Goal: Task Accomplishment & Management: Manage account settings

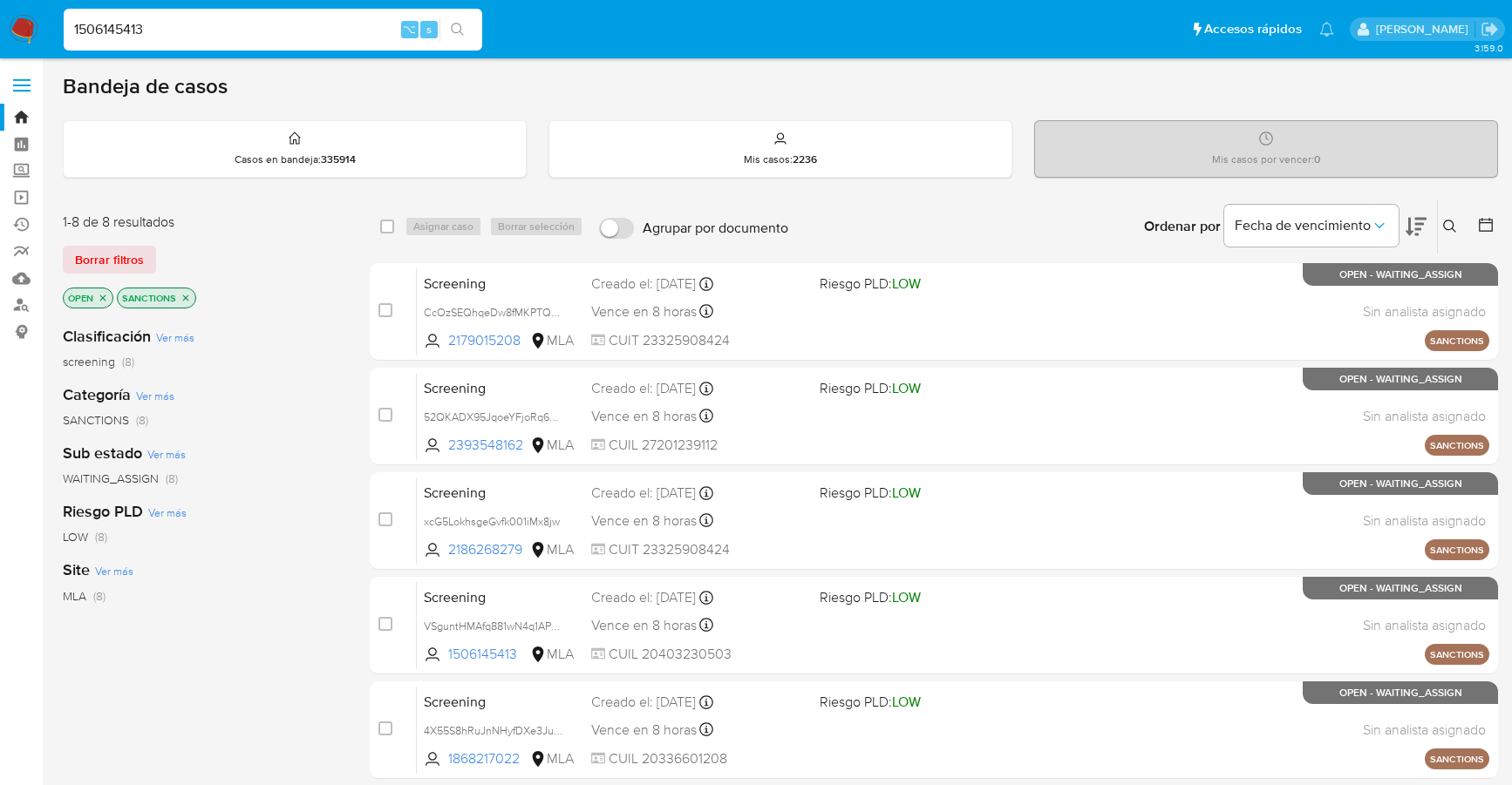
scroll to position [442, 0]
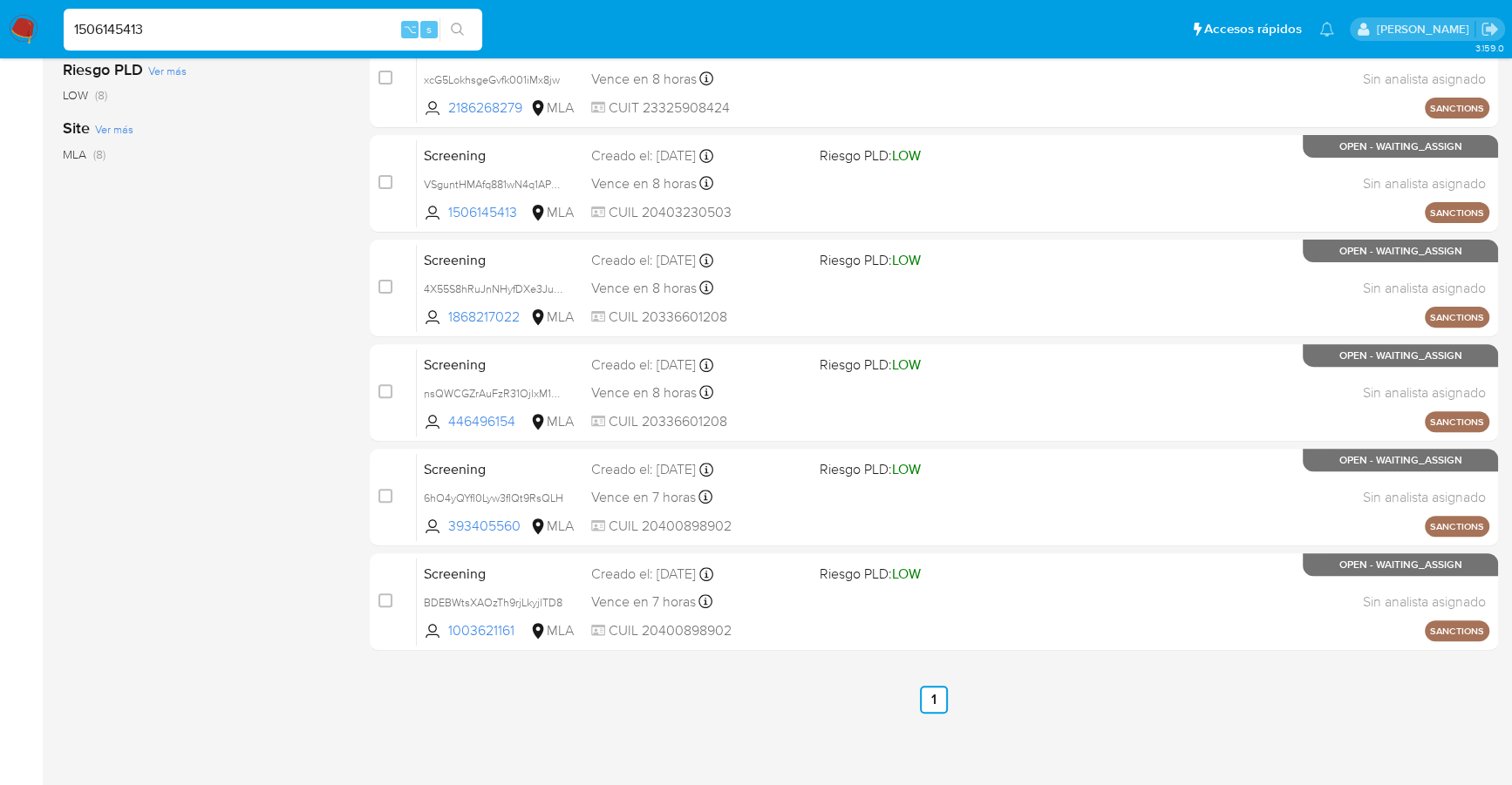
type input "1506145413"
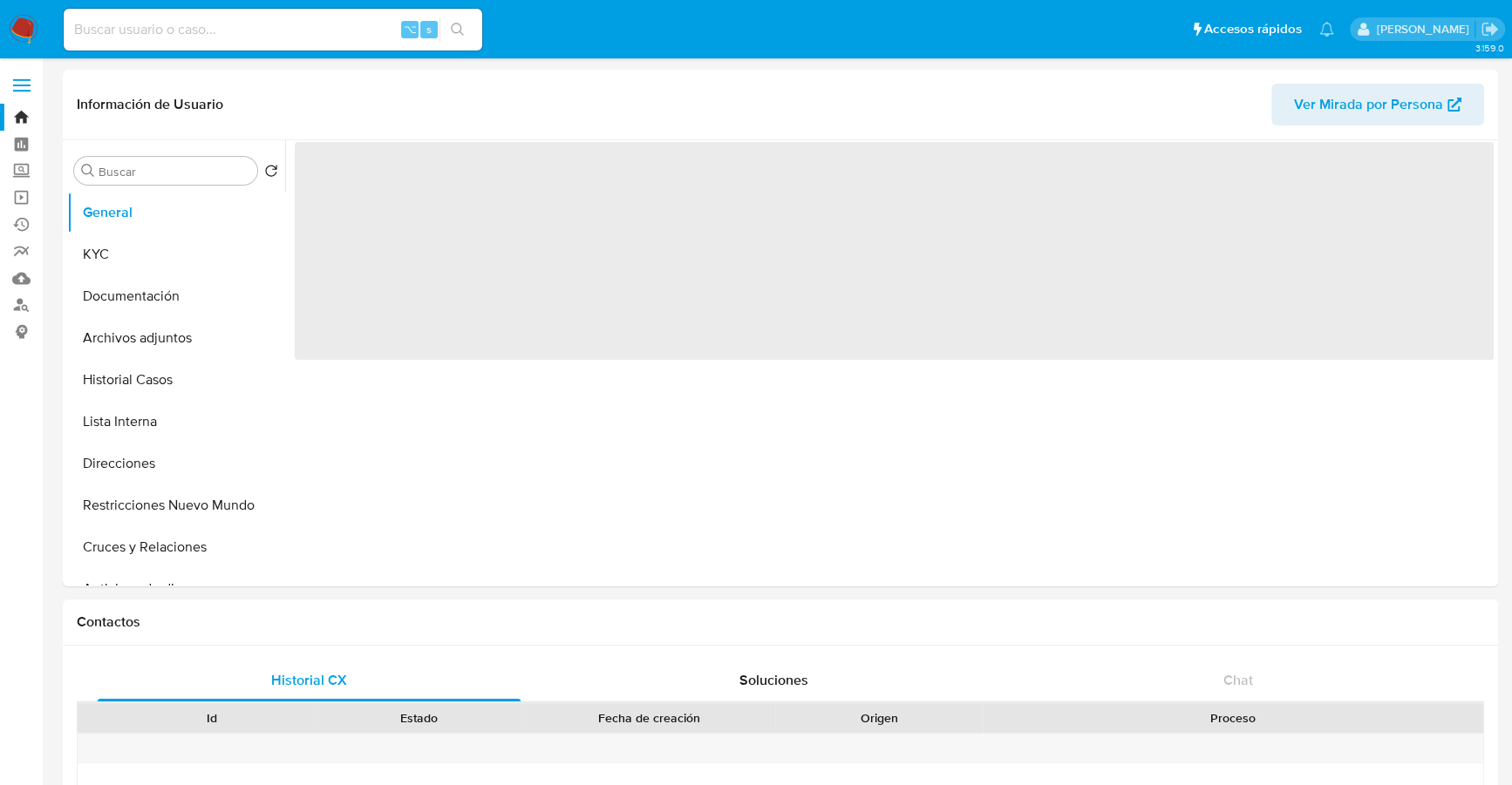
select select "10"
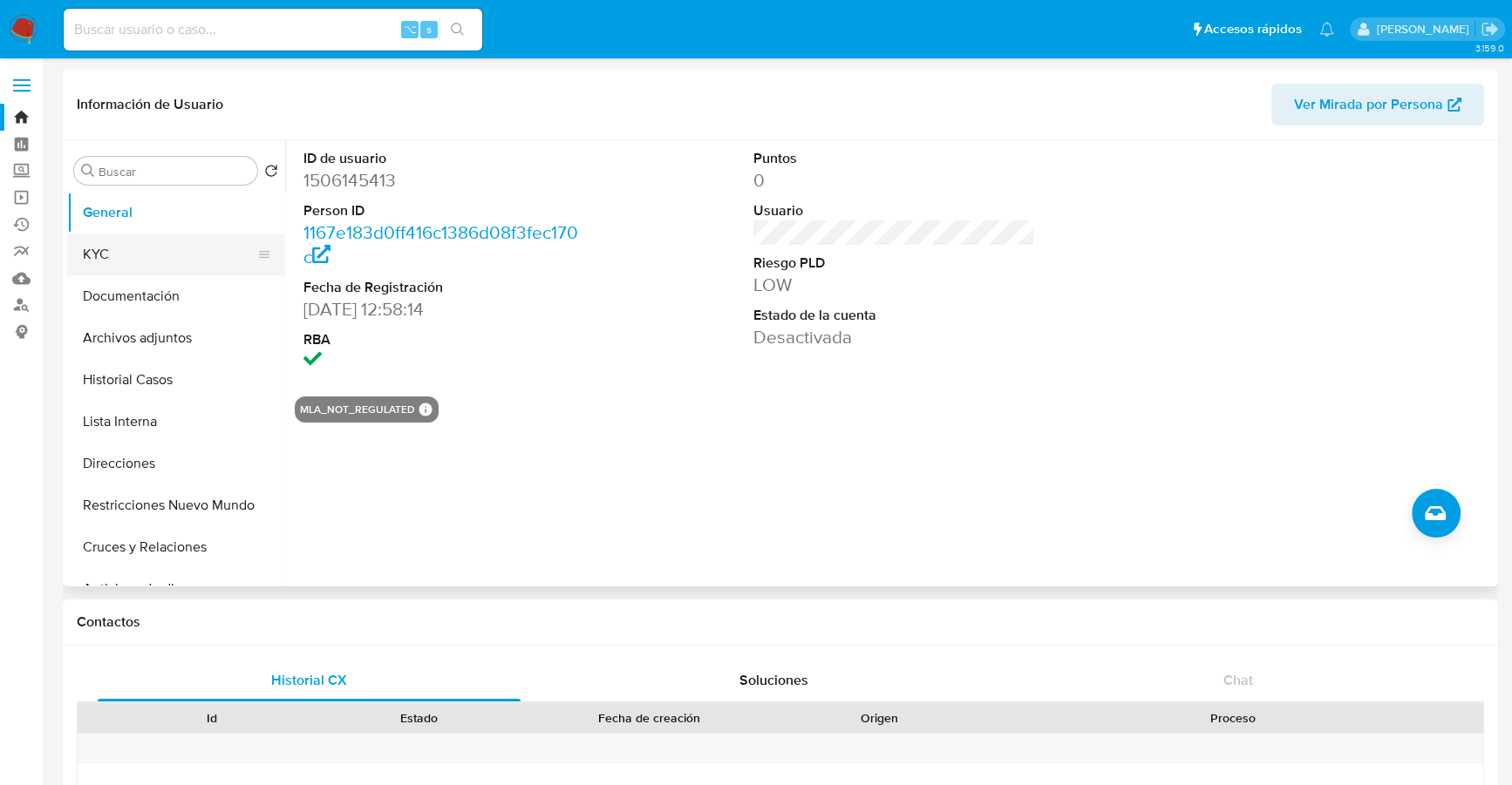
click at [147, 257] on button "KYC" at bounding box center [169, 254] width 204 height 42
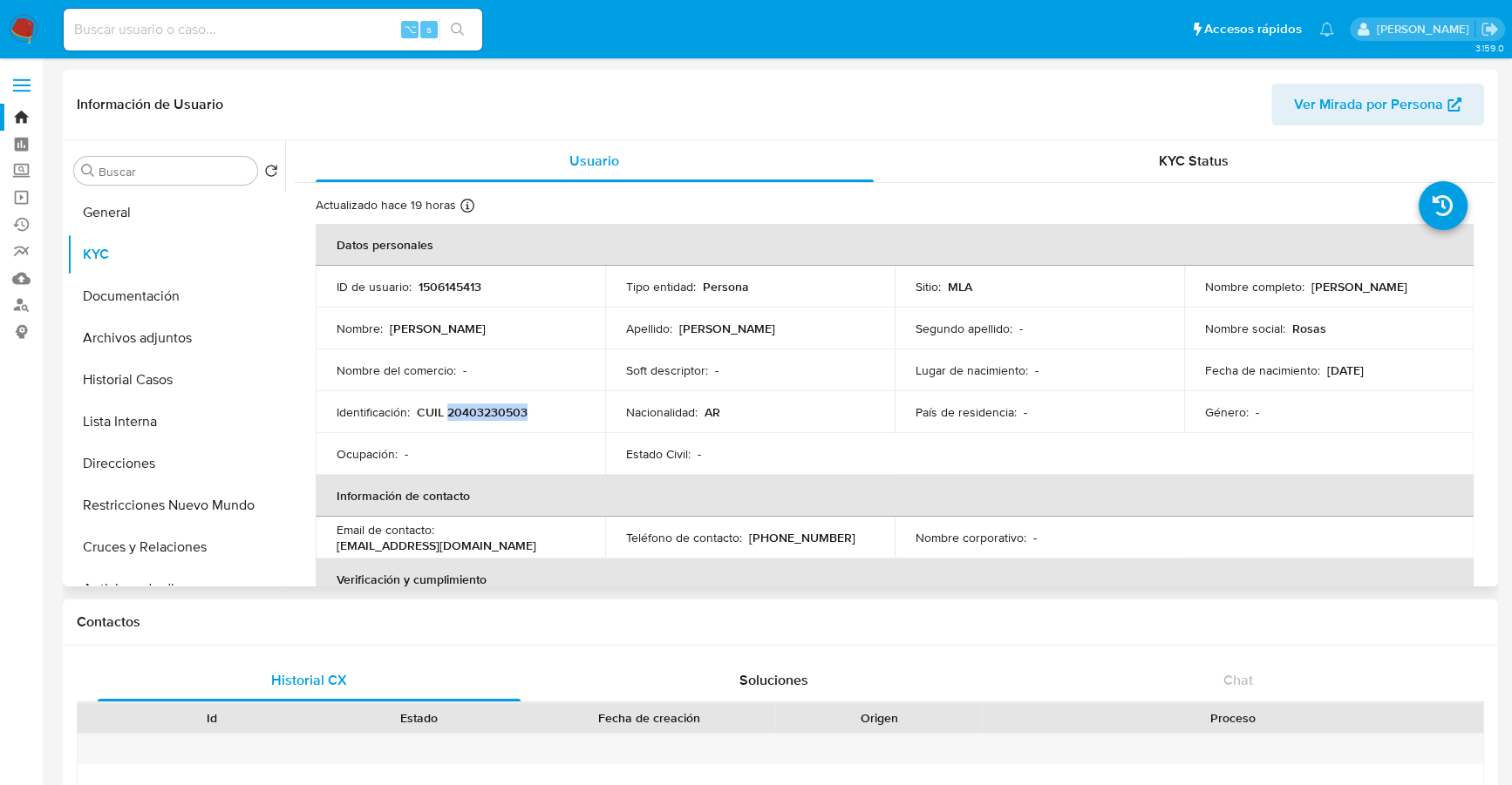
copy p "20403230503"
click at [142, 340] on button "Archivos adjuntos" at bounding box center [169, 338] width 204 height 42
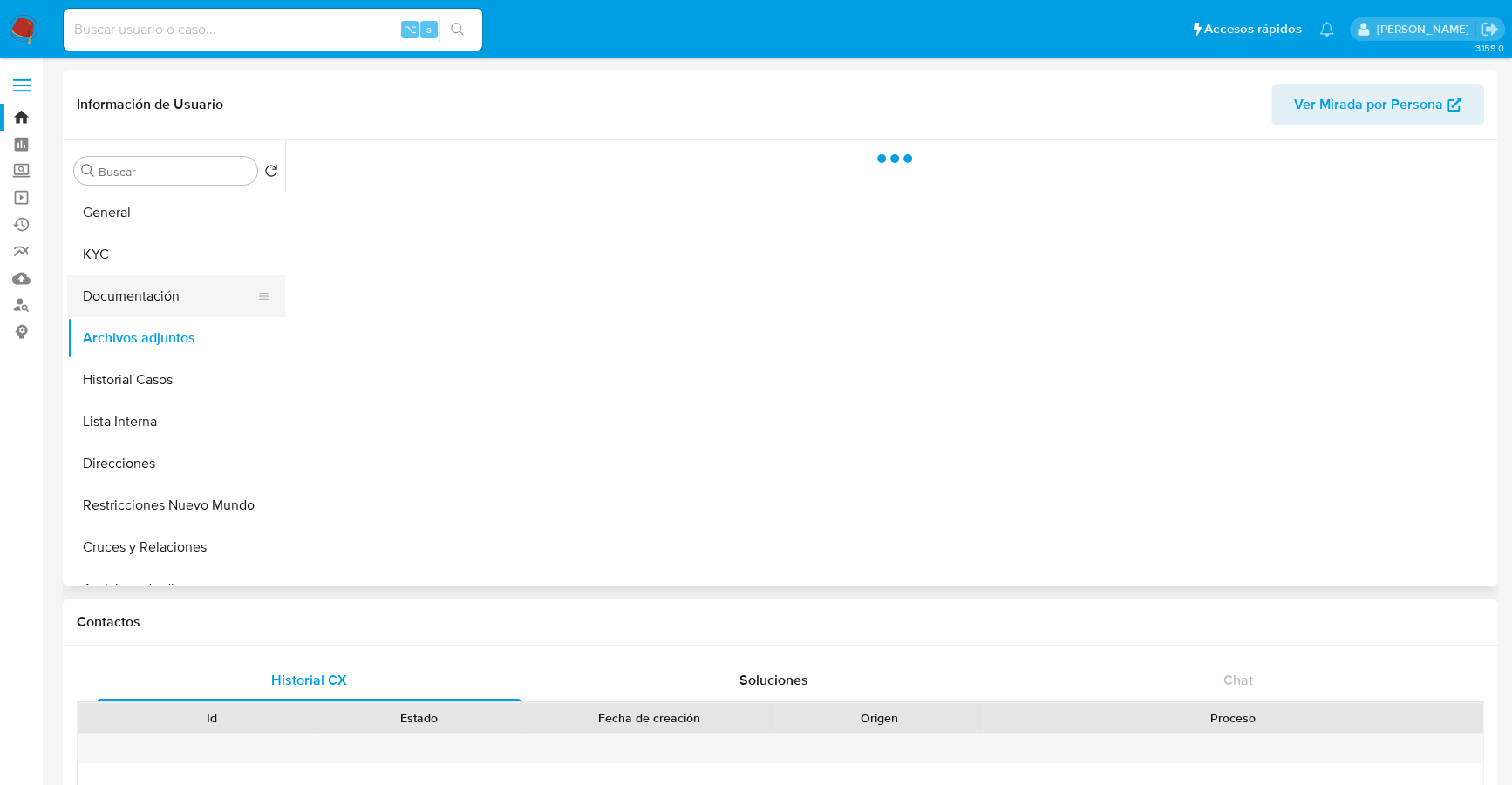
click at [143, 304] on button "Documentación" at bounding box center [169, 296] width 204 height 42
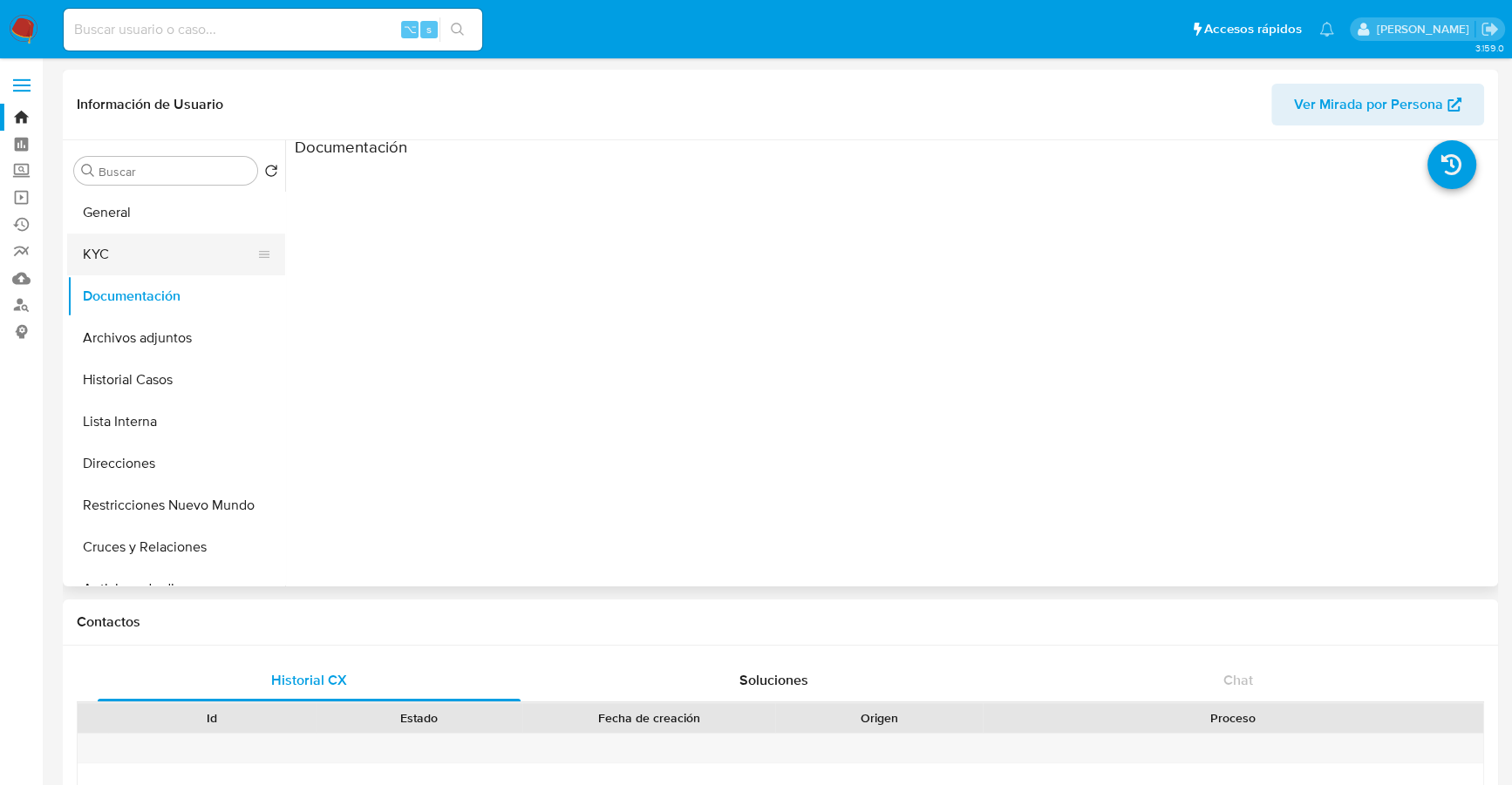
click at [166, 261] on button "KYC" at bounding box center [169, 254] width 204 height 42
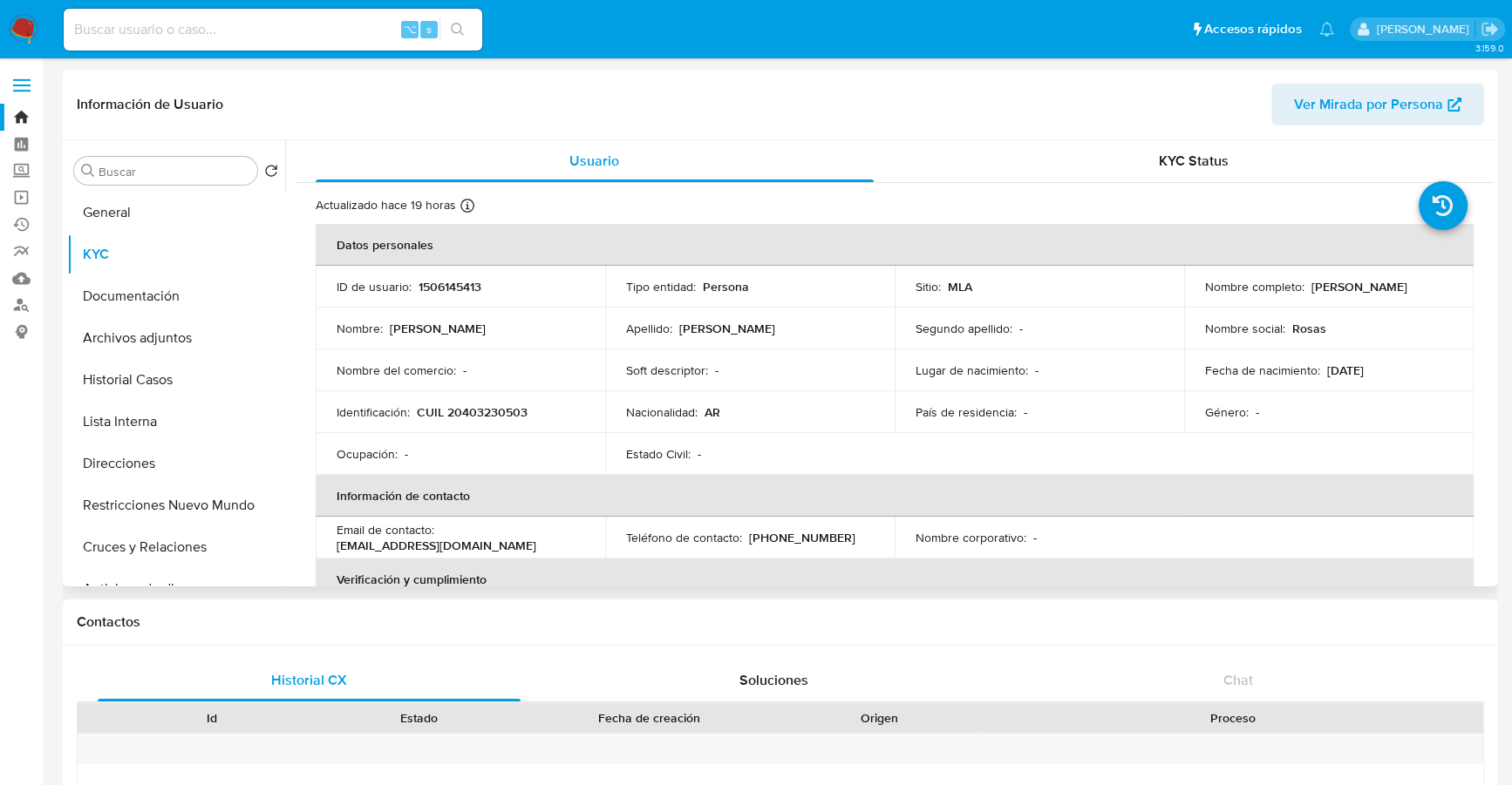
click at [473, 406] on p "CUIL 20403230503" at bounding box center [472, 411] width 111 height 15
copy p "20403230503"
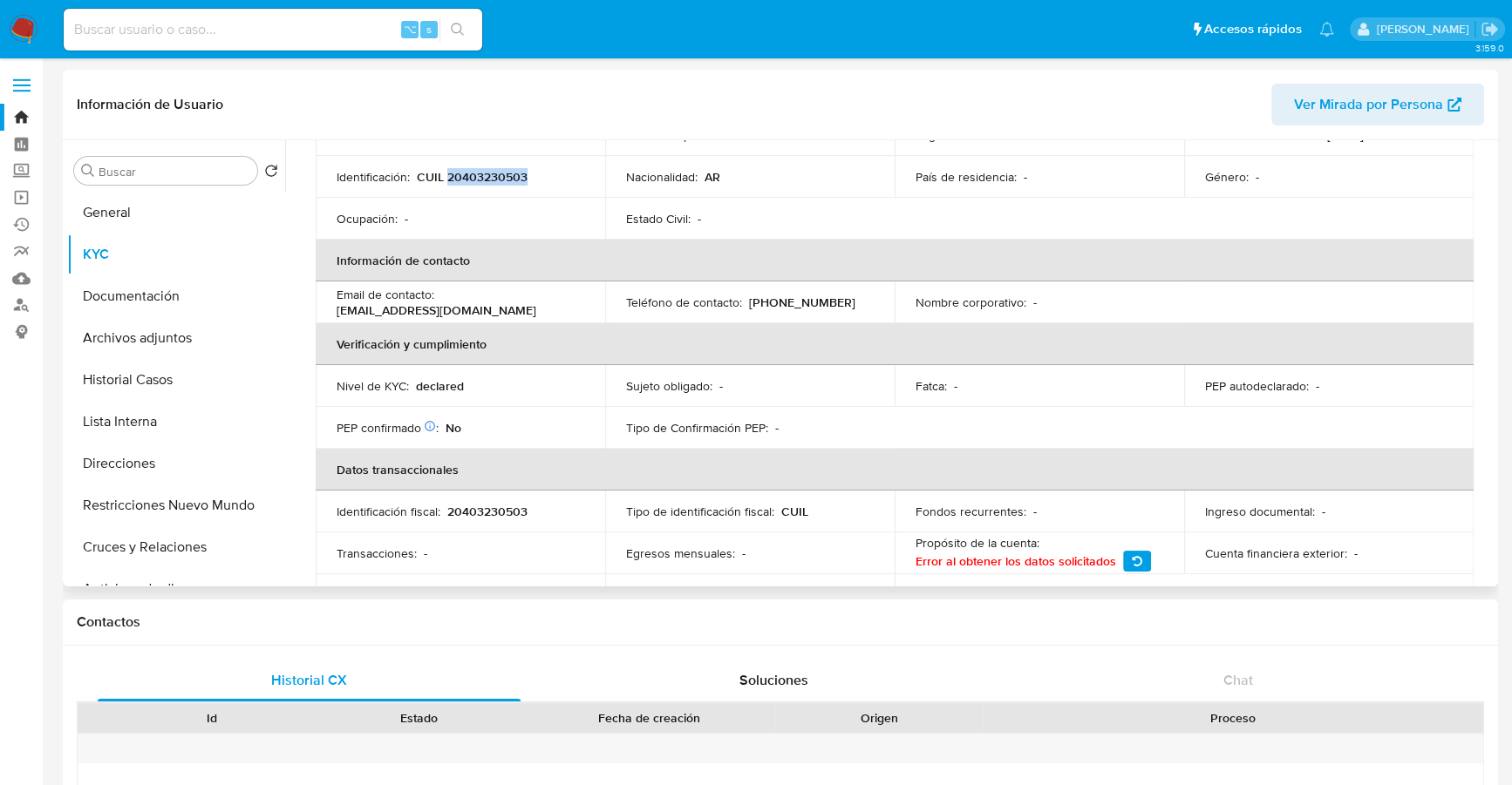
scroll to position [234, 0]
drag, startPoint x: 481, startPoint y: 309, endPoint x: 333, endPoint y: 310, distance: 148.0
click at [333, 310] on td "Email de contacto : rosas.marianaf@gmail.com" at bounding box center [459, 304] width 289 height 42
copy p "rosas.marianaf@gmail.com"
drag, startPoint x: 794, startPoint y: 302, endPoint x: 862, endPoint y: 303, distance: 68.0
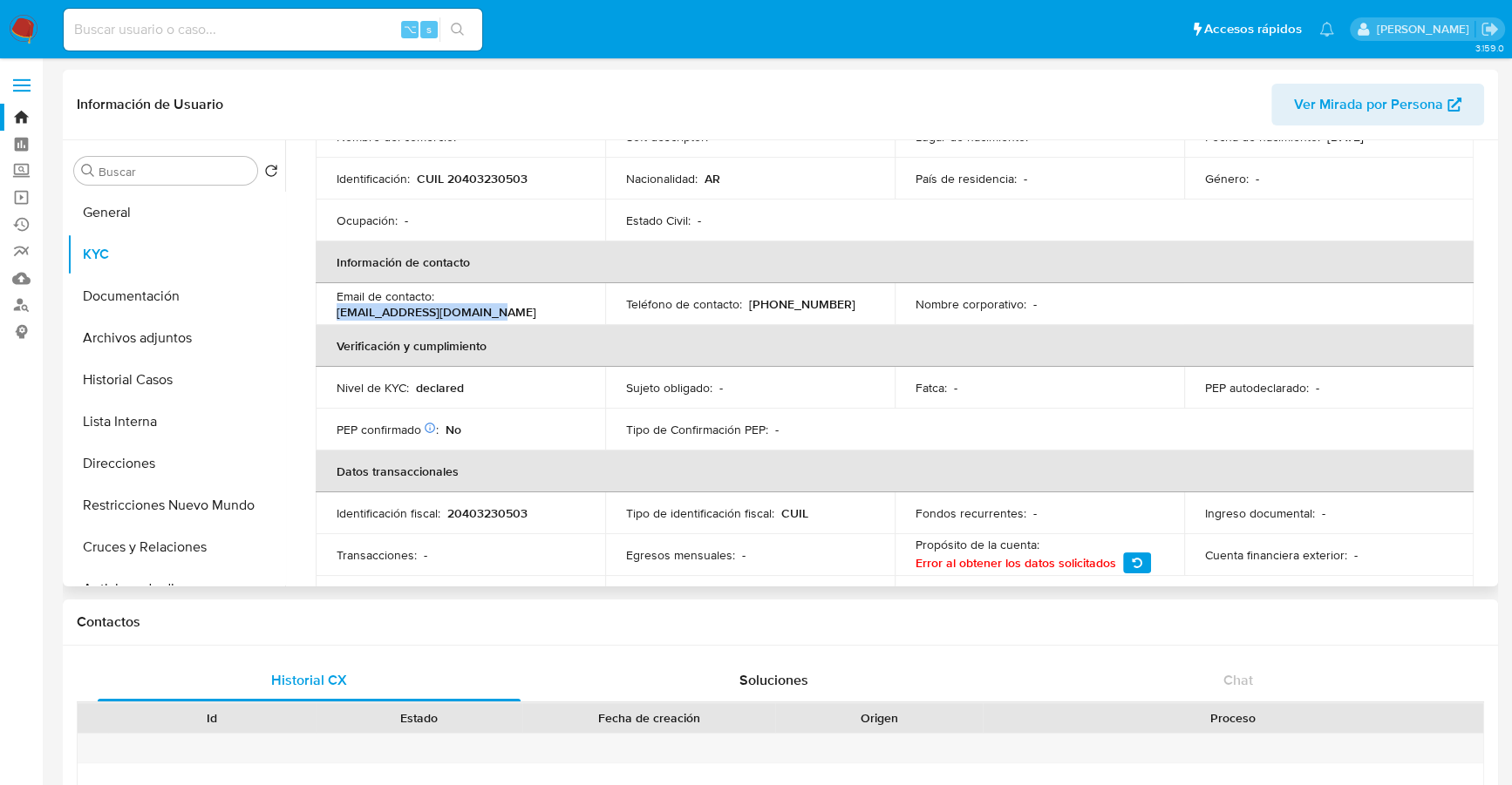
click at [862, 303] on div "Teléfono de contacto : (54) 2944896311" at bounding box center [749, 303] width 247 height 15
copy p "4896311"
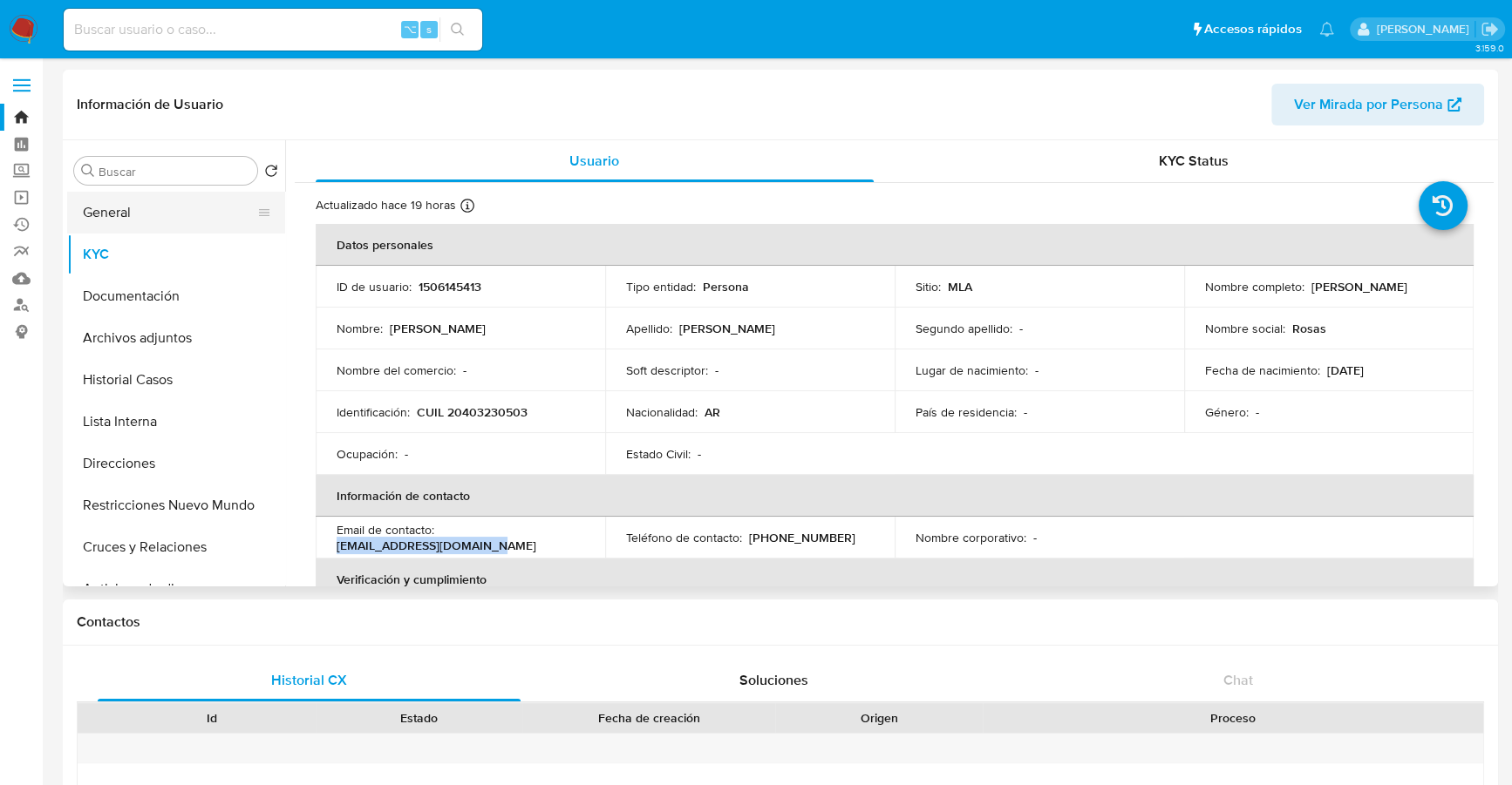
click at [147, 224] on button "General" at bounding box center [169, 213] width 204 height 42
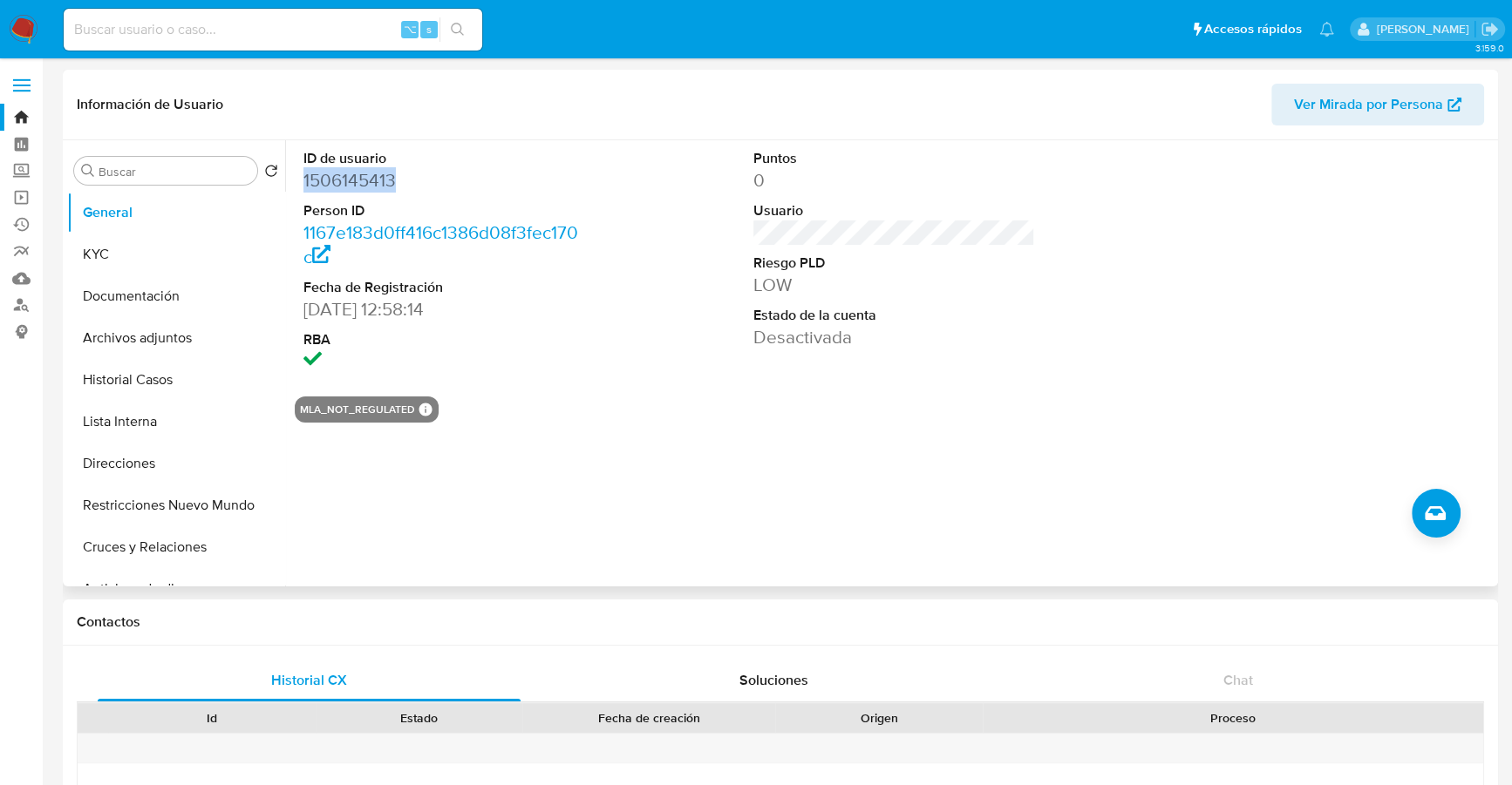
copy dd "1506145413"
click at [260, 36] on input at bounding box center [273, 29] width 419 height 23
paste input "2186268279"
type input "2186268279"
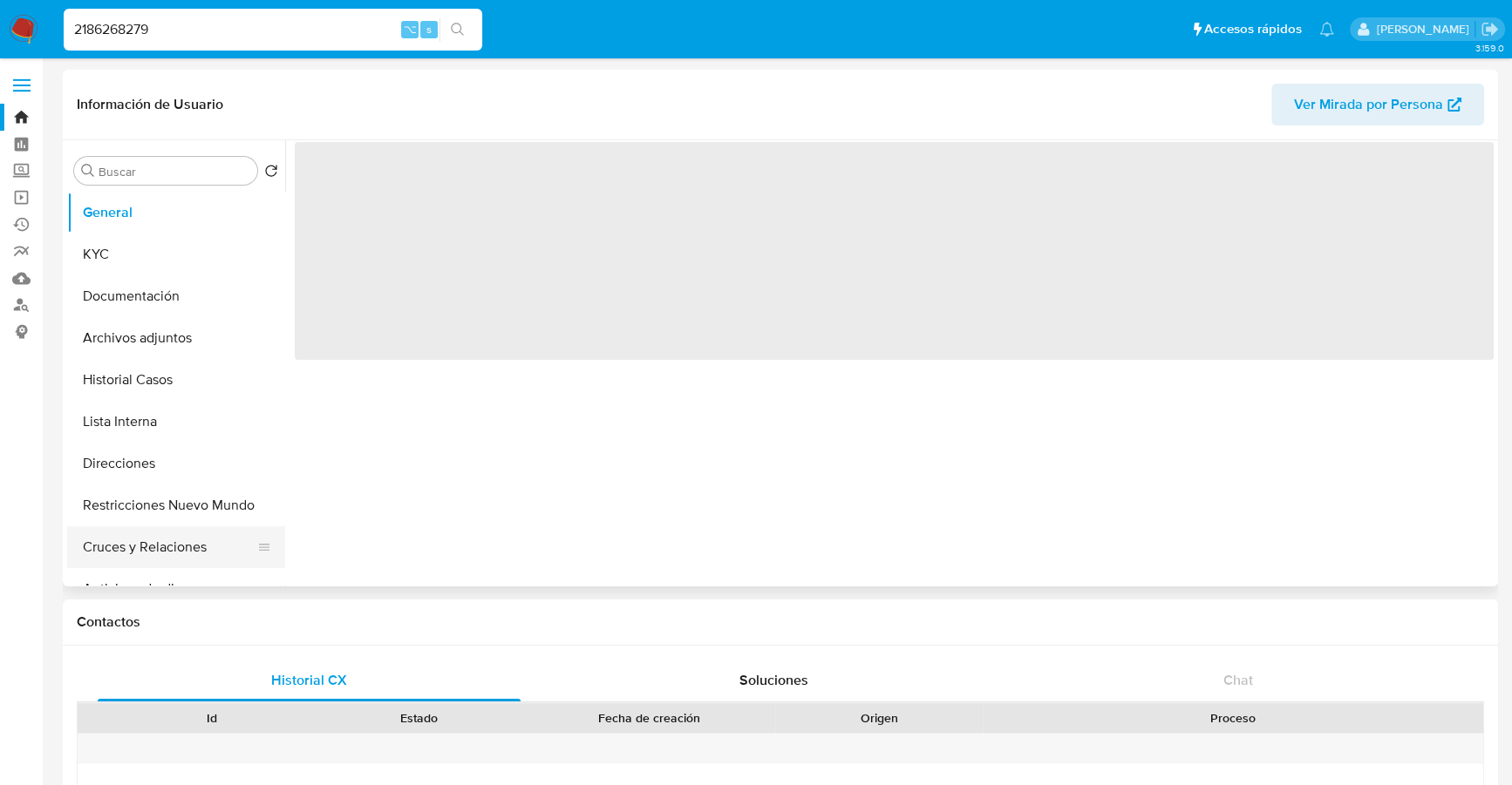
select select "10"
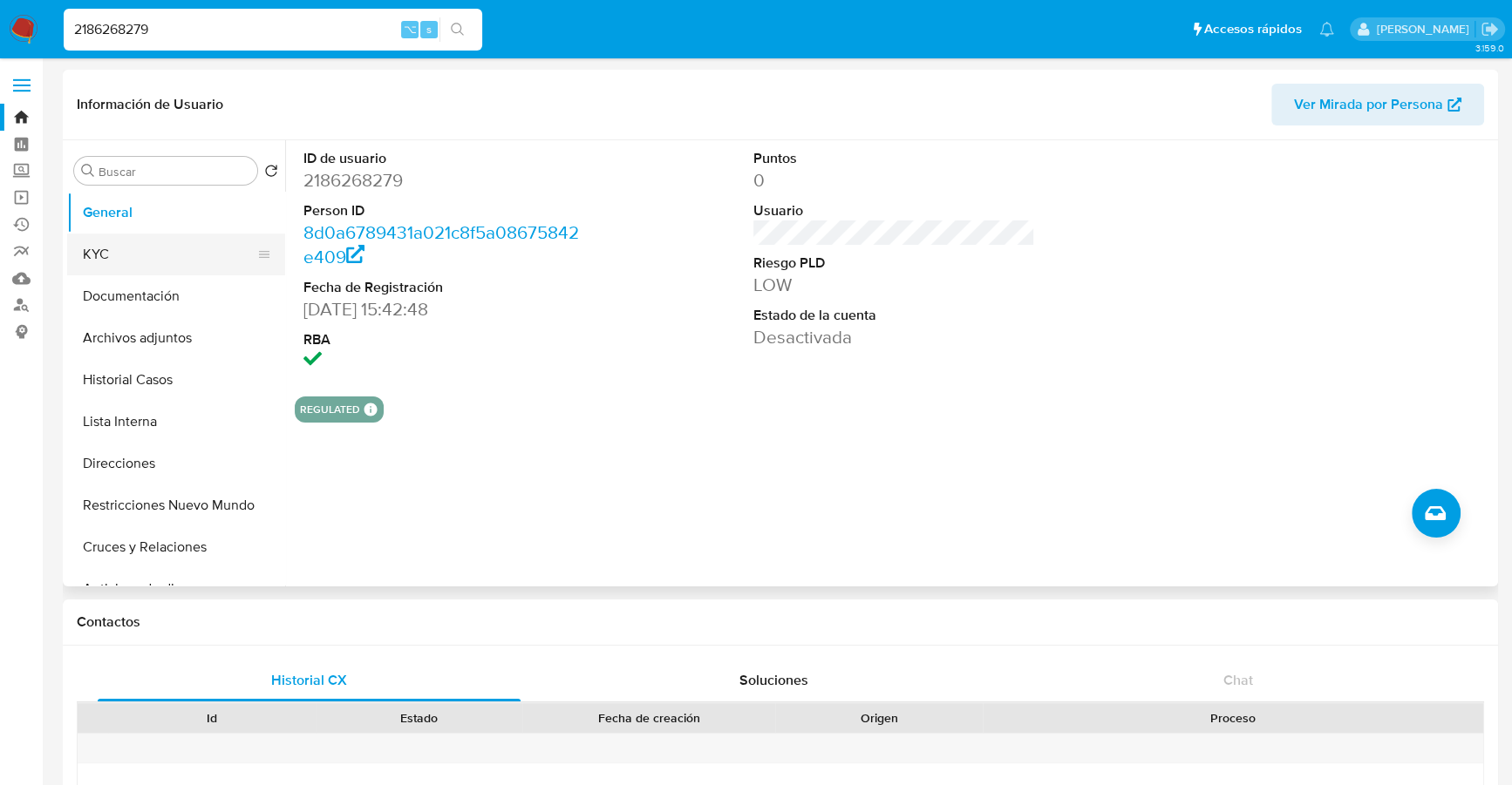
click at [104, 257] on button "KYC" at bounding box center [169, 254] width 204 height 42
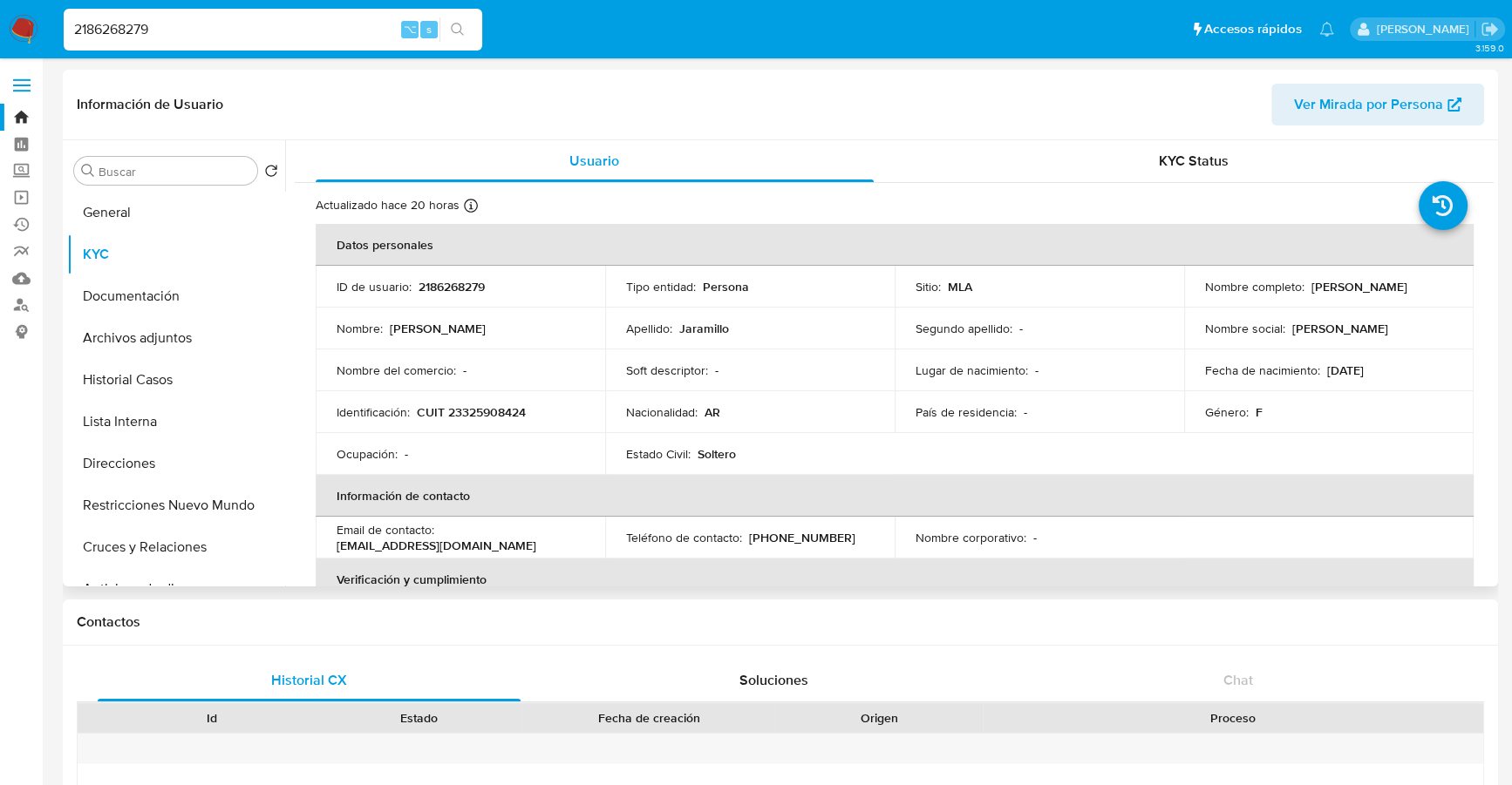
drag, startPoint x: 1286, startPoint y: 332, endPoint x: 1403, endPoint y: 332, distance: 117.0
click at [1403, 332] on div "Nombre social : Martha Luciana" at bounding box center [1328, 328] width 247 height 15
copy p "Martha Luciana"
click at [143, 367] on button "Historial Casos" at bounding box center [169, 379] width 204 height 42
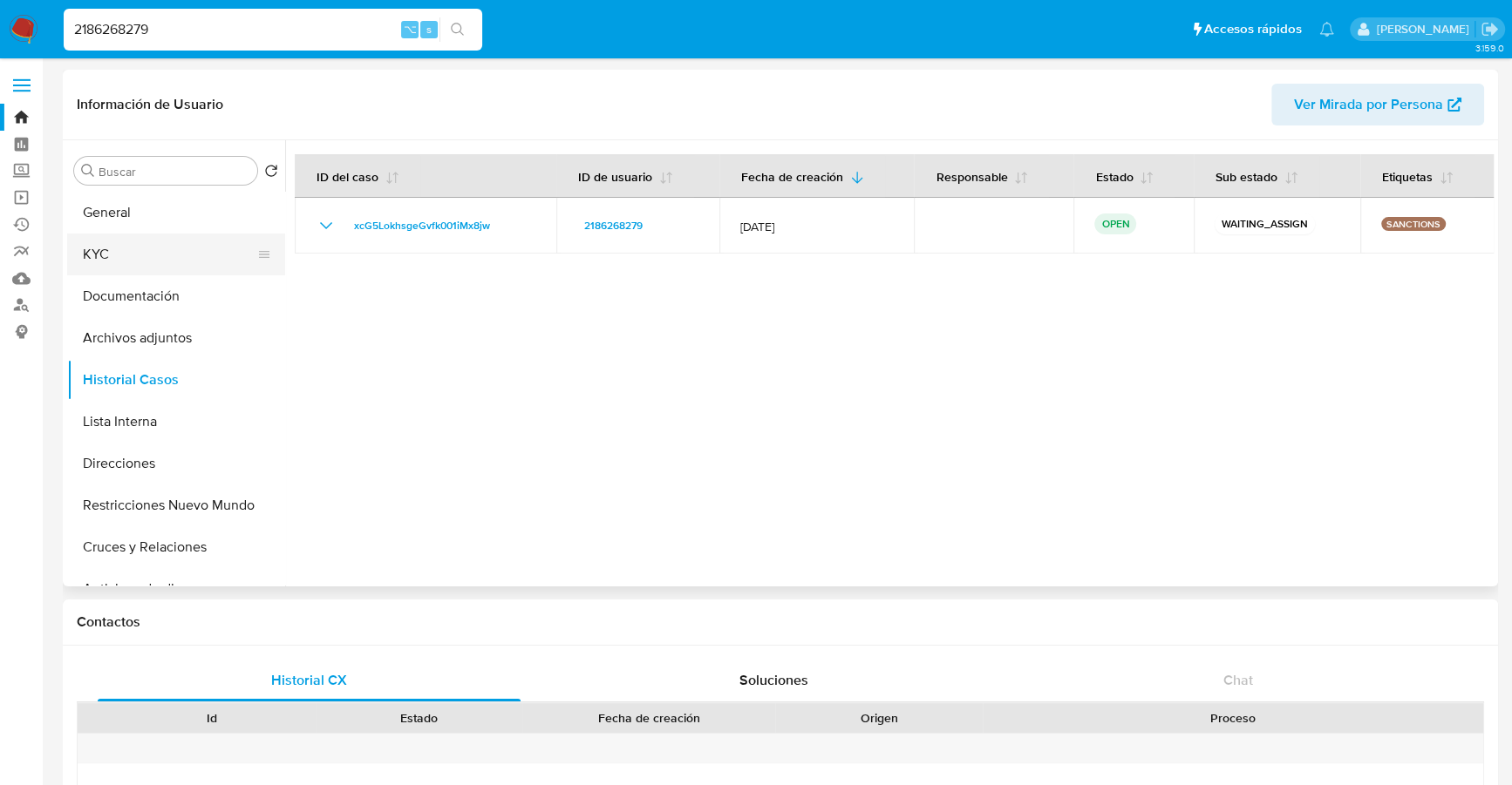
click at [92, 263] on button "KYC" at bounding box center [169, 254] width 204 height 42
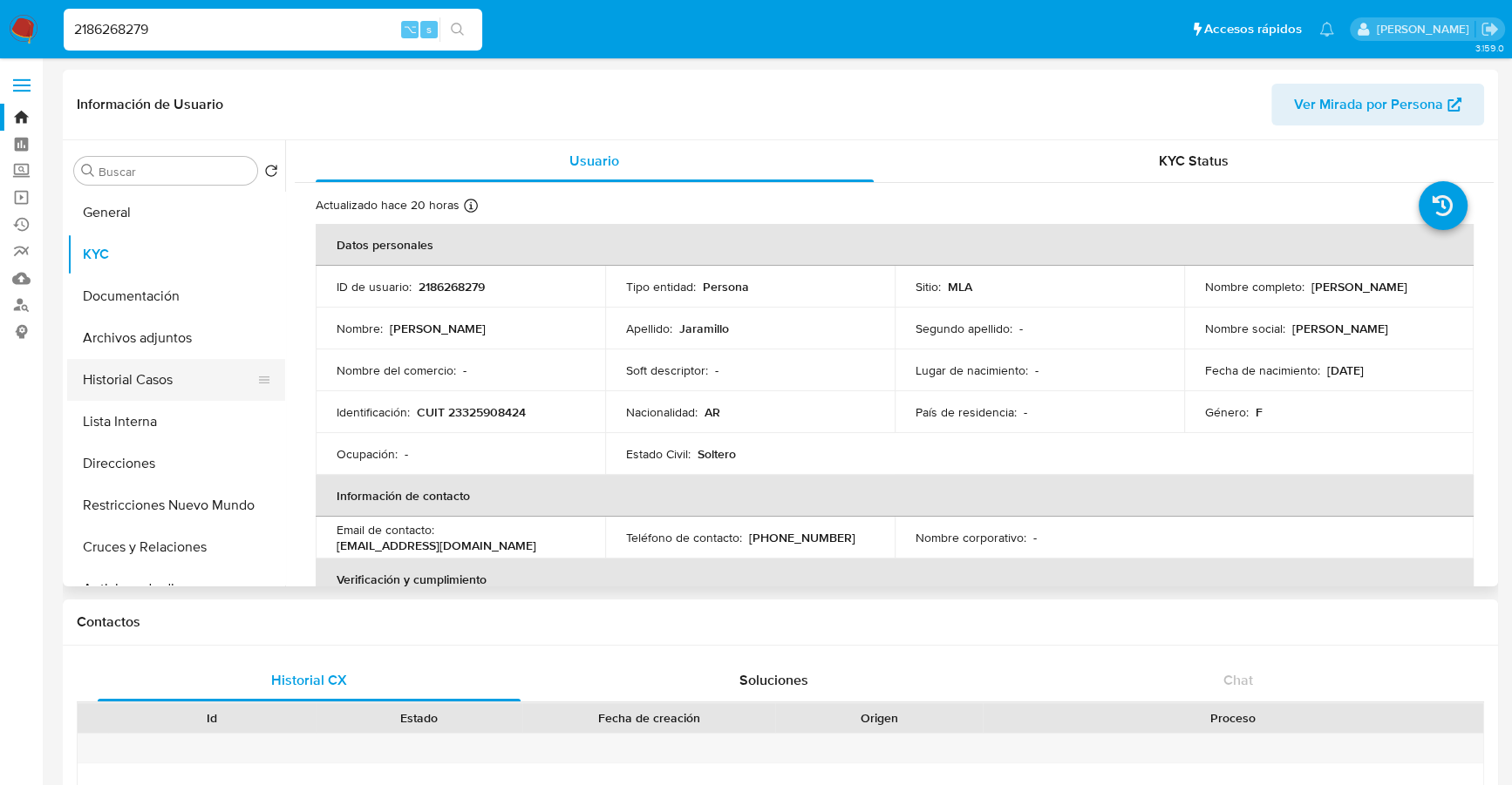
click at [146, 378] on button "Historial Casos" at bounding box center [169, 379] width 204 height 42
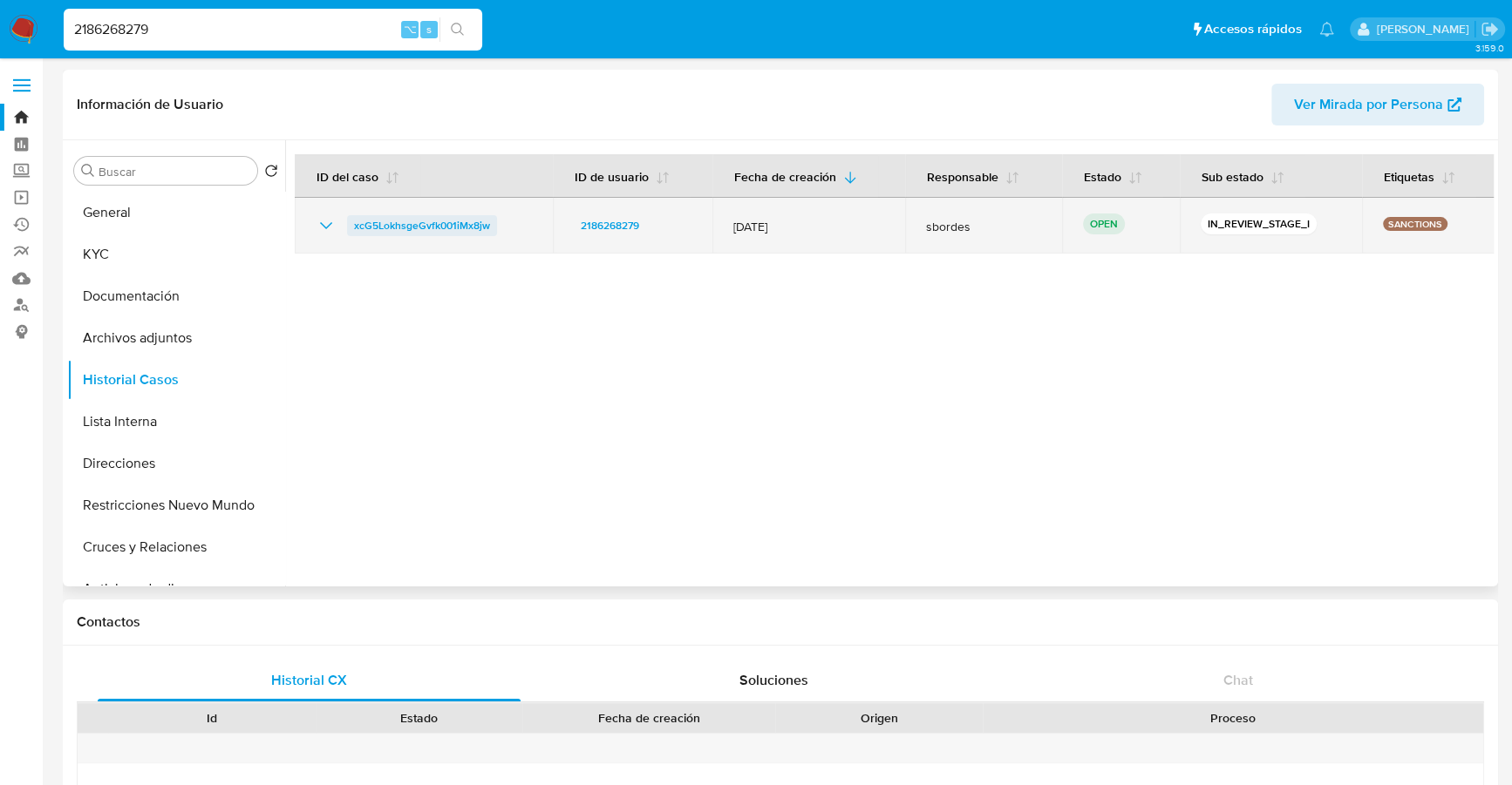
click at [409, 228] on span "xcG5LokhsgeGvfk001iMx8jw" at bounding box center [422, 225] width 136 height 21
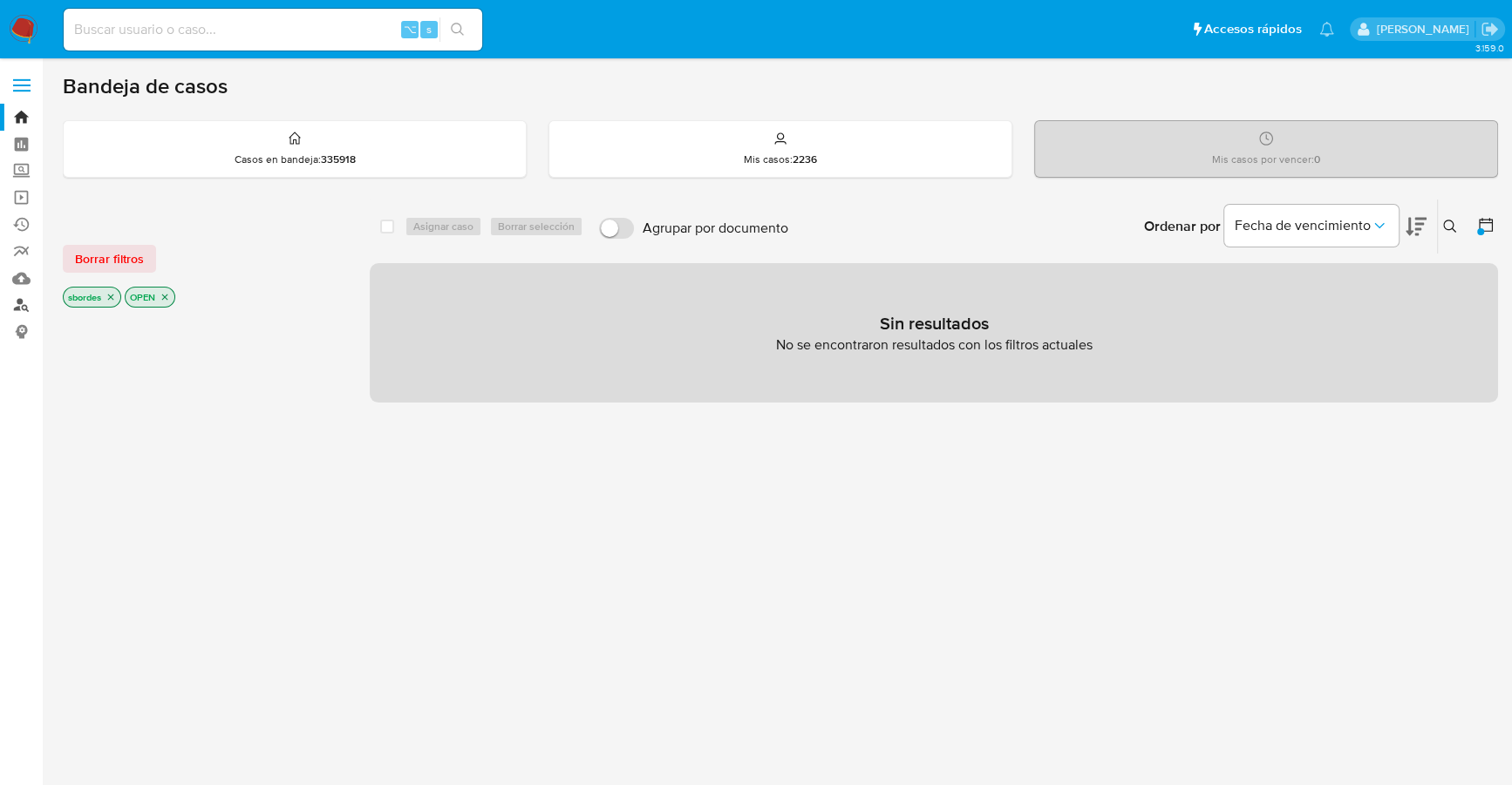
click at [21, 306] on link "Buscador de personas" at bounding box center [103, 305] width 207 height 27
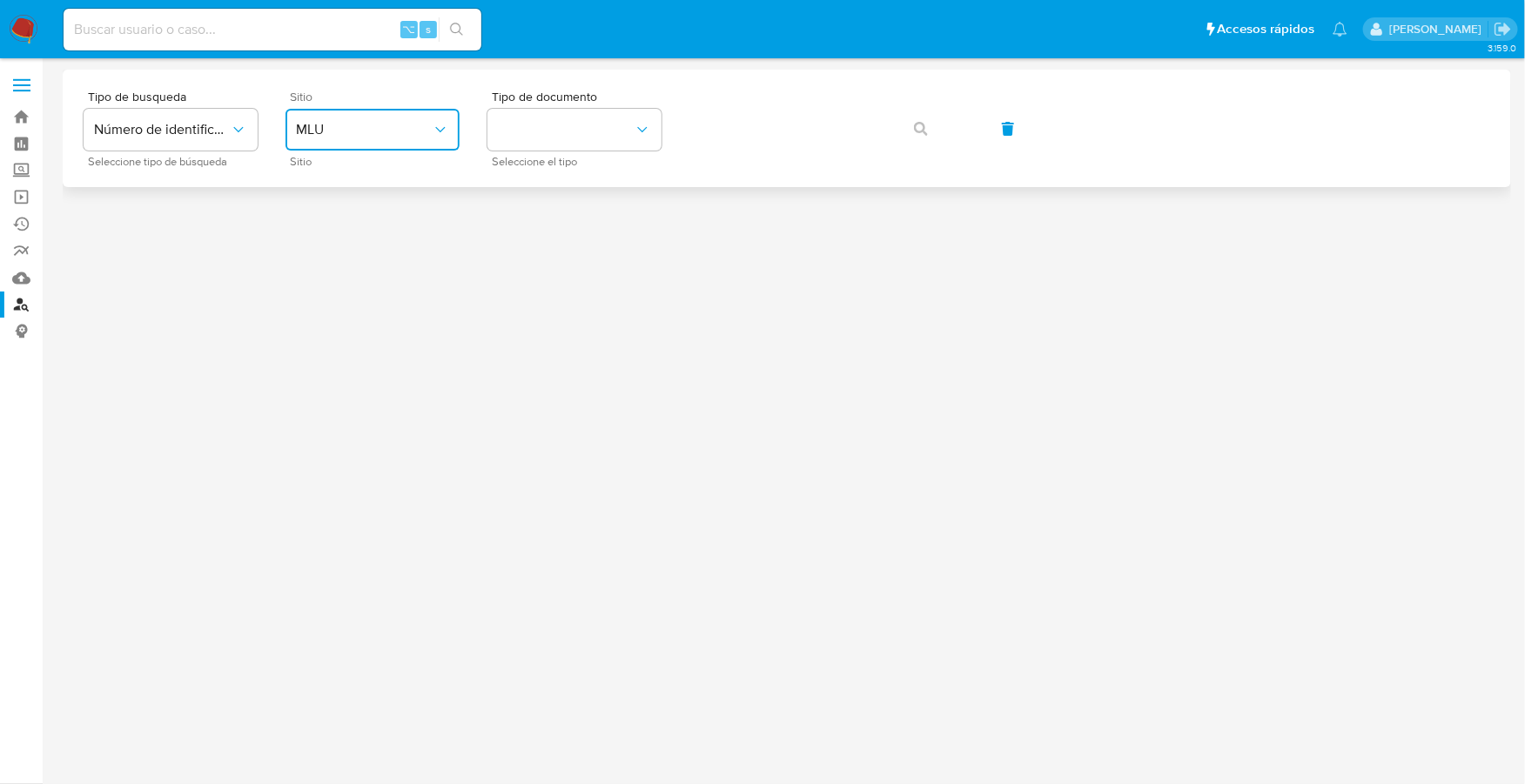
click at [363, 122] on span "MLU" at bounding box center [364, 129] width 136 height 17
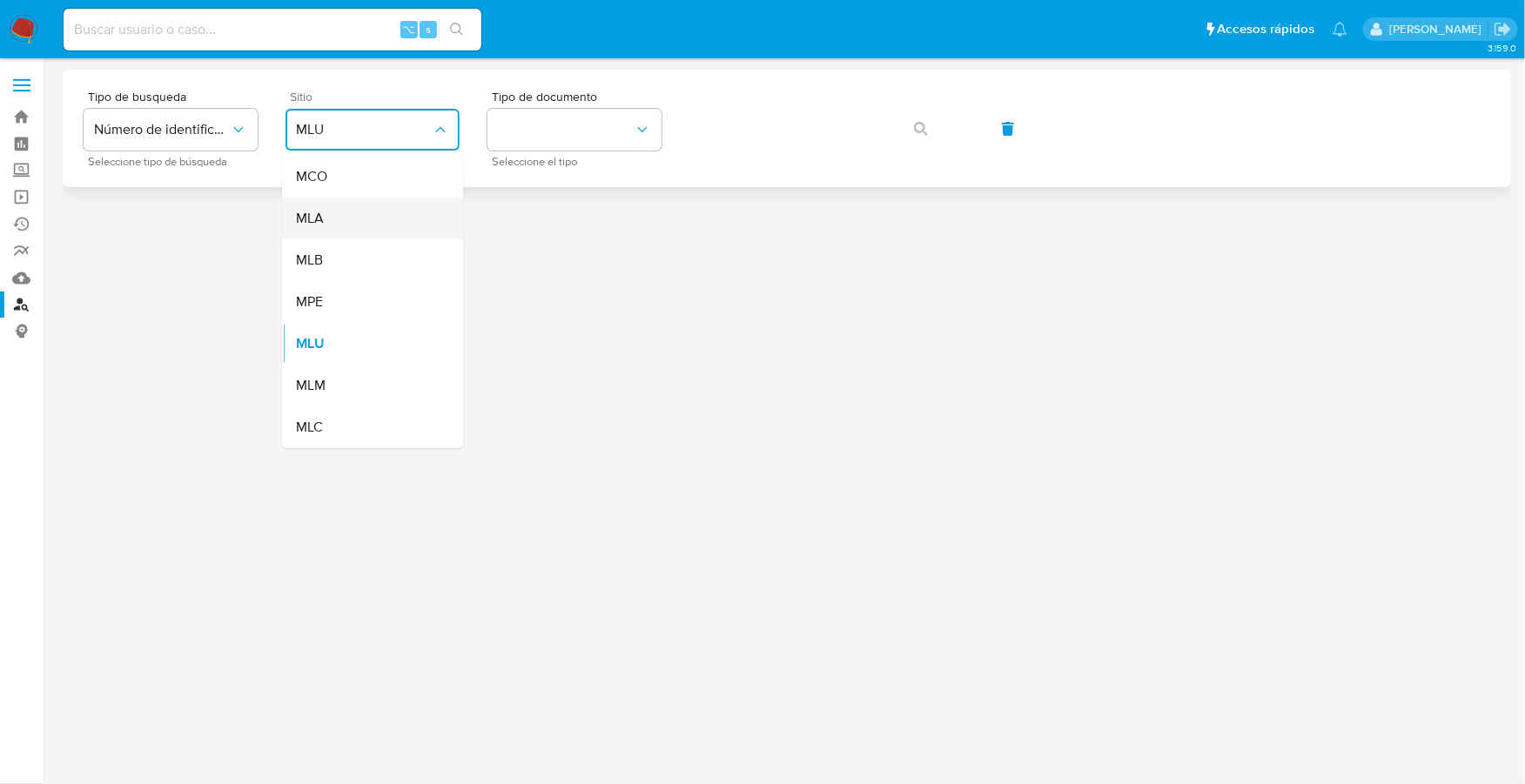
click at [365, 236] on div "MLA" at bounding box center [367, 218] width 143 height 42
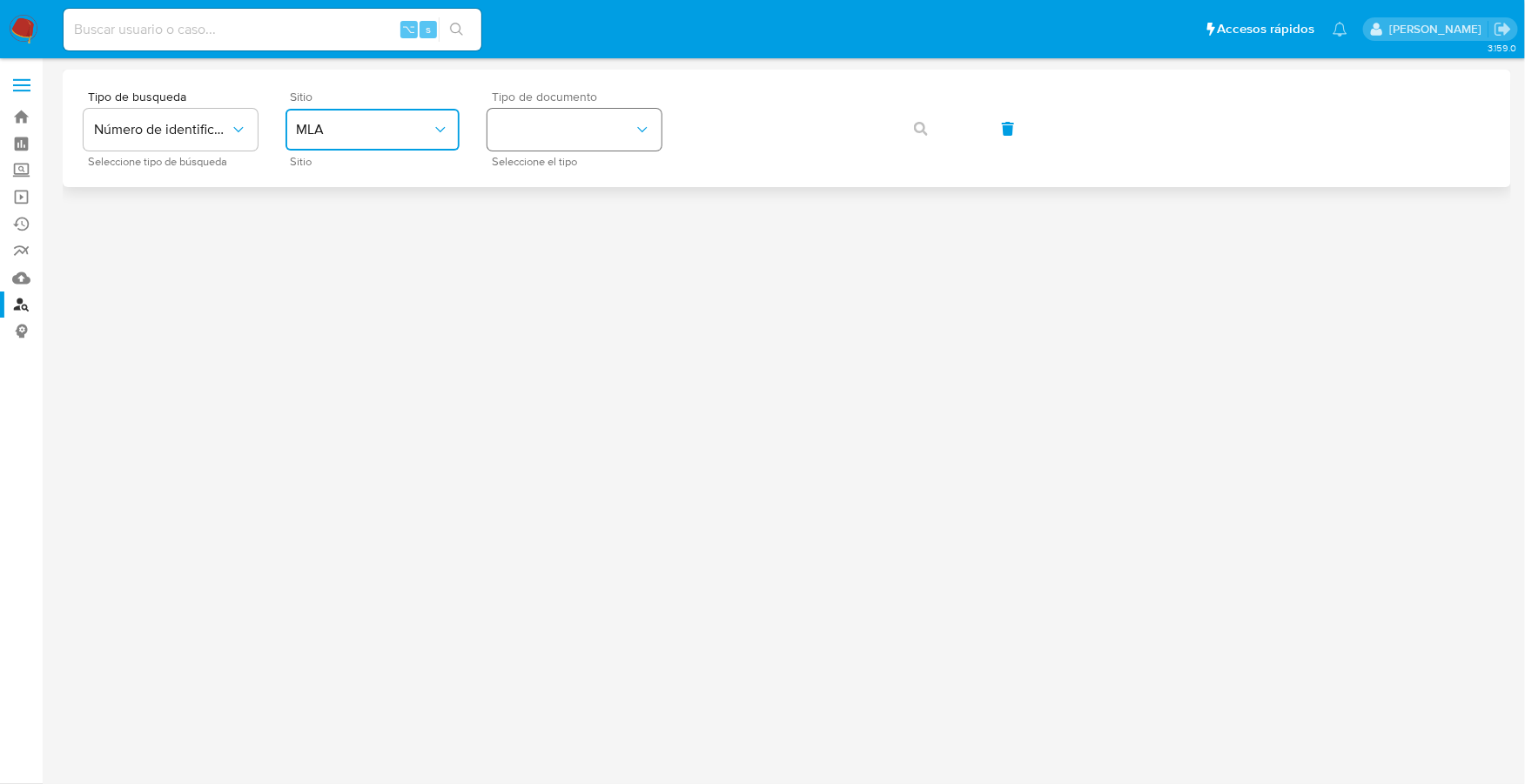
click at [566, 132] on button "identificationType" at bounding box center [574, 129] width 174 height 42
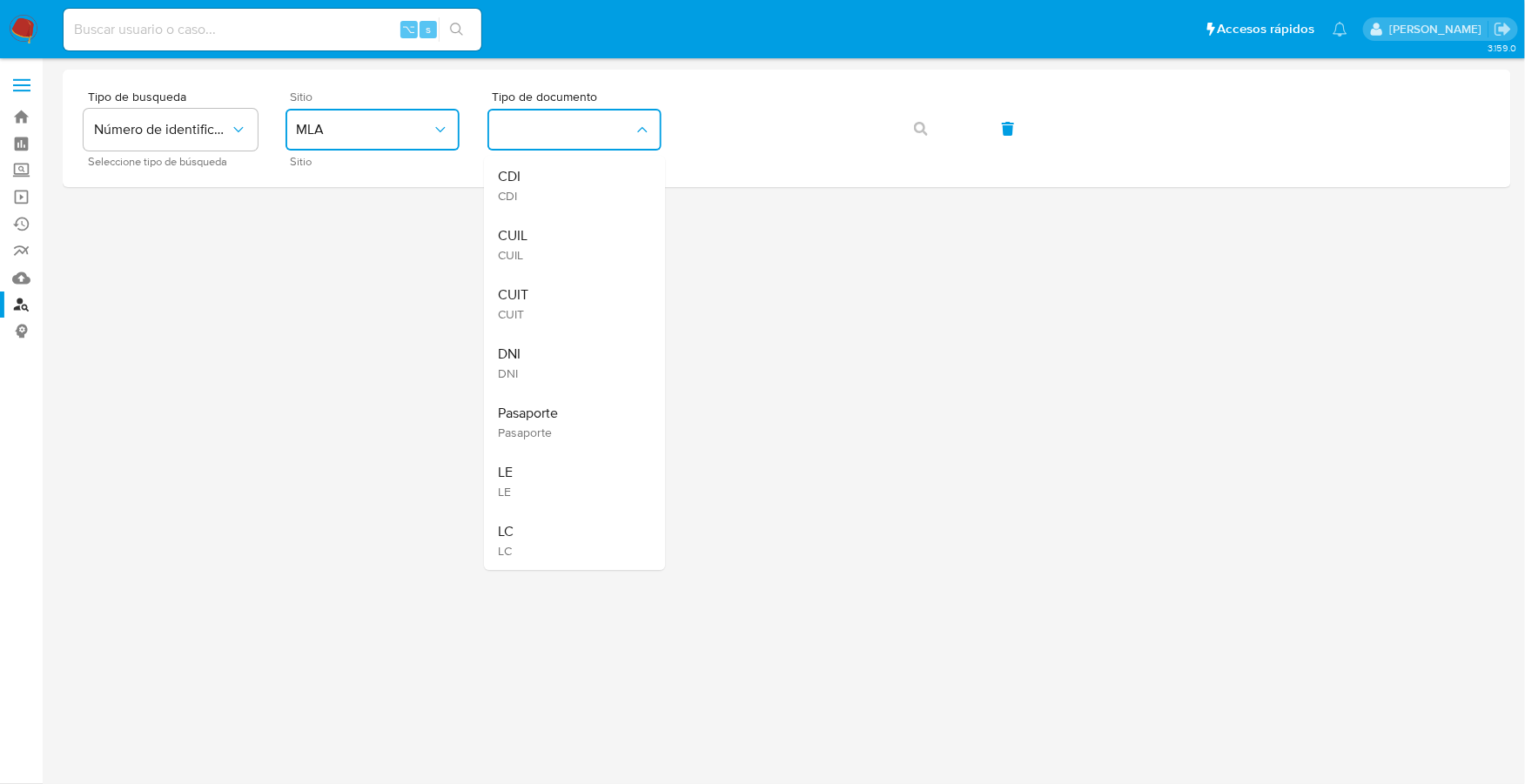
click at [538, 311] on div "CUIT CUIT" at bounding box center [569, 303] width 143 height 59
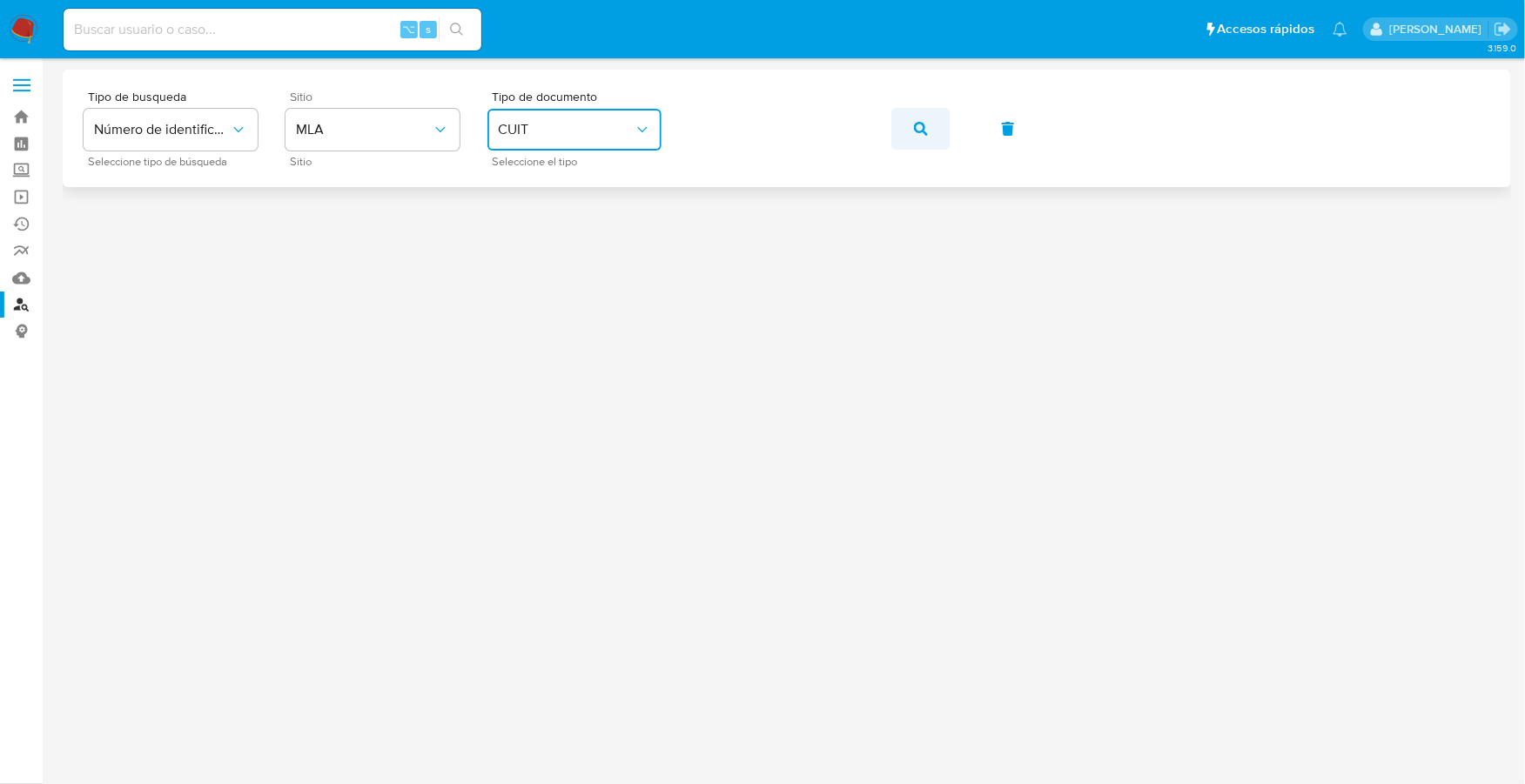
click at [912, 135] on button "button" at bounding box center [920, 128] width 59 height 42
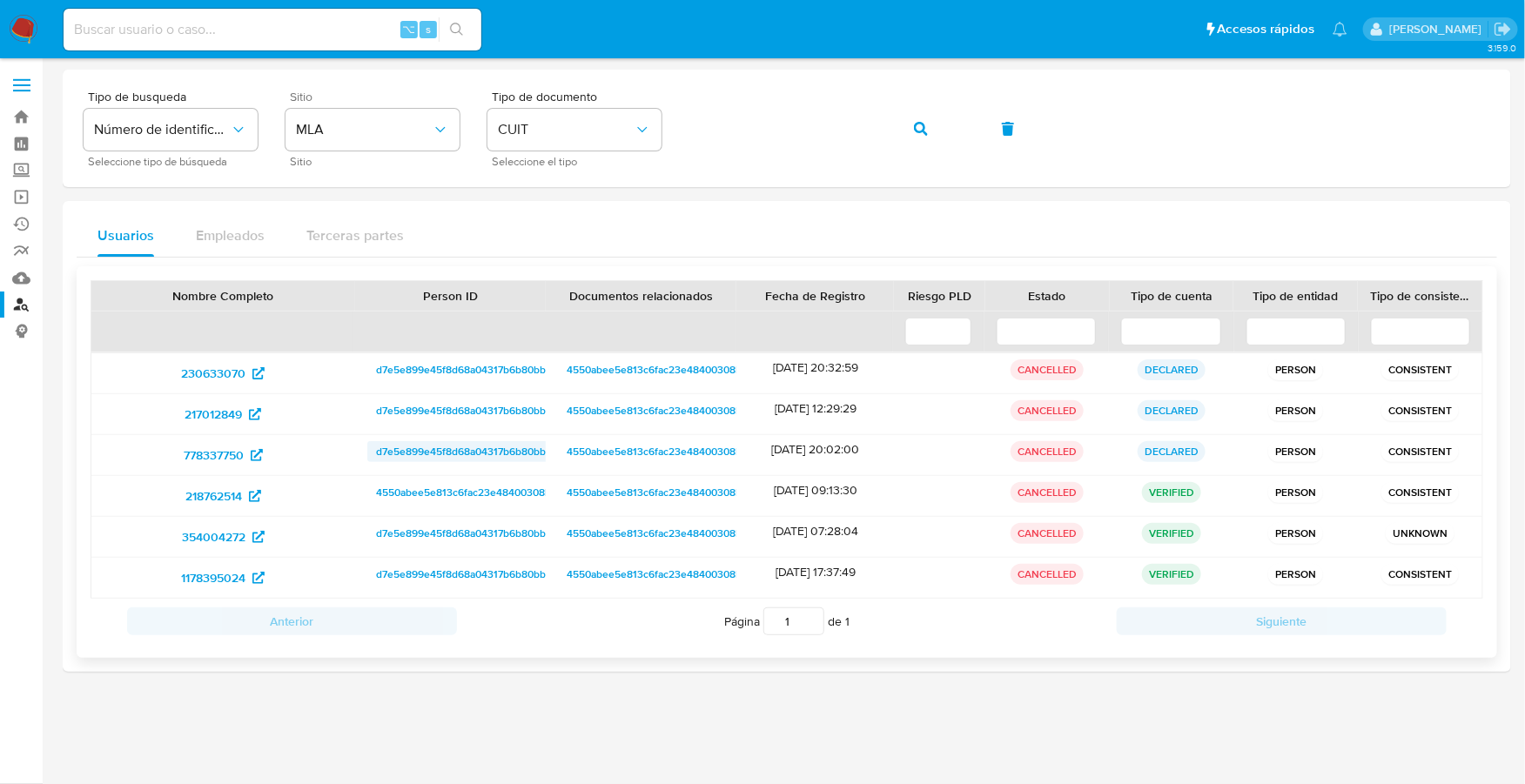
click at [415, 441] on span "d7e5e899e45f8d68a04317b6b80bb79a" at bounding box center [469, 451] width 186 height 21
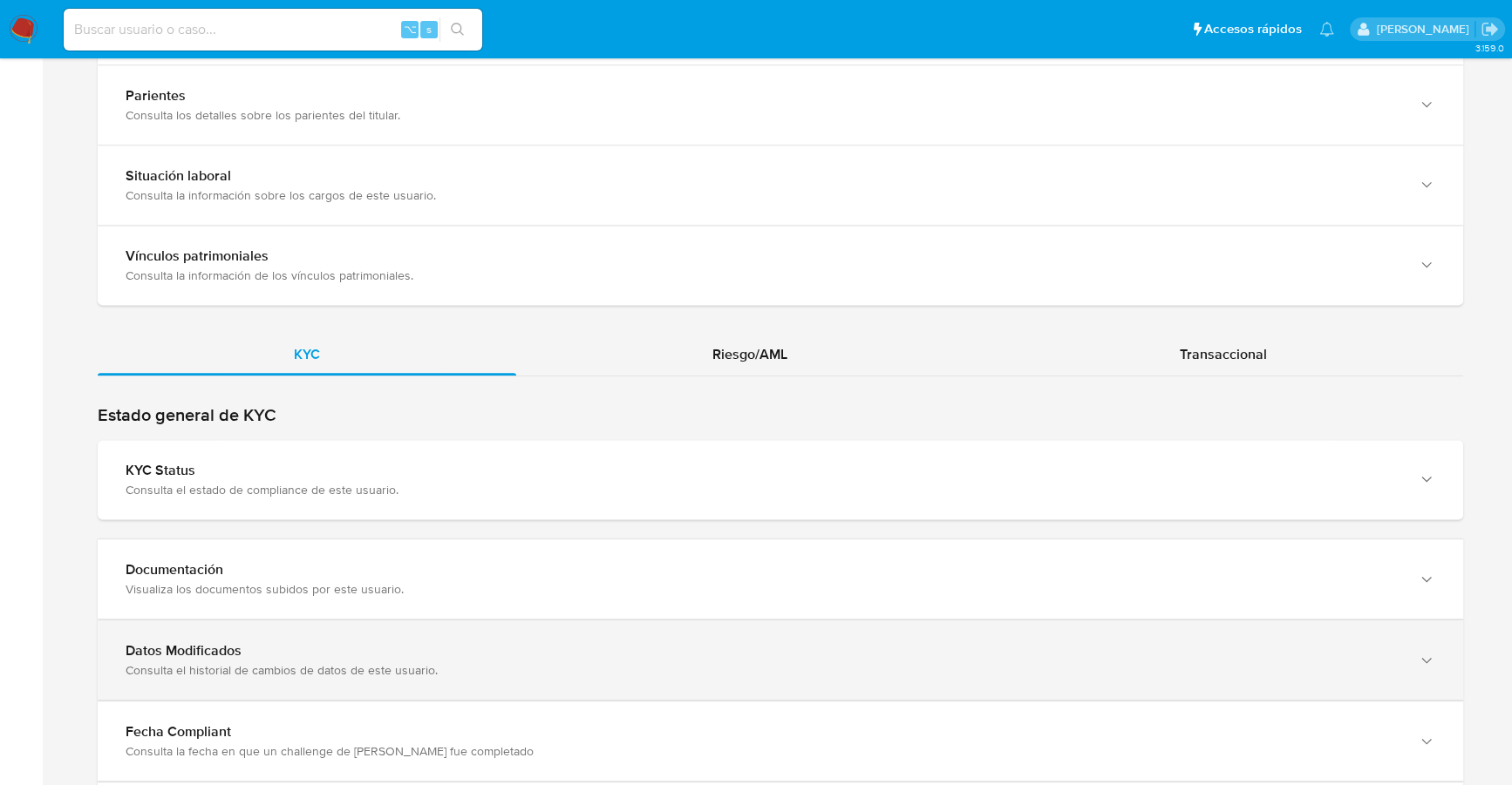
scroll to position [1530, 0]
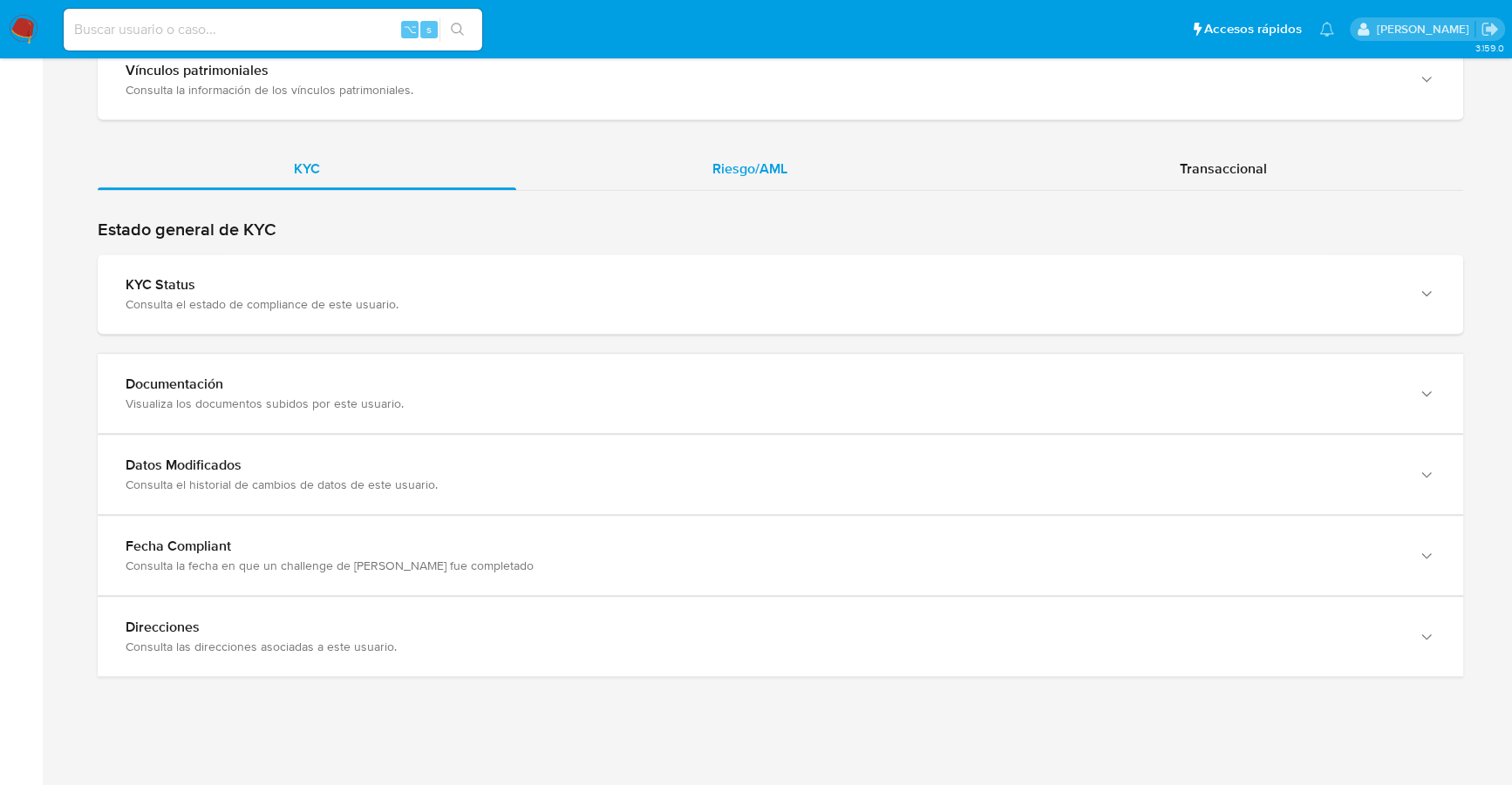
click at [751, 170] on span "Riesgo/AML" at bounding box center [749, 168] width 75 height 20
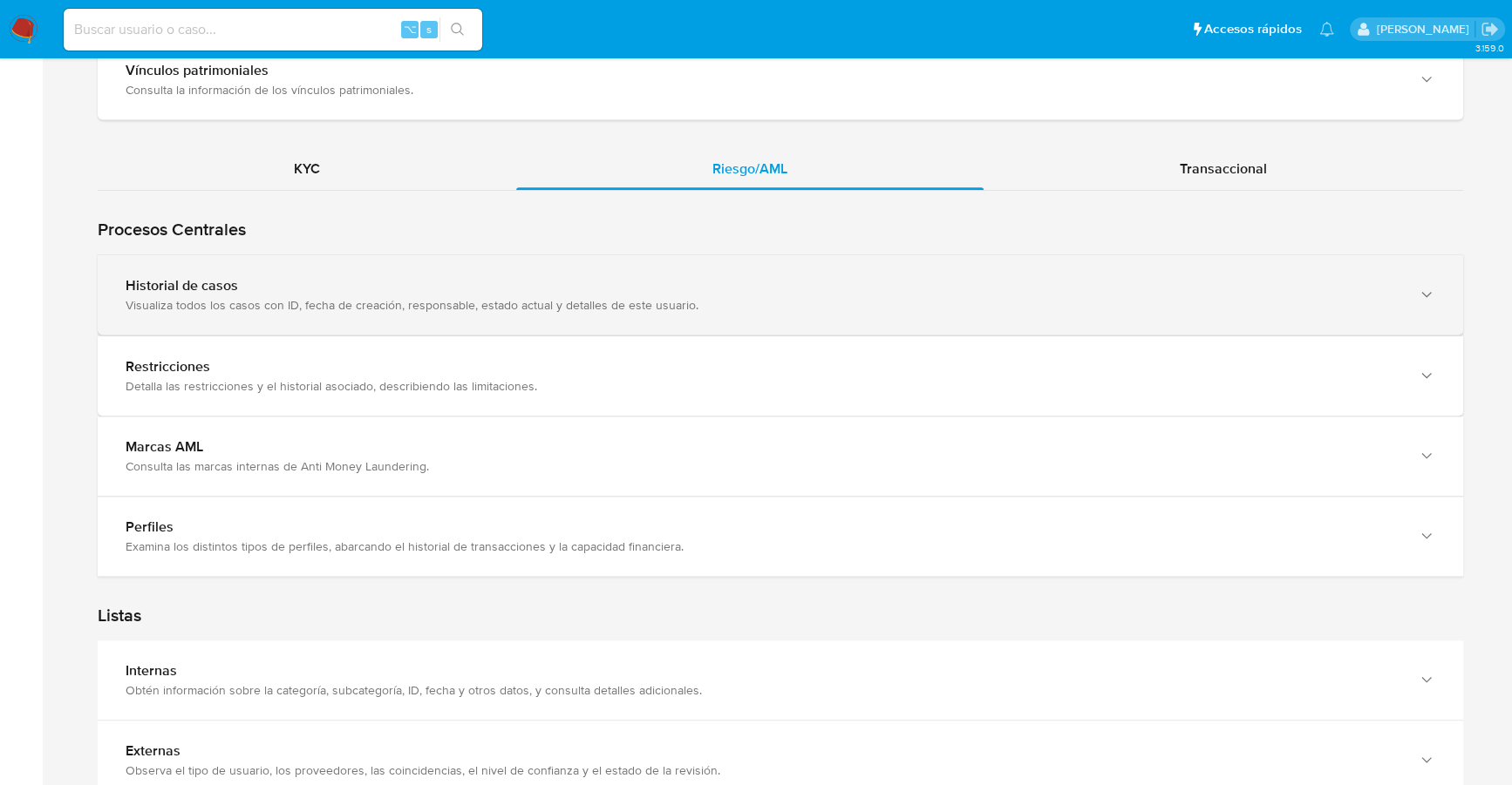
click at [315, 288] on div "Historial de casos" at bounding box center [763, 285] width 1275 height 17
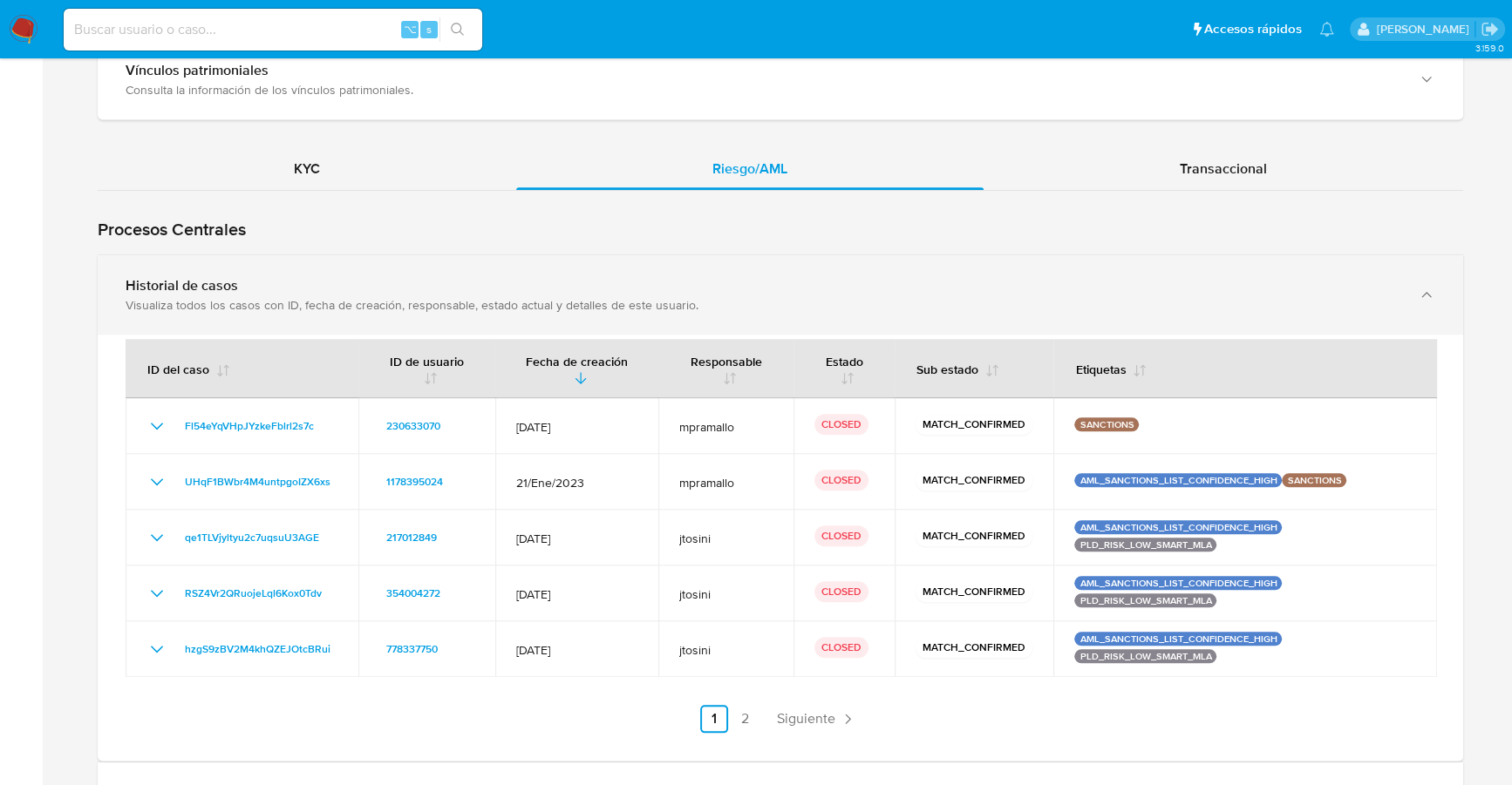
click at [315, 288] on div "Historial de casos" at bounding box center [763, 285] width 1275 height 17
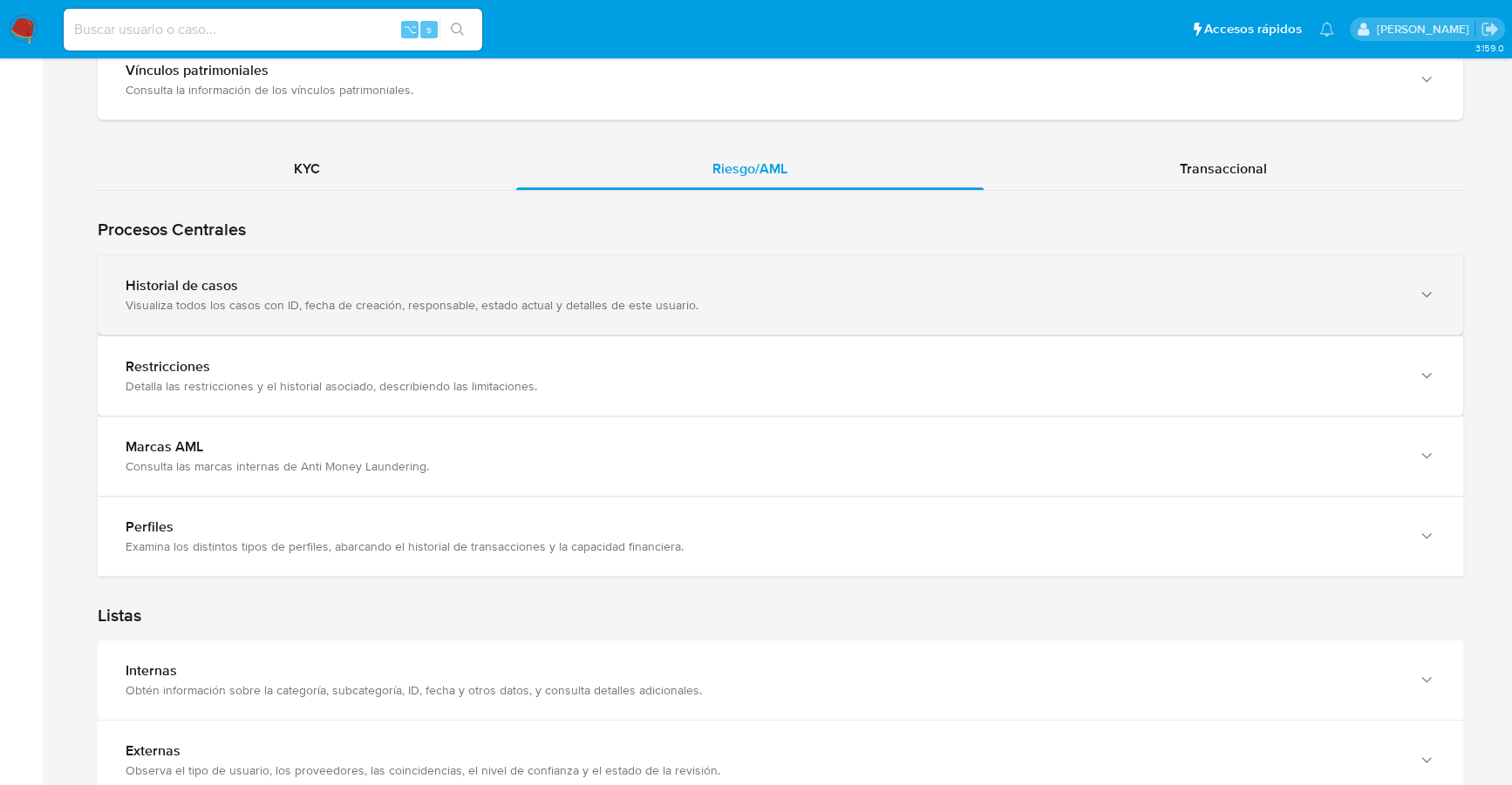
click at [315, 288] on div "Historial de casos" at bounding box center [763, 285] width 1275 height 17
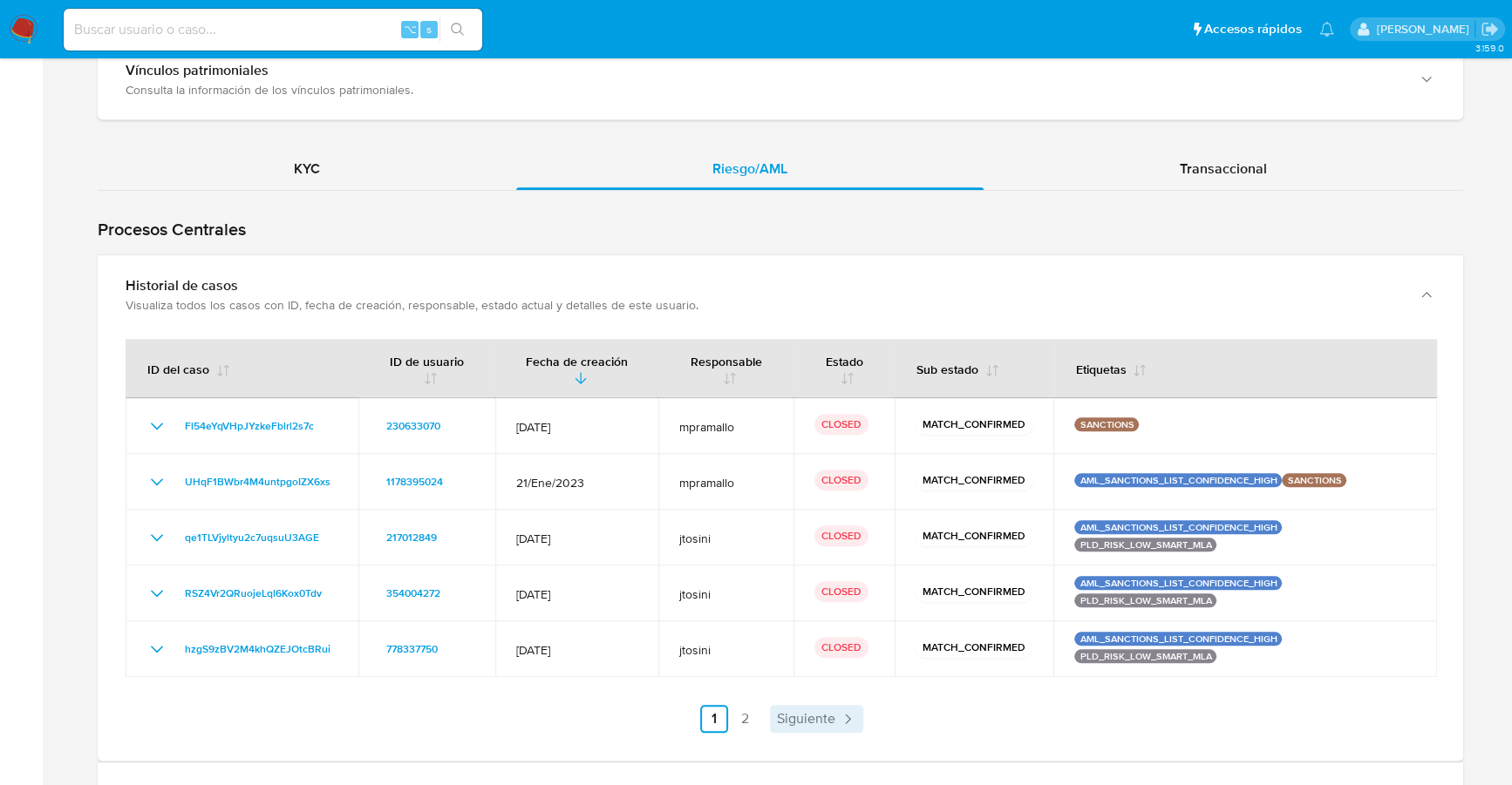
click at [799, 712] on span "Siguiente" at bounding box center [805, 718] width 58 height 14
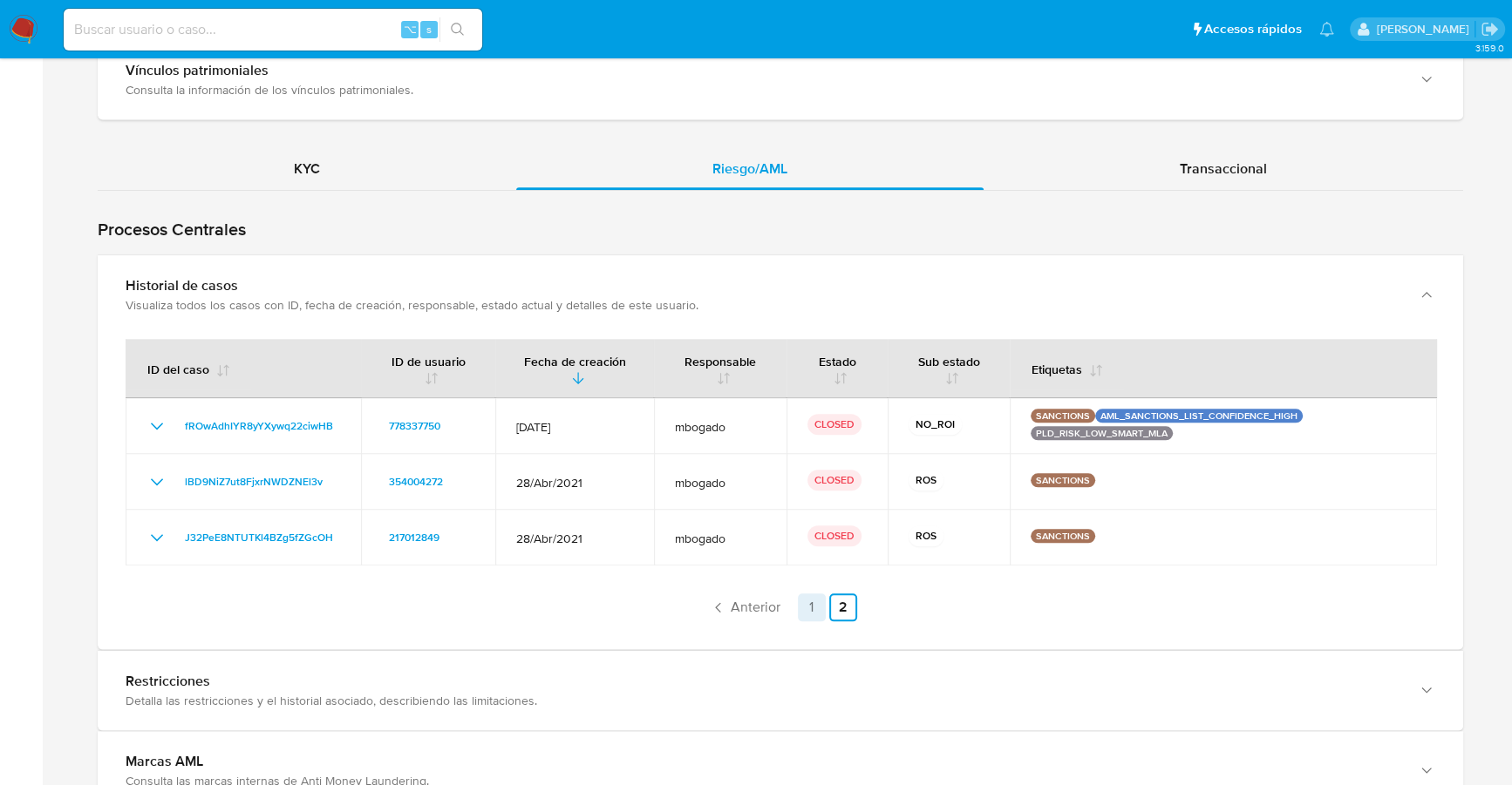
click at [806, 607] on link "1" at bounding box center [811, 607] width 28 height 28
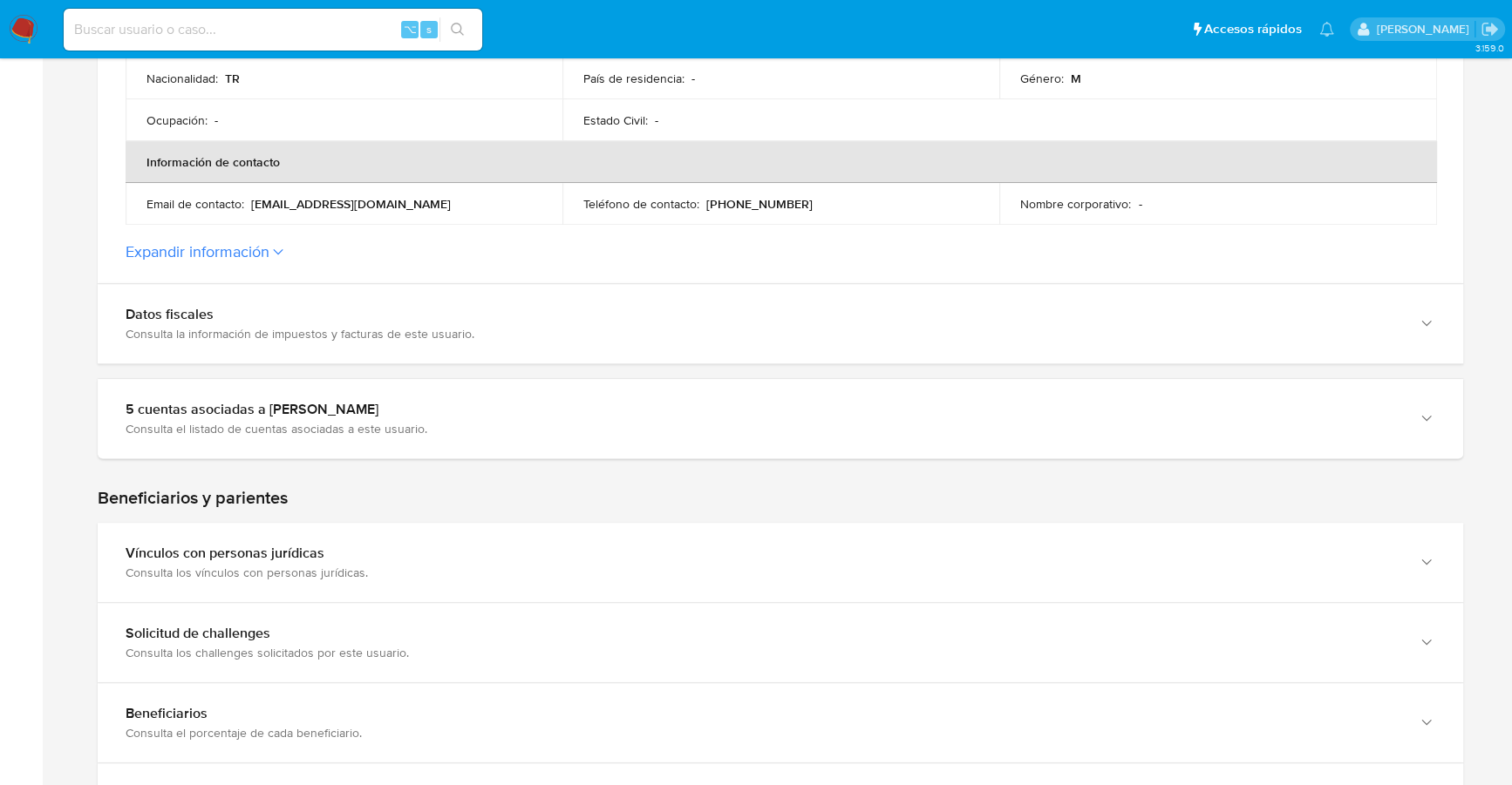
scroll to position [739, 0]
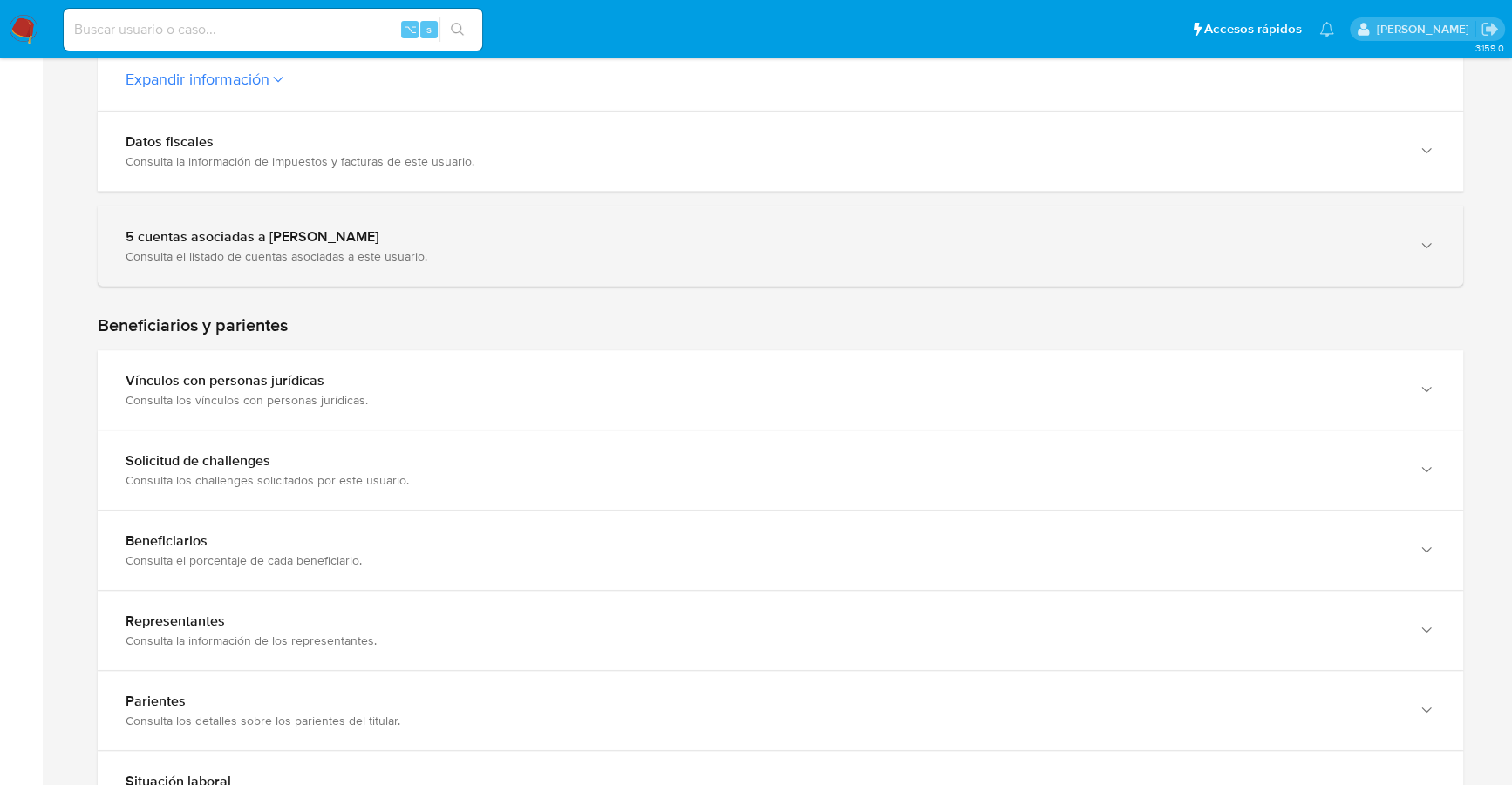
click at [432, 239] on div "5 cuentas asociadas a Mustafa Eker" at bounding box center [763, 236] width 1275 height 17
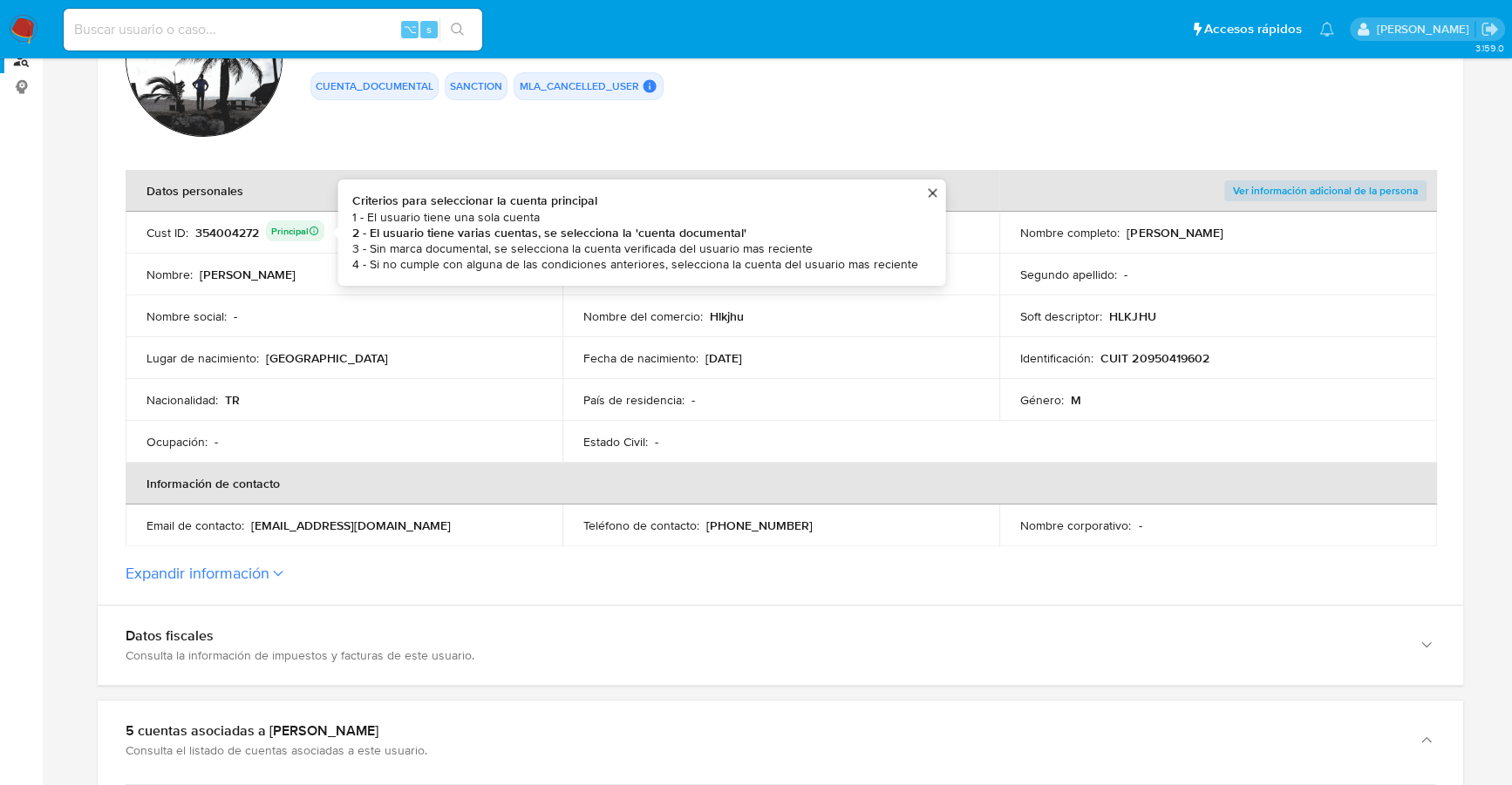
scroll to position [0, 0]
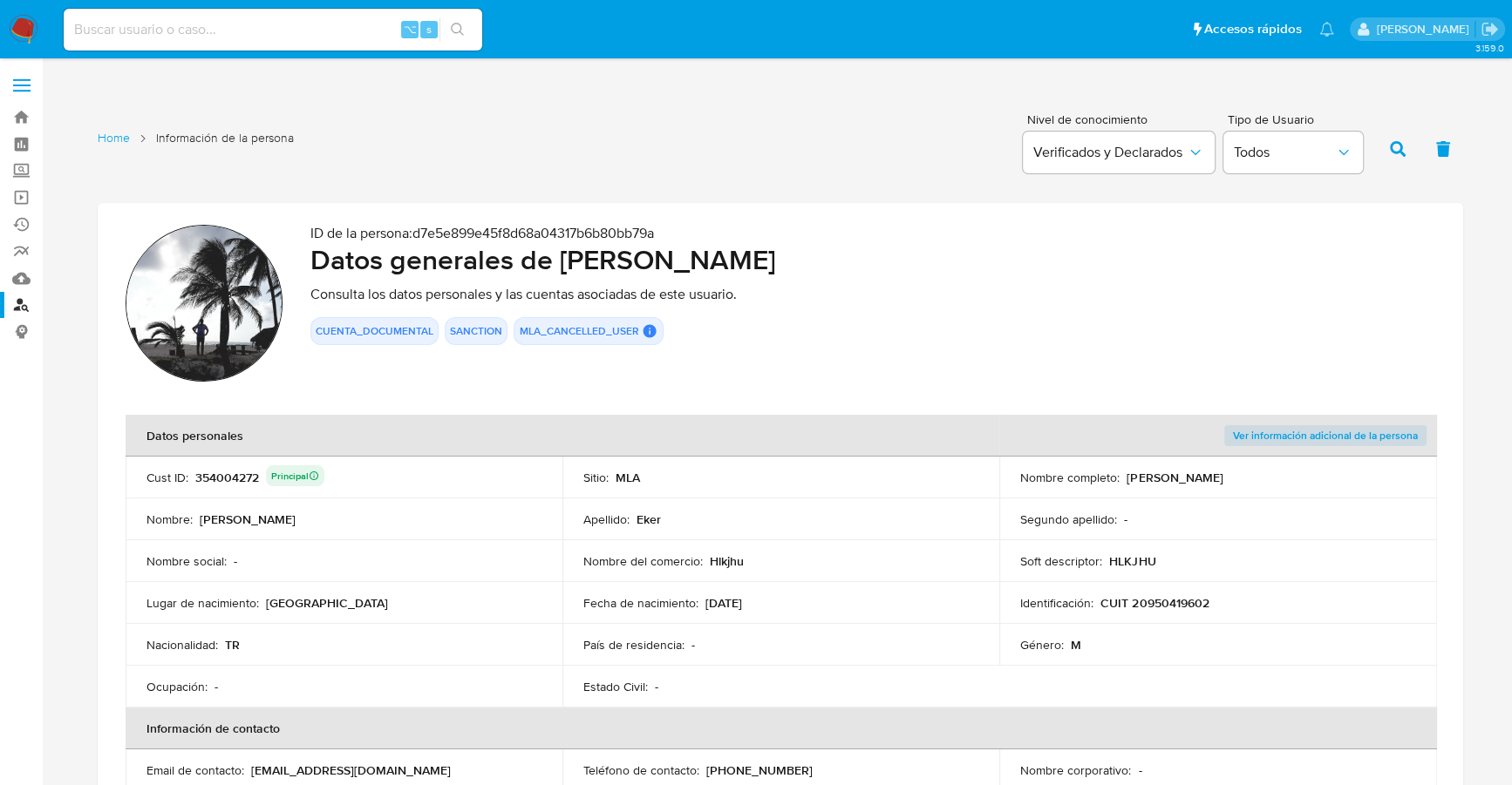
click at [24, 34] on img at bounding box center [24, 29] width 30 height 30
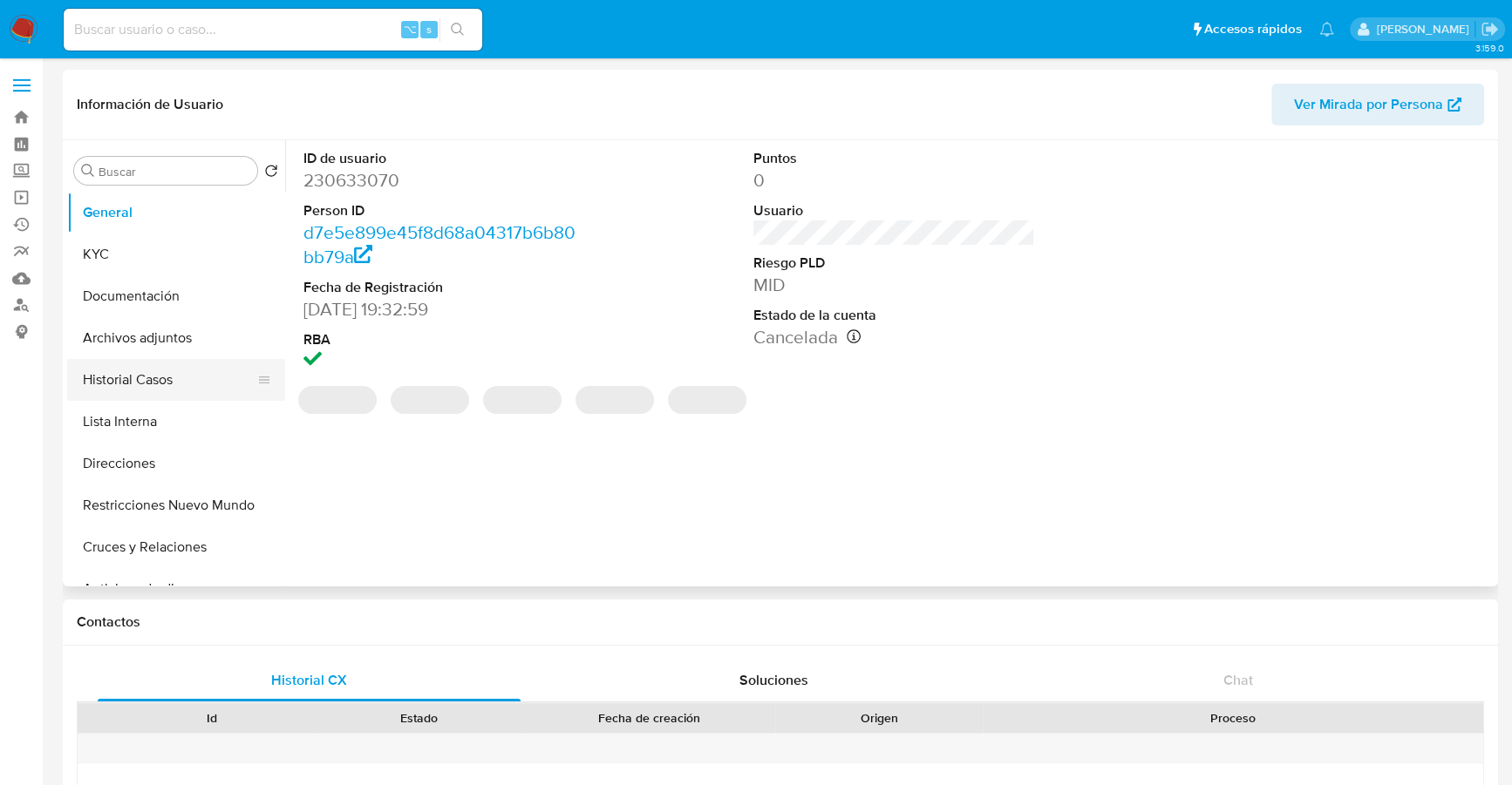
select select "10"
click at [148, 371] on button "Historial Casos" at bounding box center [169, 379] width 204 height 42
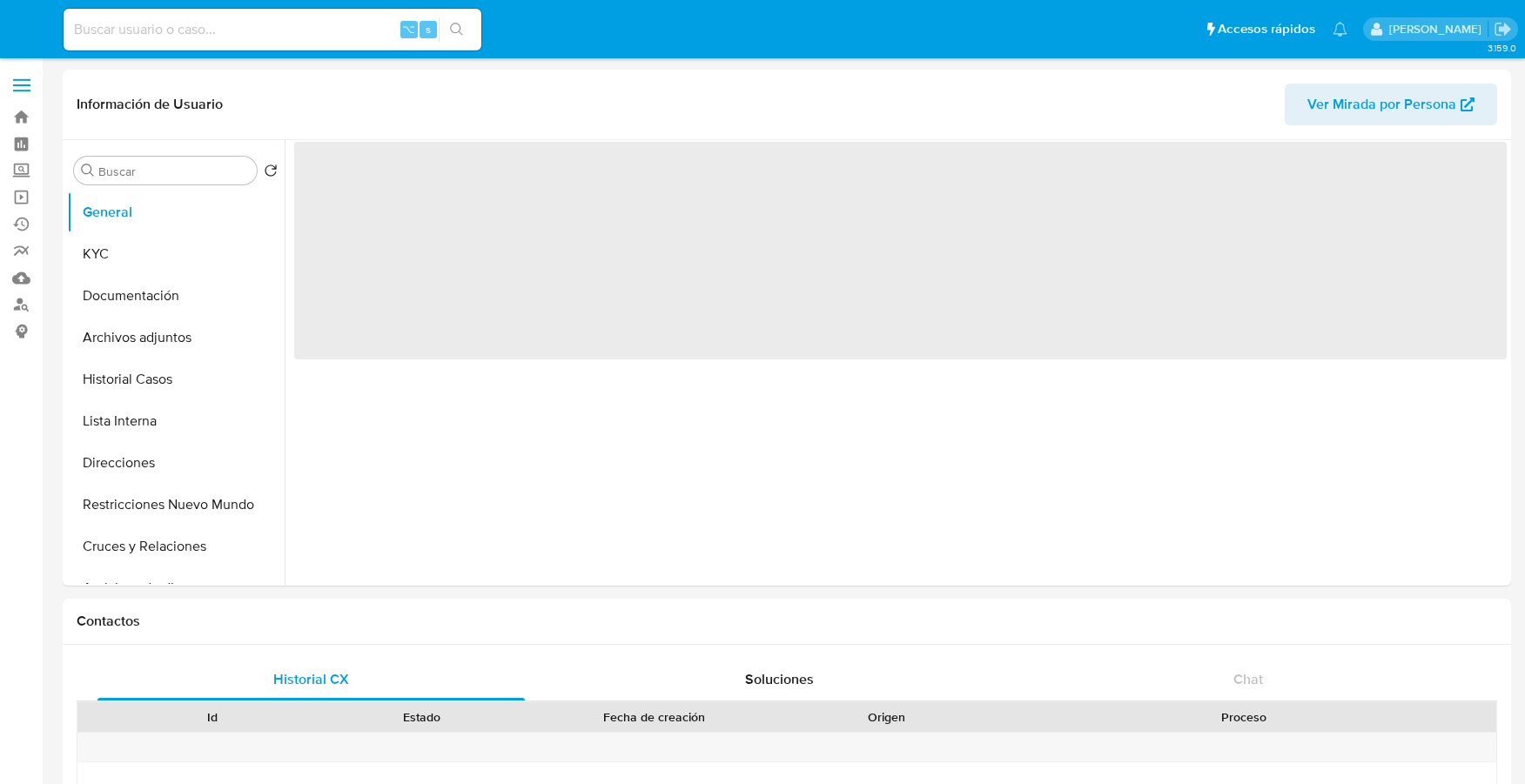
select select "10"
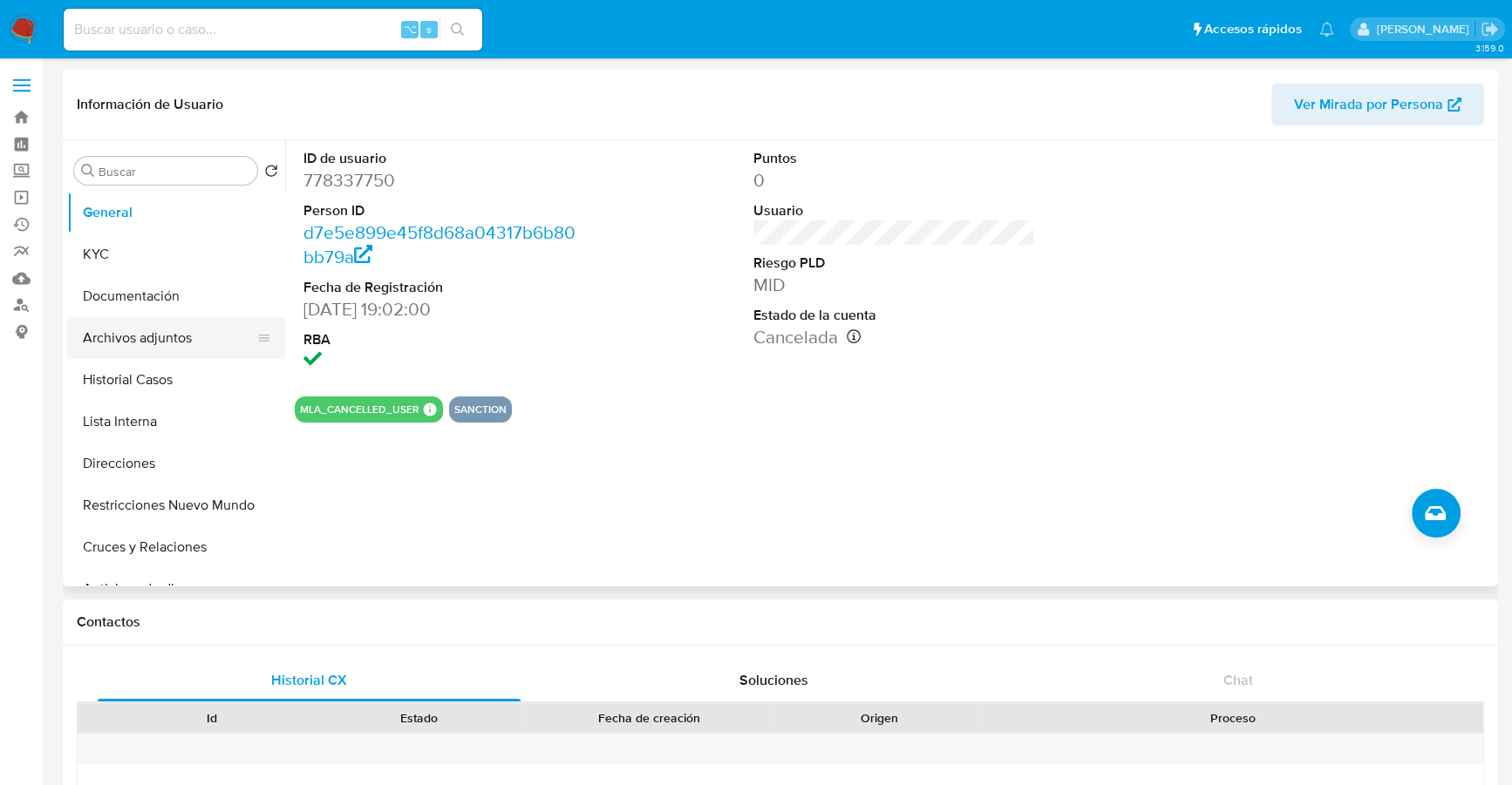
click at [130, 355] on button "Archivos adjuntos" at bounding box center [169, 338] width 204 height 42
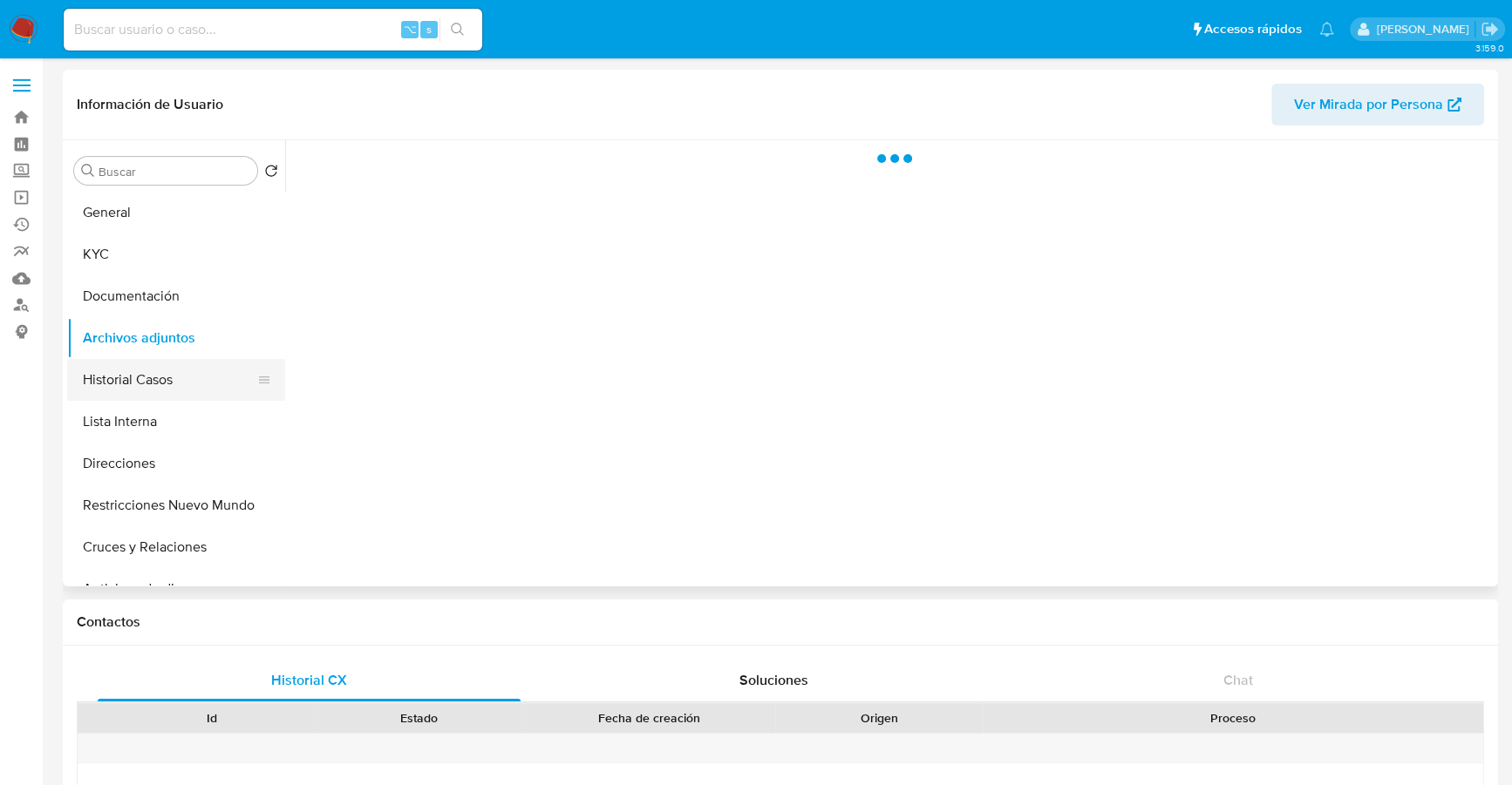
click at [127, 397] on button "Historial Casos" at bounding box center [169, 379] width 204 height 42
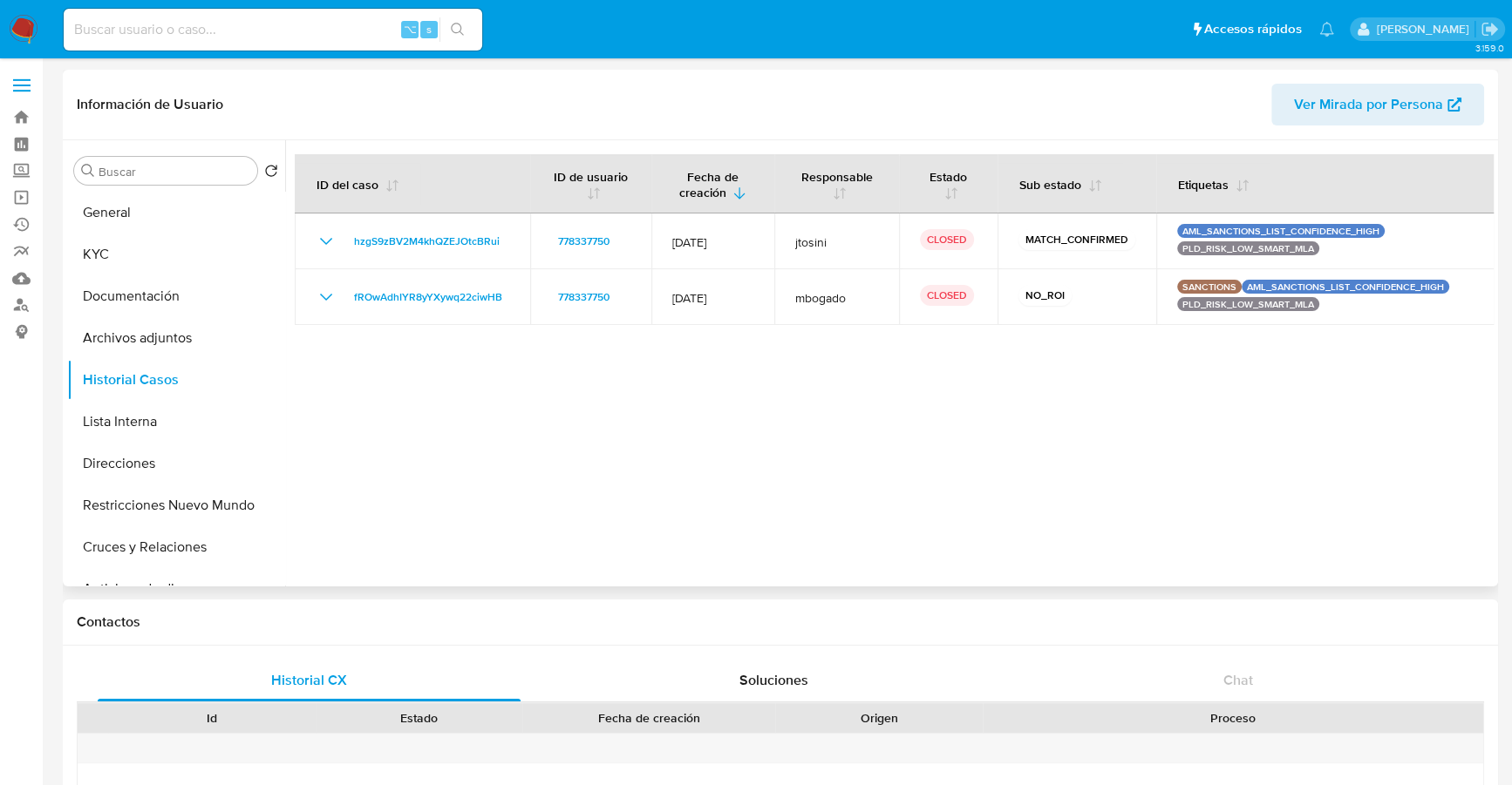
click at [1356, 102] on span "Ver Mirada por Persona" at bounding box center [1368, 104] width 149 height 42
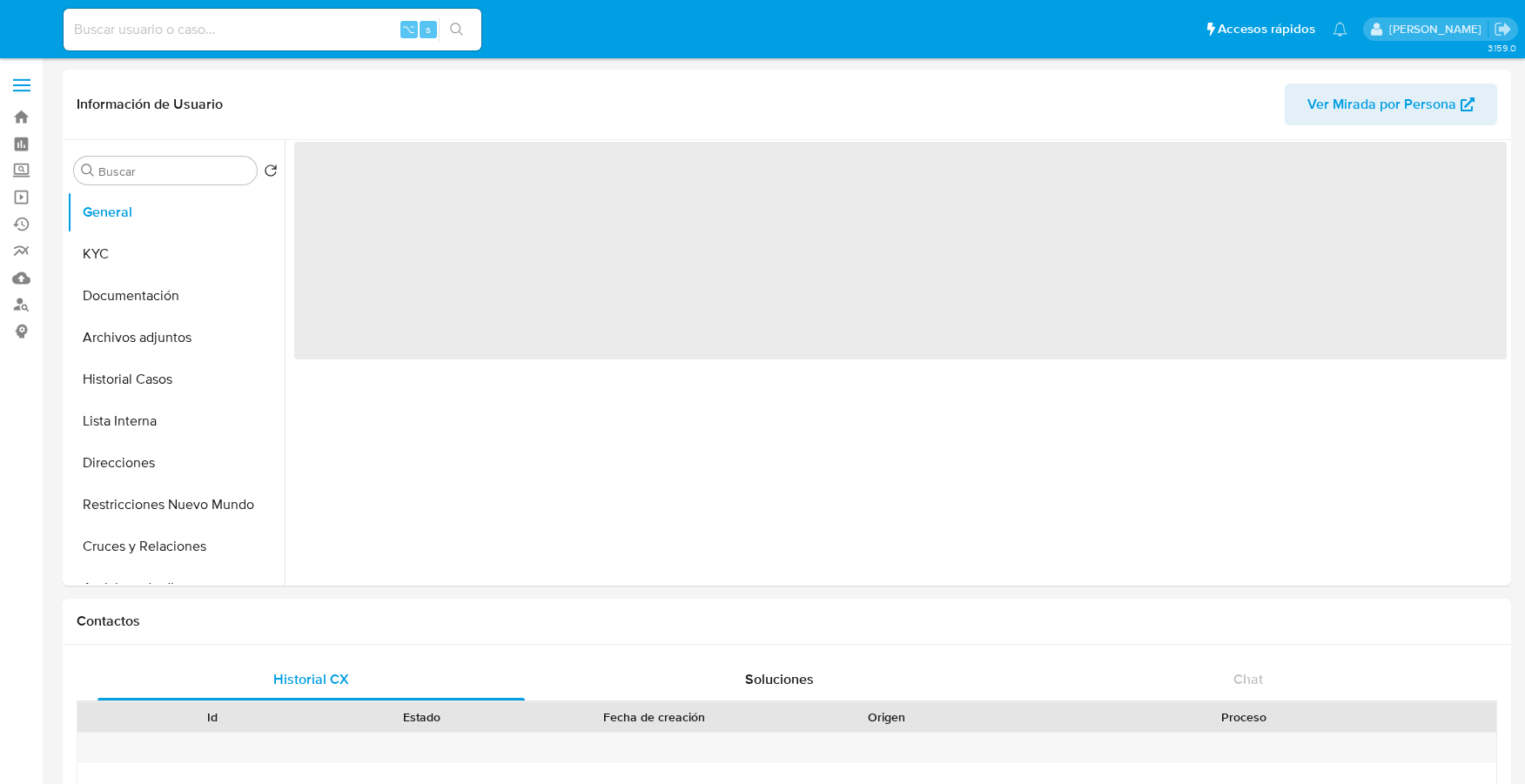
select select "10"
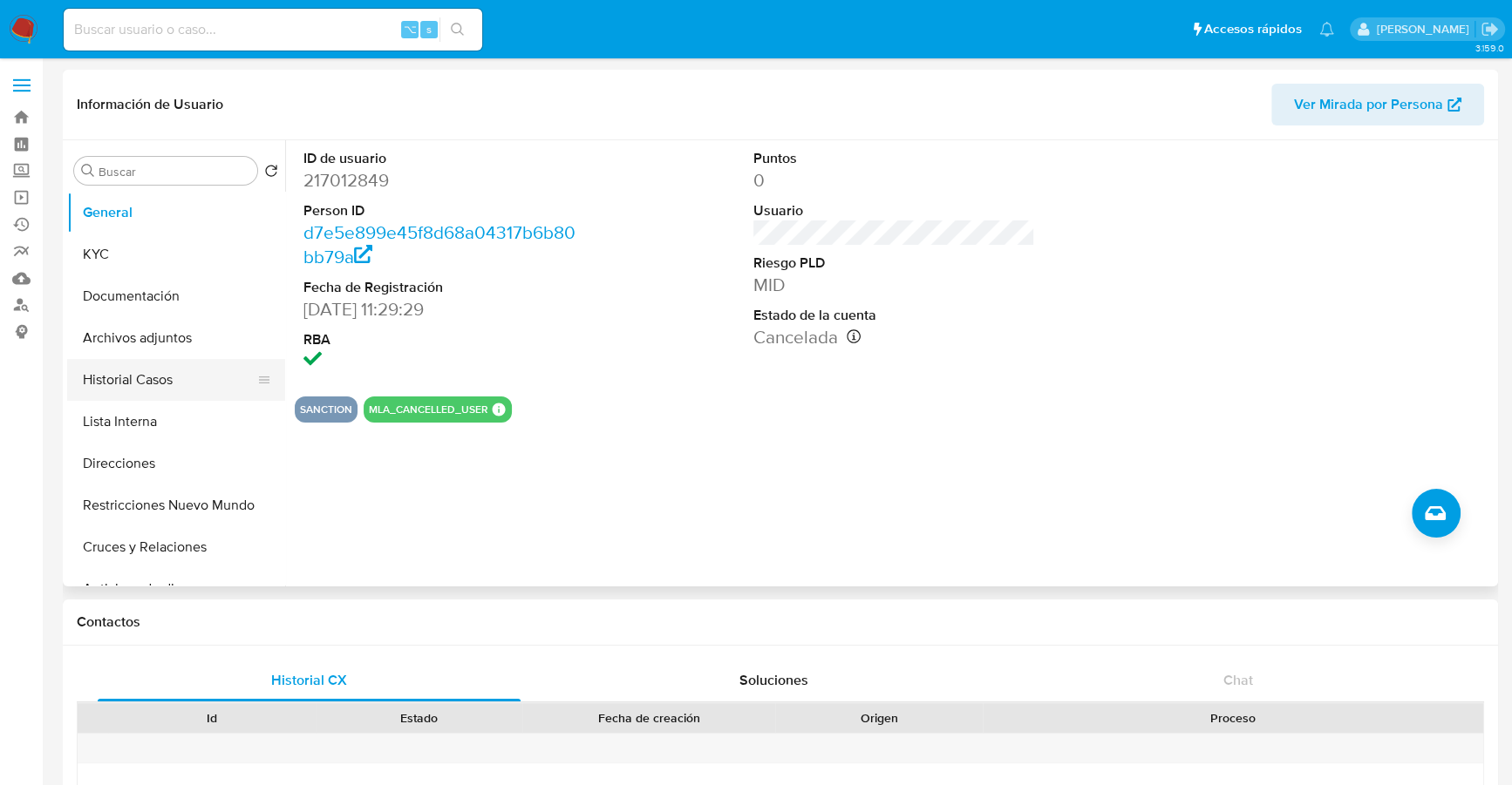
click at [160, 382] on button "Historial Casos" at bounding box center [169, 379] width 204 height 42
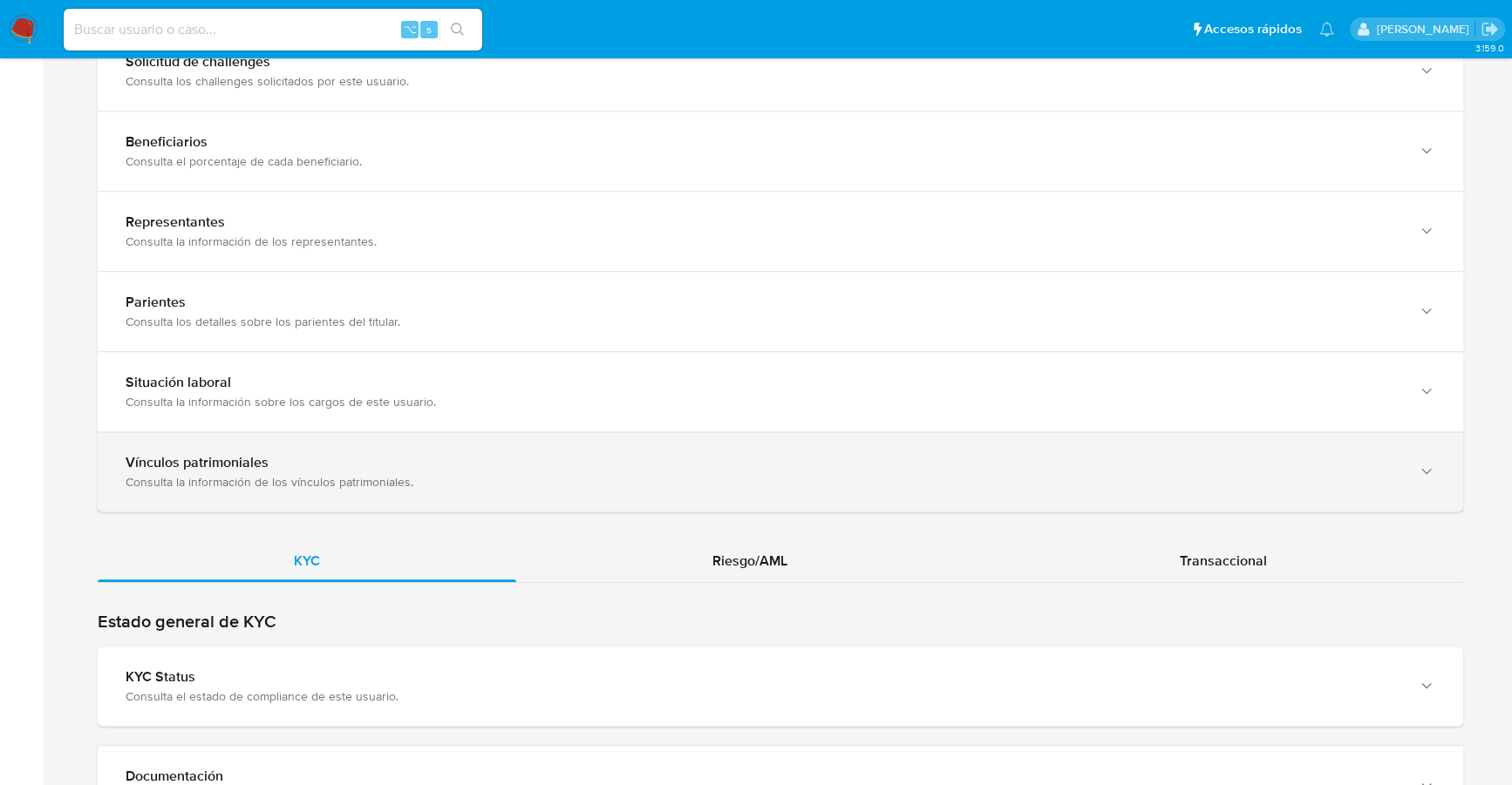
scroll to position [1243, 0]
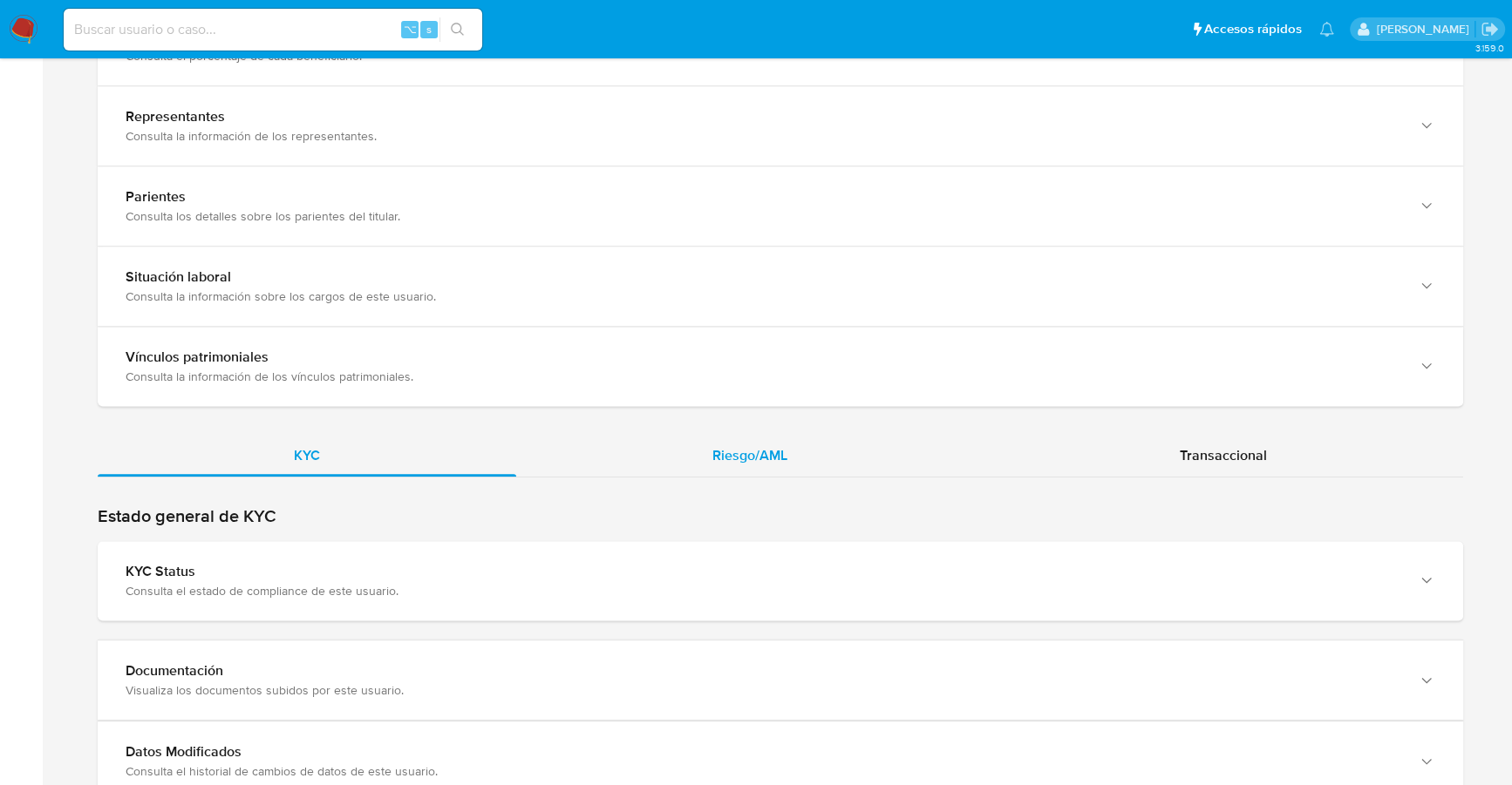
click at [774, 462] on div "Riesgo/AML" at bounding box center [750, 455] width 467 height 42
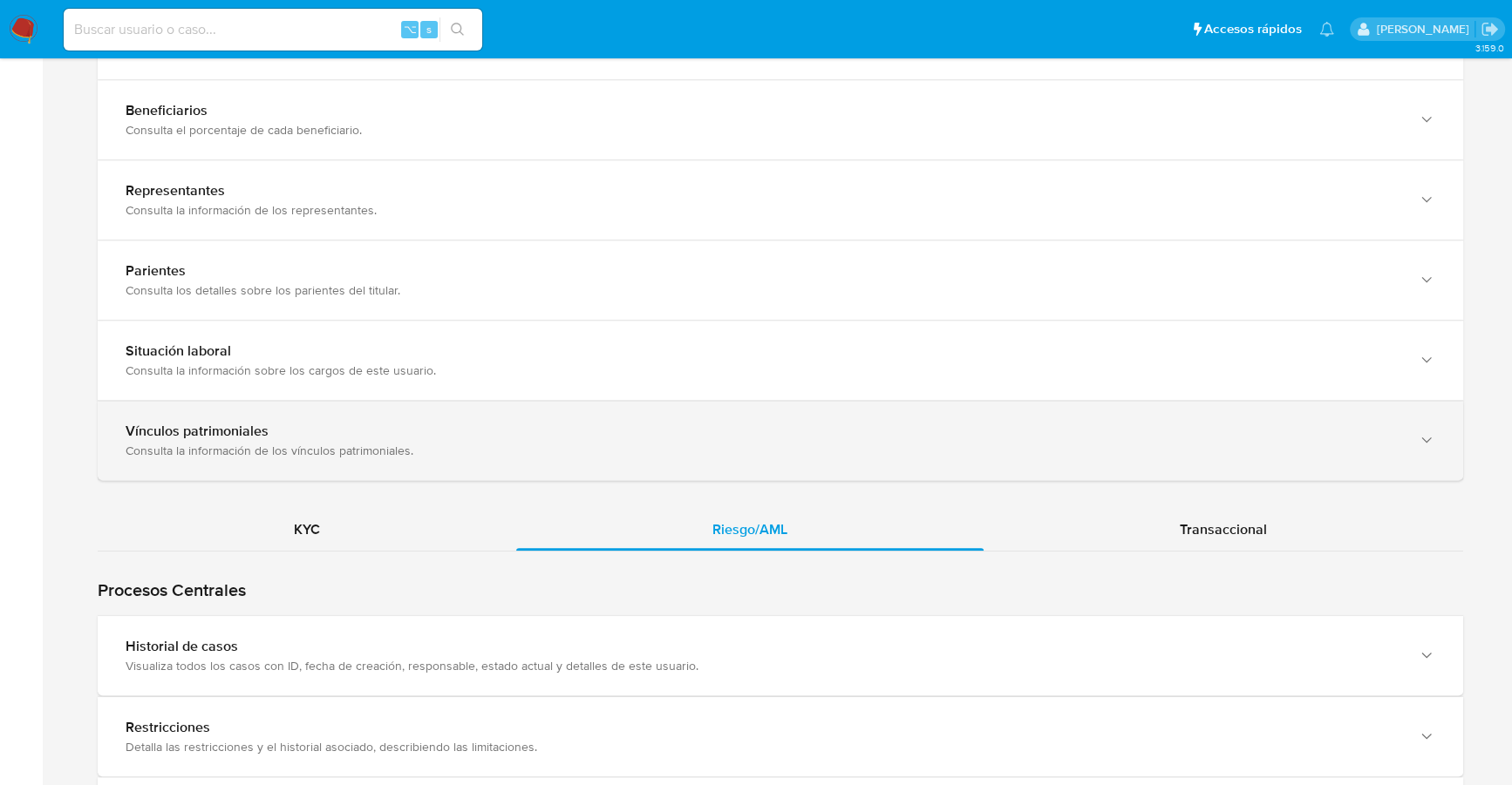
scroll to position [1341, 0]
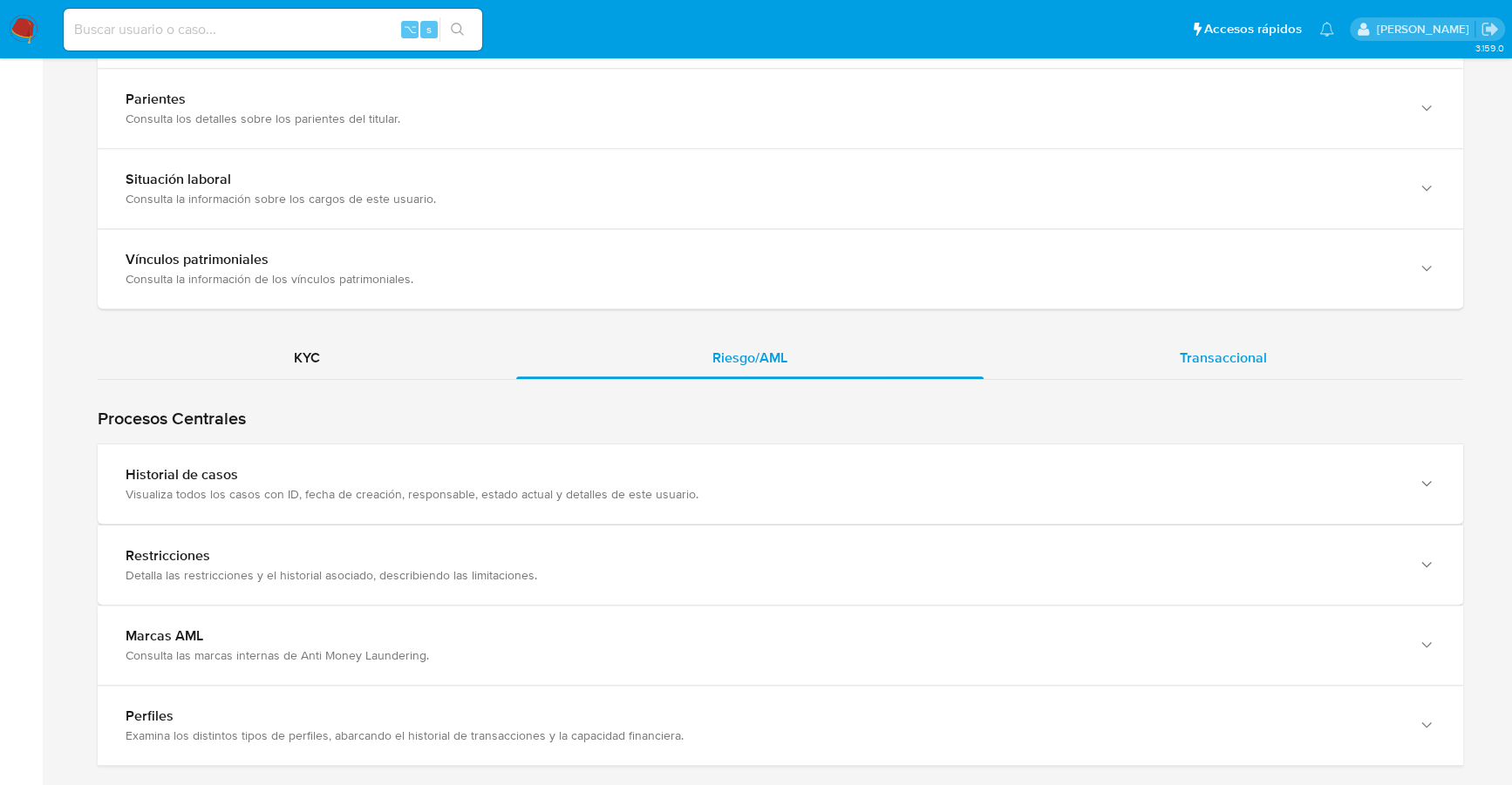
click at [1199, 351] on span "Transaccional" at bounding box center [1223, 358] width 87 height 20
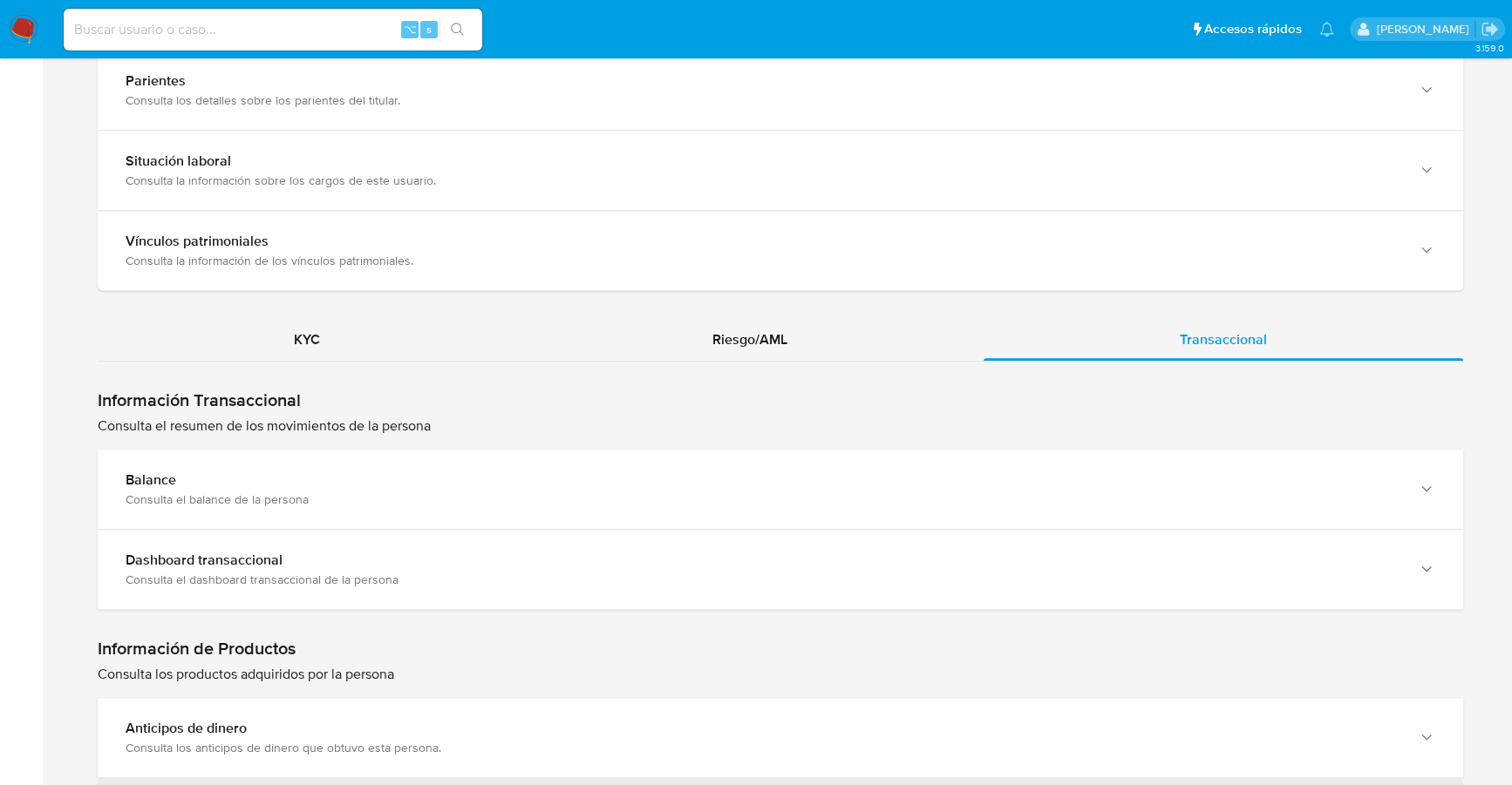
scroll to position [1382, 0]
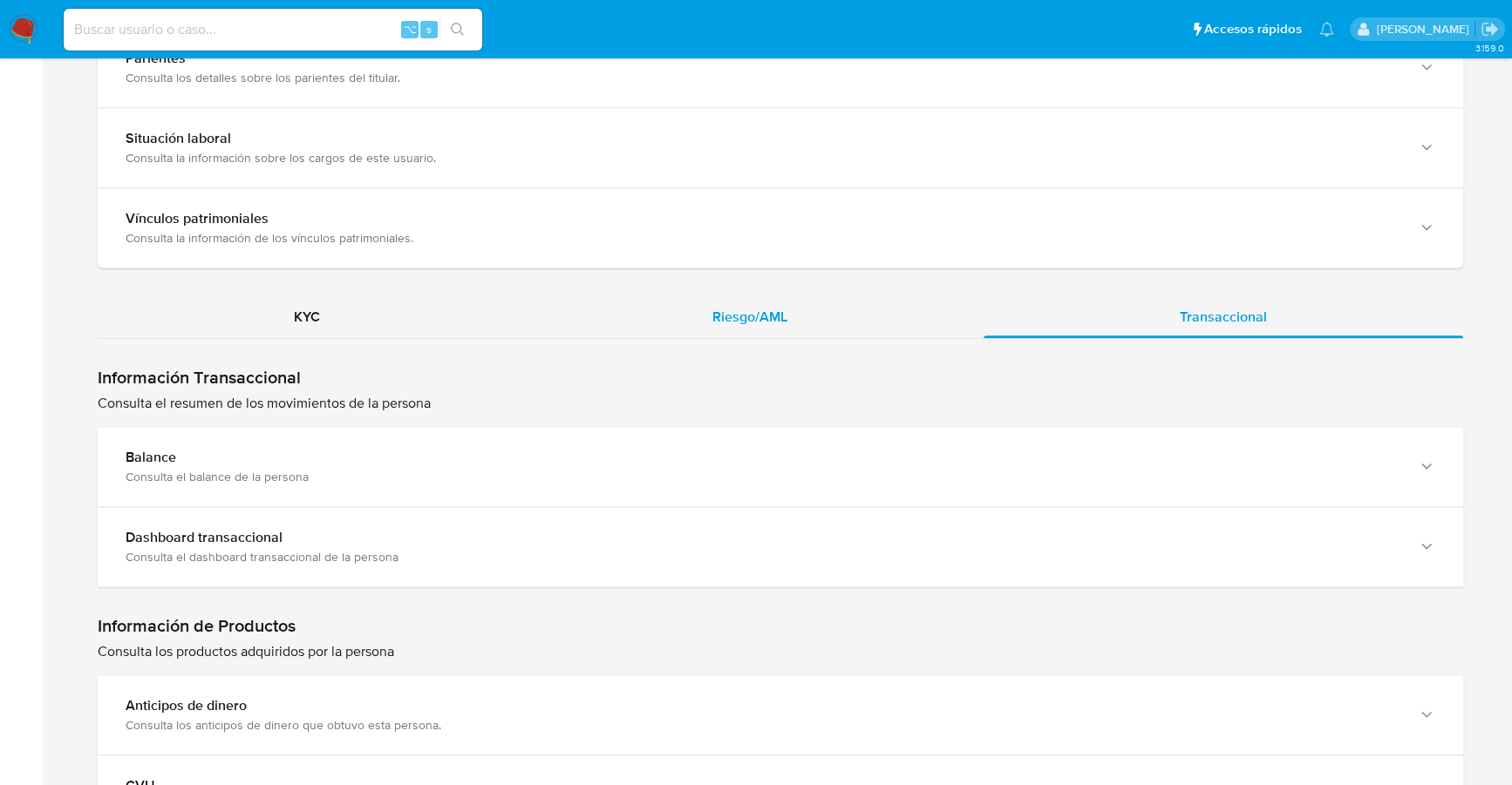
click at [751, 315] on span "Riesgo/AML" at bounding box center [749, 317] width 75 height 20
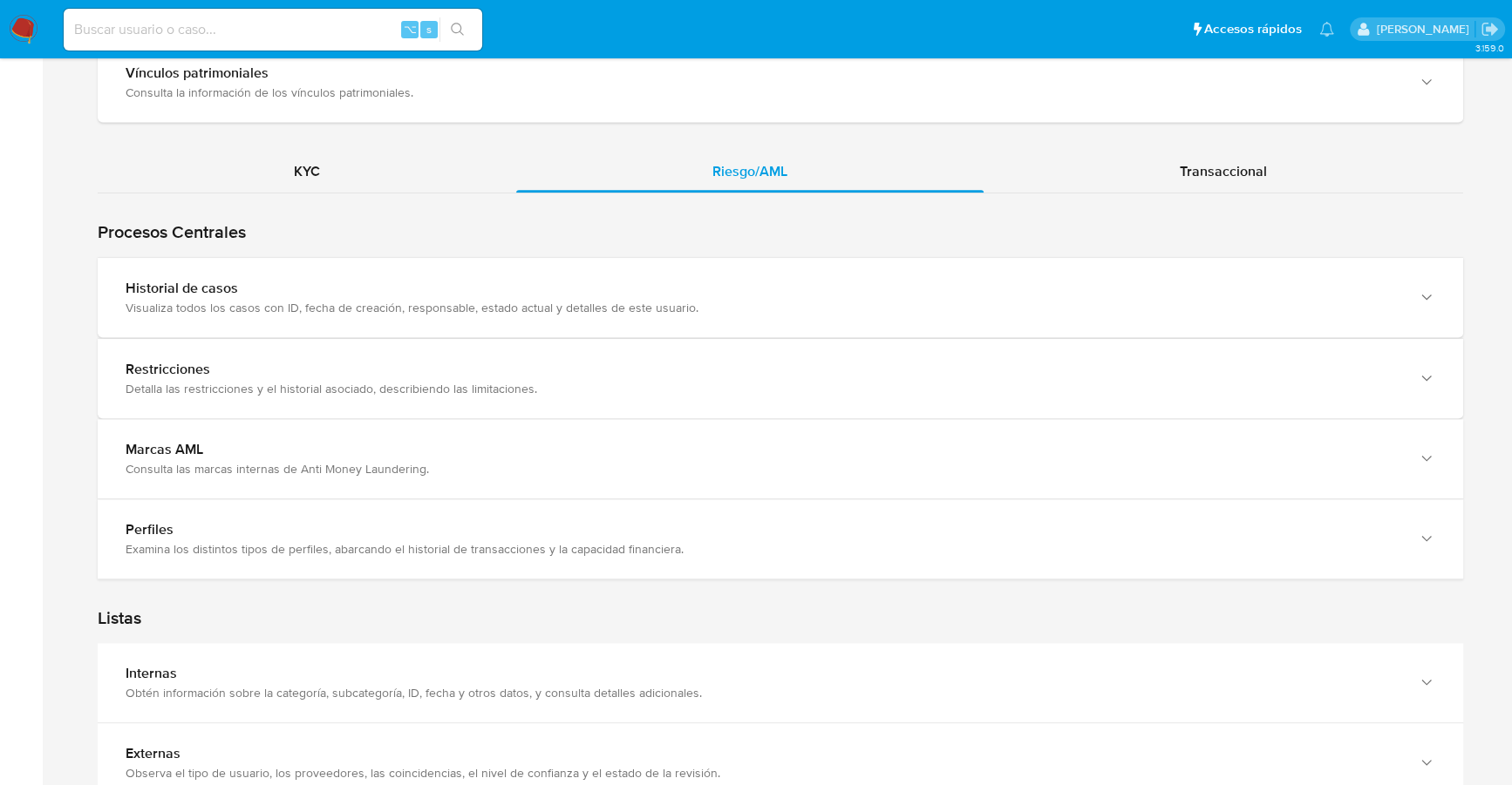
scroll to position [2246, 0]
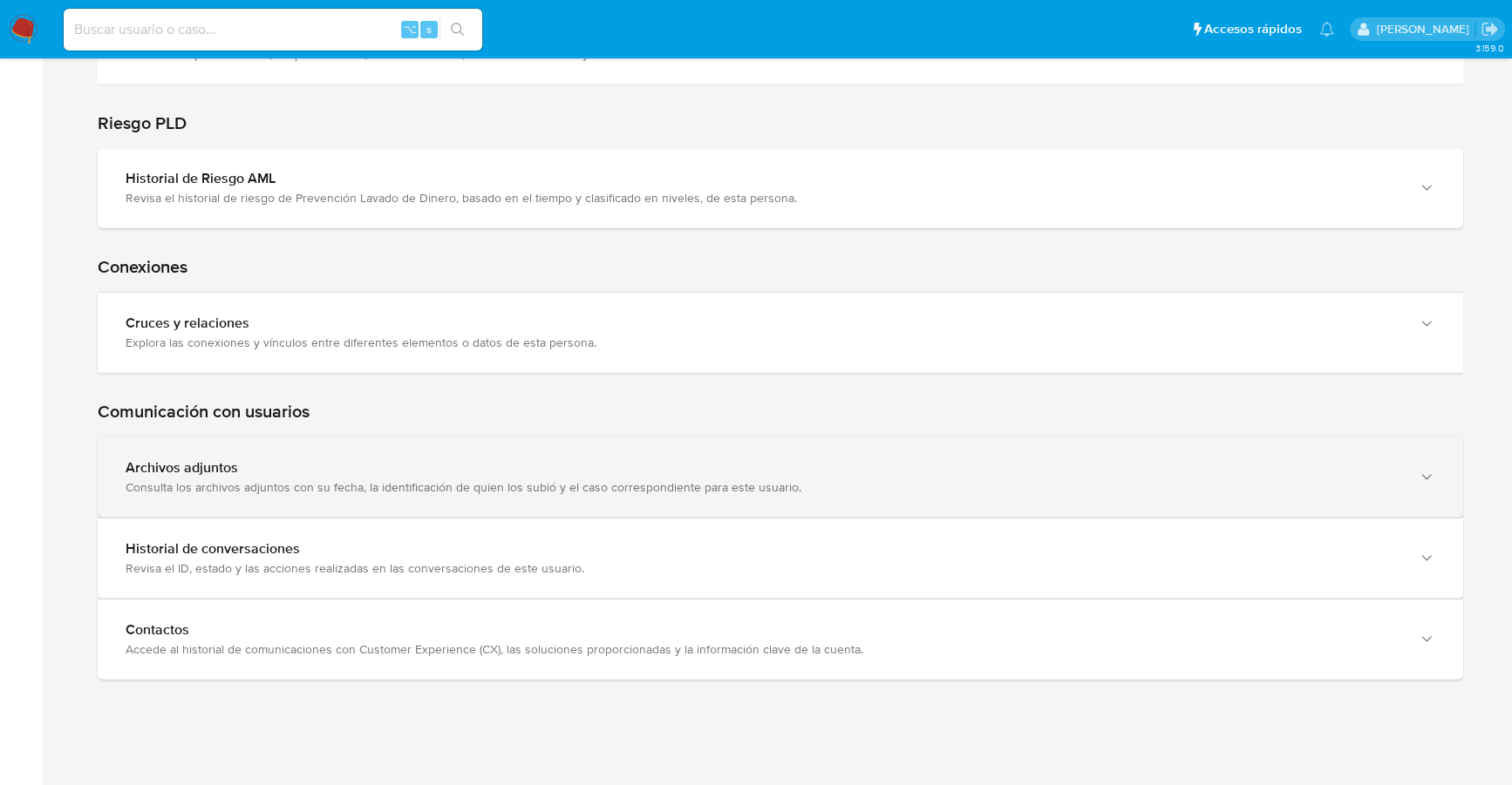
click at [244, 485] on div "Consulta los archivos adjuntos con su fecha, la identificación de quien los sub…" at bounding box center [763, 486] width 1275 height 15
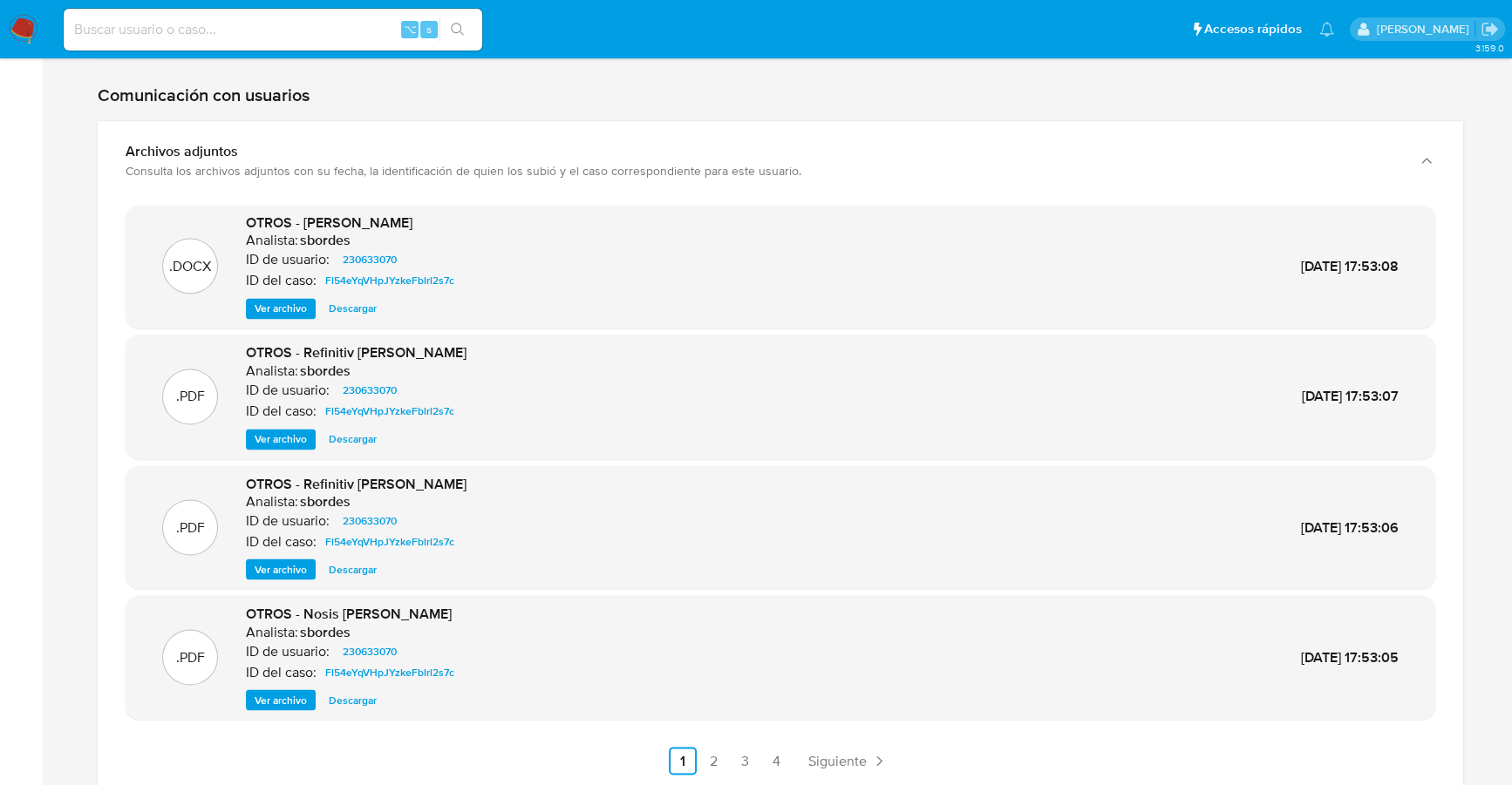
scroll to position [2675, 0]
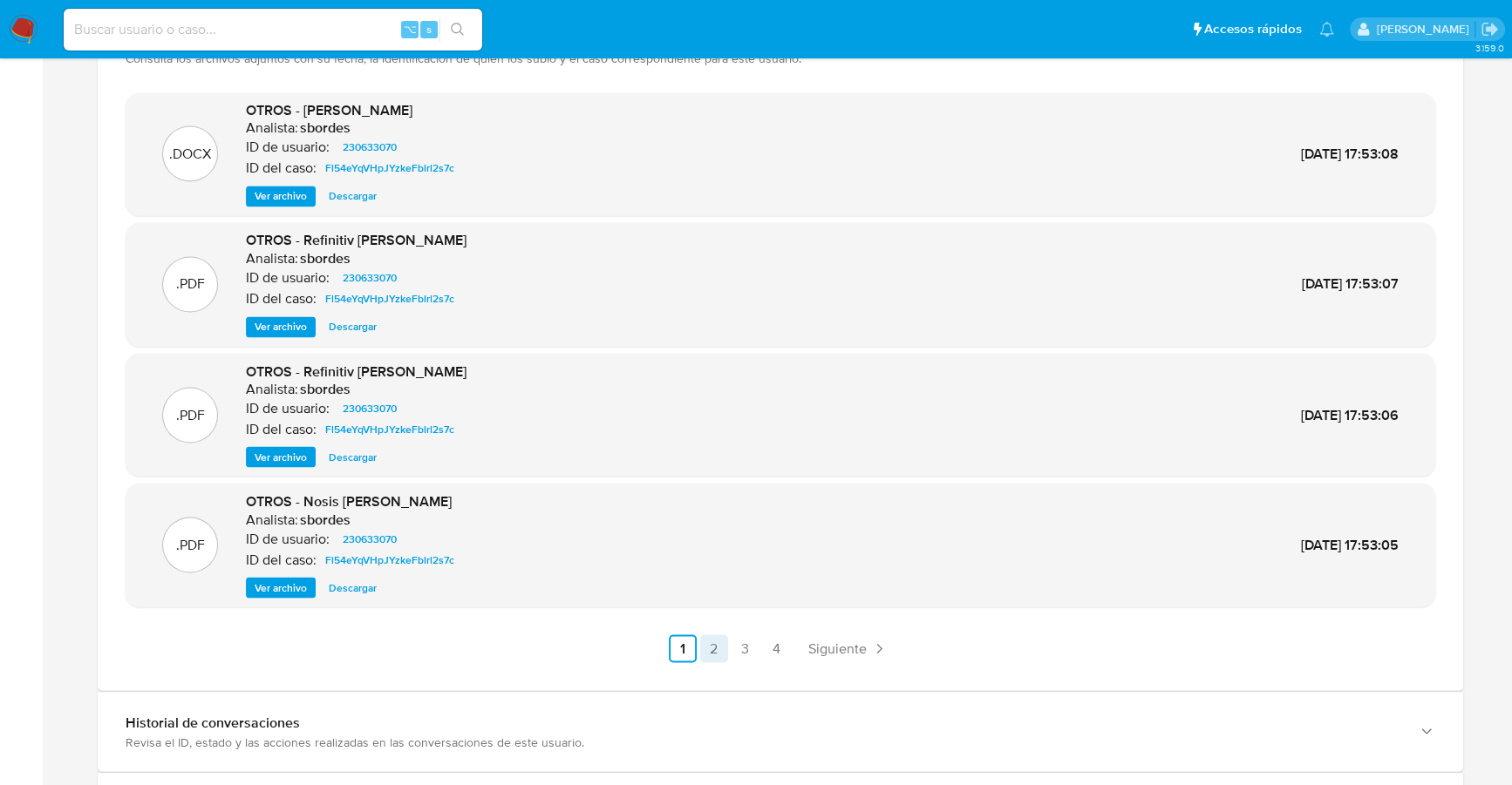
click at [715, 636] on link "2" at bounding box center [714, 648] width 28 height 28
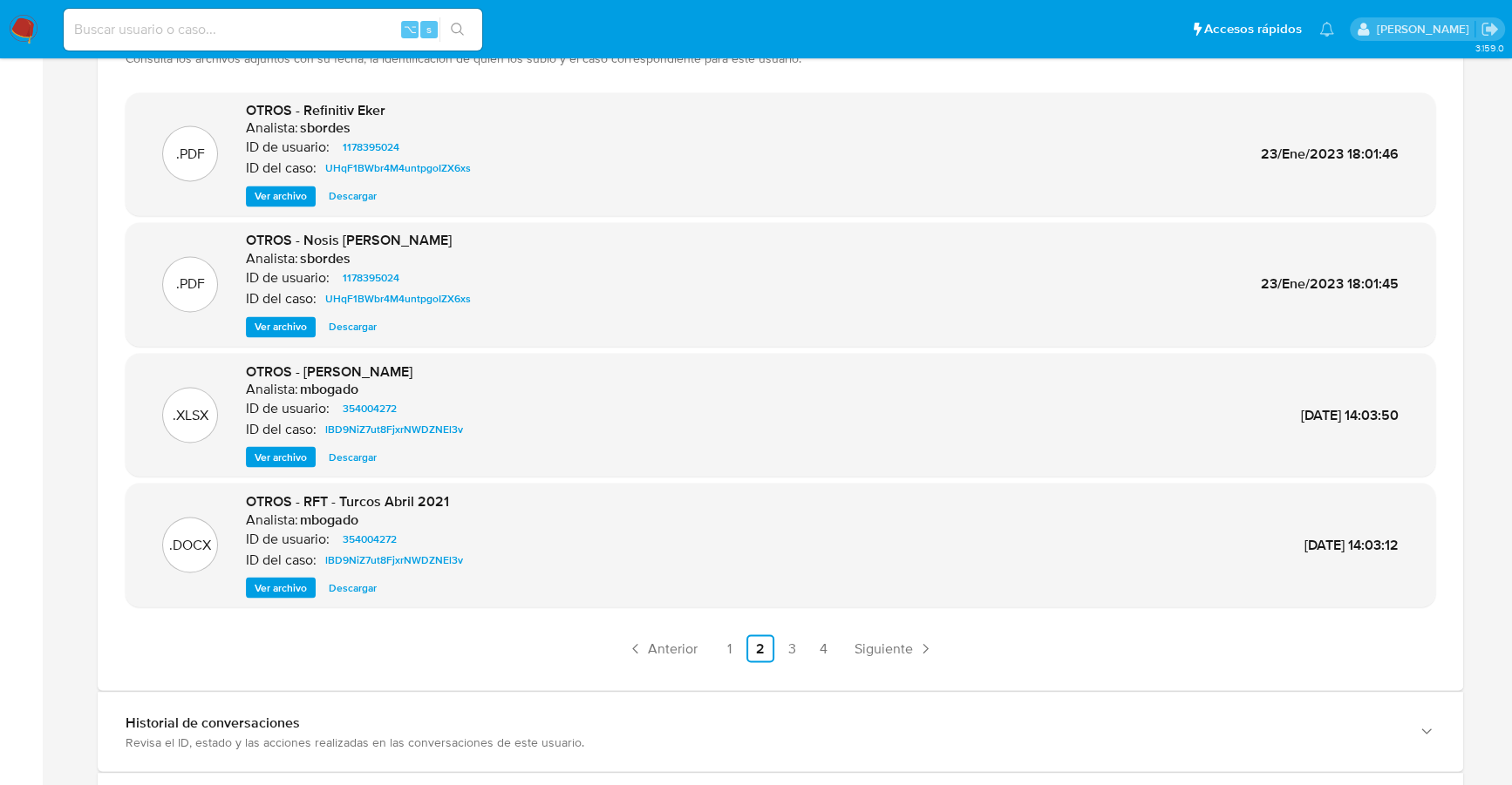
click at [258, 579] on span "Ver archivo" at bounding box center [281, 587] width 53 height 17
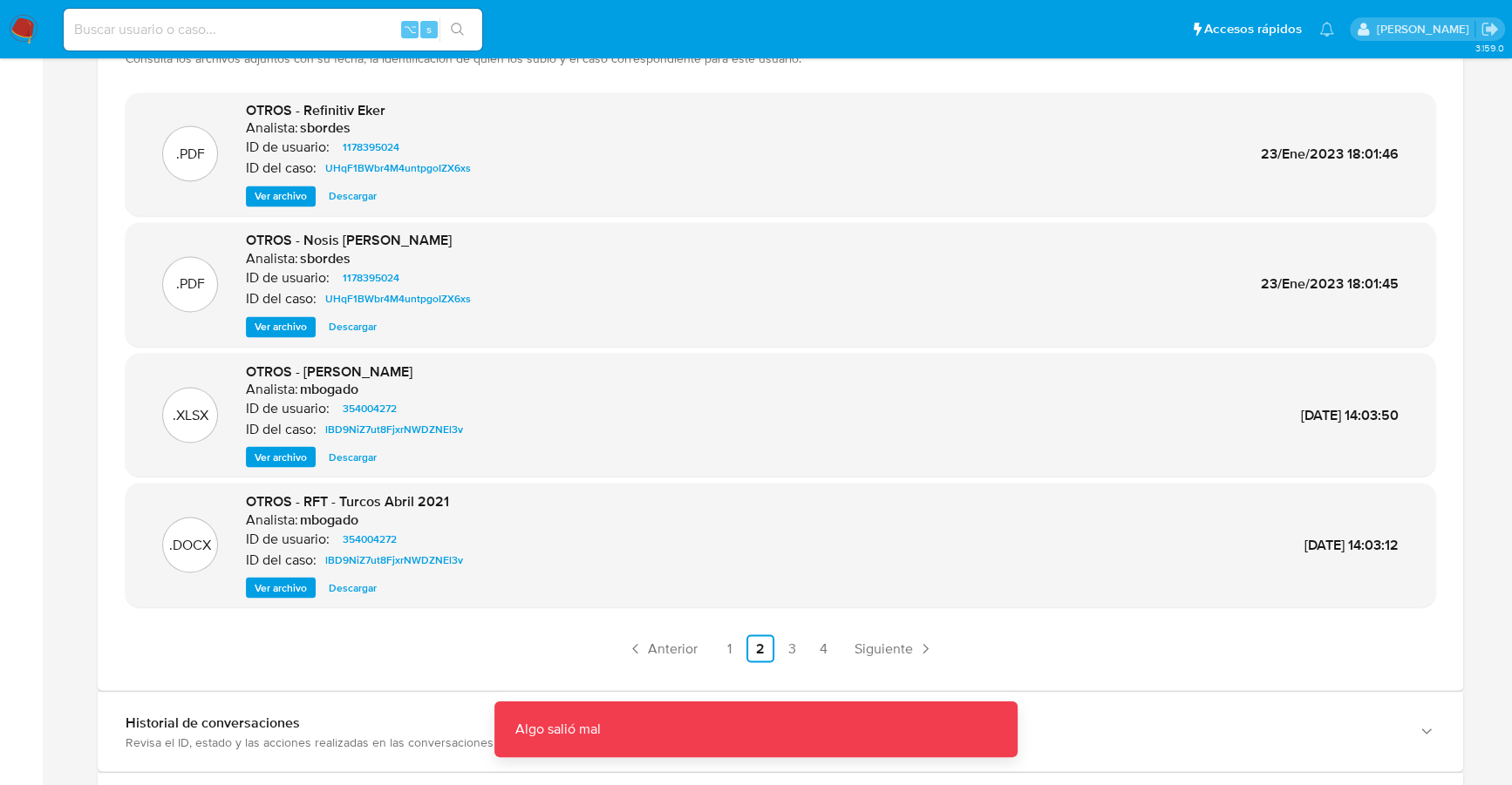
click at [256, 583] on span "Ver archivo" at bounding box center [281, 587] width 53 height 17
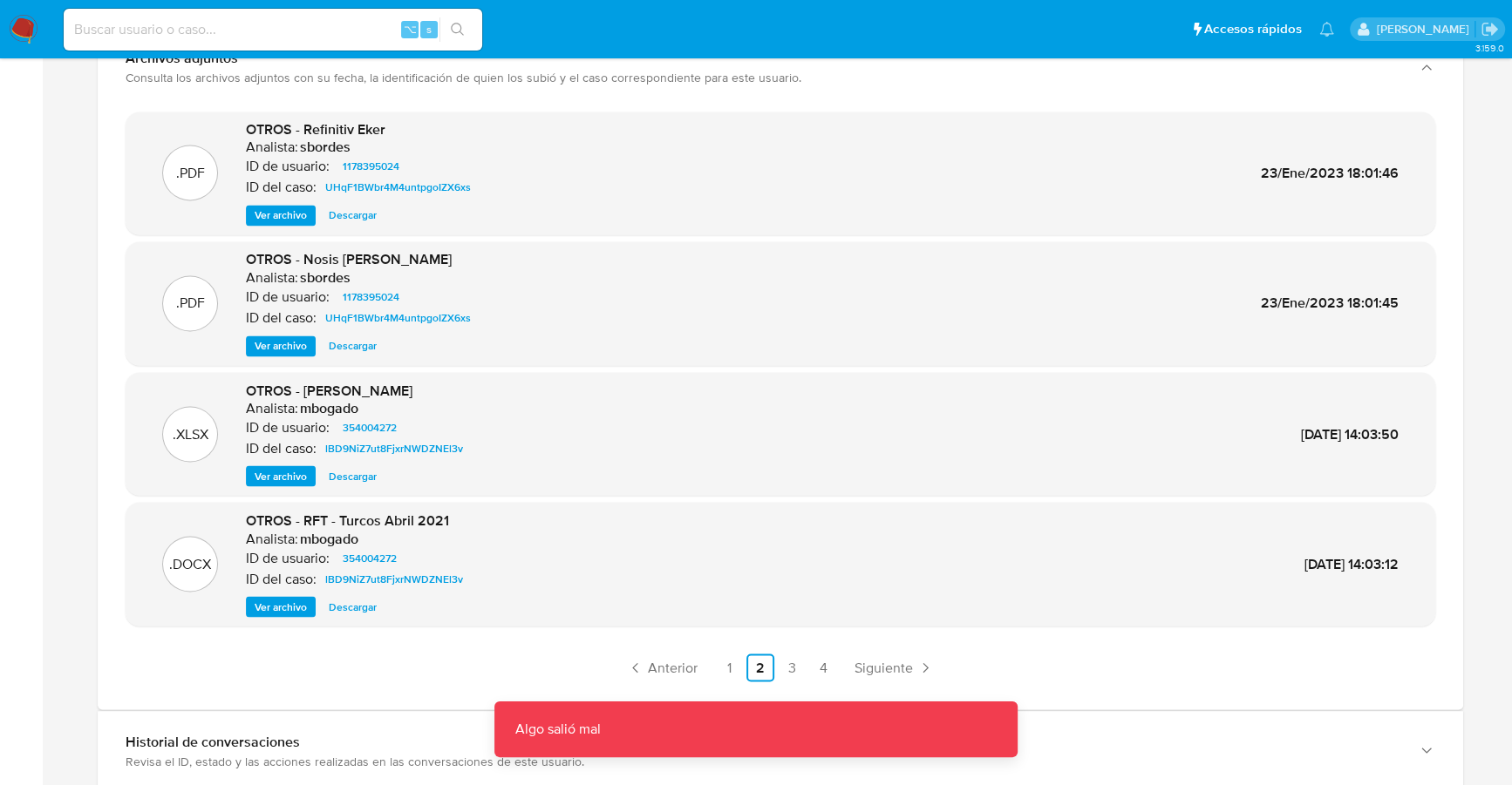
scroll to position [2653, 0]
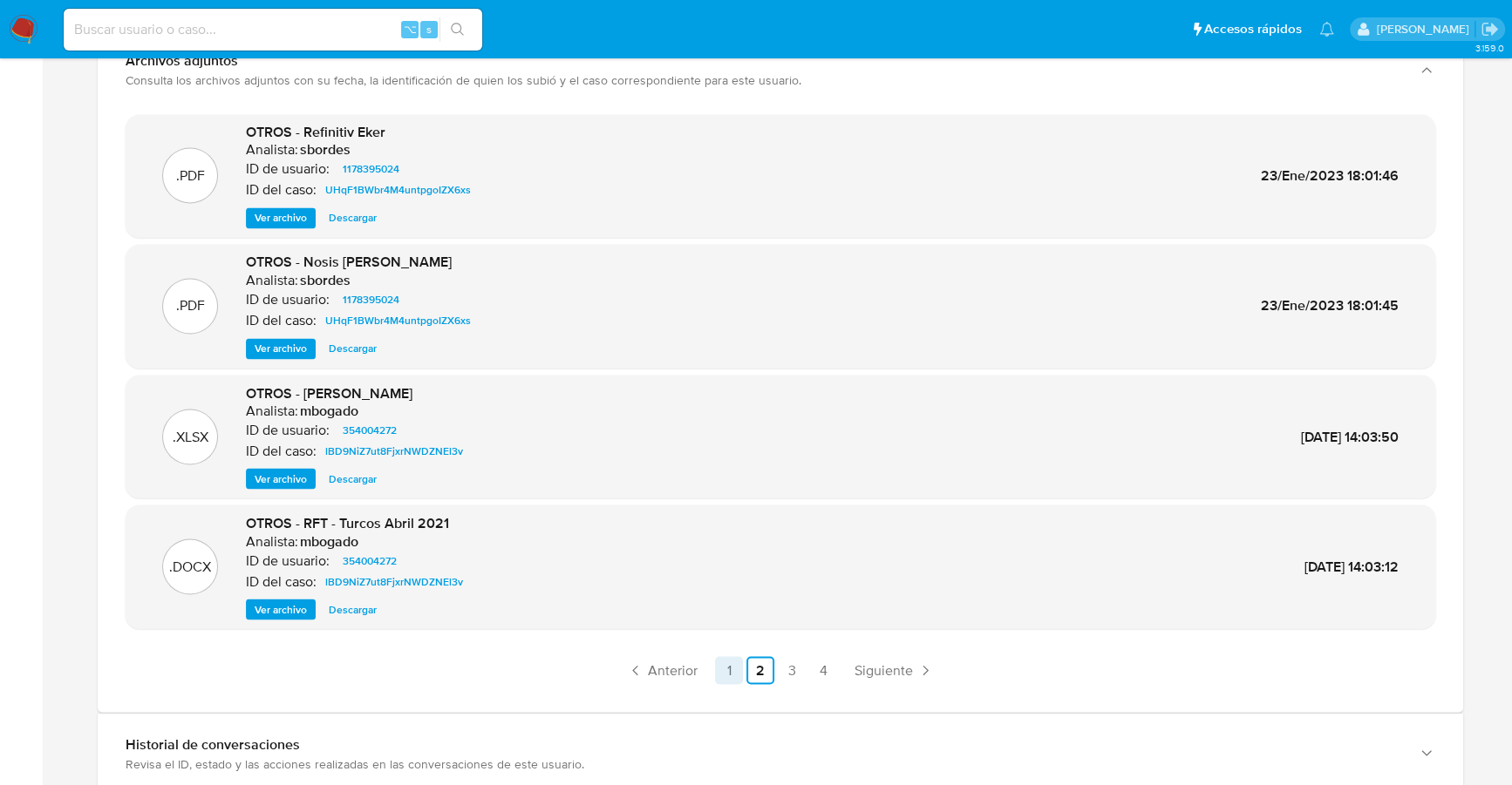
click at [724, 661] on link "1" at bounding box center [728, 670] width 28 height 28
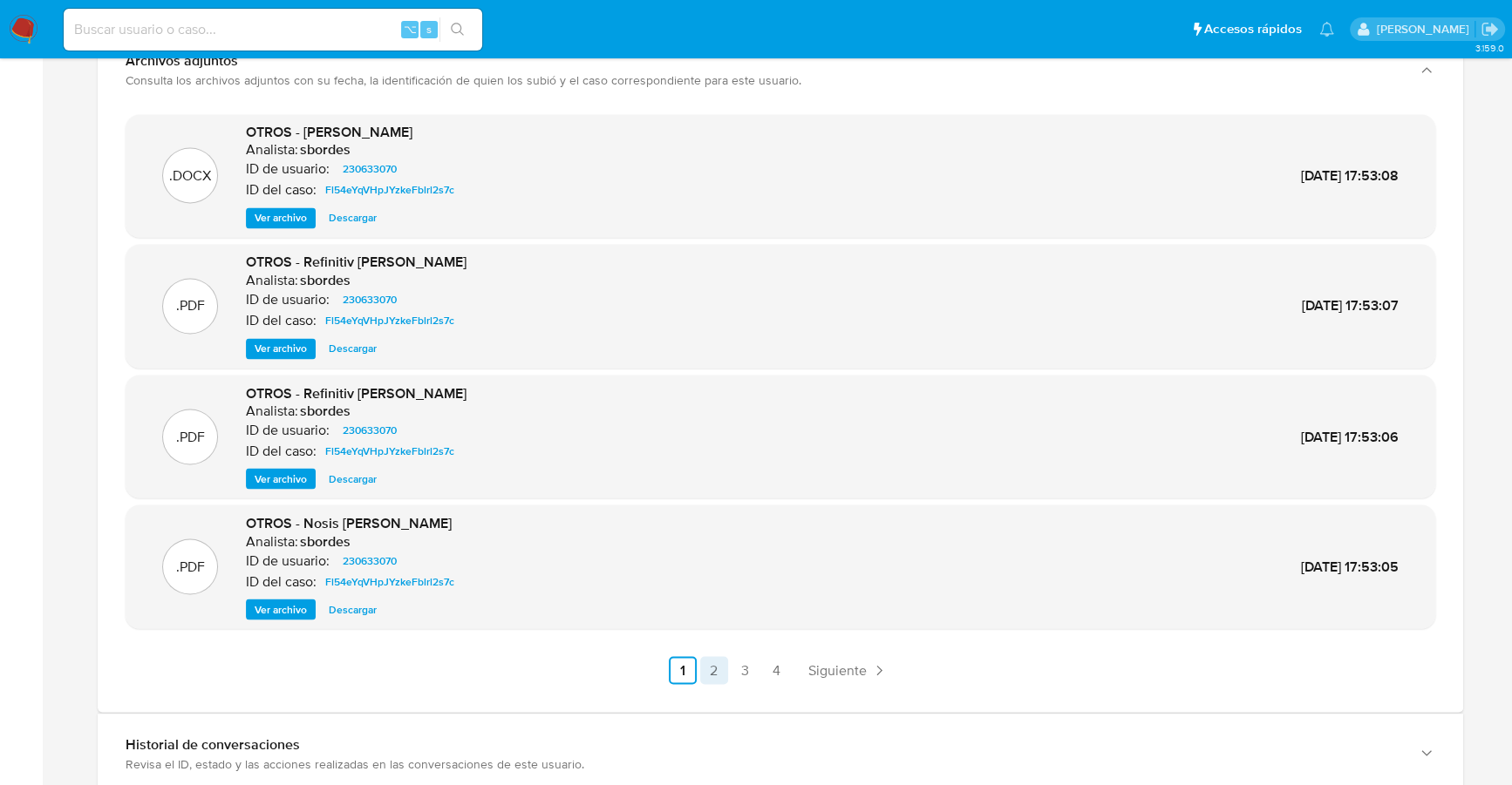
click at [712, 665] on link "2" at bounding box center [714, 670] width 28 height 28
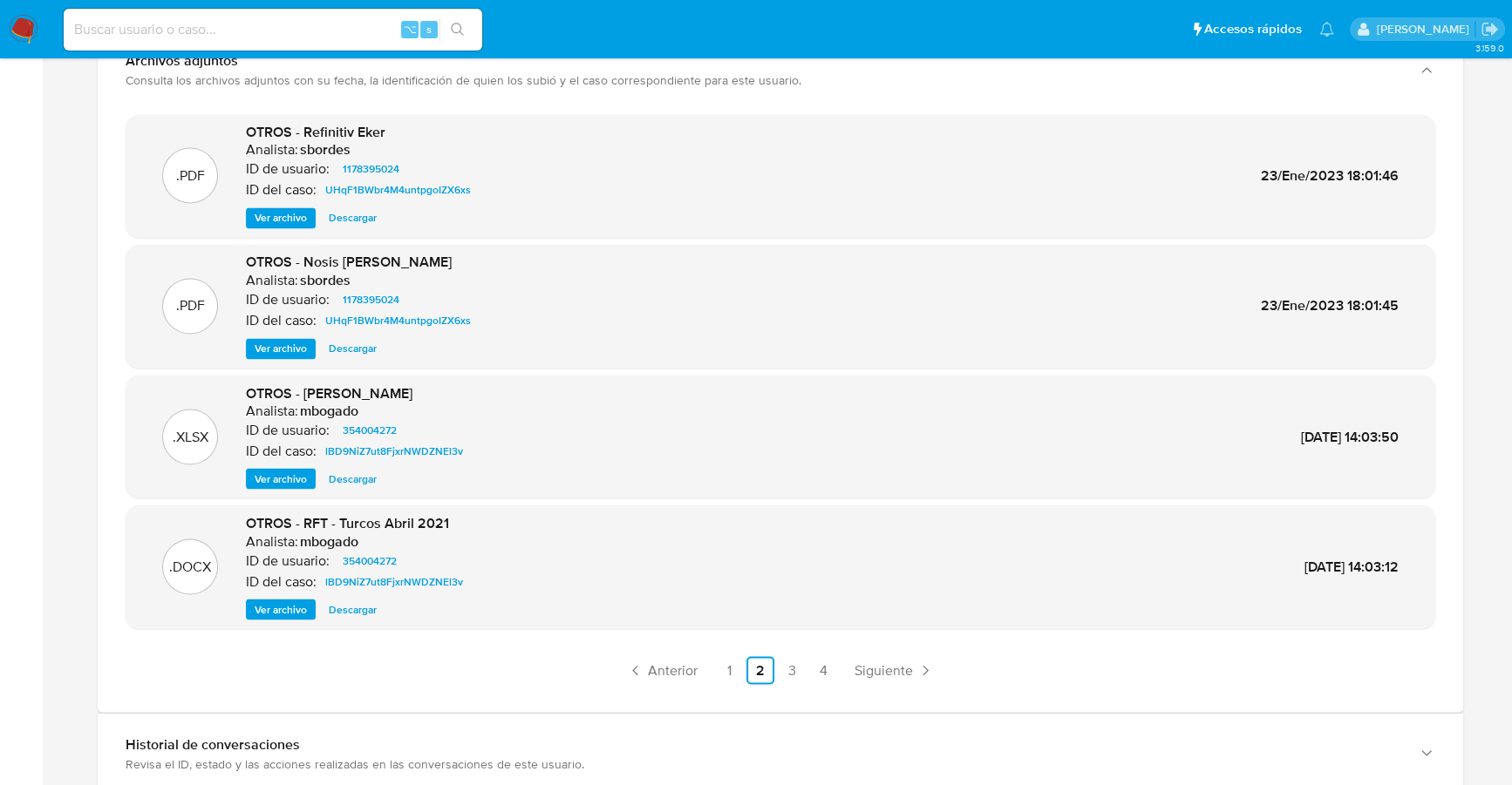
click at [362, 600] on span "Descargar" at bounding box center [352, 608] width 48 height 17
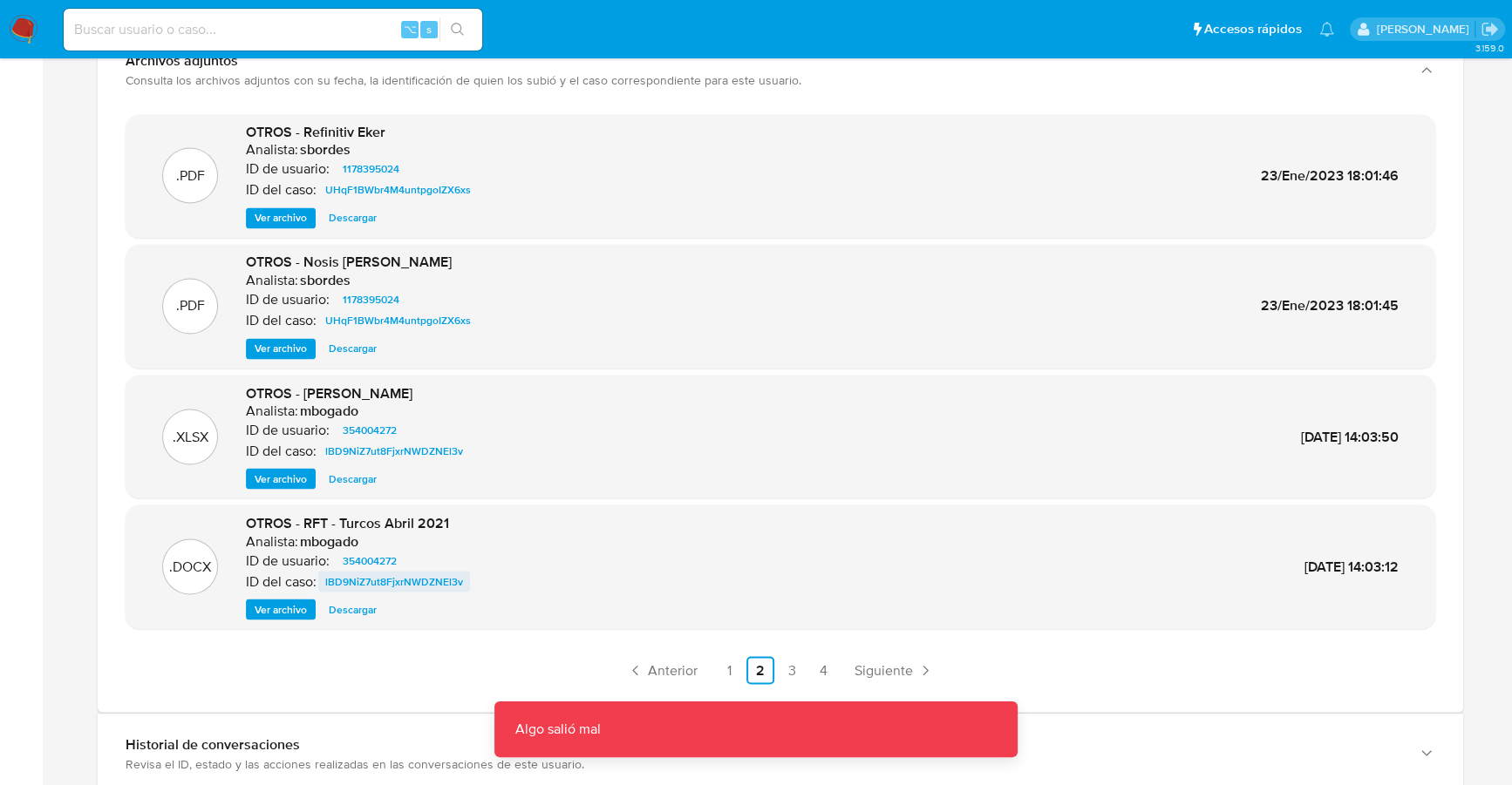
click at [387, 572] on span "lBD9NiZ7ut8FjxrNWDZNEl3v" at bounding box center [394, 580] width 138 height 21
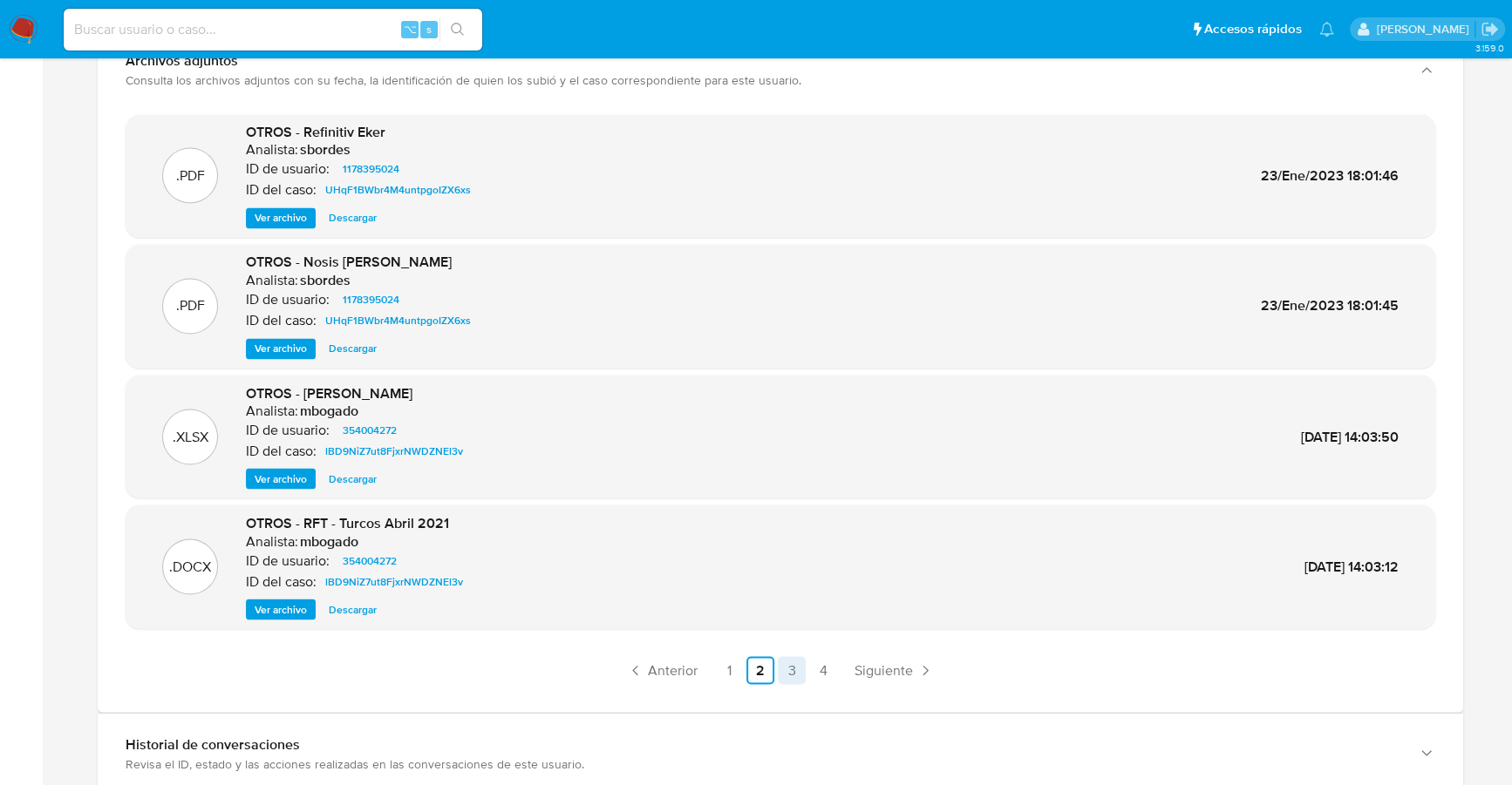
click at [790, 666] on link "3" at bounding box center [791, 670] width 28 height 28
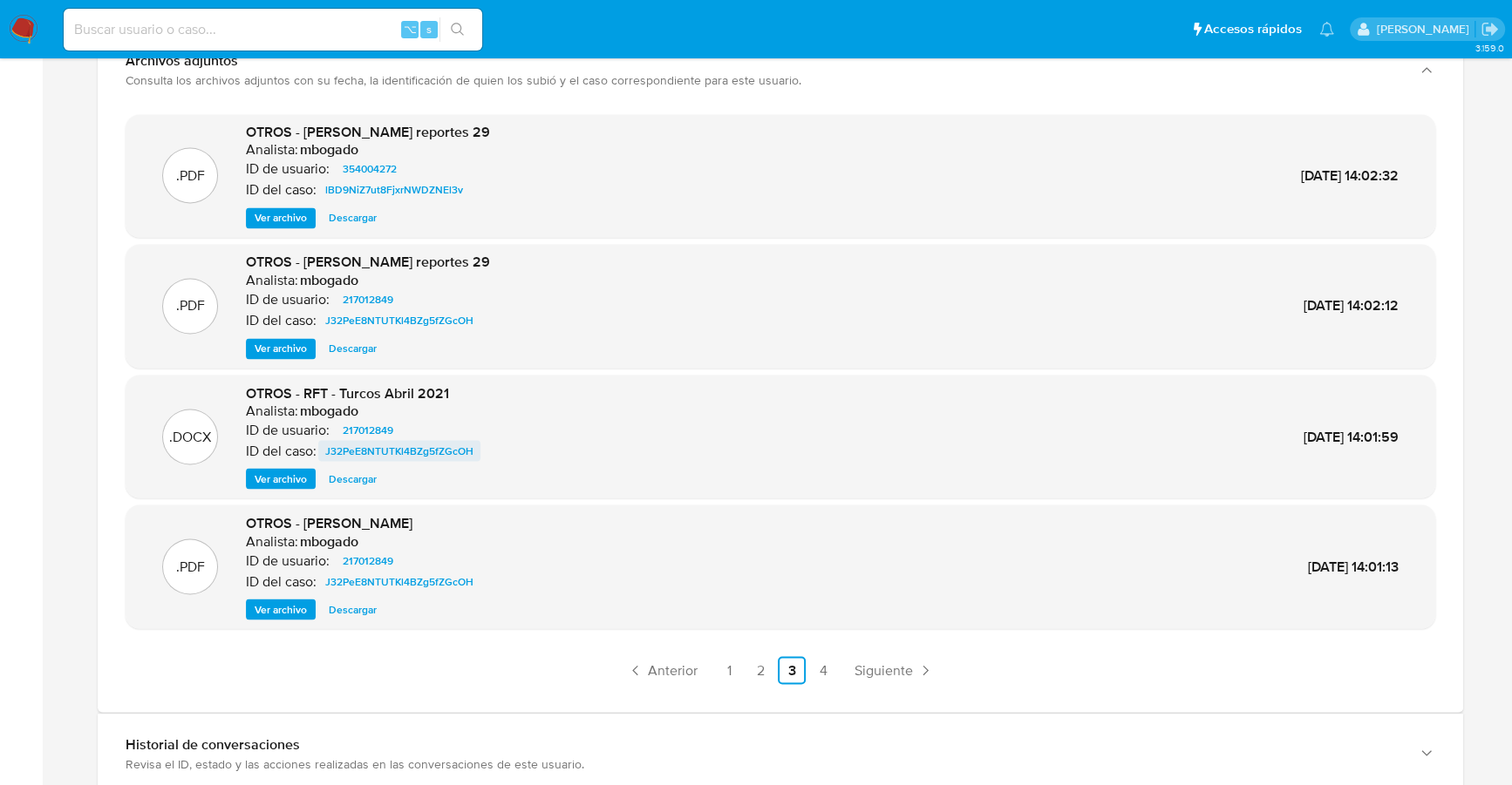
click at [411, 441] on span "J32PeE8NTUTKl4BZg5fZGcOH" at bounding box center [400, 450] width 149 height 21
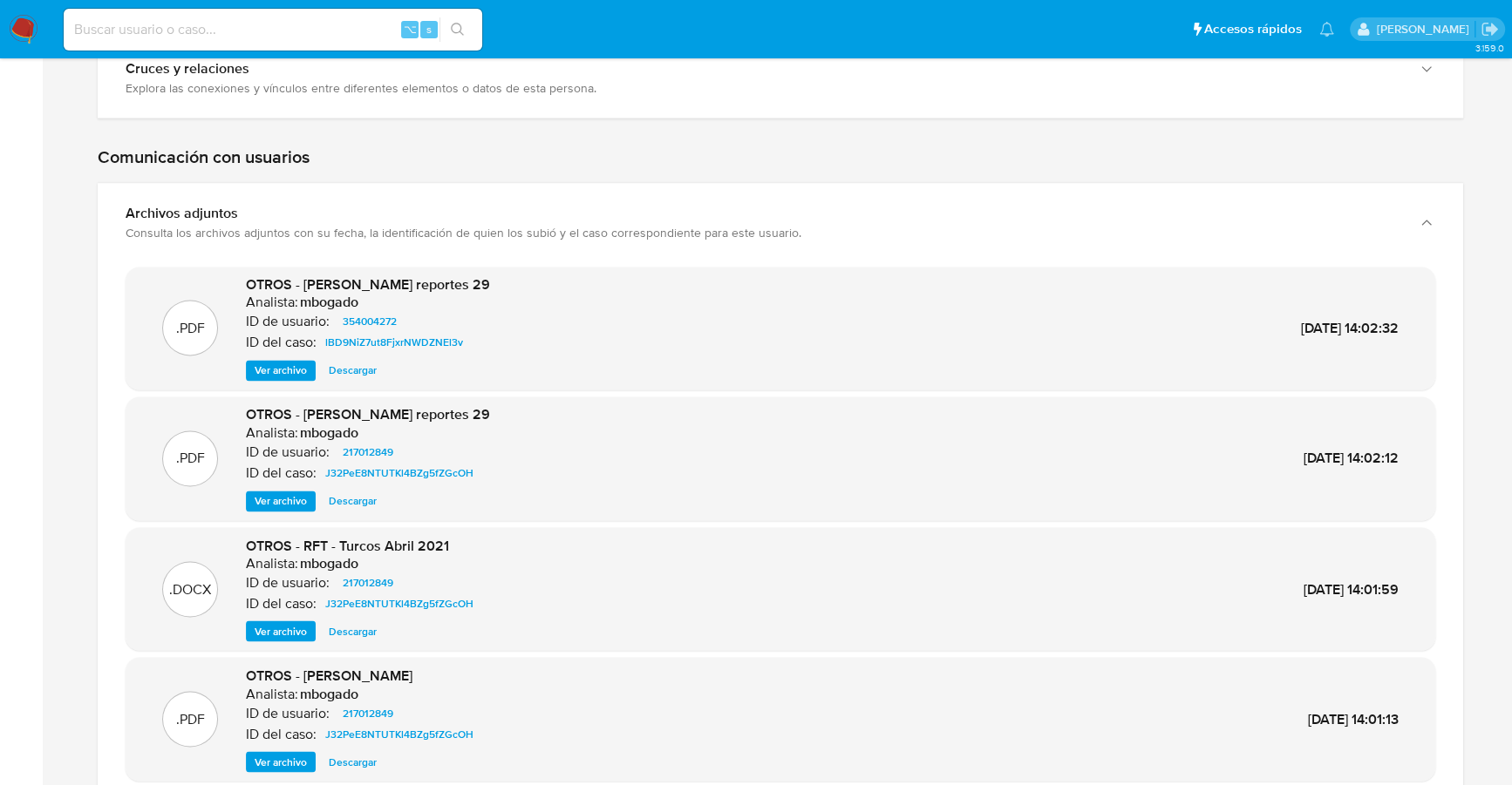
scroll to position [2609, 0]
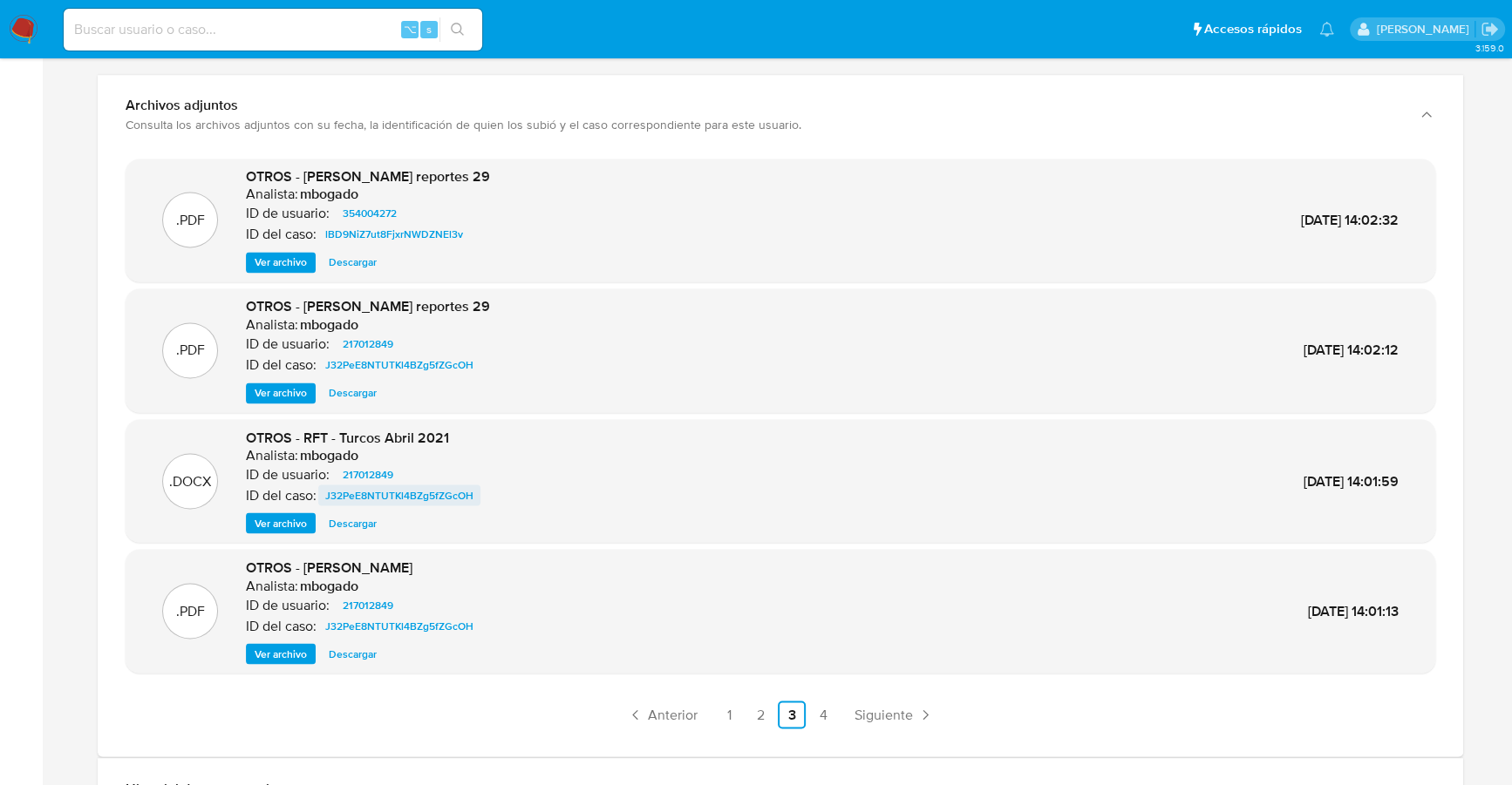
click at [379, 487] on span "J32PeE8NTUTKl4BZg5fZGcOH" at bounding box center [400, 494] width 149 height 21
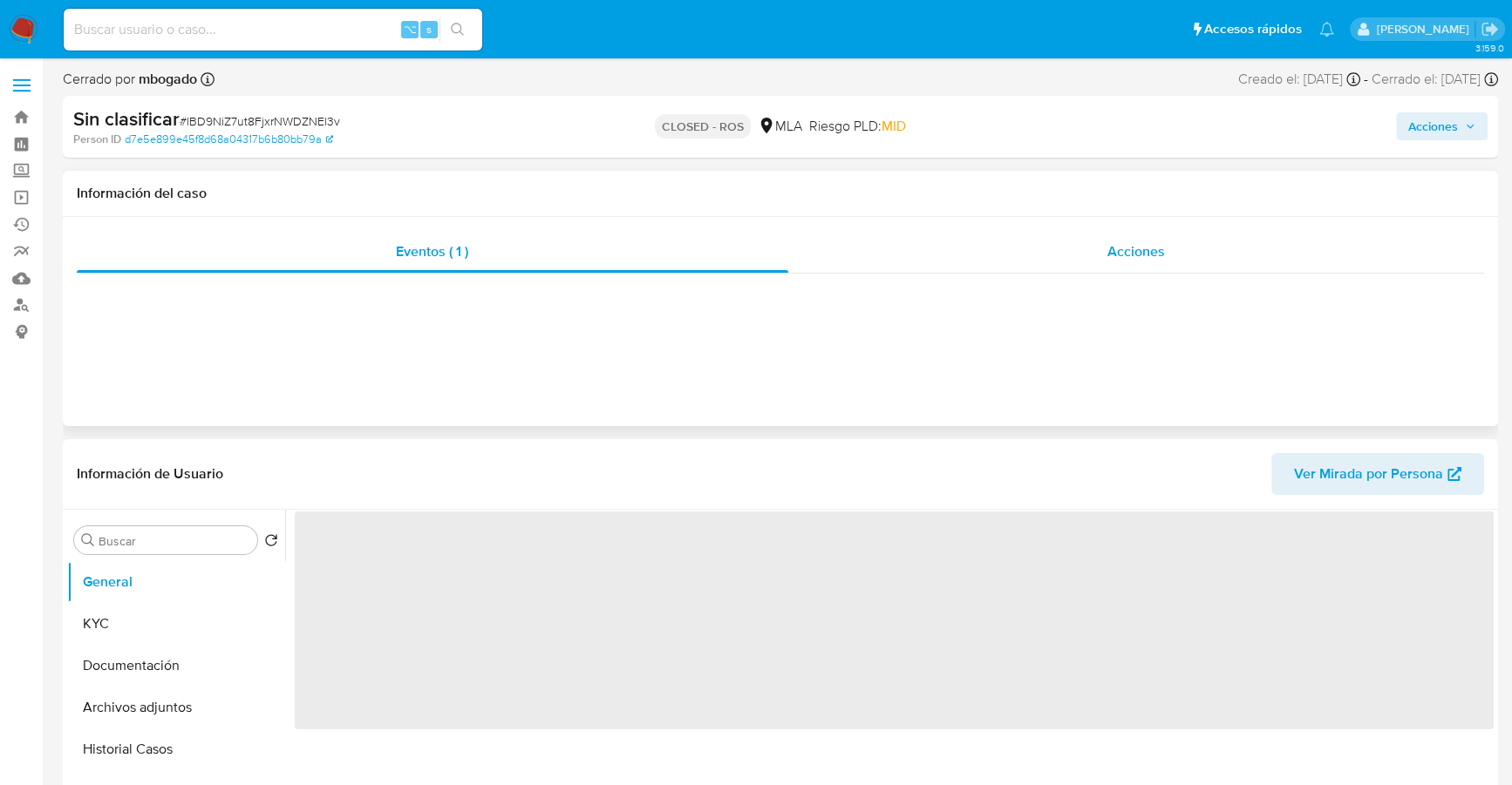
click at [1075, 259] on div "Acciones" at bounding box center [1136, 252] width 697 height 42
select select "10"
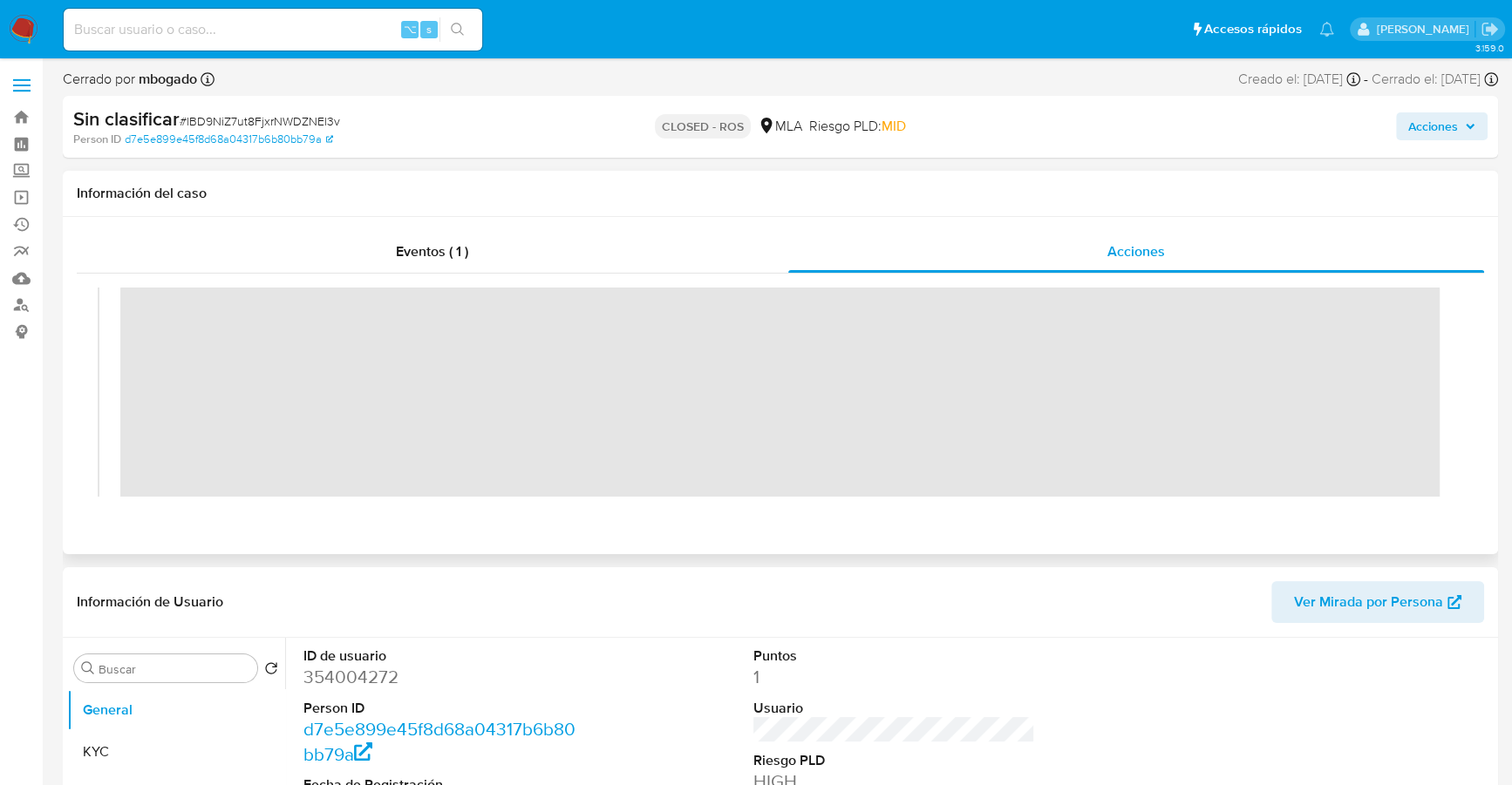
scroll to position [44, 0]
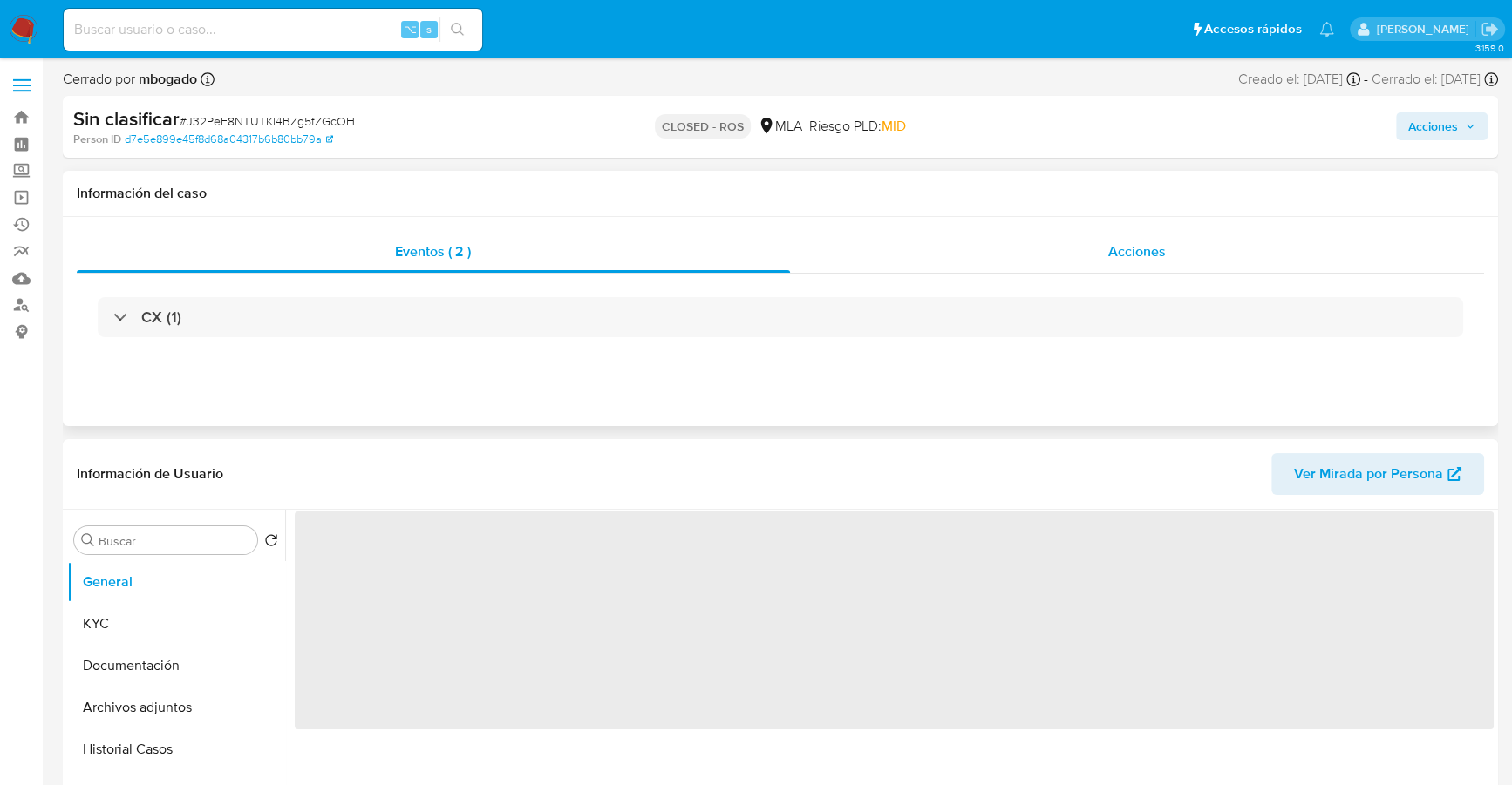
click at [1050, 246] on div "Acciones" at bounding box center [1137, 252] width 695 height 42
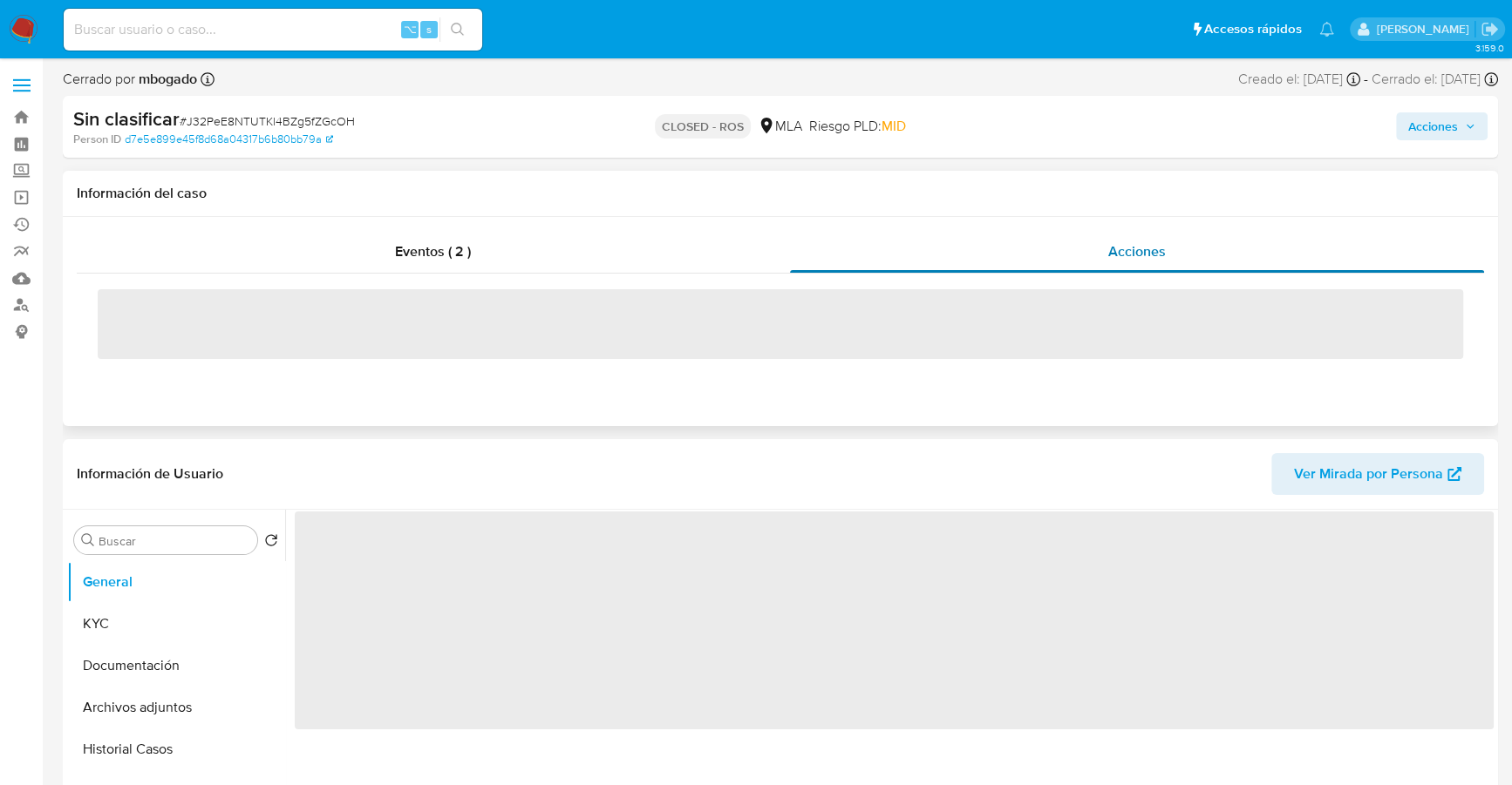
select select "10"
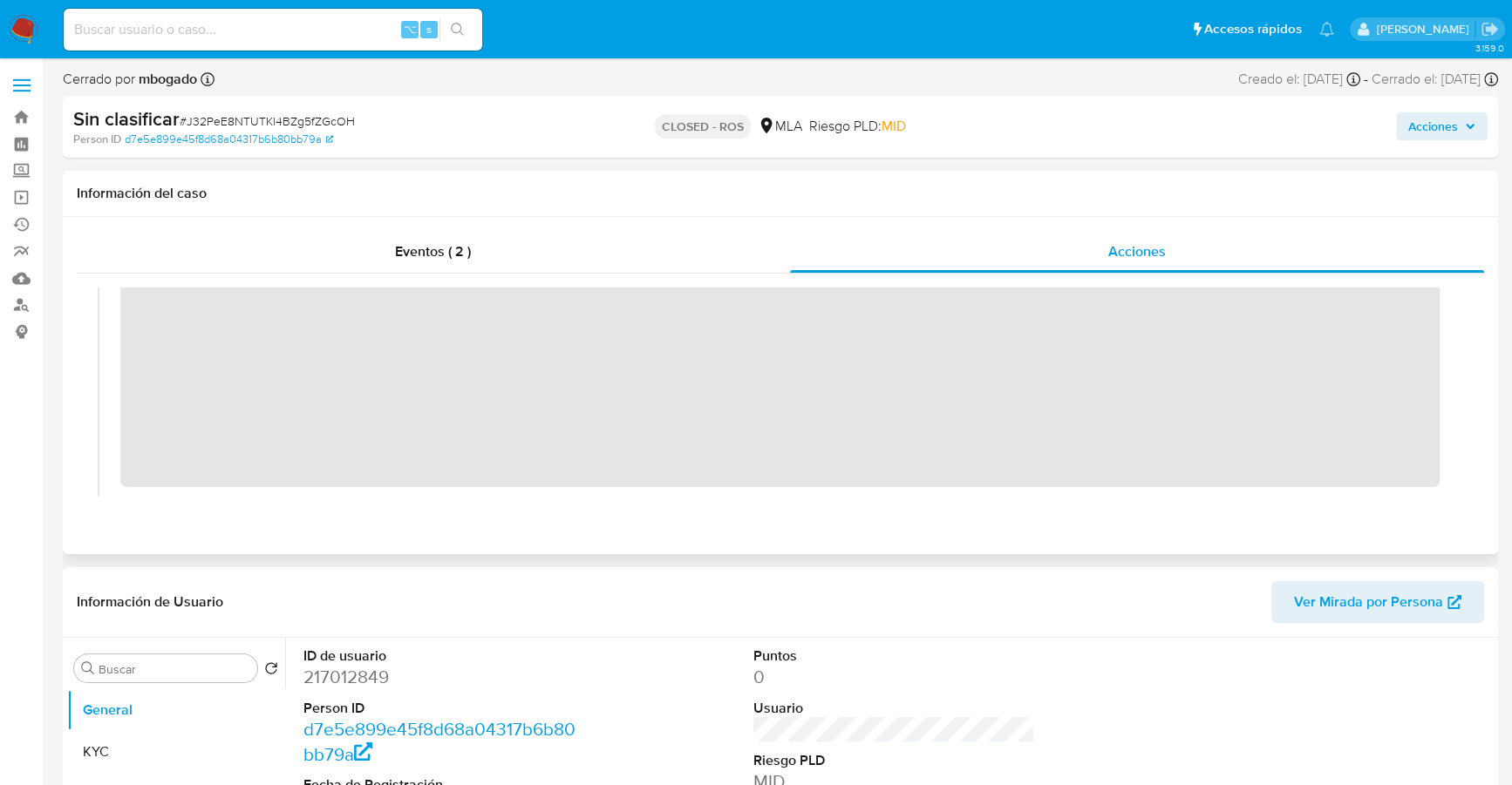
scroll to position [101, 0]
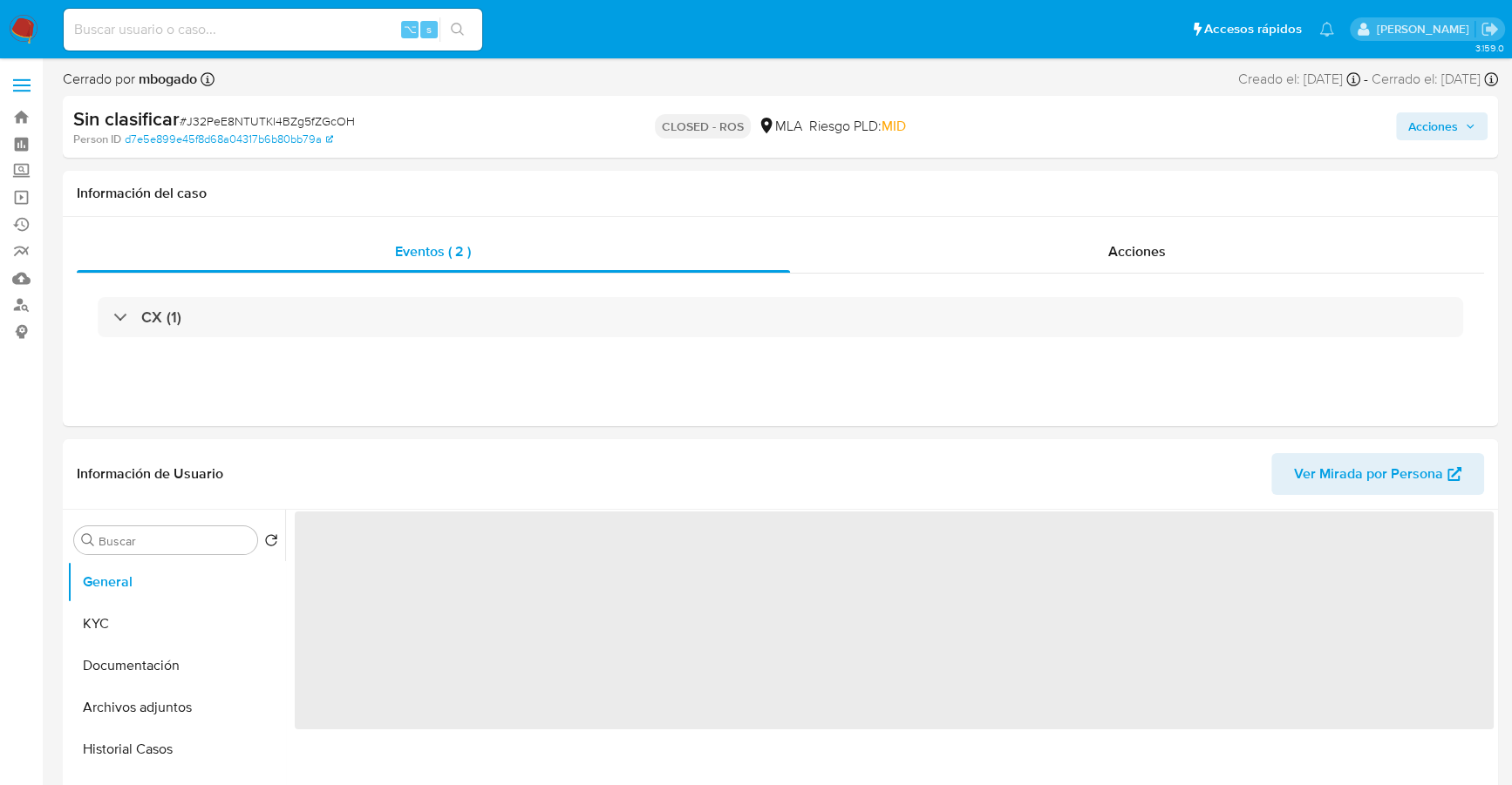
select select "10"
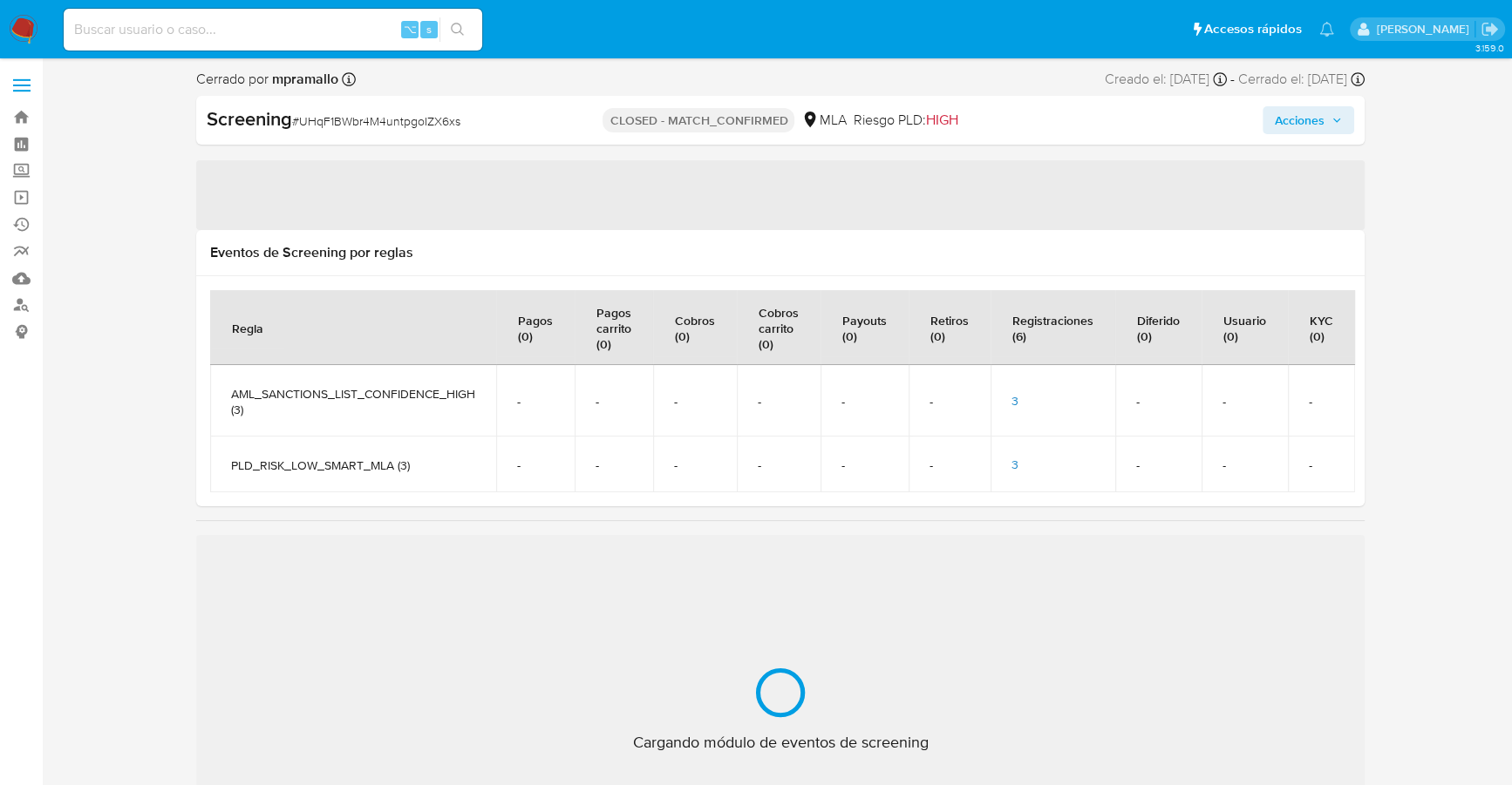
select select "10"
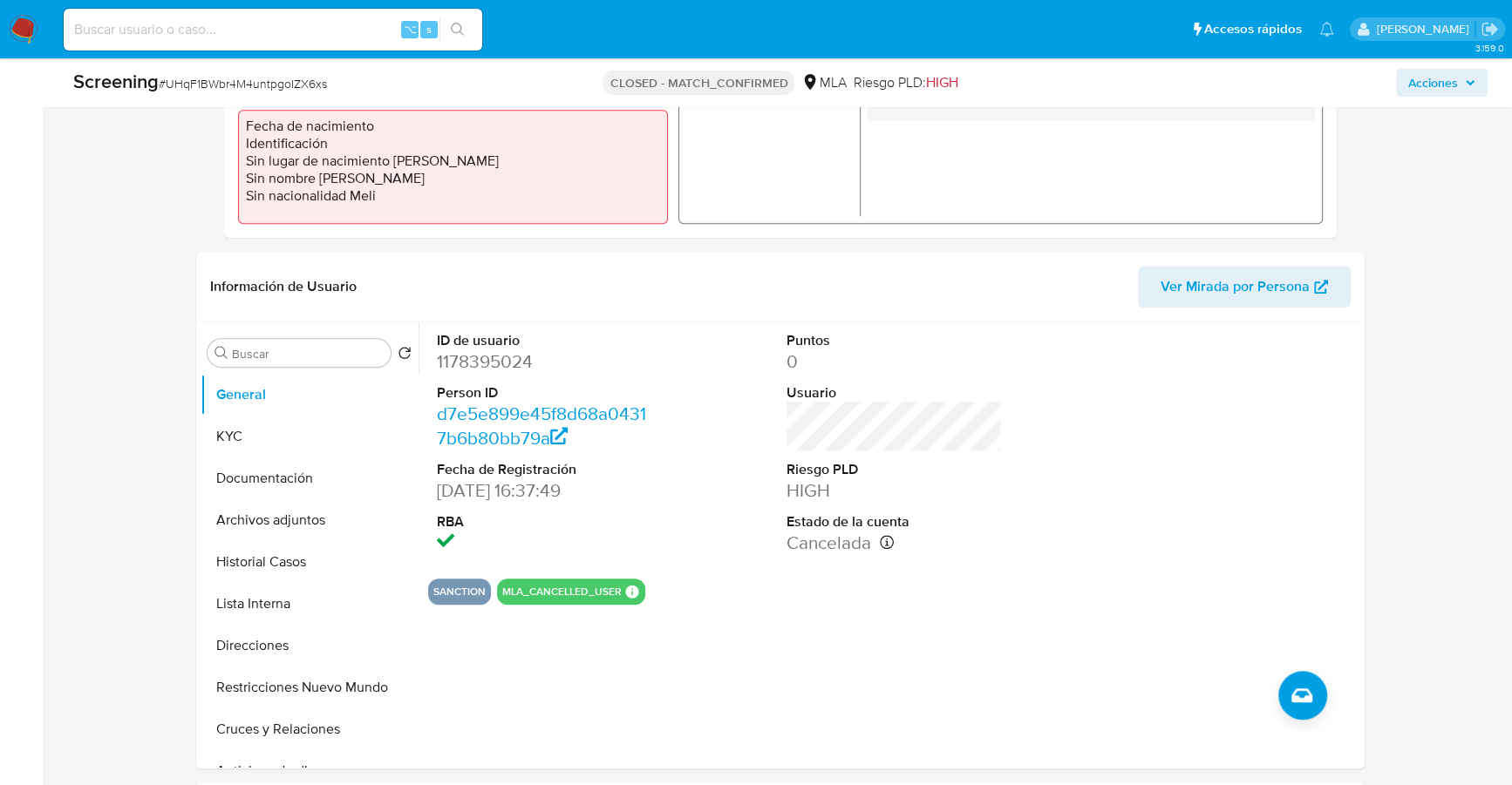
scroll to position [959, 0]
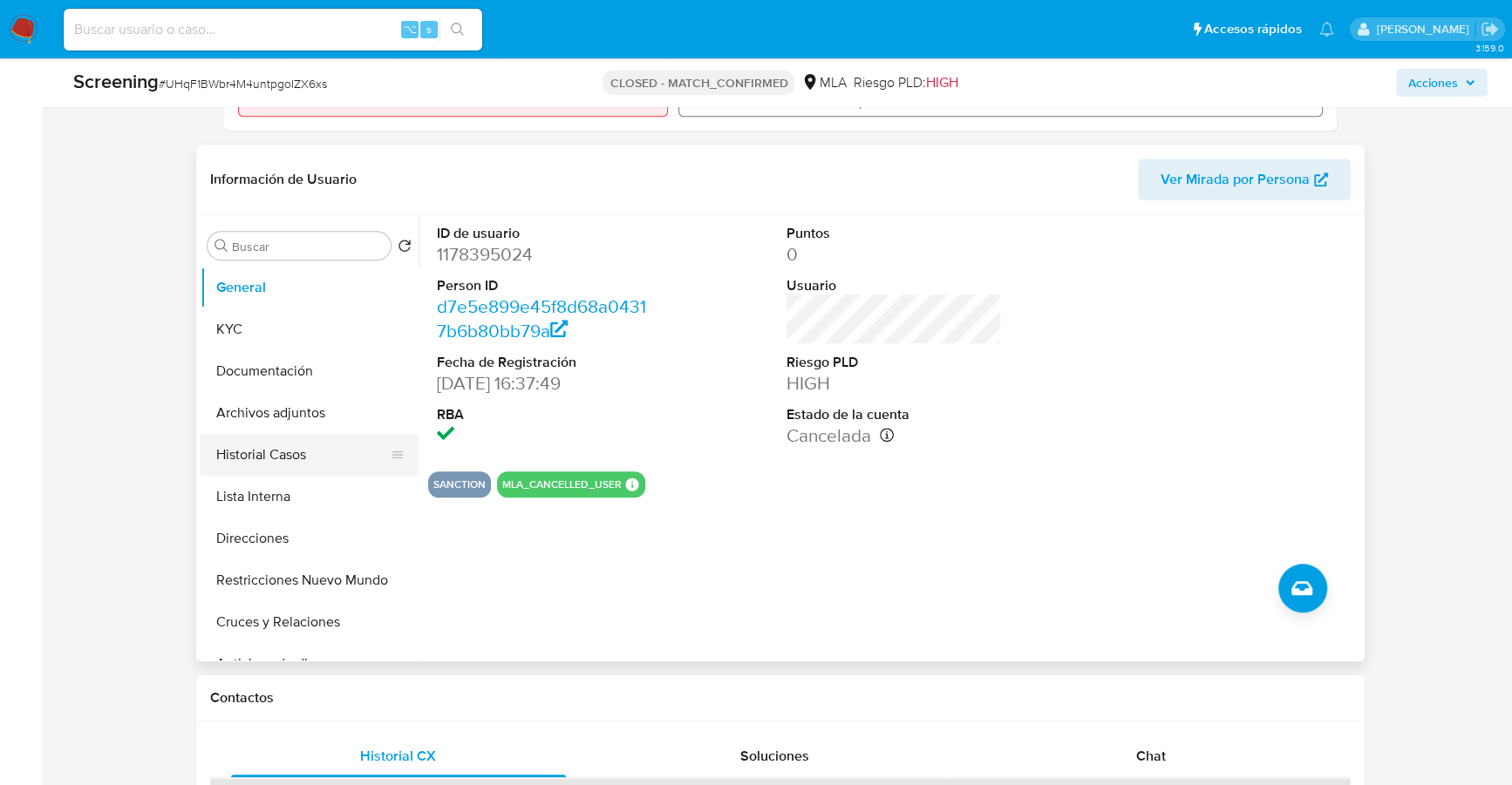
click at [288, 446] on button "Historial Casos" at bounding box center [302, 455] width 204 height 42
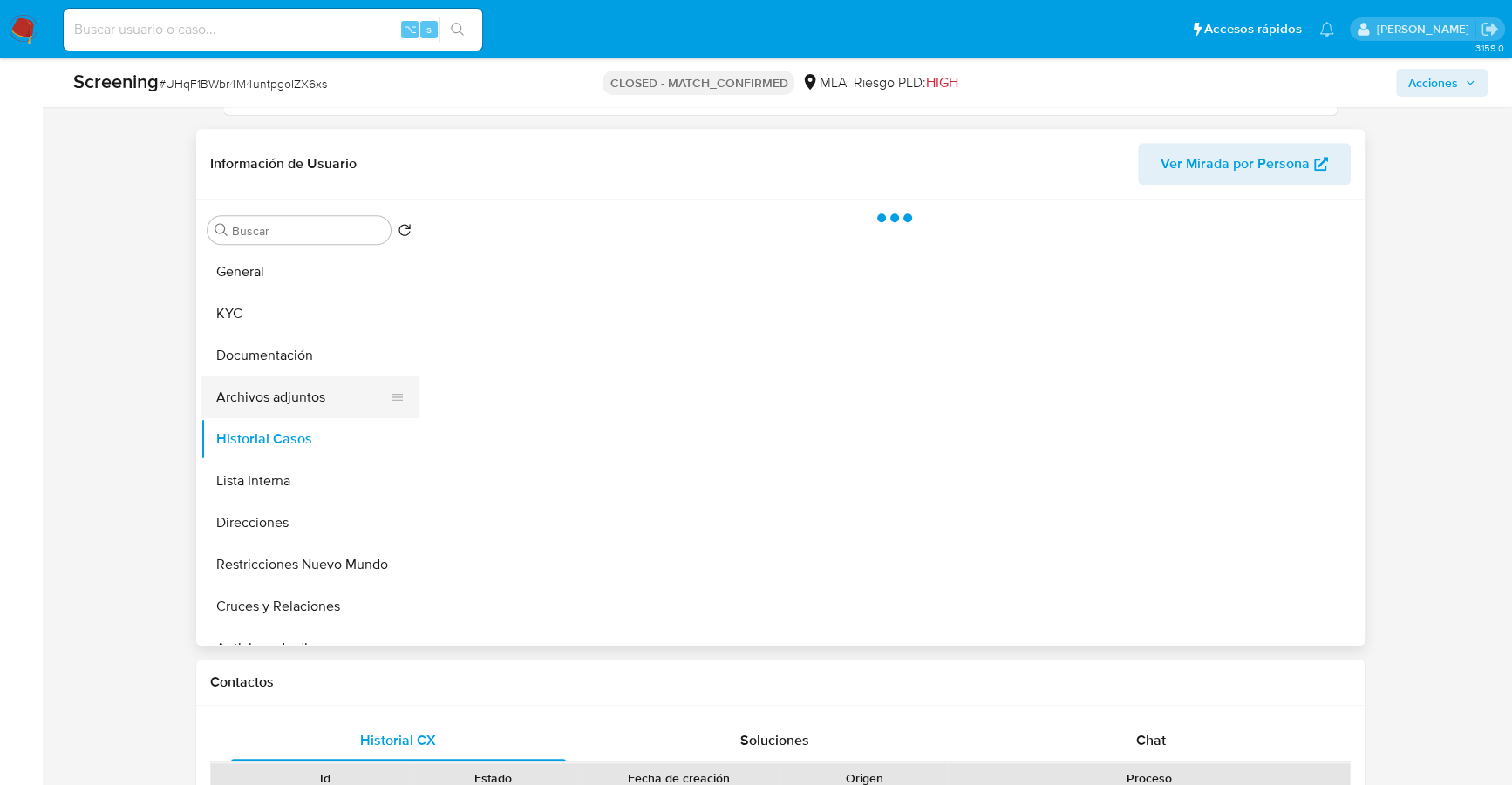
click at [289, 401] on button "Archivos adjuntos" at bounding box center [302, 397] width 204 height 42
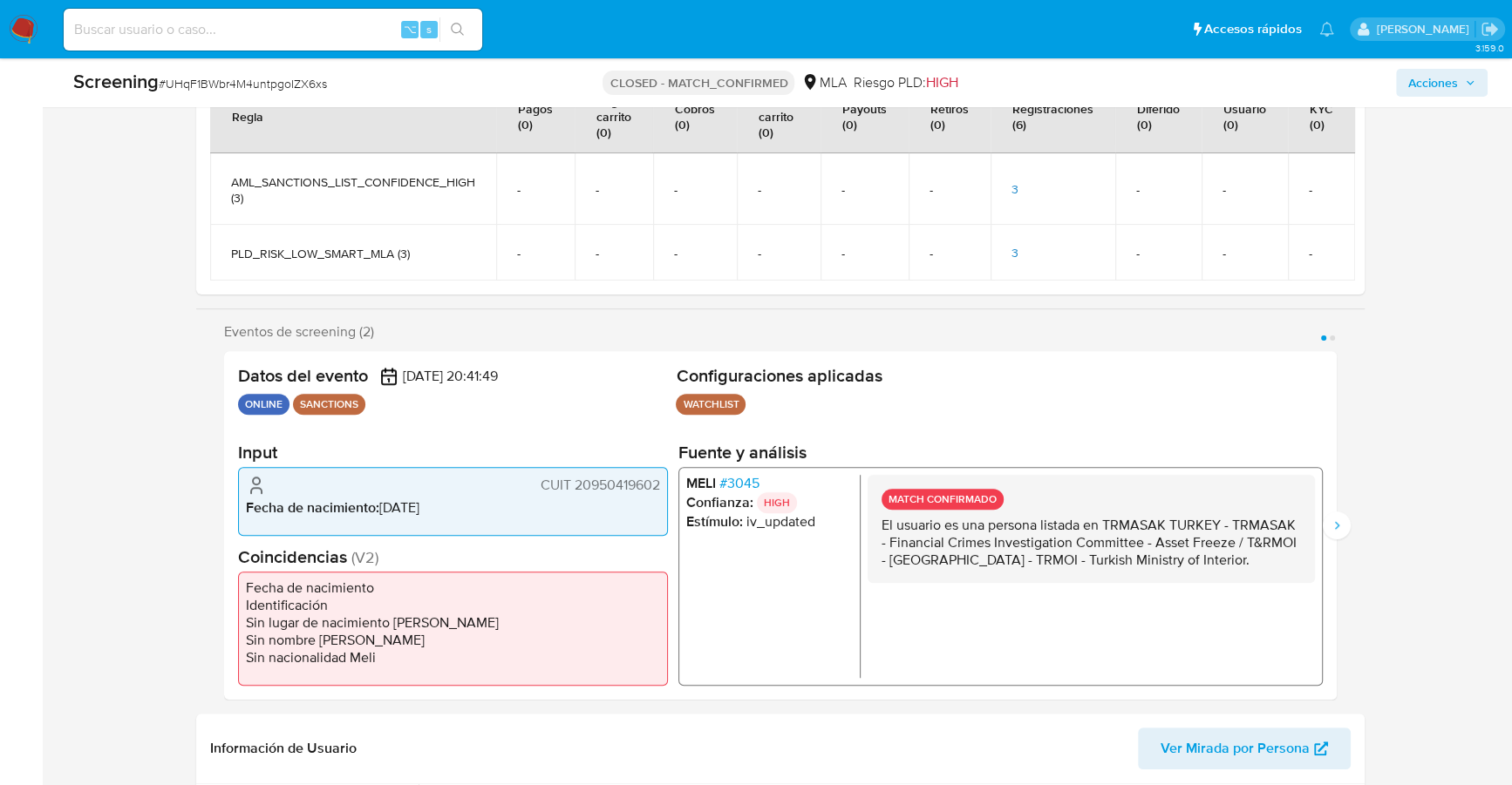
scroll to position [265, 0]
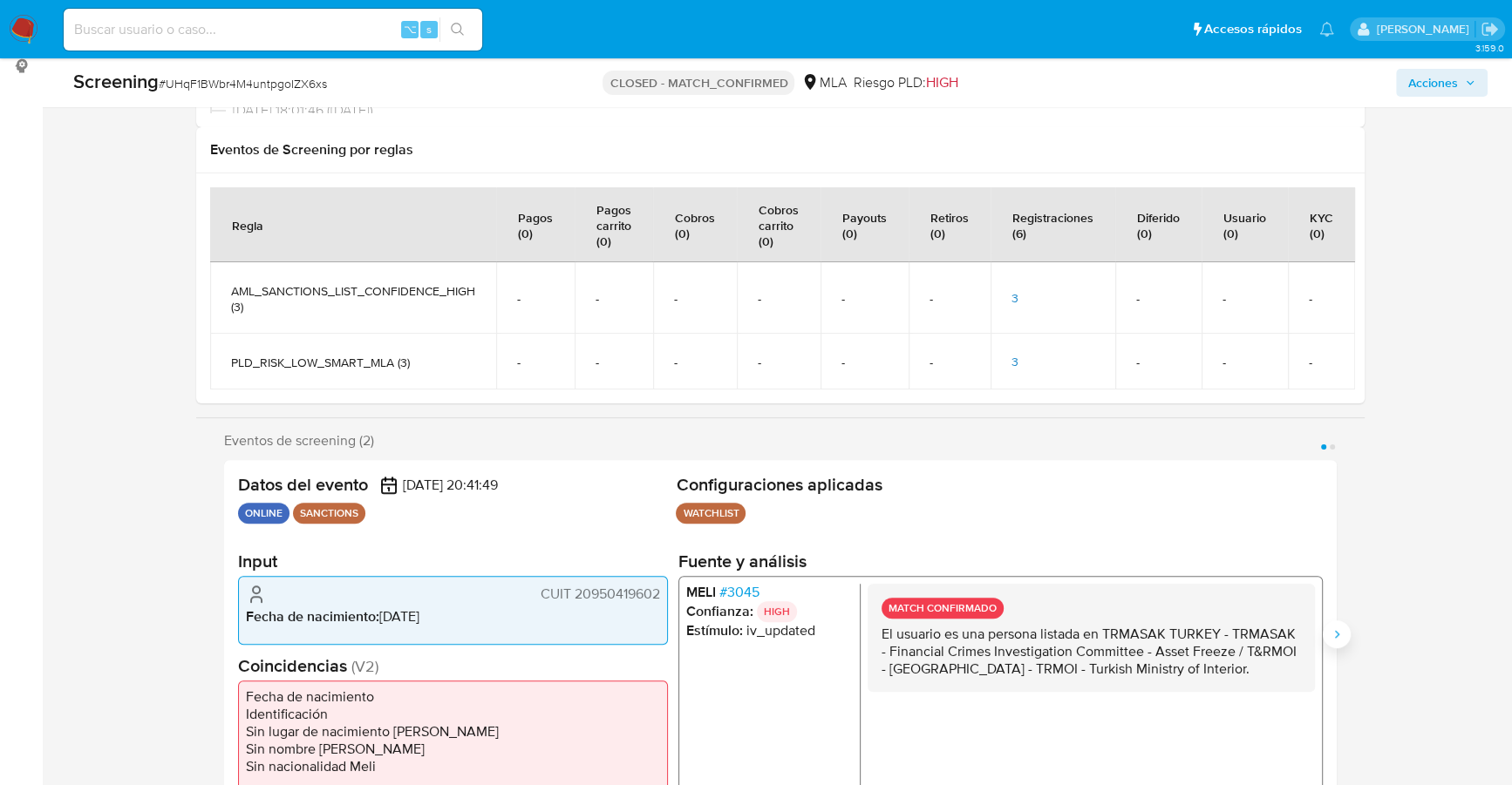
click at [1345, 628] on button "Siguiente" at bounding box center [1336, 634] width 28 height 28
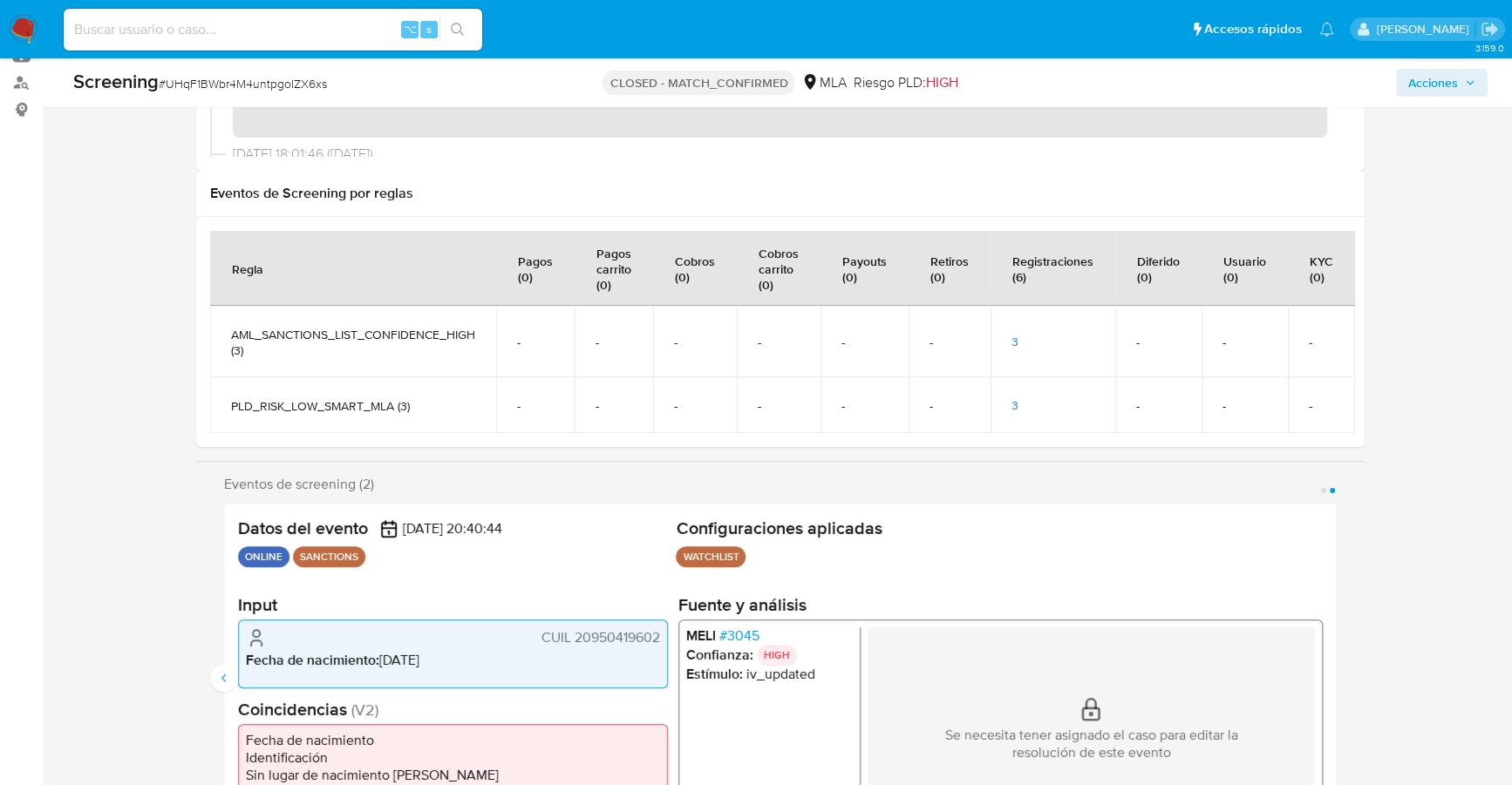
scroll to position [221, 0]
click at [223, 676] on icon "Anterior" at bounding box center [224, 678] width 14 height 14
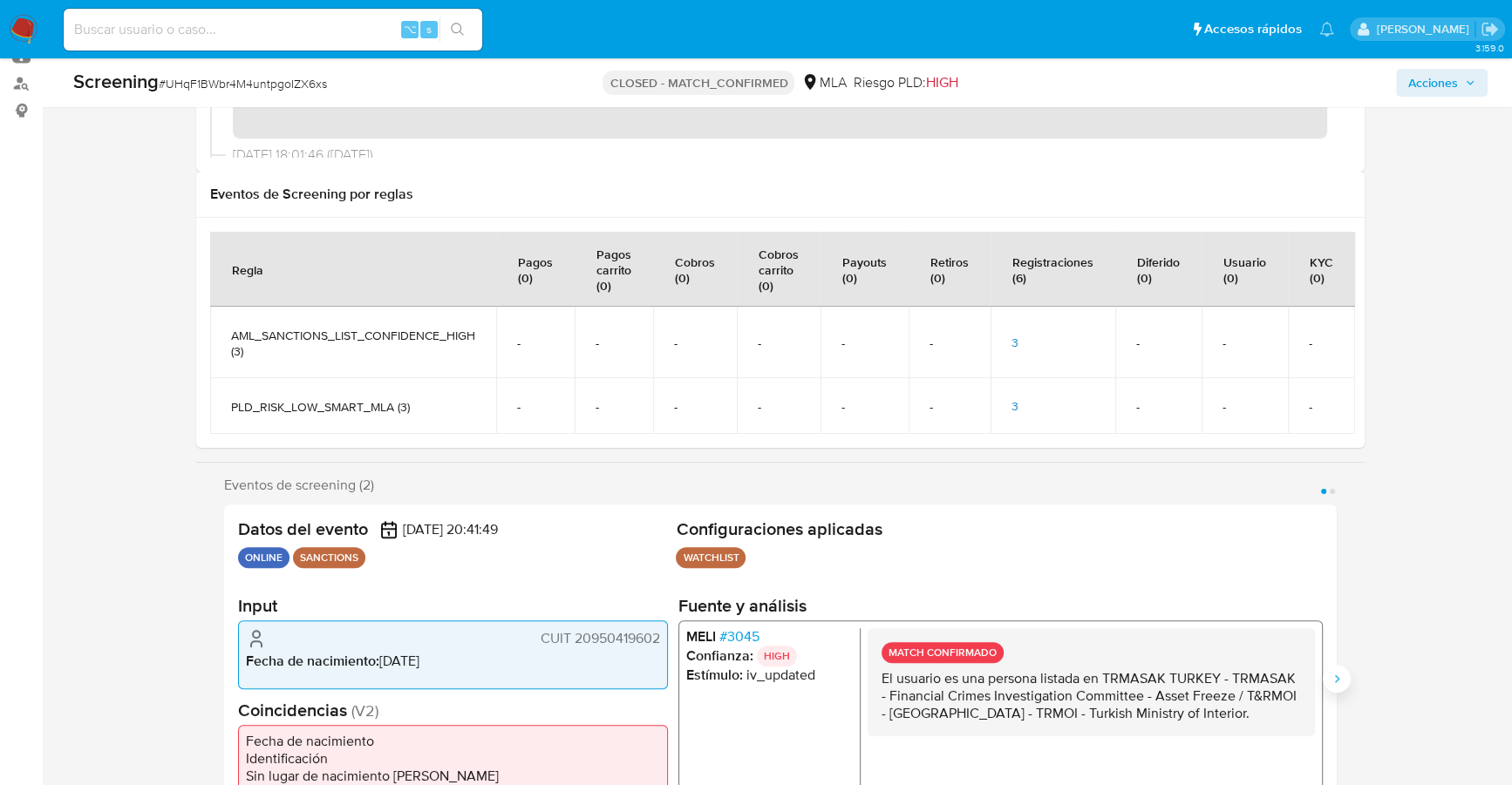
click at [1334, 681] on icon "Siguiente" at bounding box center [1335, 678] width 14 height 14
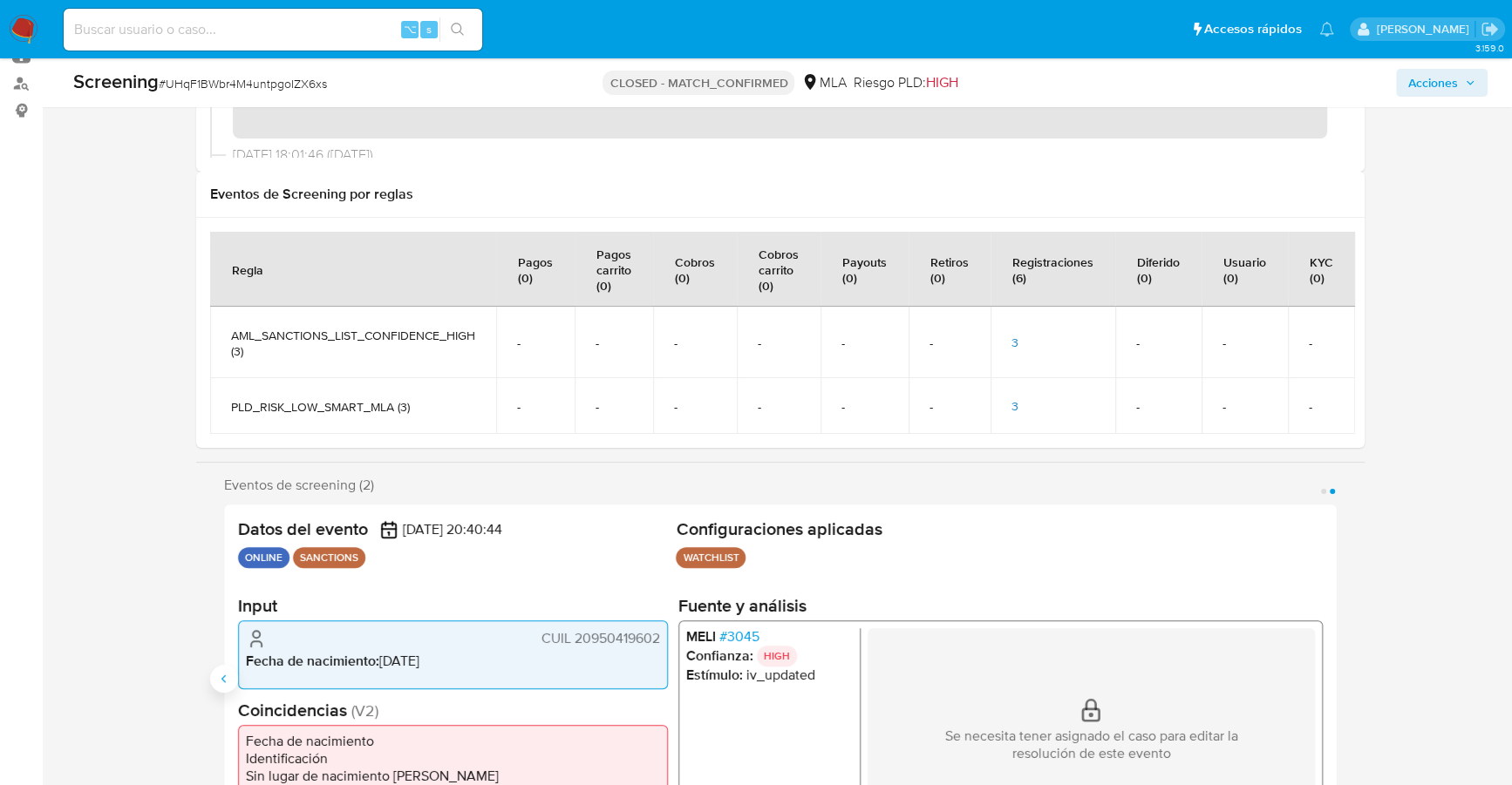
click at [211, 681] on button "Anterior" at bounding box center [224, 678] width 28 height 28
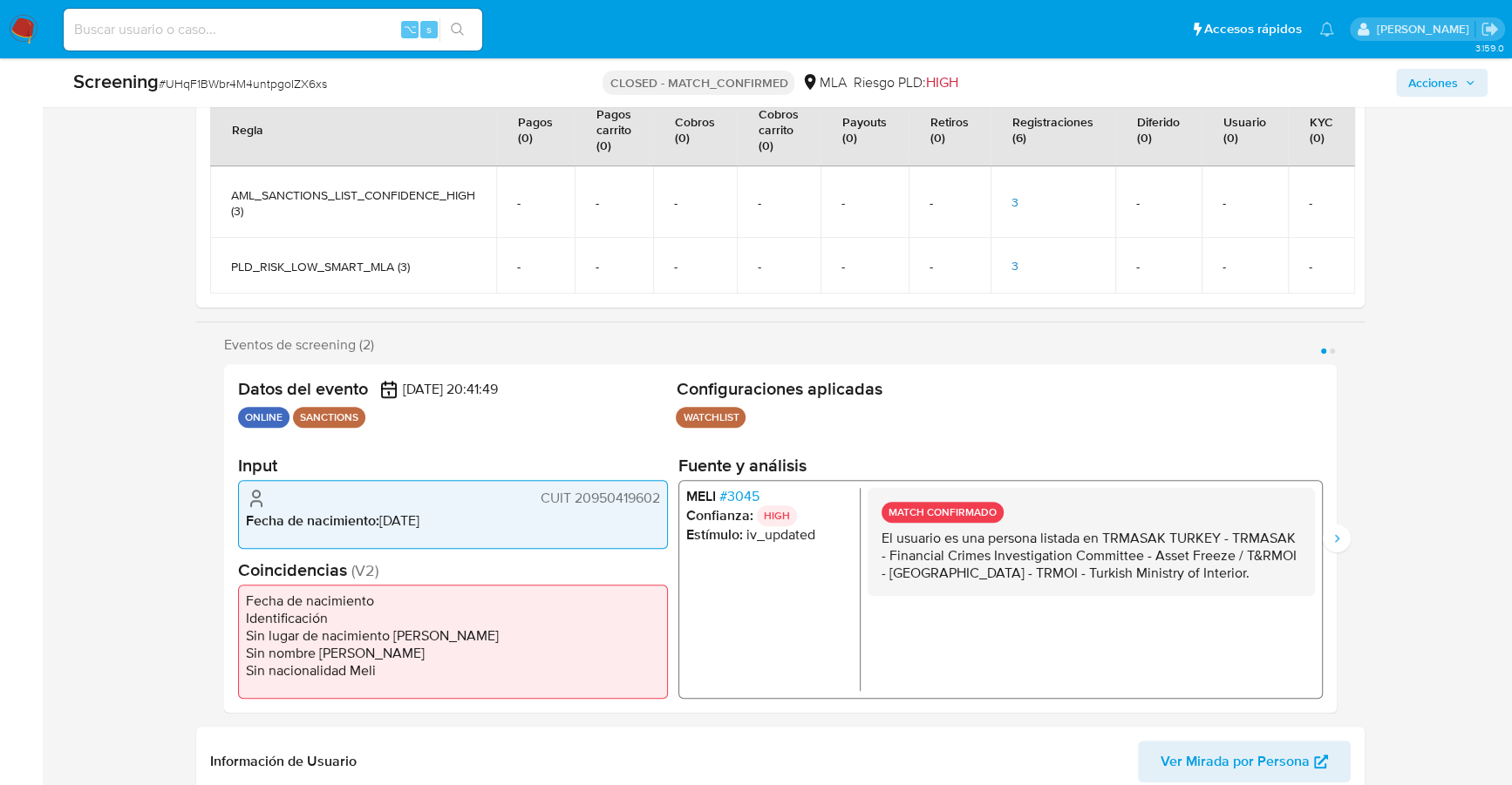
scroll to position [371, 0]
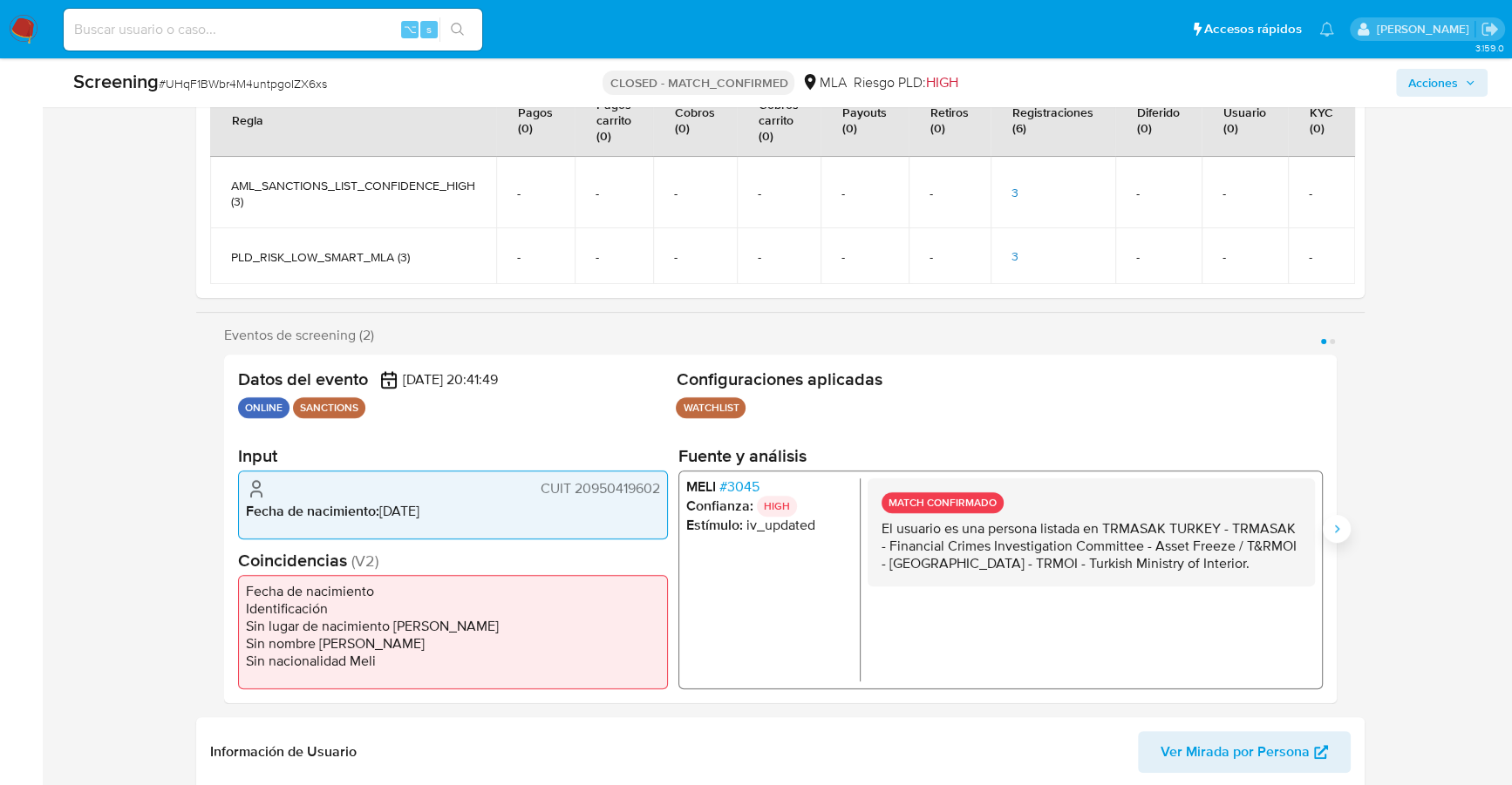
click at [1334, 525] on icon "Siguiente" at bounding box center [1335, 528] width 14 height 14
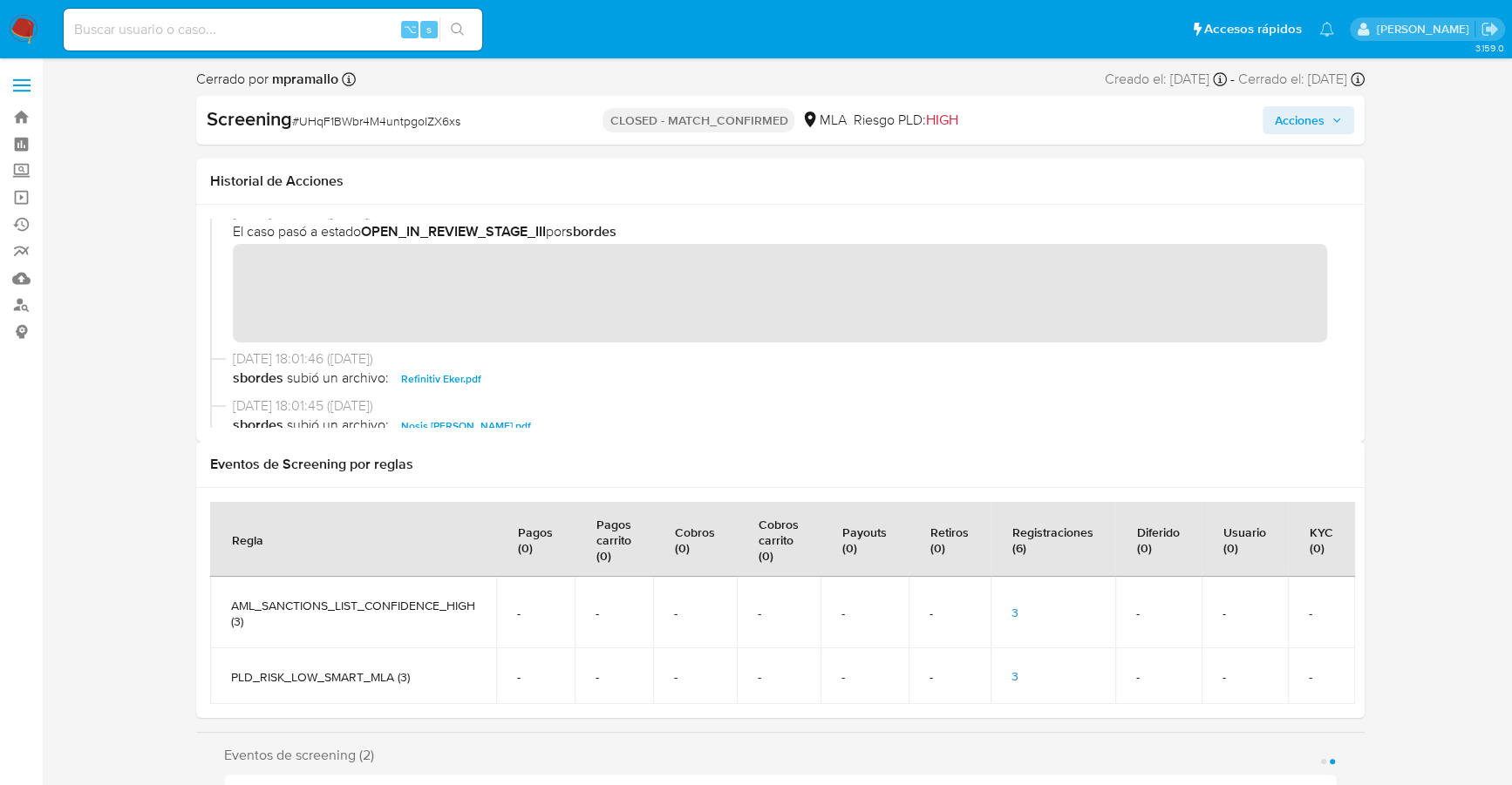
scroll to position [88, 0]
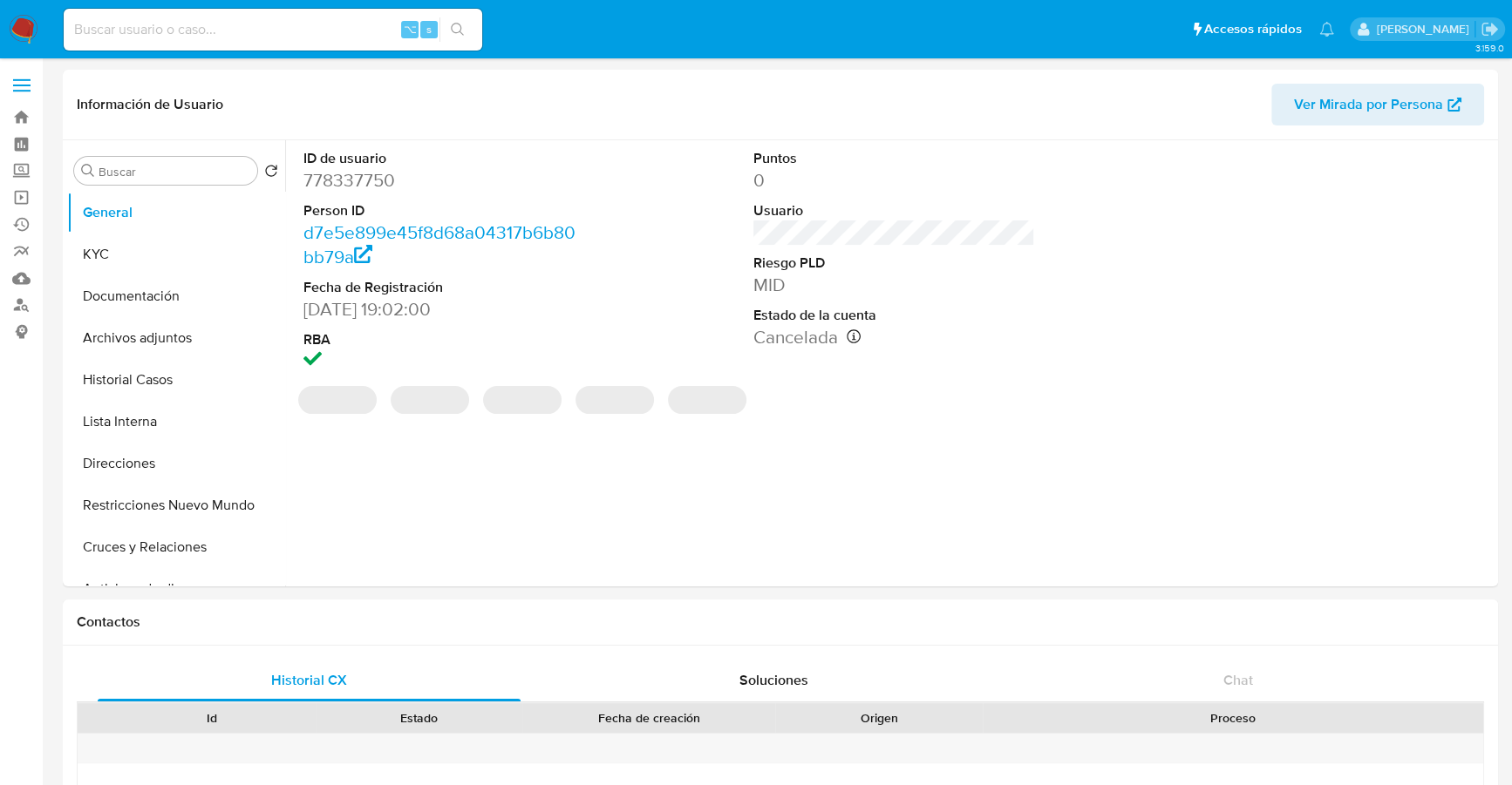
select select "10"
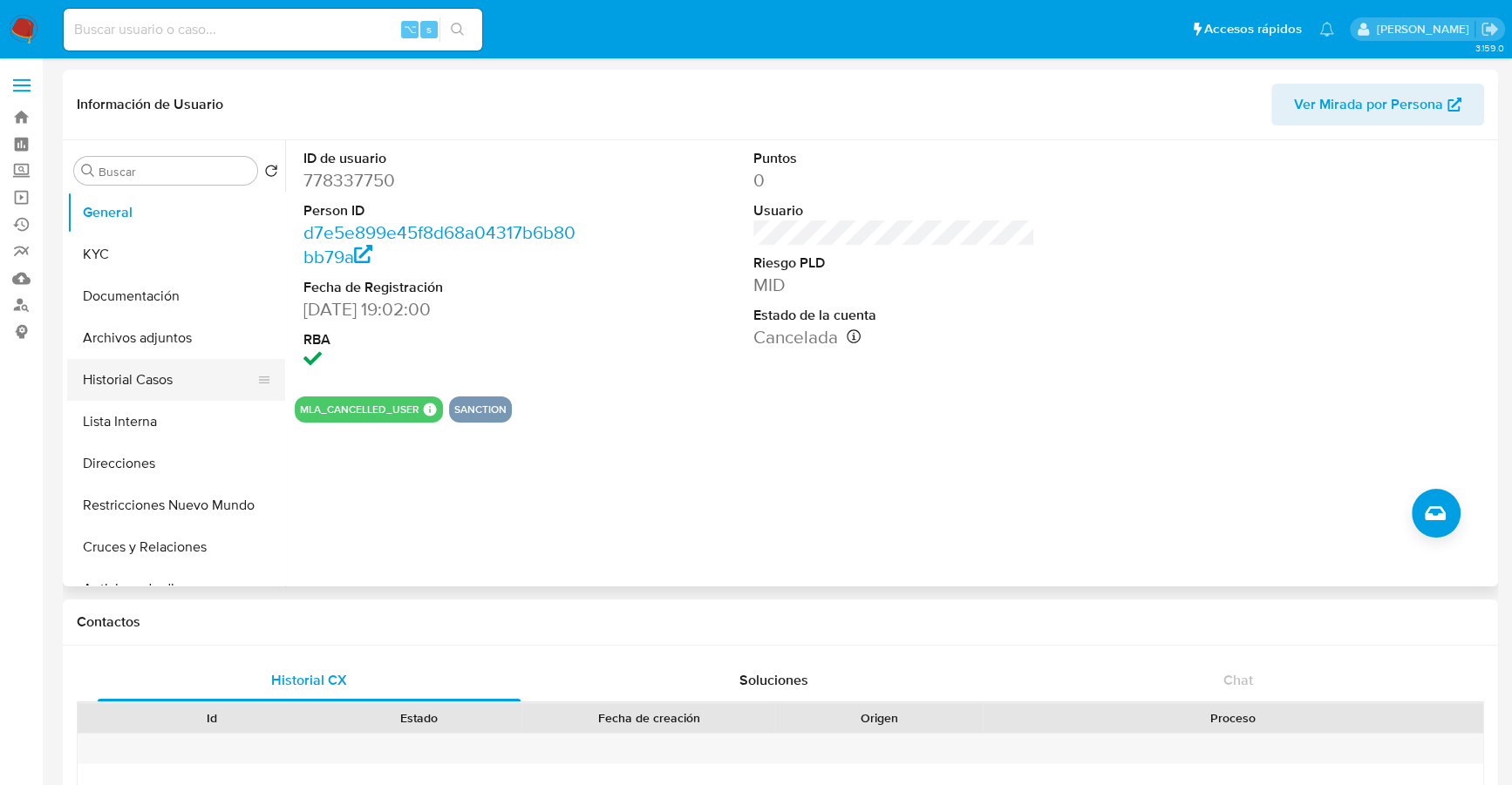
click at [147, 379] on button "Historial Casos" at bounding box center [169, 379] width 204 height 42
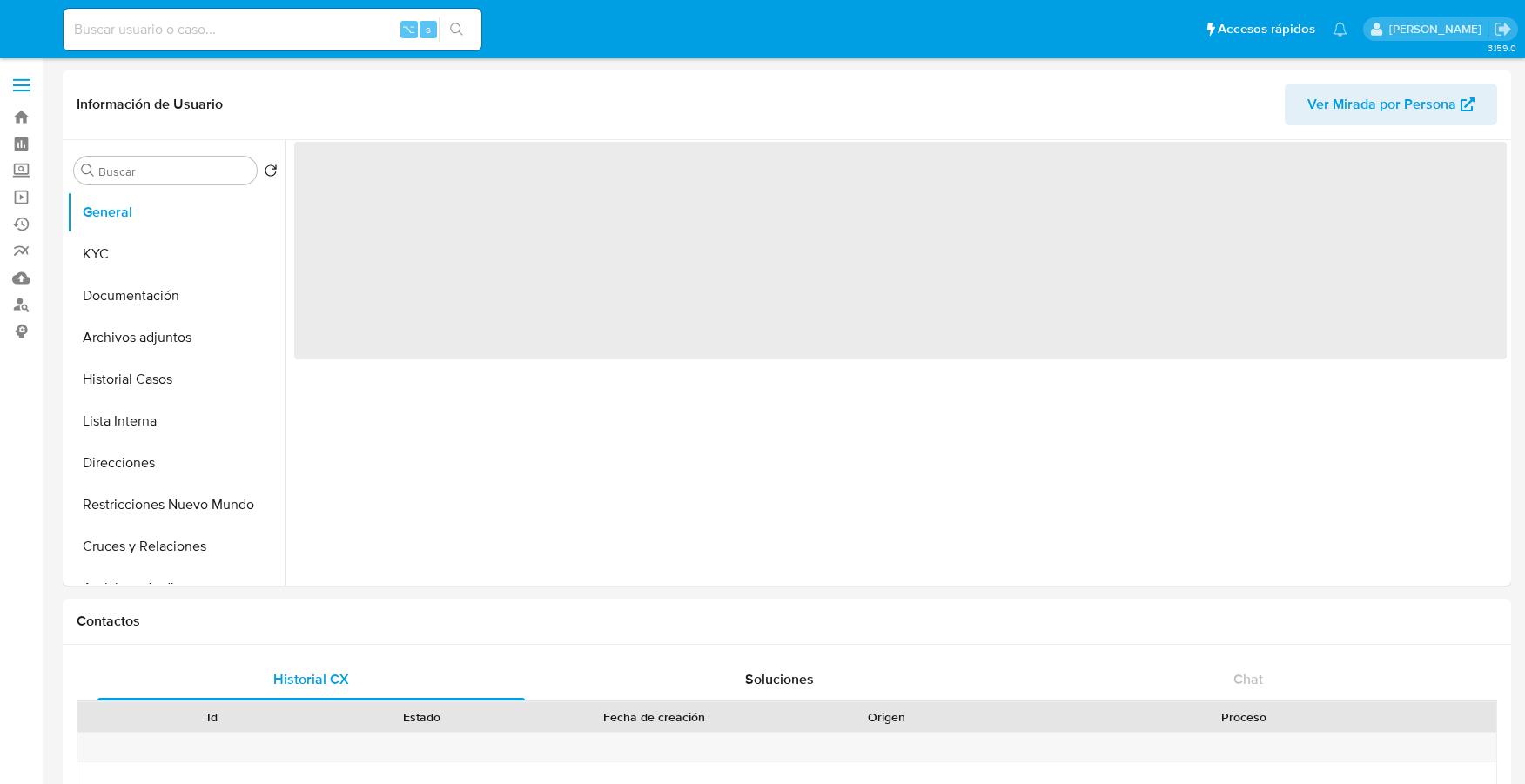
select select "10"
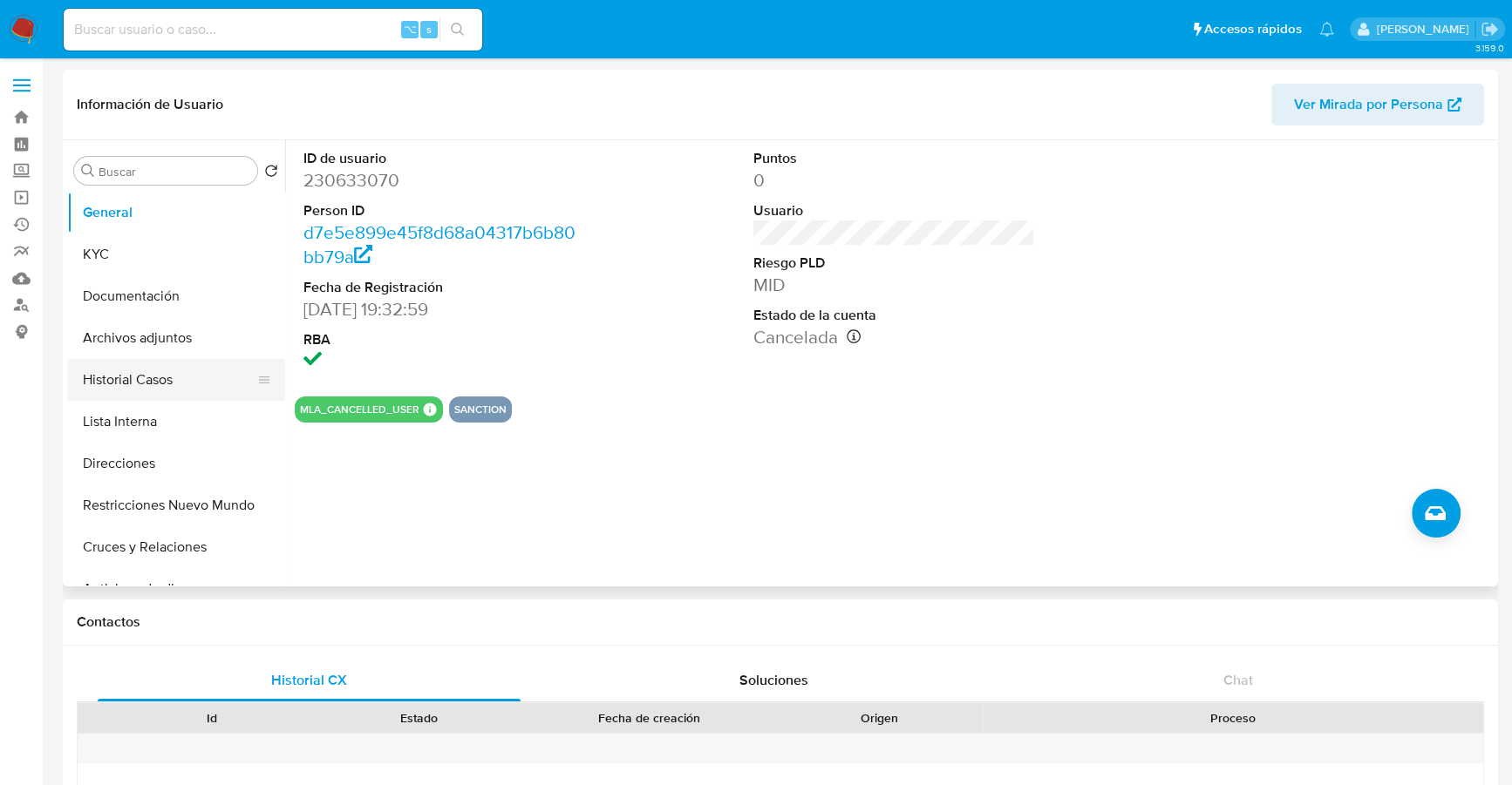
click at [92, 378] on button "Historial Casos" at bounding box center [169, 379] width 204 height 42
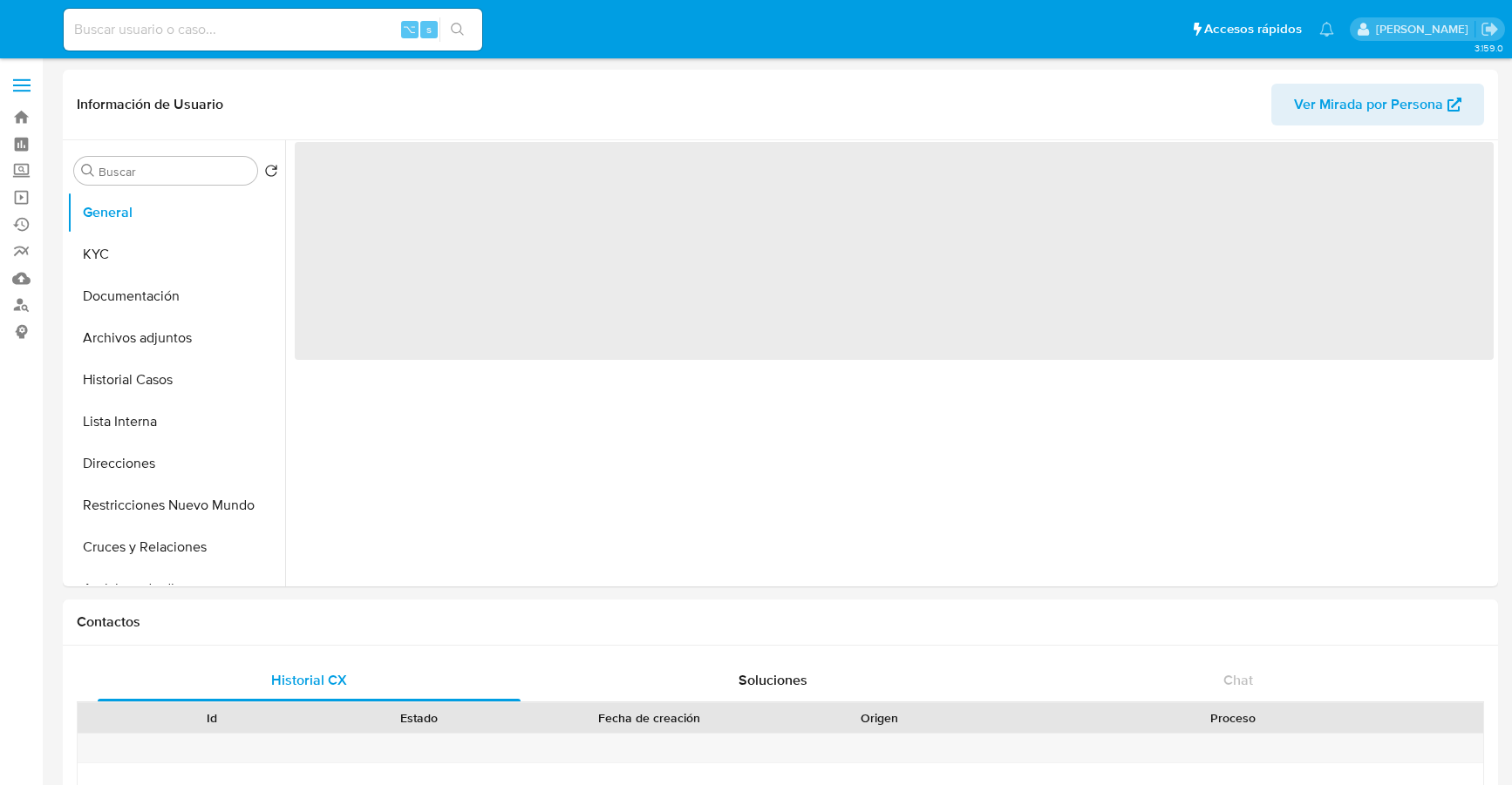
select select "10"
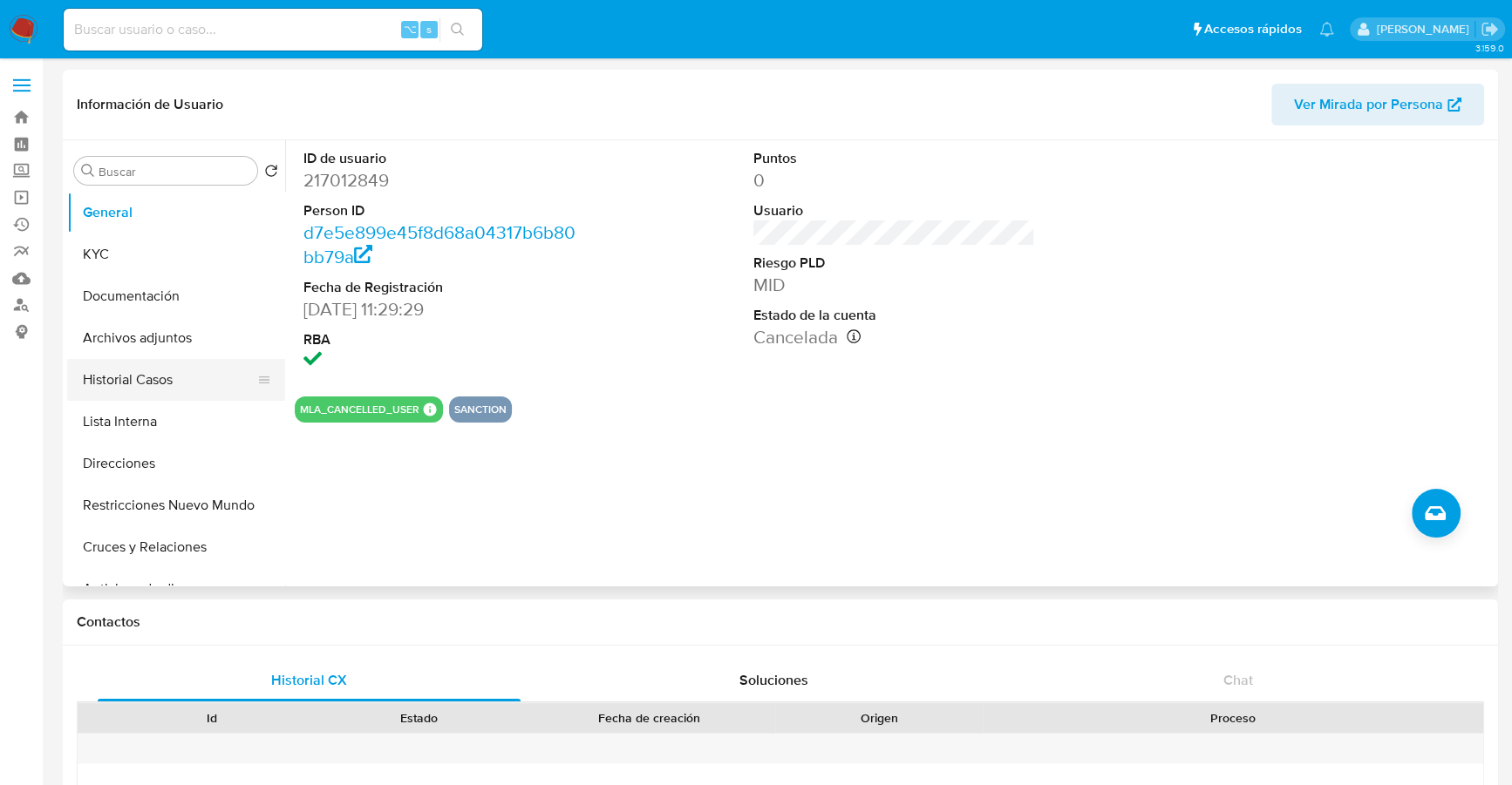
click at [122, 380] on button "Historial Casos" at bounding box center [169, 379] width 204 height 42
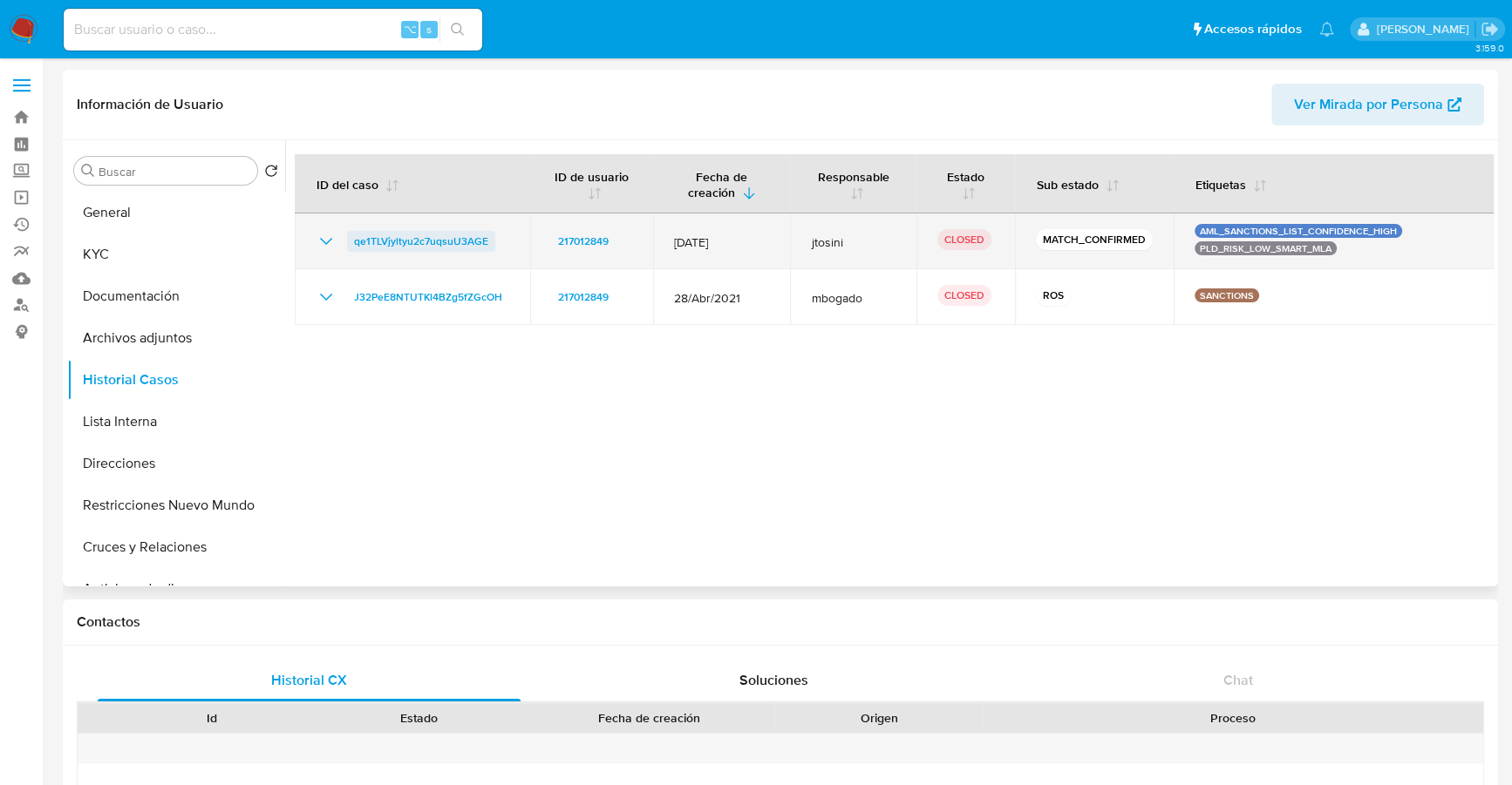
click at [439, 240] on span "qe1TLVjyltyu2c7uqsuU3AGE" at bounding box center [421, 241] width 134 height 21
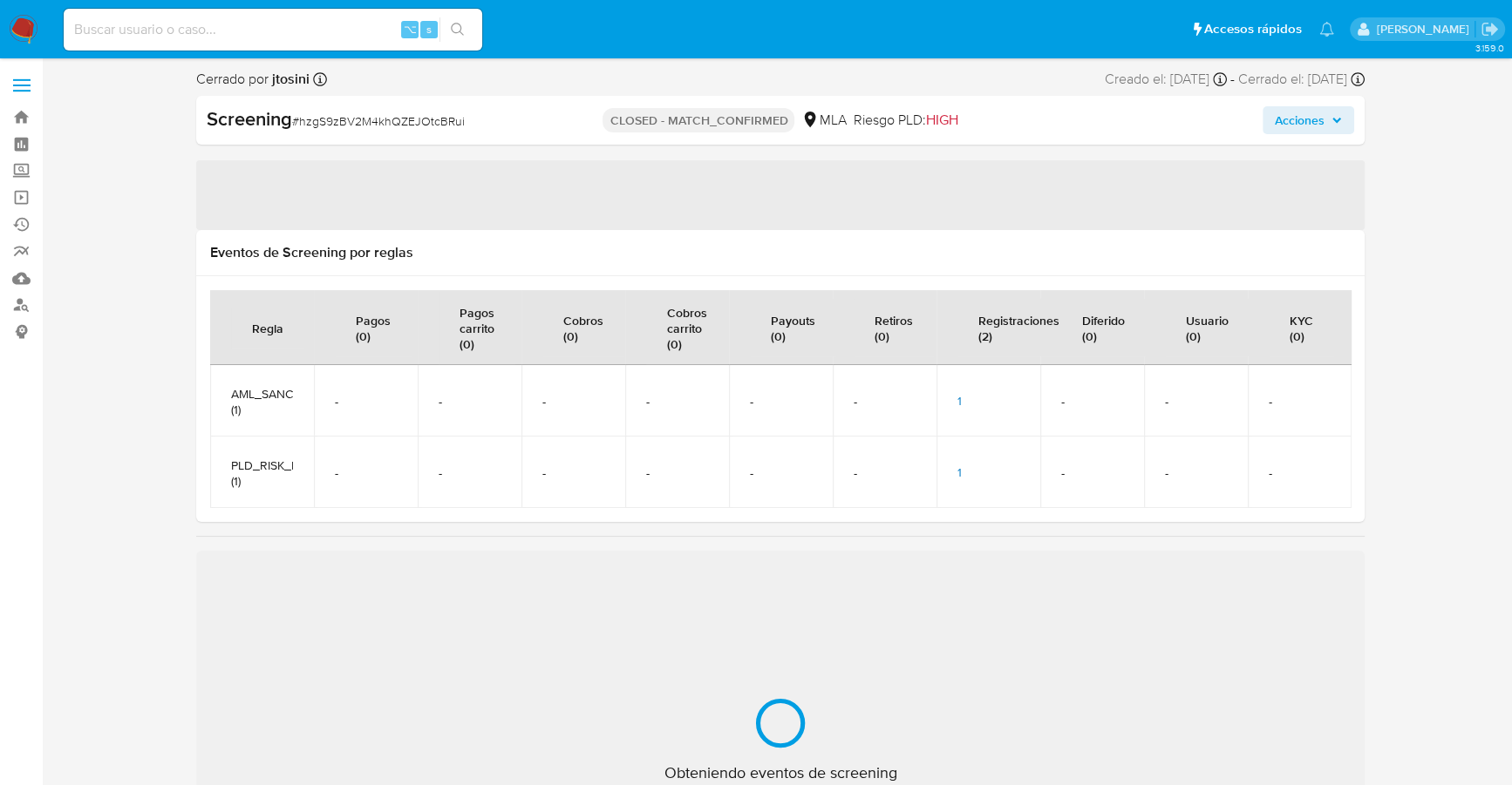
select select "10"
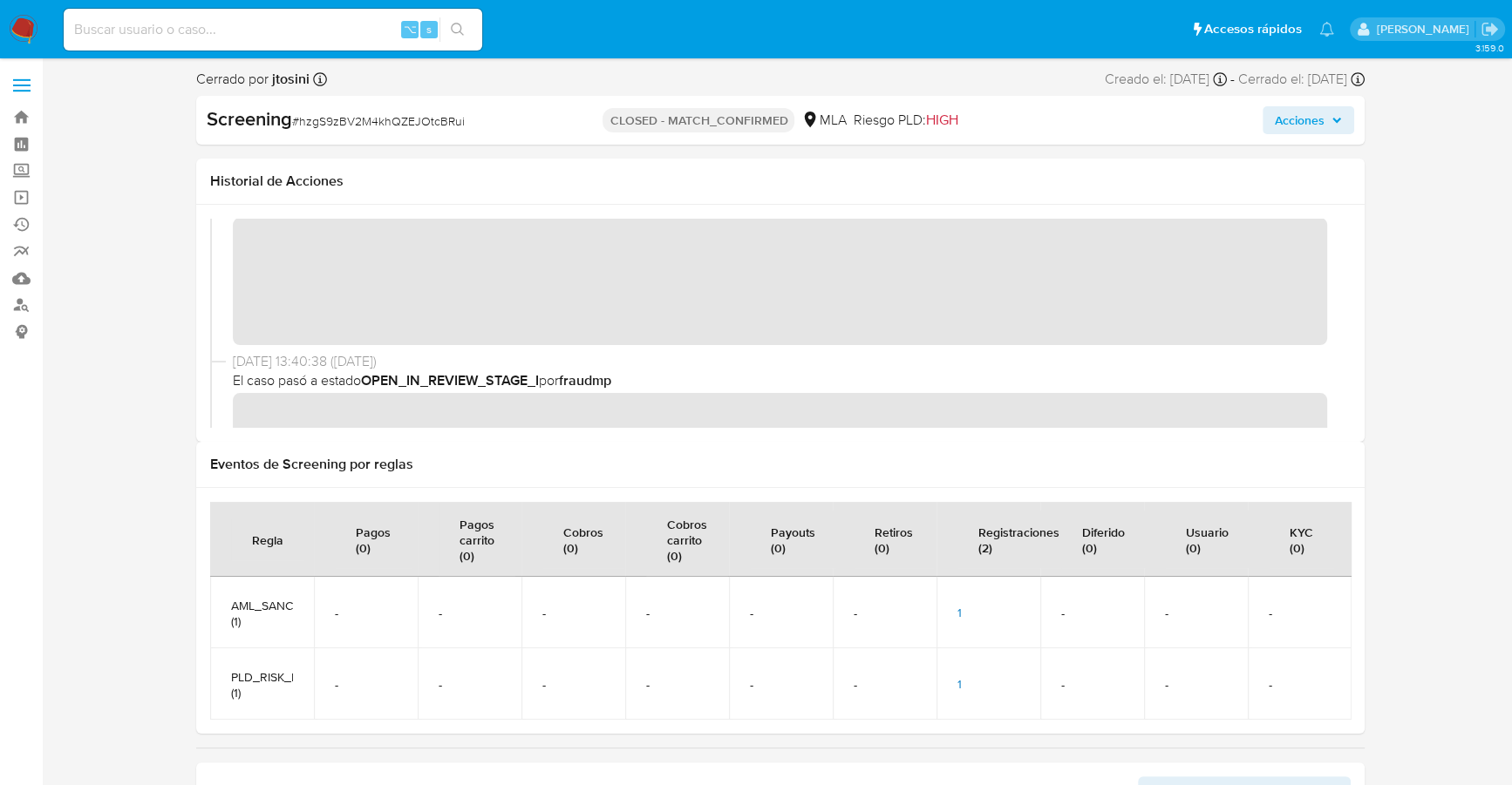
scroll to position [341, 0]
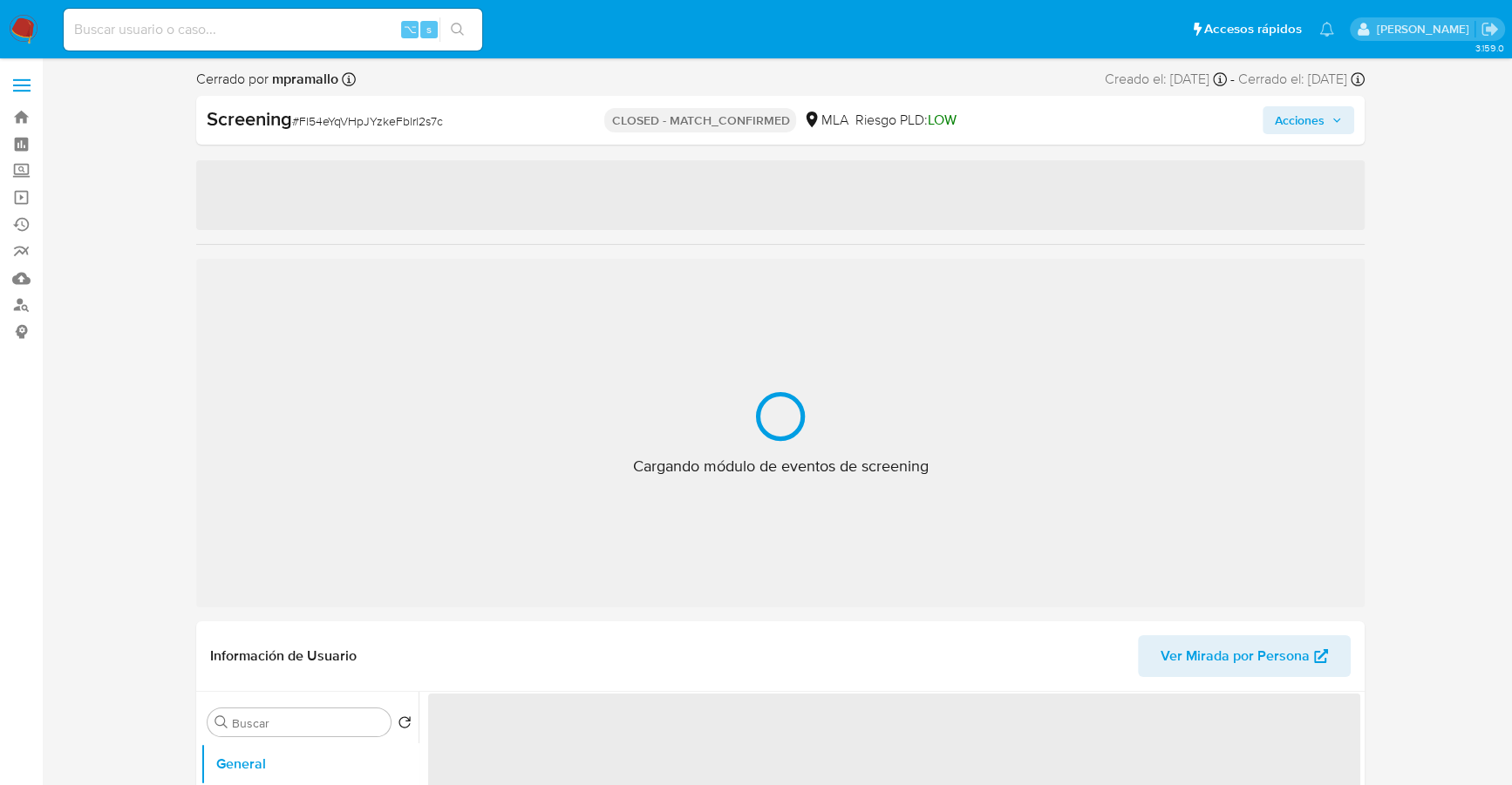
select select "10"
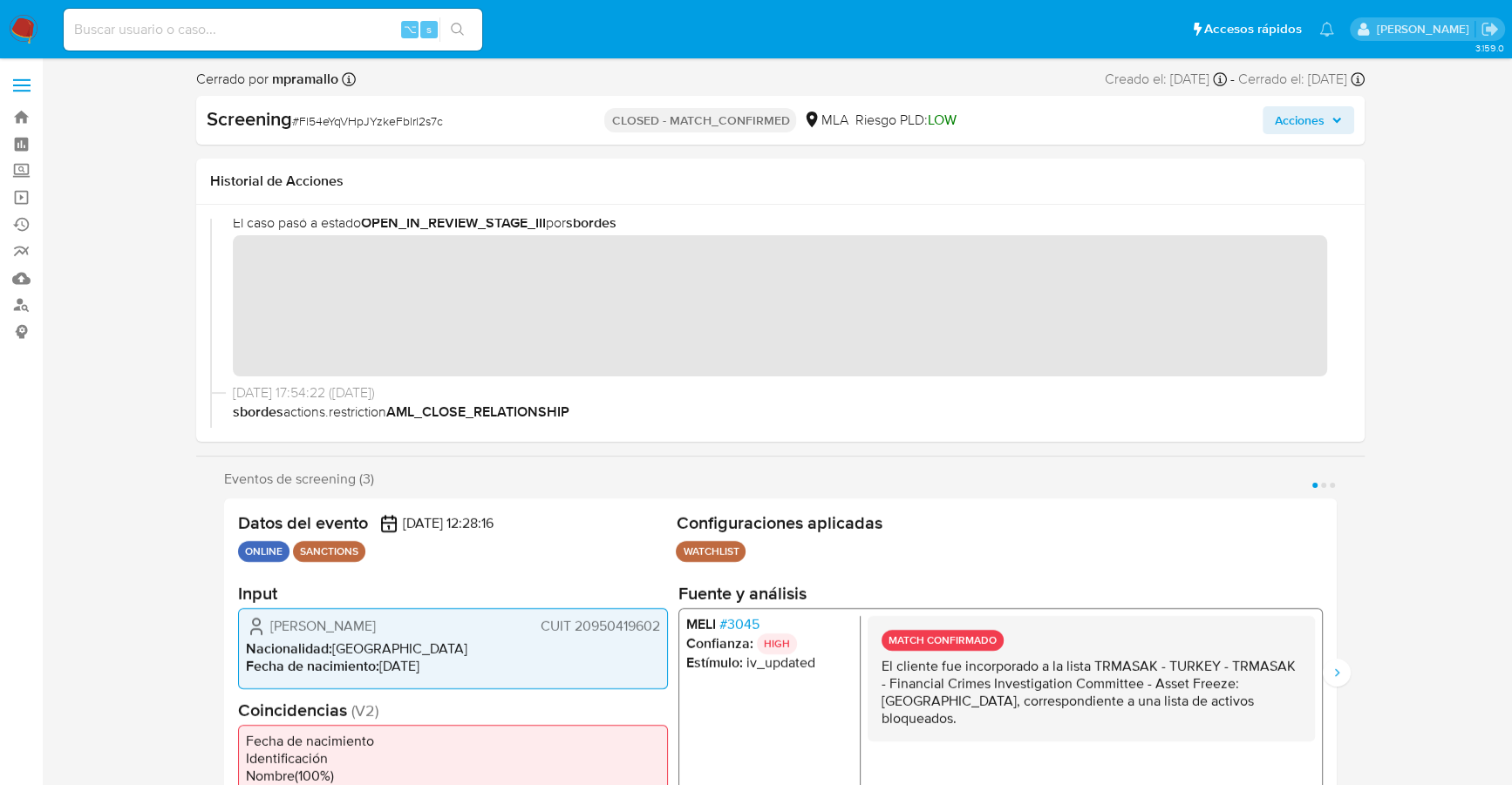
scroll to position [248, 0]
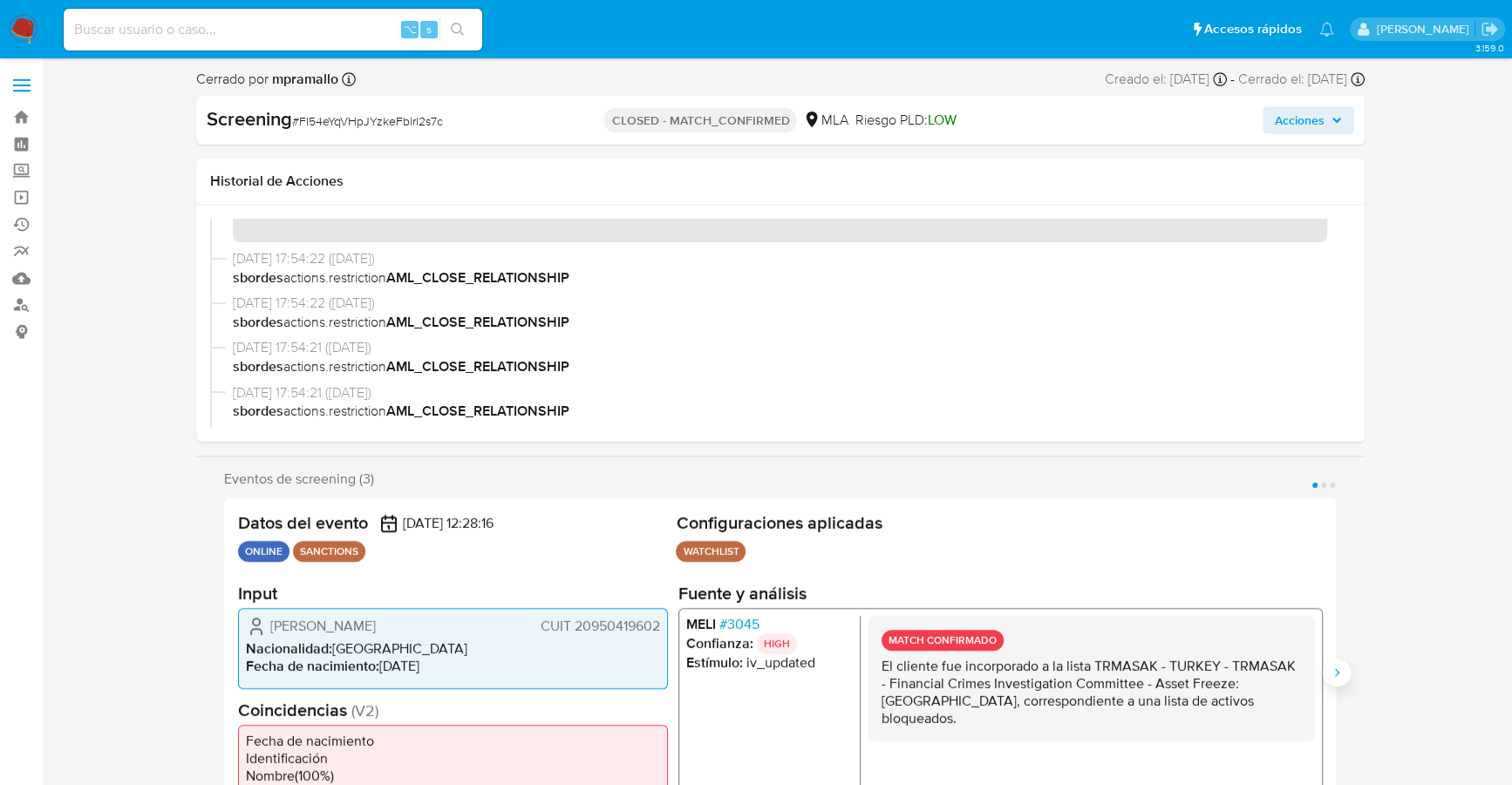
click at [1323, 666] on button "Siguiente" at bounding box center [1336, 672] width 28 height 28
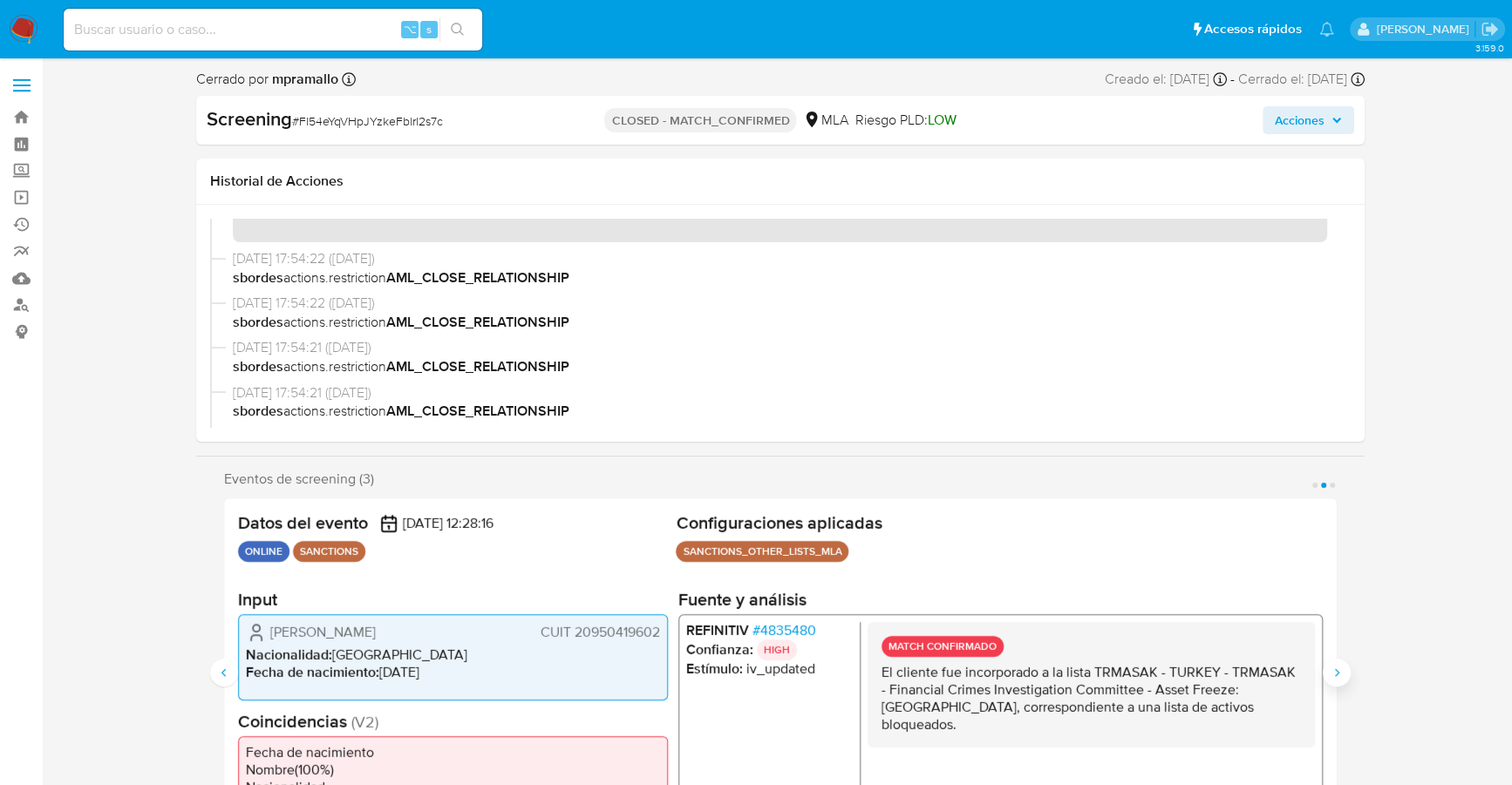
click at [1329, 666] on icon "Siguiente" at bounding box center [1335, 672] width 14 height 14
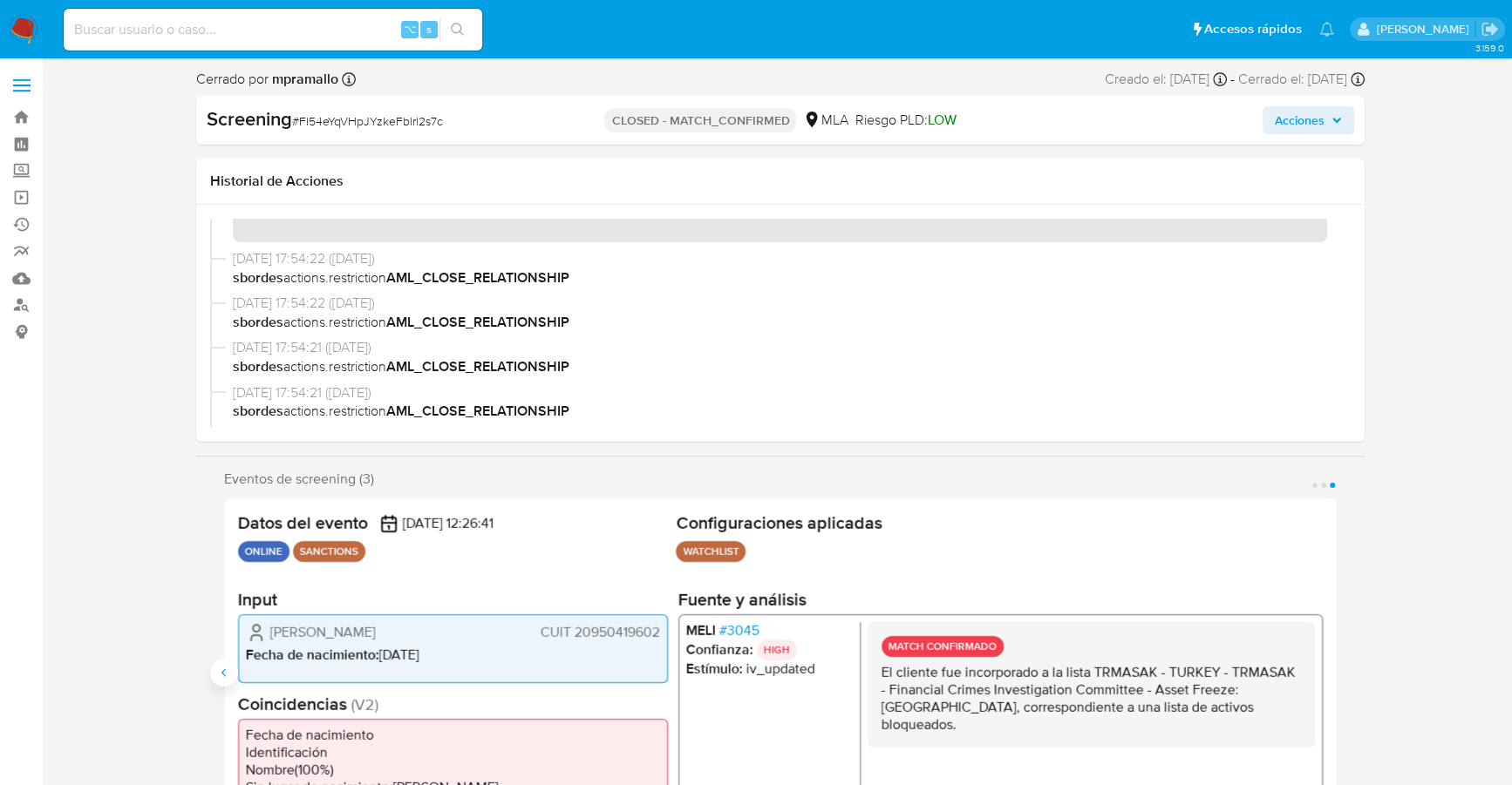
click at [229, 663] on button "Anterior" at bounding box center [224, 672] width 28 height 28
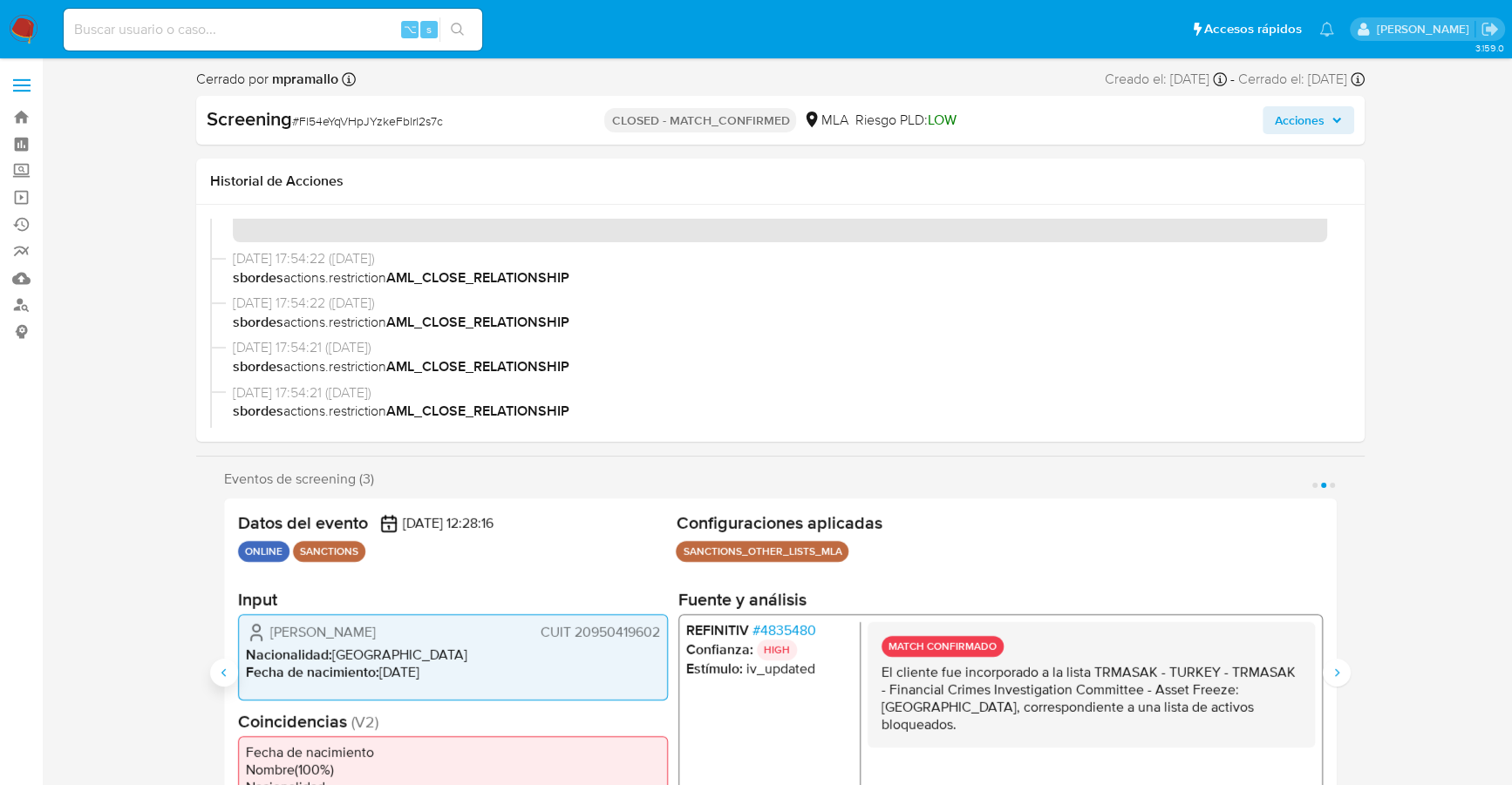
click at [229, 663] on button "Anterior" at bounding box center [224, 672] width 28 height 28
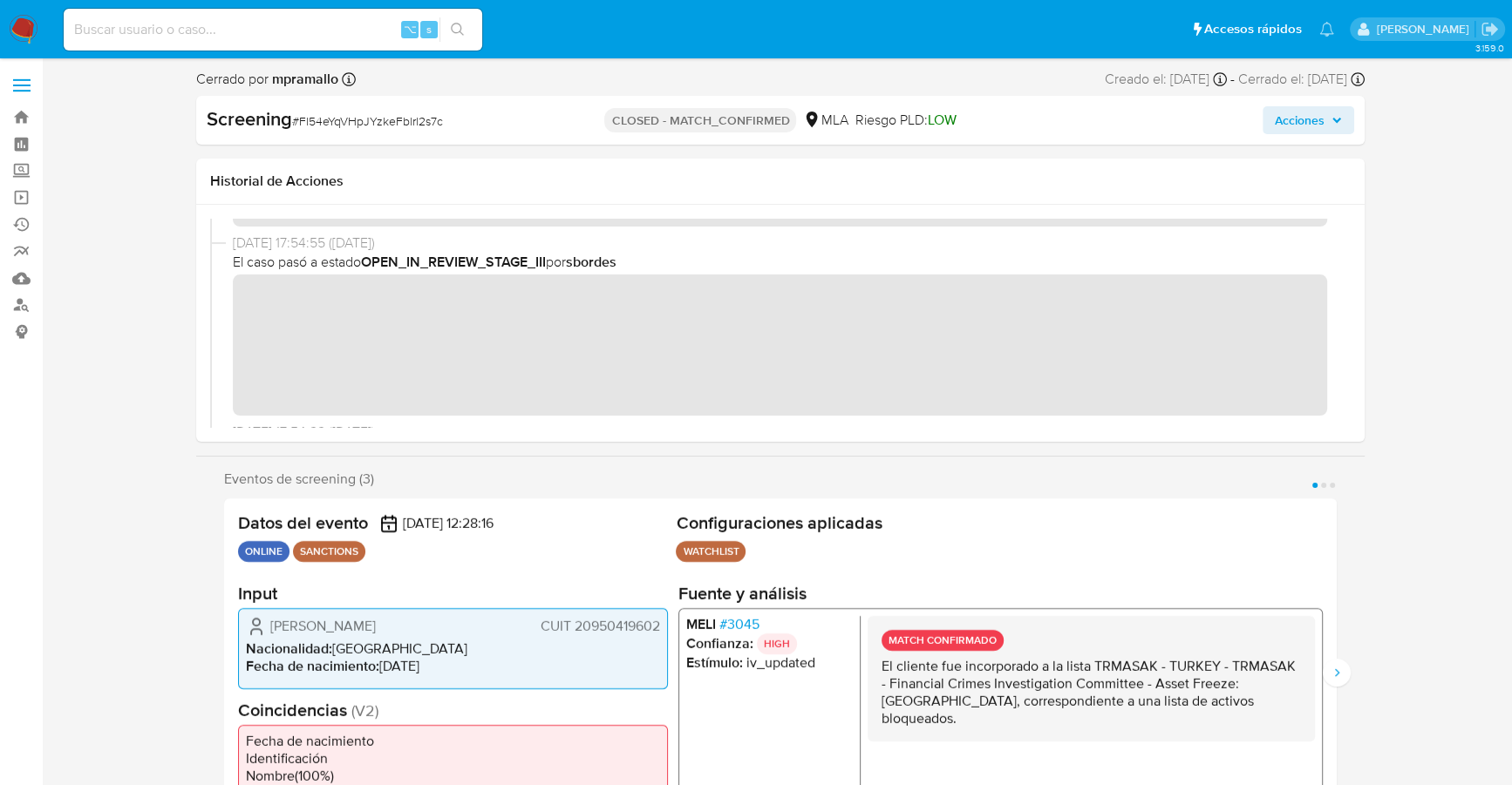
scroll to position [66, 0]
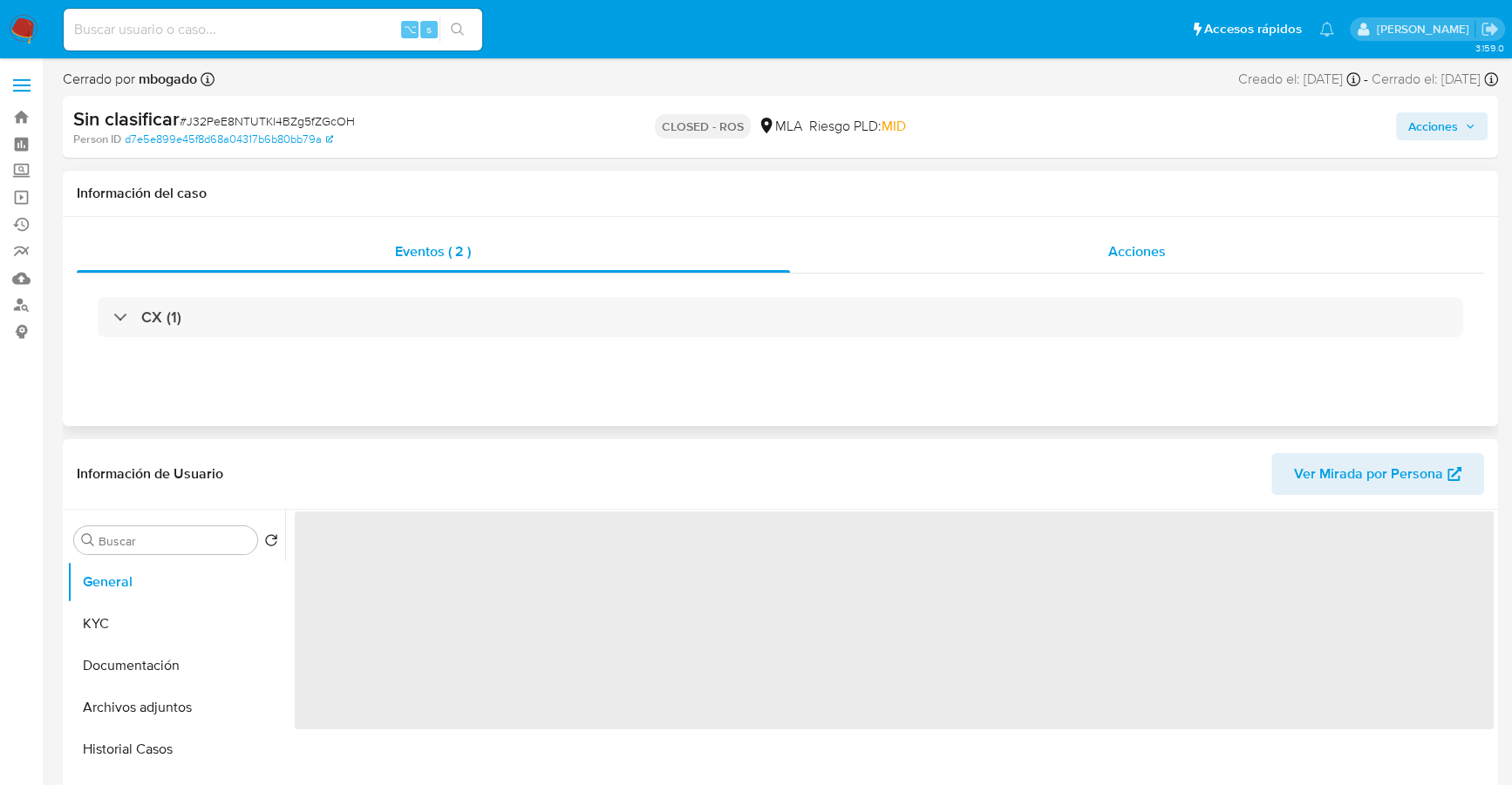
click at [1148, 255] on span "Acciones" at bounding box center [1137, 252] width 58 height 20
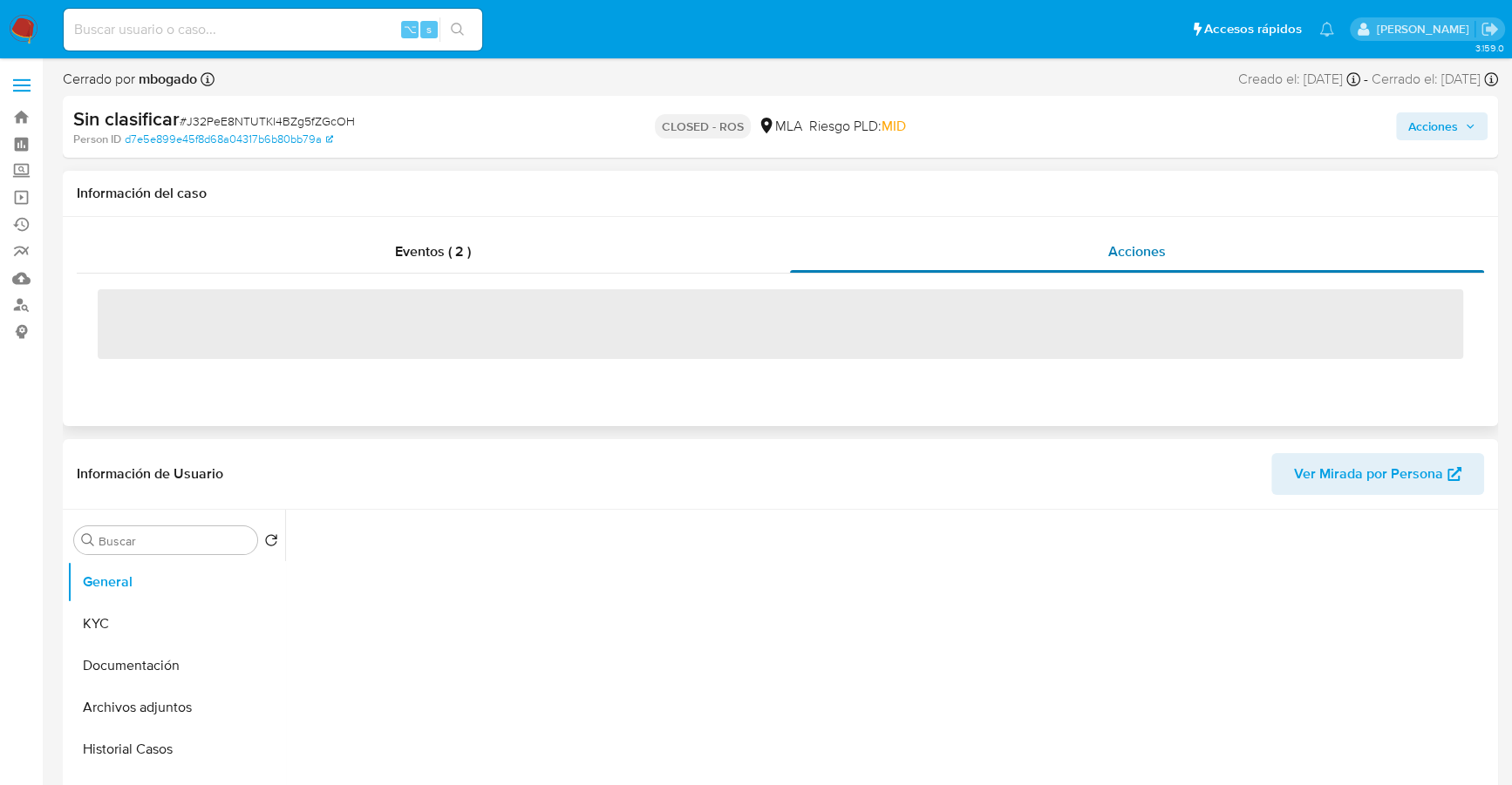
select select "10"
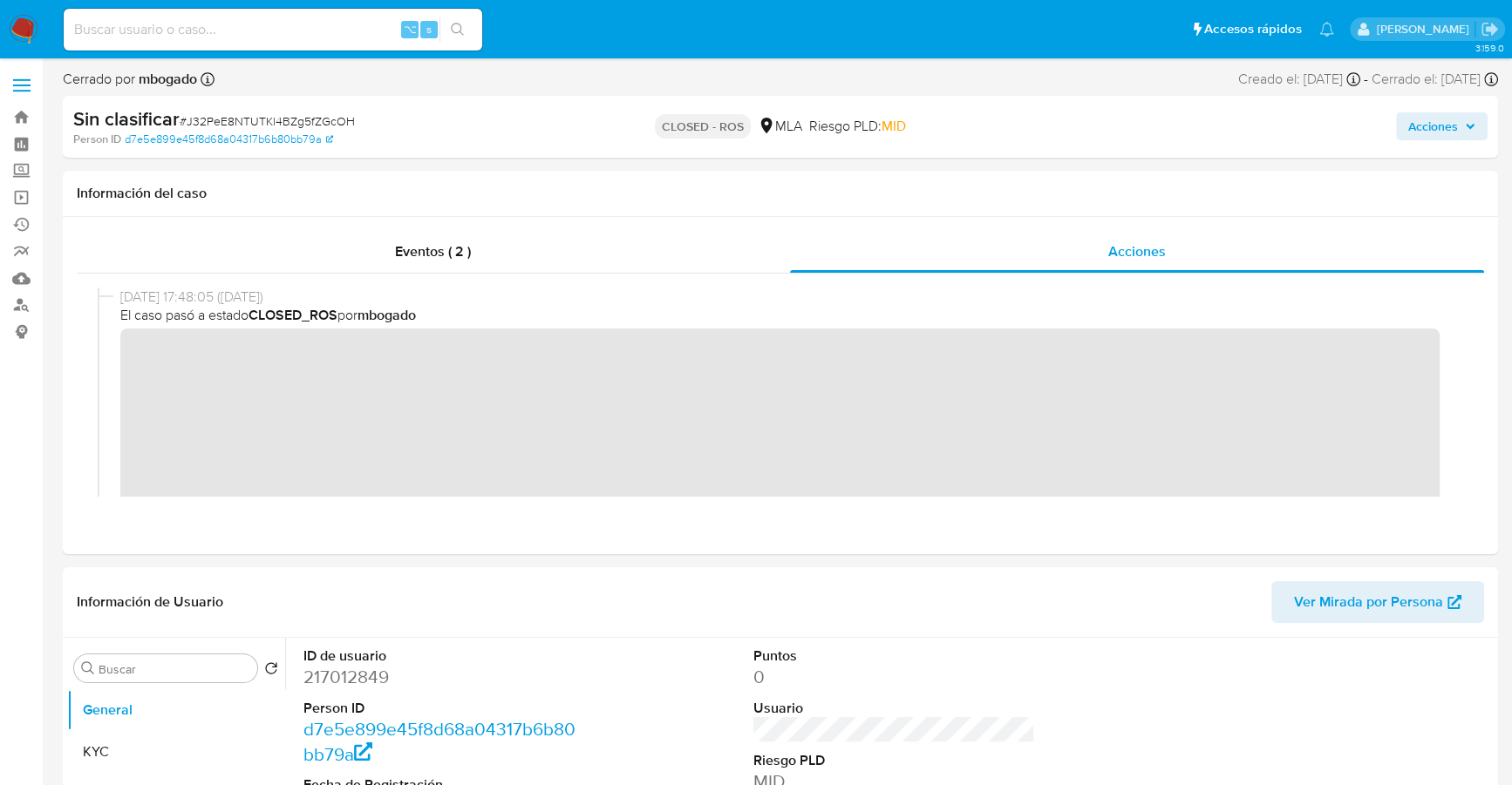
click at [638, 142] on div "CLOSED - ROS MLA Riesgo PLD: MID" at bounding box center [779, 126] width 467 height 41
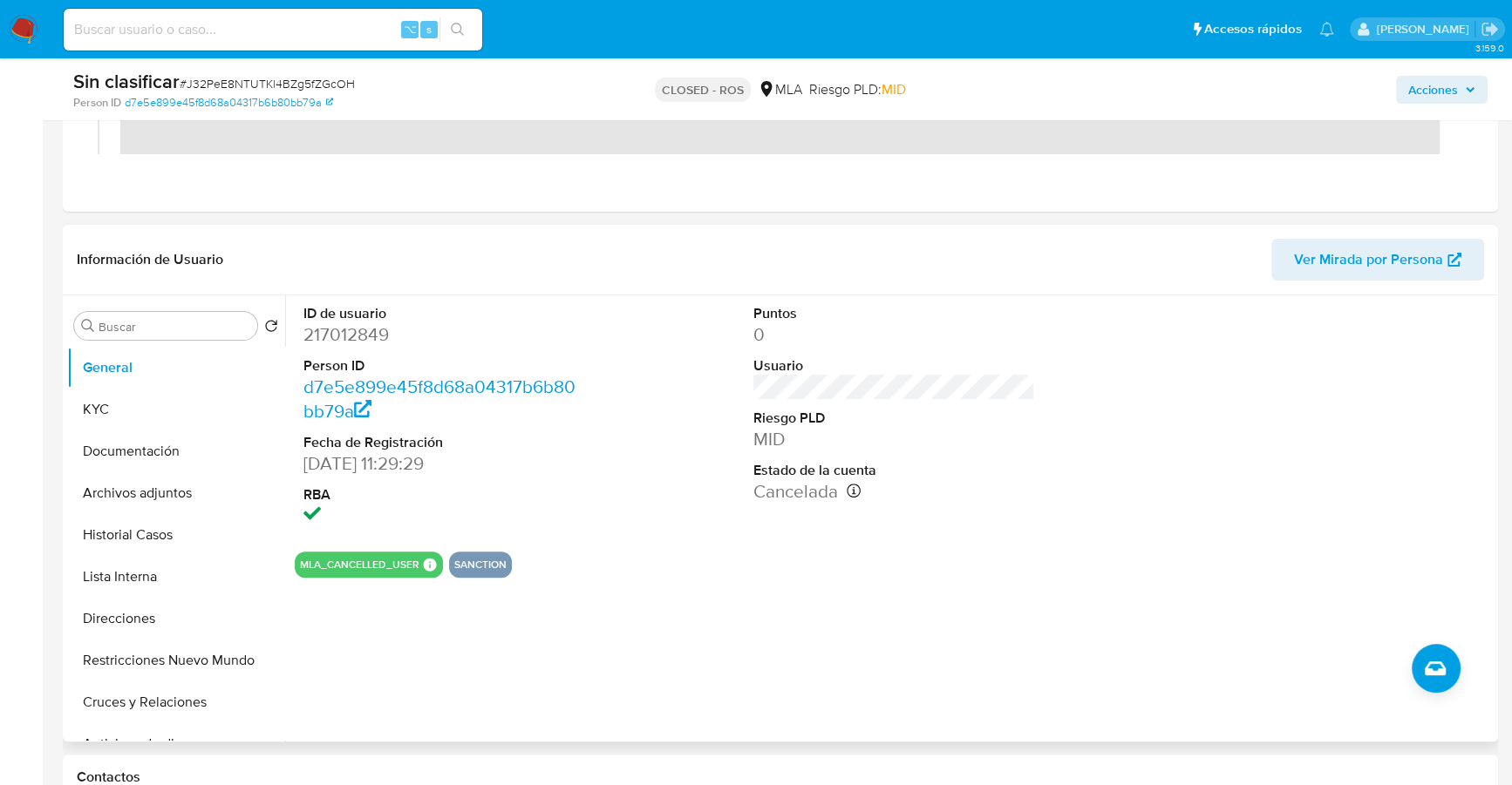
scroll to position [59, 0]
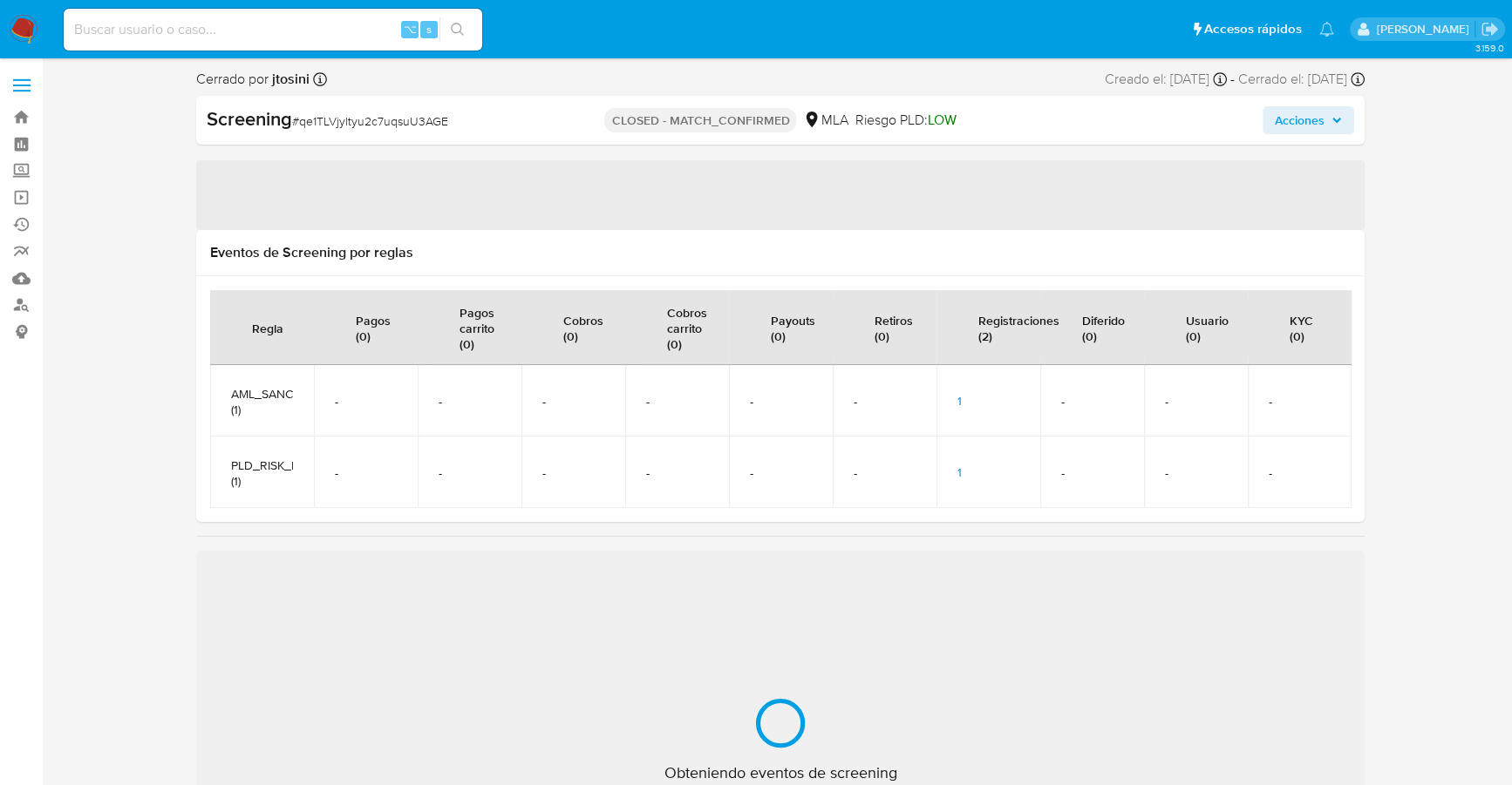
select select "10"
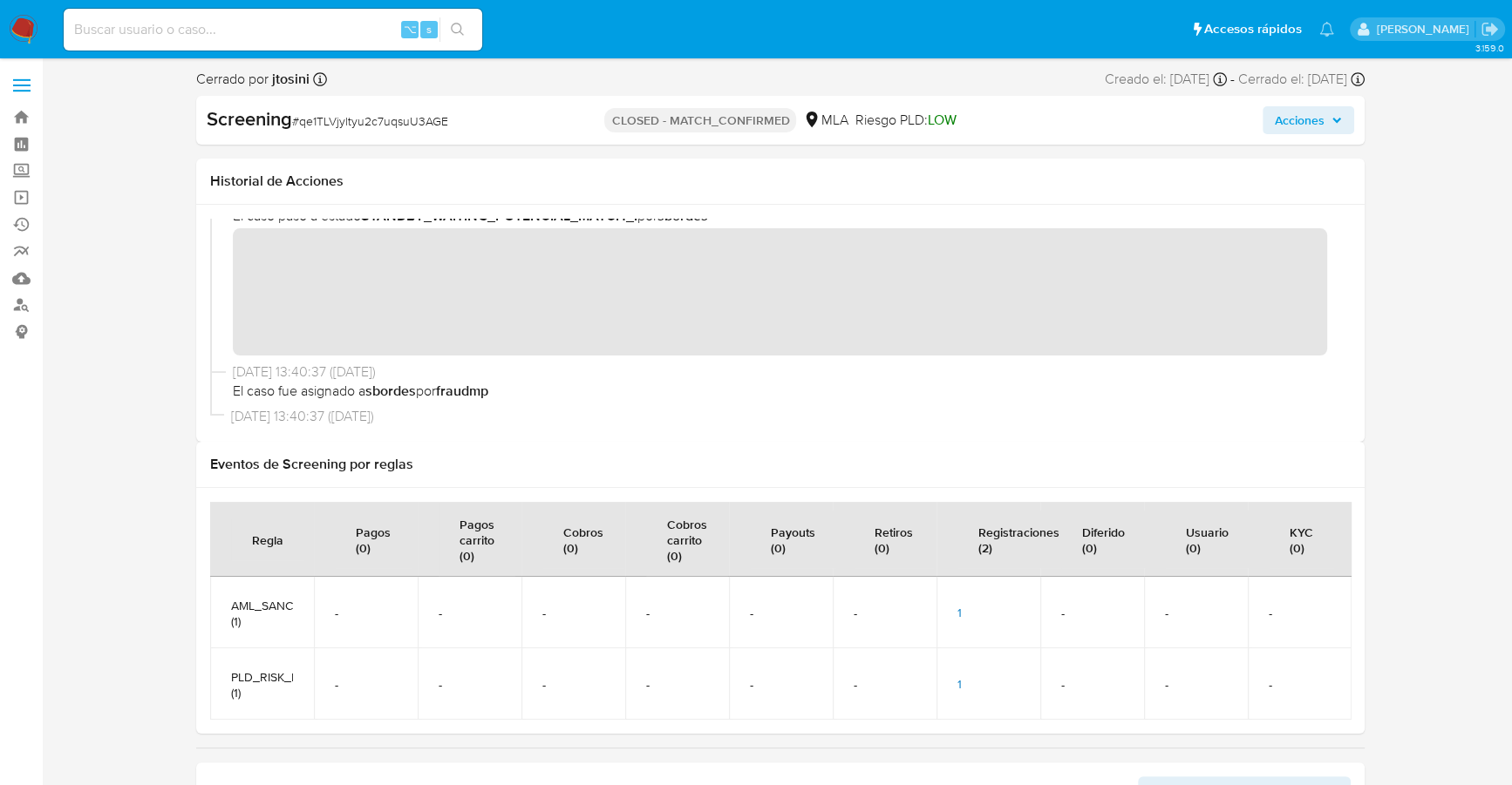
scroll to position [353, 0]
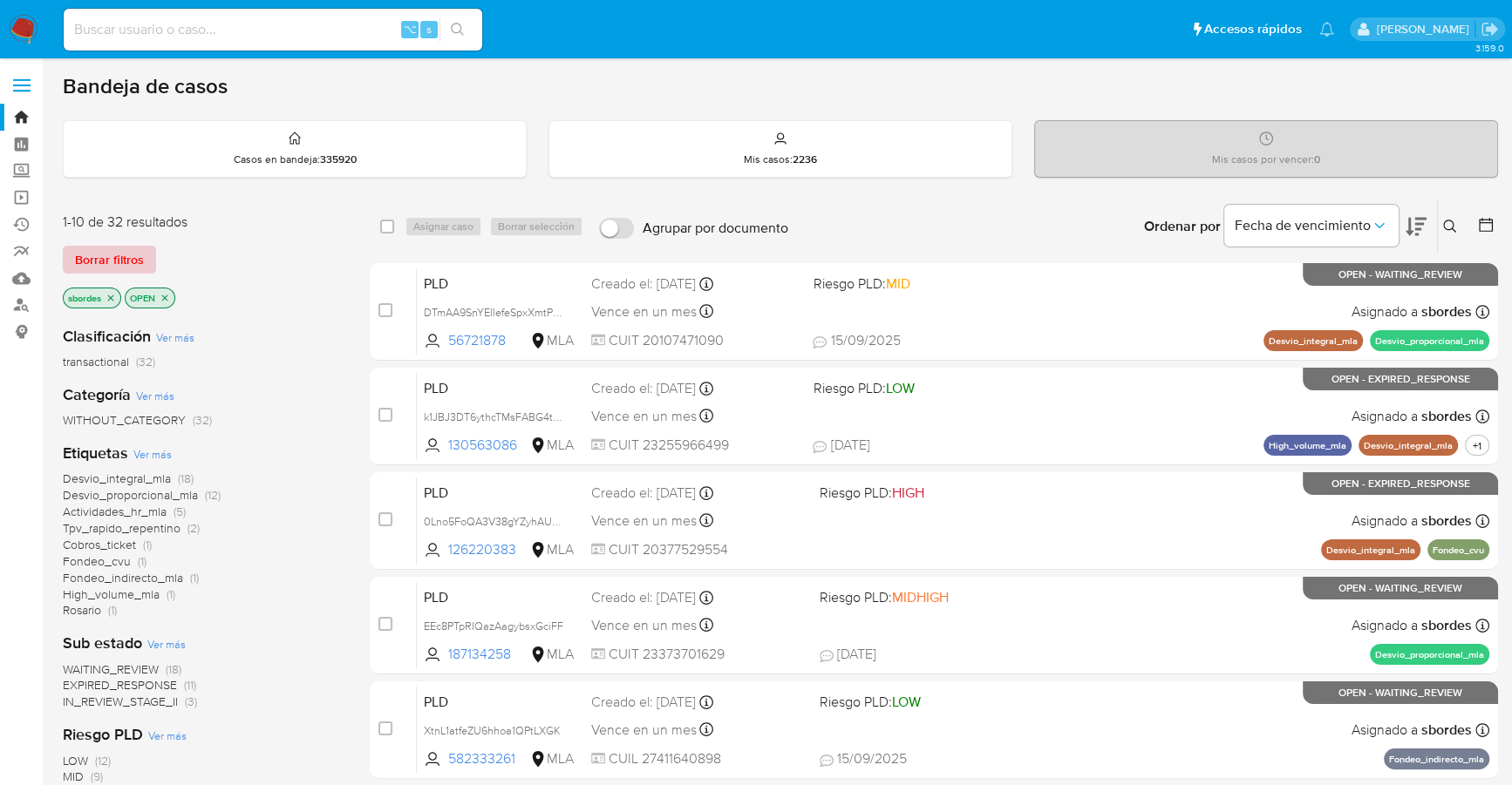
click at [129, 262] on span "Borrar filtros" at bounding box center [110, 259] width 69 height 24
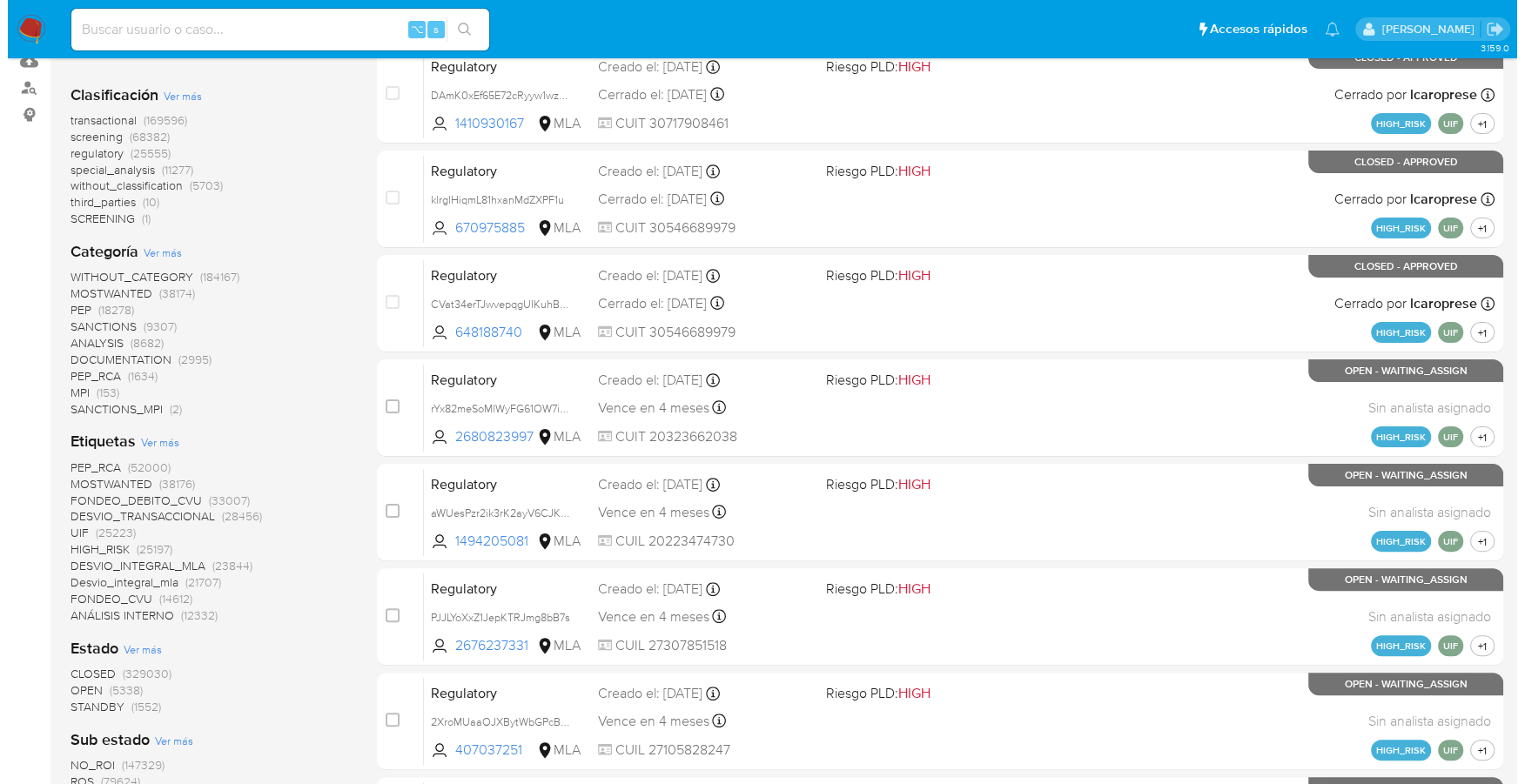
scroll to position [219, 0]
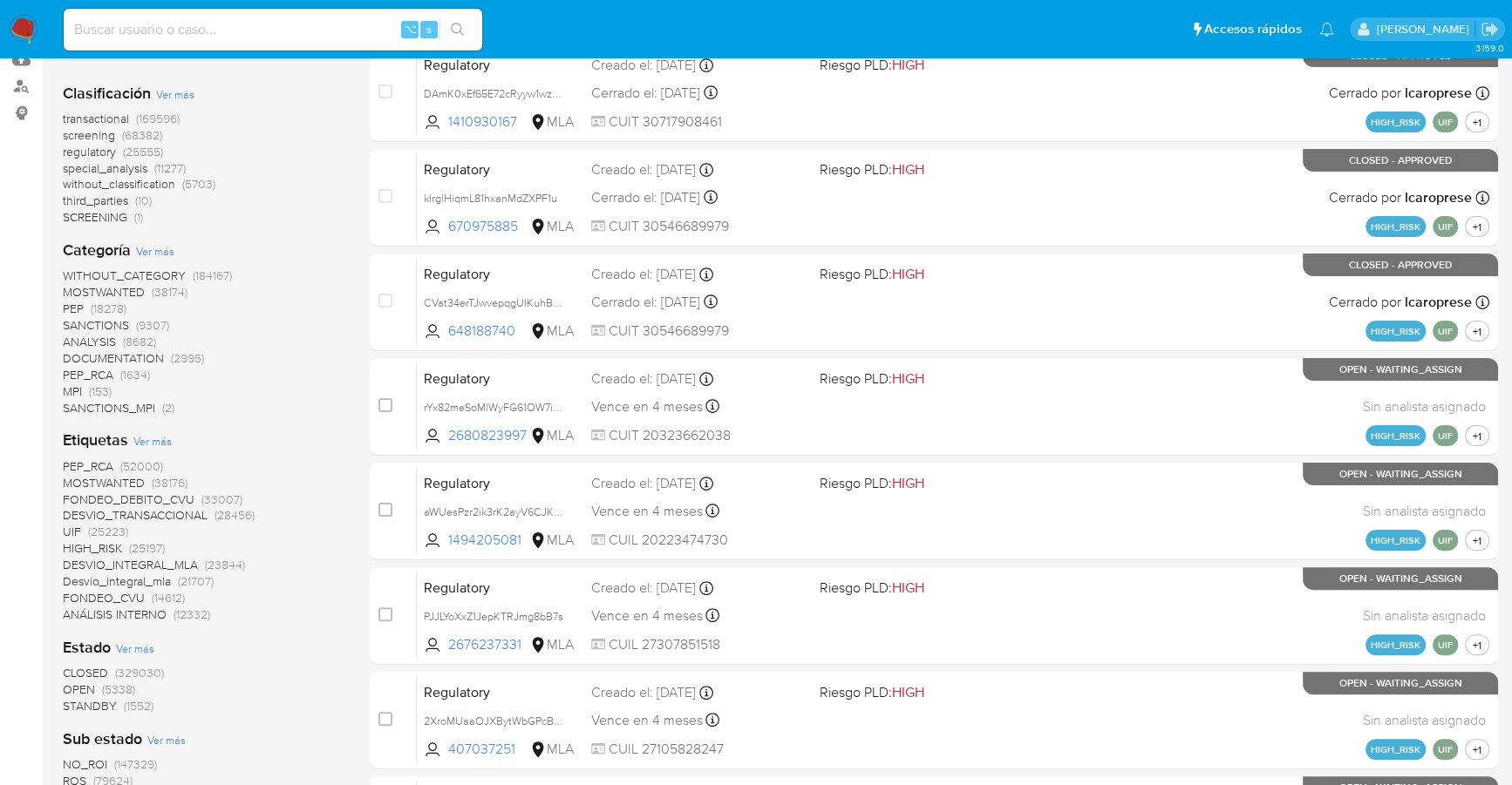
click at [156, 443] on span "Ver más" at bounding box center [152, 440] width 38 height 15
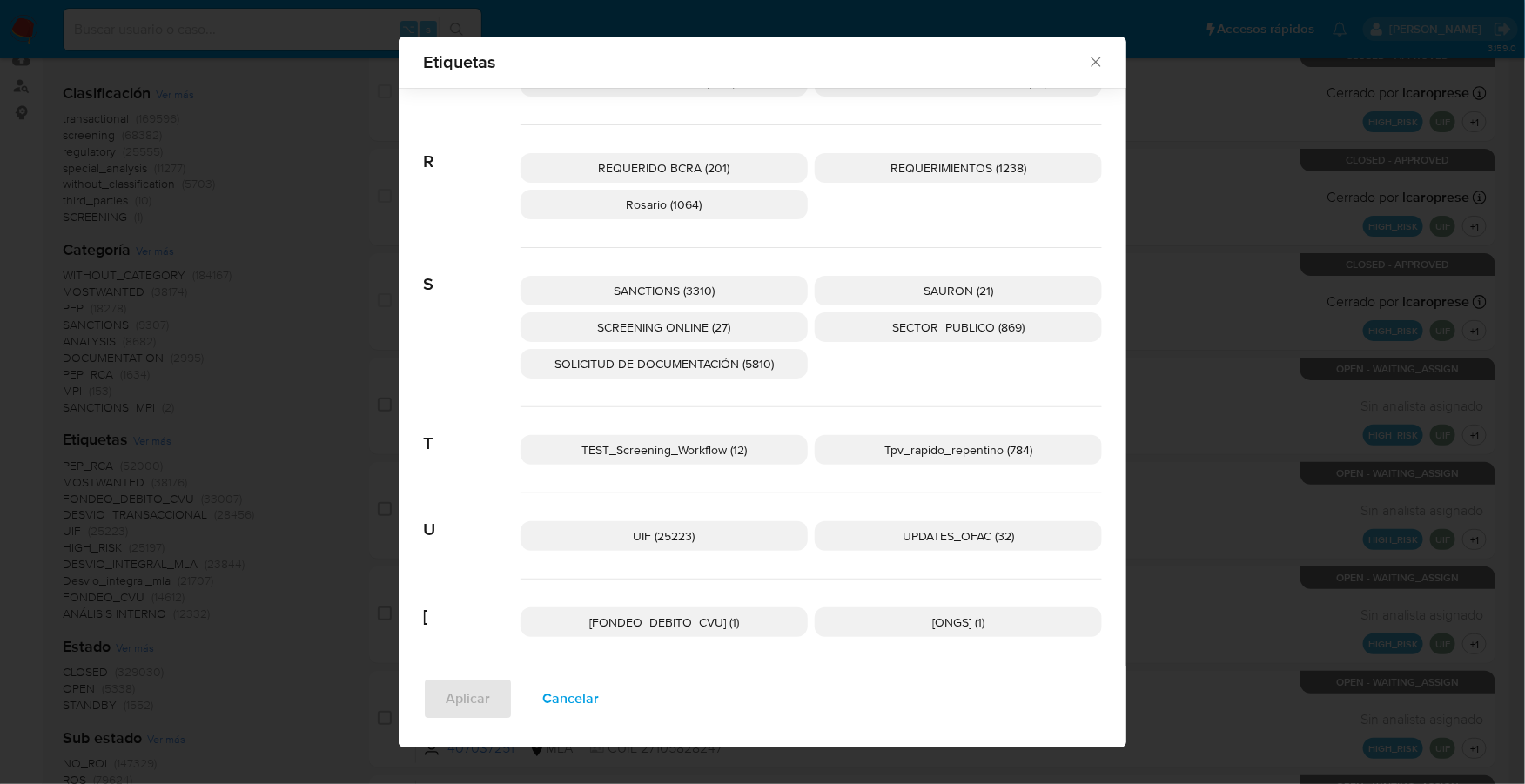
scroll to position [2640, 0]
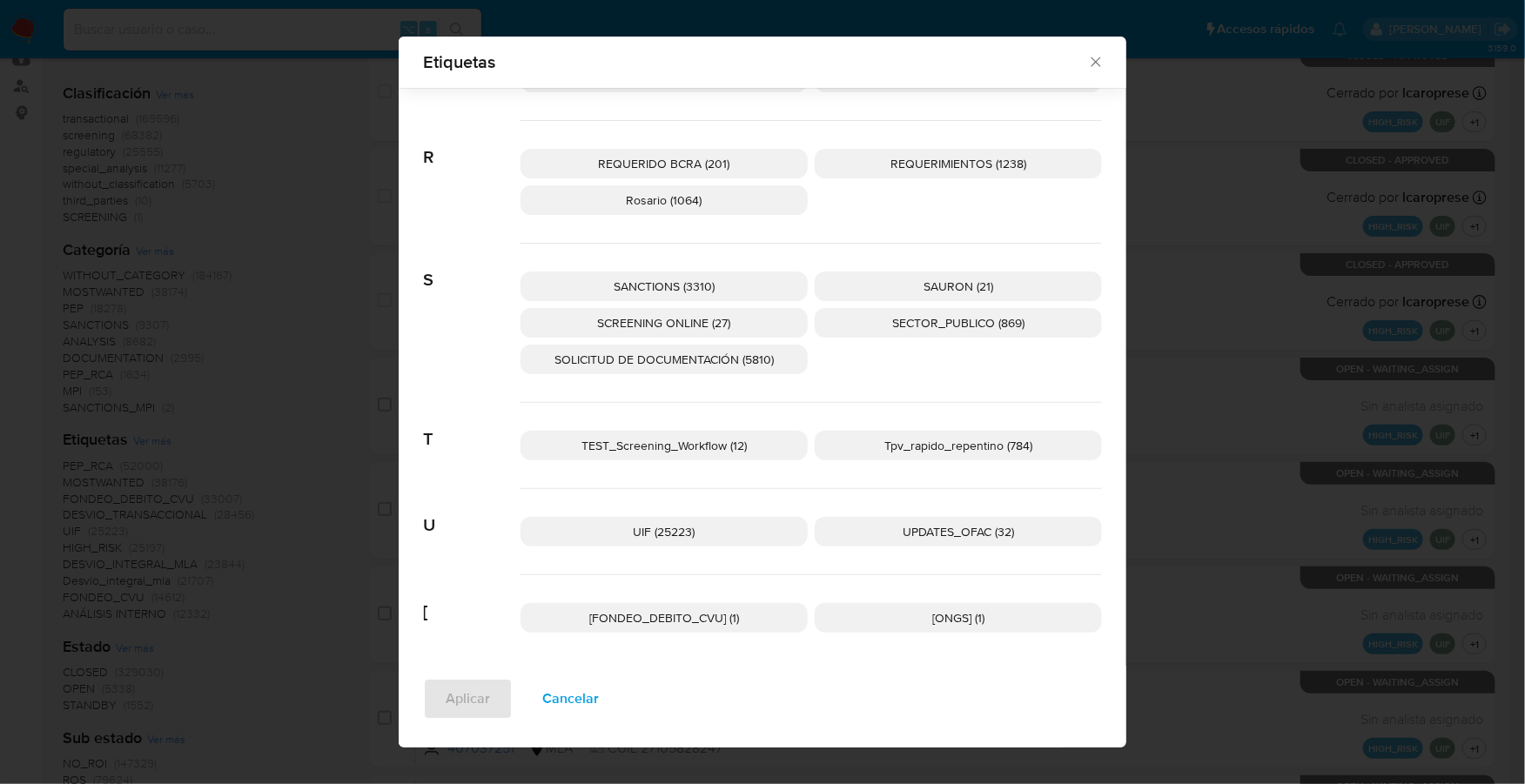
click at [613, 278] on span "SANCTIONS (3310)" at bounding box center [664, 286] width 101 height 17
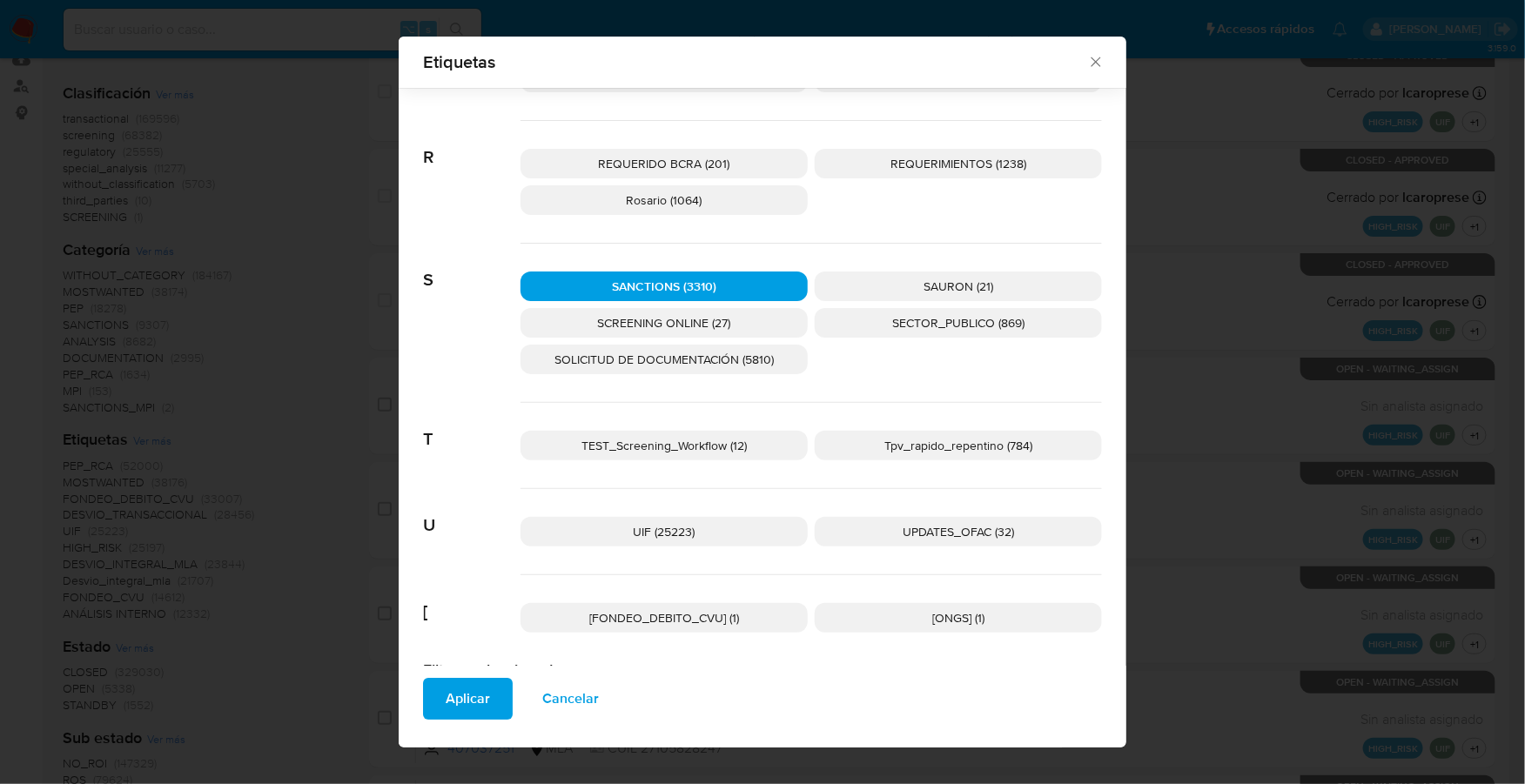
click at [457, 704] on span "Aplicar" at bounding box center [468, 699] width 44 height 38
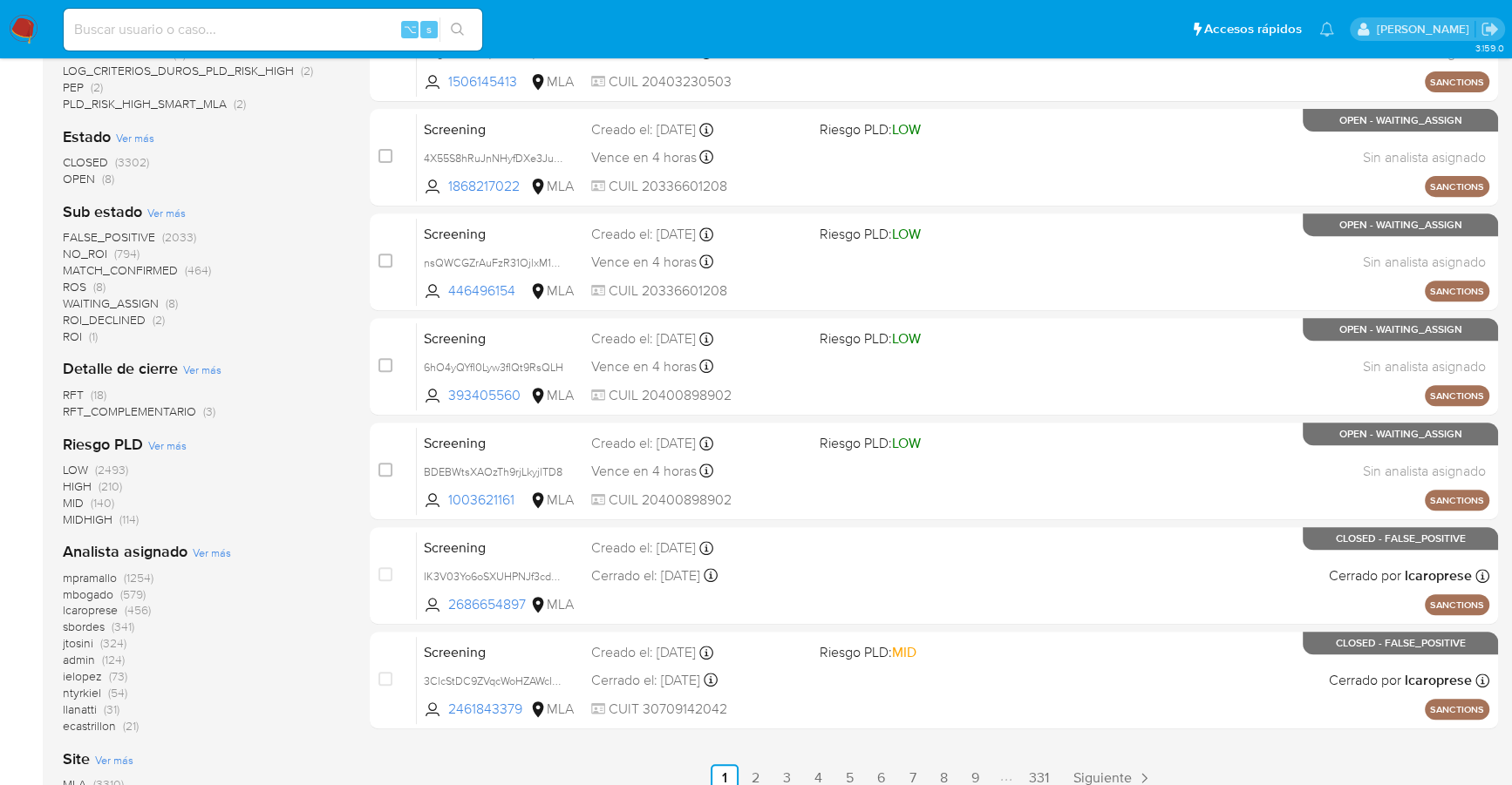
scroll to position [735, 0]
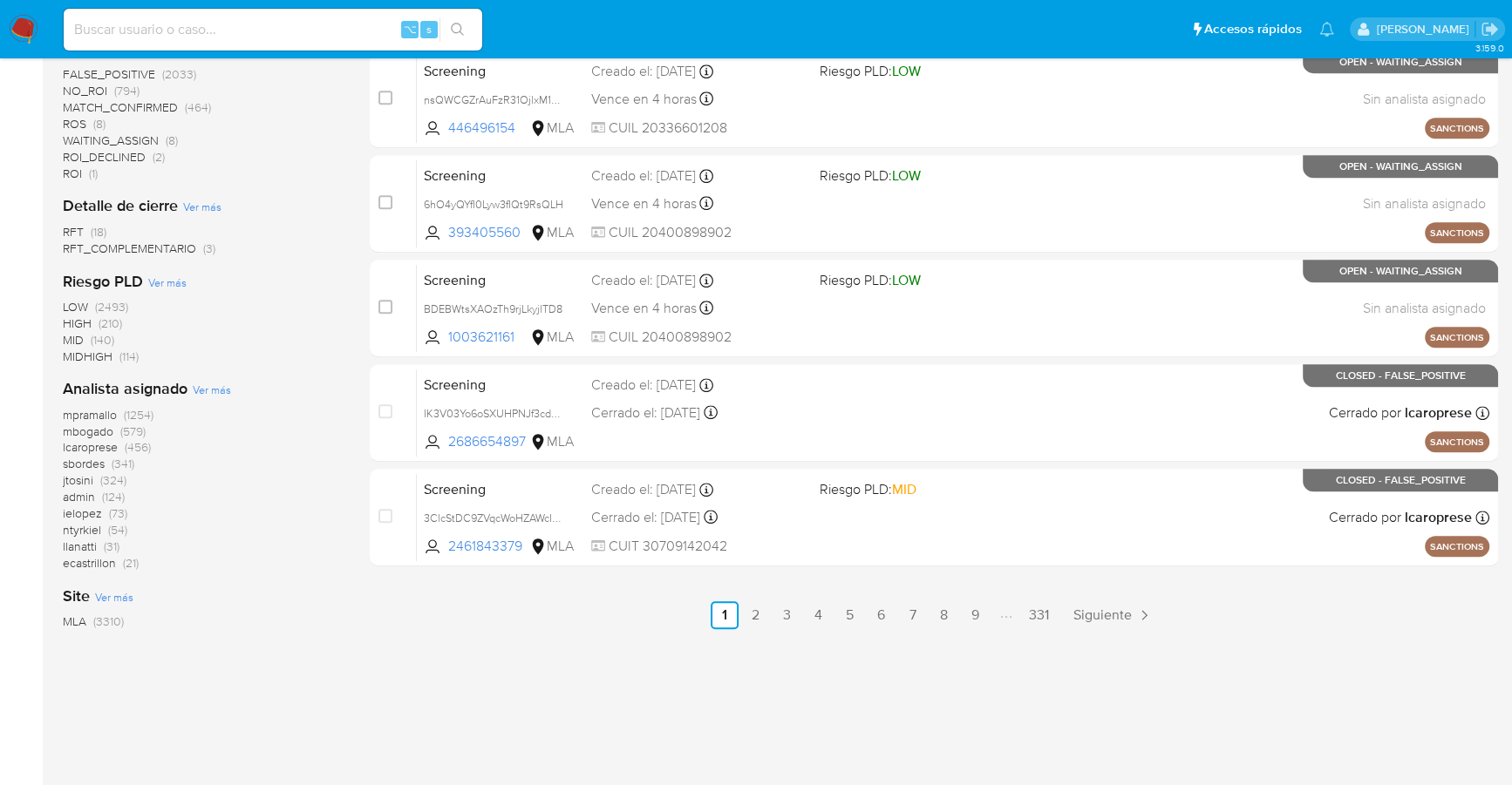
click at [81, 479] on span "jtosini" at bounding box center [78, 480] width 31 height 17
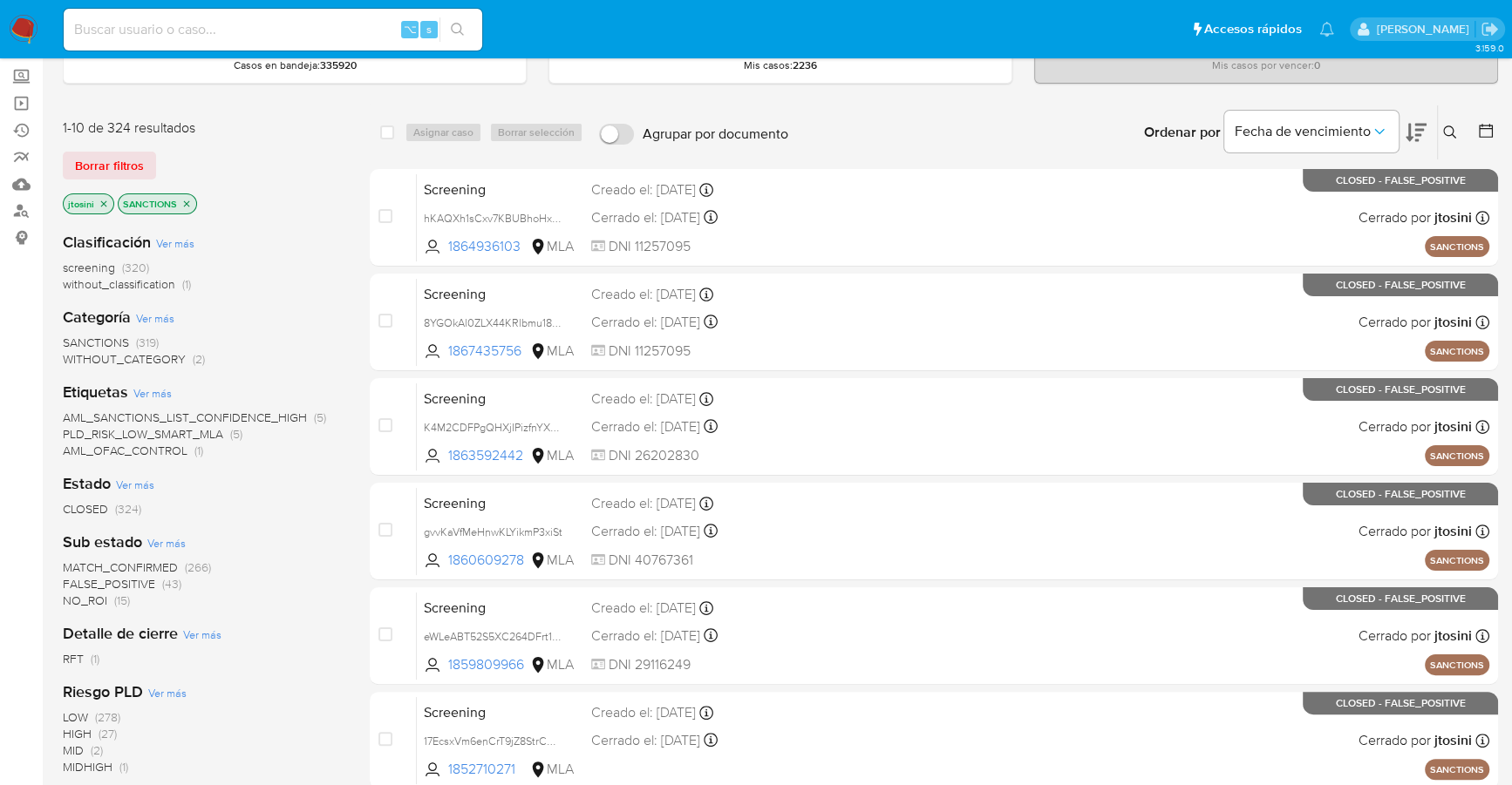
scroll to position [90, 0]
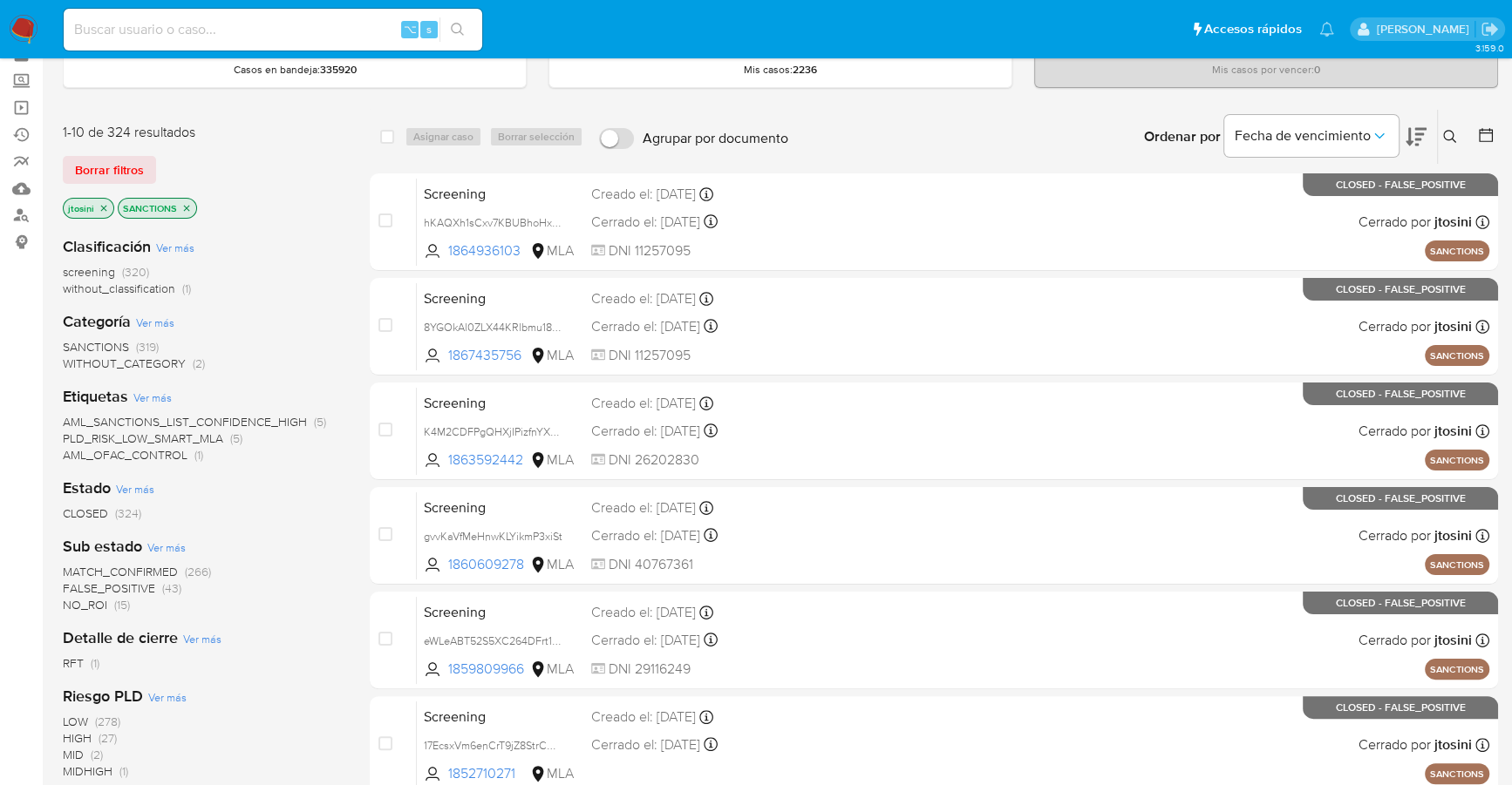
click at [240, 423] on span "AML_SANCTIONS_LIST_CONFIDENCE_HIGH" at bounding box center [184, 421] width 244 height 17
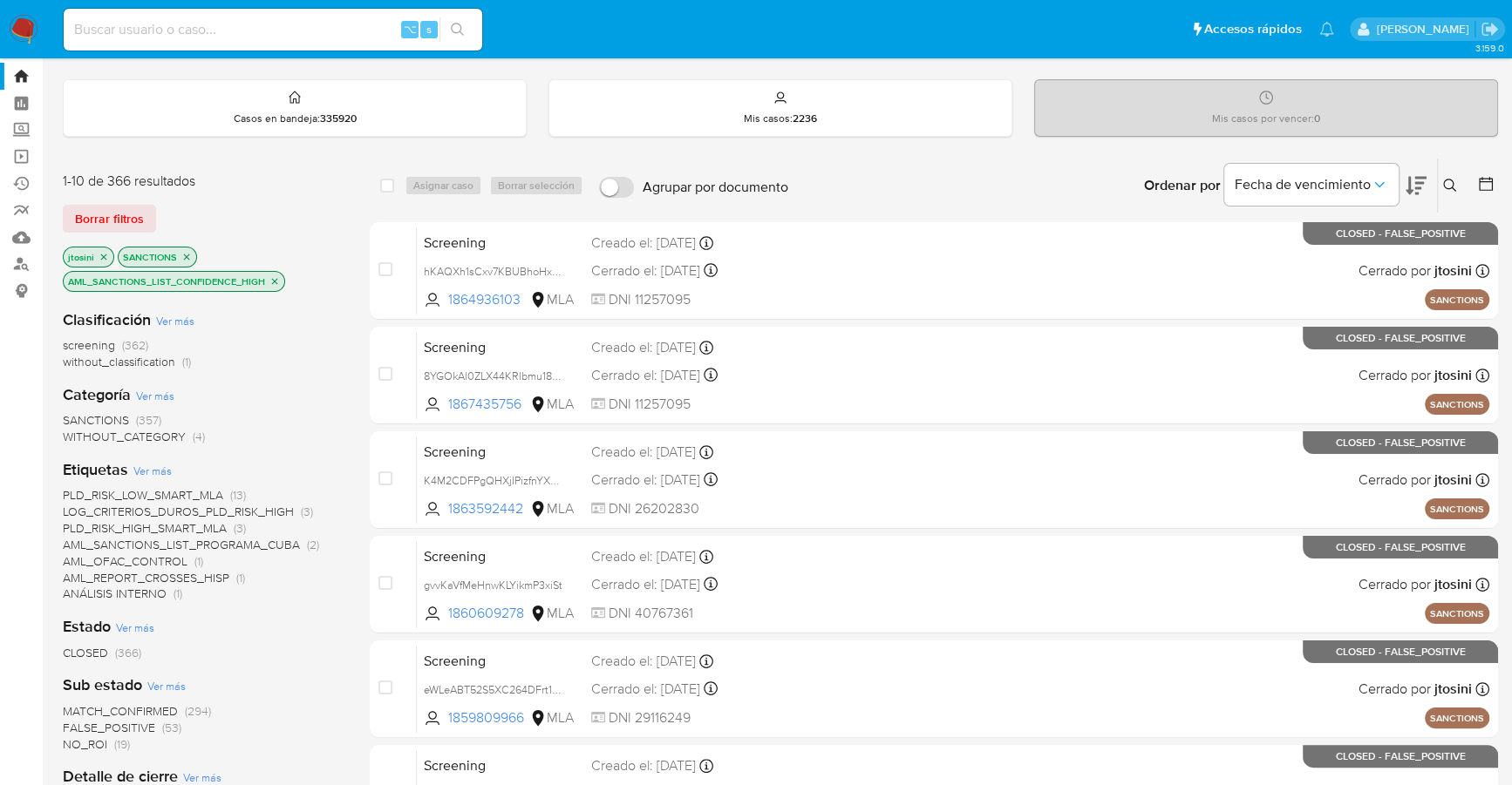
scroll to position [148, 0]
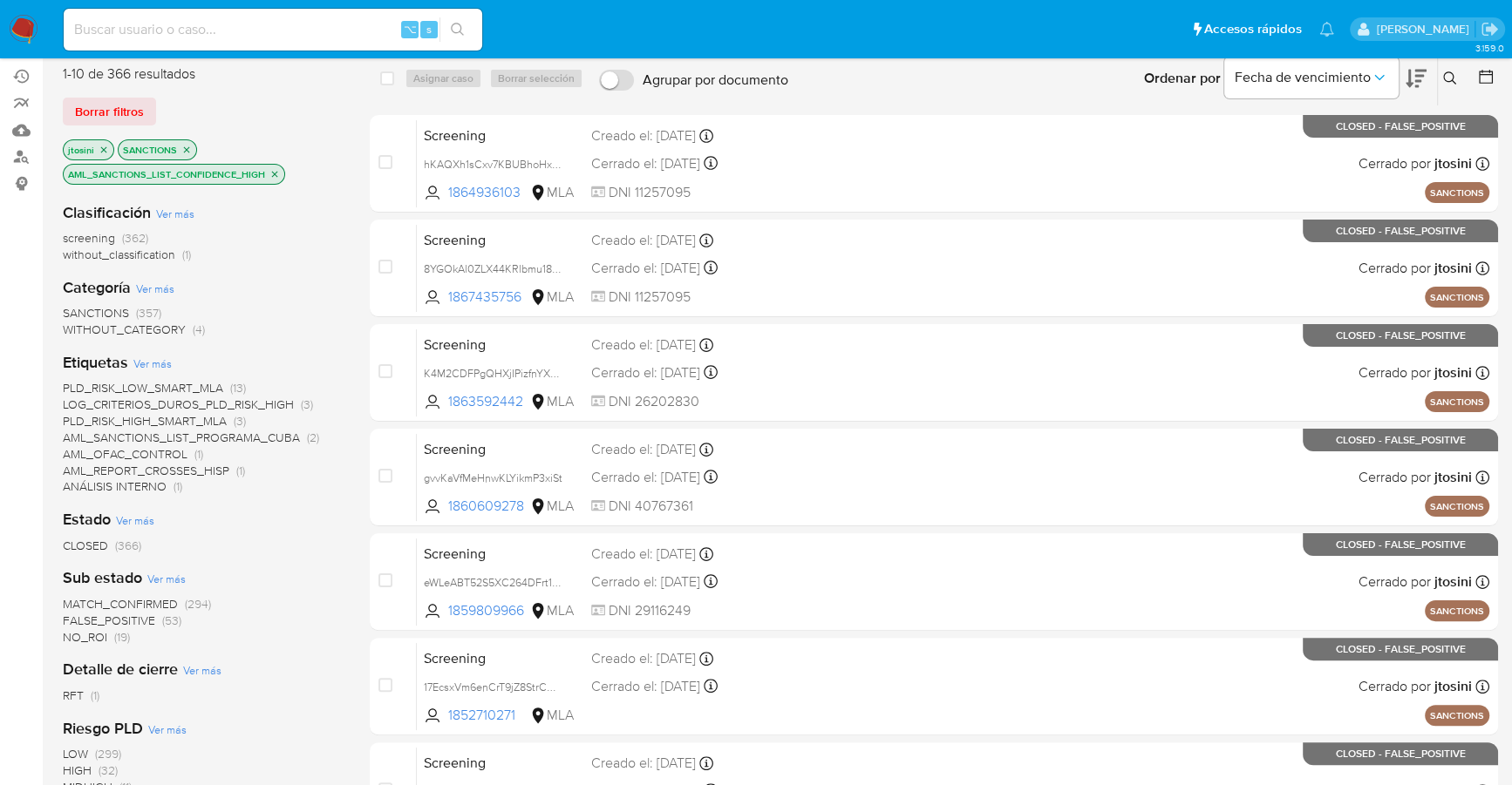
click at [167, 603] on span "MATCH_CONFIRMED" at bounding box center [120, 603] width 115 height 17
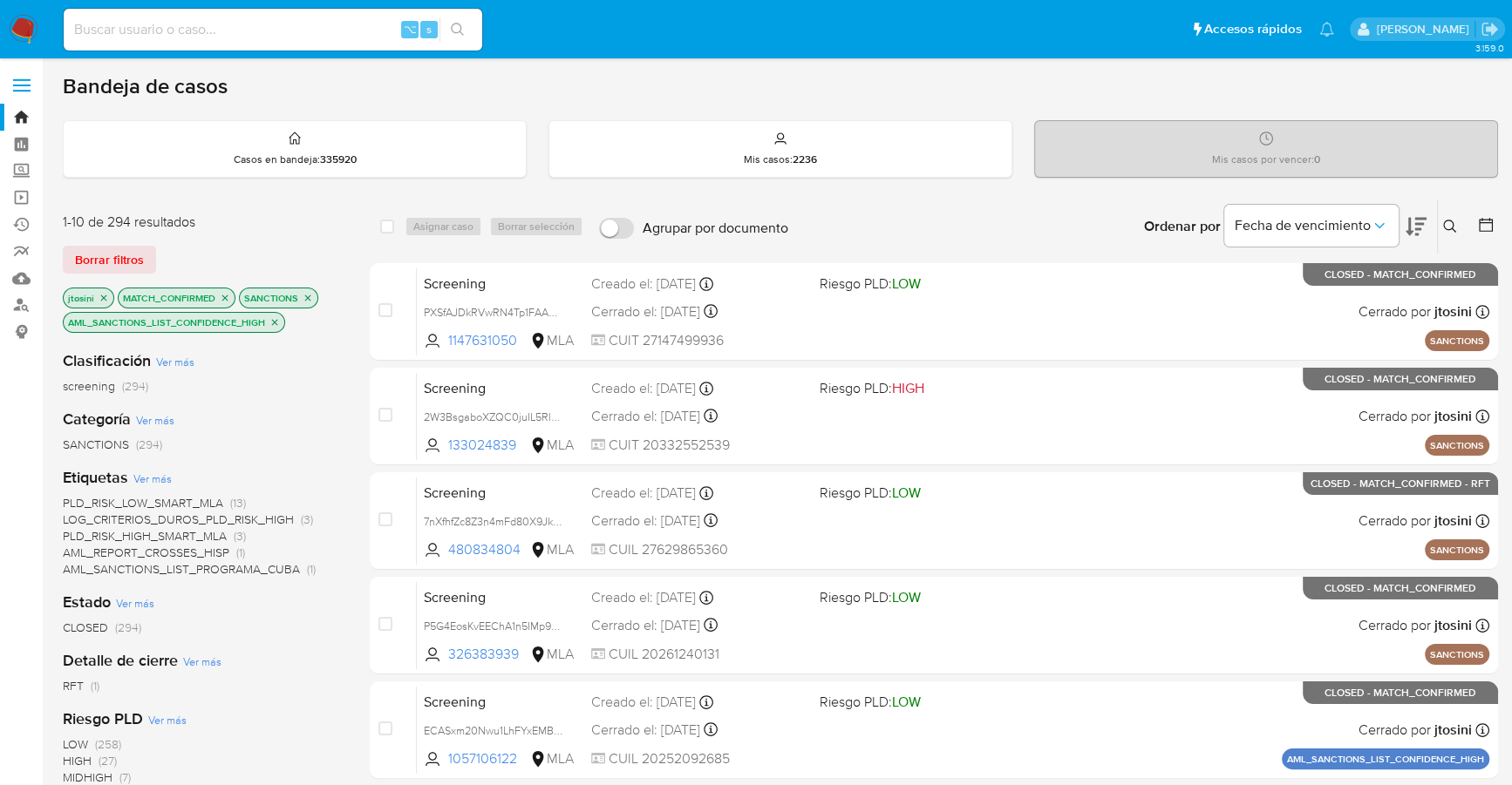
click at [77, 684] on span "RFT" at bounding box center [72, 685] width 21 height 17
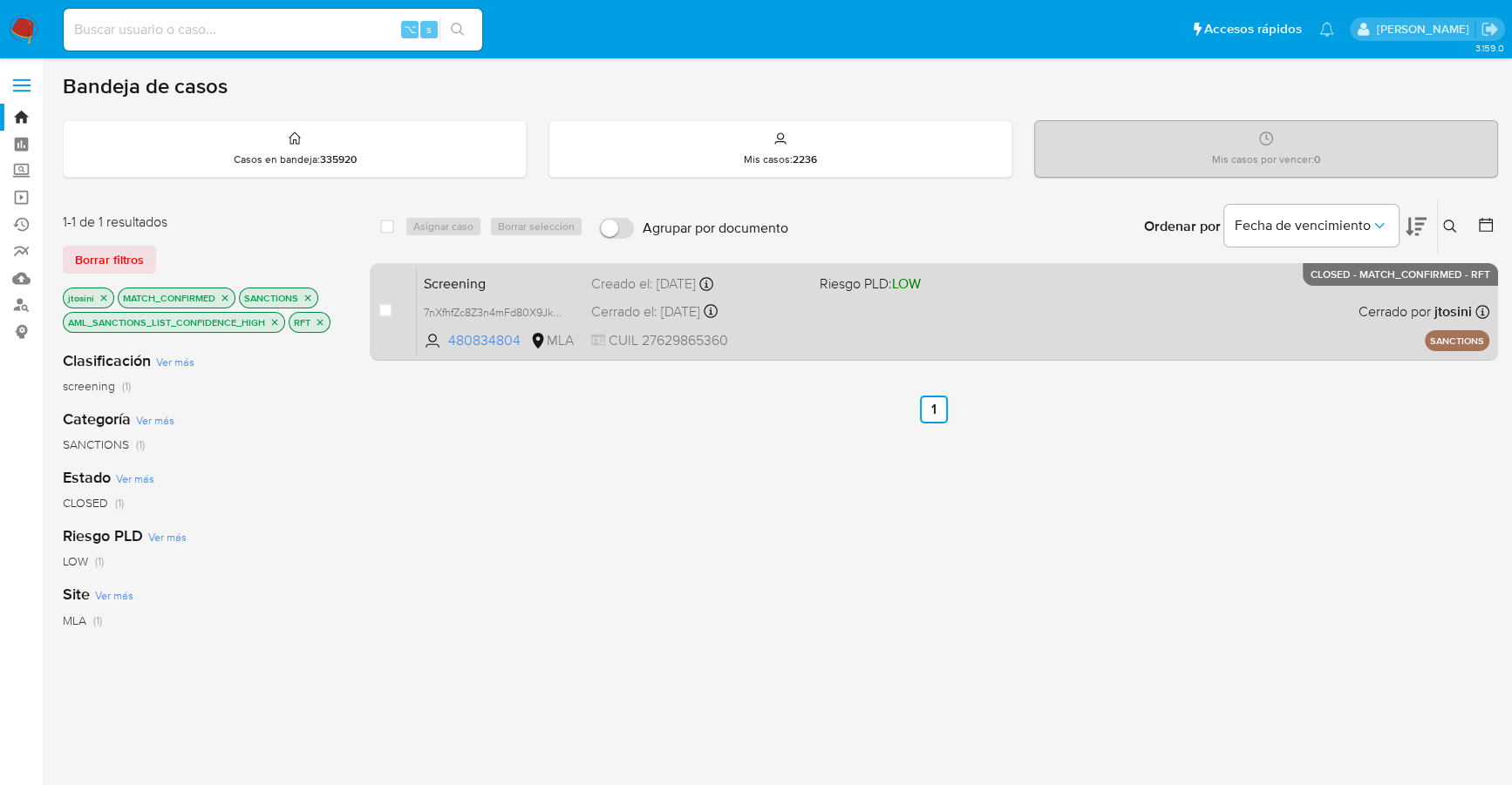
click at [956, 337] on div "Screening 7nXfhfZc8Z3n4mFd80X9JkOE 480834804 MLA Riesgo PLD: LOW Creado el: 18/…" at bounding box center [953, 311] width 1073 height 88
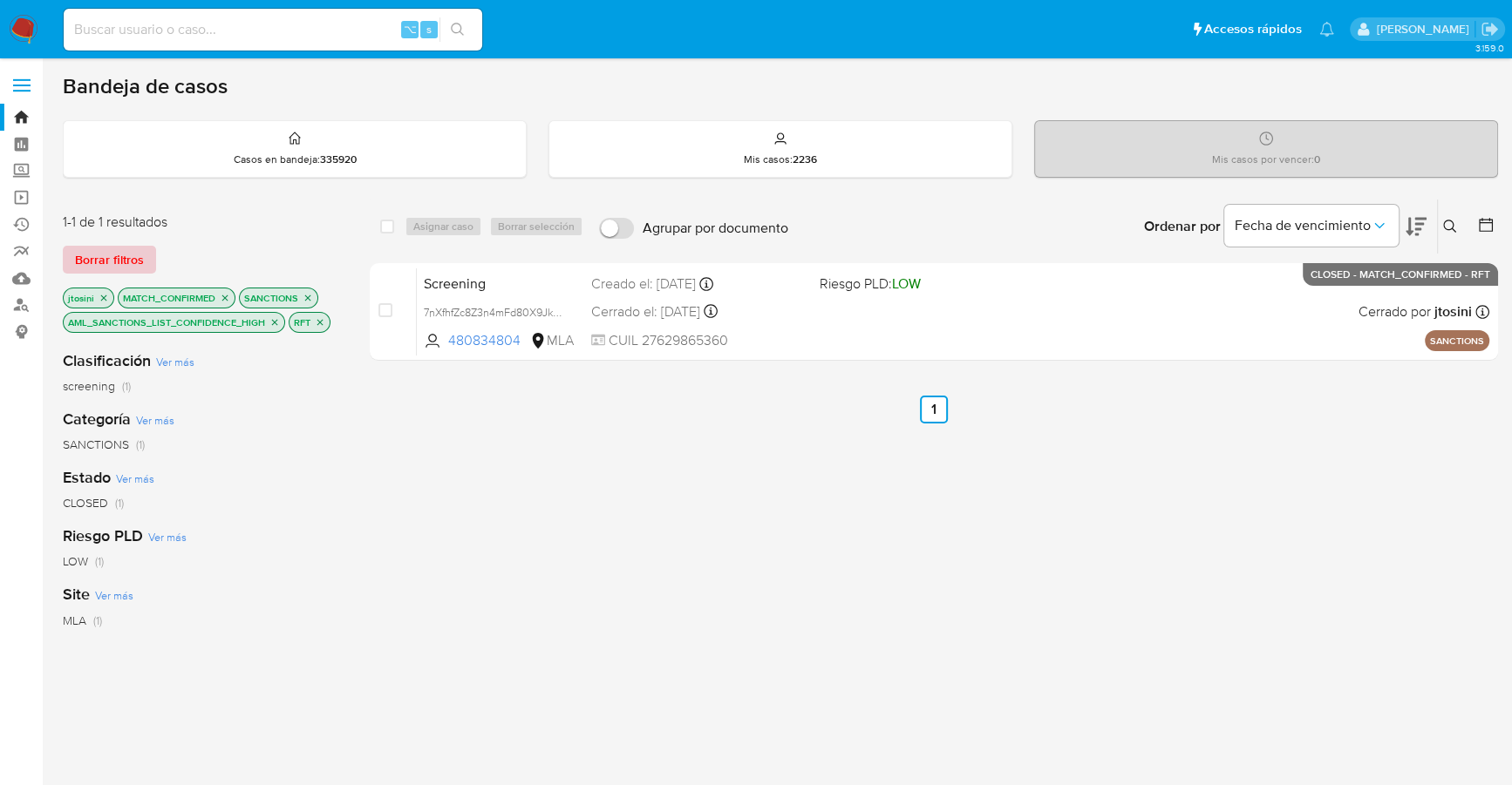
click at [92, 258] on span "Borrar filtros" at bounding box center [110, 259] width 69 height 24
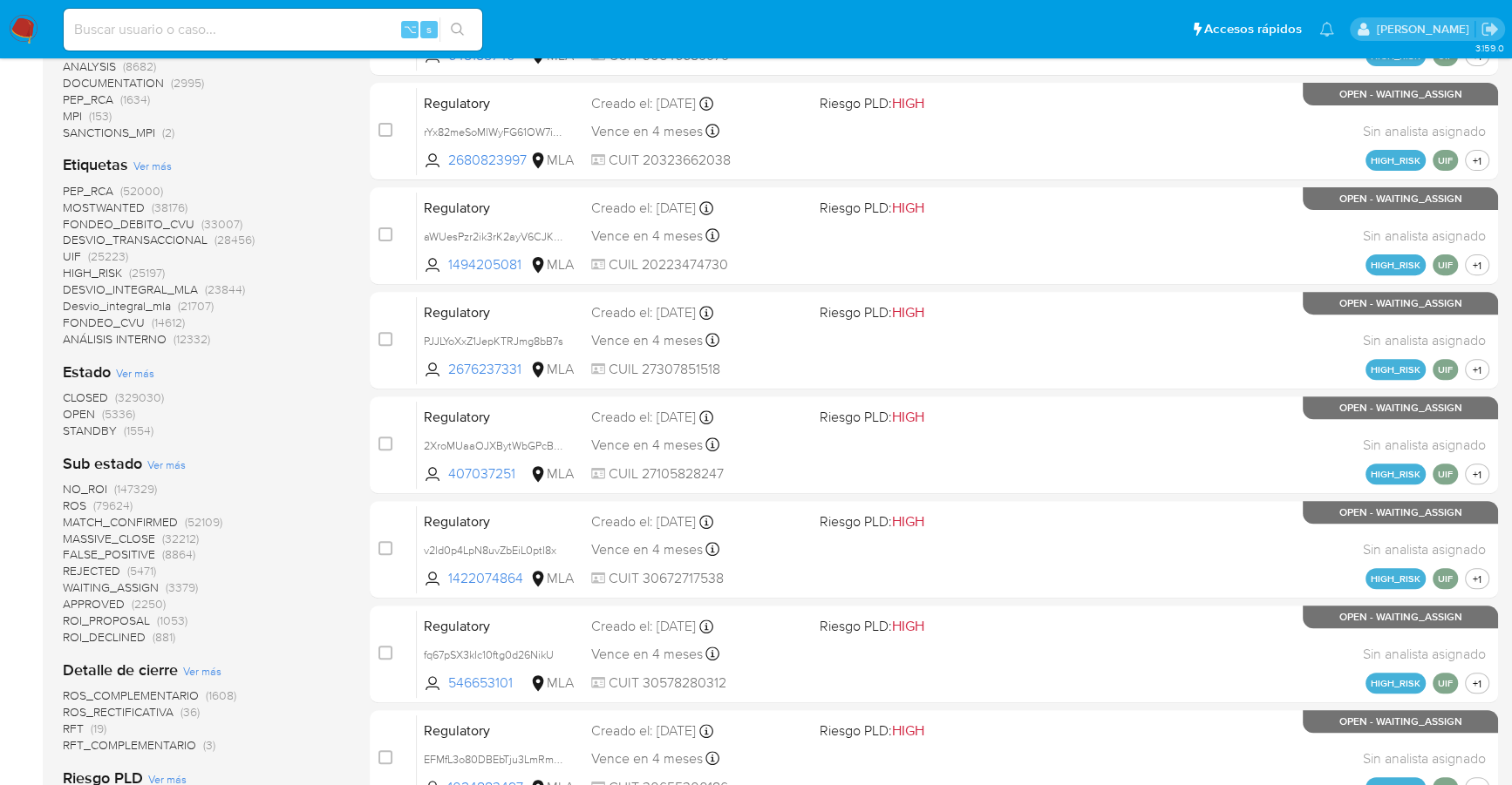
scroll to position [597, 0]
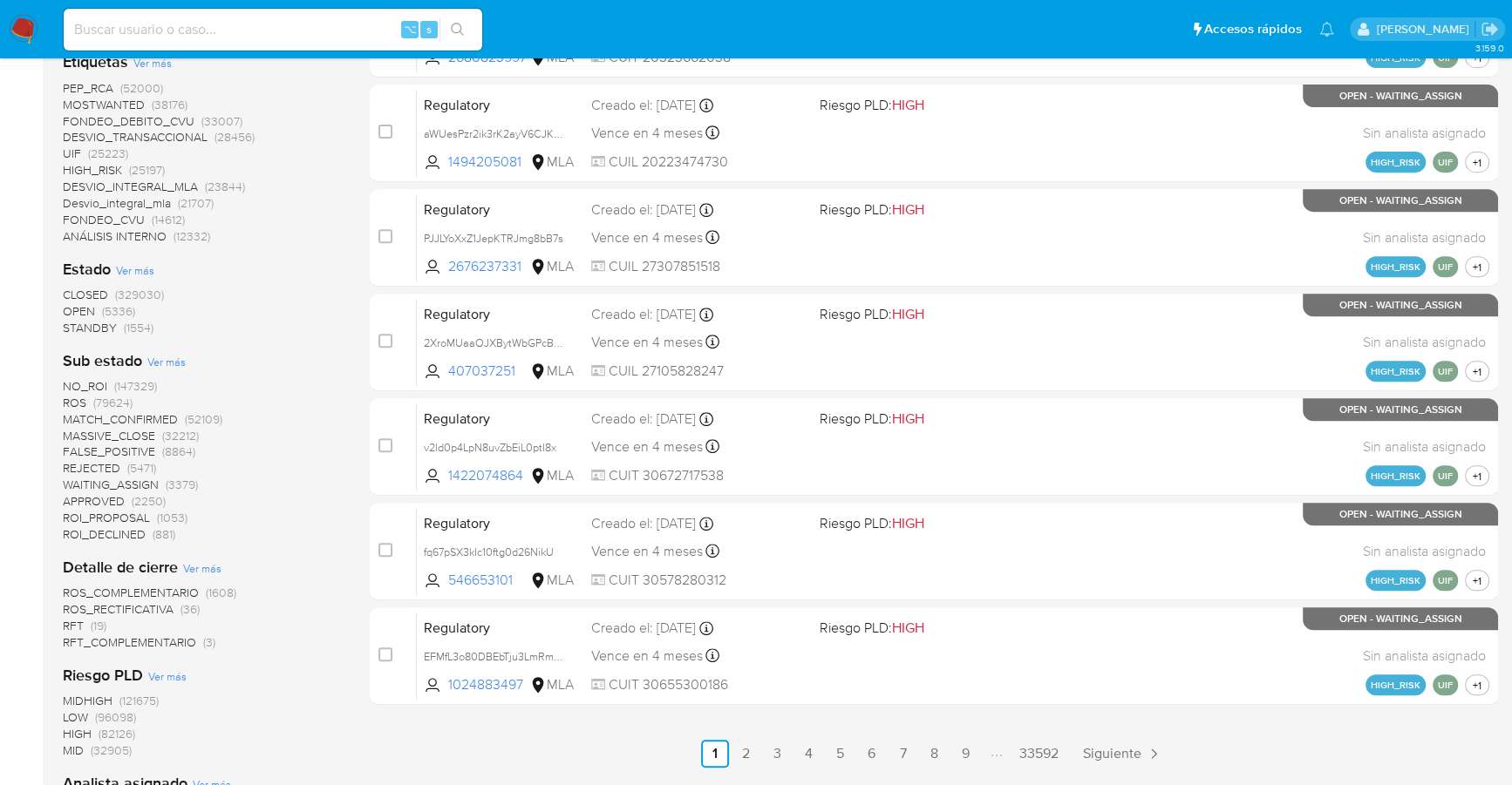
click at [91, 311] on span "OPEN" at bounding box center [79, 311] width 33 height 17
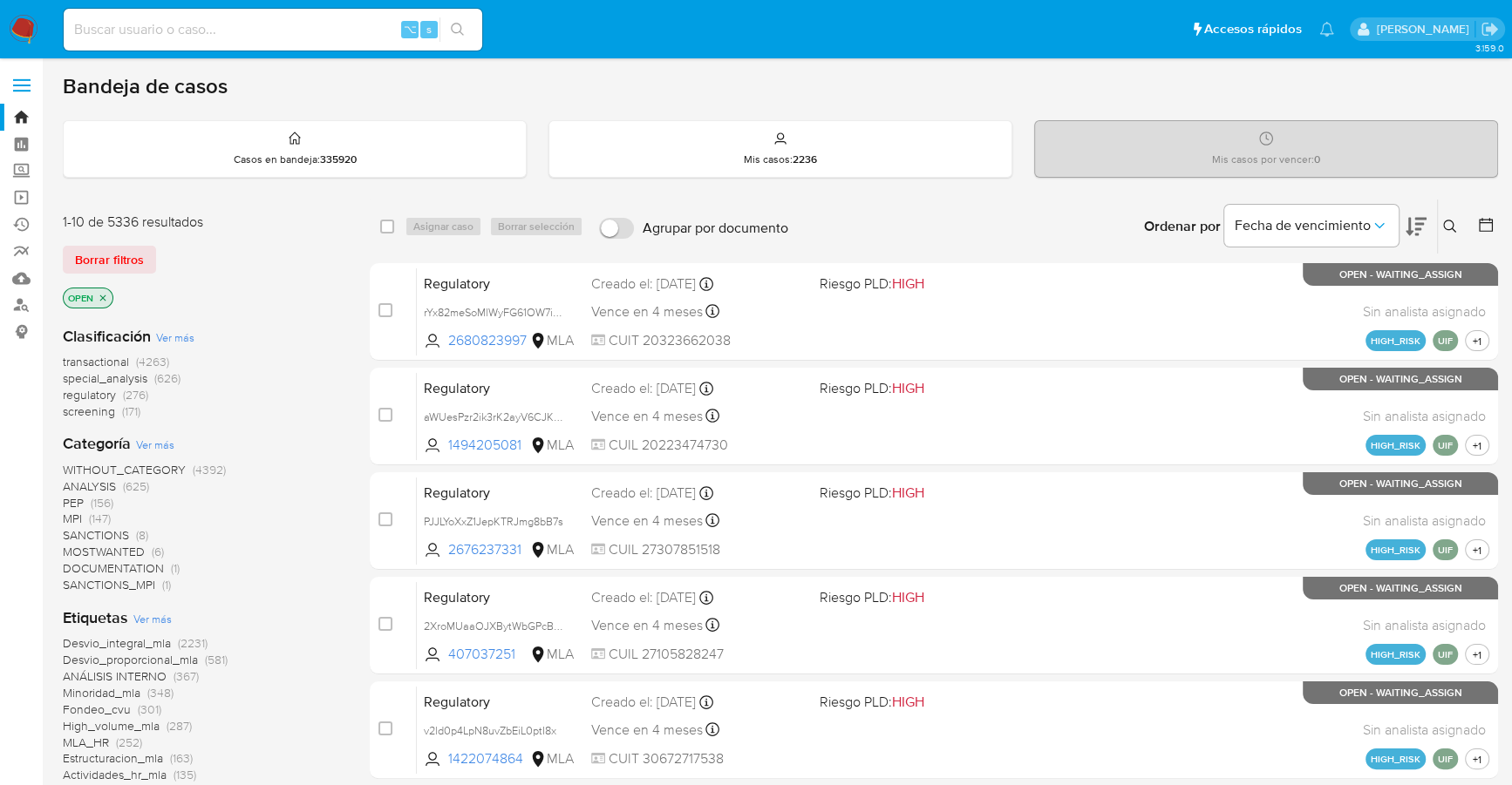
click at [1485, 226] on icon at bounding box center [1485, 225] width 17 height 17
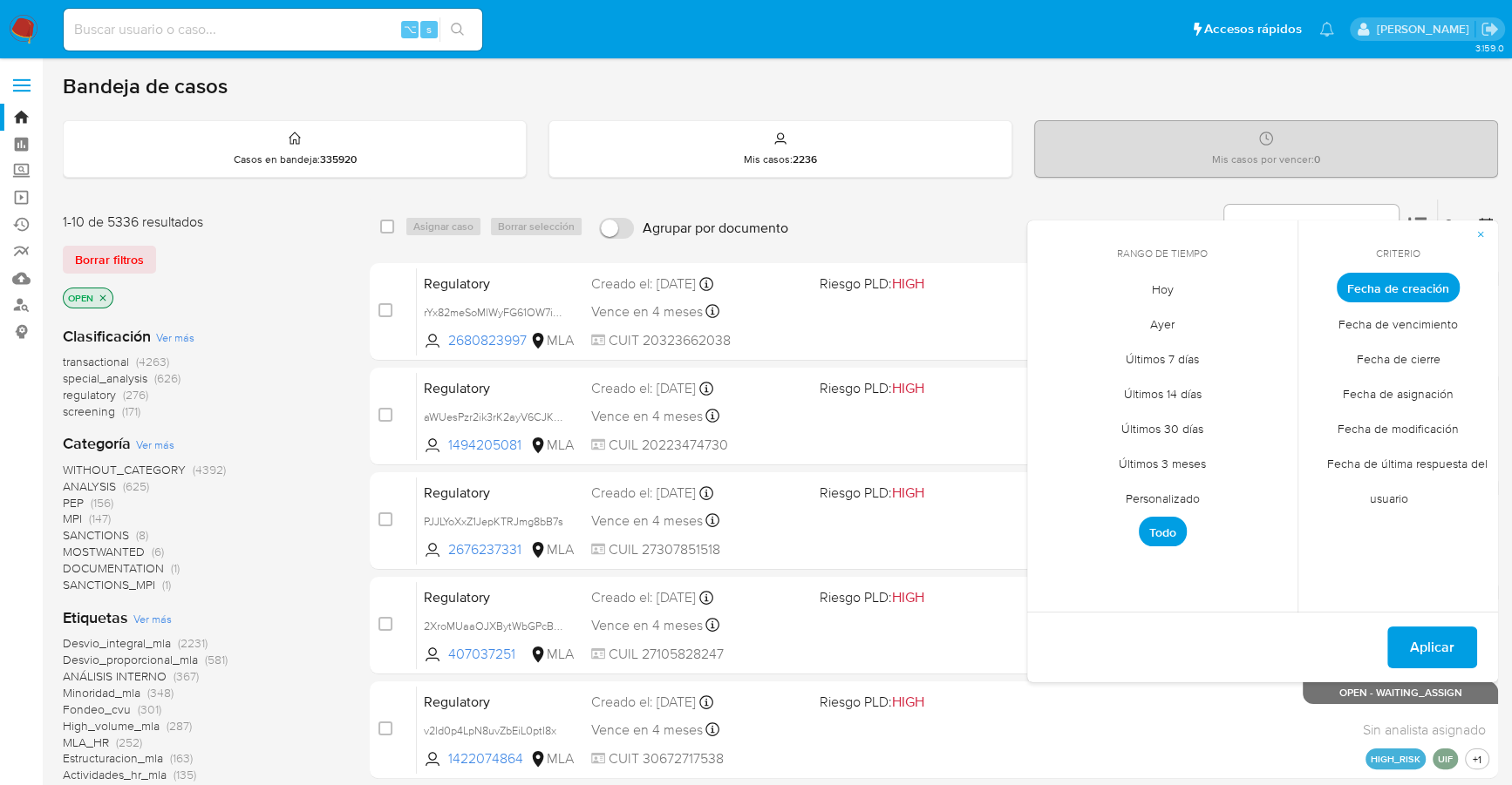
click at [249, 273] on div "1-10 de 5336 resultados Borrar filtros OPEN" at bounding box center [202, 263] width 279 height 100
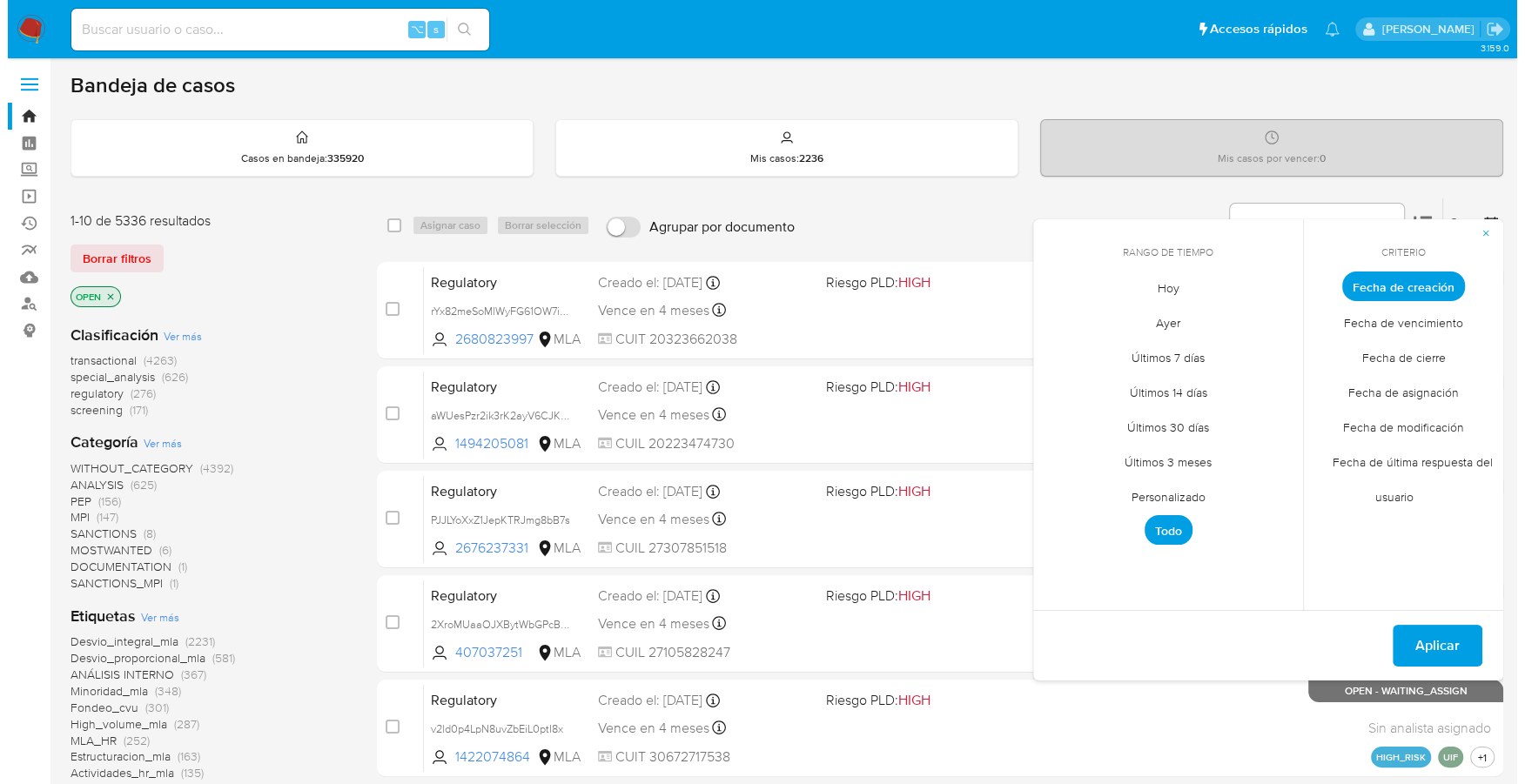
scroll to position [675, 0]
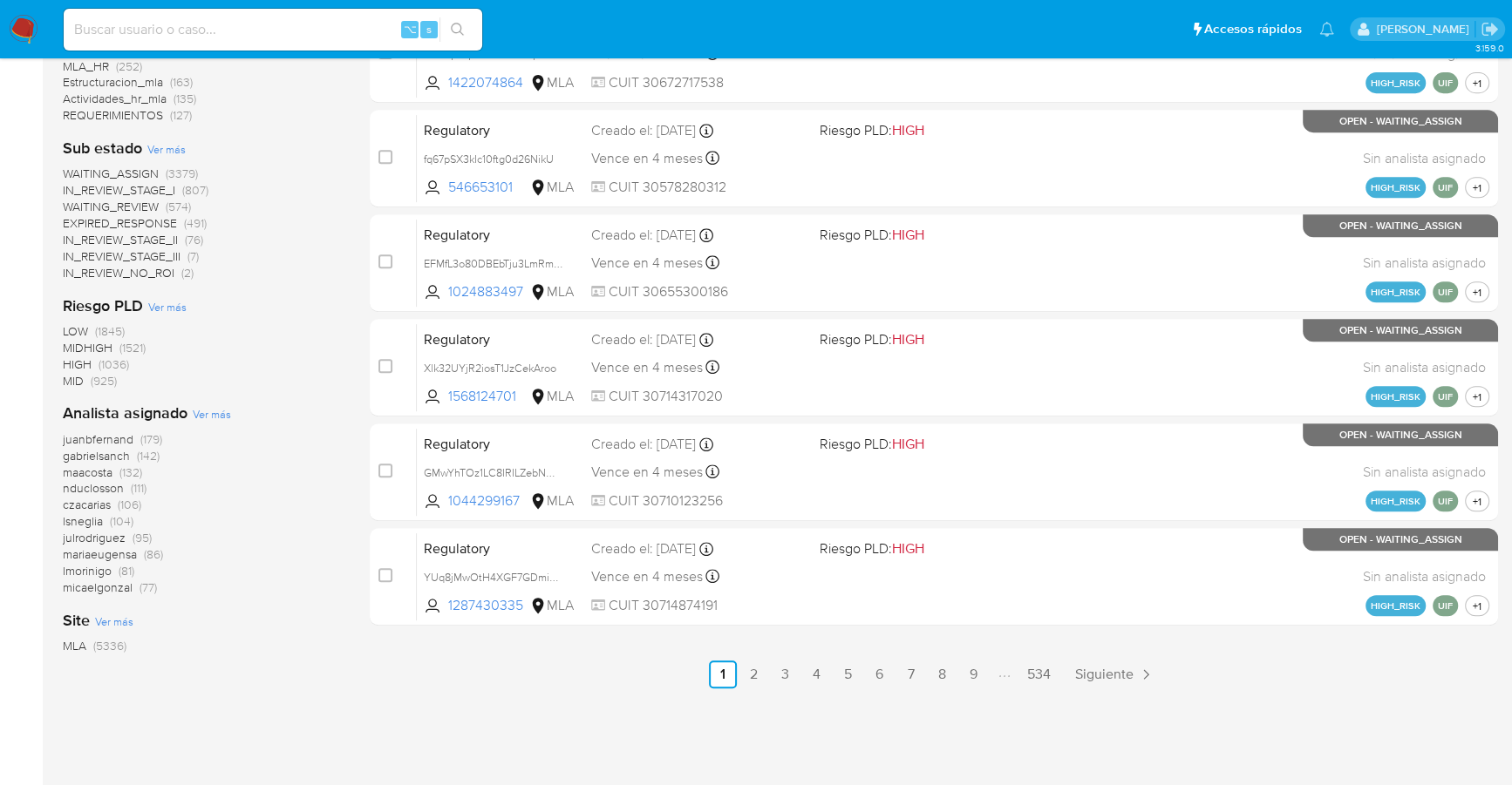
click at [200, 414] on span "Ver más" at bounding box center [212, 413] width 38 height 15
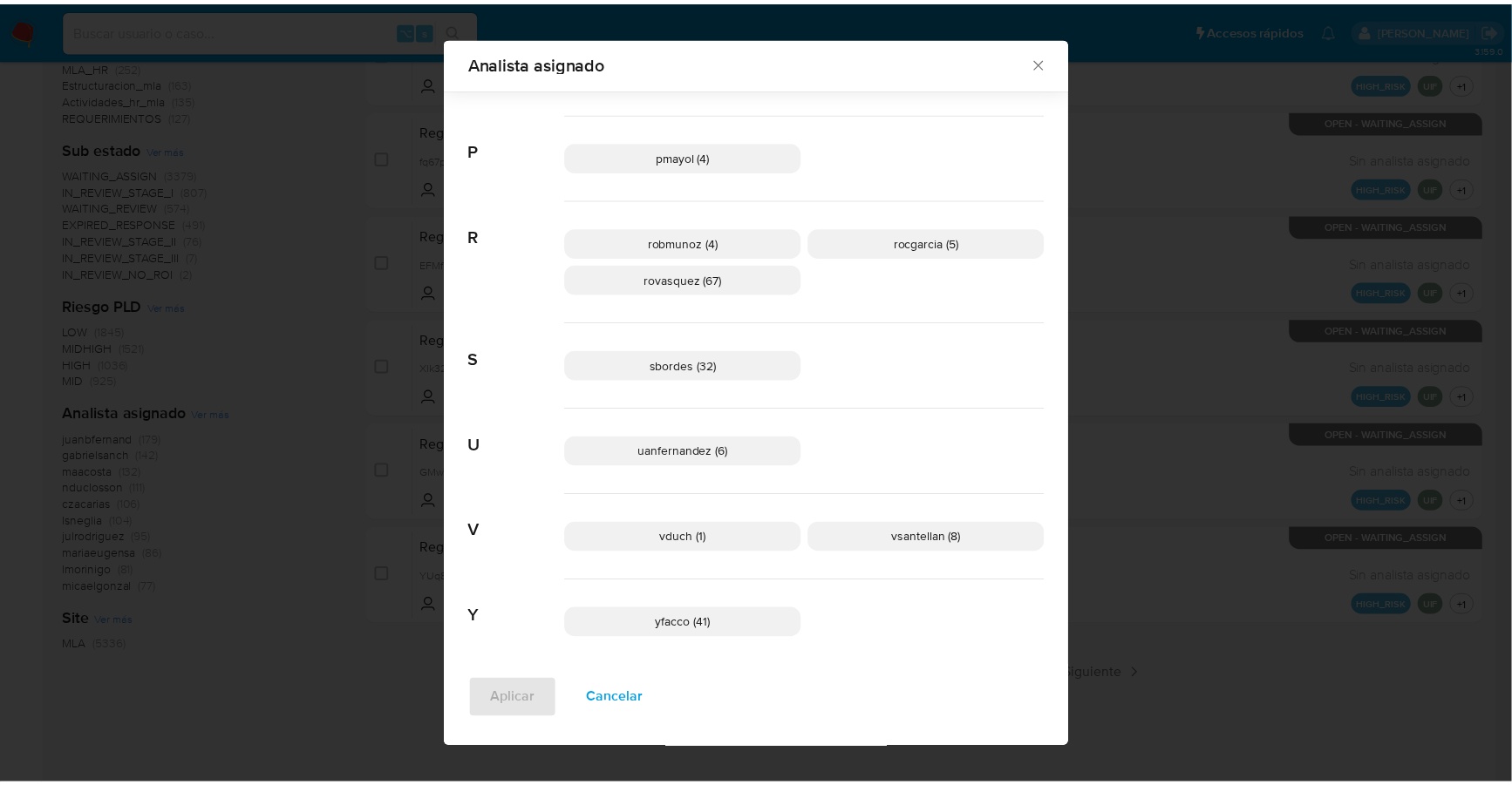
scroll to position [1202, 0]
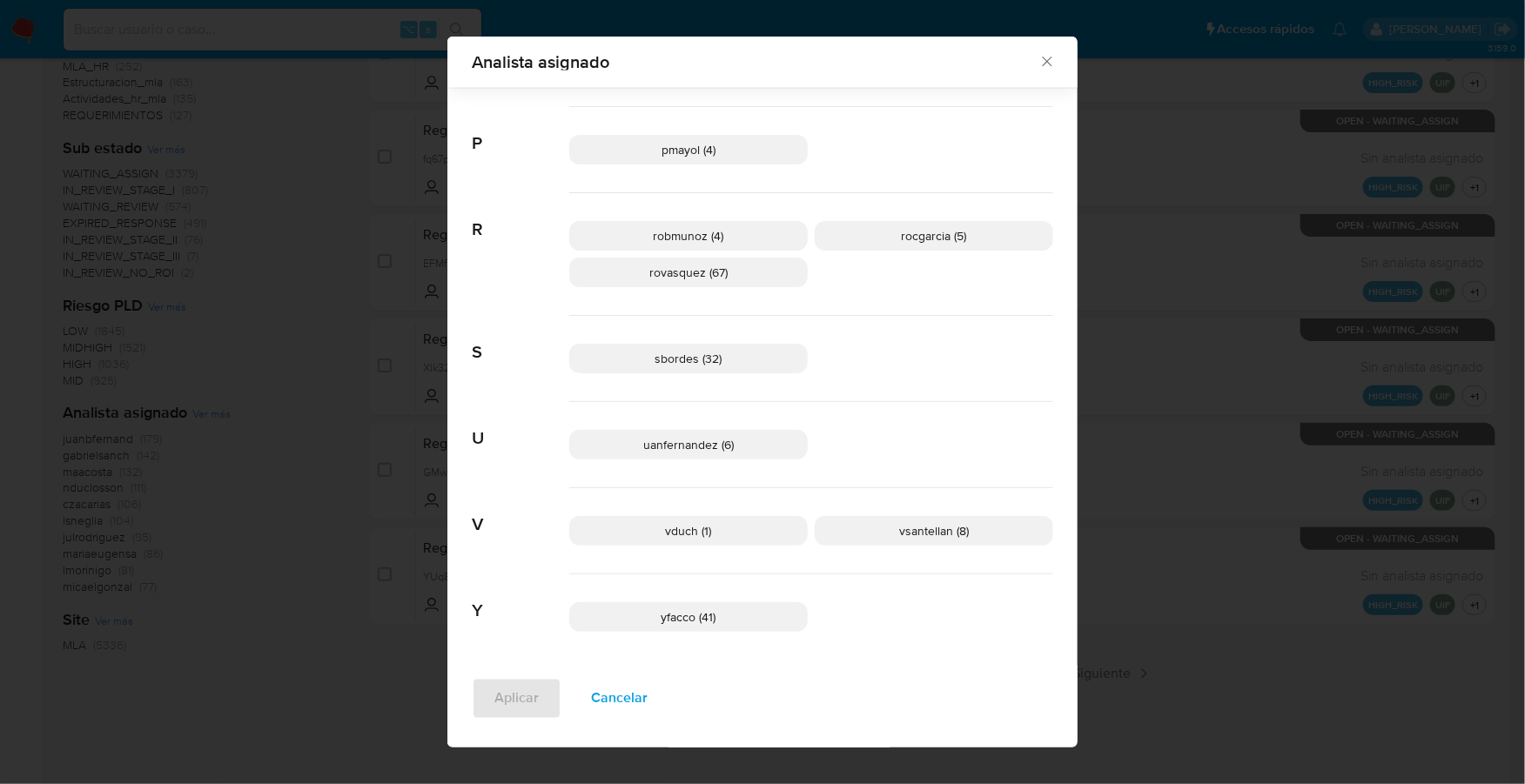
click at [688, 363] on p "sbordes (32)" at bounding box center [688, 358] width 239 height 30
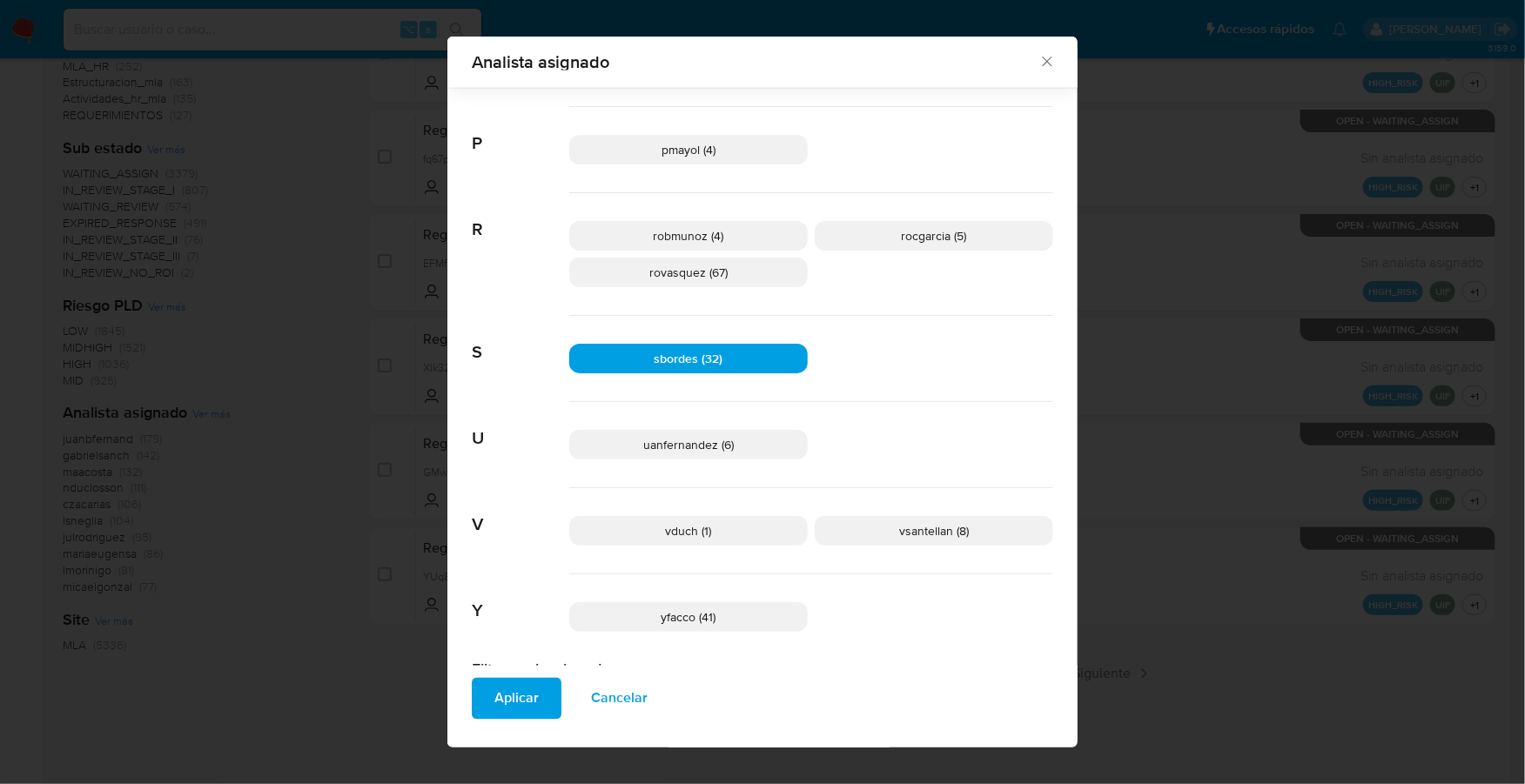
click at [1048, 66] on div "Analista asignado" at bounding box center [762, 61] width 630 height 52
click at [1042, 61] on icon "Cerrar" at bounding box center [1047, 62] width 10 height 10
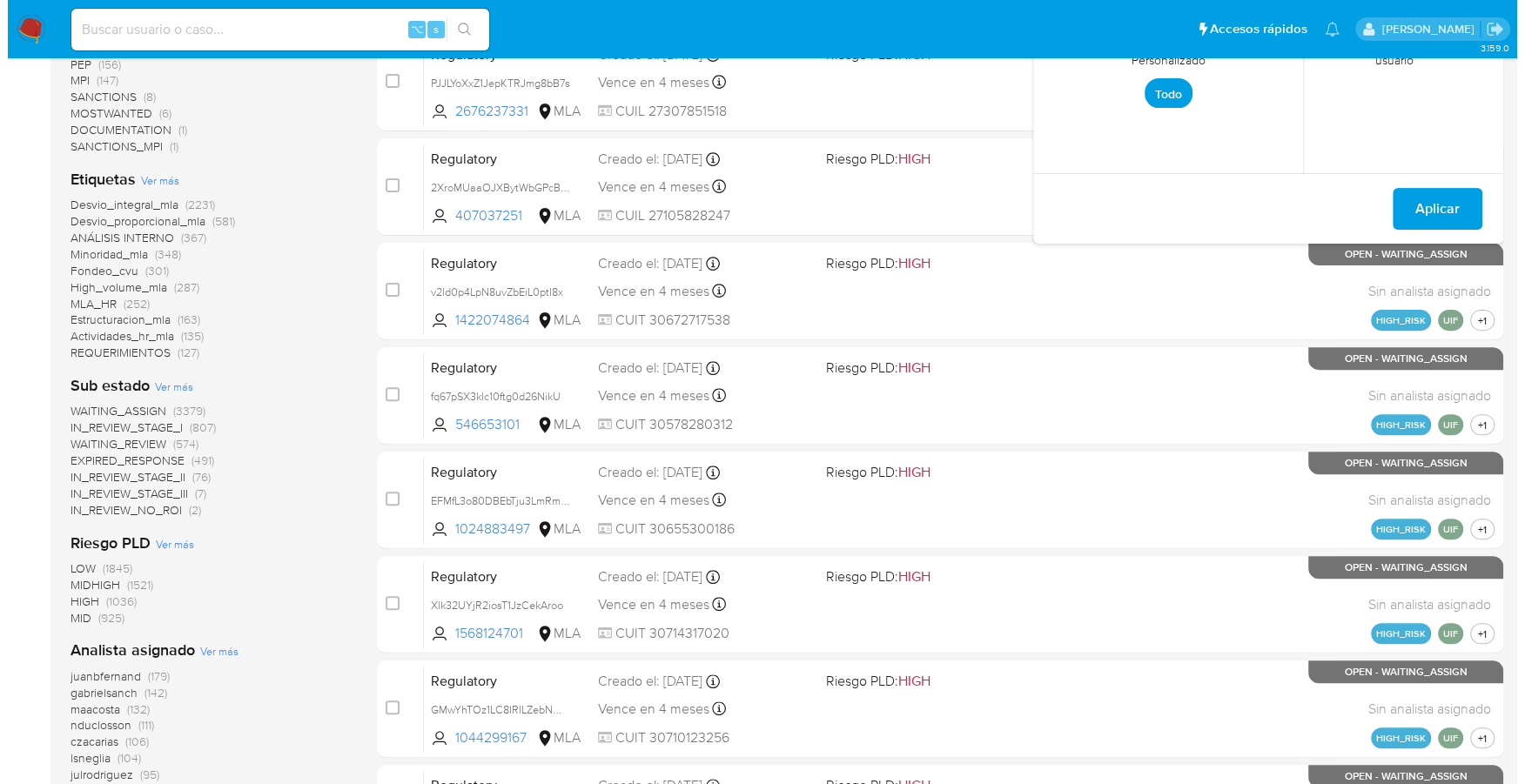
scroll to position [438, 0]
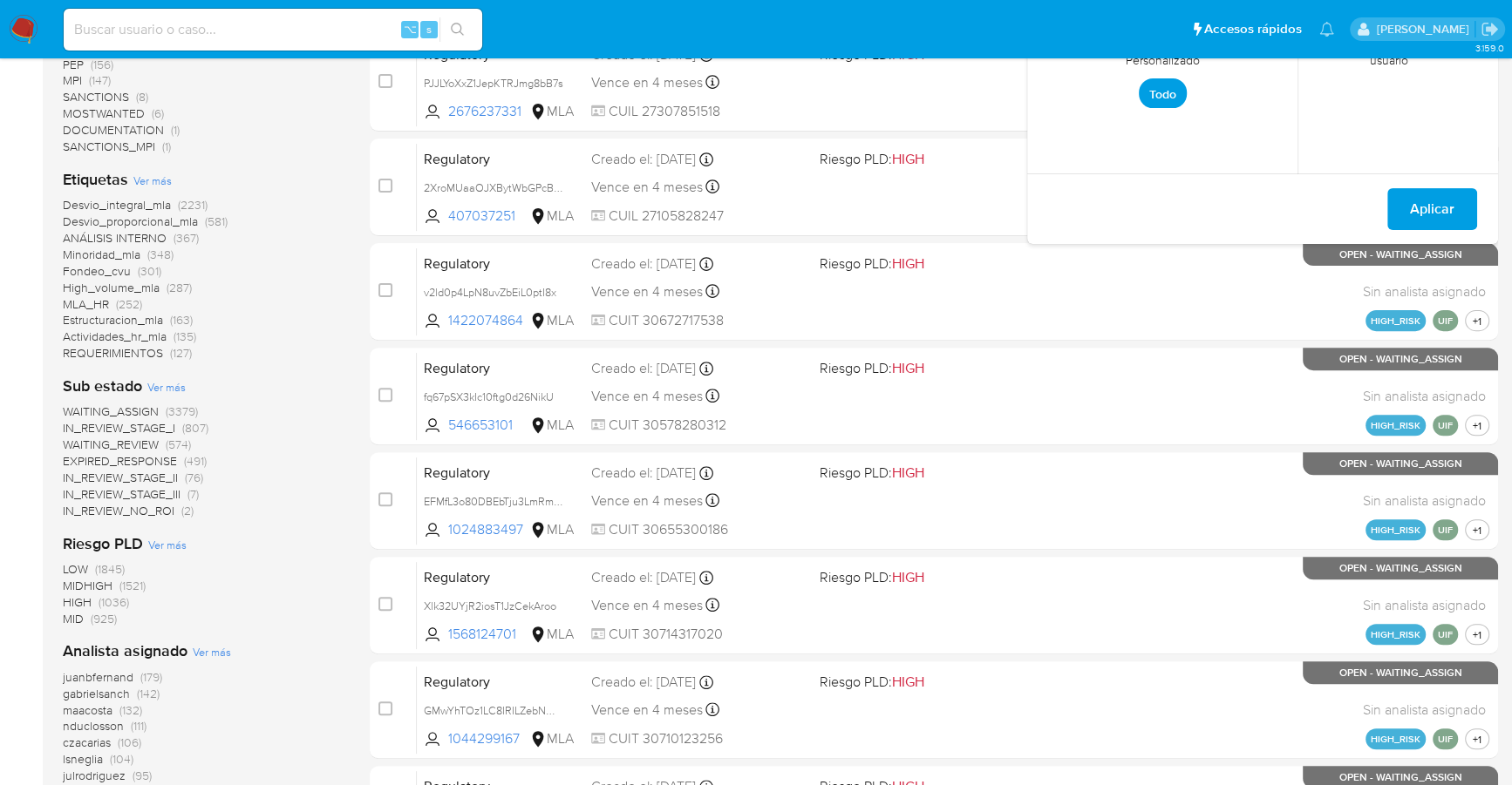
click at [151, 180] on span "Ver más" at bounding box center [152, 180] width 38 height 15
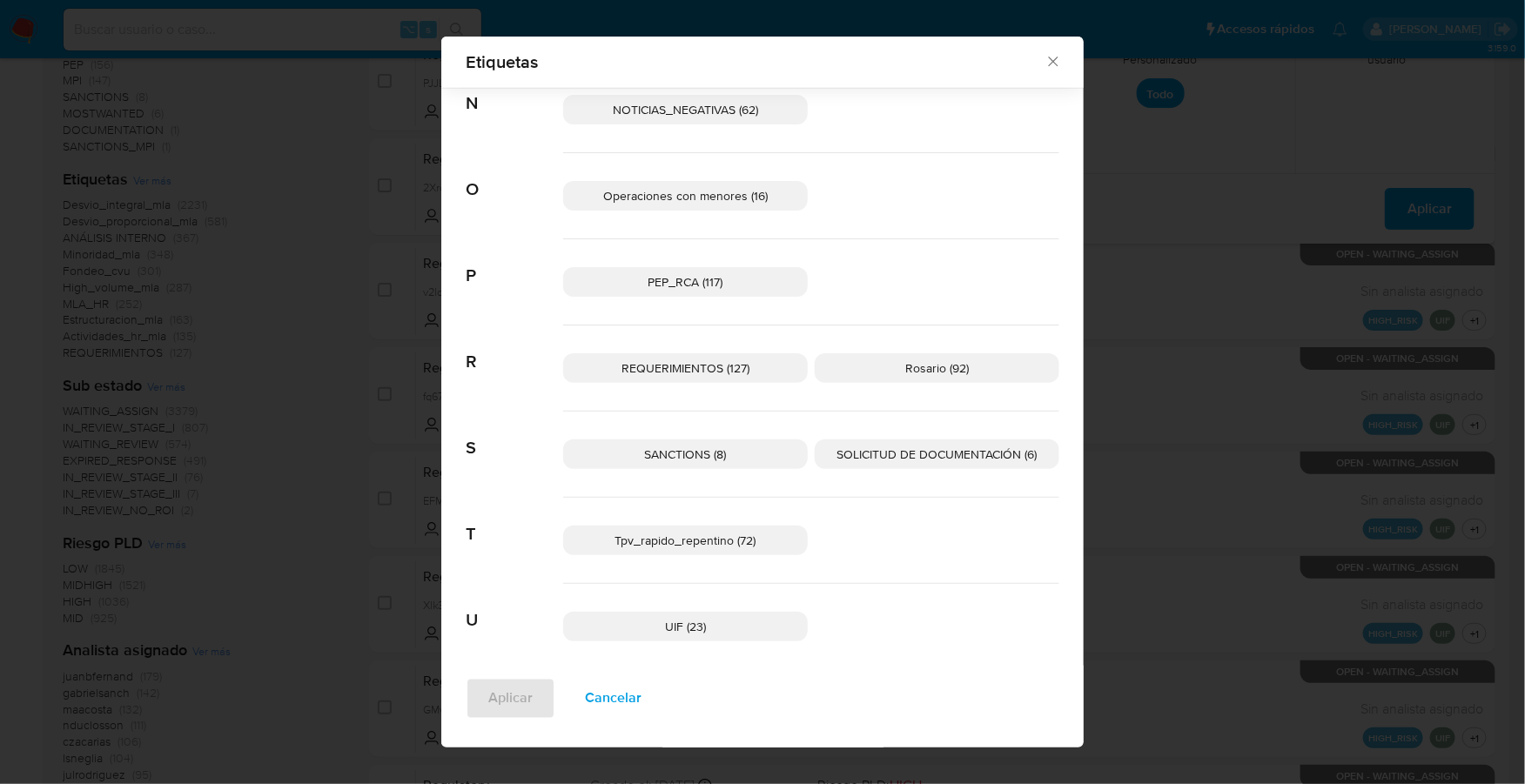
scroll to position [993, 0]
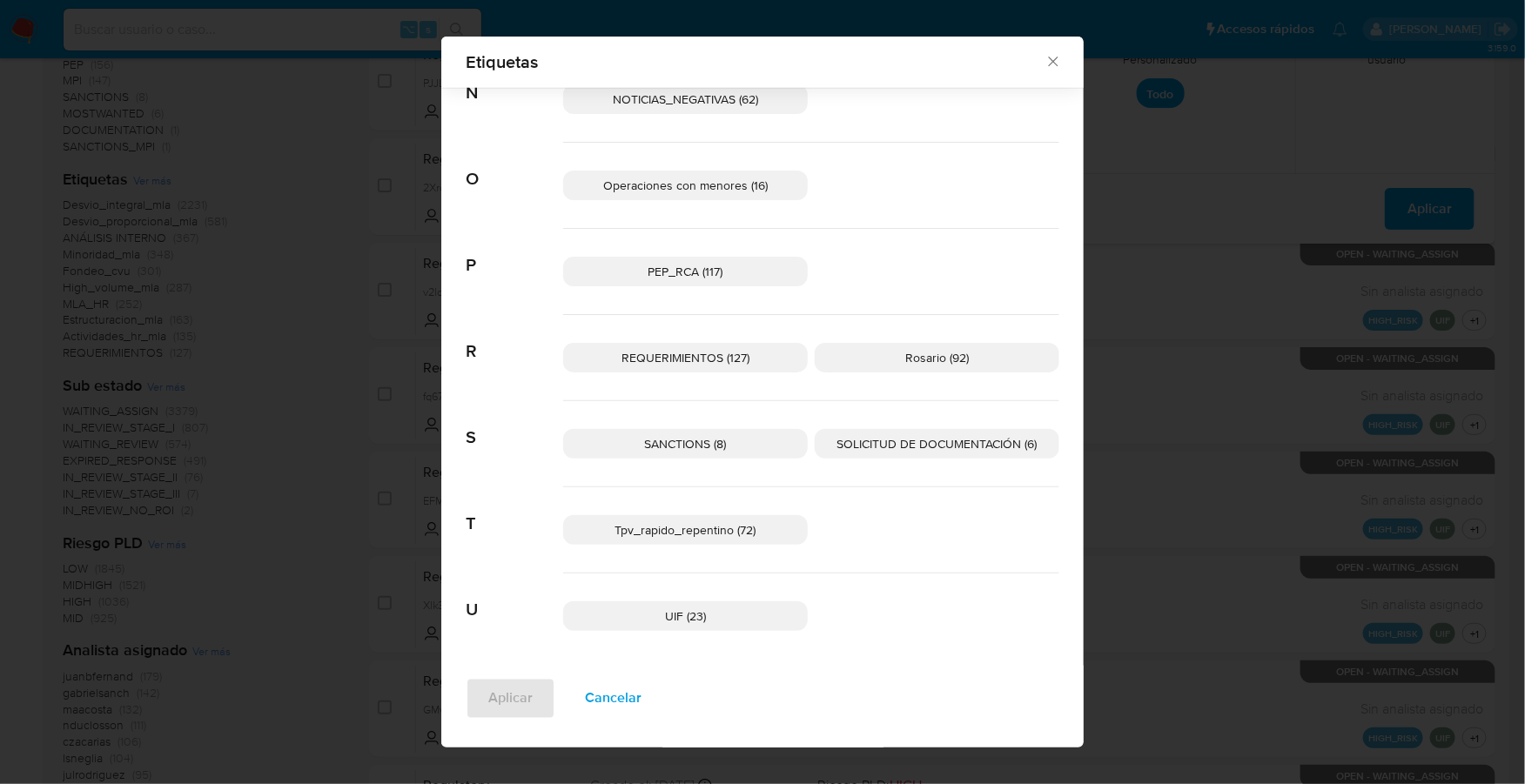
click at [653, 435] on span "SANCTIONS (8)" at bounding box center [686, 443] width 81 height 17
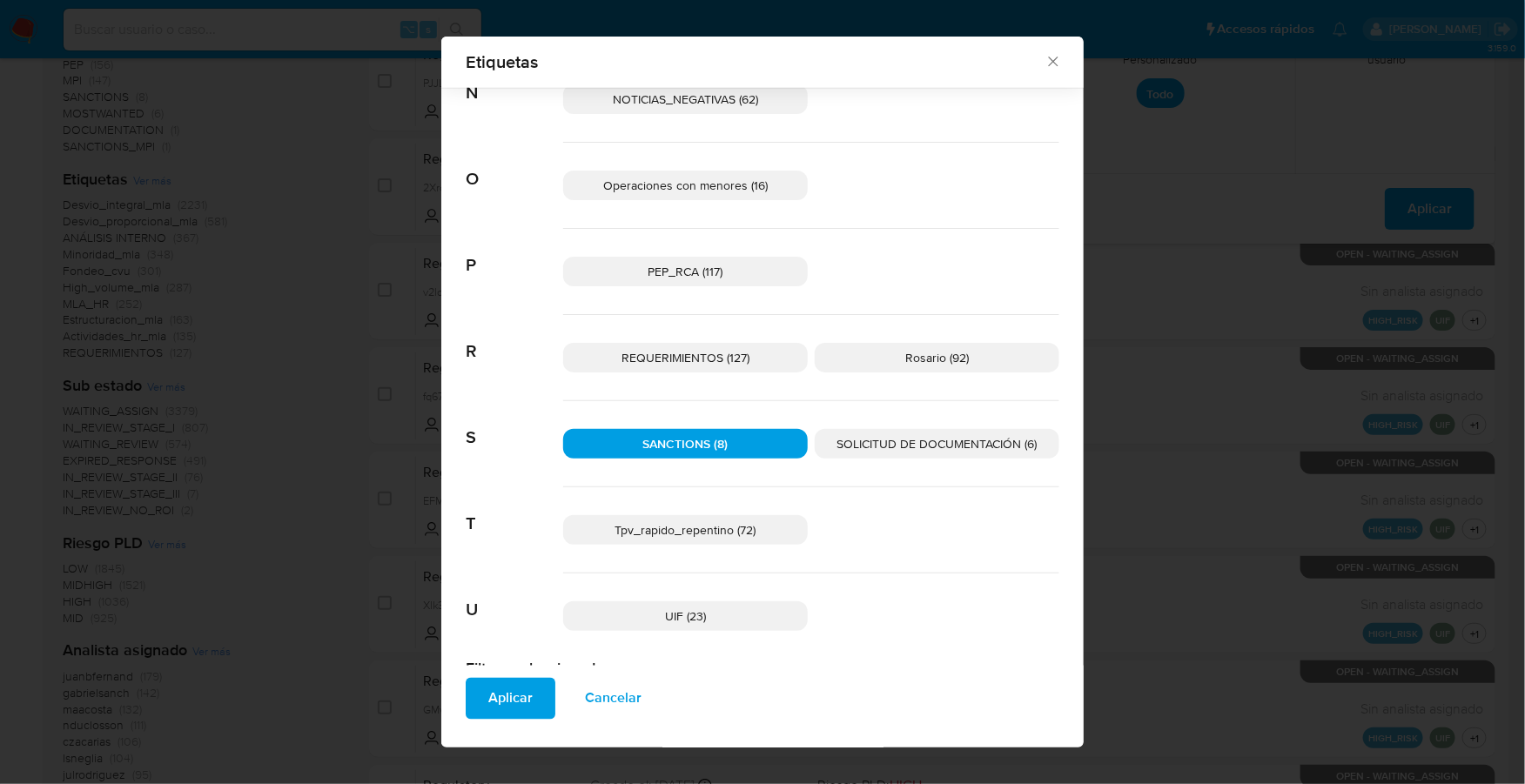
click at [495, 694] on span "Aplicar" at bounding box center [510, 699] width 44 height 38
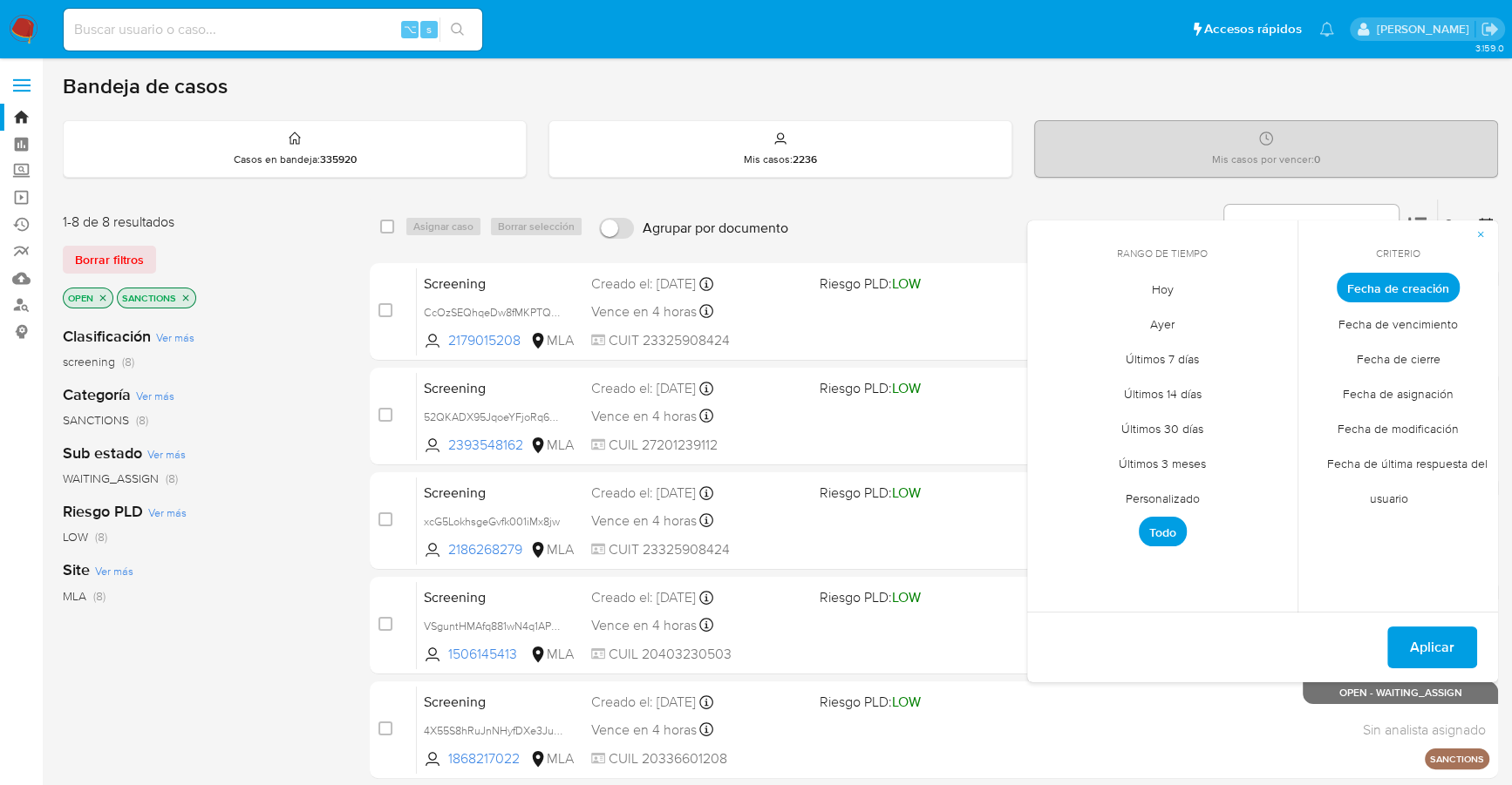
click at [605, 225] on input "Agrupar por documento" at bounding box center [616, 228] width 34 height 21
checkbox input "true"
click at [1389, 82] on div "Bandeja de casos" at bounding box center [780, 86] width 1435 height 26
click at [1417, 646] on span "Aplicar" at bounding box center [1431, 647] width 44 height 38
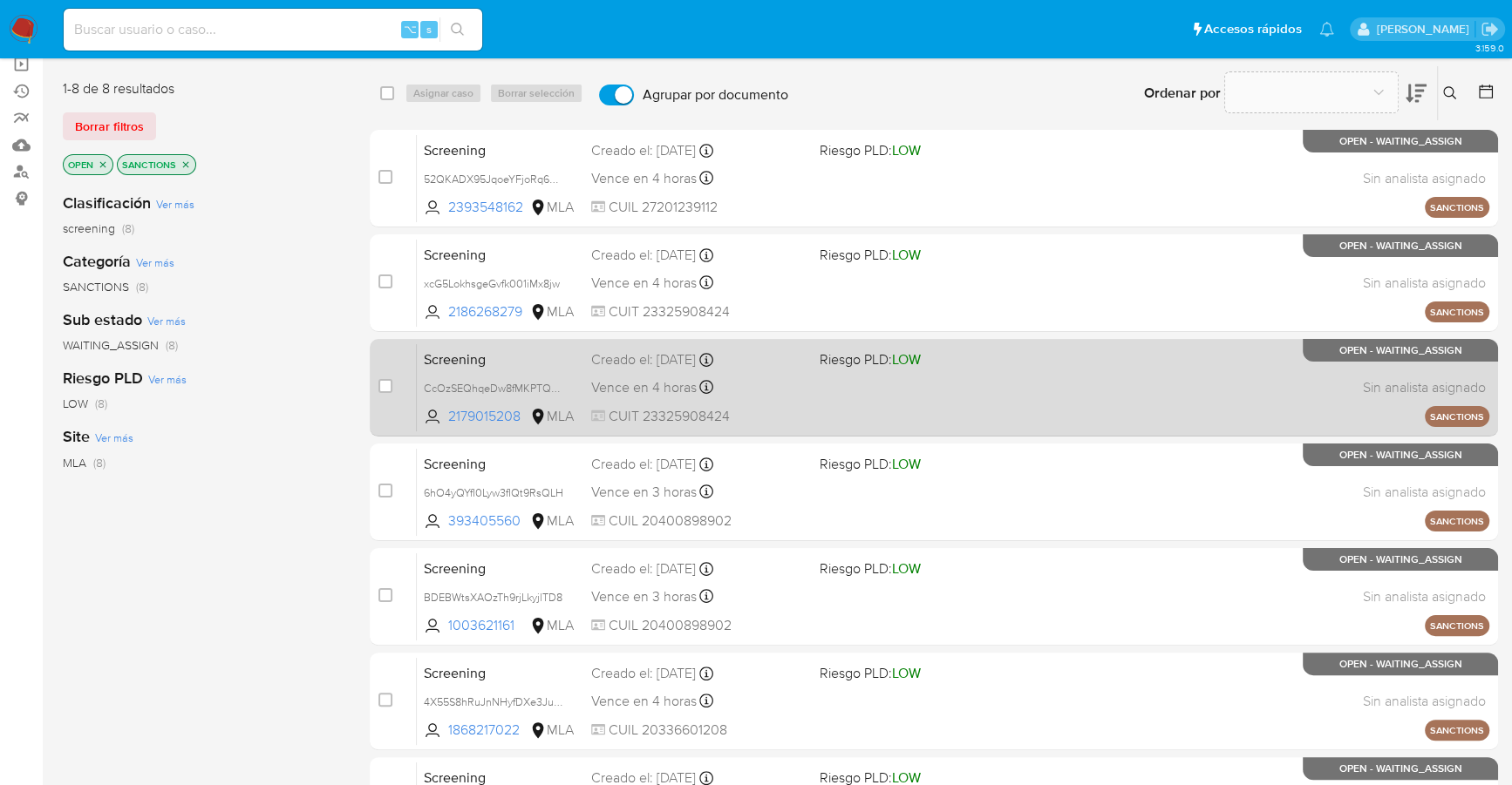
scroll to position [118, 0]
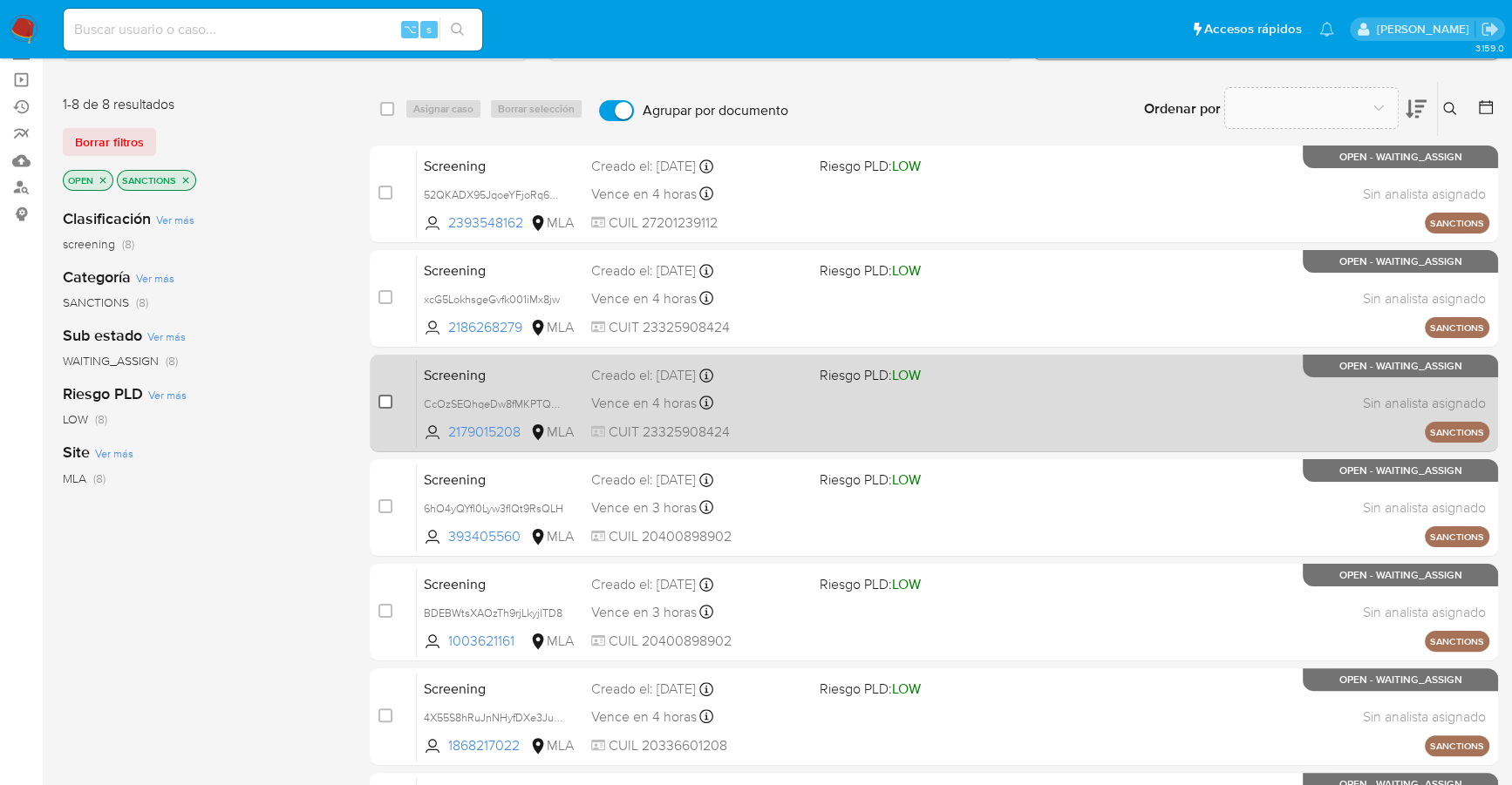
click at [387, 404] on input "checkbox" at bounding box center [385, 401] width 14 height 14
checkbox input "true"
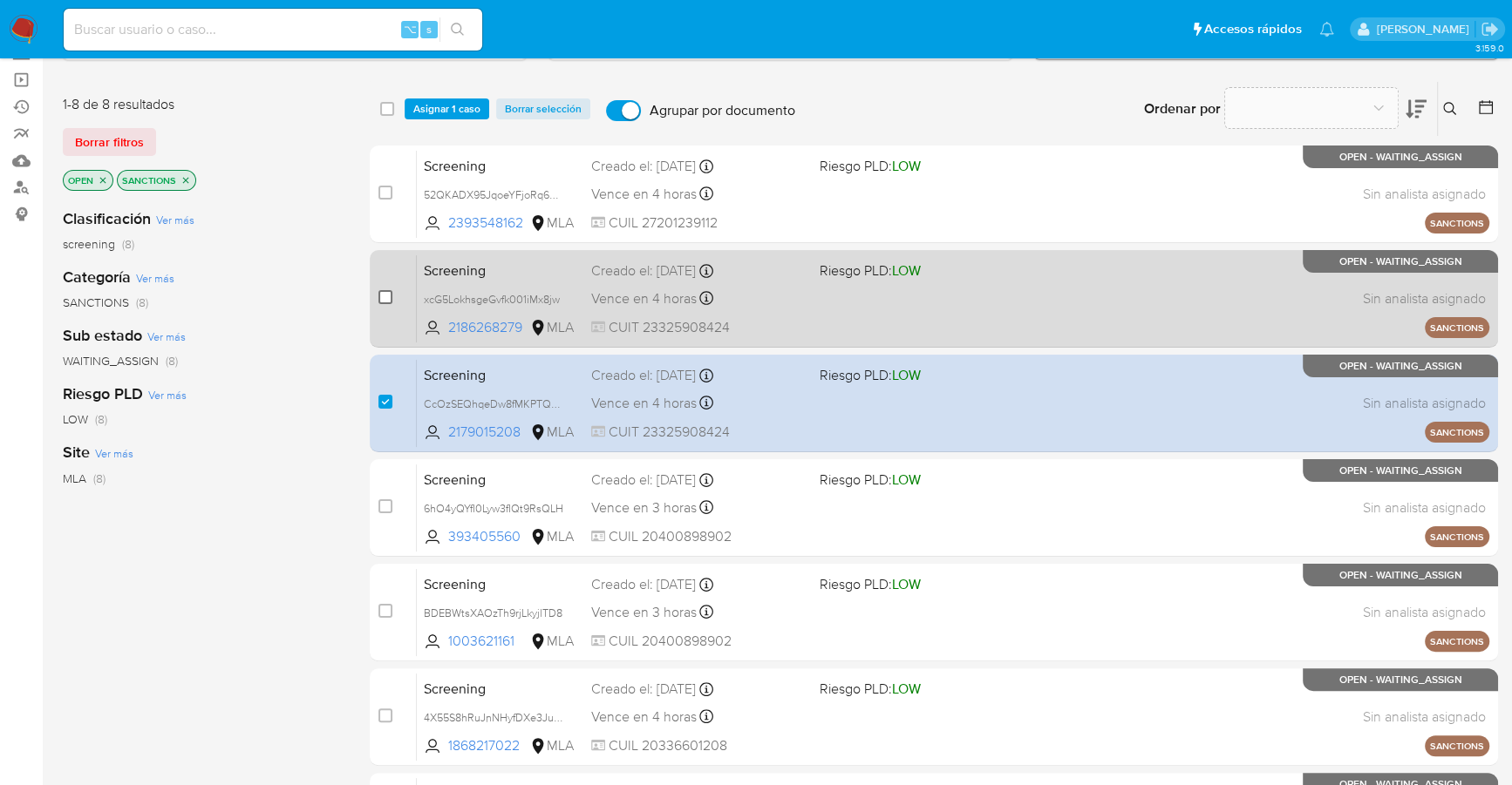
click at [390, 301] on input "checkbox" at bounding box center [385, 296] width 14 height 14
checkbox input "true"
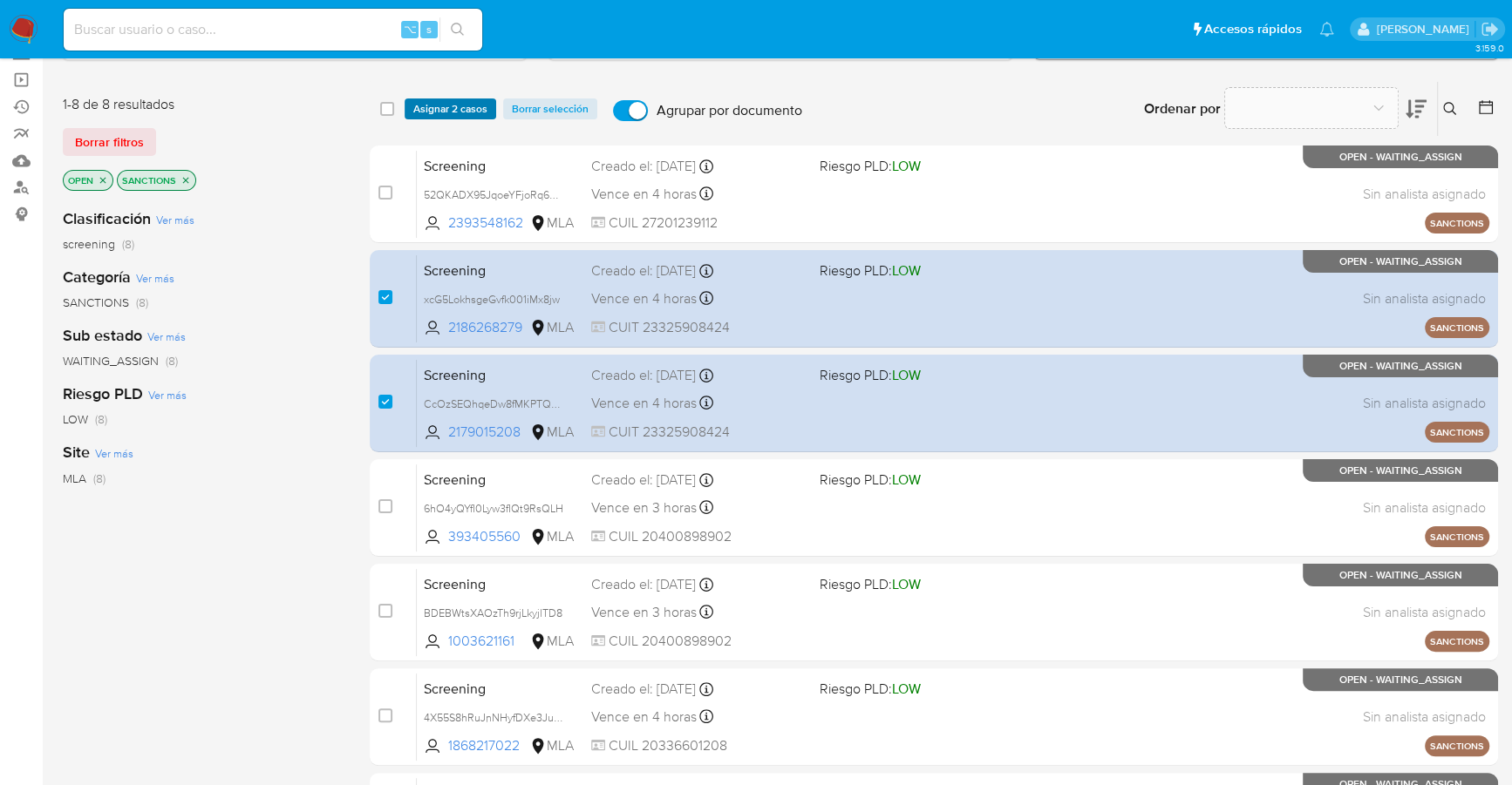
click at [451, 118] on span "Asignar 2 casos" at bounding box center [450, 109] width 74 height 17
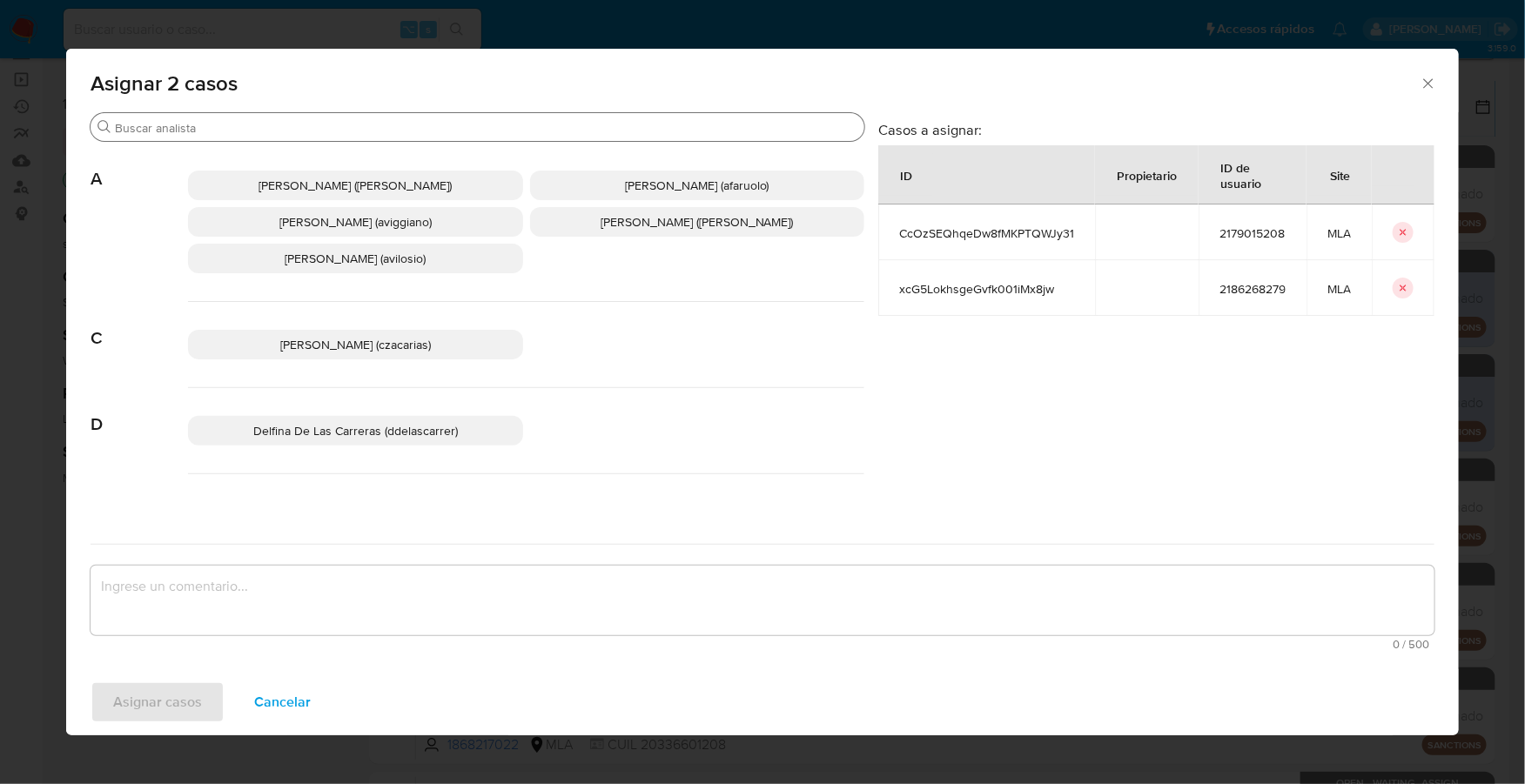
click at [256, 127] on input "Buscar" at bounding box center [486, 128] width 743 height 15
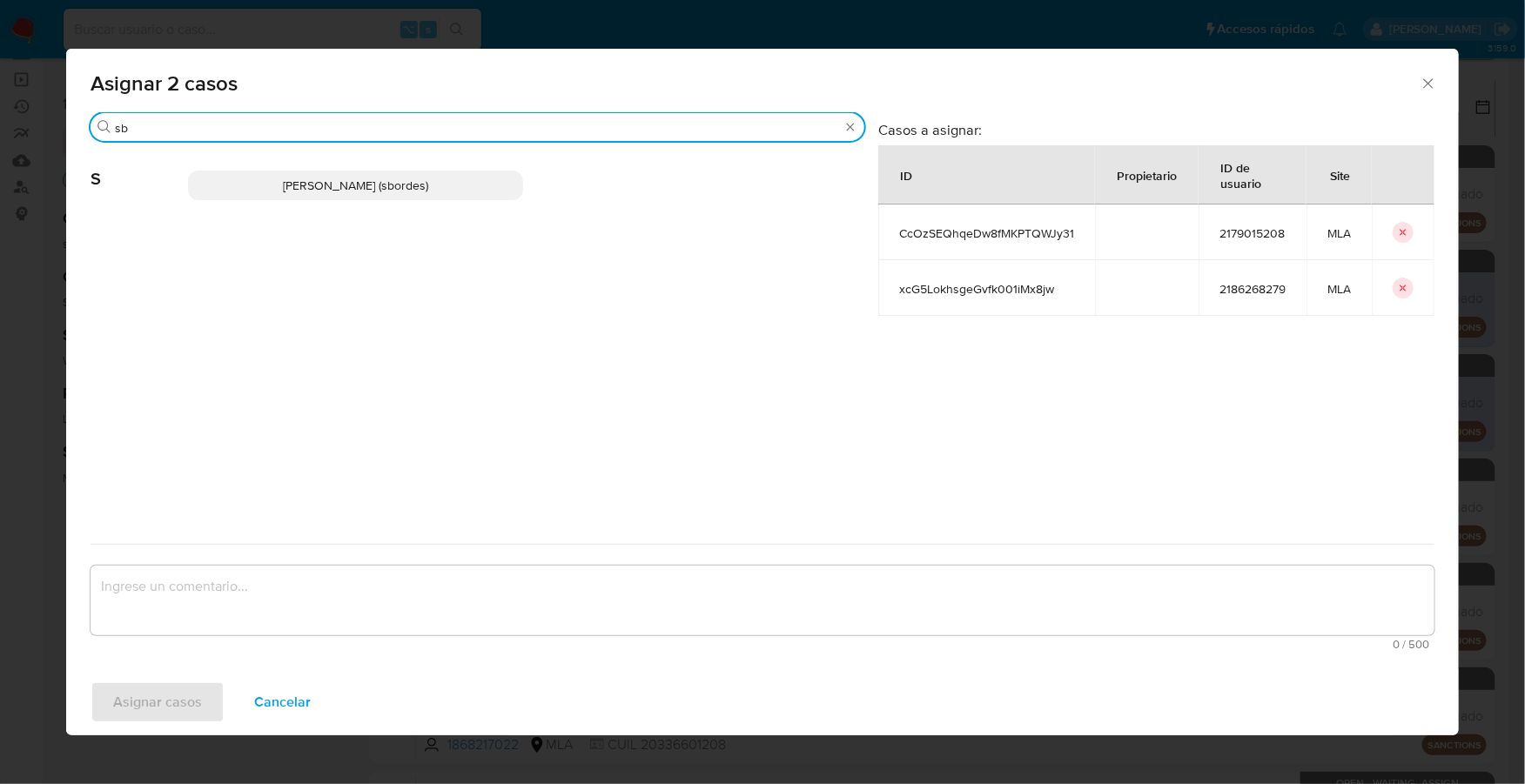
type input "sb"
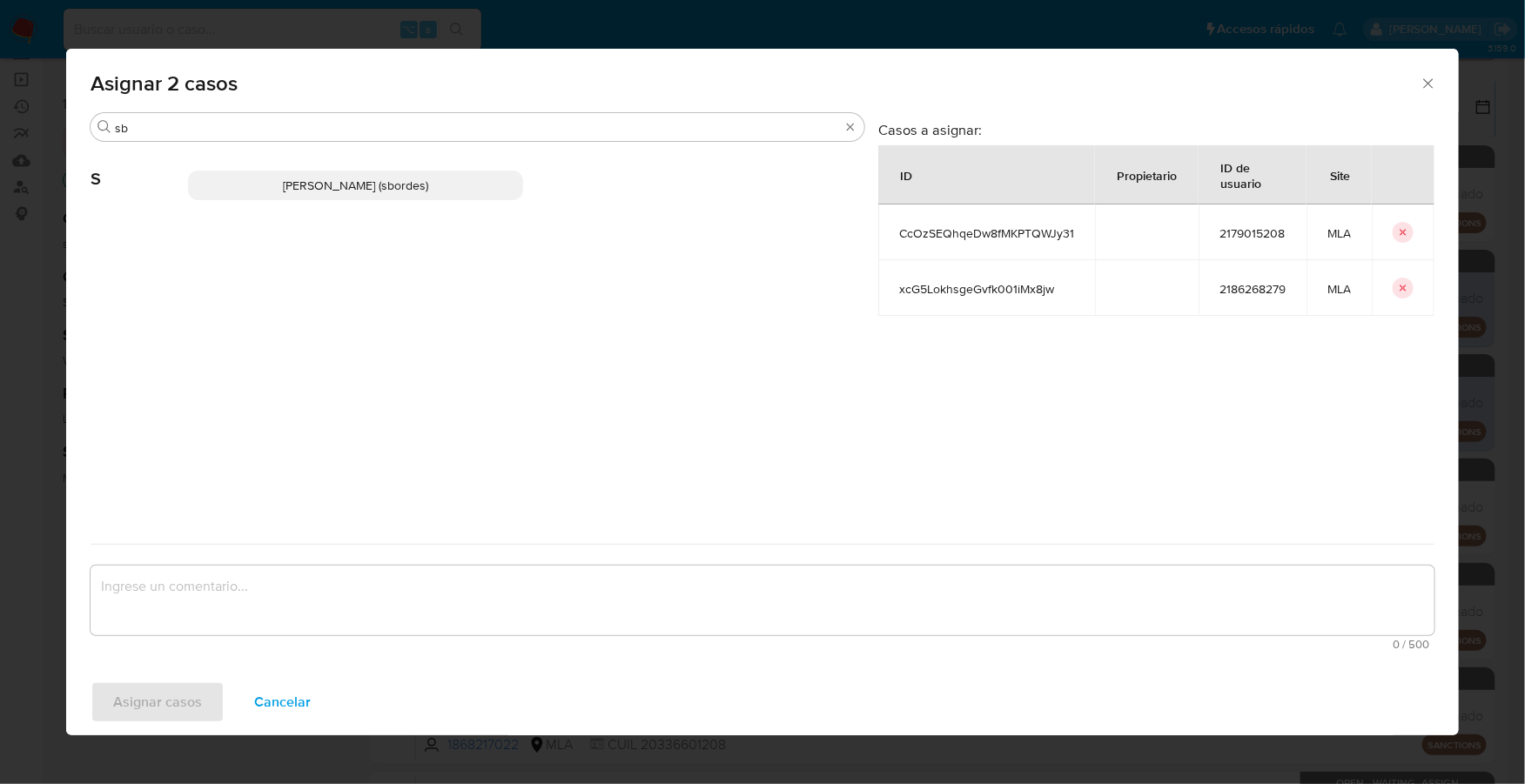
click at [290, 188] on span "Stefania Bordes (sbordes)" at bounding box center [355, 184] width 146 height 17
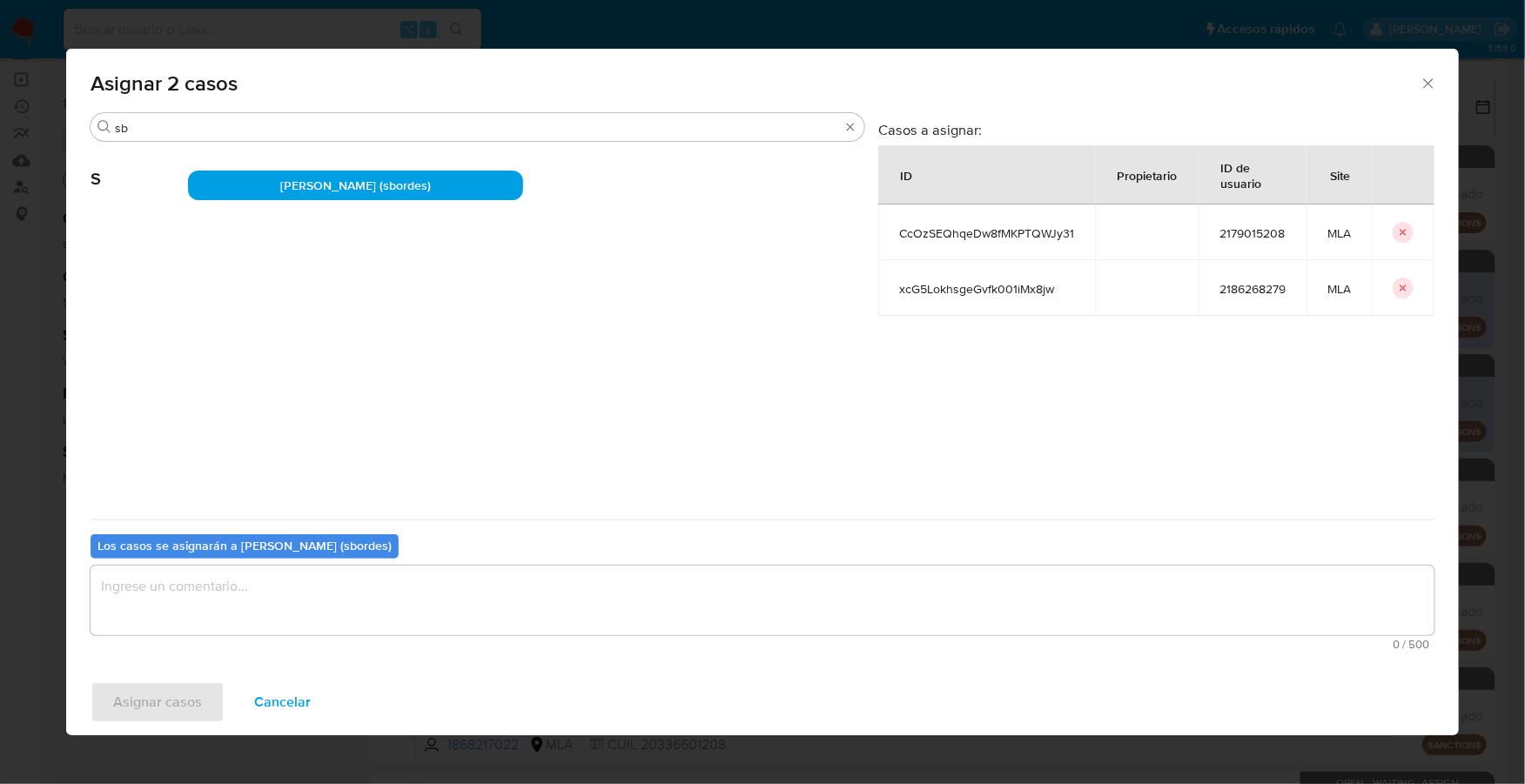
click at [223, 605] on textarea "assign-modal" at bounding box center [762, 600] width 1344 height 70
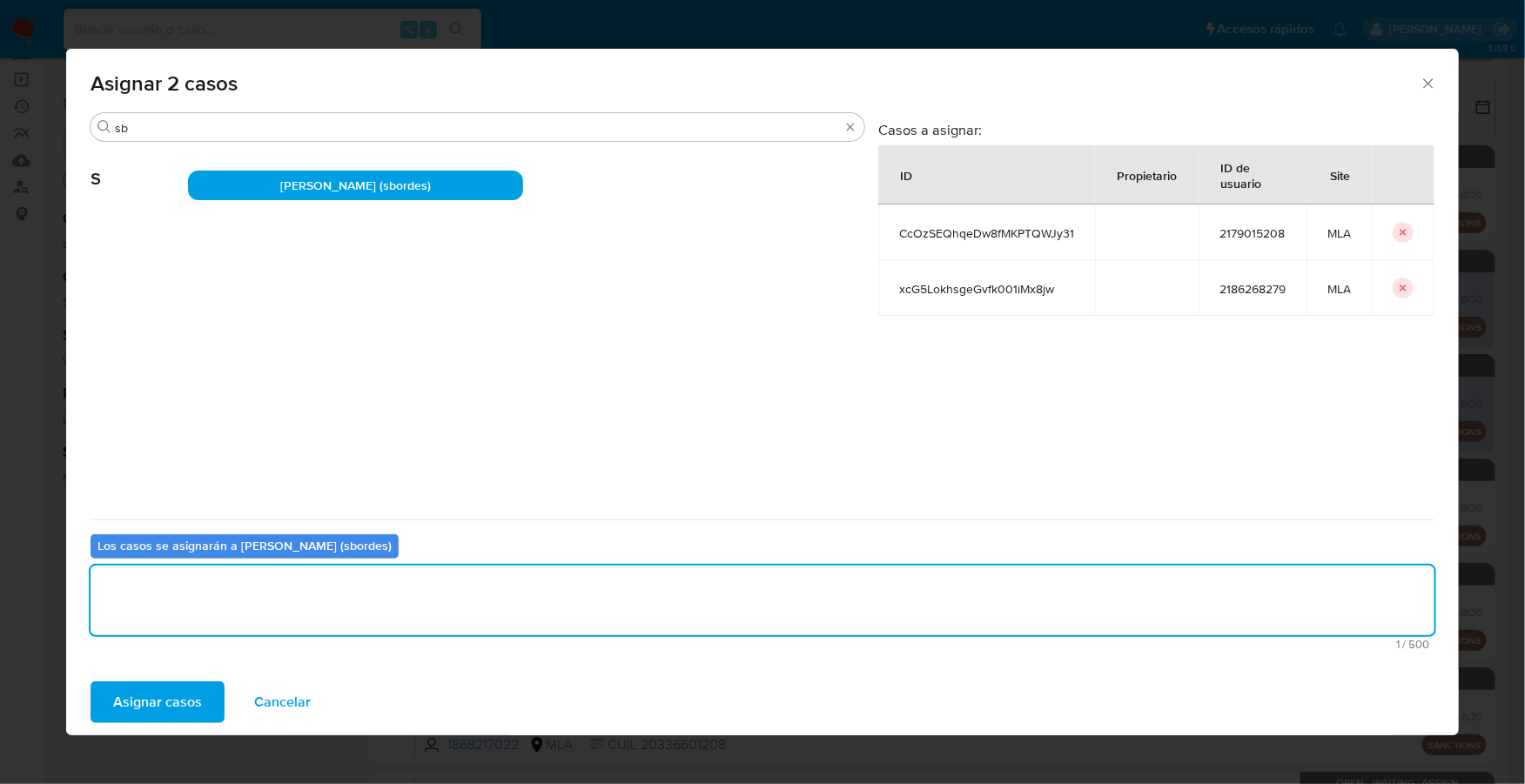
click at [169, 693] on span "Asignar casos" at bounding box center [157, 702] width 89 height 38
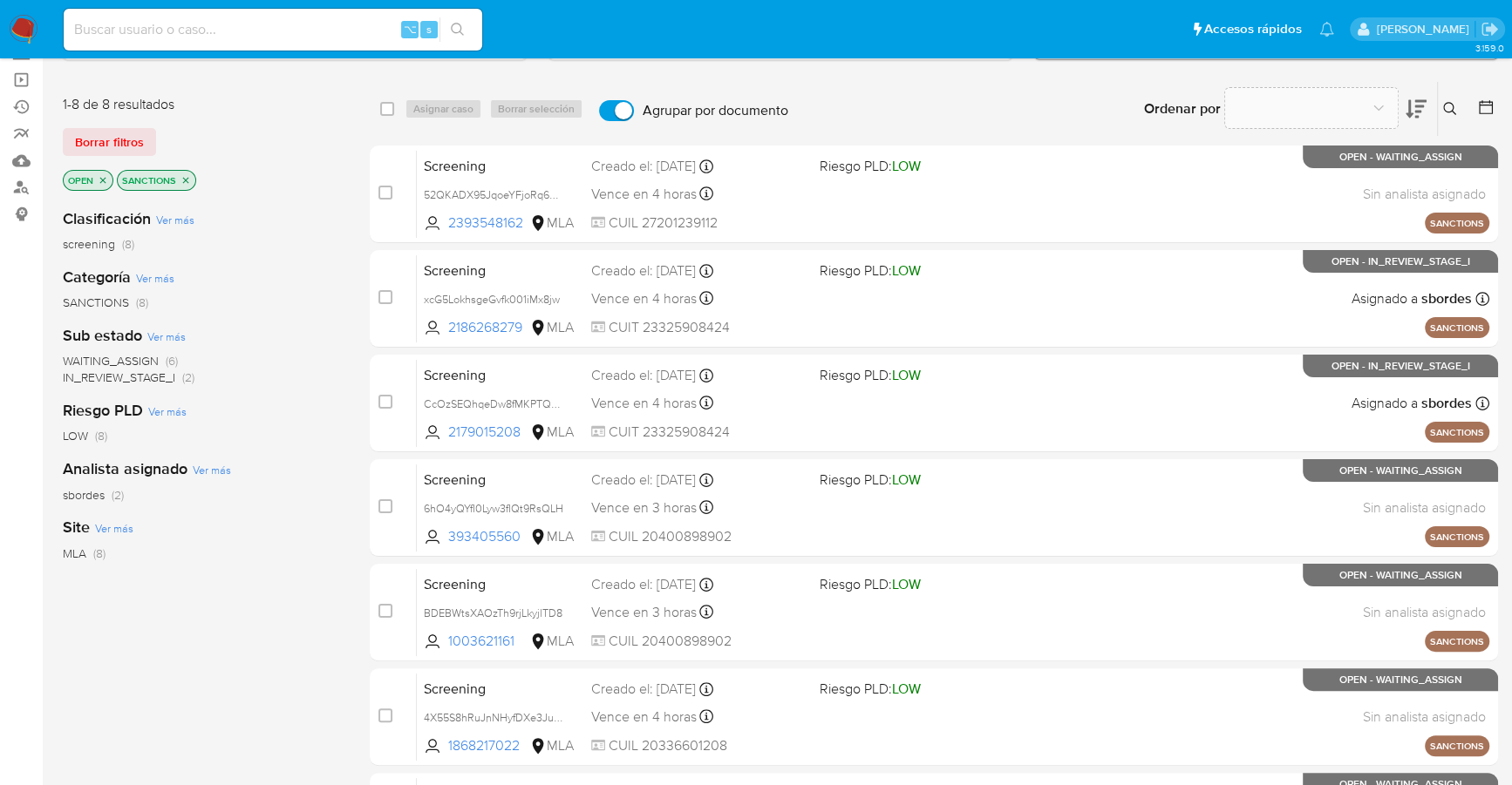
click at [283, 225] on div "Clasificación Ver más screening (8)" at bounding box center [202, 230] width 279 height 44
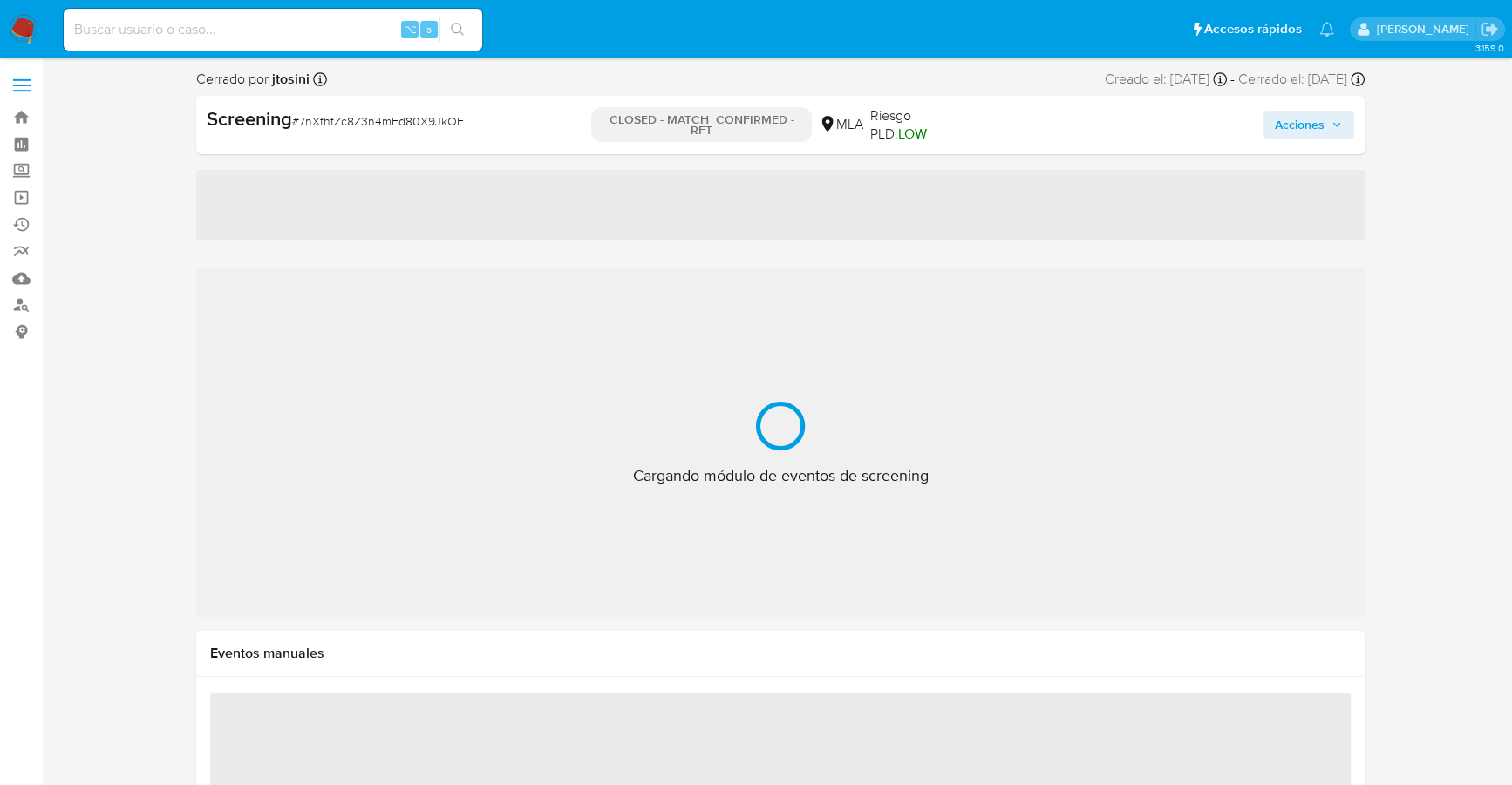
select select "10"
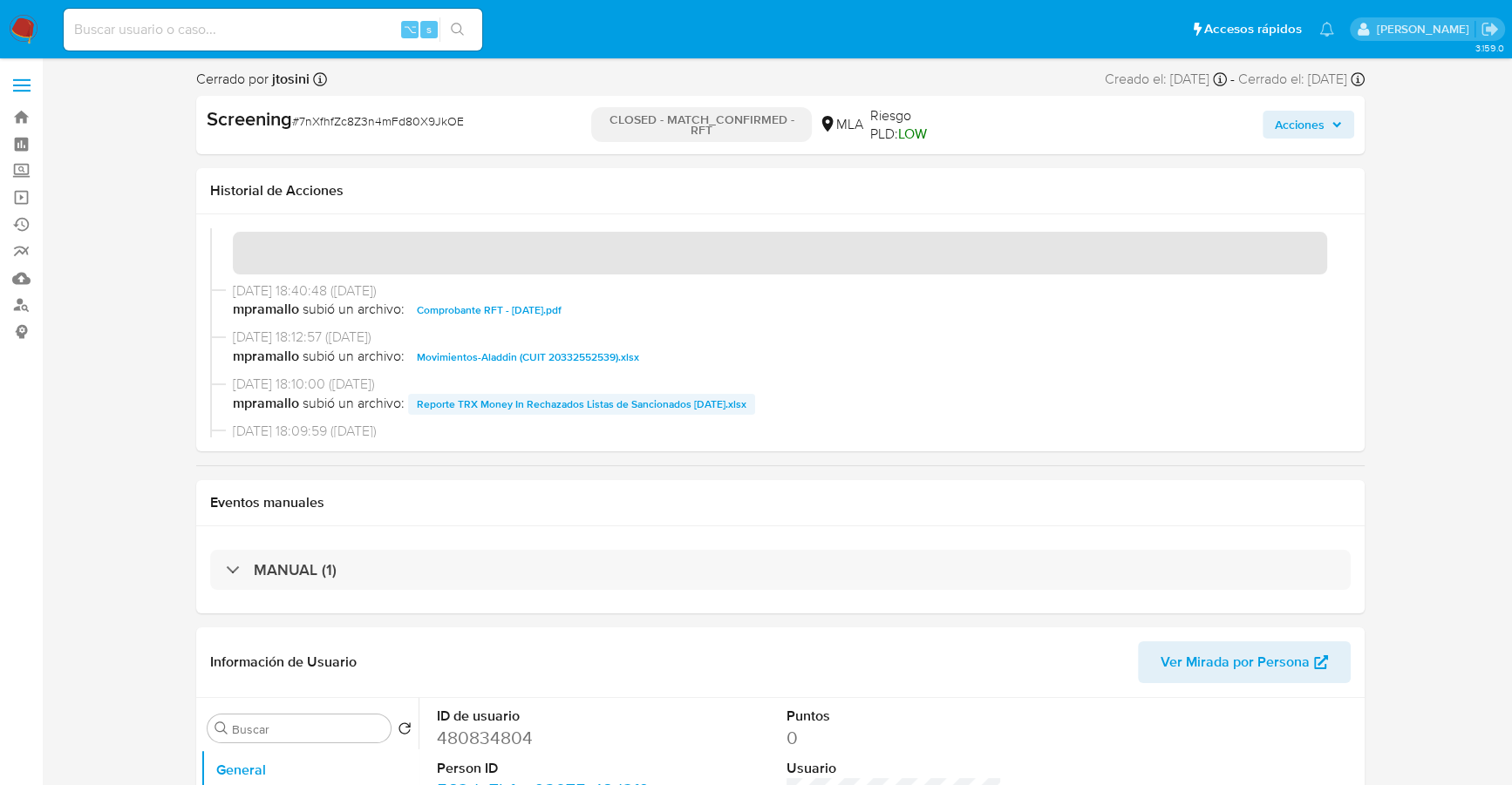
scroll to position [128, 0]
click at [515, 402] on span "Reporte TRX Money In Rechazados Listas de Sancionados 17-1-2024.xlsx" at bounding box center [582, 403] width 330 height 21
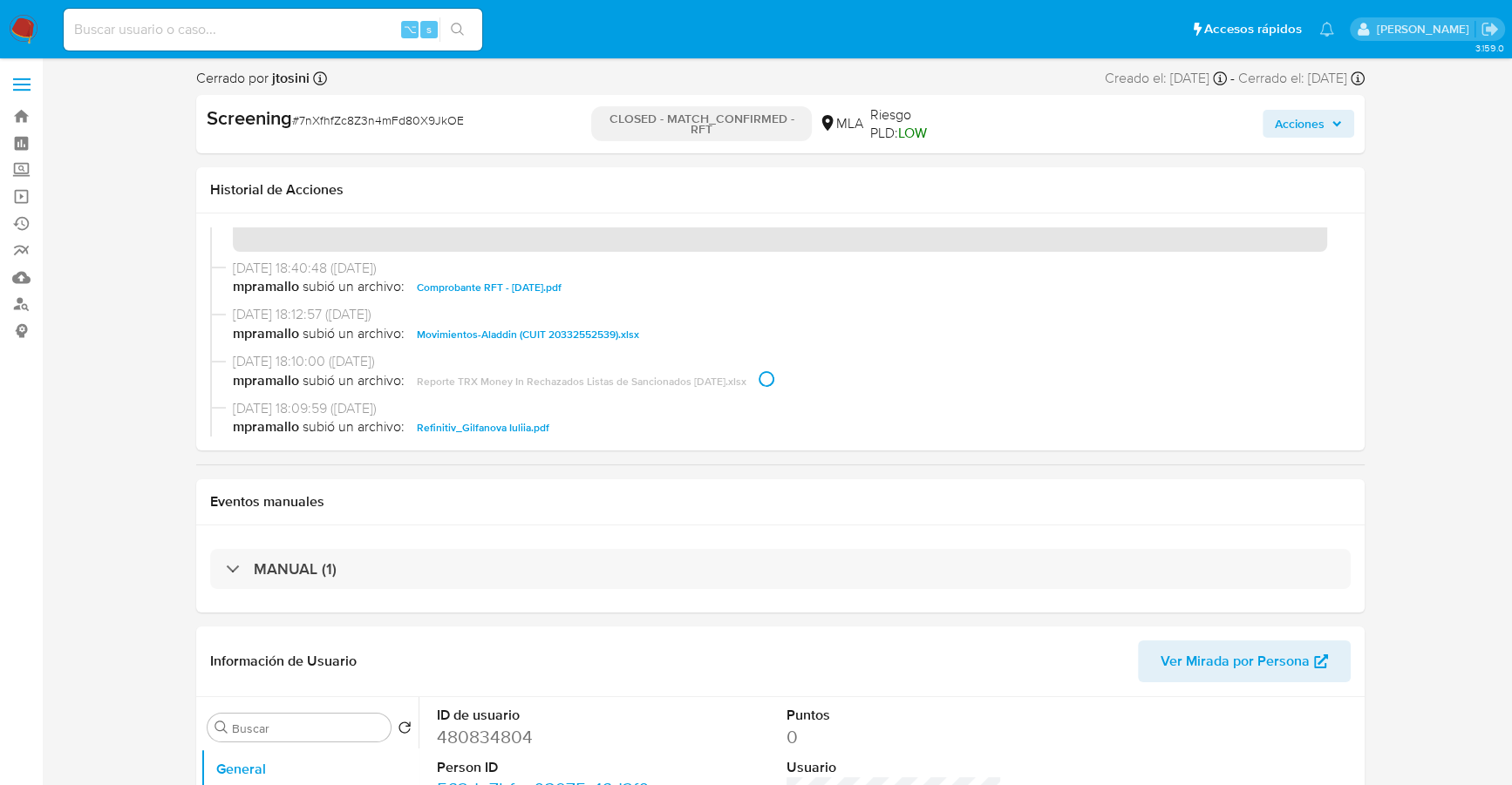
scroll to position [0, 0]
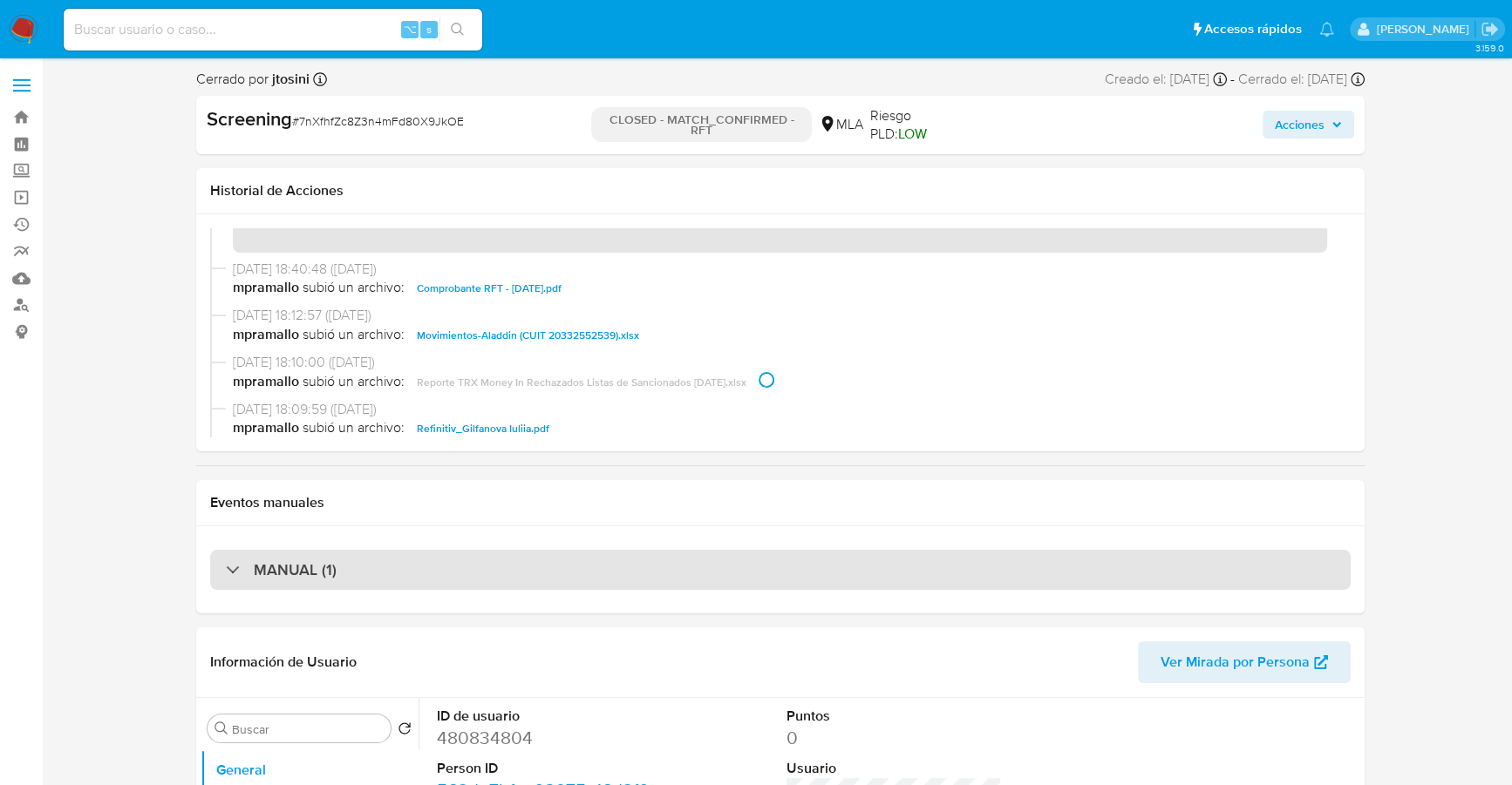
click at [371, 571] on div "MANUAL (1)" at bounding box center [780, 570] width 1141 height 40
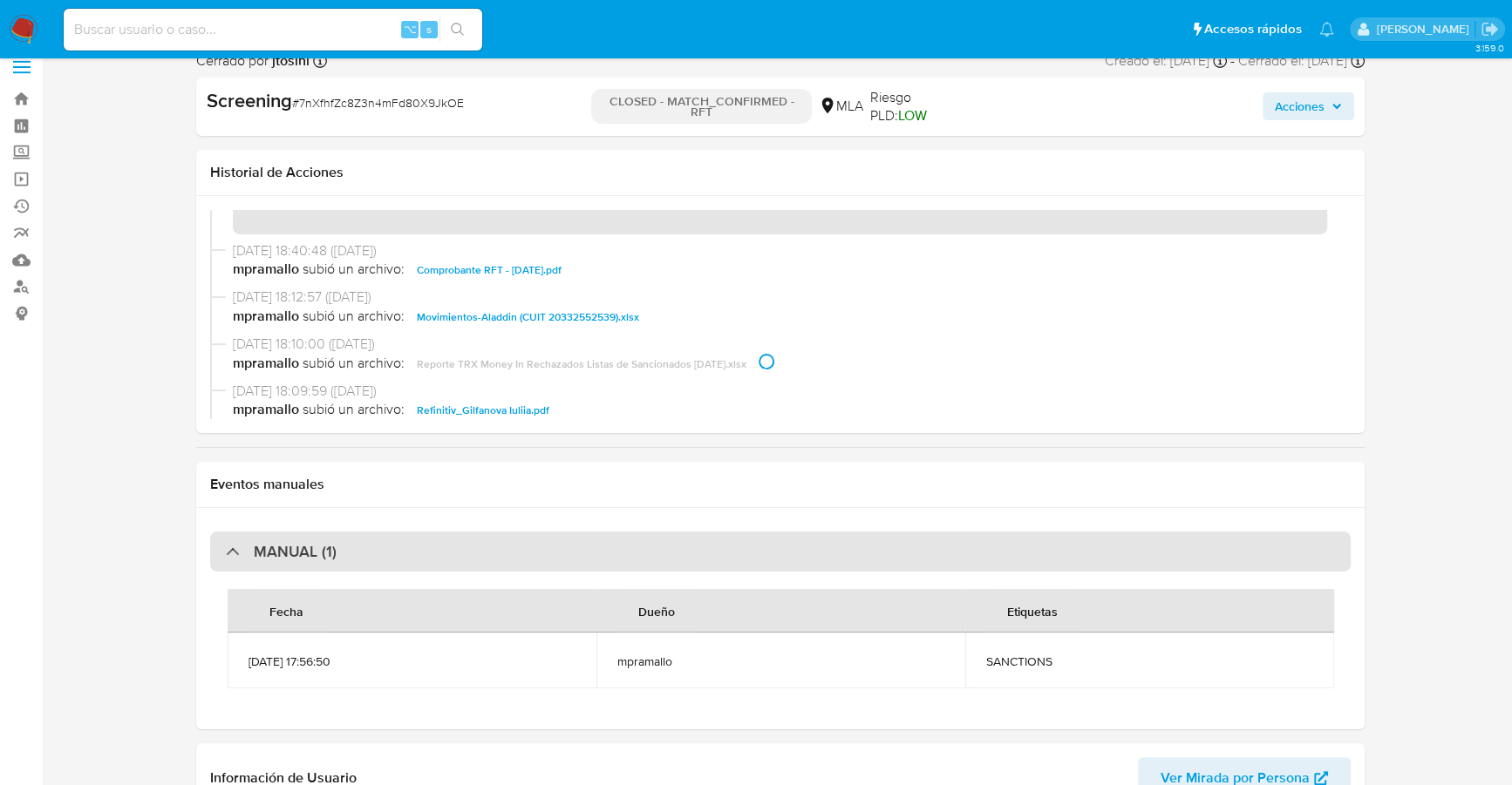
scroll to position [20, 0]
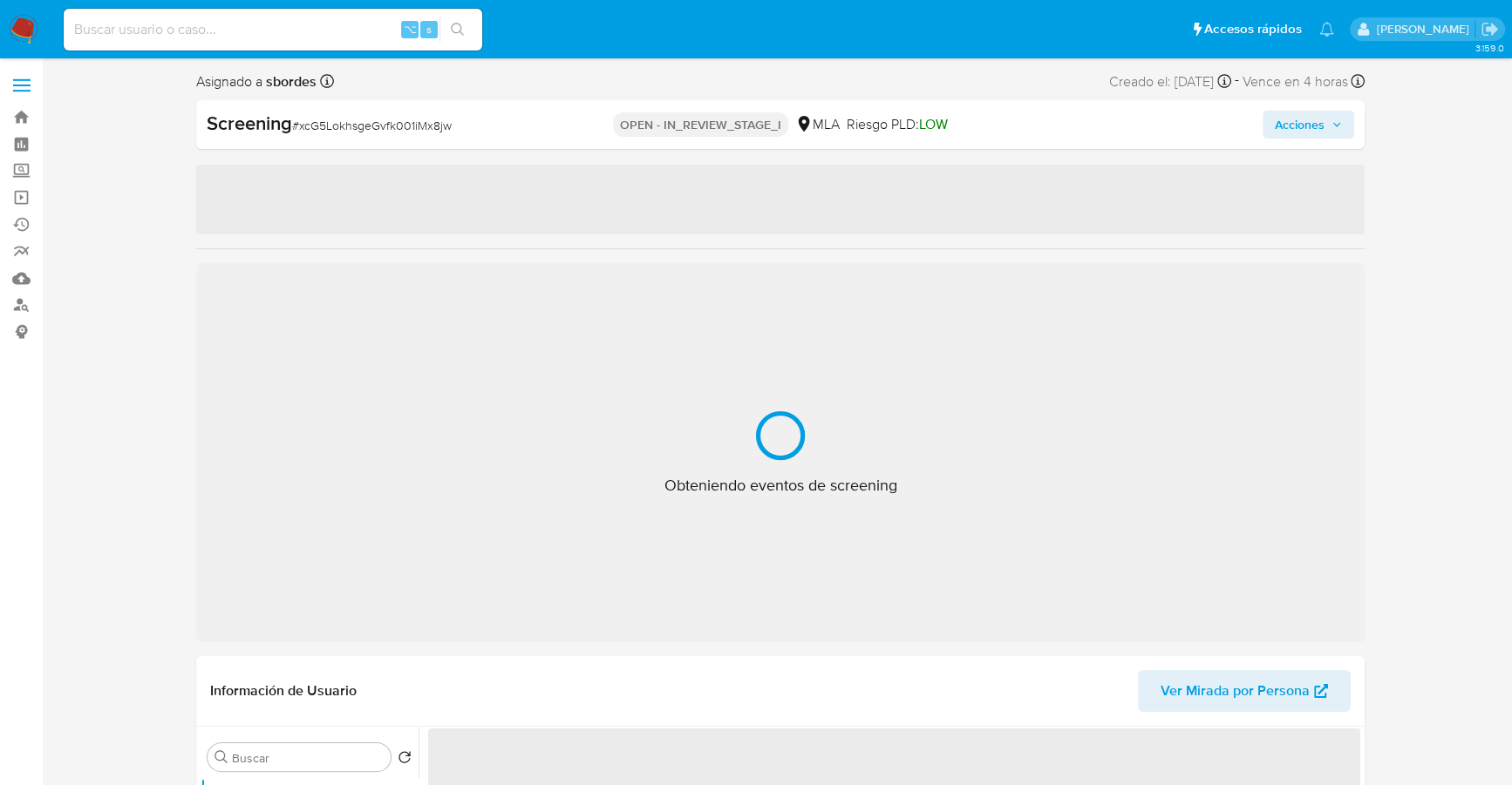
select select "10"
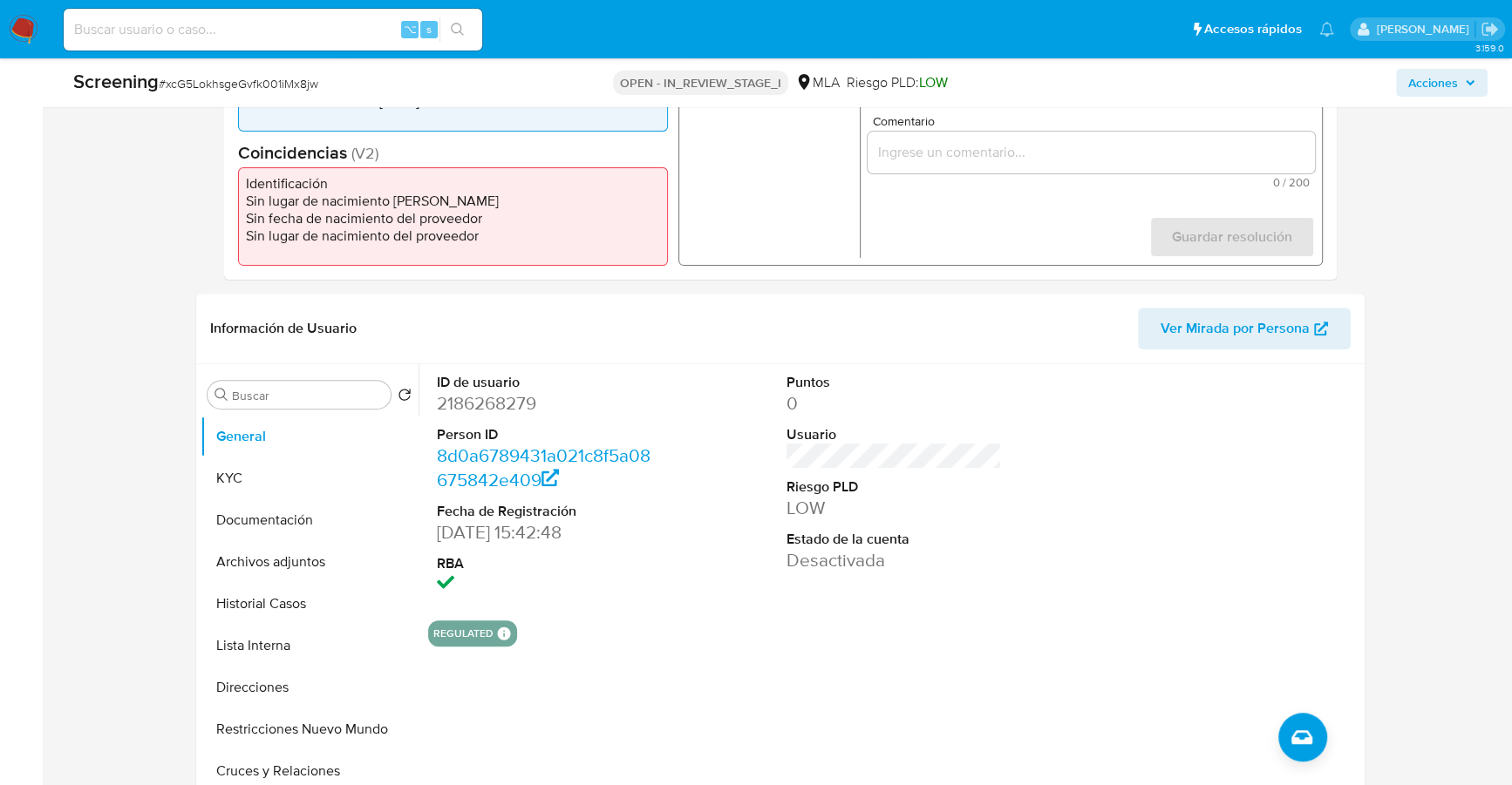
scroll to position [520, 0]
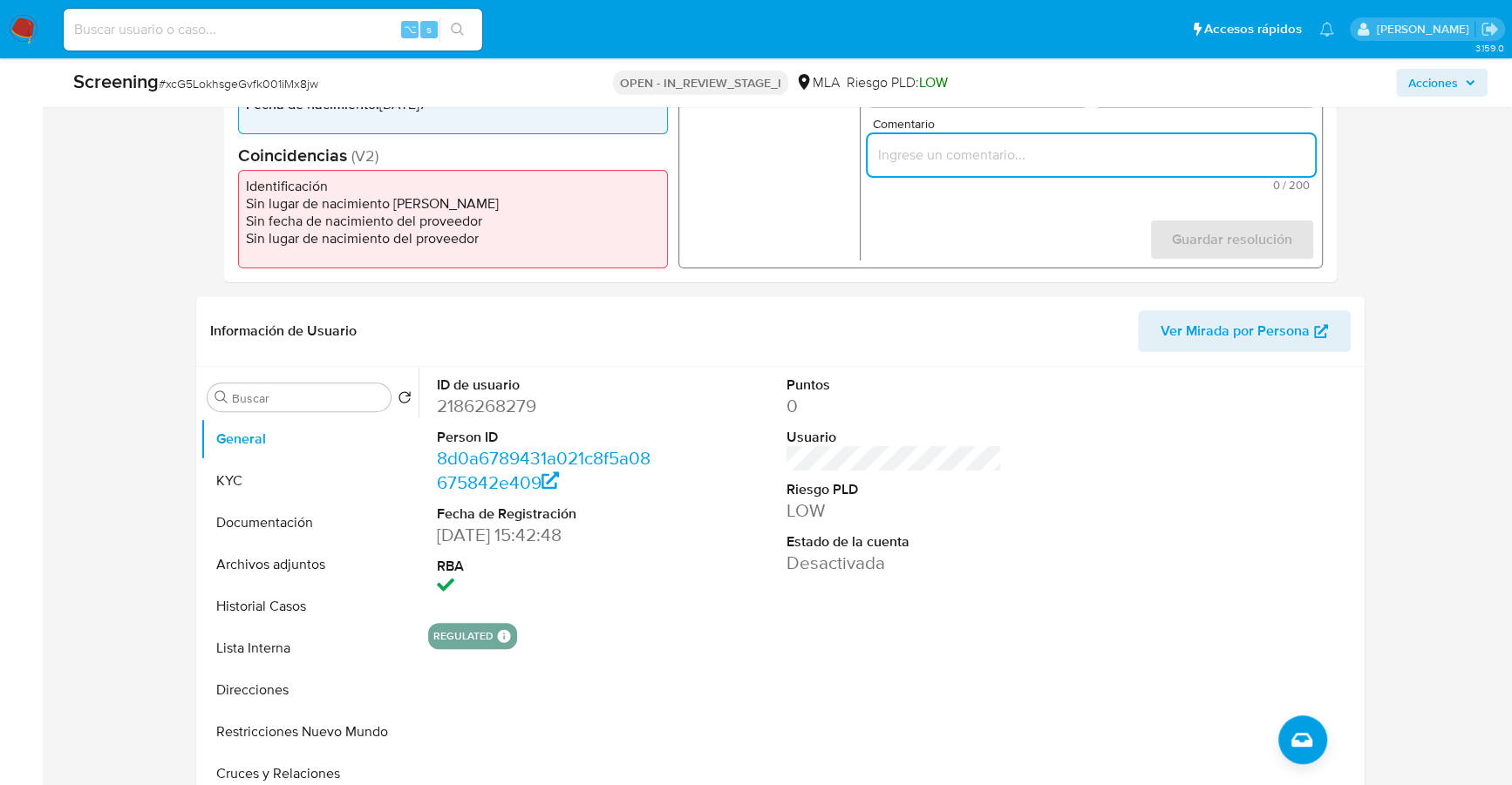
click at [977, 162] on input "Comentario" at bounding box center [1091, 155] width 448 height 23
type input "∫"
paste input "La S[PERSON_NAME]es la persona incluida el día [DATE]5 dentro del registro RePe…"
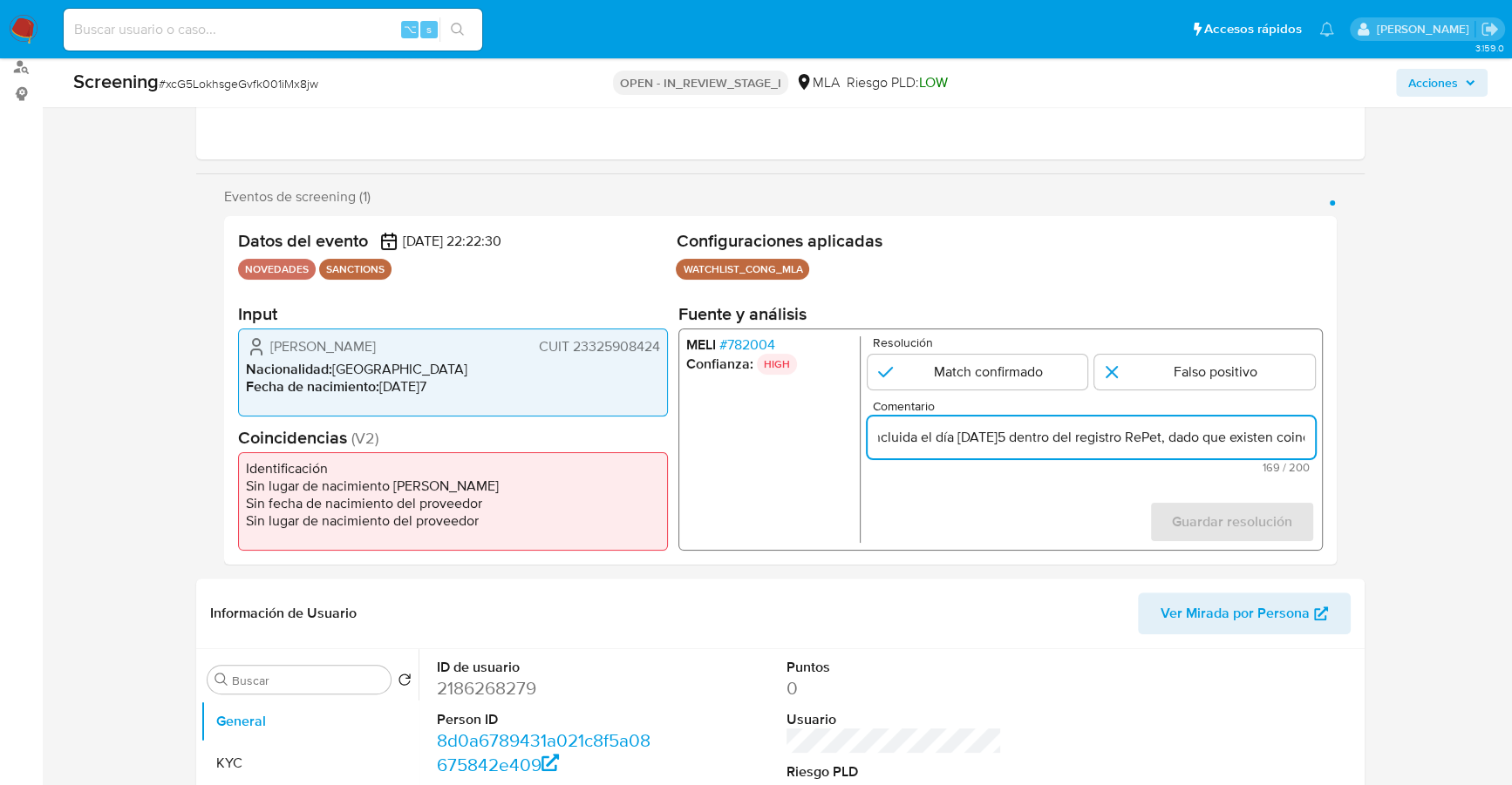
scroll to position [0, 0]
drag, startPoint x: 1293, startPoint y: 435, endPoint x: 800, endPoint y: 426, distance: 493.1
click at [800, 426] on div "[PERSON_NAME] # 782004 Confianza: HIGH Resolución Match confirmado Falso positi…" at bounding box center [1000, 439] width 644 height 222
click at [1046, 440] on input "La S[PERSON_NAME]es la persona incluida el día [DATE]5 dentro del registro RePe…" at bounding box center [1091, 437] width 448 height 23
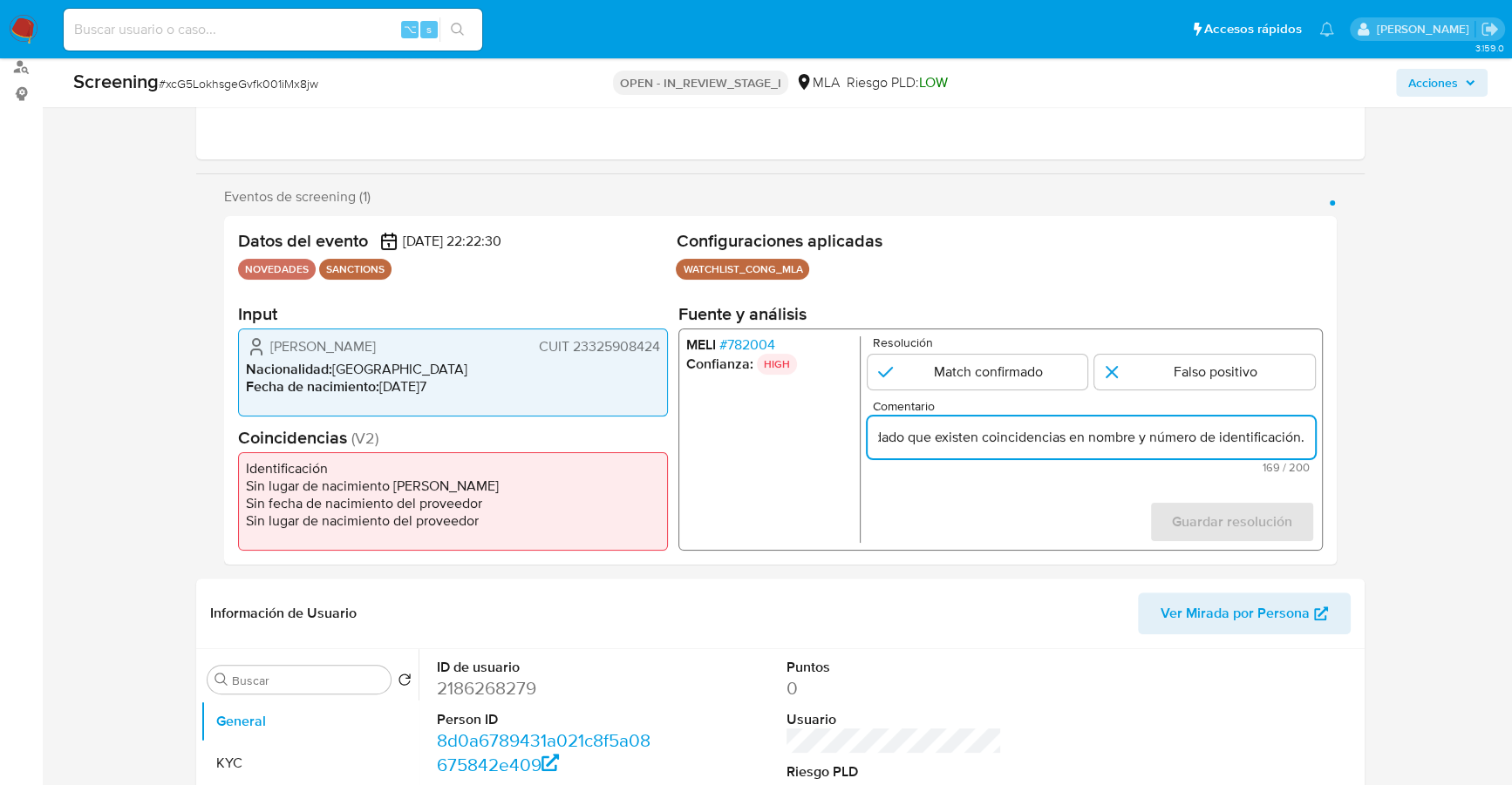
drag, startPoint x: 958, startPoint y: 442, endPoint x: 1290, endPoint y: 445, distance: 332.0
click at [1290, 445] on input "La Sra. [PERSON_NAME] es la persona incluida el día [DATE] dentro del registro …" at bounding box center [1091, 437] width 448 height 23
type input "La Sra. [PERSON_NAME] es la persona incluida el día [DATE] dentro del registro …"
click at [926, 373] on input "1 de 1" at bounding box center [977, 372] width 220 height 34
radio input "true"
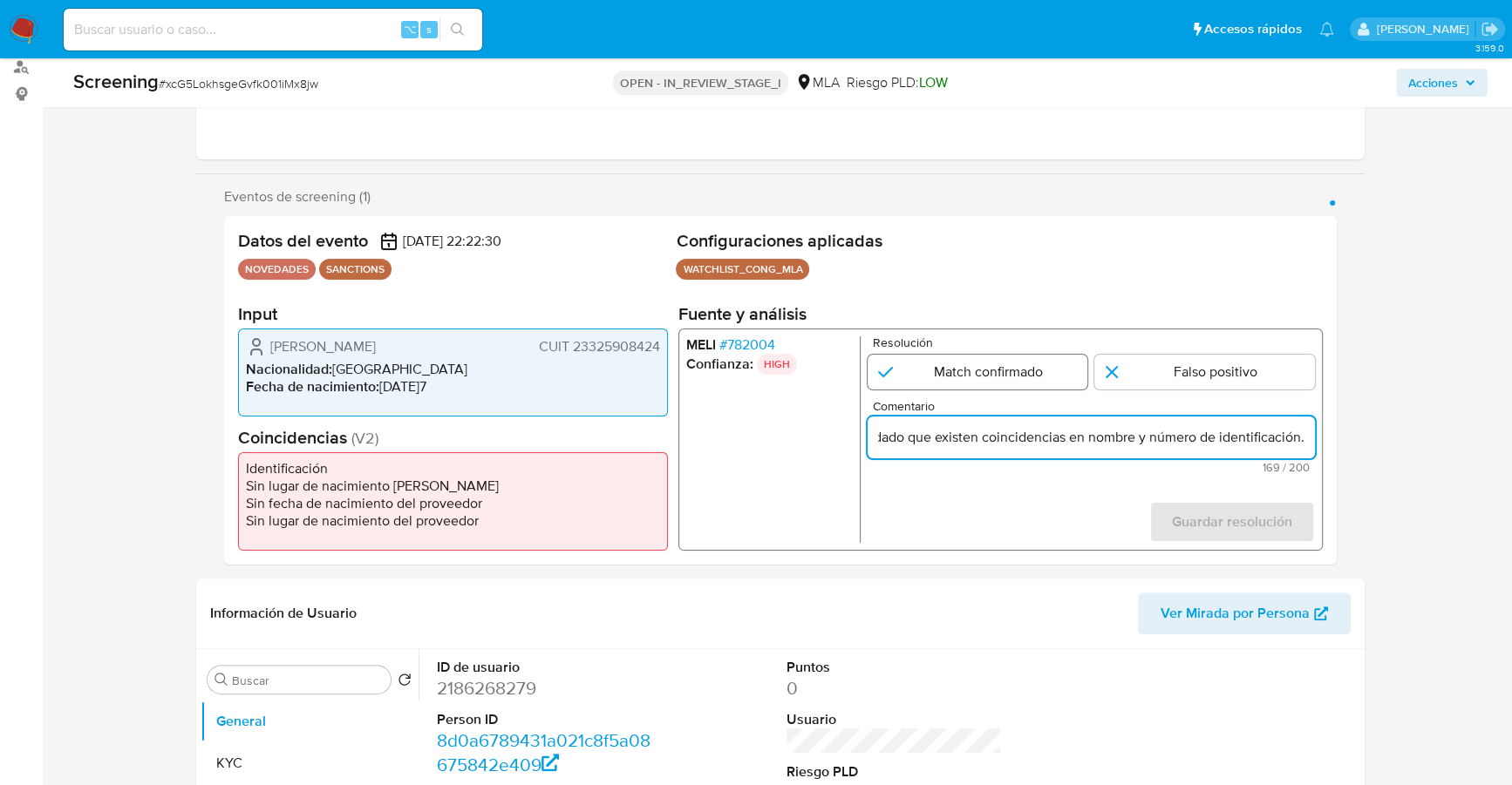
scroll to position [0, 0]
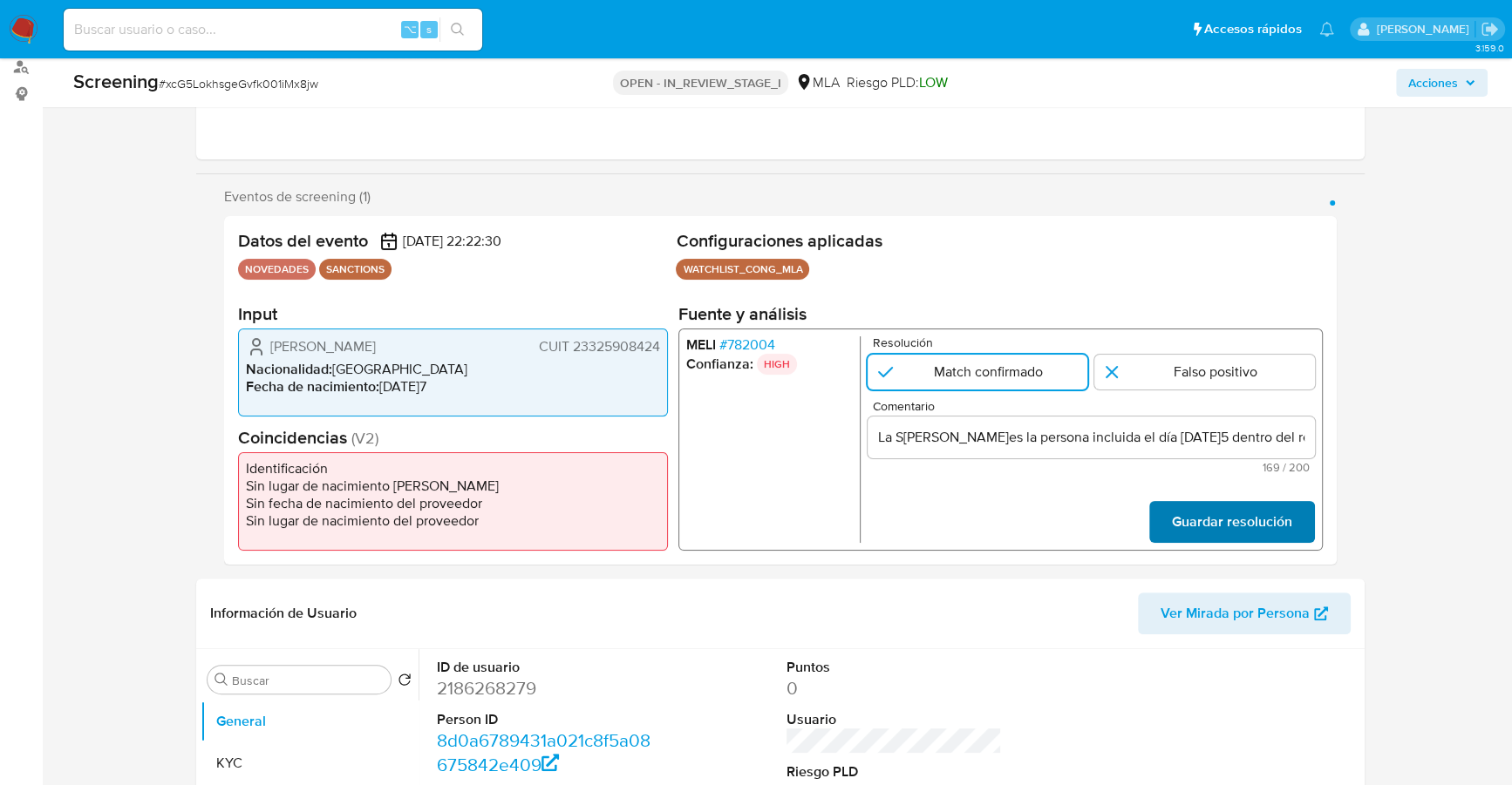
click at [1244, 522] on span "Guardar resolución" at bounding box center [1231, 522] width 120 height 38
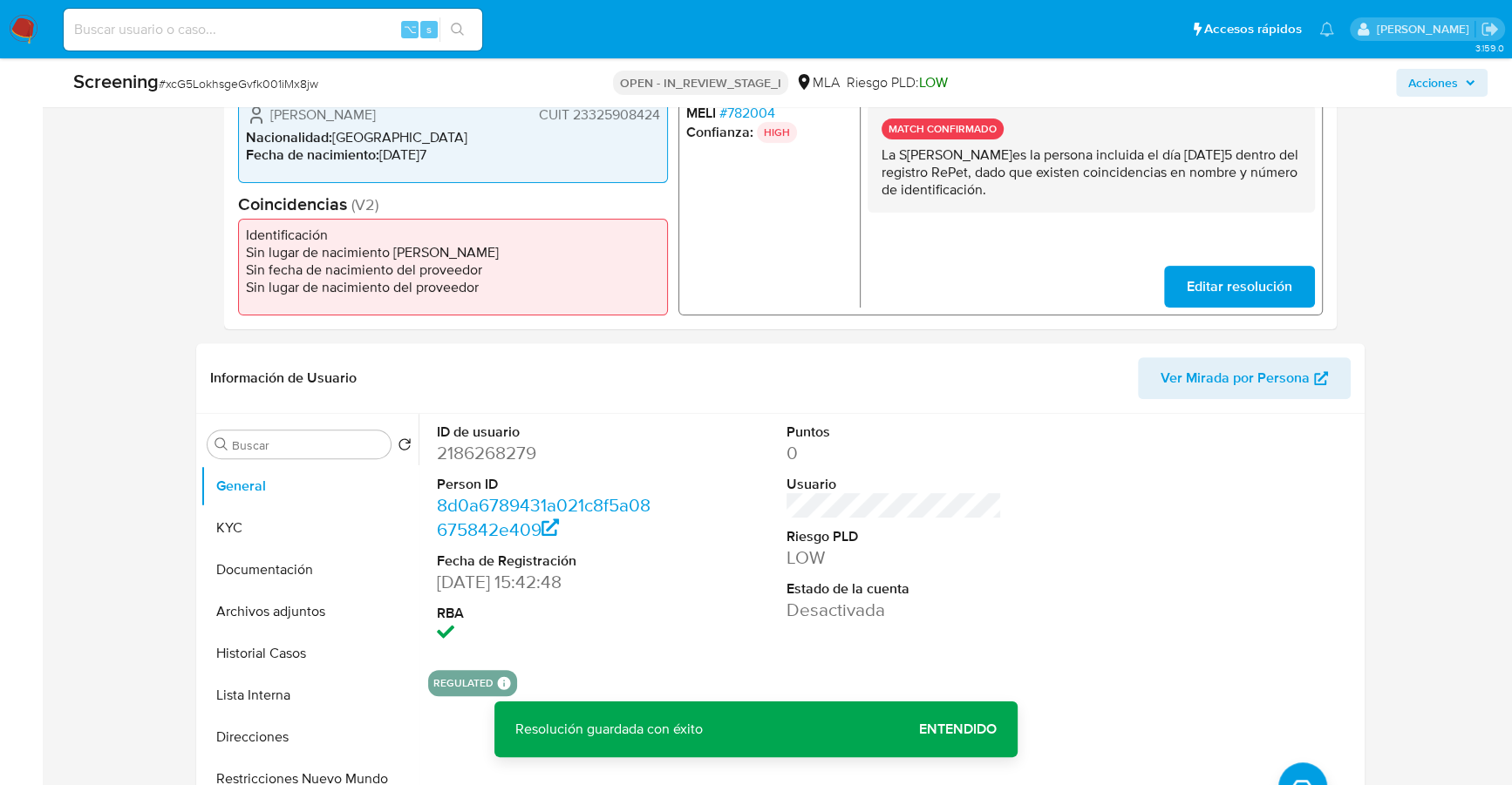
scroll to position [598, 0]
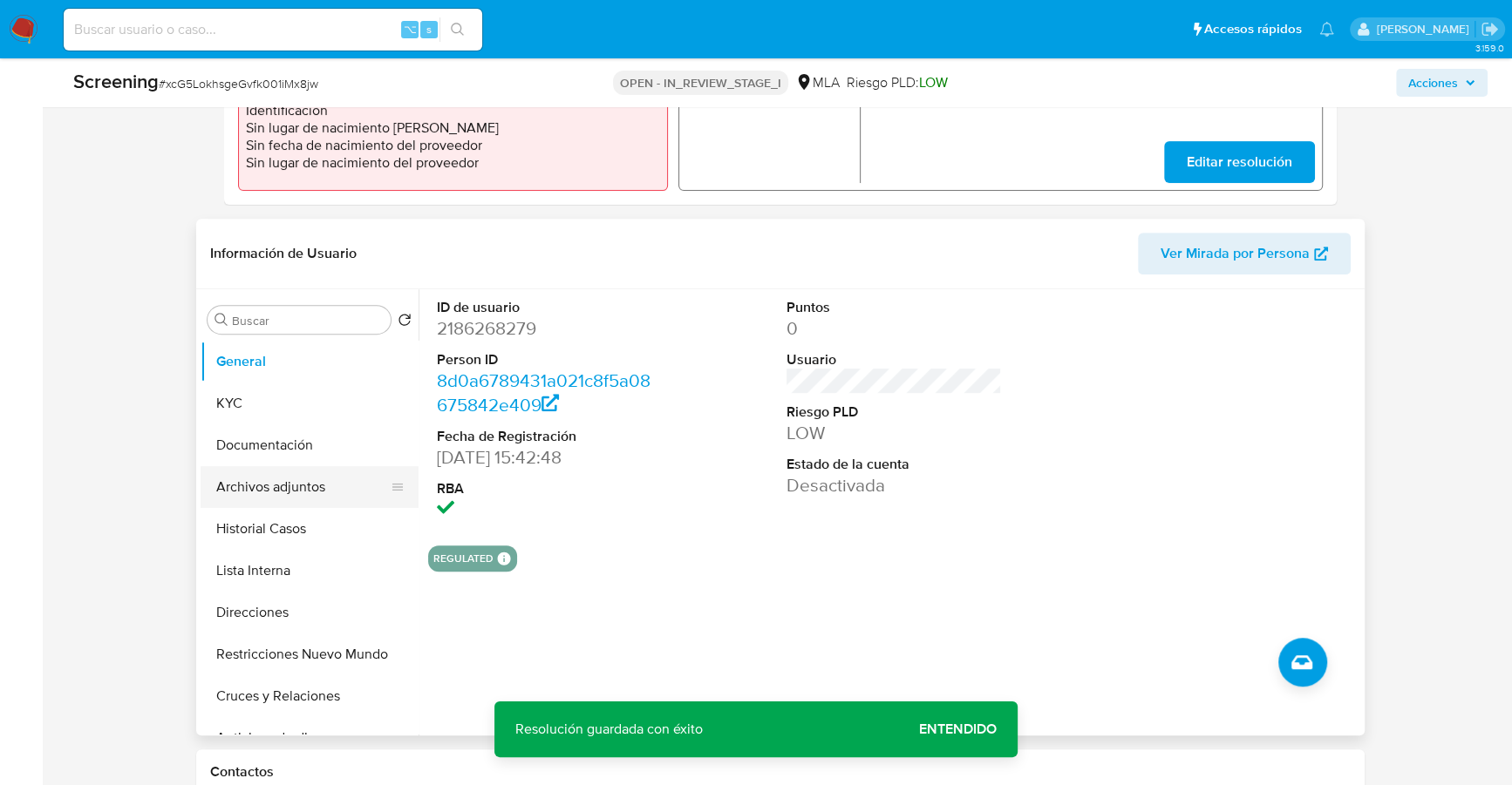
click at [271, 482] on button "Archivos adjuntos" at bounding box center [302, 487] width 204 height 42
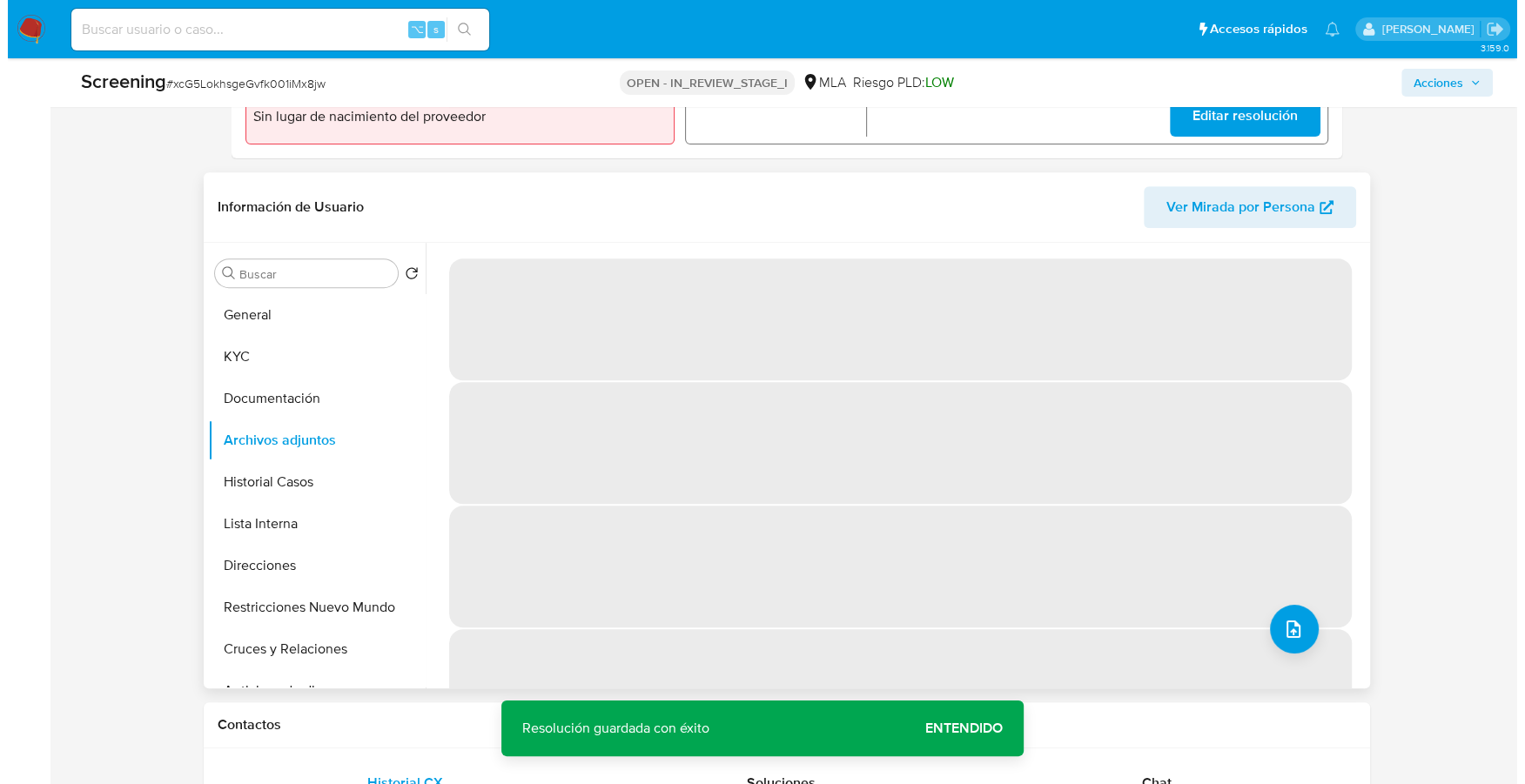
scroll to position [674, 0]
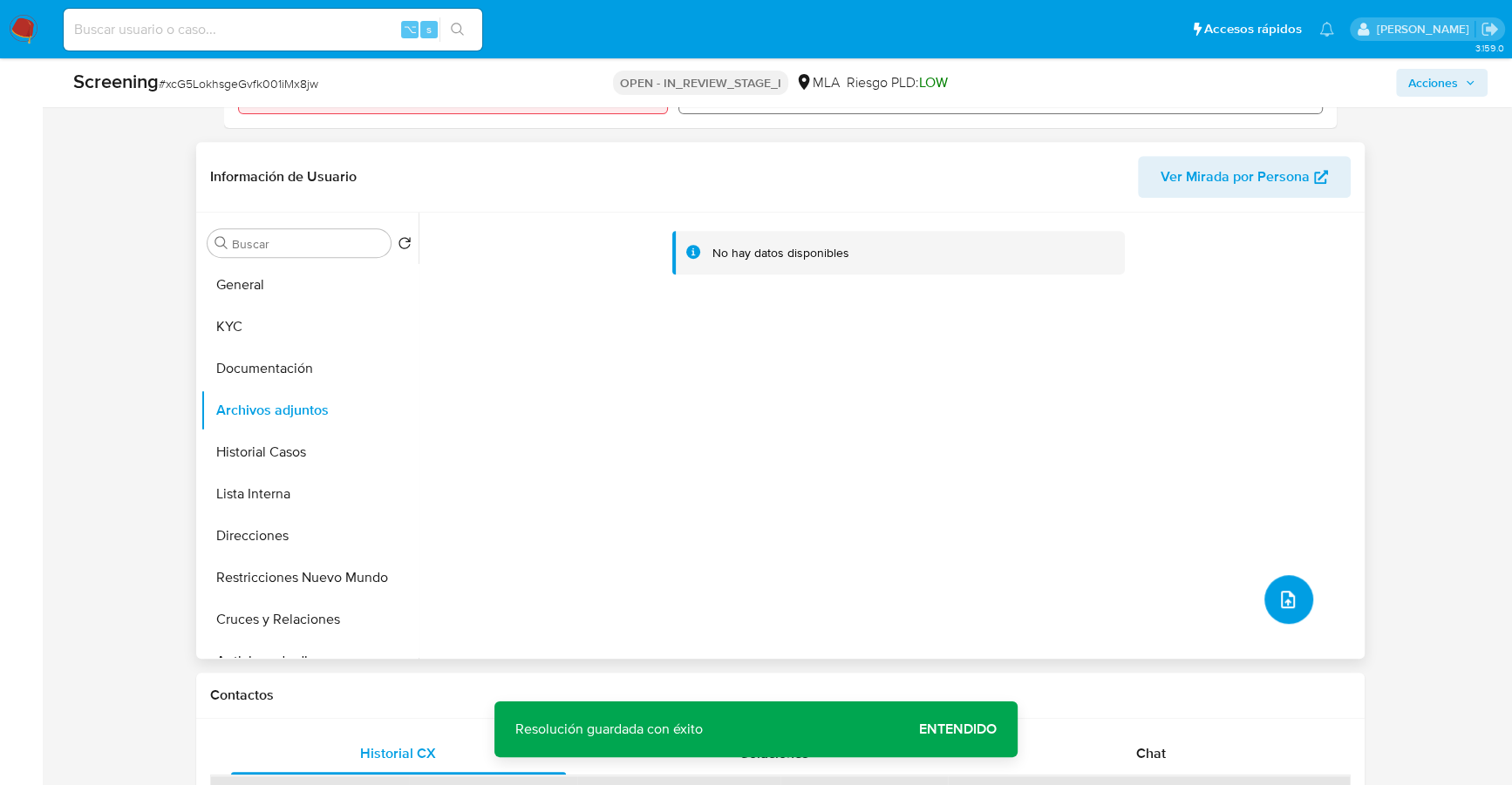
click at [1277, 597] on icon "upload-file" at bounding box center [1287, 598] width 21 height 21
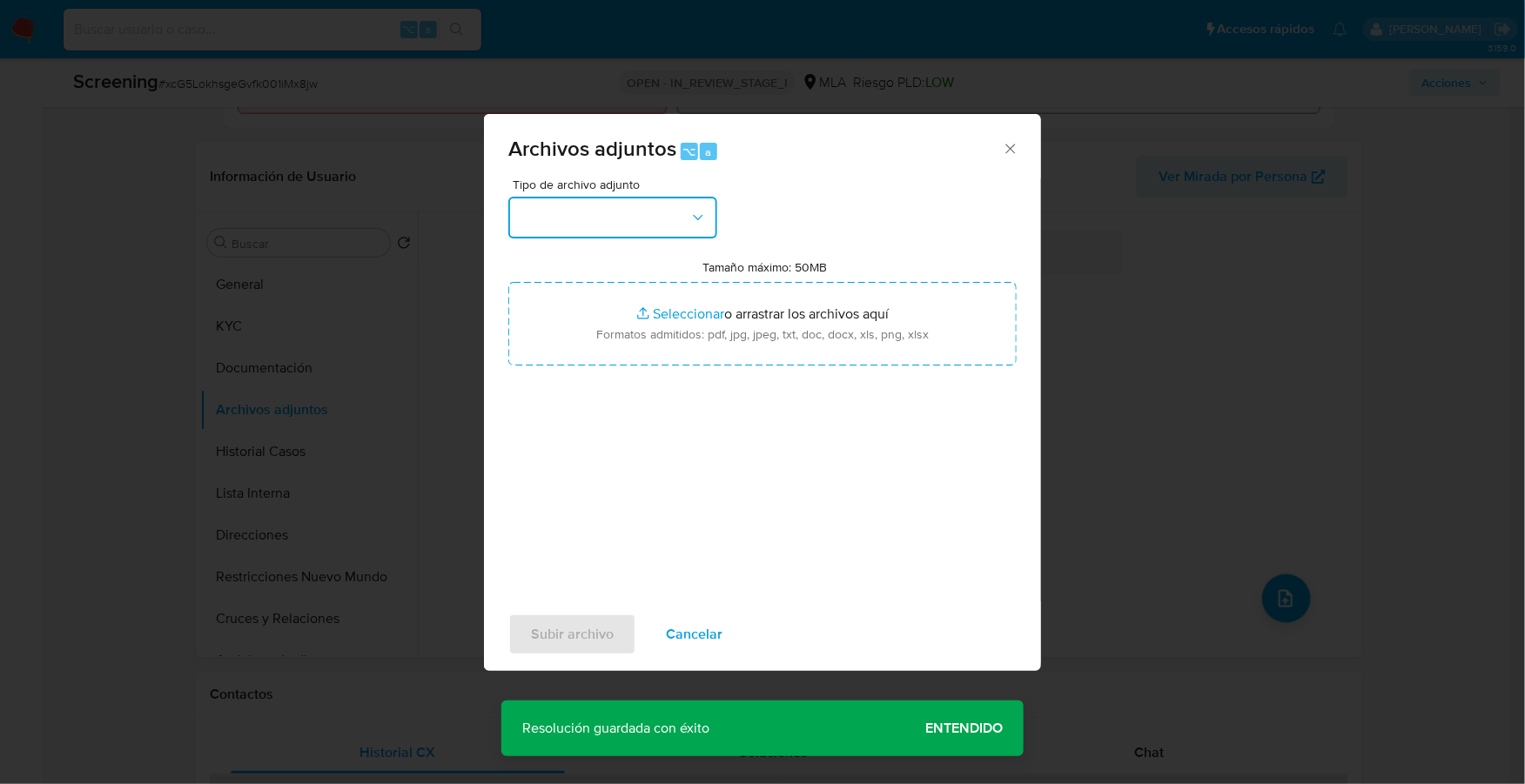
click at [591, 230] on button "button" at bounding box center [612, 217] width 209 height 42
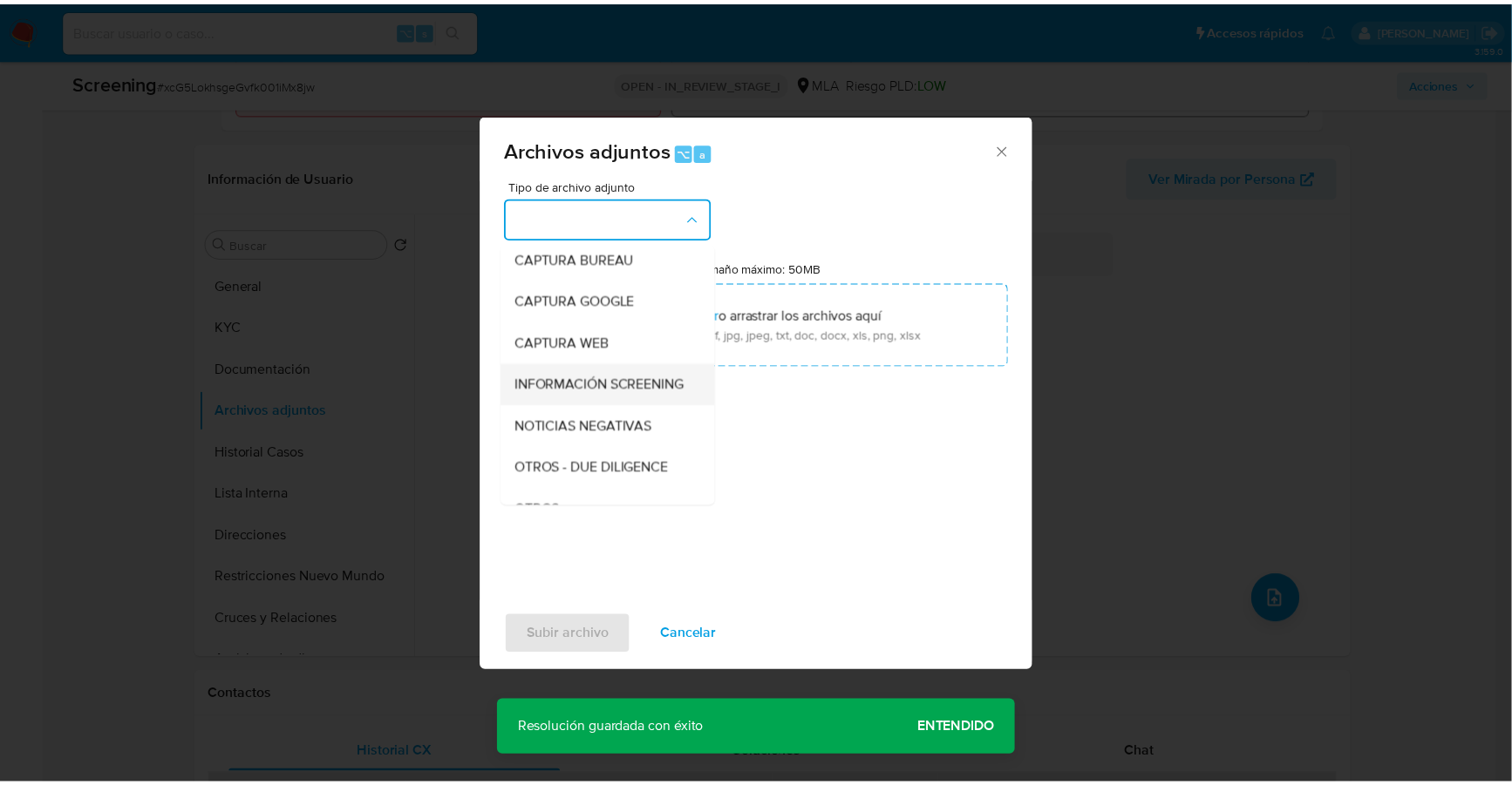
scroll to position [125, 0]
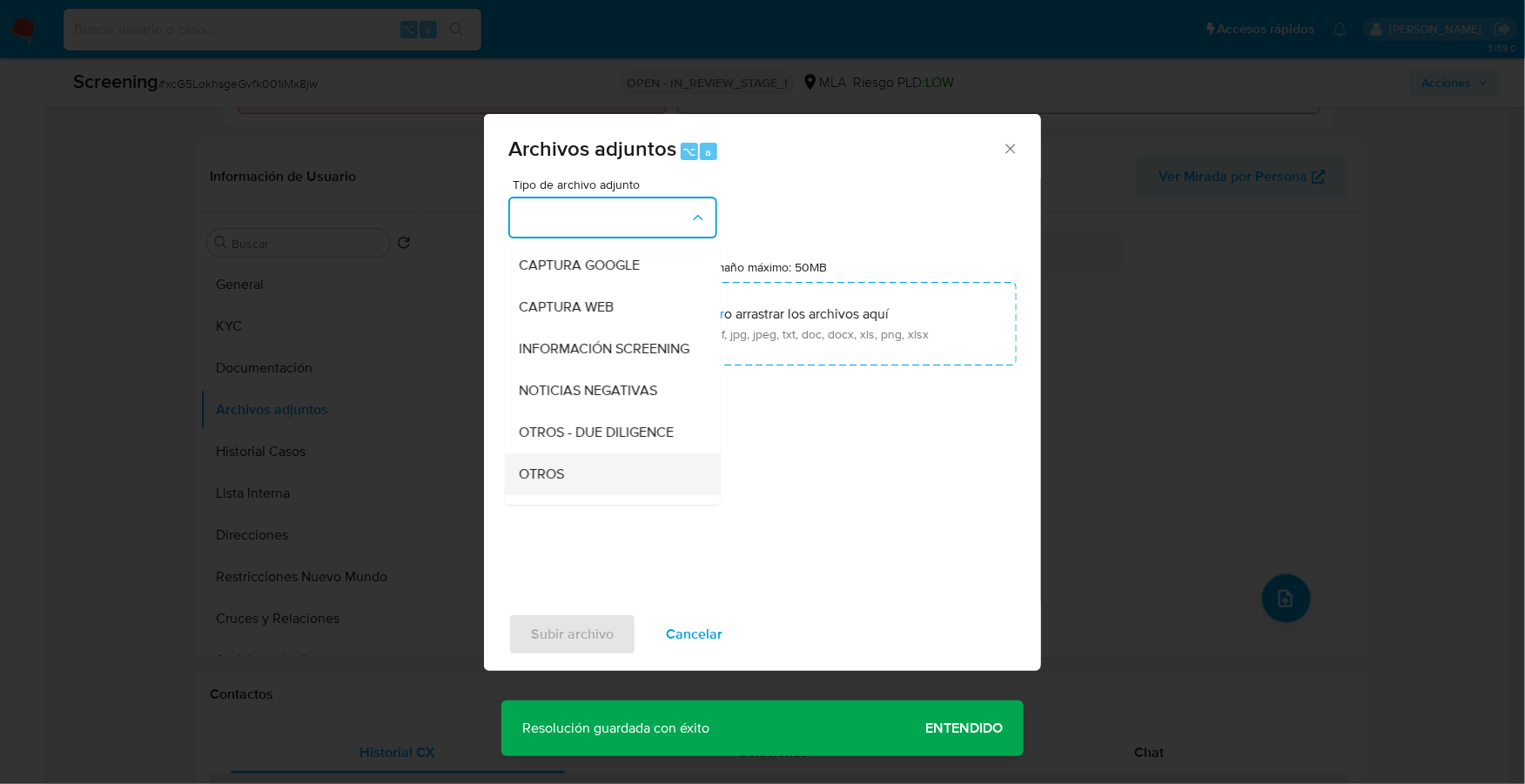
click at [566, 488] on div "OTROS" at bounding box center [608, 474] width 177 height 42
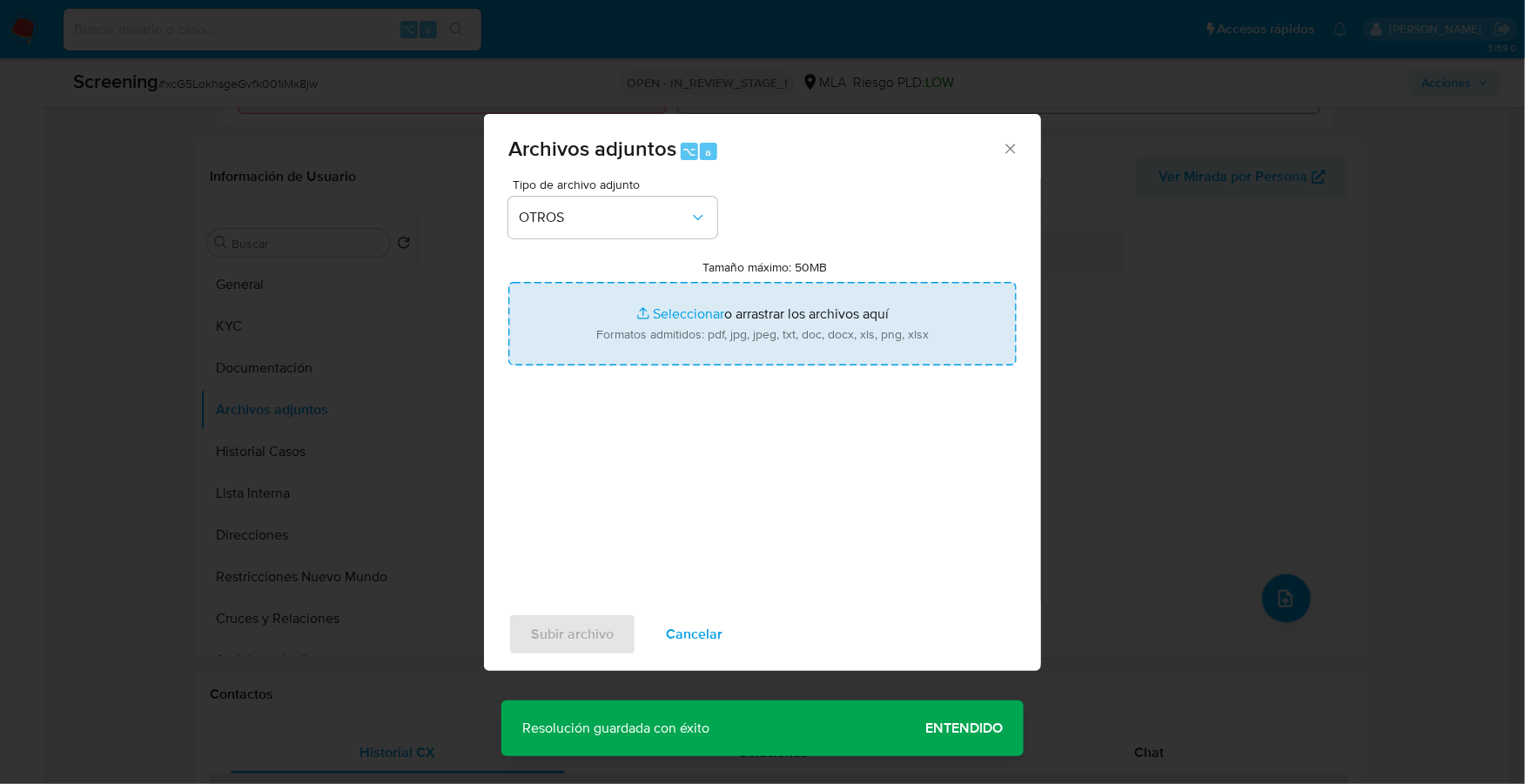
click at [691, 314] on input "Tamaño máximo: 50MB Seleccionar archivos" at bounding box center [762, 324] width 508 height 83
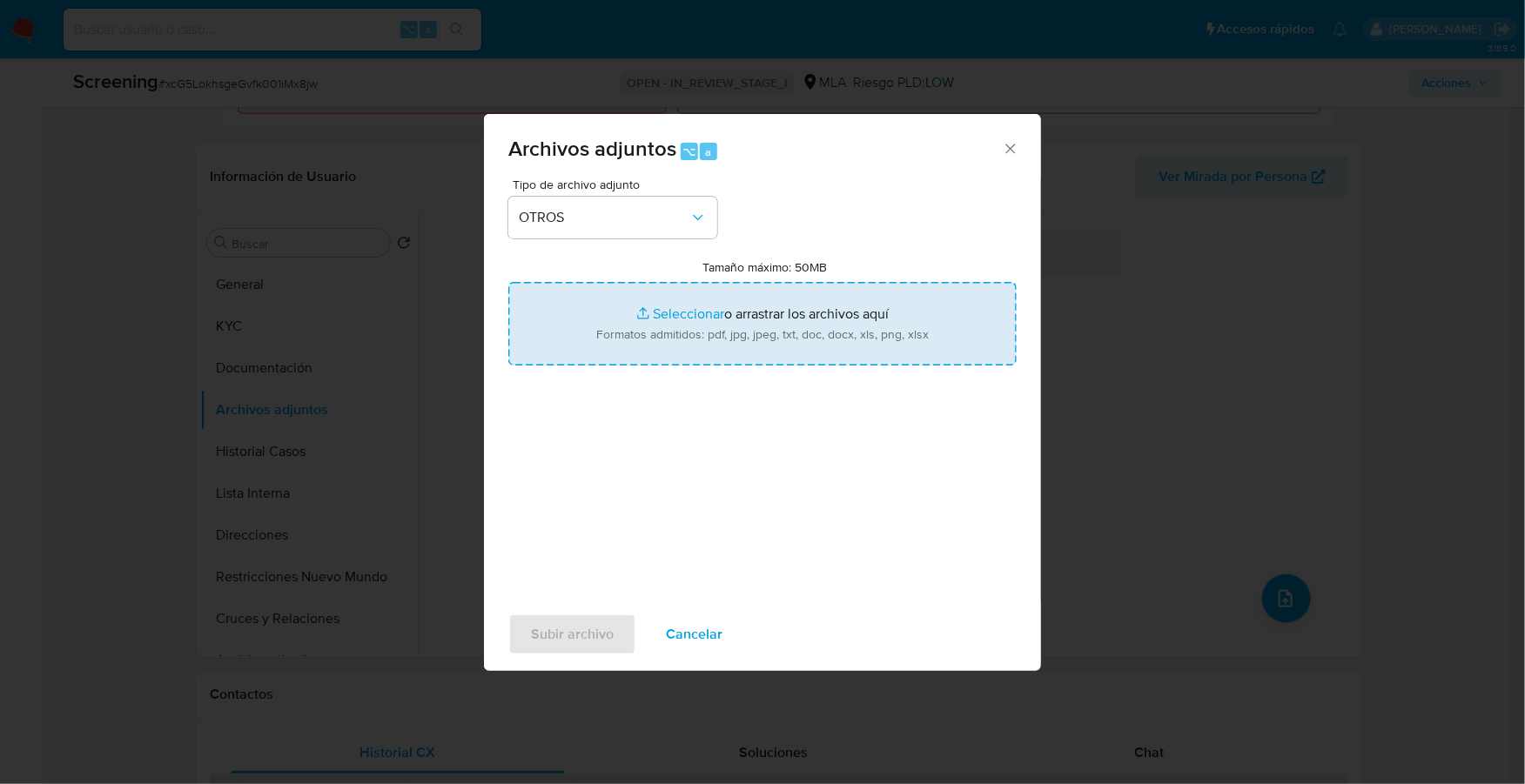
type input "C:\fakepath\AFIP - Administración Federal de Ingresos Públicos.pdf"
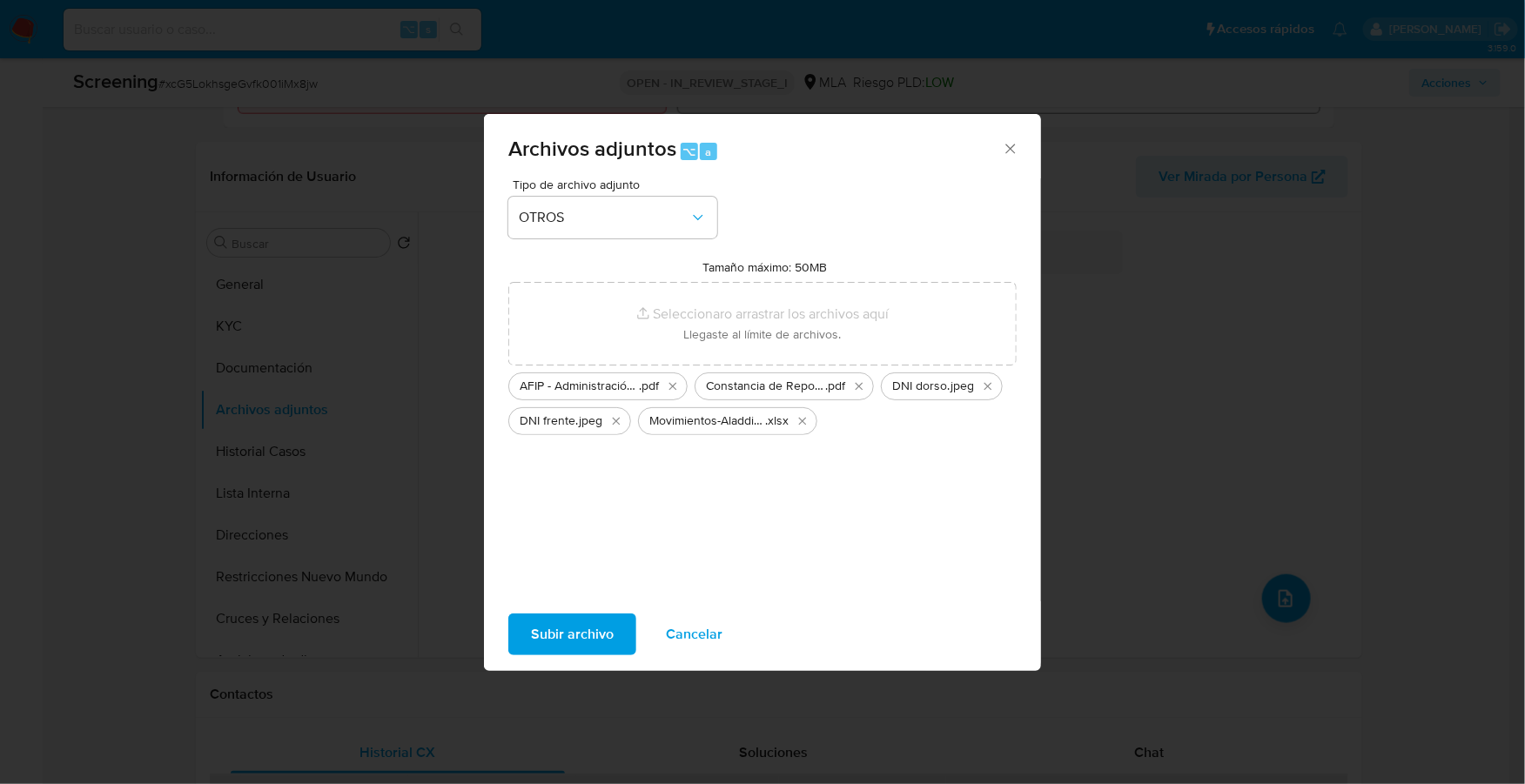
click at [599, 623] on span "Subir archivo" at bounding box center [572, 634] width 82 height 38
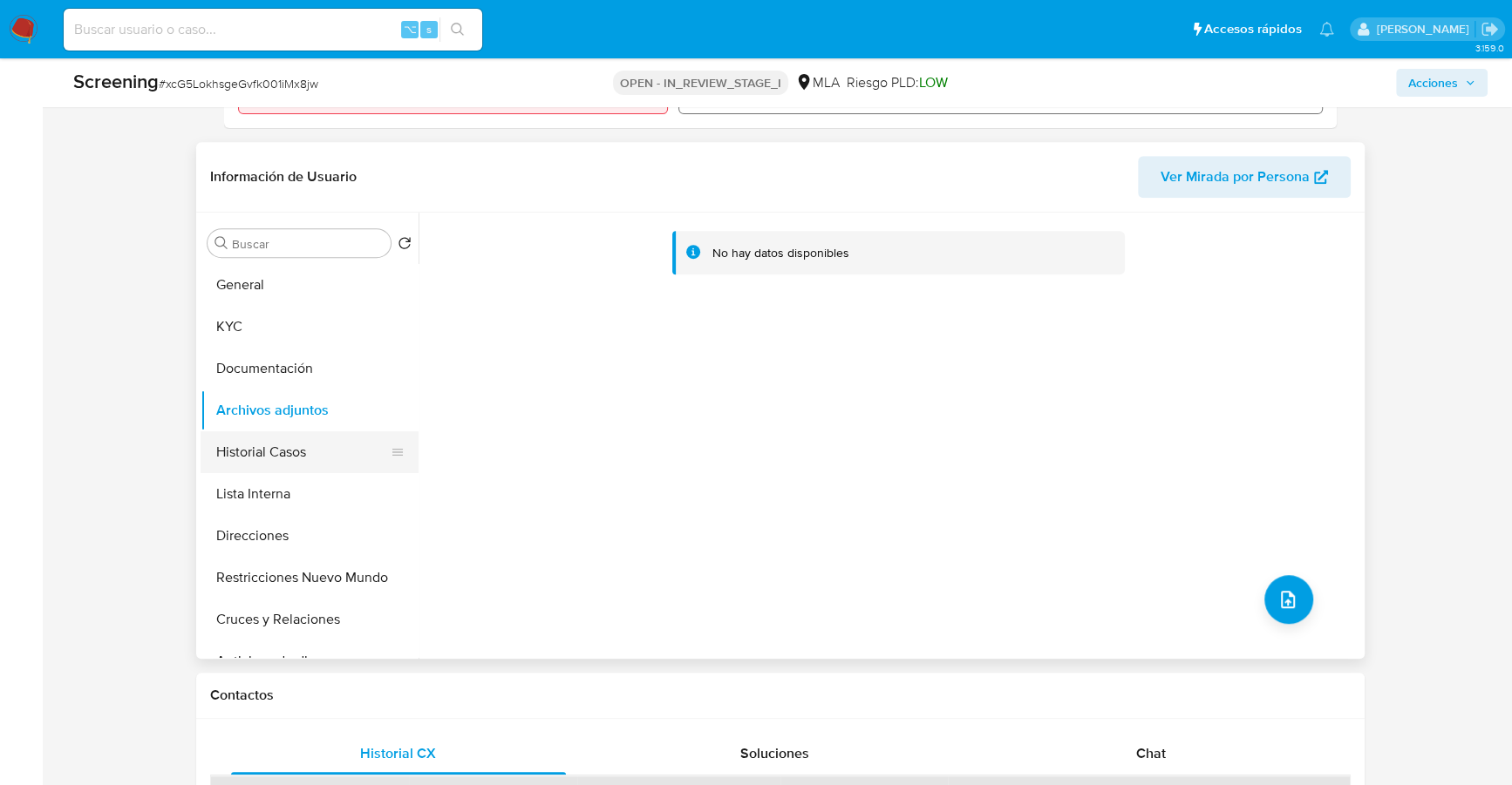
click at [271, 452] on button "Historial Casos" at bounding box center [302, 452] width 204 height 42
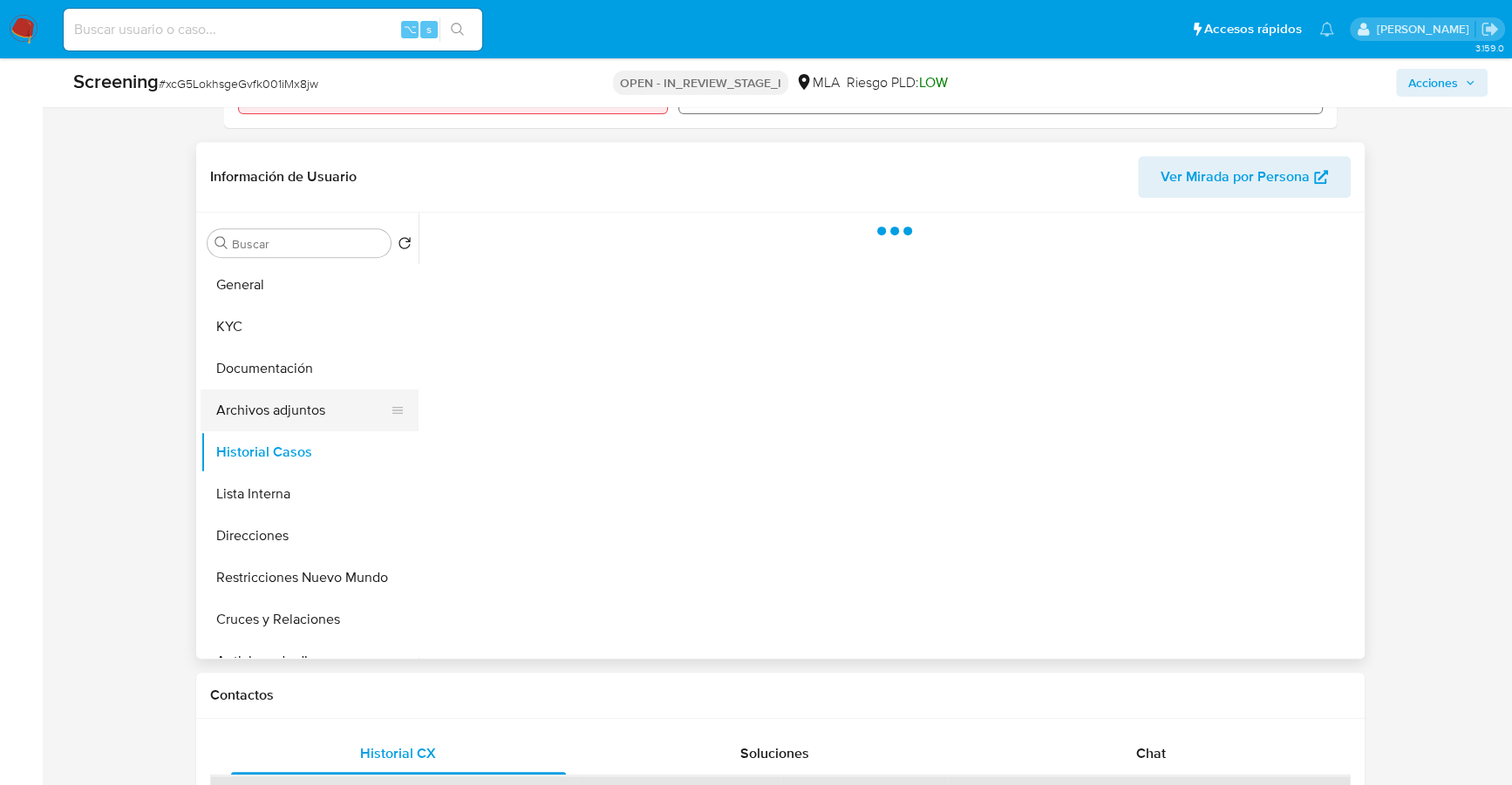
click at [283, 399] on button "Archivos adjuntos" at bounding box center [302, 410] width 204 height 42
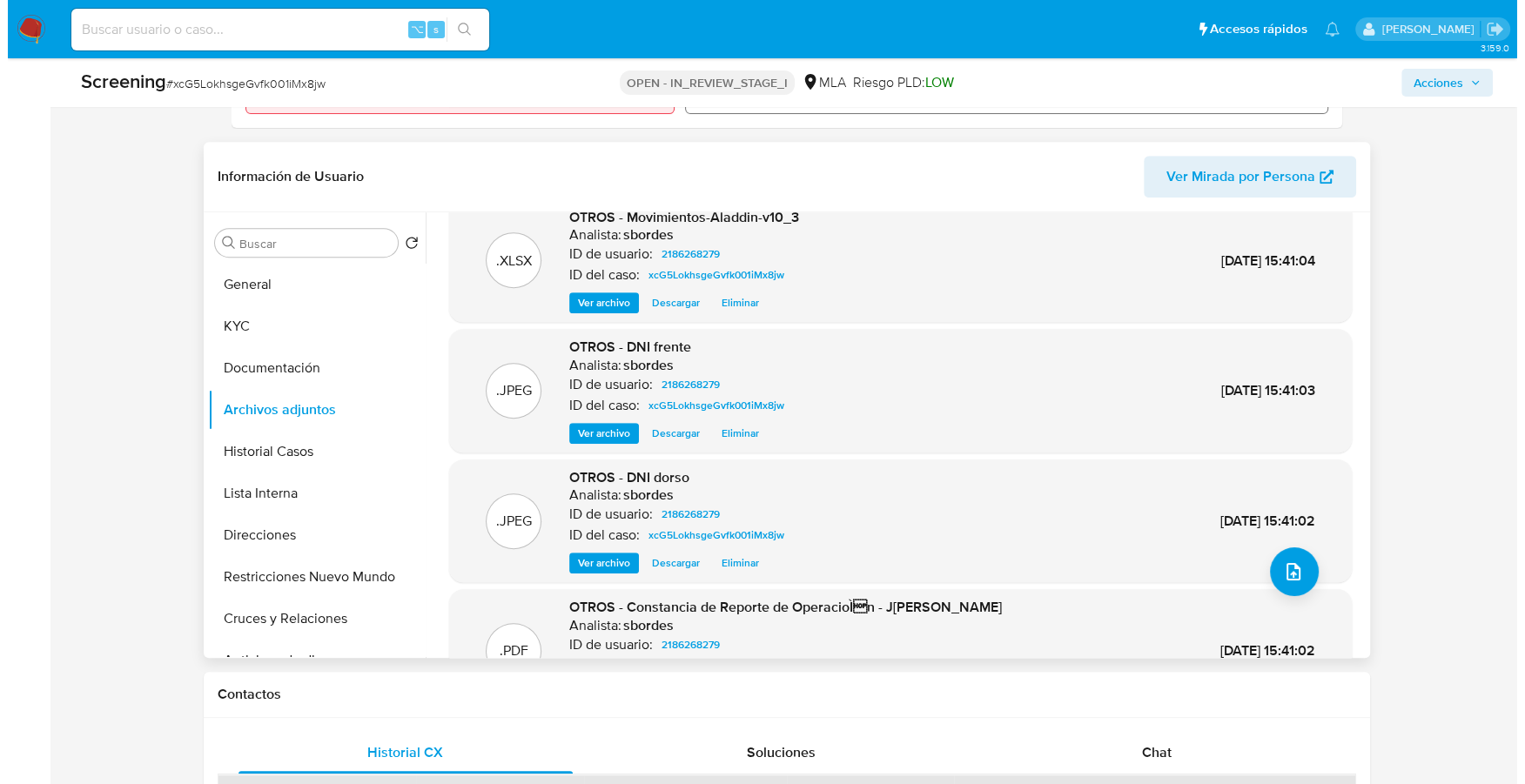
scroll to position [140, 0]
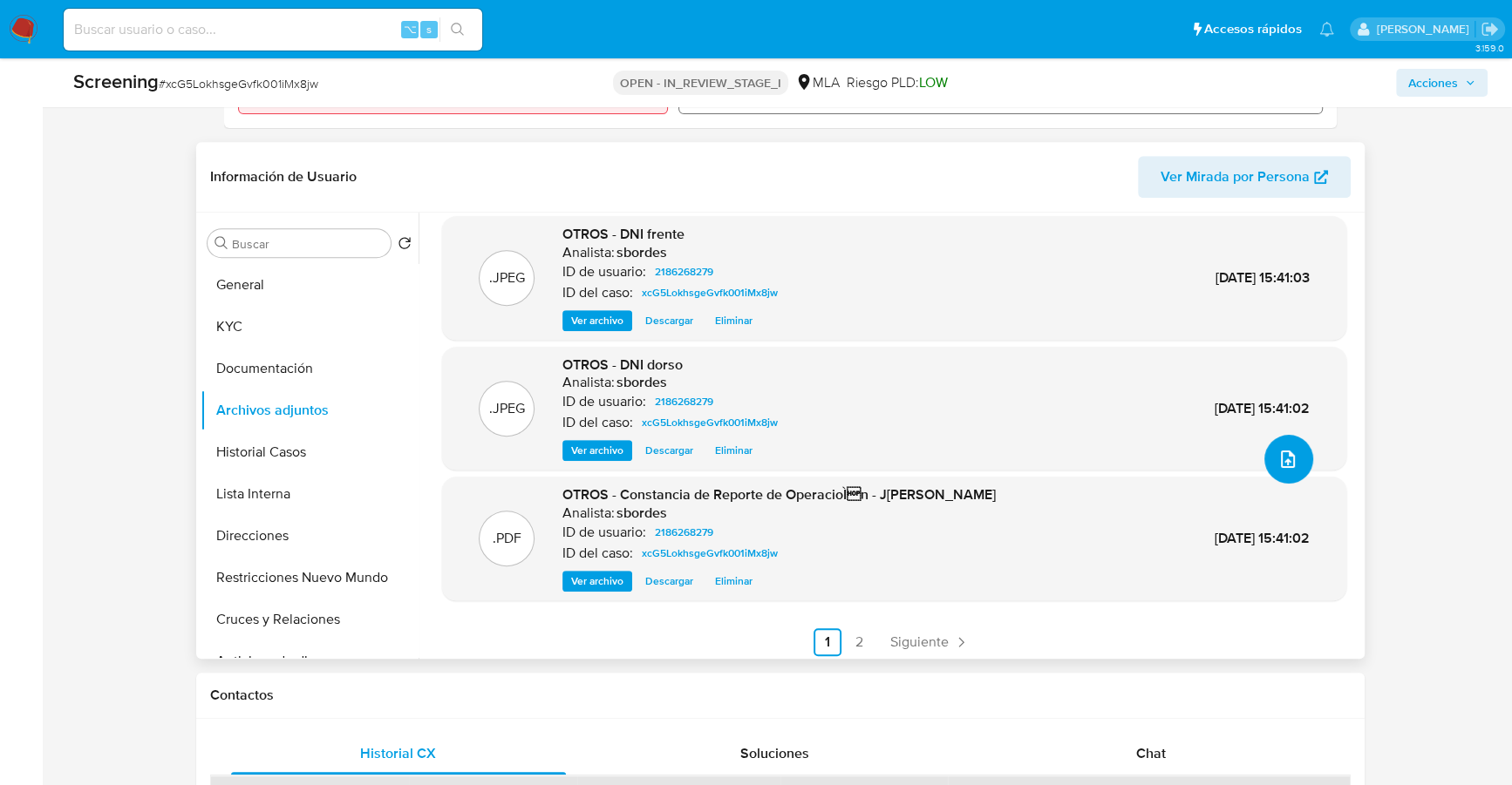
click at [1267, 462] on button "upload-file" at bounding box center [1288, 459] width 49 height 49
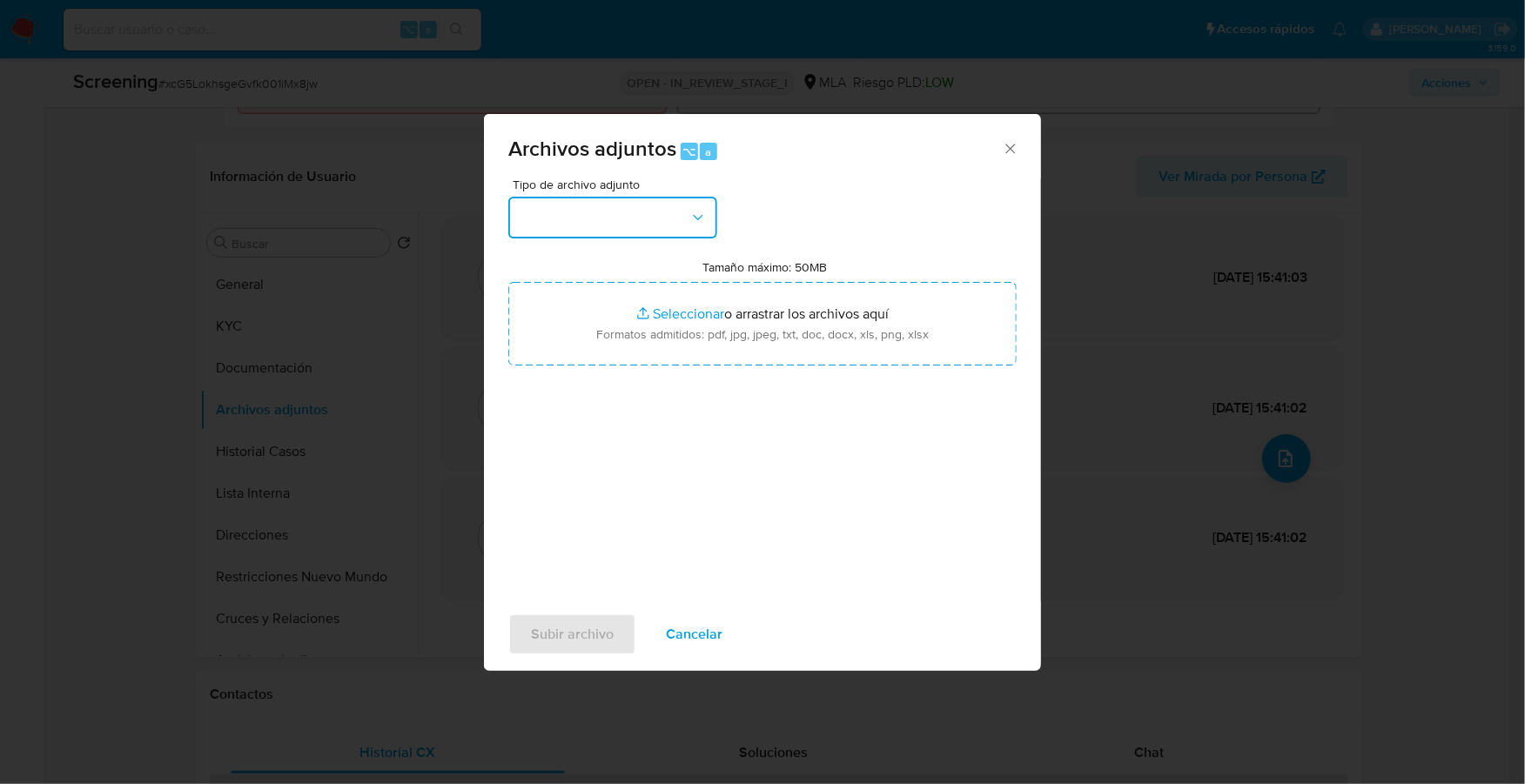
click at [609, 216] on button "button" at bounding box center [612, 217] width 209 height 42
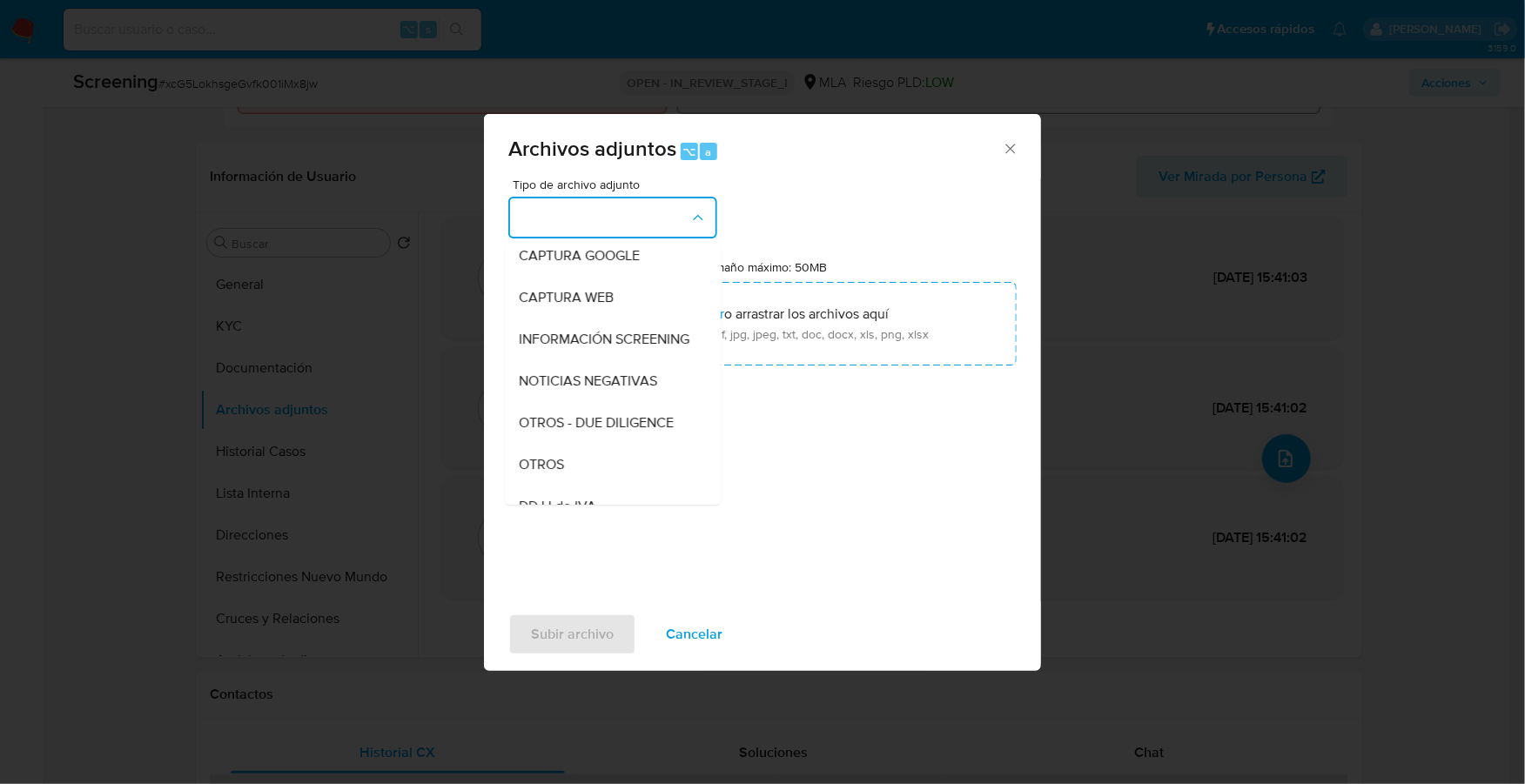
scroll to position [250, 0]
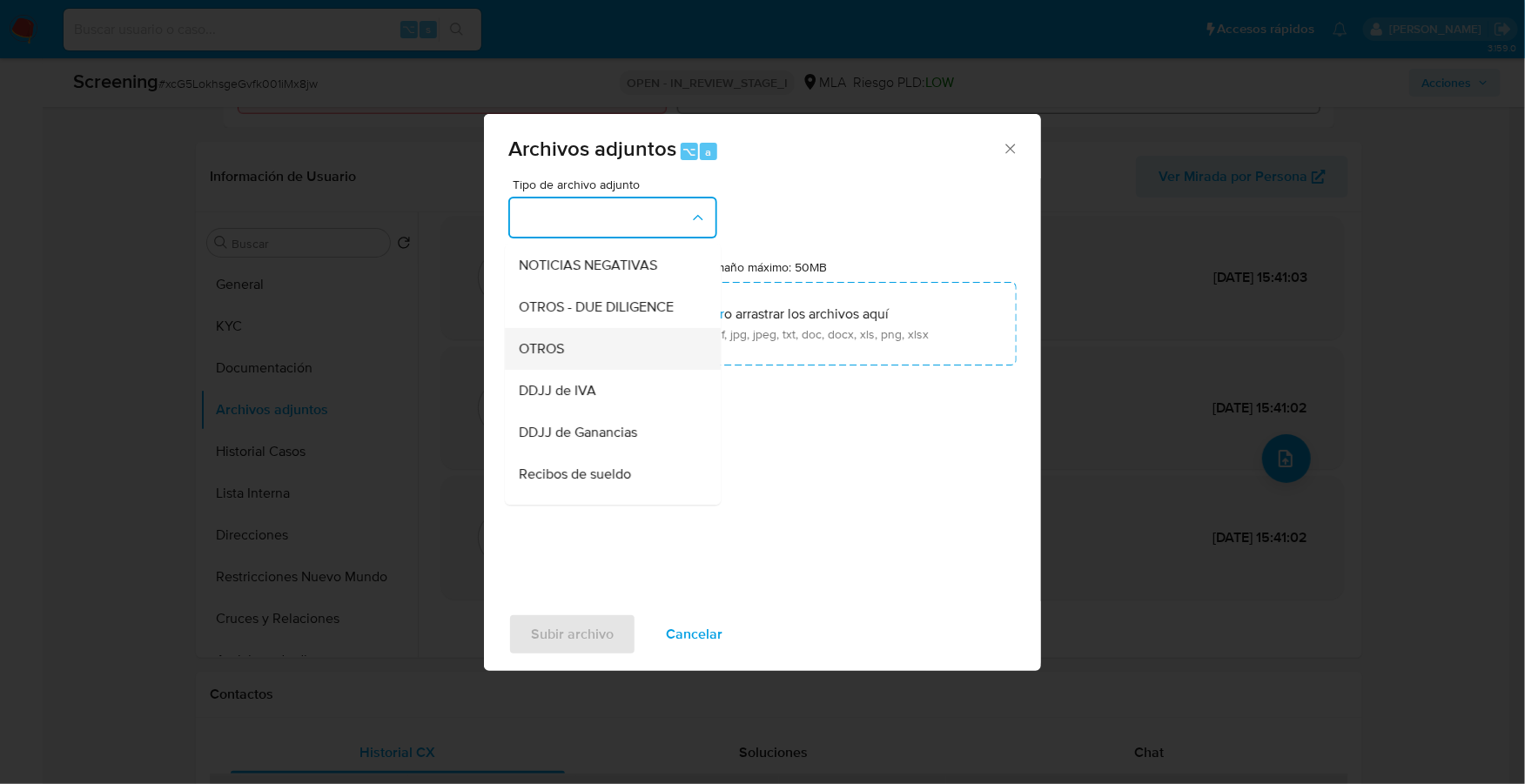
click at [578, 364] on div "OTROS" at bounding box center [608, 349] width 177 height 42
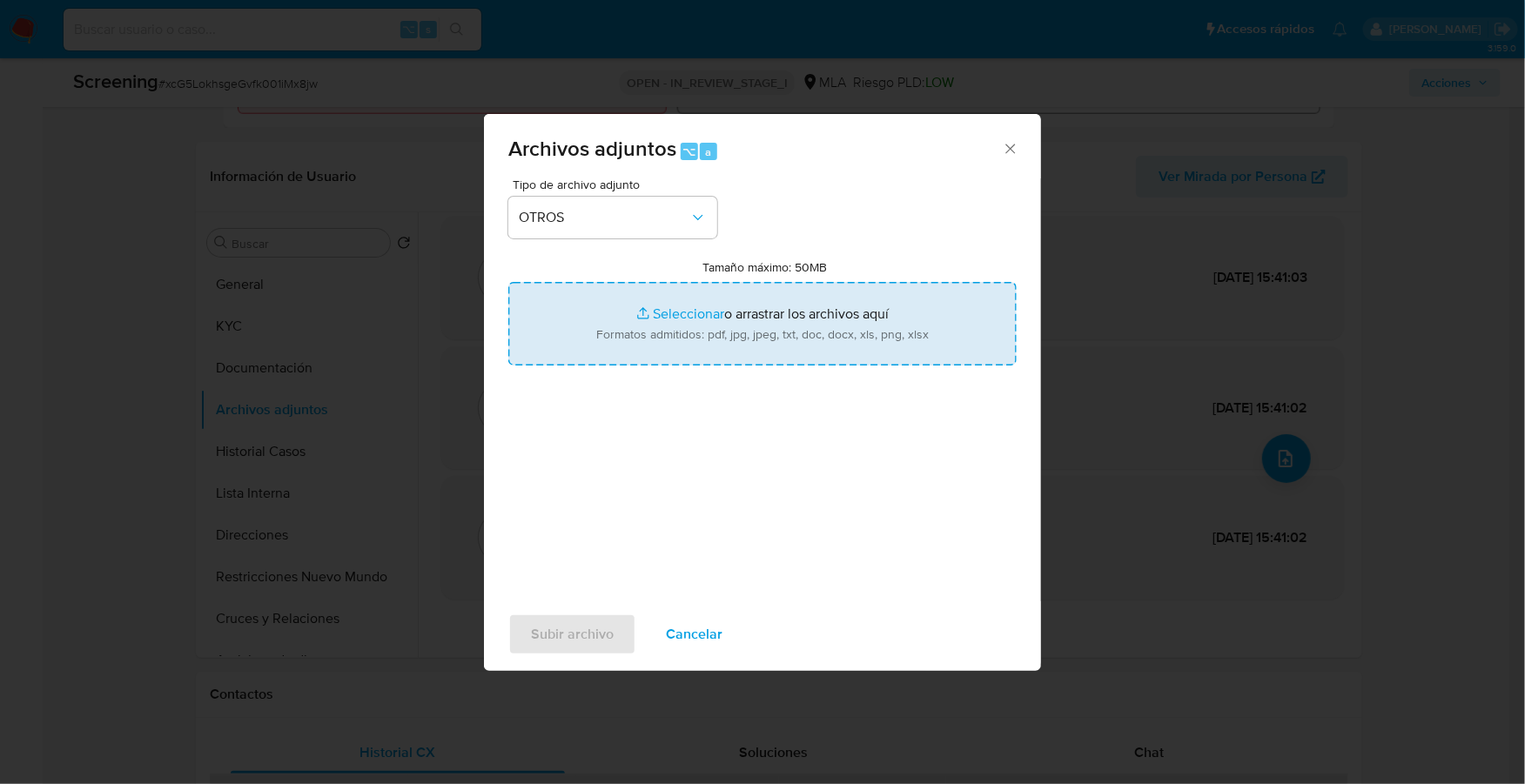
click at [674, 302] on input "Tamaño máximo: 50MB Seleccionar archivos" at bounding box center [762, 324] width 508 height 83
type input "C:\fakepath\Nosis.pdf"
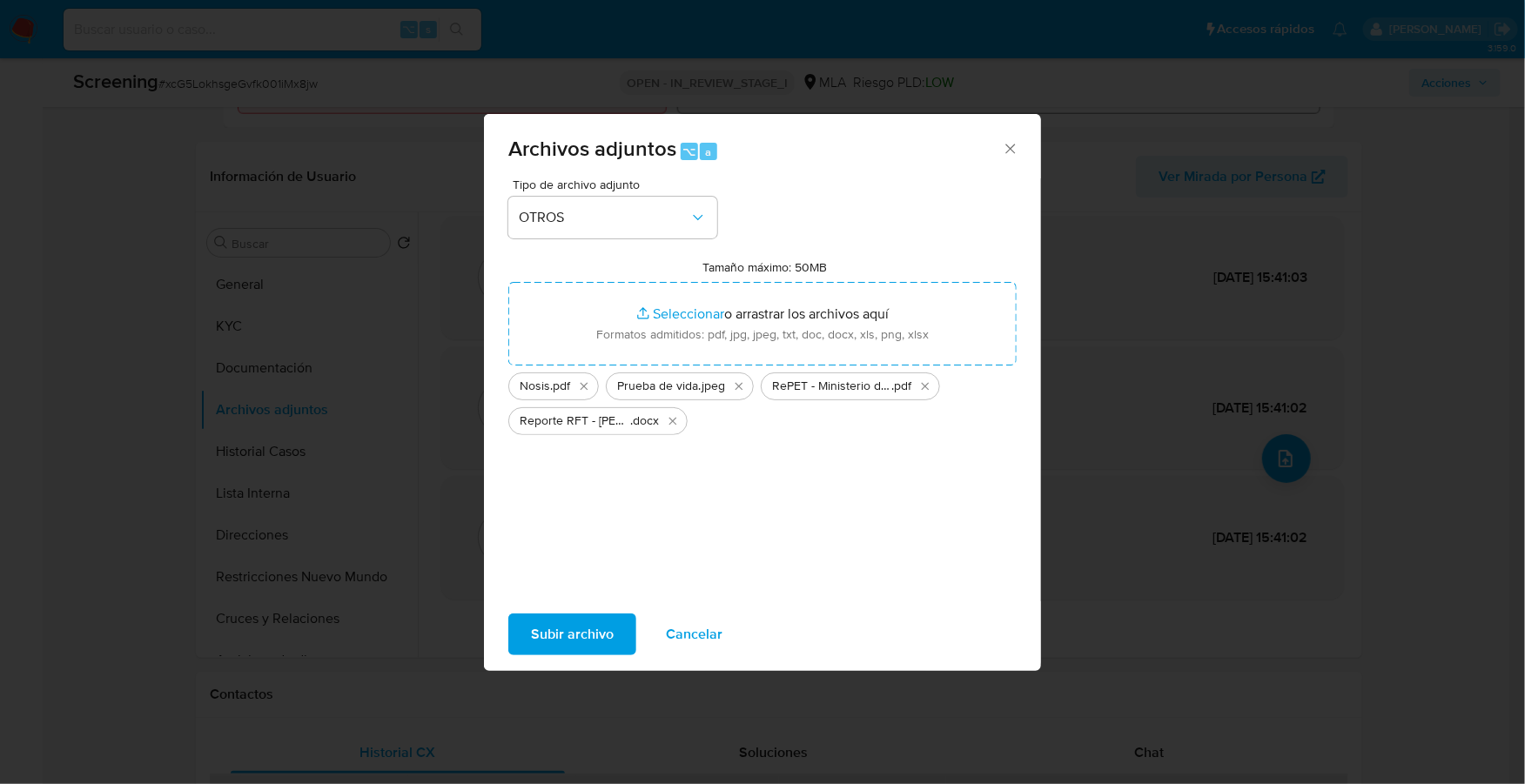
click at [571, 638] on span "Subir archivo" at bounding box center [572, 634] width 82 height 38
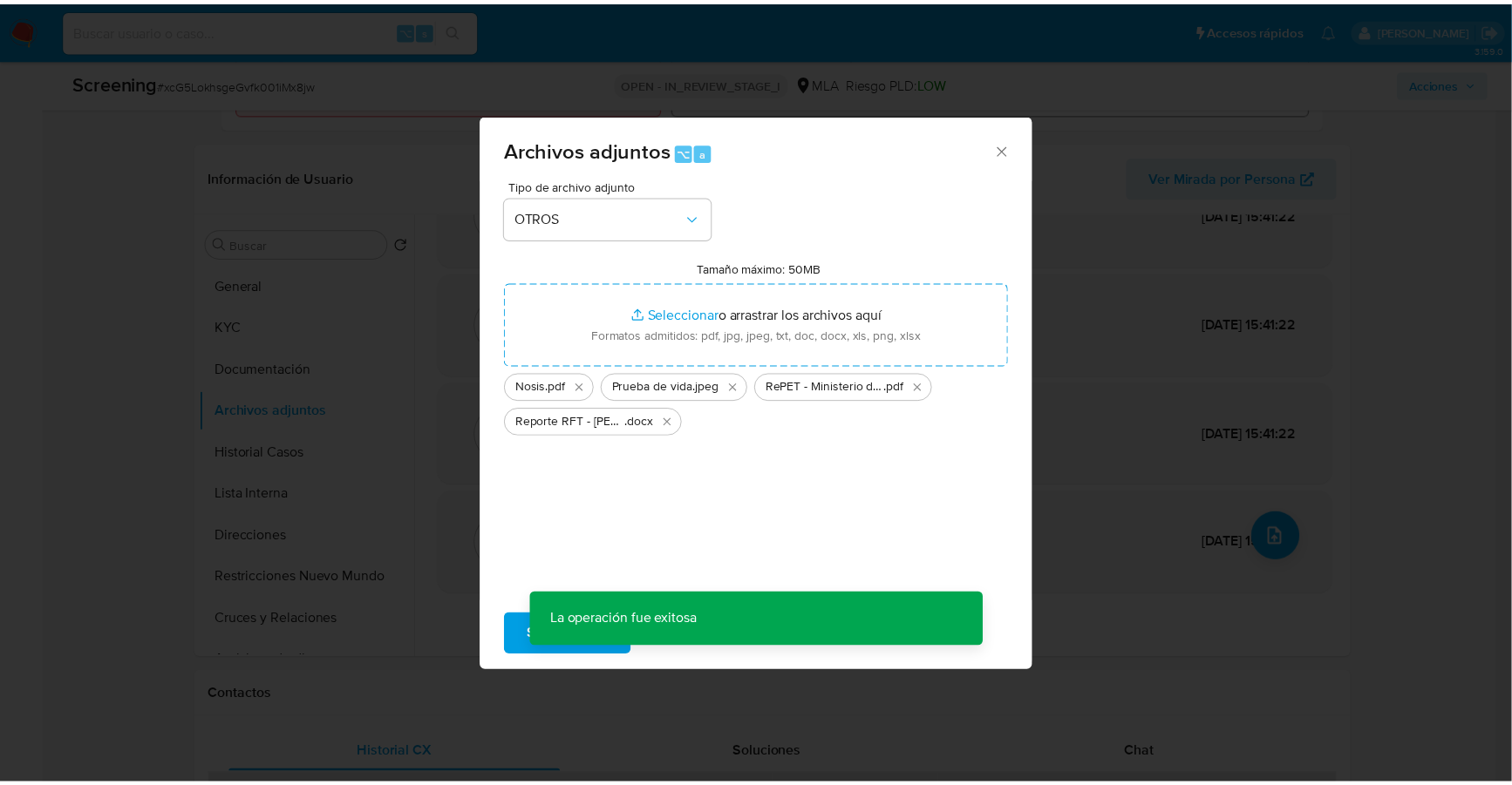
scroll to position [57, 0]
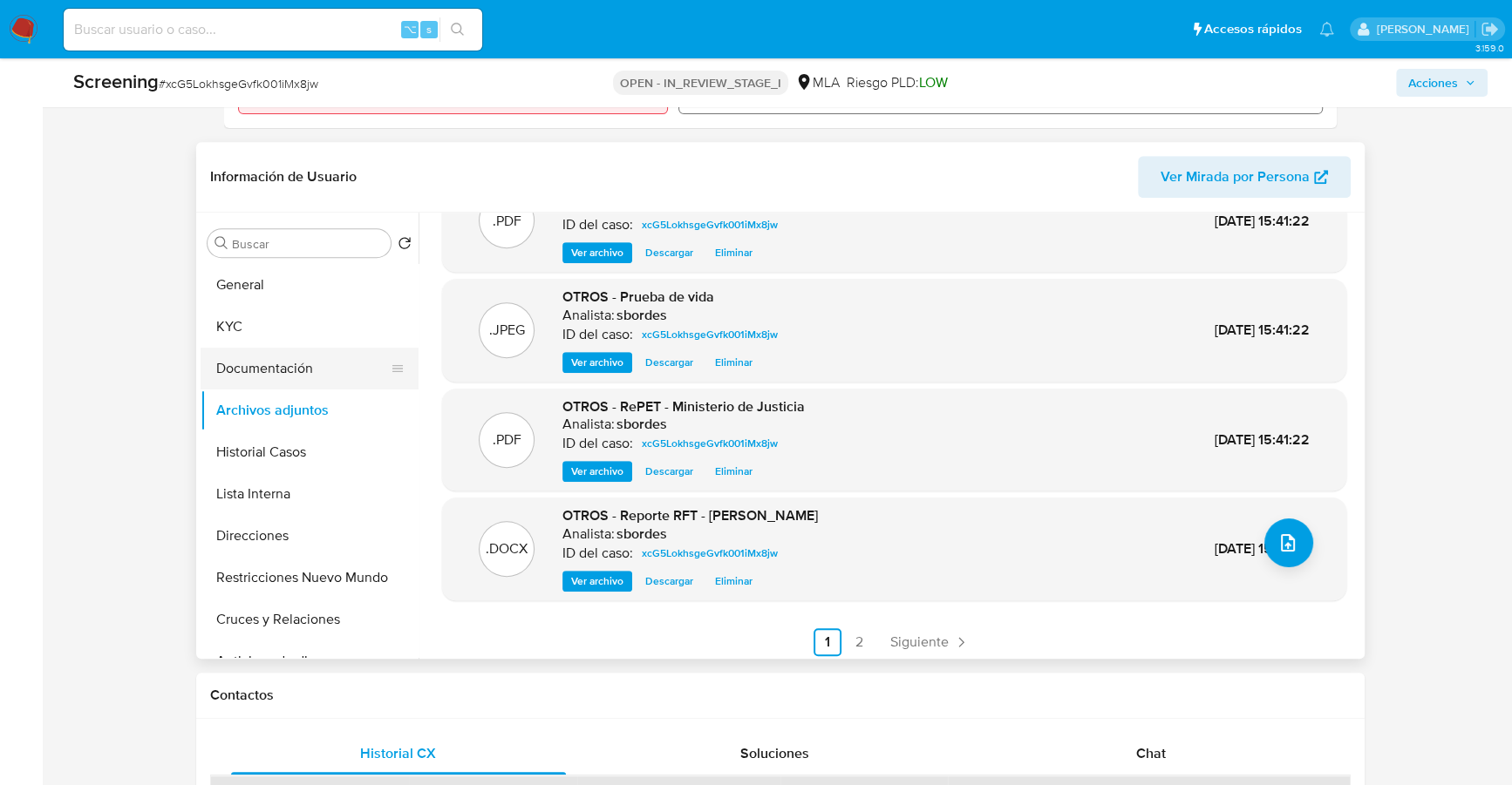
click at [274, 366] on button "Documentación" at bounding box center [302, 369] width 204 height 42
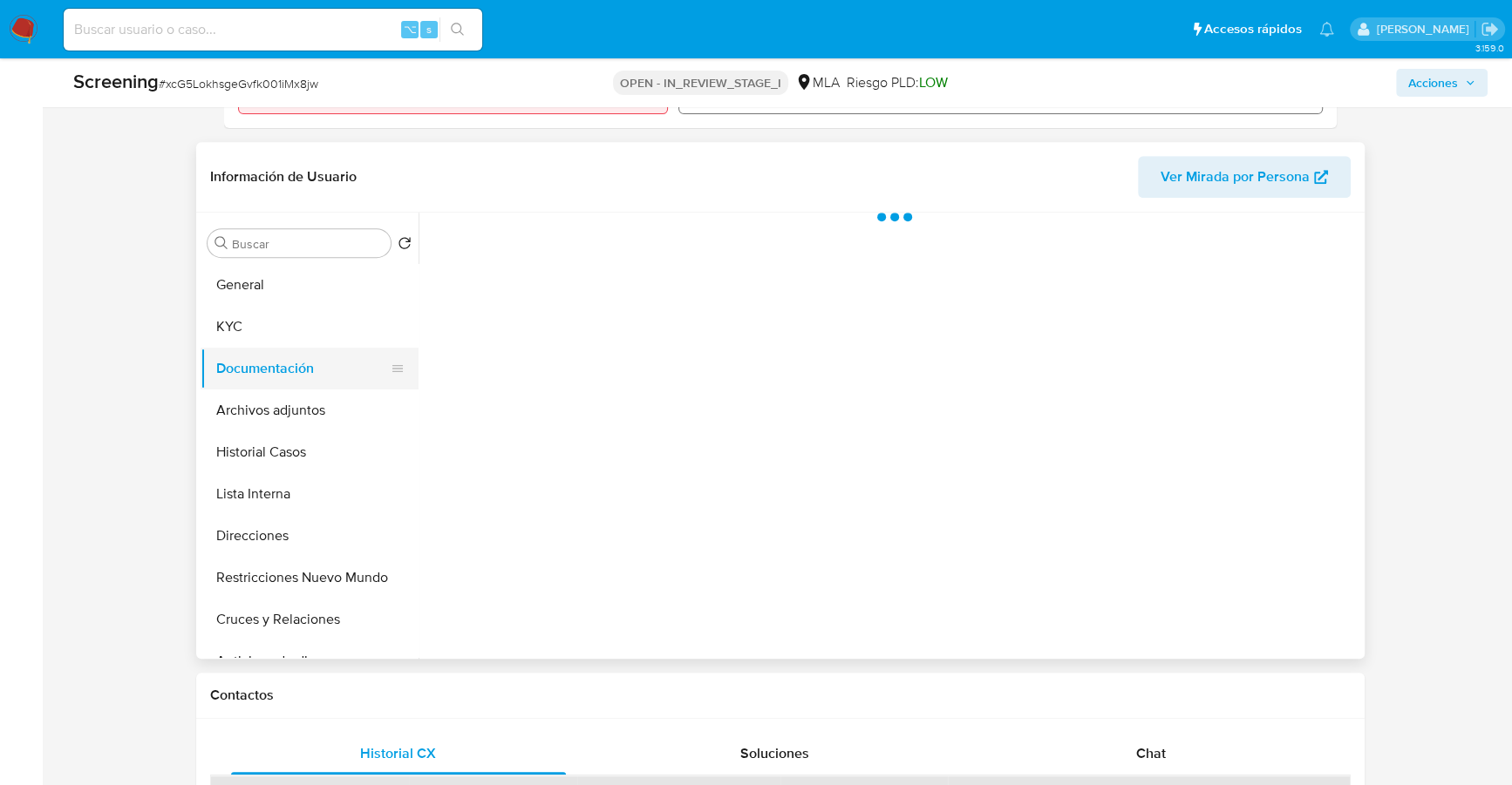
scroll to position [0, 0]
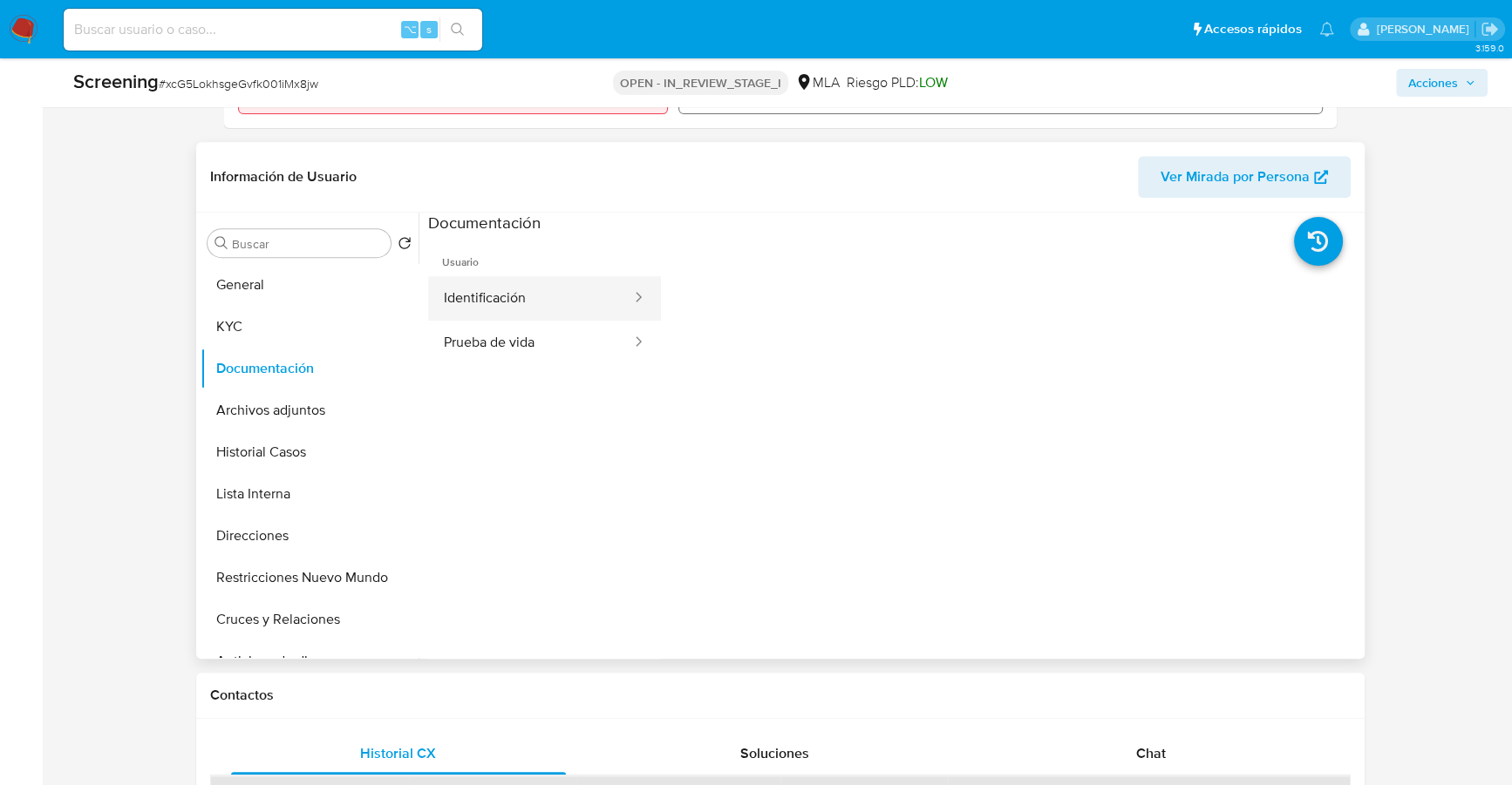
click at [483, 297] on button "Identificación" at bounding box center [530, 298] width 205 height 44
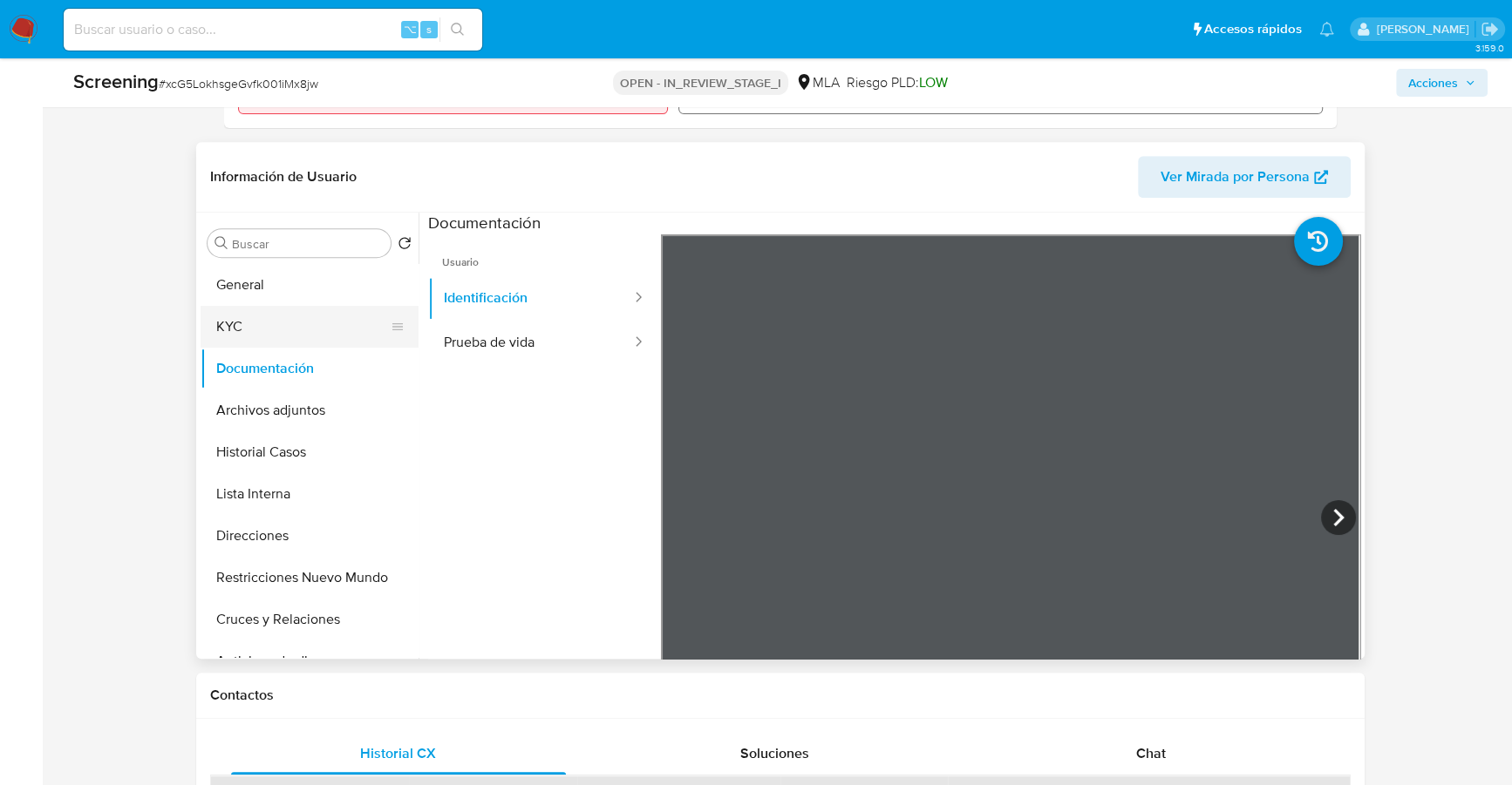
click at [246, 325] on button "KYC" at bounding box center [302, 327] width 204 height 42
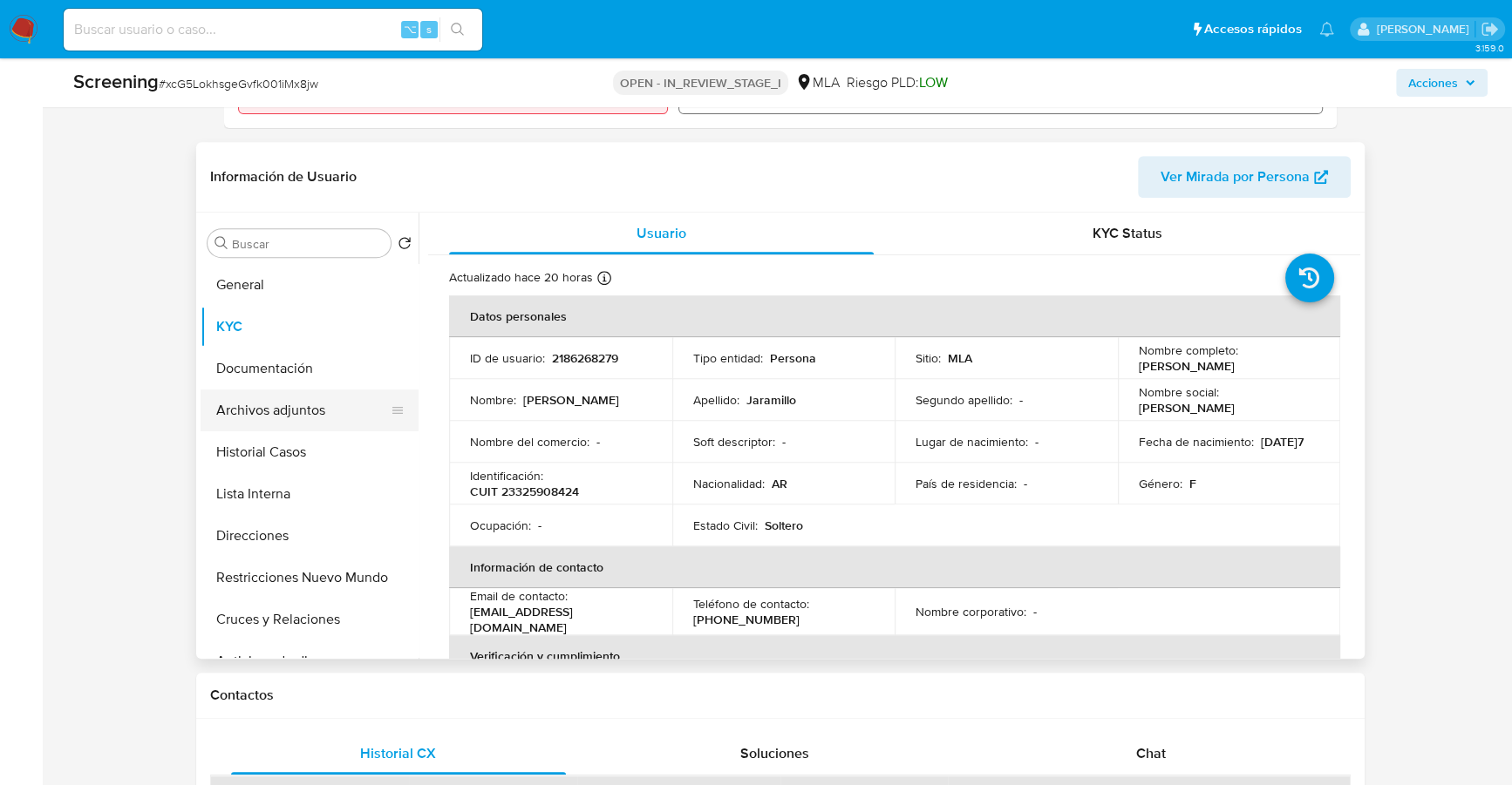
click at [281, 424] on button "Archivos adjuntos" at bounding box center [302, 410] width 204 height 42
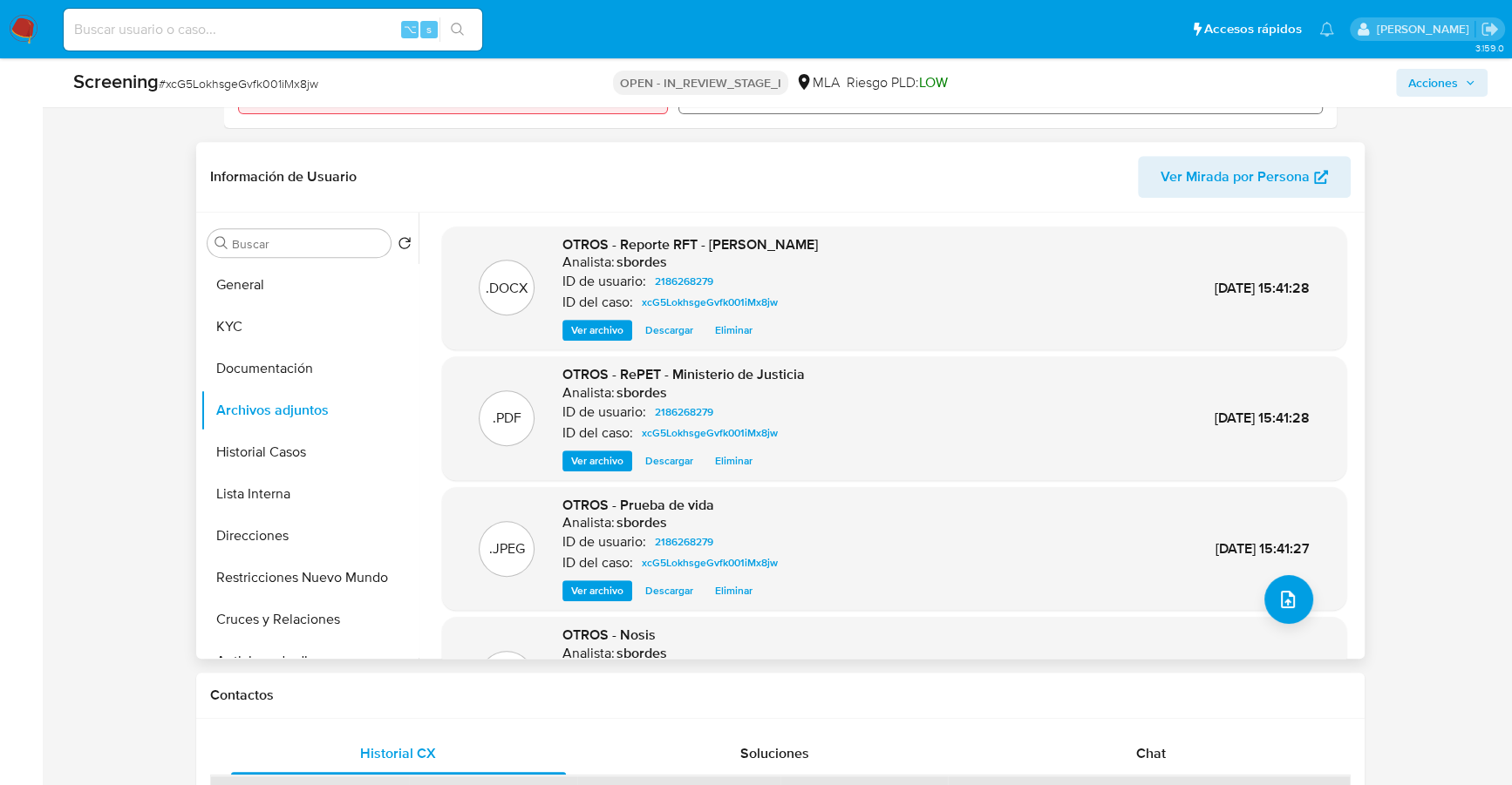
click at [595, 334] on span "Ver archivo" at bounding box center [597, 330] width 53 height 17
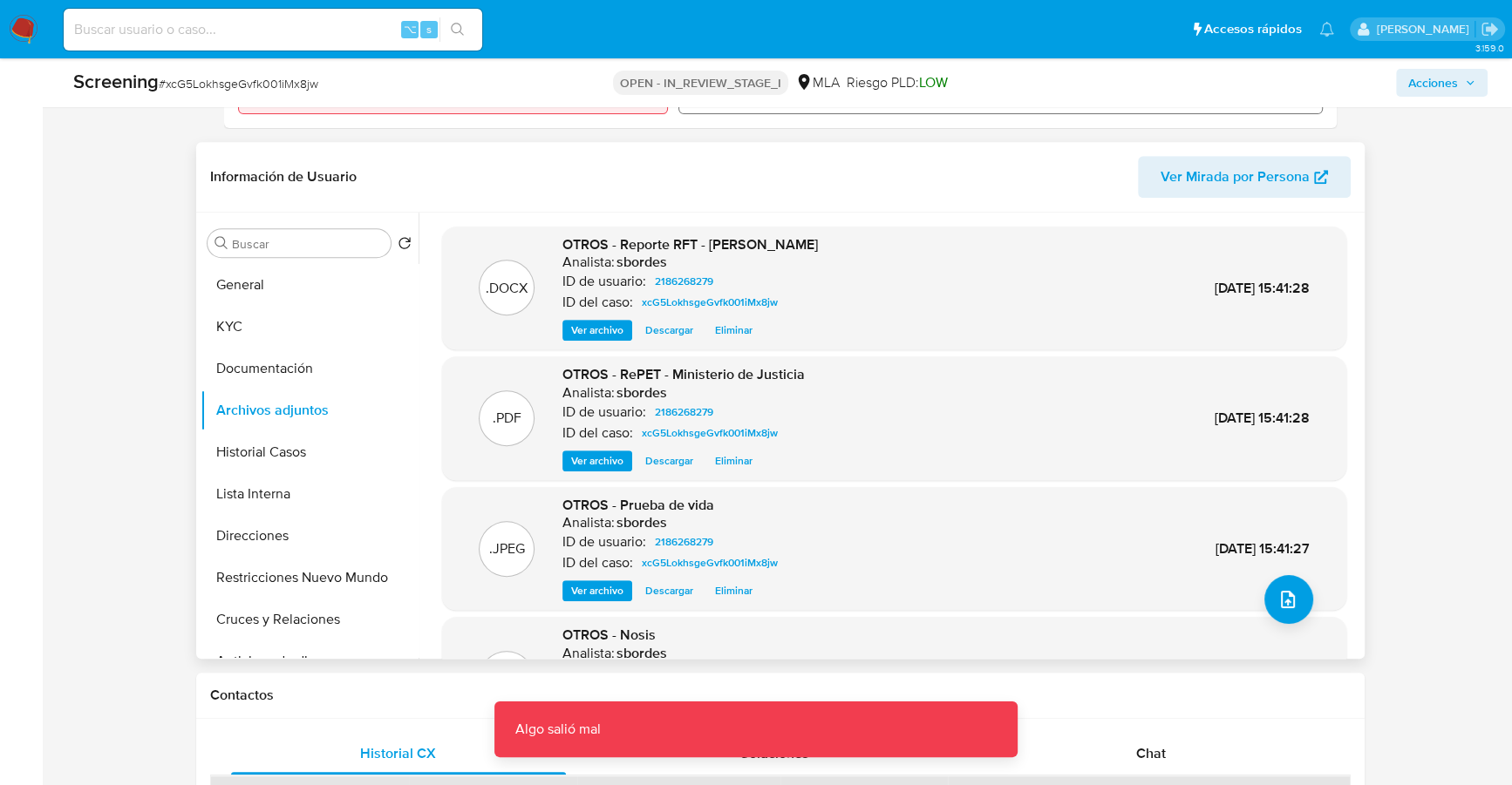
click at [596, 327] on span "Ver archivo" at bounding box center [597, 330] width 53 height 17
click at [589, 460] on span "Ver archivo" at bounding box center [597, 460] width 53 height 17
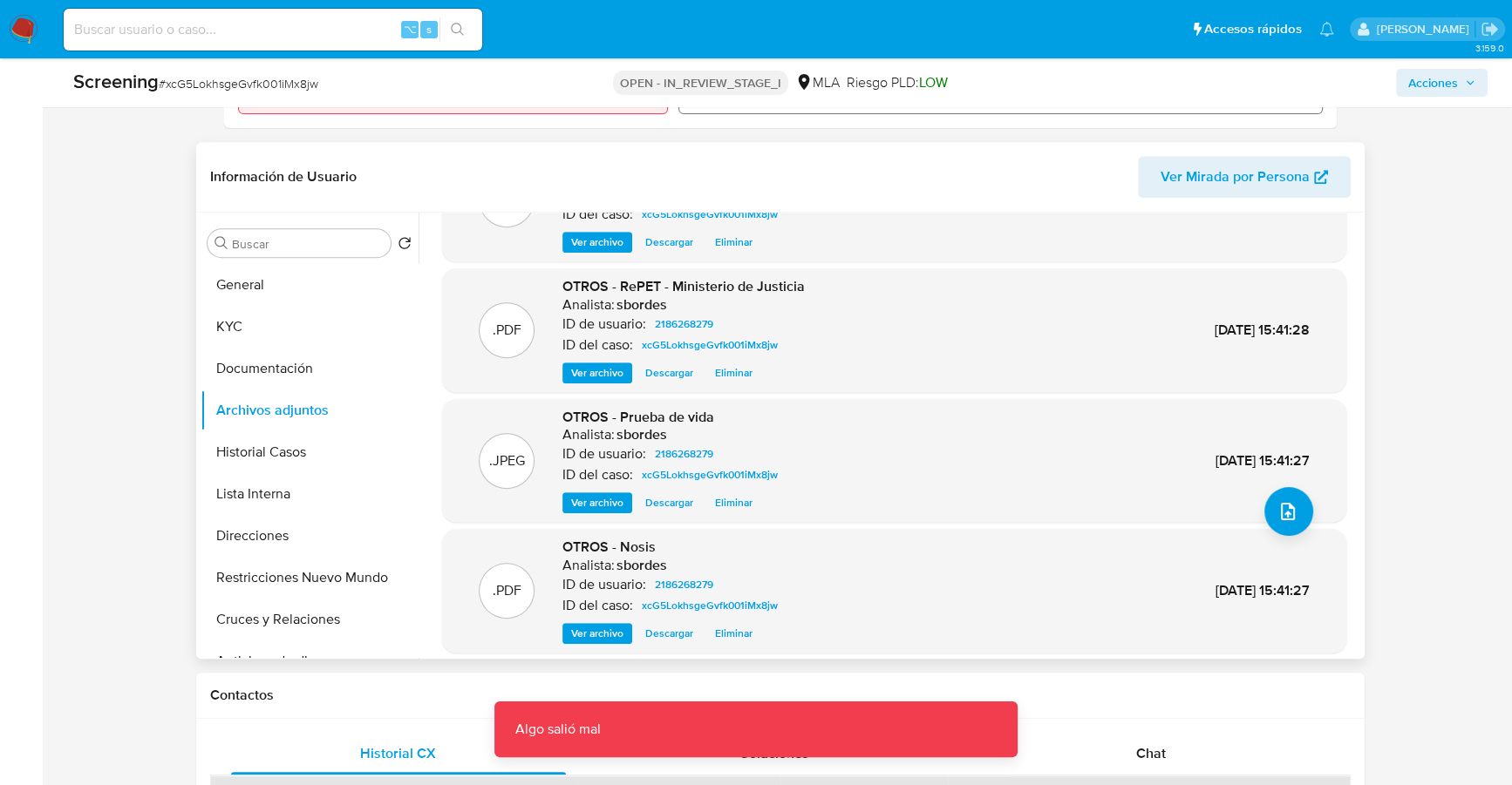
scroll to position [147, 0]
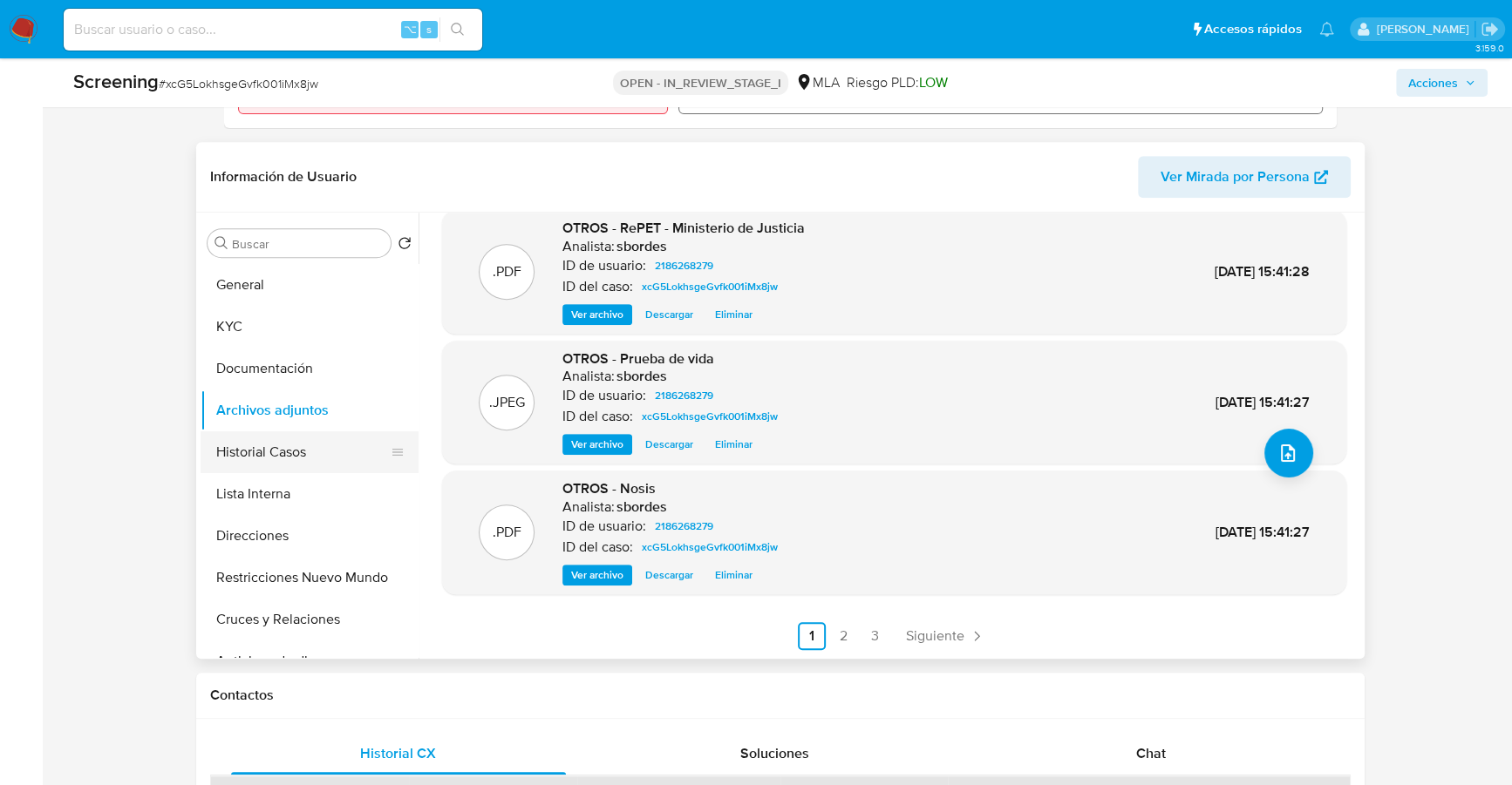
click at [293, 459] on button "Historial Casos" at bounding box center [302, 452] width 204 height 42
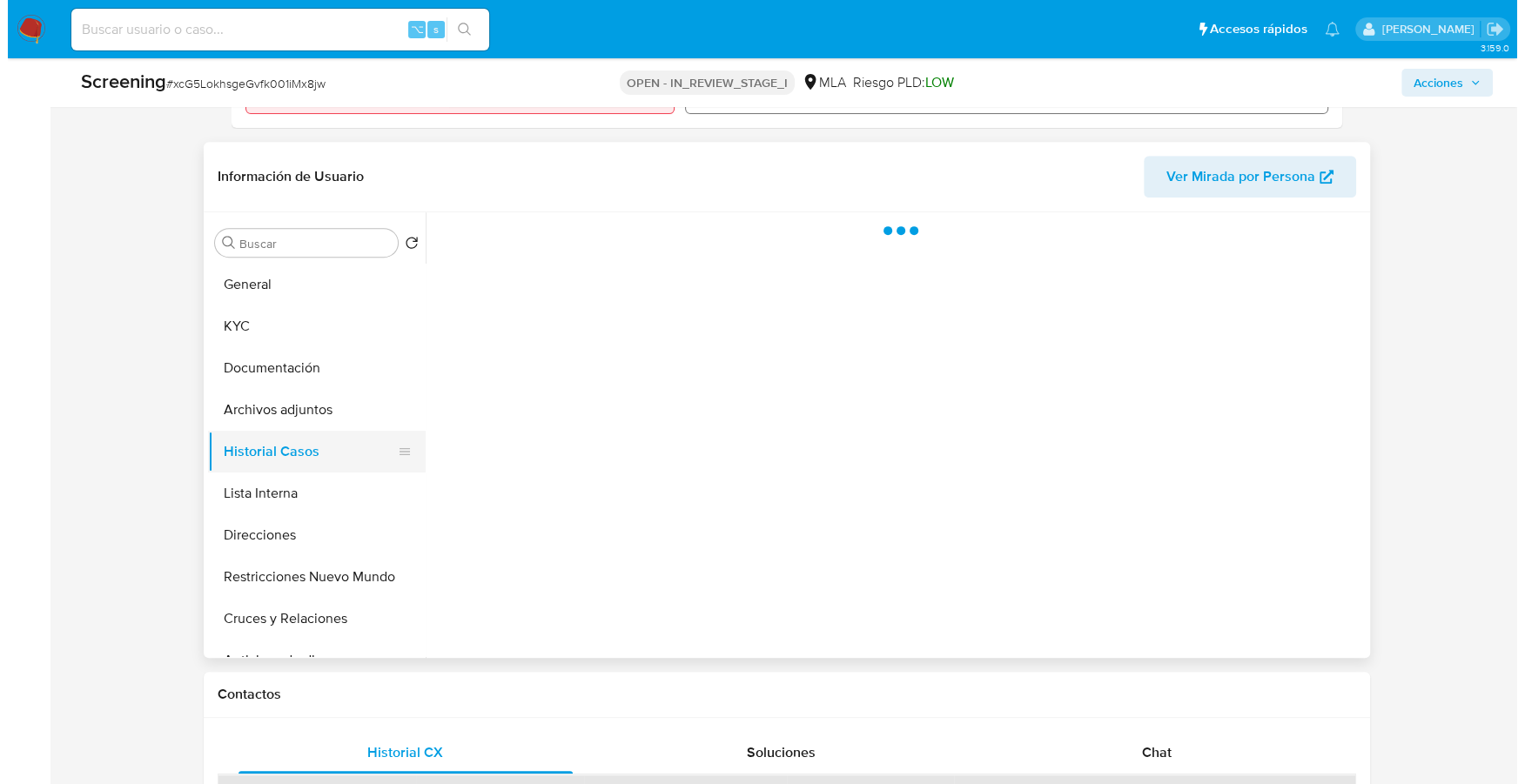
scroll to position [0, 0]
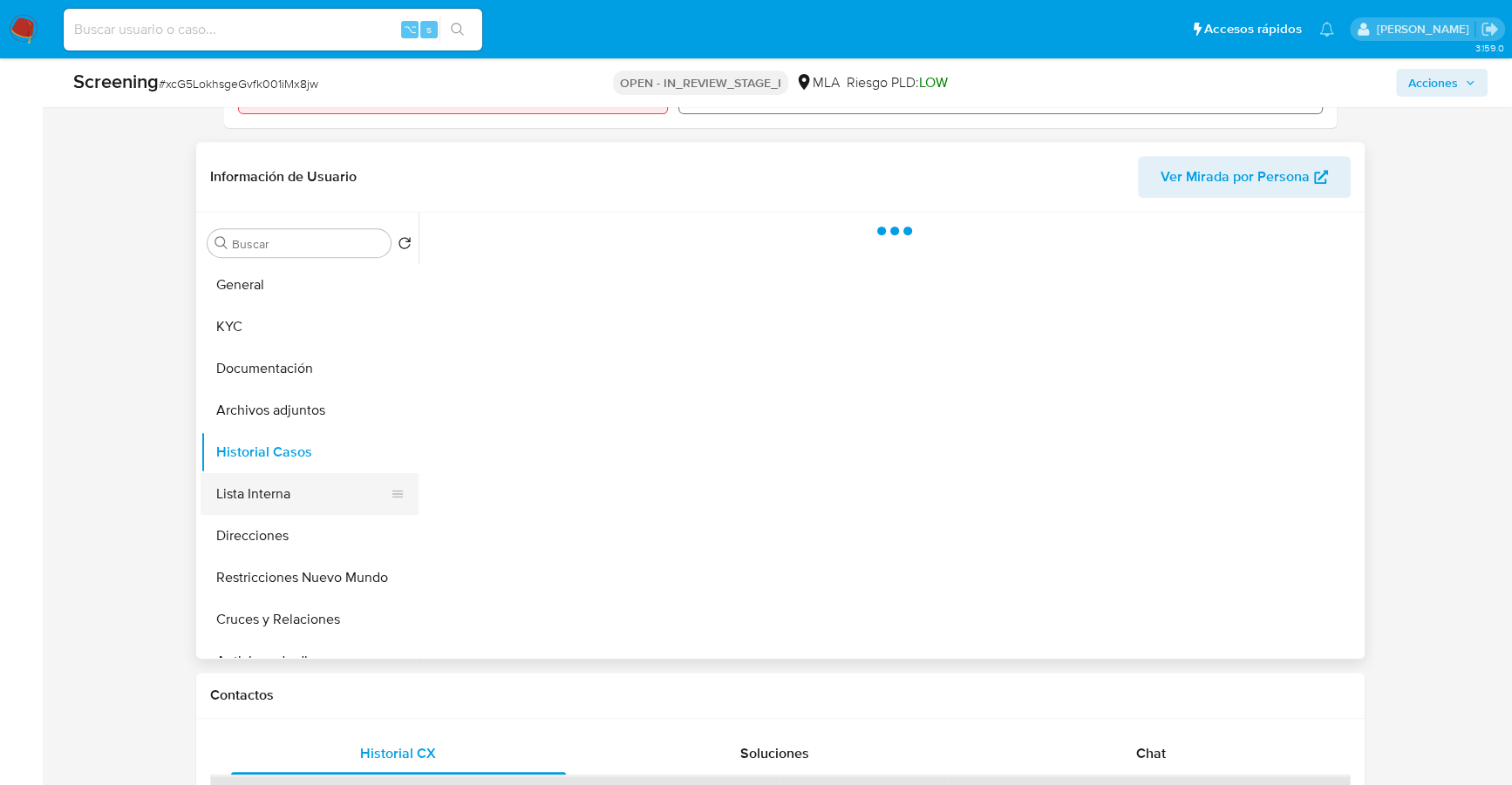
click at [294, 496] on button "Lista Interna" at bounding box center [302, 494] width 204 height 42
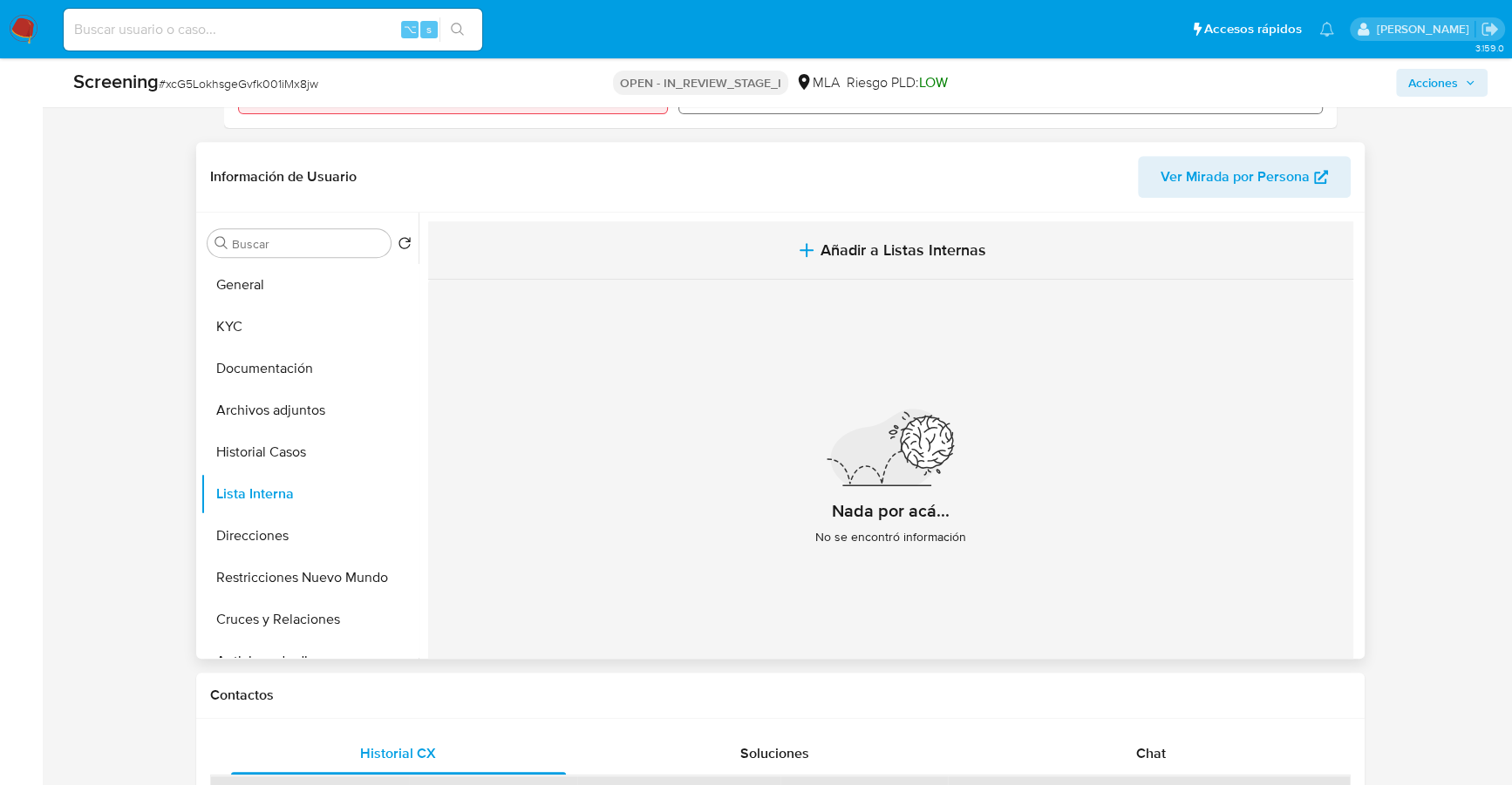
click at [885, 241] on span "Añadir a Listas Internas" at bounding box center [902, 250] width 166 height 19
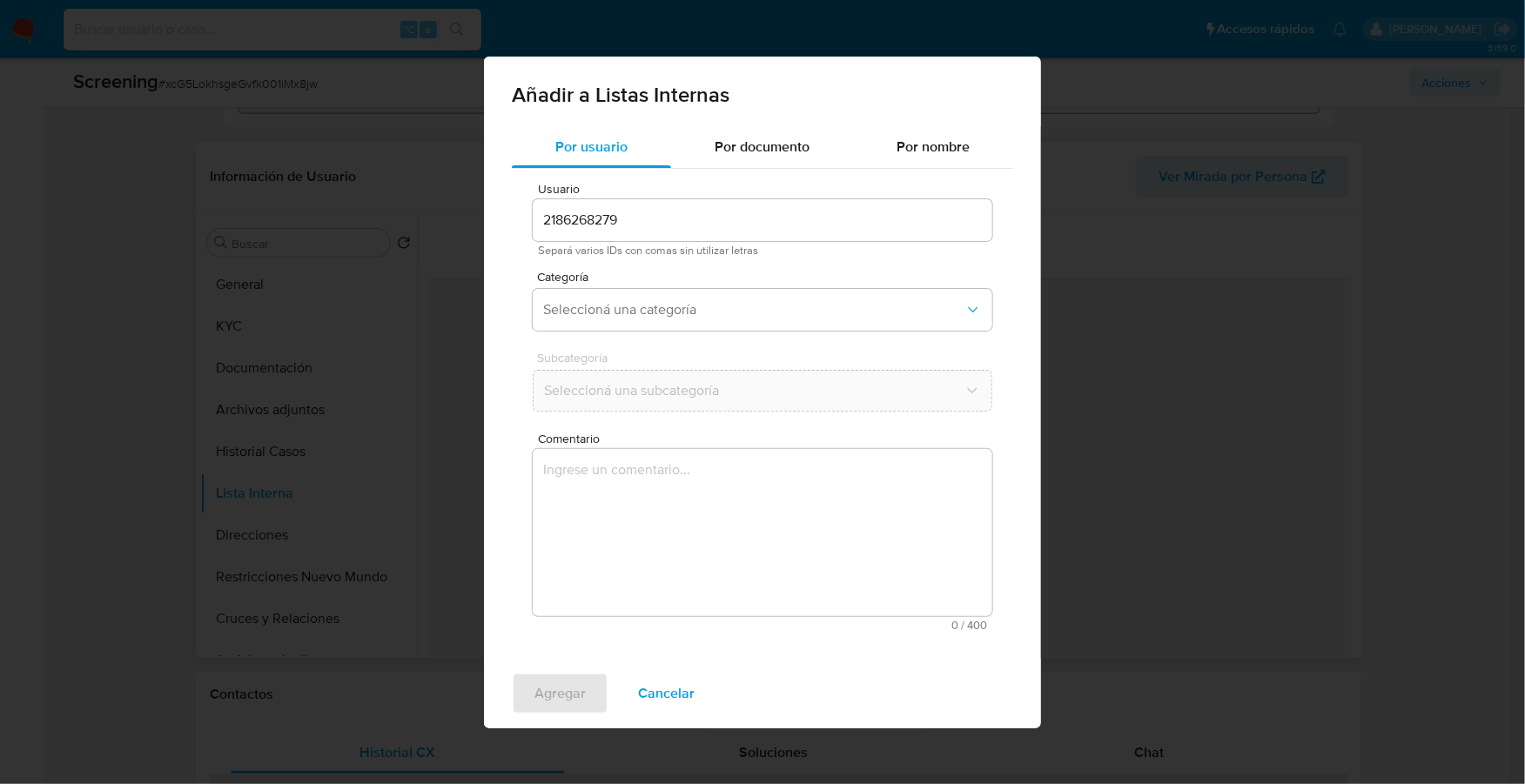
click at [612, 332] on div "Categoría Seleccioná una categoría" at bounding box center [762, 304] width 459 height 67
click at [619, 311] on span "Seleccioná una categoría" at bounding box center [753, 309] width 422 height 17
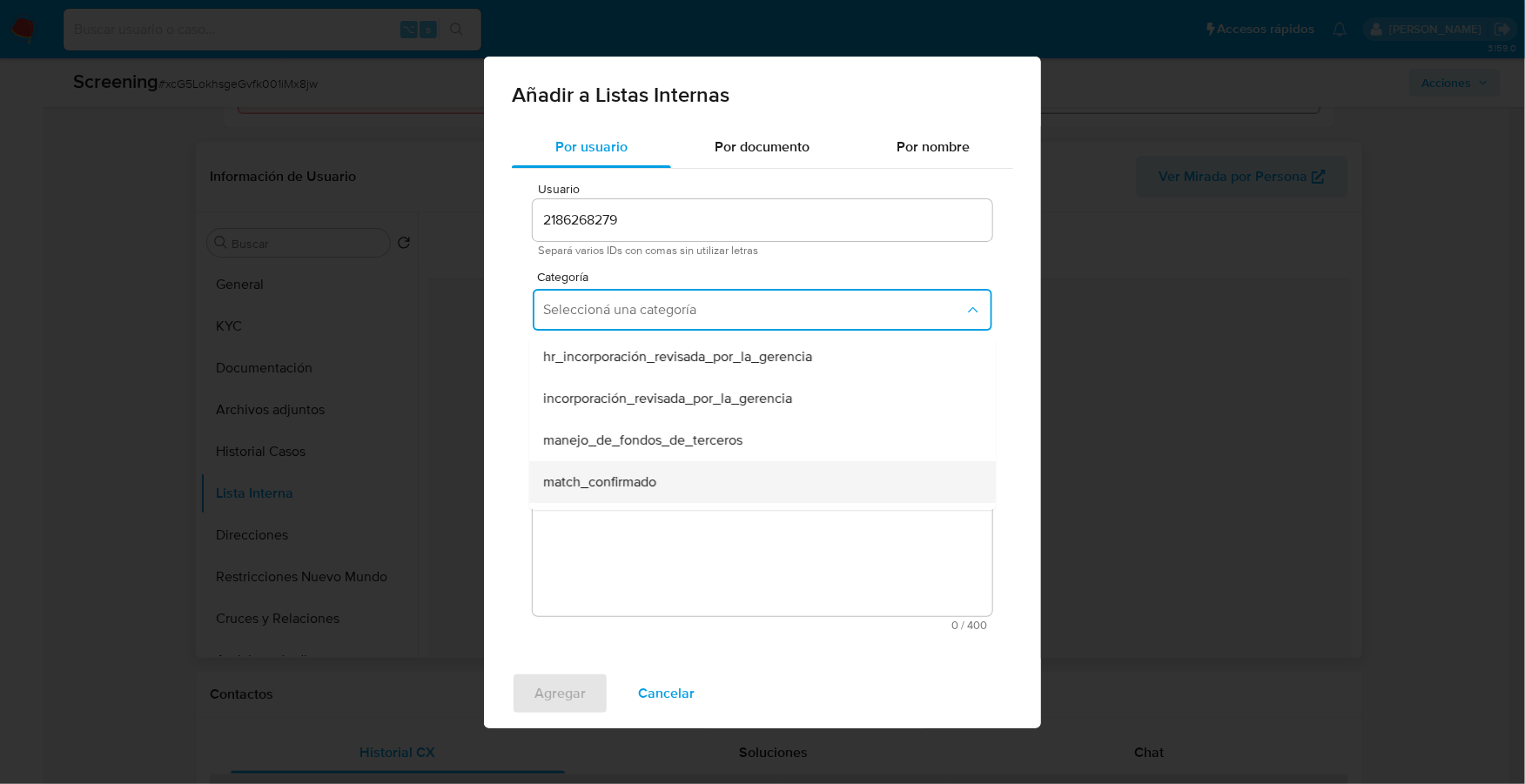
click at [631, 480] on span "match_confirmado" at bounding box center [599, 481] width 113 height 17
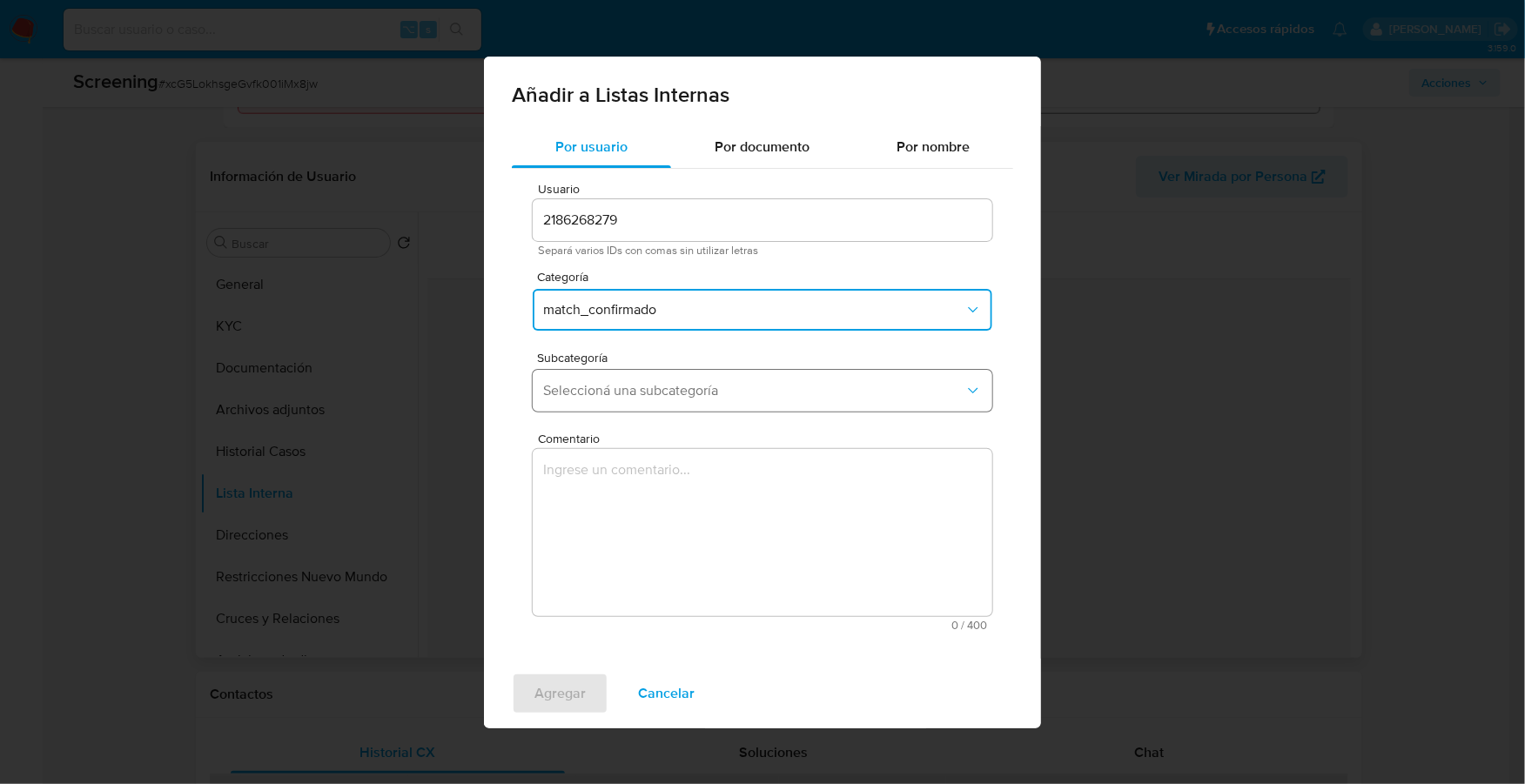
click at [655, 394] on span "Seleccioná una subcategoría" at bounding box center [753, 390] width 422 height 17
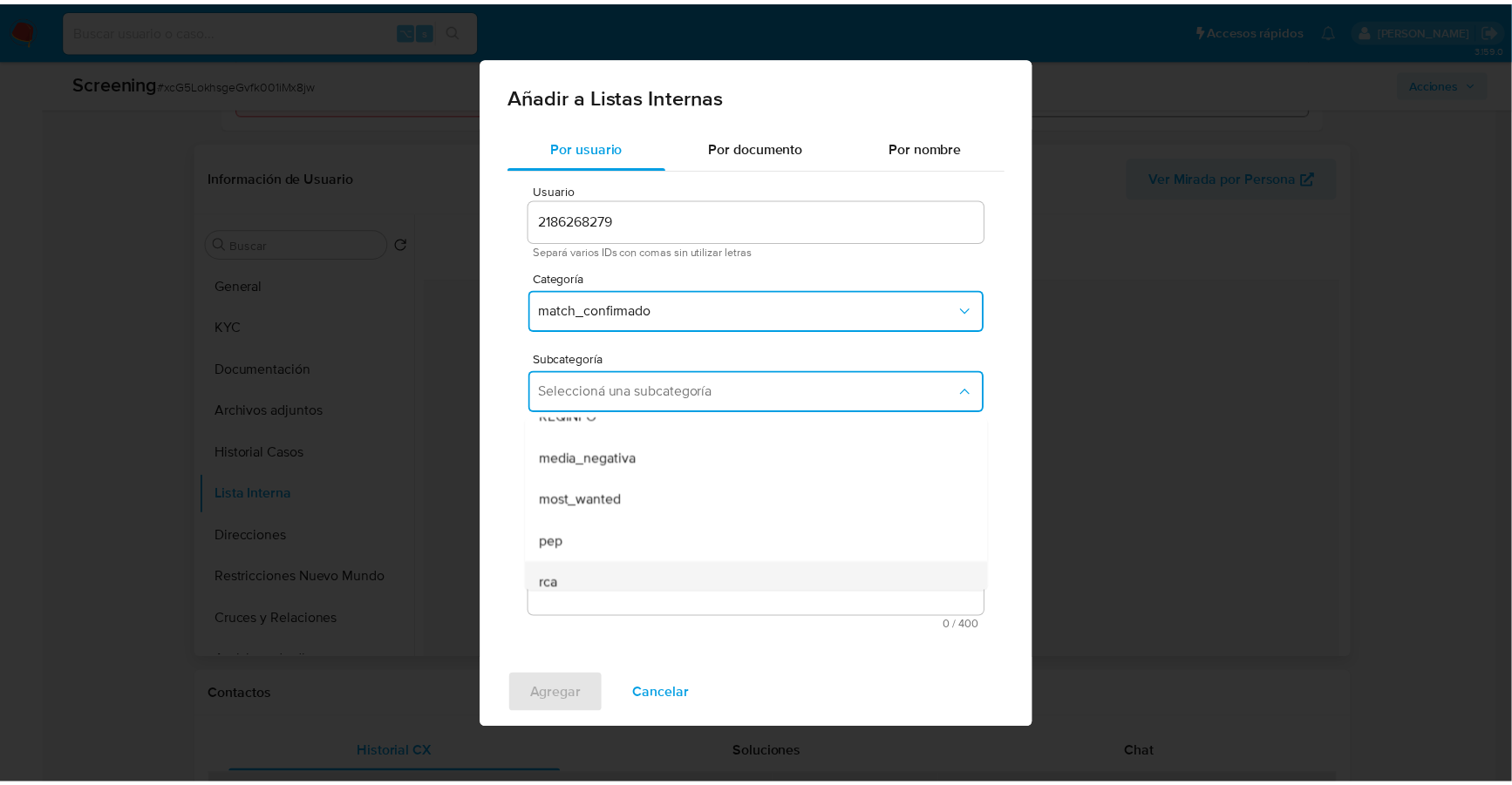
scroll to position [118, 0]
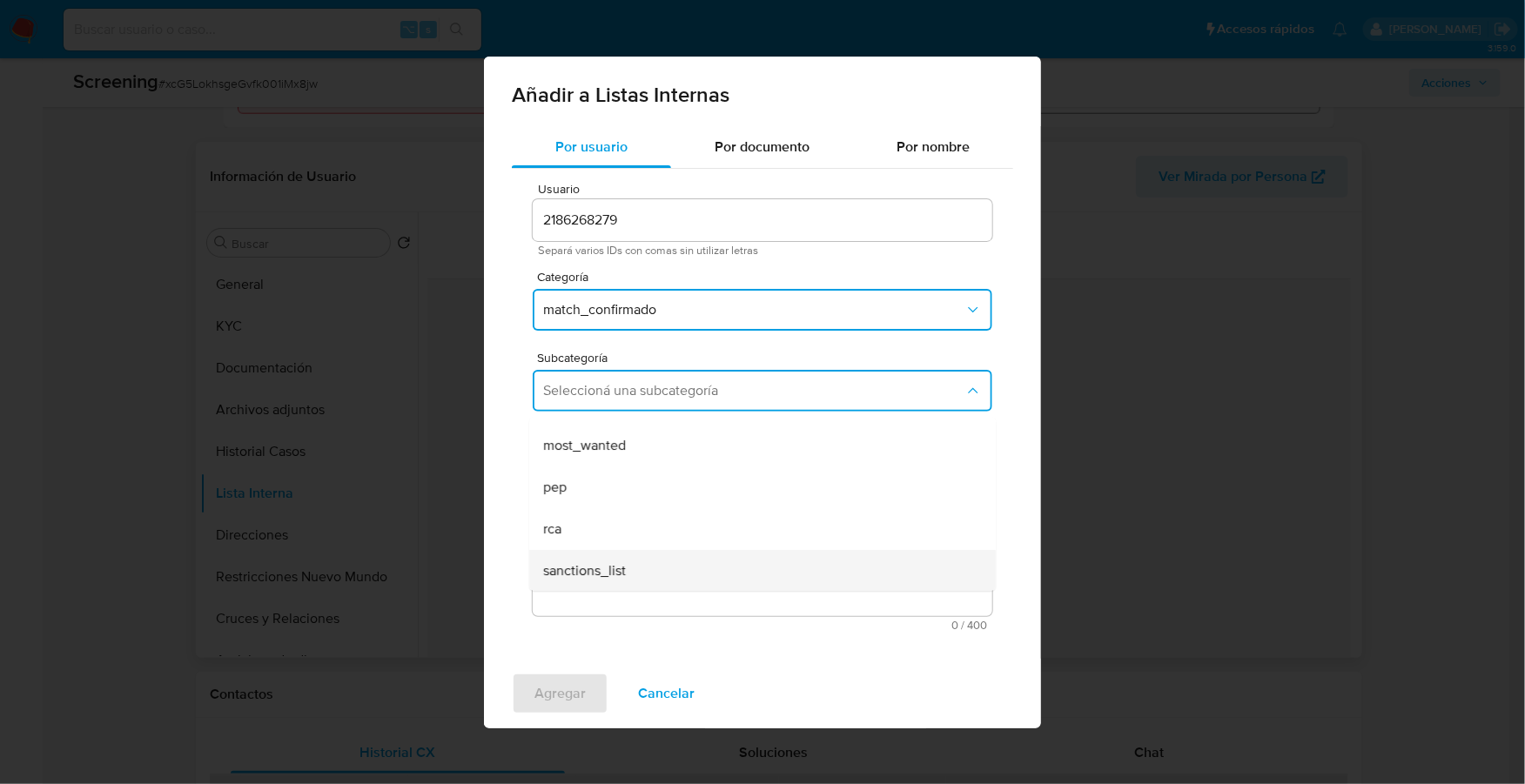
click at [612, 562] on span "sanctions_list" at bounding box center [583, 571] width 82 height 17
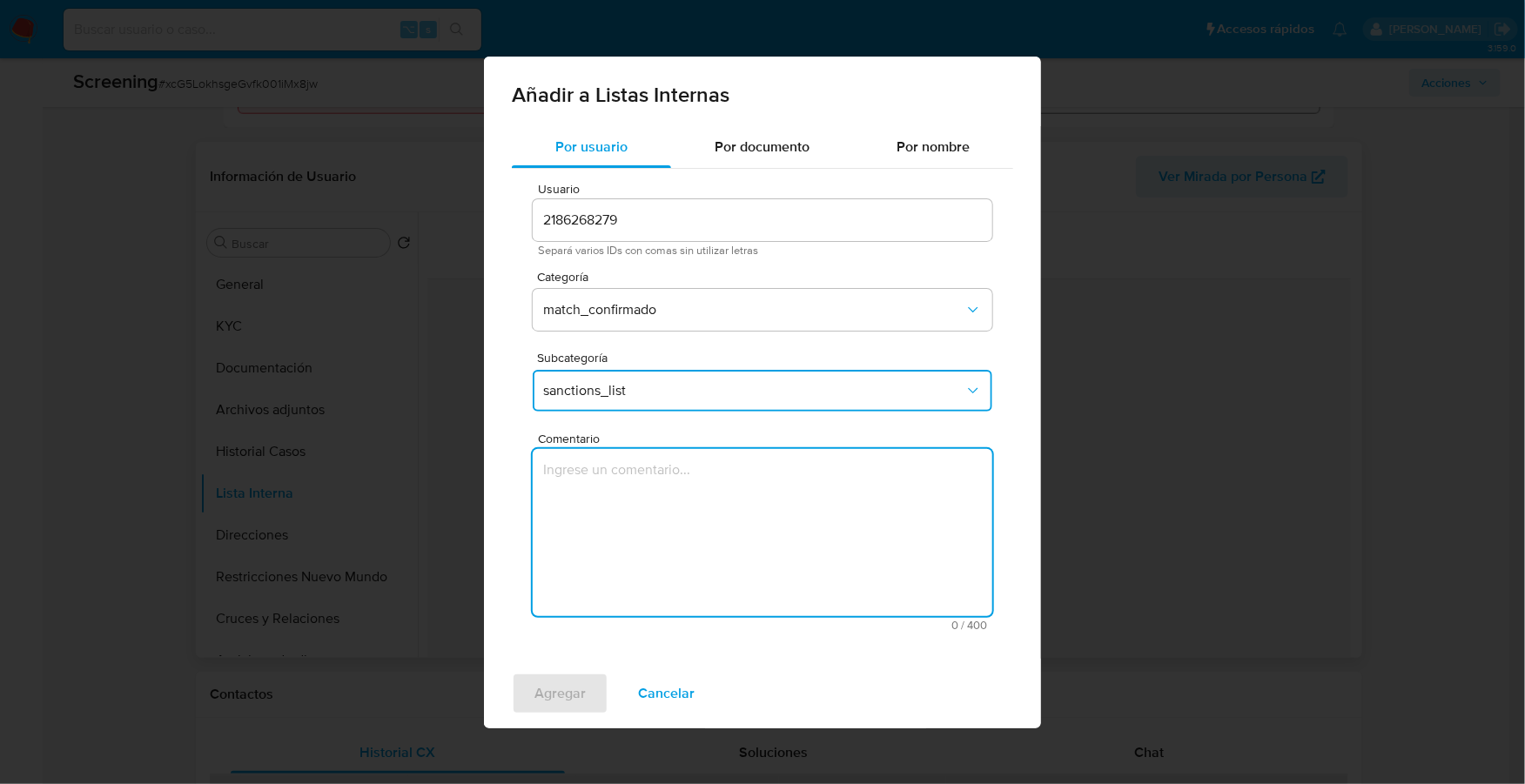
click at [693, 496] on textarea "Comentario" at bounding box center [762, 533] width 459 height 167
click at [631, 477] on textarea "Comentario" at bounding box center [762, 533] width 459 height 167
paste textarea "La [PERSON_NAME] es la persona incluida el día [DATE] dentro del registro RePet…"
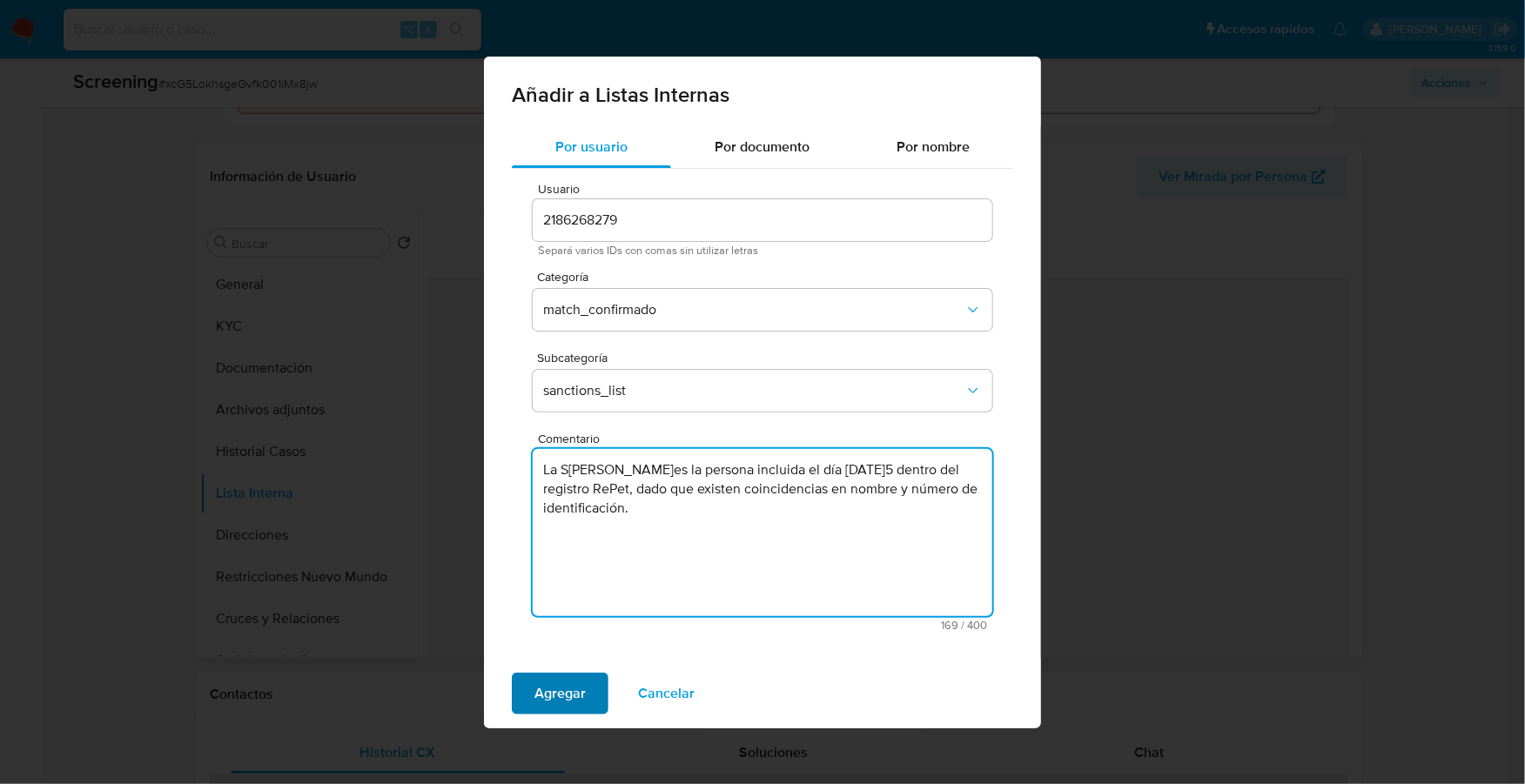
type textarea "La [PERSON_NAME] es la persona incluida el día [DATE] dentro del registro RePet…"
click at [560, 679] on span "Agregar" at bounding box center [560, 694] width 52 height 38
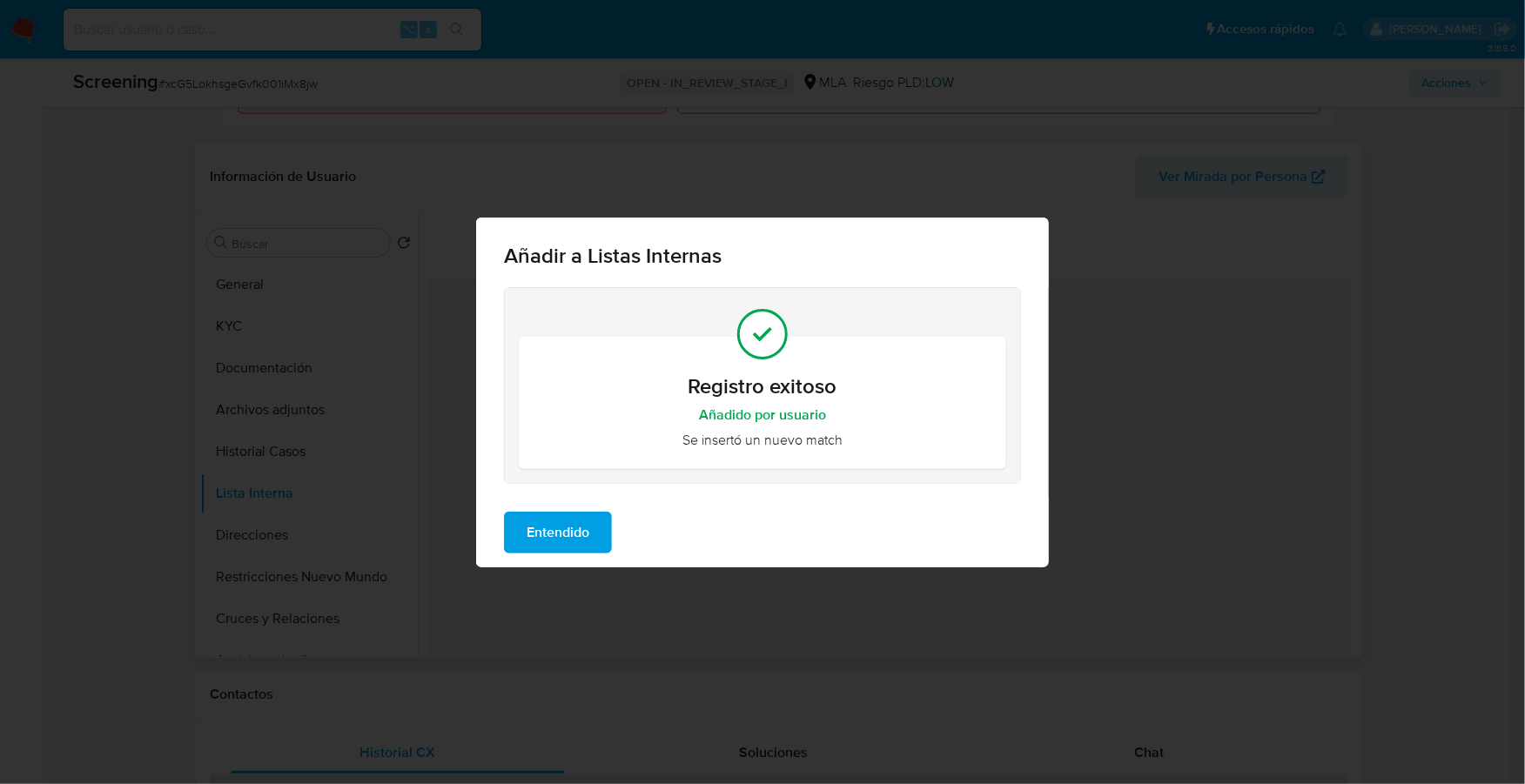
click at [555, 514] on span "Entendido" at bounding box center [557, 533] width 62 height 38
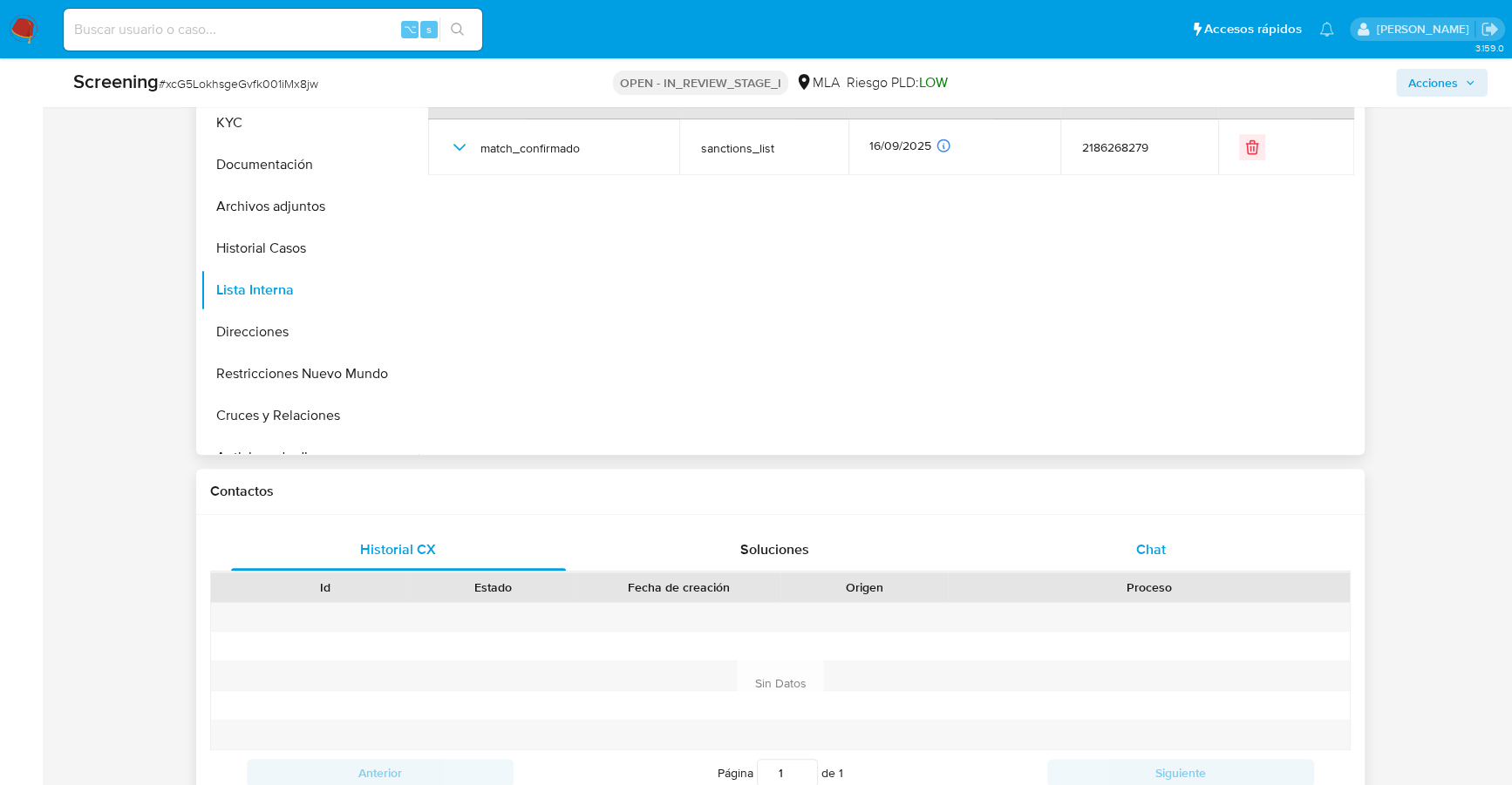
click at [1180, 539] on div "Chat" at bounding box center [1151, 550] width 335 height 42
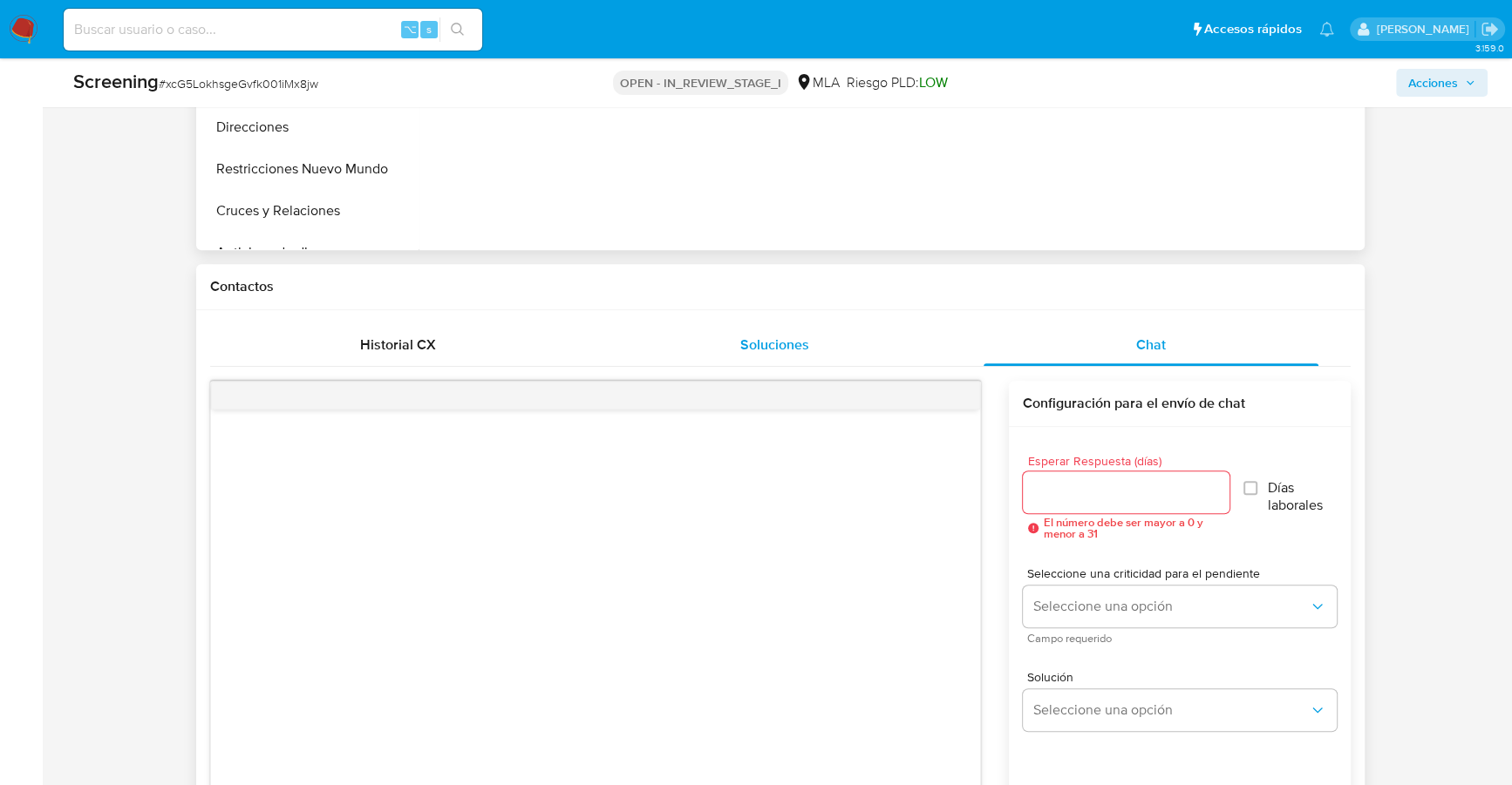
scroll to position [1047, 0]
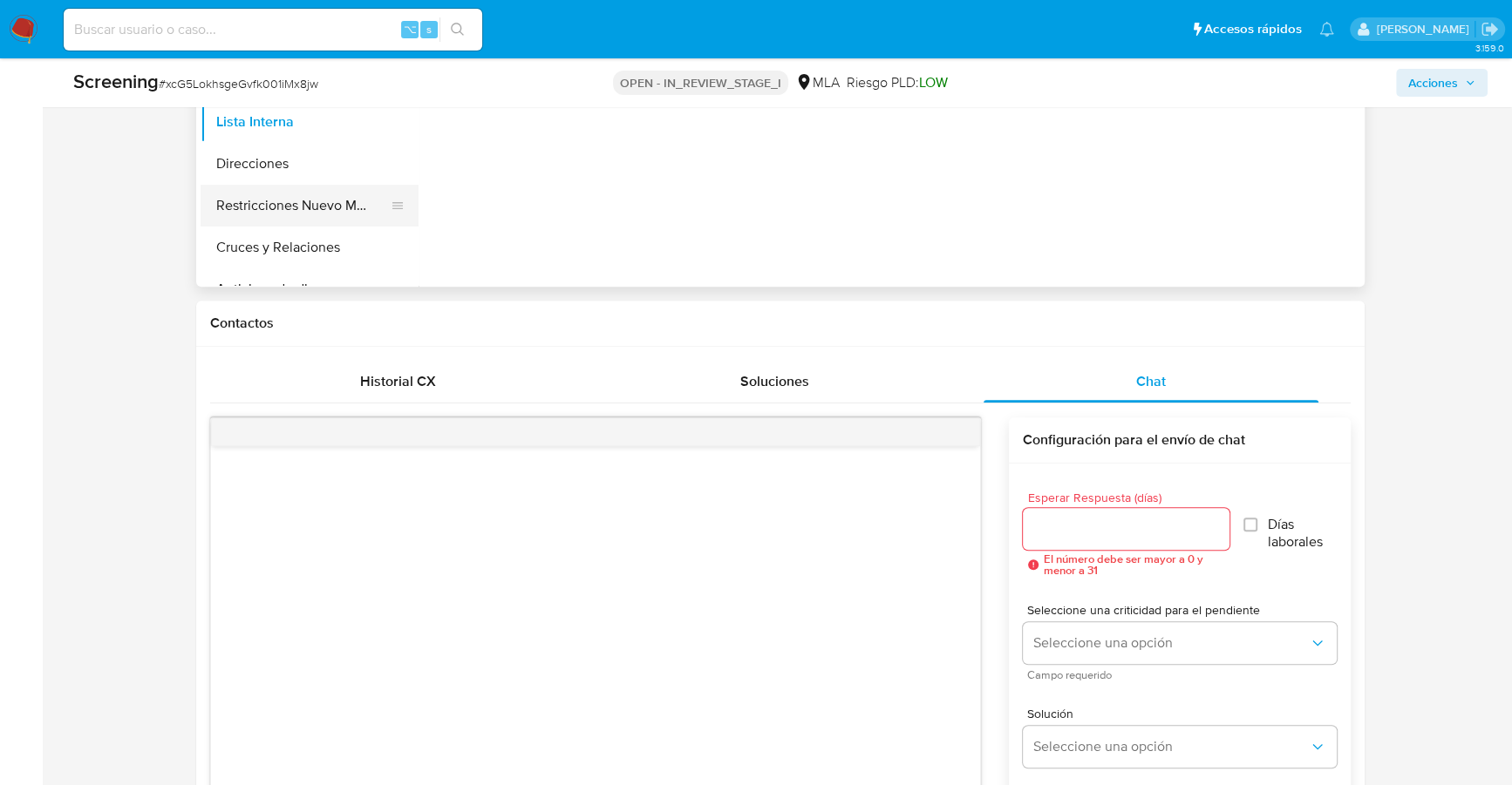
click at [307, 194] on button "Restricciones Nuevo Mundo" at bounding box center [302, 206] width 204 height 42
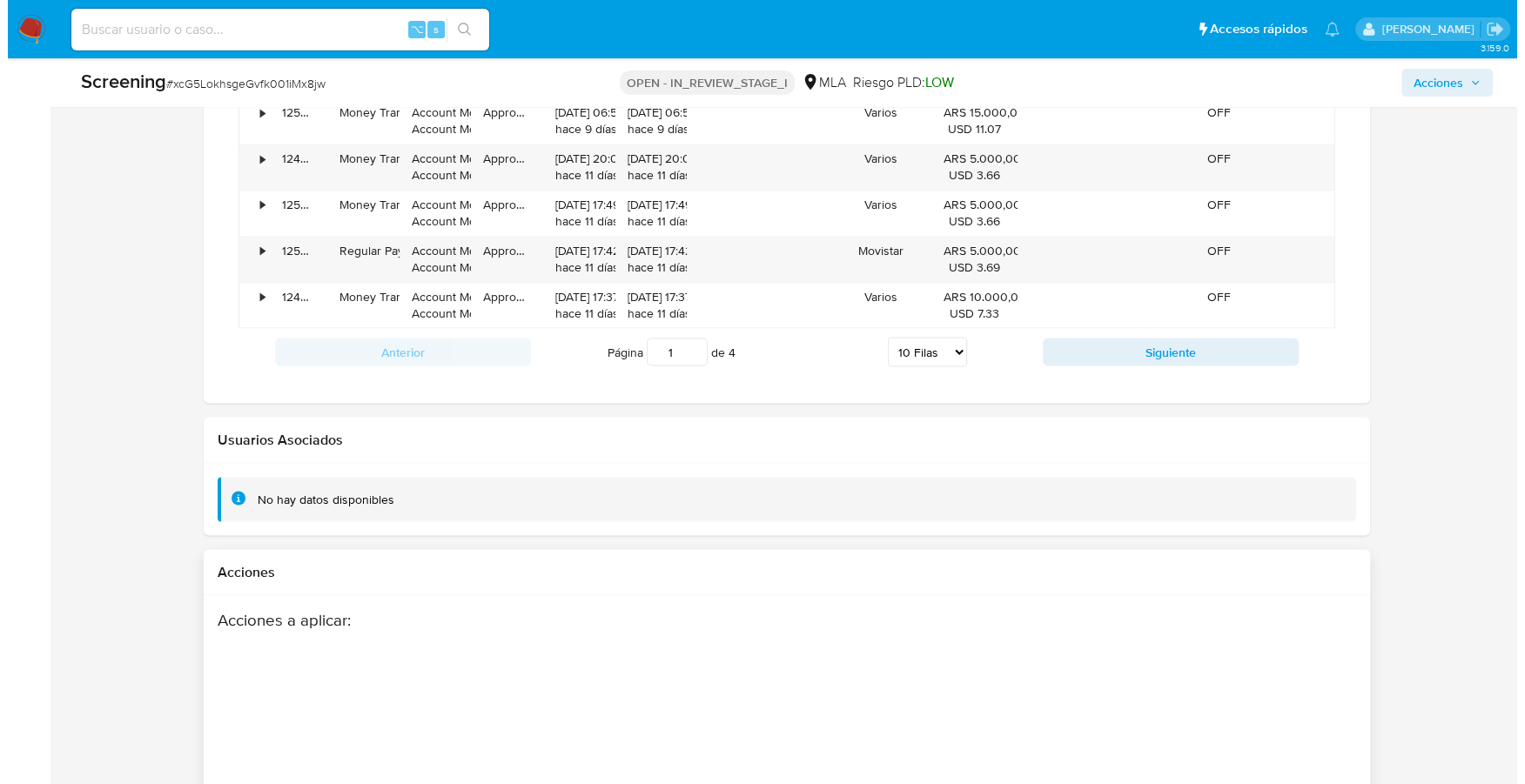
scroll to position [2971, 0]
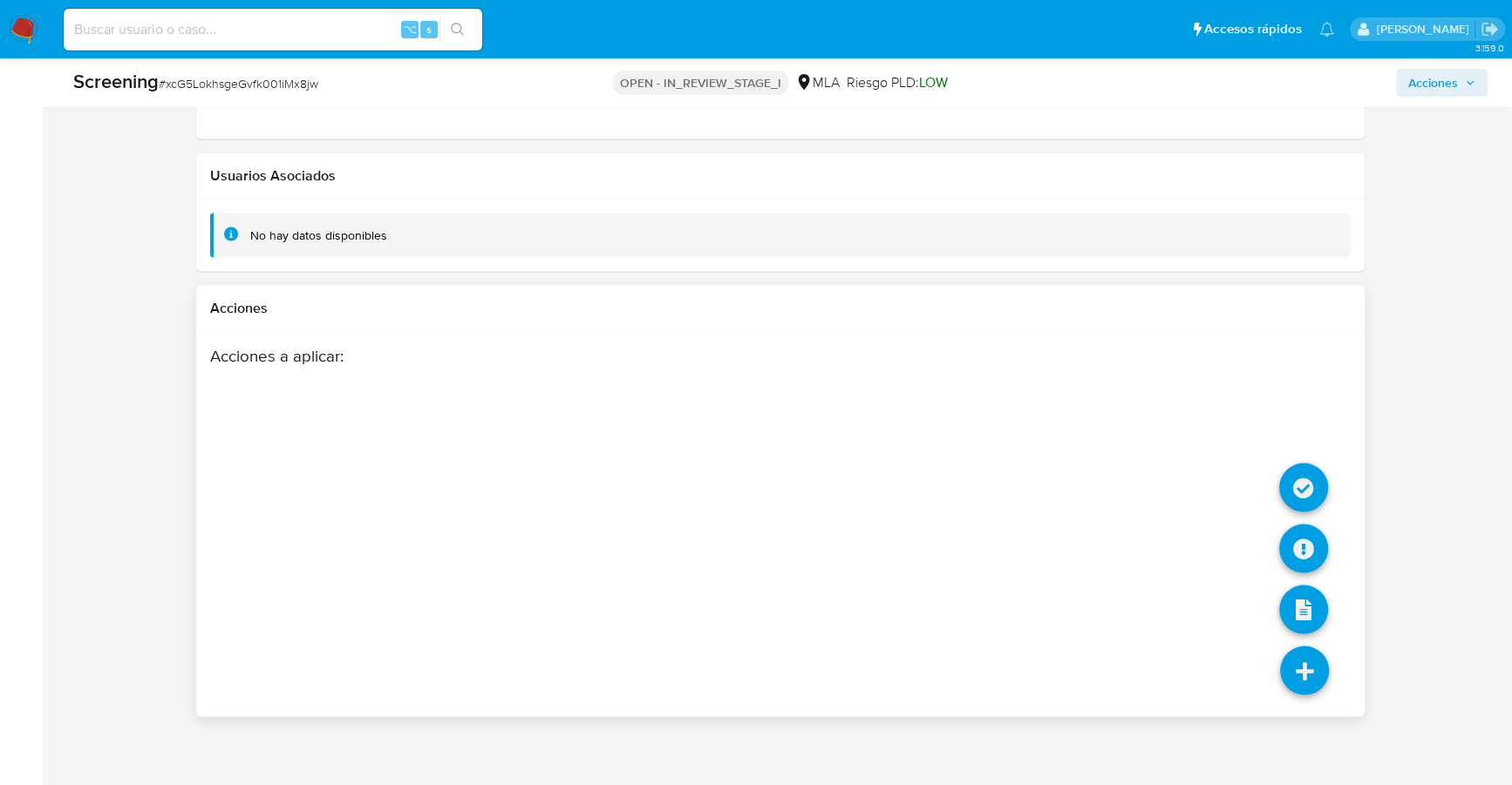
click at [1284, 675] on icon at bounding box center [1305, 670] width 49 height 49
click at [1293, 550] on icon at bounding box center [1304, 548] width 49 height 49
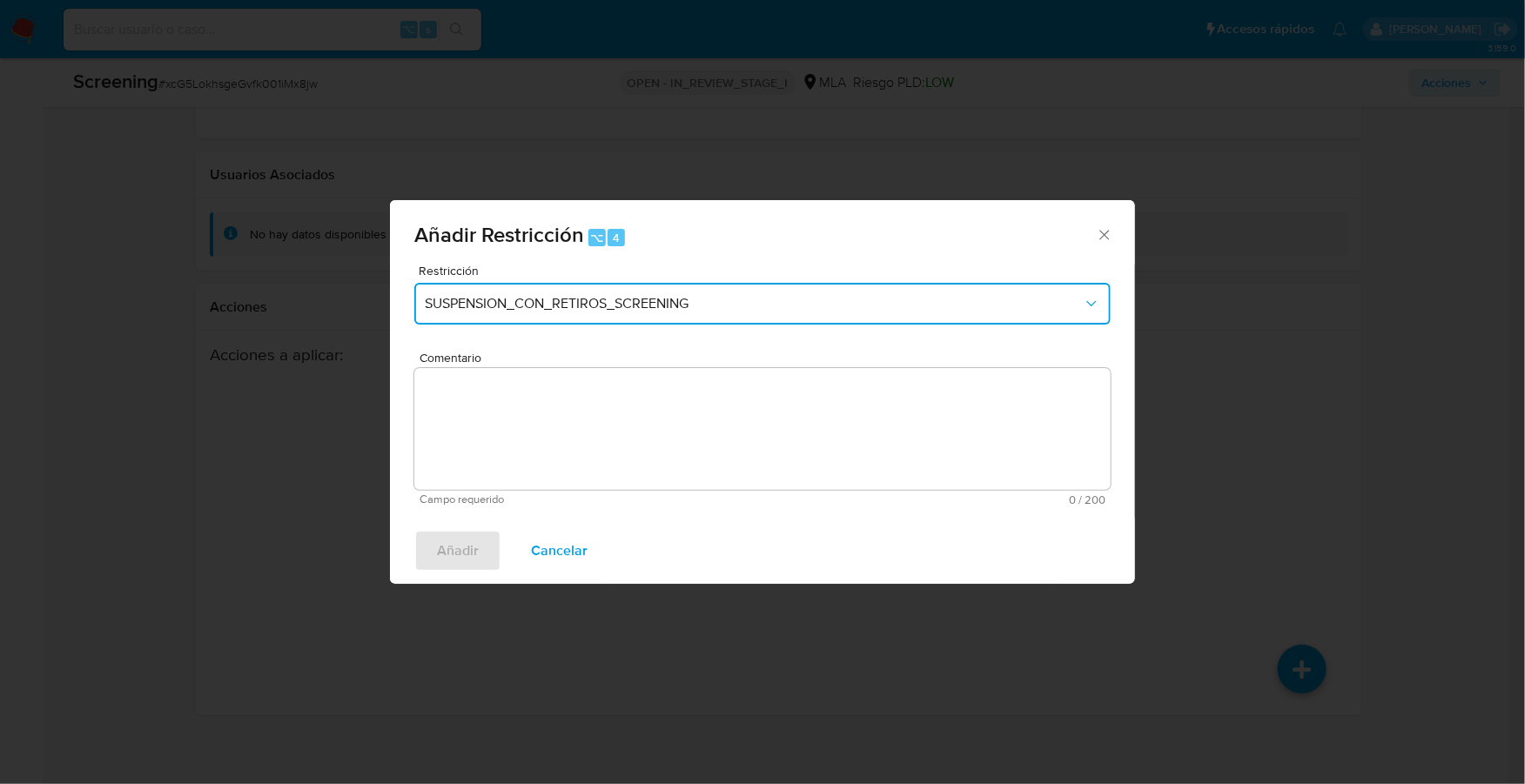
click at [582, 311] on span "SUSPENSION_CON_RETIROS_SCREENING" at bounding box center [753, 303] width 658 height 17
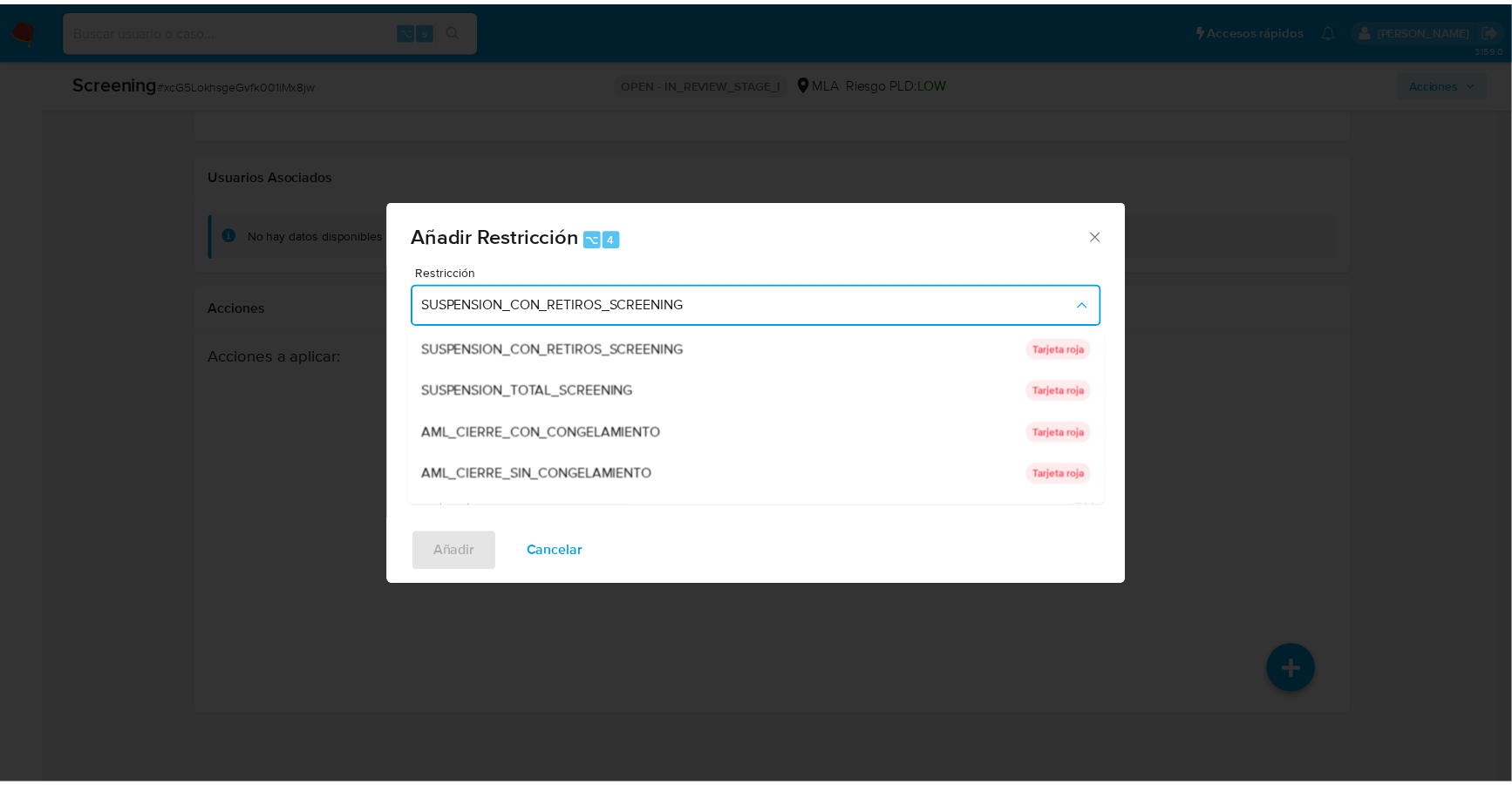
scroll to position [0, 0]
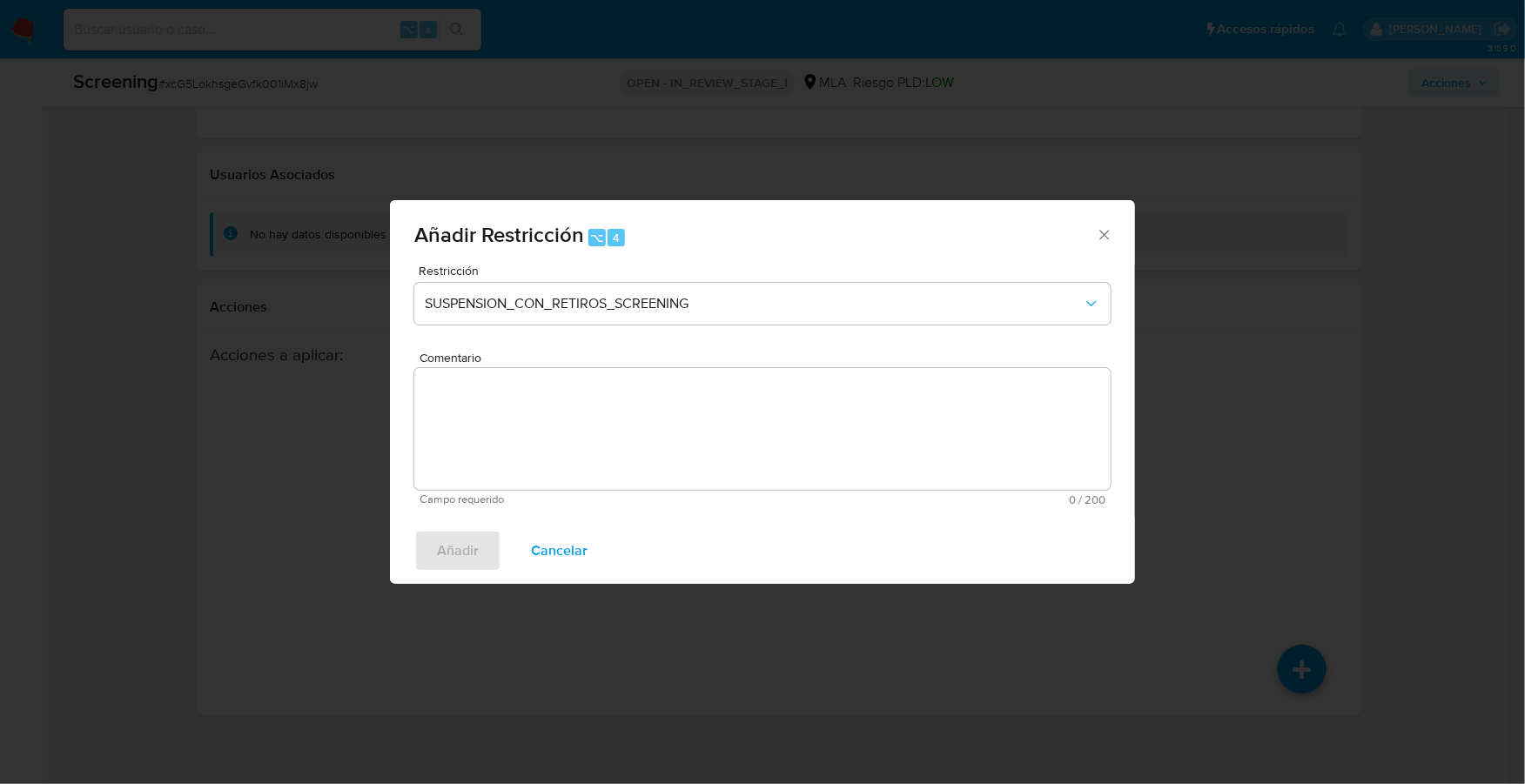
click at [1104, 232] on icon "Cerrar ventana" at bounding box center [1103, 234] width 17 height 17
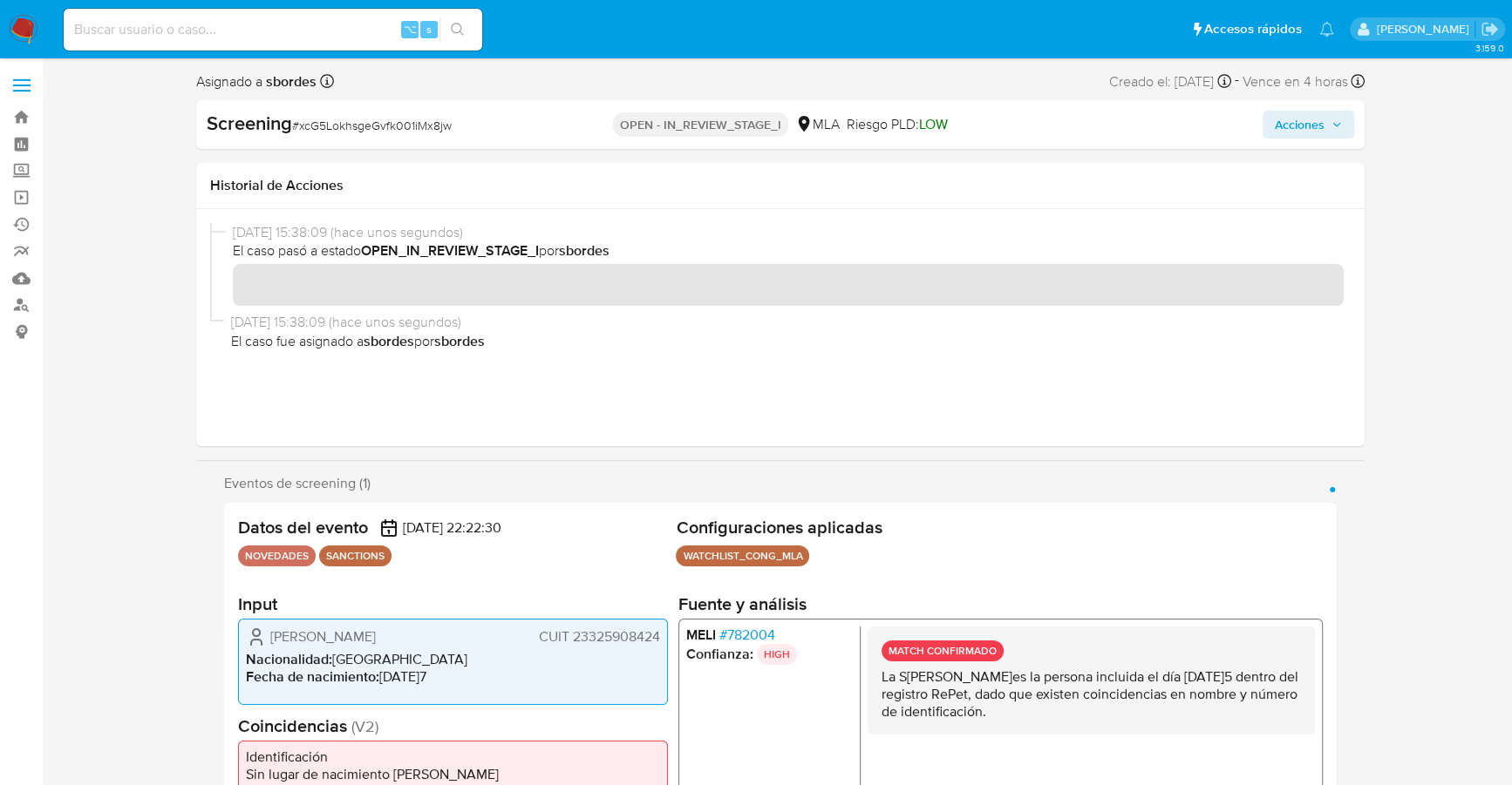
click at [1321, 120] on span "Acciones" at bounding box center [1299, 124] width 50 height 28
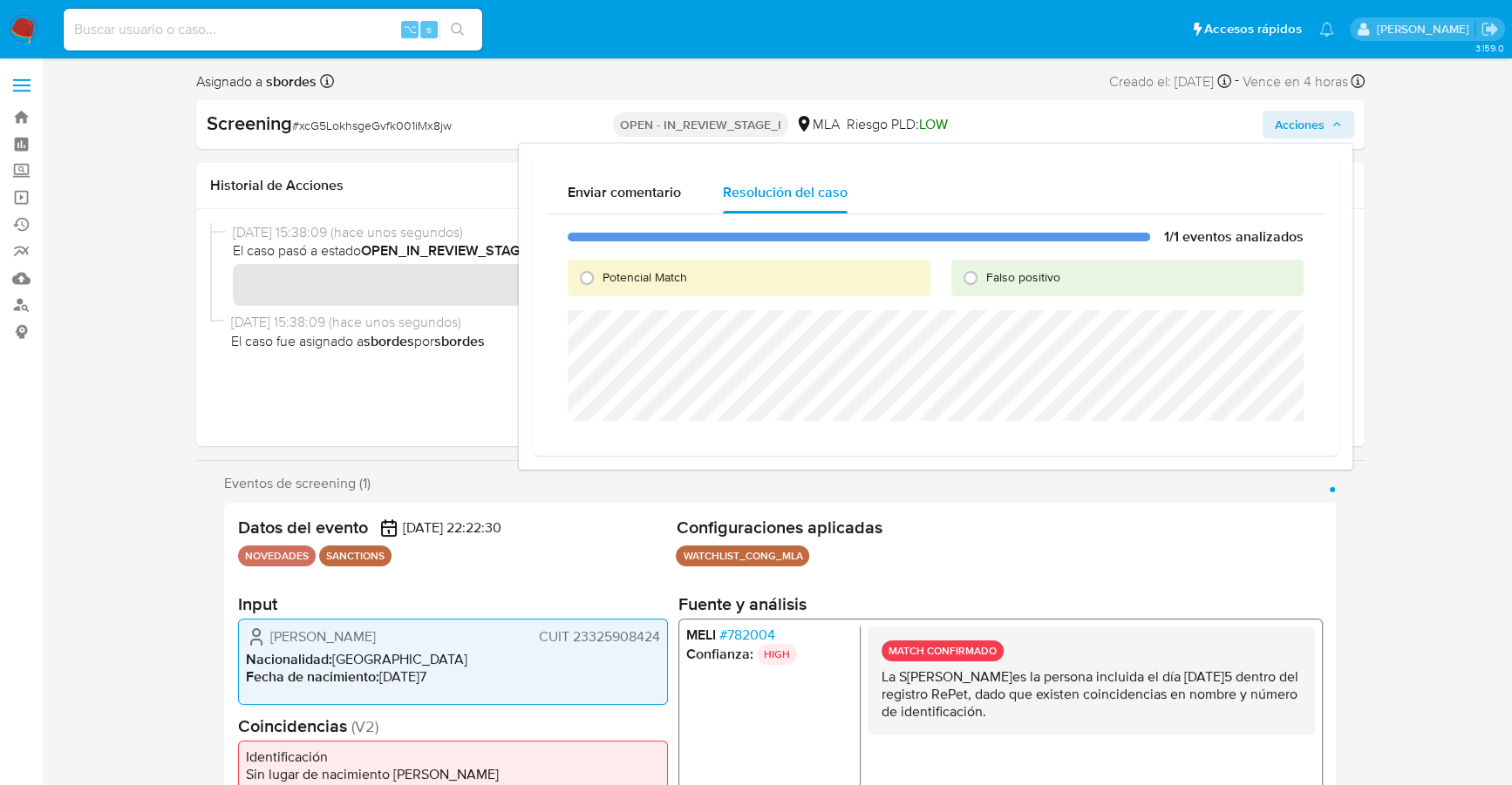
click at [605, 277] on span "Potencial Match" at bounding box center [644, 276] width 84 height 17
click at [601, 277] on input "Potencial Match" at bounding box center [586, 278] width 28 height 28
radio input "true"
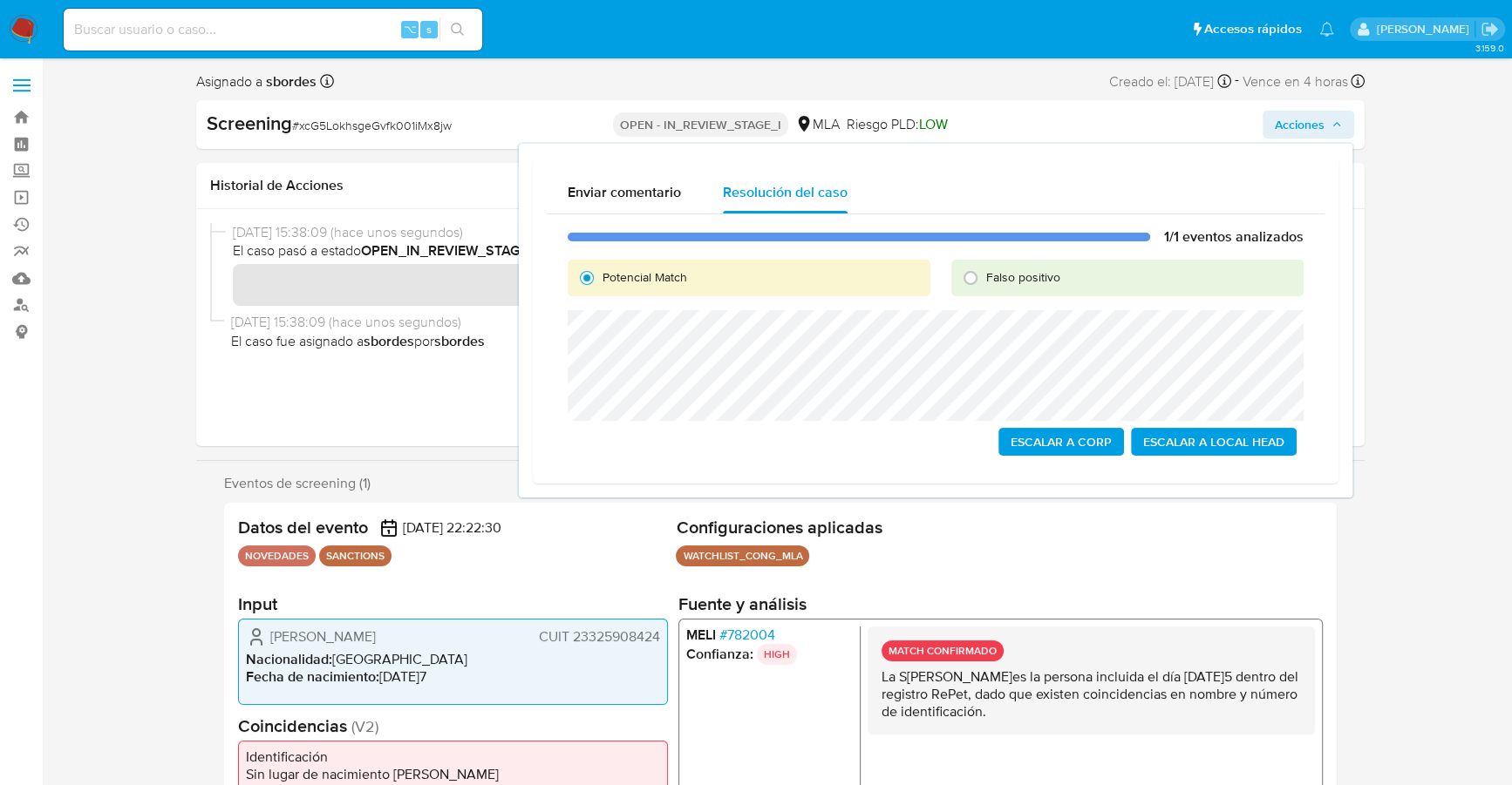
click at [255, 414] on div "16/09/2025 15:38:09 (hace unos segundos) El caso pasó a estado OPEN_IN_REVIEW_S…" at bounding box center [780, 327] width 1141 height 209
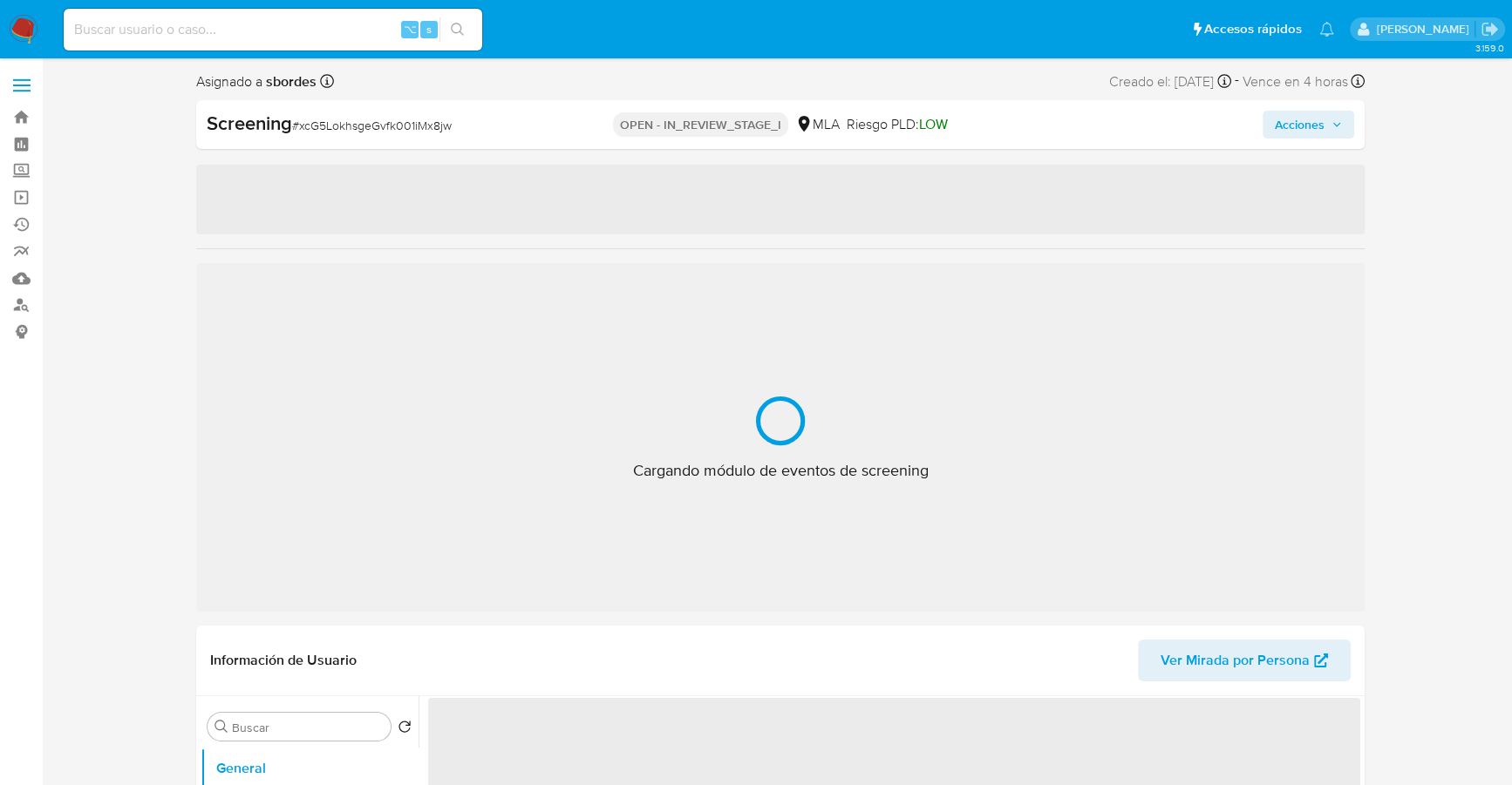
select select "10"
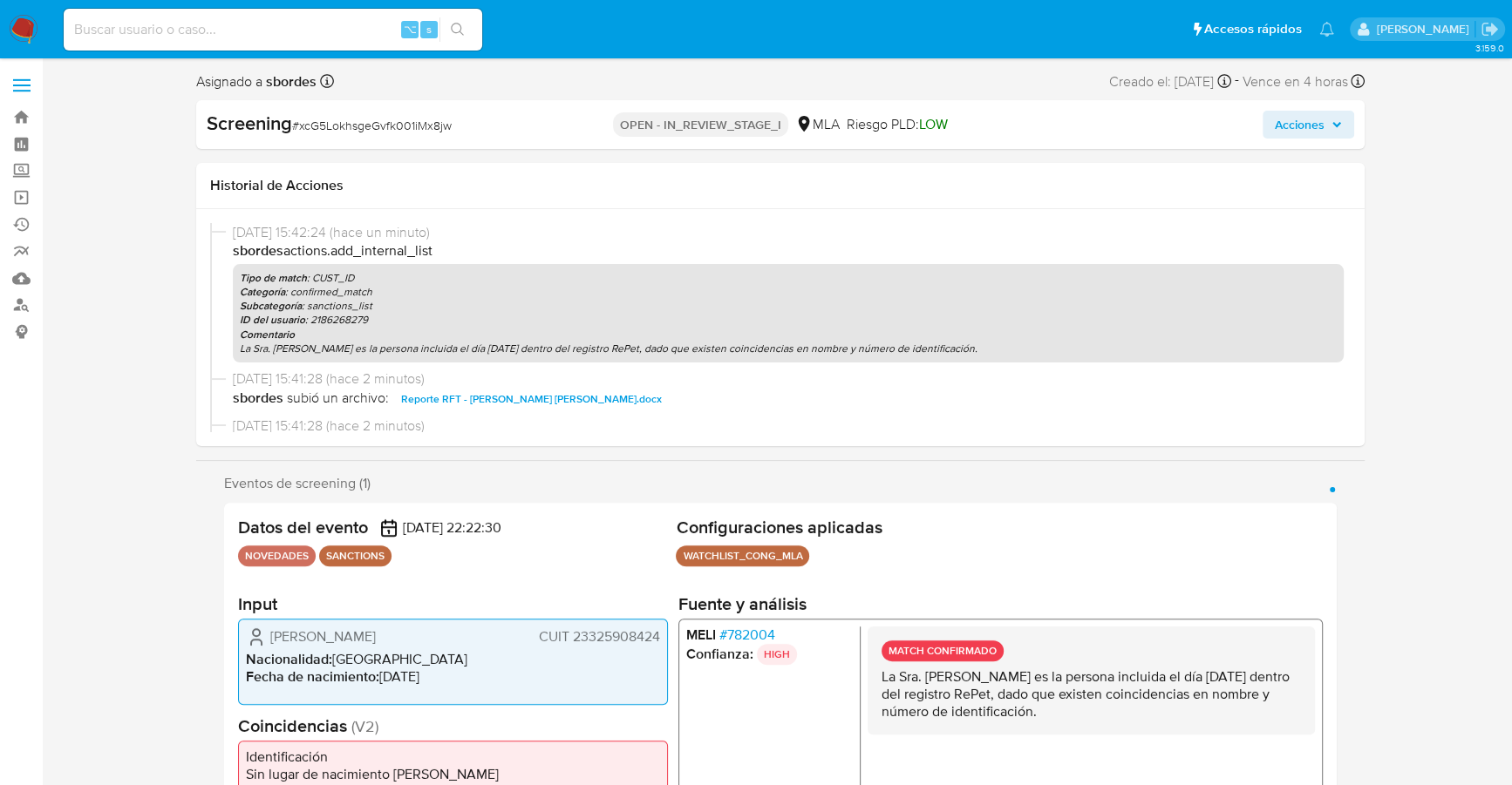
click at [1299, 124] on span "Acciones" at bounding box center [1299, 124] width 50 height 28
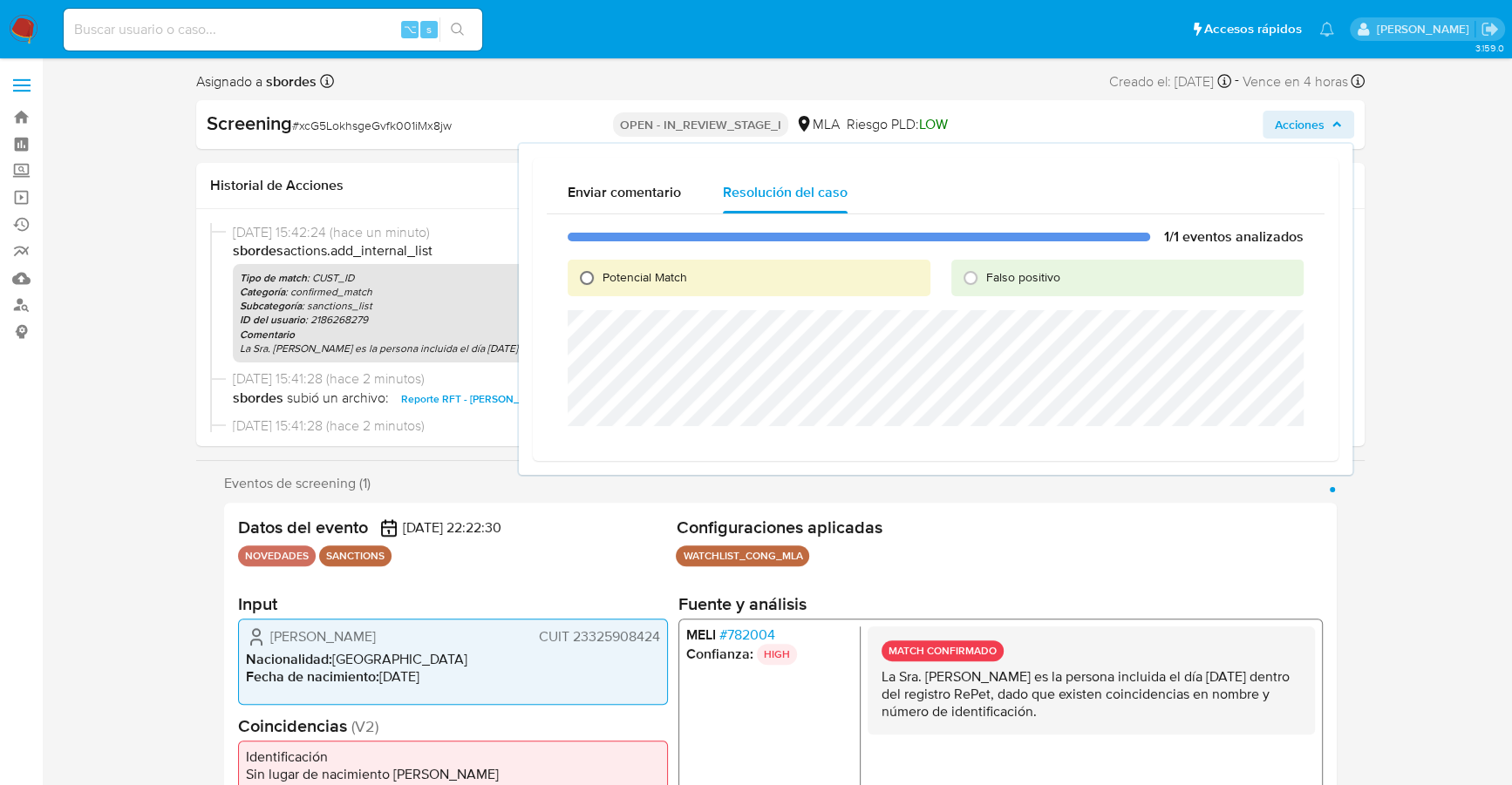
click at [592, 278] on input "Potencial Match" at bounding box center [586, 278] width 28 height 28
radio input "true"
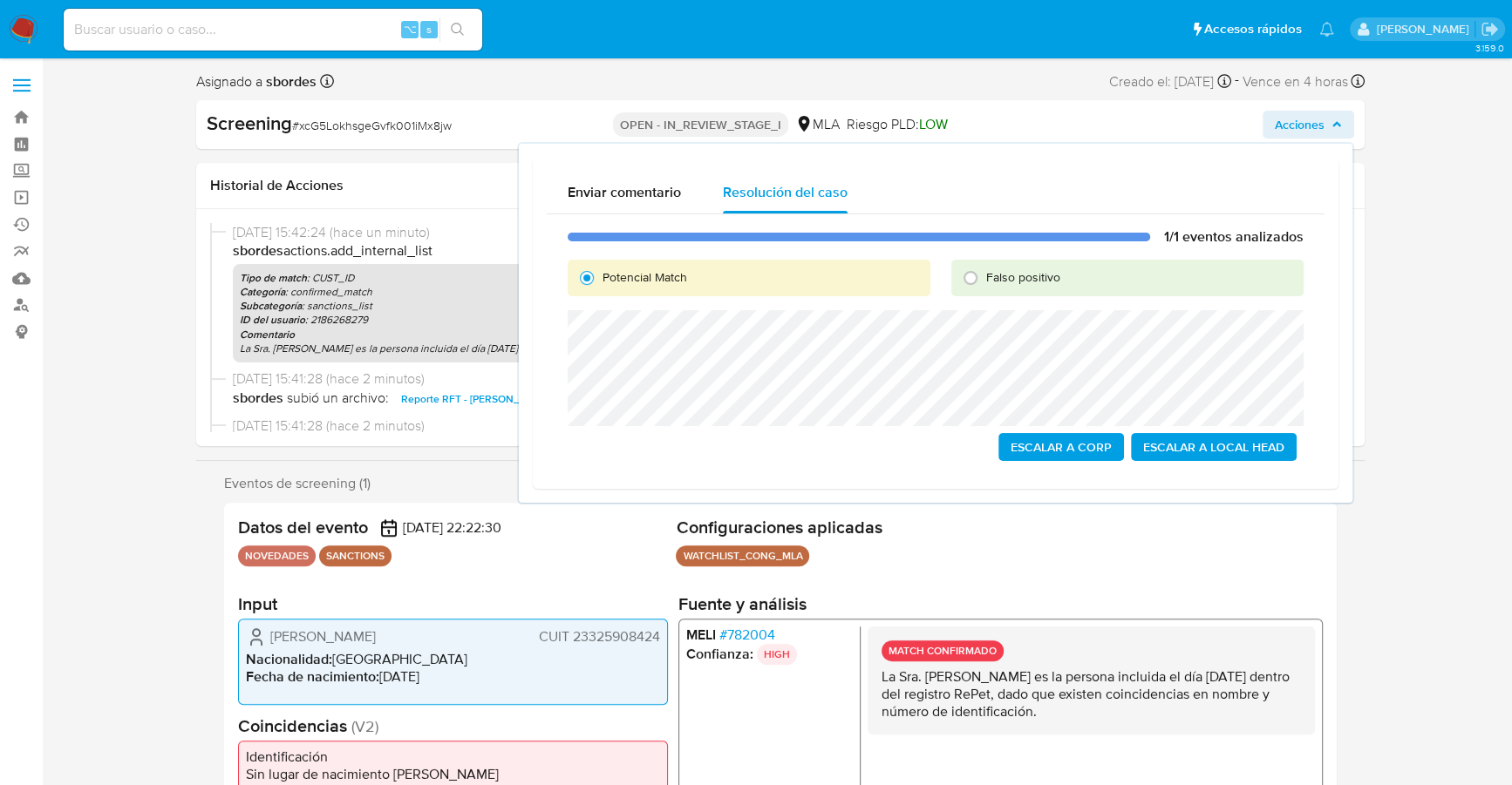
click at [1201, 445] on span "Escalar a Local Head" at bounding box center [1214, 446] width 141 height 24
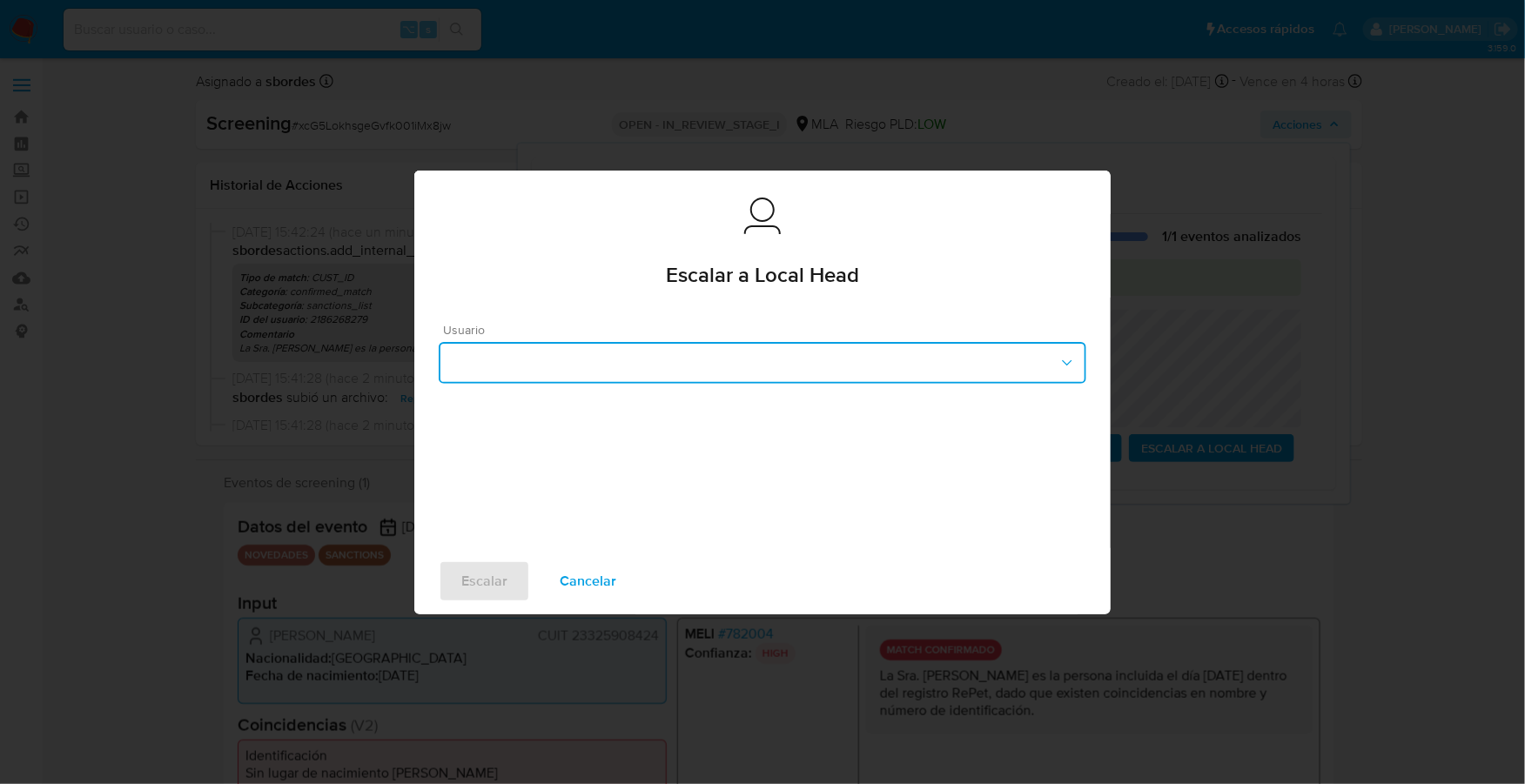
click at [554, 375] on button "button" at bounding box center [762, 363] width 648 height 42
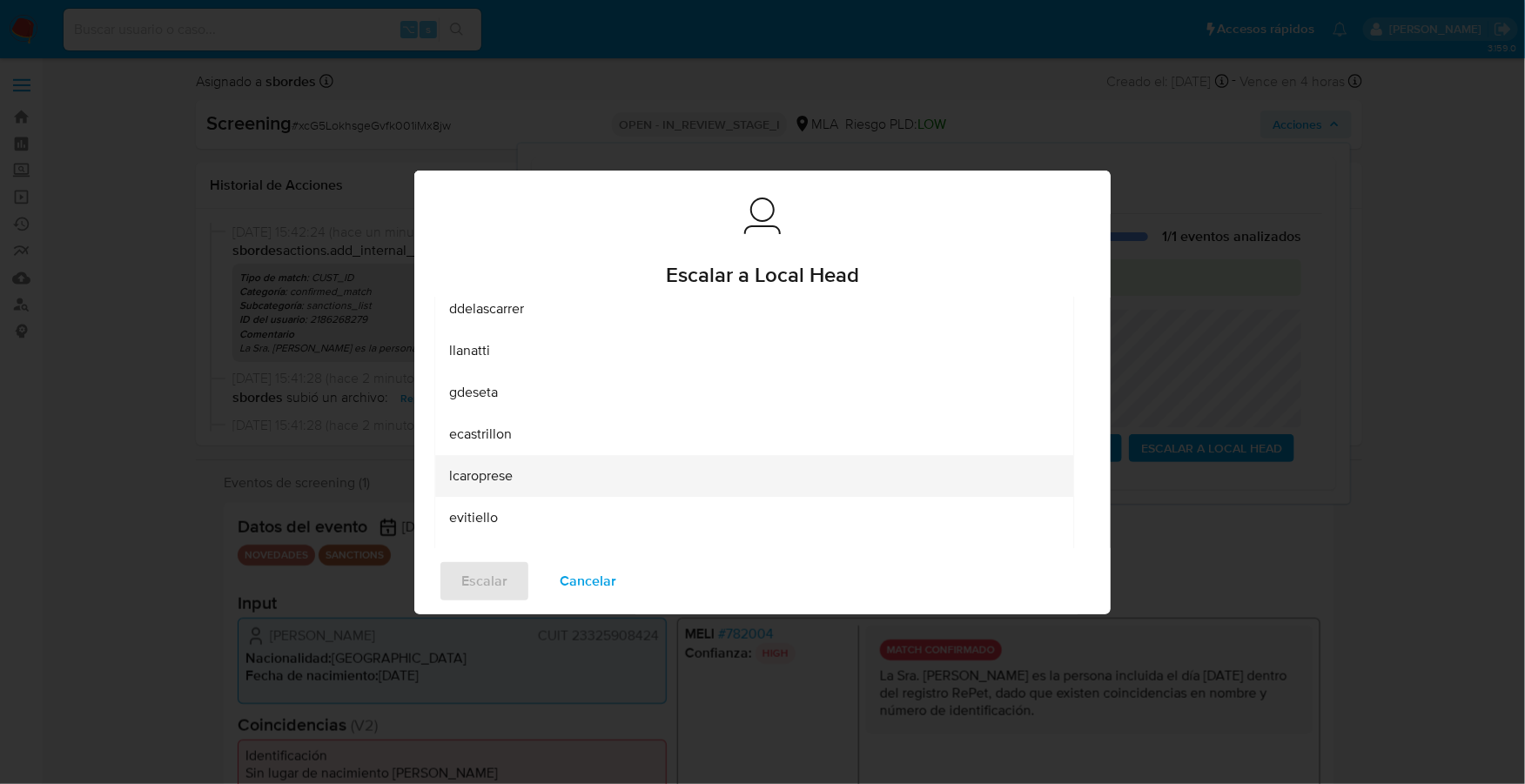
click at [490, 463] on div "lcaroprese" at bounding box center [754, 476] width 611 height 42
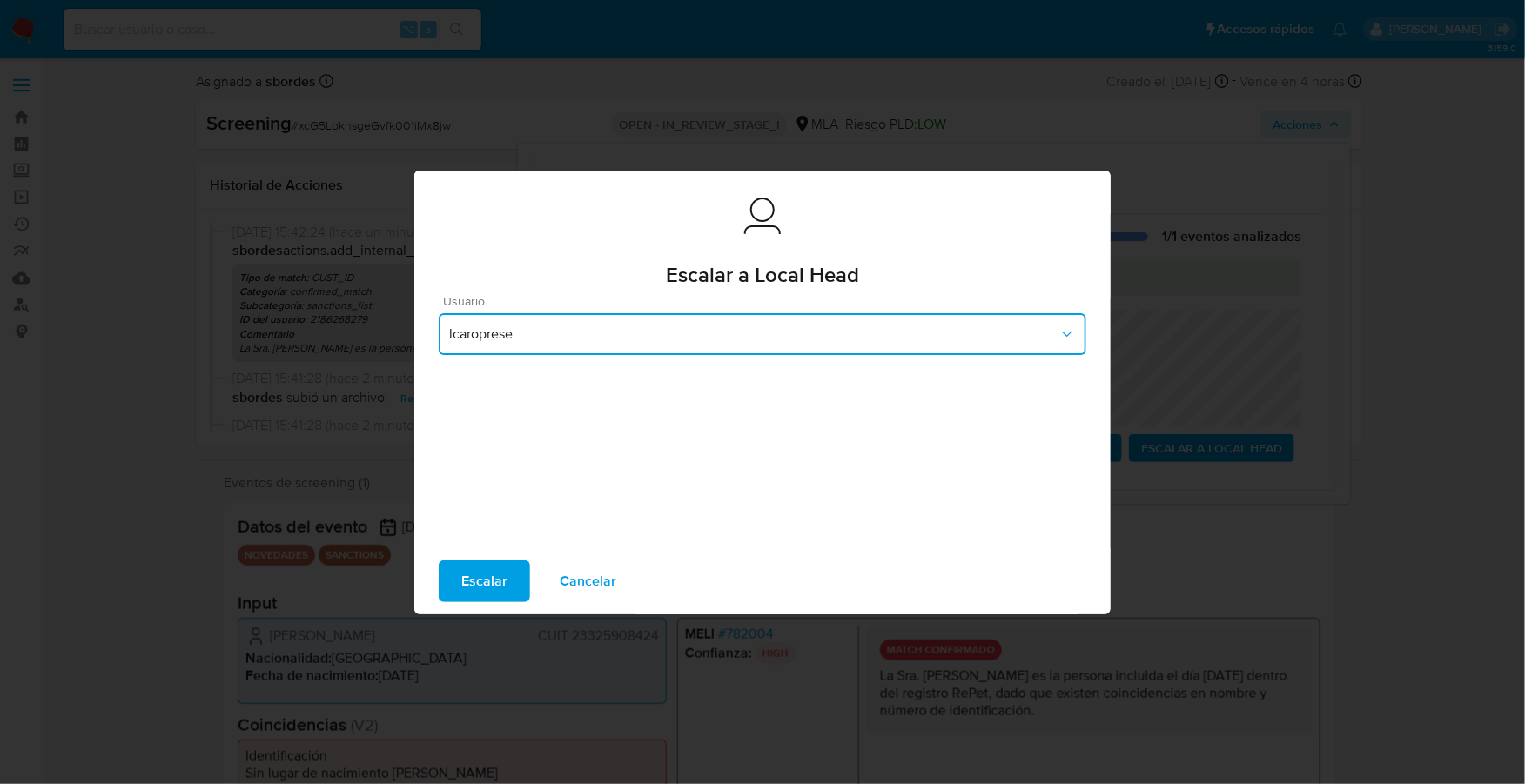
scroll to position [24, 0]
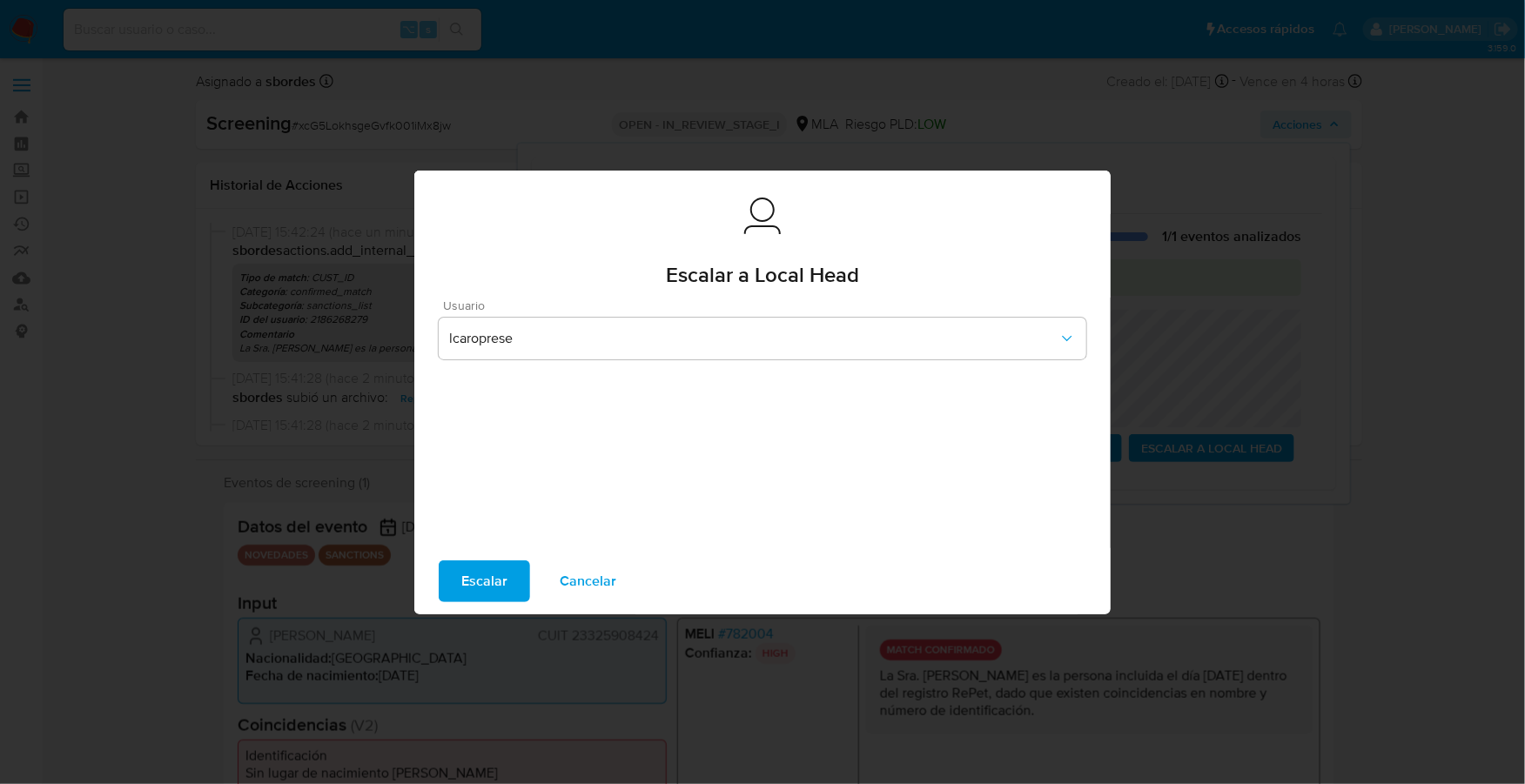
click at [464, 583] on span "Escalar" at bounding box center [484, 581] width 46 height 38
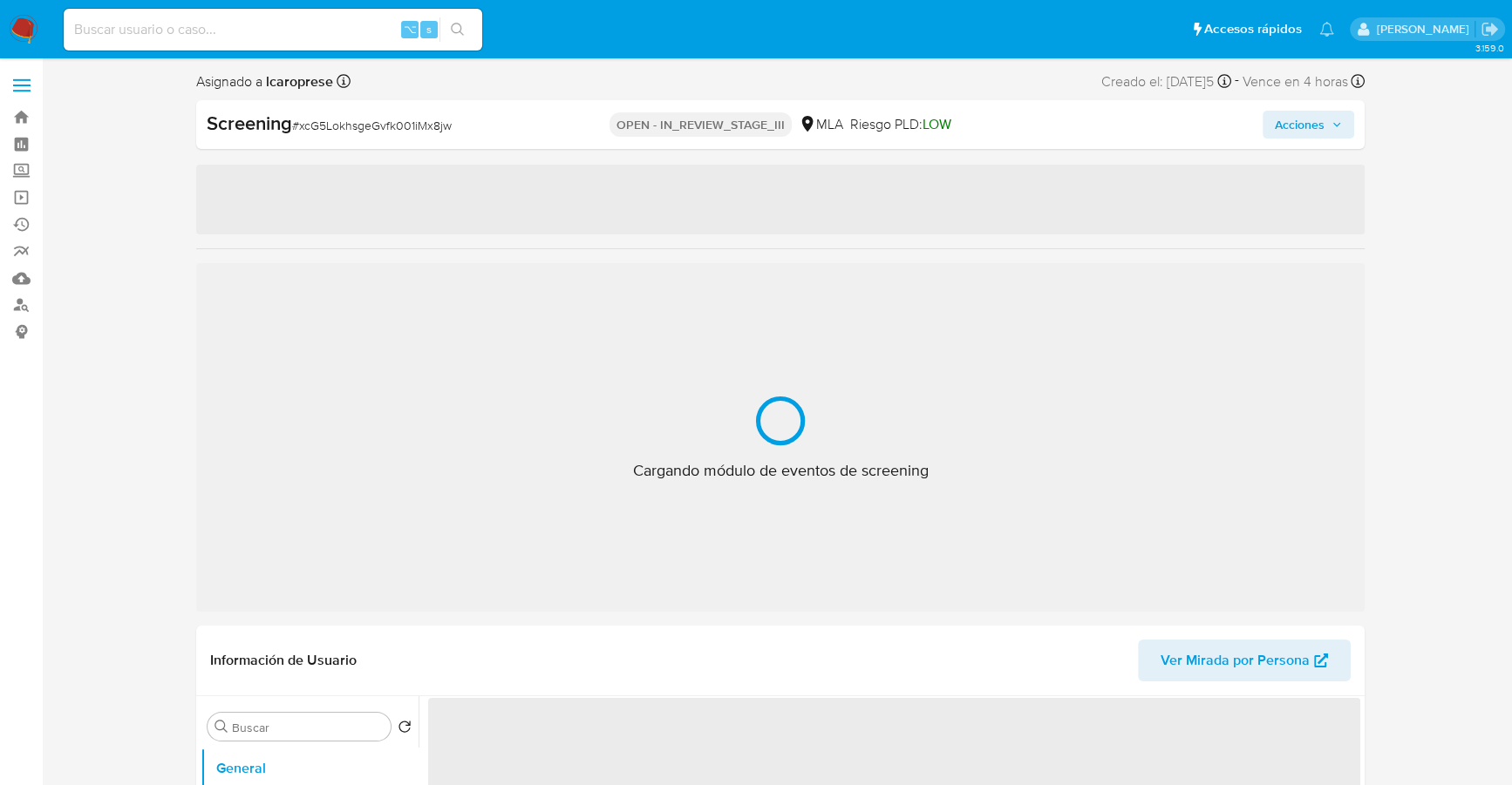
select select "10"
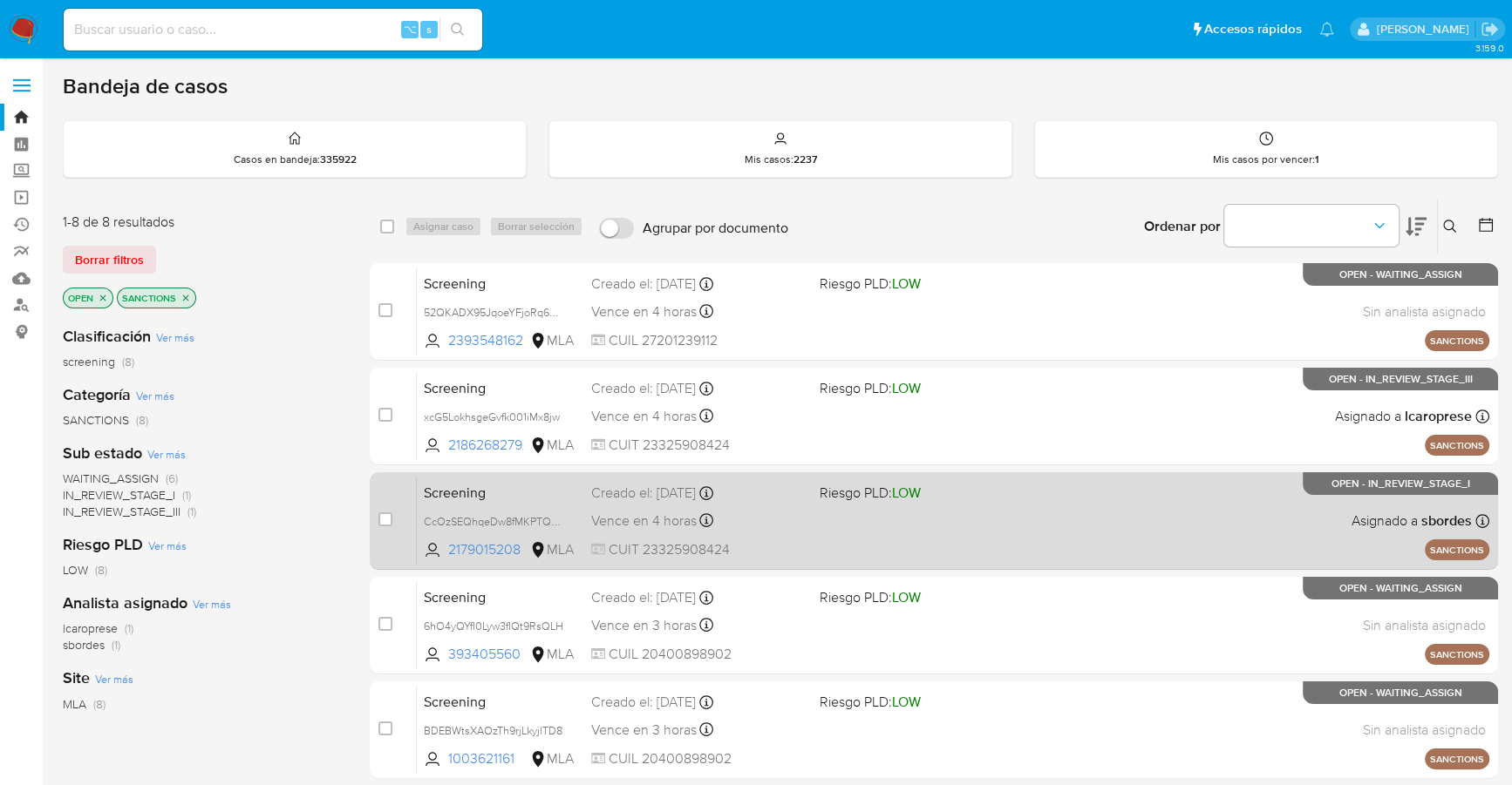
click at [900, 539] on div "Screening CcOzSEQhqeDw8fMKPTQWJy31 2179015208 MLA Riesgo PLD: LOW Creado el: [D…" at bounding box center [953, 520] width 1073 height 88
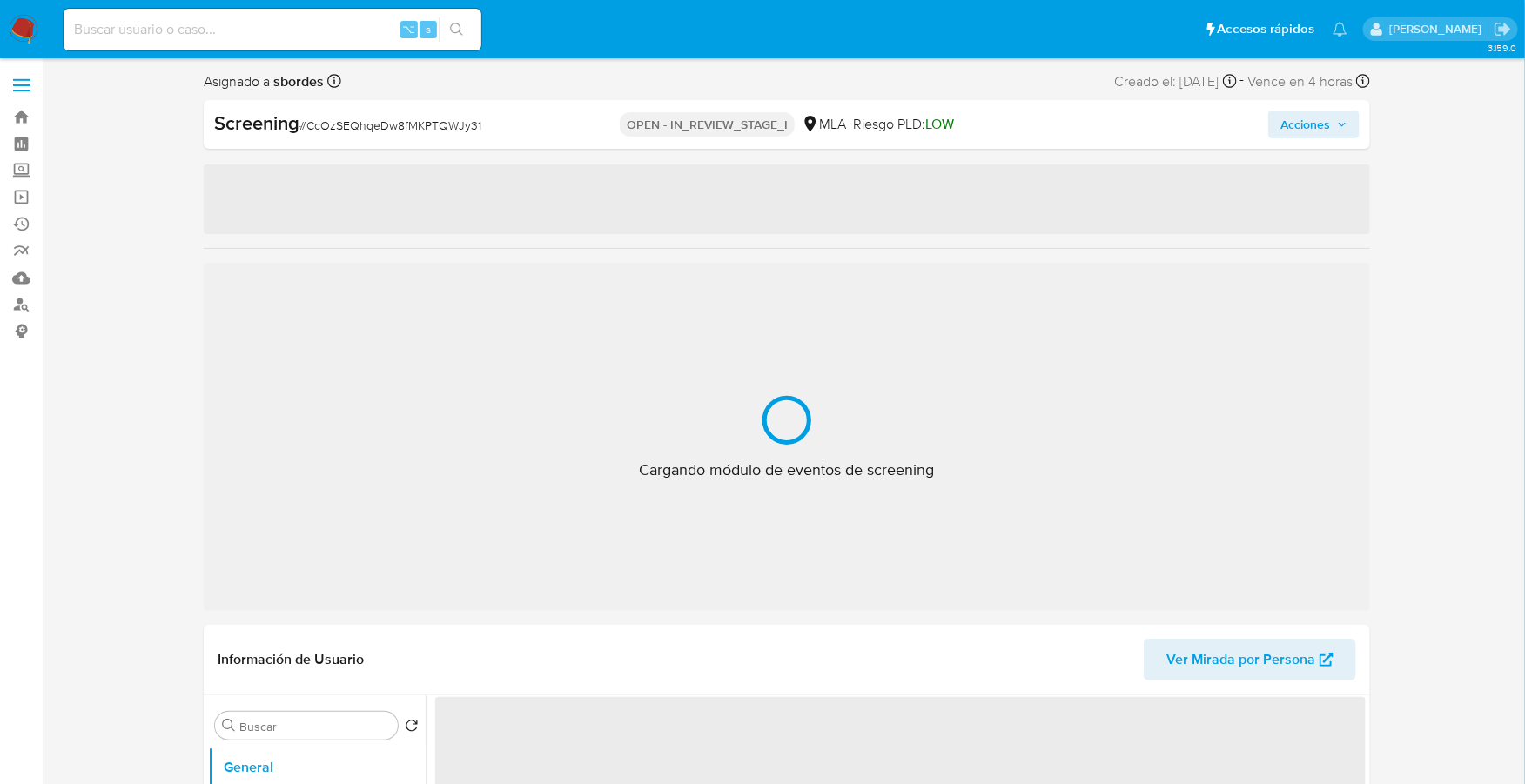
select select "10"
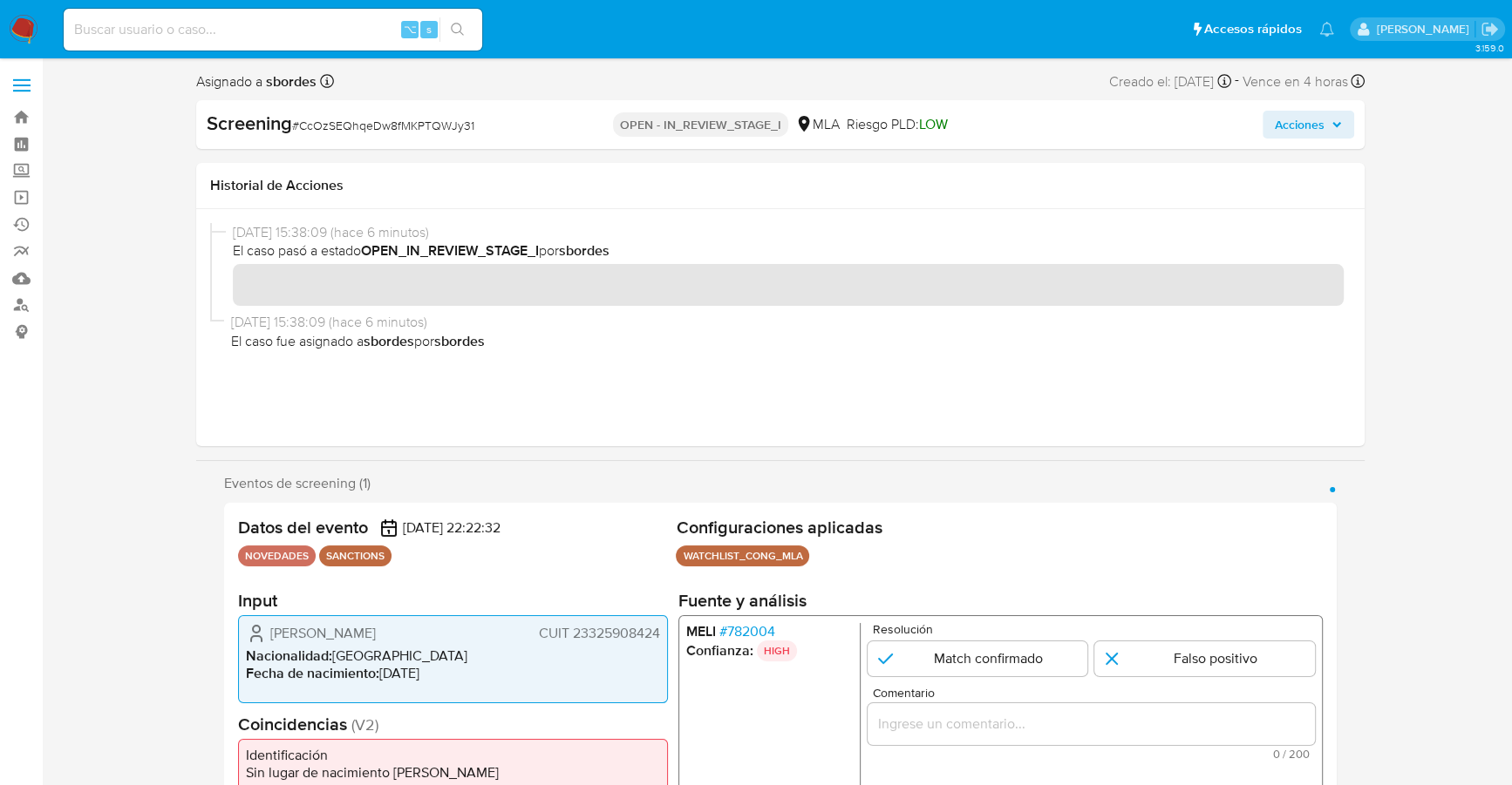
scroll to position [151, 0]
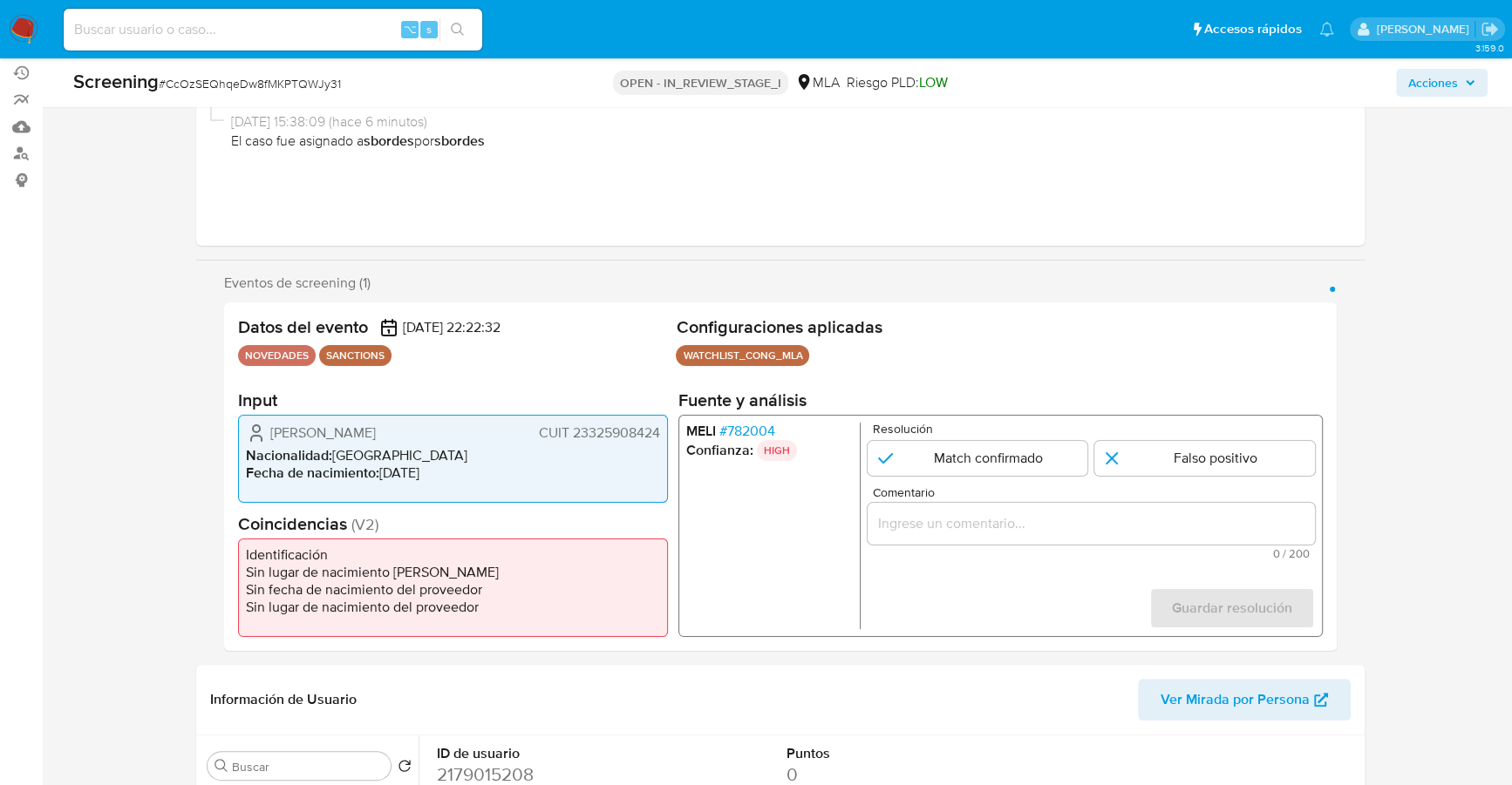
click at [943, 541] on div "1 de 1" at bounding box center [1091, 523] width 448 height 42
click at [939, 530] on input "Comentario" at bounding box center [1091, 523] width 448 height 23
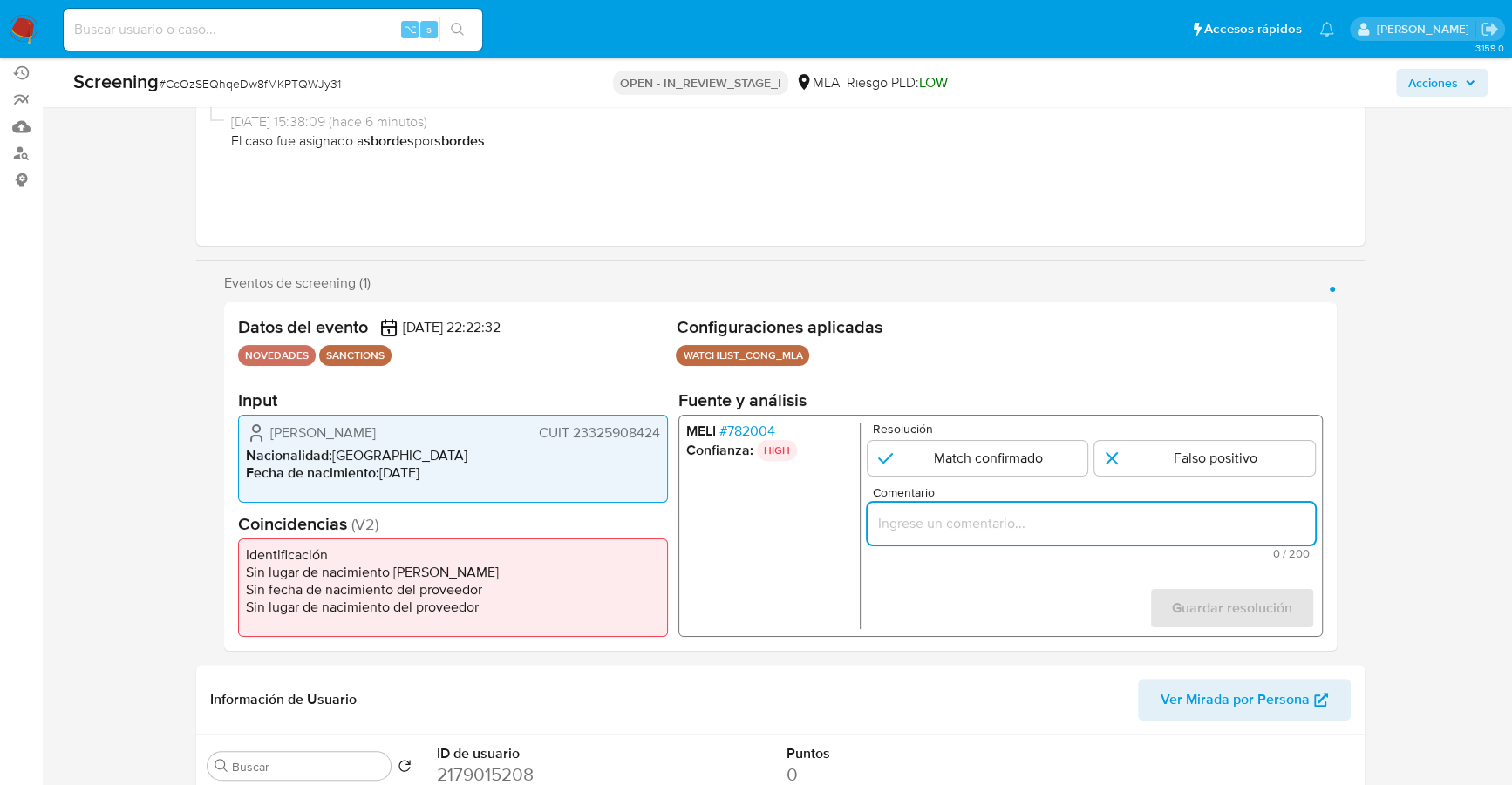
paste input "La [PERSON_NAME] es la persona incluida el día [DATE] dentro del registro RePet…"
type input "La [PERSON_NAME] es la persona incluida el día [DATE] dentro del registro RePet…"
click at [970, 456] on input "1 de 1" at bounding box center [977, 458] width 220 height 34
radio input "true"
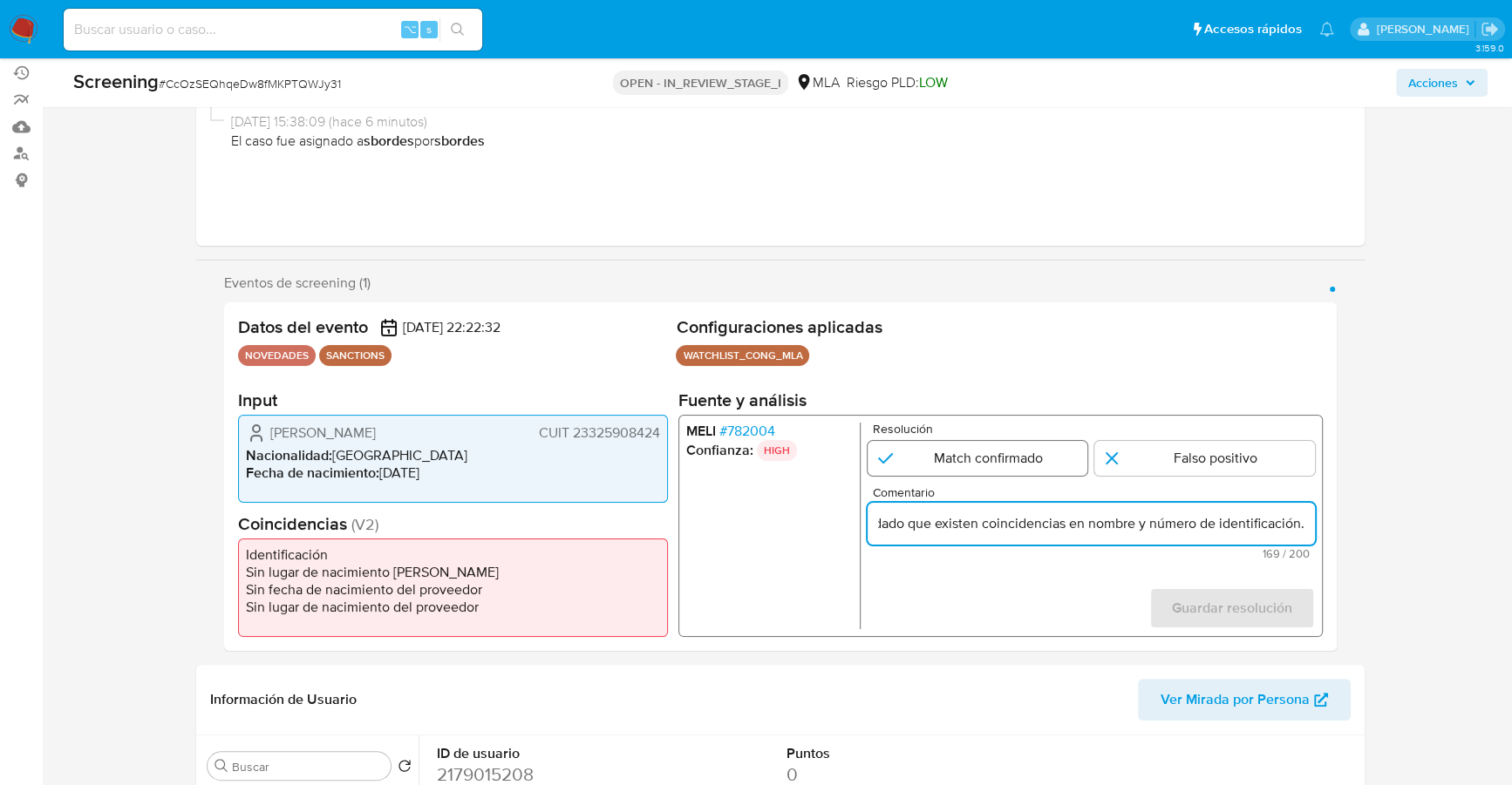
scroll to position [0, 0]
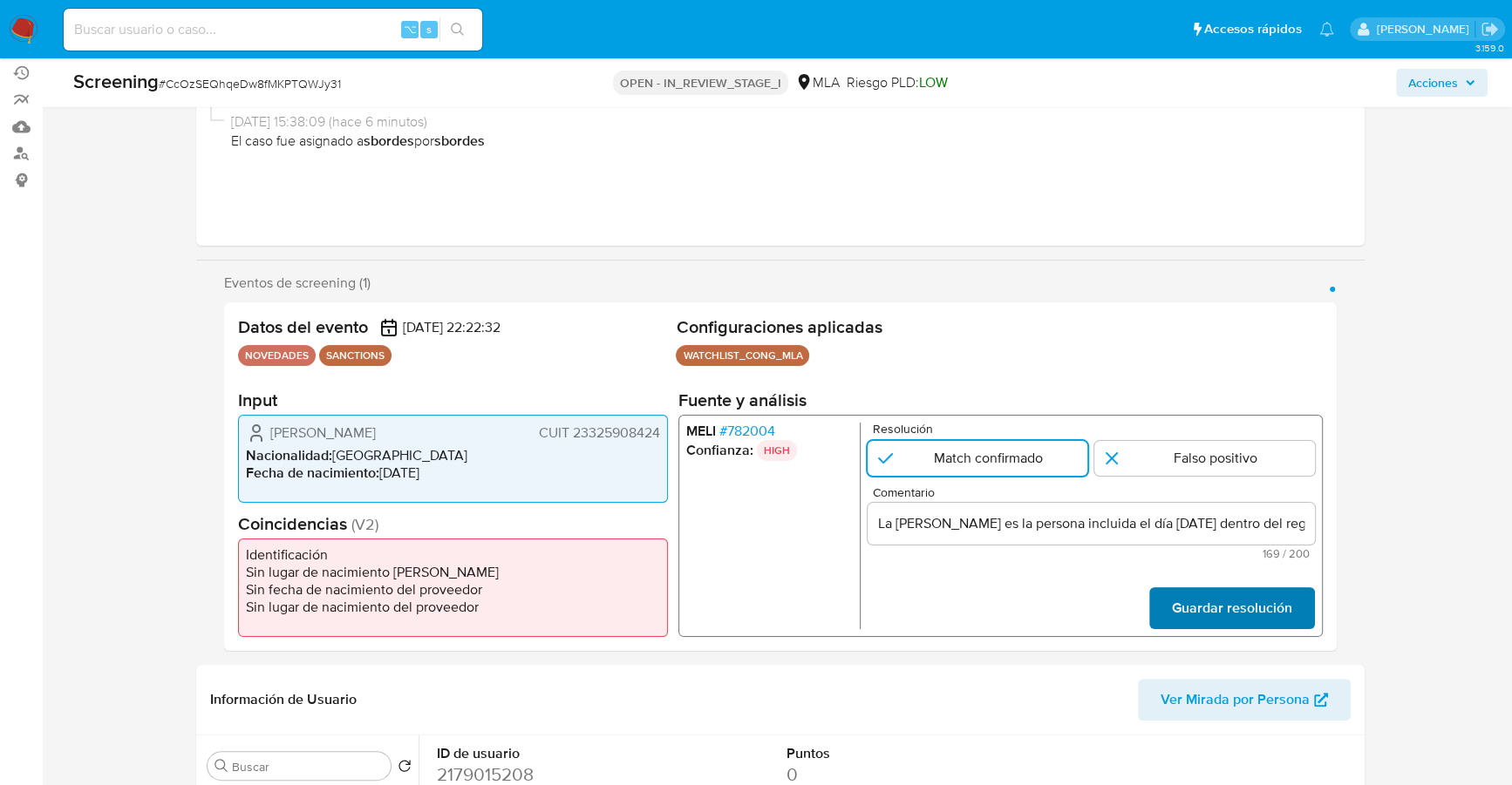
click at [1249, 611] on span "Guardar resolución" at bounding box center [1231, 608] width 120 height 38
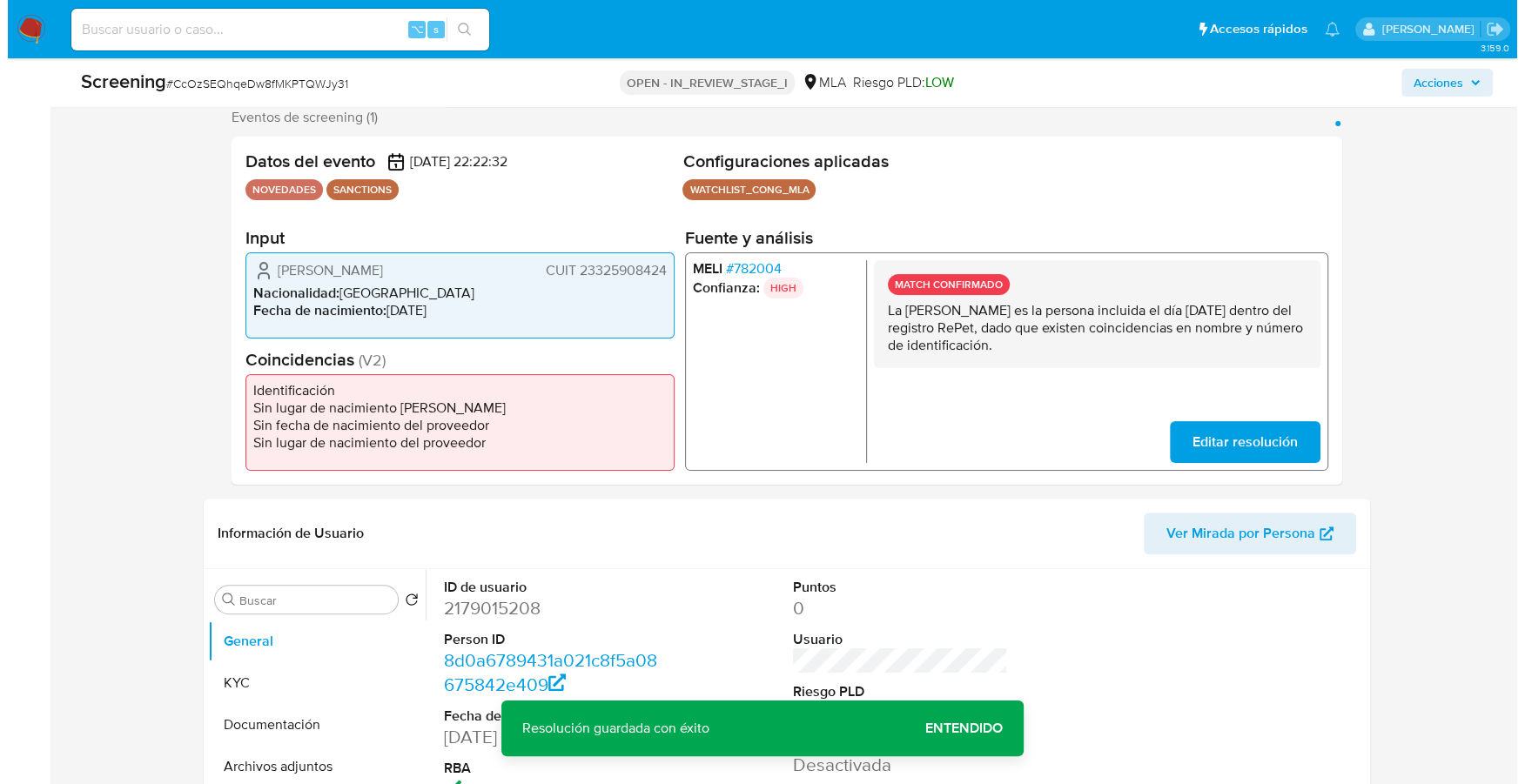
scroll to position [683, 0]
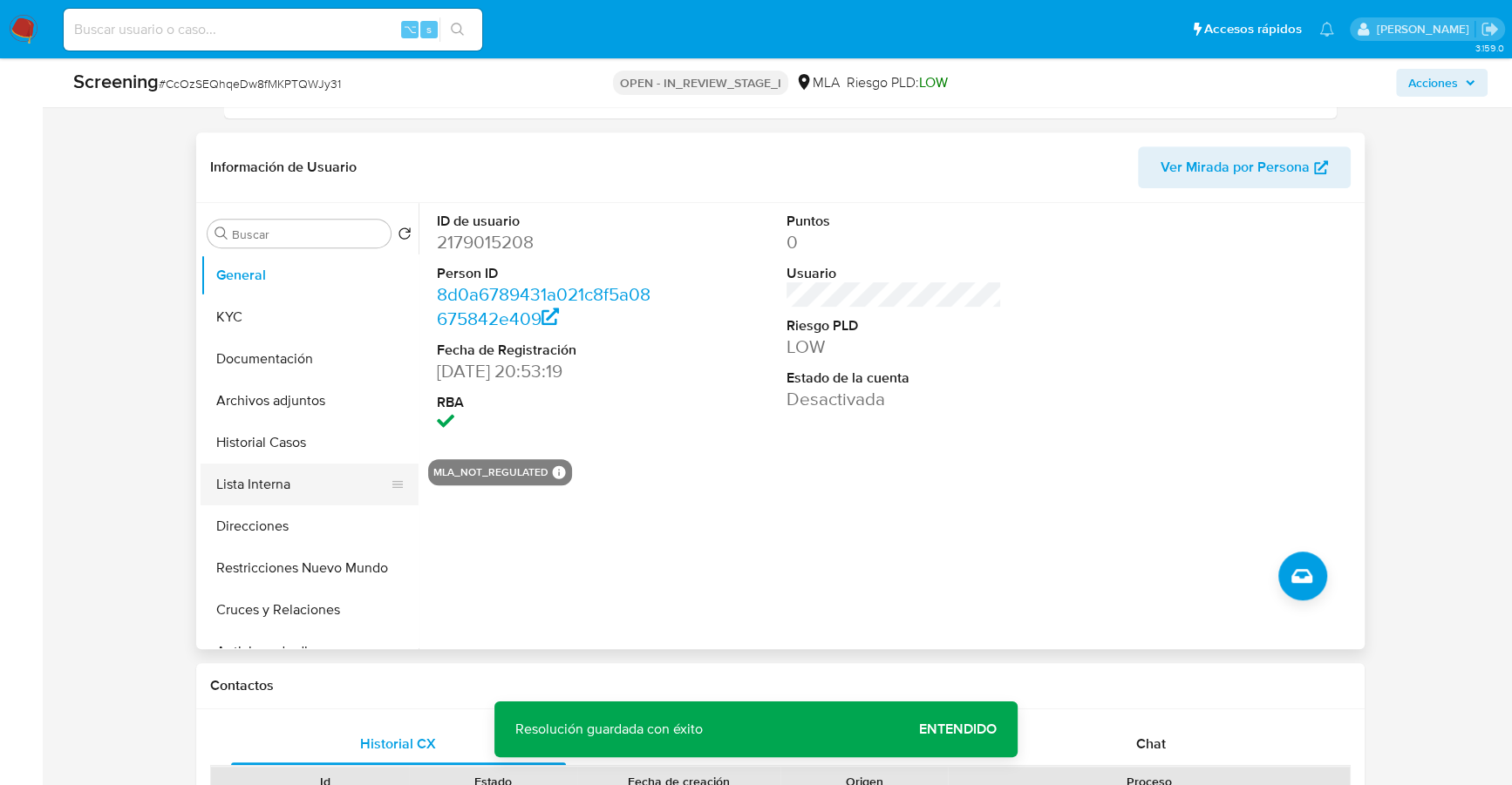
click at [279, 484] on button "Lista Interna" at bounding box center [302, 484] width 204 height 42
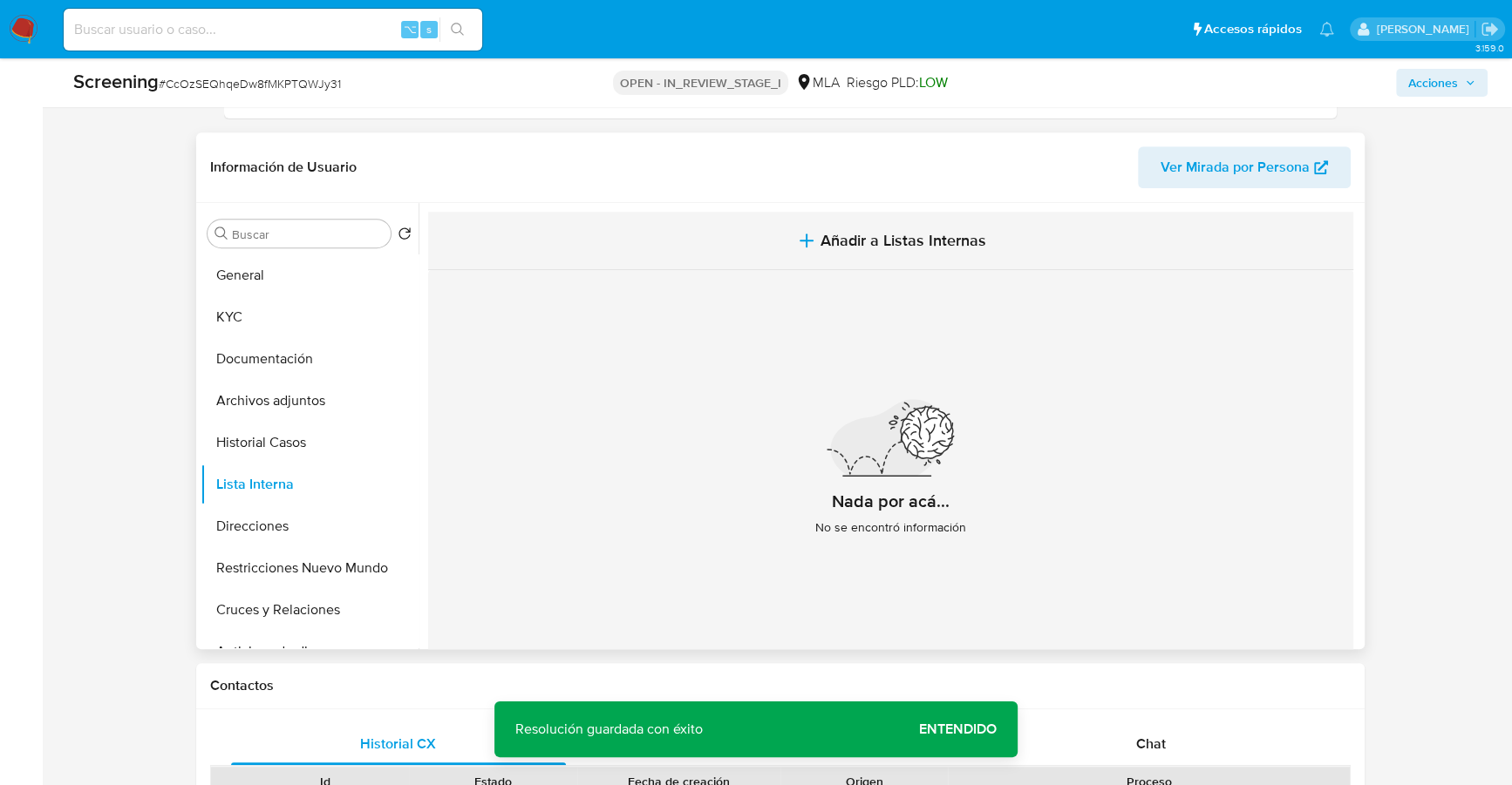
click at [919, 240] on span "Añadir a Listas Internas" at bounding box center [902, 240] width 166 height 19
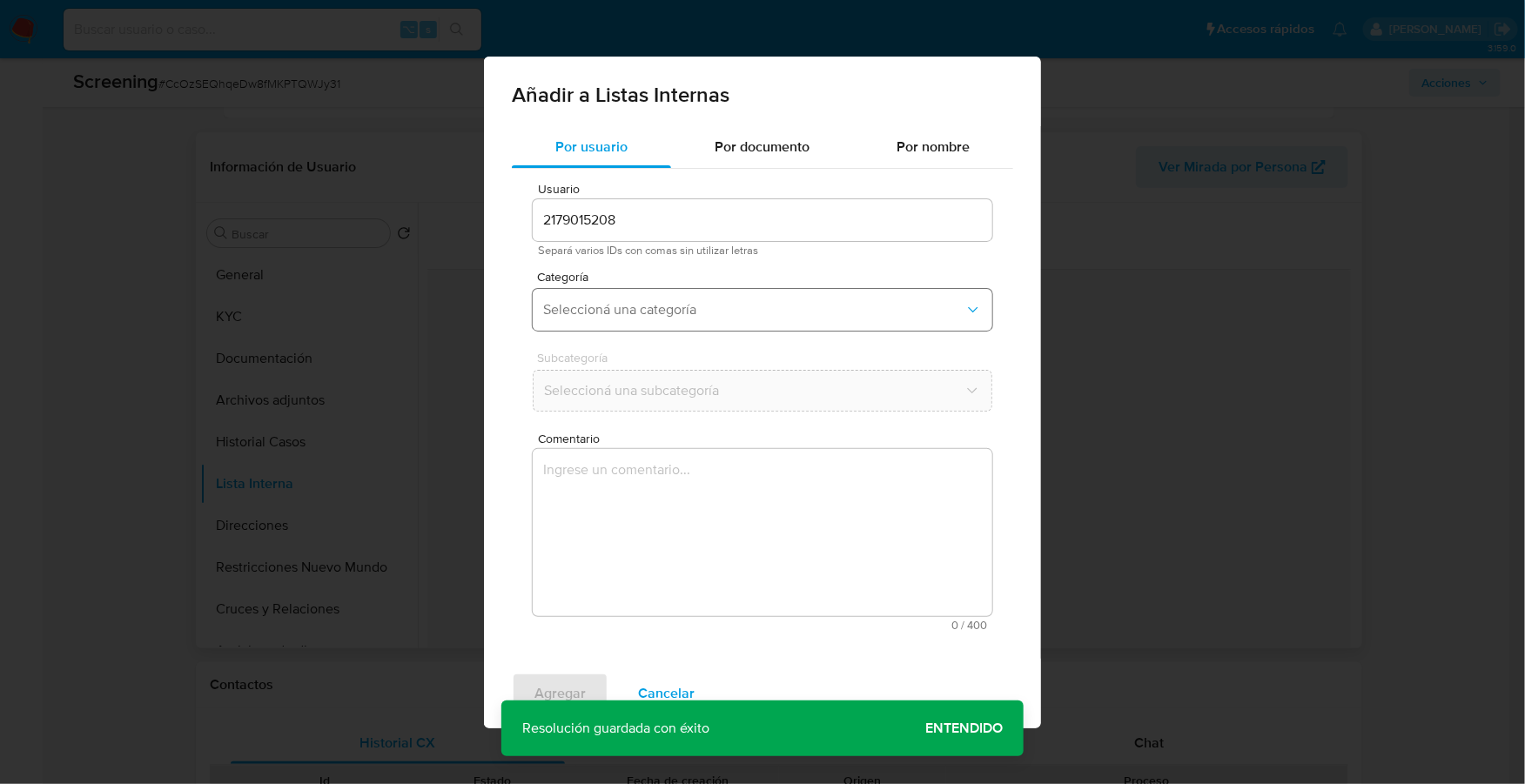
click at [640, 307] on span "Seleccioná una categoría" at bounding box center [753, 309] width 422 height 17
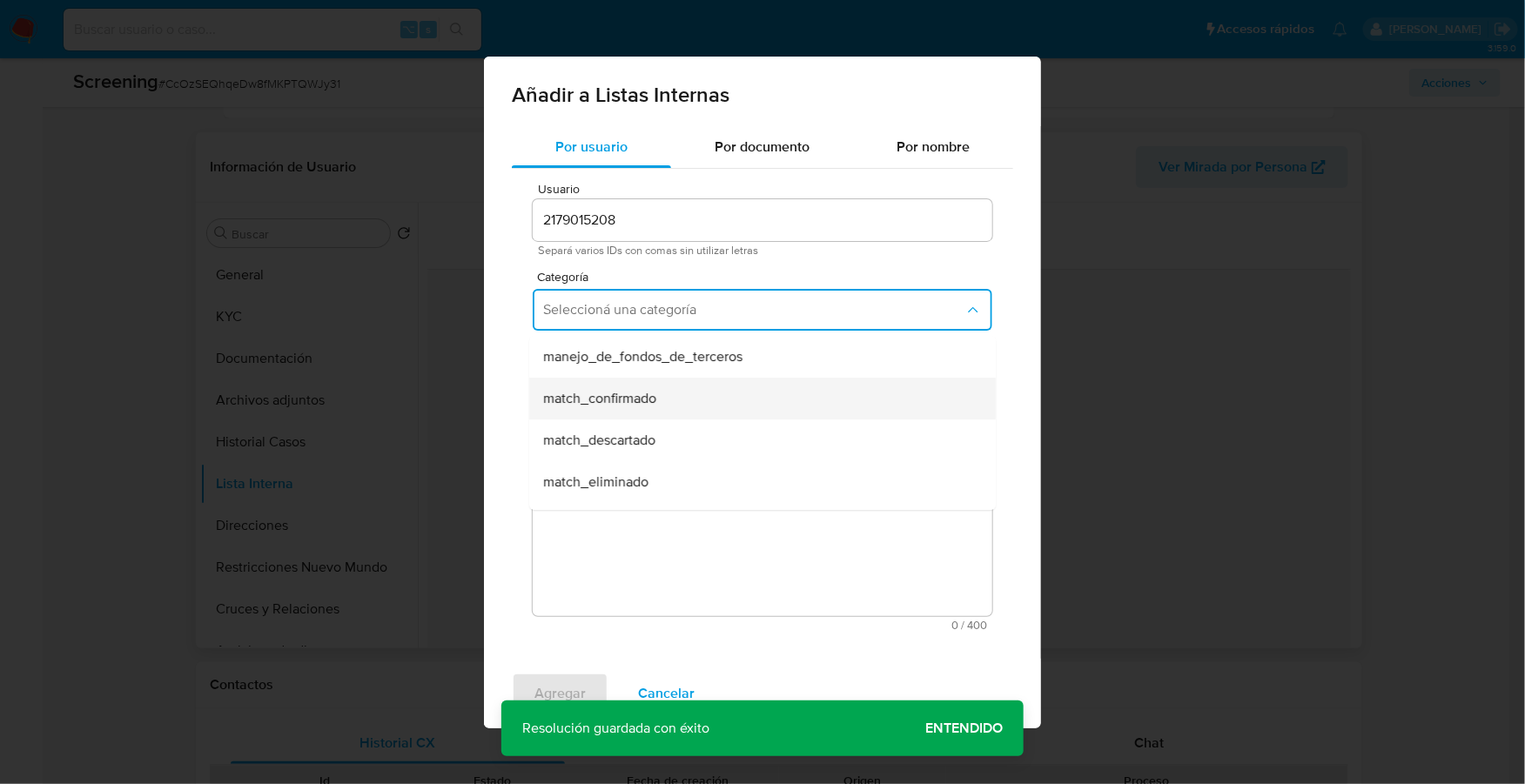
scroll to position [106, 0]
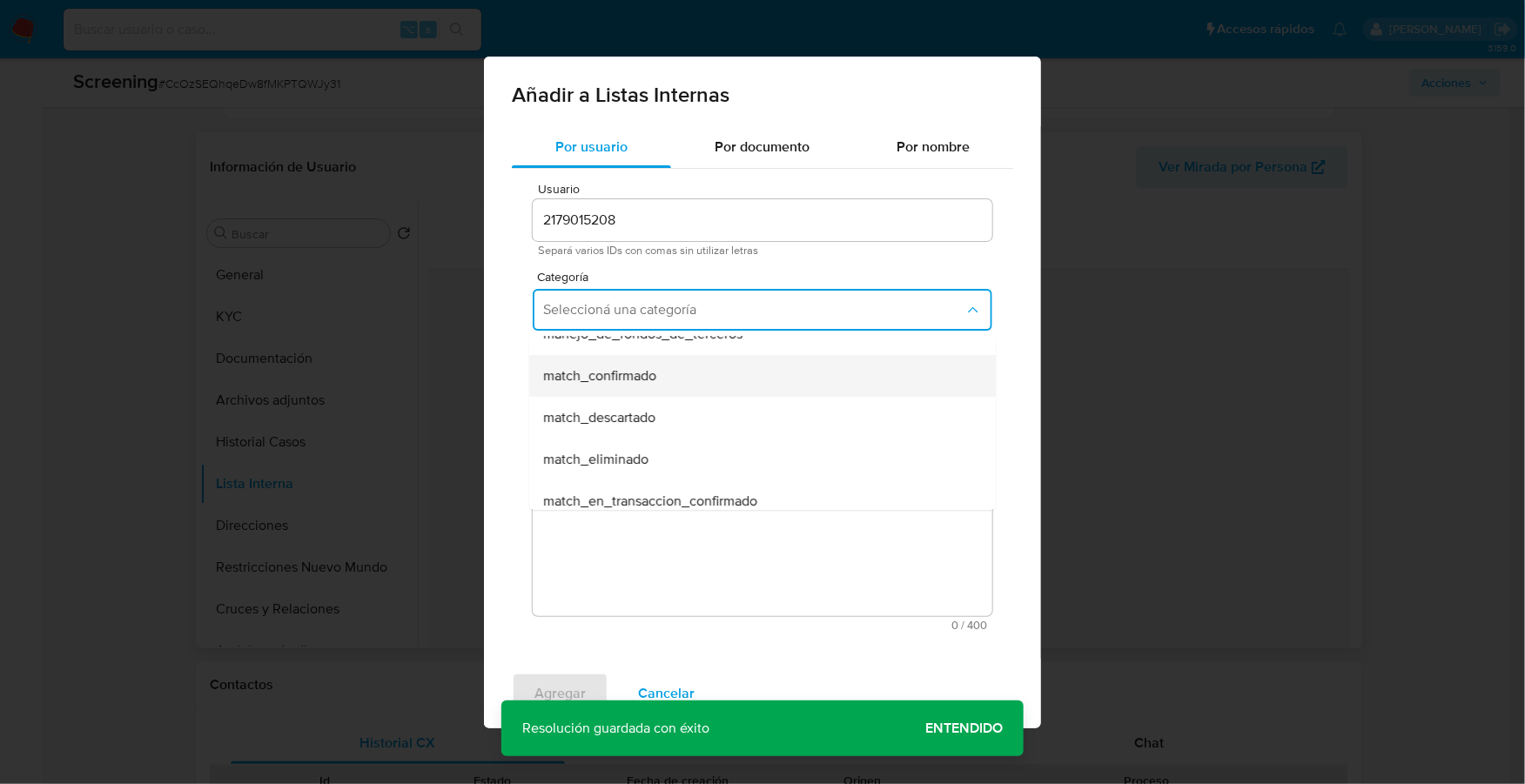
click at [648, 385] on div "match_confirmado" at bounding box center [756, 376] width 428 height 42
click at [685, 385] on span "Seleccioná una subcategoría" at bounding box center [753, 390] width 422 height 17
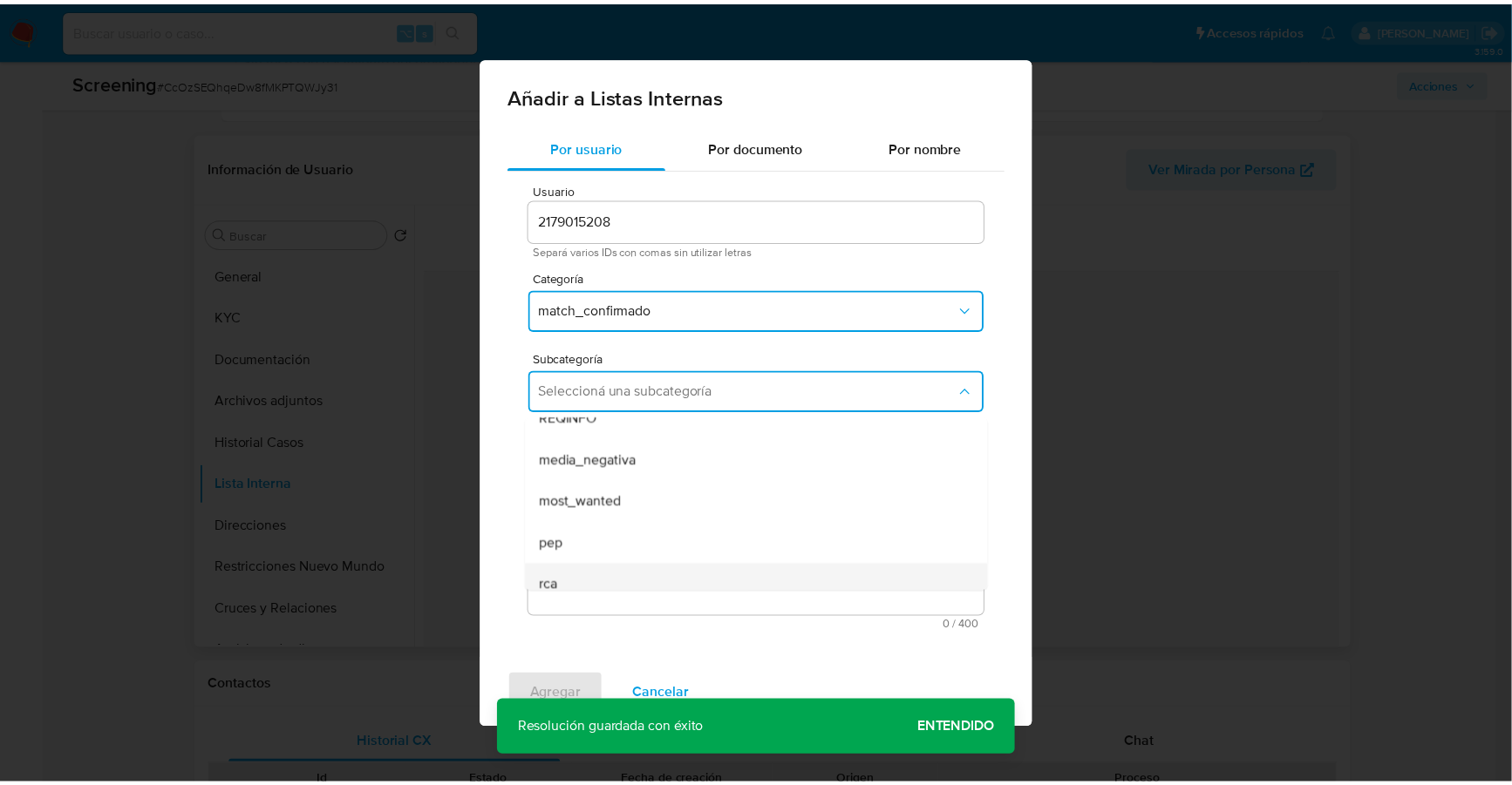
scroll to position [118, 0]
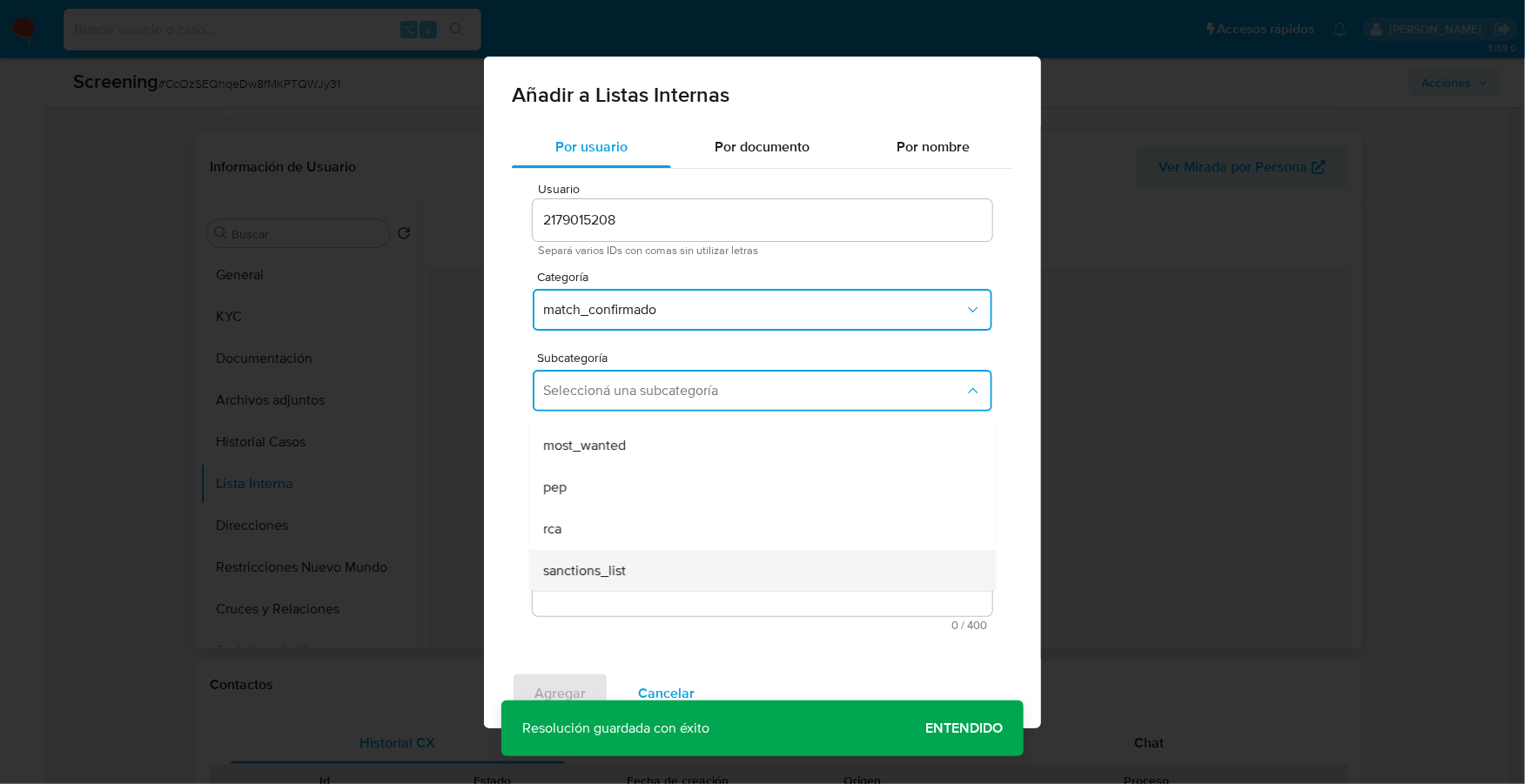
click at [613, 575] on span "sanctions_list" at bounding box center [583, 571] width 82 height 17
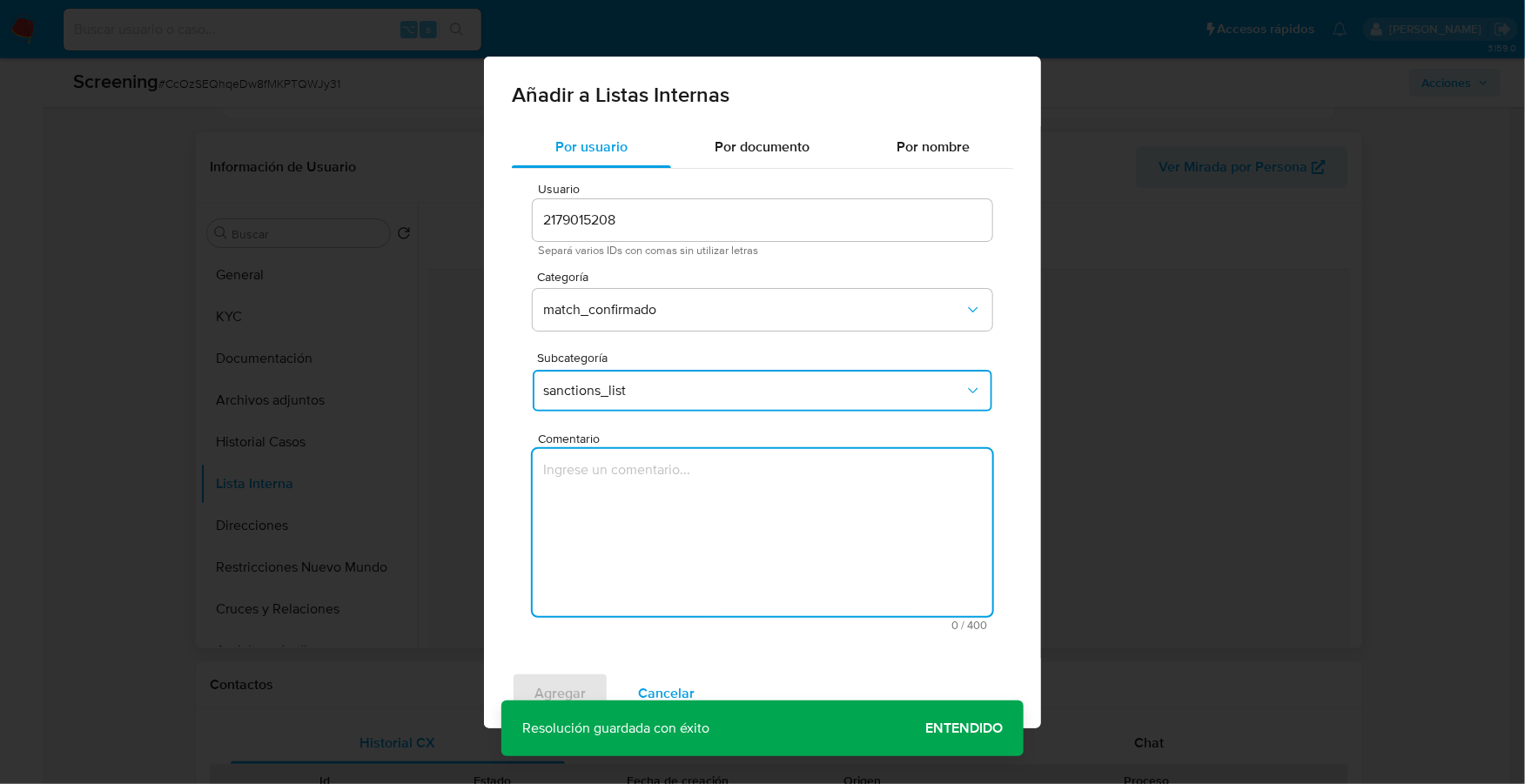
click at [654, 543] on textarea "Comentario" at bounding box center [762, 533] width 459 height 167
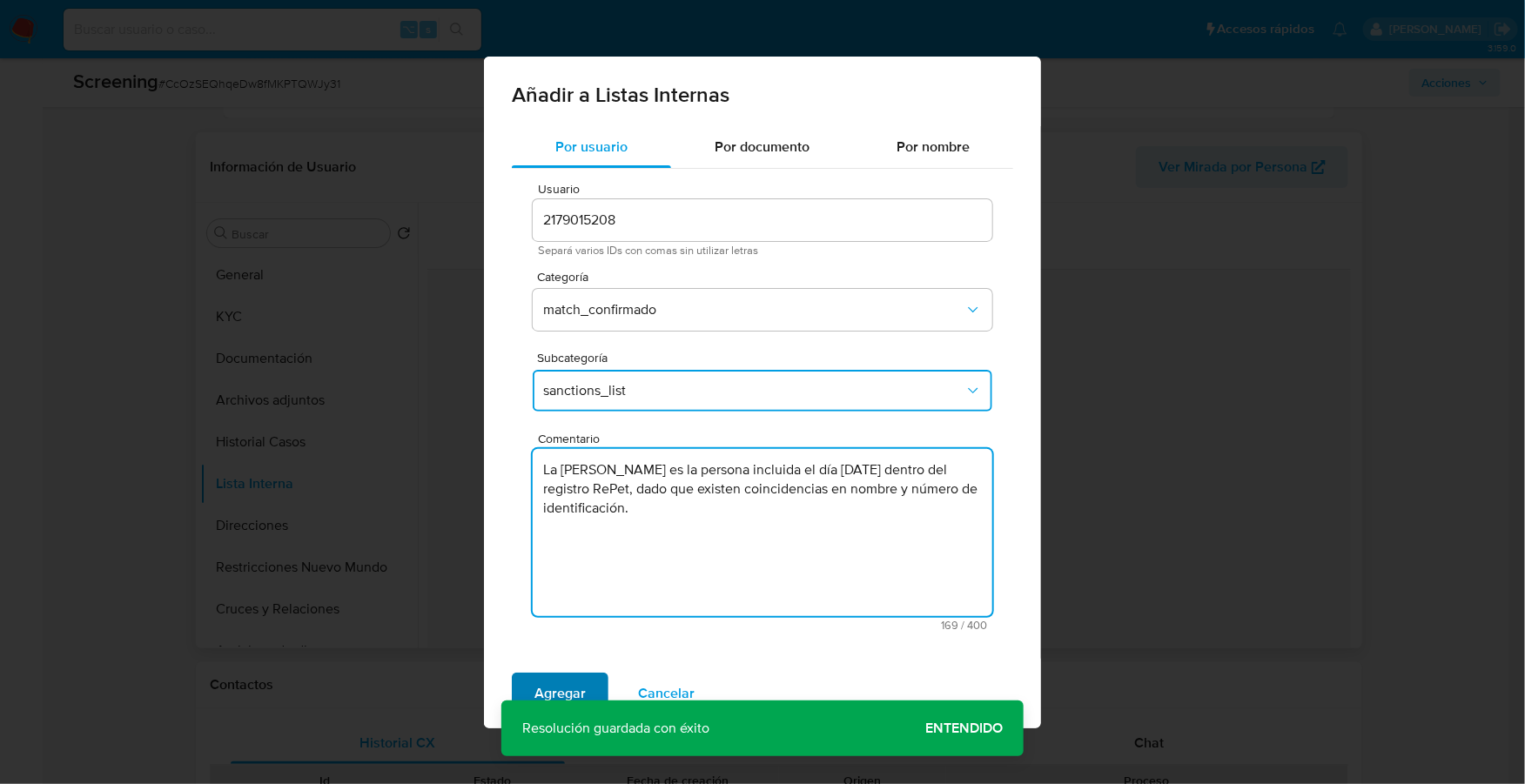
type textarea "La [PERSON_NAME] es la persona incluida el día [DATE] dentro del registro RePet…"
click at [543, 680] on span "Agregar" at bounding box center [560, 694] width 52 height 38
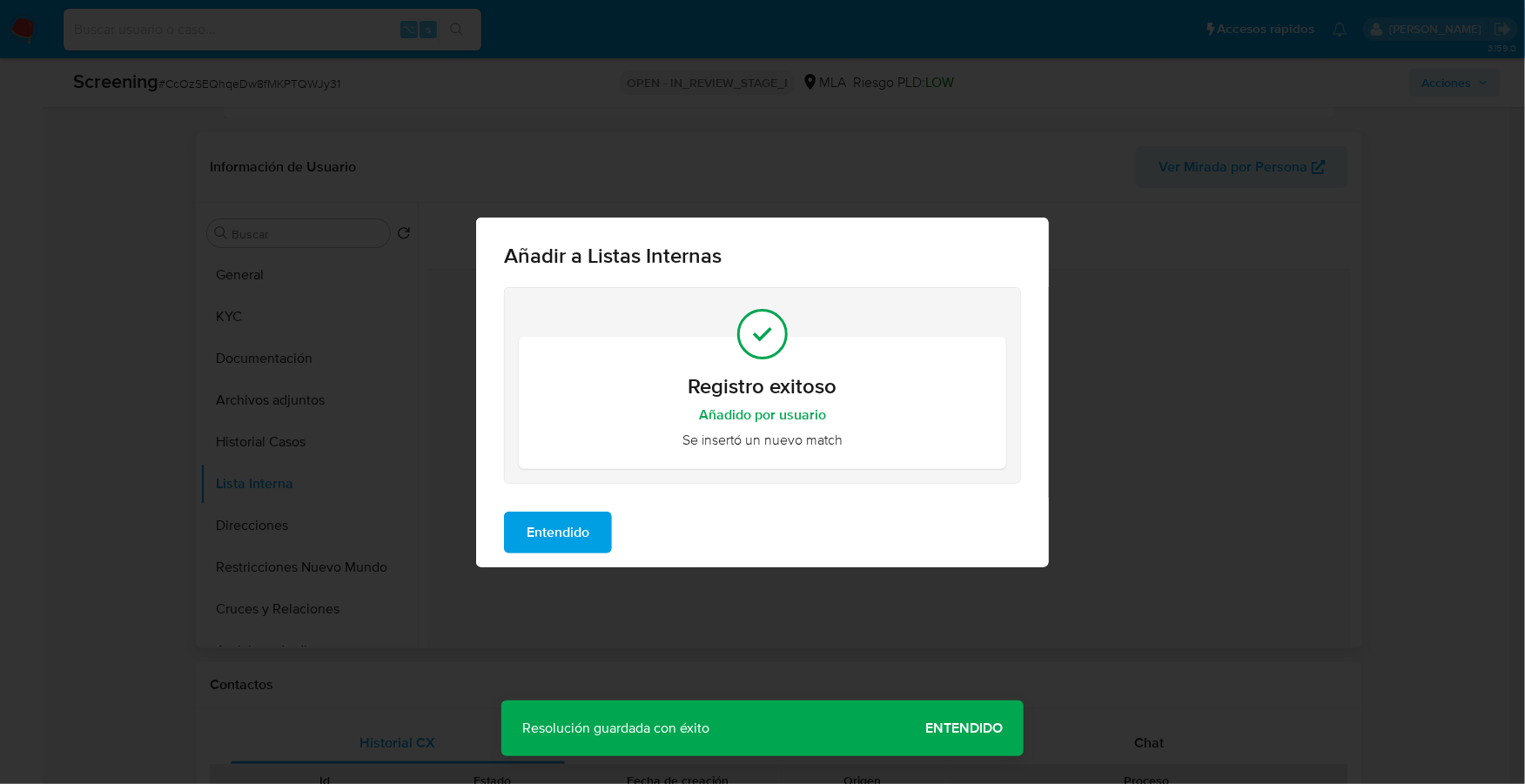
click at [570, 543] on span "Entendido" at bounding box center [557, 533] width 62 height 38
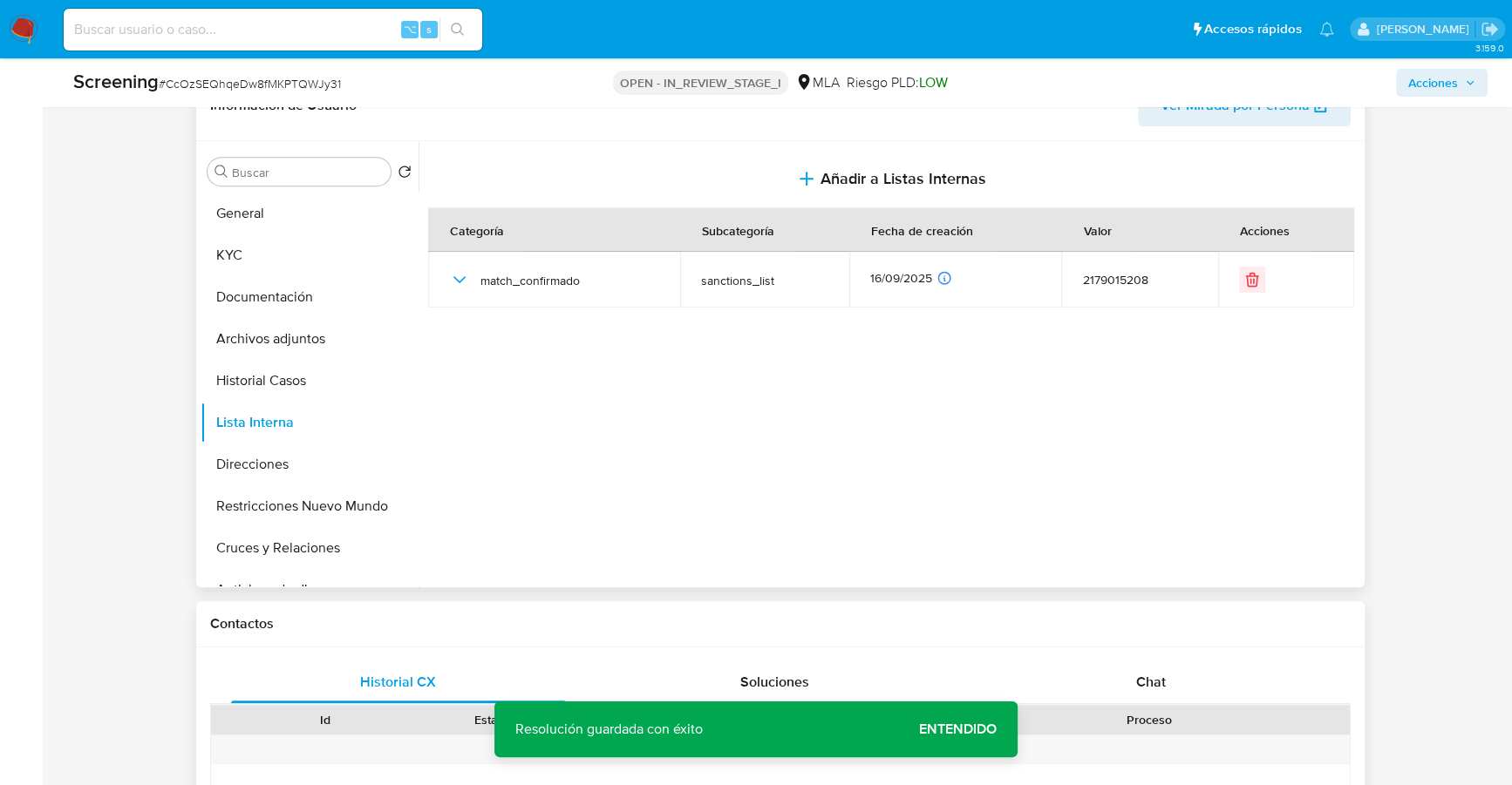
scroll to position [1074, 0]
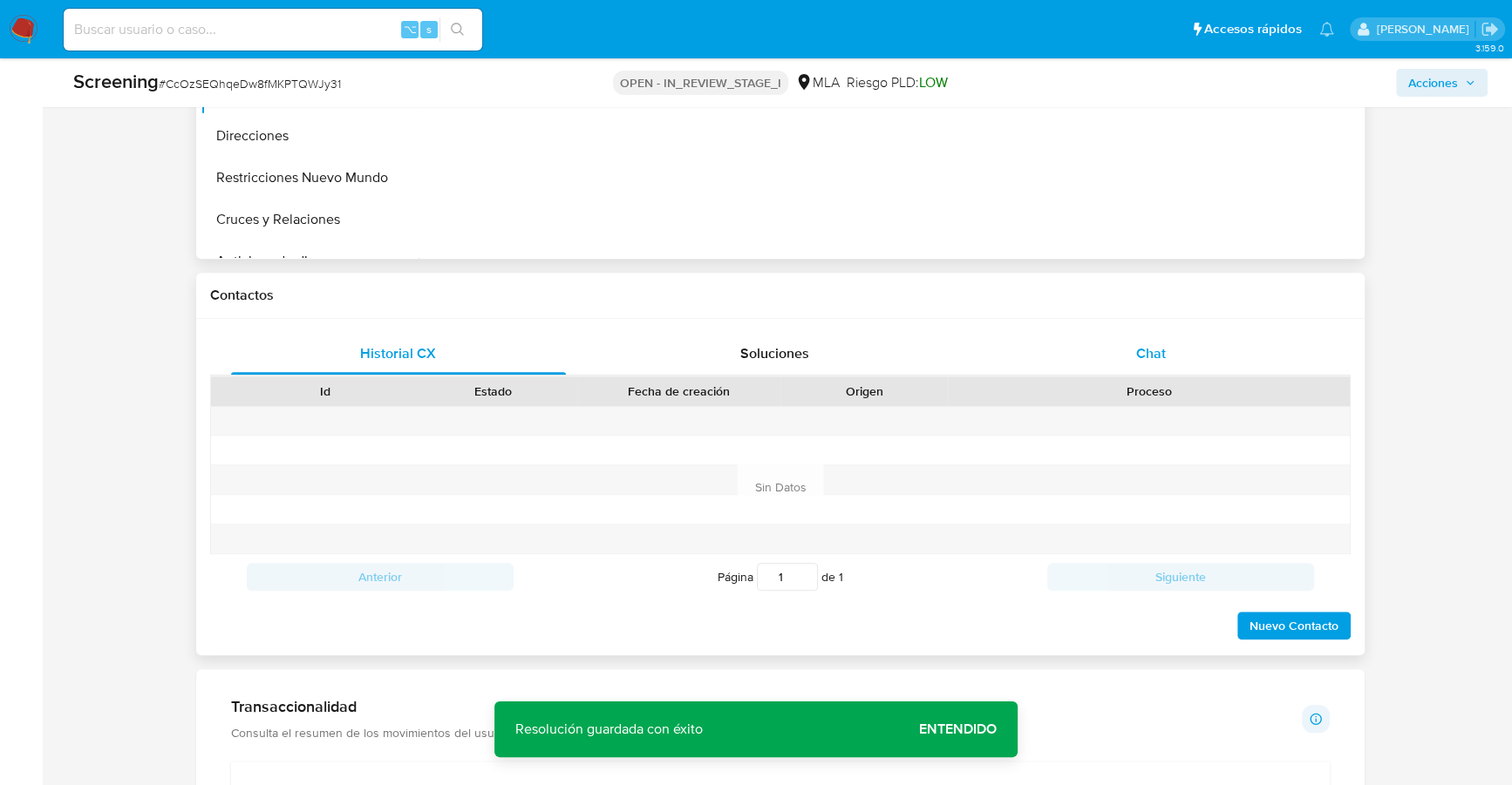
click at [1154, 359] on span "Chat" at bounding box center [1151, 353] width 30 height 20
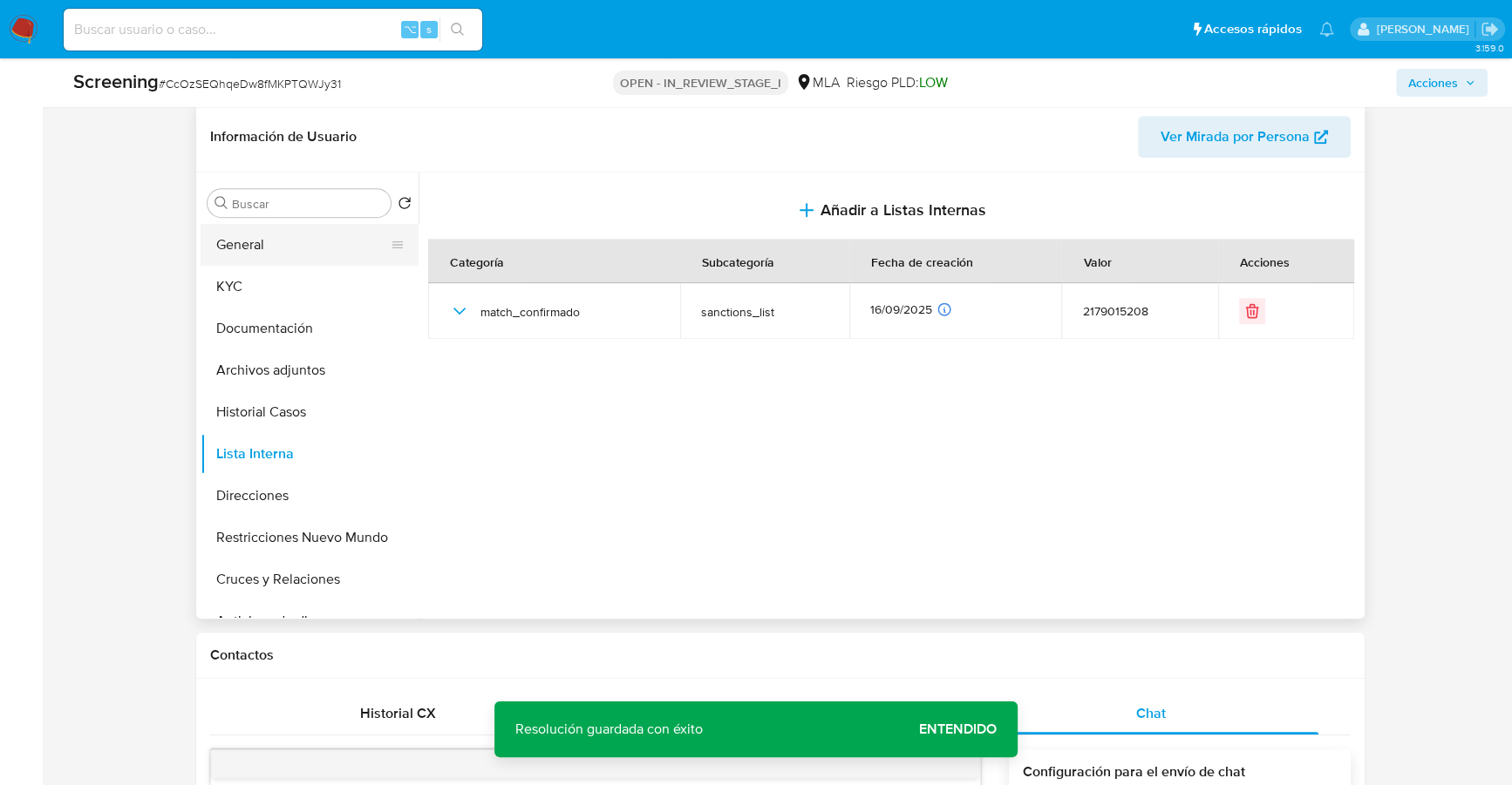
scroll to position [710, 0]
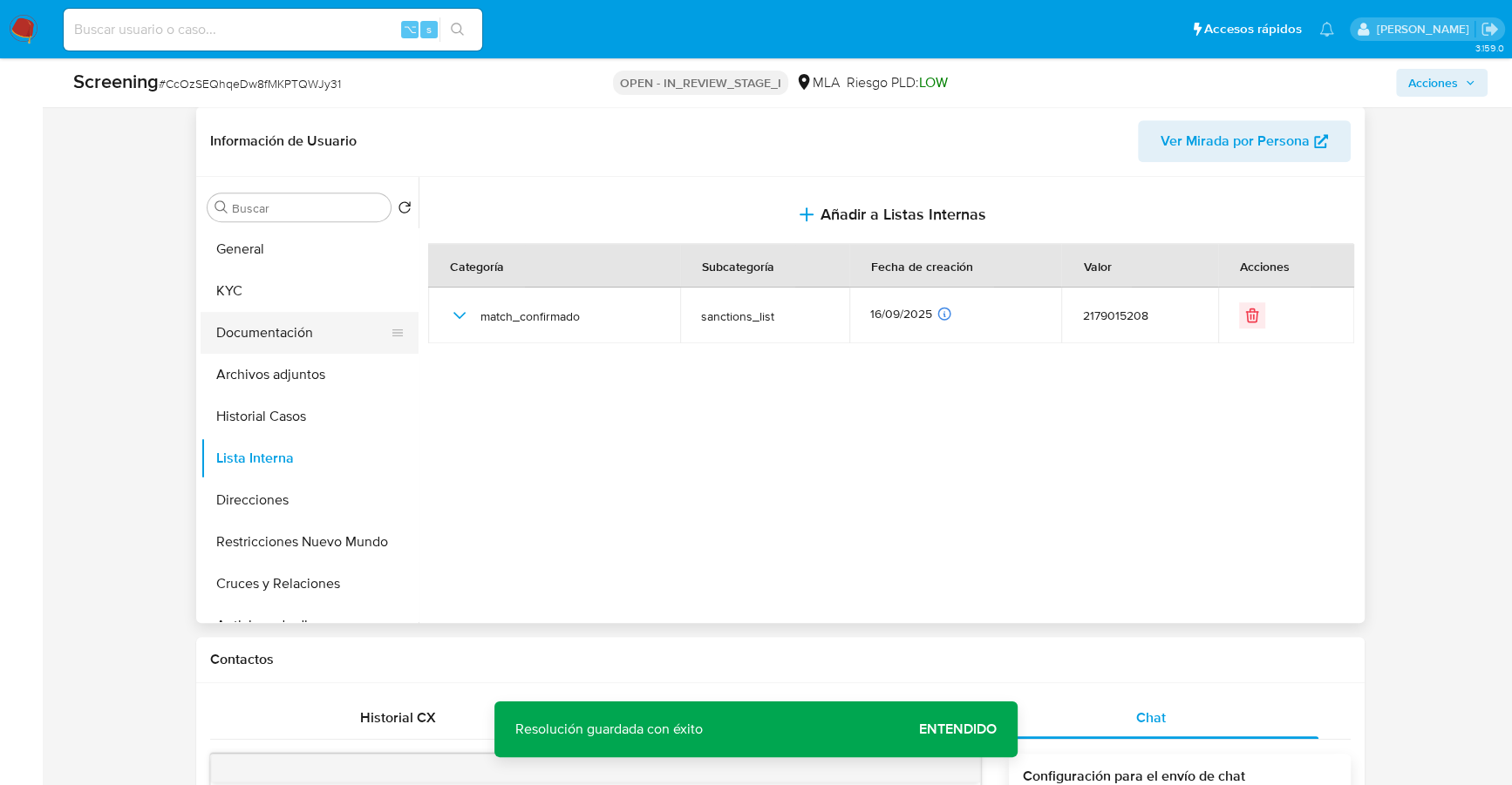
click at [261, 330] on button "Documentación" at bounding box center [302, 332] width 204 height 42
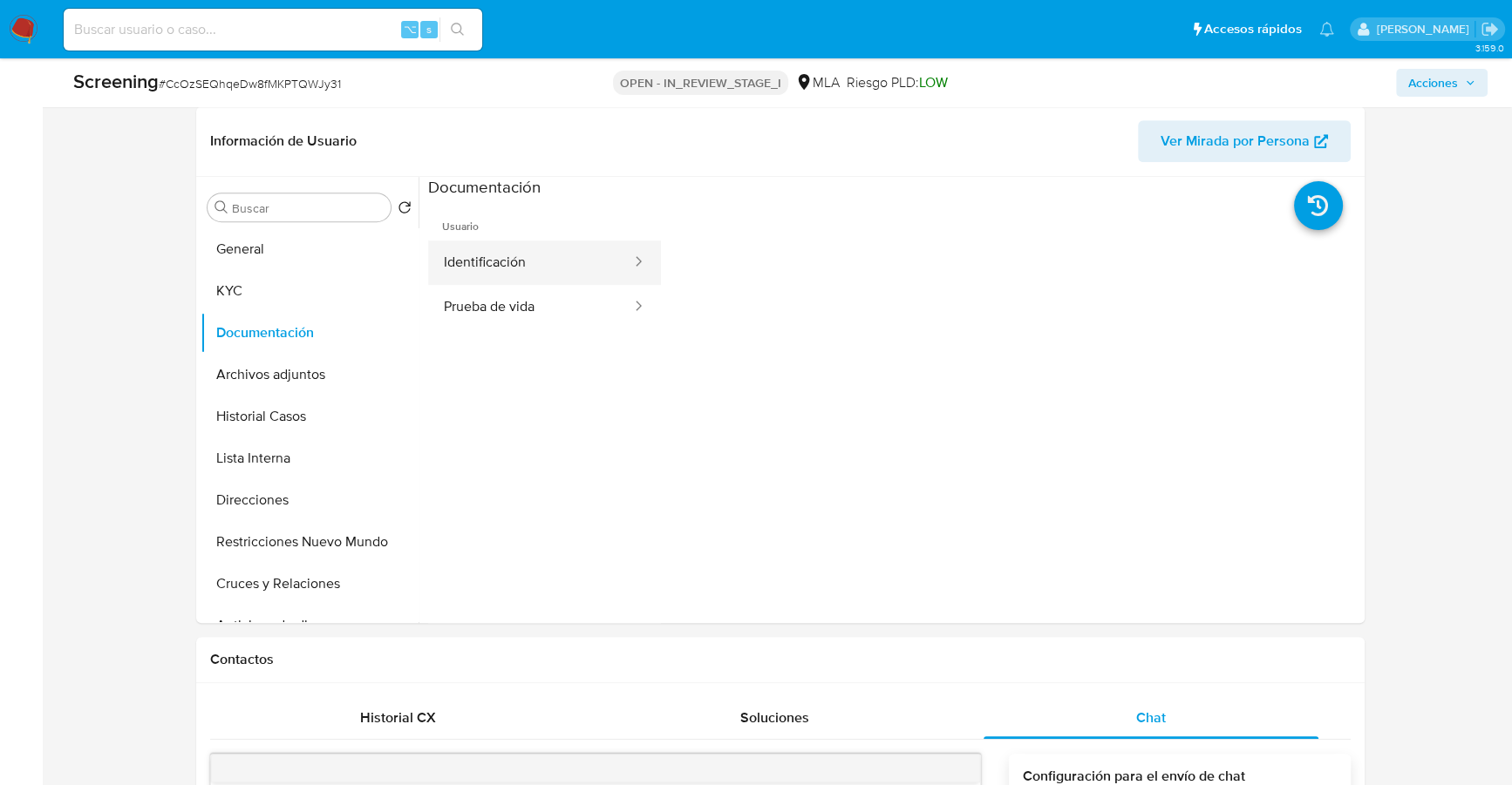
click at [504, 265] on button "Identificación" at bounding box center [530, 263] width 205 height 44
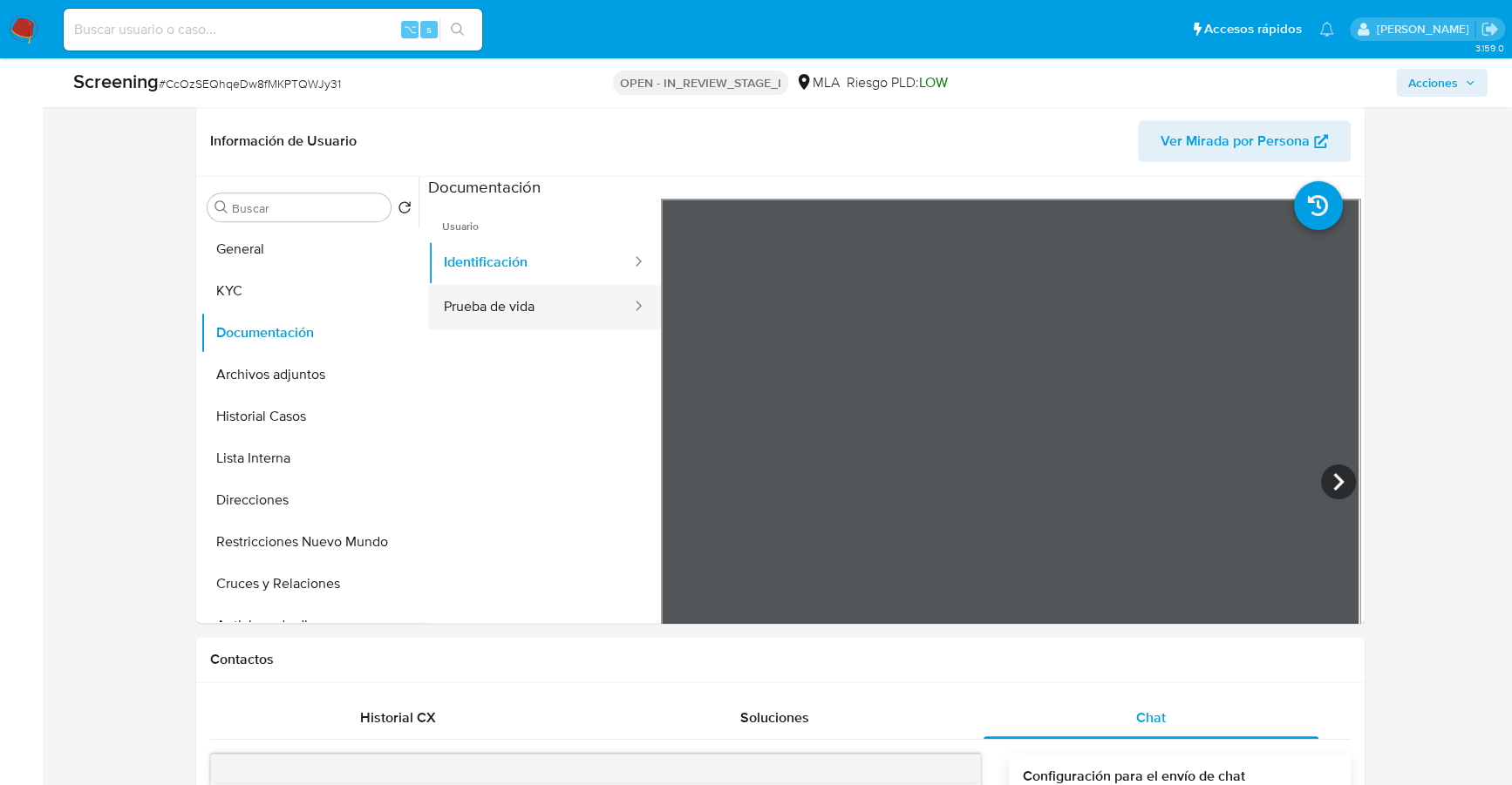
click at [503, 310] on button "Prueba de vida" at bounding box center [530, 307] width 205 height 44
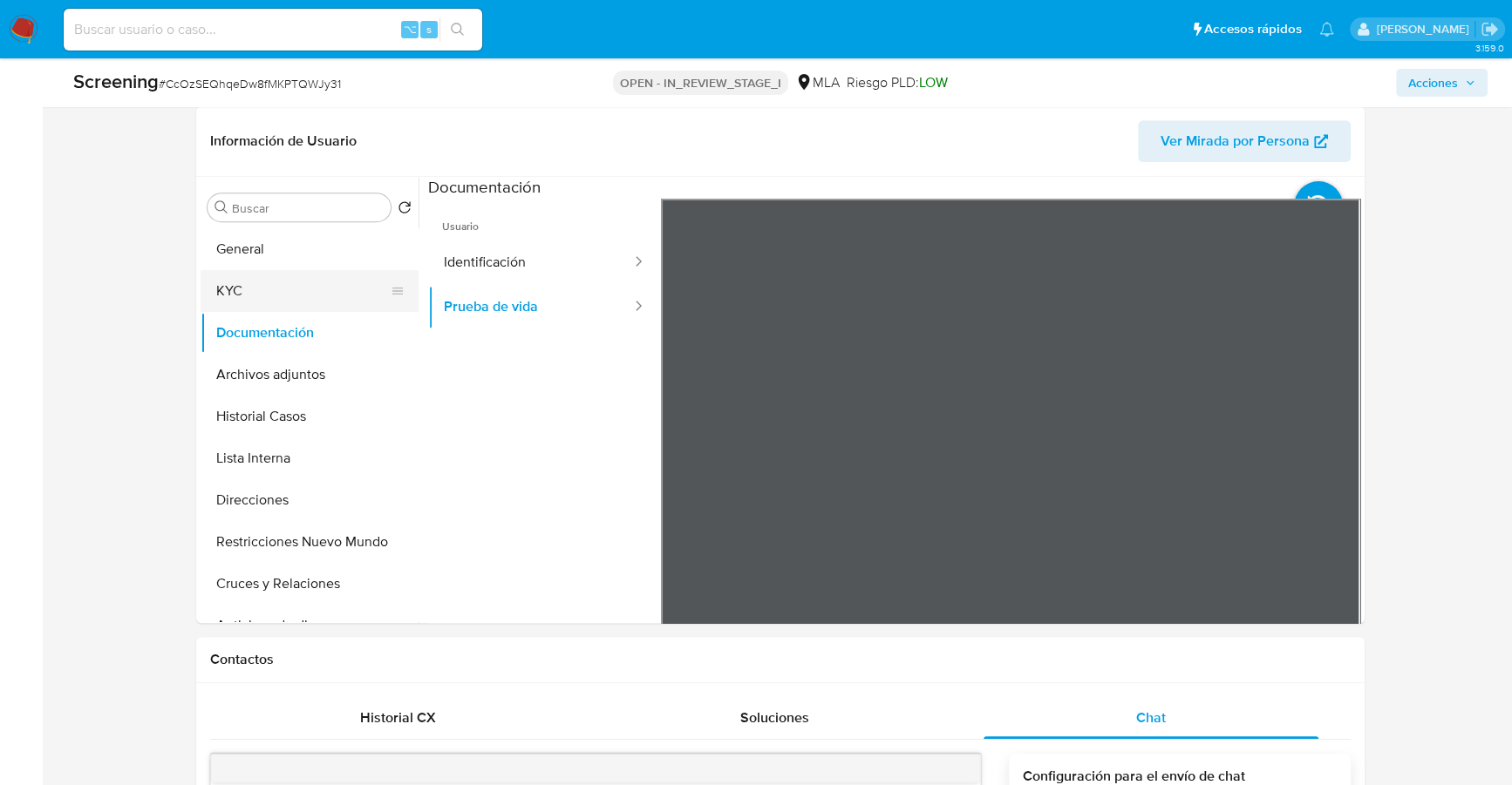
click at [264, 283] on button "KYC" at bounding box center [302, 291] width 204 height 42
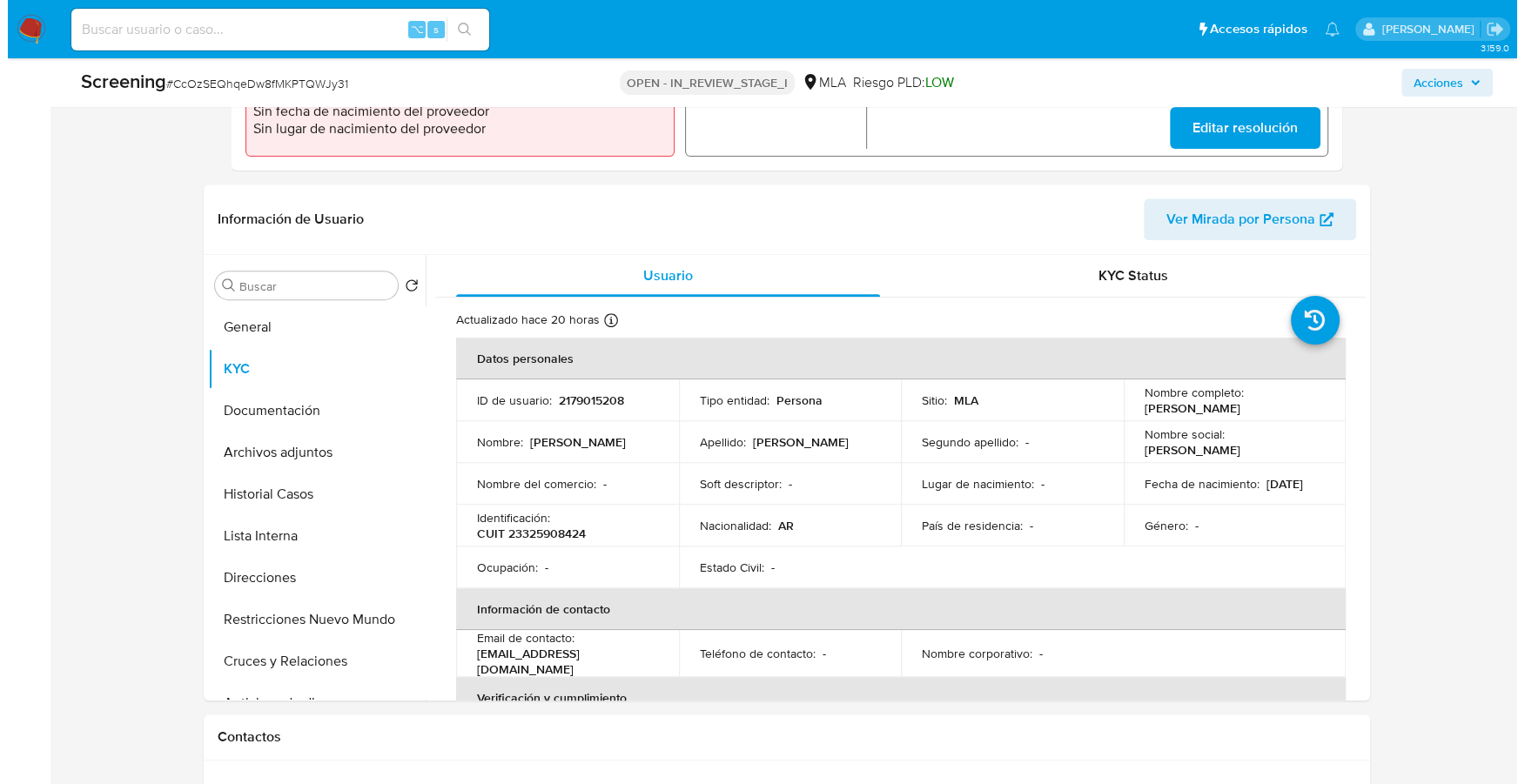
scroll to position [644, 0]
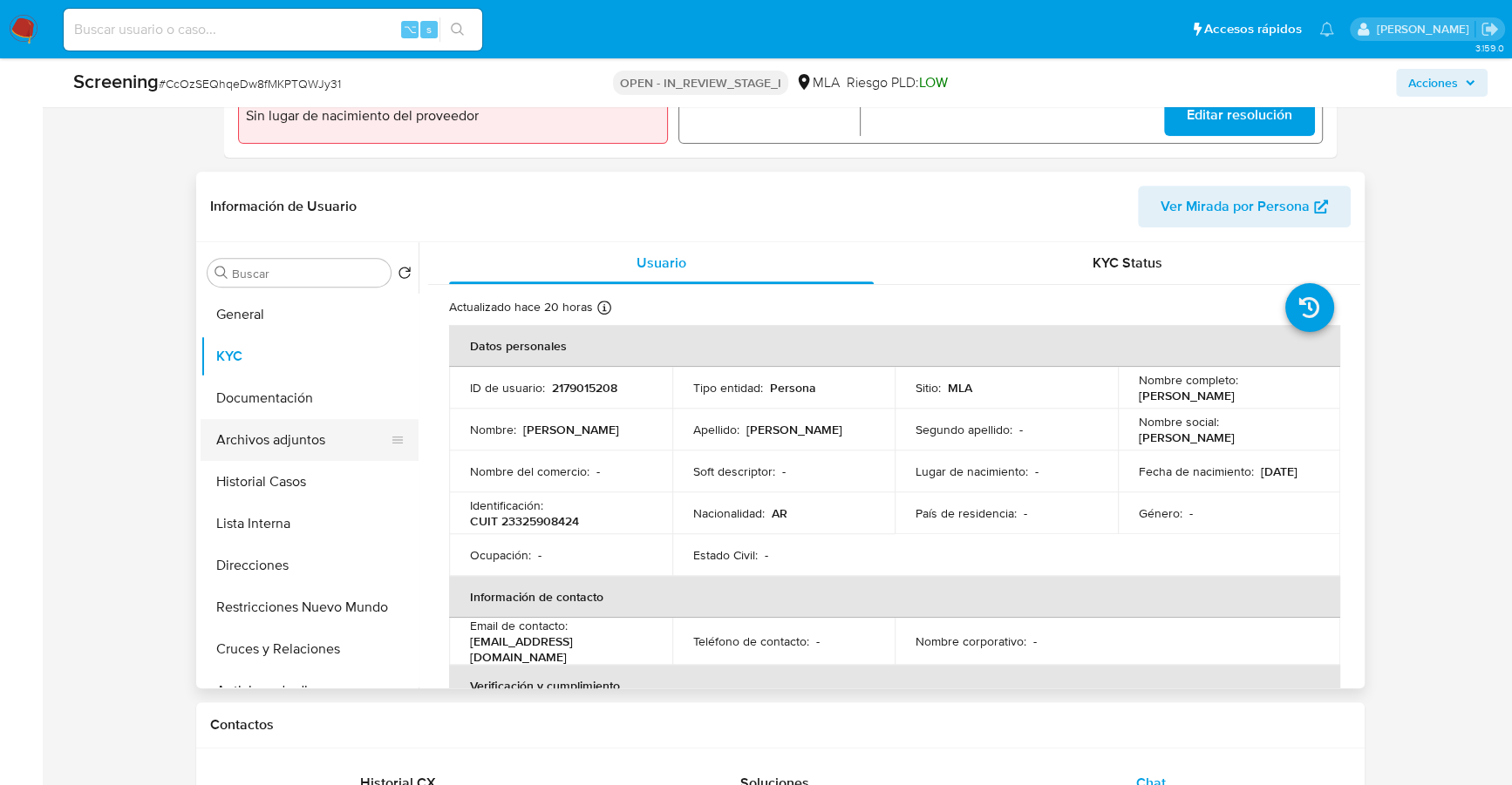
click at [296, 455] on button "Archivos adjuntos" at bounding box center [302, 440] width 204 height 42
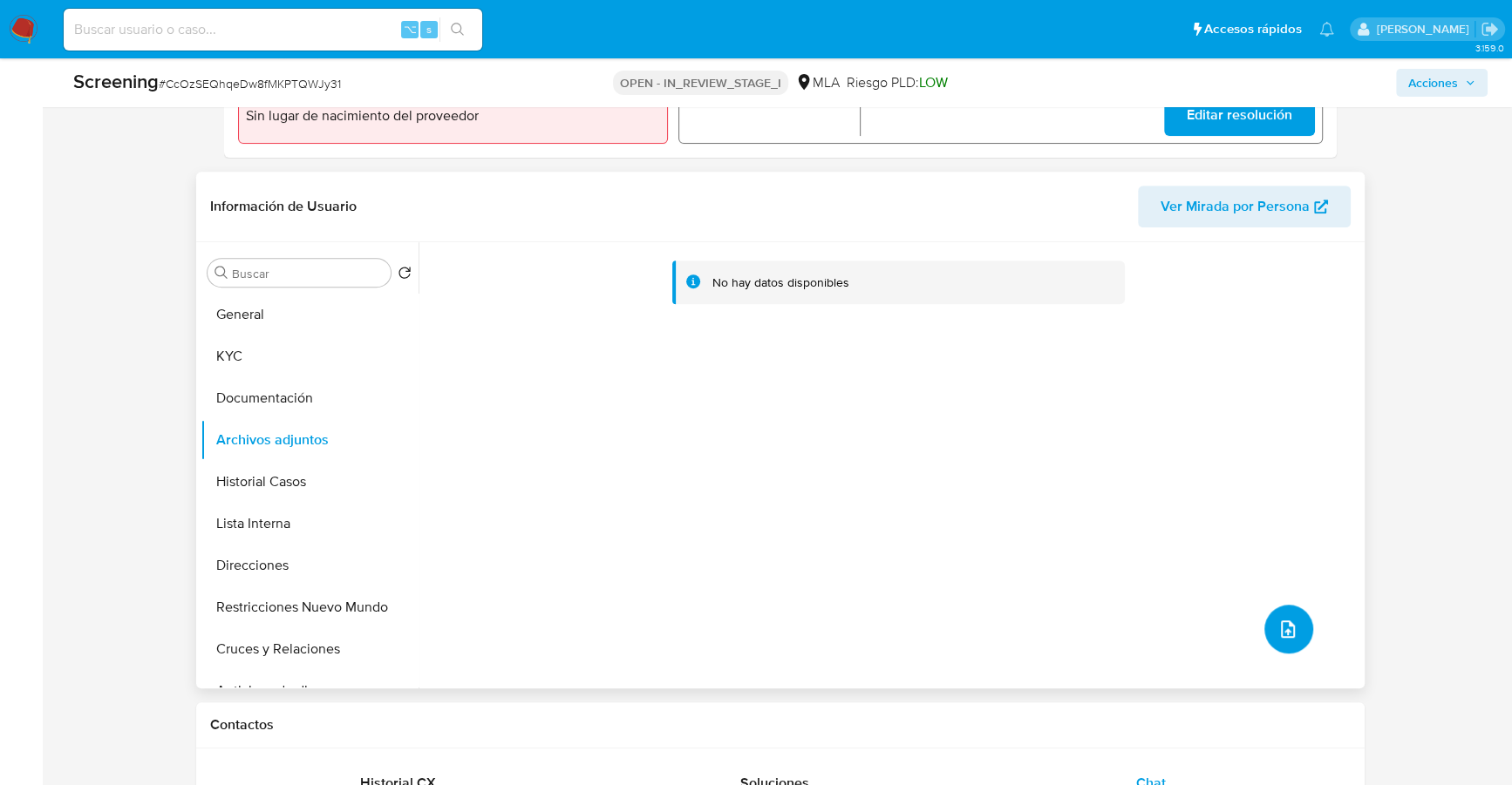
click at [1281, 635] on icon "upload-file" at bounding box center [1287, 628] width 14 height 17
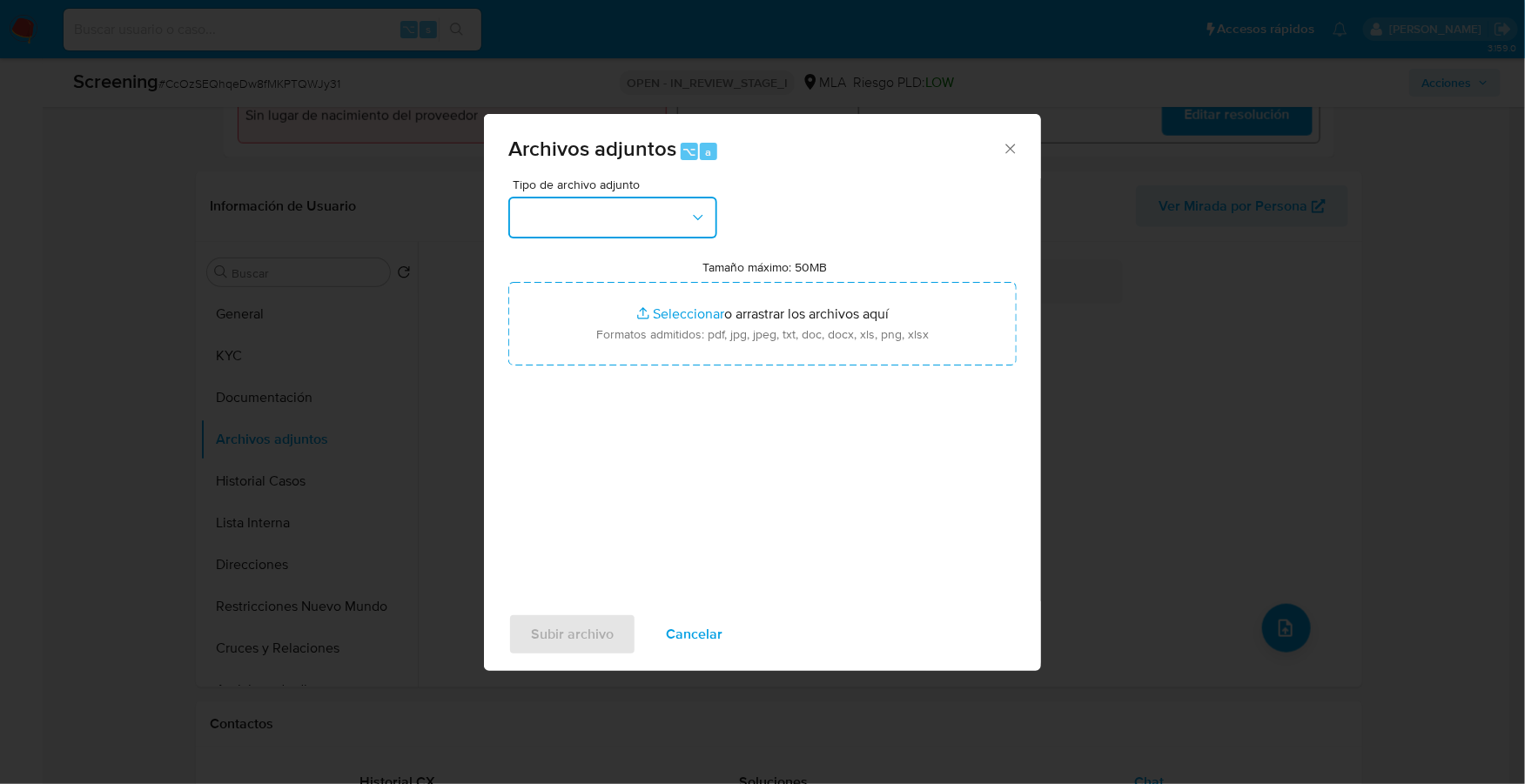
click at [611, 218] on button "button" at bounding box center [612, 217] width 209 height 42
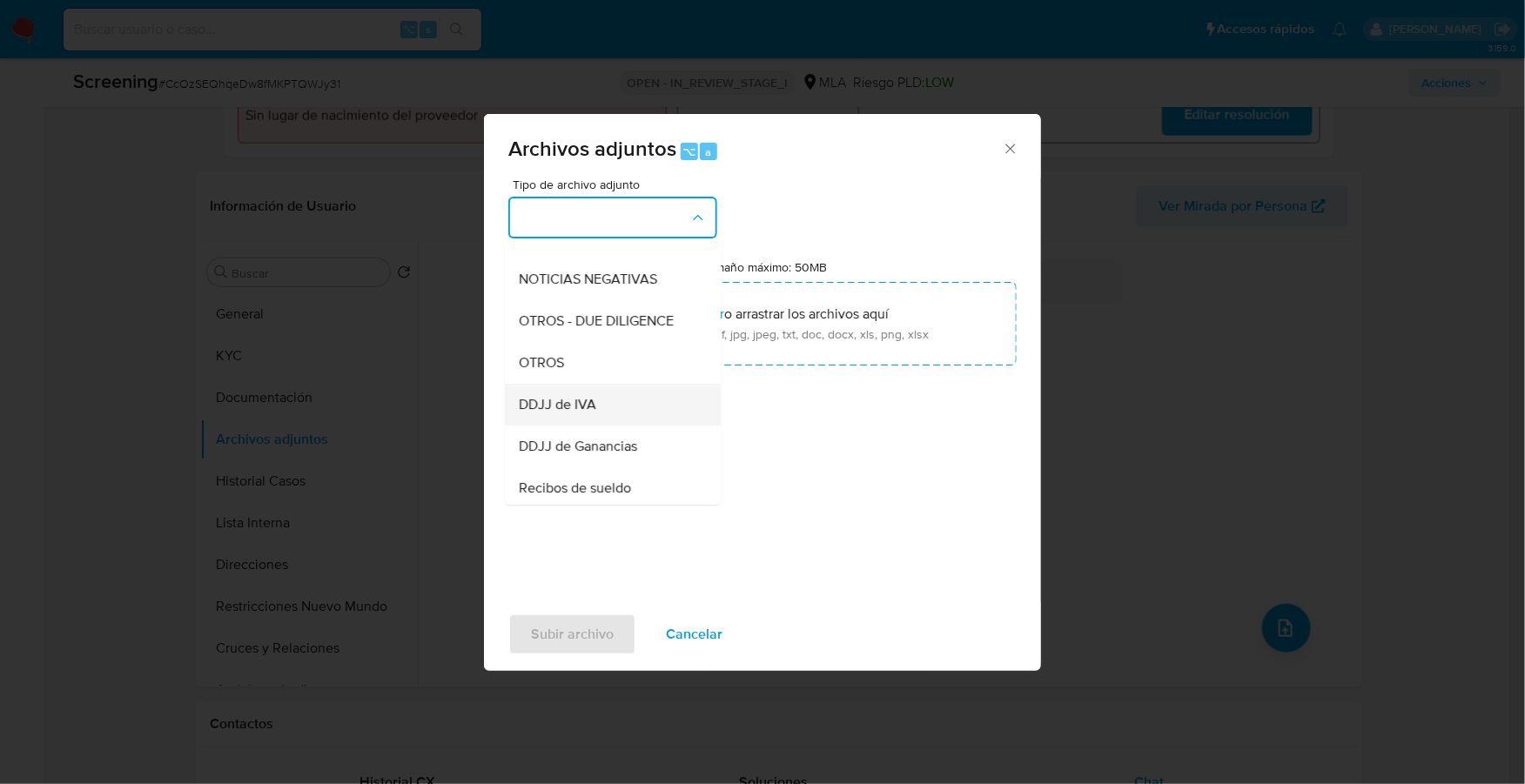
scroll to position [242, 0]
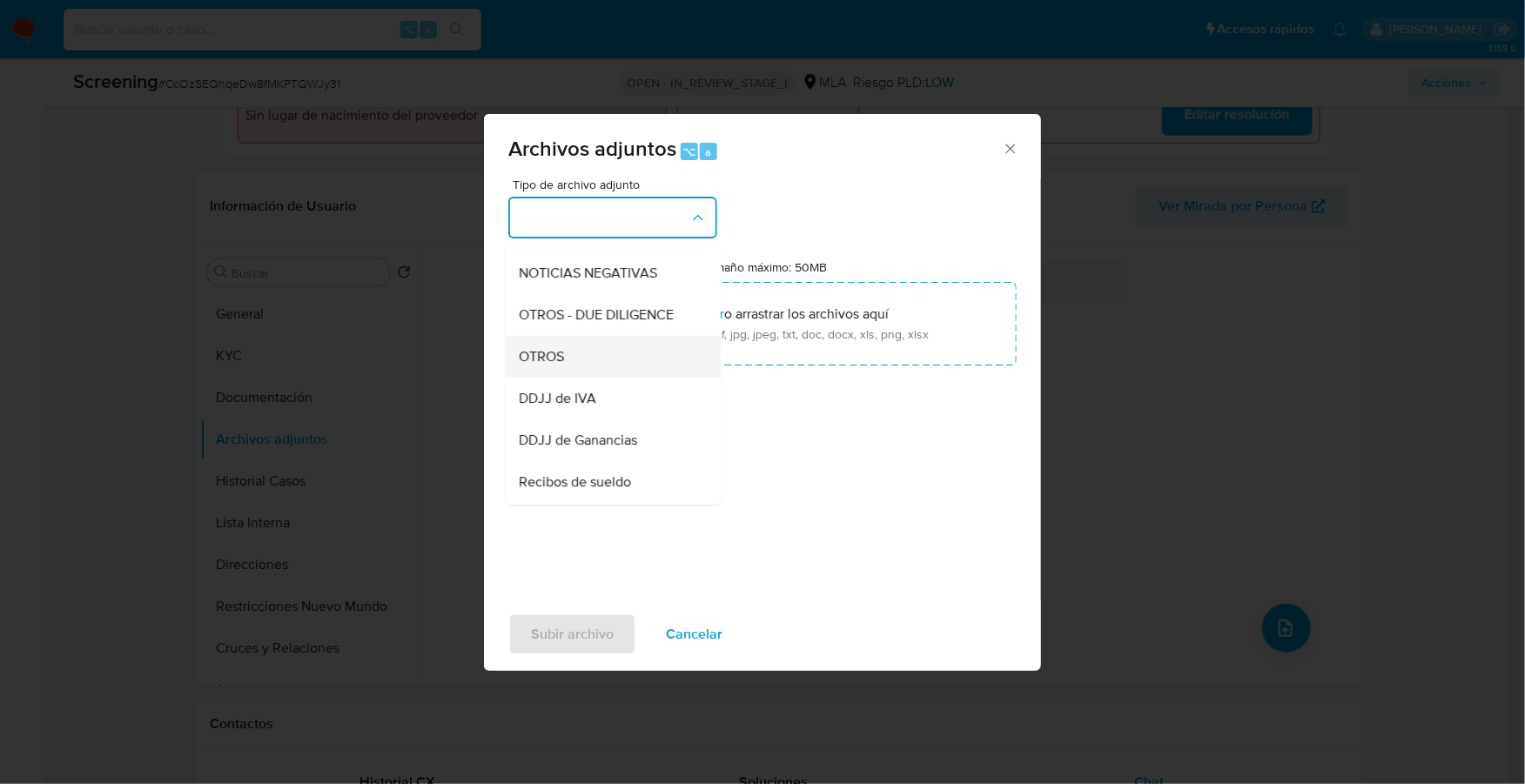
click at [561, 365] on span "OTROS" at bounding box center [542, 356] width 45 height 17
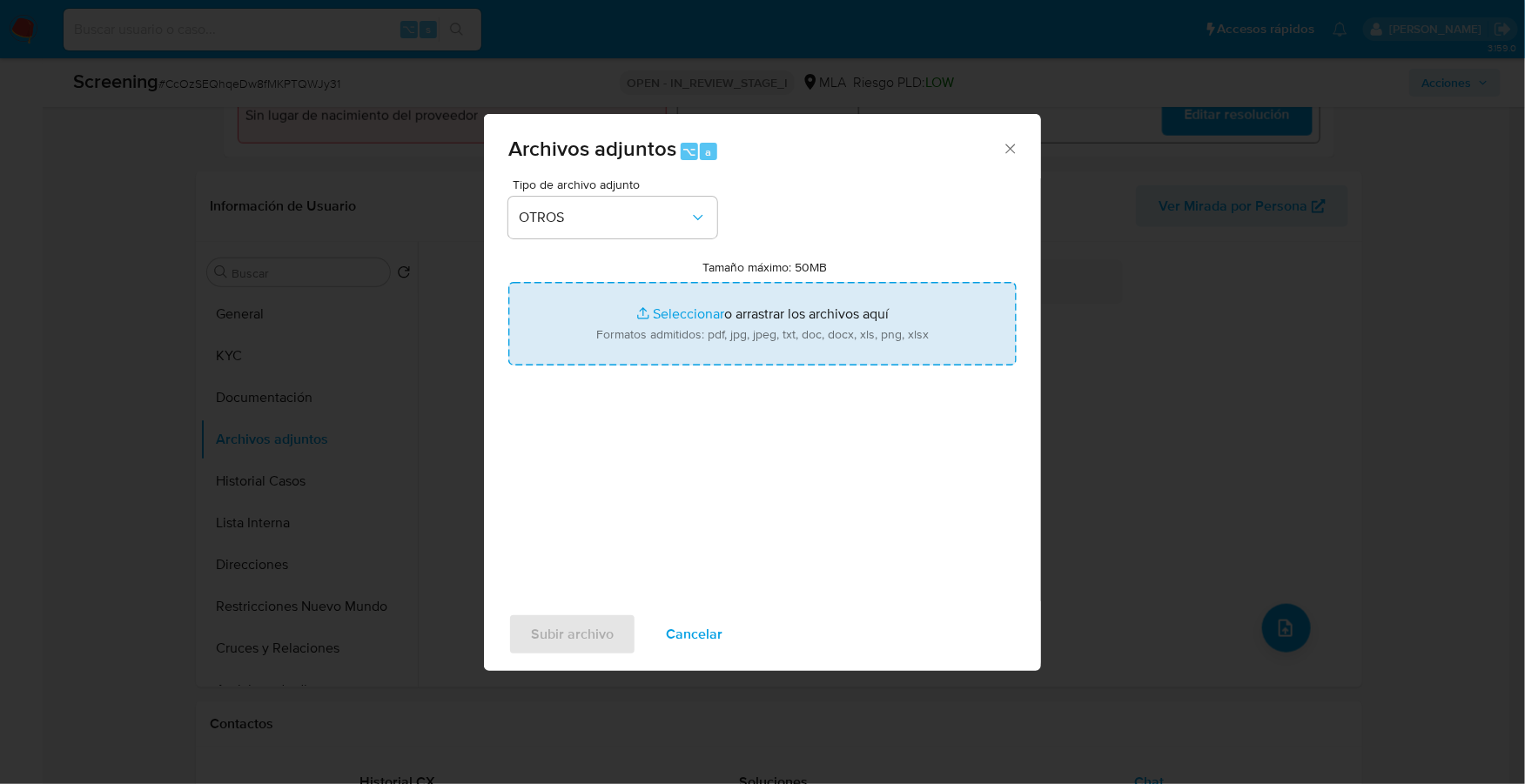
click at [667, 316] on input "Tamaño máximo: 50MB Seleccionar archivos" at bounding box center [762, 324] width 508 height 83
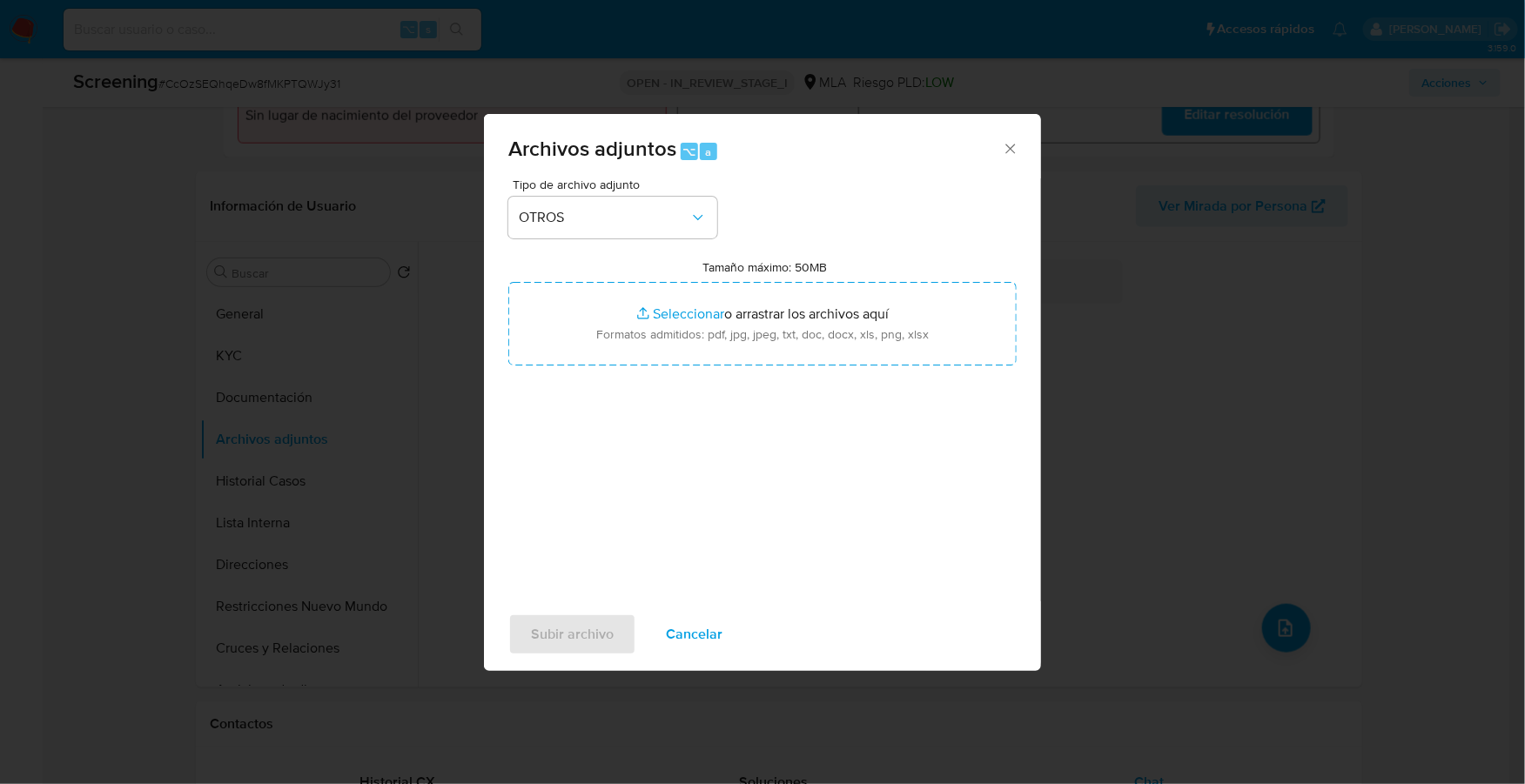
type input "C:\fakepath\AFIP - Administración Federal de Ingresos Públicos.pdf"
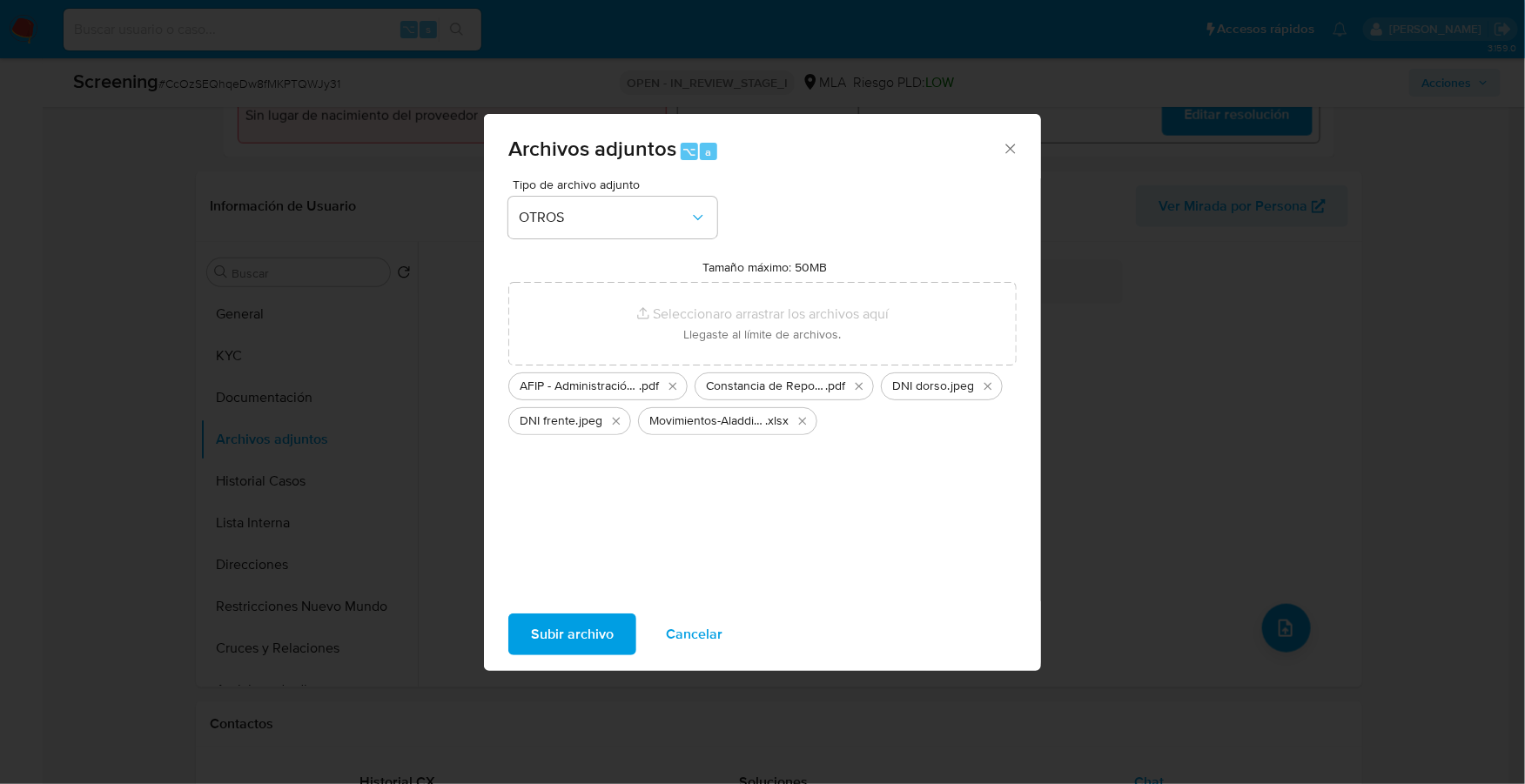
click at [569, 647] on span "Subir archivo" at bounding box center [572, 634] width 82 height 38
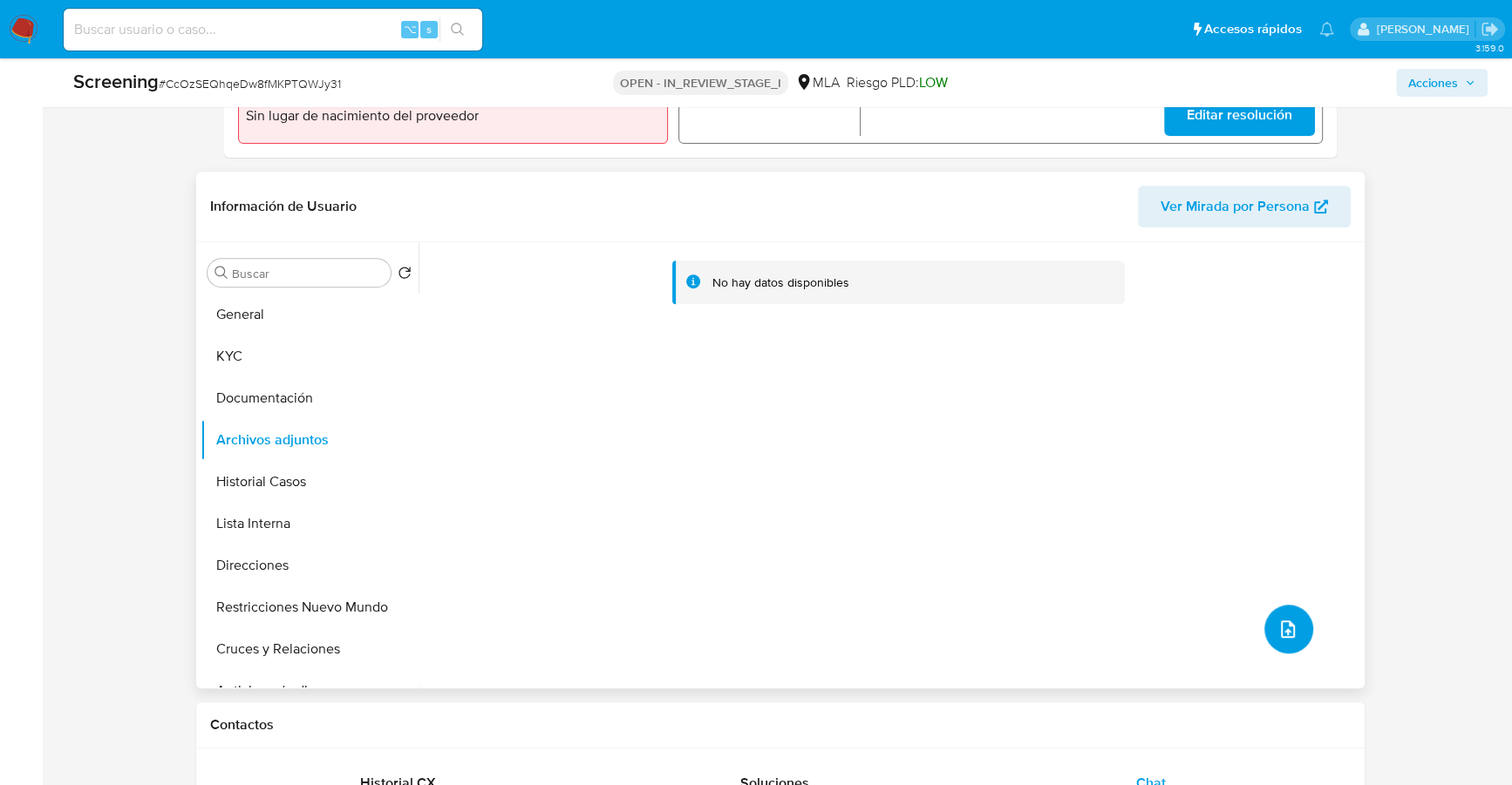
click at [1290, 625] on span "upload-file" at bounding box center [1287, 628] width 21 height 21
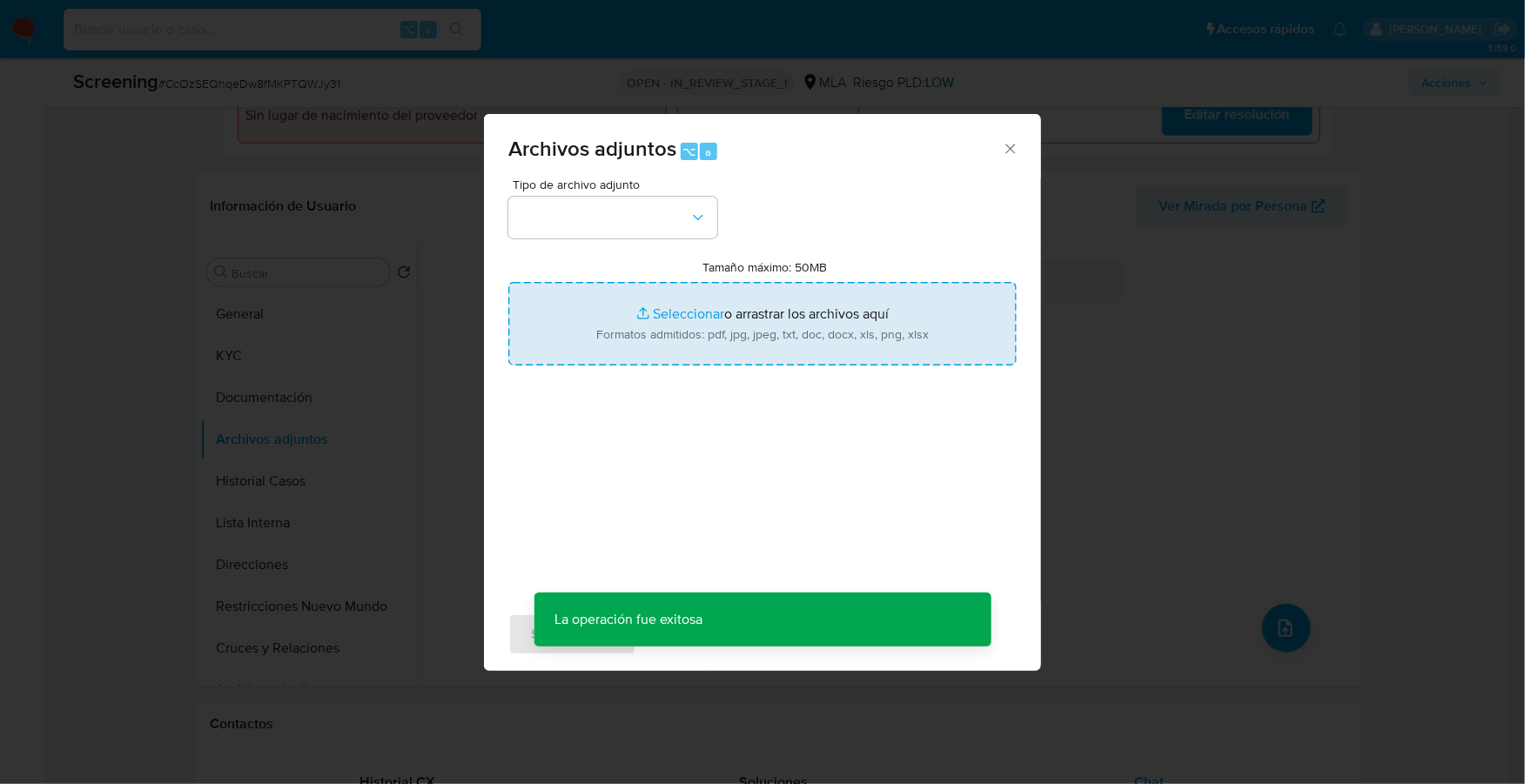
click at [669, 320] on input "Tamaño máximo: 50MB Seleccionar archivos" at bounding box center [762, 324] width 508 height 83
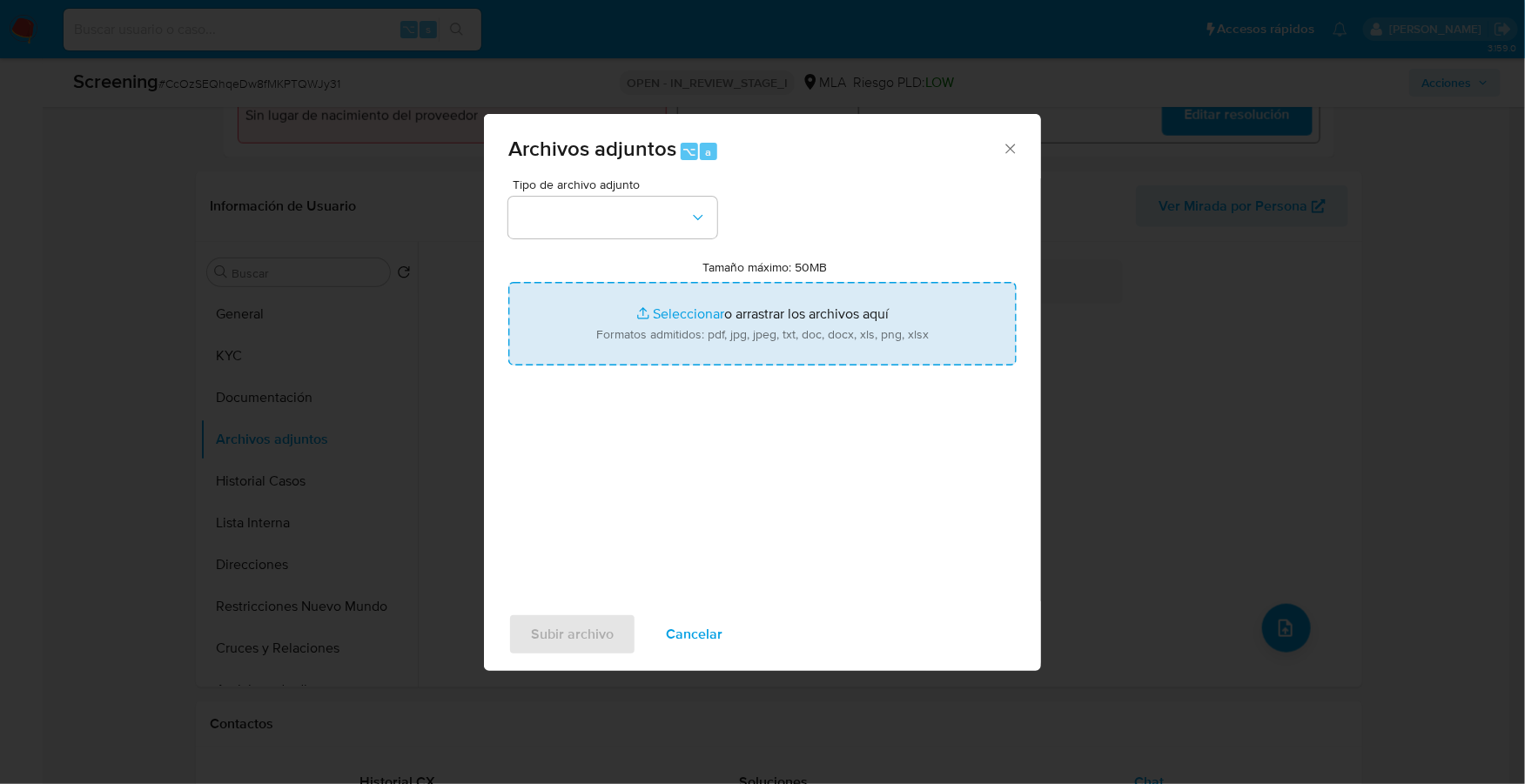
type input "C:\fakepath\Nosis.pdf"
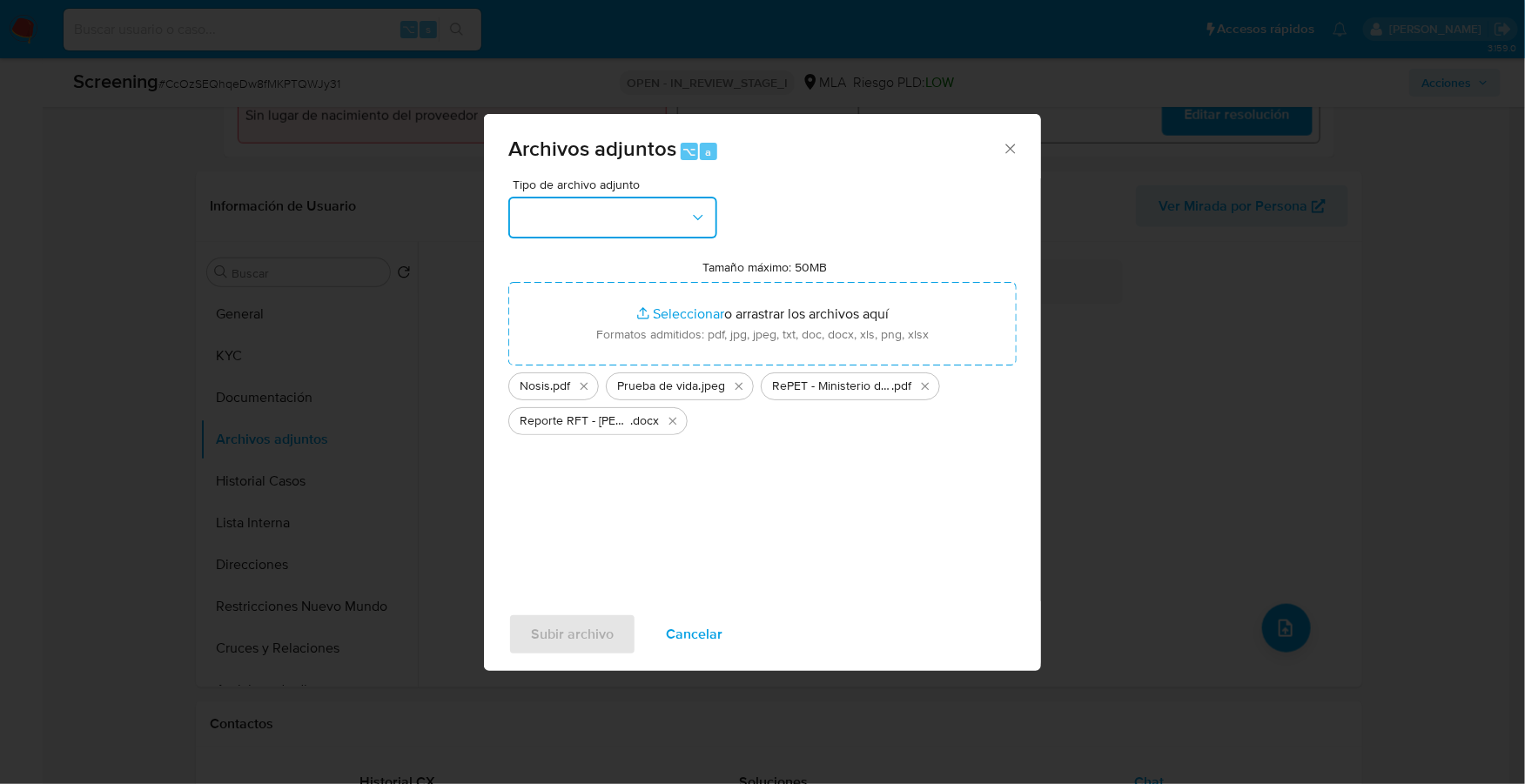
click at [599, 208] on button "button" at bounding box center [612, 217] width 209 height 42
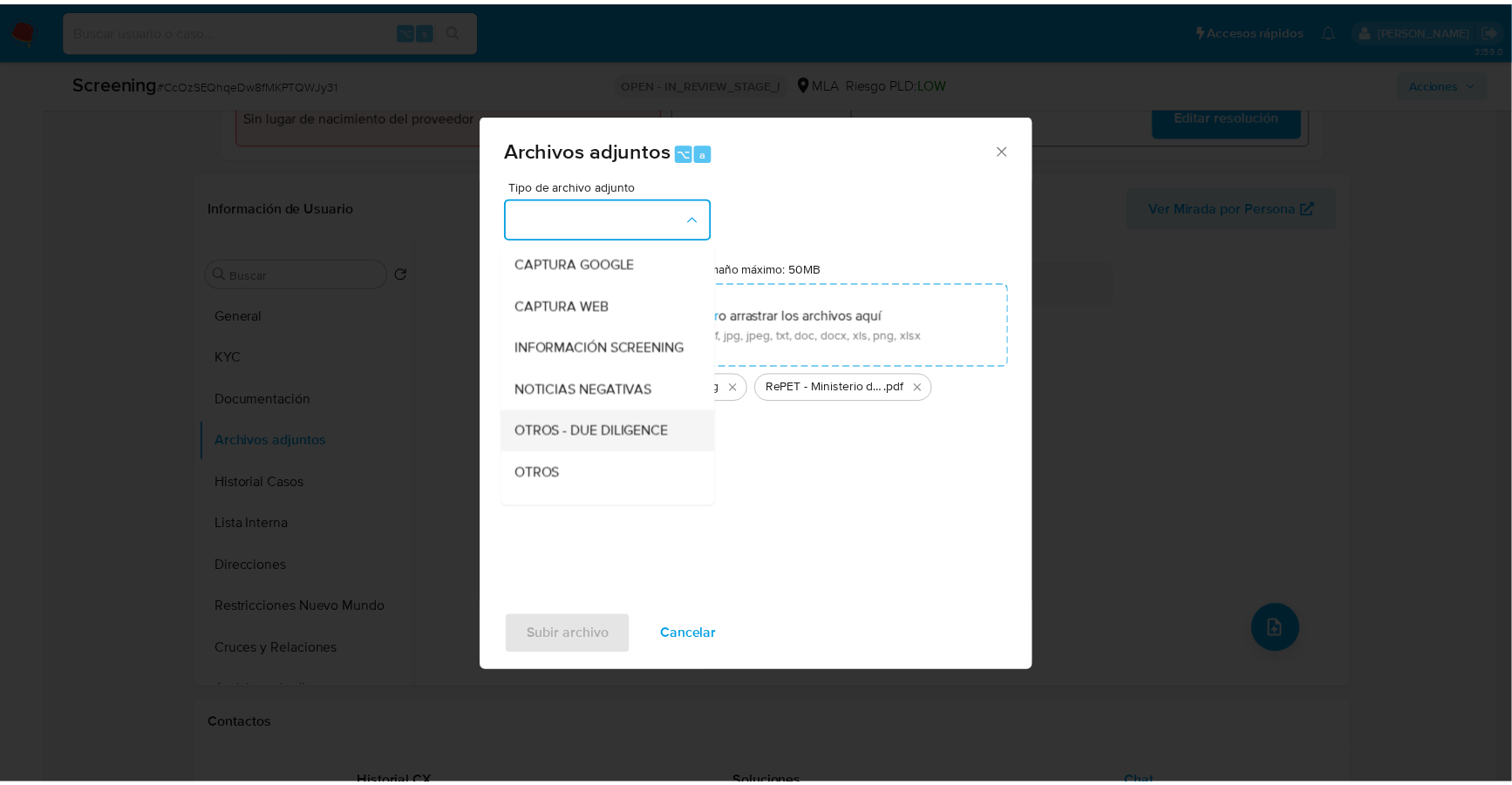
scroll to position [173, 0]
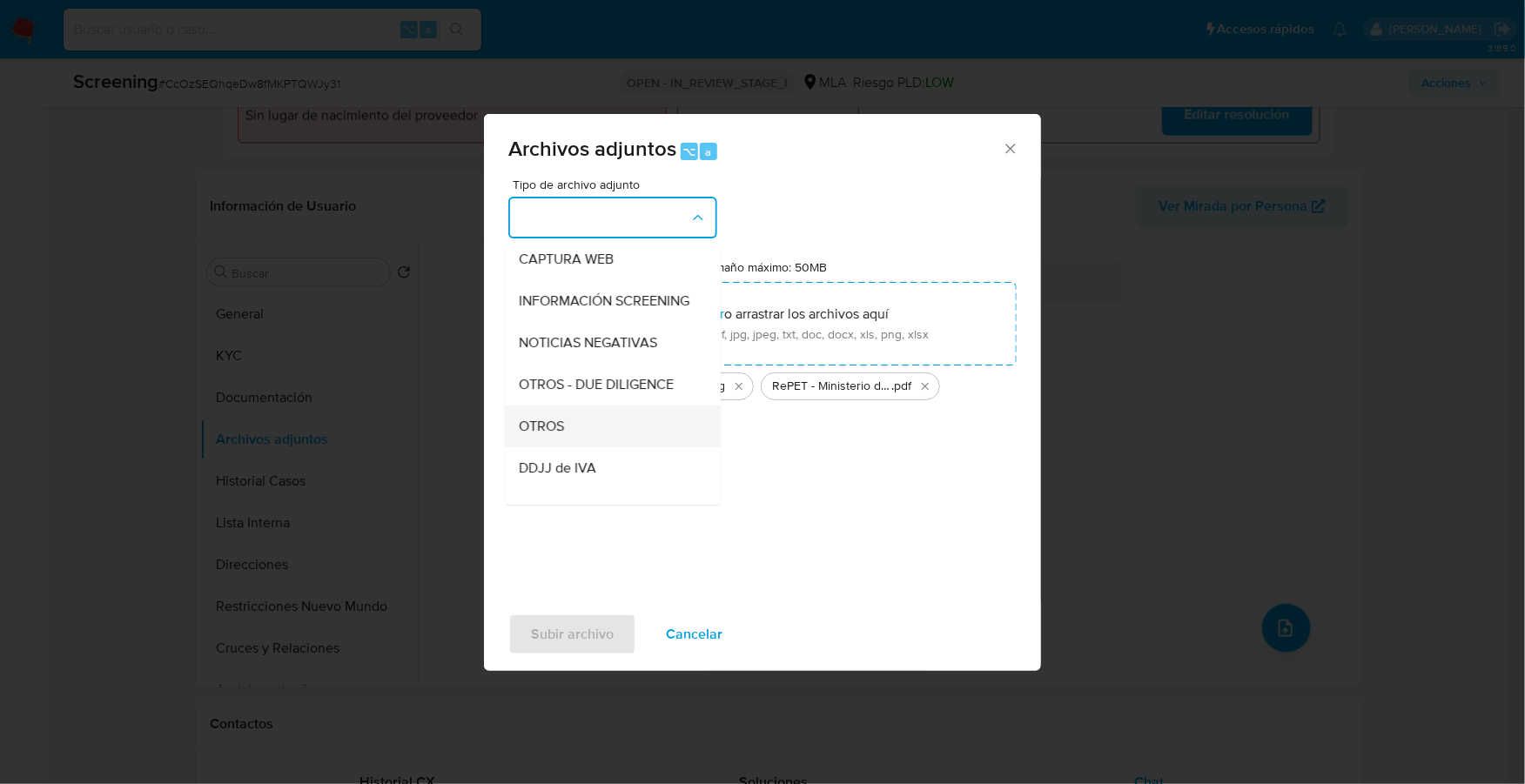
click at [566, 448] on div "OTROS" at bounding box center [608, 426] width 177 height 42
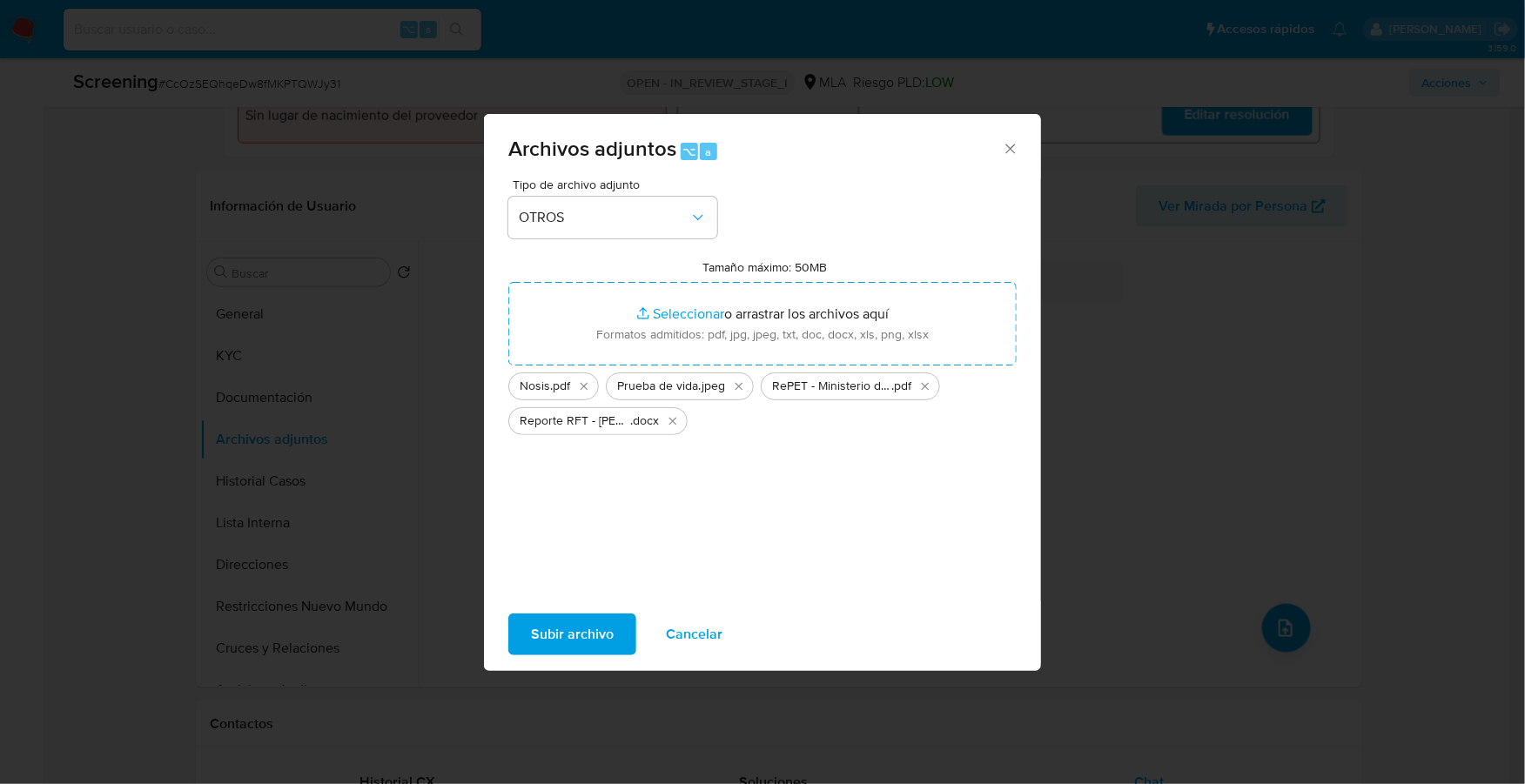
click at [566, 615] on span "Subir archivo" at bounding box center [572, 634] width 82 height 38
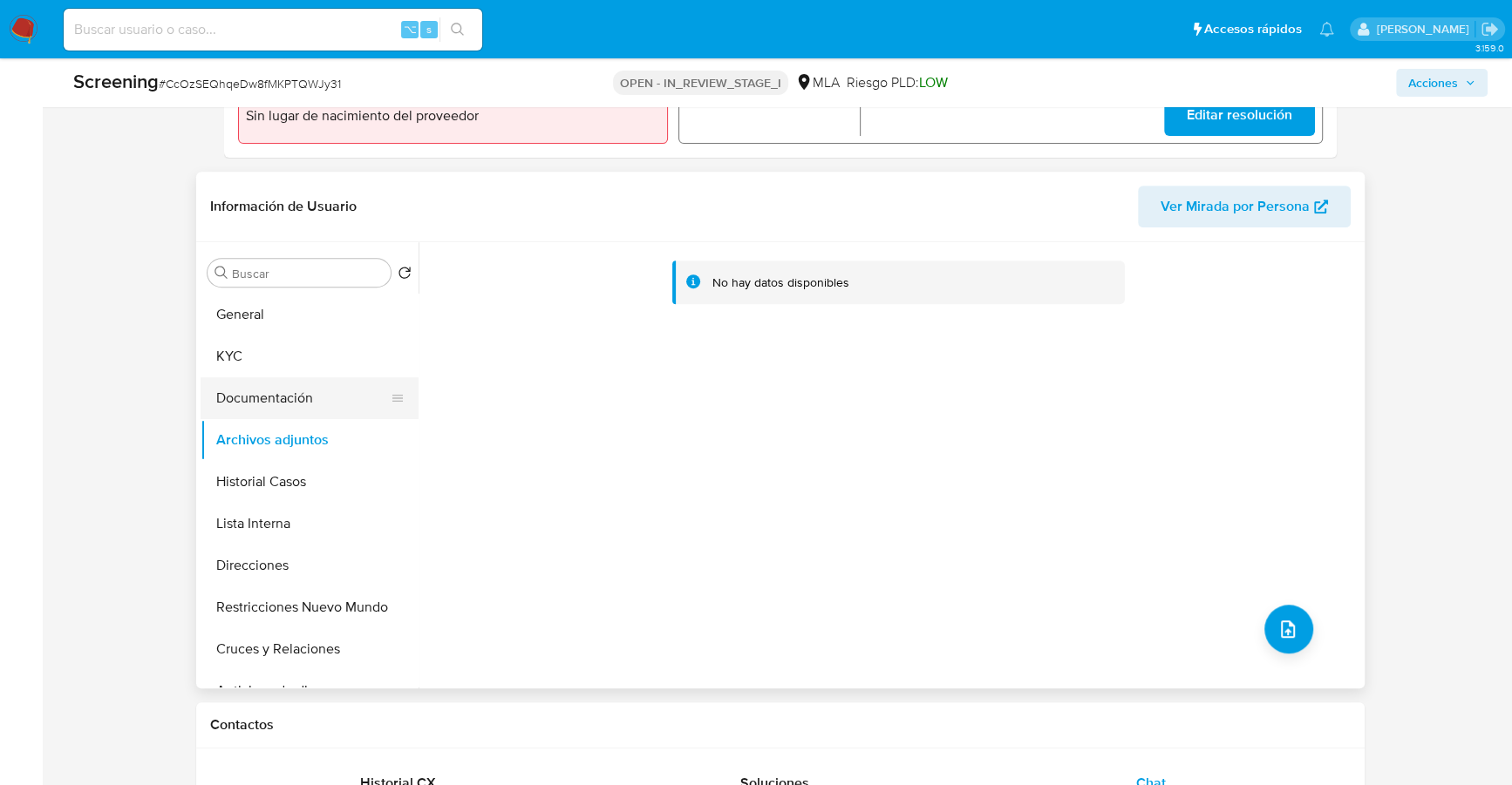
click at [257, 378] on button "Documentación" at bounding box center [302, 398] width 204 height 42
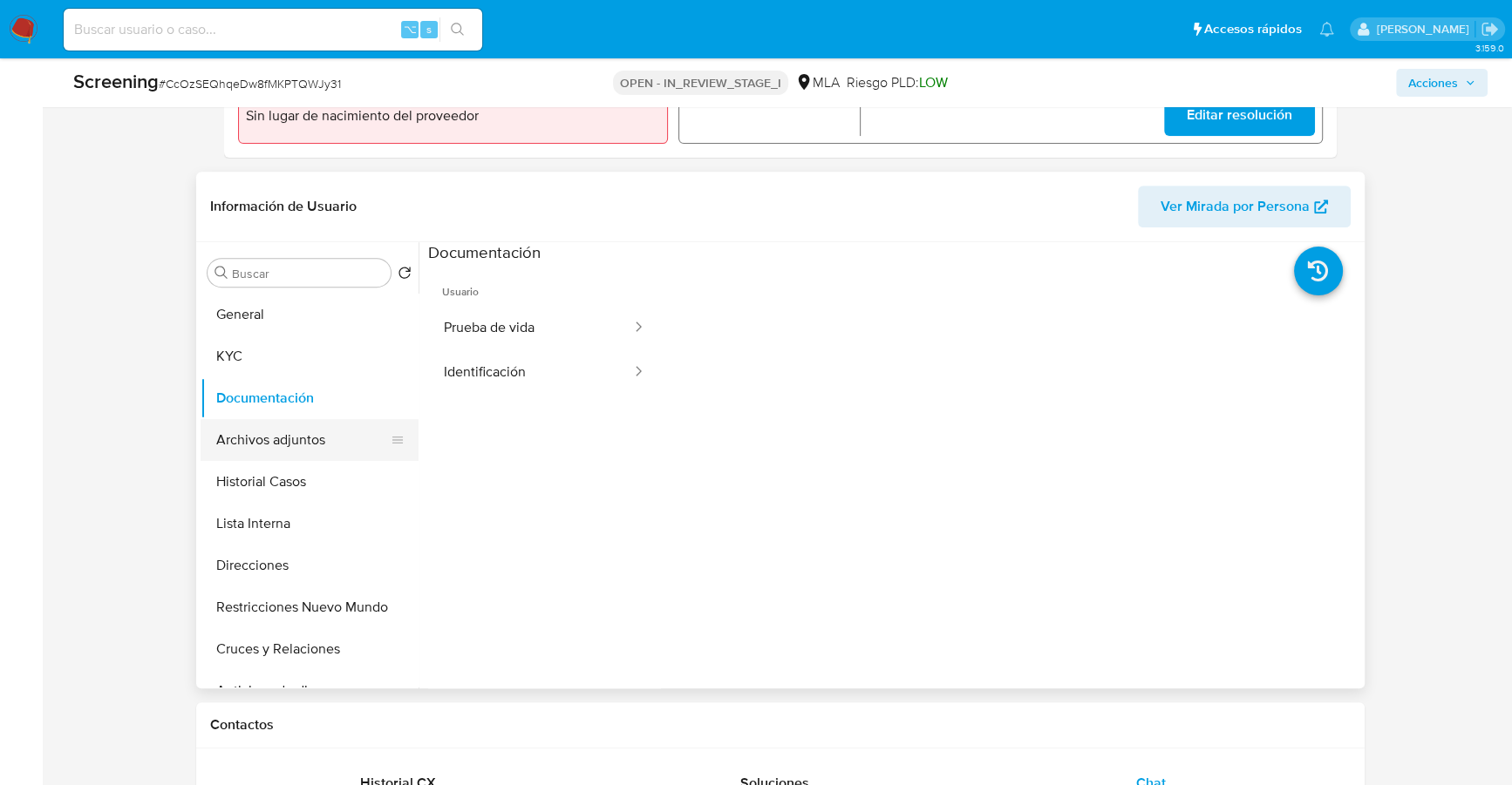
click at [273, 435] on button "Archivos adjuntos" at bounding box center [302, 440] width 204 height 42
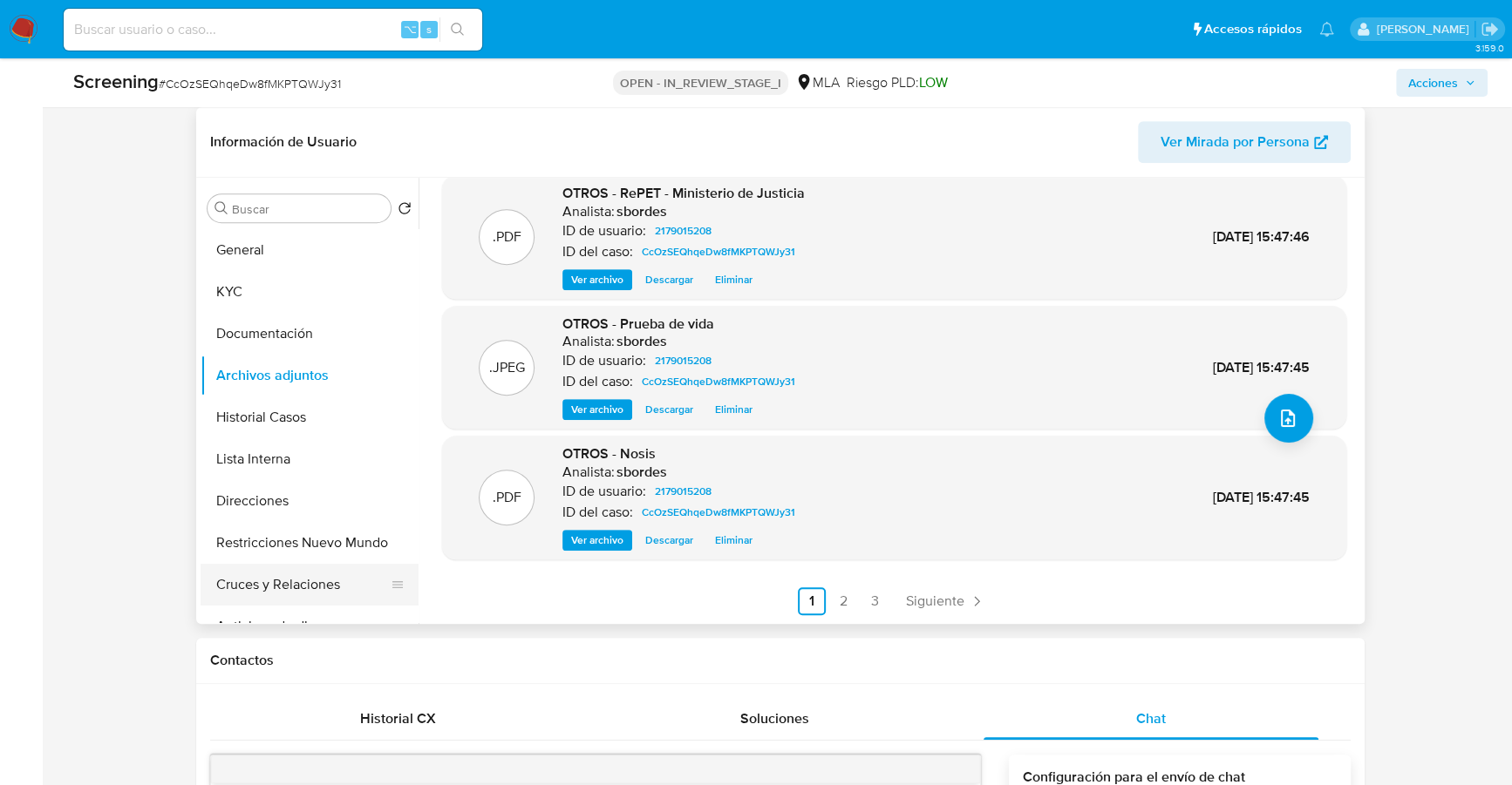
scroll to position [722, 0]
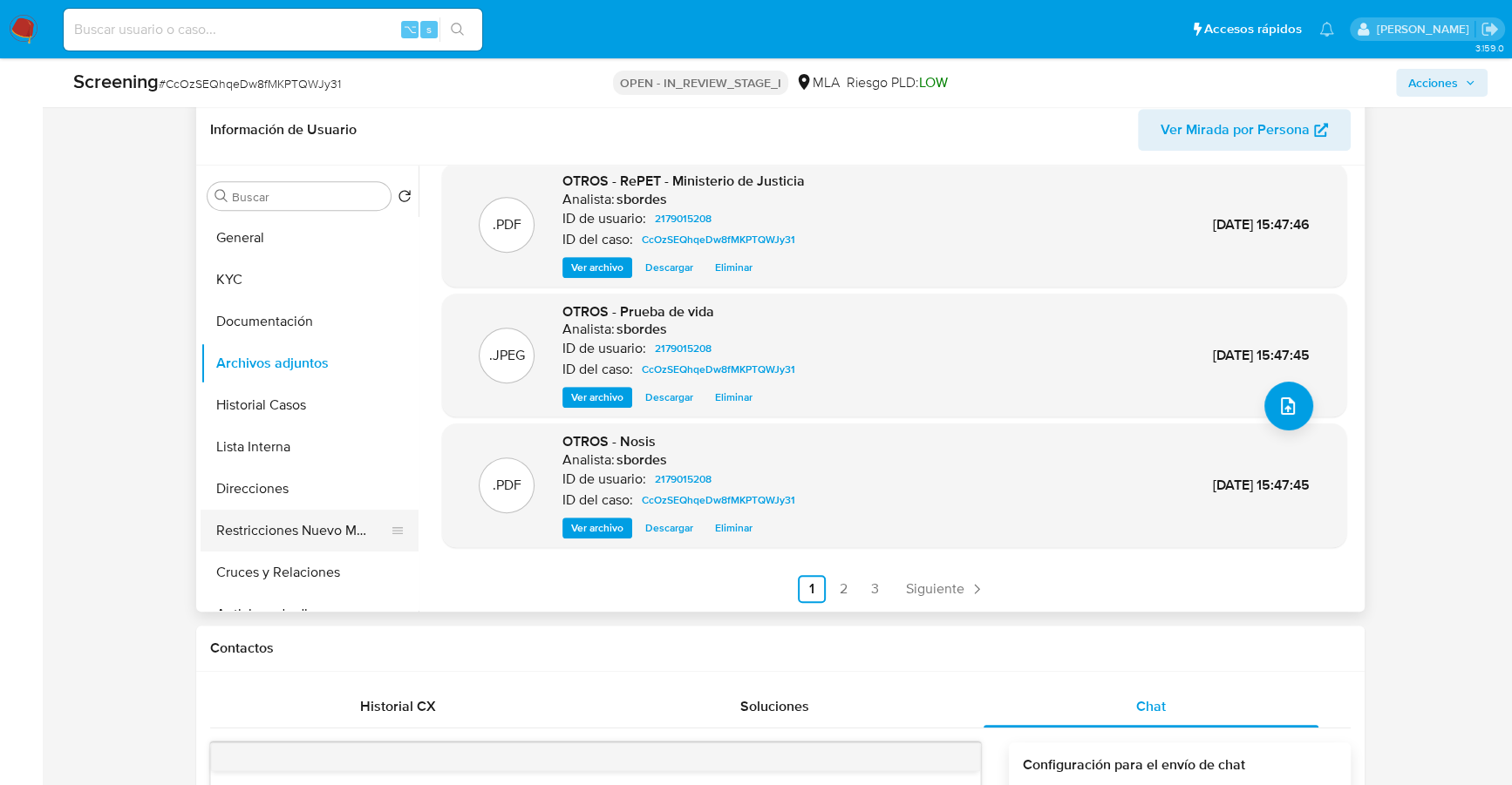
click at [287, 536] on button "Restricciones Nuevo Mundo" at bounding box center [302, 531] width 204 height 42
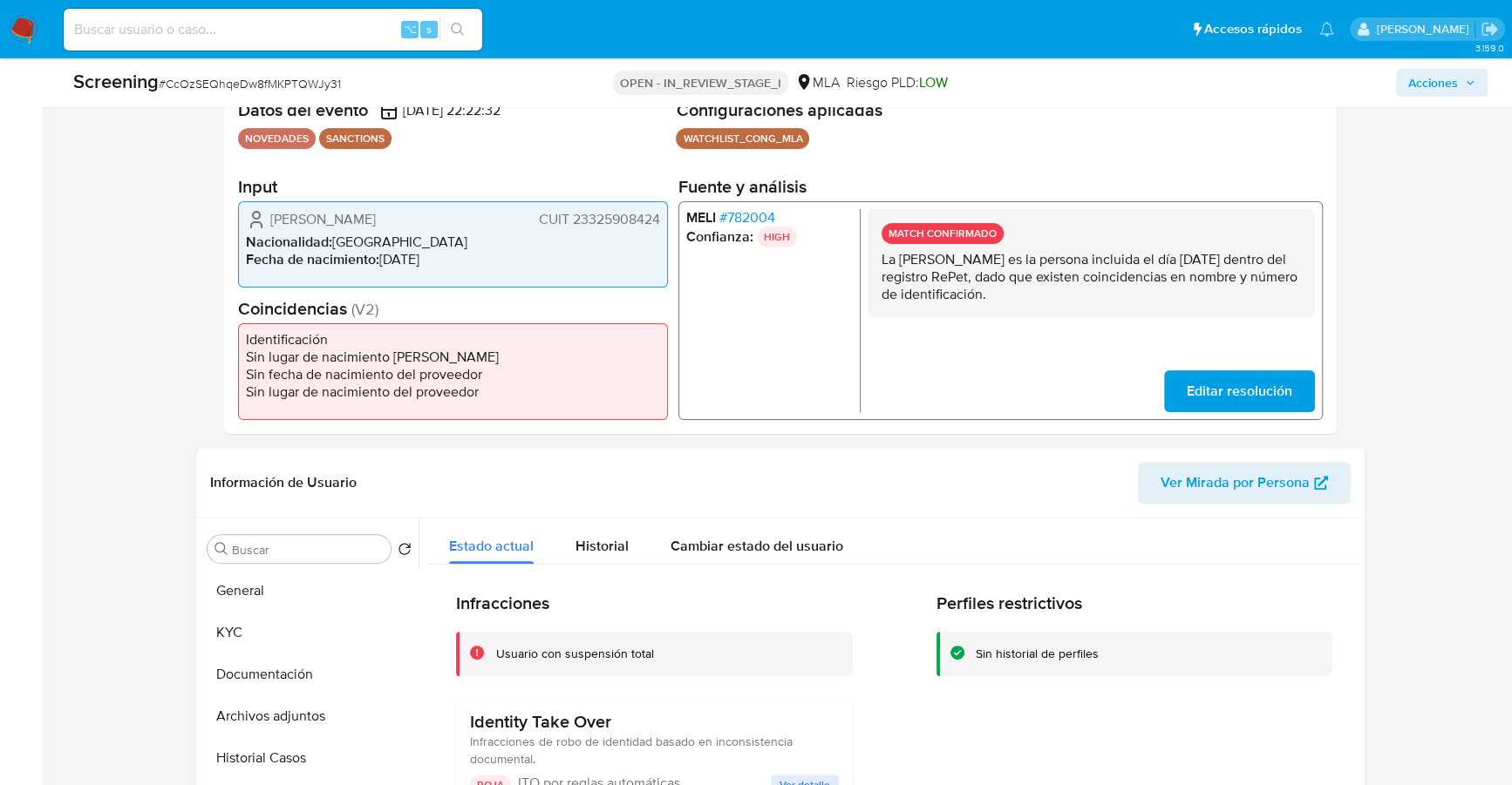
scroll to position [288, 0]
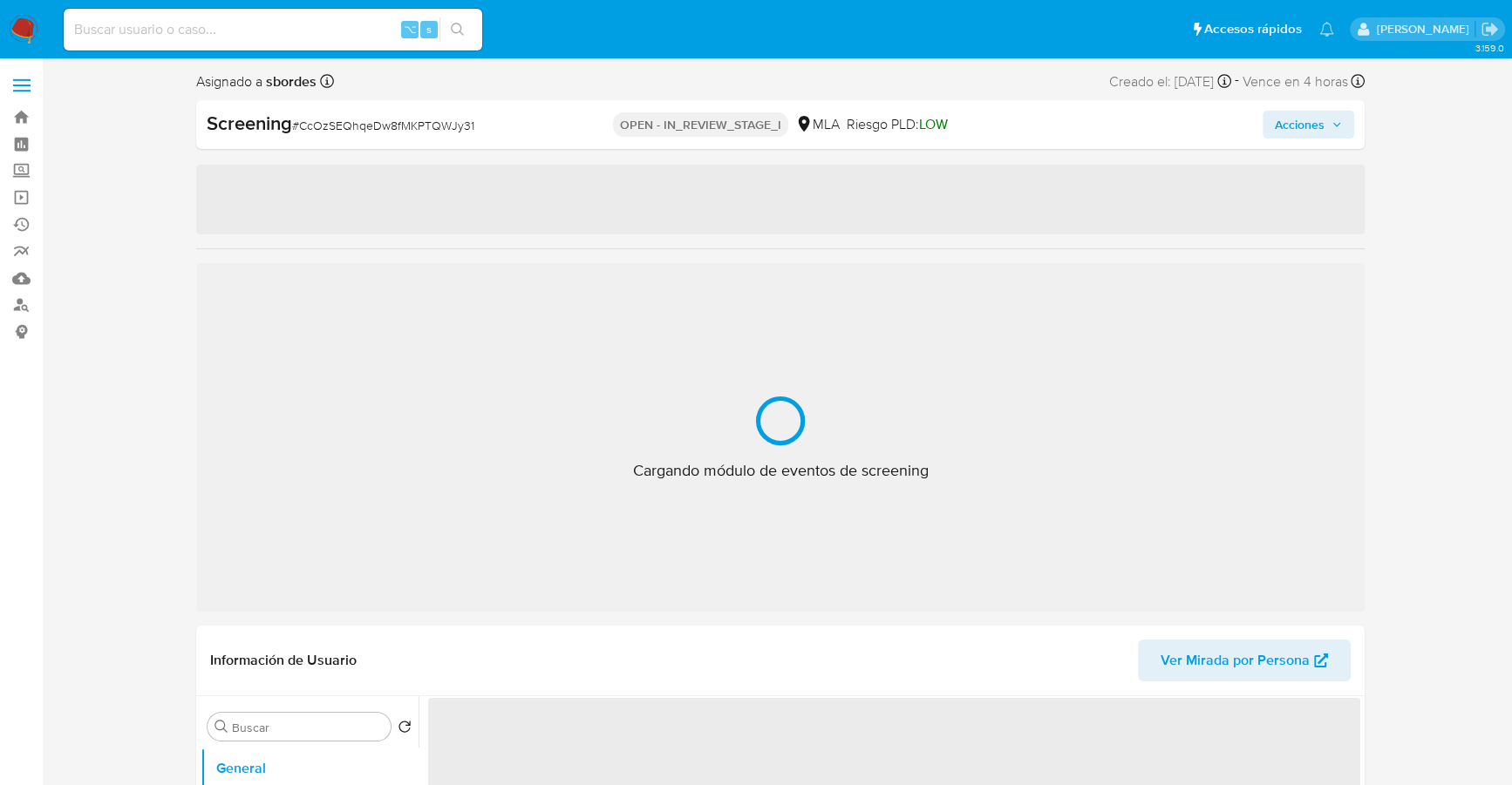
select select "10"
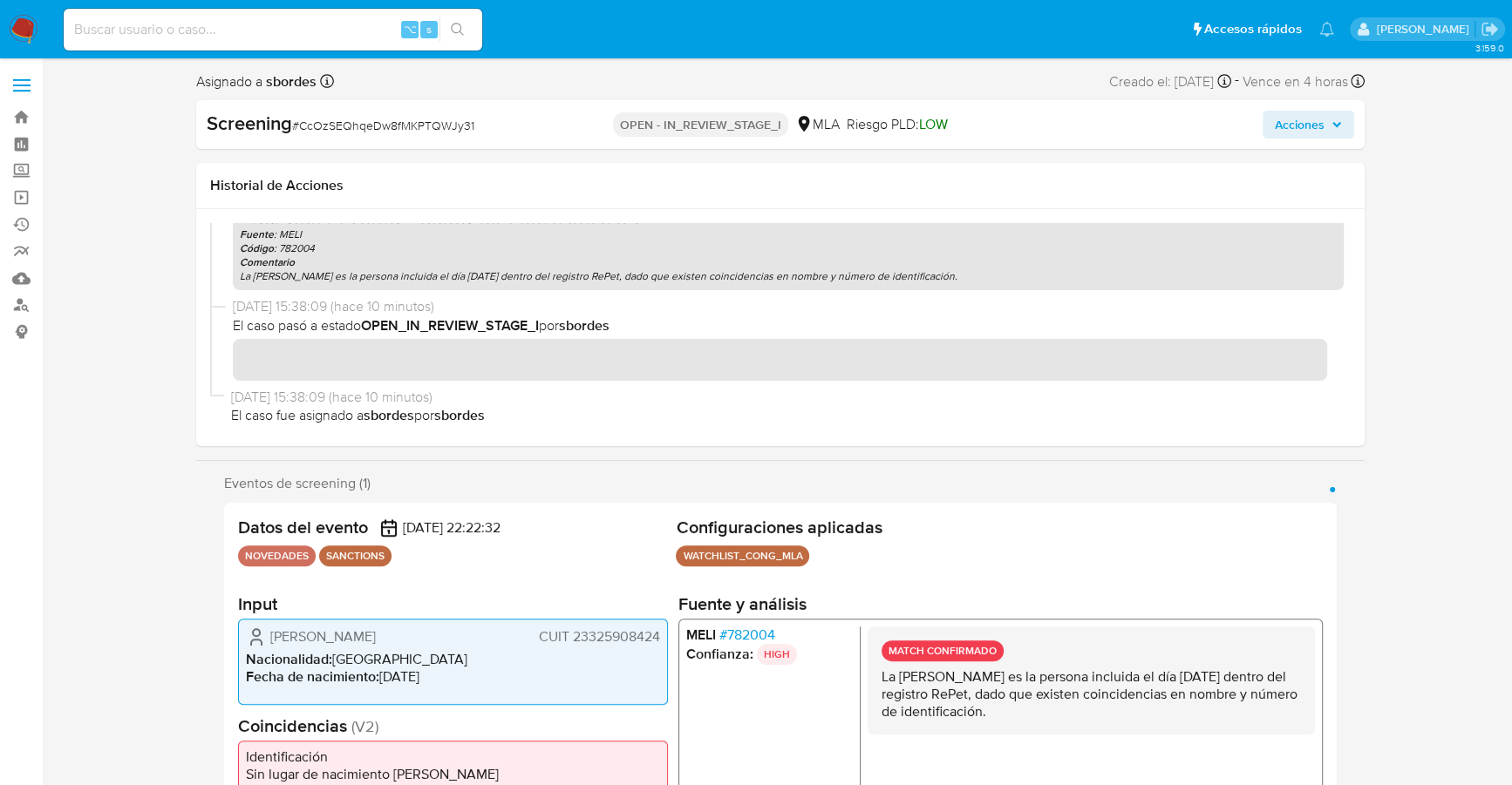
click at [1315, 116] on span "Acciones" at bounding box center [1299, 124] width 50 height 28
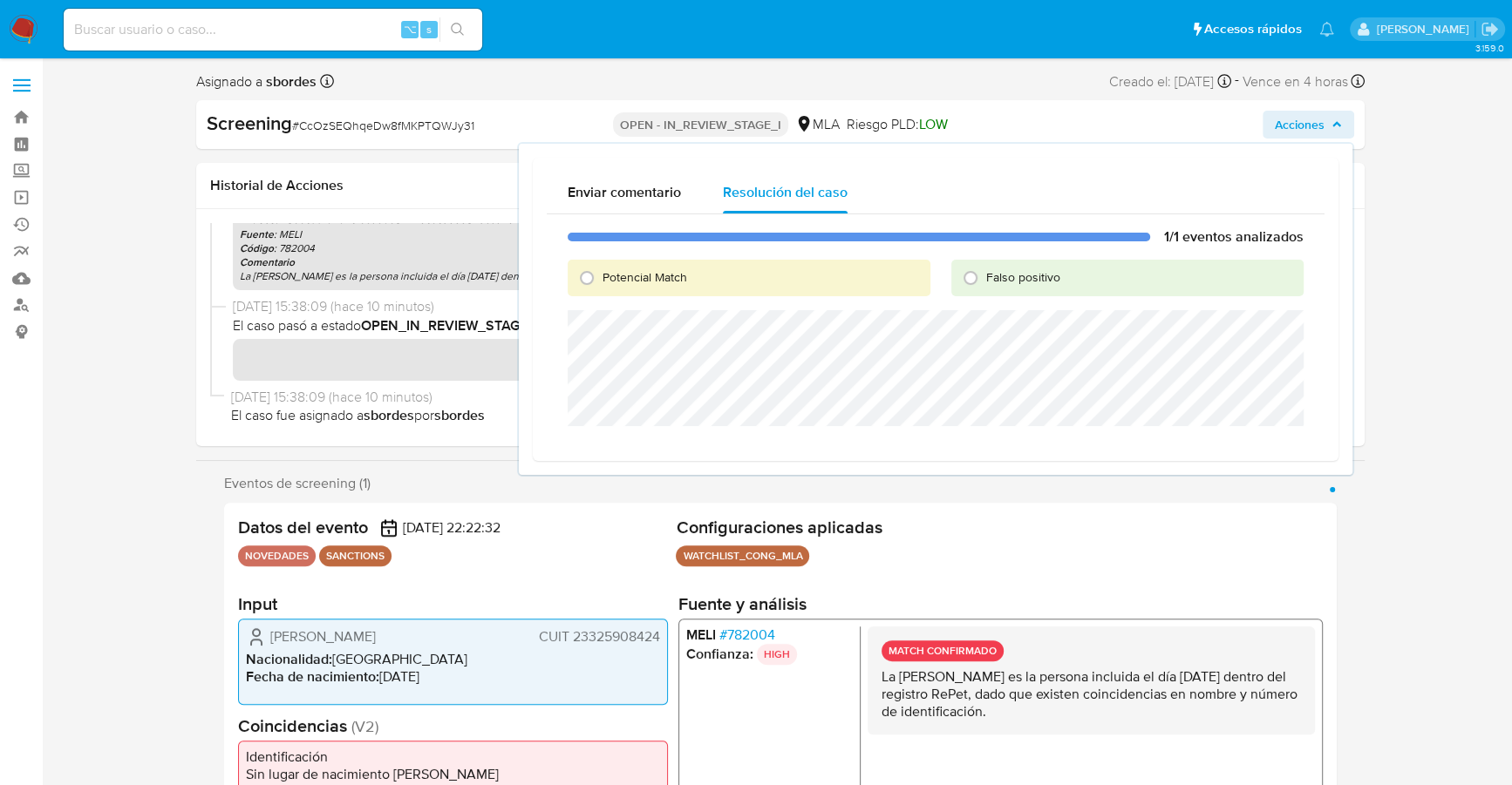
click at [612, 273] on span "Potencial Match" at bounding box center [644, 276] width 84 height 17
click at [601, 273] on input "Potencial Match" at bounding box center [586, 278] width 28 height 28
radio input "true"
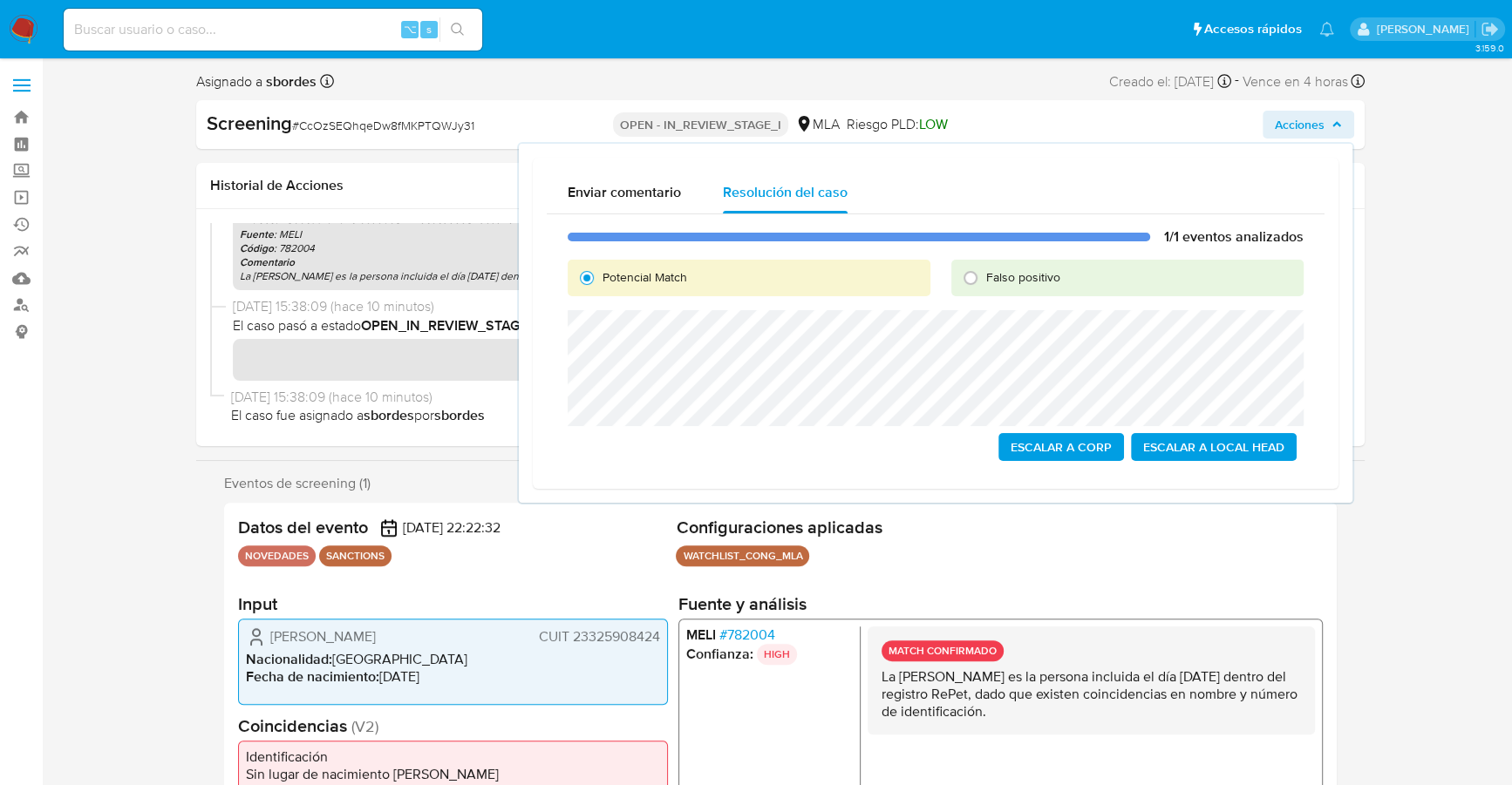
click at [1241, 441] on span "Escalar a Local Head" at bounding box center [1214, 446] width 141 height 24
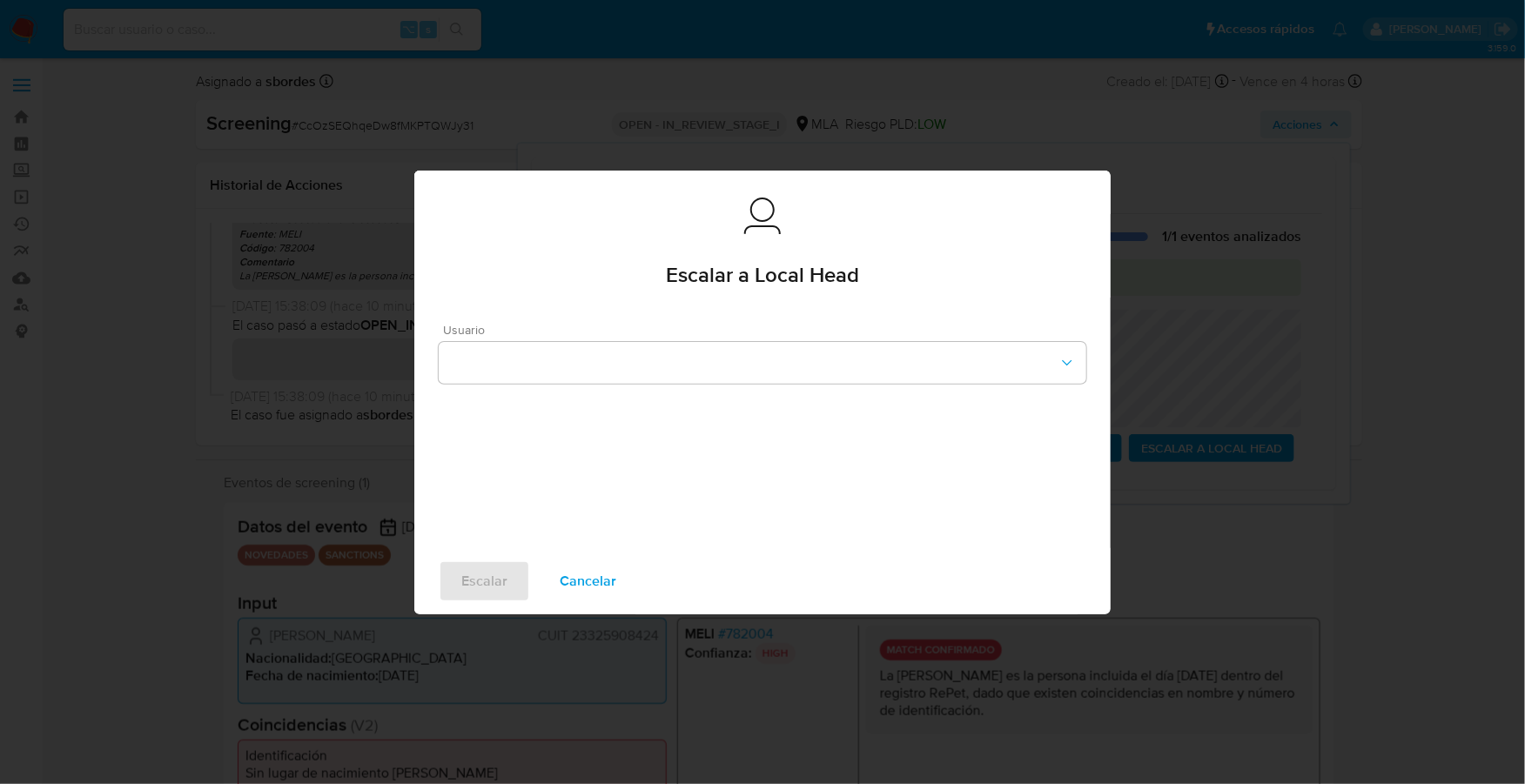
click at [510, 336] on div "Usuario" at bounding box center [762, 354] width 648 height 60
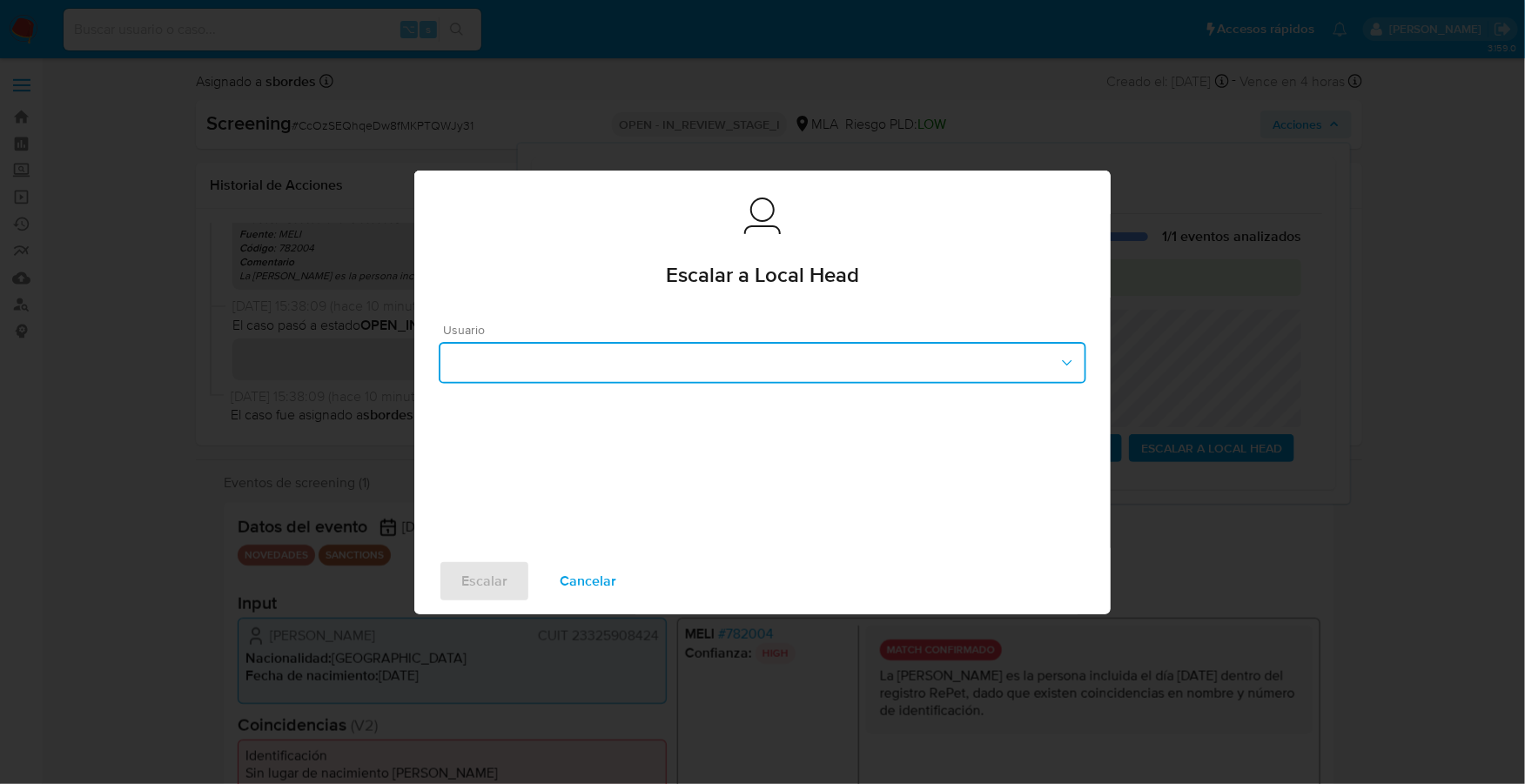
click at [519, 362] on button "button" at bounding box center [762, 363] width 648 height 42
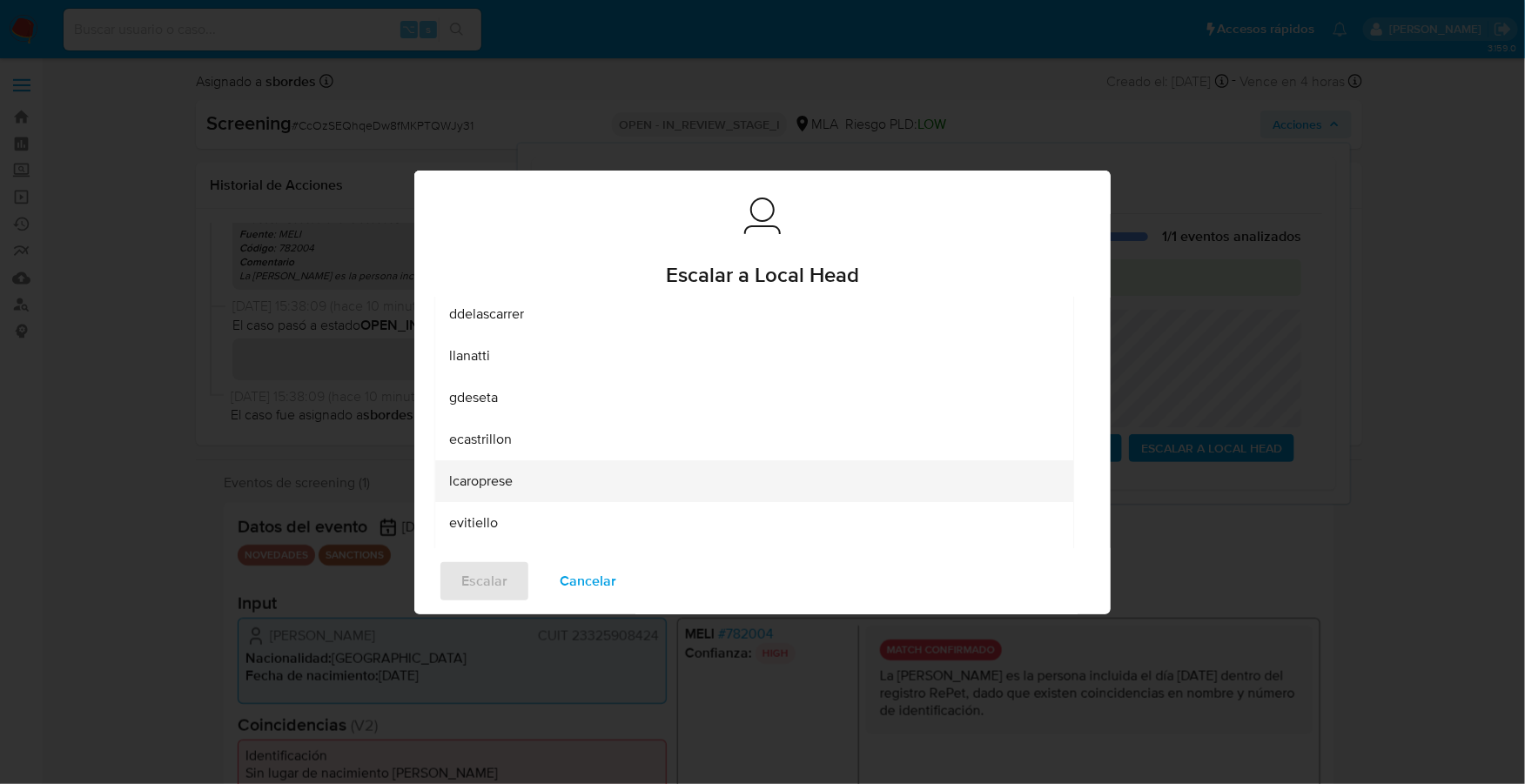
click at [495, 480] on span "lcaroprese" at bounding box center [481, 481] width 63 height 17
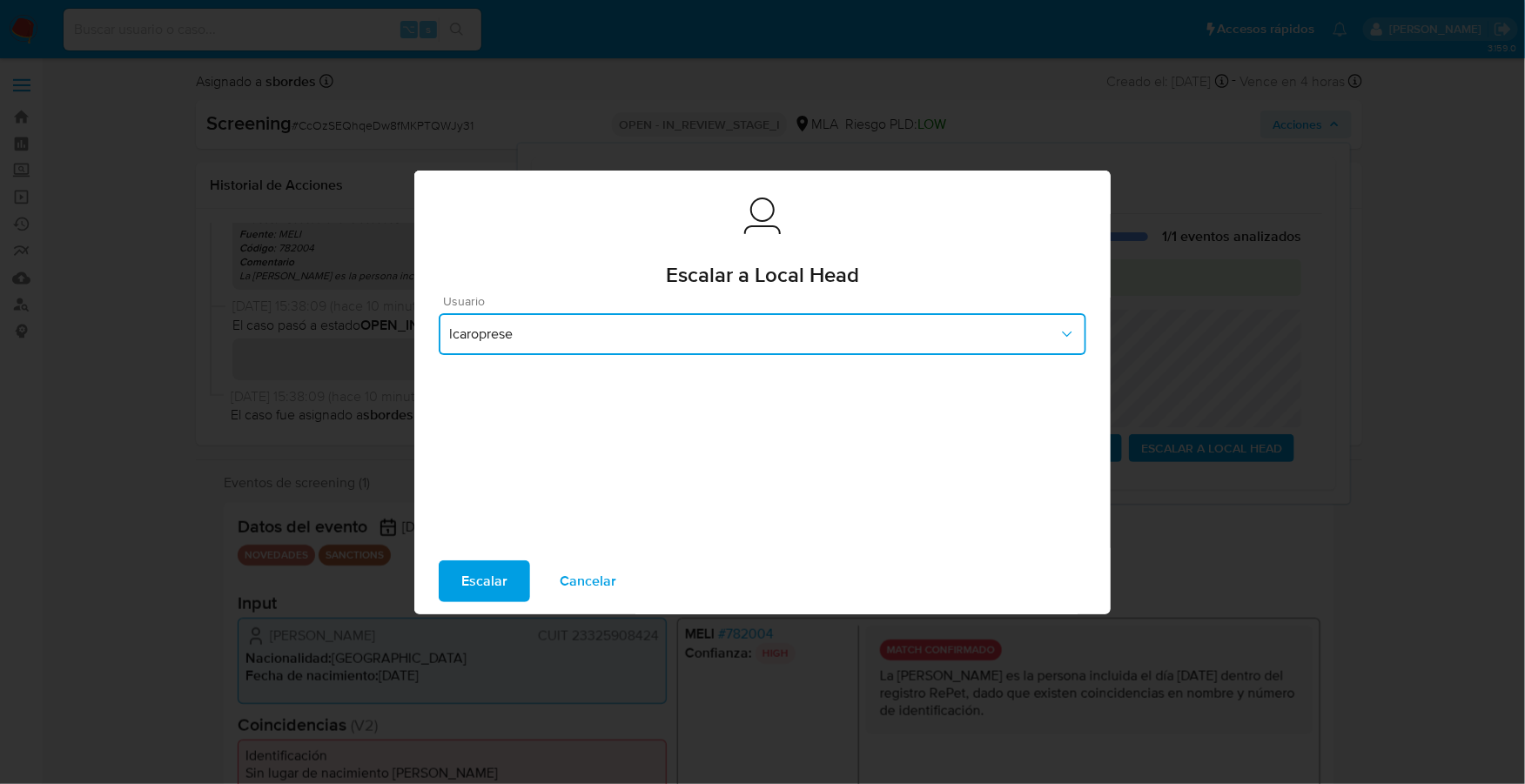
scroll to position [24, 0]
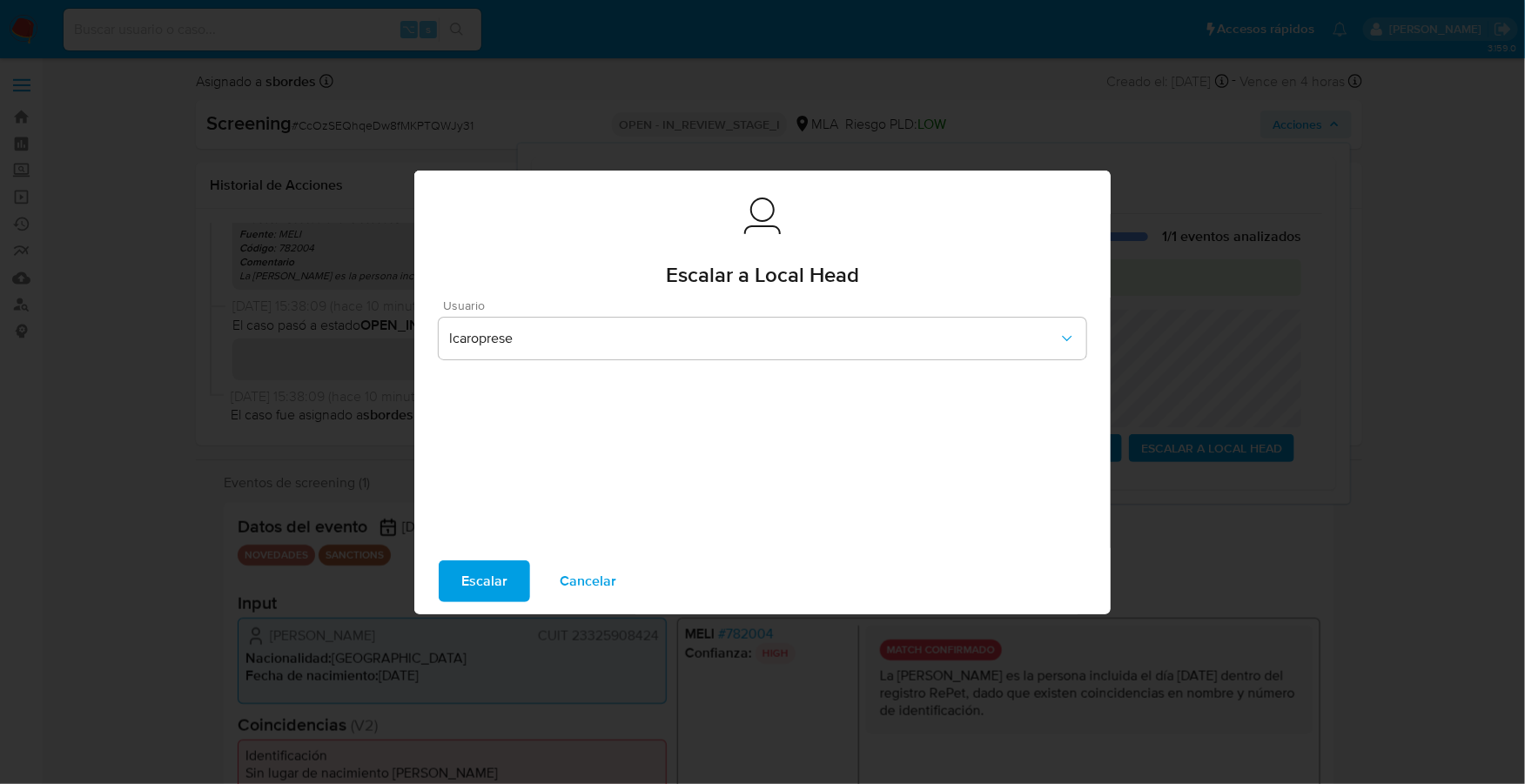
click at [478, 568] on span "Escalar" at bounding box center [484, 581] width 46 height 38
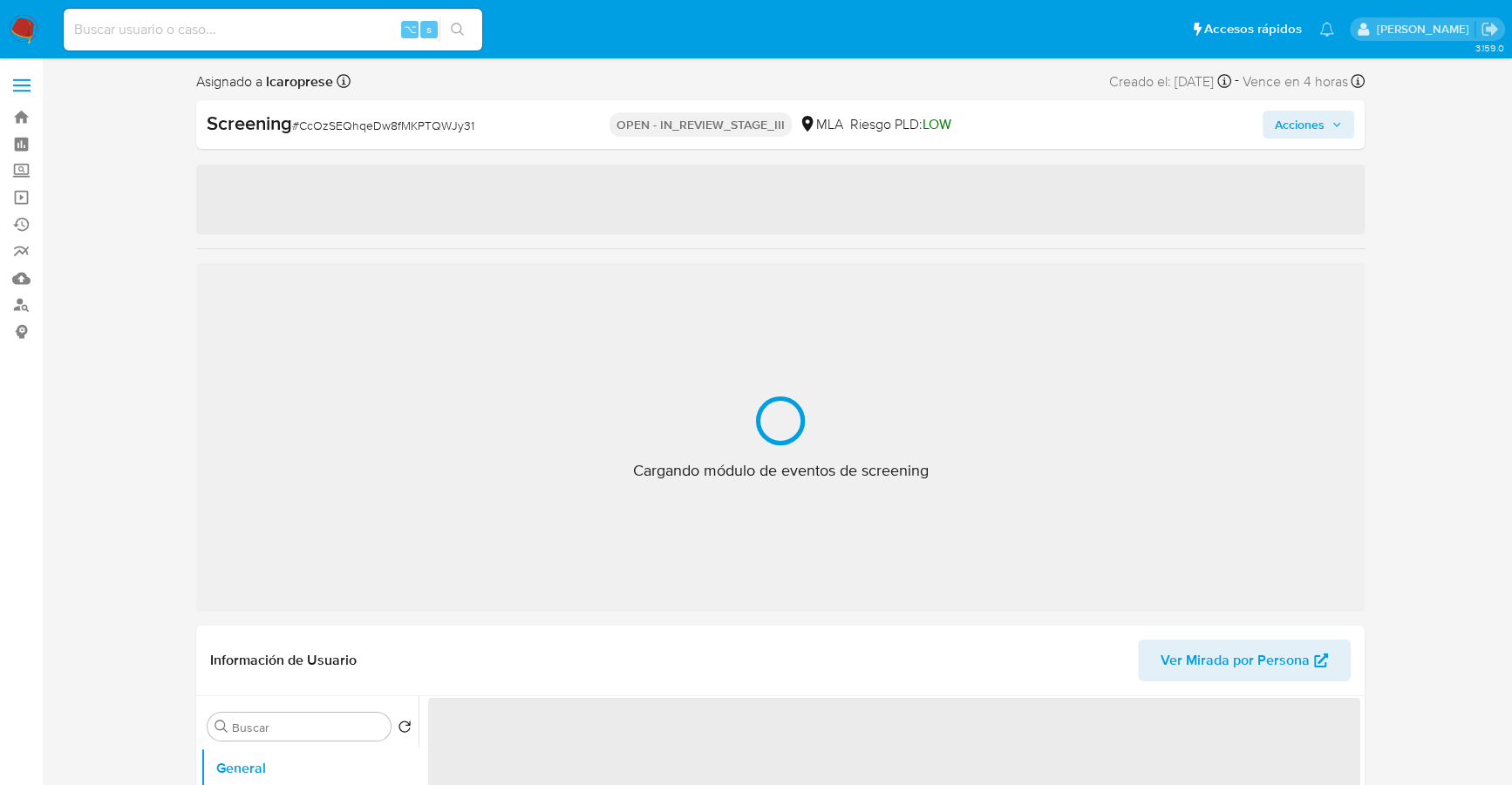
select select "10"
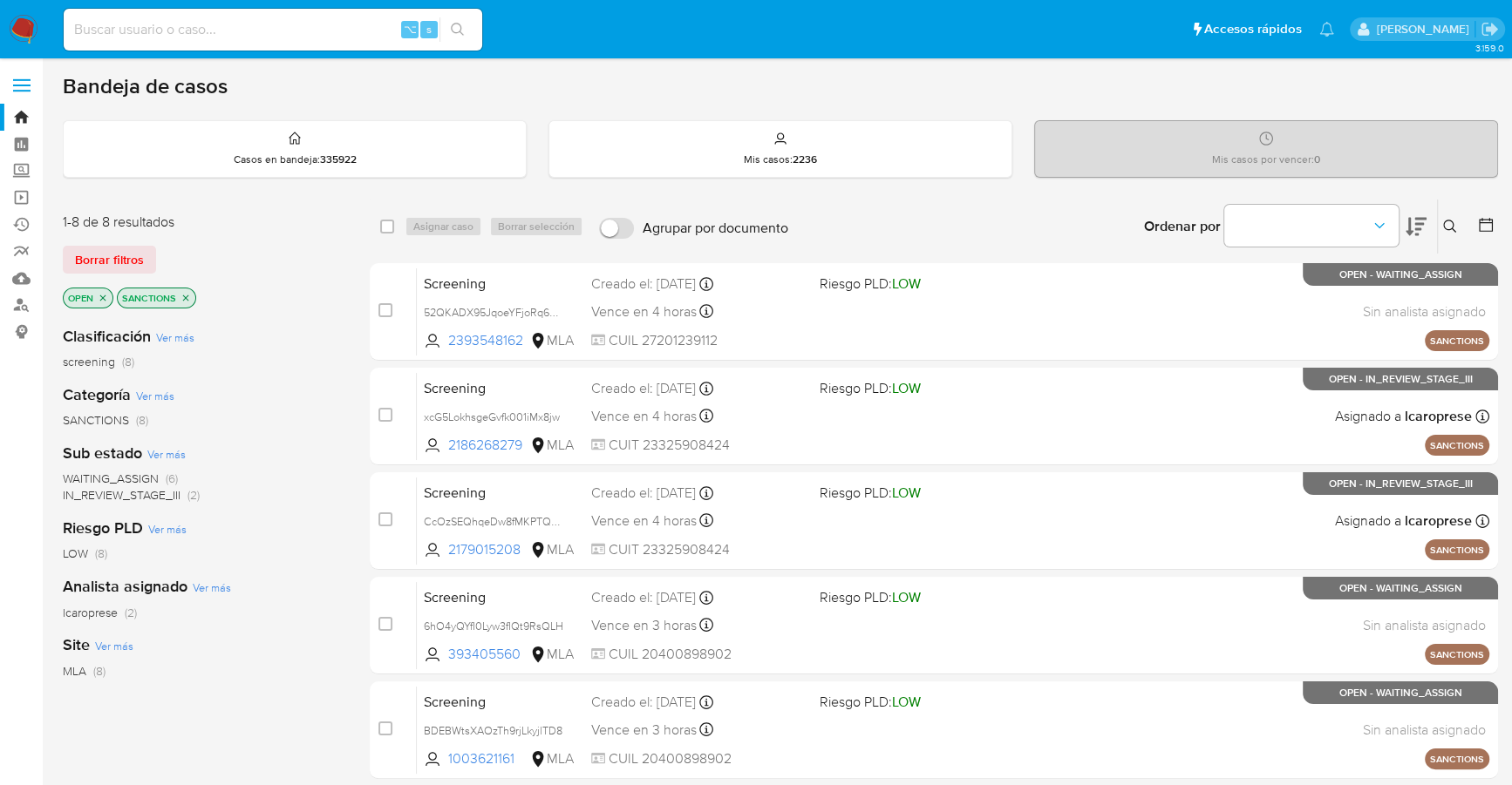
click at [621, 227] on input "Agrupar por documento" at bounding box center [616, 228] width 34 height 21
checkbox input "true"
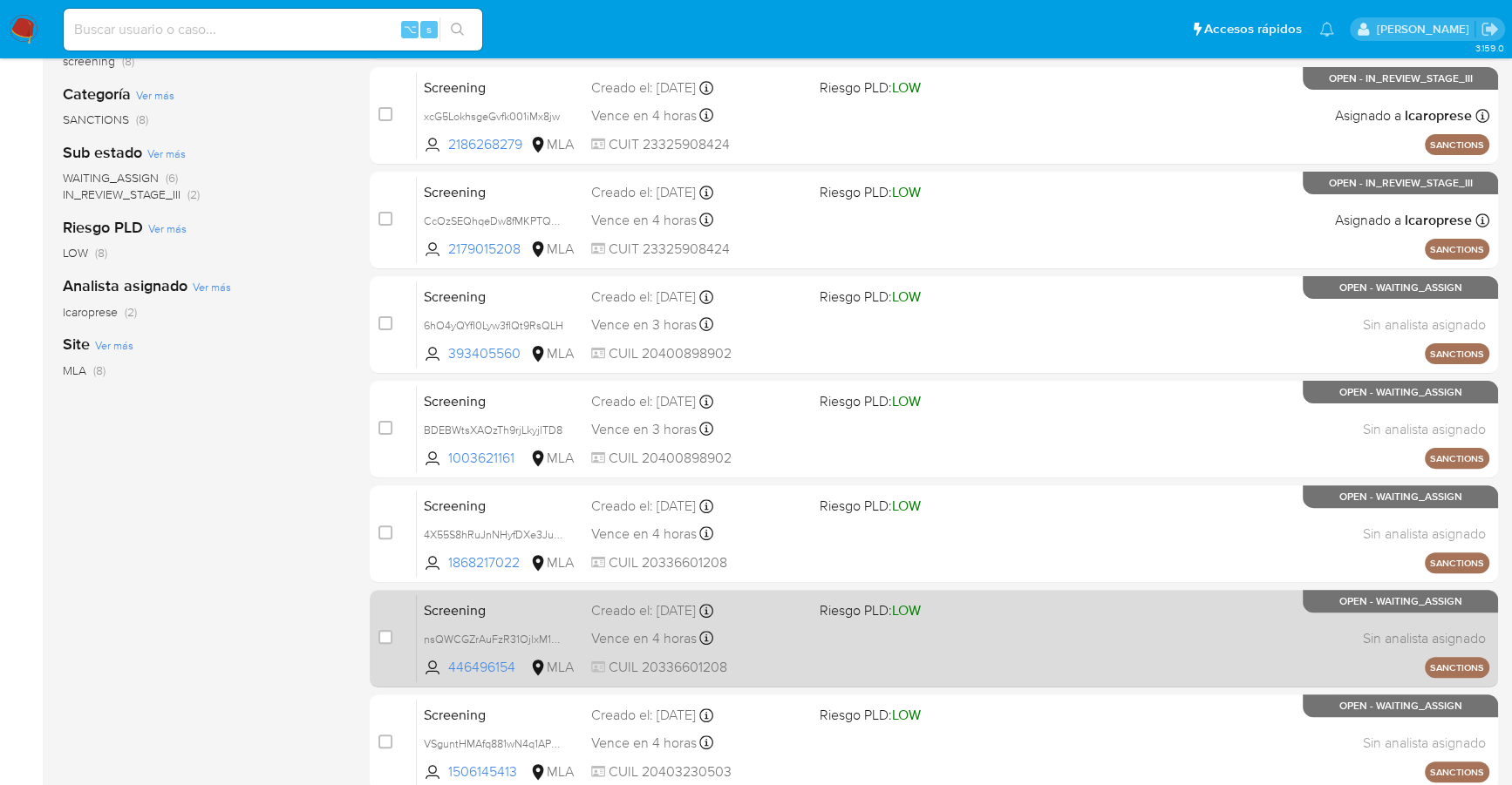
scroll to position [442, 0]
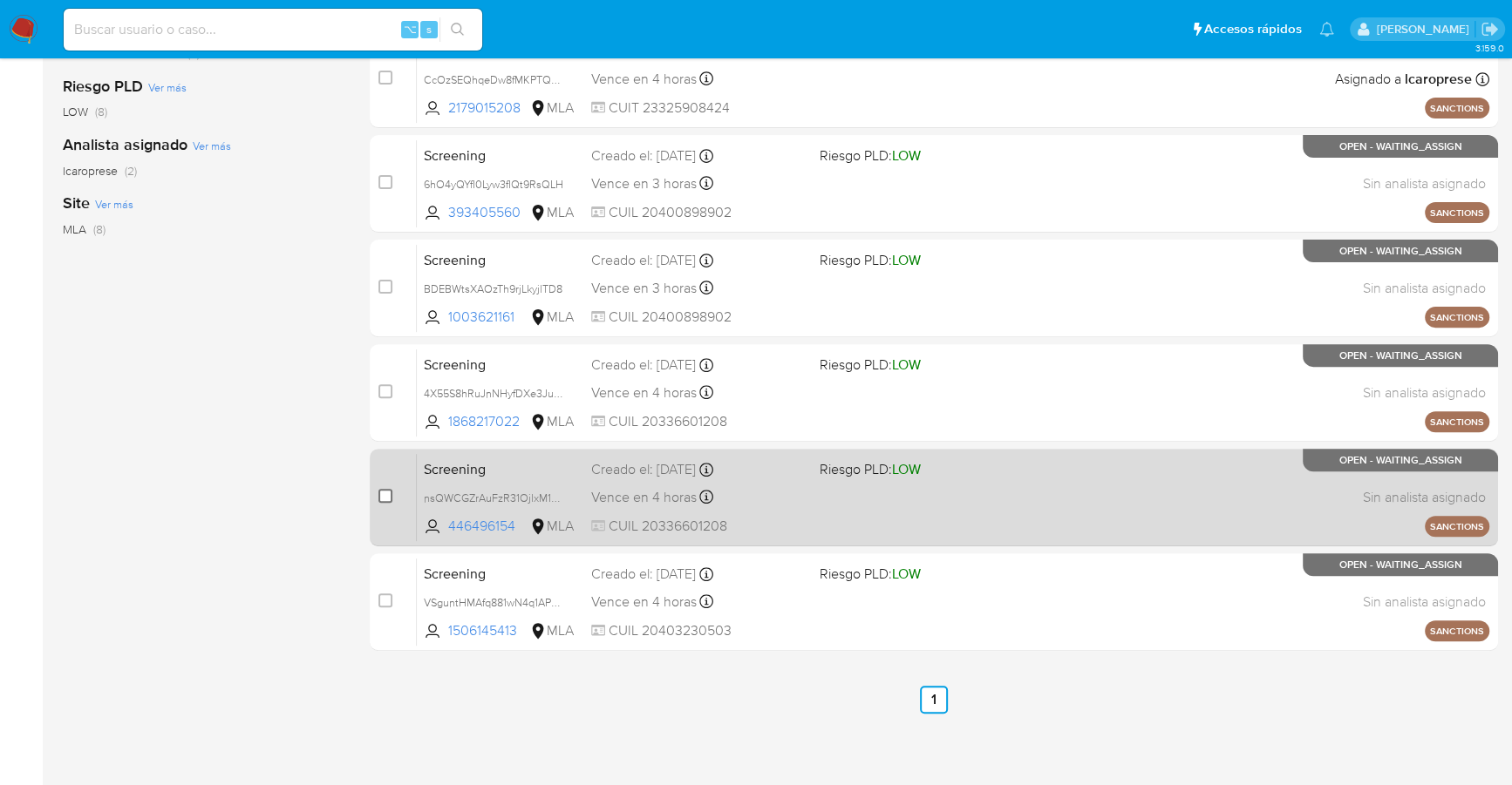
click at [390, 494] on input "checkbox" at bounding box center [385, 495] width 14 height 14
checkbox input "true"
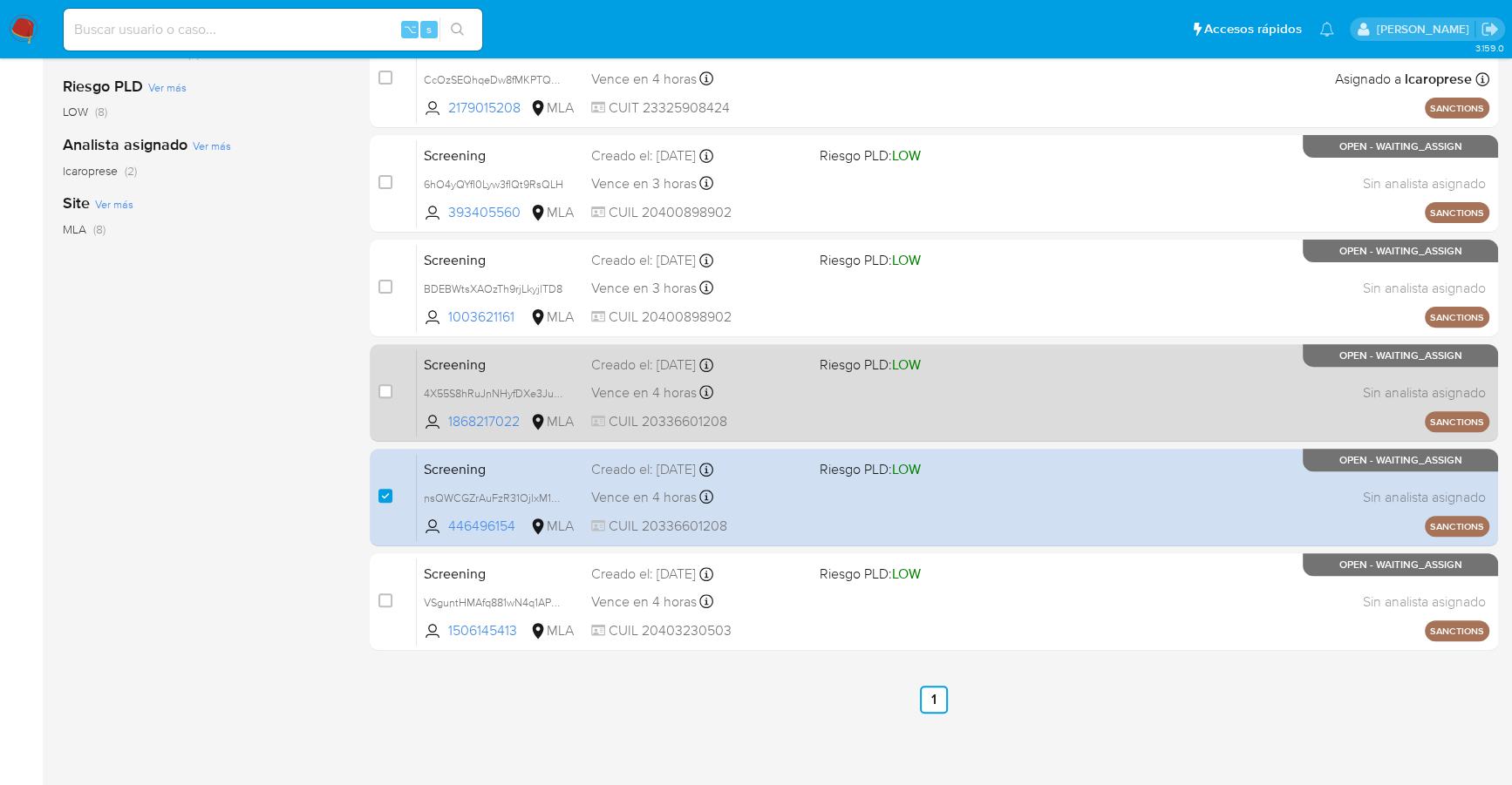
click at [383, 372] on div "case-item-checkbox No es posible asignar el caso" at bounding box center [398, 392] width 38 height 88
click at [389, 385] on input "checkbox" at bounding box center [385, 390] width 14 height 14
checkbox input "true"
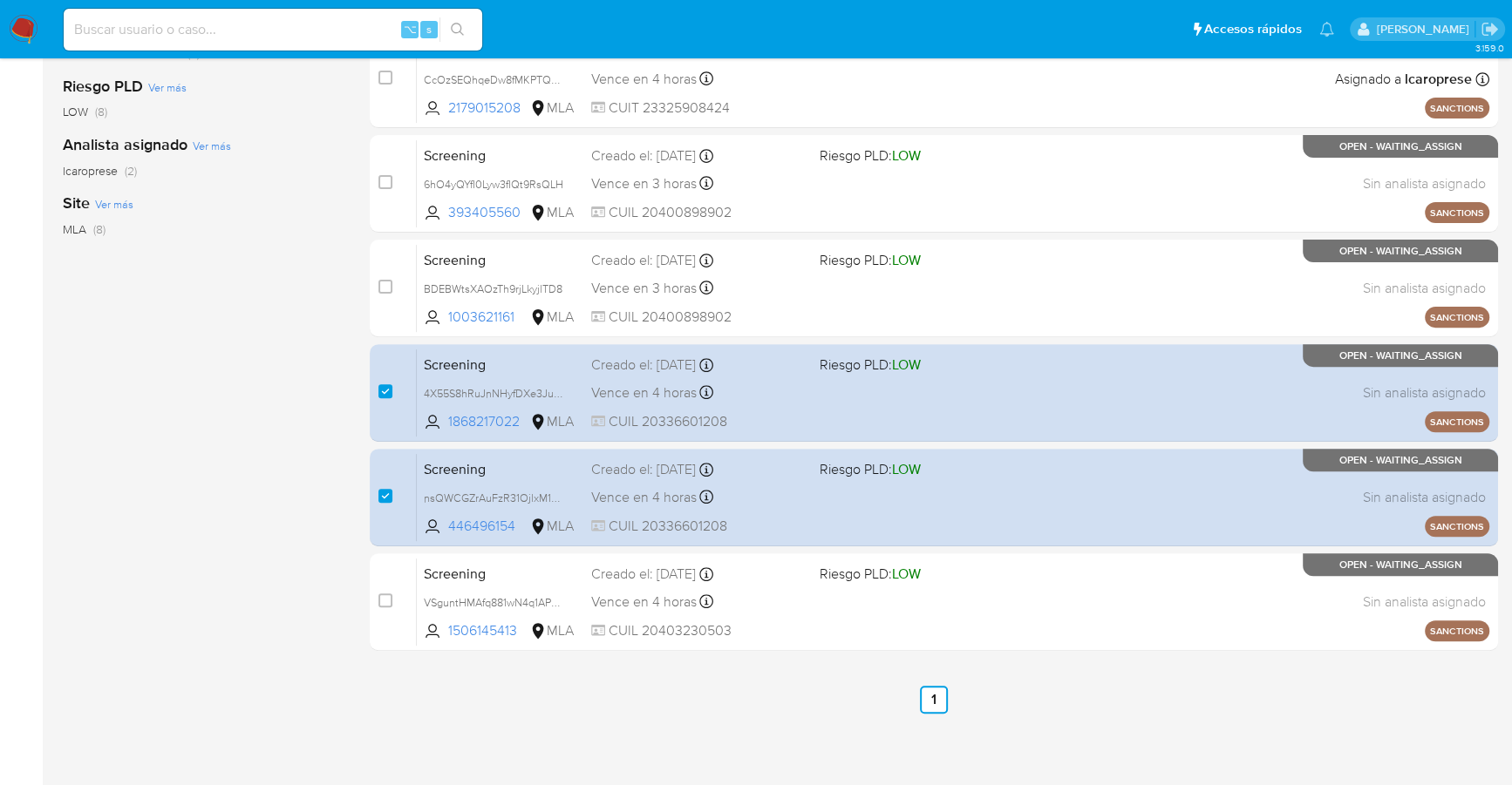
scroll to position [0, 0]
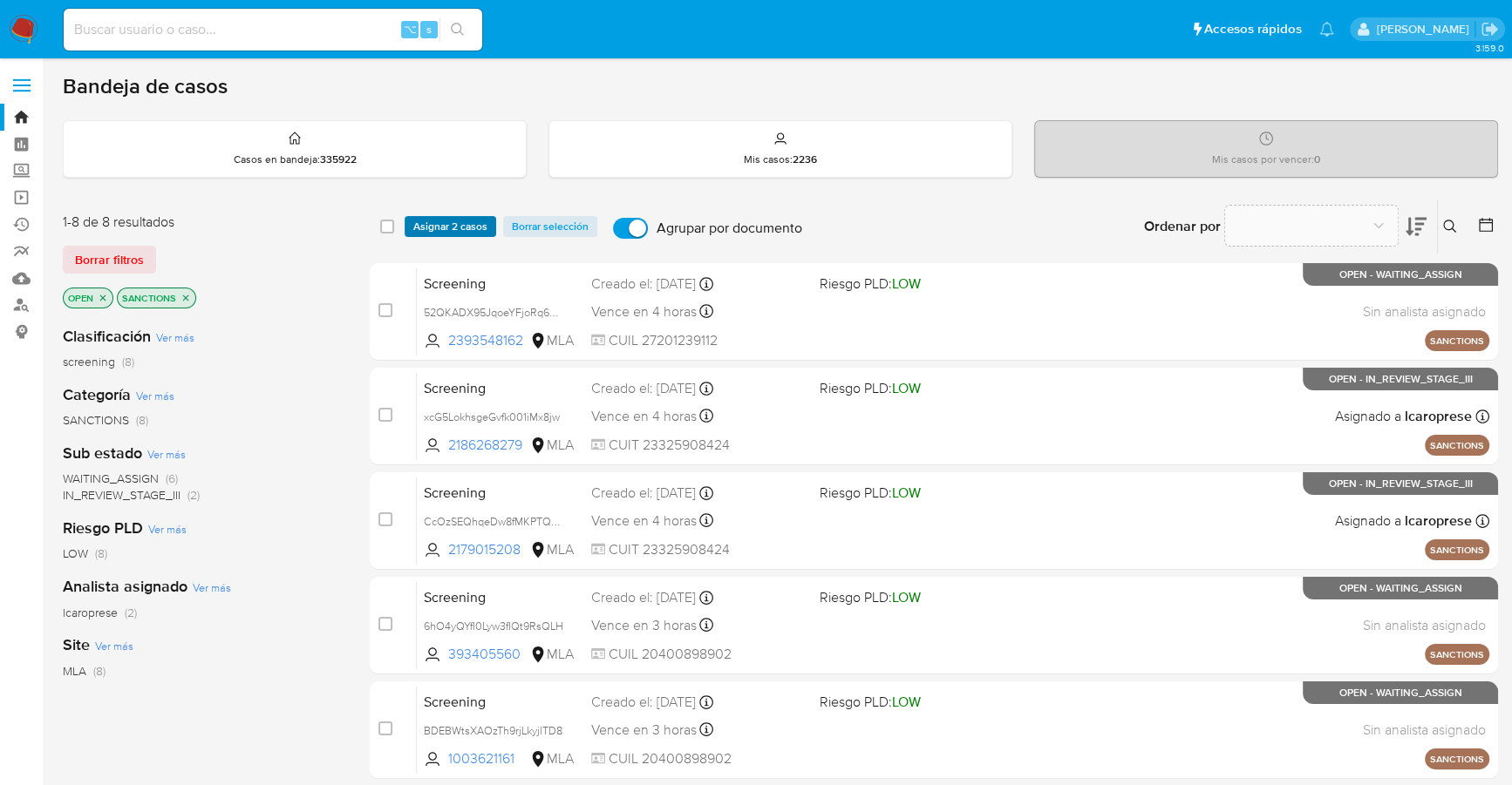
click at [443, 225] on span "Asignar 2 casos" at bounding box center [450, 226] width 74 height 17
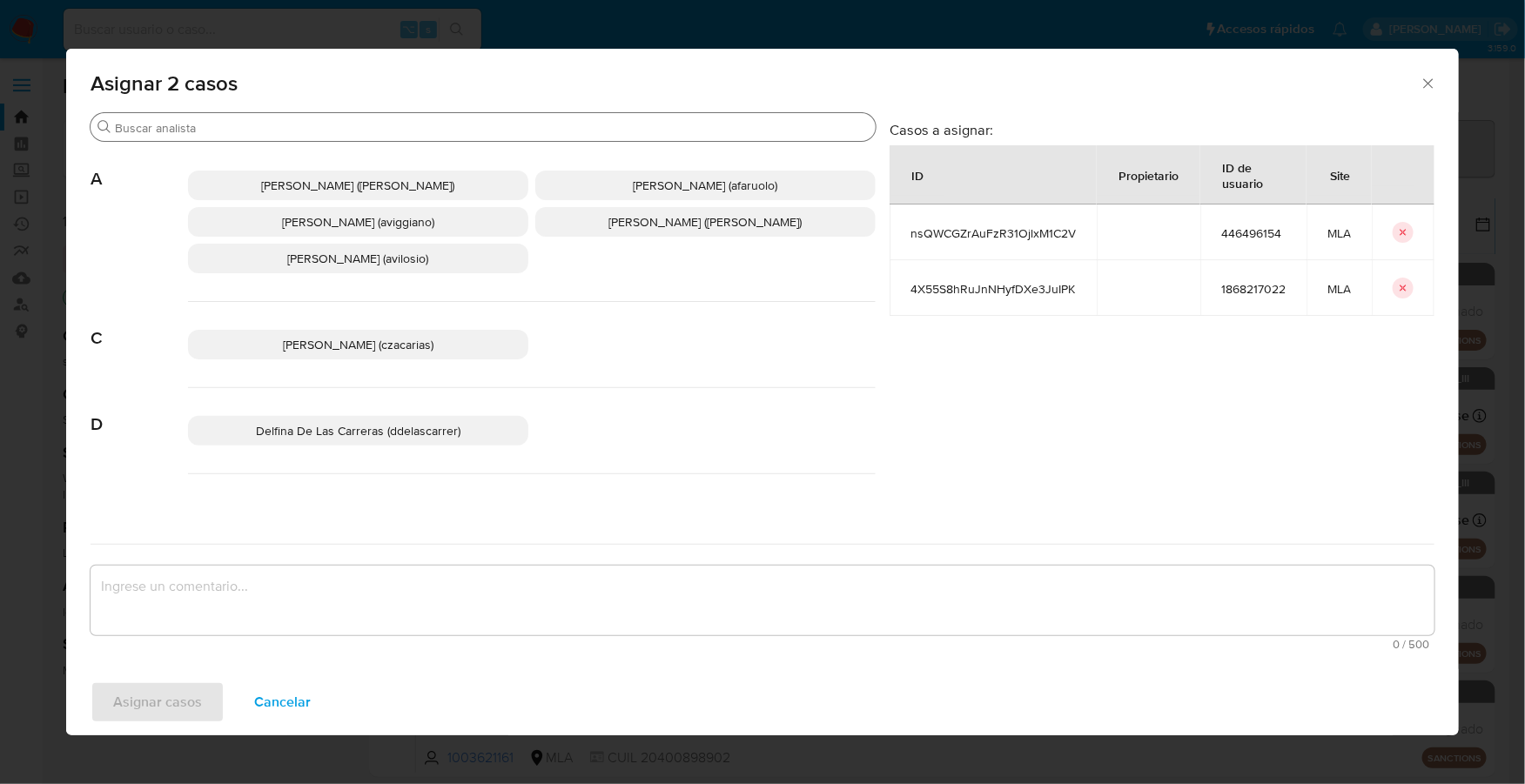
click at [229, 133] on input "Buscar" at bounding box center [491, 128] width 753 height 15
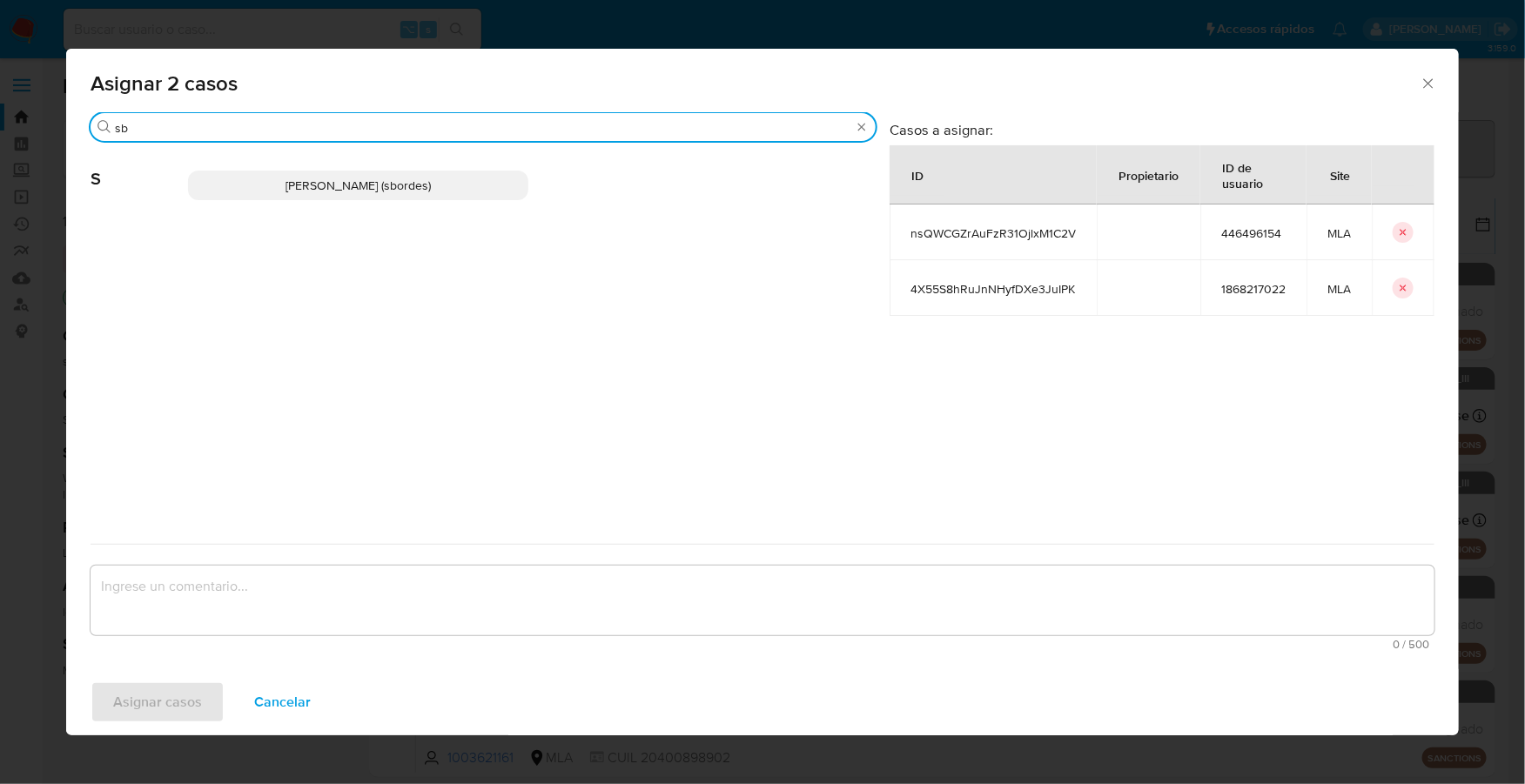
type input "sb"
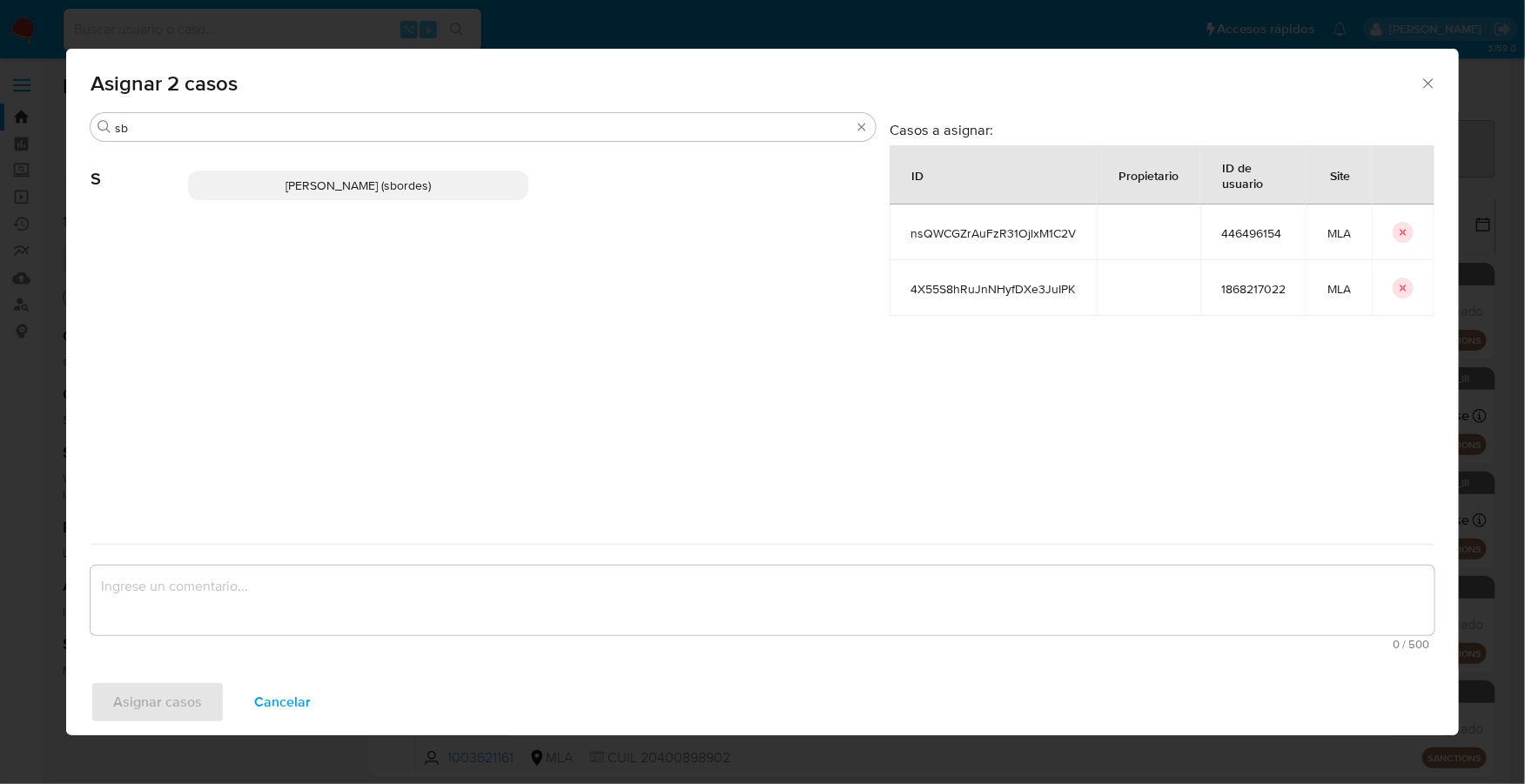
click at [251, 185] on p "Stefania Bordes (sbordes)" at bounding box center [358, 185] width 340 height 30
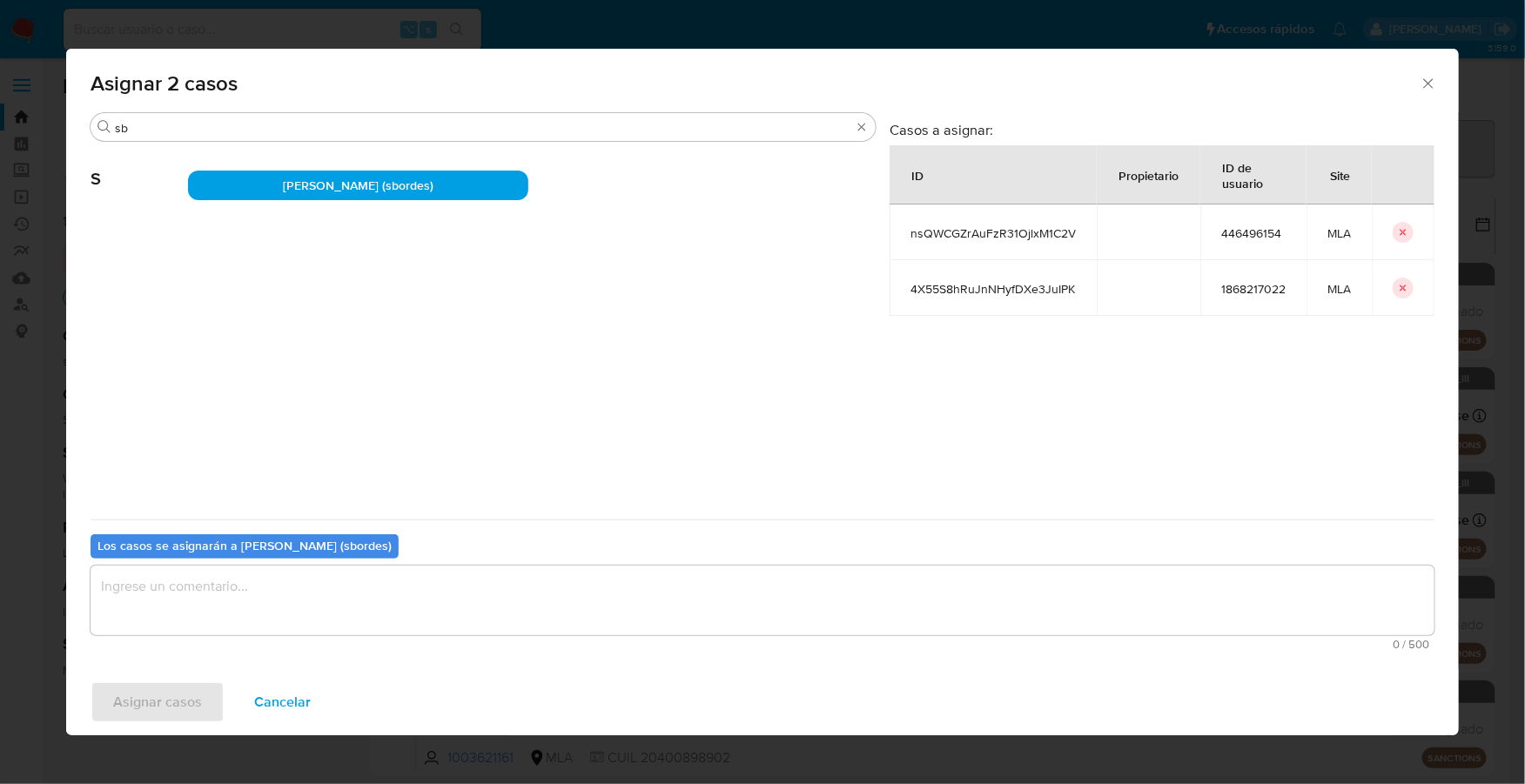
click at [261, 595] on textarea "assign-modal" at bounding box center [762, 600] width 1344 height 70
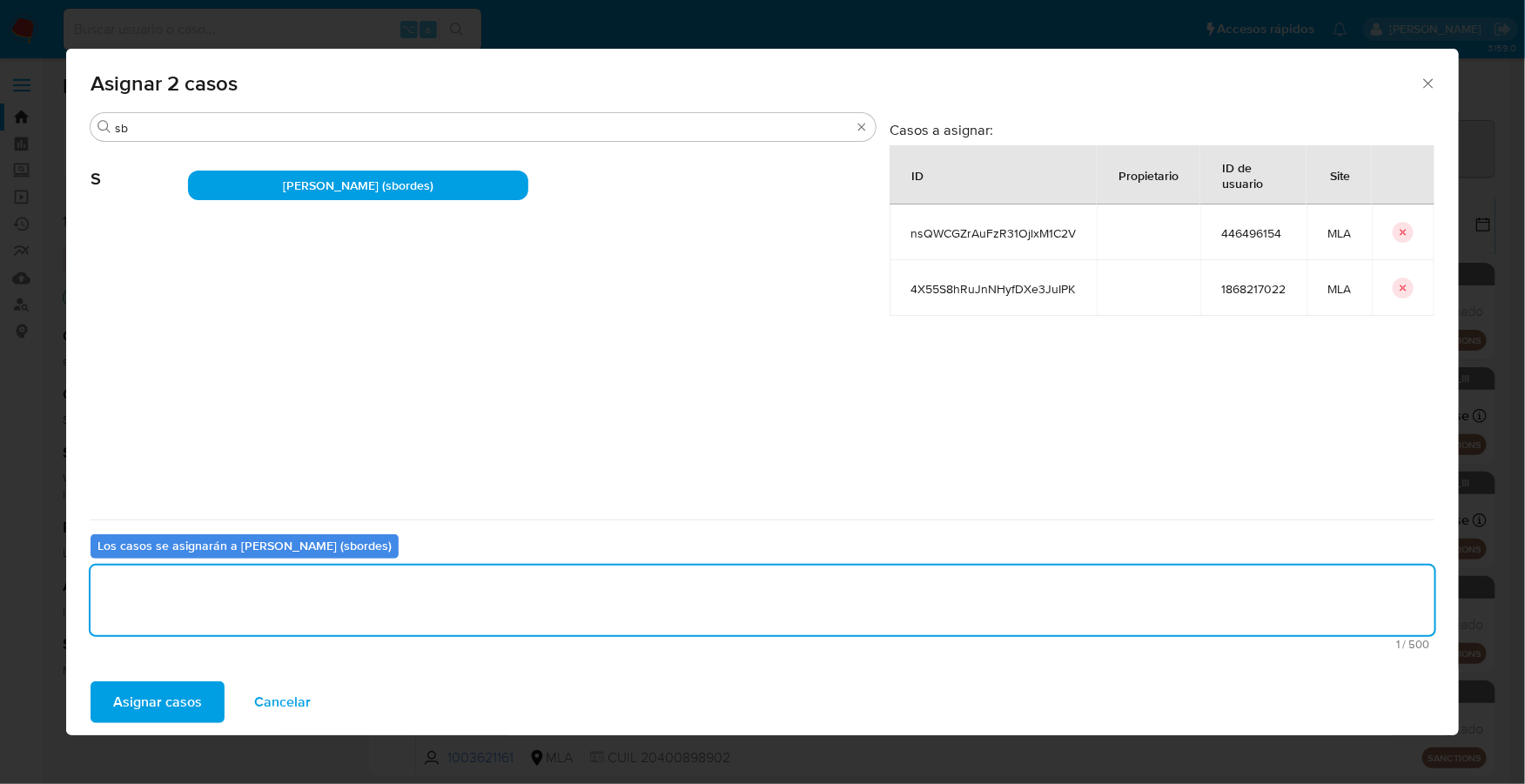
click at [150, 698] on span "Asignar casos" at bounding box center [157, 702] width 89 height 38
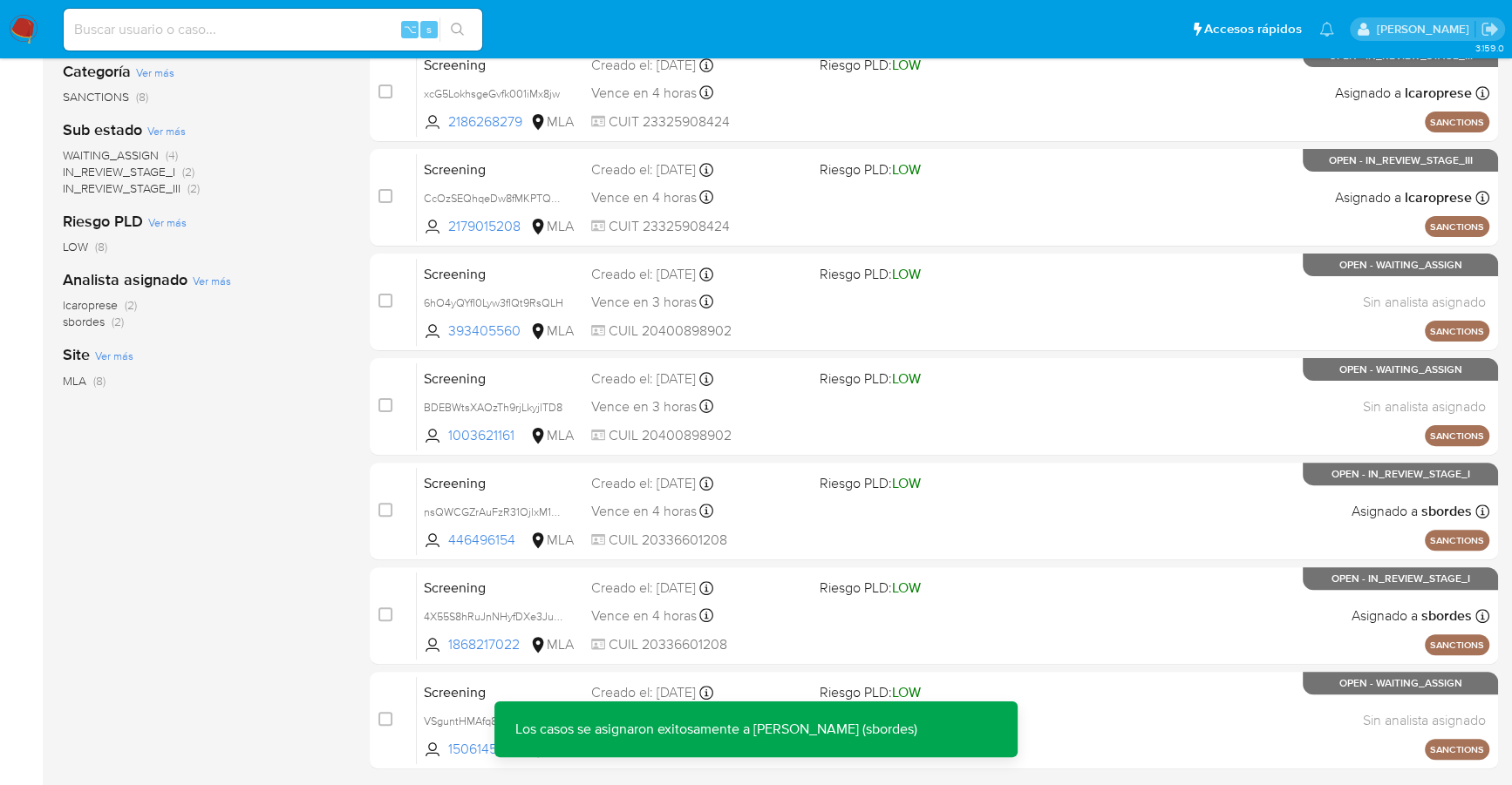
scroll to position [442, 0]
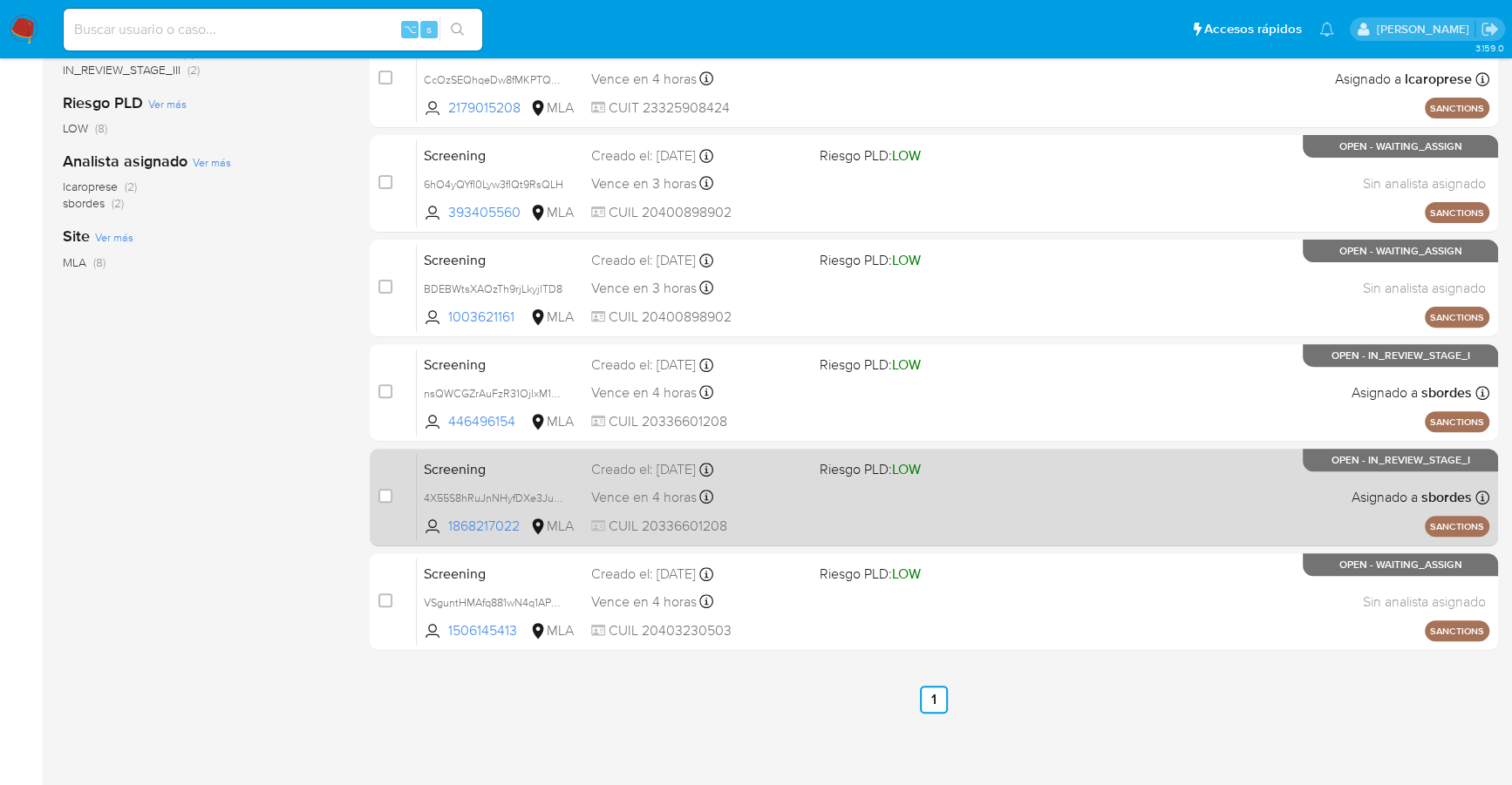
click at [793, 495] on div "Vence en 4 horas Vence el 16/09/2025 19:22:30" at bounding box center [698, 497] width 214 height 24
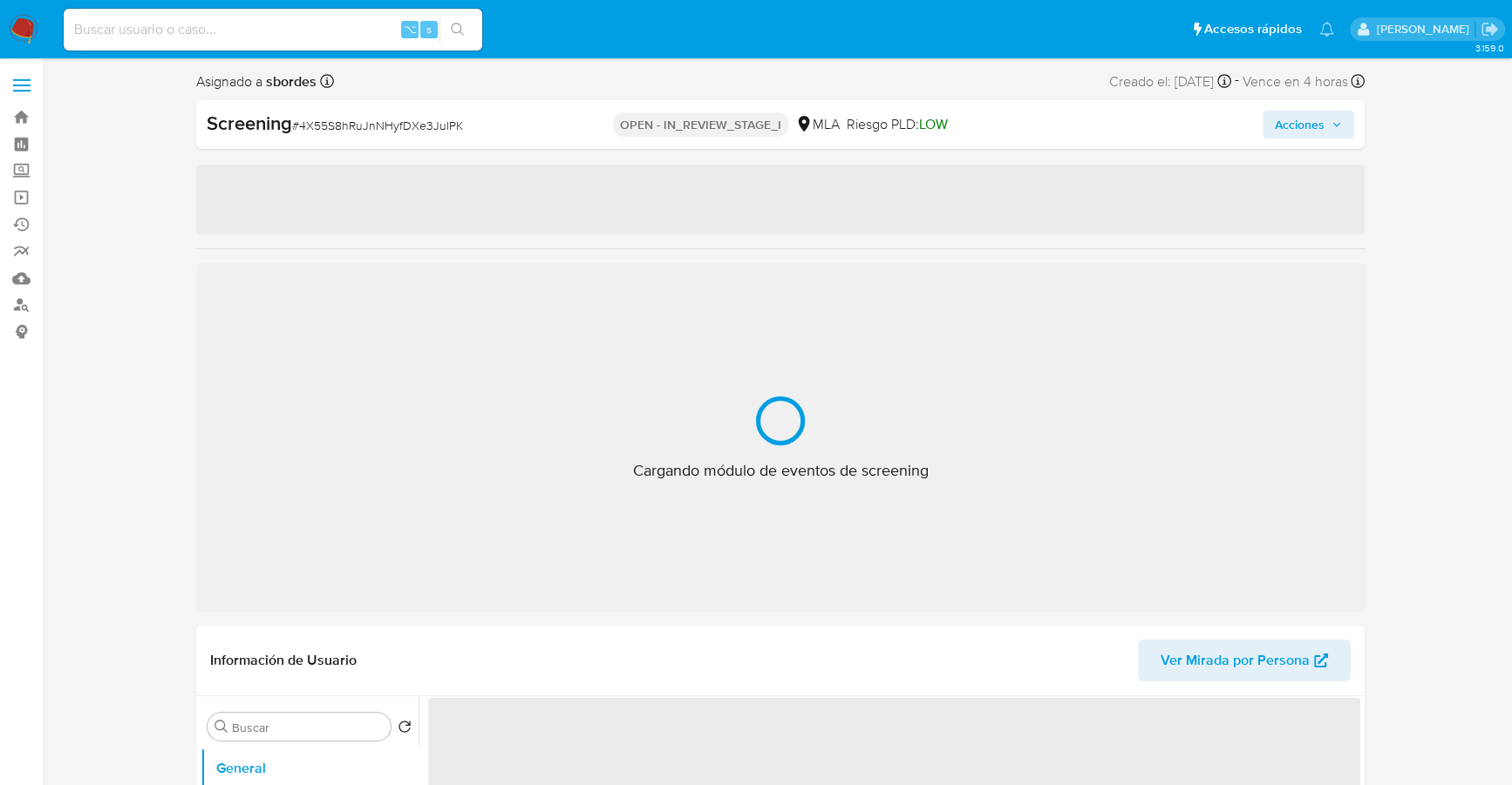
select select "10"
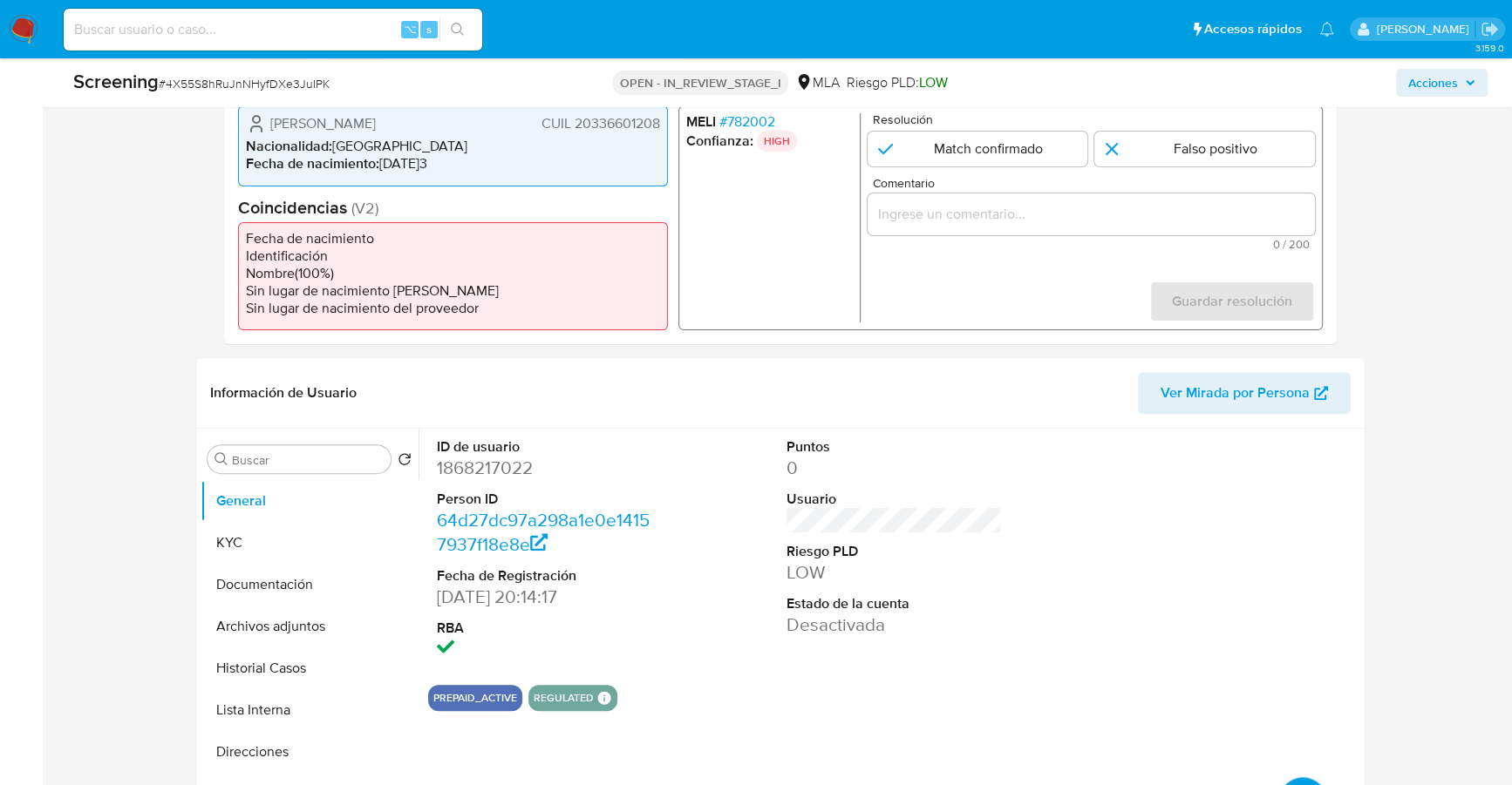
scroll to position [549, 0]
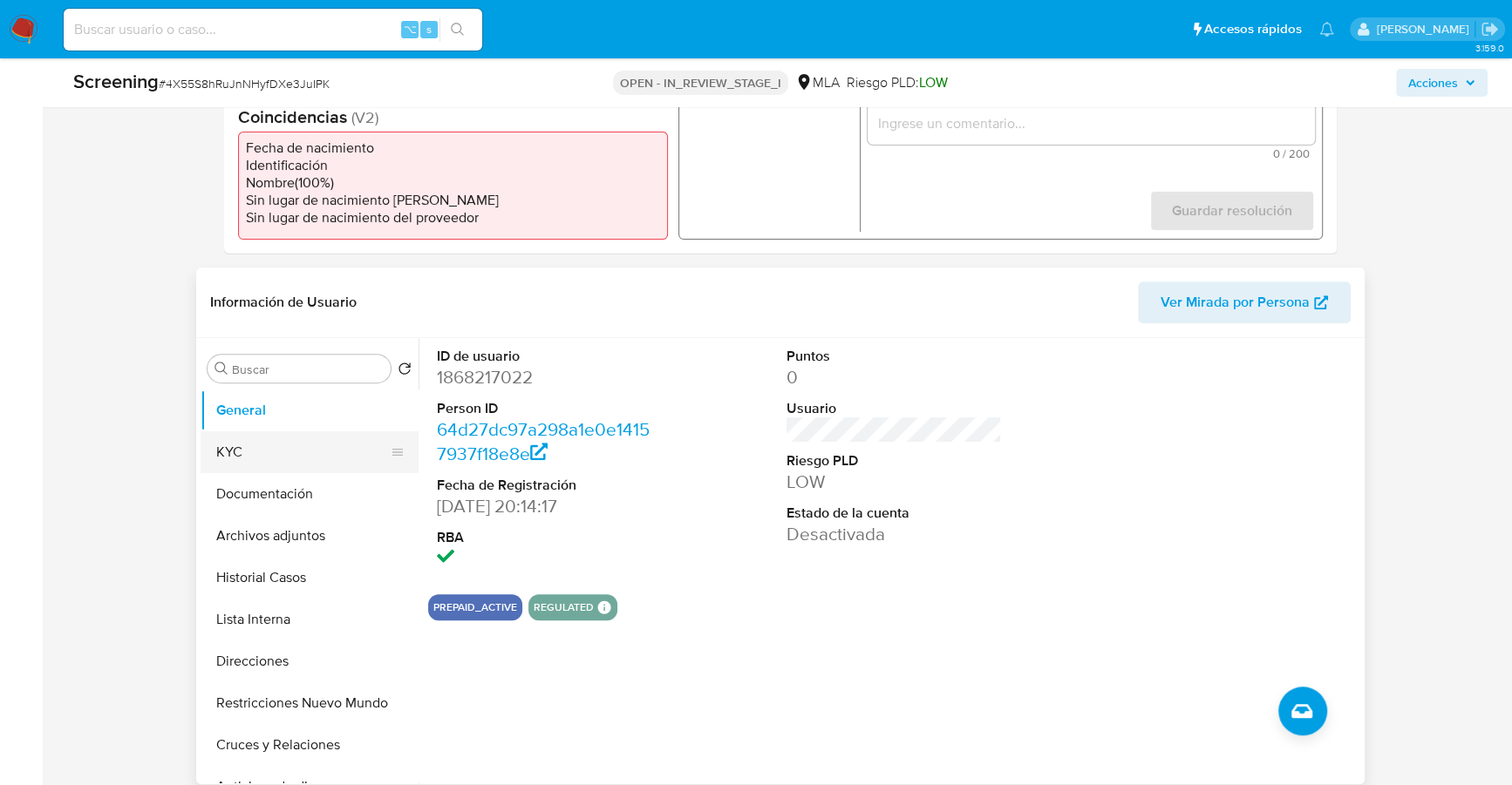
click at [246, 450] on button "KYC" at bounding box center [302, 452] width 204 height 42
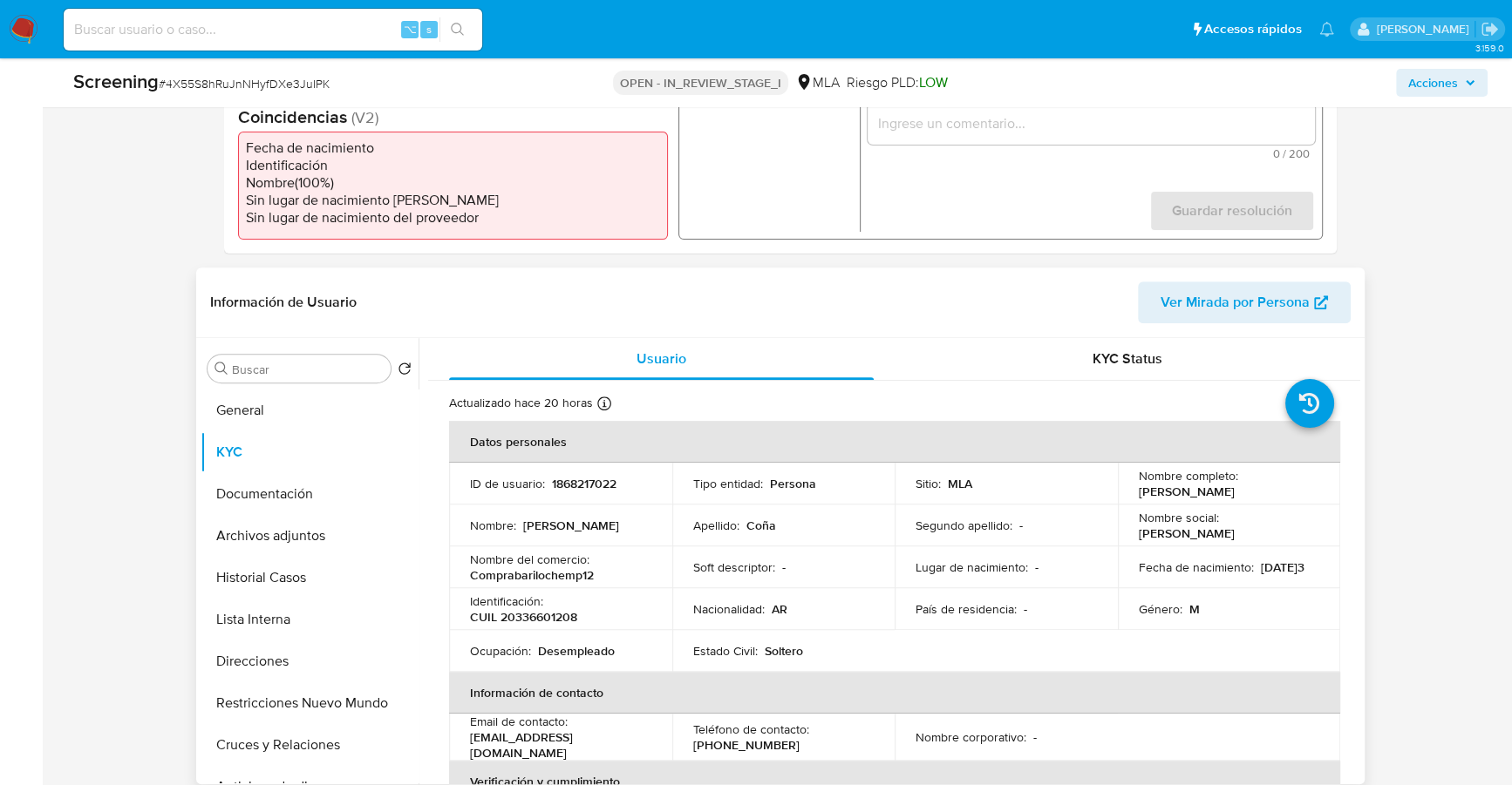
drag, startPoint x: 1132, startPoint y: 490, endPoint x: 1288, endPoint y: 492, distance: 156.0
click at [1288, 492] on div "Nombre completo : [PERSON_NAME]" at bounding box center [1229, 483] width 181 height 32
copy p "[PERSON_NAME]"
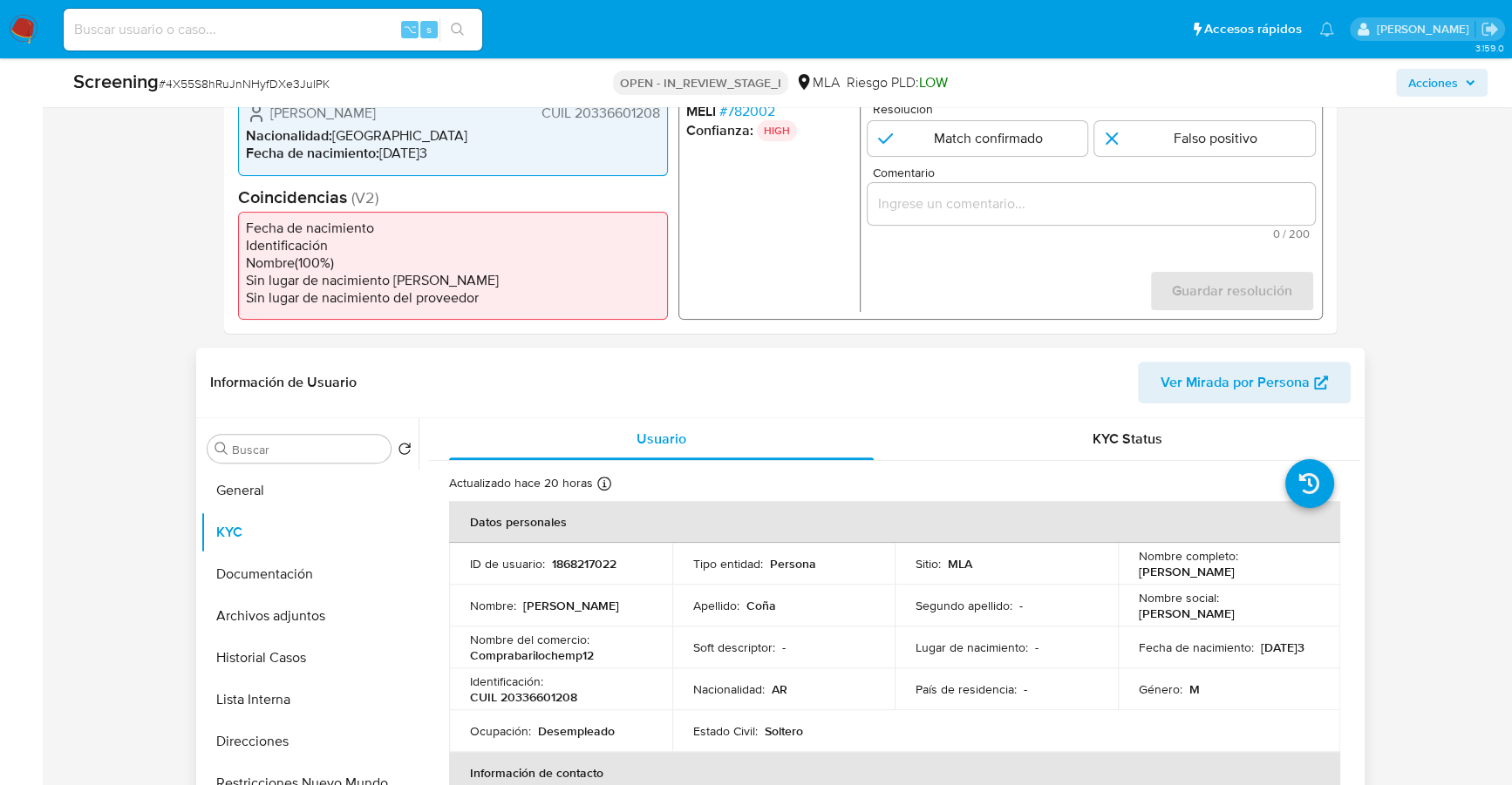
scroll to position [201, 0]
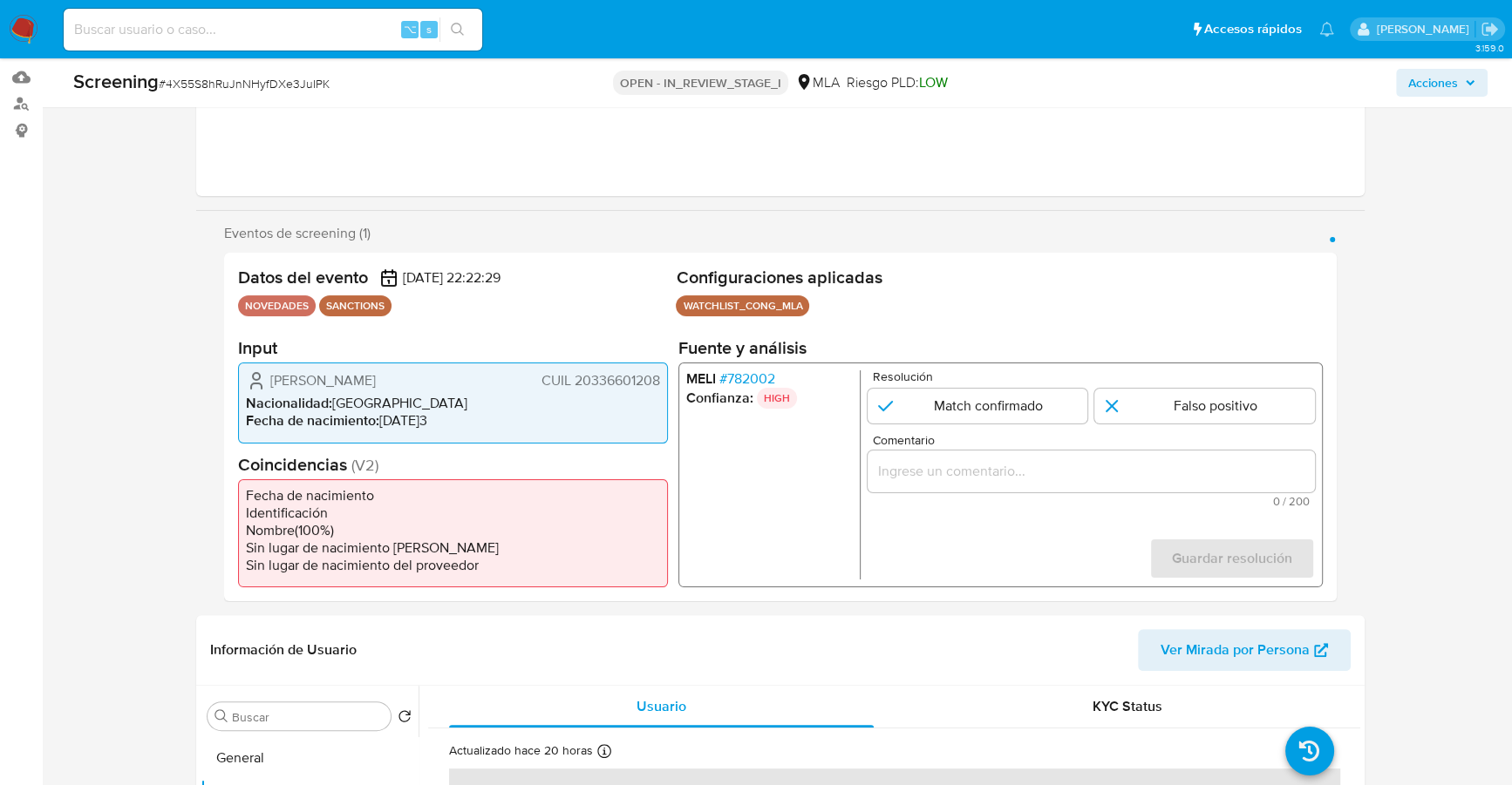
click at [1103, 460] on input "Comentario" at bounding box center [1091, 471] width 448 height 23
paste input "El [PERSON_NAME] es la persona incluida el día [DATE] dentro del registro RePet…"
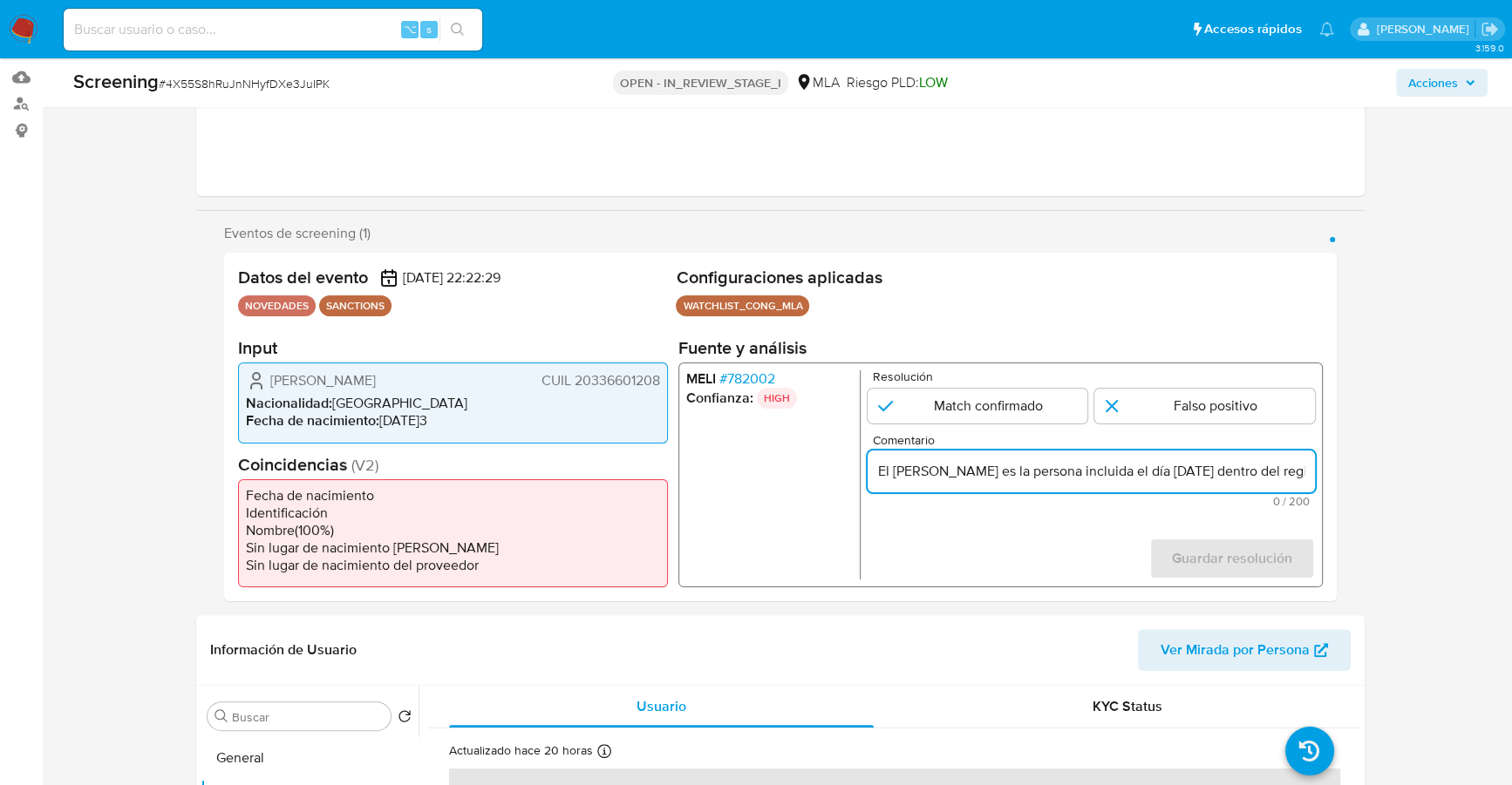
scroll to position [0, 770]
type input "El [PERSON_NAME] es la persona incluida el día [DATE] dentro del registro RePet…"
click at [959, 405] on input "1 de 1" at bounding box center [977, 406] width 220 height 34
radio input "true"
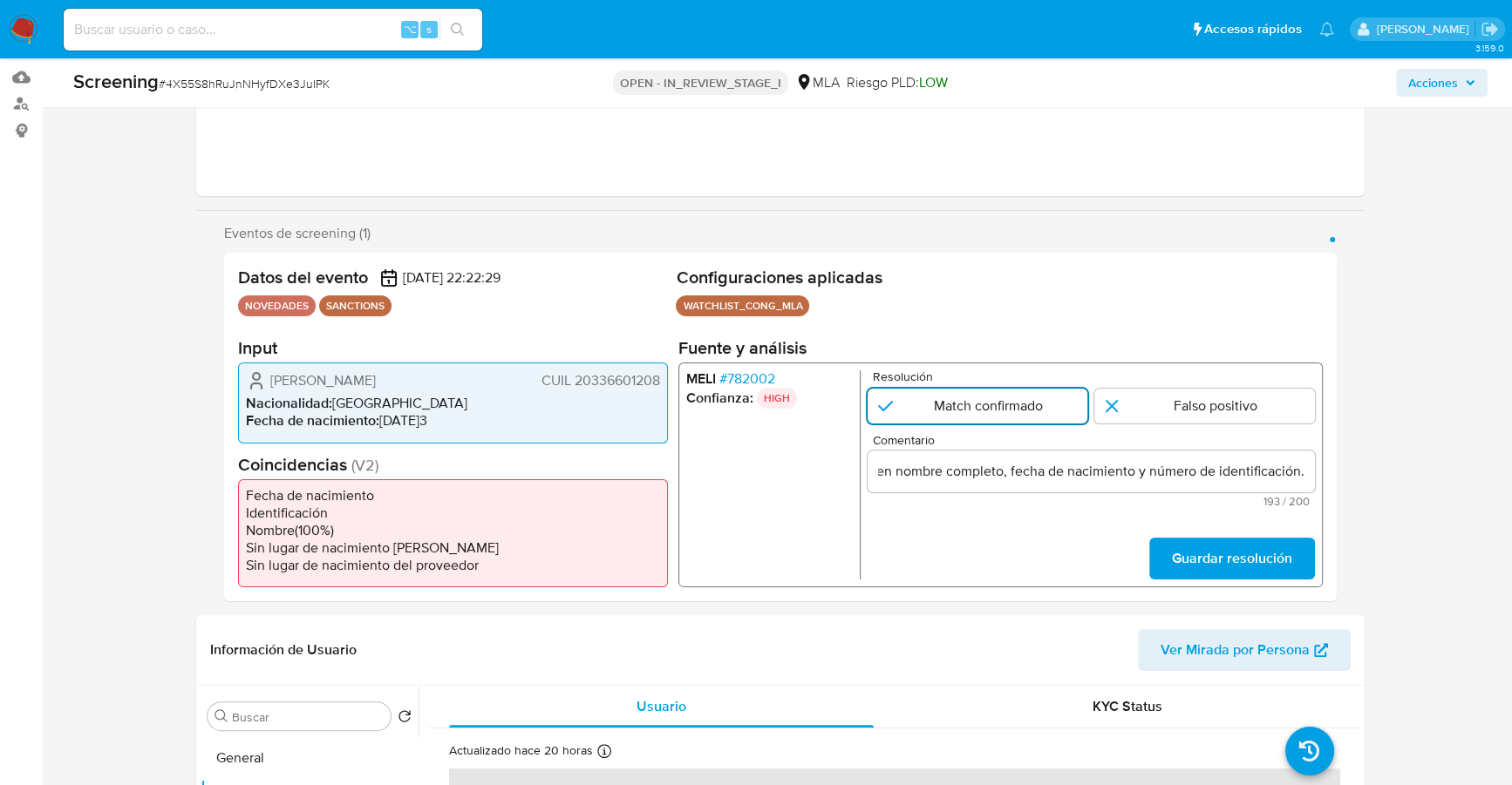
scroll to position [0, 0]
click at [1222, 575] on span "Guardar resolución" at bounding box center [1231, 559] width 120 height 38
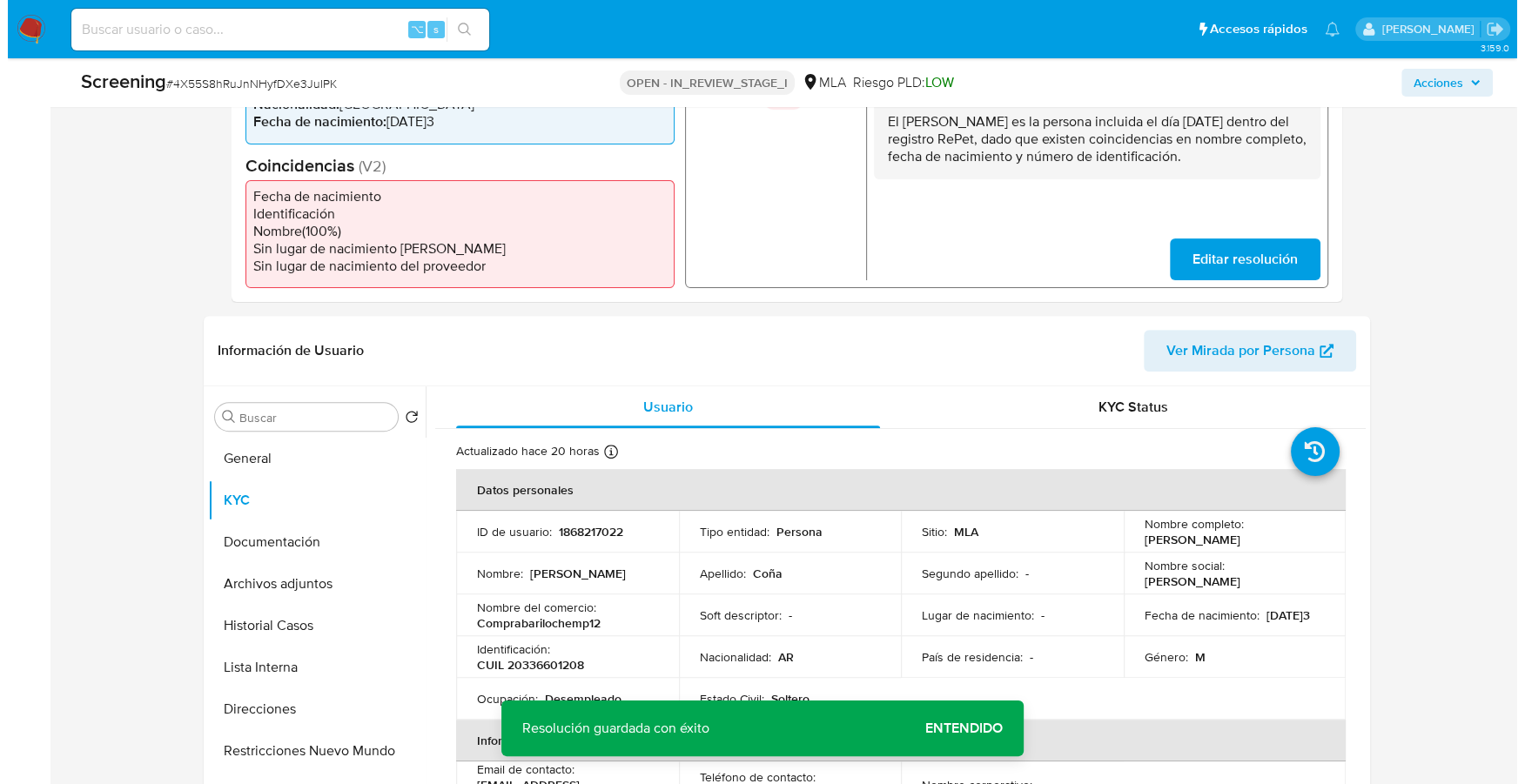
scroll to position [613, 0]
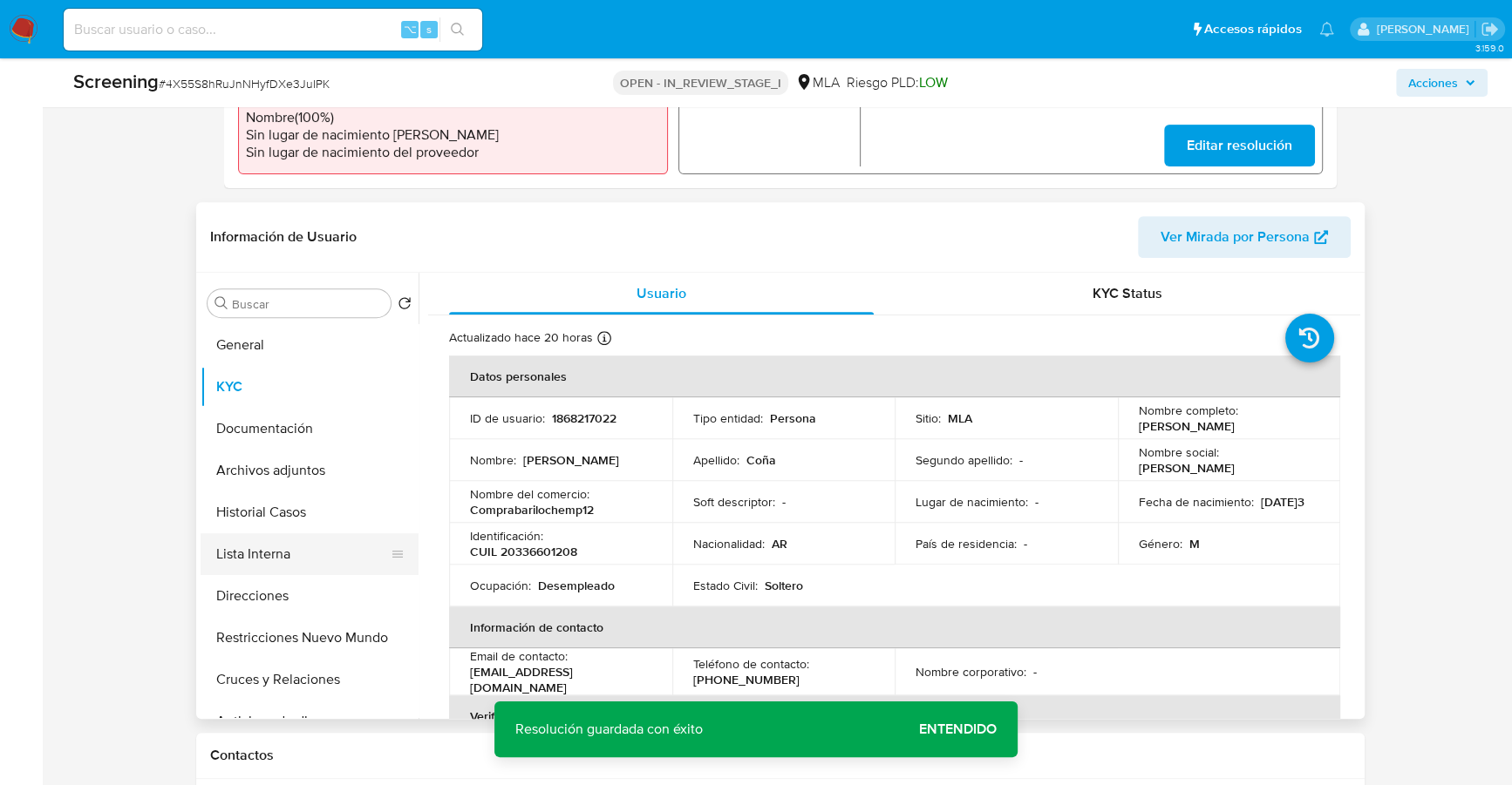
click at [267, 550] on button "Lista Interna" at bounding box center [302, 554] width 204 height 42
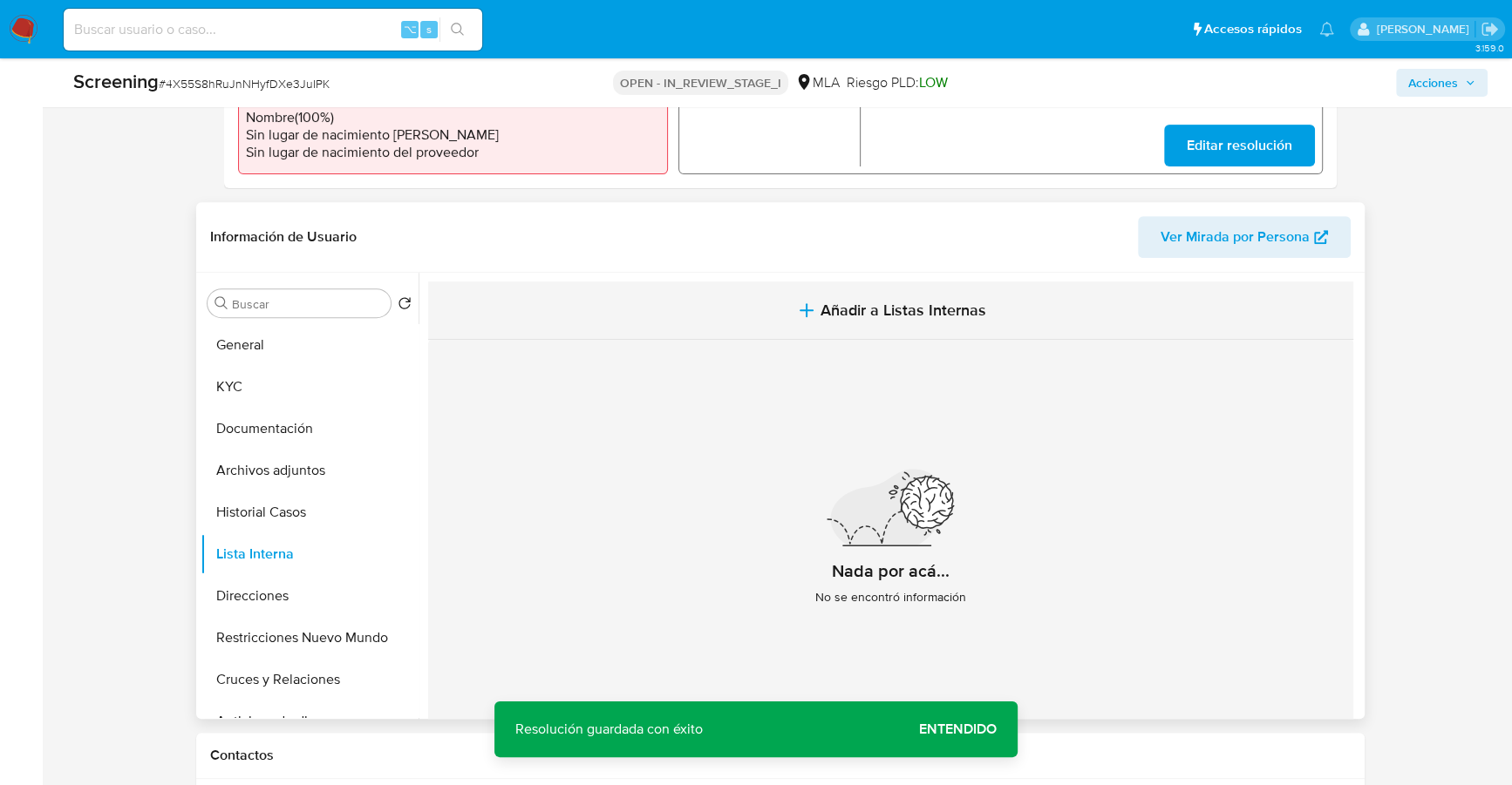
click at [867, 314] on span "Añadir a Listas Internas" at bounding box center [902, 310] width 166 height 19
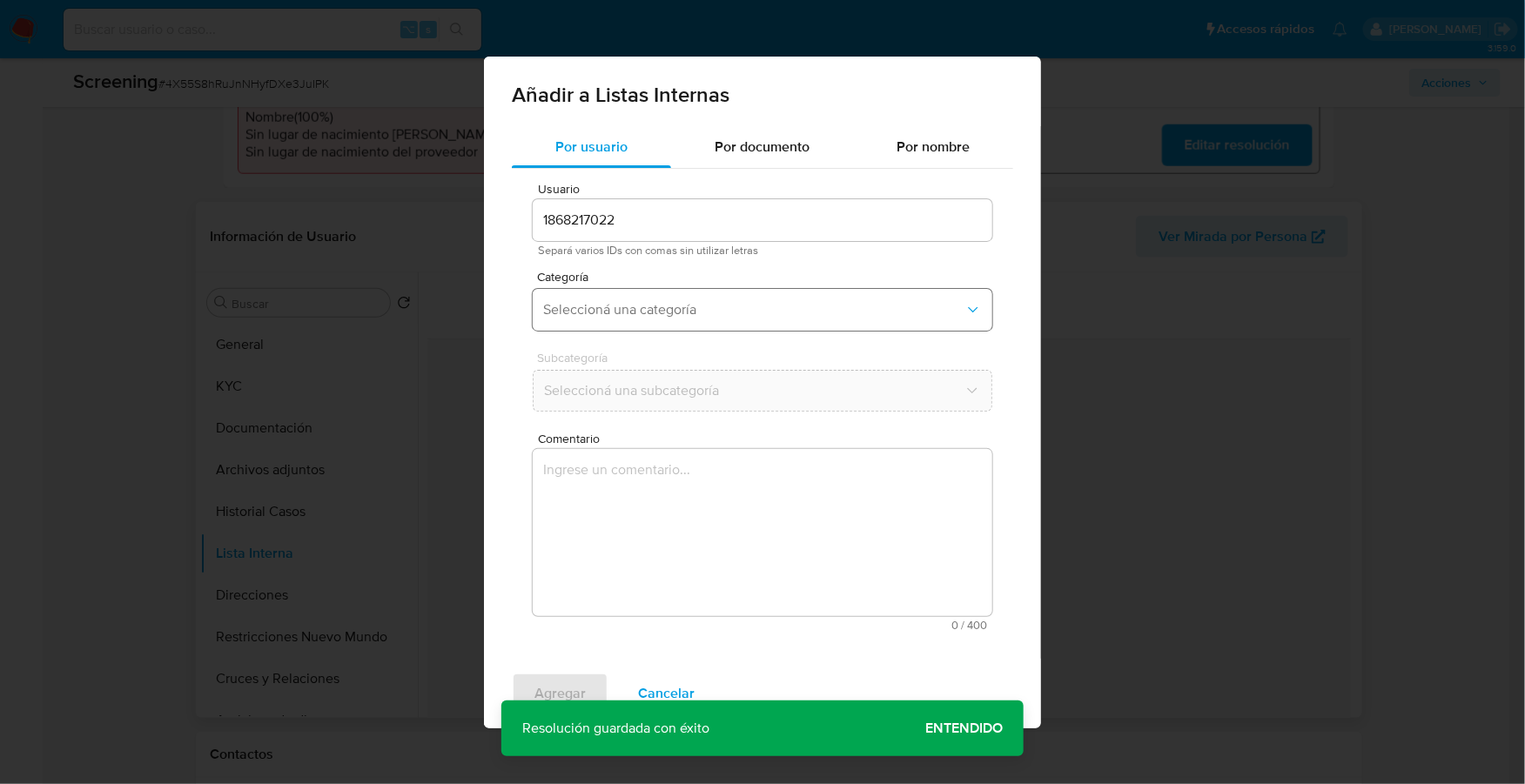
click at [629, 296] on button "Seleccioná una categoría" at bounding box center [762, 309] width 459 height 42
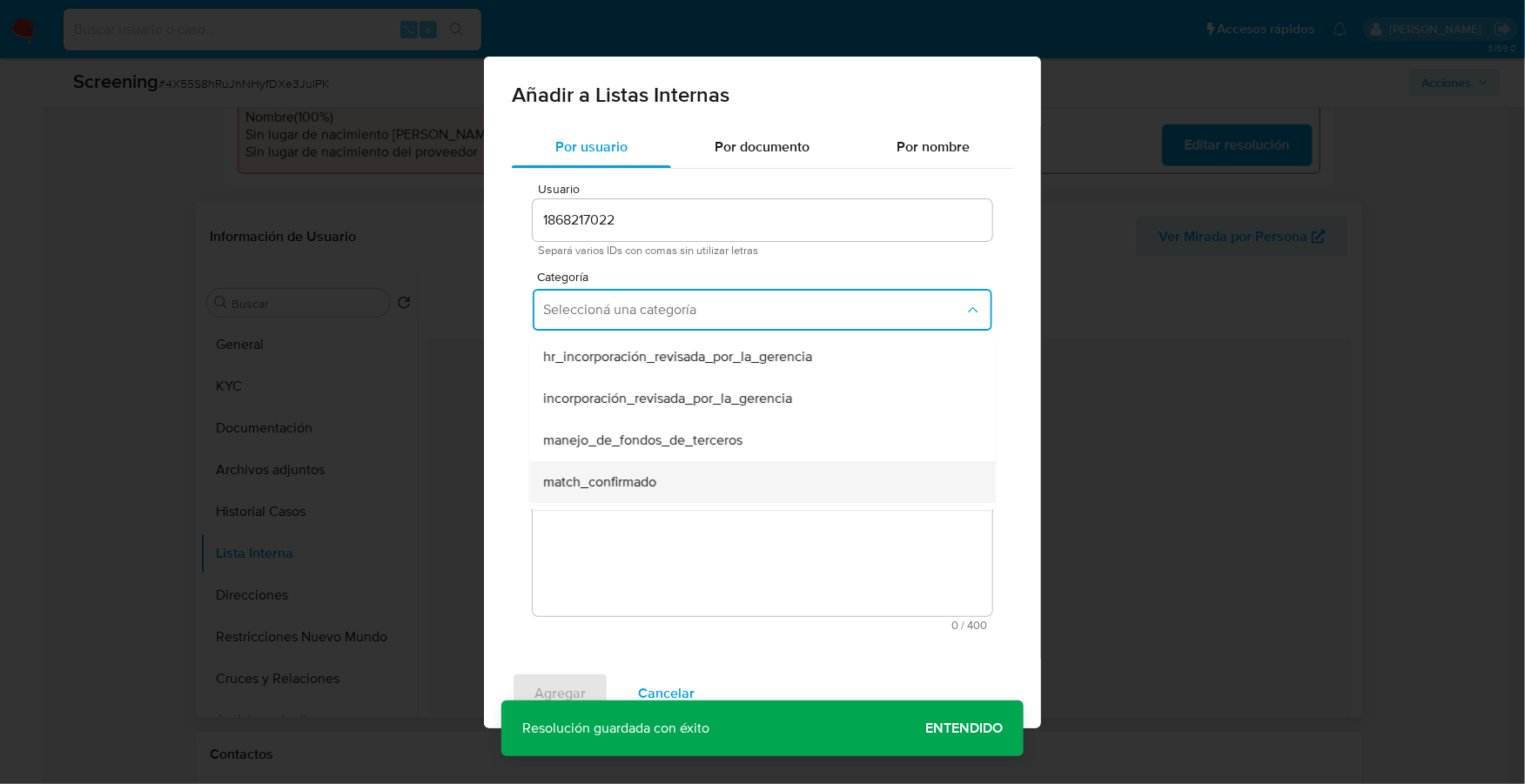
click at [637, 488] on span "match_confirmado" at bounding box center [599, 481] width 113 height 17
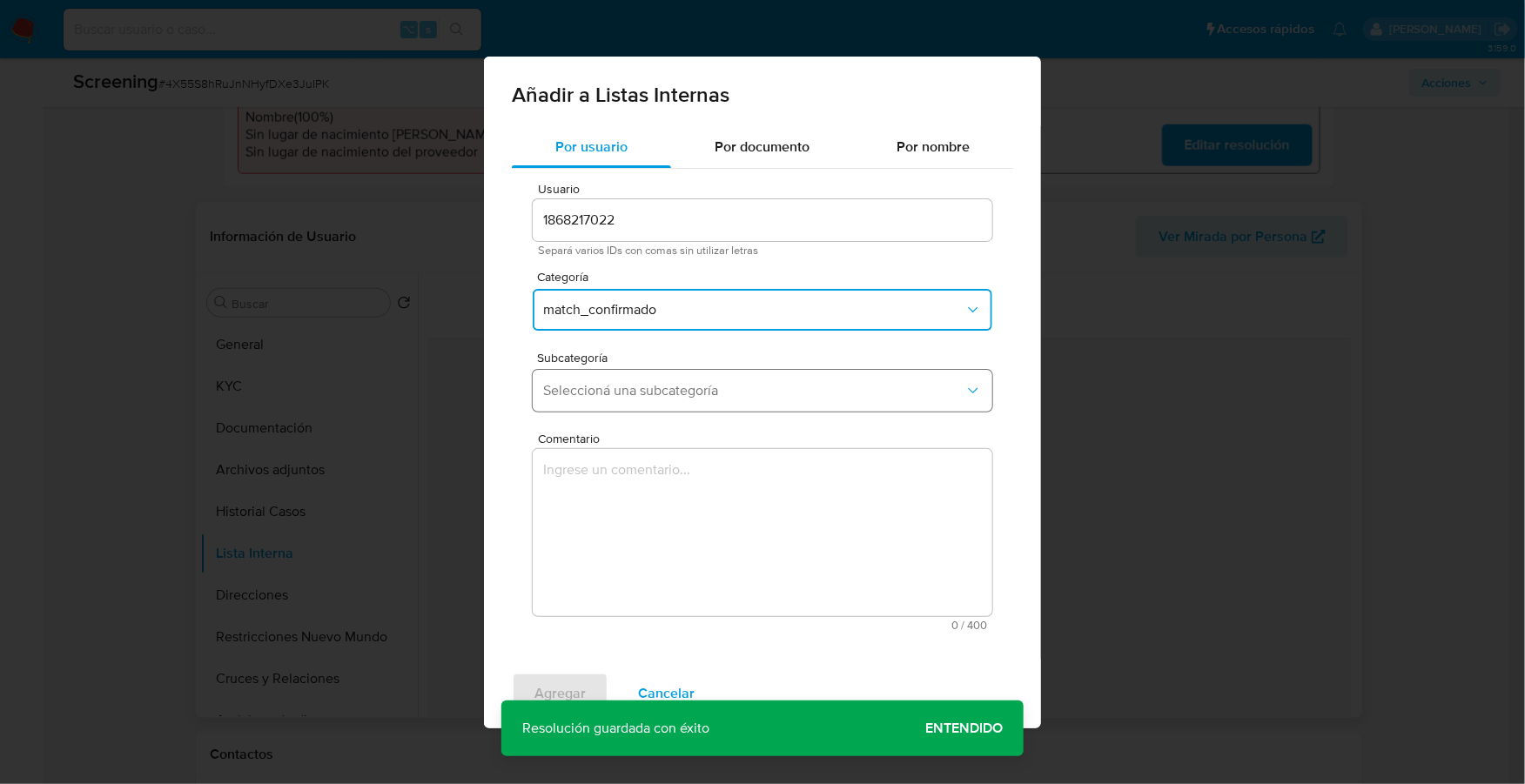
click at [662, 385] on span "Seleccioná una subcategoría" at bounding box center [753, 390] width 422 height 17
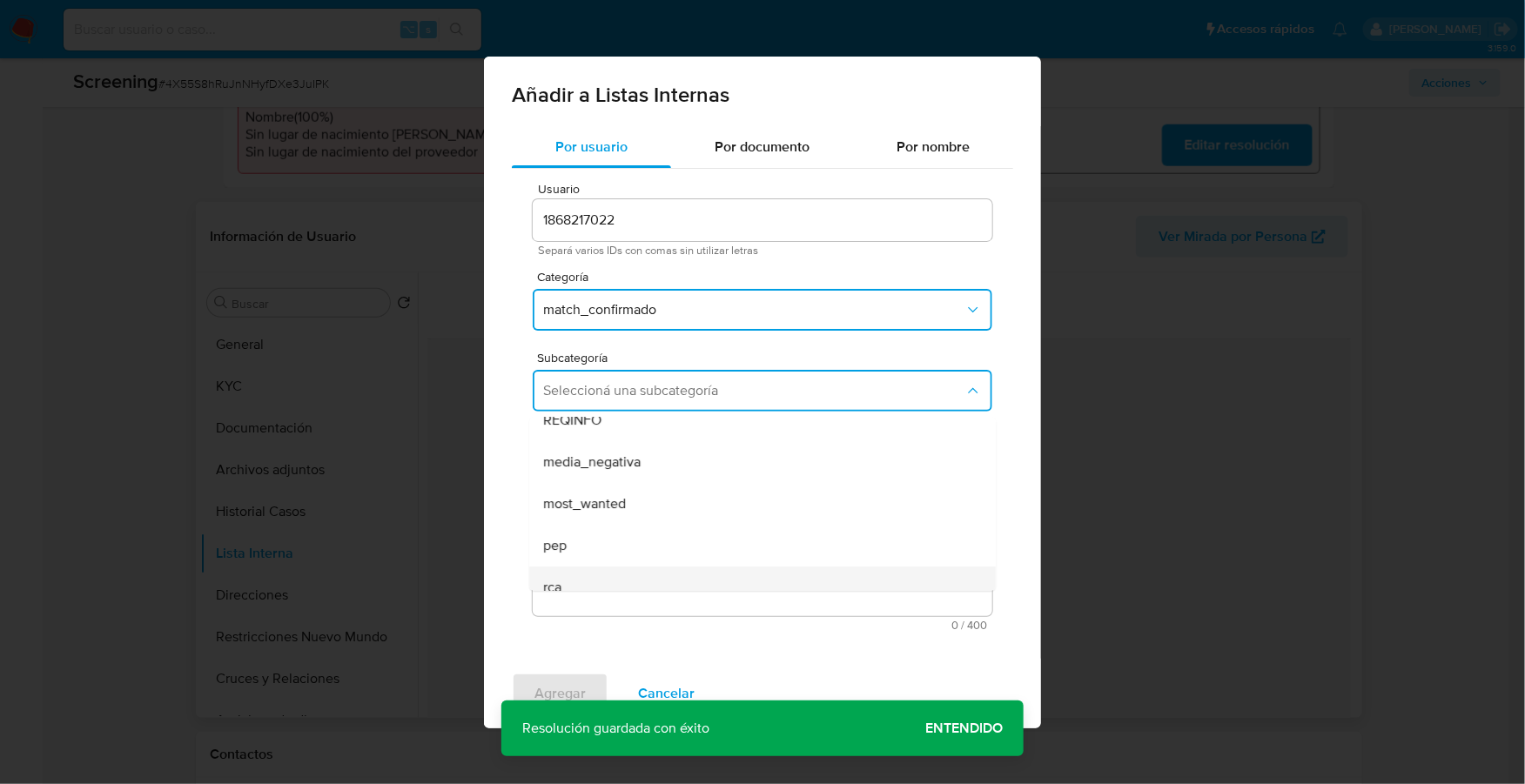
scroll to position [118, 0]
click at [611, 562] on span "sanctions_list" at bounding box center [583, 571] width 82 height 17
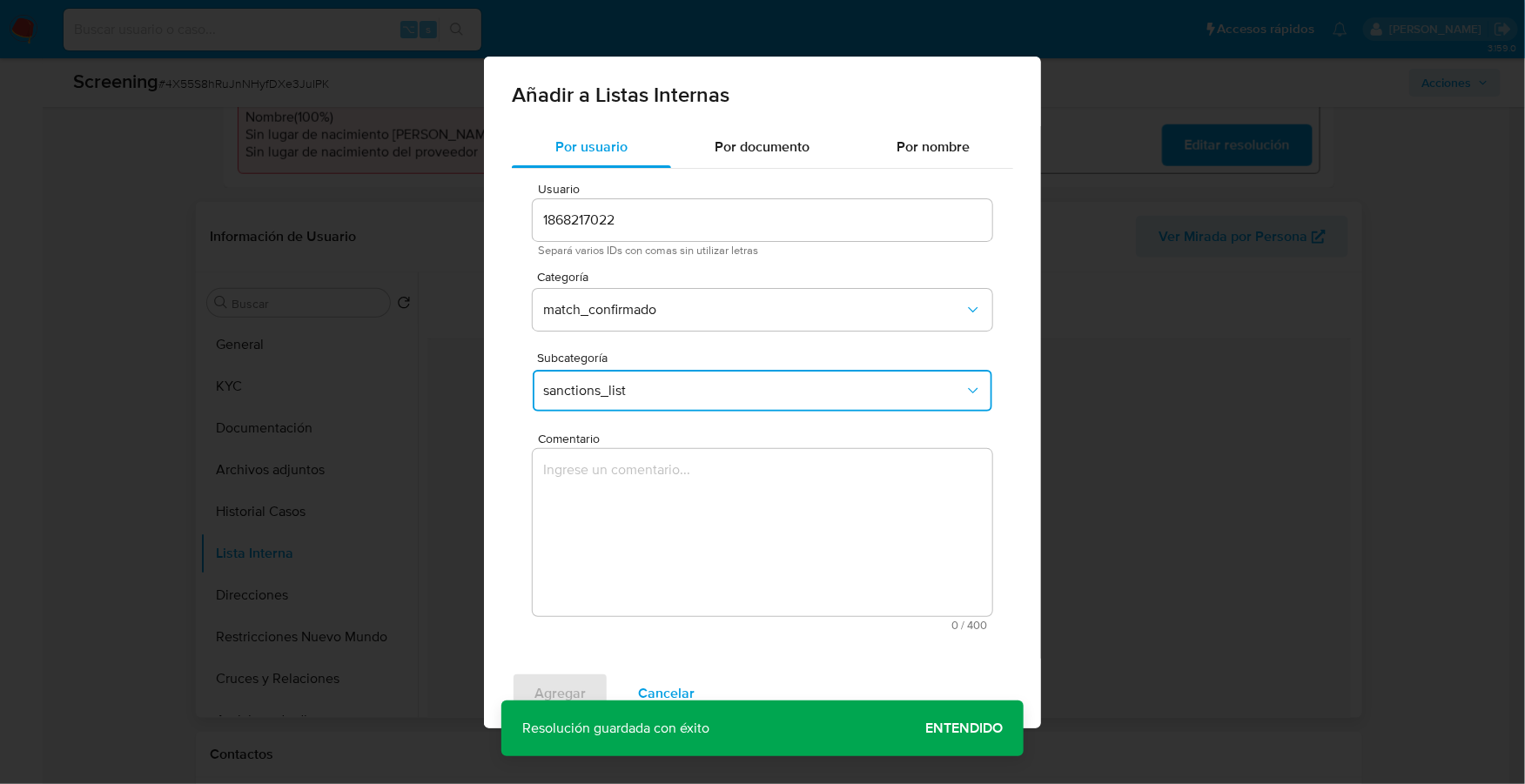
click at [696, 519] on textarea "Comentario" at bounding box center [762, 533] width 459 height 167
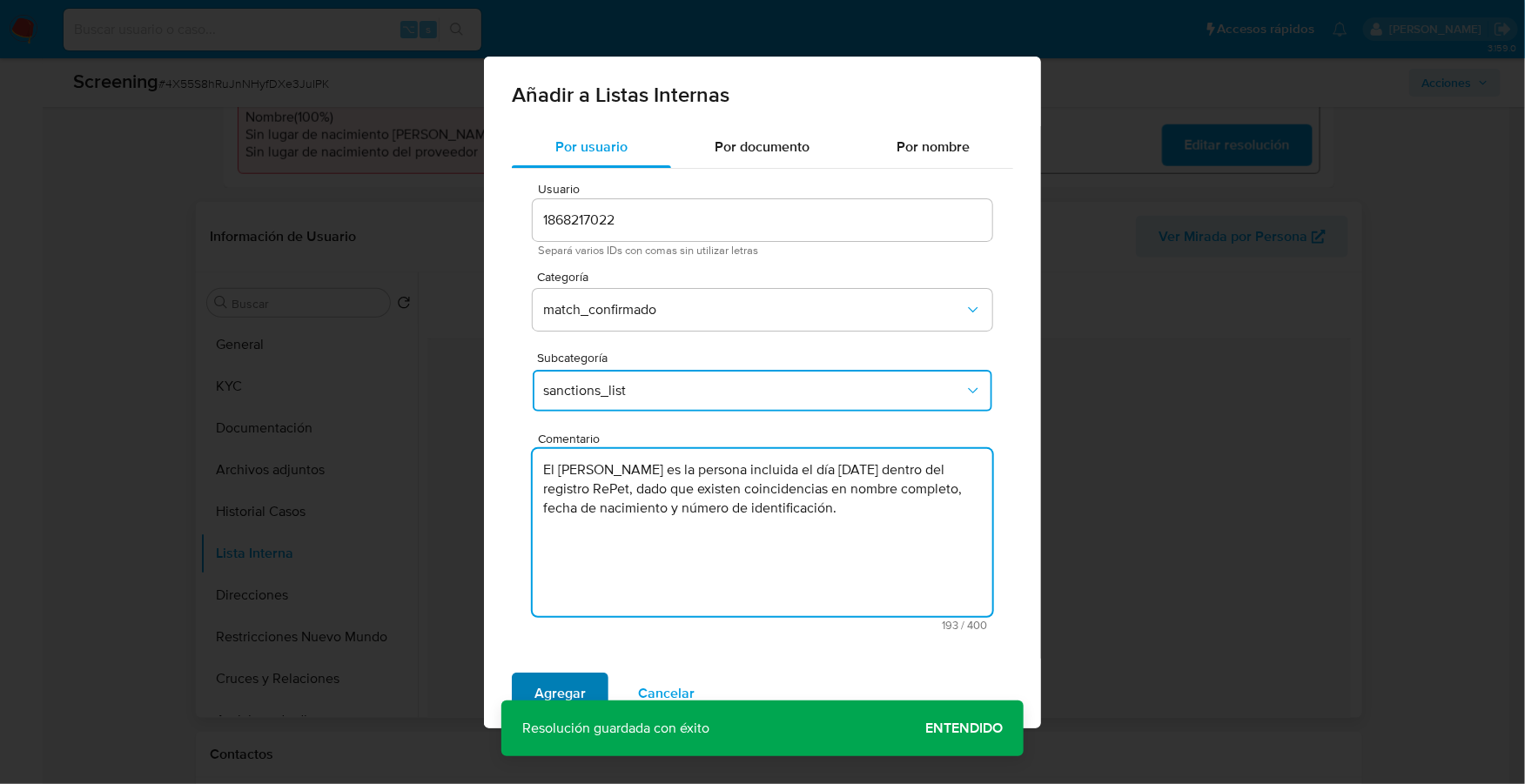
type textarea "El Sr[PERSON_NAME] es la persona incluida el dí[DATE]25 dentro del registro ReP…"
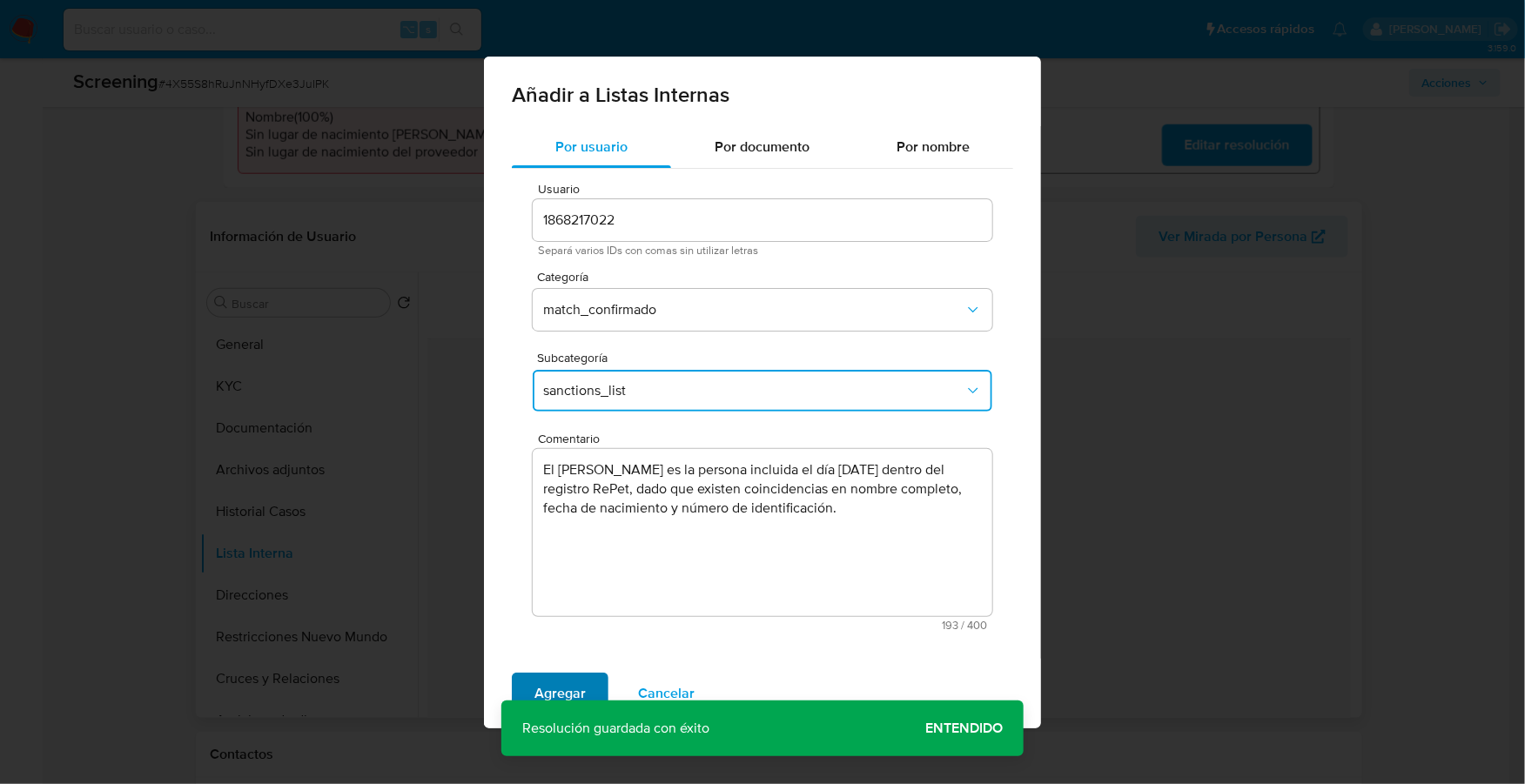
click at [565, 675] on span "Agregar" at bounding box center [560, 694] width 52 height 38
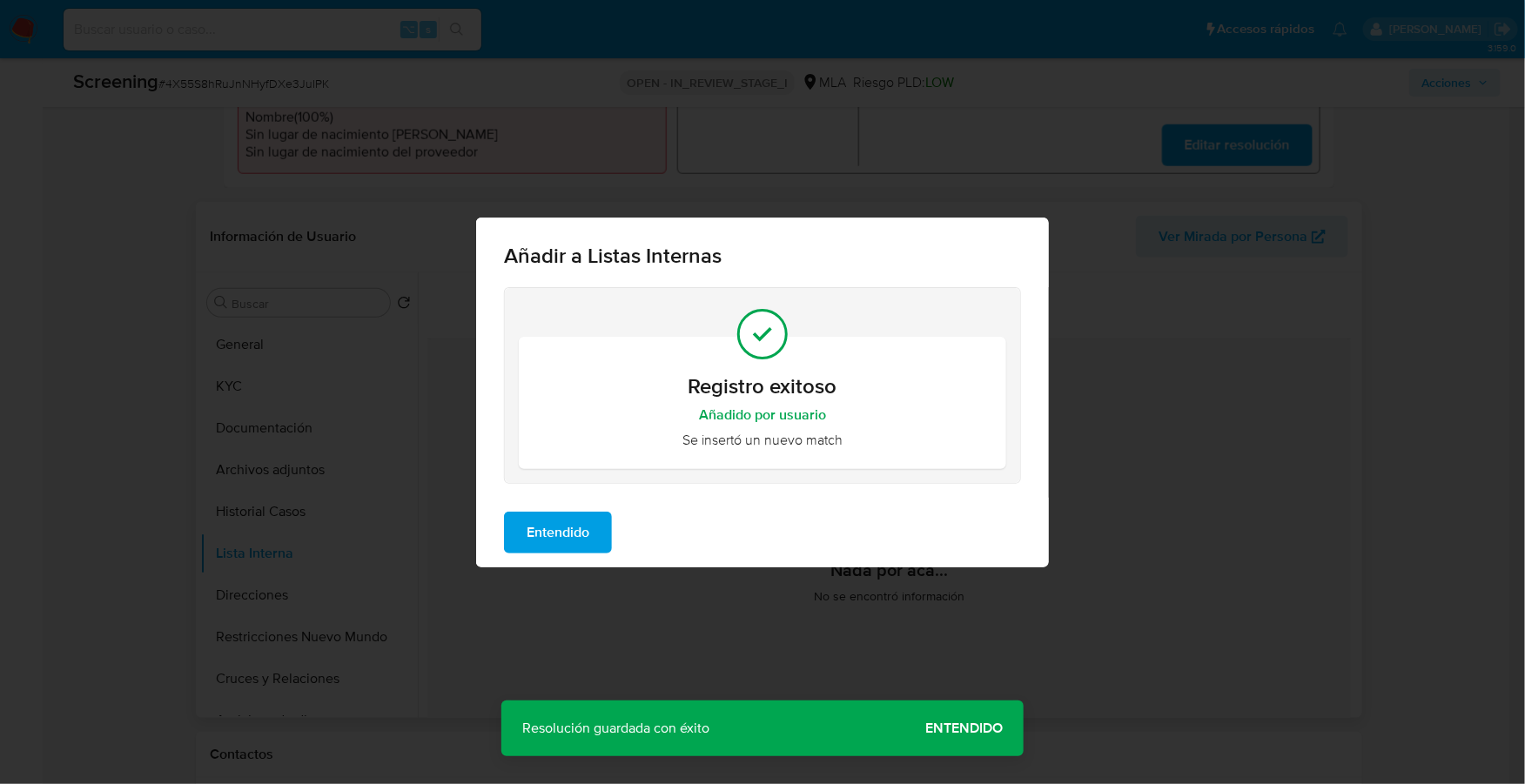
click at [554, 514] on span "Entendido" at bounding box center [557, 533] width 62 height 38
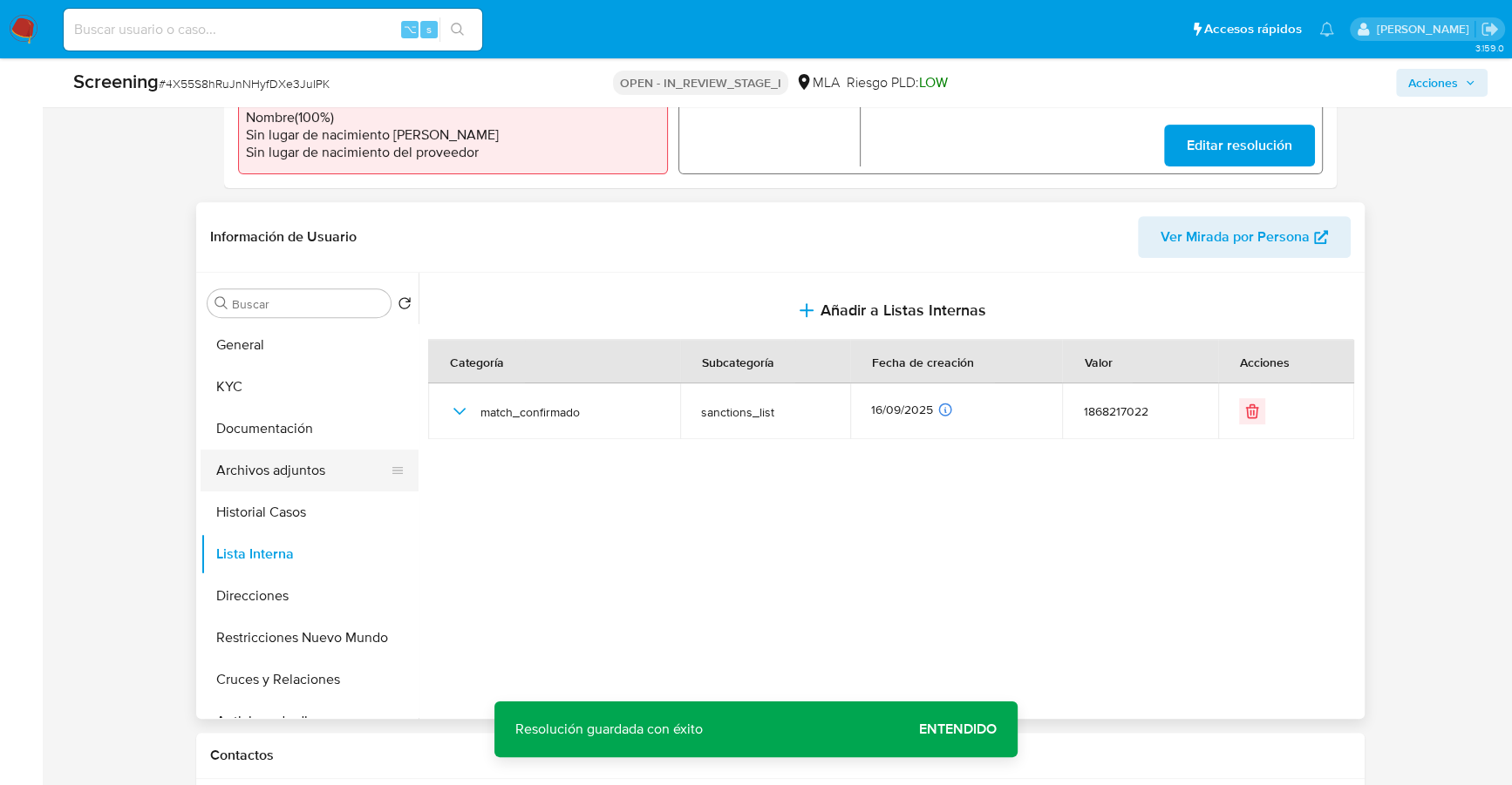
click at [268, 467] on button "Archivos adjuntos" at bounding box center [302, 471] width 204 height 42
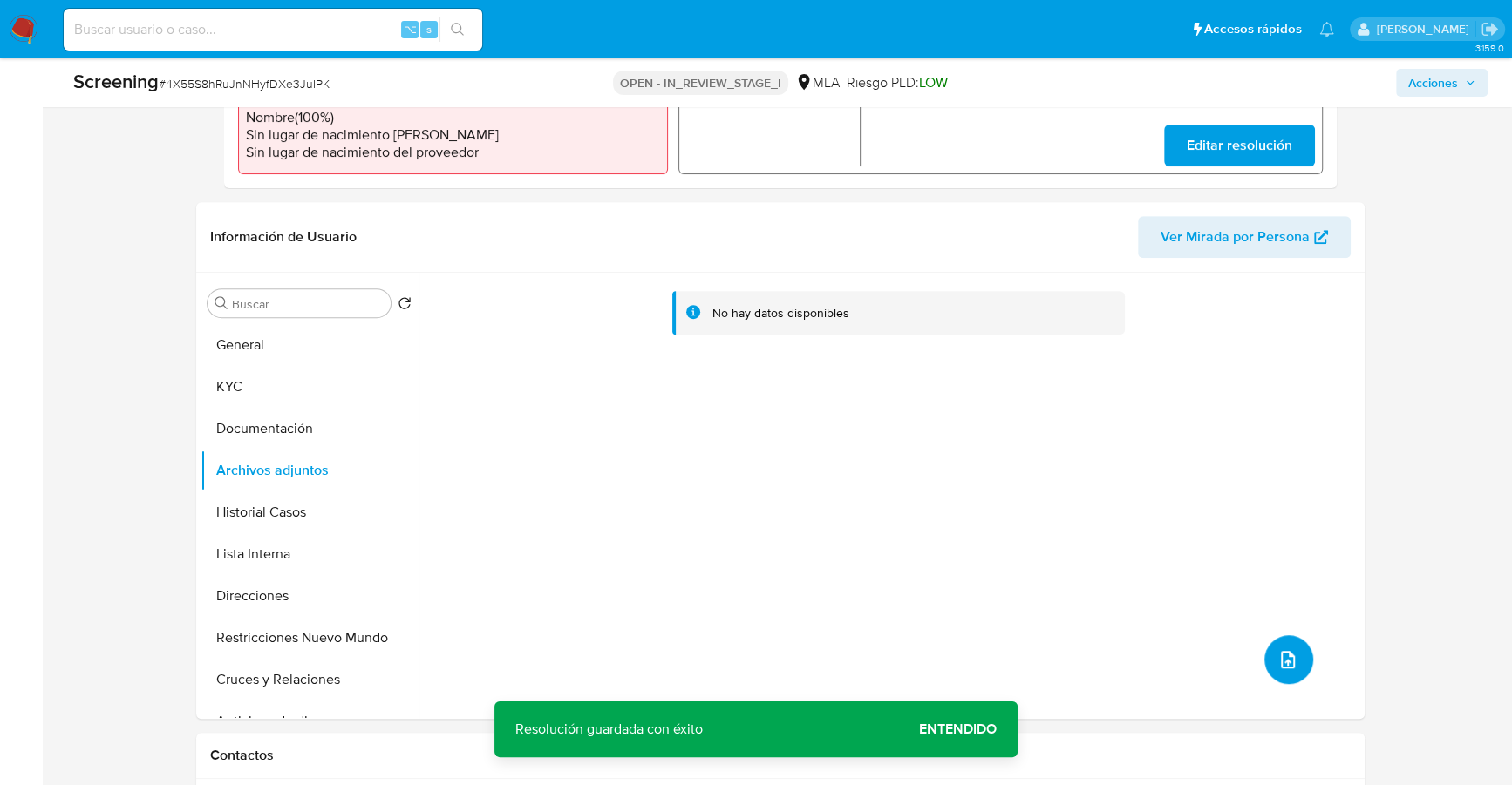
click at [1277, 649] on icon "upload-file" at bounding box center [1287, 659] width 21 height 21
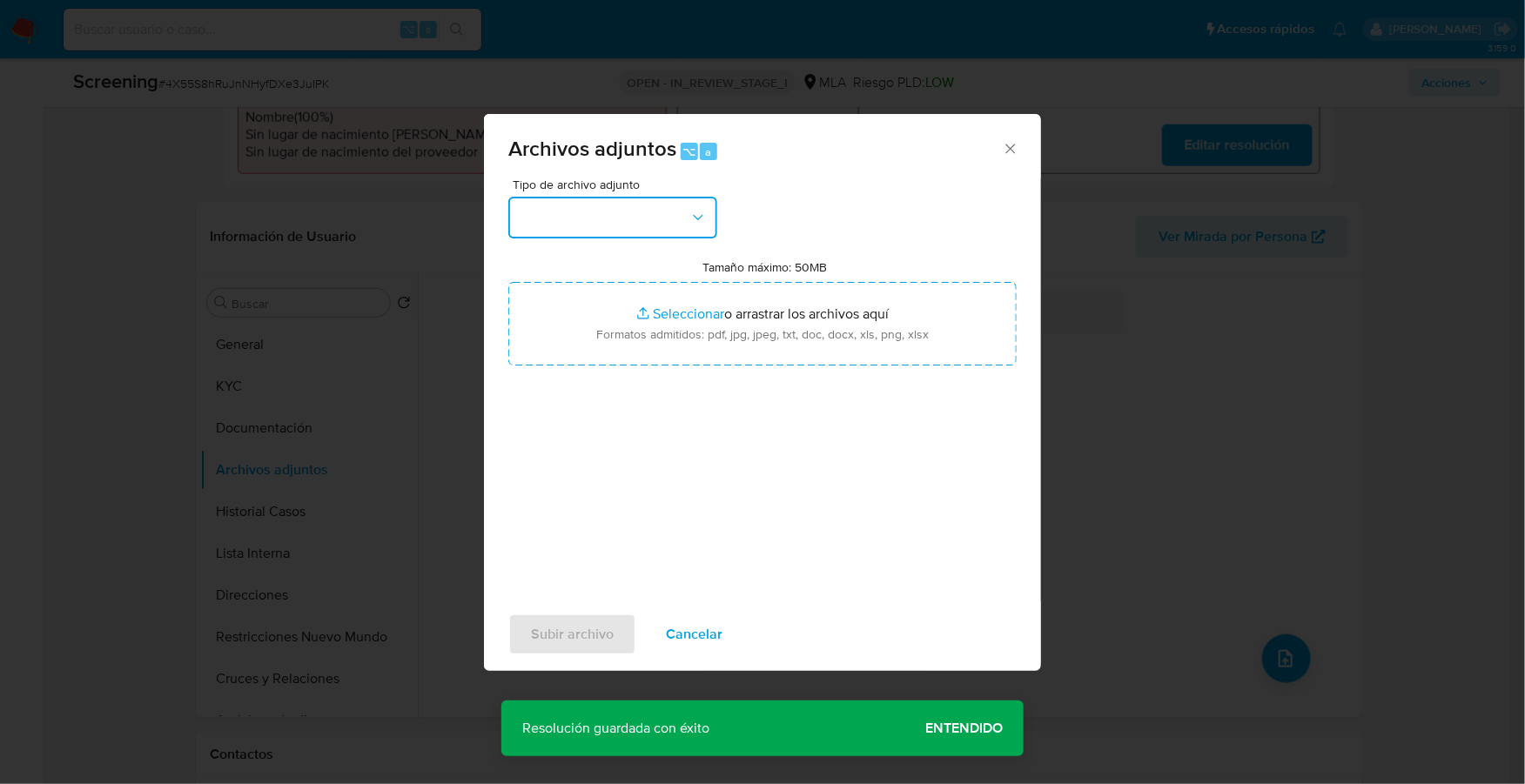
click at [606, 228] on button "button" at bounding box center [612, 217] width 209 height 42
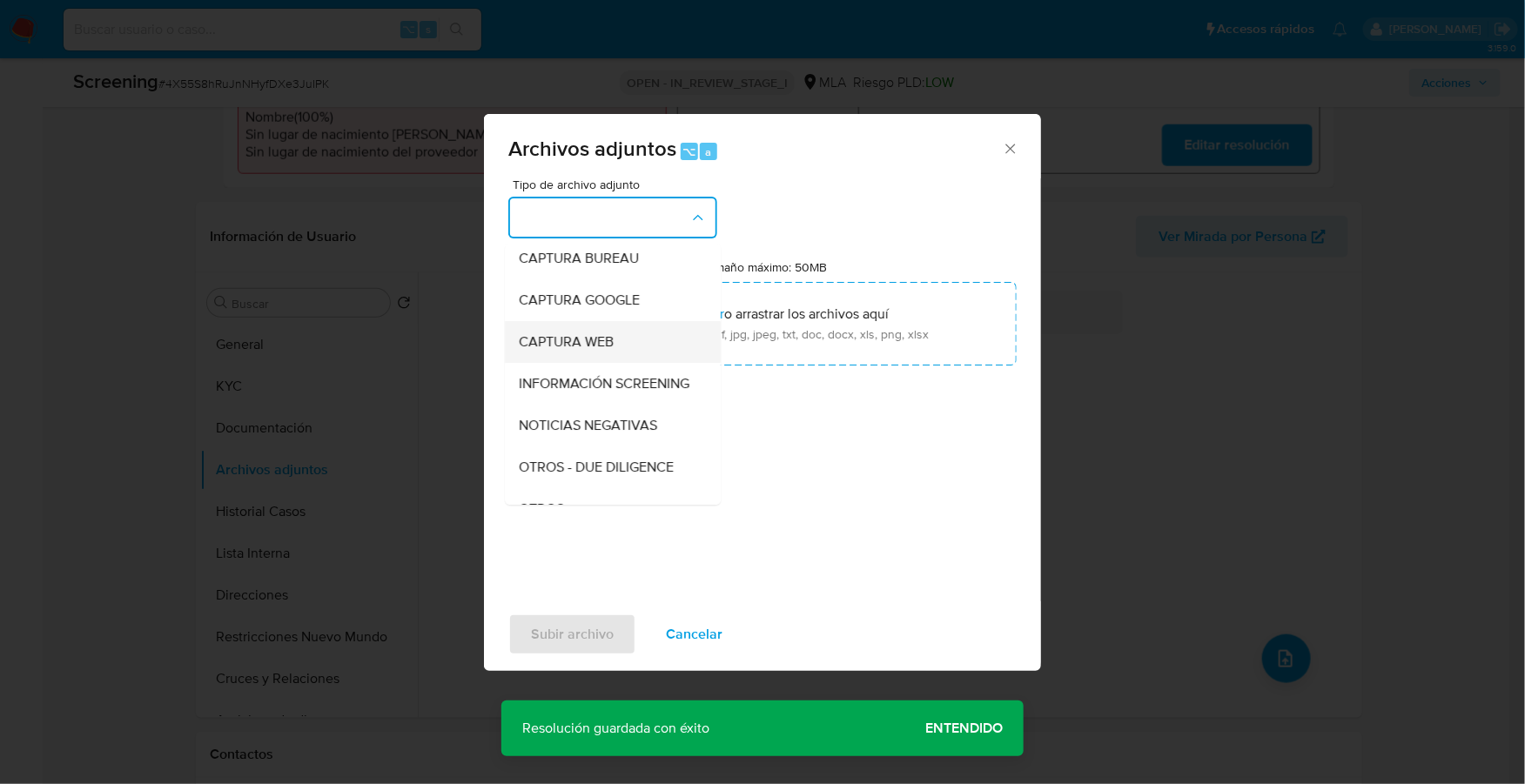
scroll to position [127, 0]
click at [579, 493] on div "OTROS" at bounding box center [608, 471] width 177 height 42
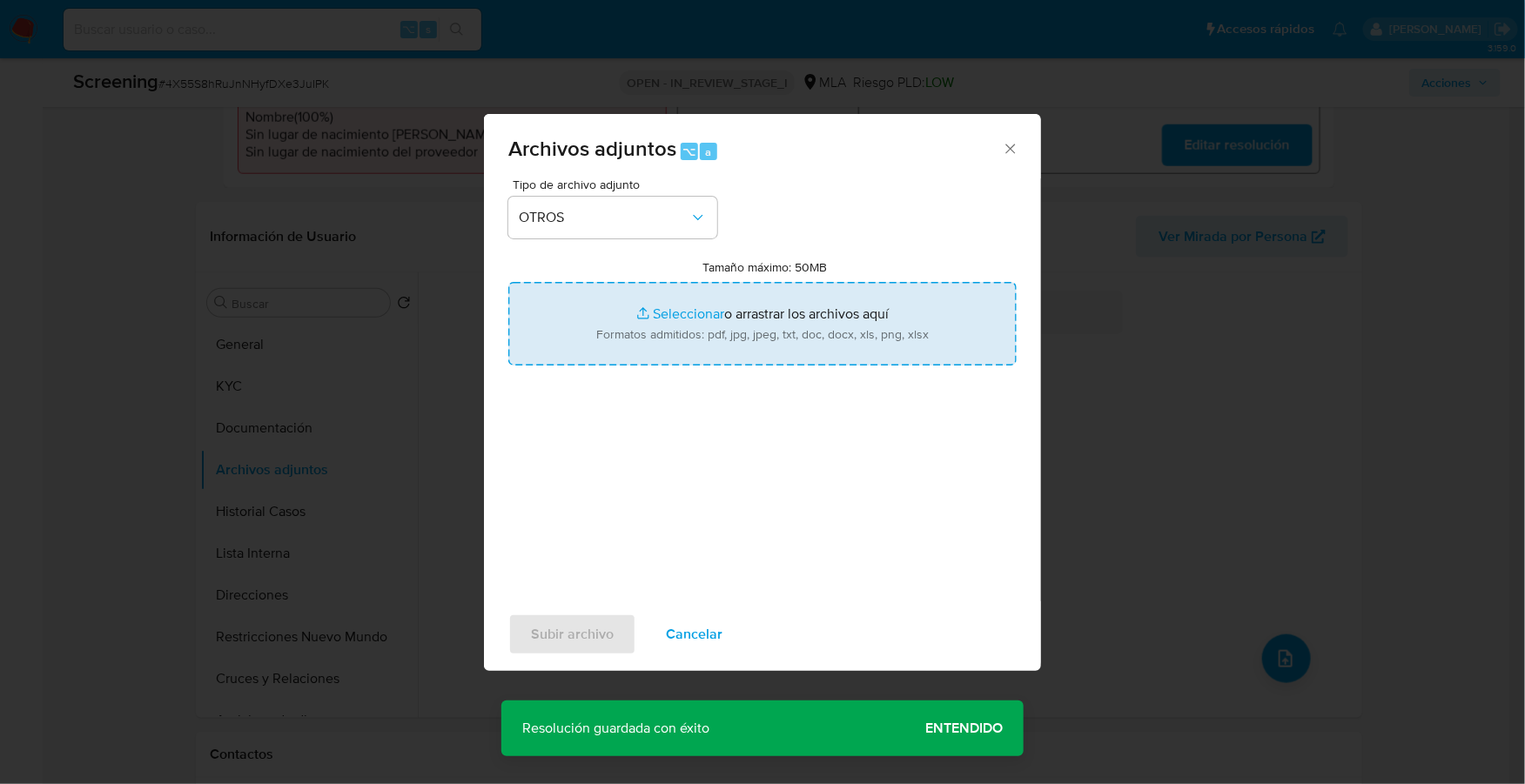
click at [677, 307] on input "Tamaño máximo: 50MB Seleccionar archivos" at bounding box center [762, 324] width 508 height 83
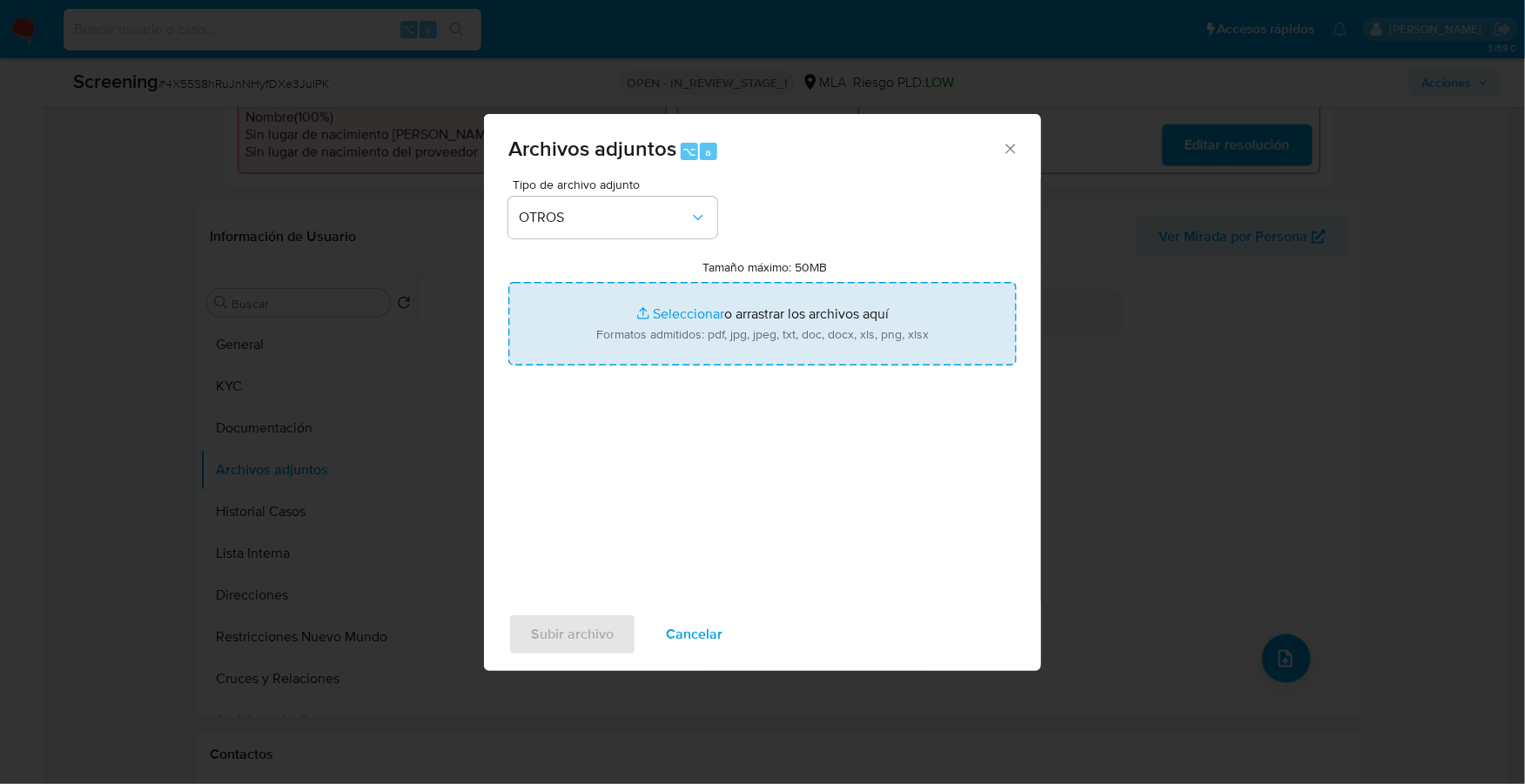
type input "C:\fakepath\AFIP - Administración Federal de Ingresos Públicos COÑA.pdf"
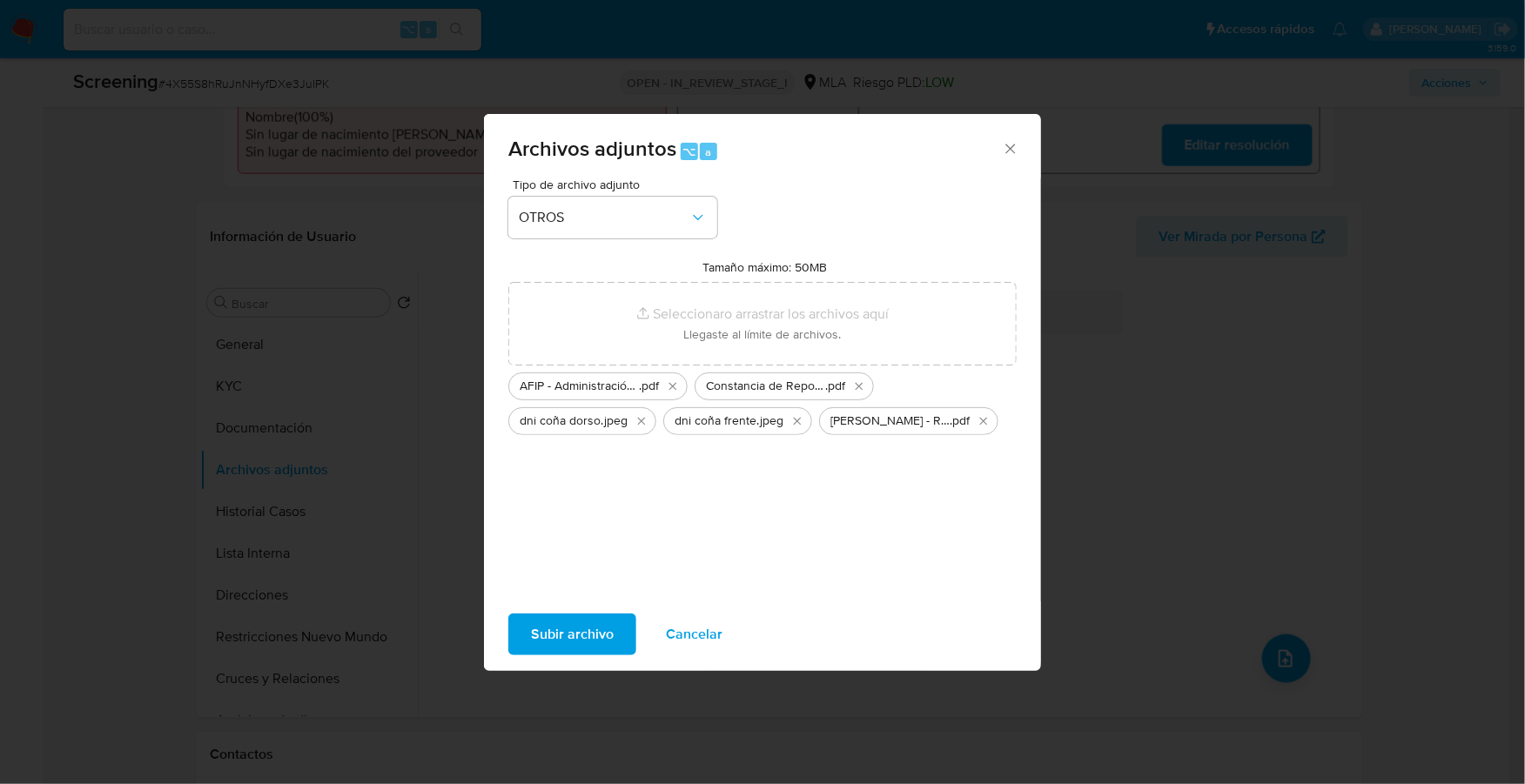
click at [588, 638] on span "Subir archivo" at bounding box center [572, 634] width 82 height 38
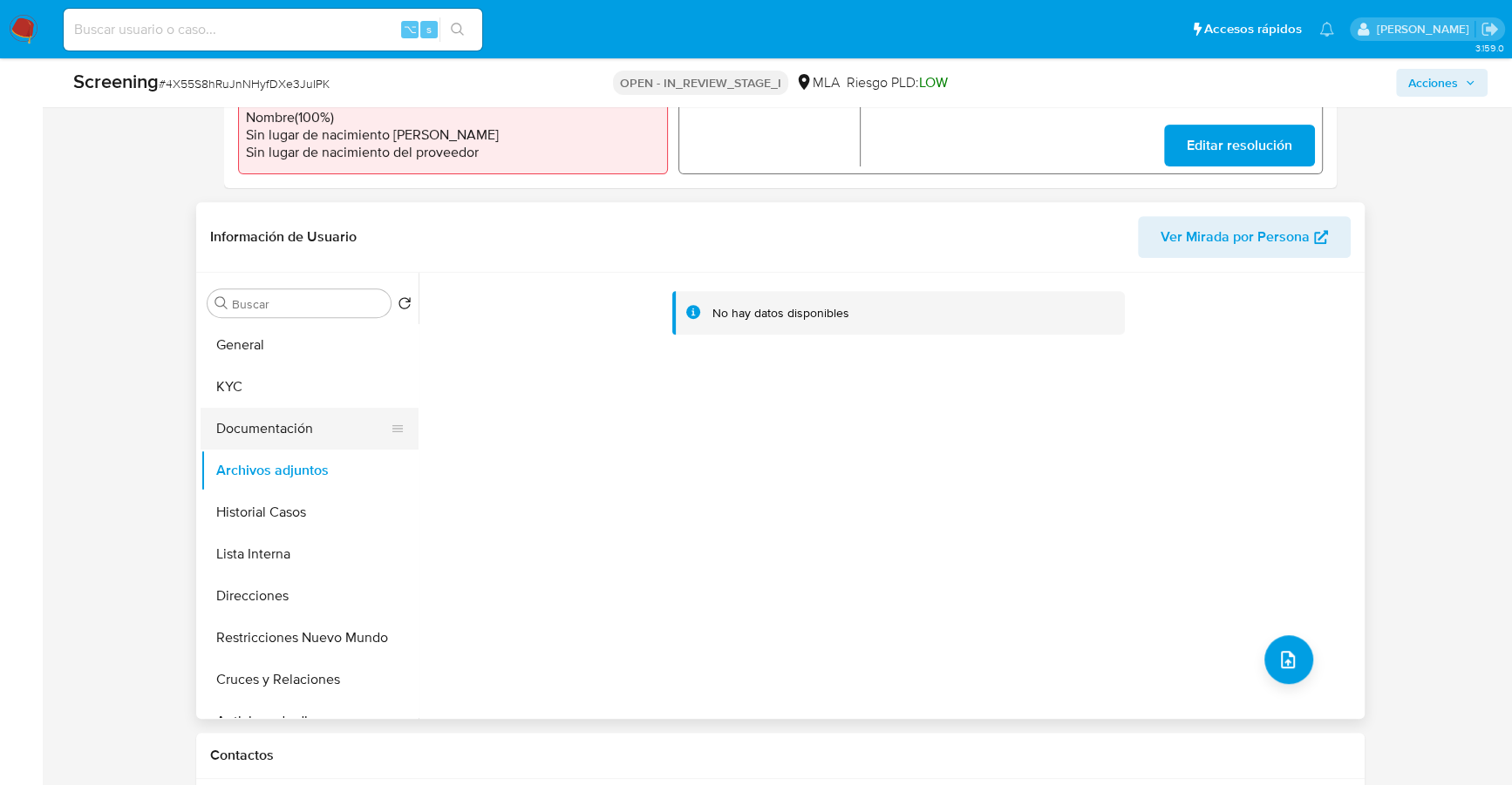
click at [272, 416] on button "Documentación" at bounding box center [302, 428] width 204 height 42
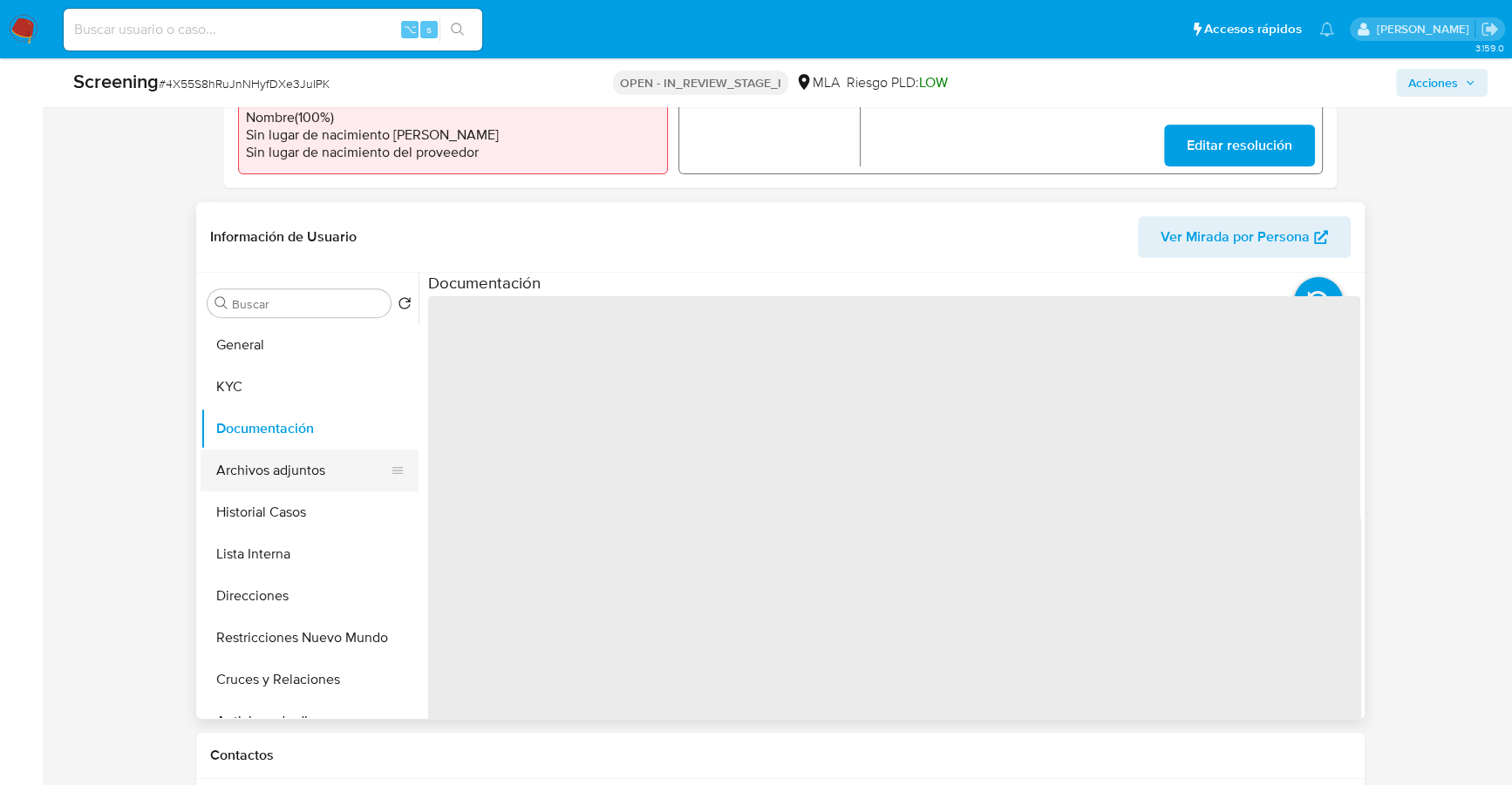
click at [280, 463] on button "Archivos adjuntos" at bounding box center [302, 471] width 204 height 42
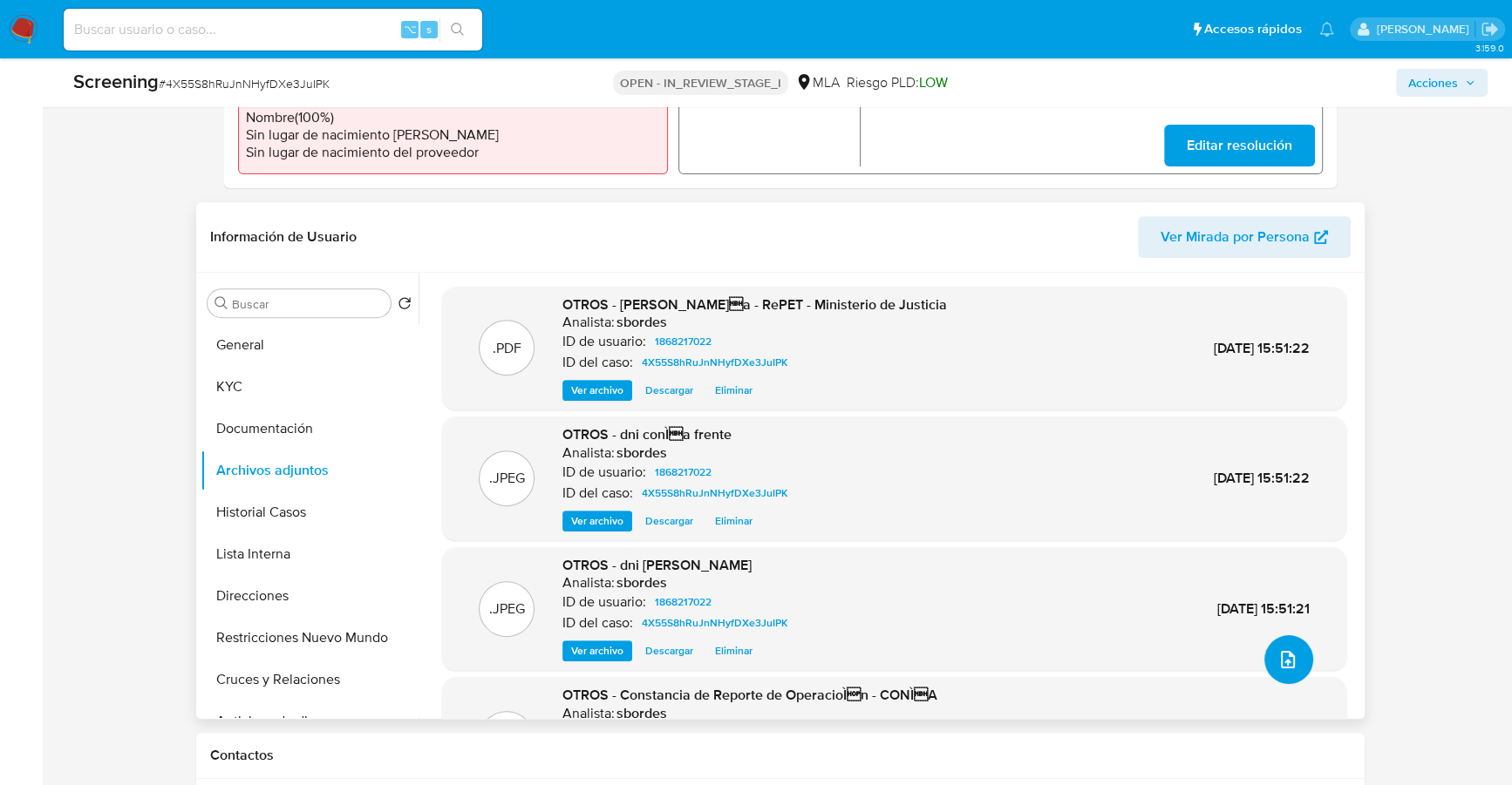
click at [1277, 666] on span "upload-file" at bounding box center [1287, 659] width 21 height 21
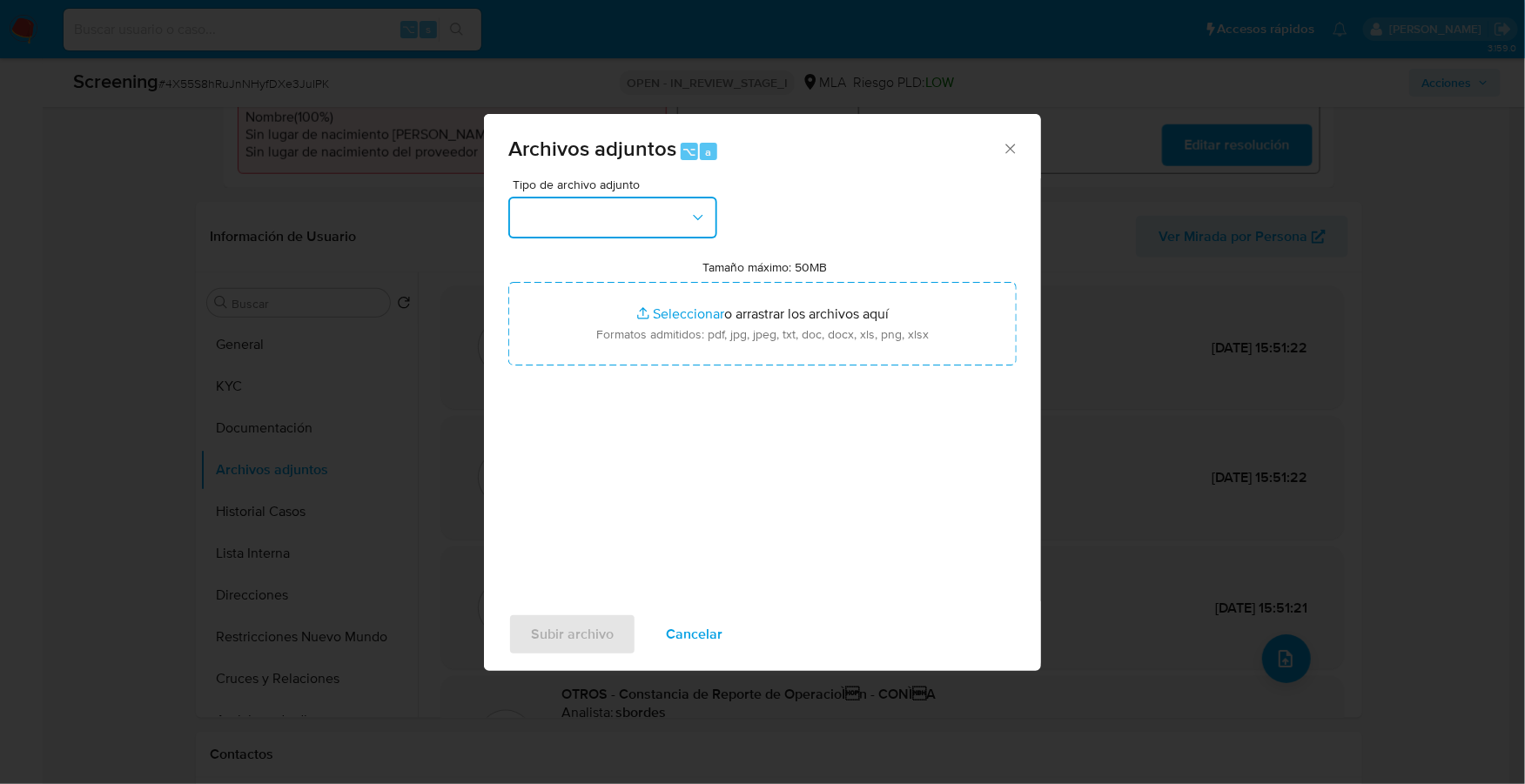
click at [594, 215] on button "button" at bounding box center [612, 217] width 209 height 42
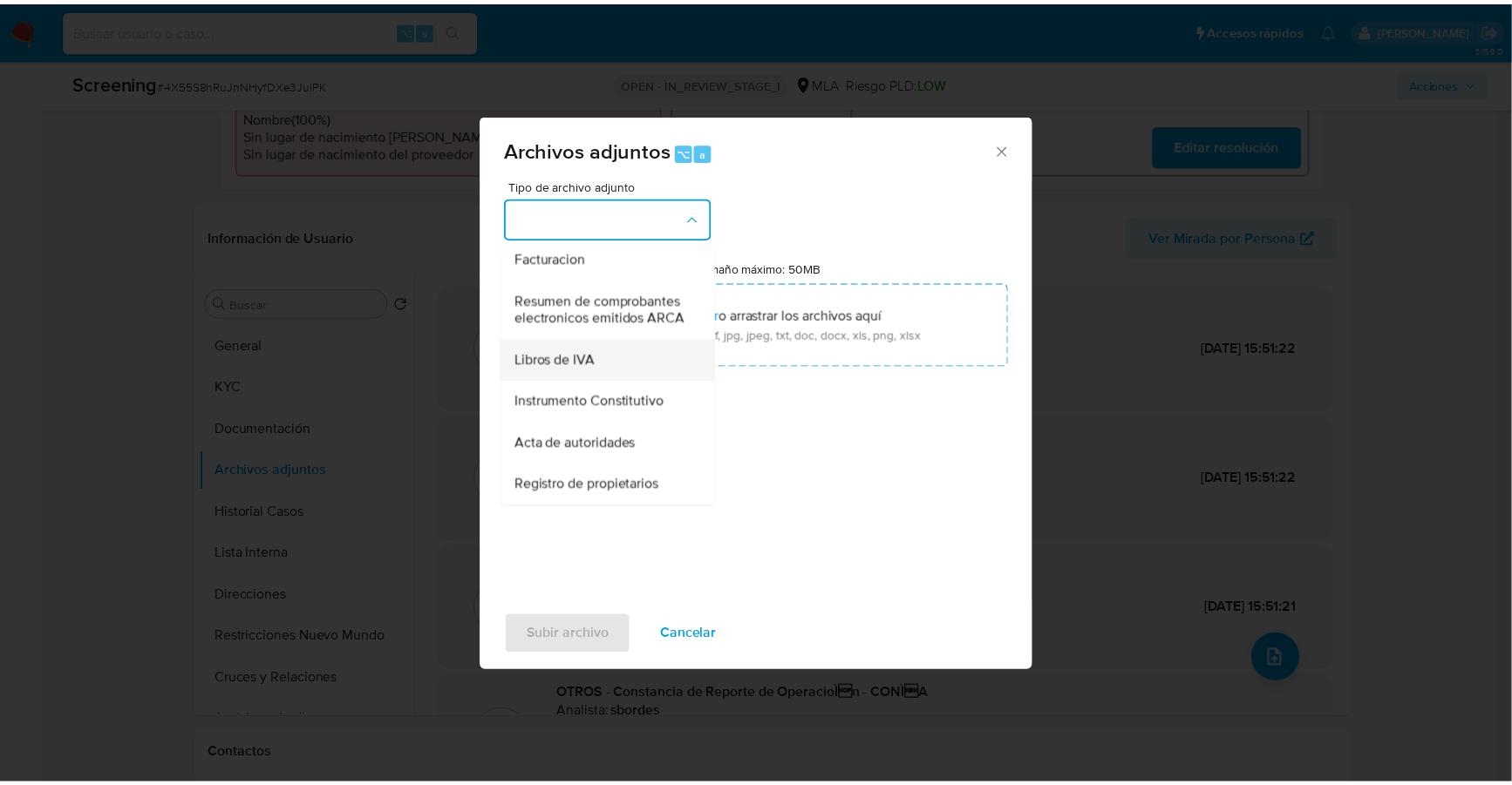
scroll to position [311, 0]
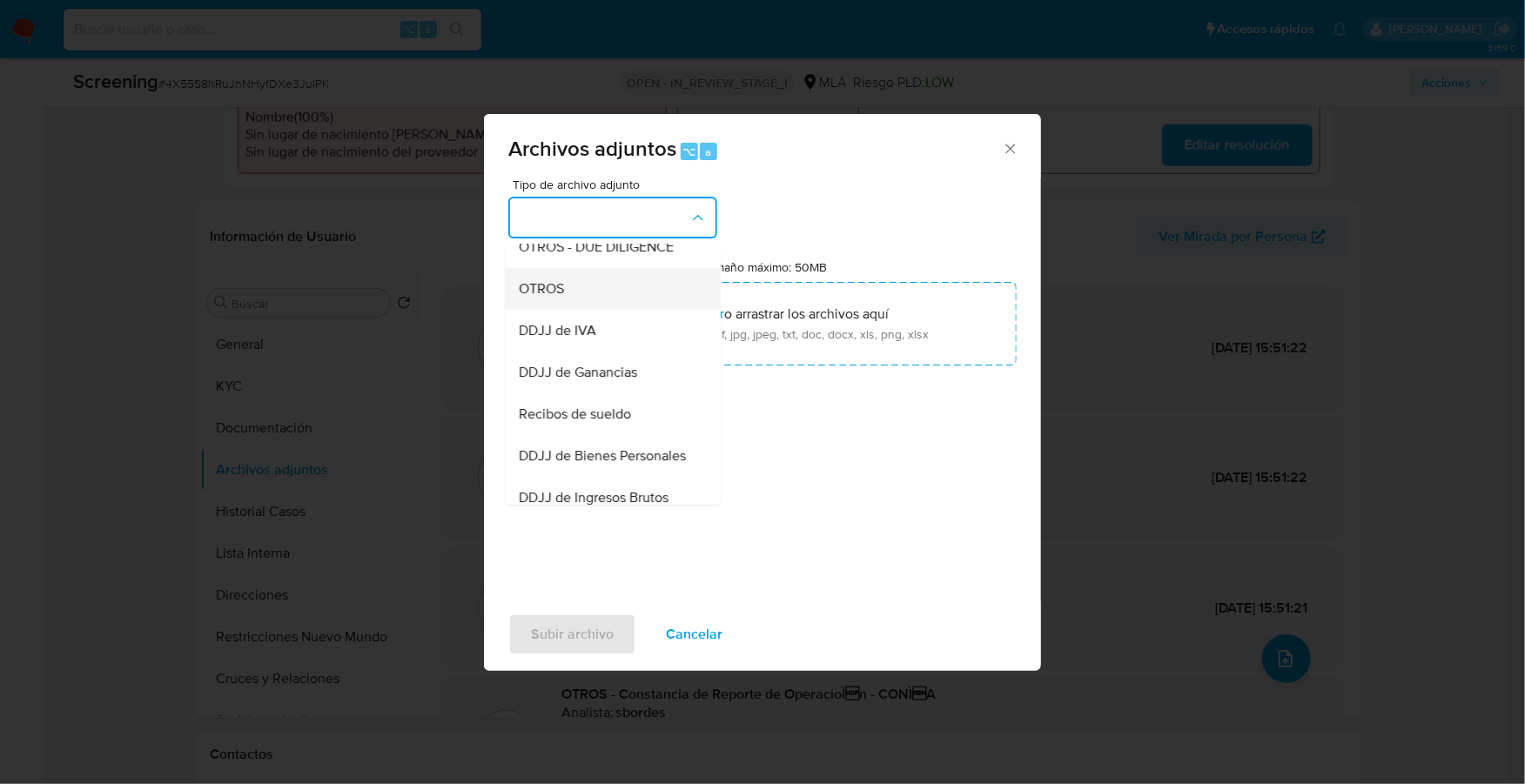
click at [567, 308] on div "OTROS" at bounding box center [608, 288] width 177 height 42
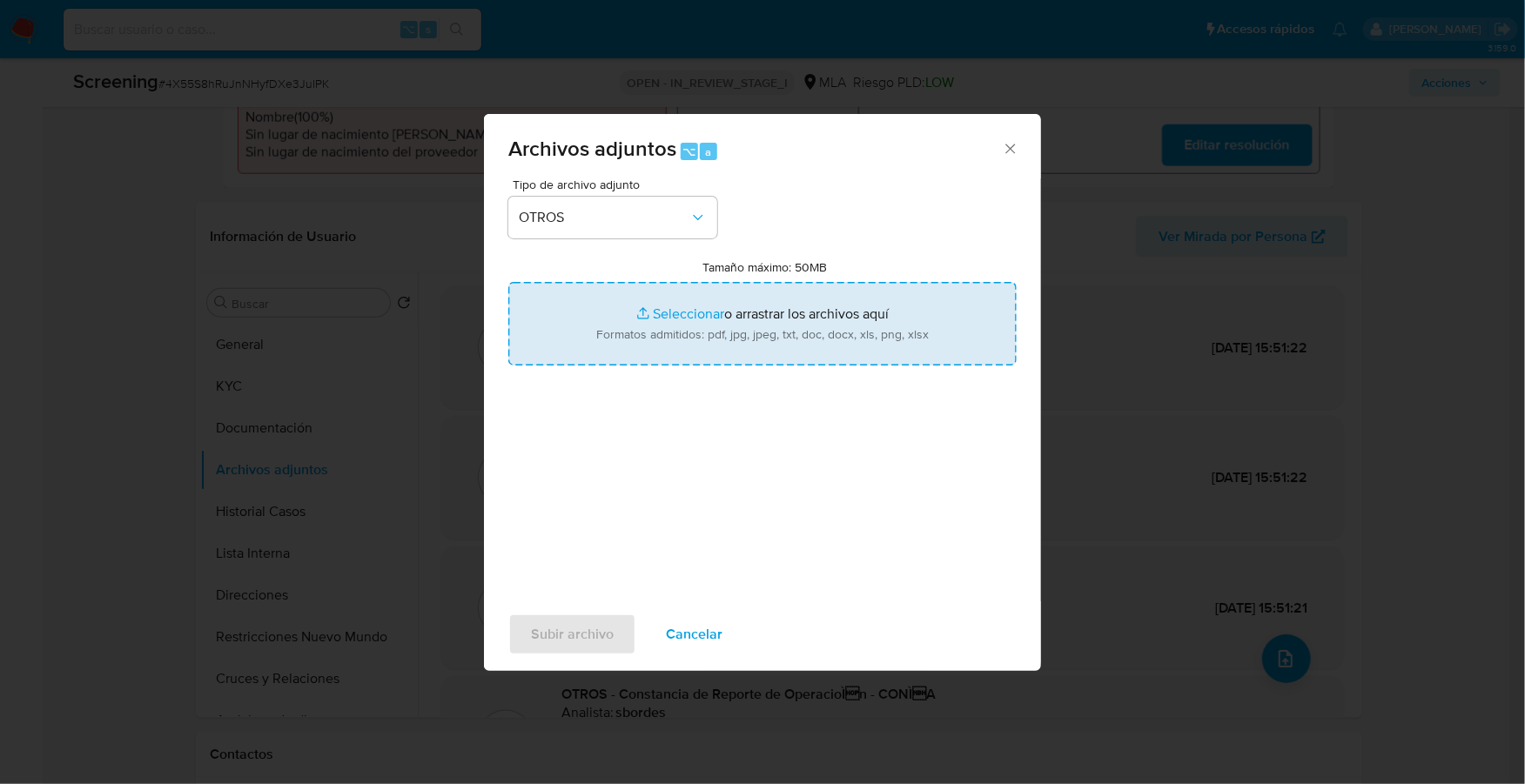
click at [687, 316] on input "Tamaño máximo: 50MB Seleccionar archivos" at bounding box center [762, 324] width 508 height 83
type input "C:\fakepath\Movimientos- Gonzalo Fabian Coña.xlsx"
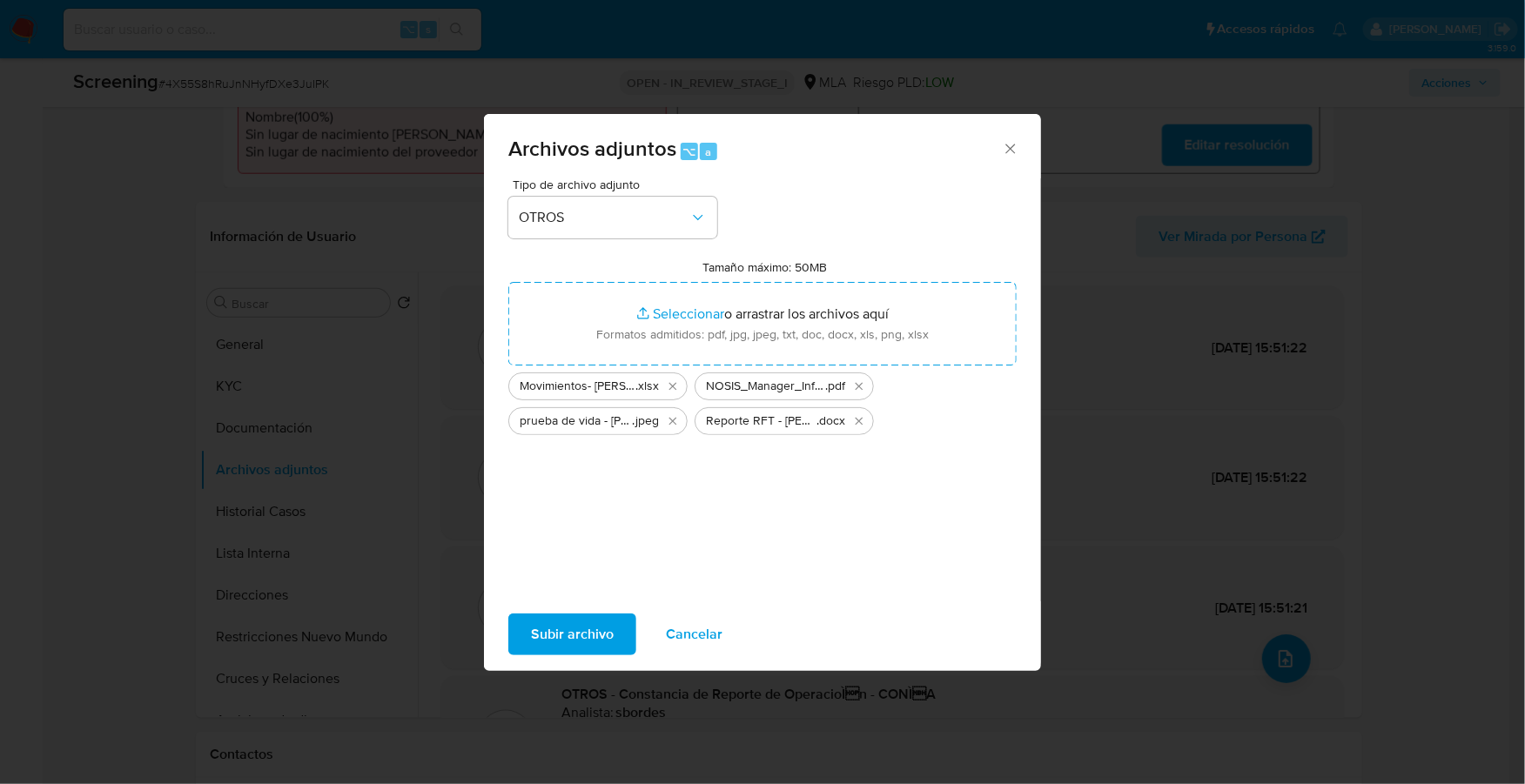
click at [567, 647] on span "Subir archivo" at bounding box center [572, 634] width 82 height 38
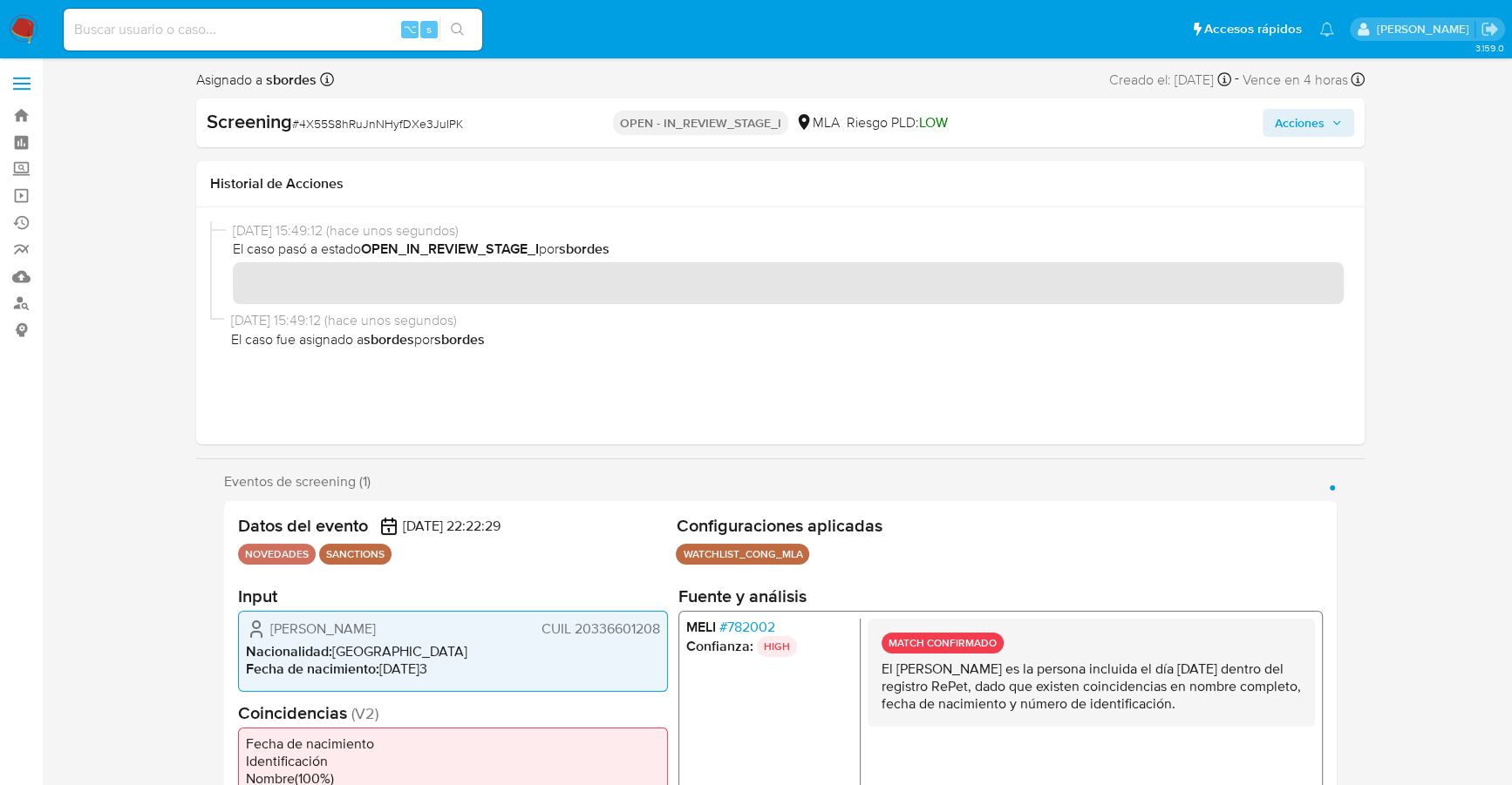
scroll to position [0, 0]
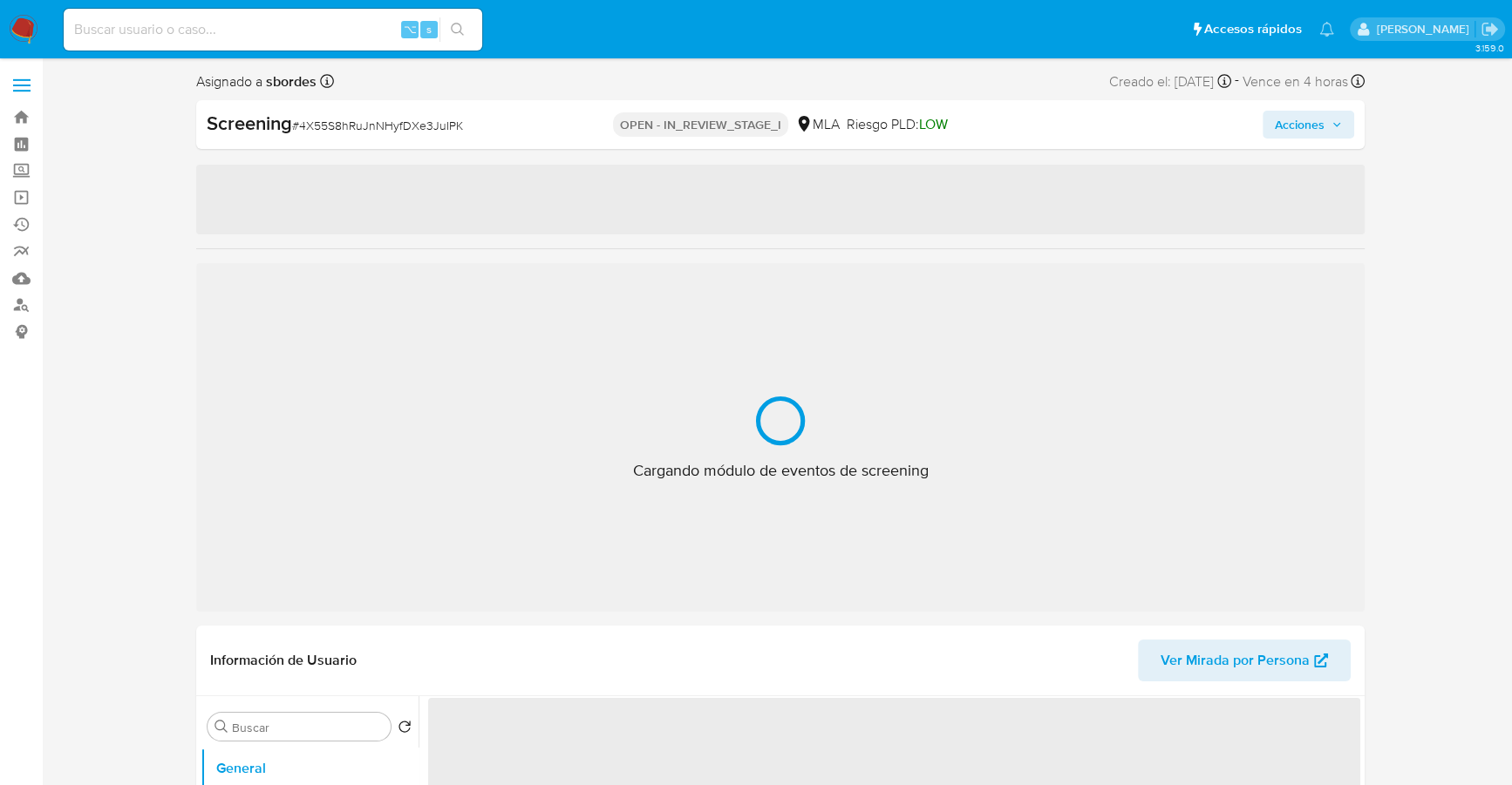
select select "10"
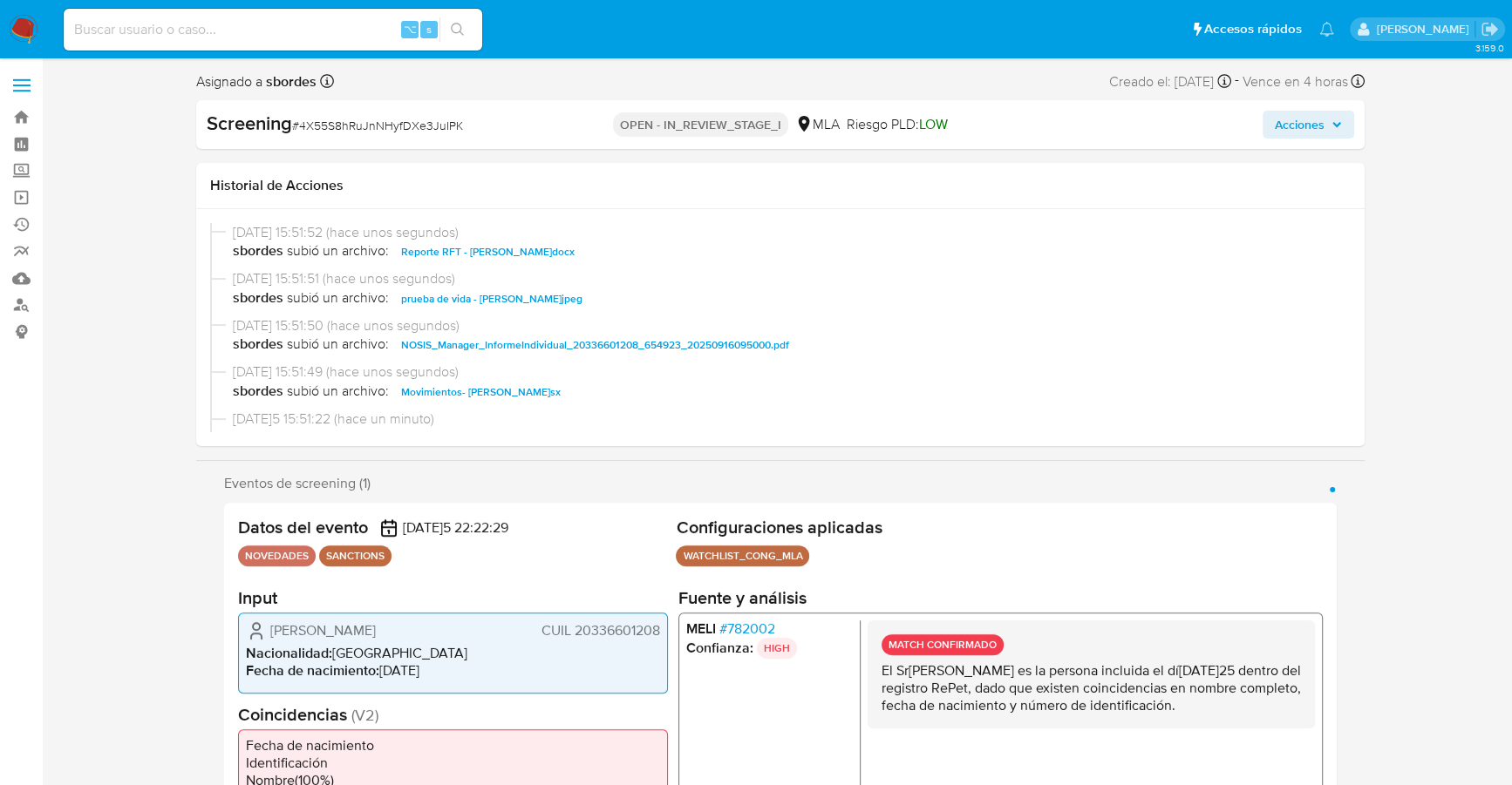
click at [1314, 123] on span "Acciones" at bounding box center [1299, 124] width 50 height 28
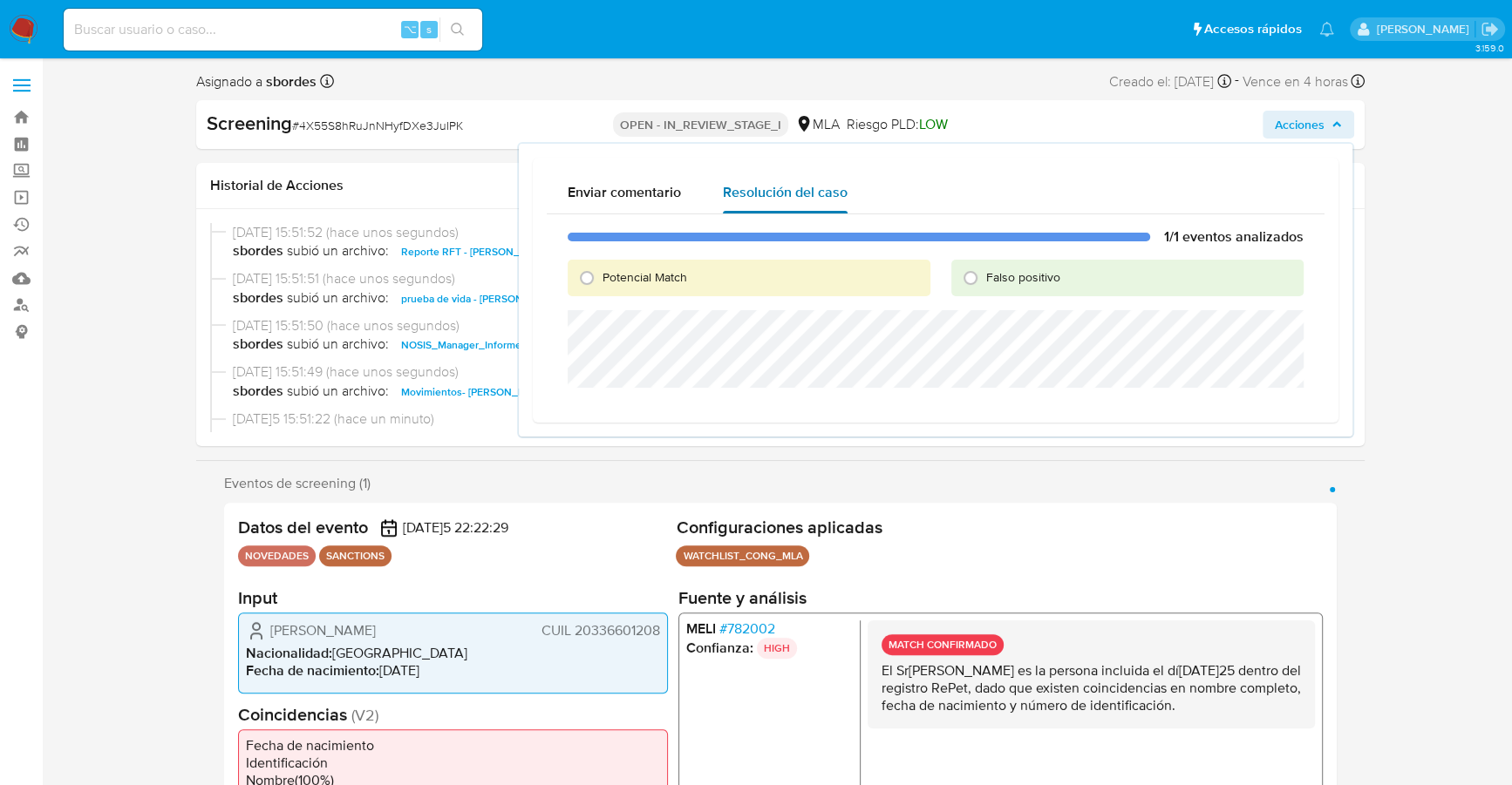
click at [801, 193] on span "Resolución del caso" at bounding box center [785, 192] width 125 height 20
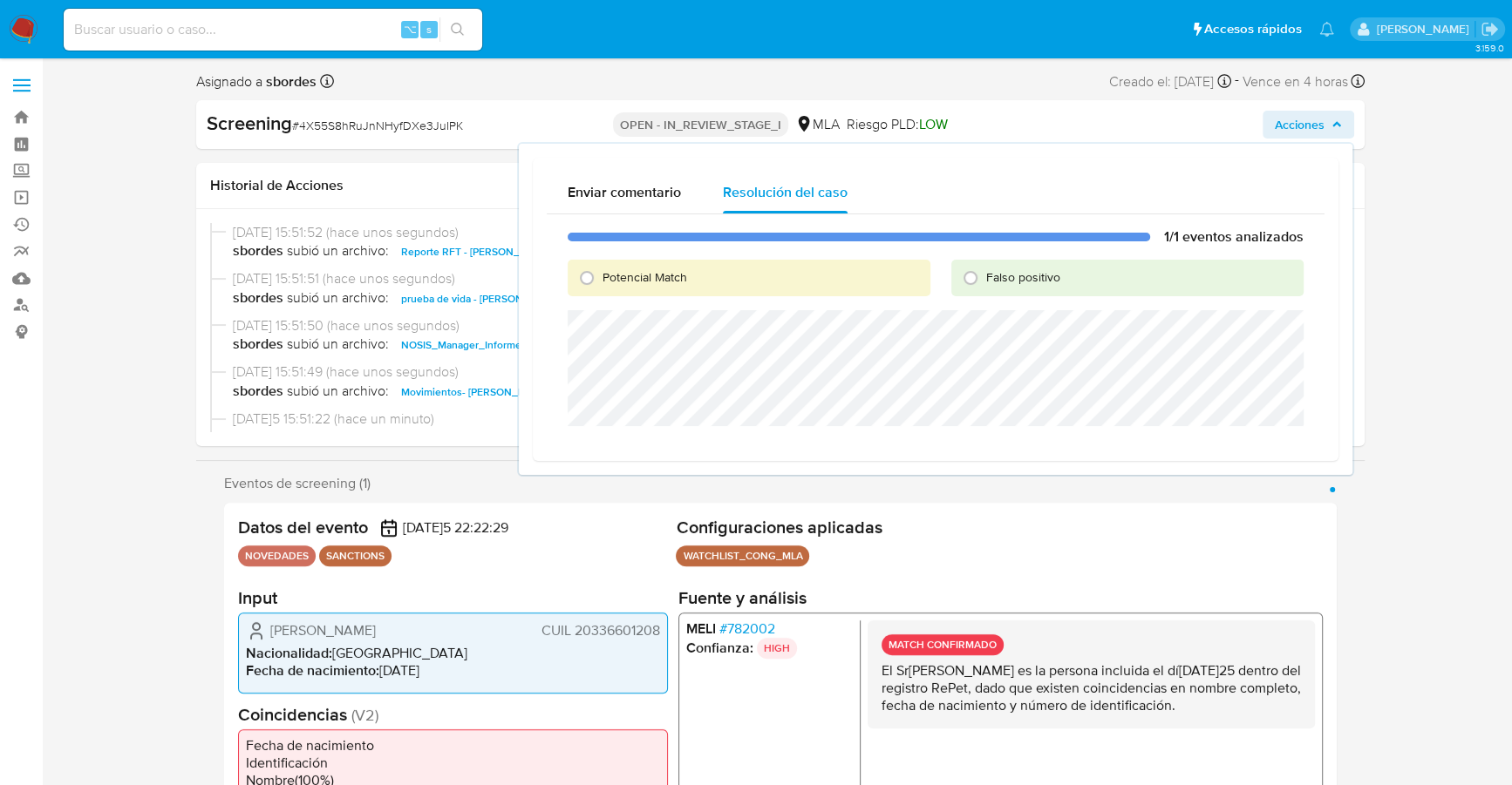
click at [628, 281] on span "Potencial Match" at bounding box center [644, 276] width 84 height 17
click at [601, 281] on input "Potencial Match" at bounding box center [586, 278] width 28 height 28
radio input "true"
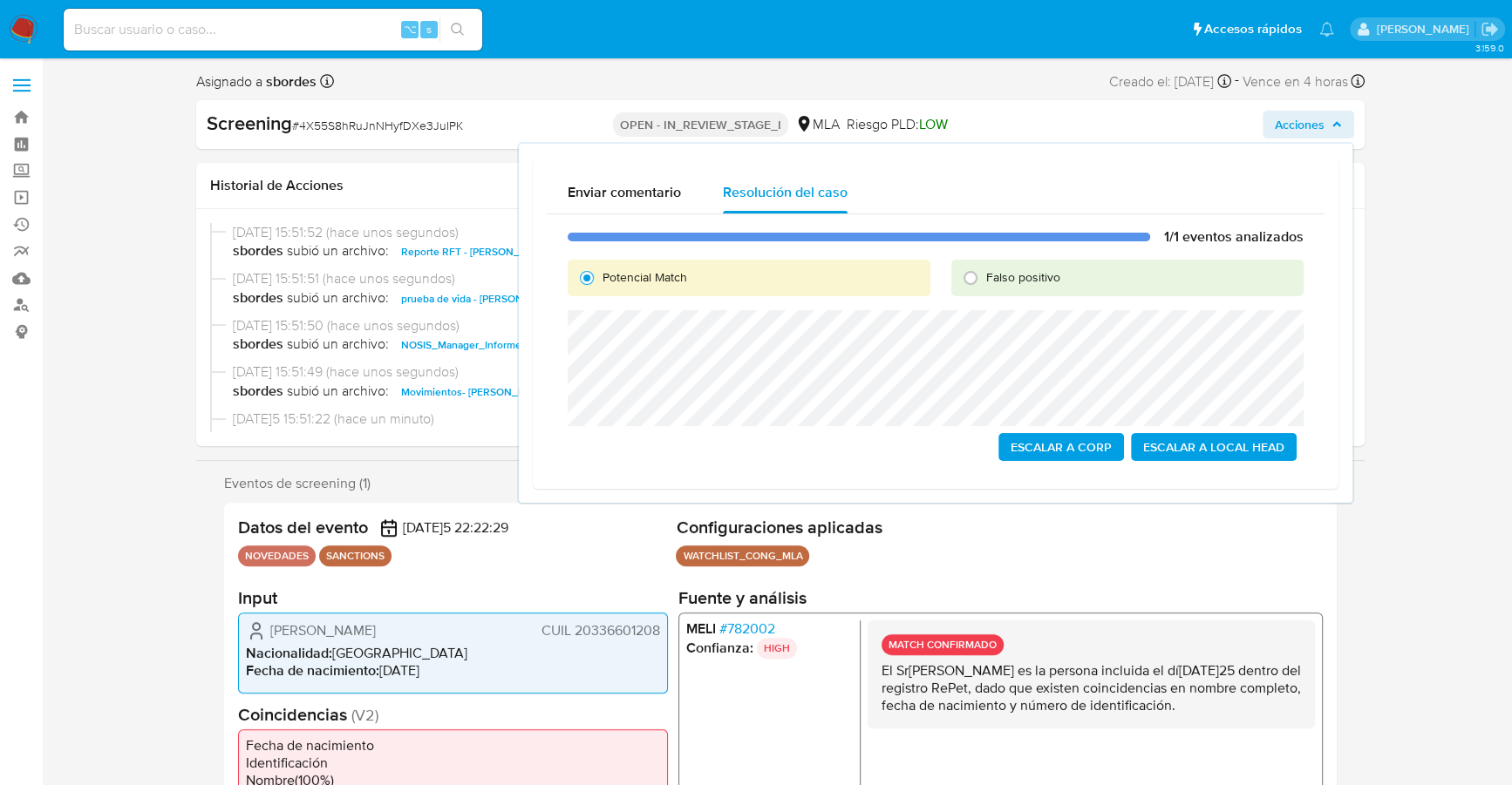
click at [1198, 447] on span "Escalar a Local Head" at bounding box center [1214, 446] width 141 height 24
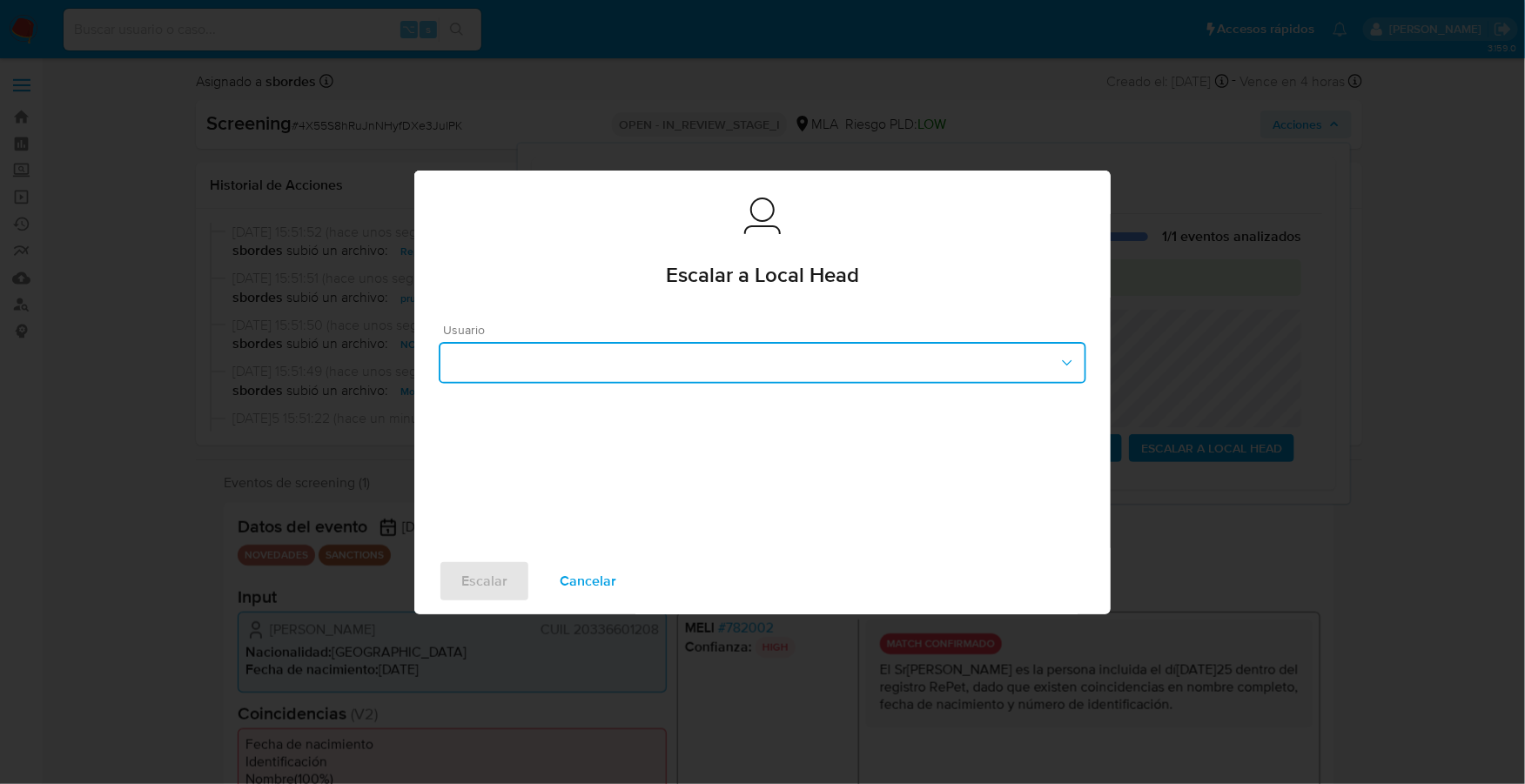
click at [687, 354] on button "button" at bounding box center [762, 363] width 648 height 42
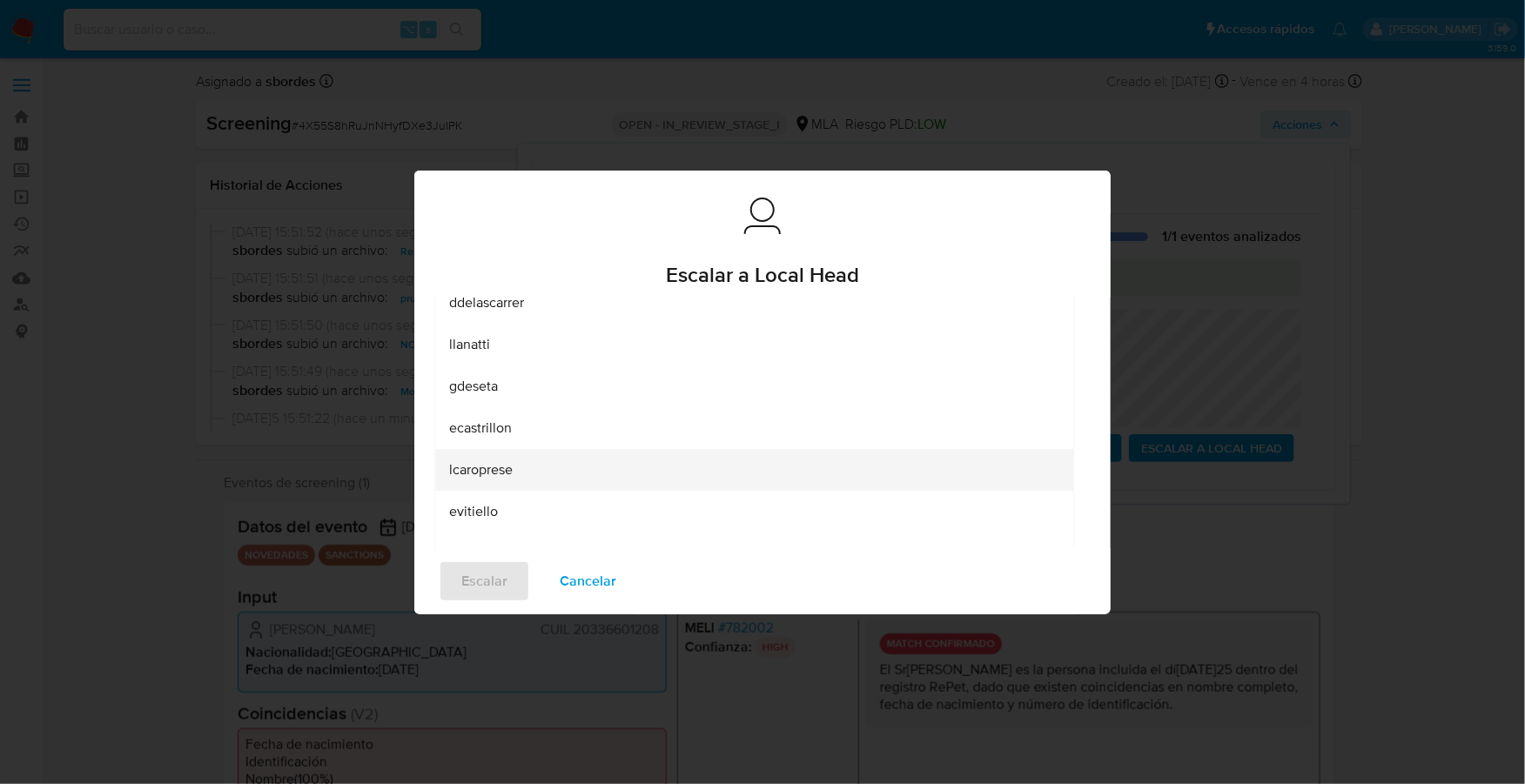
click at [501, 472] on span "lcaroprese" at bounding box center [481, 469] width 63 height 17
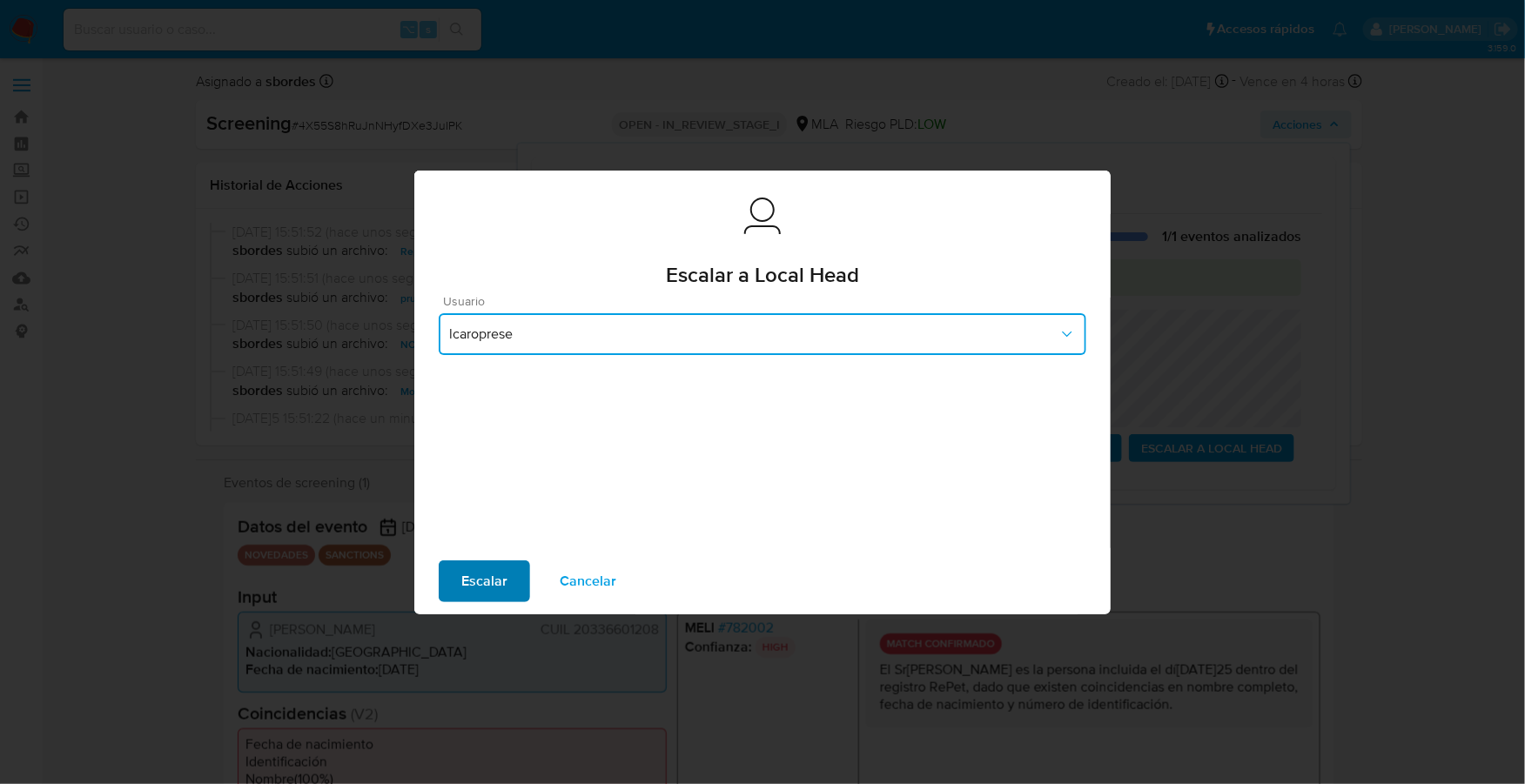
scroll to position [24, 0]
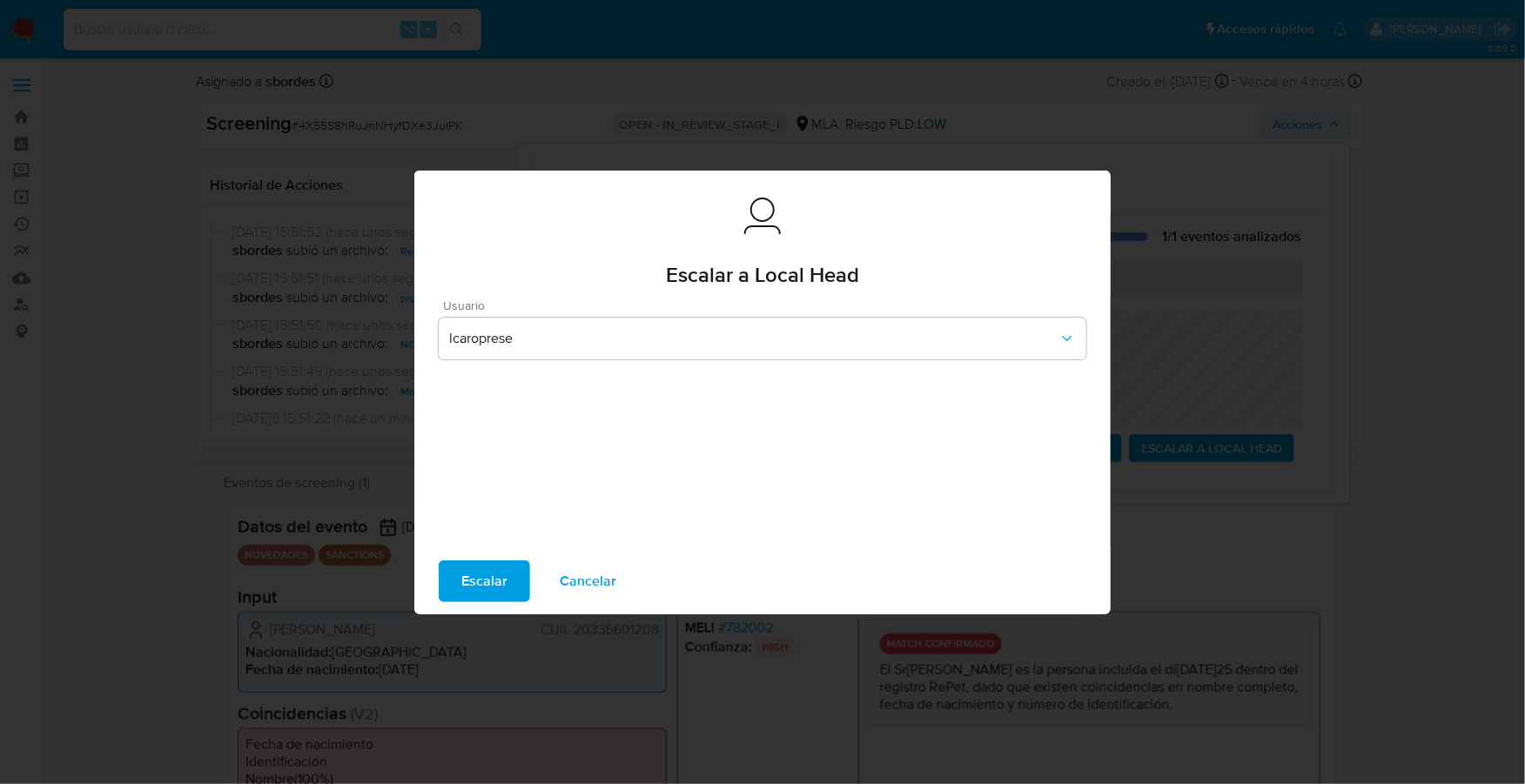
click at [481, 587] on span "Escalar" at bounding box center [484, 581] width 46 height 38
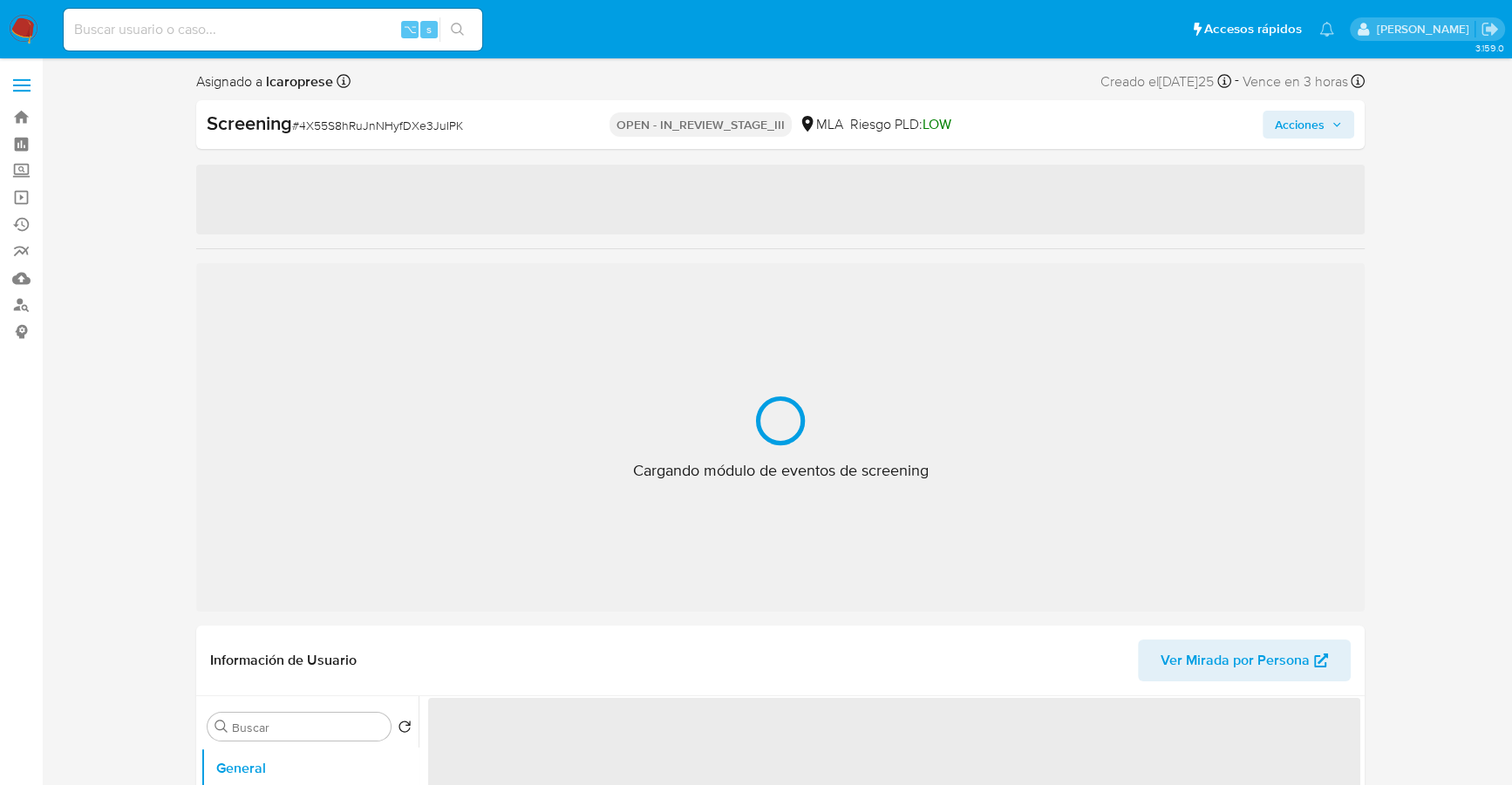
select select "10"
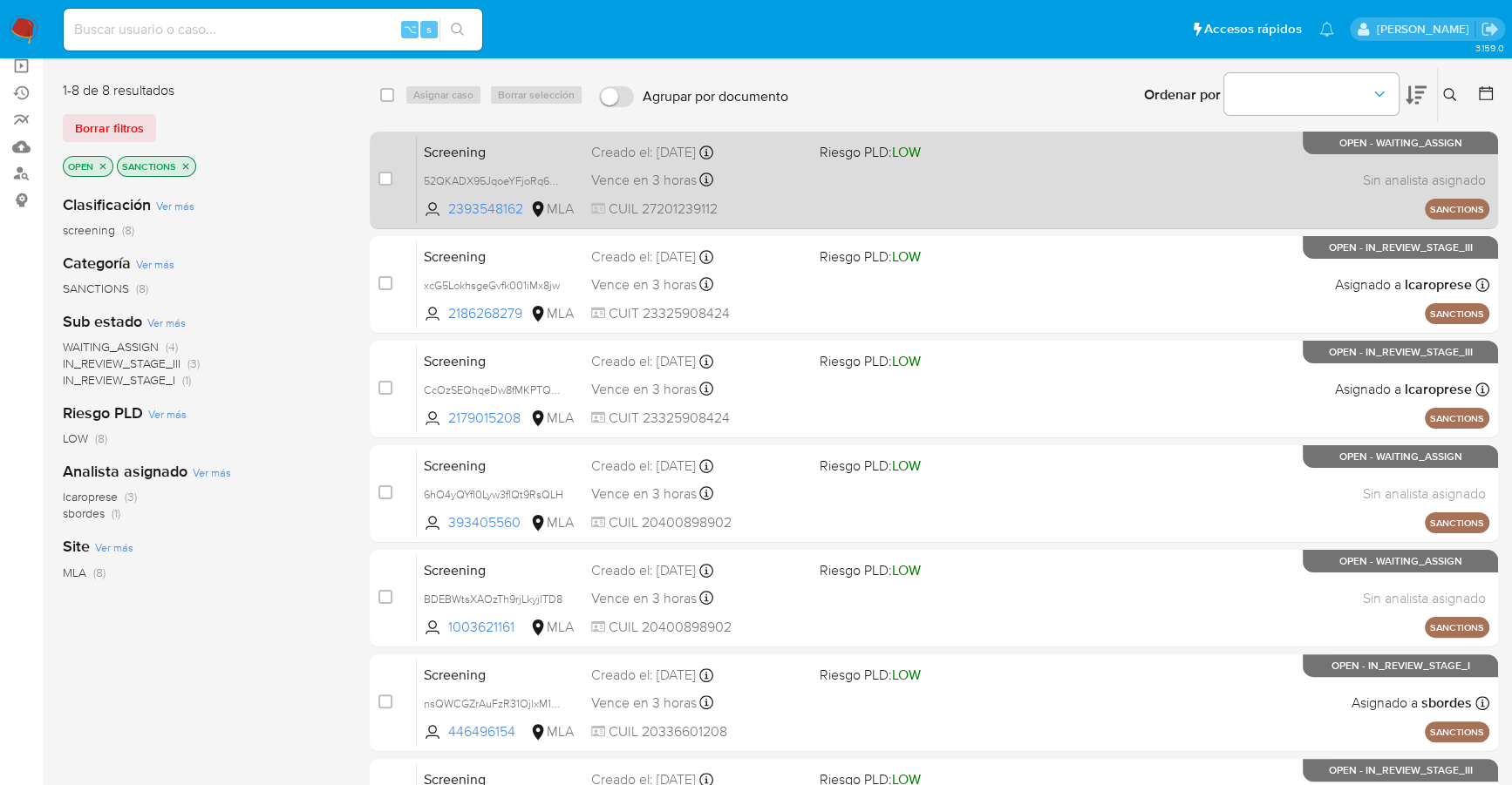
scroll to position [263, 0]
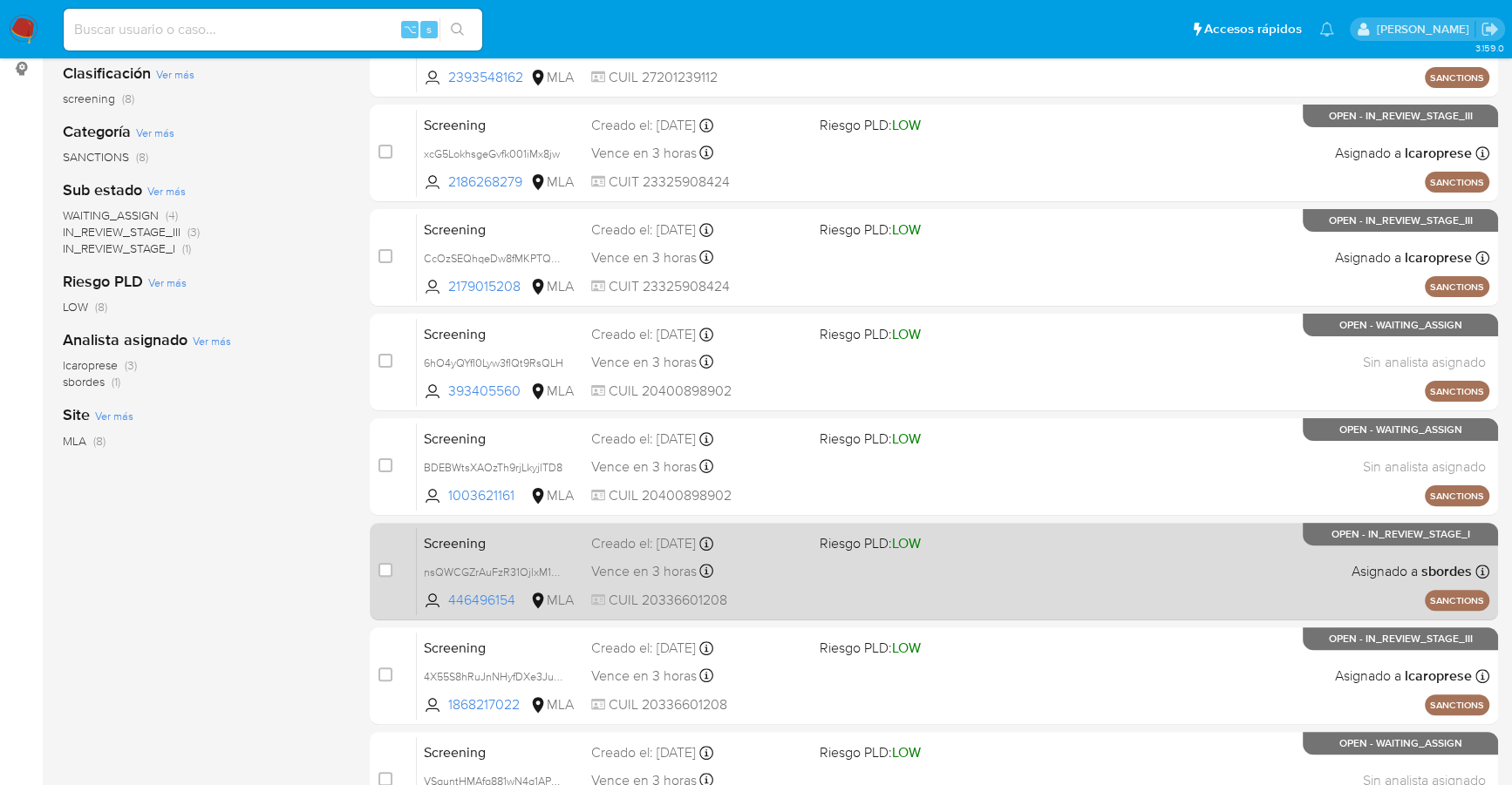
click at [1110, 537] on div "Screening nsQWCGZrAuFzR31OjlxM1C2V 446496154 MLA Riesgo PLD: LOW Creado el: 15/…" at bounding box center [953, 570] width 1073 height 88
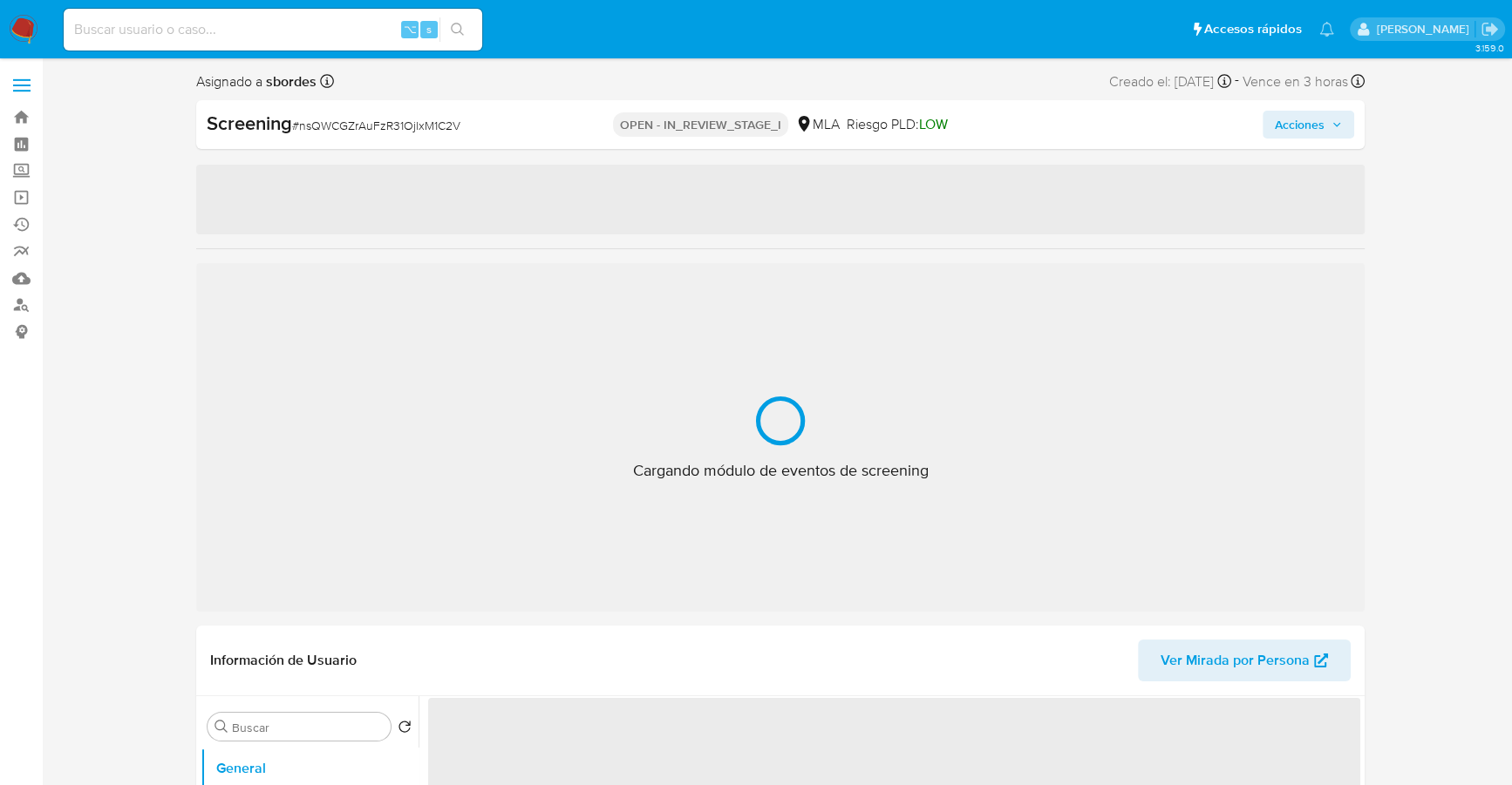
select select "10"
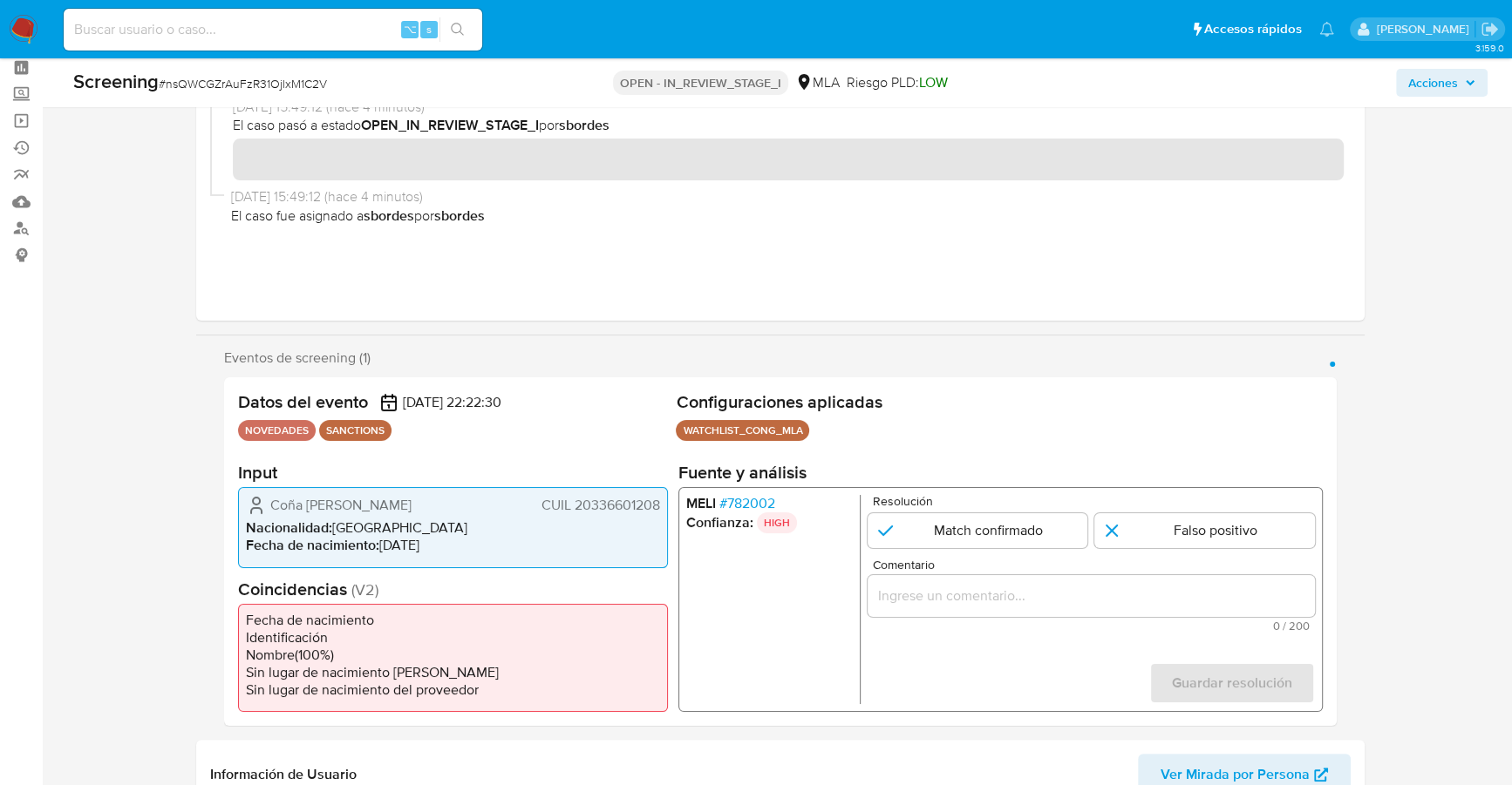
scroll to position [351, 0]
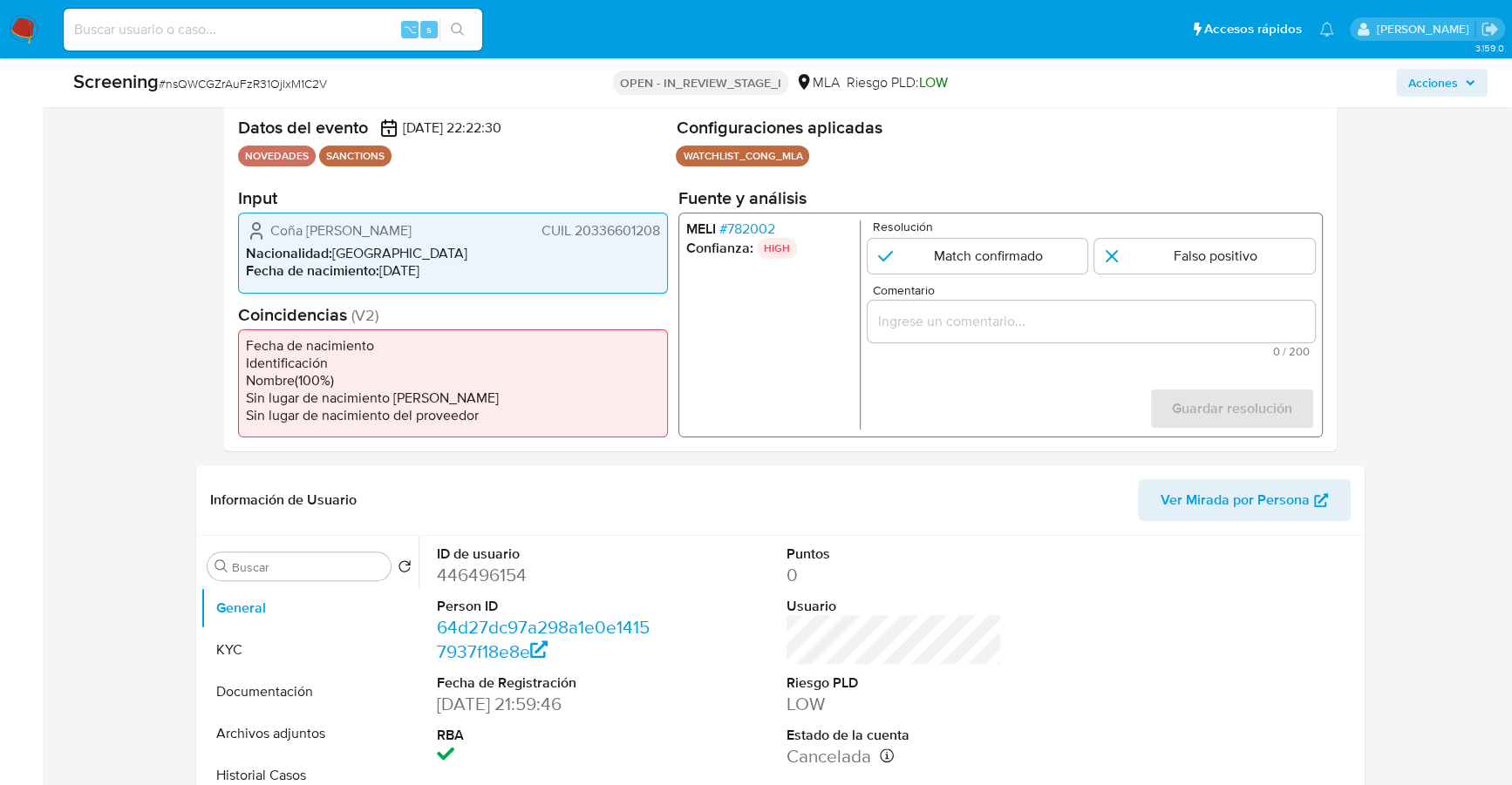
click at [958, 321] on input "Comentario" at bounding box center [1091, 321] width 448 height 23
paste input "El Sr. Gonzalo Fabian Coña es la persona incluida el día 15/09/2025 dentro del …"
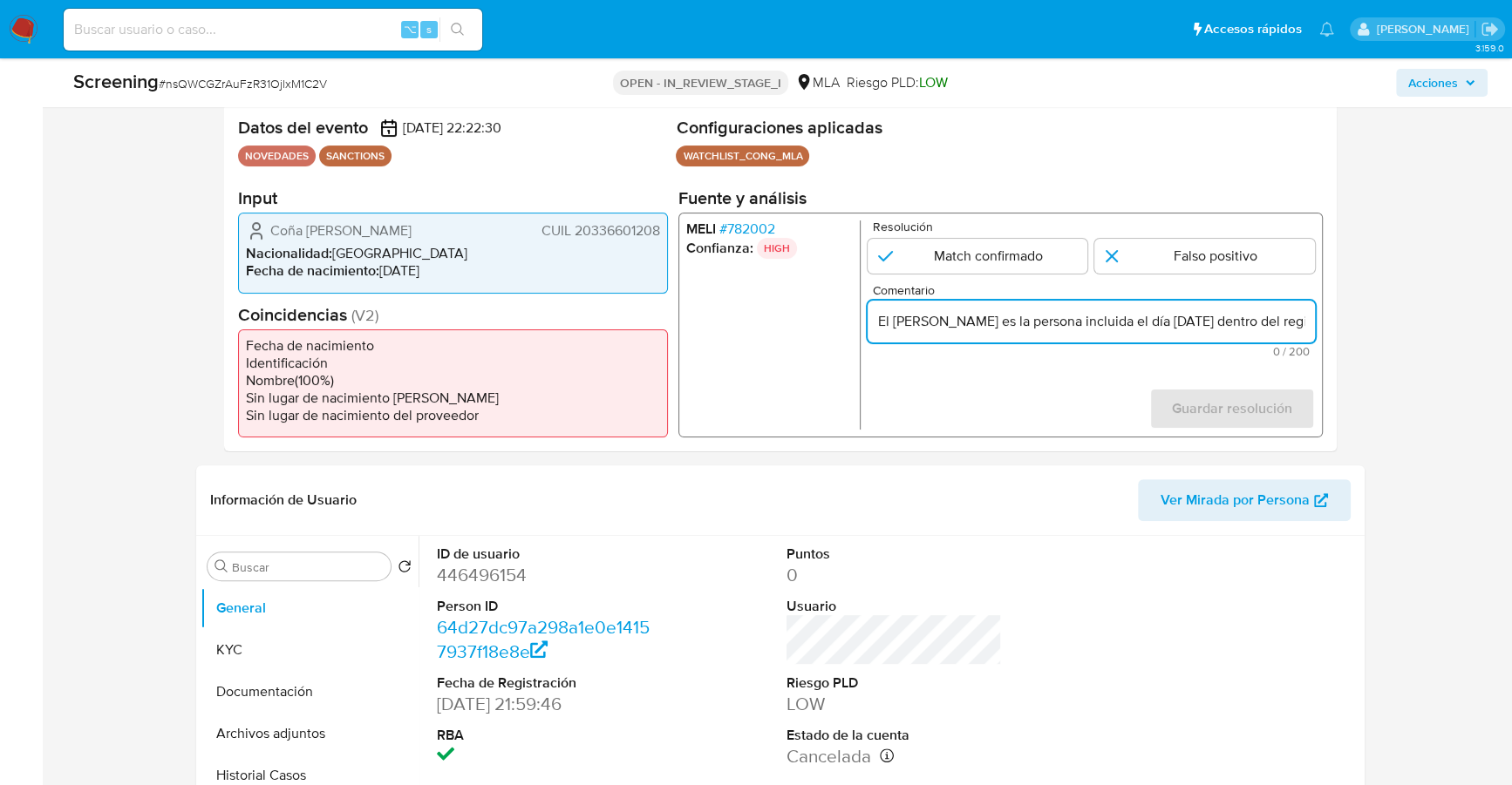
scroll to position [0, 770]
type input "El Sr. Gonzalo Fabian Coña es la persona incluida el día 15/09/2025 dentro del …"
click at [958, 261] on input "1 de 1" at bounding box center [977, 256] width 220 height 34
radio input "true"
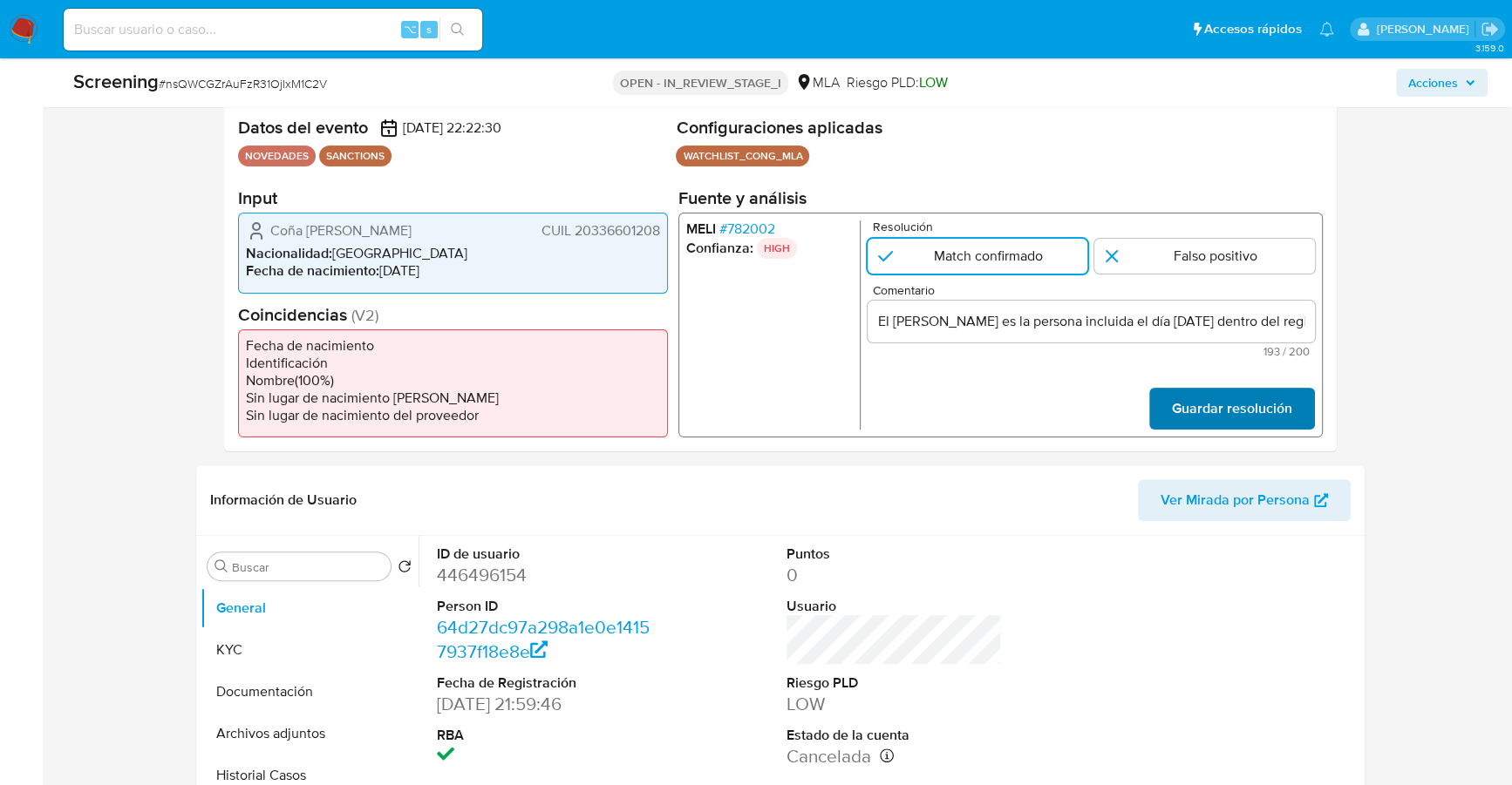
click at [1239, 404] on span "Guardar resolución" at bounding box center [1231, 408] width 120 height 38
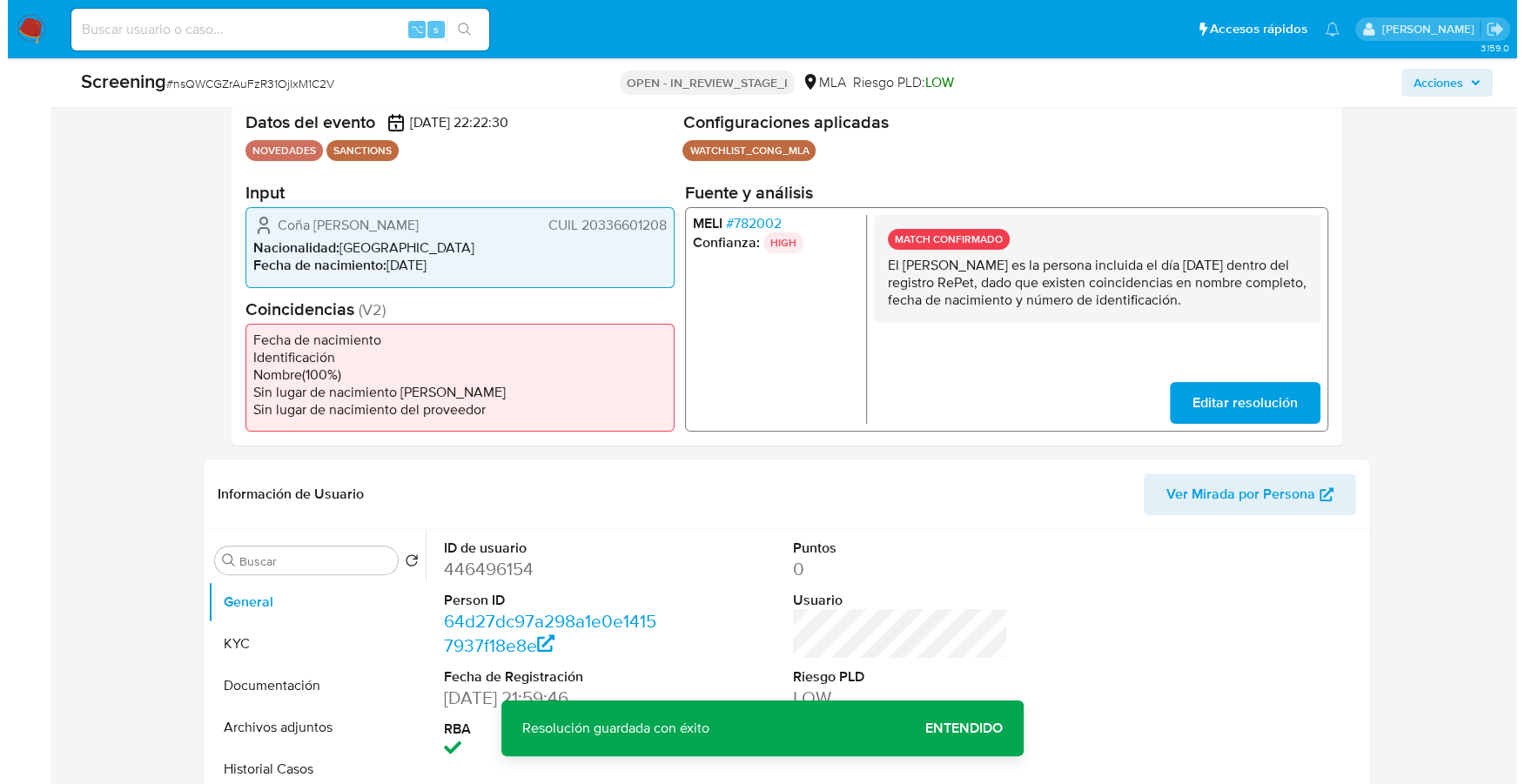
scroll to position [510, 0]
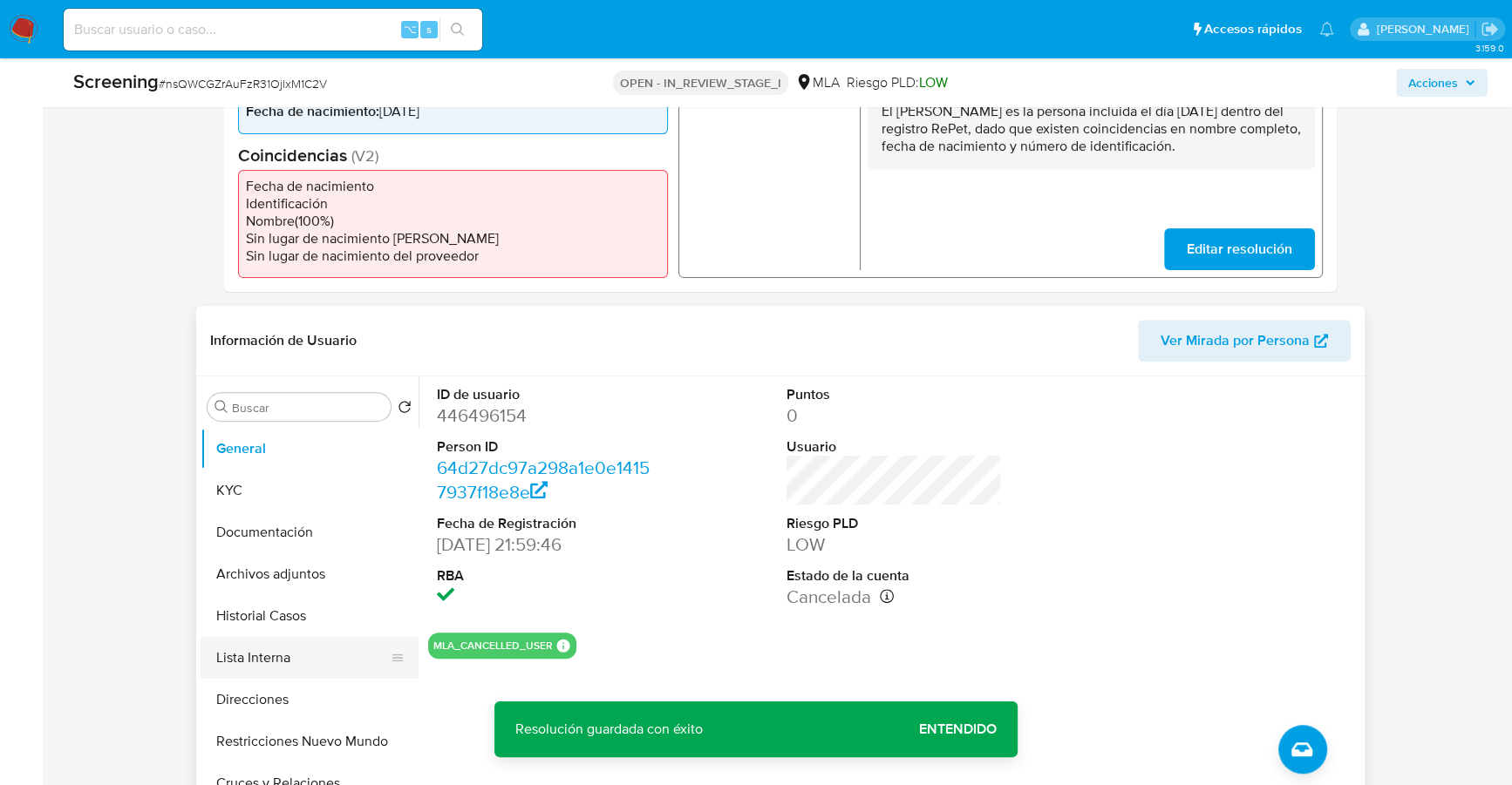
click at [268, 656] on button "Lista Interna" at bounding box center [302, 657] width 204 height 42
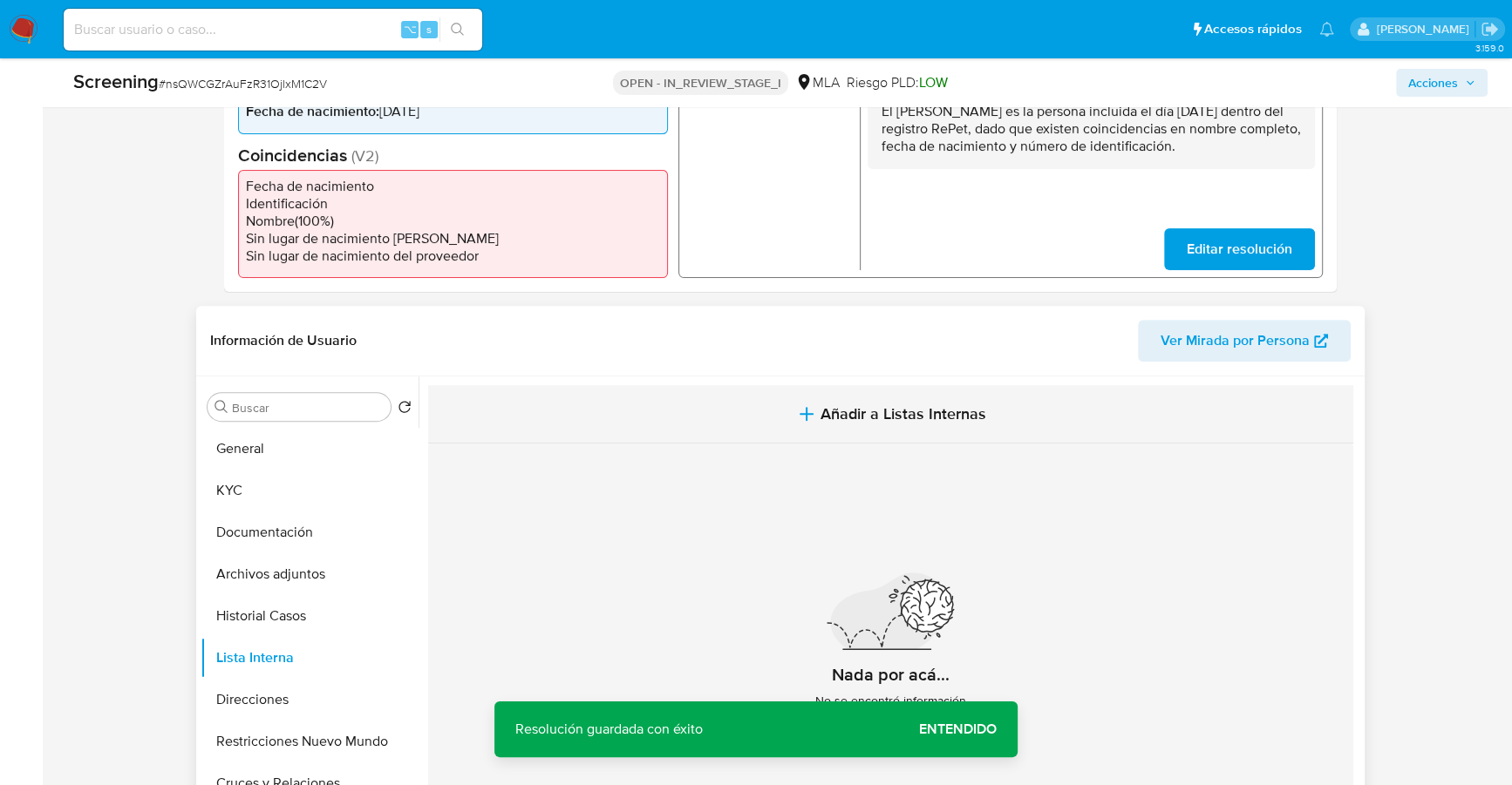
click at [934, 404] on span "Añadir a Listas Internas" at bounding box center [902, 413] width 166 height 19
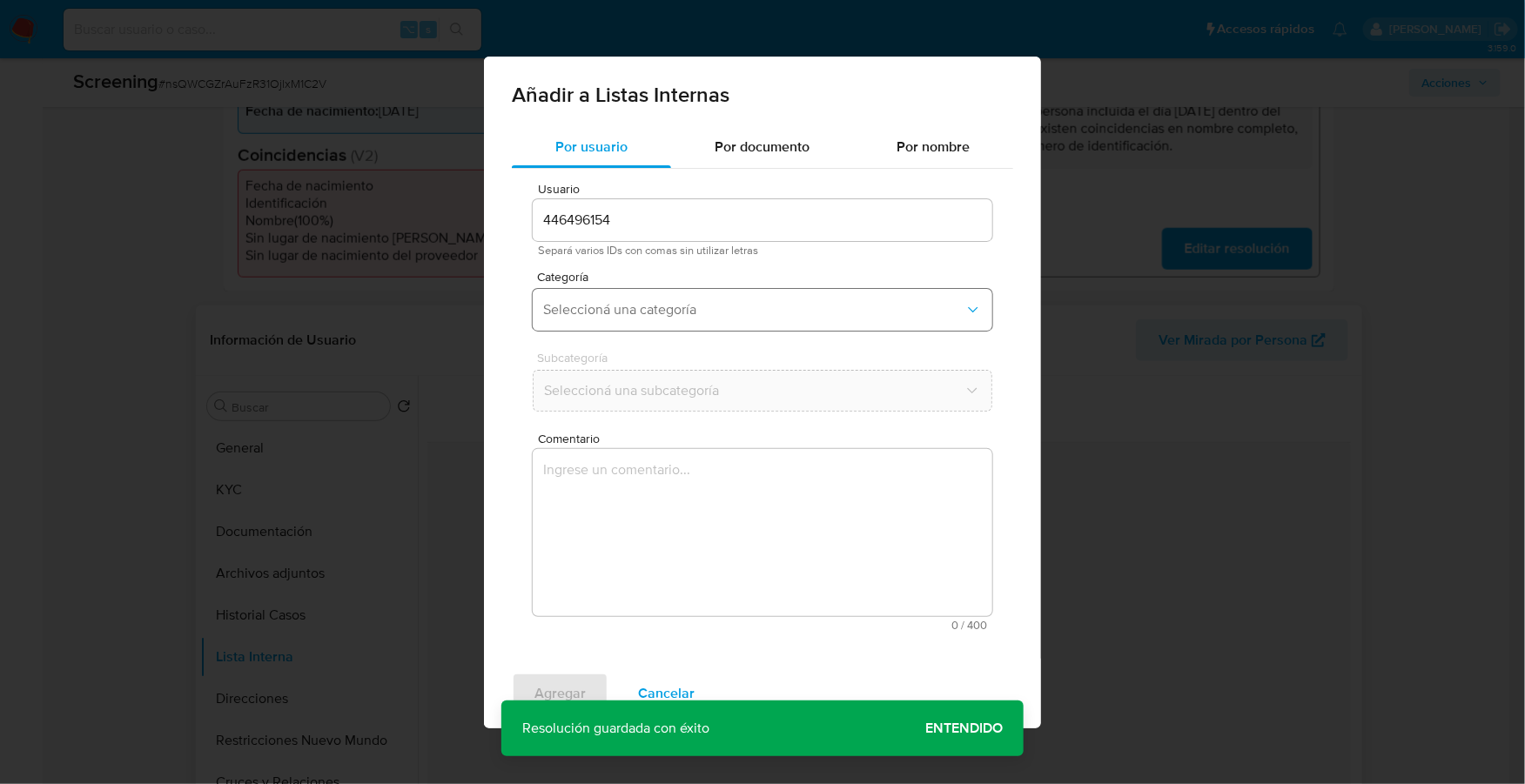
click at [645, 301] on span "Seleccioná una categoría" at bounding box center [753, 309] width 422 height 17
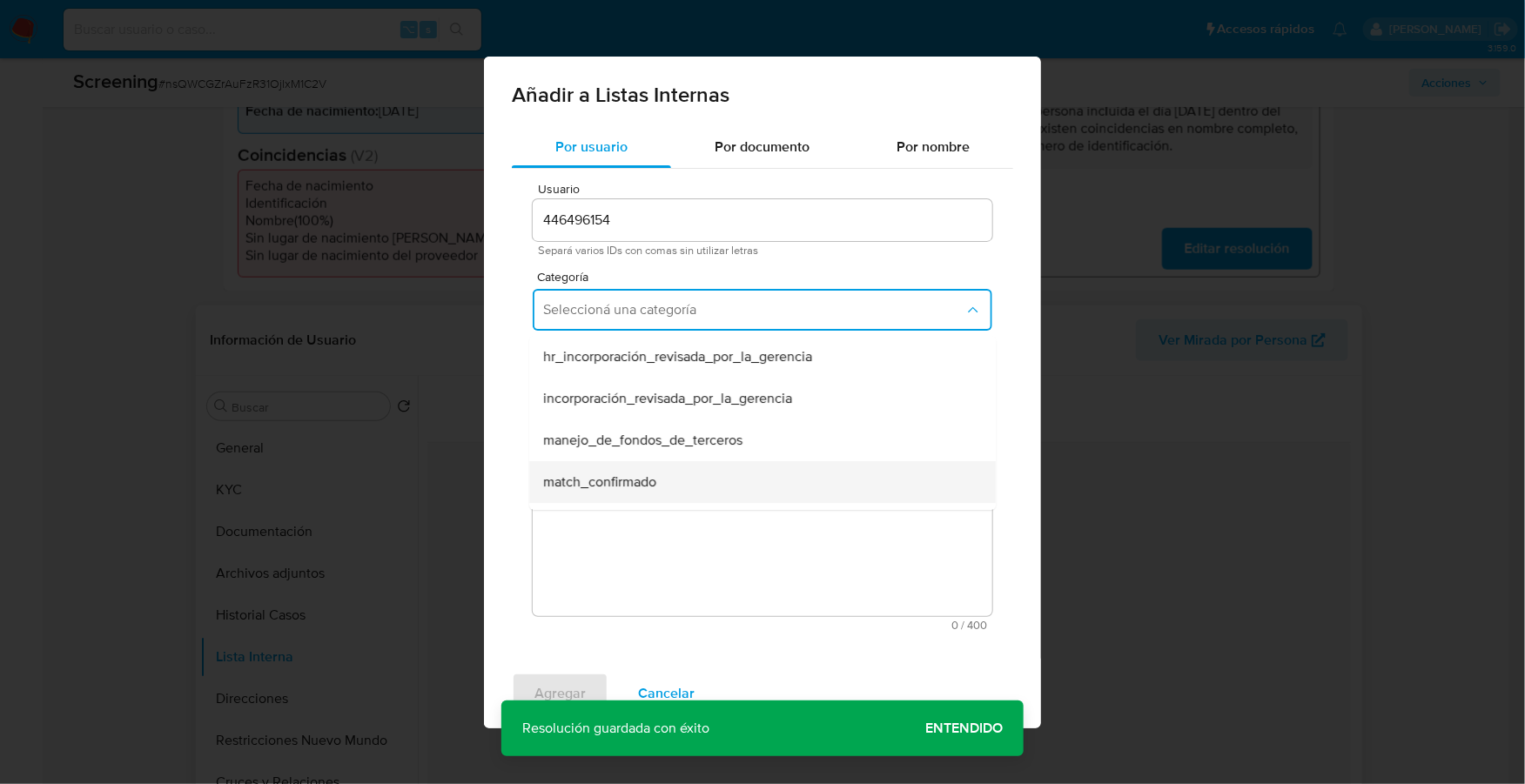
click at [655, 473] on span "match_confirmado" at bounding box center [599, 481] width 113 height 17
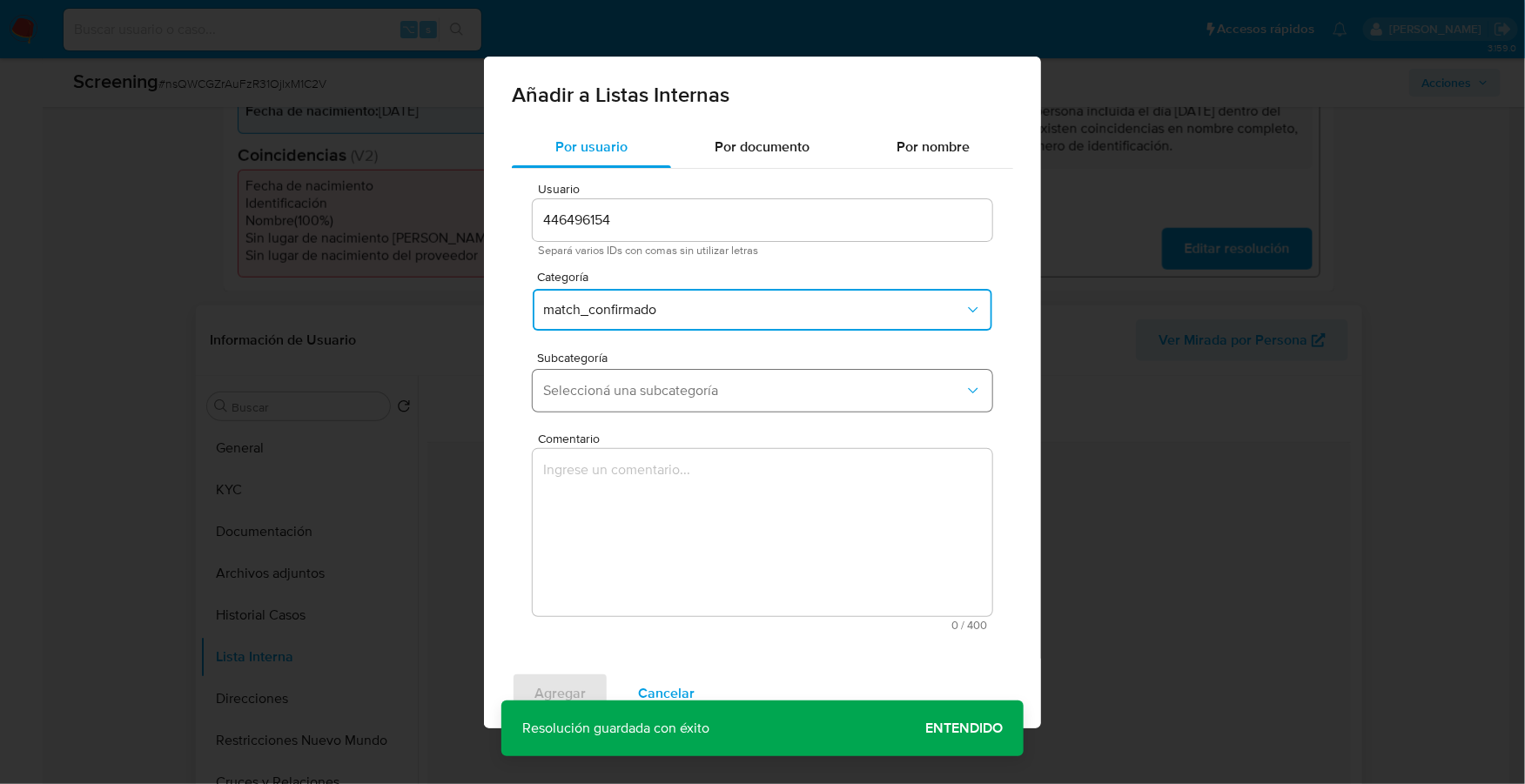
click at [634, 401] on button "Seleccioná una subcategoría" at bounding box center [762, 391] width 459 height 42
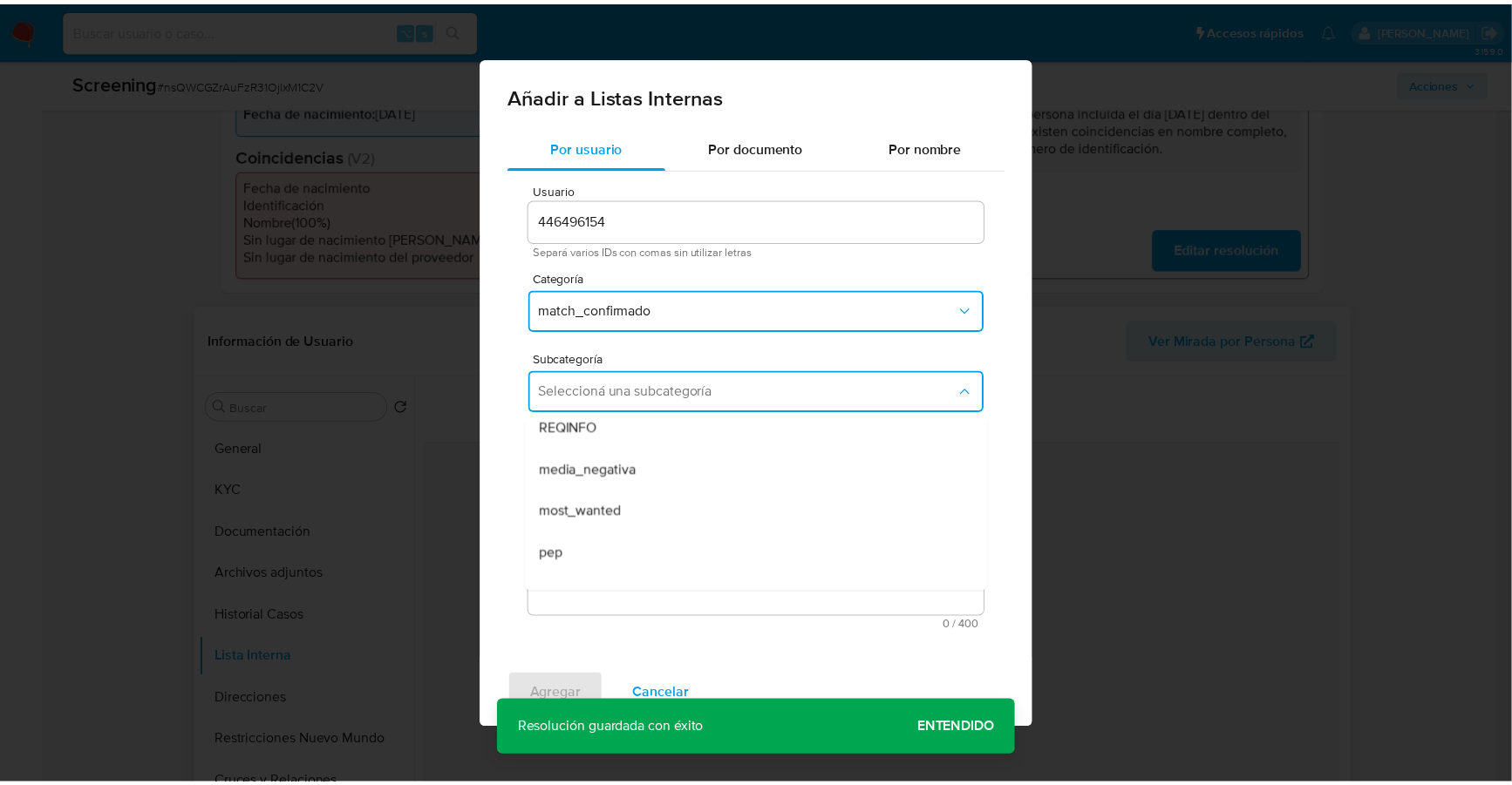
scroll to position [118, 0]
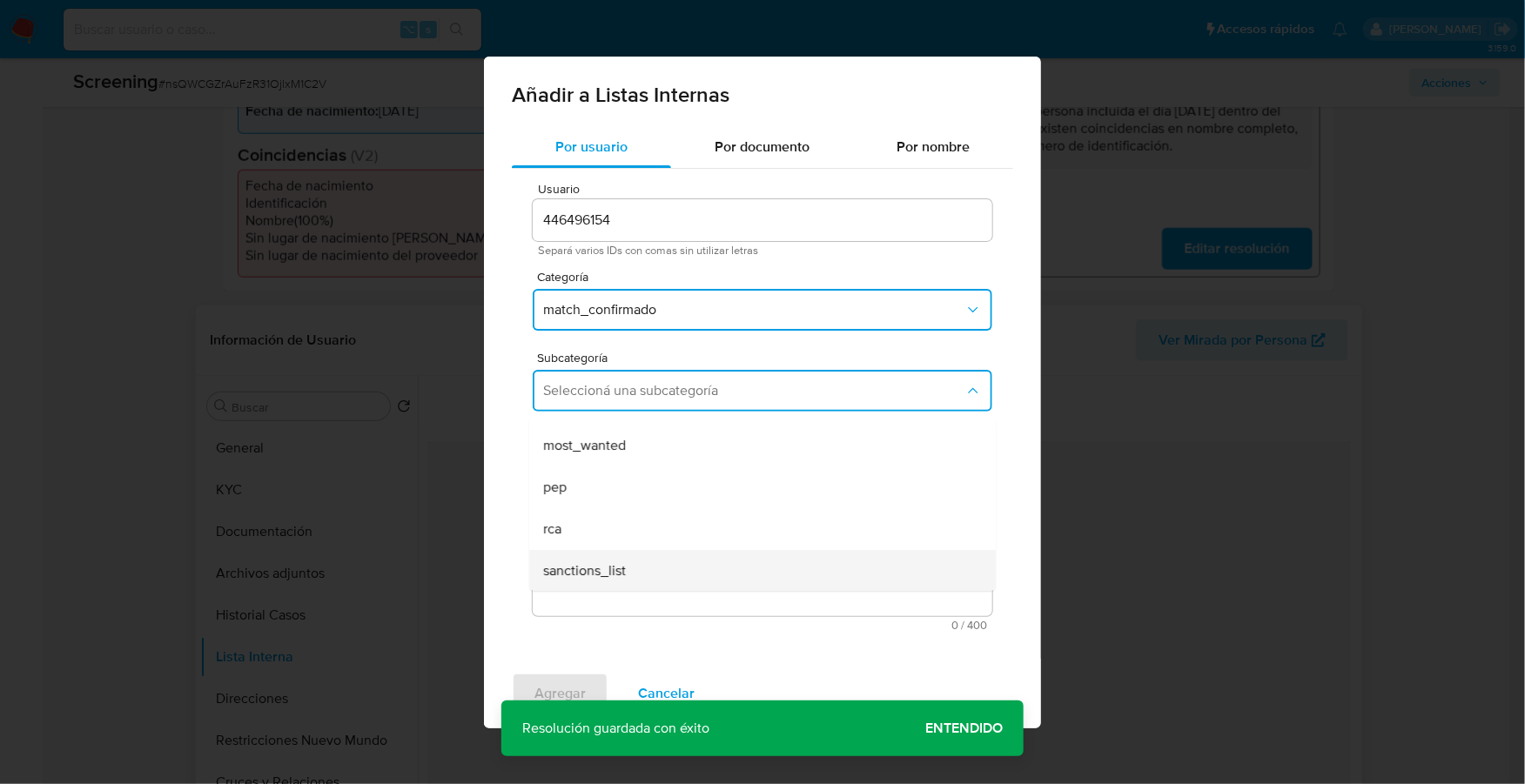
click at [628, 567] on div "sanctions_list" at bounding box center [756, 571] width 428 height 42
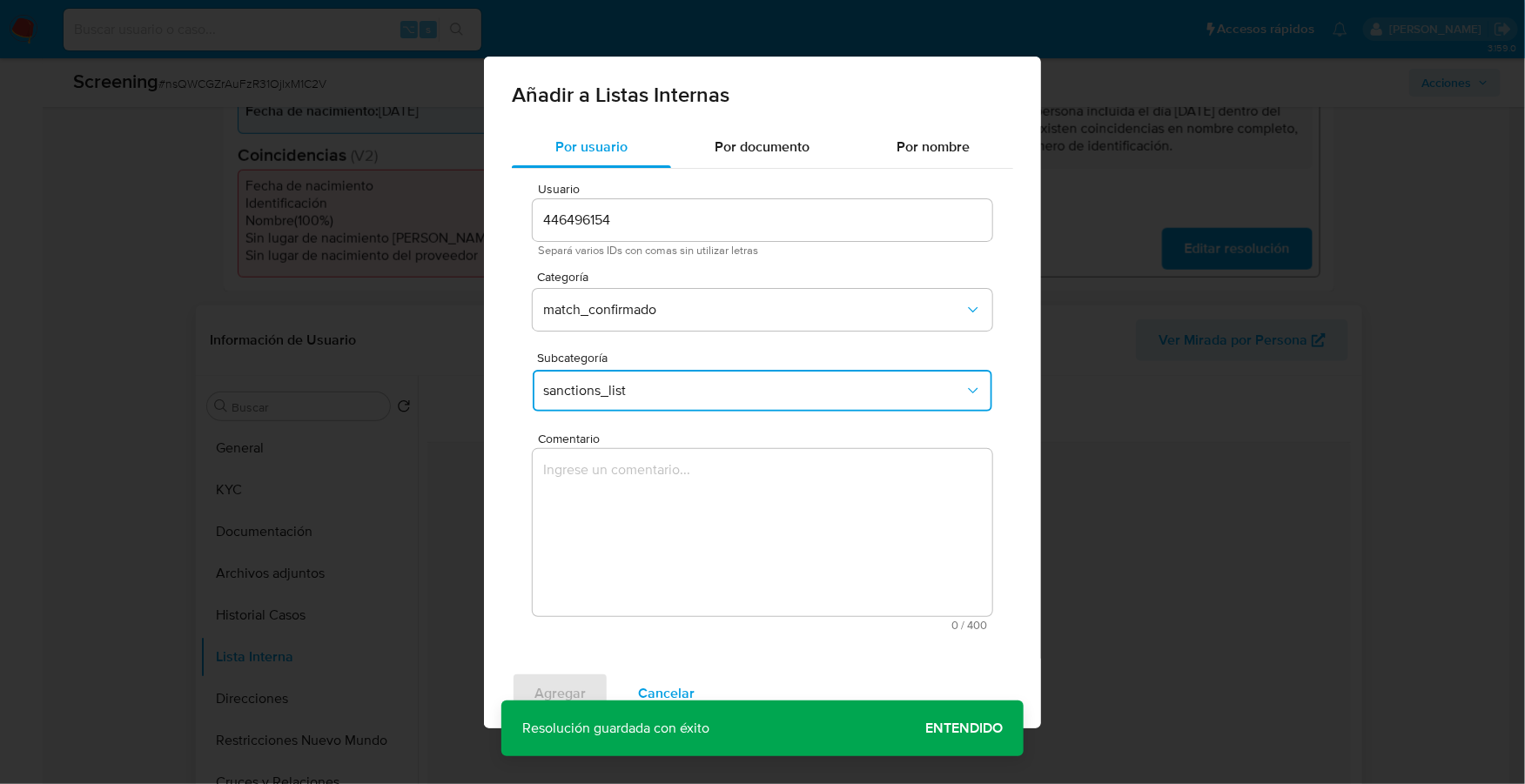
click at [625, 525] on textarea "Comentario" at bounding box center [762, 533] width 459 height 167
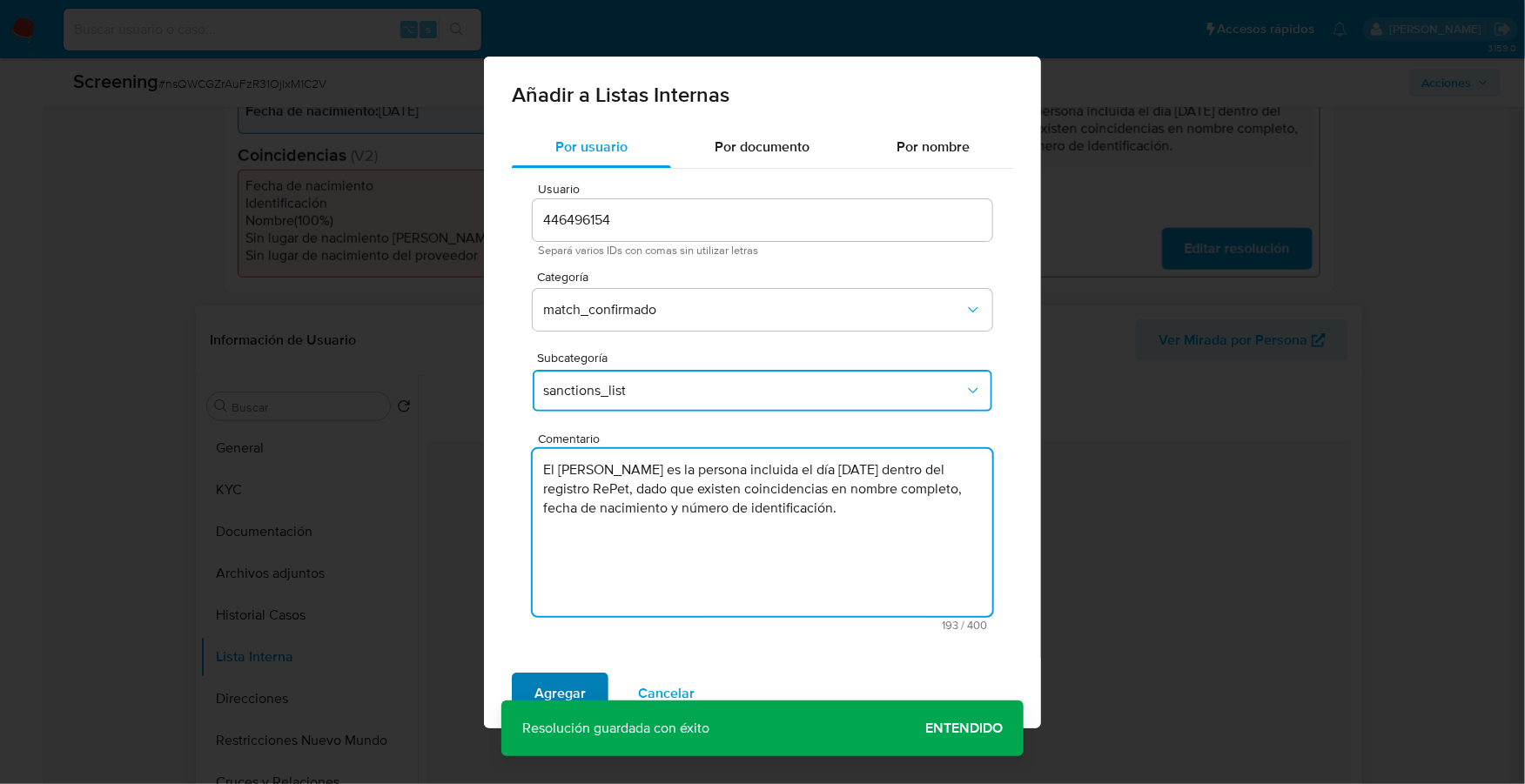
type textarea "El Sr[PERSON_NAME] es la persona incluida el dí[DATE]25 dentro del registro ReP…"
click at [556, 690] on span "Agregar" at bounding box center [560, 694] width 52 height 38
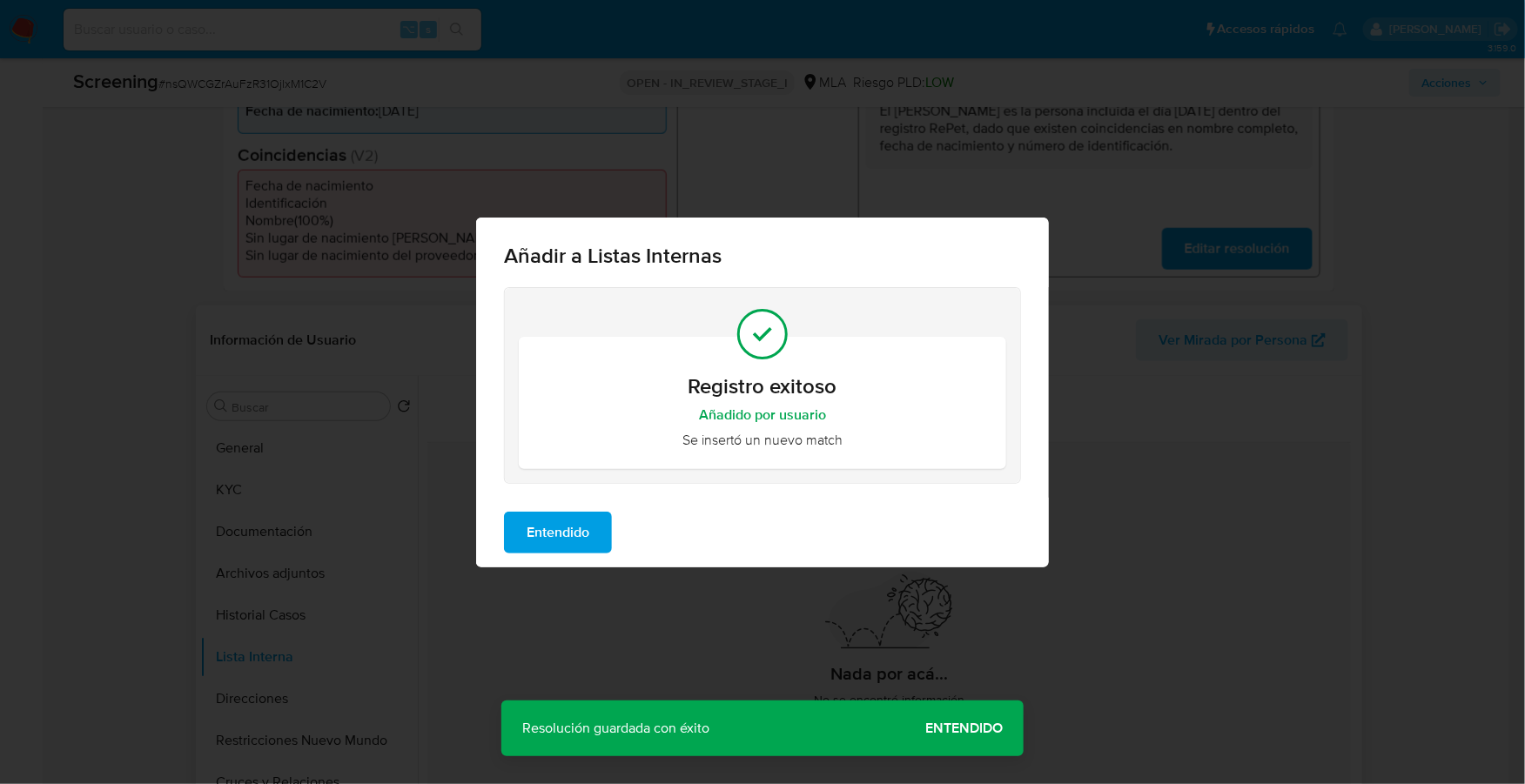
click at [574, 536] on span "Entendido" at bounding box center [557, 533] width 62 height 38
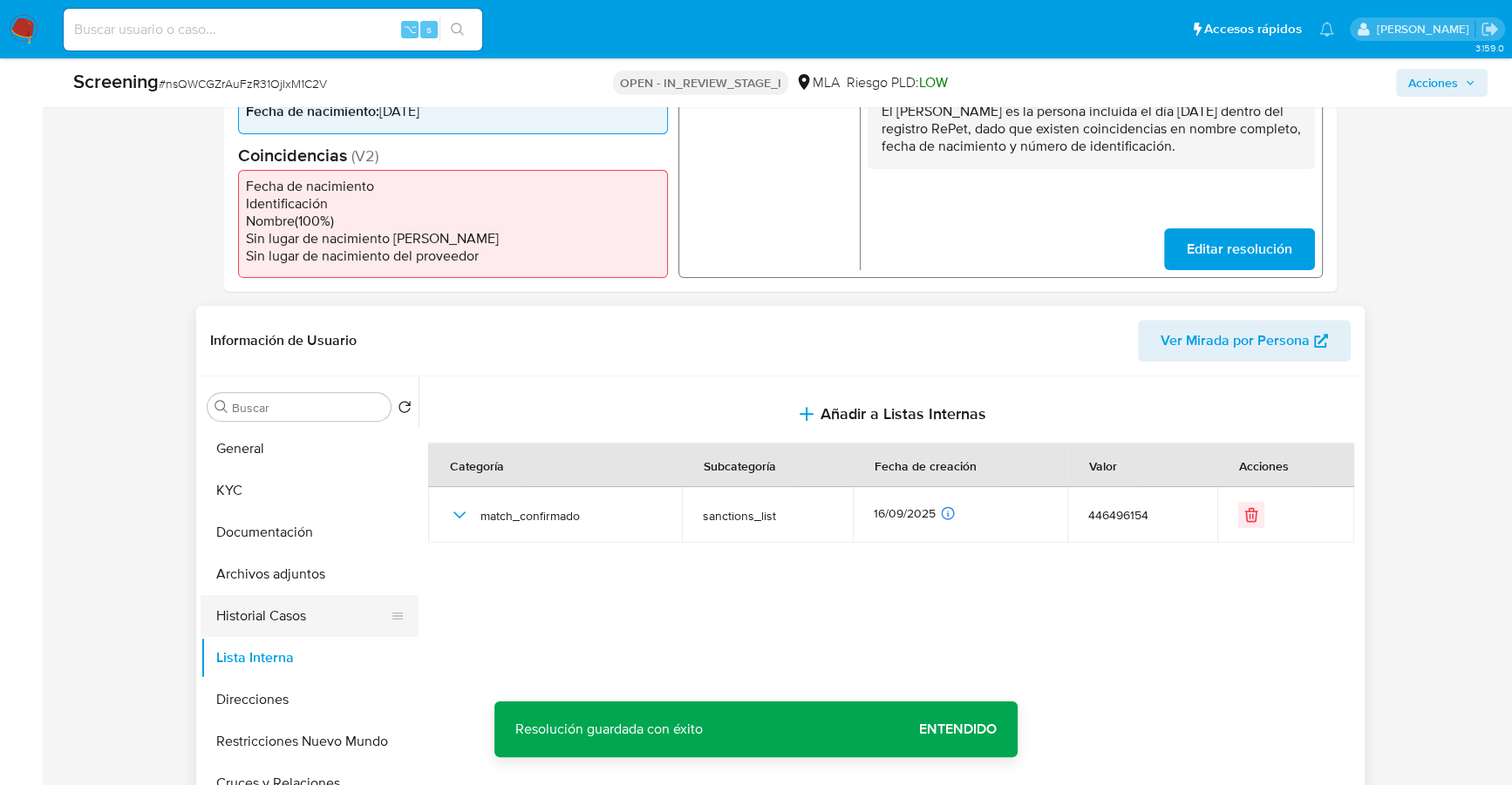
click at [288, 600] on button "Historial Casos" at bounding box center [302, 616] width 204 height 42
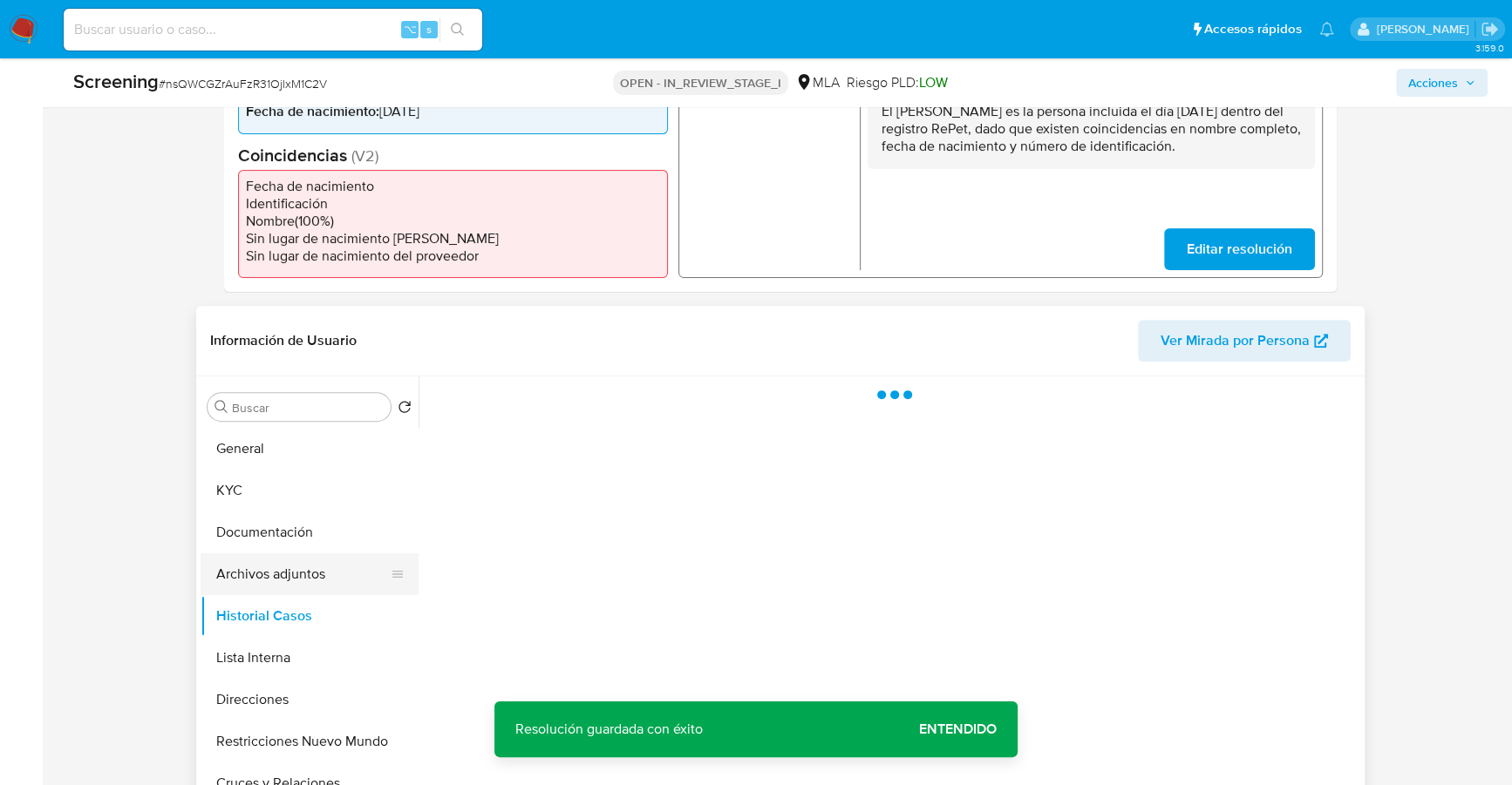
click at [289, 584] on button "Archivos adjuntos" at bounding box center [302, 574] width 204 height 42
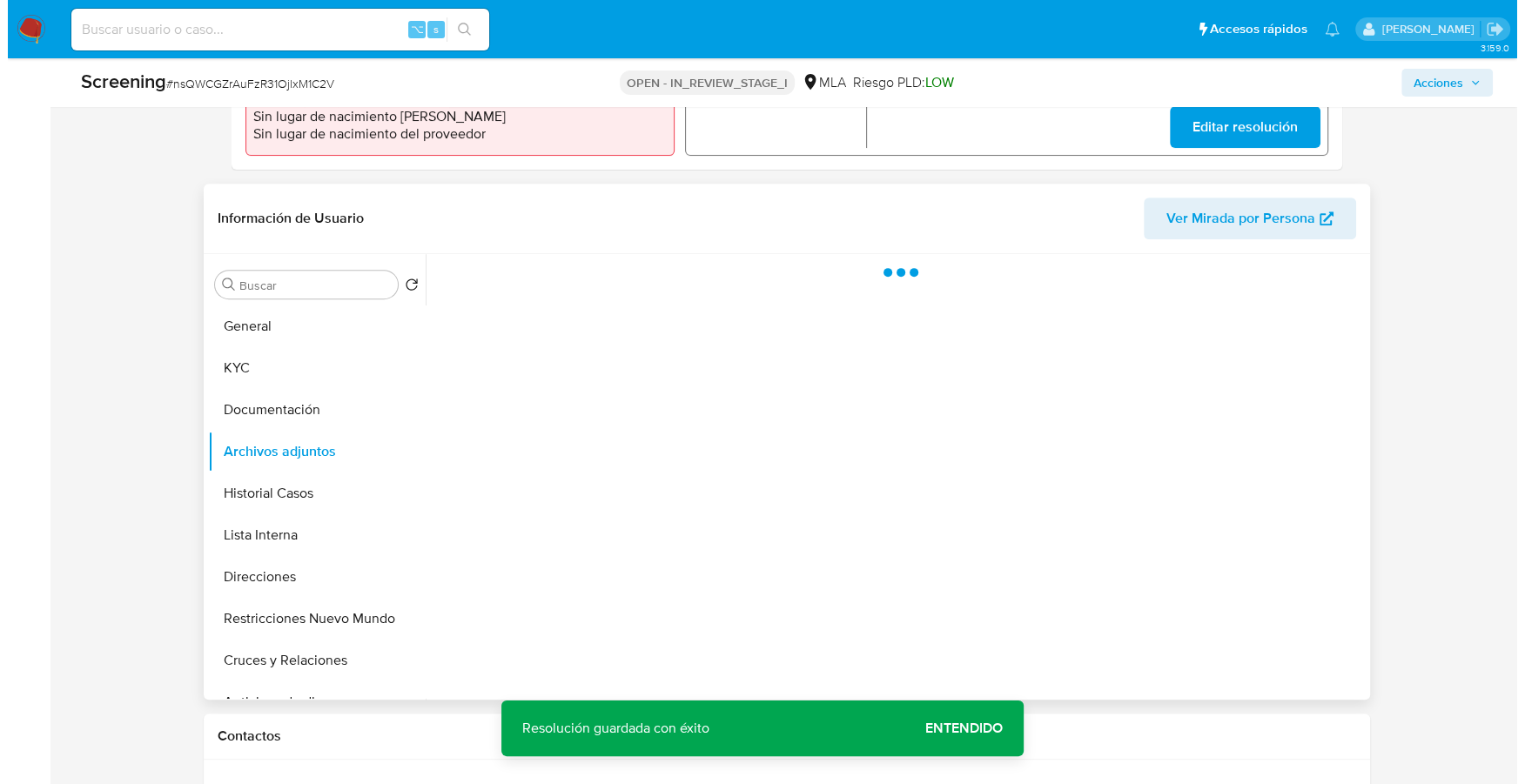
scroll to position [649, 0]
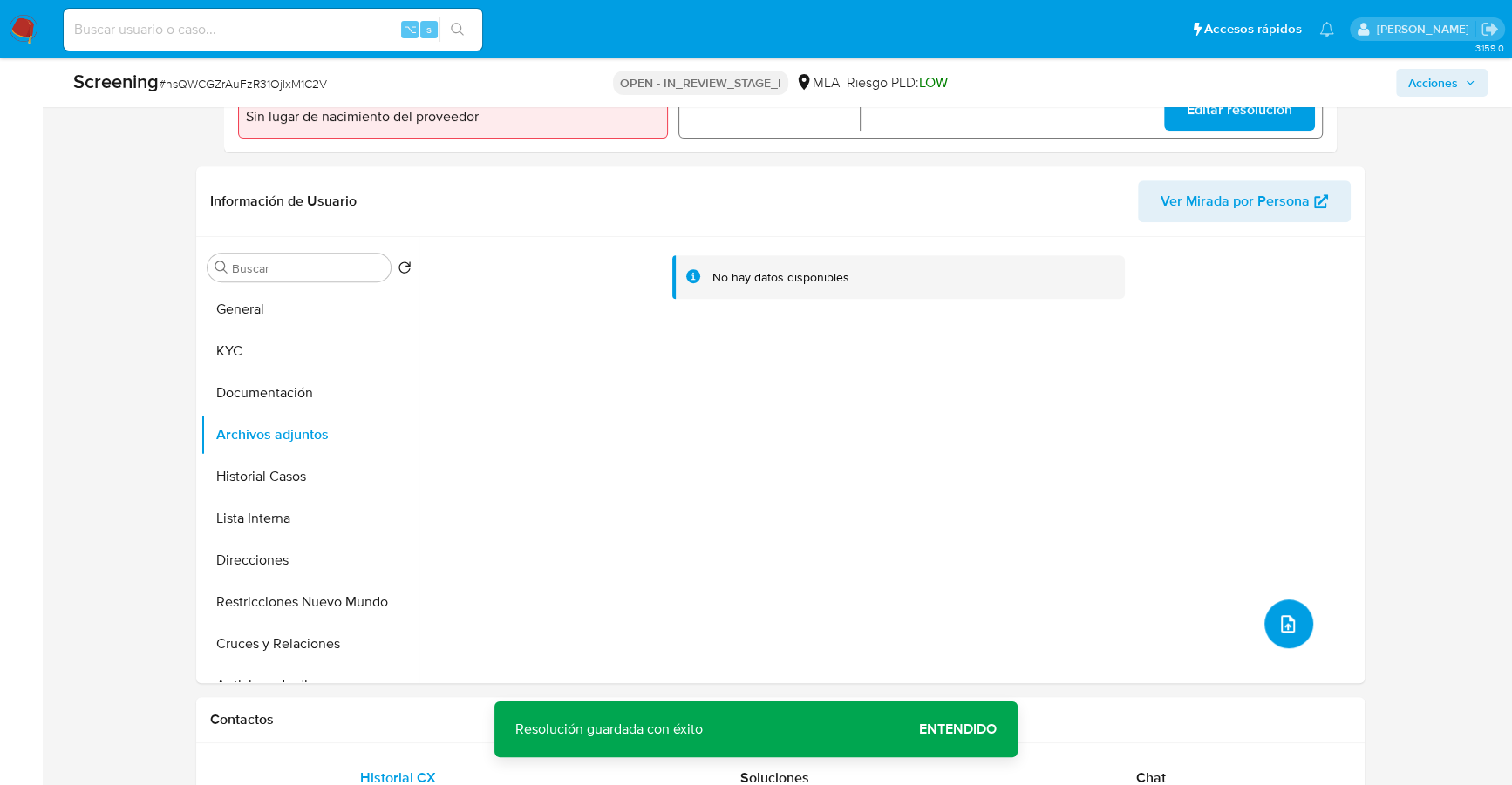
click at [1266, 634] on button "upload-file" at bounding box center [1288, 624] width 49 height 49
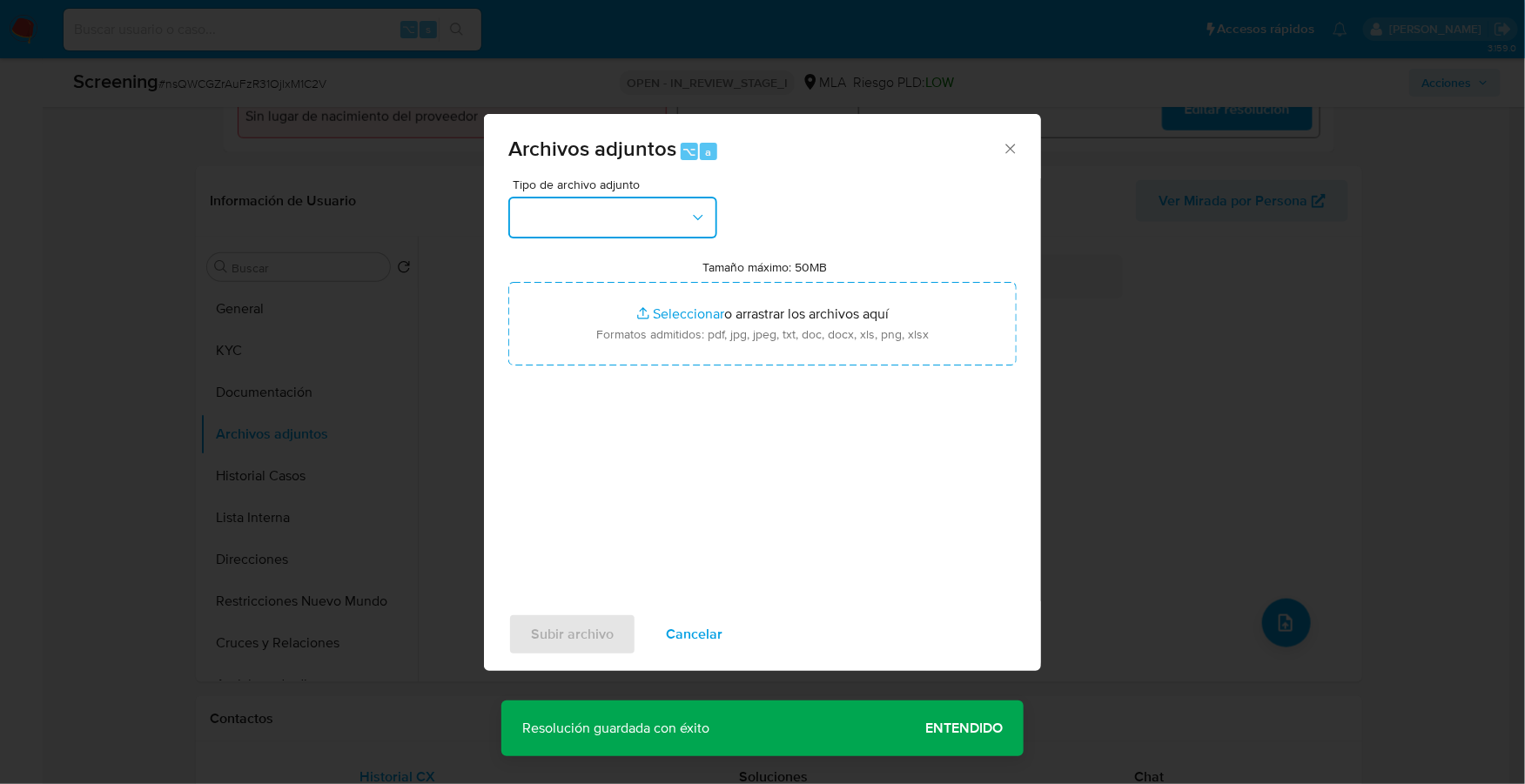
click at [648, 207] on button "button" at bounding box center [612, 217] width 209 height 42
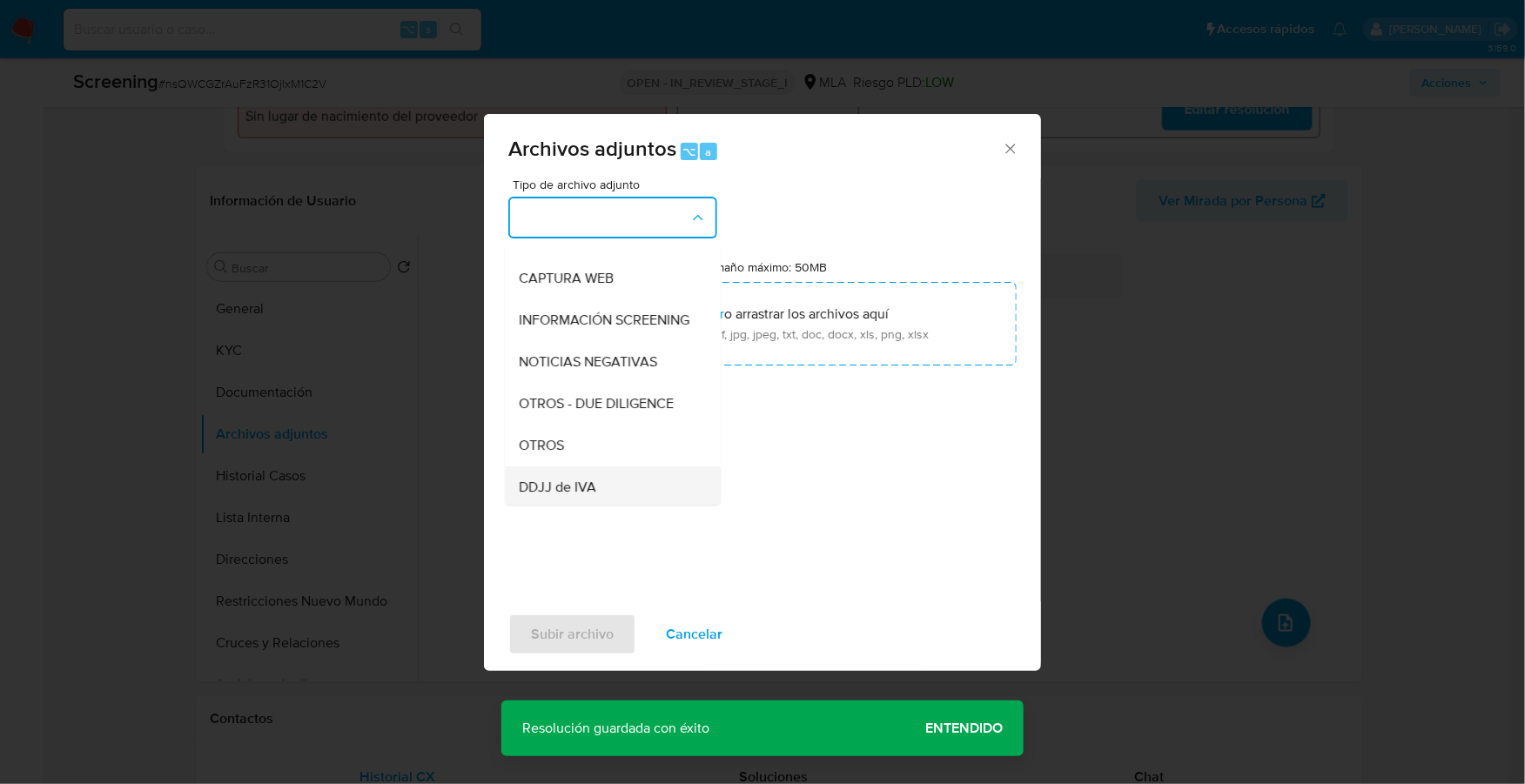
scroll to position [253, 0]
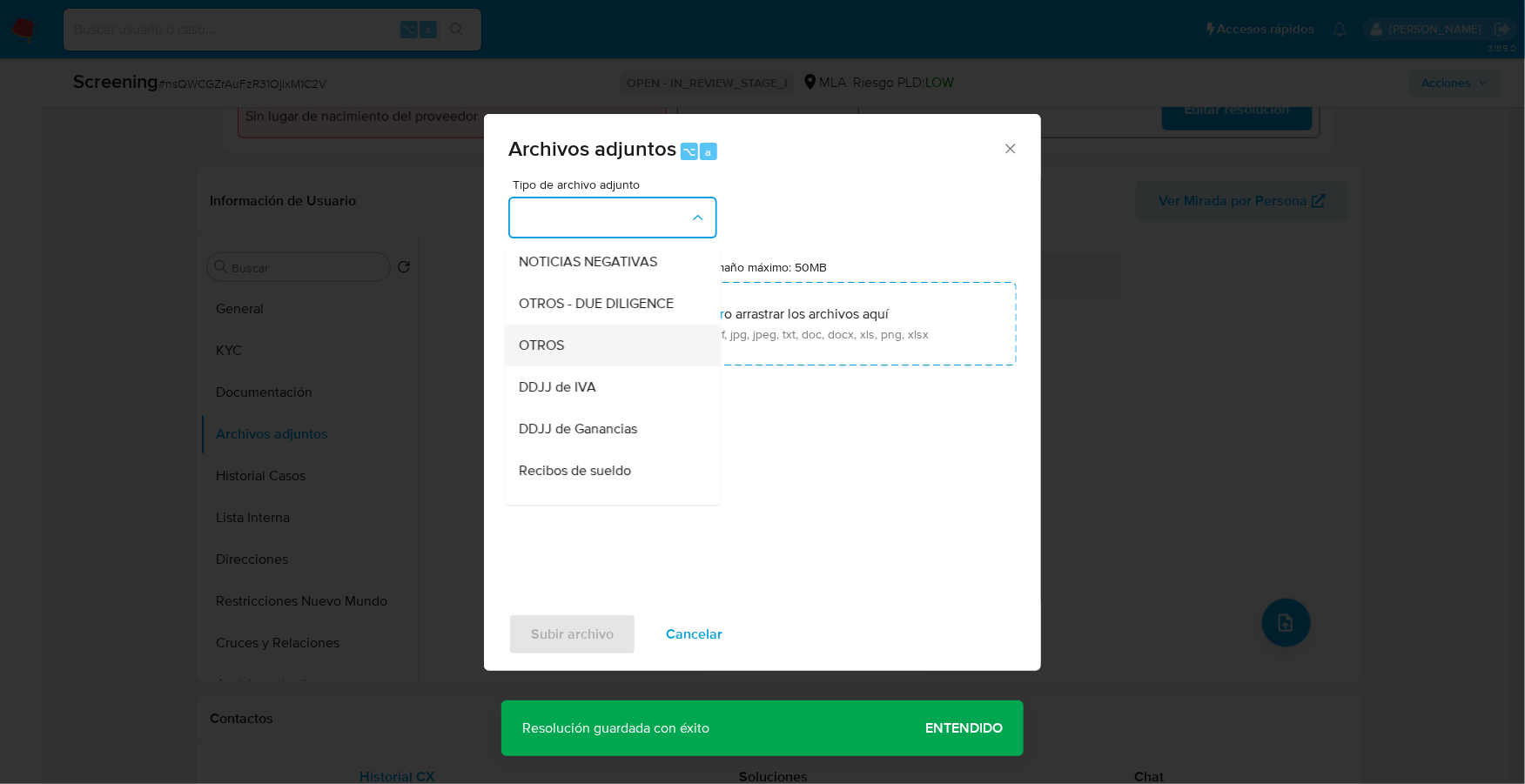
click at [581, 354] on div "OTROS" at bounding box center [608, 345] width 177 height 42
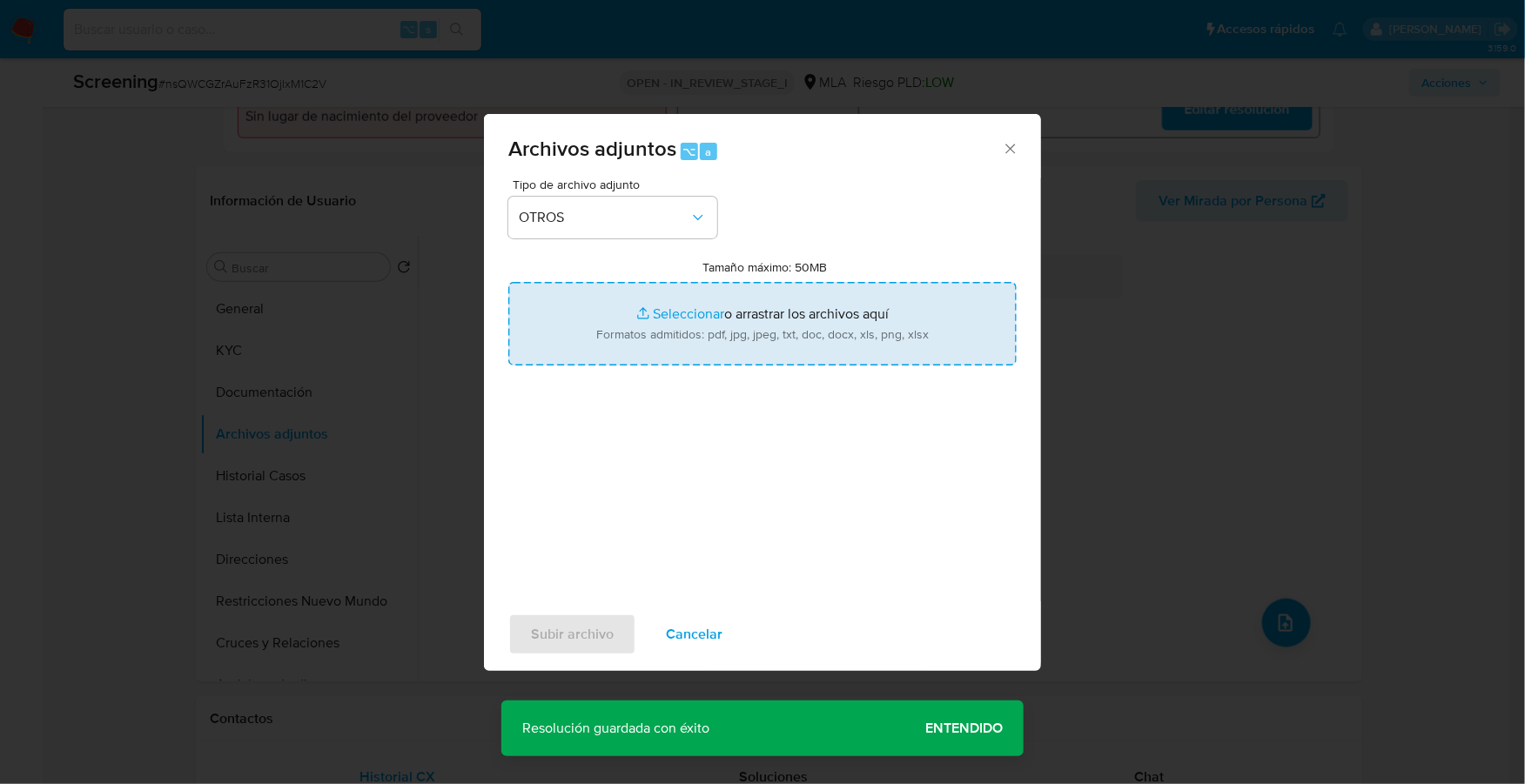
click at [675, 308] on input "Tamaño máximo: 50MB Seleccionar archivos" at bounding box center [762, 324] width 508 height 83
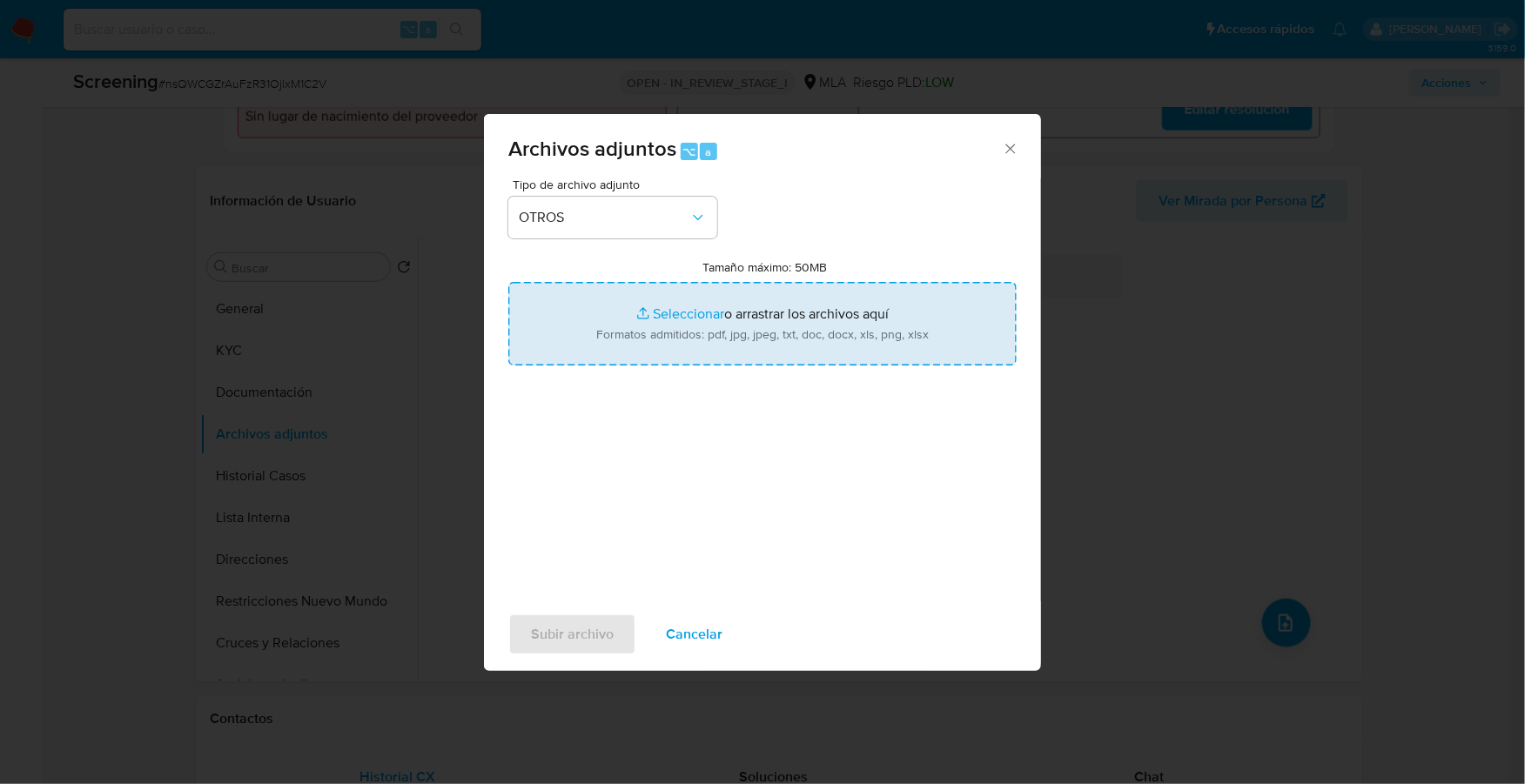
type input "C:\fakepath\AFIP - Administración Federal de Ingresos Públicos COÑA.pdf"
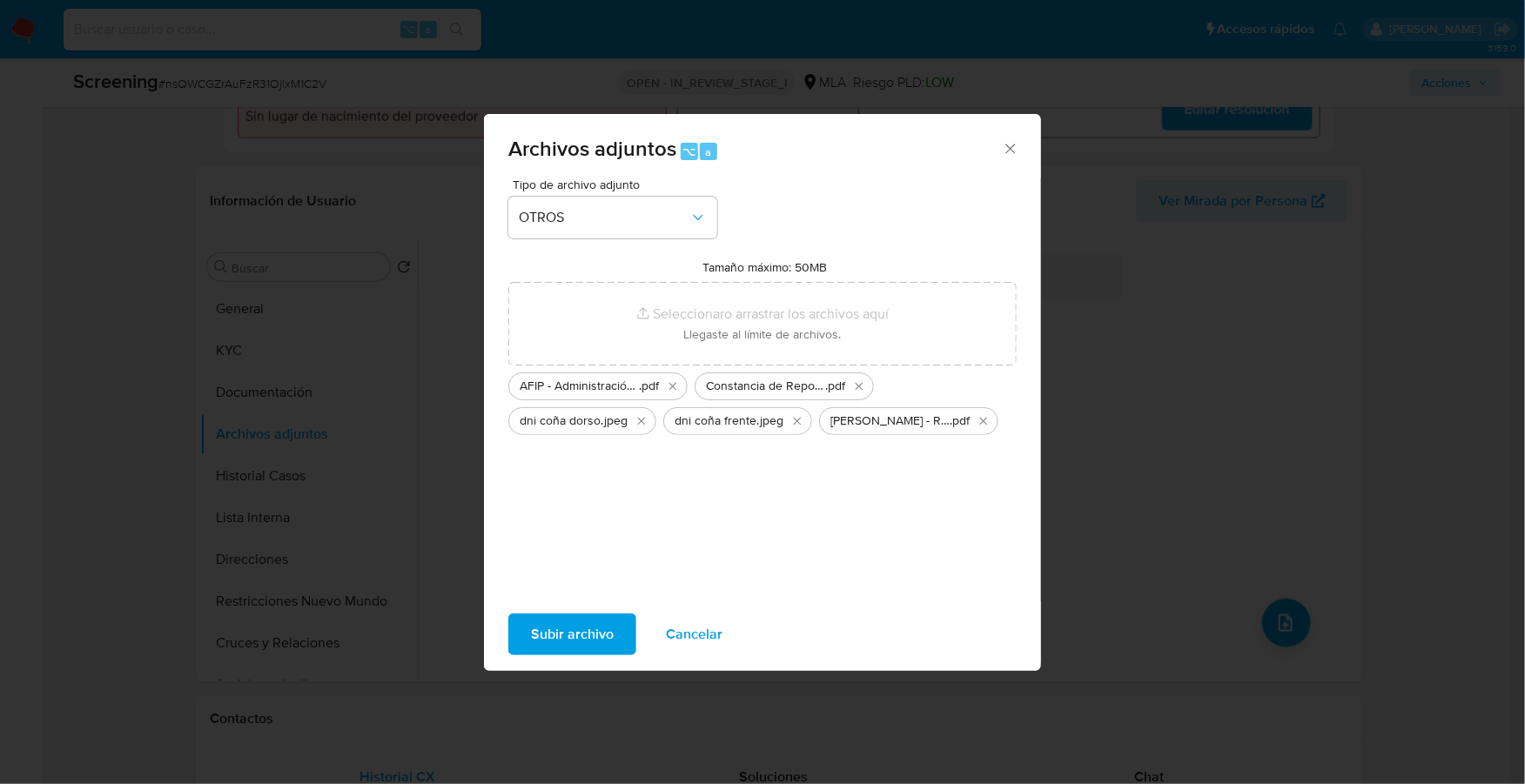
click at [584, 636] on span "Subir archivo" at bounding box center [572, 634] width 82 height 38
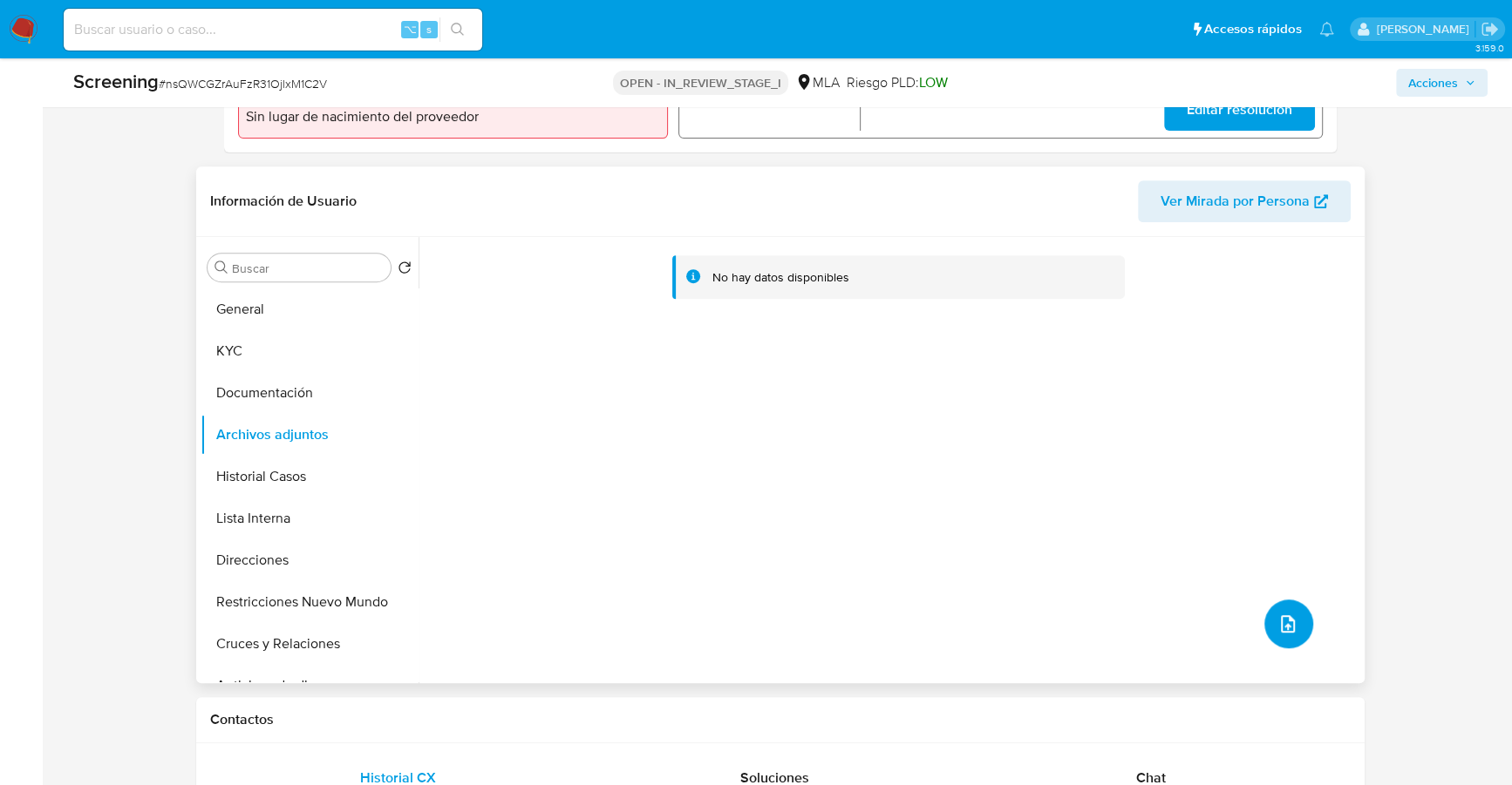
click at [1265, 628] on button "upload-file" at bounding box center [1288, 624] width 49 height 49
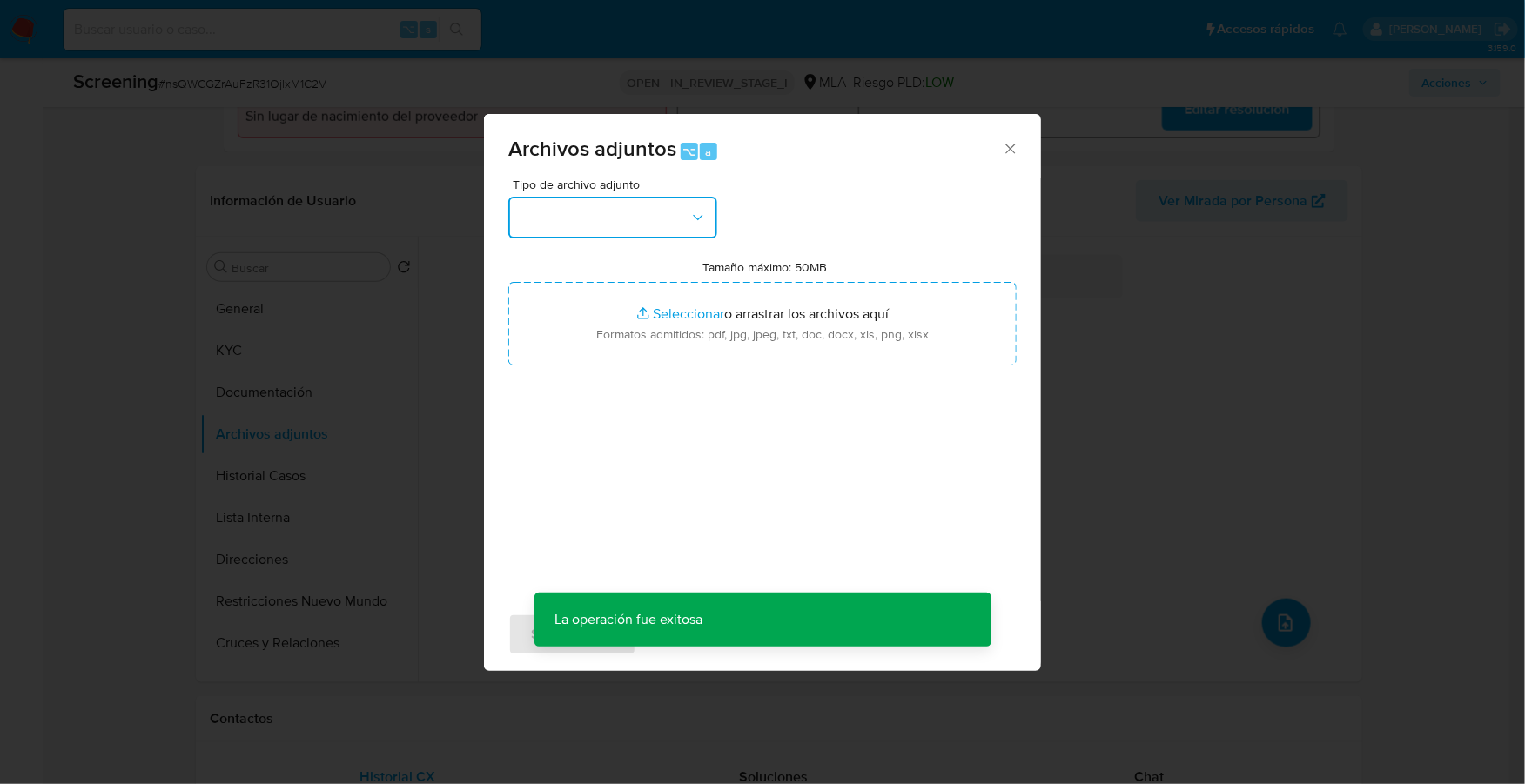
click at [657, 236] on button "button" at bounding box center [612, 217] width 209 height 42
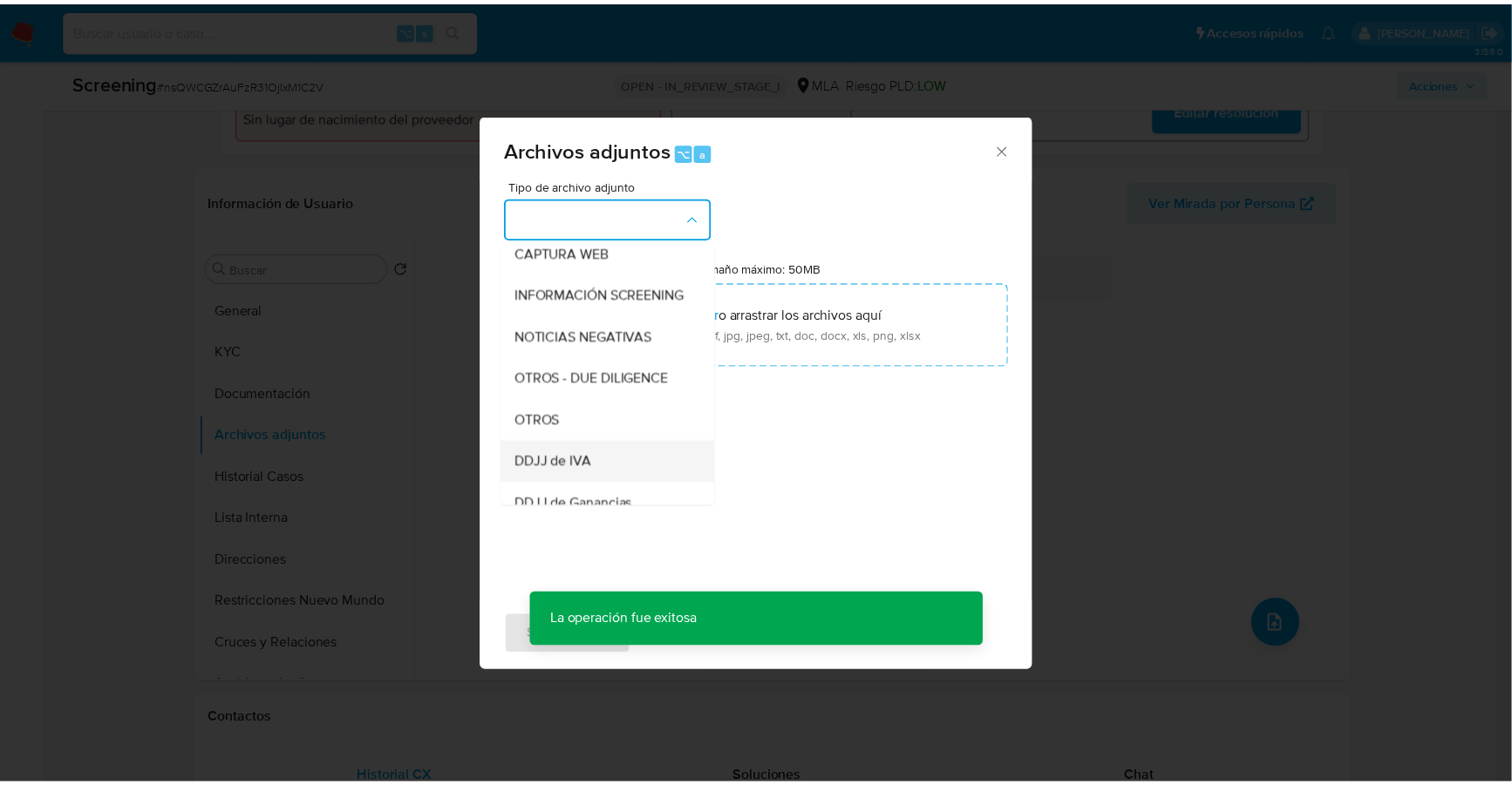
scroll to position [273, 0]
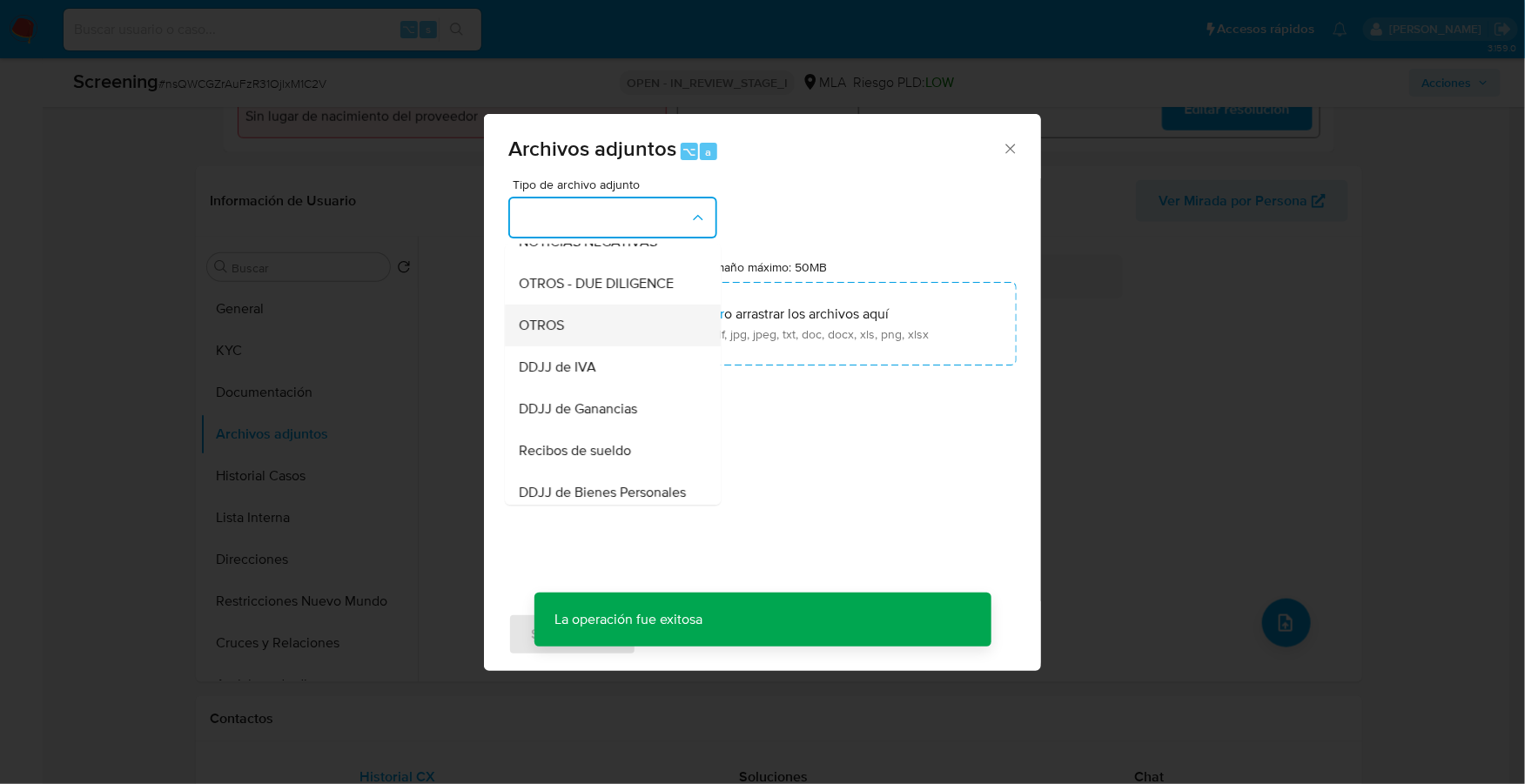
click at [585, 332] on div "OTROS" at bounding box center [608, 326] width 177 height 42
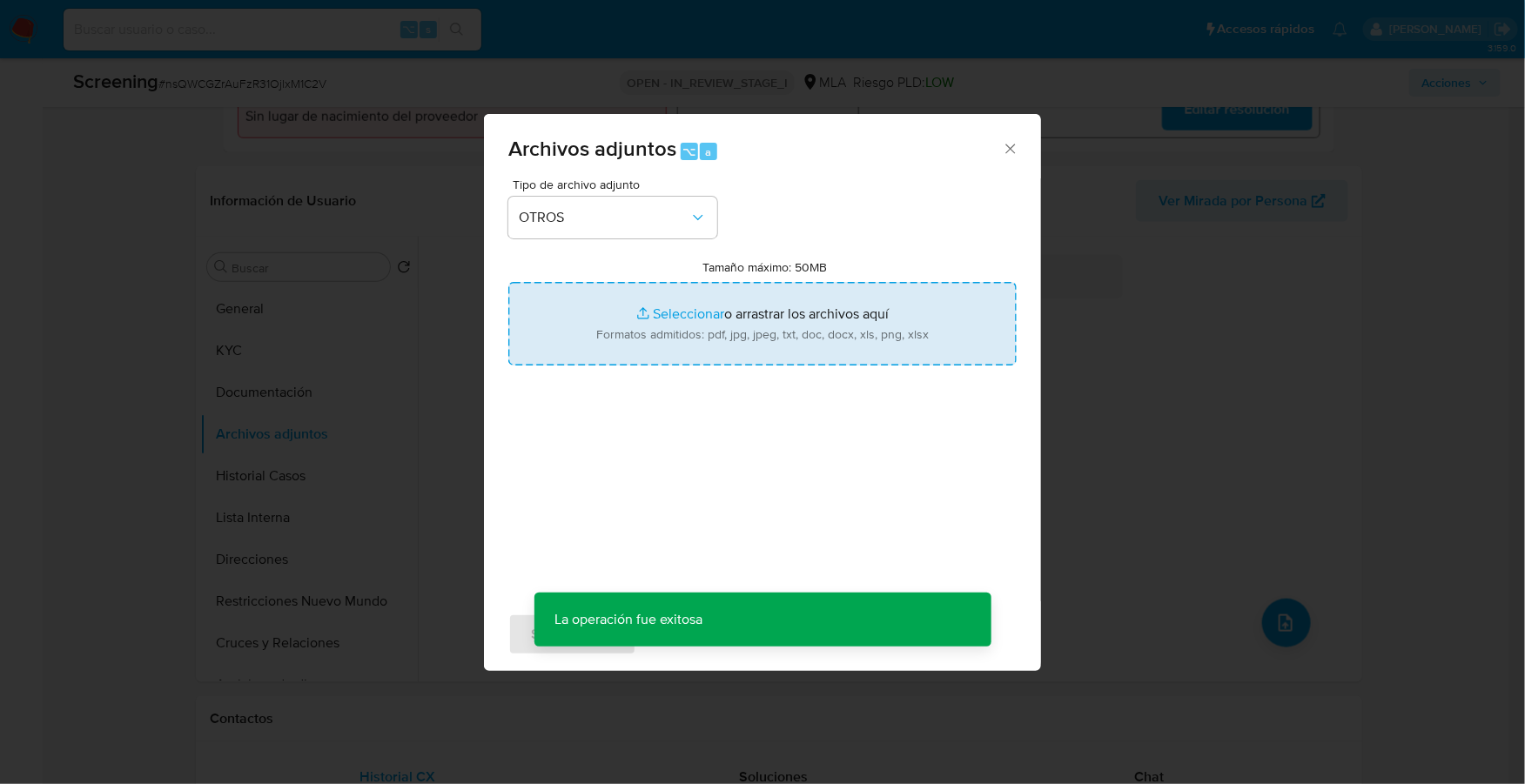
click at [640, 321] on input "Tamaño máximo: 50MB Seleccionar archivos" at bounding box center [762, 324] width 508 height 83
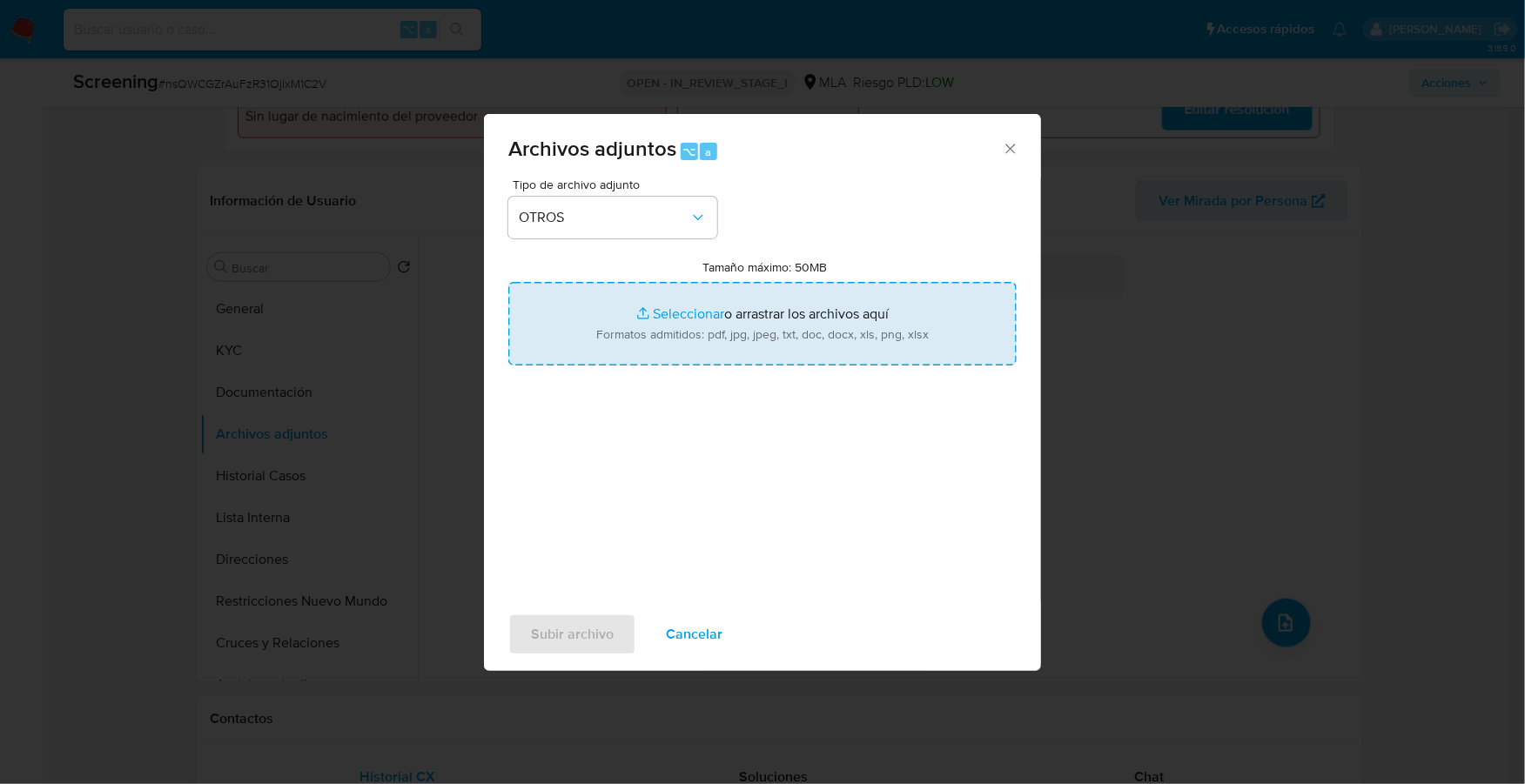
type input "C:\fakepath\Movimientos- Gonzalo Fabian Coña.xlsx"
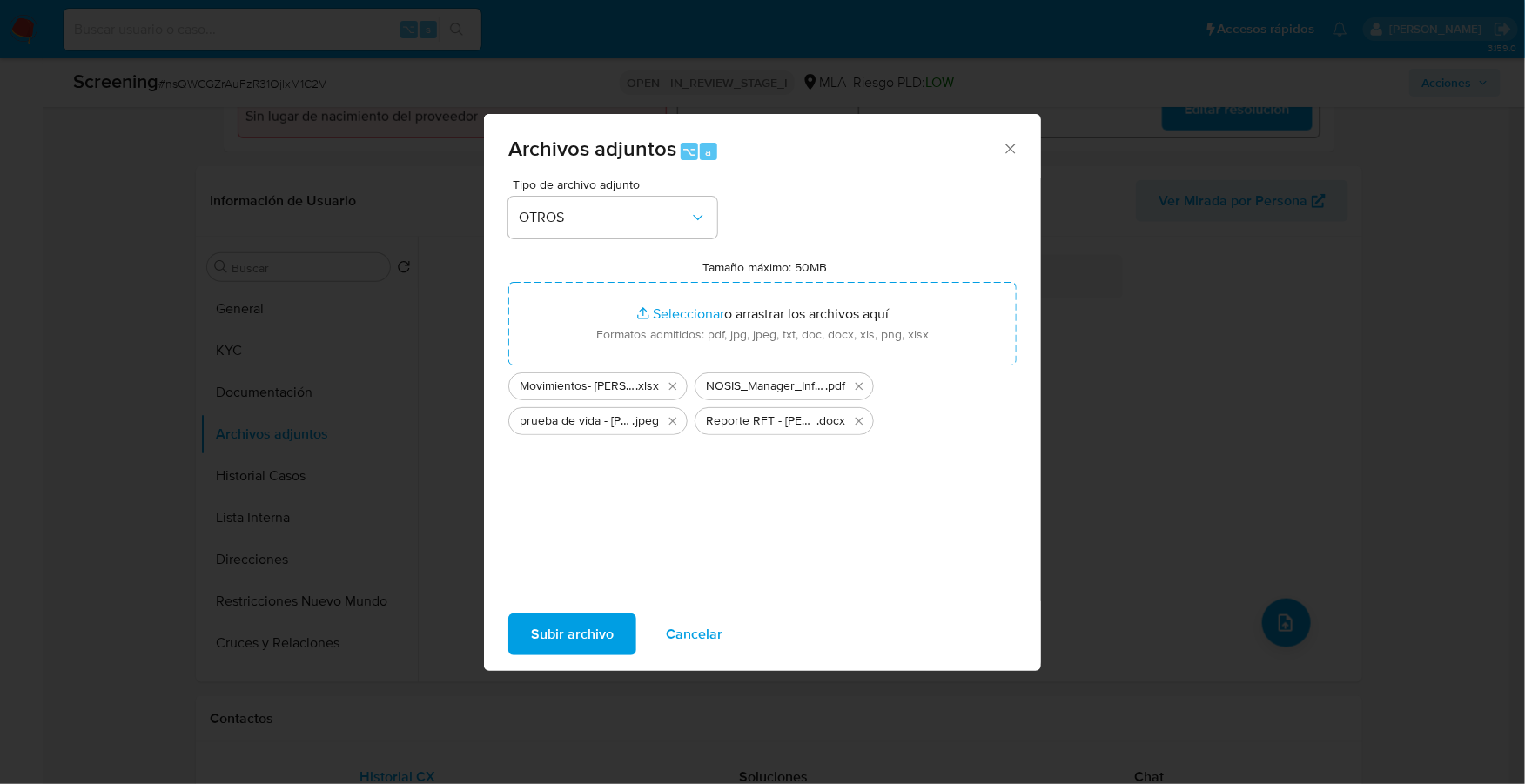
click at [570, 636] on span "Subir archivo" at bounding box center [572, 634] width 82 height 38
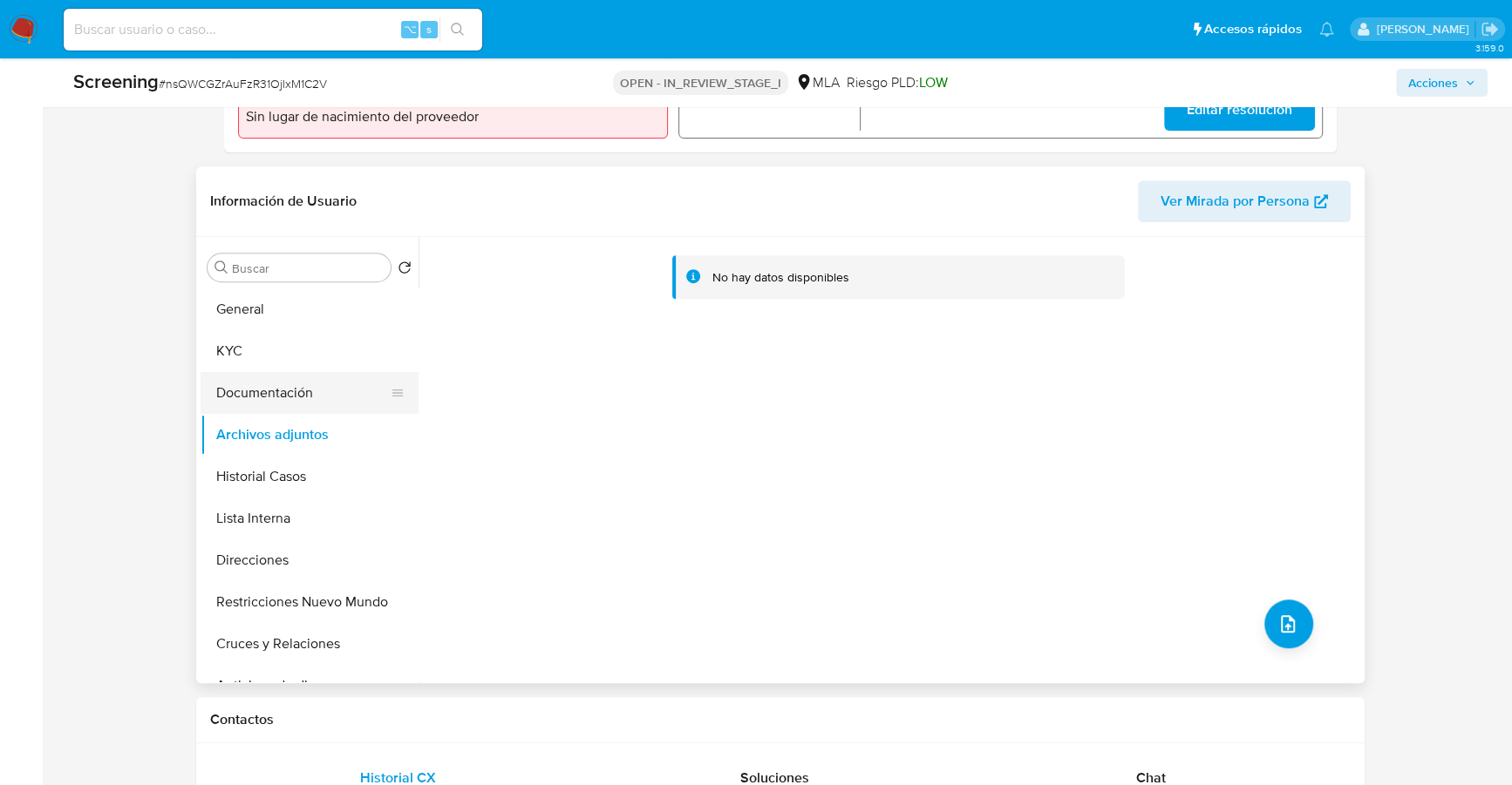
click at [247, 407] on button "Documentación" at bounding box center [302, 393] width 204 height 42
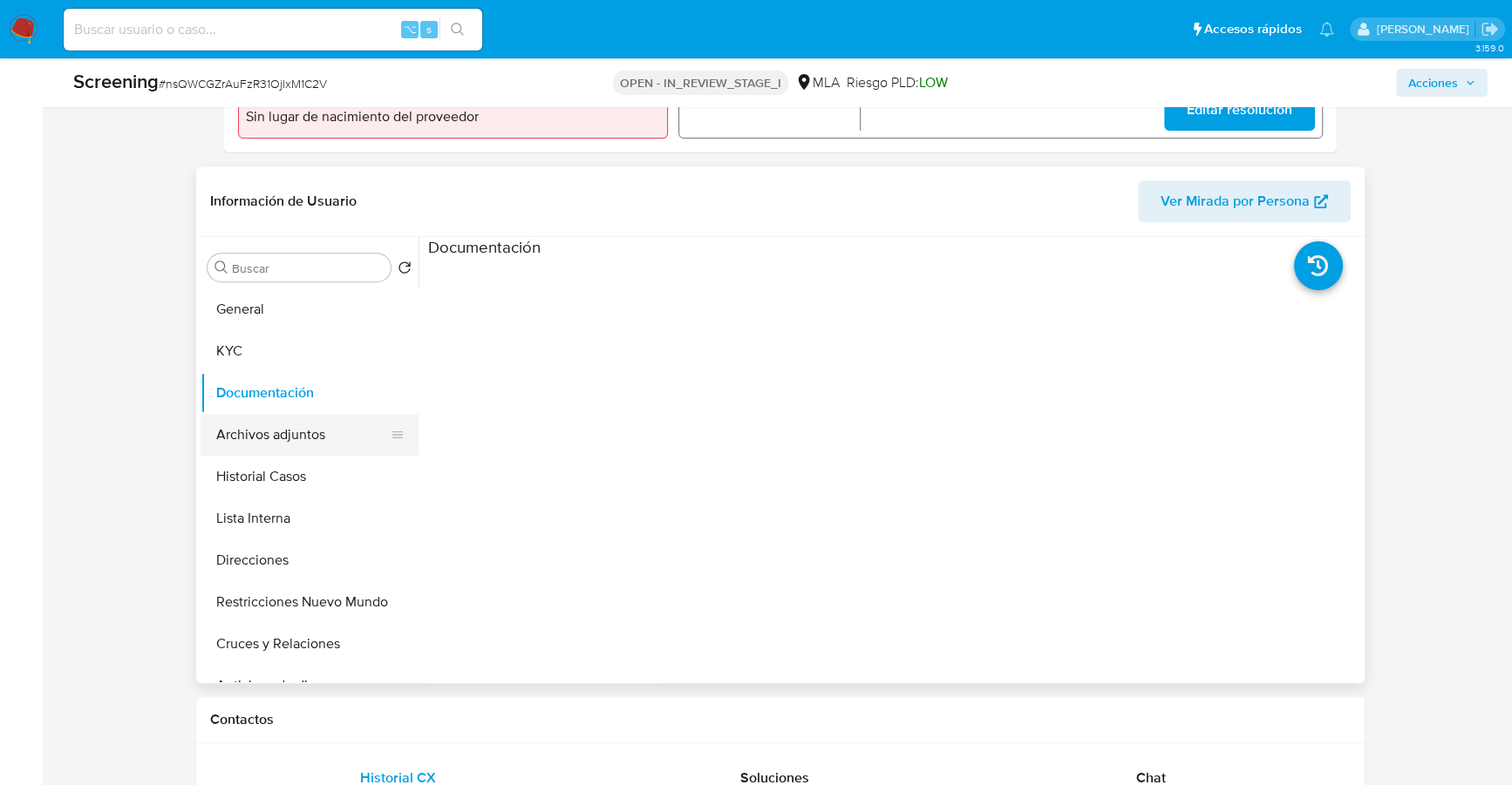
click at [264, 444] on button "Archivos adjuntos" at bounding box center [302, 435] width 204 height 42
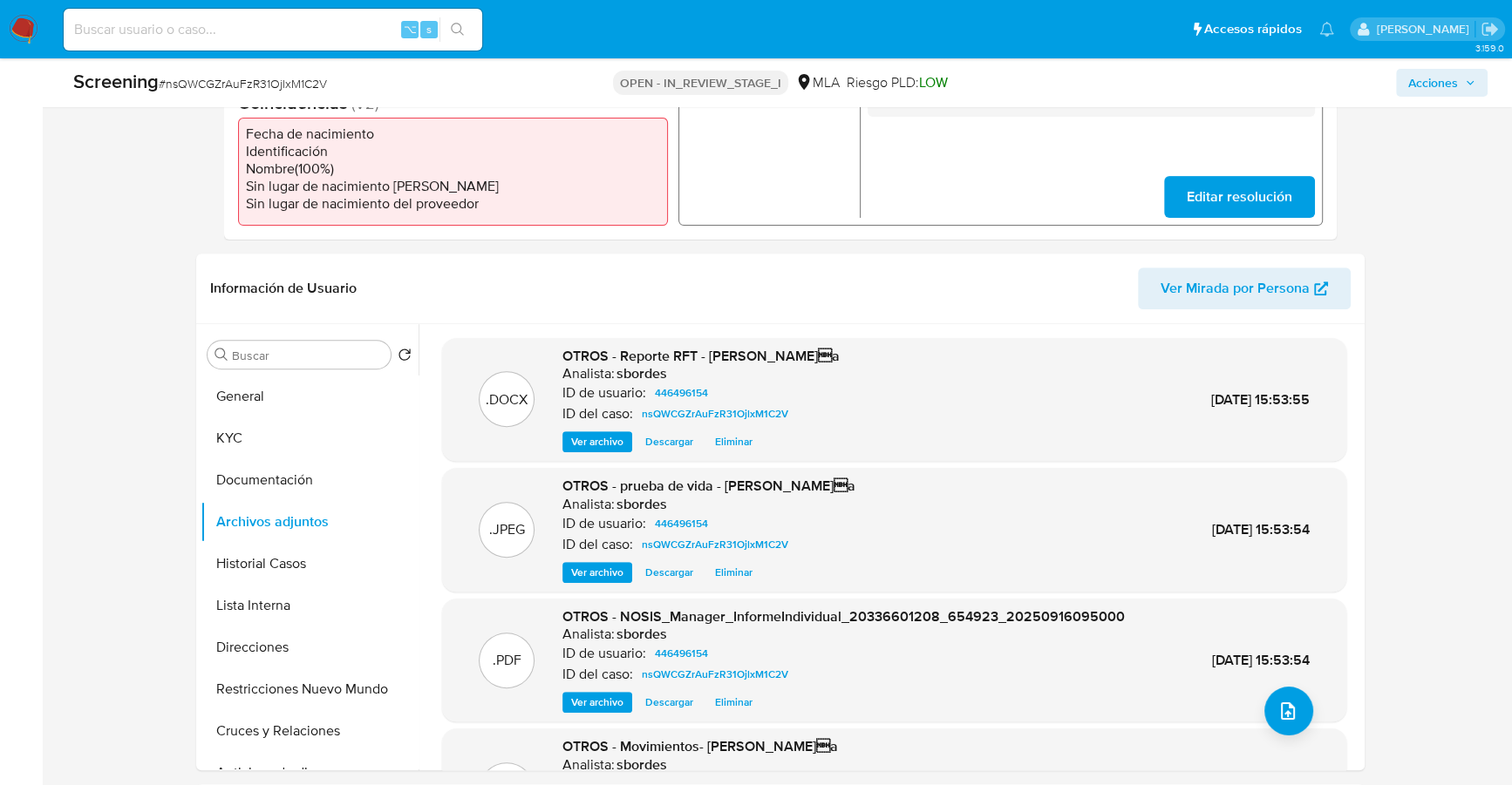
scroll to position [0, 0]
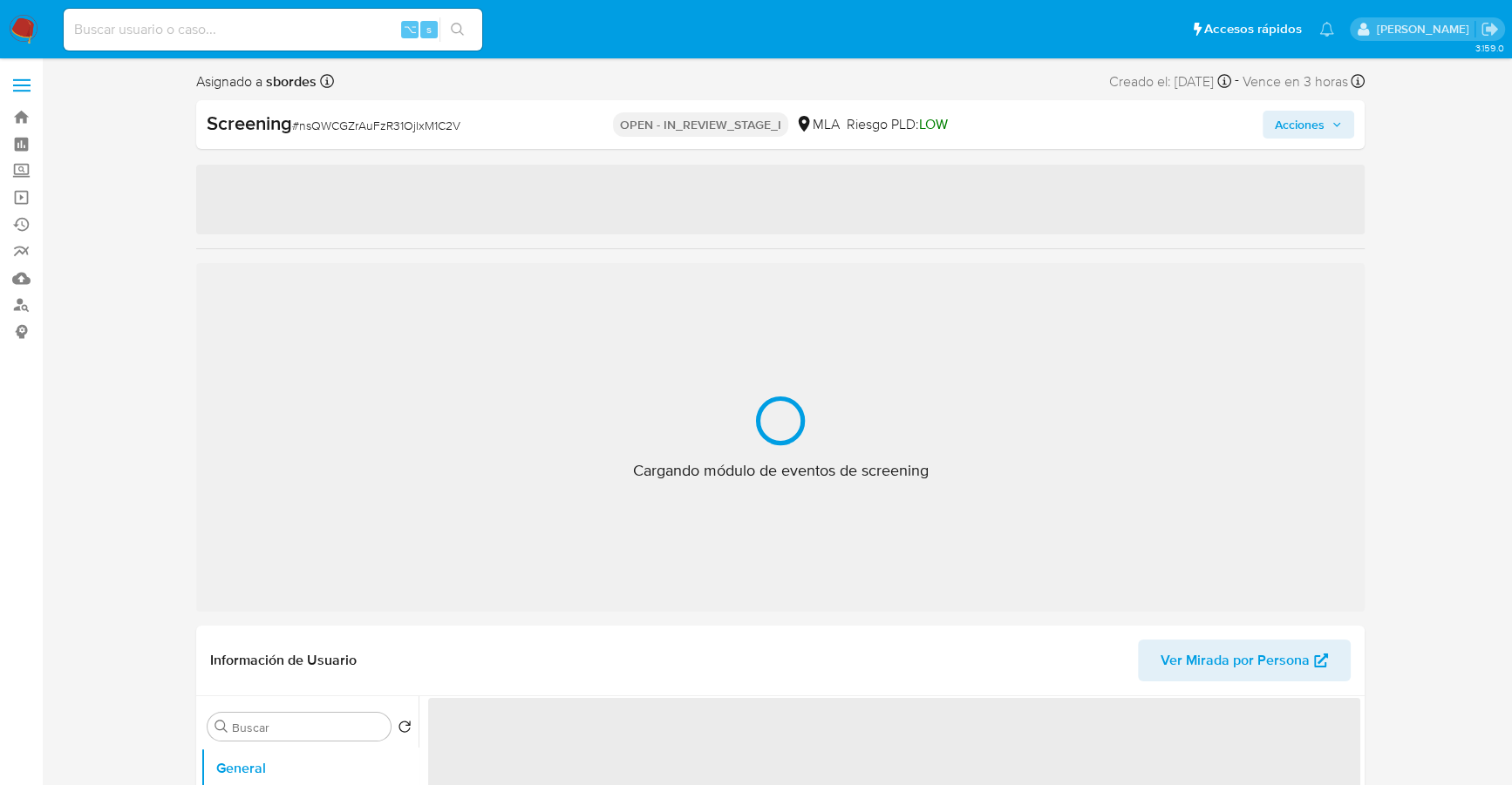
select select "10"
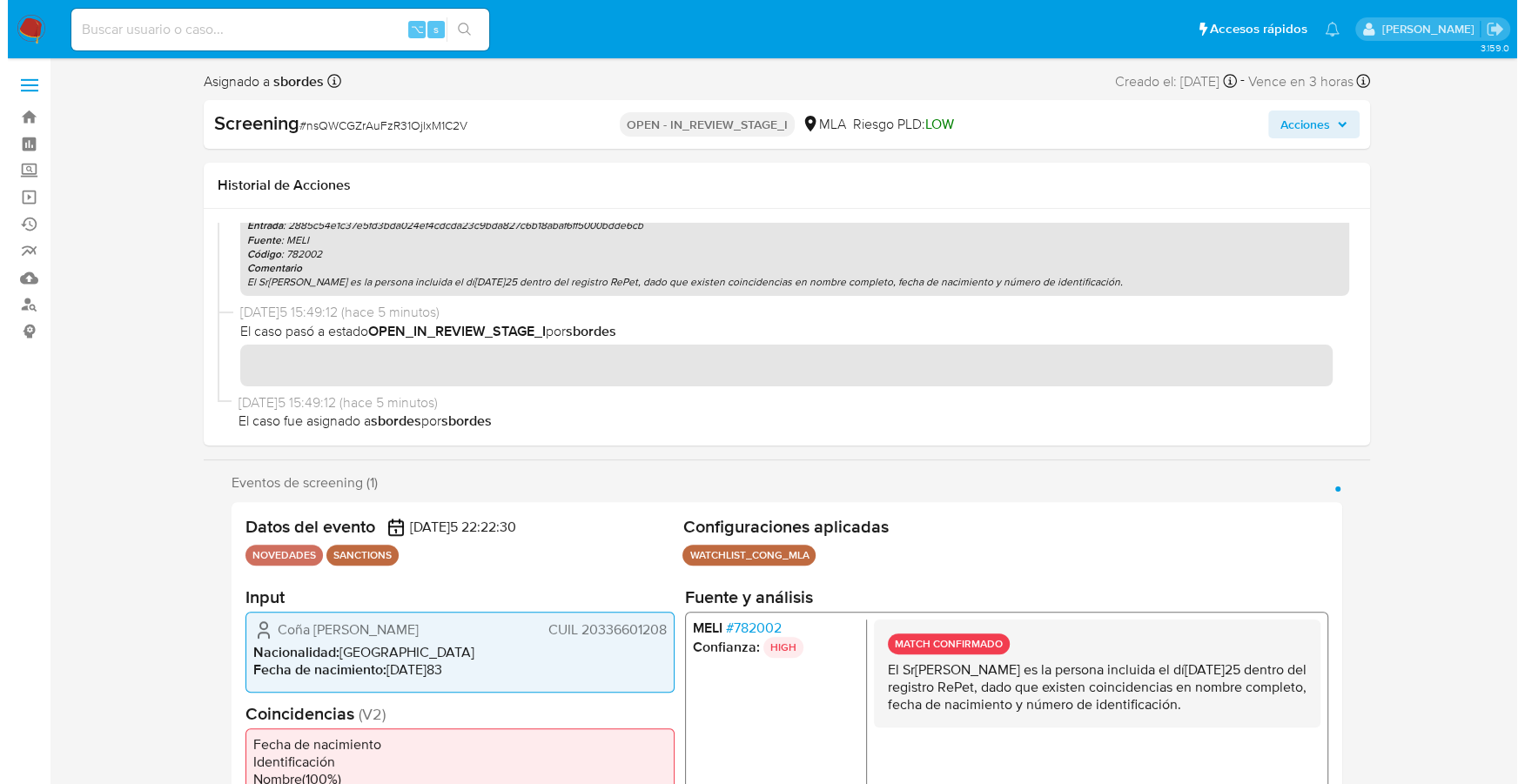
scroll to position [624, 0]
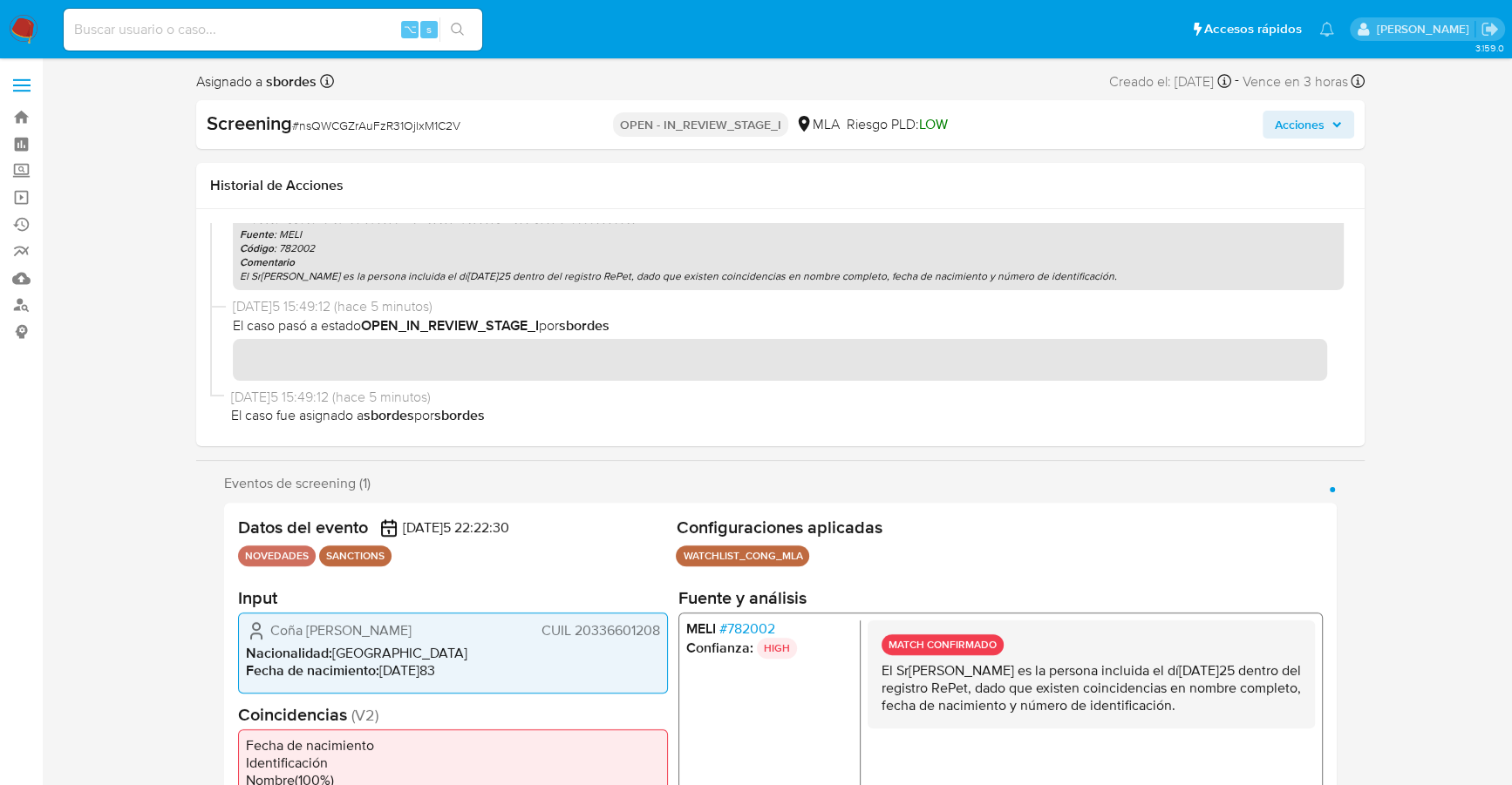
click at [1326, 113] on span "Acciones" at bounding box center [1308, 124] width 67 height 24
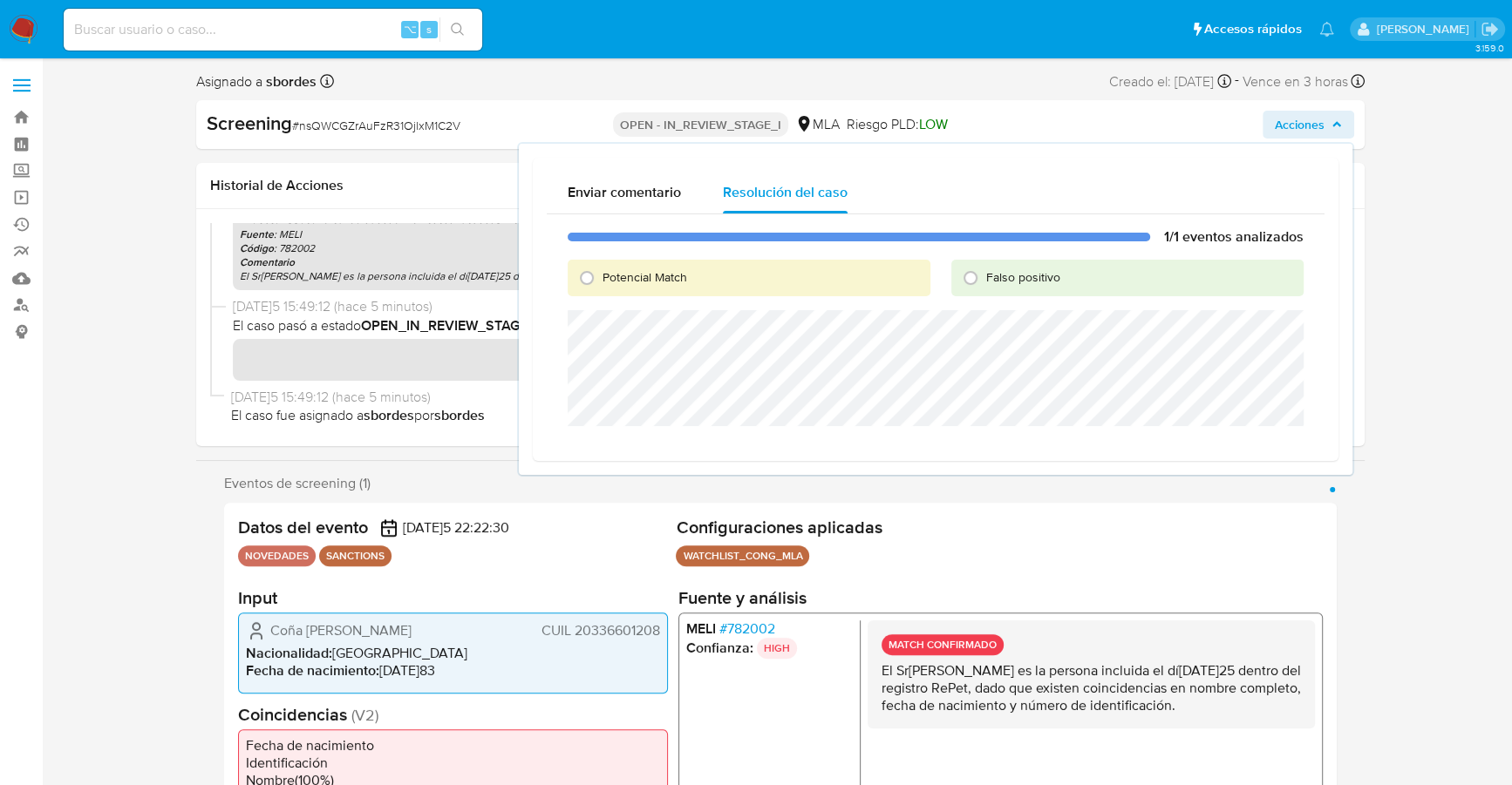
click at [631, 282] on span "Potencial Match" at bounding box center [644, 276] width 84 height 17
click at [601, 282] on input "Potencial Match" at bounding box center [586, 278] width 28 height 28
radio input "true"
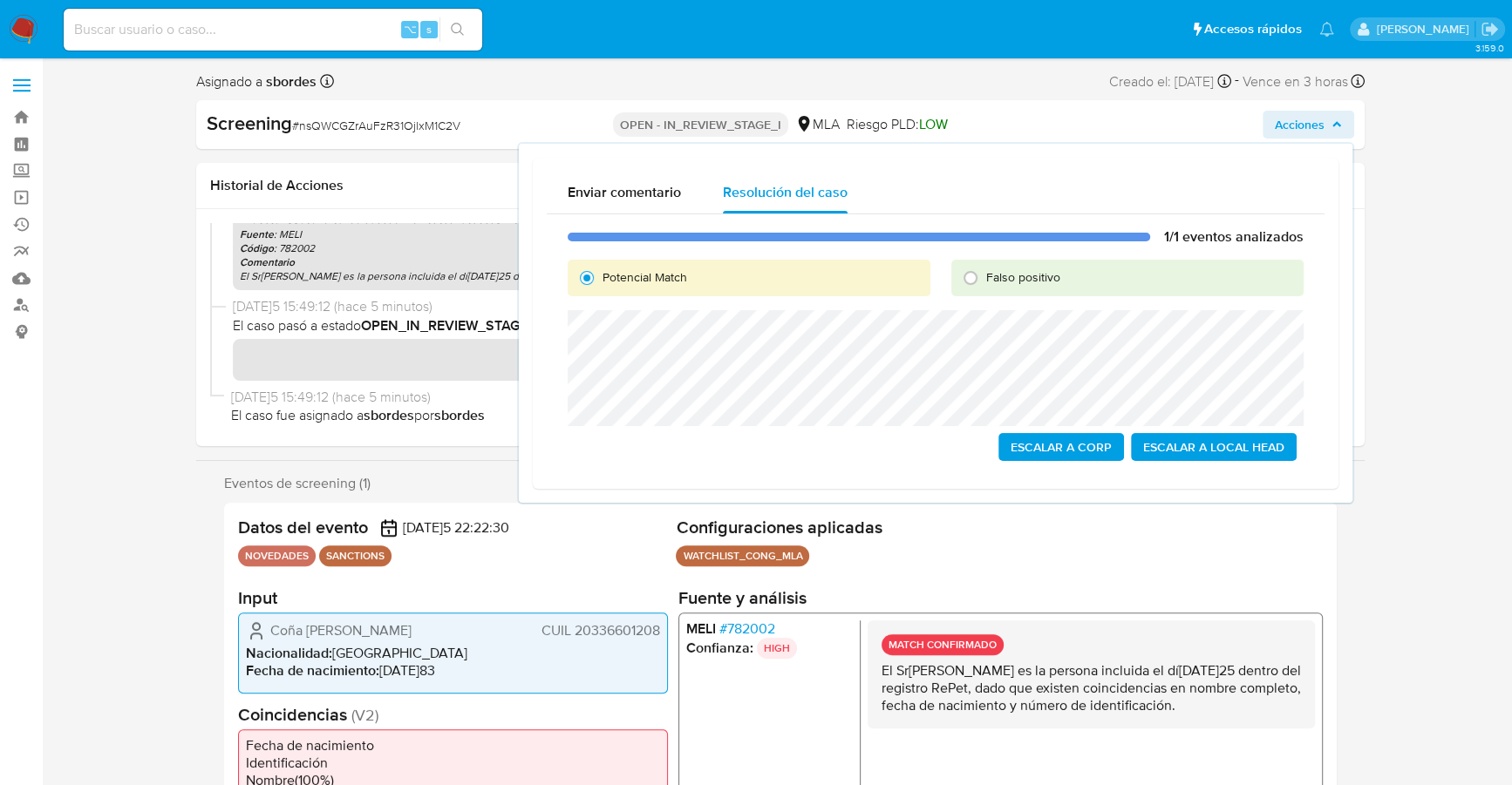
click at [1236, 459] on span "Escalar a Local Head" at bounding box center [1214, 446] width 141 height 24
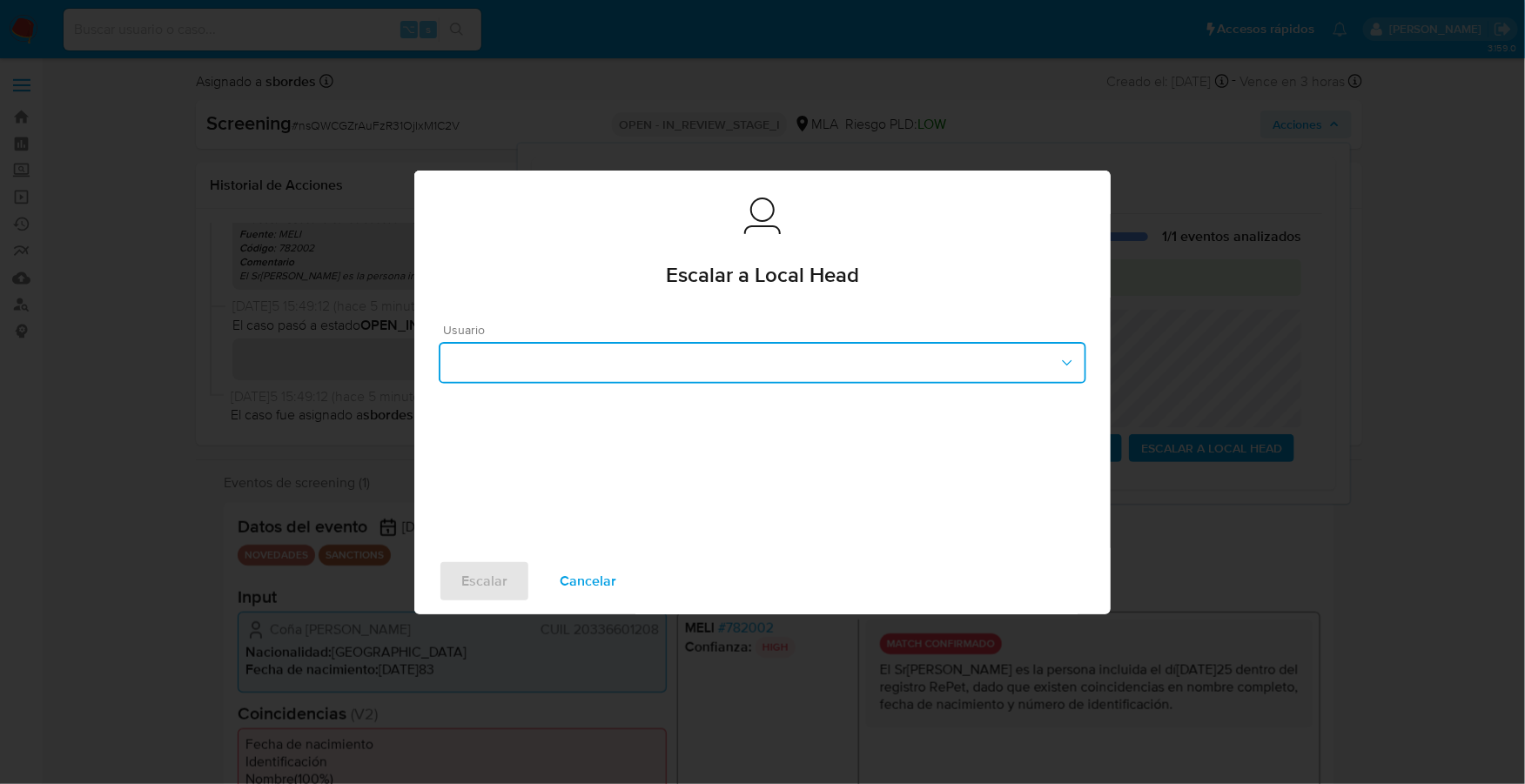
click at [599, 367] on button "button" at bounding box center [762, 363] width 648 height 42
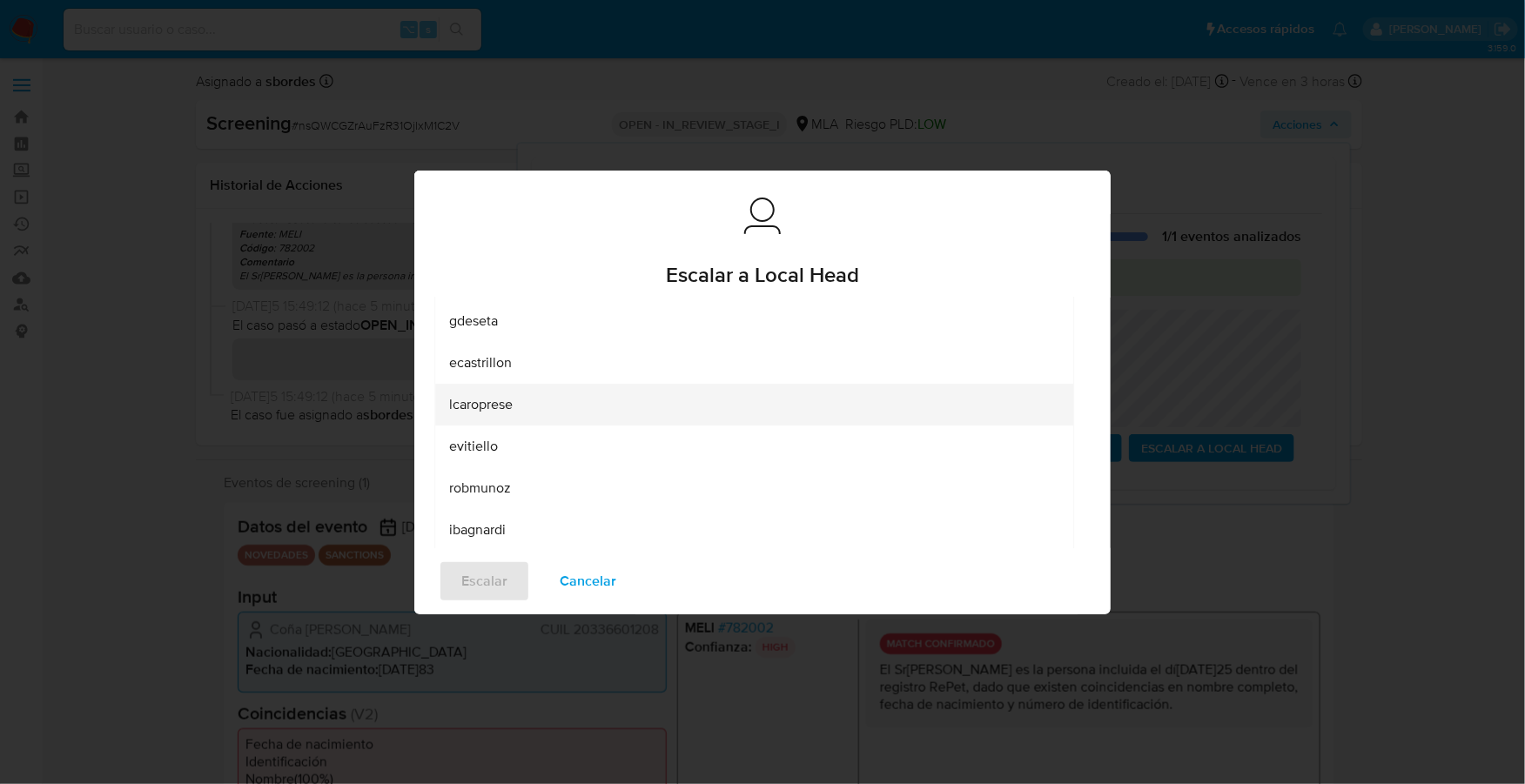
click at [516, 410] on div "lcaroprese" at bounding box center [754, 404] width 611 height 42
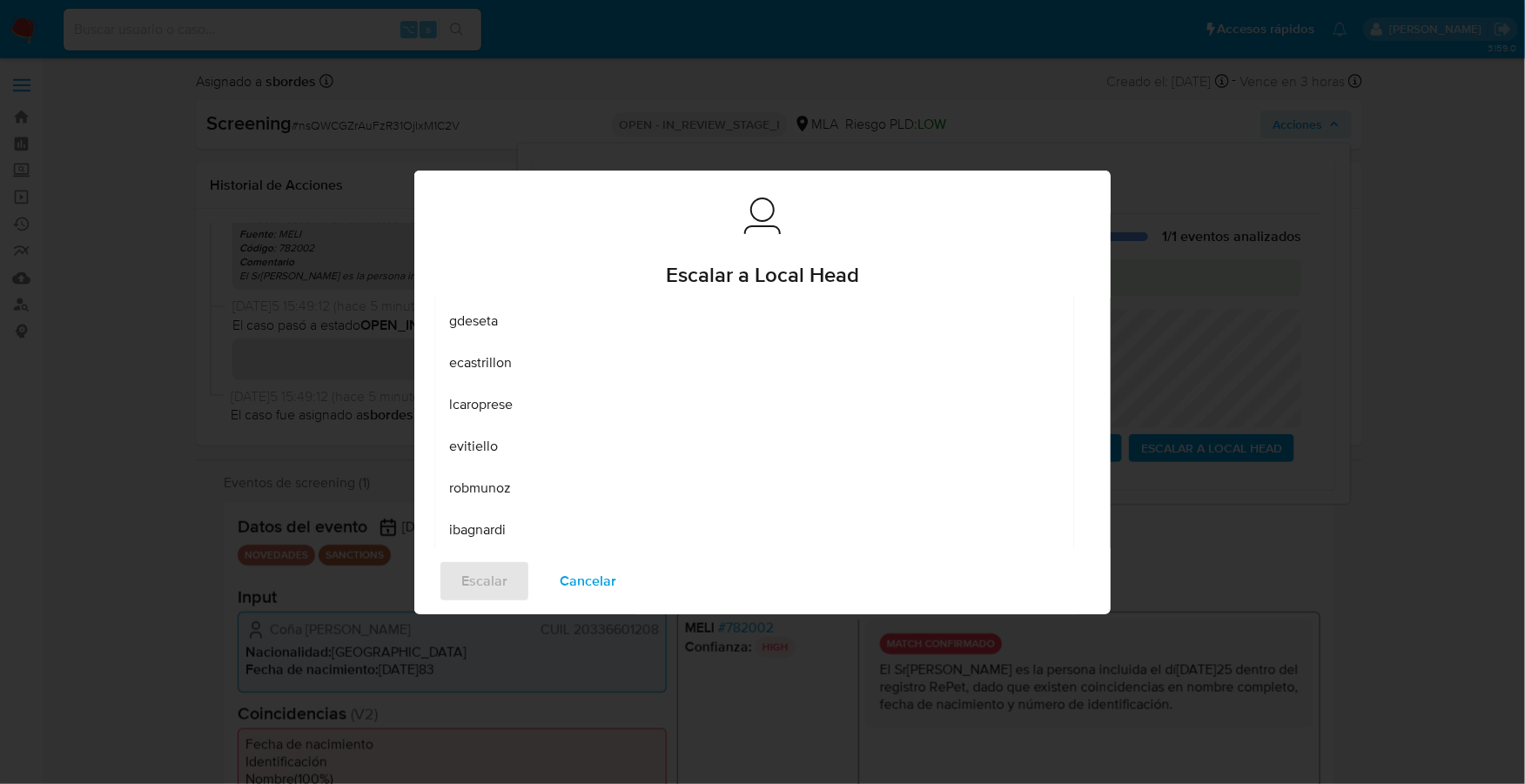
scroll to position [24, 0]
click at [478, 581] on span "Escalar" at bounding box center [484, 581] width 46 height 38
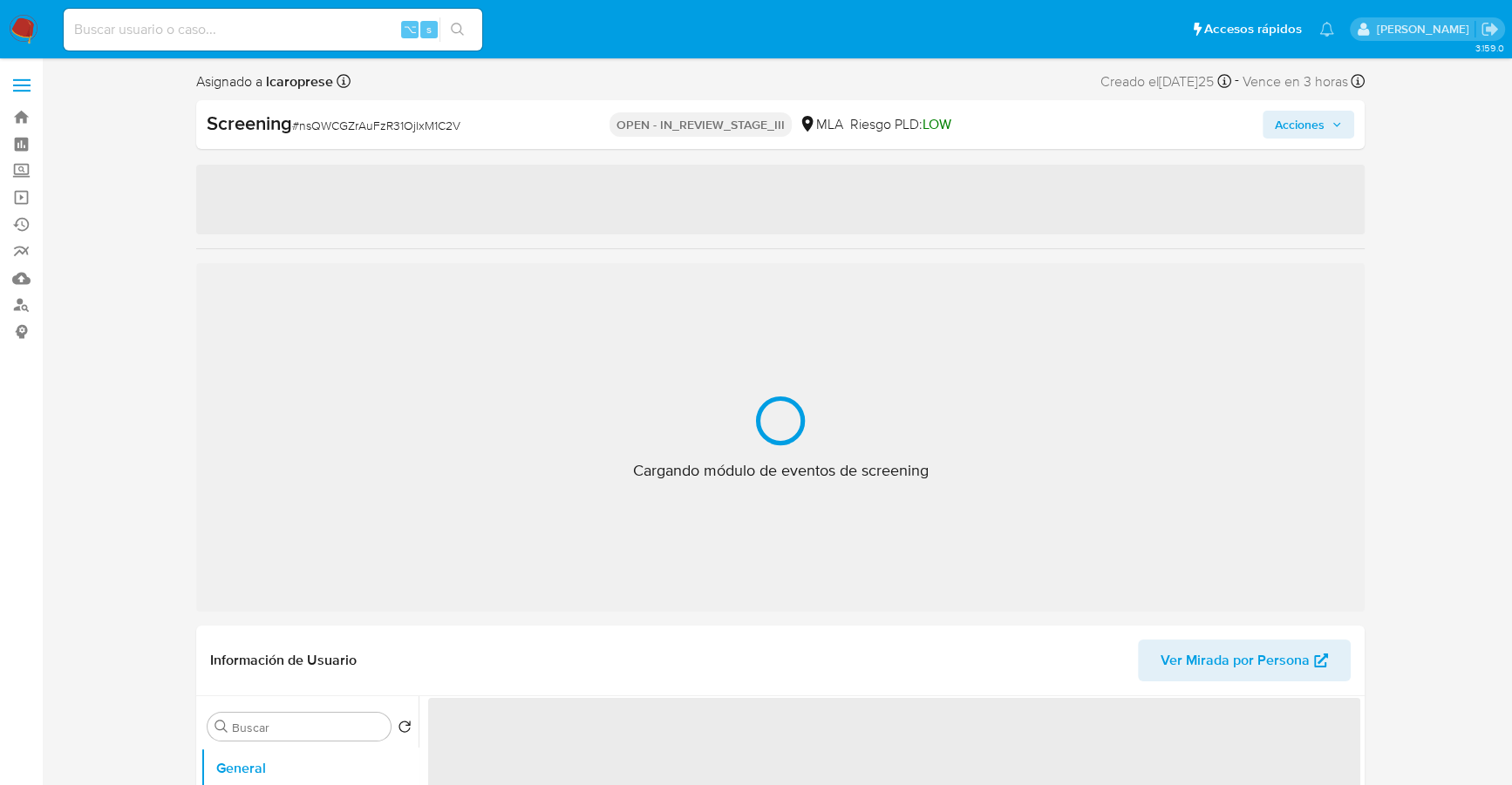
select select "10"
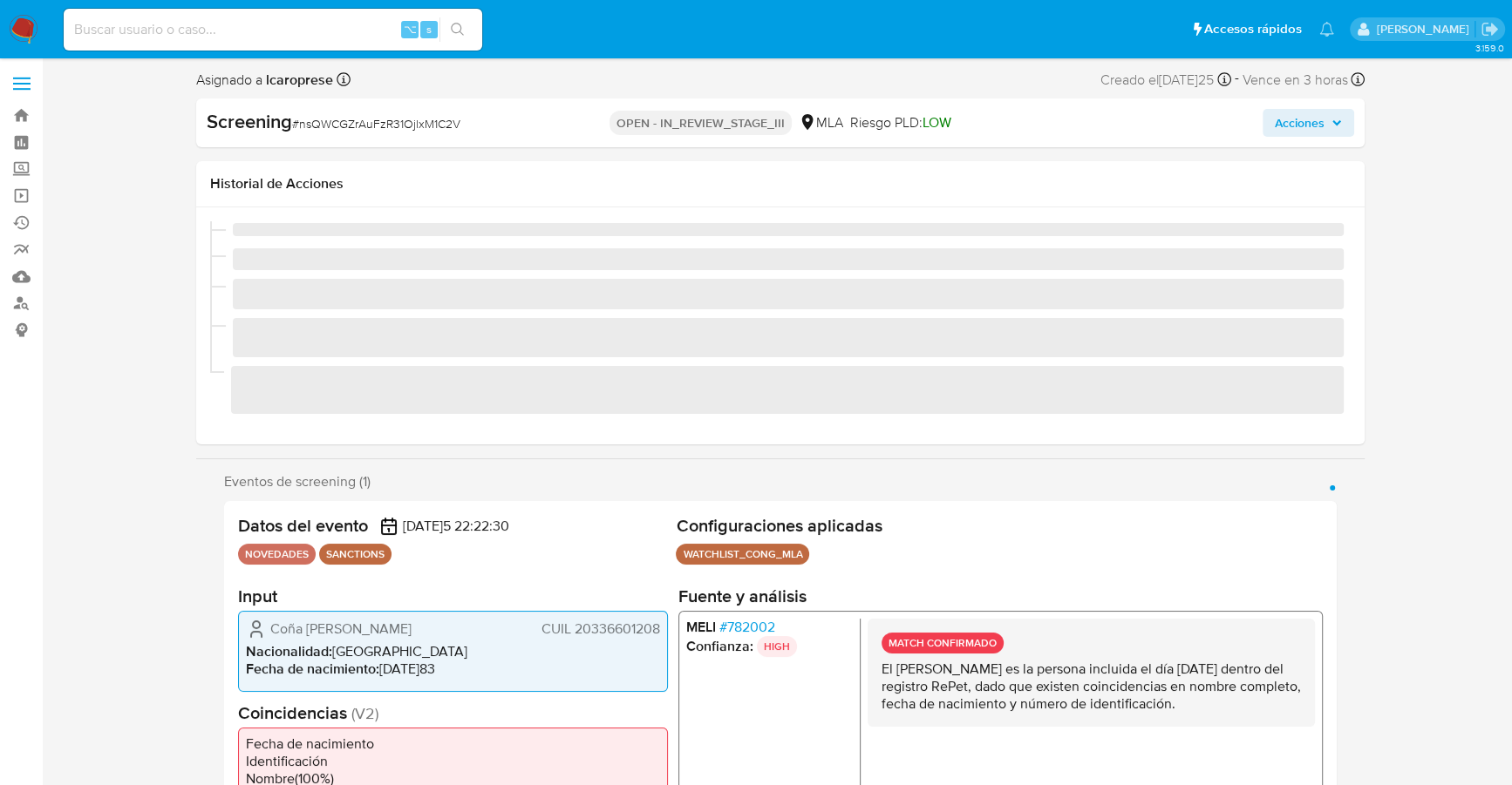
scroll to position [415, 0]
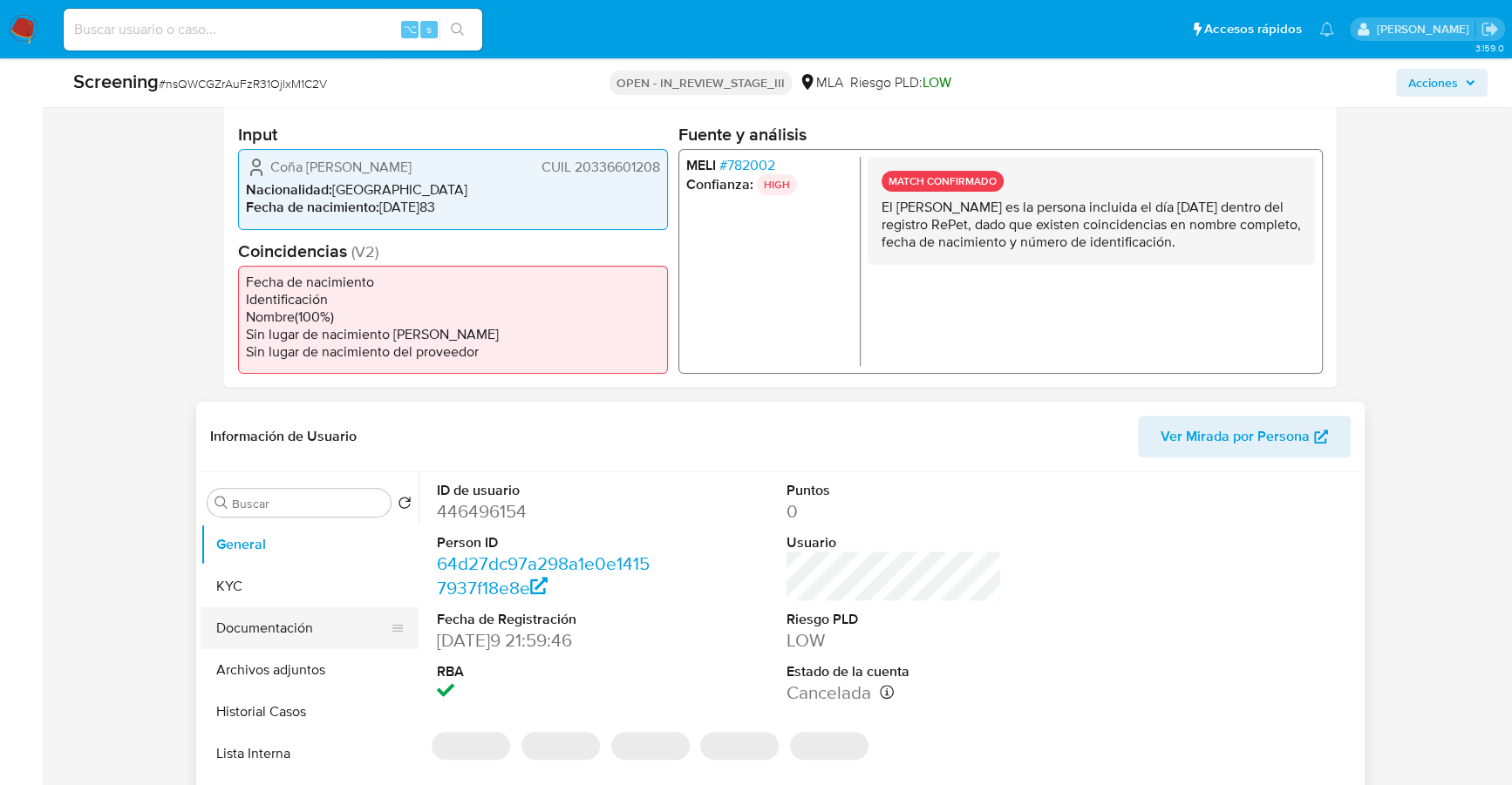
click at [266, 623] on button "Documentación" at bounding box center [302, 628] width 204 height 42
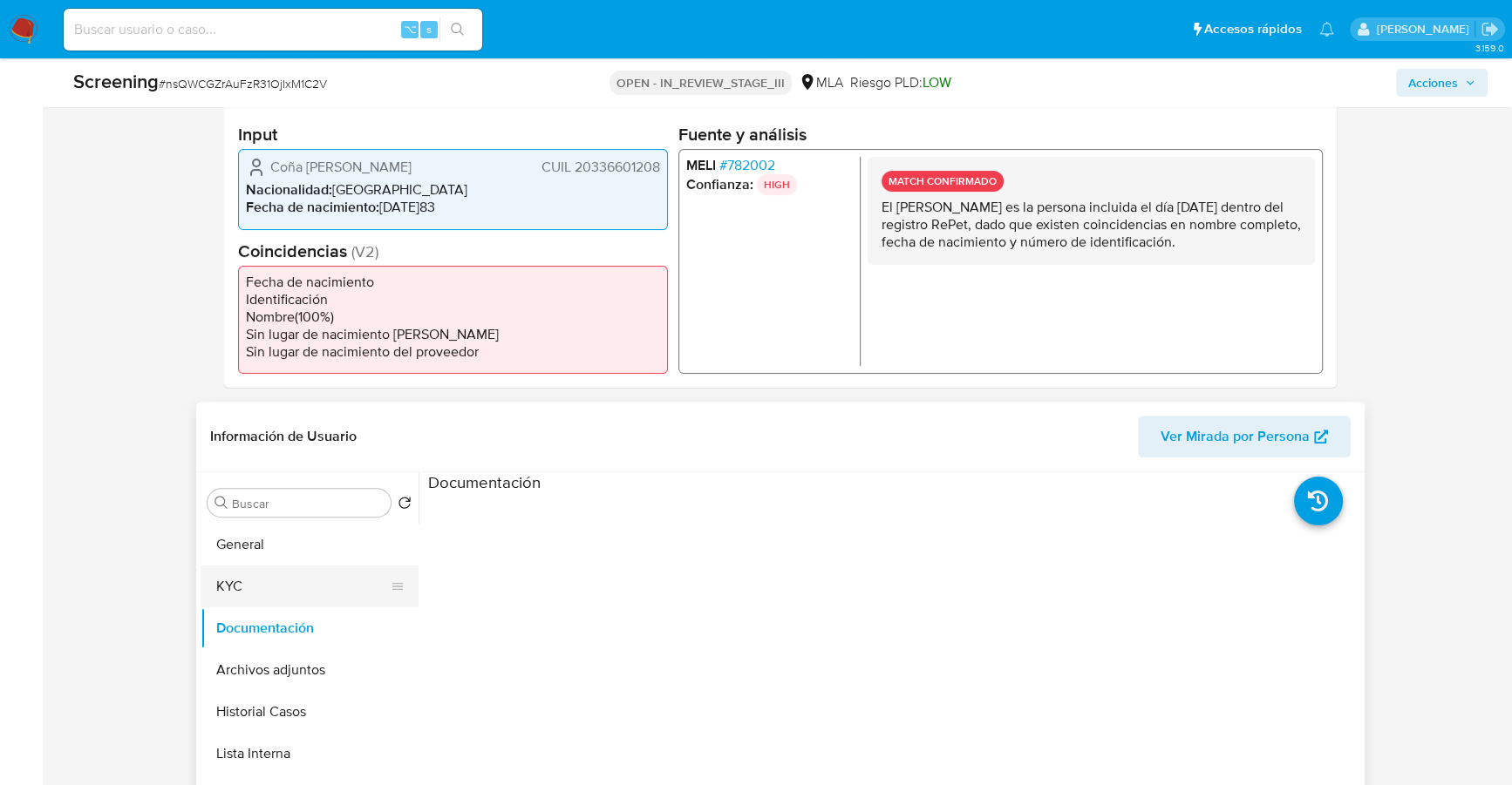
click at [265, 587] on button "KYC" at bounding box center [302, 587] width 204 height 42
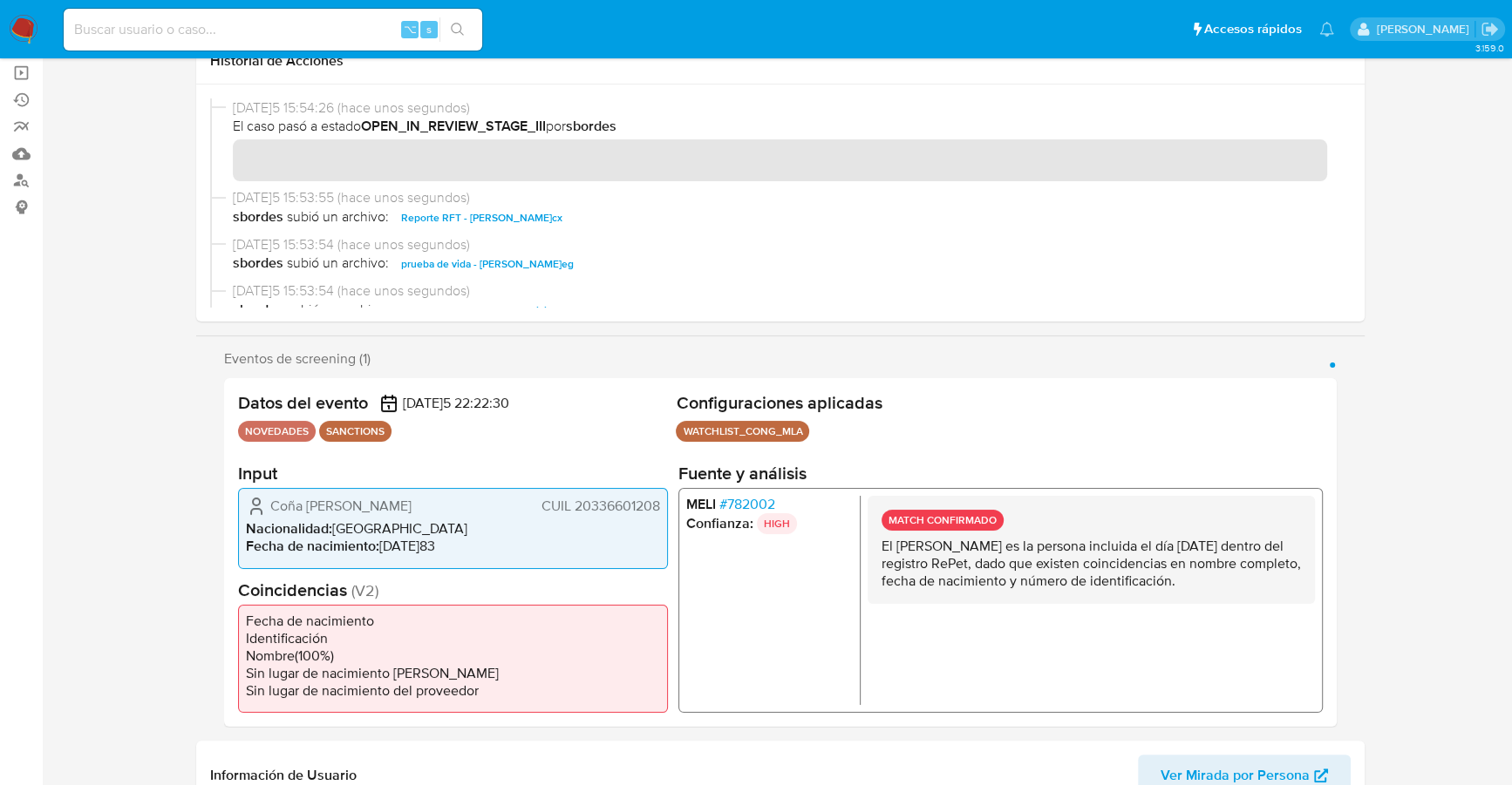
scroll to position [0, 0]
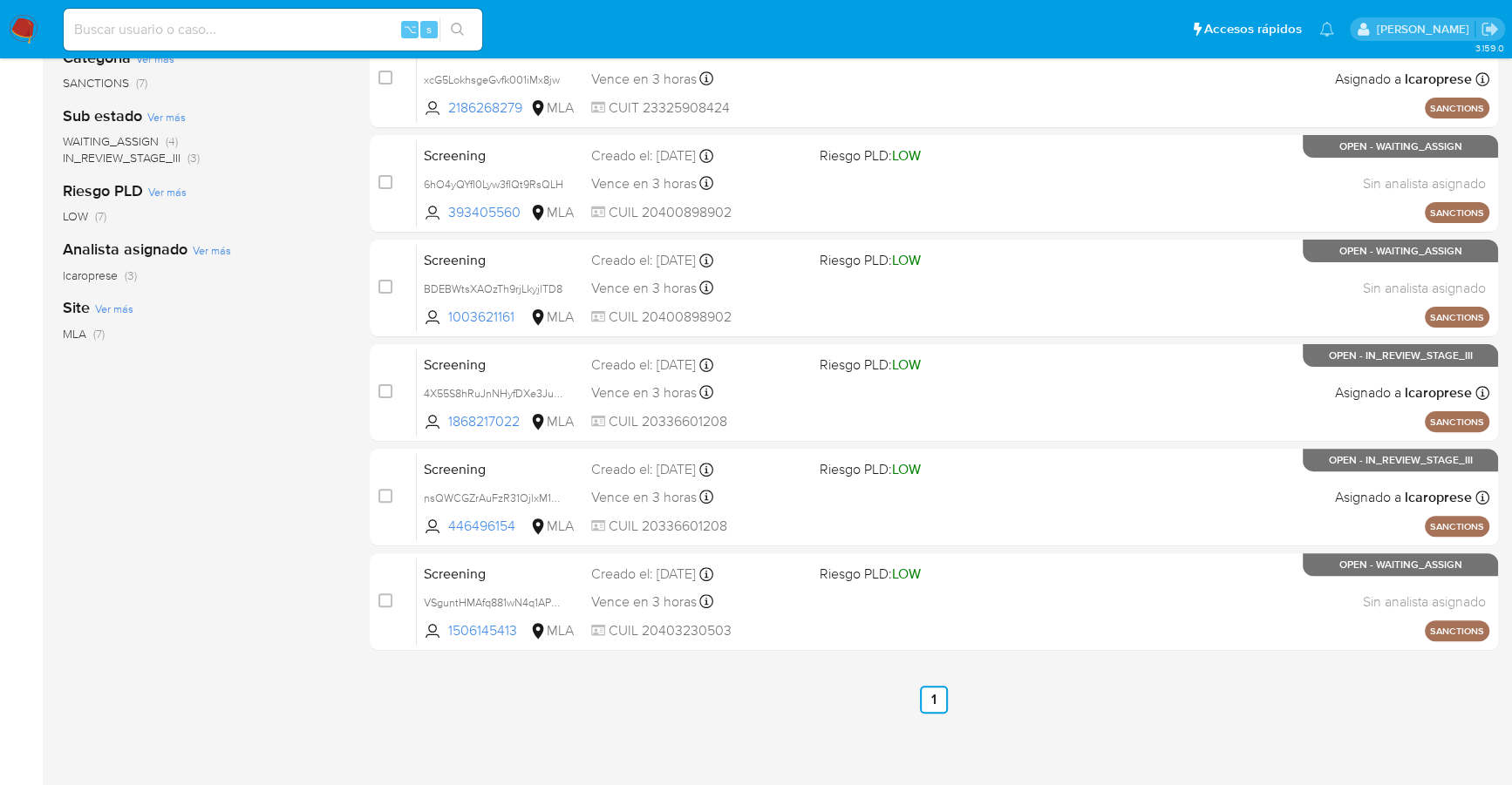
scroll to position [303, 0]
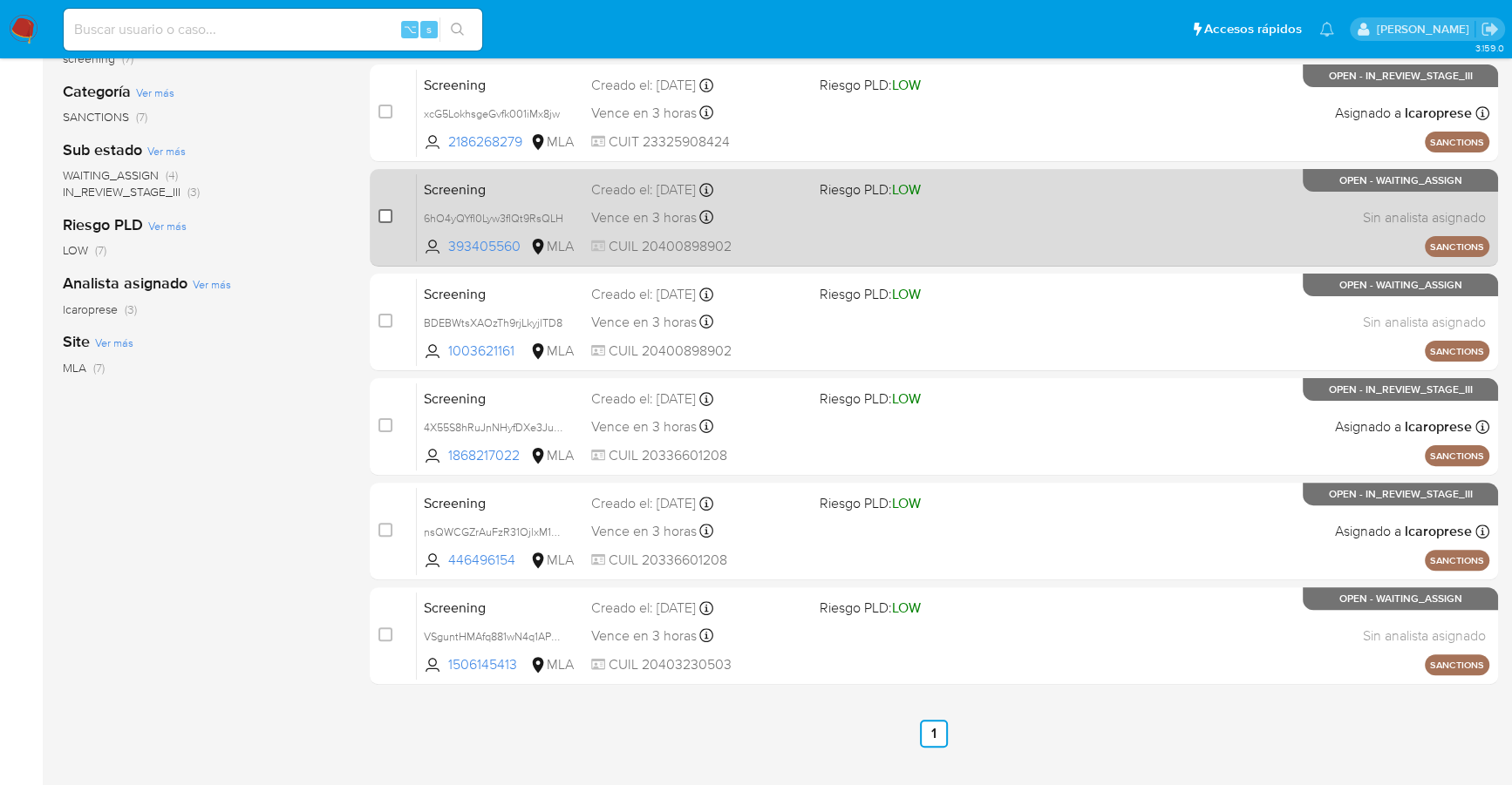
click at [390, 218] on input "checkbox" at bounding box center [385, 215] width 14 height 14
checkbox input "true"
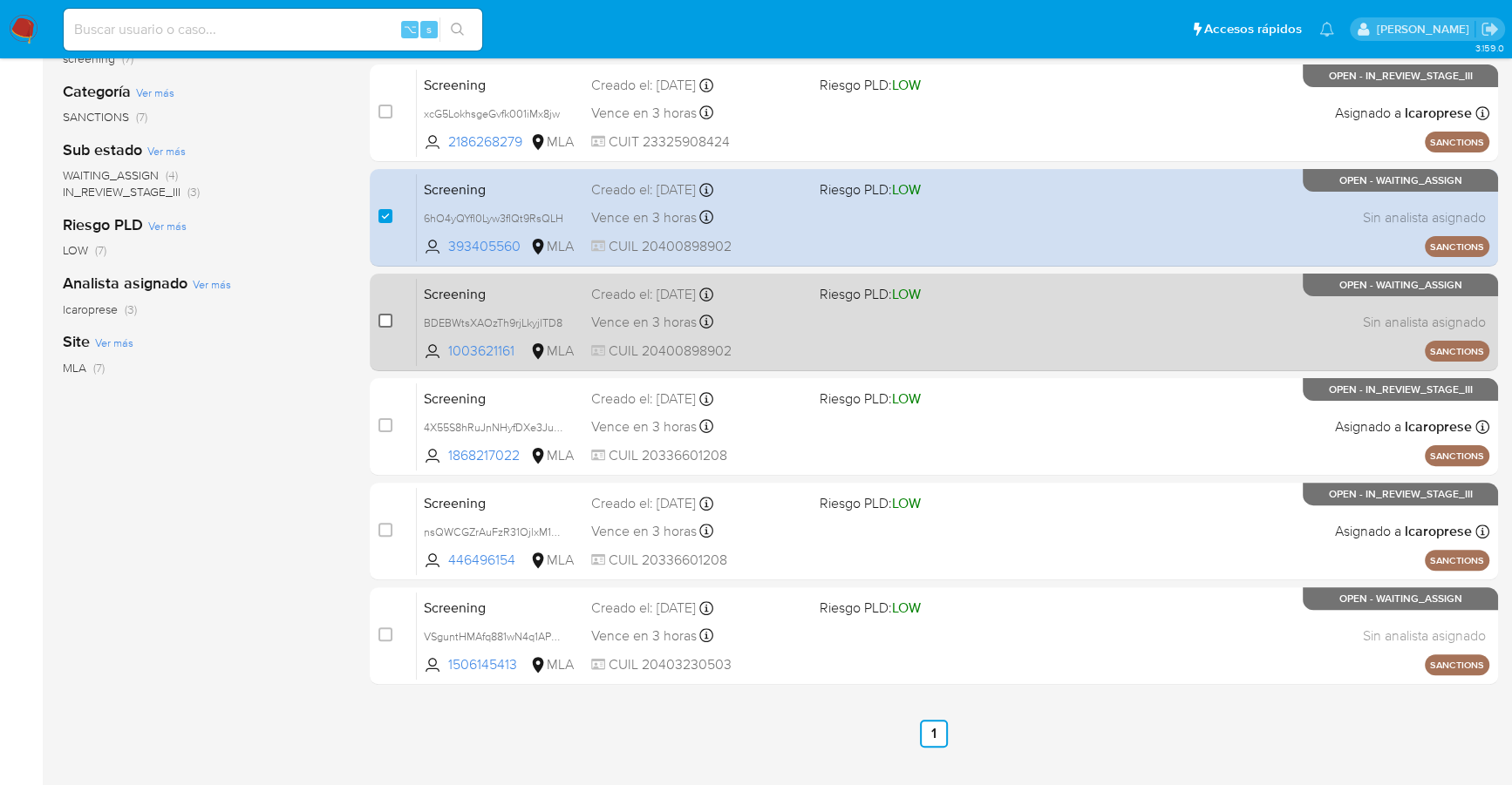
click at [390, 318] on input "checkbox" at bounding box center [385, 320] width 14 height 14
checkbox input "true"
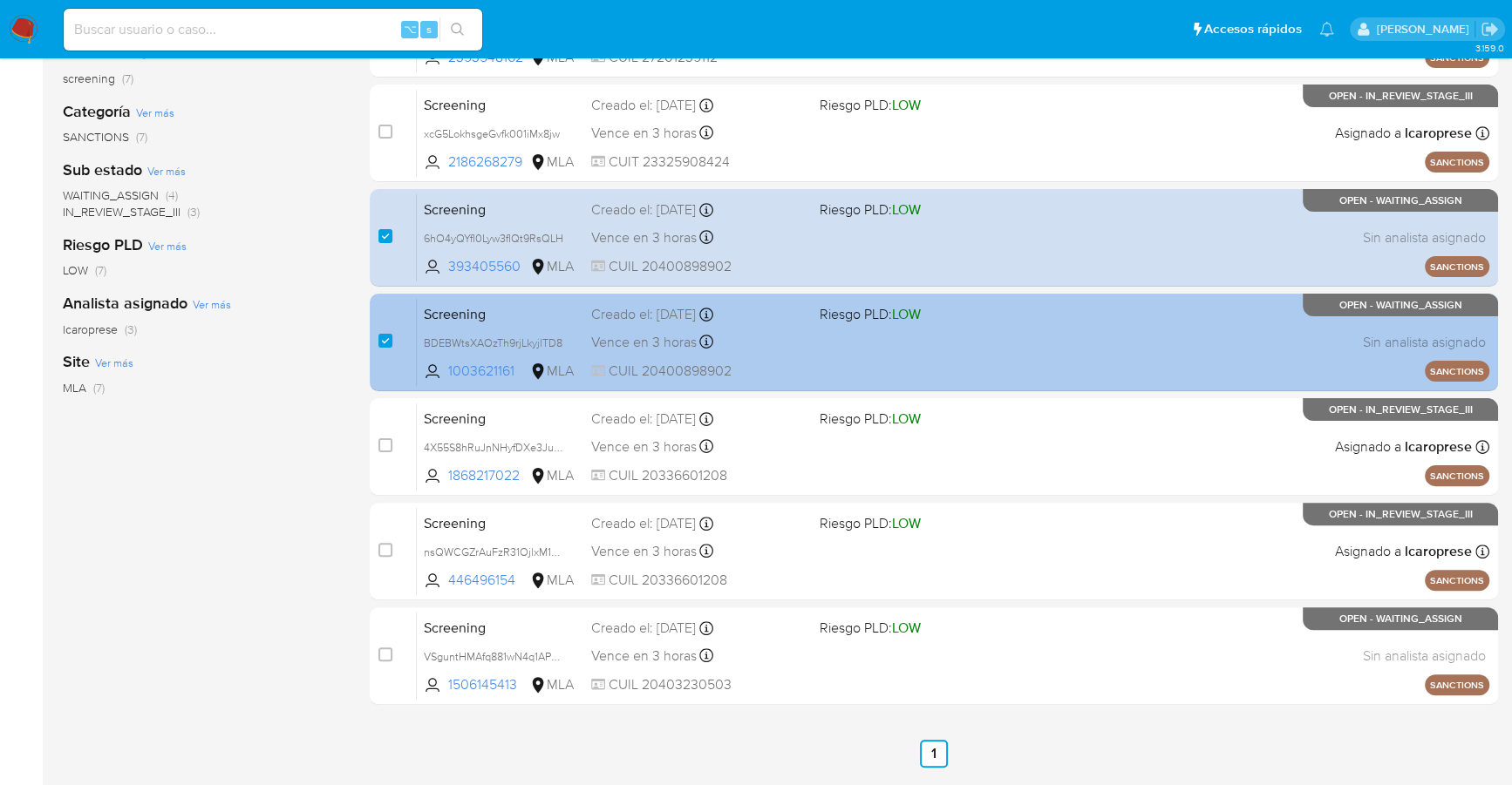
scroll to position [0, 0]
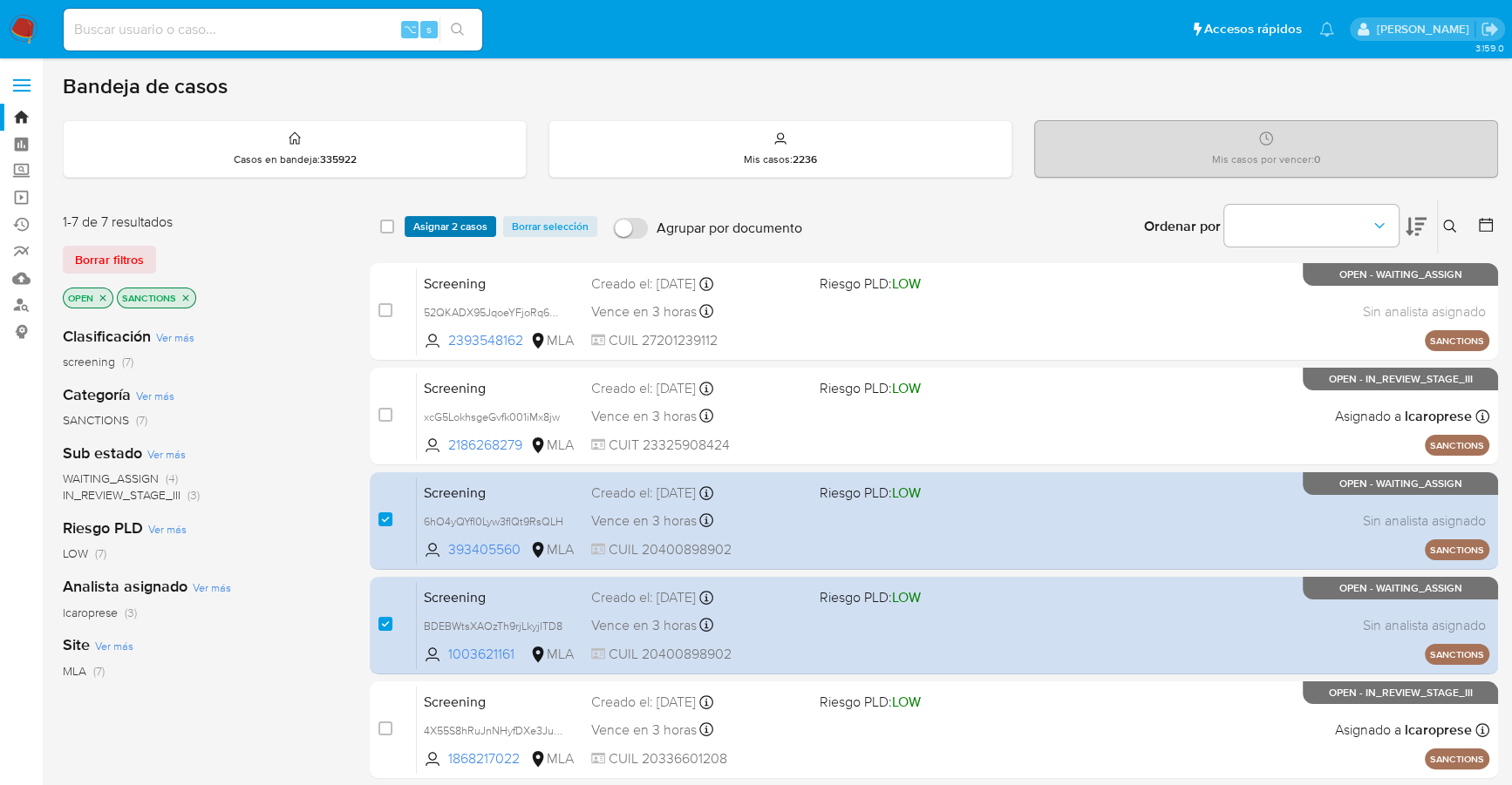
click at [449, 226] on span "Asignar 2 casos" at bounding box center [450, 226] width 74 height 17
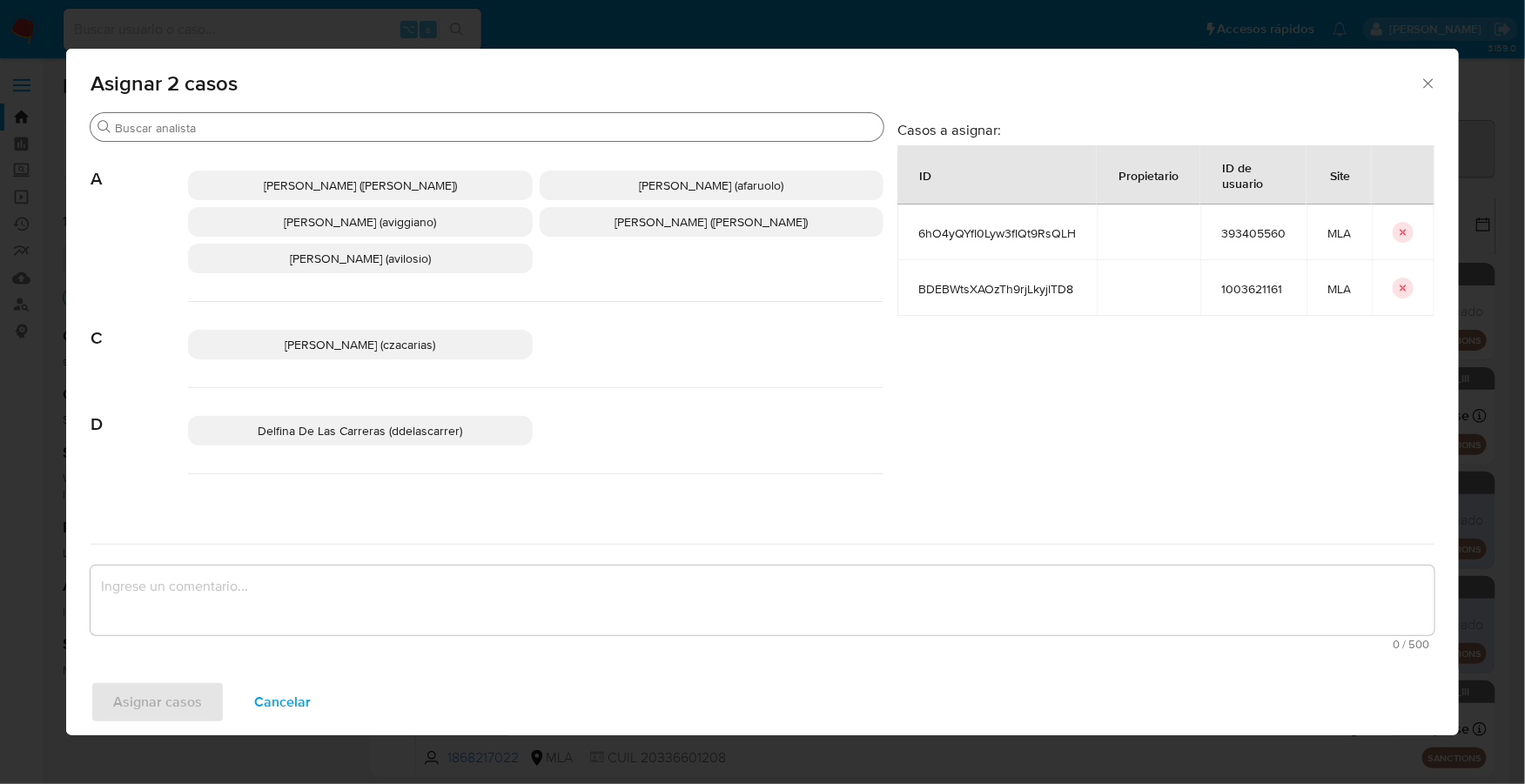
click at [216, 135] on input "Buscar" at bounding box center [496, 128] width 762 height 15
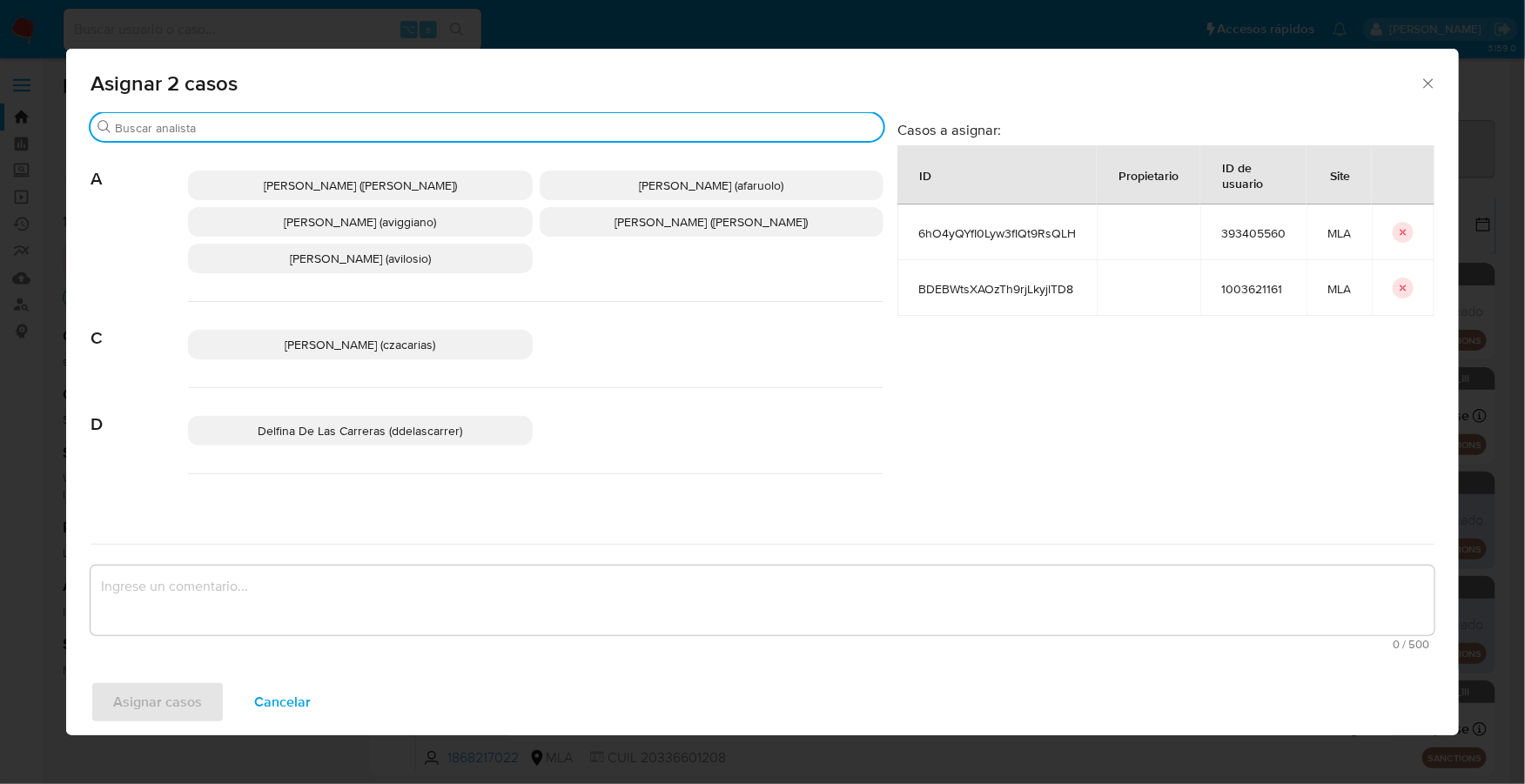
type input "d"
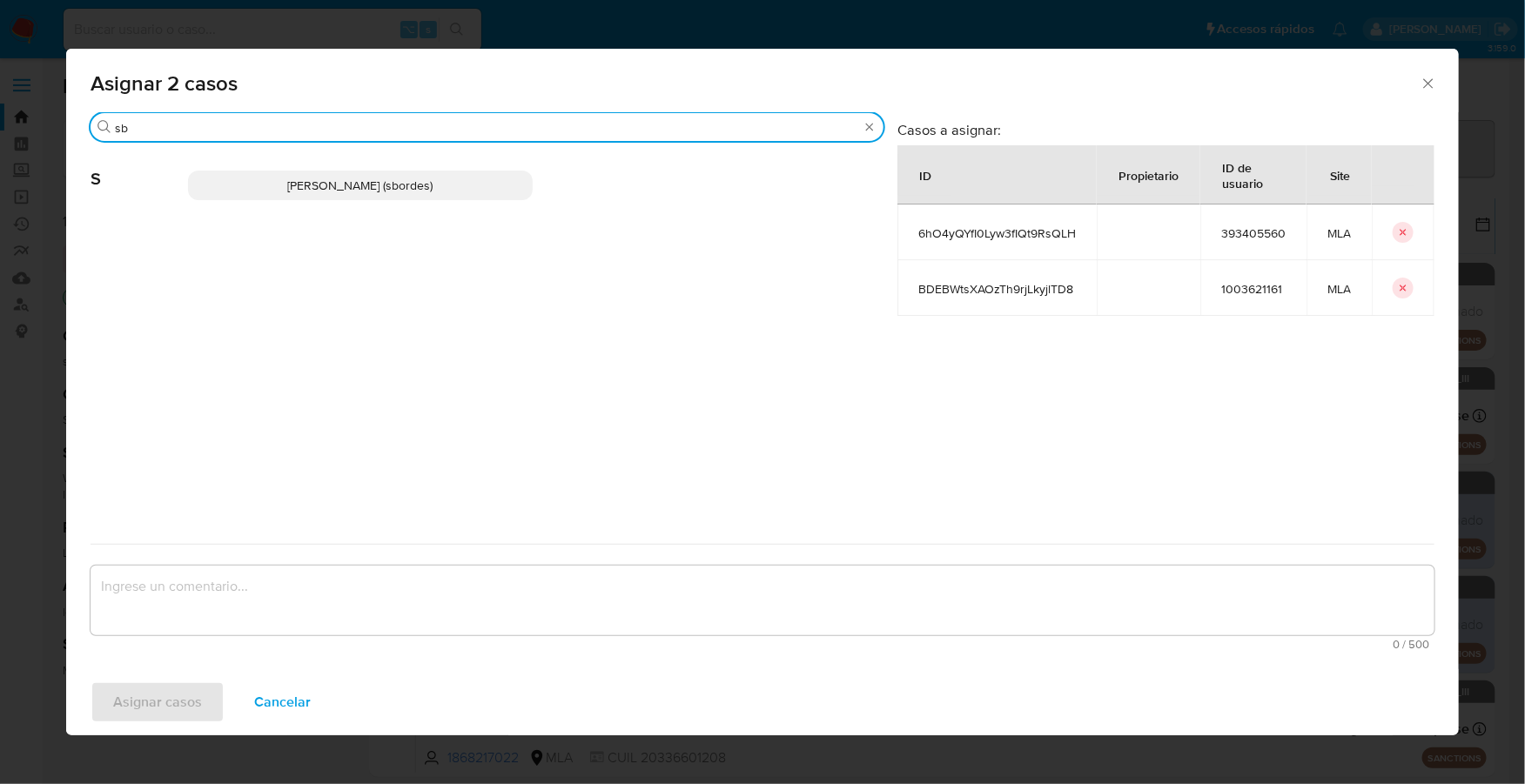
type input "sb"
click at [329, 187] on span "Stefania Bordes (sbordes)" at bounding box center [360, 184] width 146 height 17
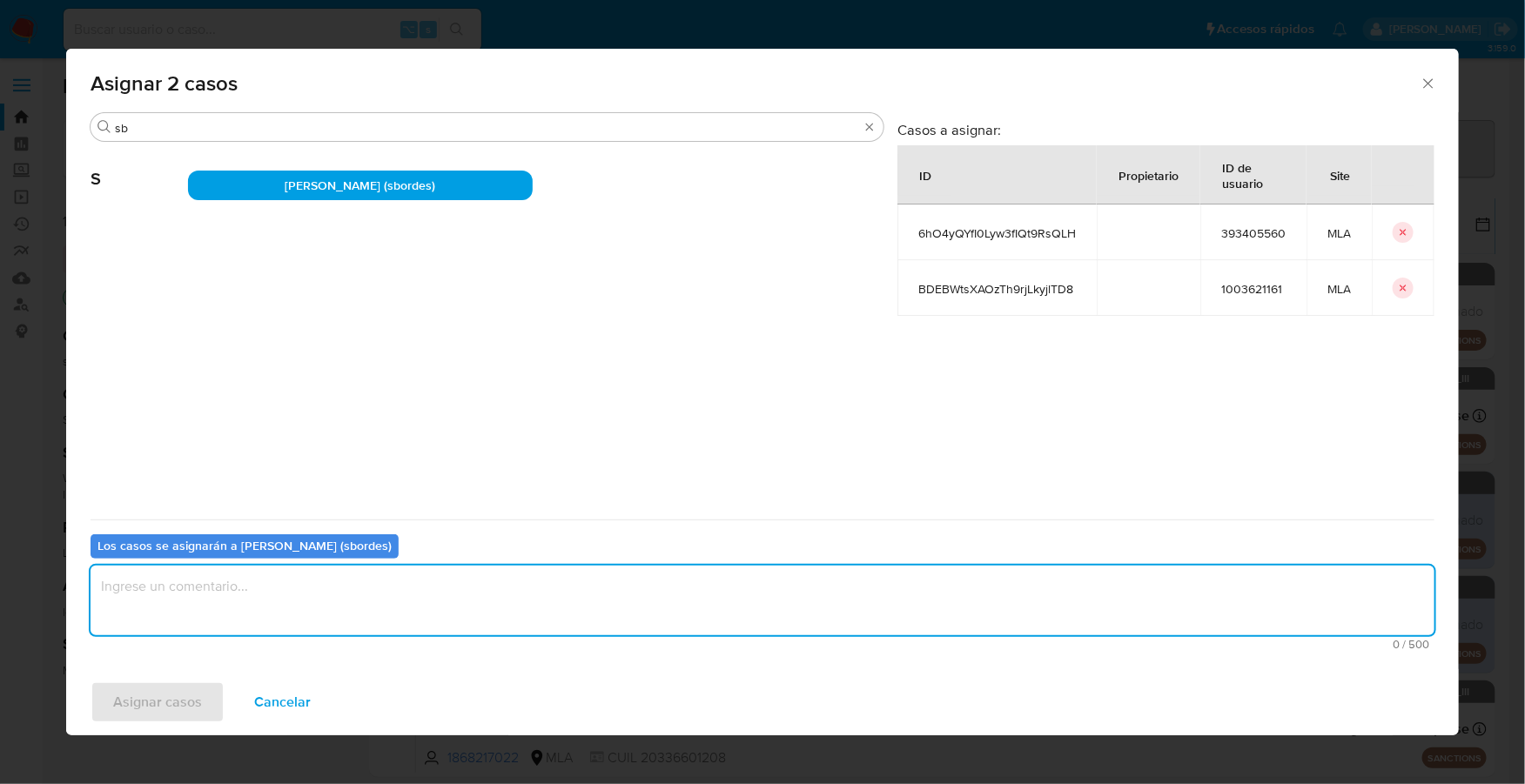
click at [279, 619] on textarea "assign-modal" at bounding box center [762, 600] width 1344 height 70
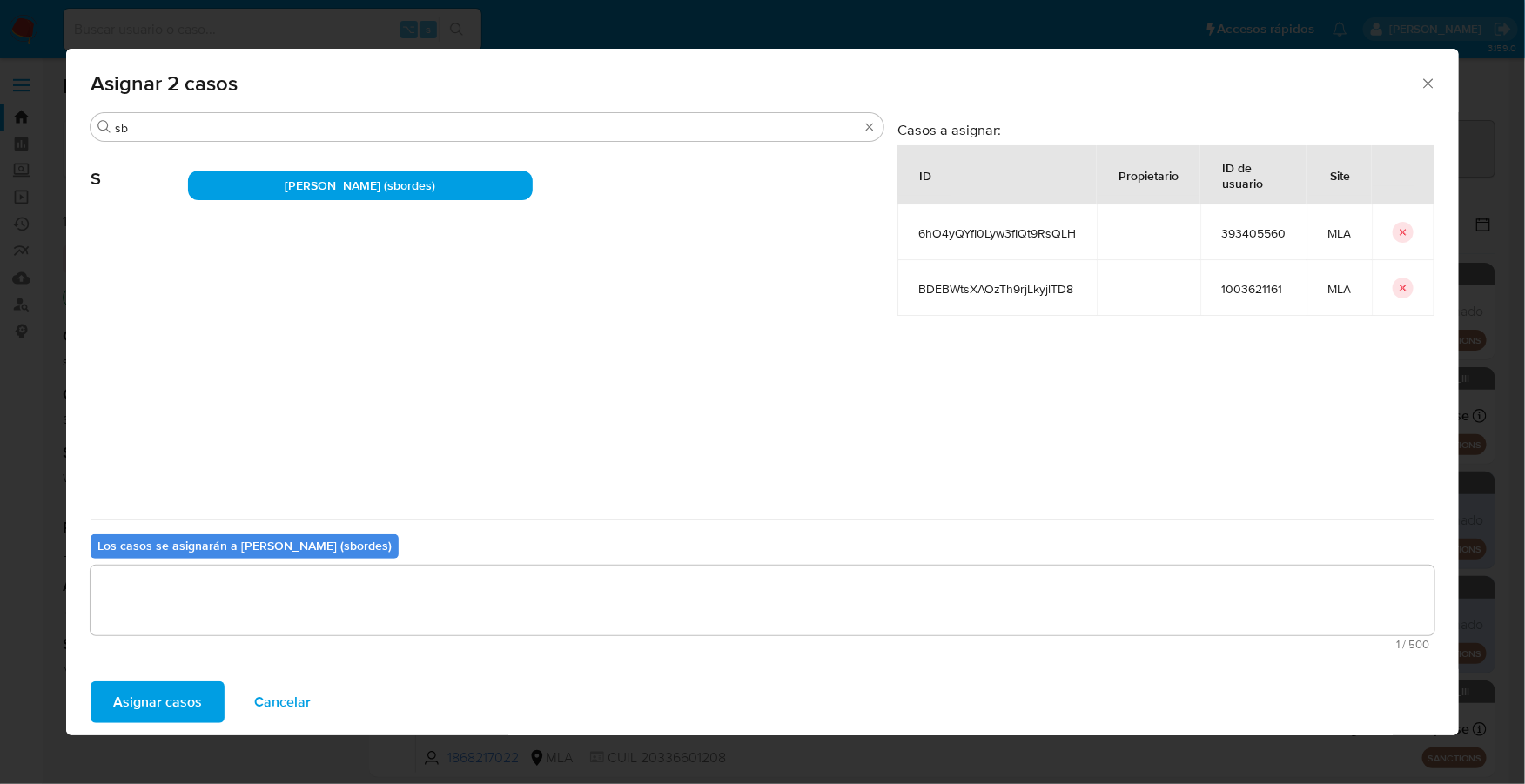
click at [213, 671] on div "Asignar casos Cancelar" at bounding box center [762, 702] width 1393 height 66
click at [207, 694] on button "Asignar casos" at bounding box center [157, 702] width 134 height 42
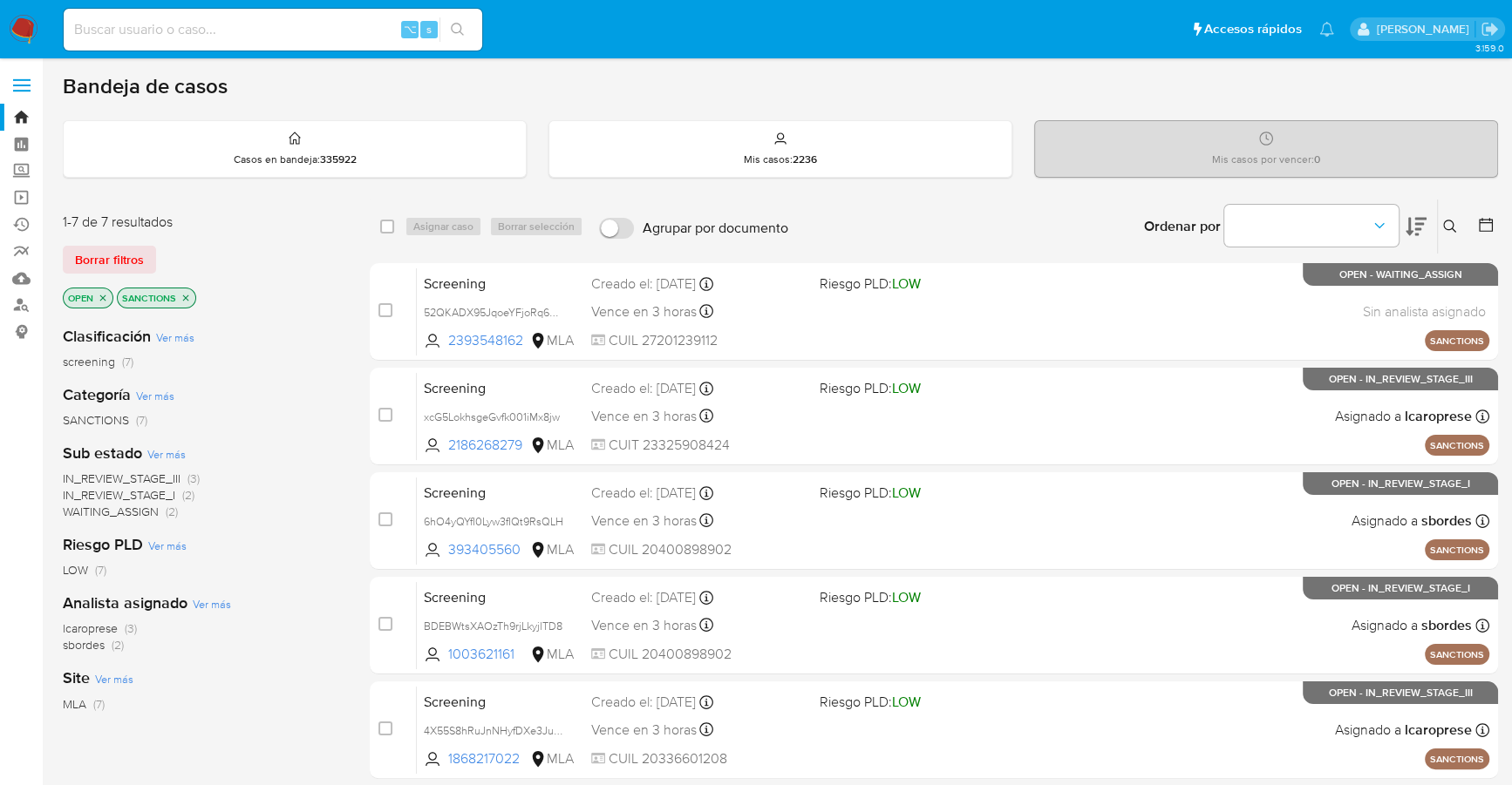
click at [1416, 221] on icon at bounding box center [1415, 227] width 21 height 18
click at [612, 225] on input "Agrupar por documento" at bounding box center [616, 228] width 34 height 21
checkbox input "true"
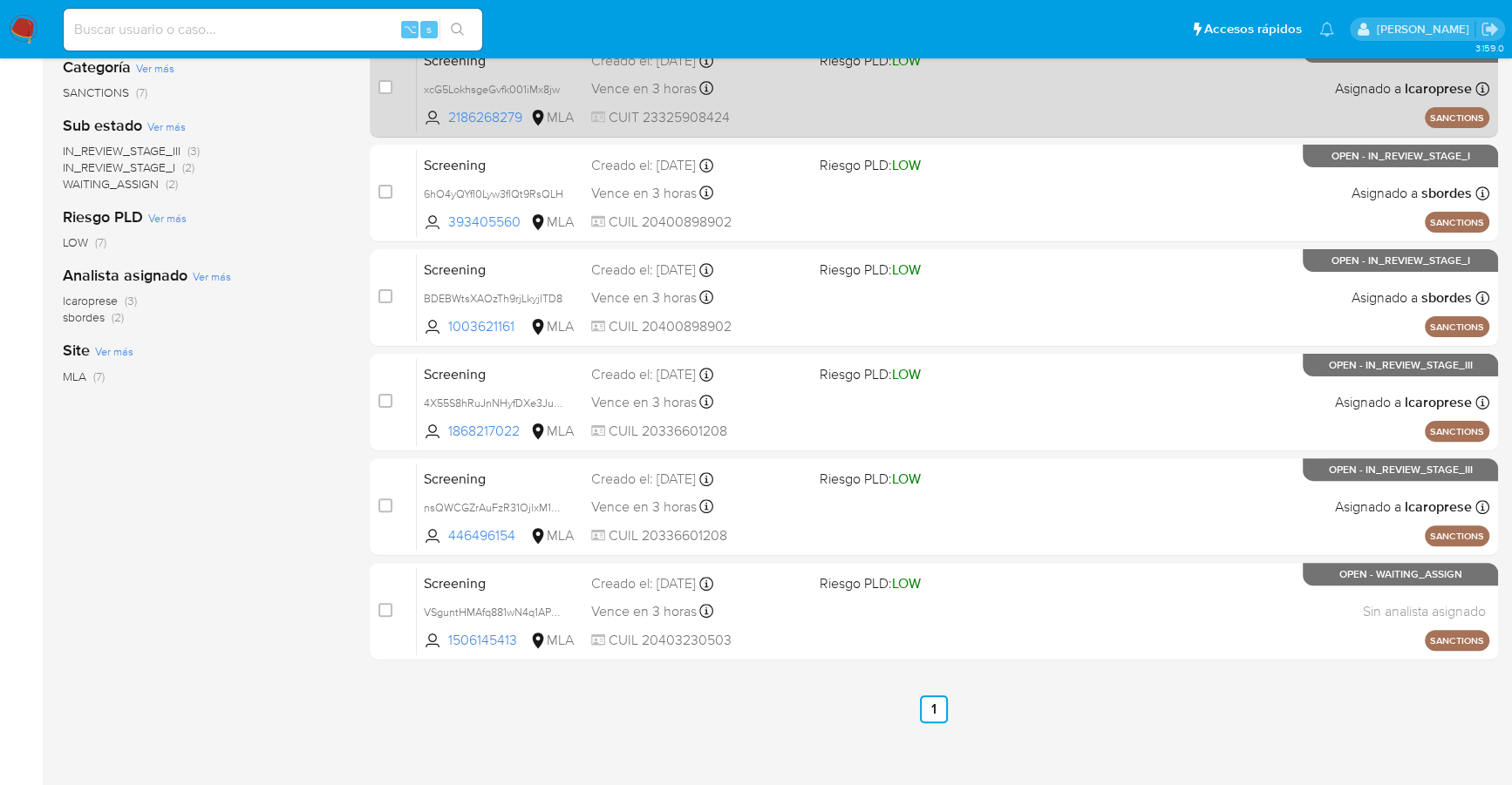
scroll to position [337, 0]
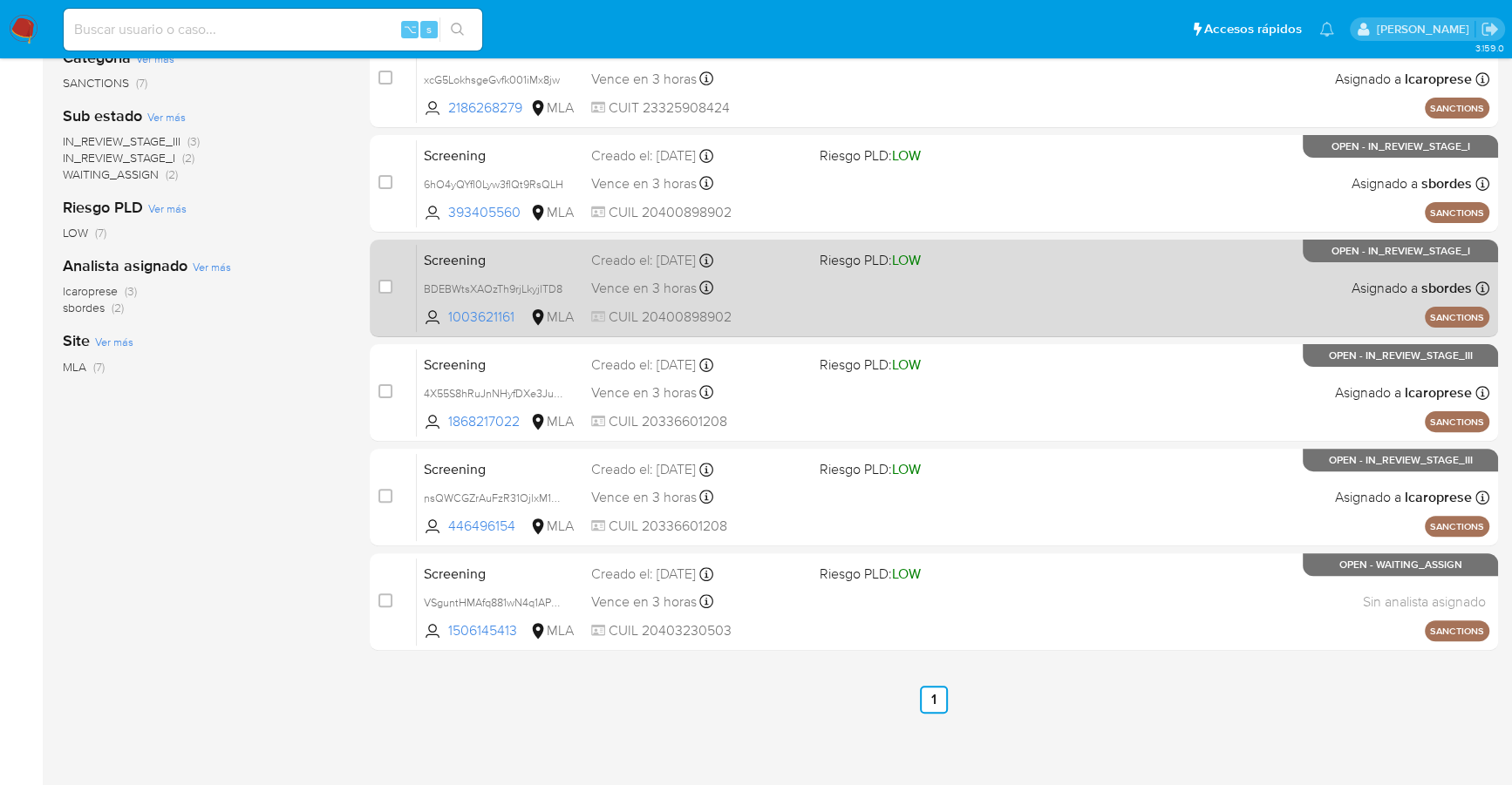
click at [1209, 314] on div "Screening BDEBWtsXAOzTh9rjLkyjlTD8 1003621161 MLA Riesgo PLD: LOW Creado el: 15…" at bounding box center [953, 287] width 1073 height 88
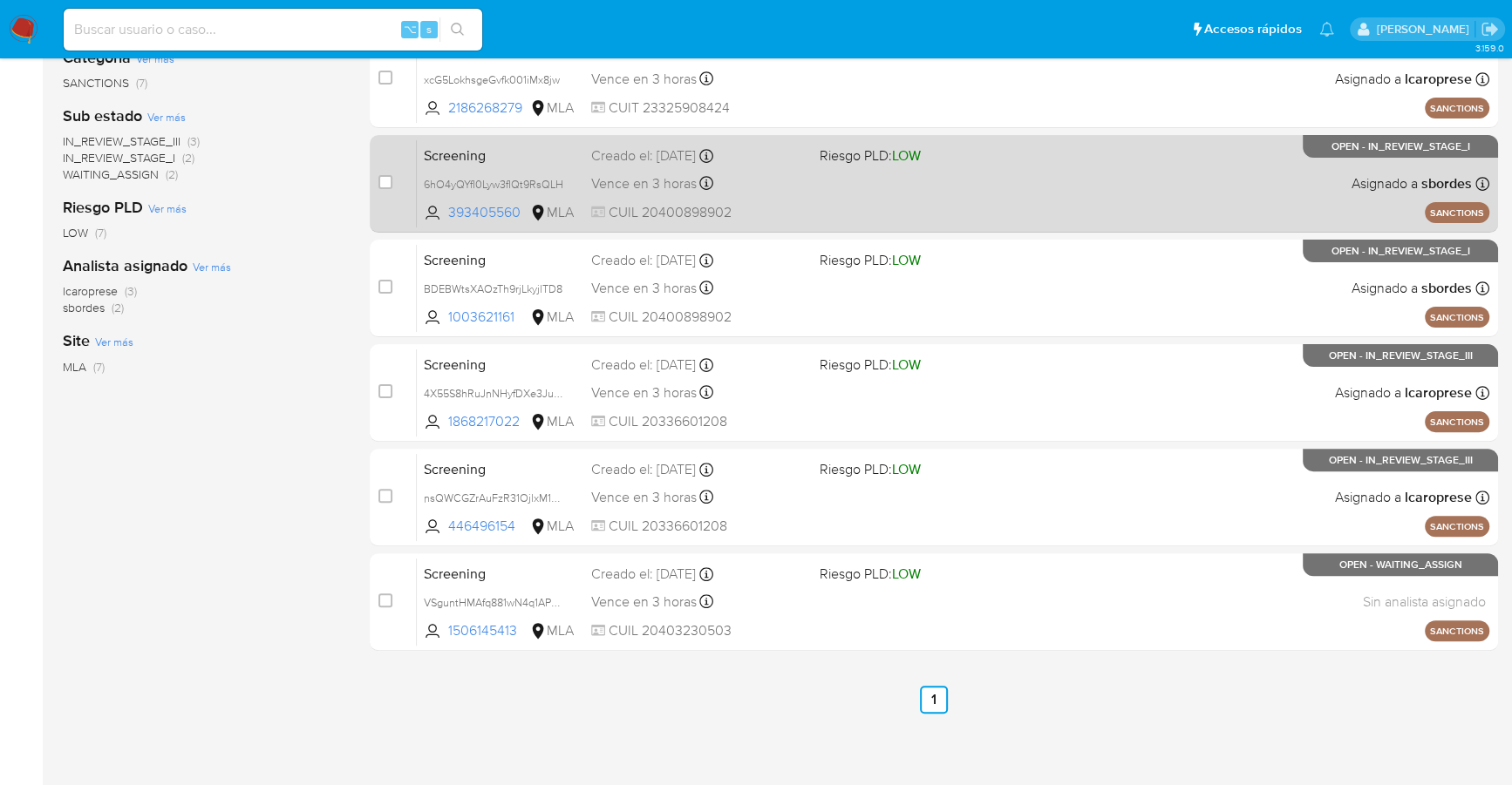
click at [809, 196] on div "Screening 6hO4yQYfI0Lyw3fIQt9RsQLH 393405560 MLA Riesgo PLD: LOW Creado el: 15/…" at bounding box center [953, 183] width 1073 height 88
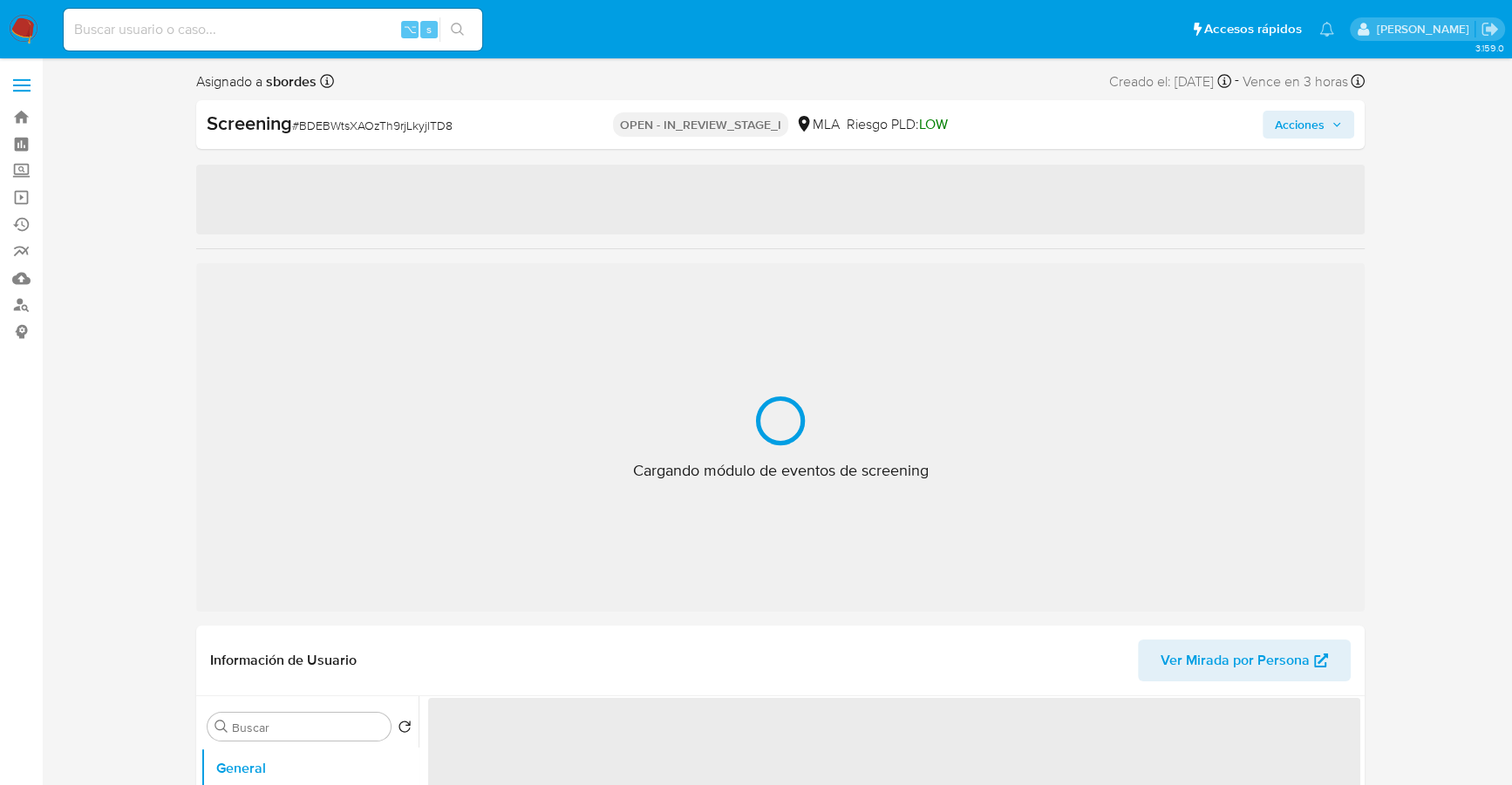
select select "10"
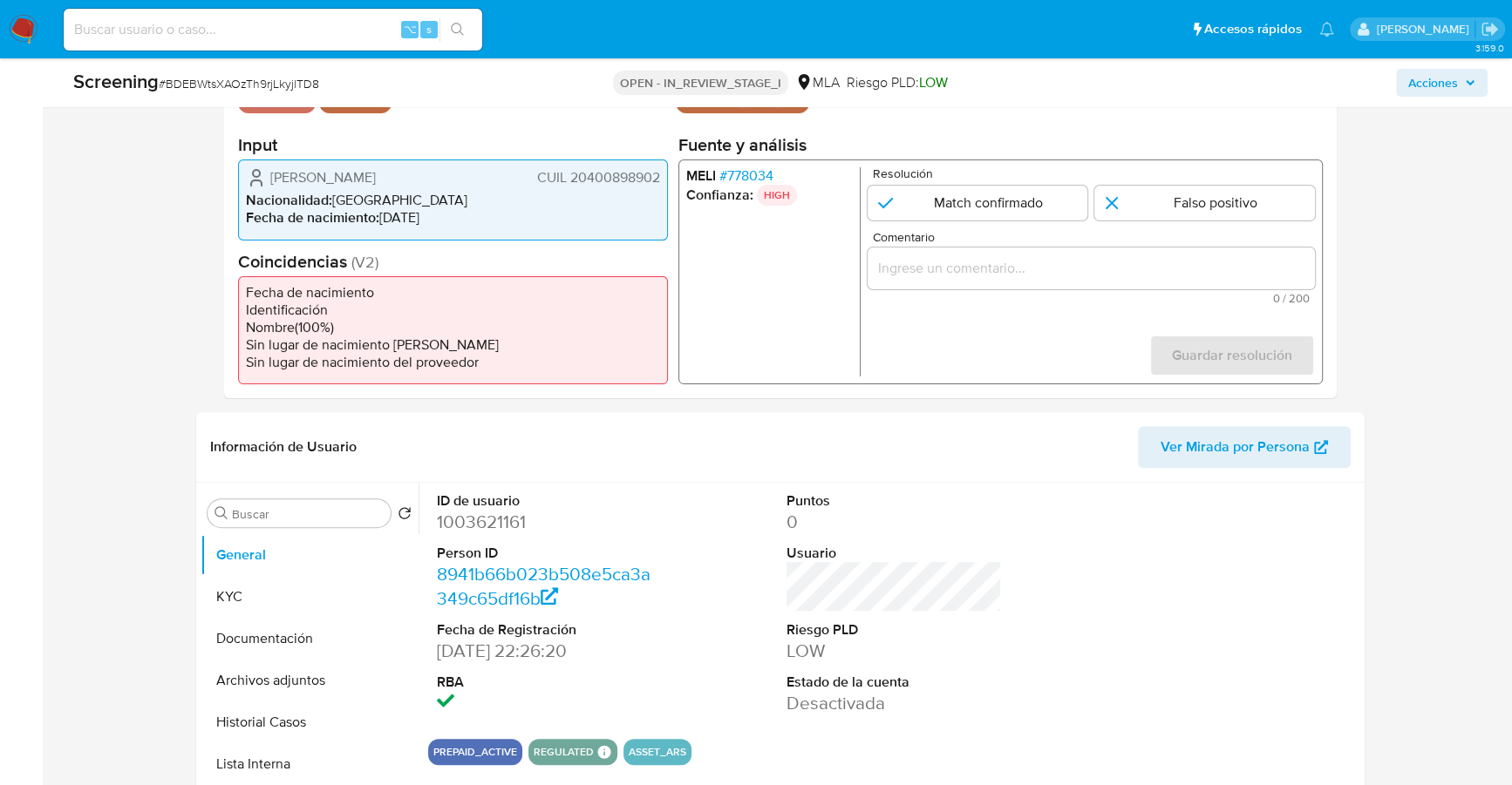
scroll to position [427, 0]
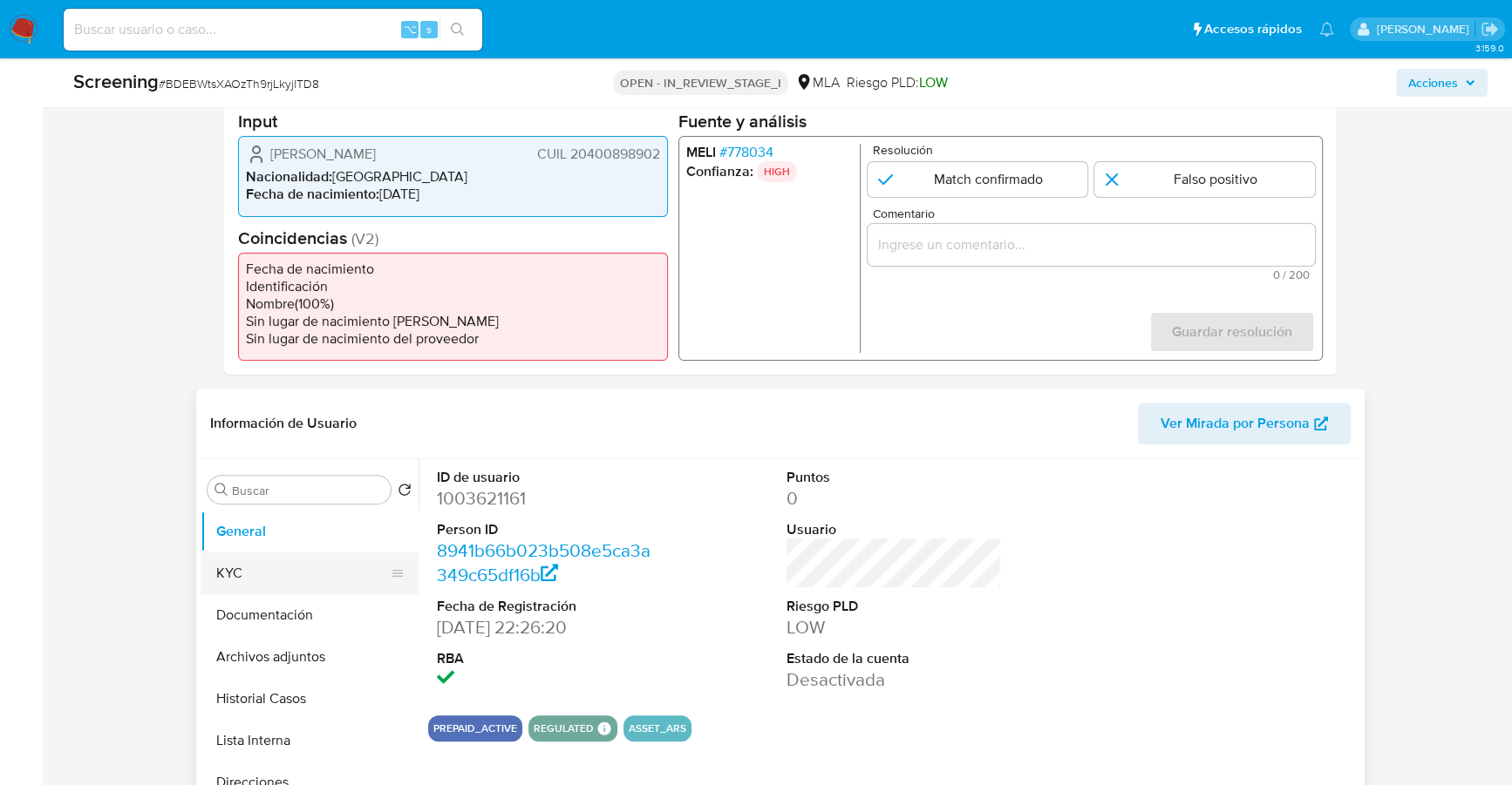
click at [254, 574] on button "KYC" at bounding box center [302, 573] width 204 height 42
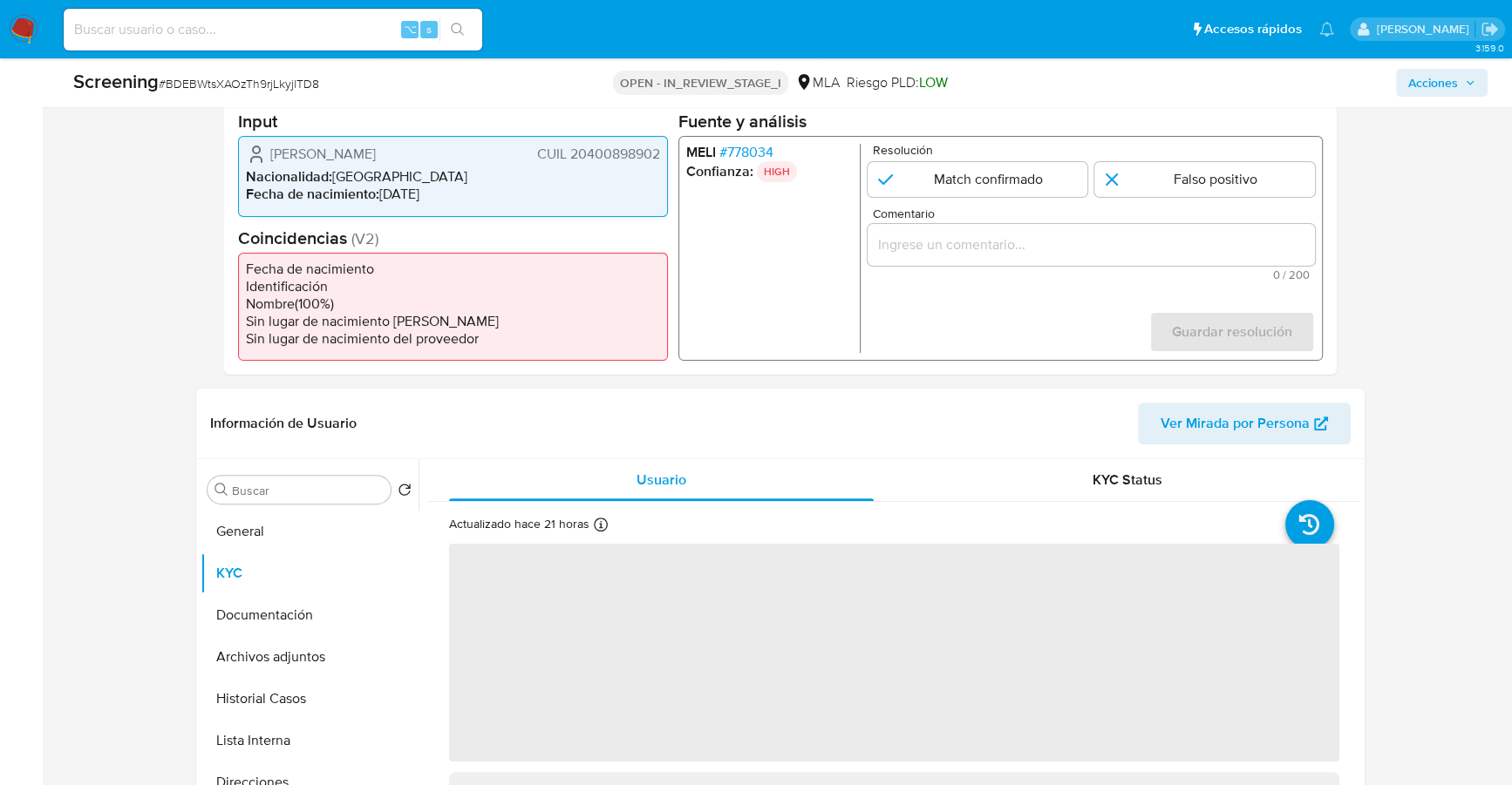
scroll to position [615, 0]
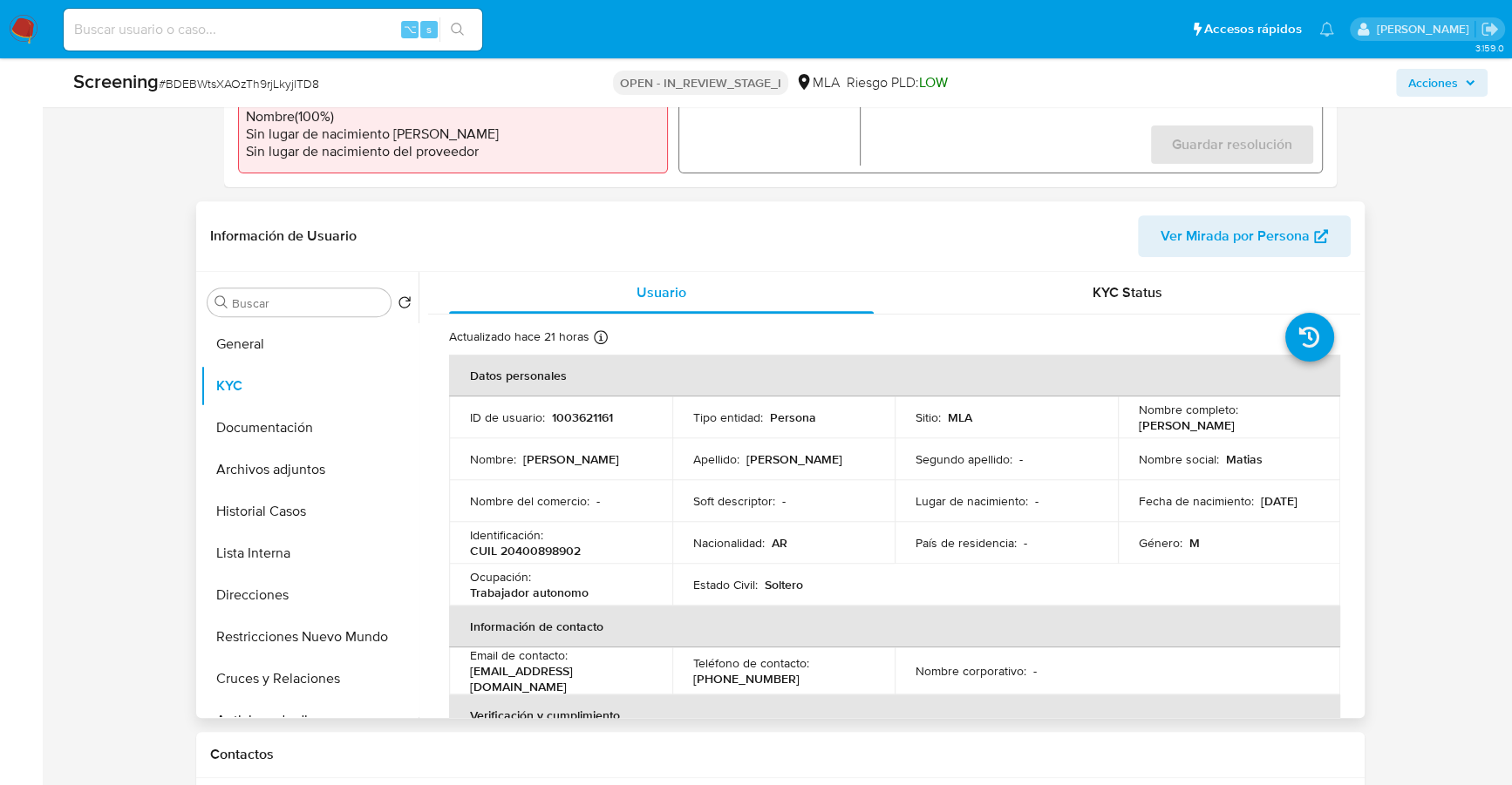
drag, startPoint x: 1133, startPoint y: 427, endPoint x: 1281, endPoint y: 427, distance: 148.0
click at [1281, 427] on div "Nombre completo : [PERSON_NAME]" at bounding box center [1229, 417] width 181 height 32
copy p "[PERSON_NAME]"
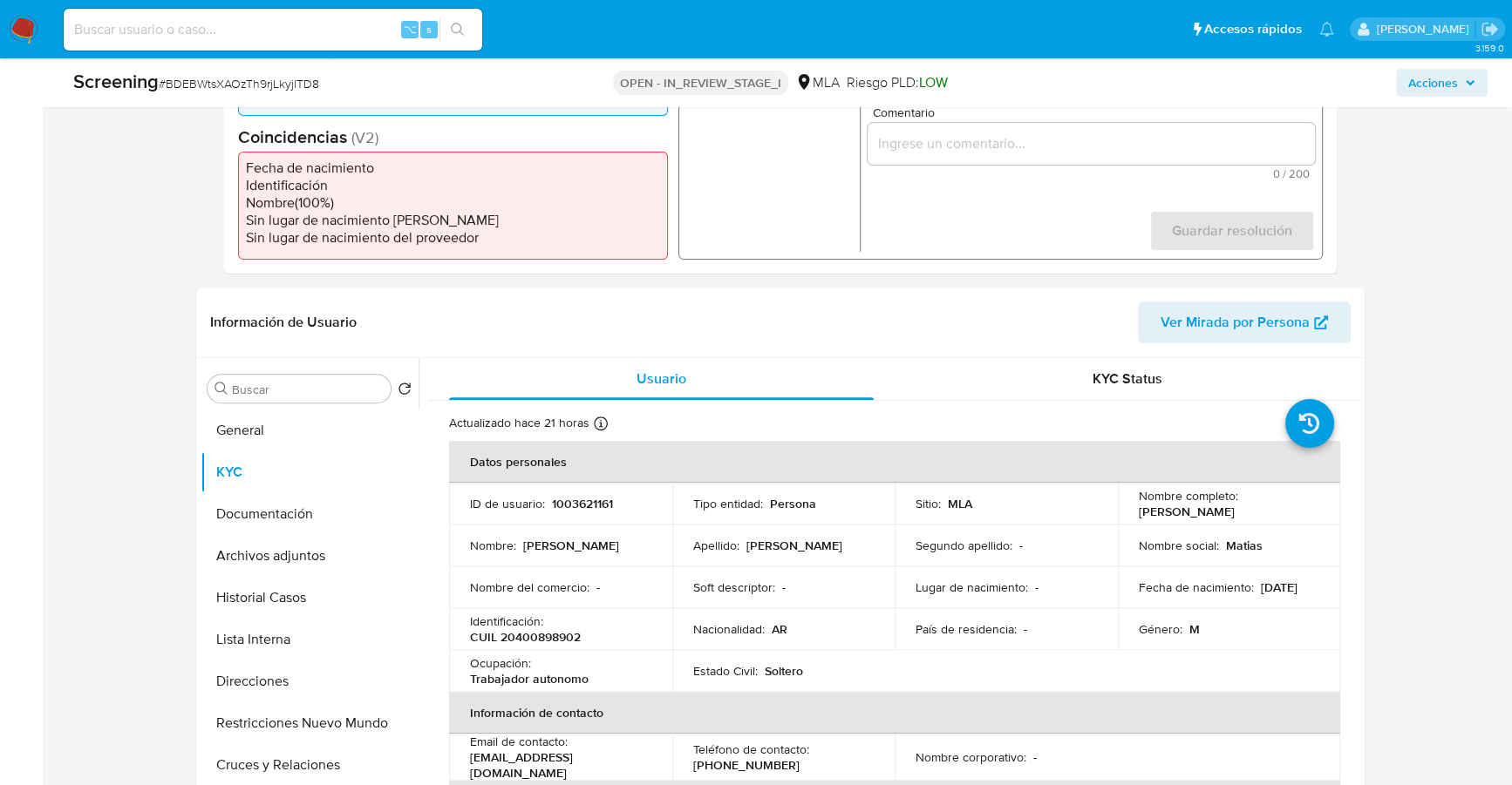
scroll to position [438, 0]
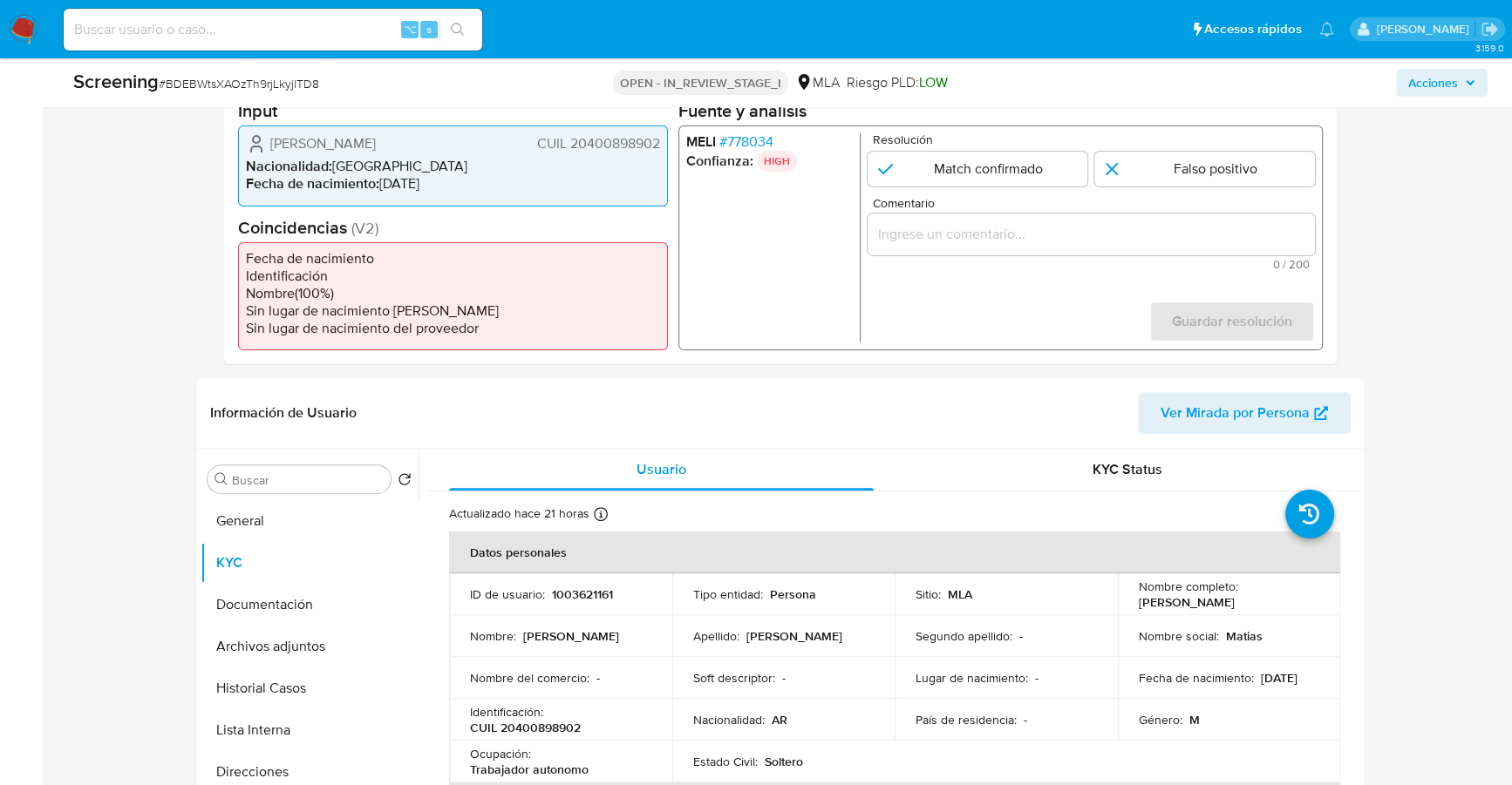
click at [1018, 224] on input "Comentario" at bounding box center [1091, 234] width 448 height 23
paste input "El [PERSON_NAME] es la persona incluida el día [DATE] dentro del registro RePet…"
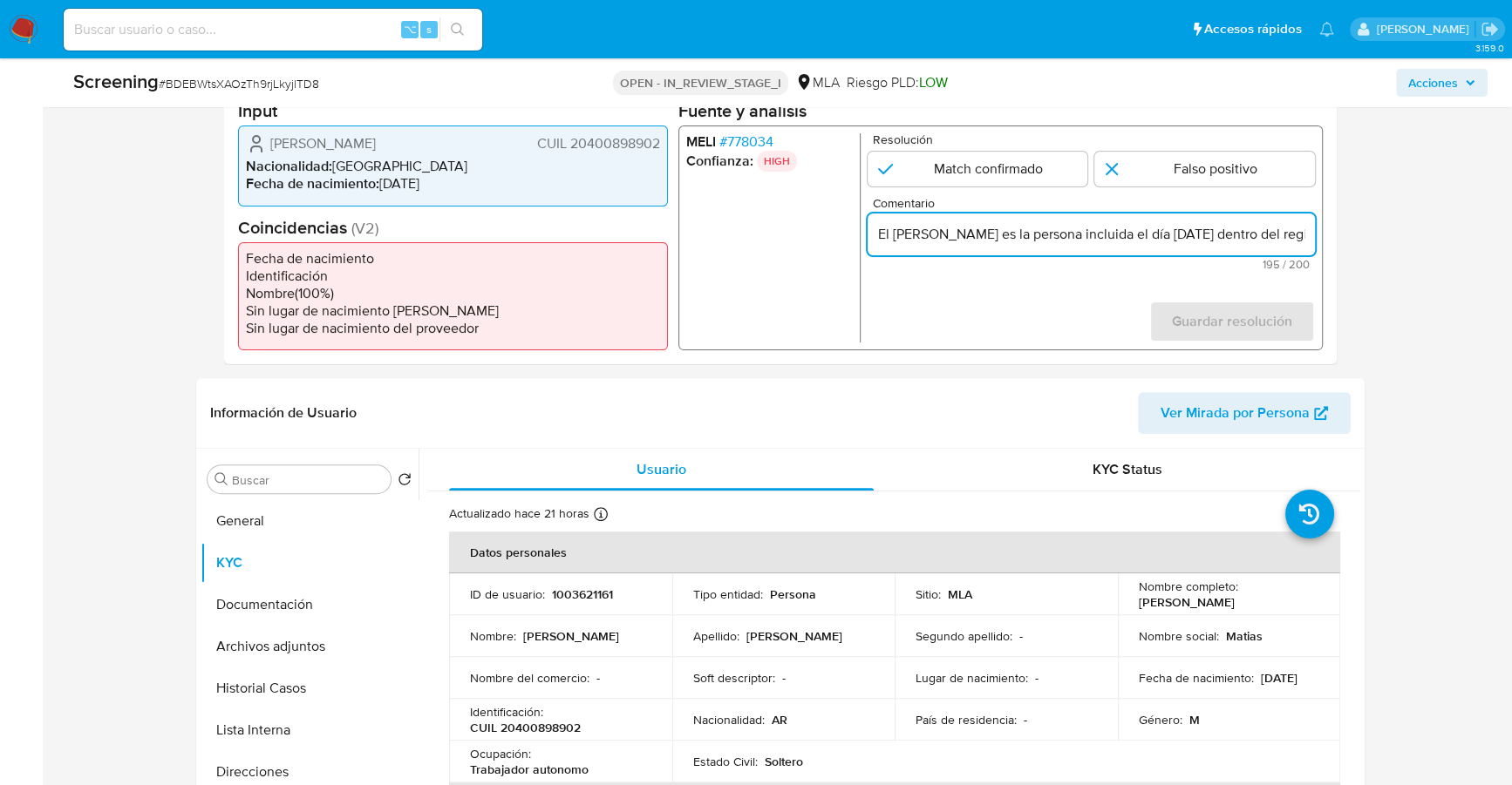
scroll to position [0, 774]
type input "El [PERSON_NAME] es la persona incluida el día [DATE] dentro del registro RePet…"
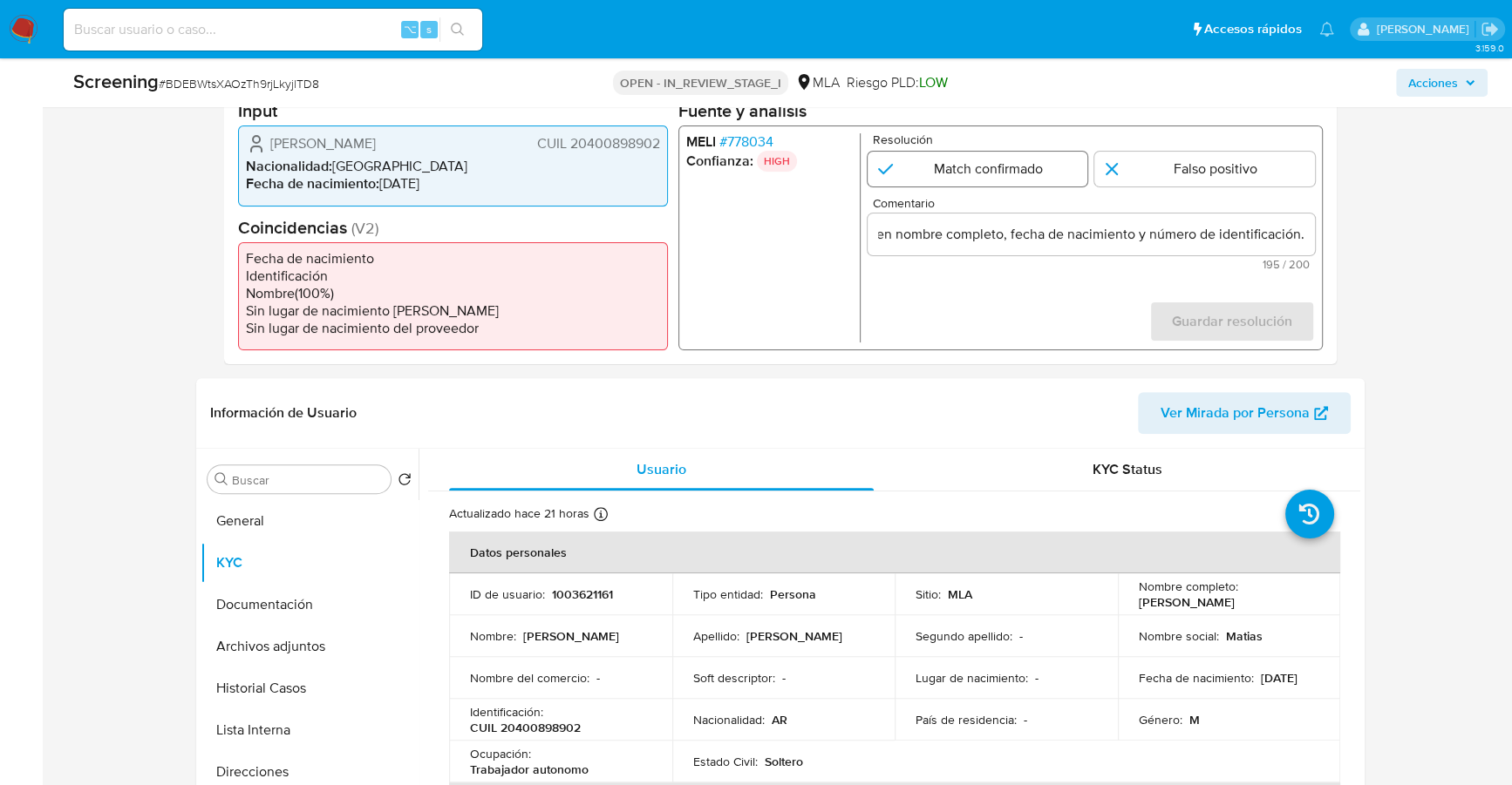
click at [960, 166] on input "1 de 1" at bounding box center [977, 168] width 220 height 34
radio input "true"
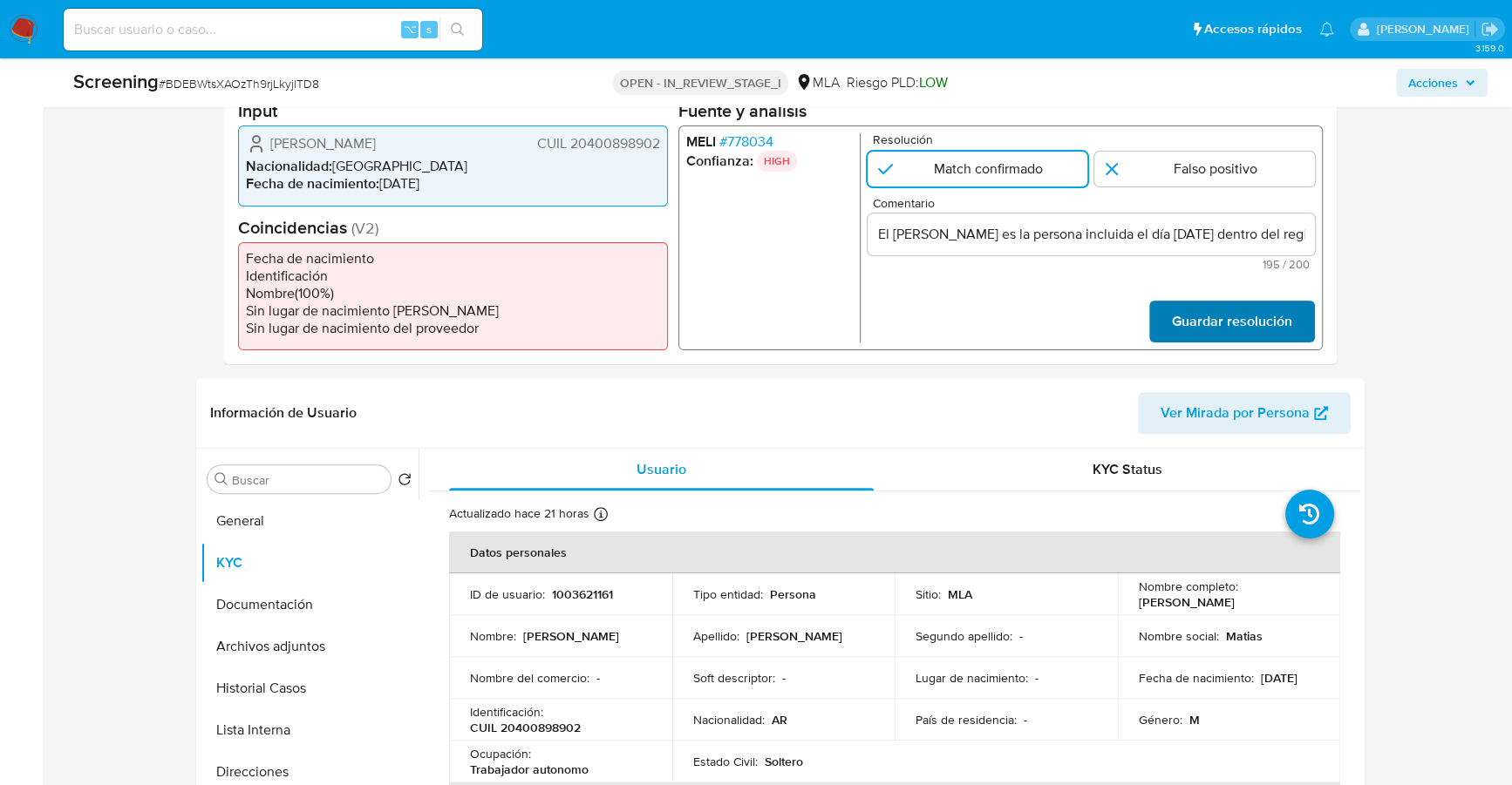
click at [1172, 321] on span "Guardar resolución" at bounding box center [1231, 321] width 120 height 38
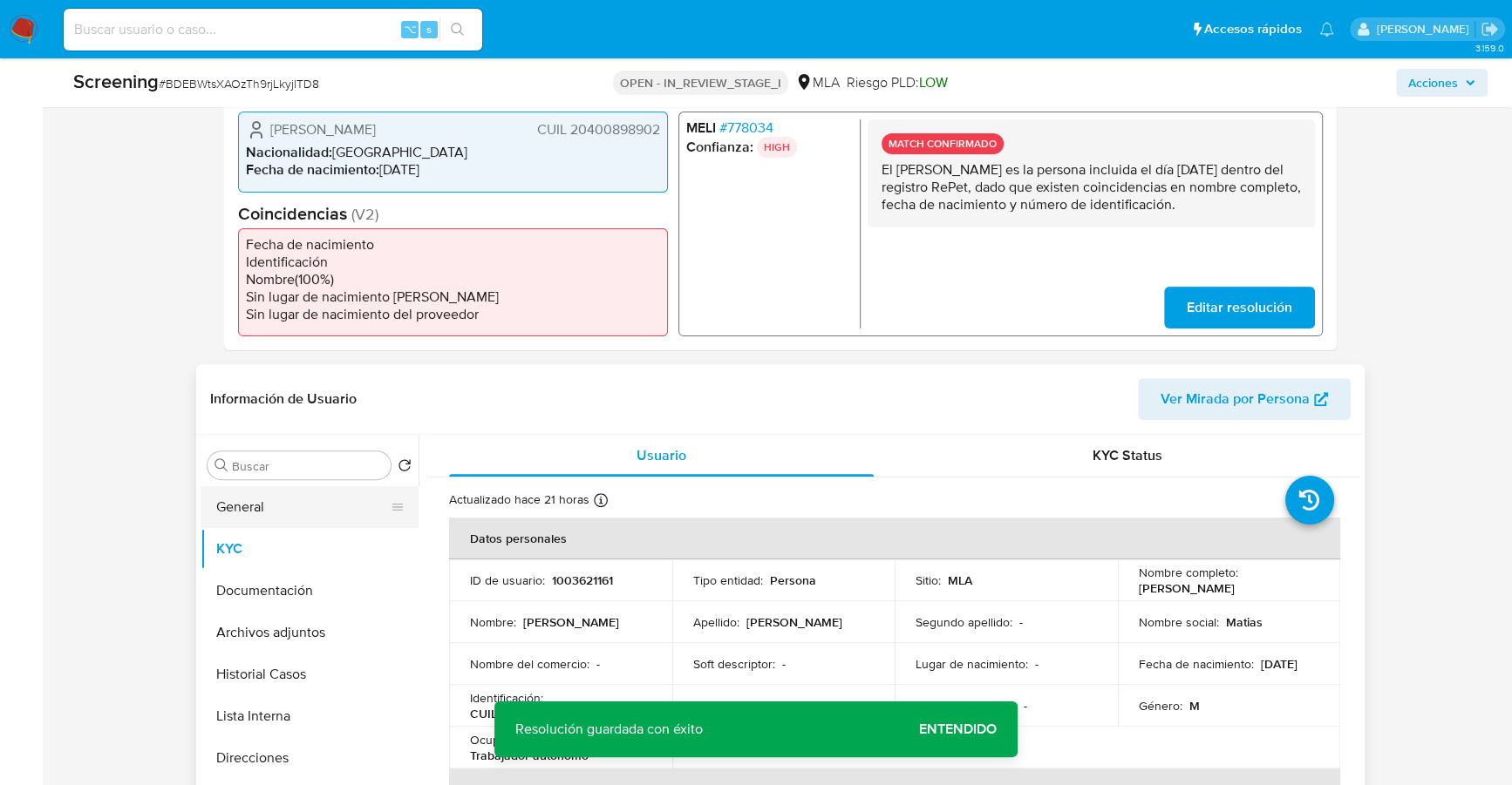
scroll to position [476, 0]
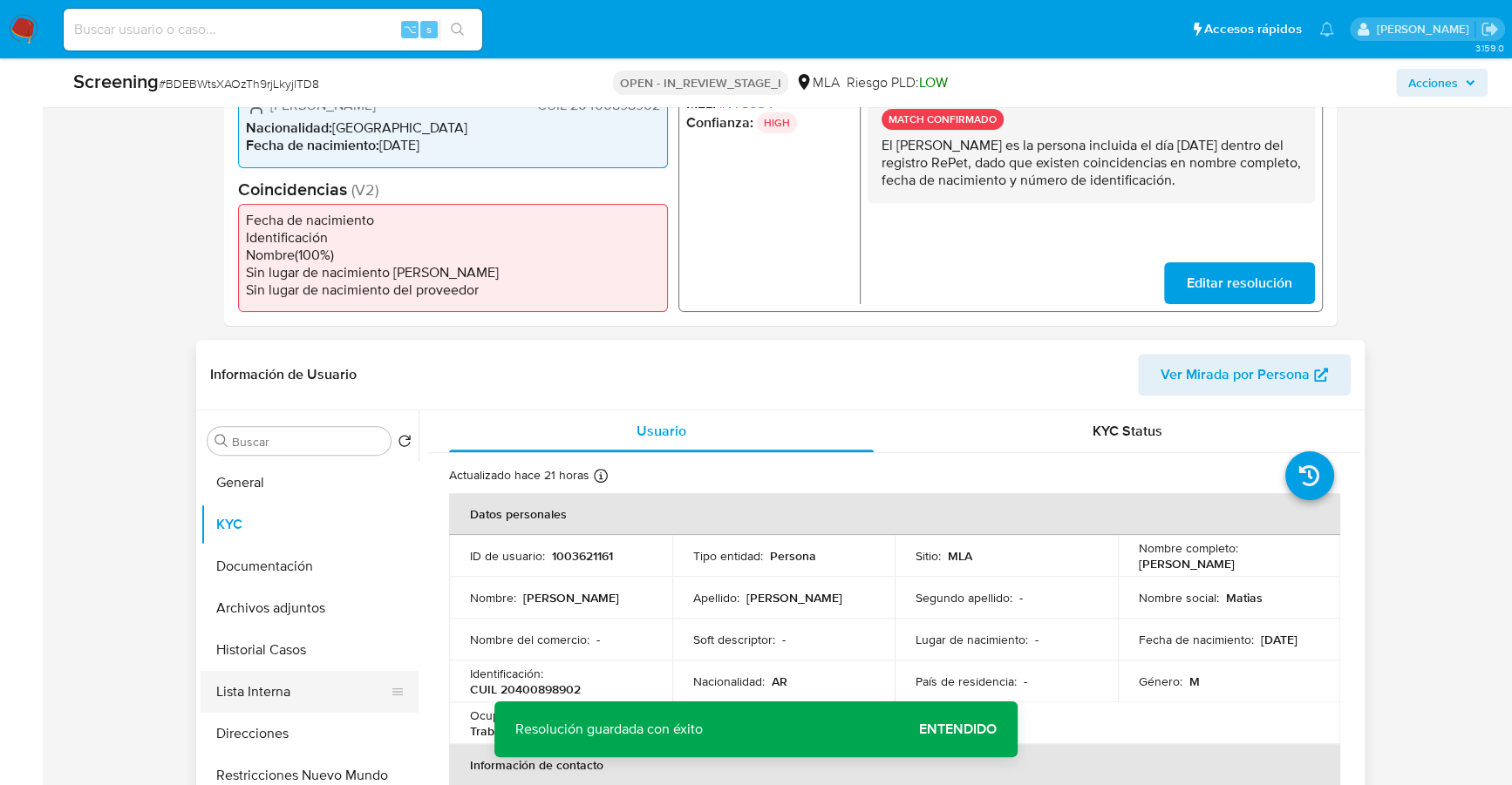
click at [255, 698] on button "Lista Interna" at bounding box center [302, 692] width 204 height 42
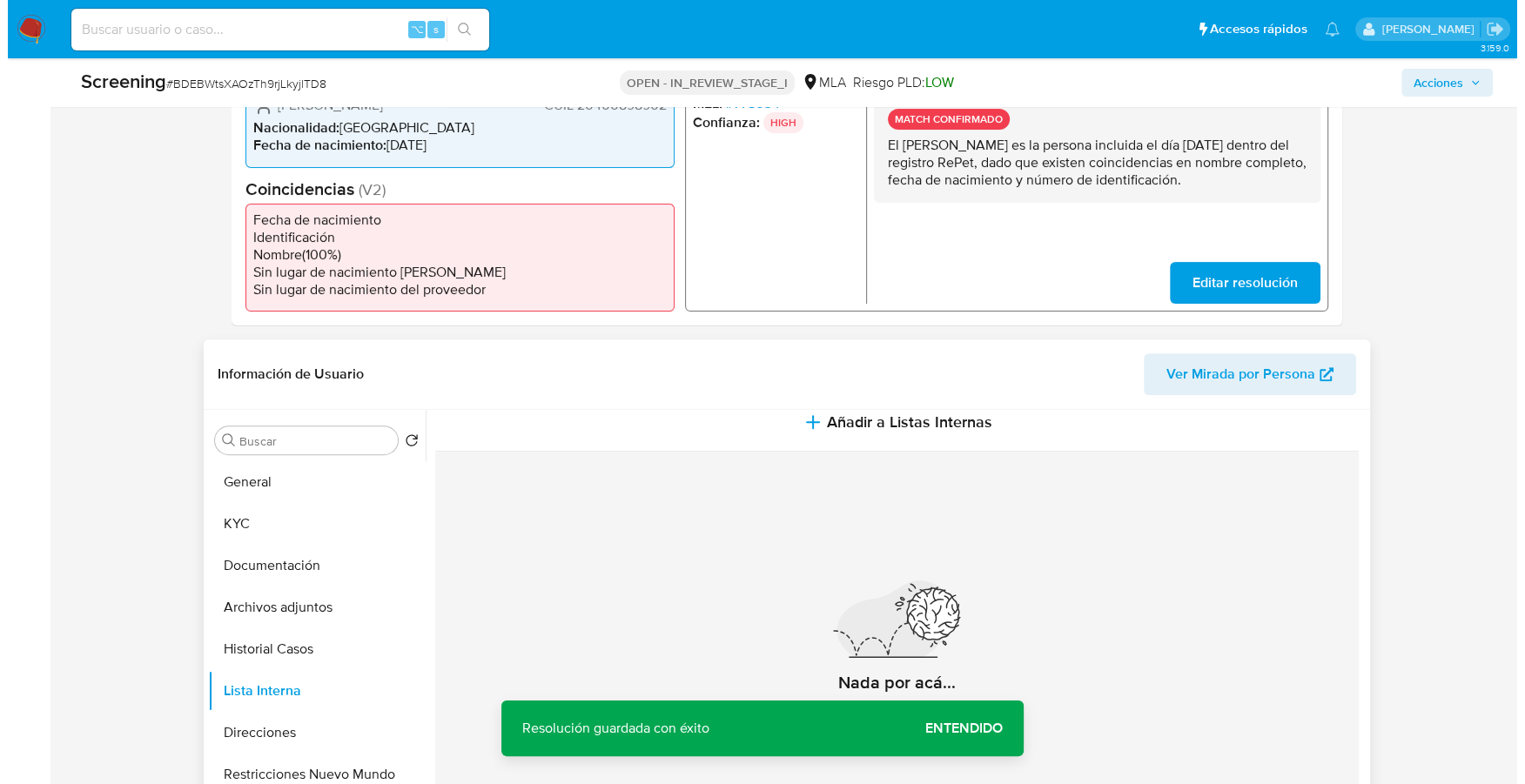
scroll to position [38, 0]
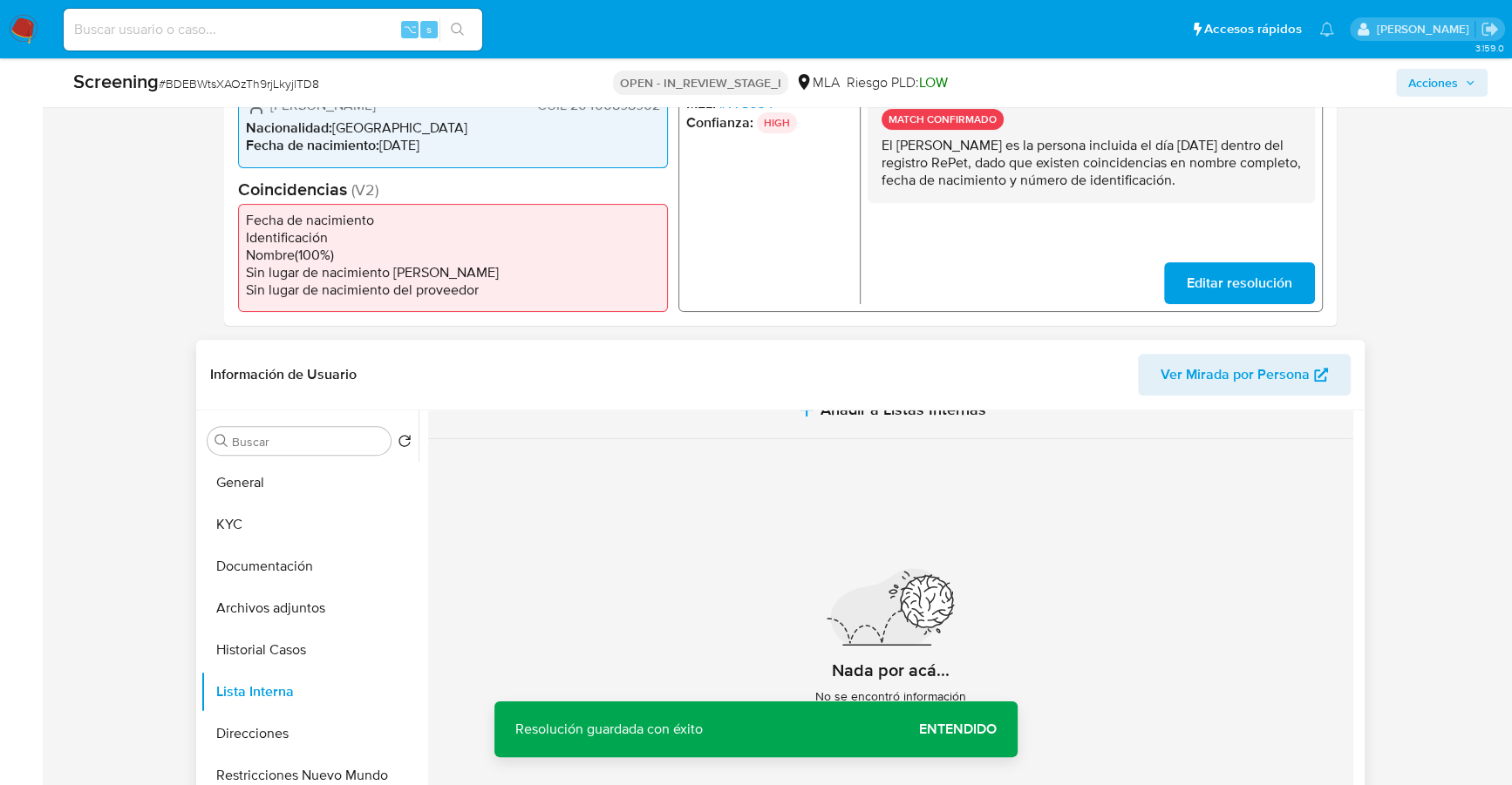
click at [837, 433] on button "Añadir a Listas Internas" at bounding box center [890, 410] width 925 height 58
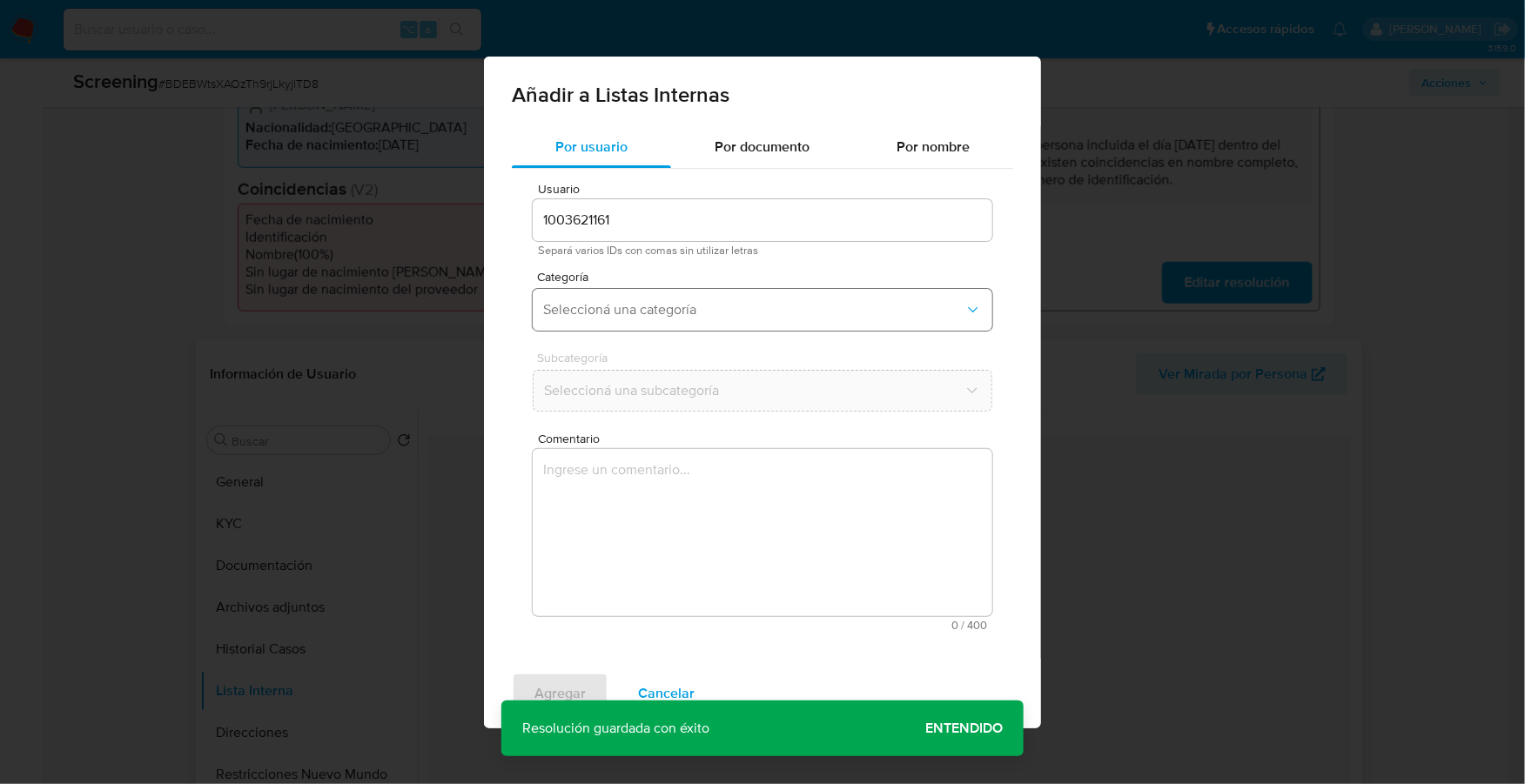
click at [709, 290] on button "Seleccioná una categoría" at bounding box center [762, 309] width 459 height 42
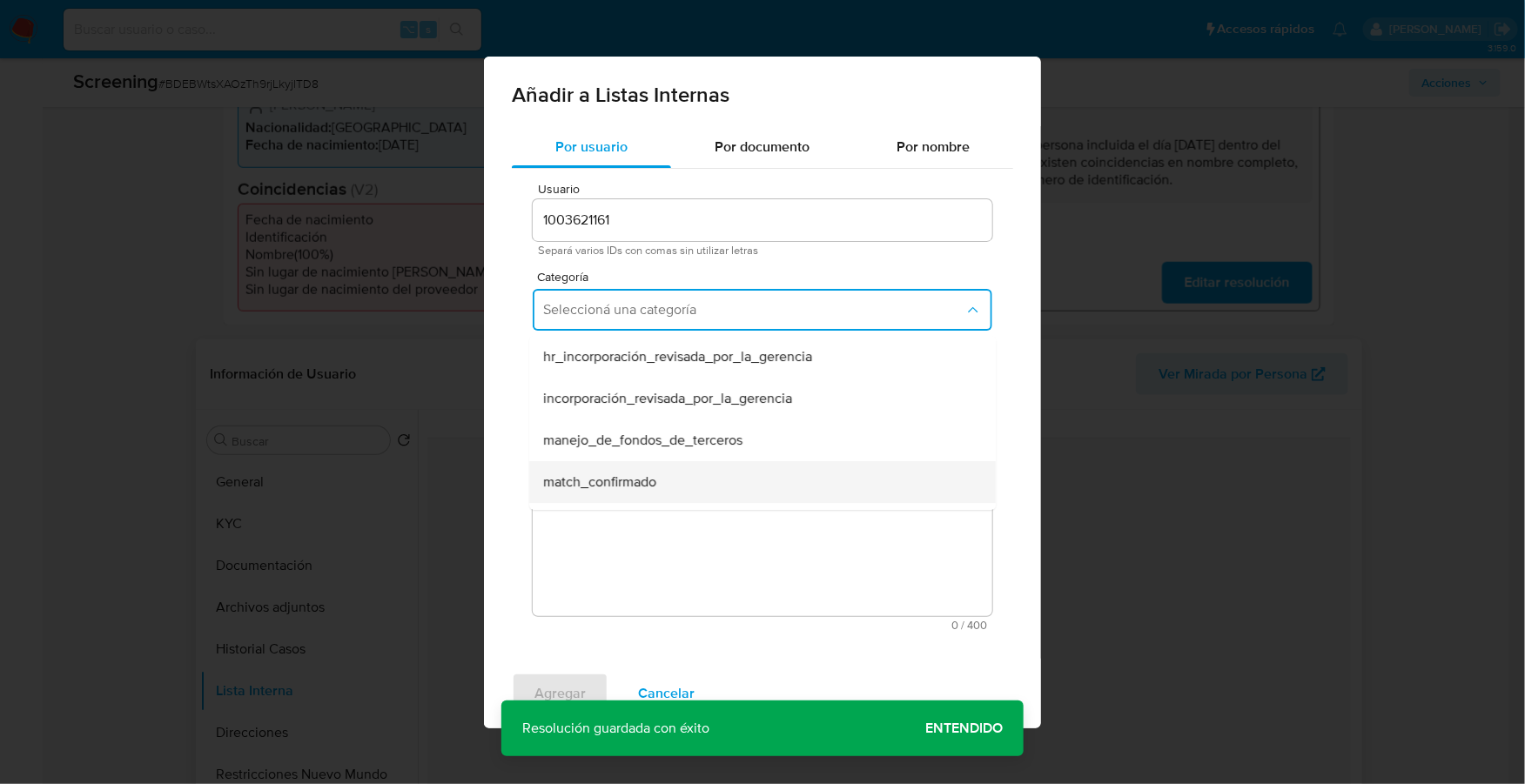
click at [633, 493] on div "match_confirmado" at bounding box center [756, 482] width 428 height 42
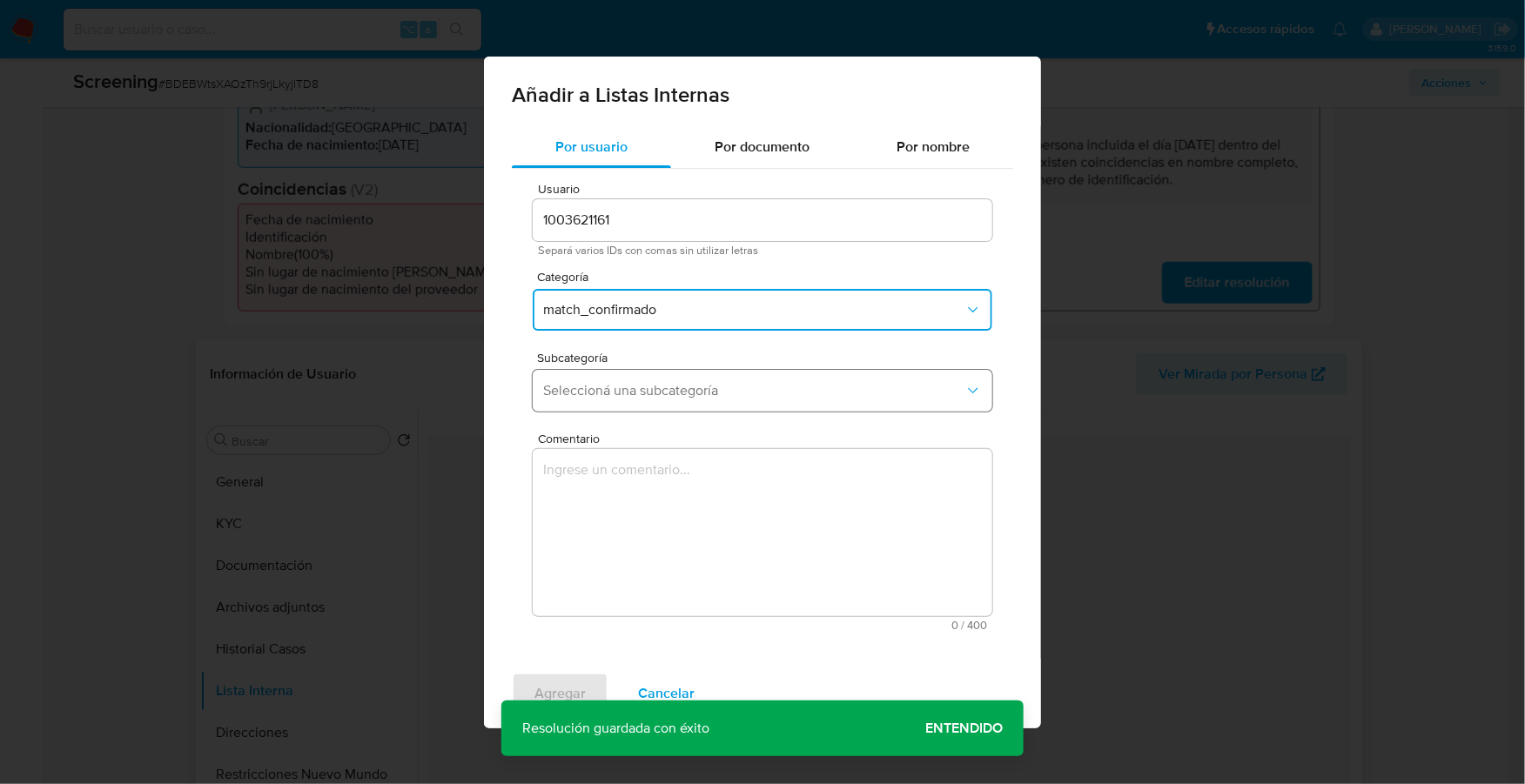
click at [678, 408] on button "Seleccioná una subcategoría" at bounding box center [762, 391] width 459 height 42
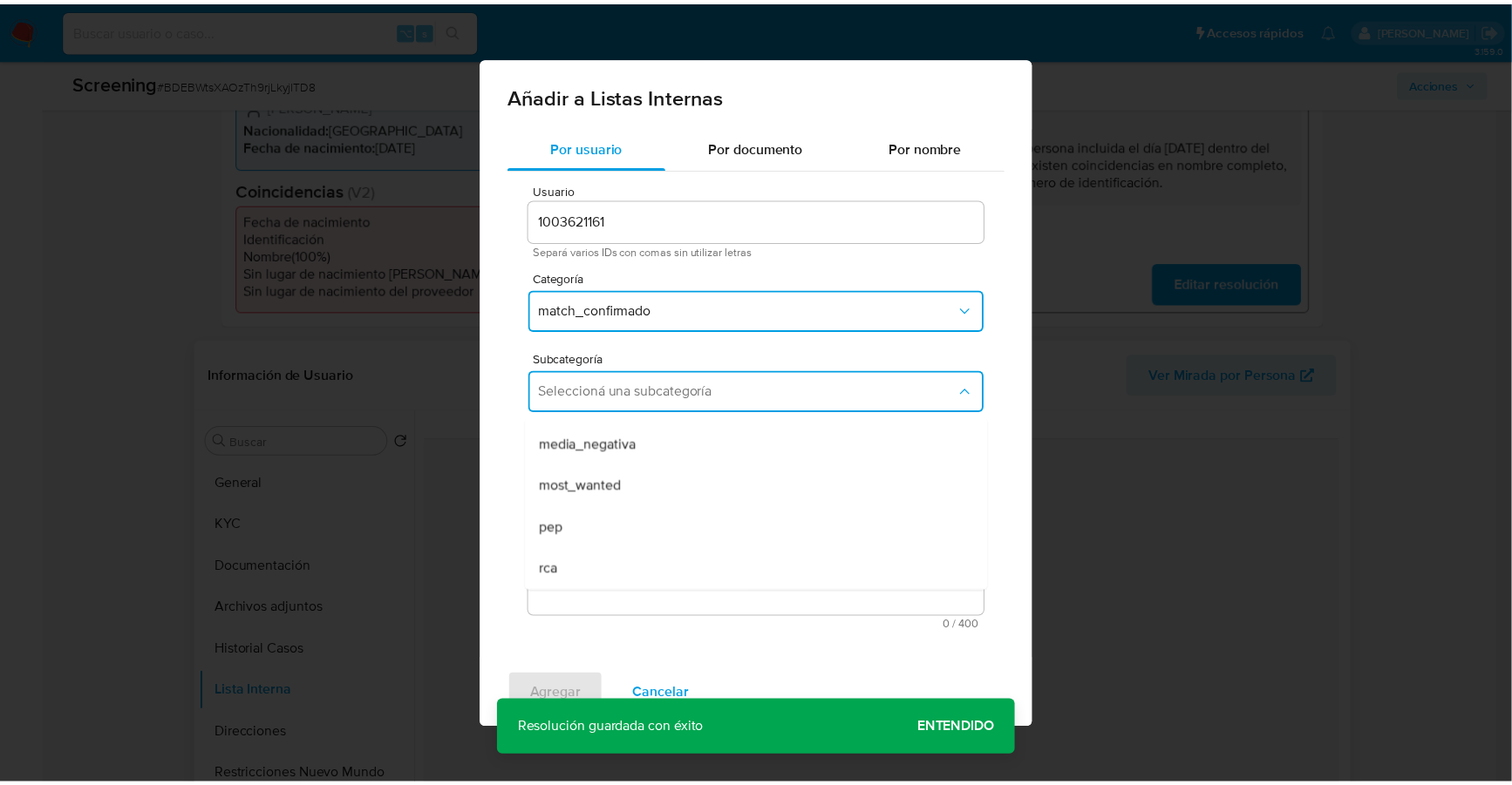
scroll to position [118, 0]
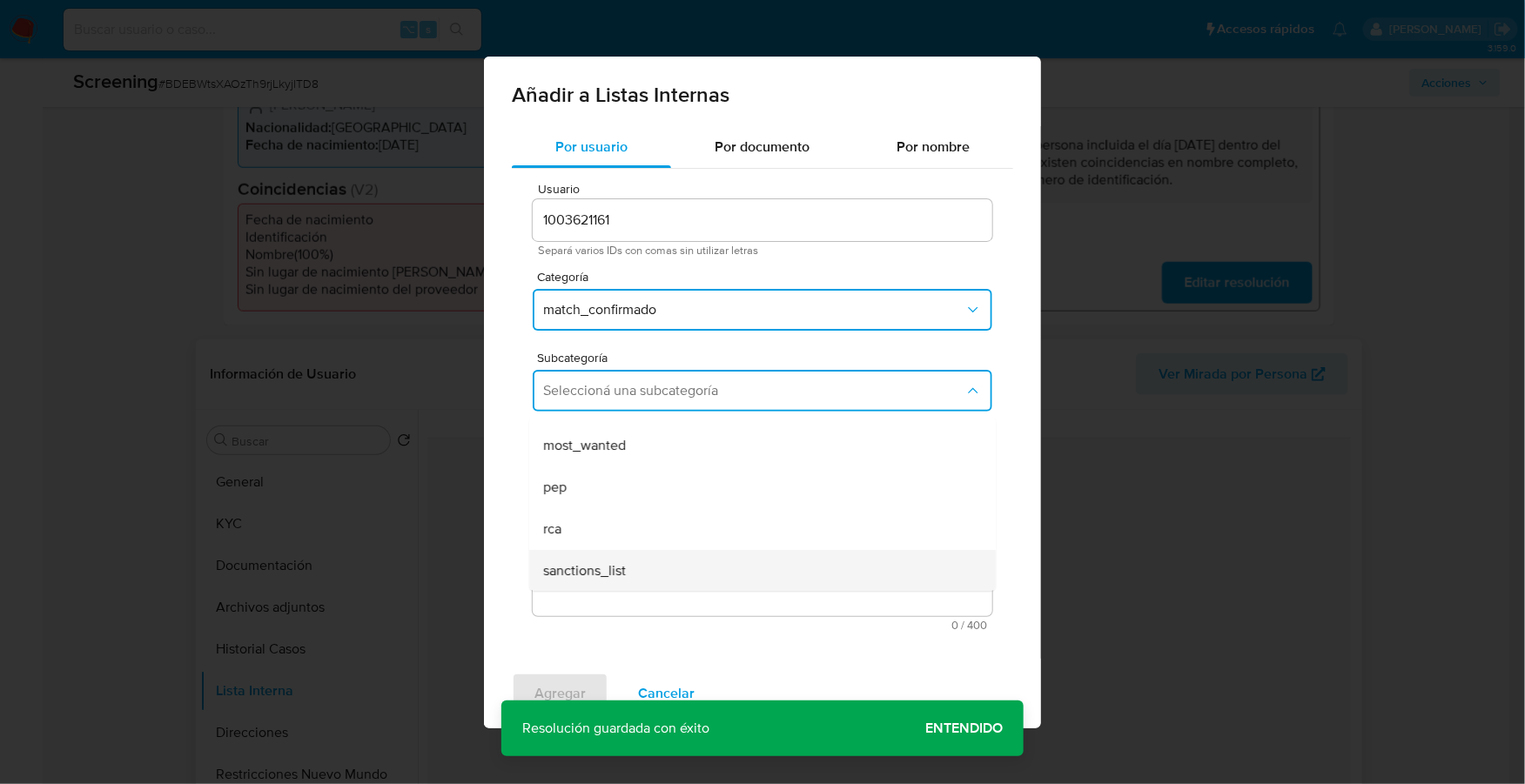
click at [620, 566] on span "sanctions_list" at bounding box center [583, 571] width 82 height 17
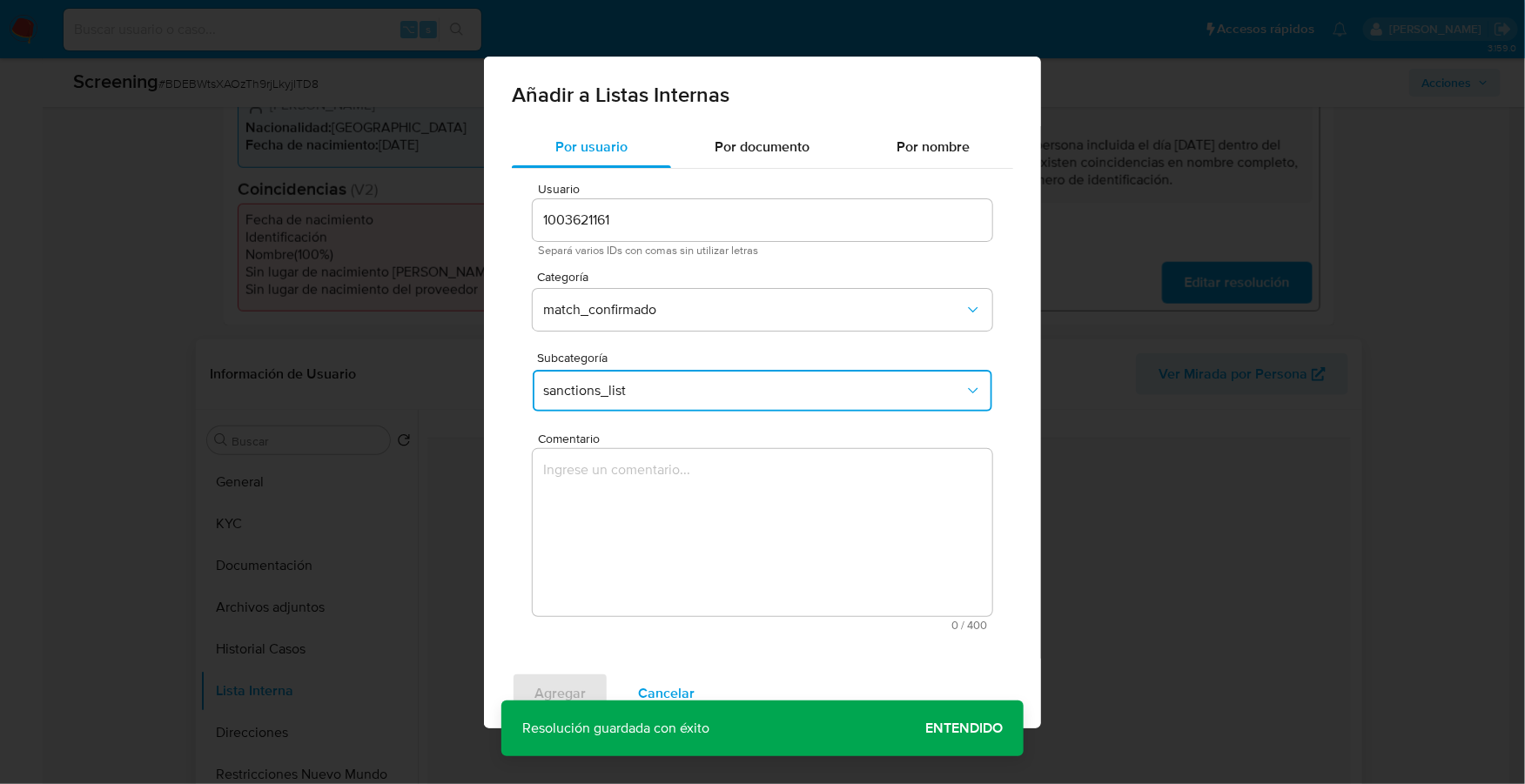
click at [664, 527] on textarea "Comentario" at bounding box center [762, 533] width 459 height 167
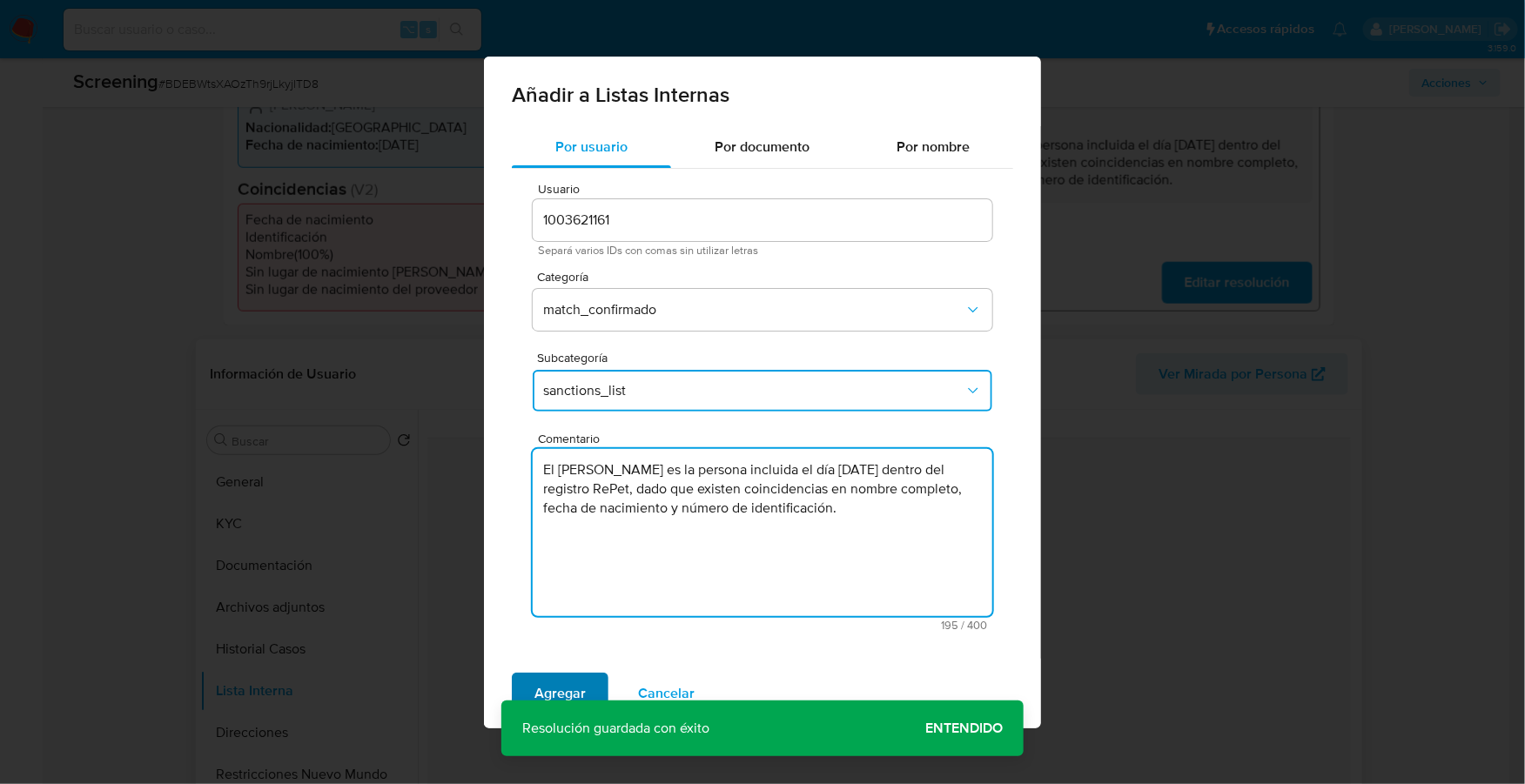
type textarea "El [PERSON_NAME] es la persona incluida el día [DATE] dentro del registro RePet…"
click at [567, 681] on span "Agregar" at bounding box center [560, 694] width 52 height 38
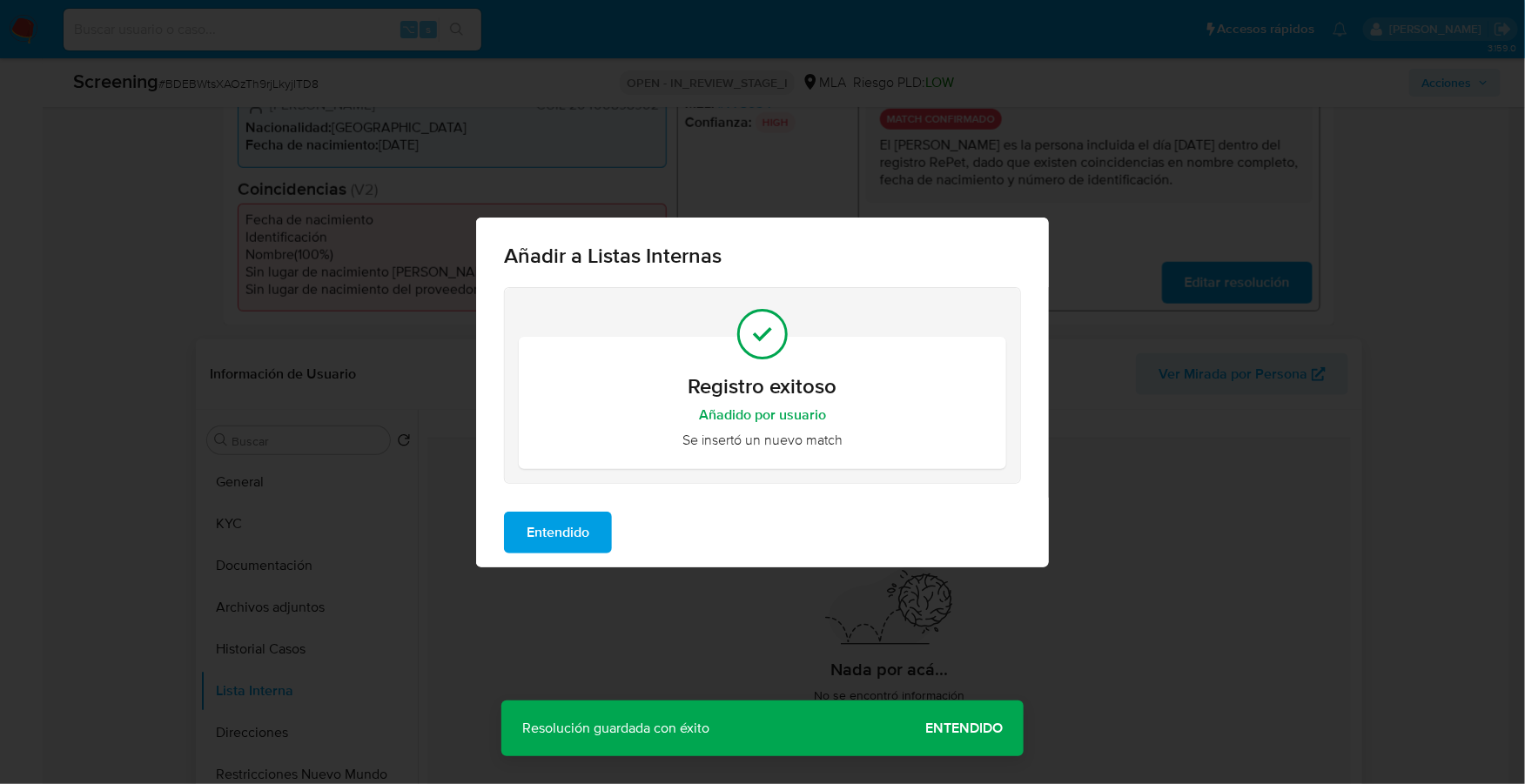
click at [574, 524] on span "Entendido" at bounding box center [557, 533] width 62 height 38
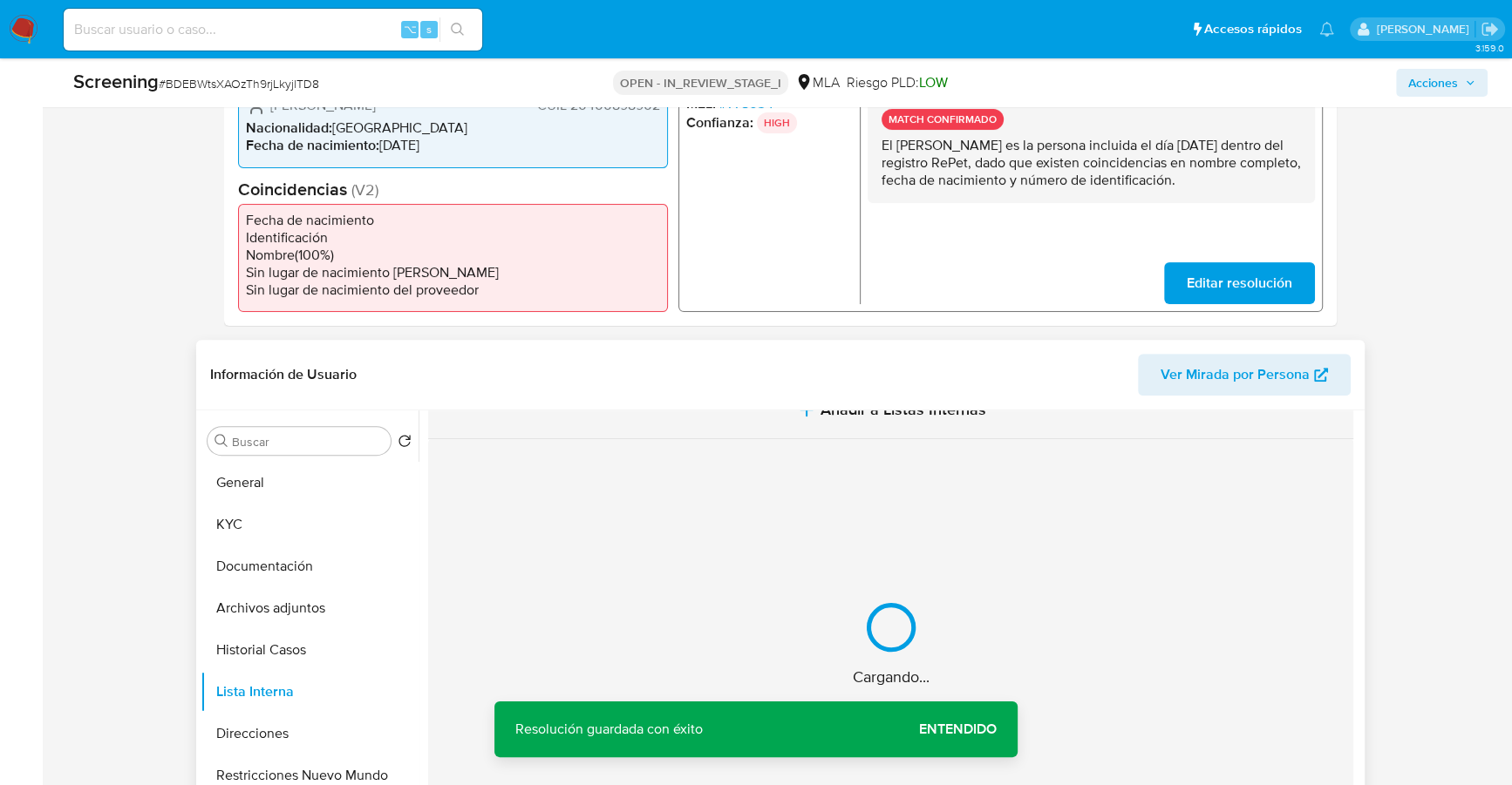
scroll to position [0, 0]
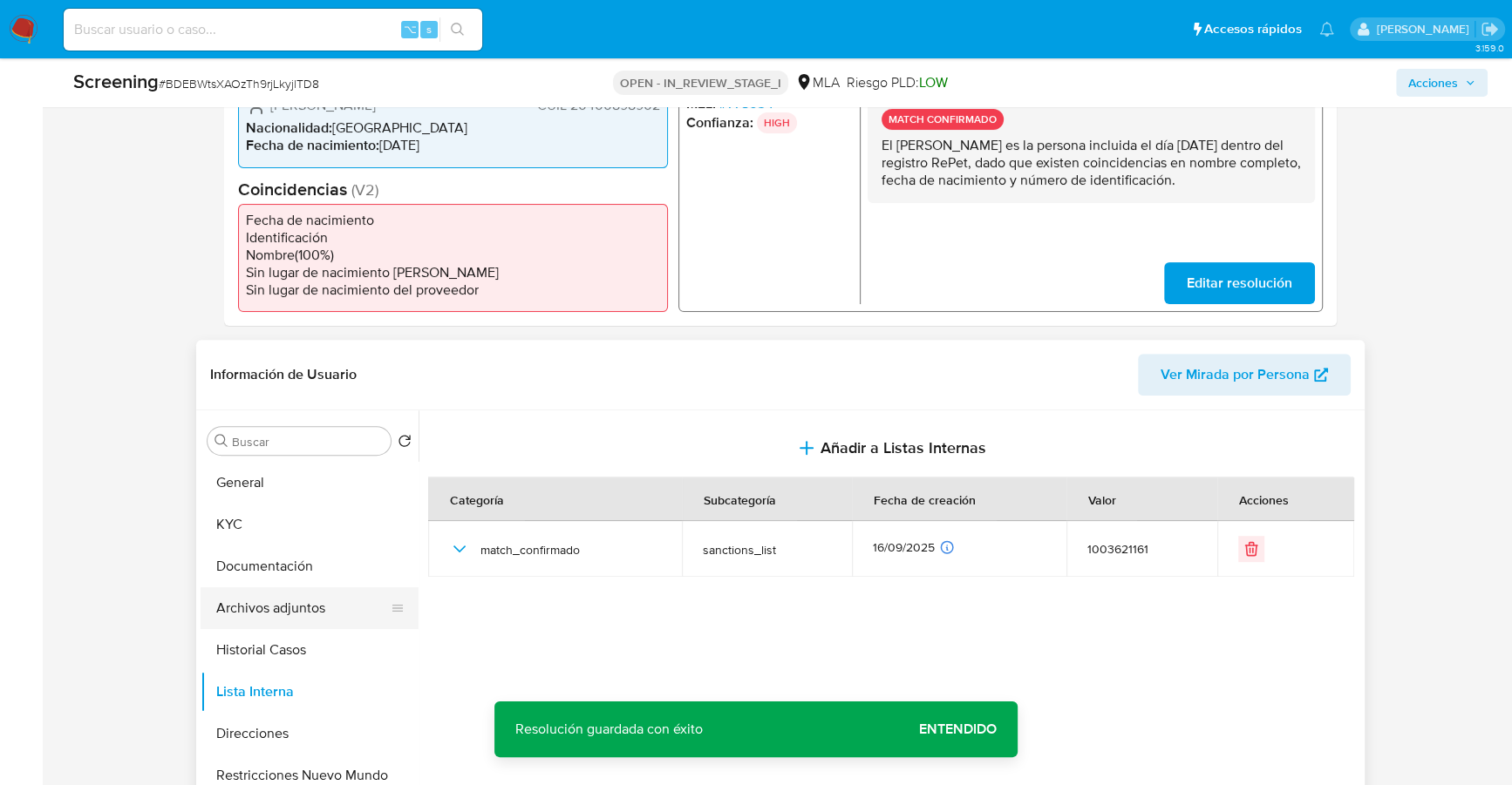
click at [324, 606] on button "Archivos adjuntos" at bounding box center [302, 608] width 204 height 42
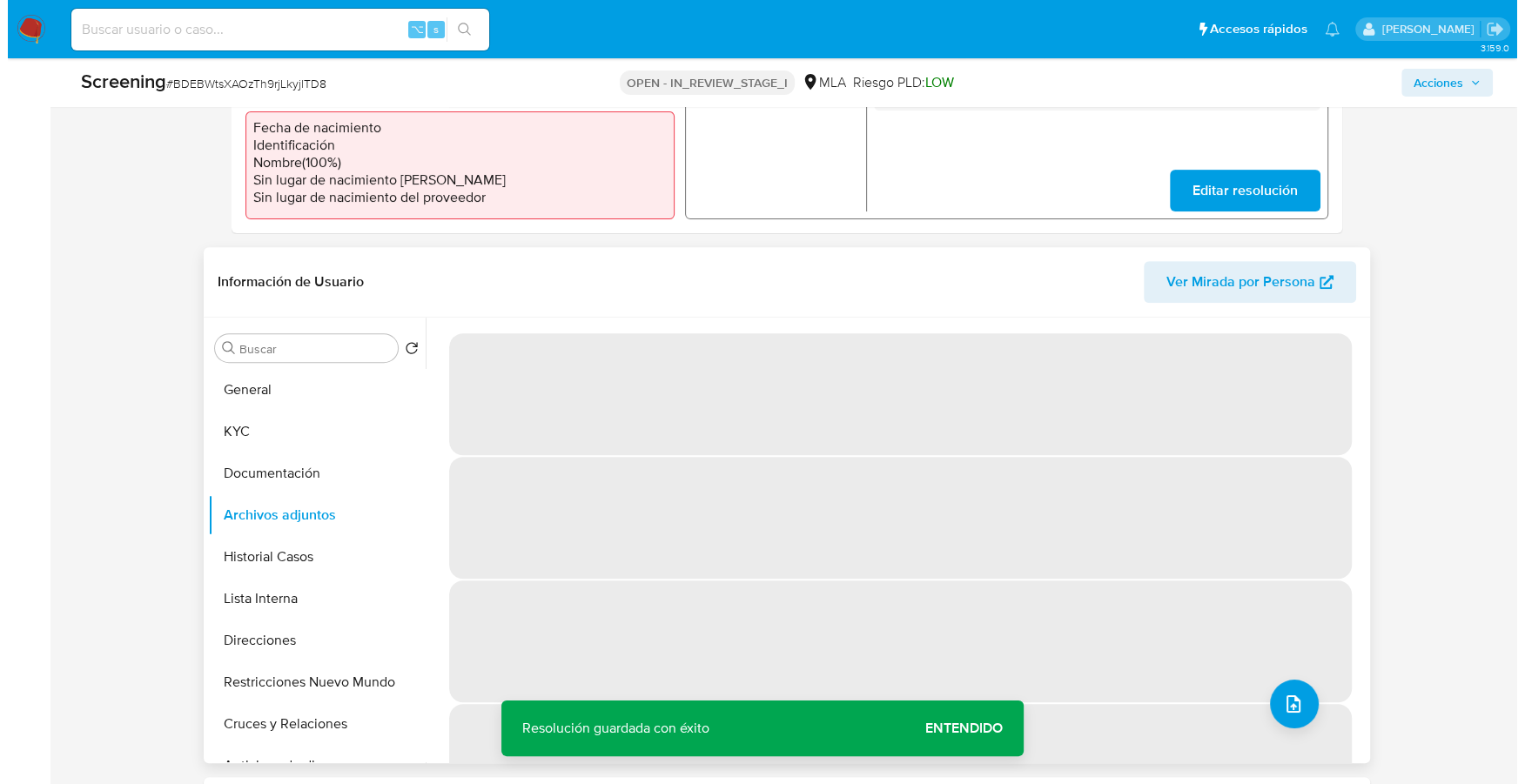
scroll to position [583, 0]
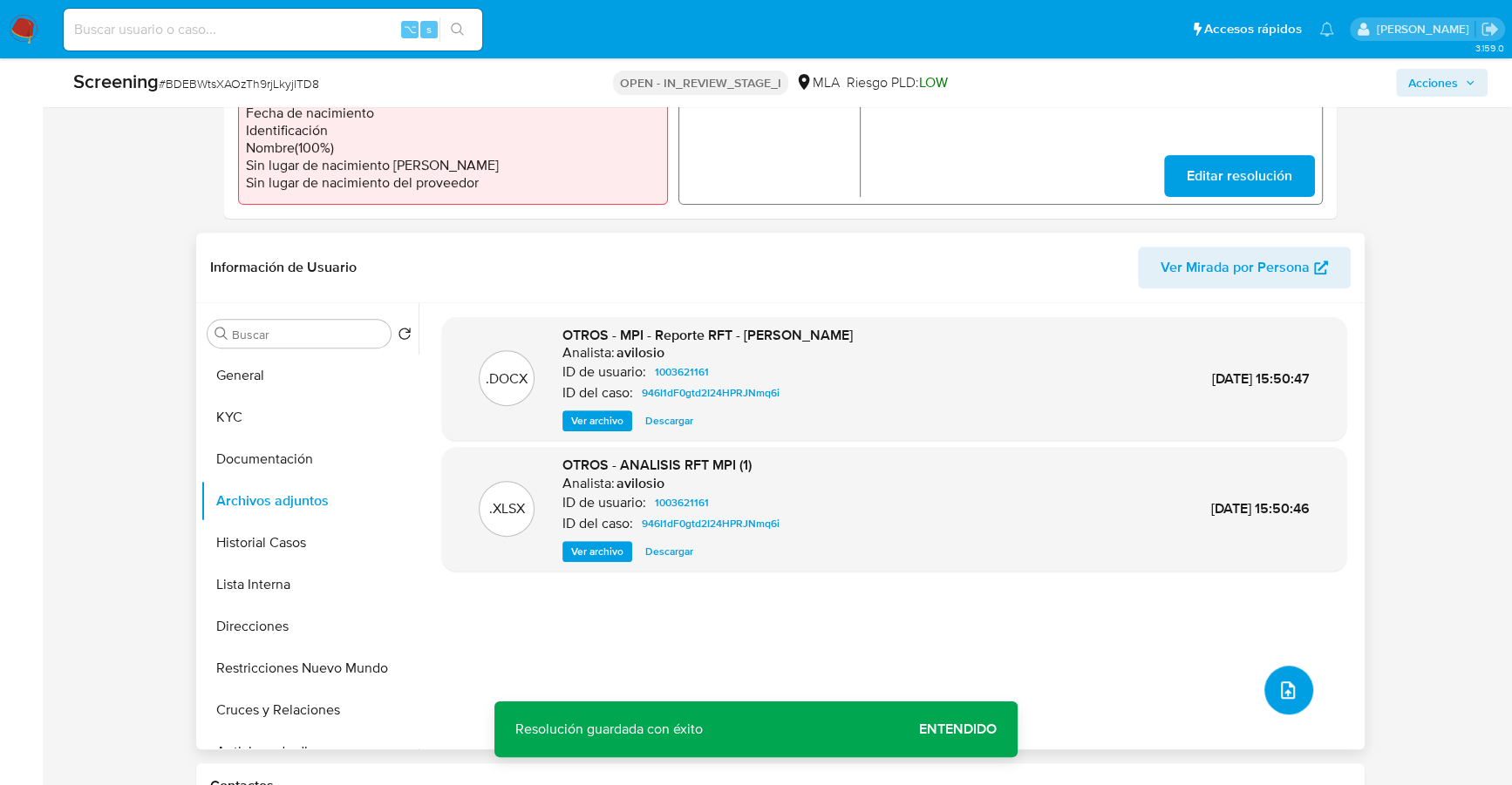
click at [1297, 702] on button "upload-file" at bounding box center [1288, 690] width 49 height 49
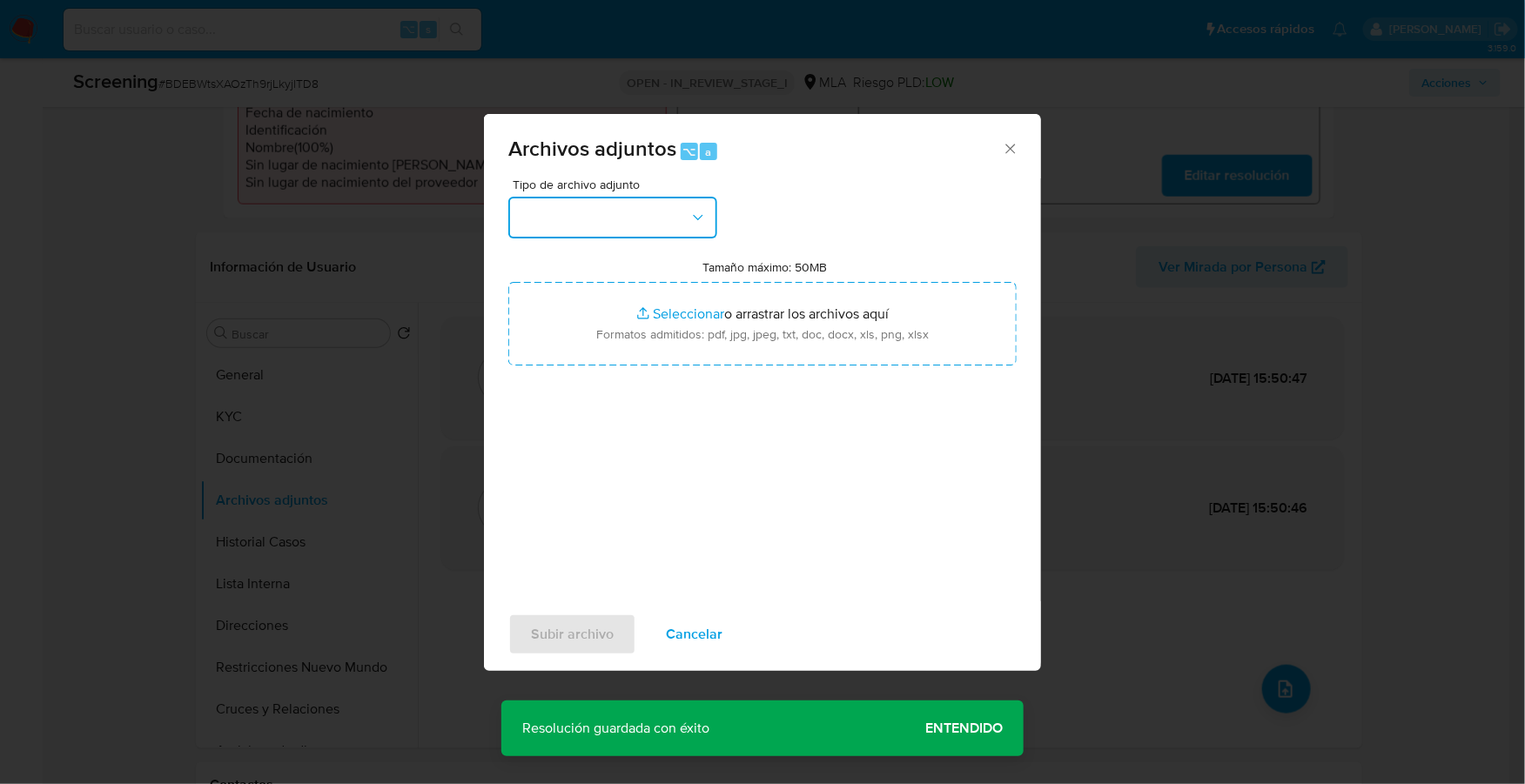
click at [654, 231] on button "button" at bounding box center [612, 217] width 209 height 42
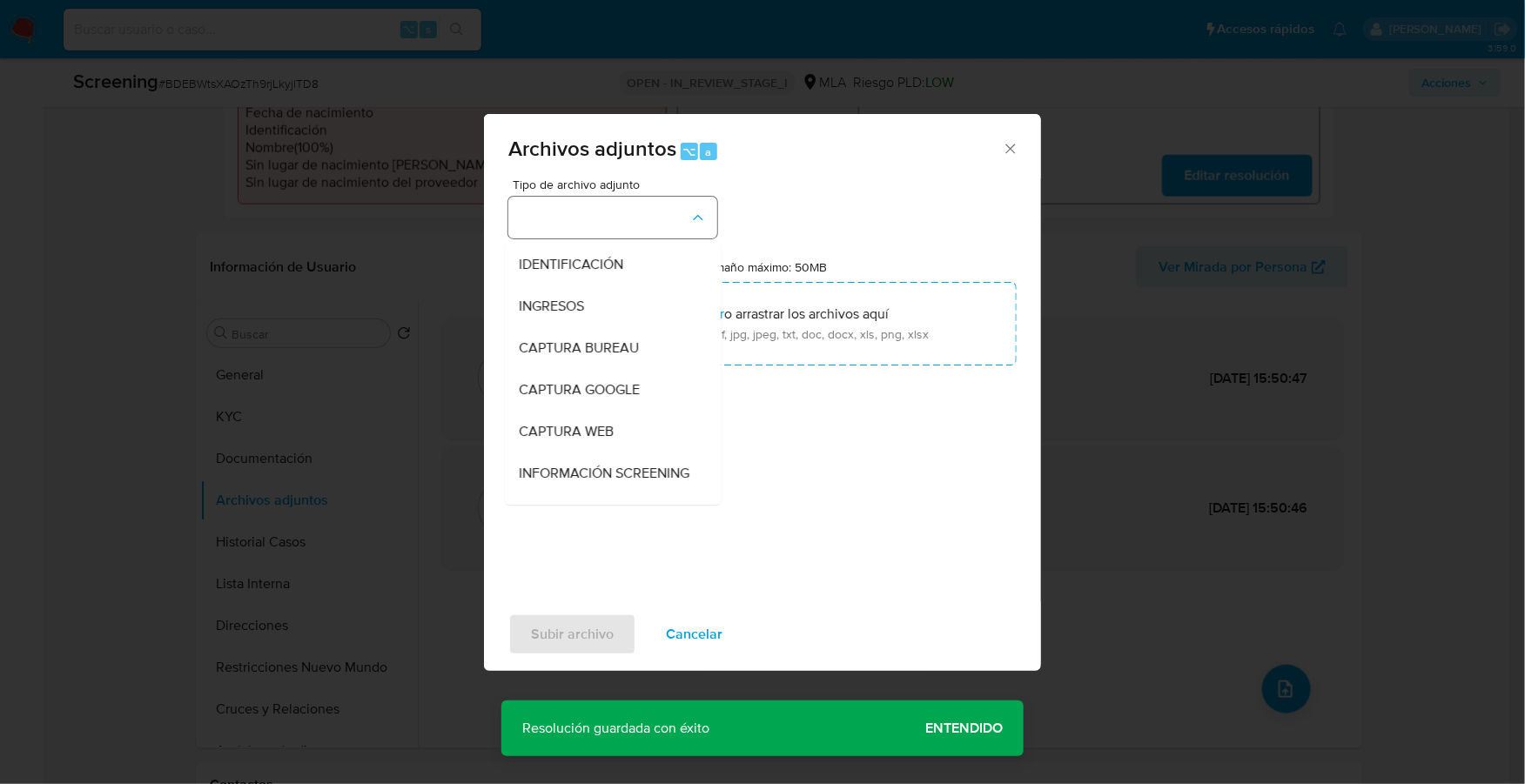
scroll to position [90, 0]
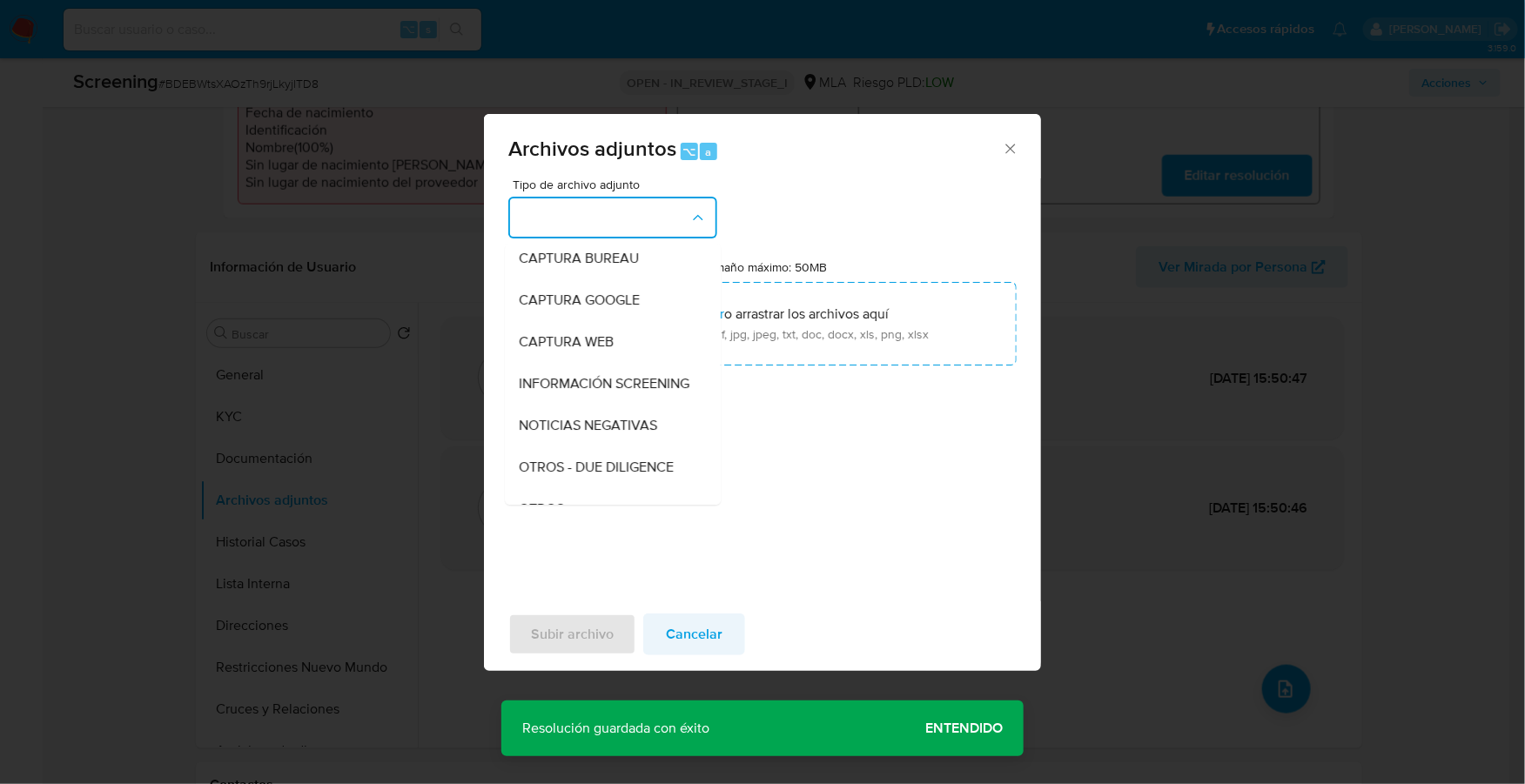
click at [712, 644] on span "Cancelar" at bounding box center [694, 634] width 57 height 38
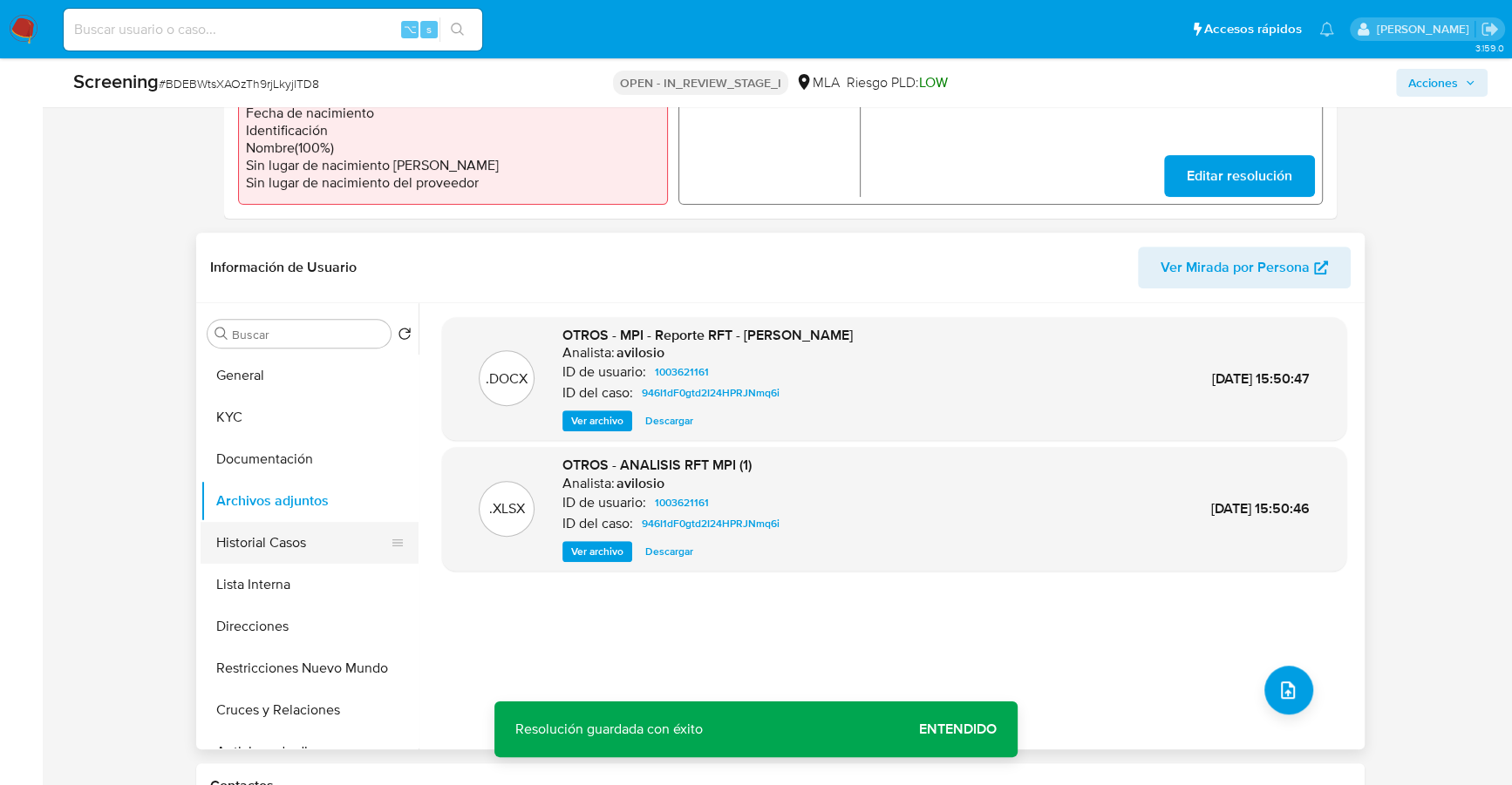
click at [309, 539] on button "Historial Casos" at bounding box center [302, 542] width 204 height 42
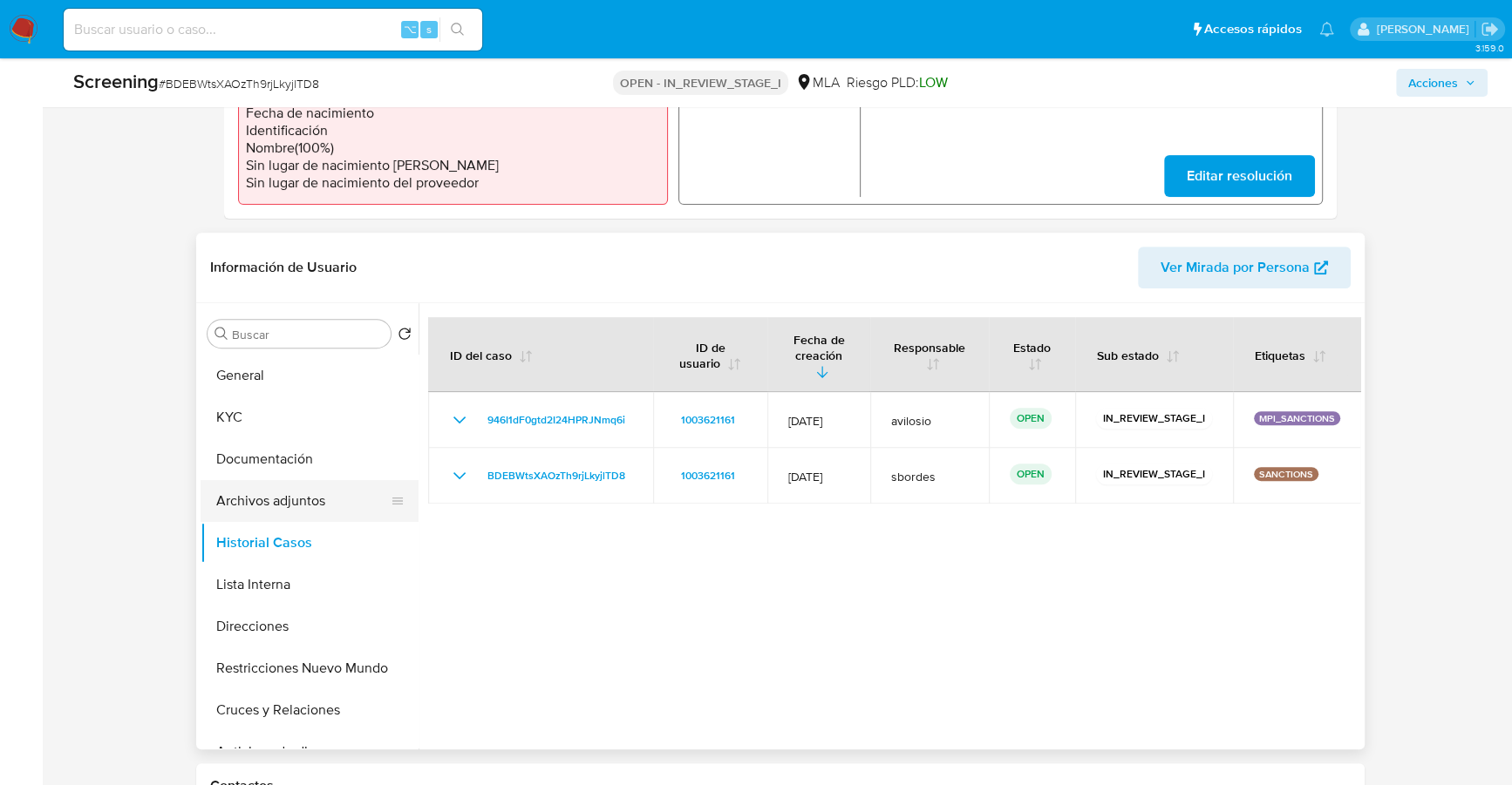
click at [299, 480] on button "Archivos adjuntos" at bounding box center [302, 501] width 204 height 42
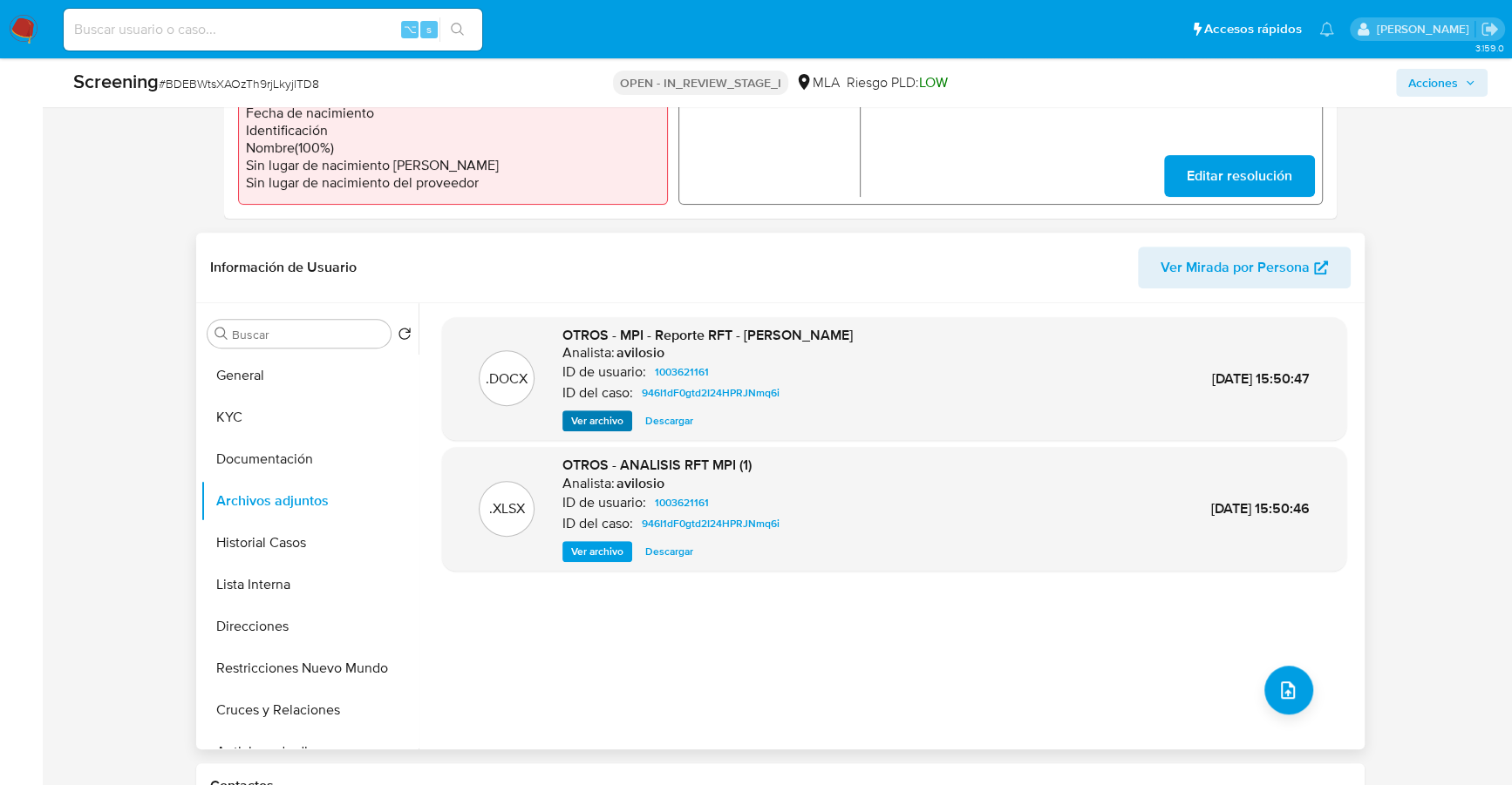
drag, startPoint x: 583, startPoint y: 433, endPoint x: 587, endPoint y: 424, distance: 9.8
click at [584, 432] on div ".DOCX OTROS - MPI - Reporte RFT - [PERSON_NAME] Analista: avilosio ID de usuari…" at bounding box center [894, 378] width 904 height 124
click at [587, 423] on span "Ver archivo" at bounding box center [597, 420] width 53 height 17
click at [672, 419] on span "Descargar" at bounding box center [669, 420] width 48 height 17
click at [1281, 699] on icon "upload-file" at bounding box center [1287, 690] width 21 height 21
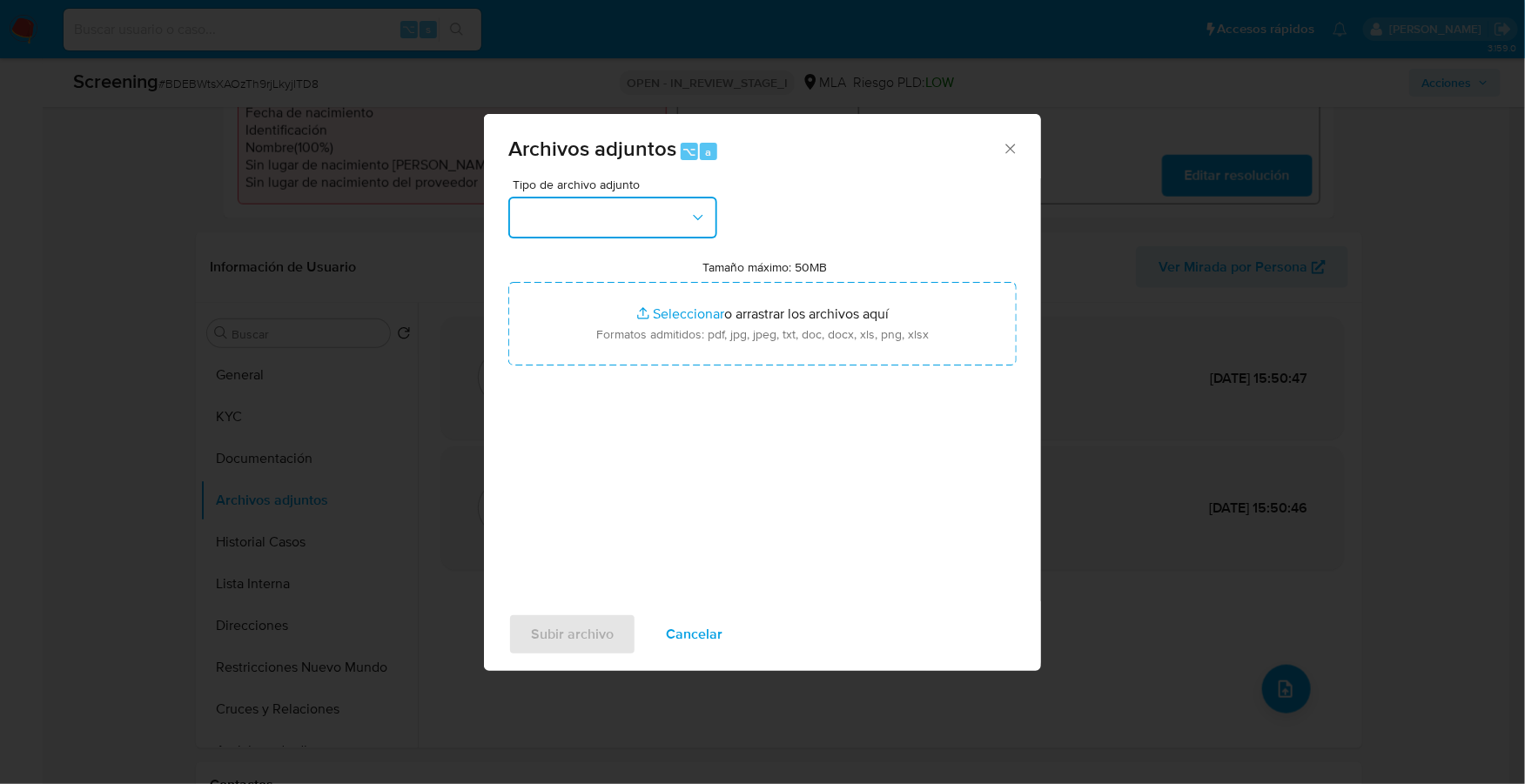
click at [642, 228] on button "button" at bounding box center [612, 217] width 209 height 42
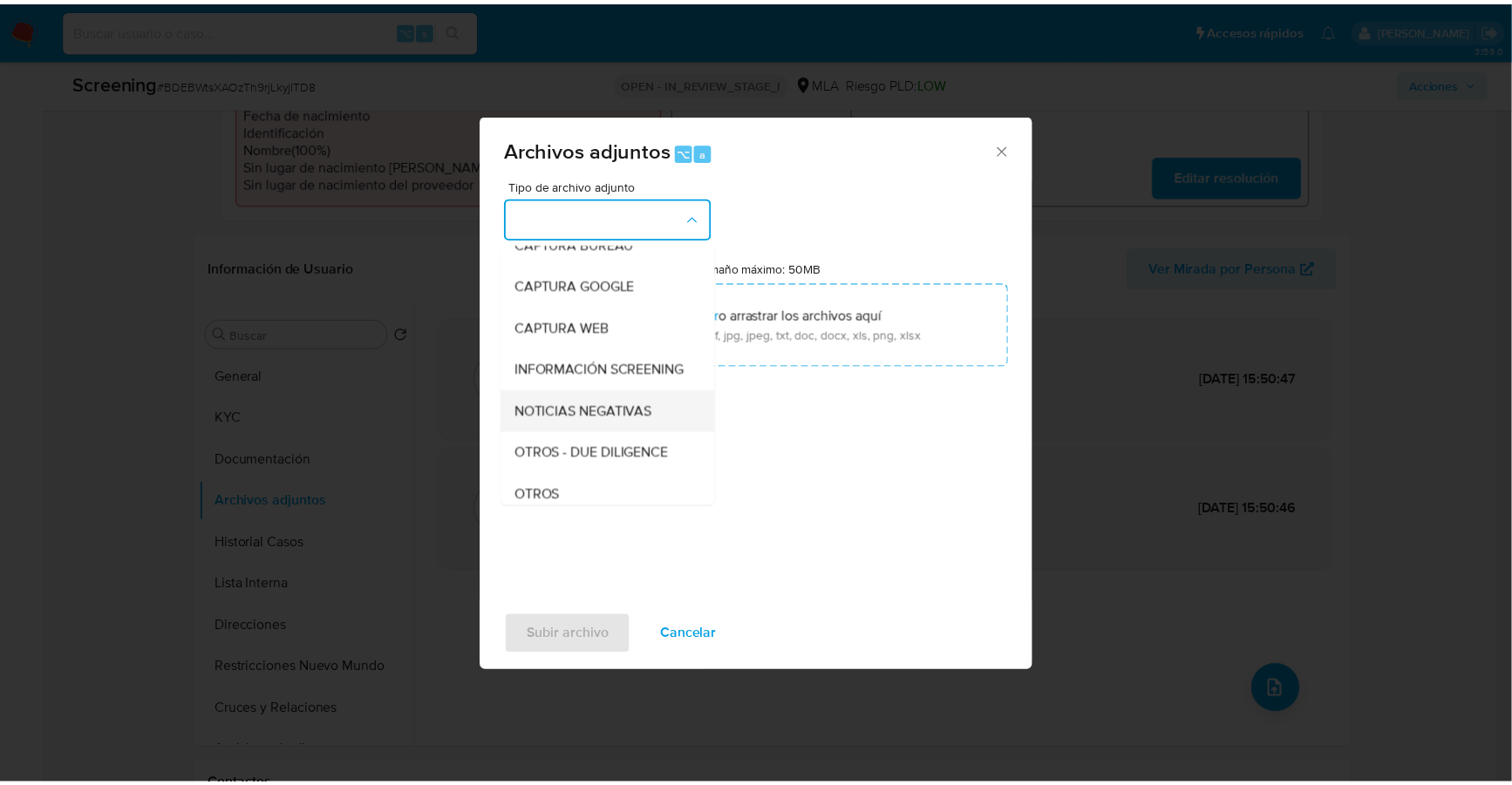
scroll to position [125, 0]
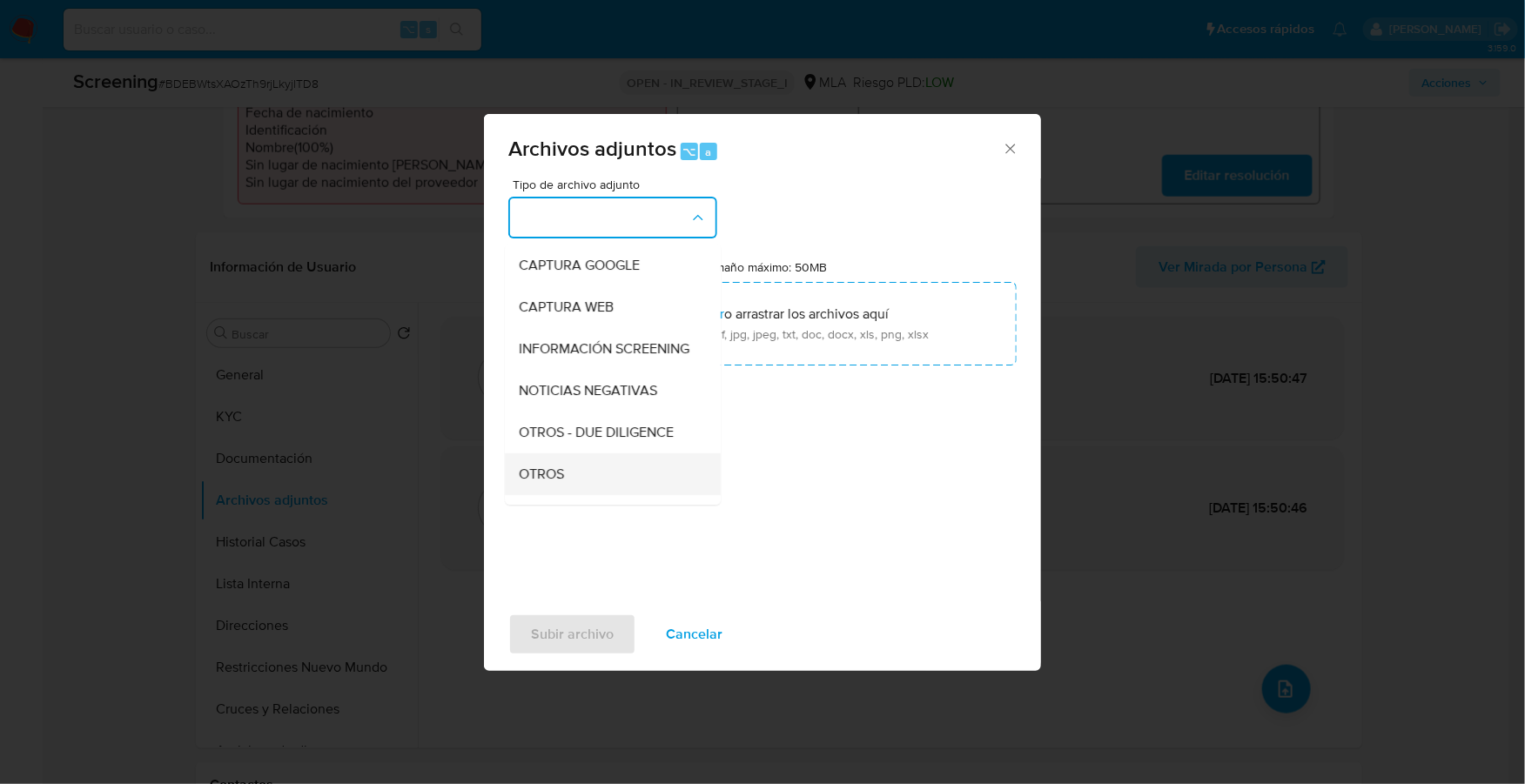
click at [583, 480] on div "OTROS" at bounding box center [608, 474] width 177 height 42
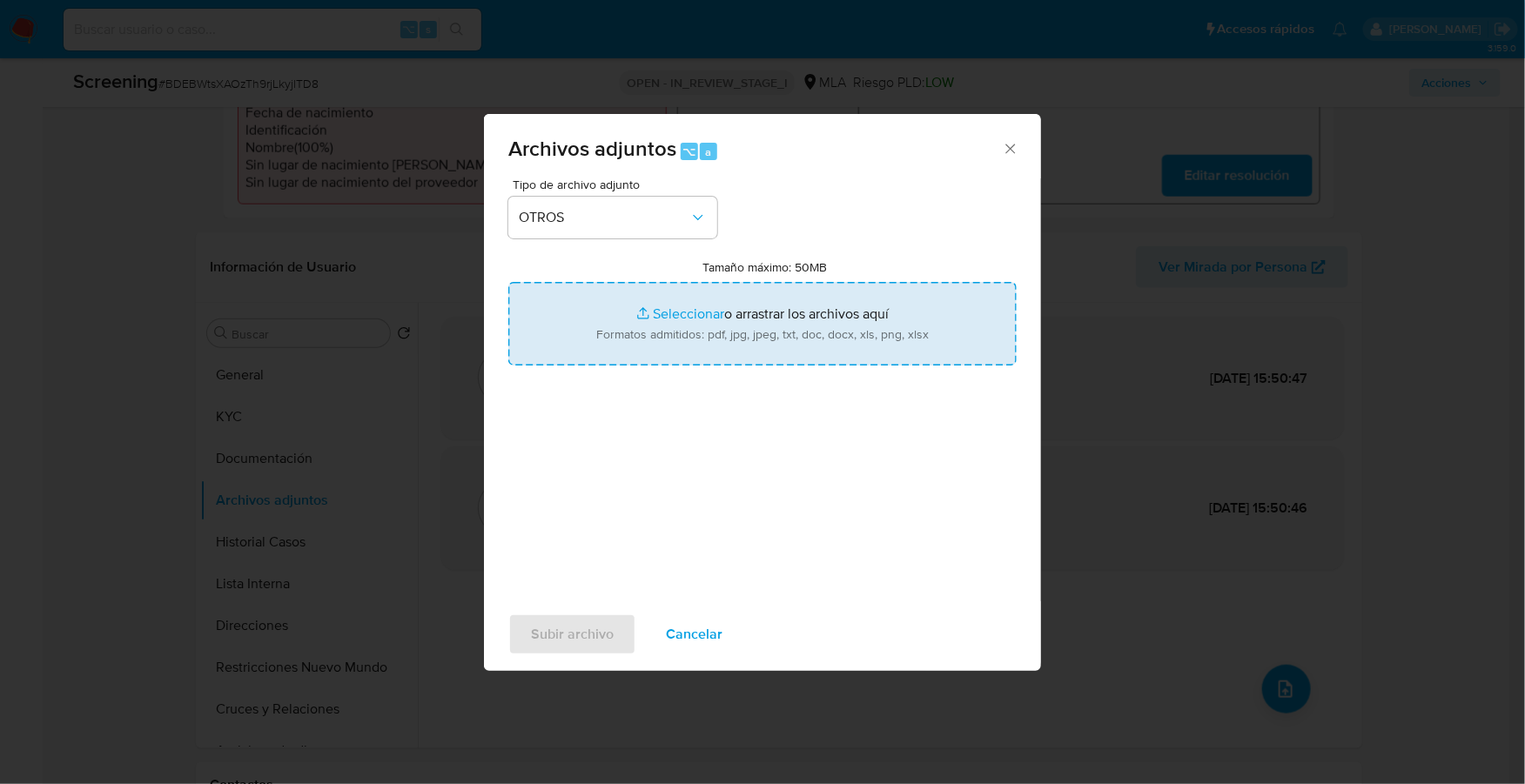
click at [634, 326] on input "Tamaño máximo: 50MB Seleccionar archivos" at bounding box center [762, 324] width 508 height 83
type input "C:\fakepath\AFIP - Administración Federal de Ingresos Públicos_ Santana.pdf"
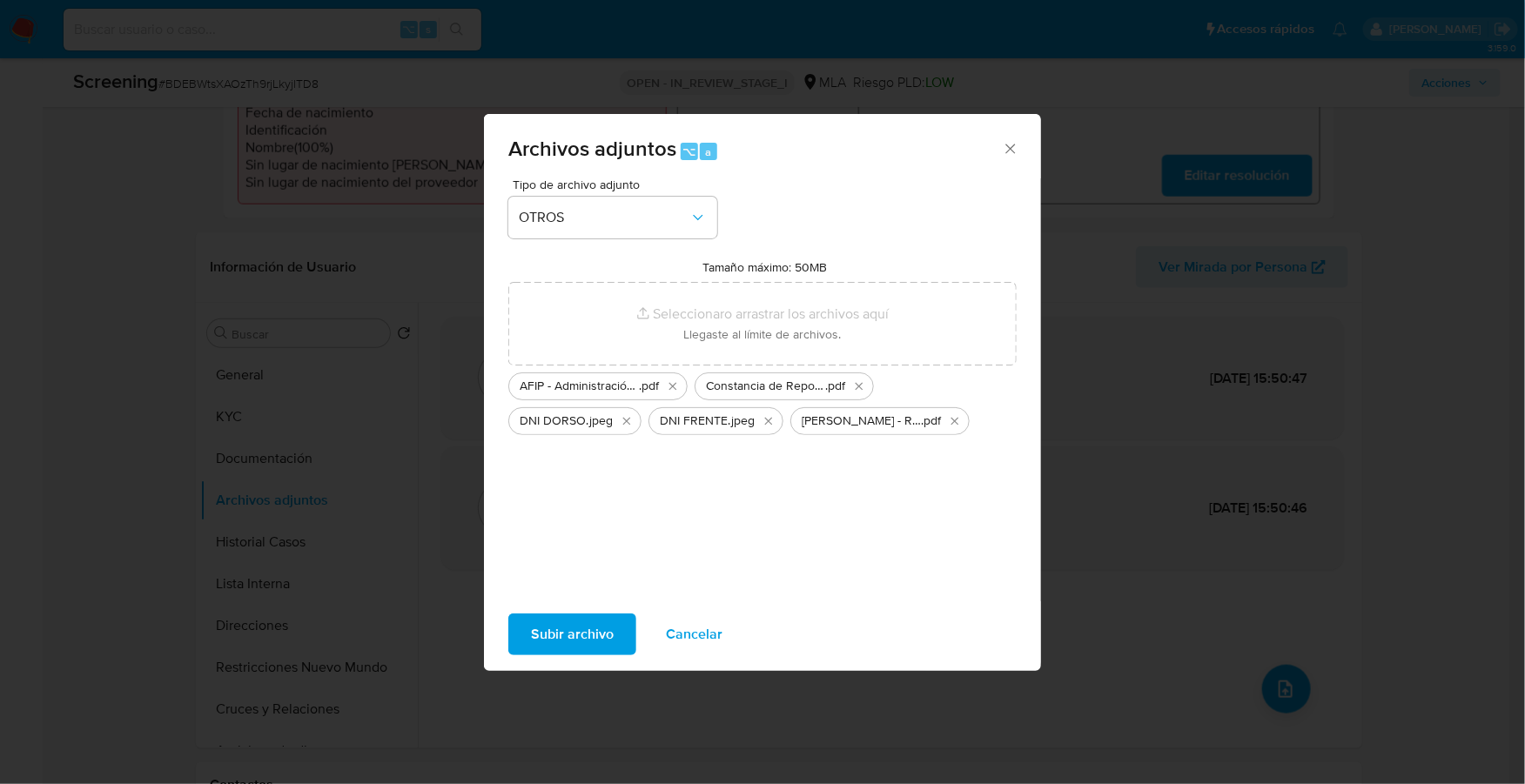
click at [588, 636] on span "Subir archivo" at bounding box center [572, 634] width 82 height 38
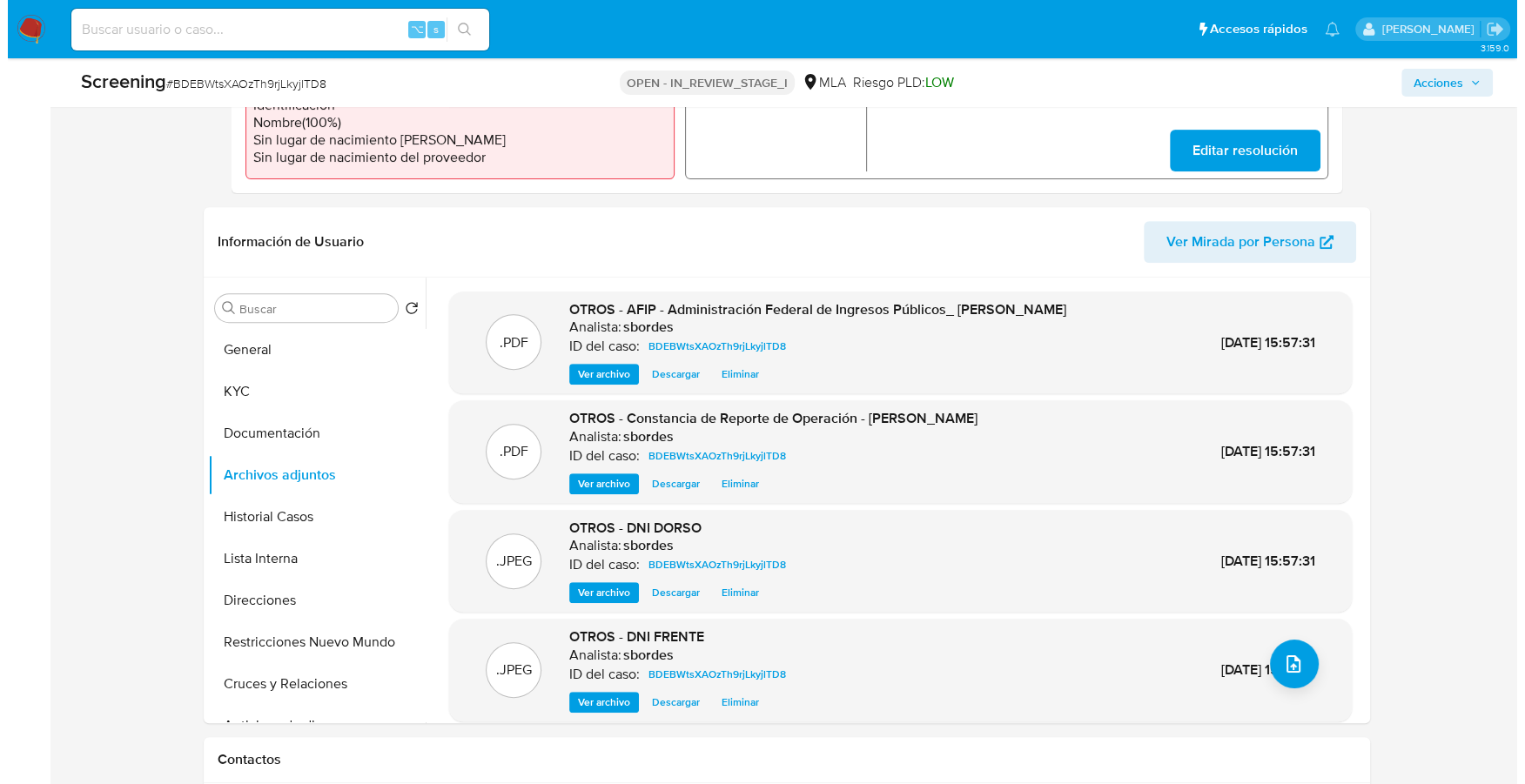
scroll to position [640, 0]
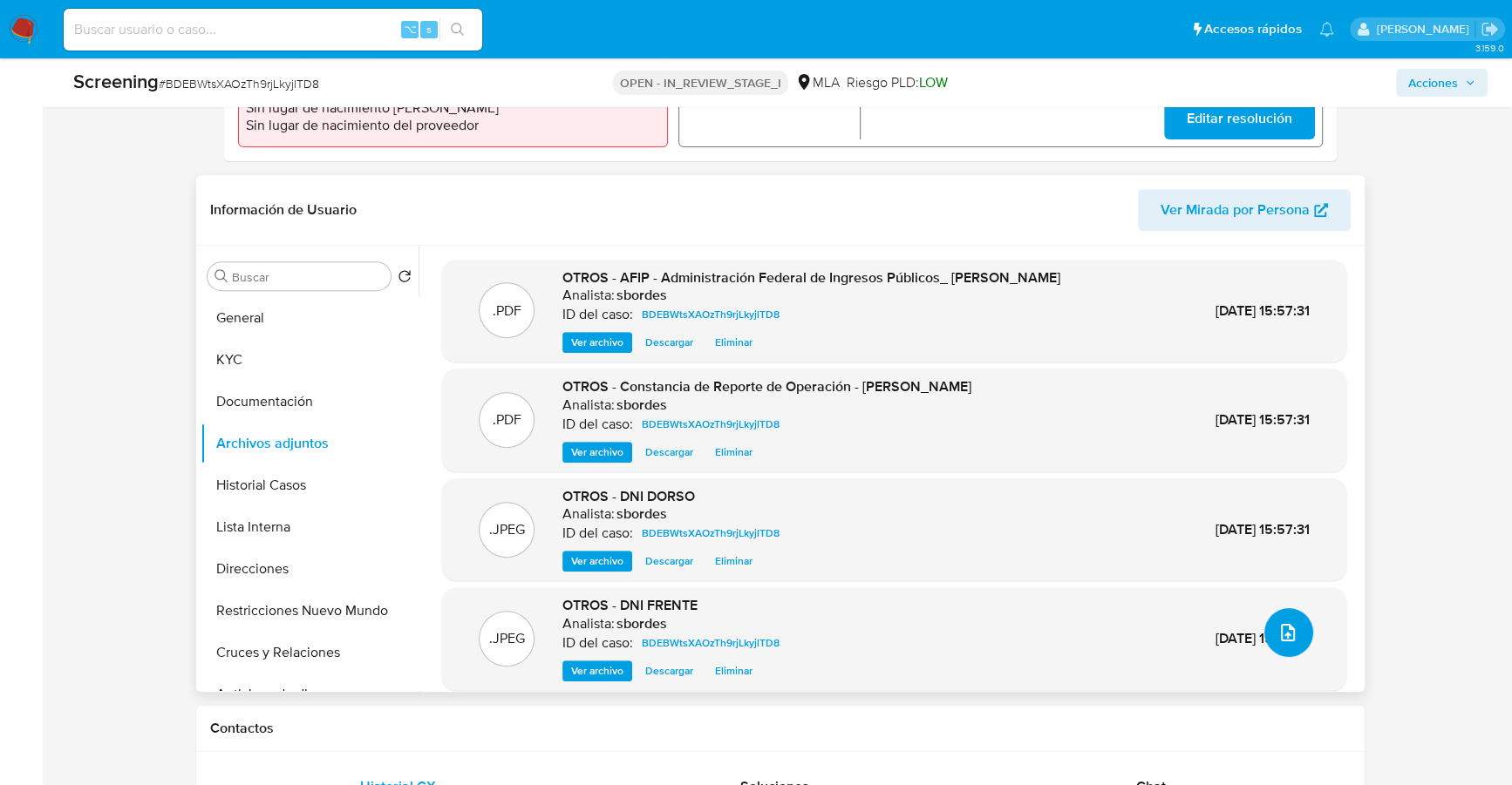
click at [1282, 629] on icon "upload-file" at bounding box center [1287, 632] width 21 height 21
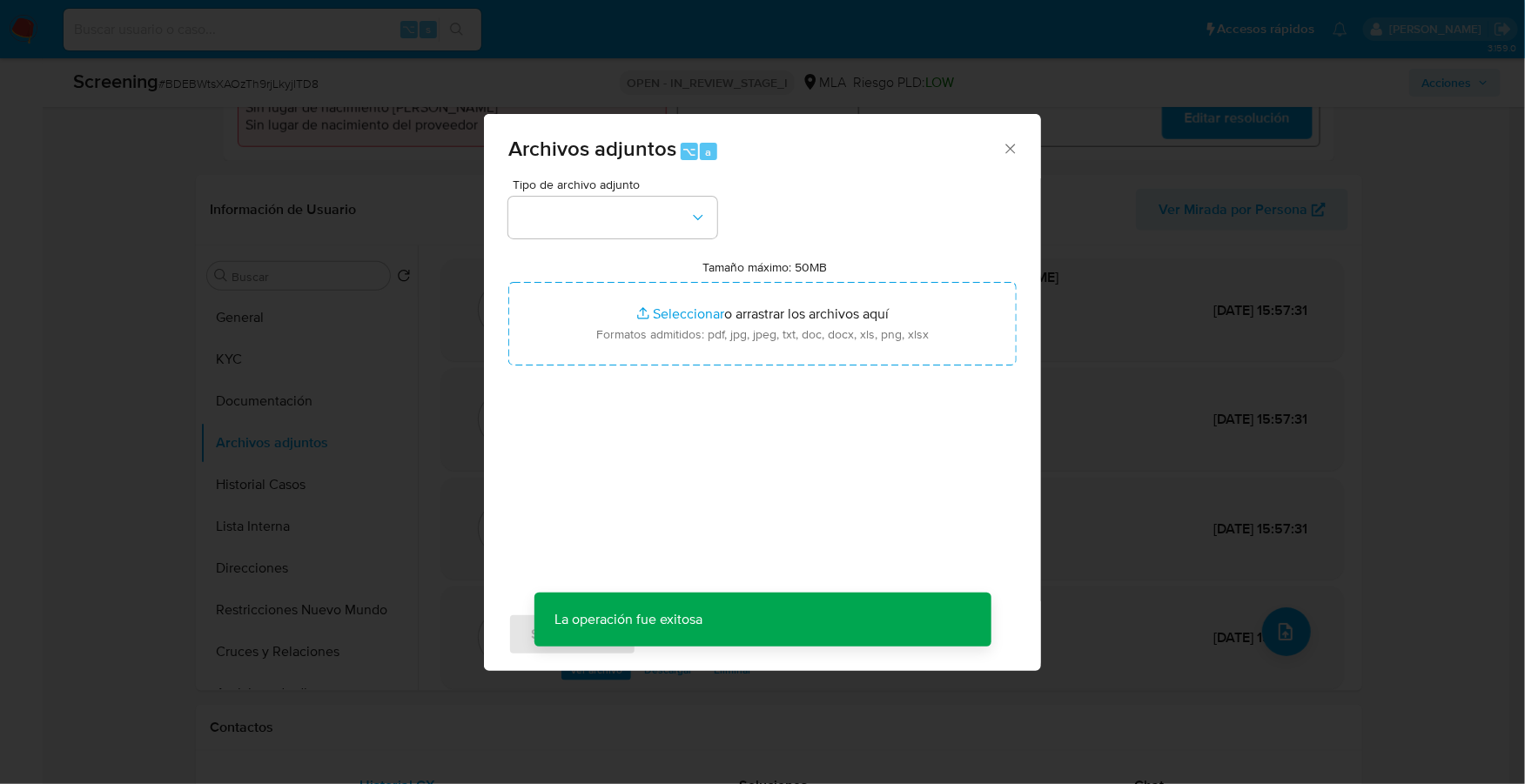
click at [579, 239] on div "Tipo de archivo adjunto Tamaño máximo: 50MB Seleccionar archivos Seleccionar o …" at bounding box center [762, 383] width 508 height 411
click at [582, 230] on button "button" at bounding box center [612, 217] width 209 height 42
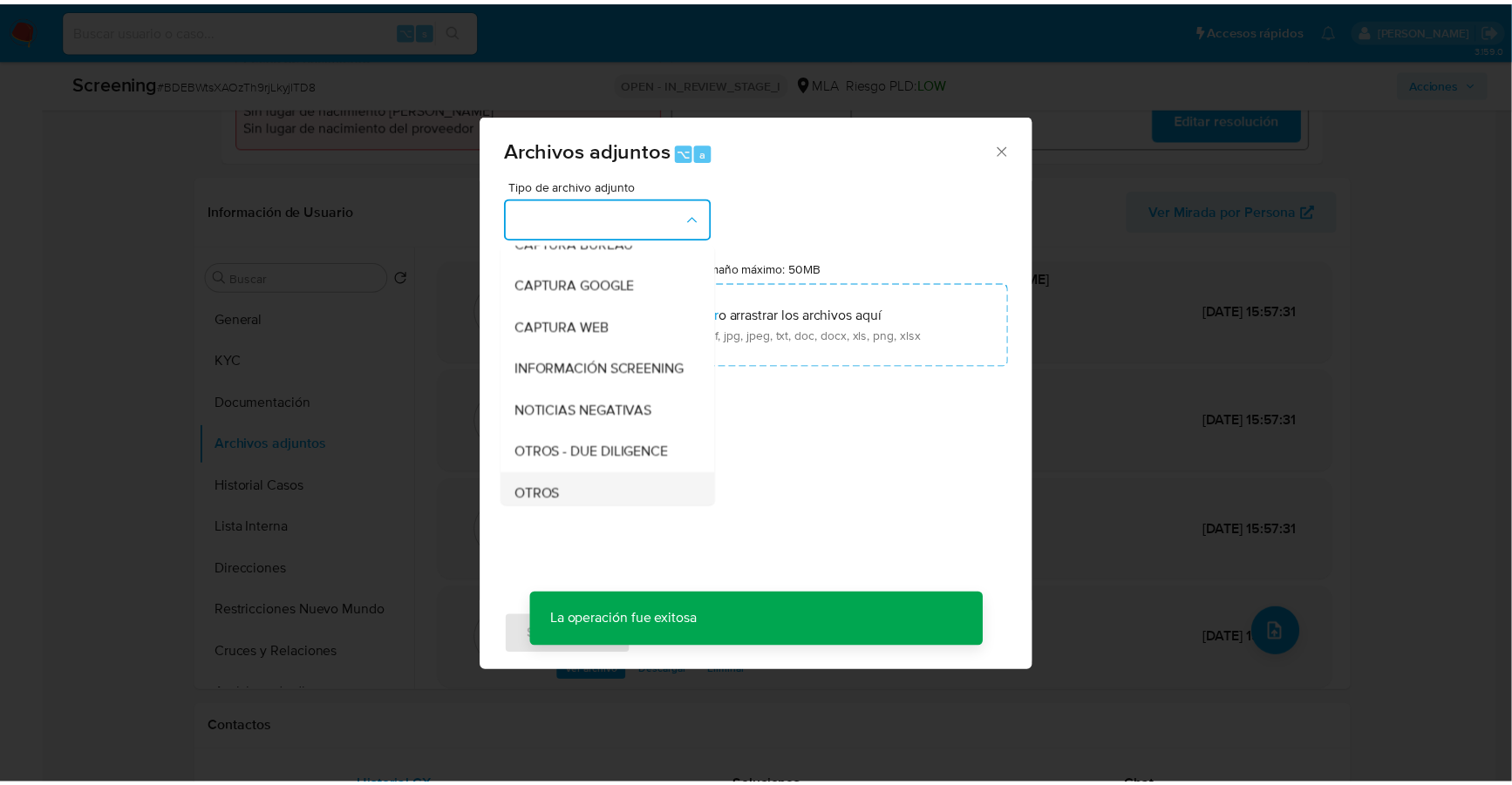
scroll to position [125, 0]
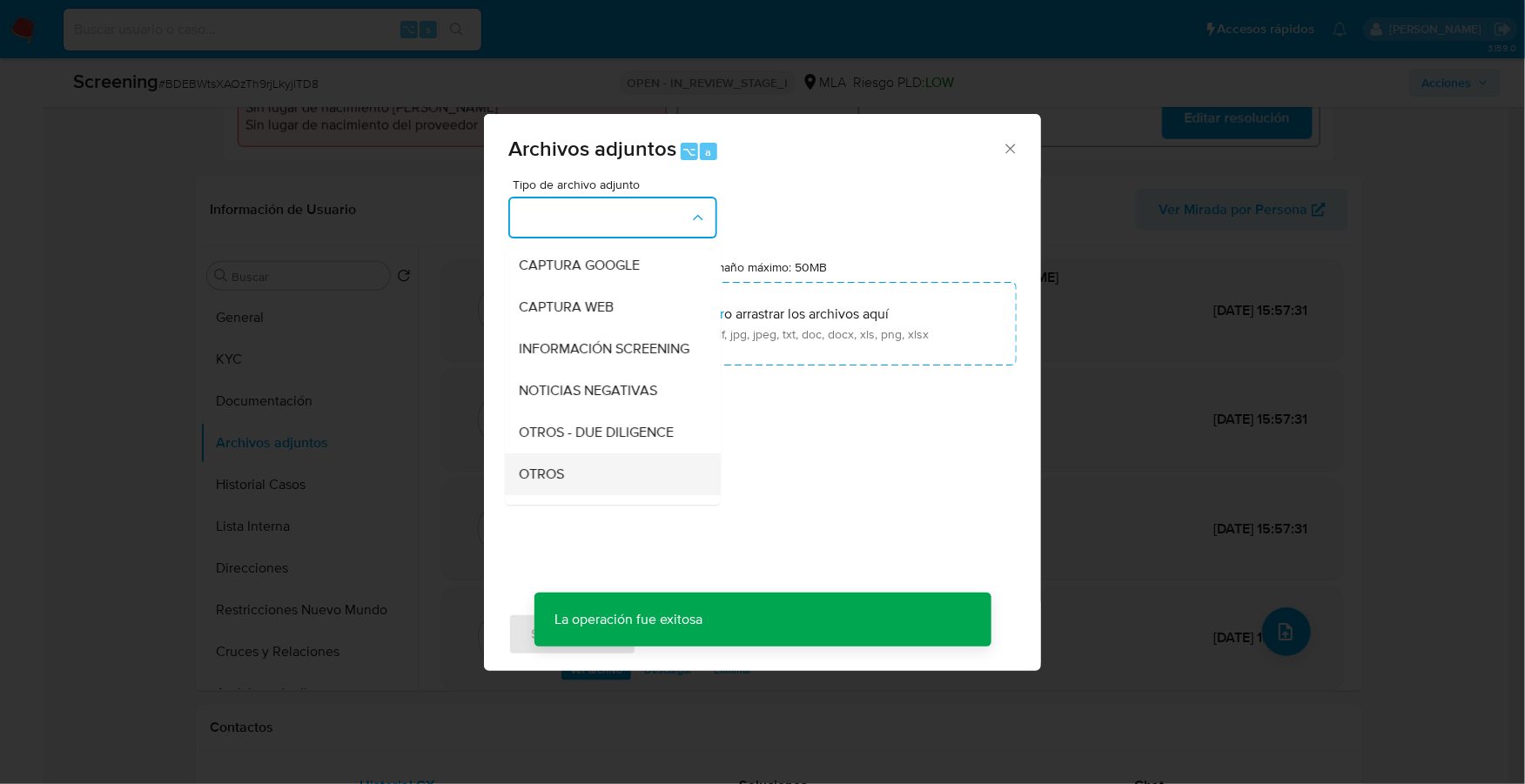
click at [568, 477] on div "OTROS" at bounding box center [608, 474] width 177 height 42
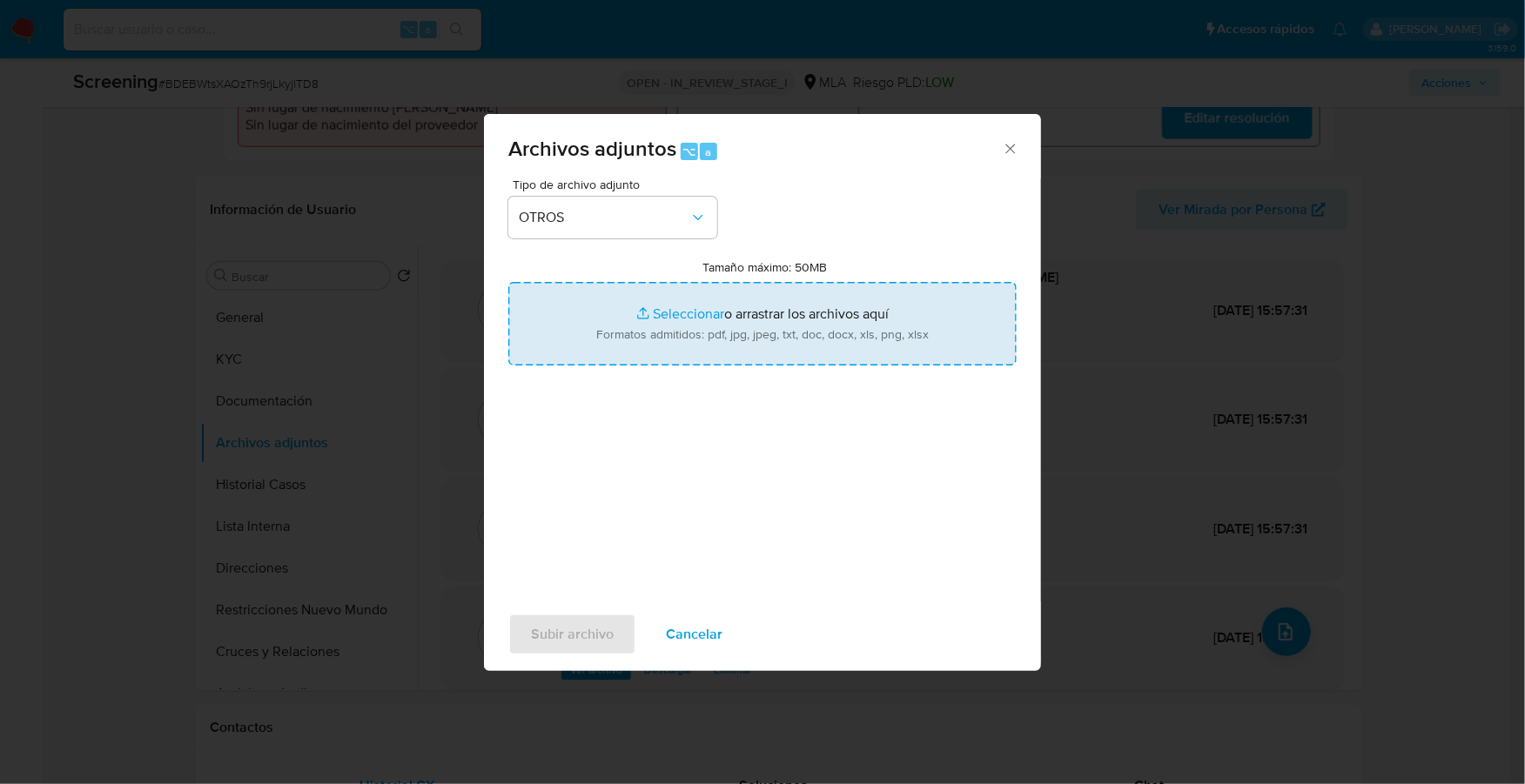
click at [667, 311] on input "Tamaño máximo: 50MB Seleccionar archivos" at bounding box center [762, 324] width 508 height 83
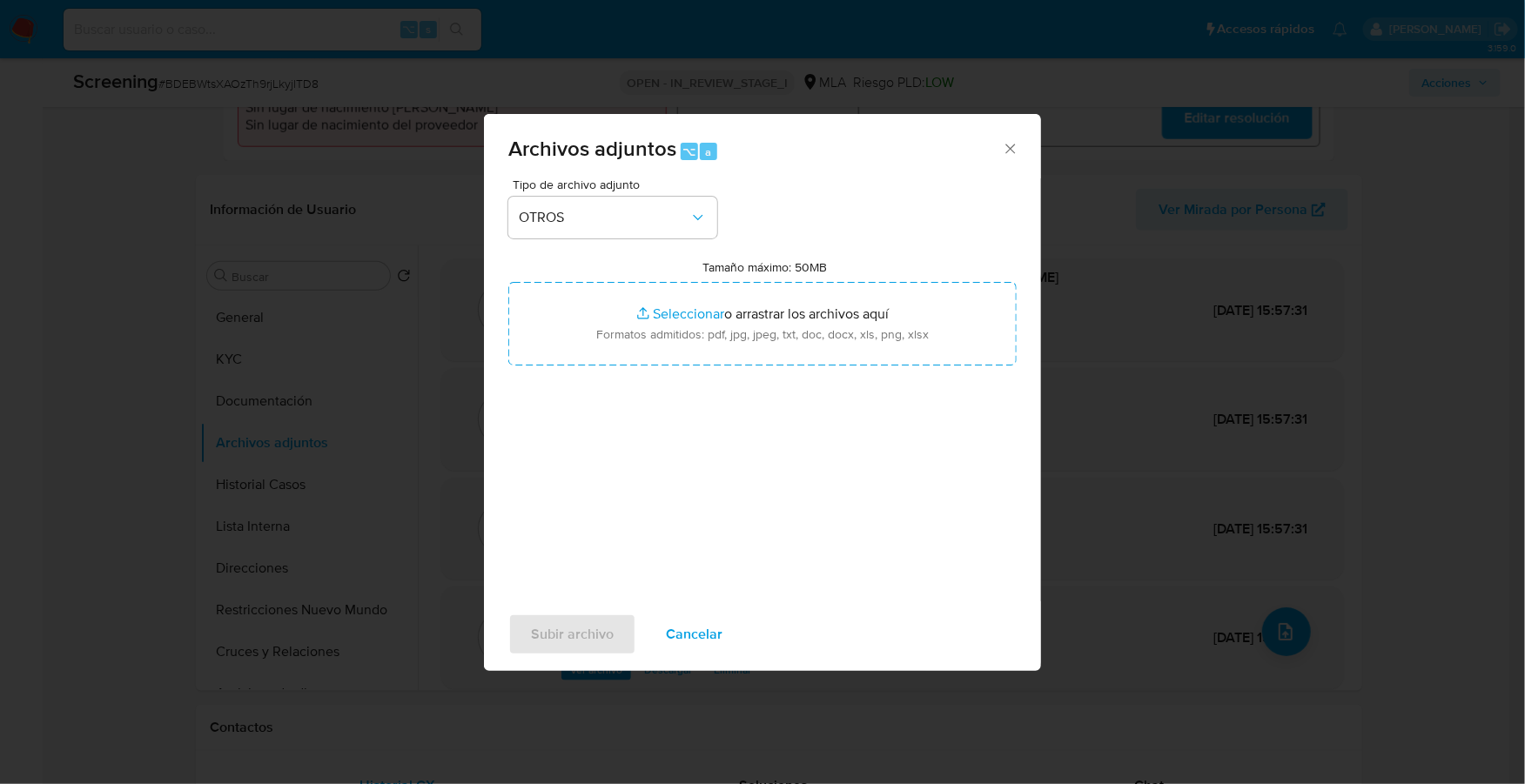
type input "C:\fakepath\Movimientos-Matias Daniel Santana.xlsx"
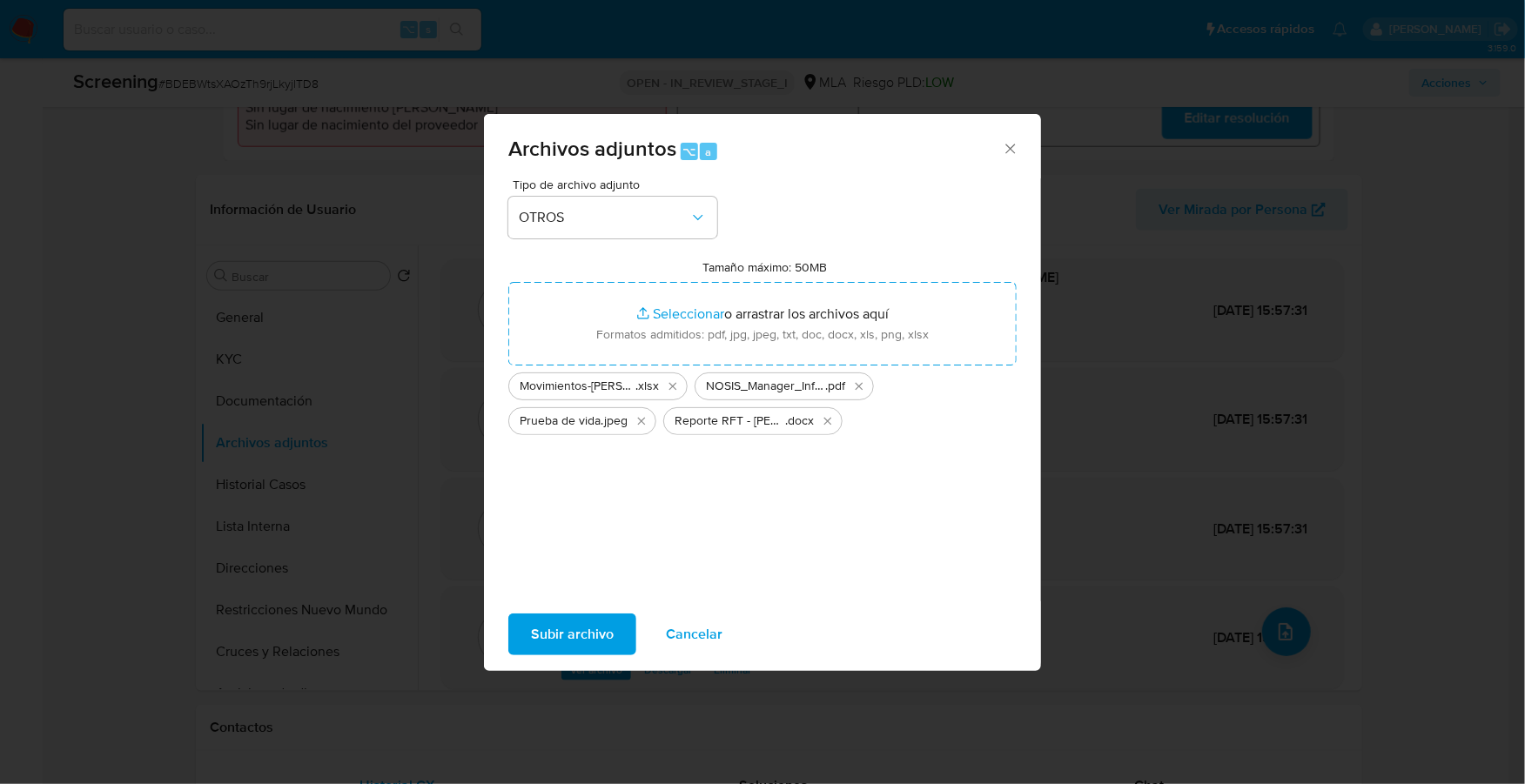
click at [564, 636] on span "Subir archivo" at bounding box center [572, 634] width 82 height 38
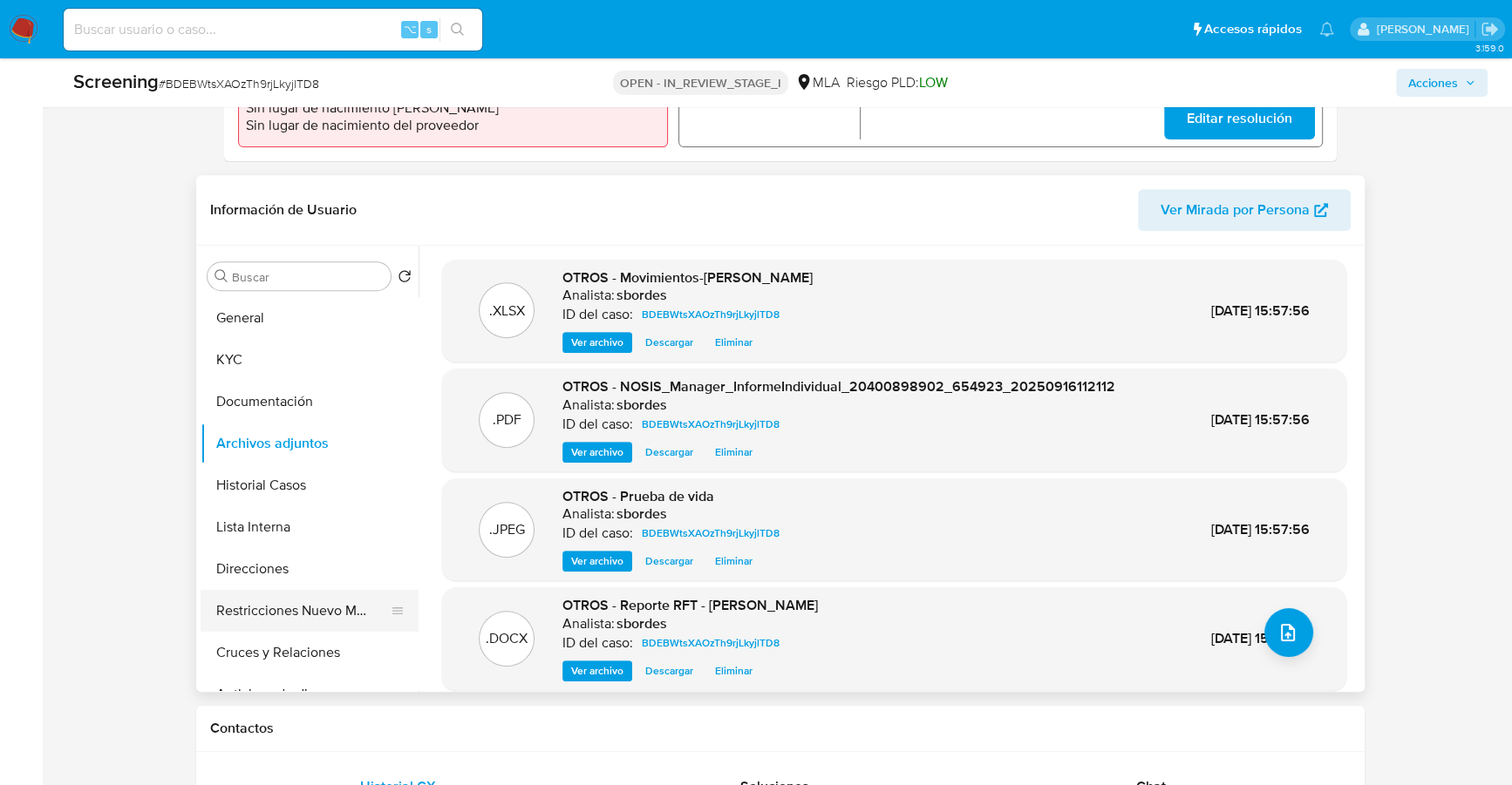
click at [331, 615] on button "Restricciones Nuevo Mundo" at bounding box center [302, 610] width 204 height 42
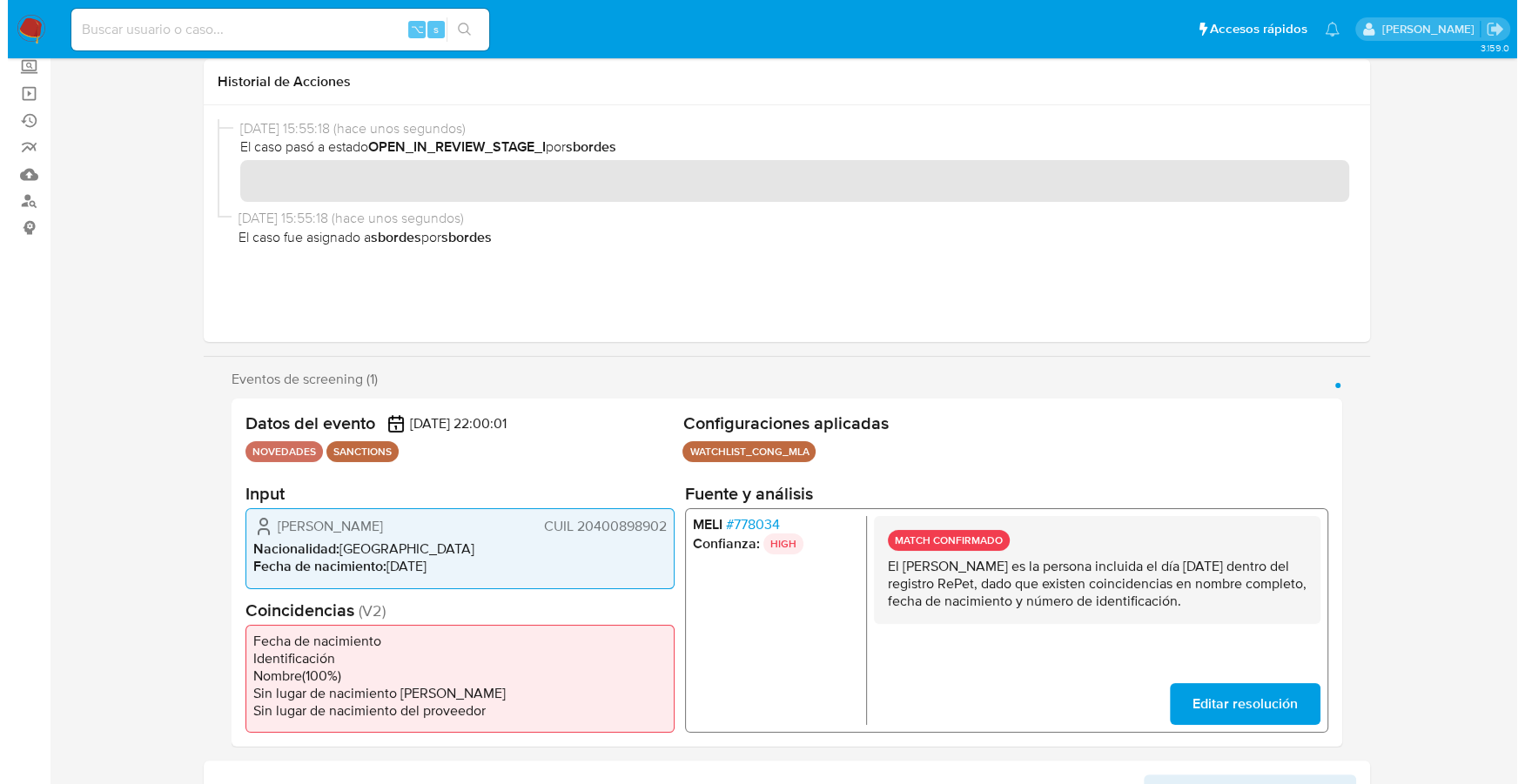
scroll to position [0, 0]
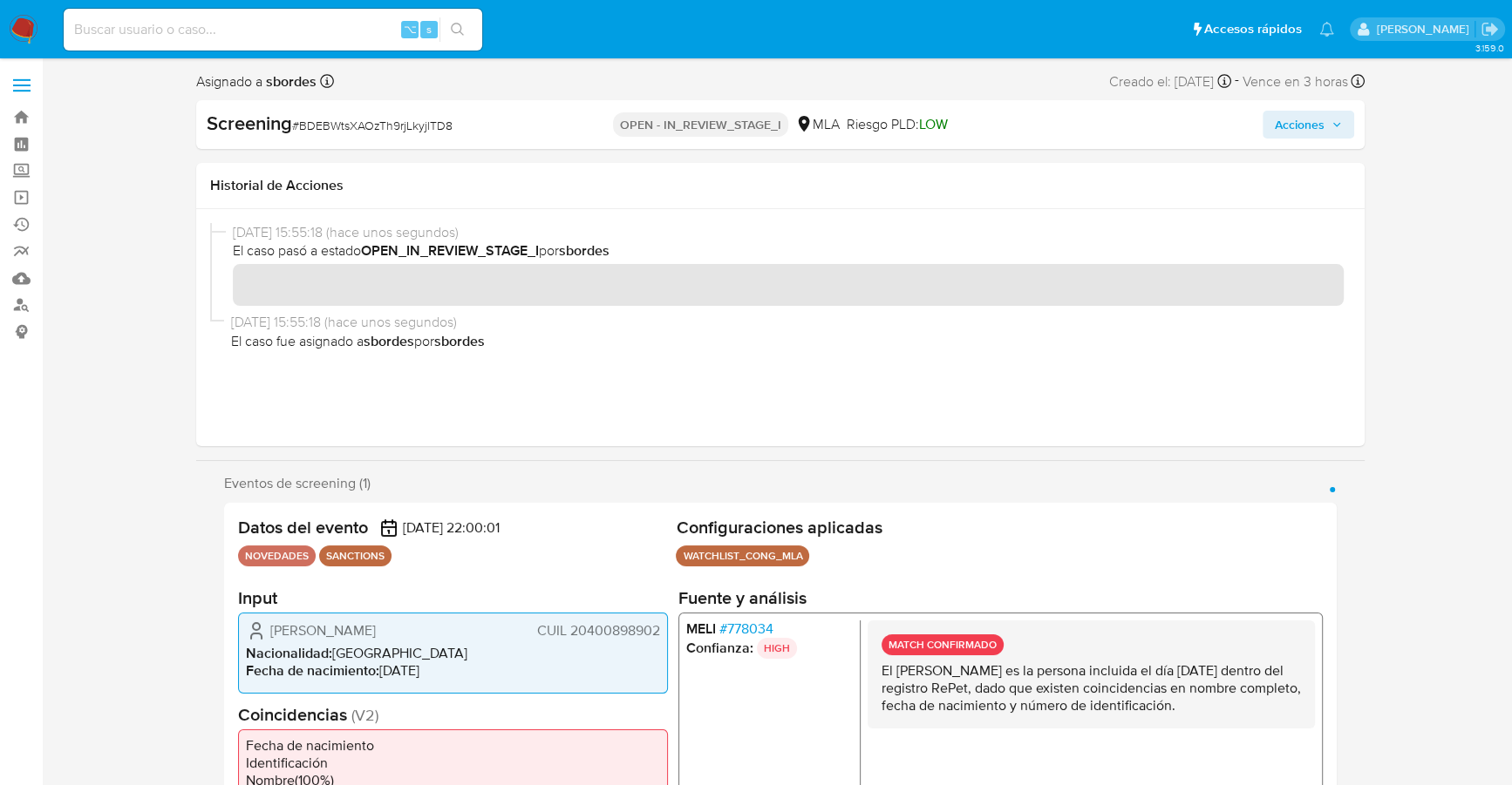
click at [1326, 138] on button "Acciones" at bounding box center [1307, 124] width 91 height 28
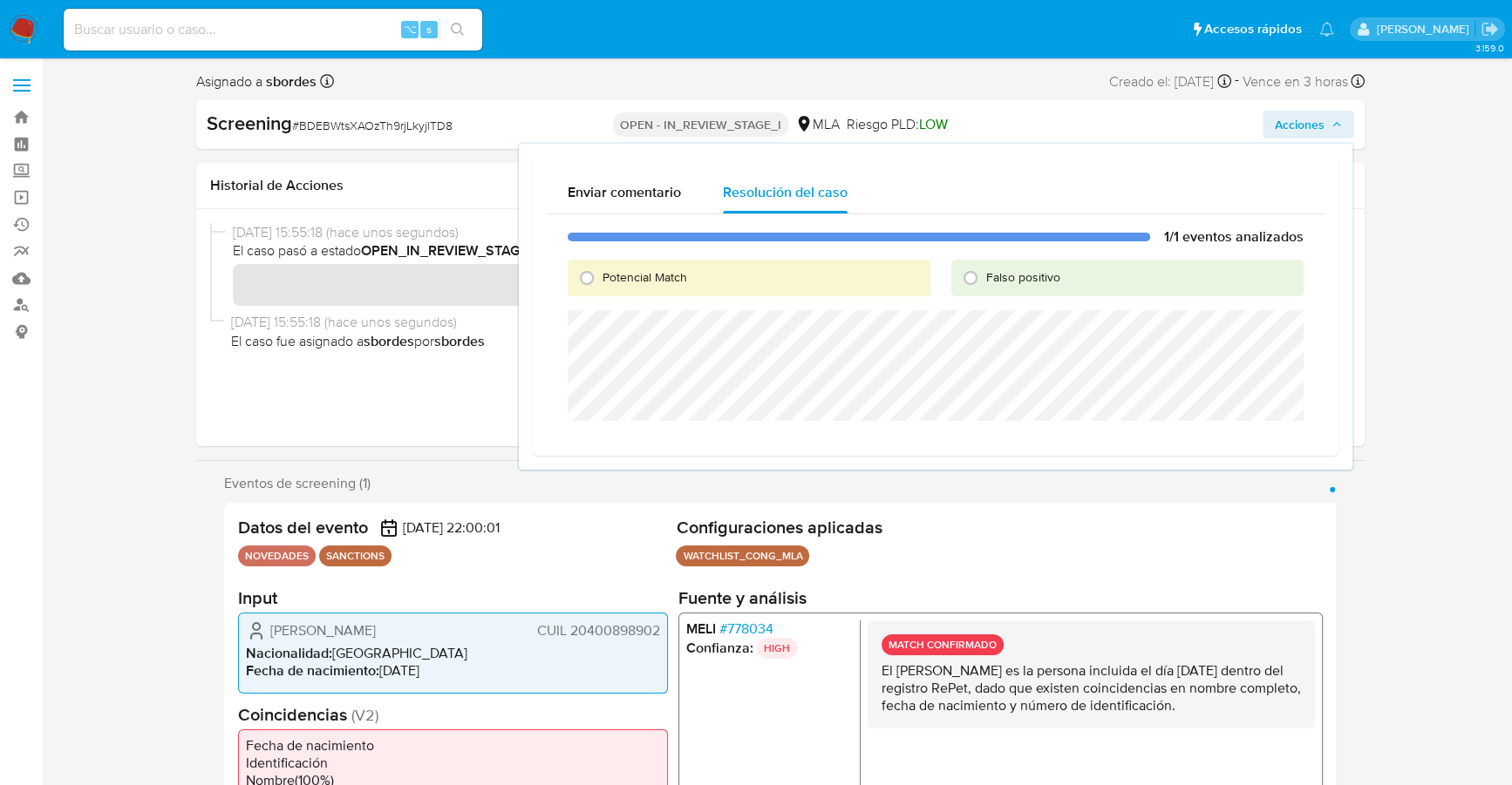
click at [617, 283] on span "Potencial Match" at bounding box center [644, 276] width 84 height 17
click at [601, 283] on input "Potencial Match" at bounding box center [586, 278] width 28 height 28
radio input "true"
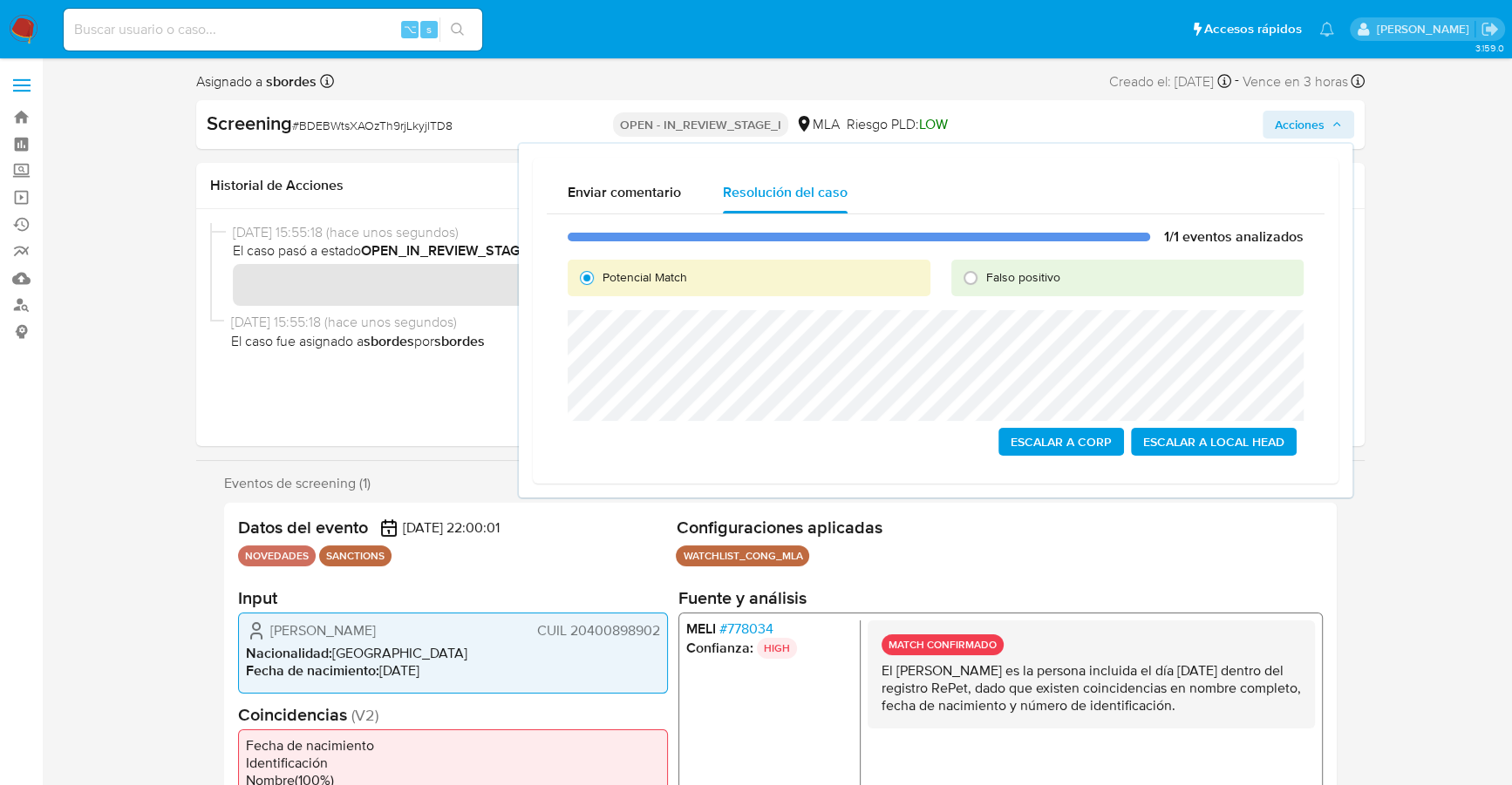
click at [1243, 440] on span "Escalar a Local Head" at bounding box center [1214, 441] width 141 height 24
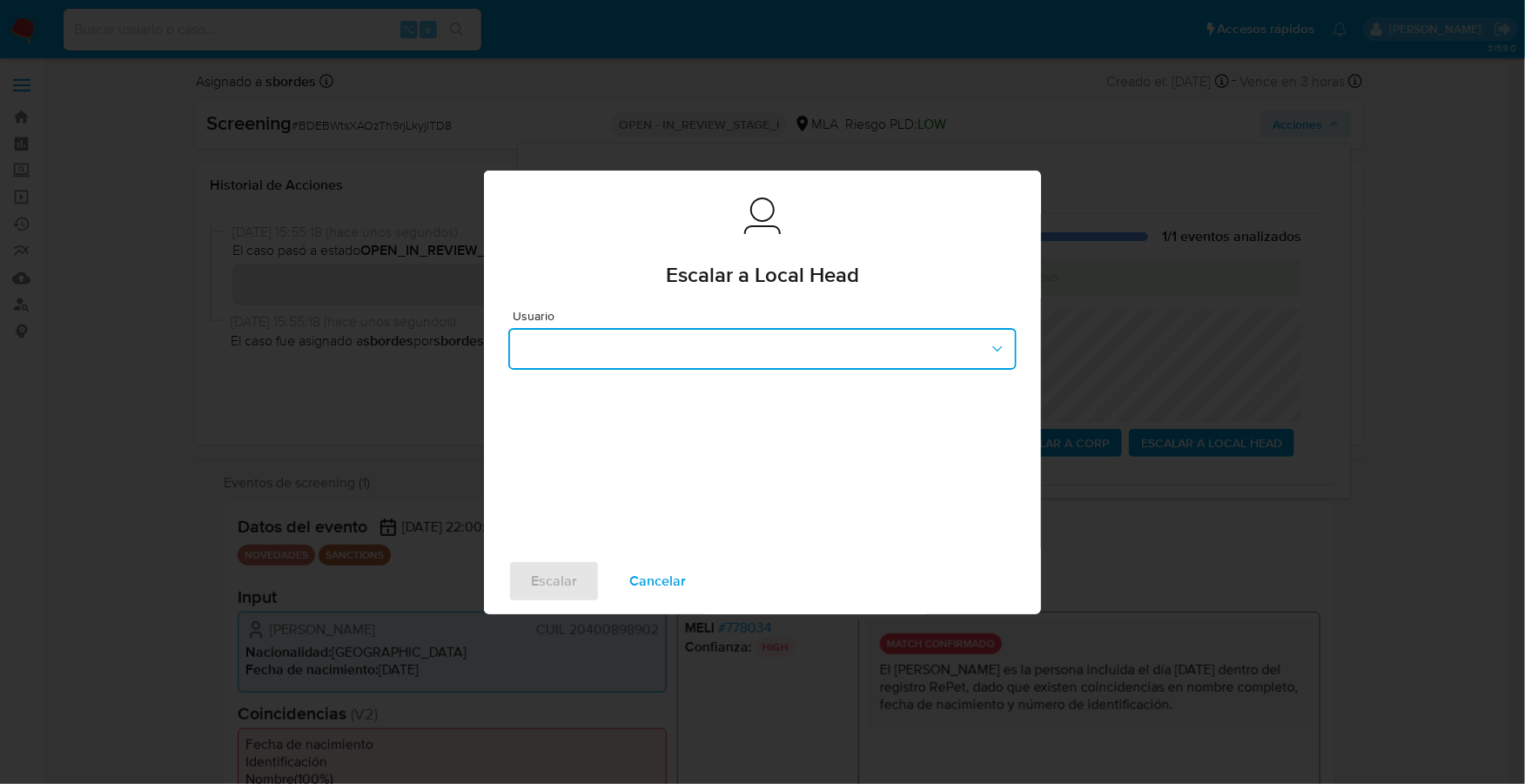
click at [640, 358] on button "button" at bounding box center [762, 349] width 508 height 42
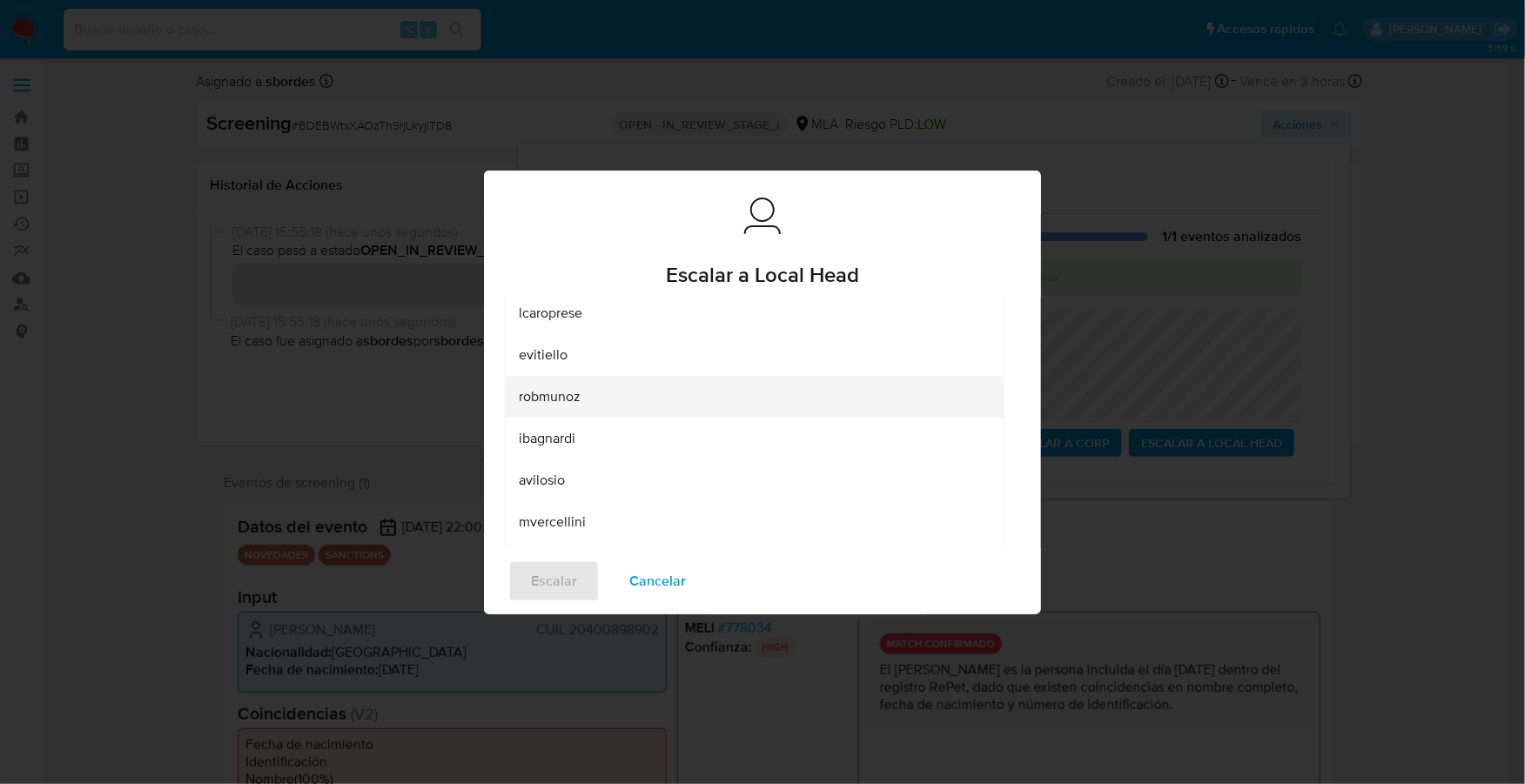
scroll to position [283, 0]
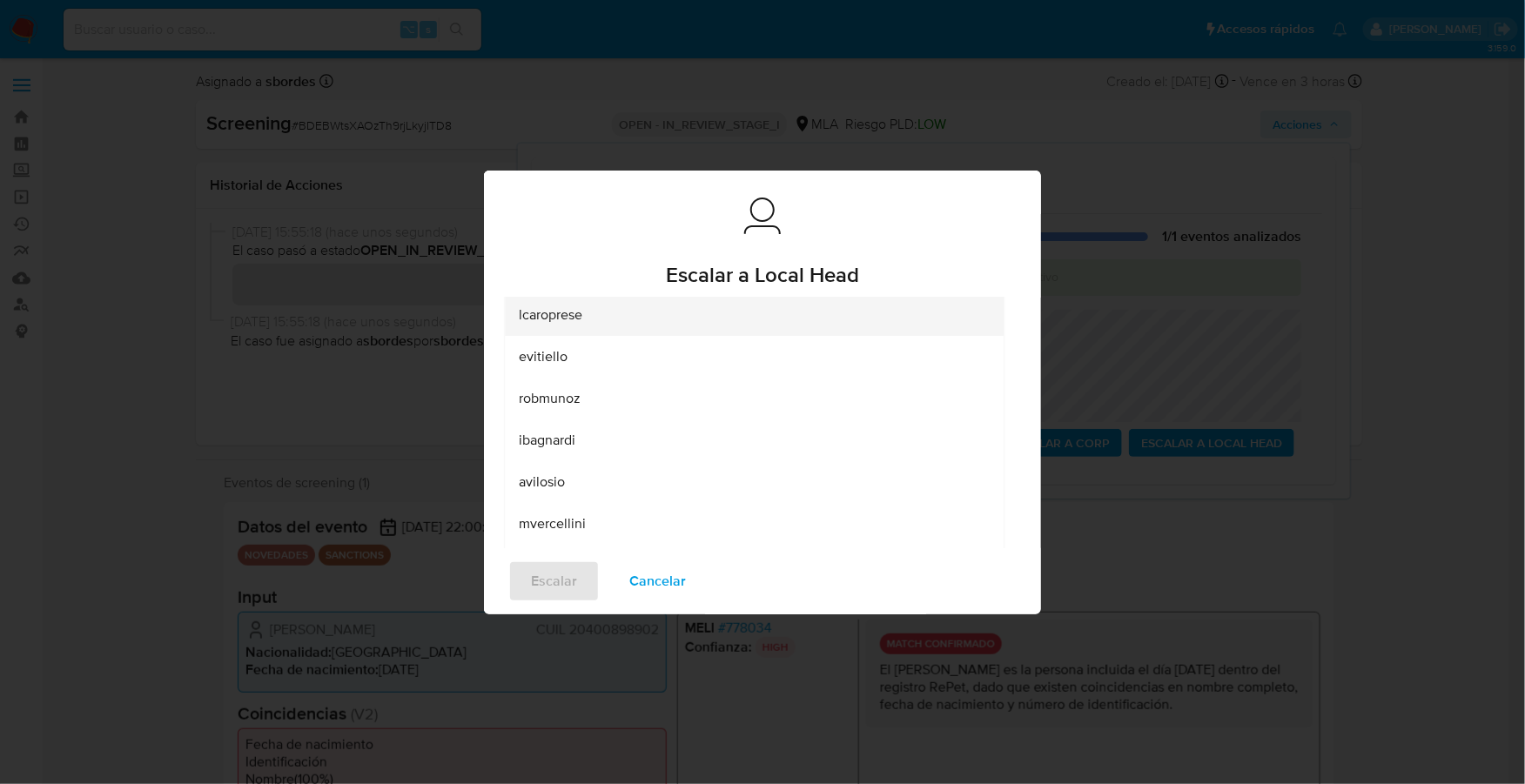
click at [600, 316] on div "lcaroprese" at bounding box center [749, 315] width 460 height 42
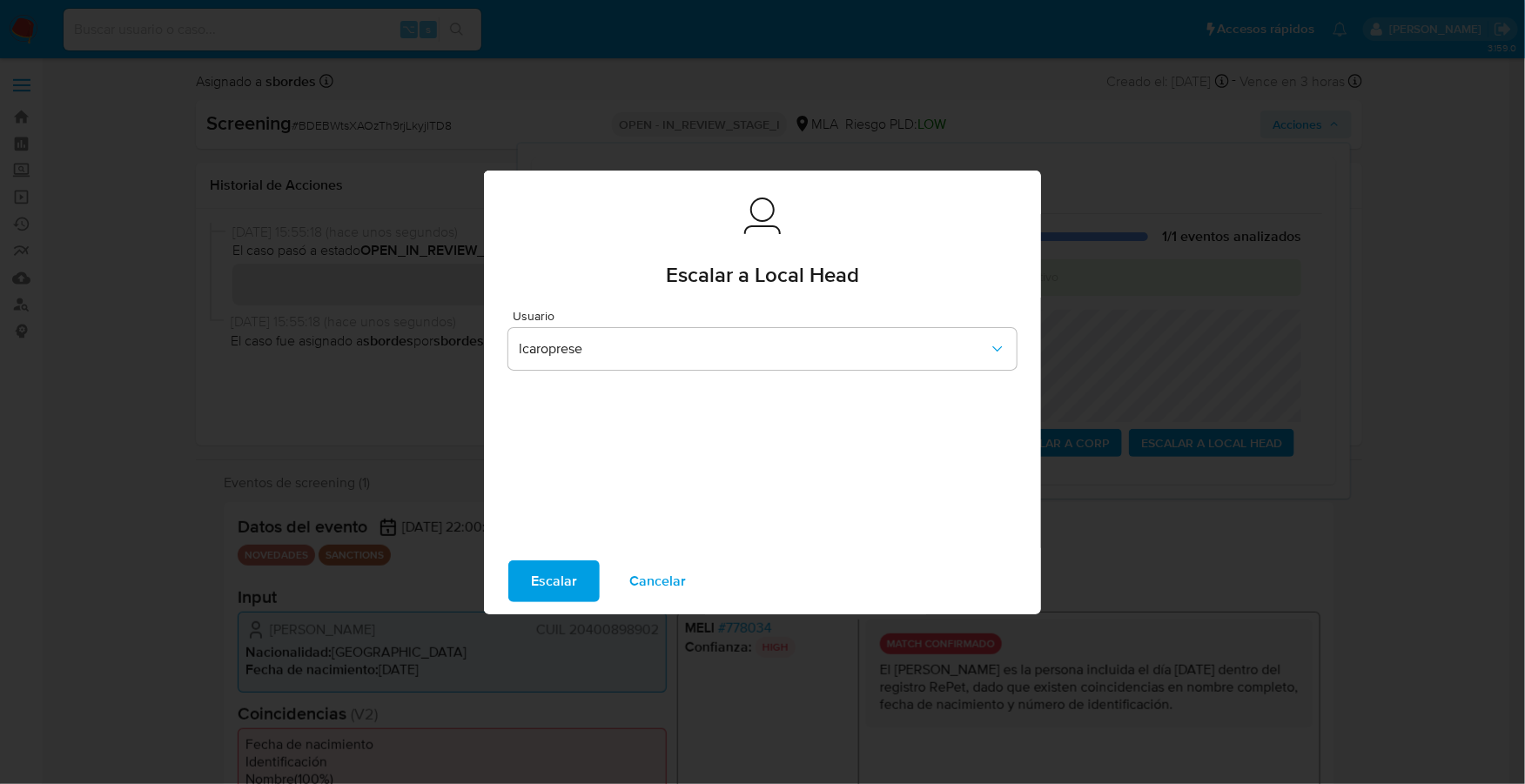
click at [554, 575] on span "Escalar" at bounding box center [554, 581] width 46 height 38
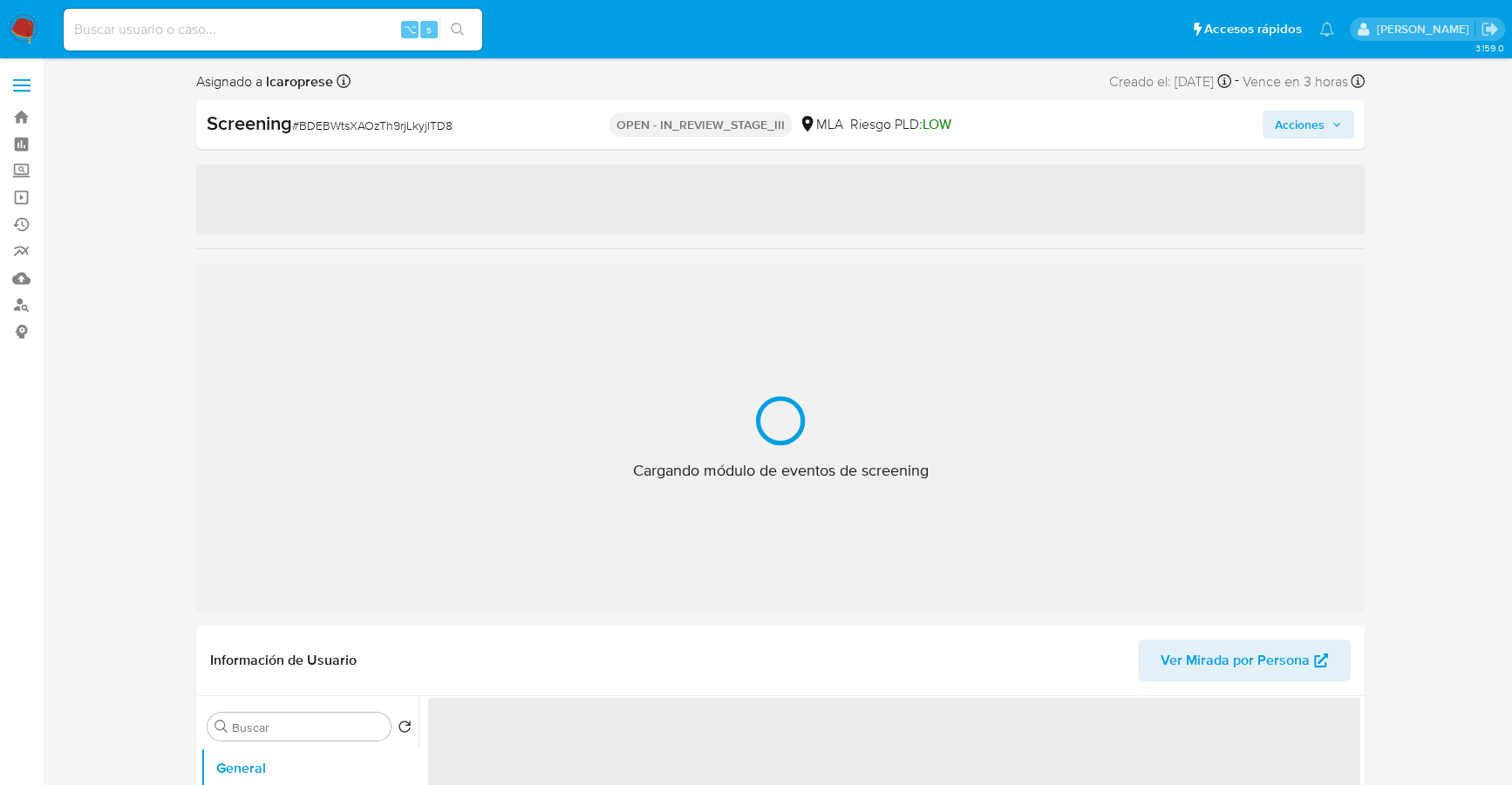
select select "10"
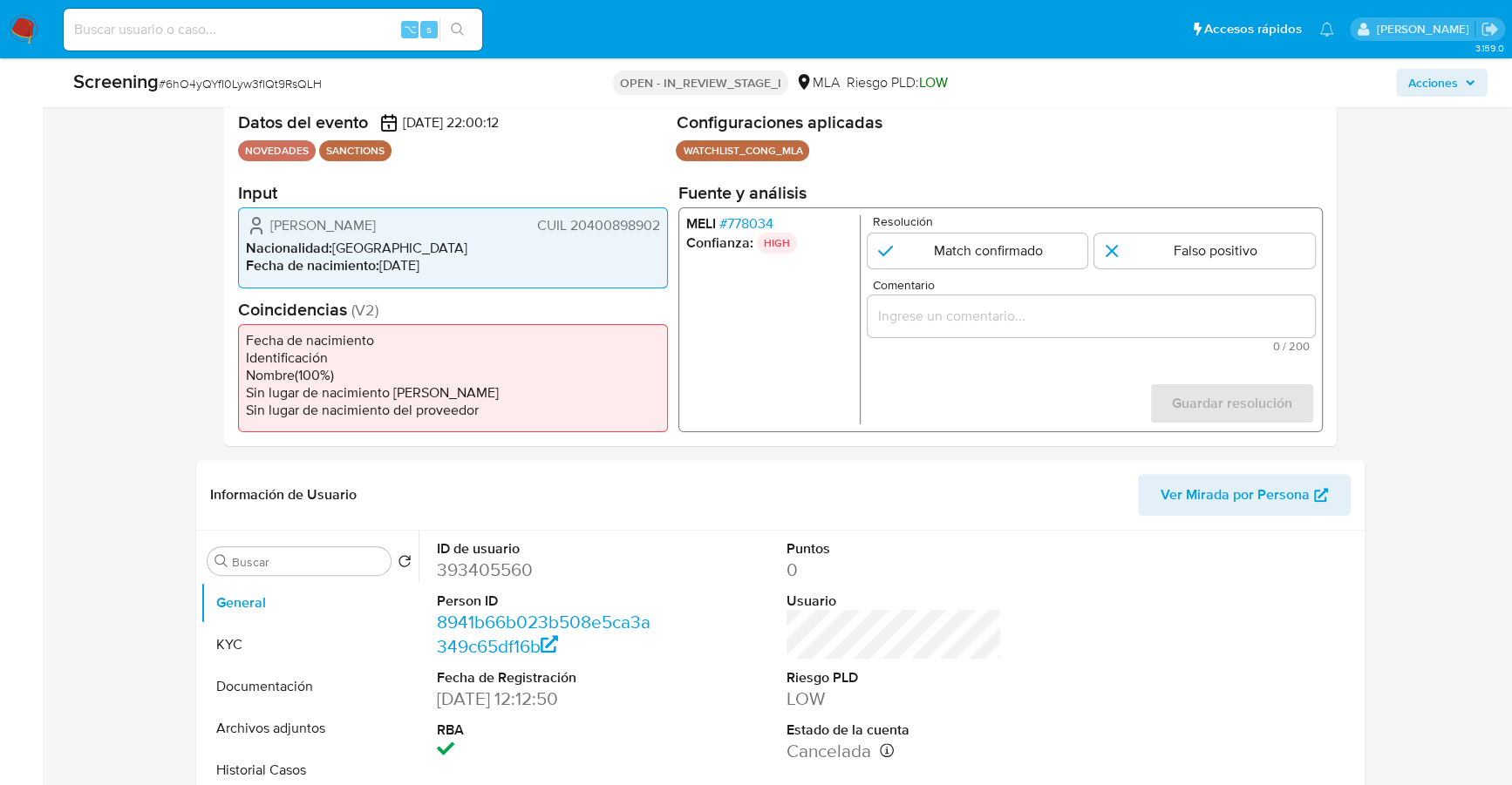
scroll to position [334, 0]
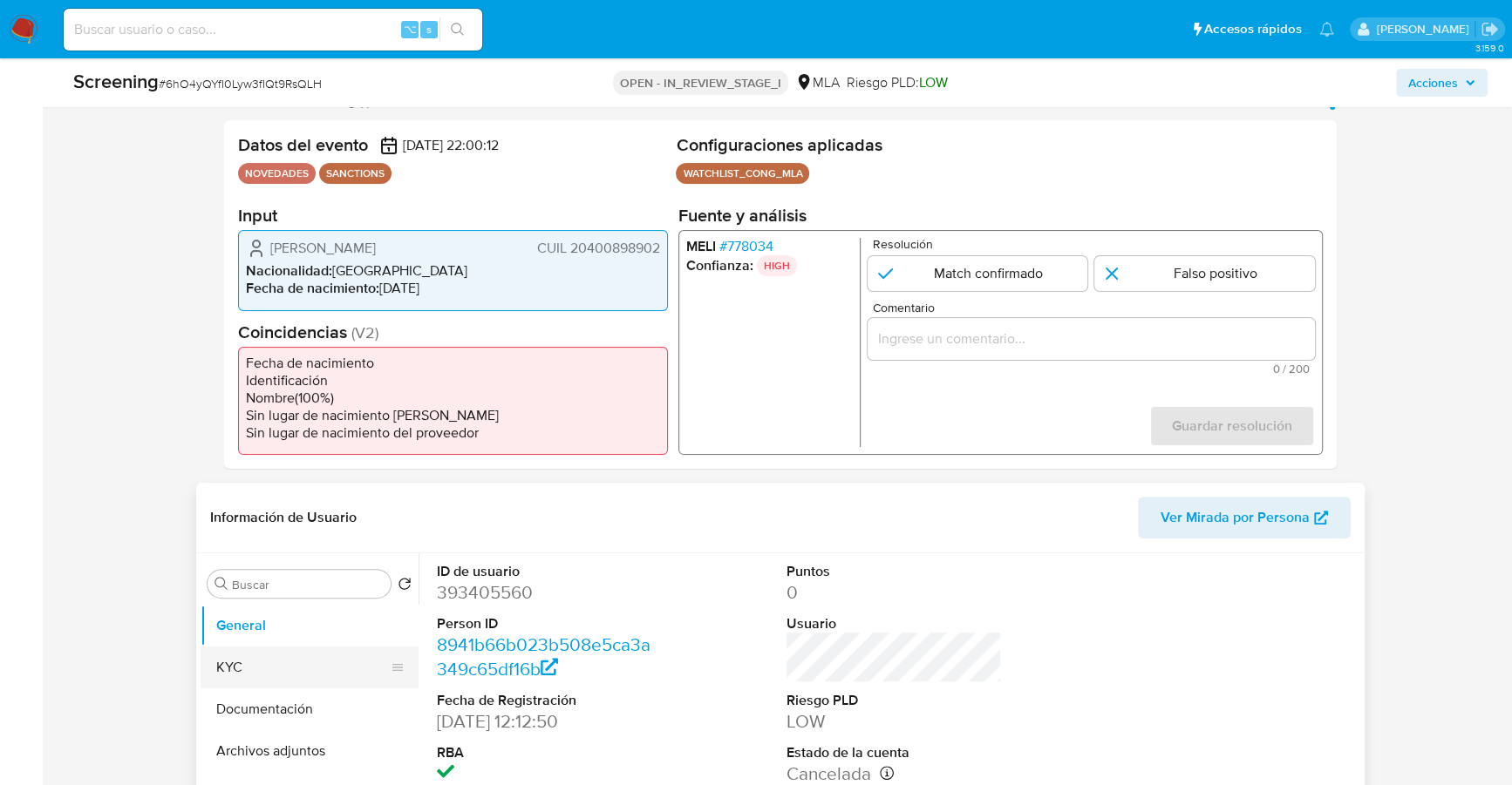
click at [254, 675] on button "KYC" at bounding box center [302, 667] width 204 height 42
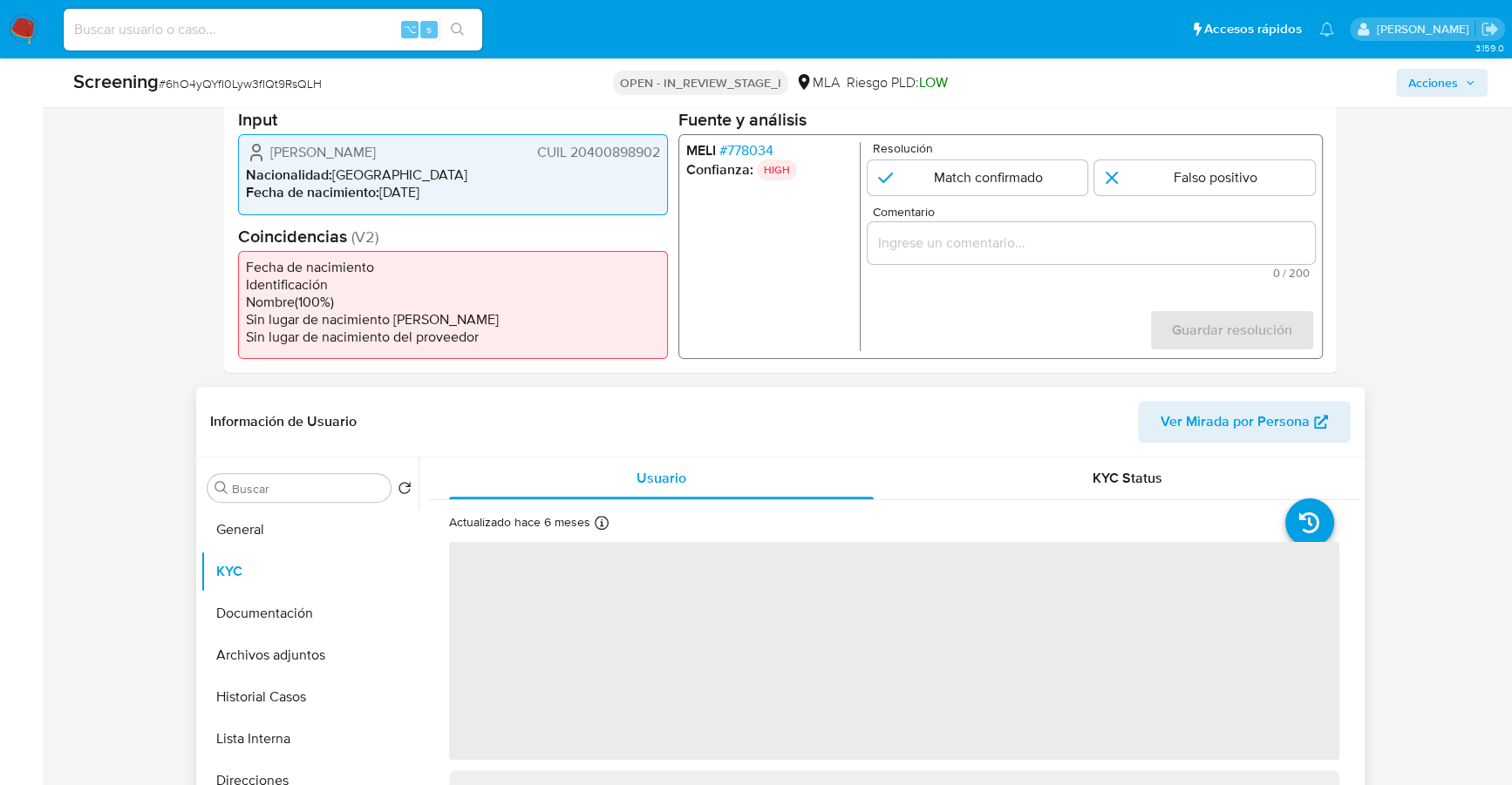
scroll to position [450, 0]
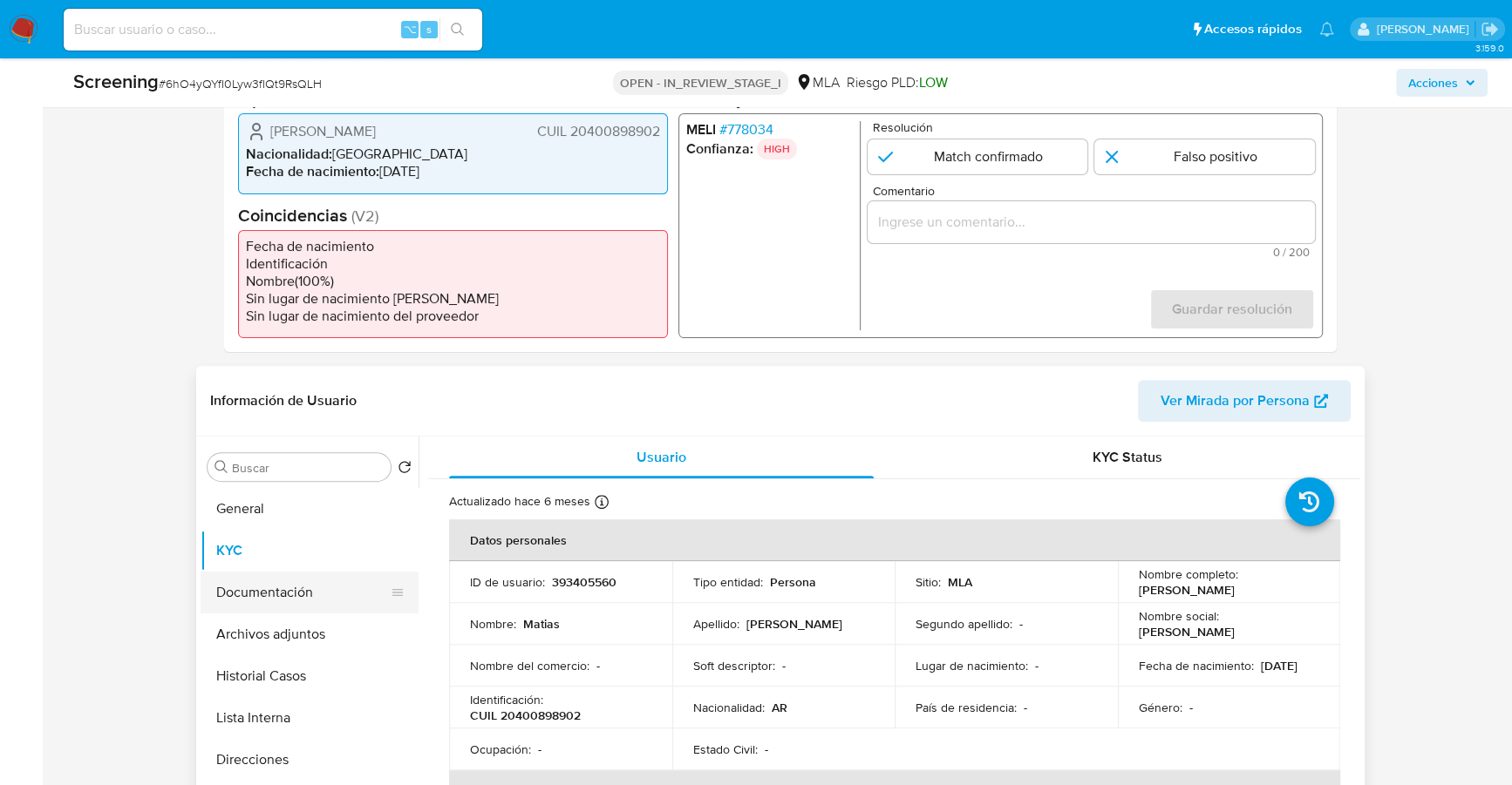
click at [255, 592] on button "Documentación" at bounding box center [302, 592] width 204 height 42
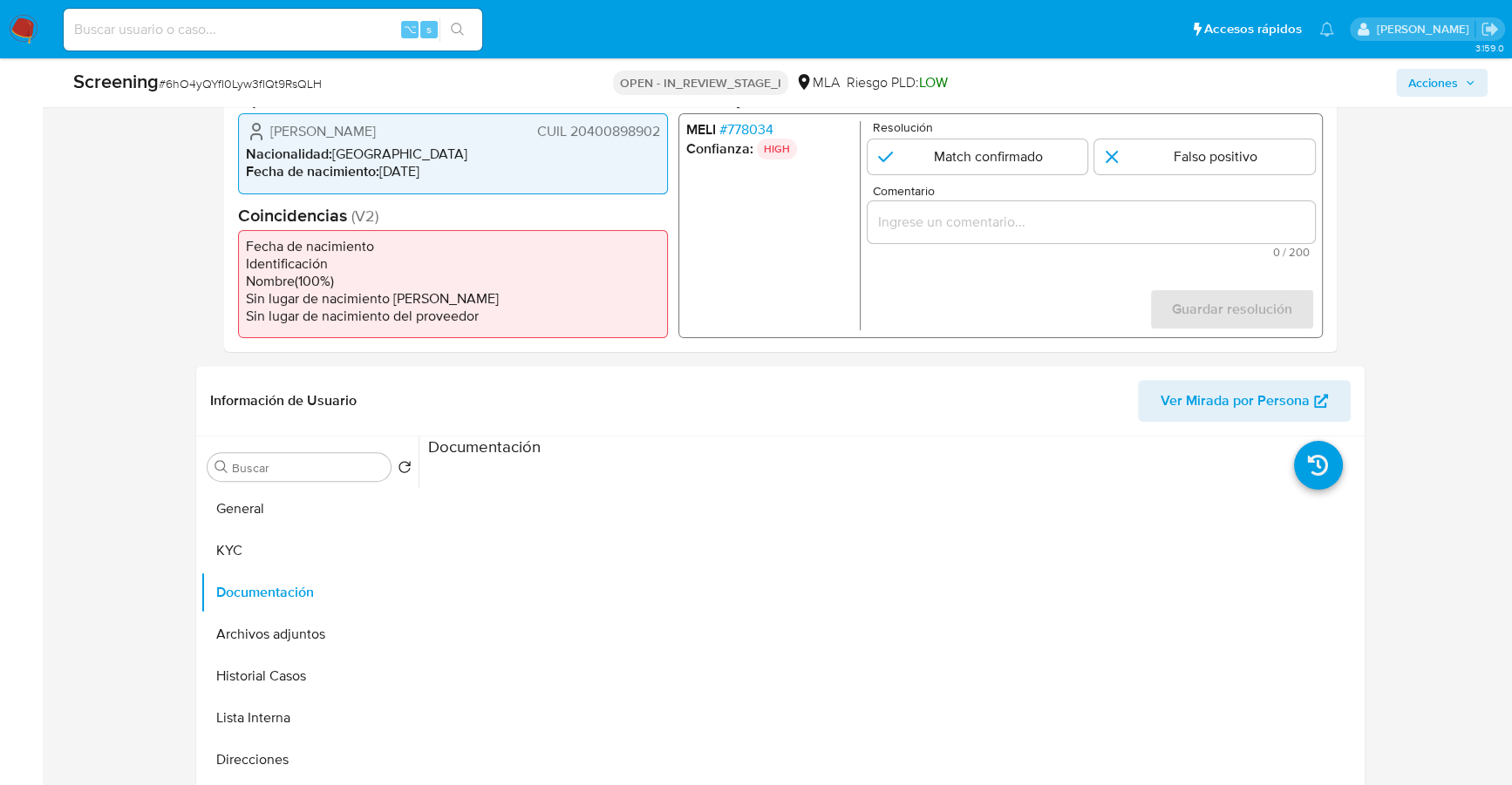
click at [1020, 198] on div "Comentario 0 / 200 200 caracteres restantes" at bounding box center [1091, 221] width 448 height 73
click at [1048, 227] on input "Comentario" at bounding box center [1091, 222] width 448 height 23
paste input "El [PERSON_NAME] es la persona incluida el día [DATE] dentro del registro RePet…"
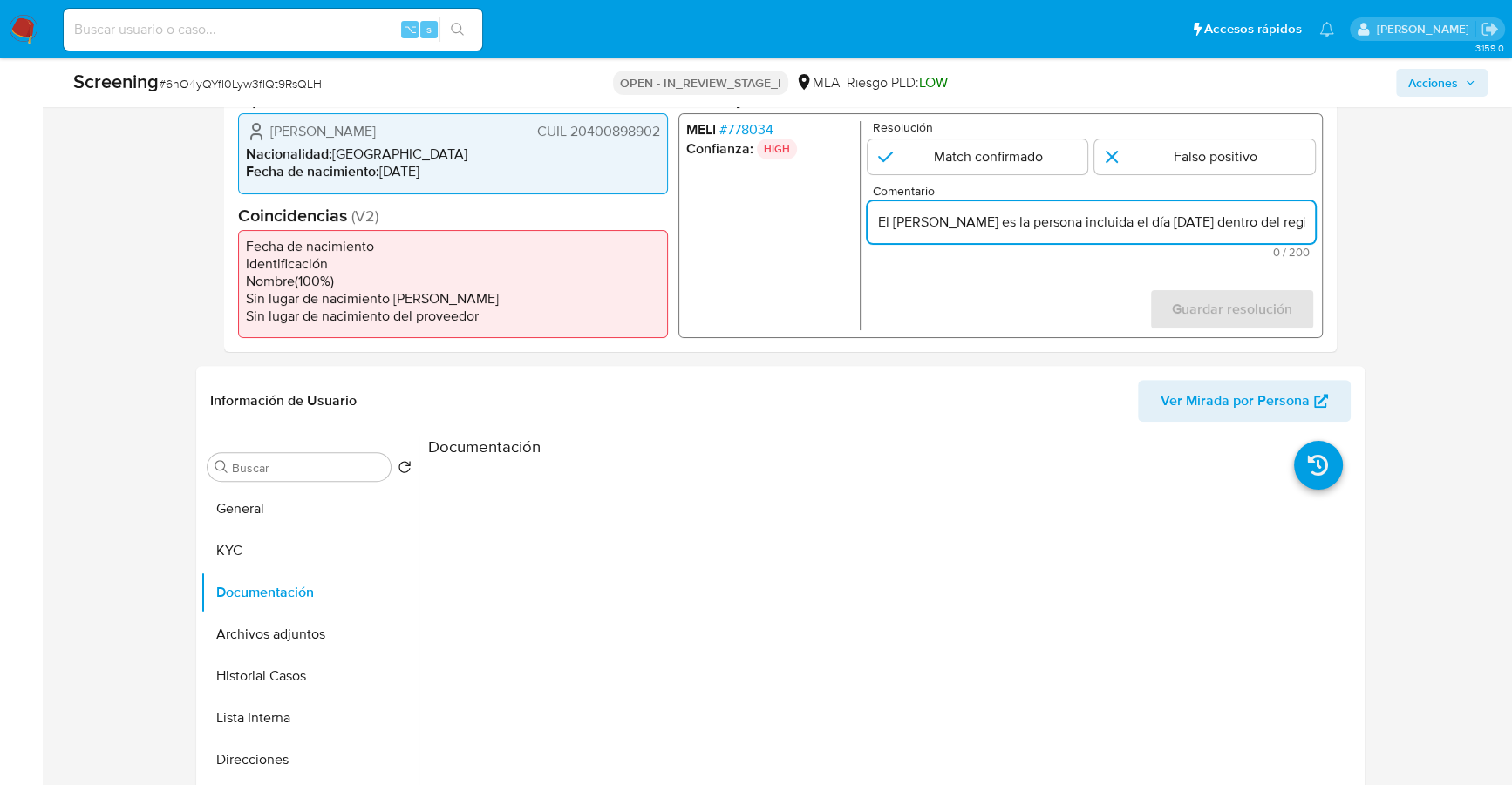
scroll to position [0, 774]
type input "El [PERSON_NAME] es la persona incluida el día [DATE] dentro del registro RePet…"
click at [917, 144] on input "1 de 1" at bounding box center [977, 157] width 220 height 34
radio input "true"
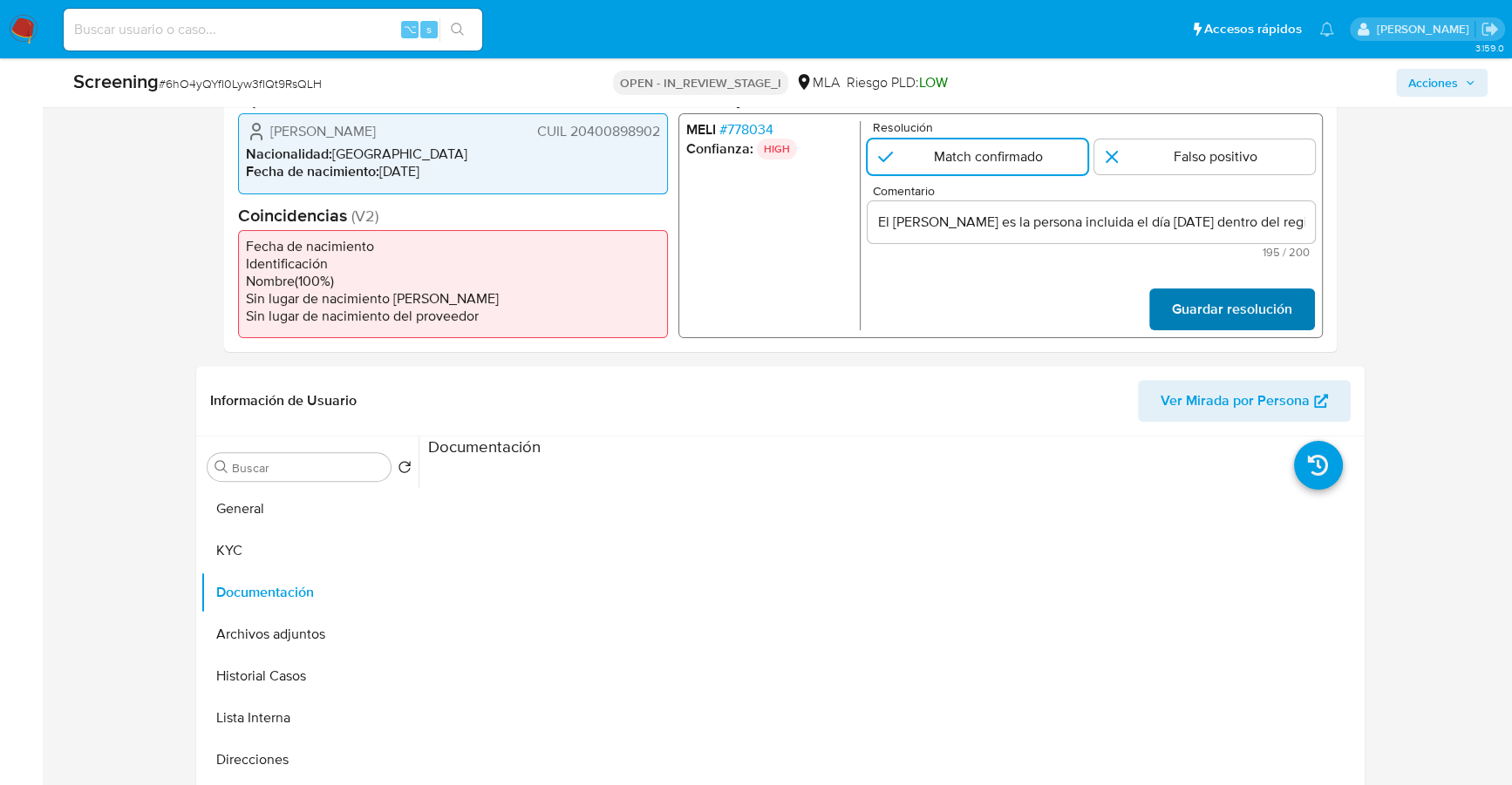
click at [1163, 303] on button "Guardar resolución" at bounding box center [1231, 310] width 166 height 42
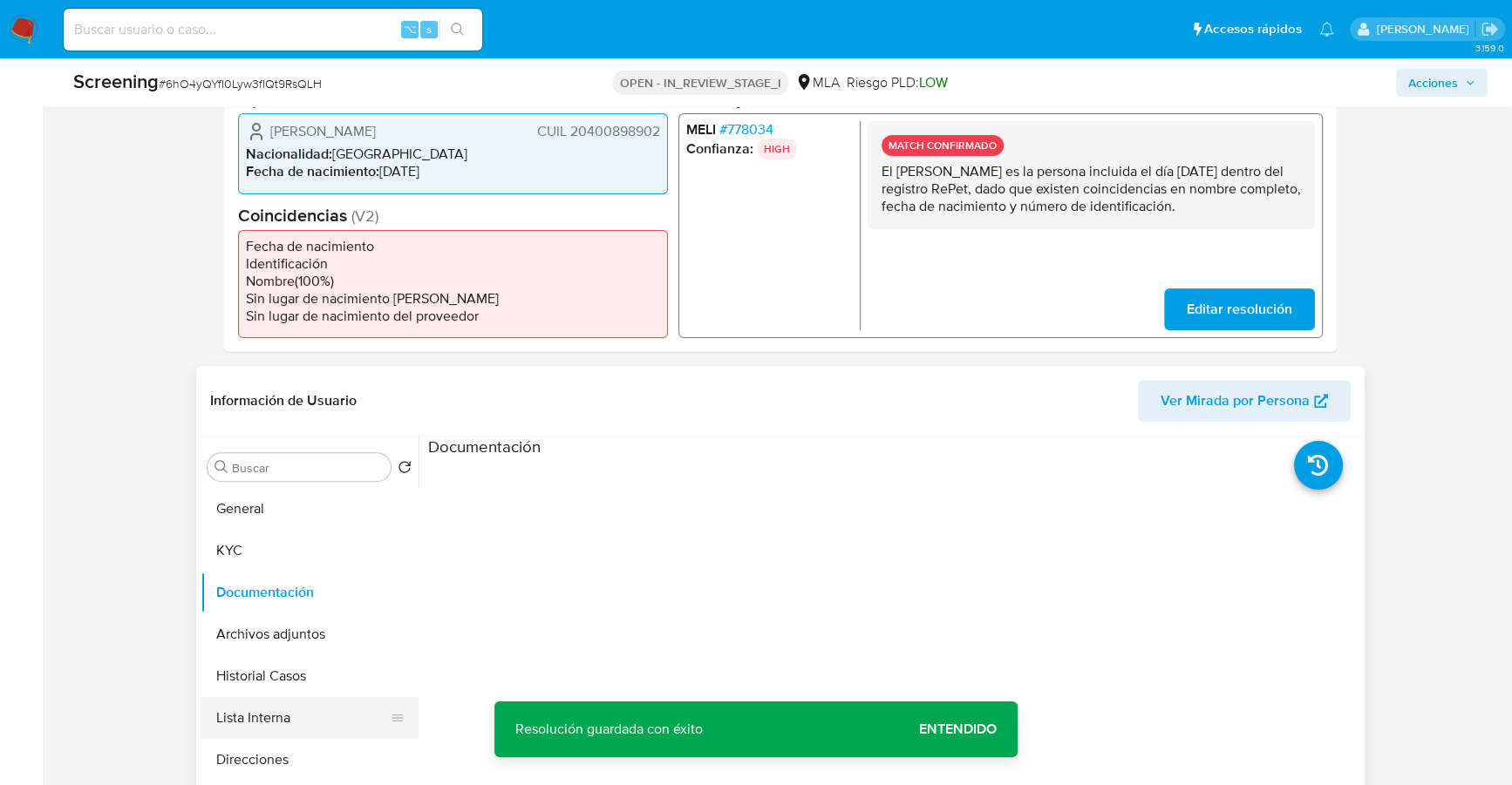
click at [232, 711] on button "Lista Interna" at bounding box center [302, 718] width 204 height 42
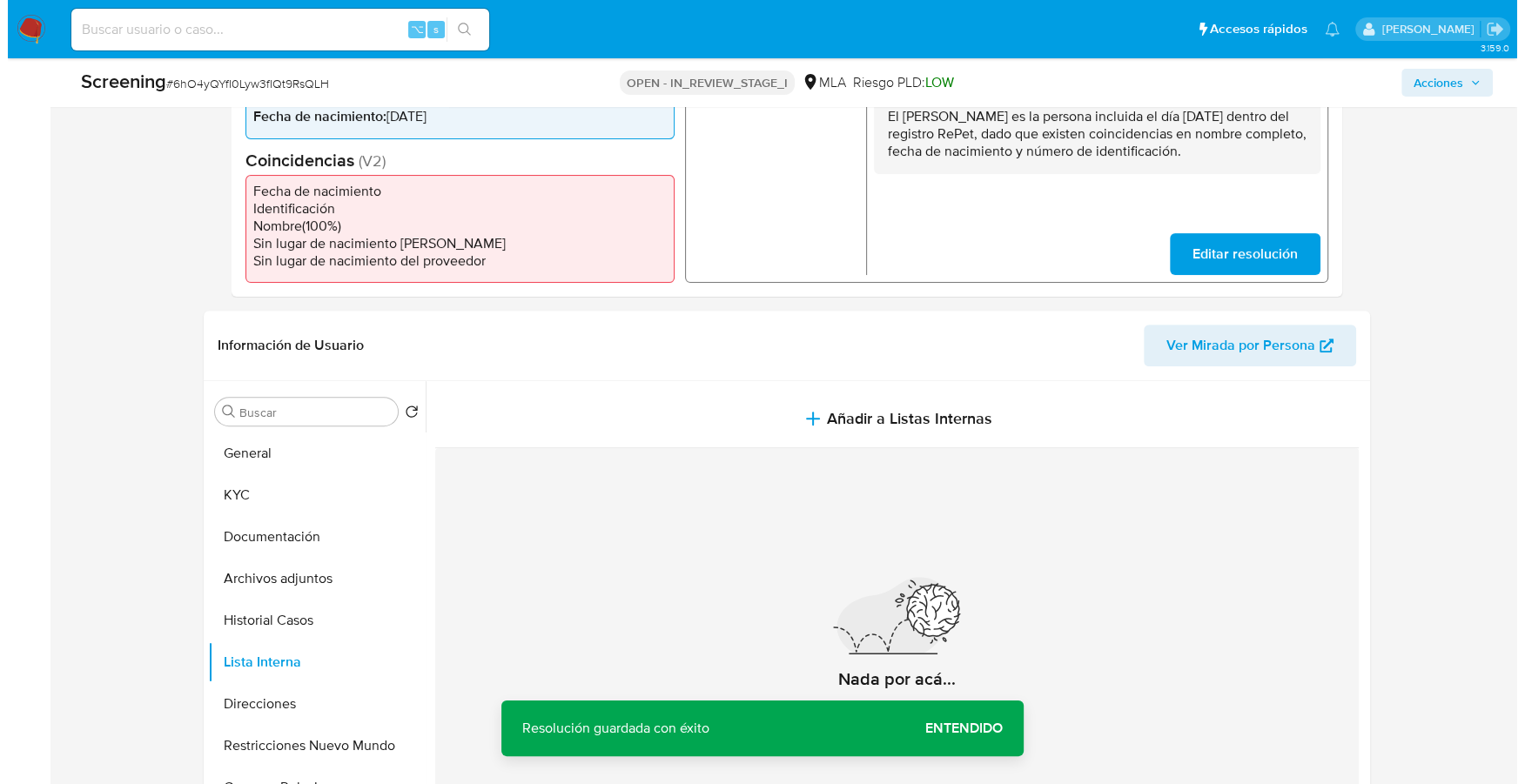
scroll to position [621, 0]
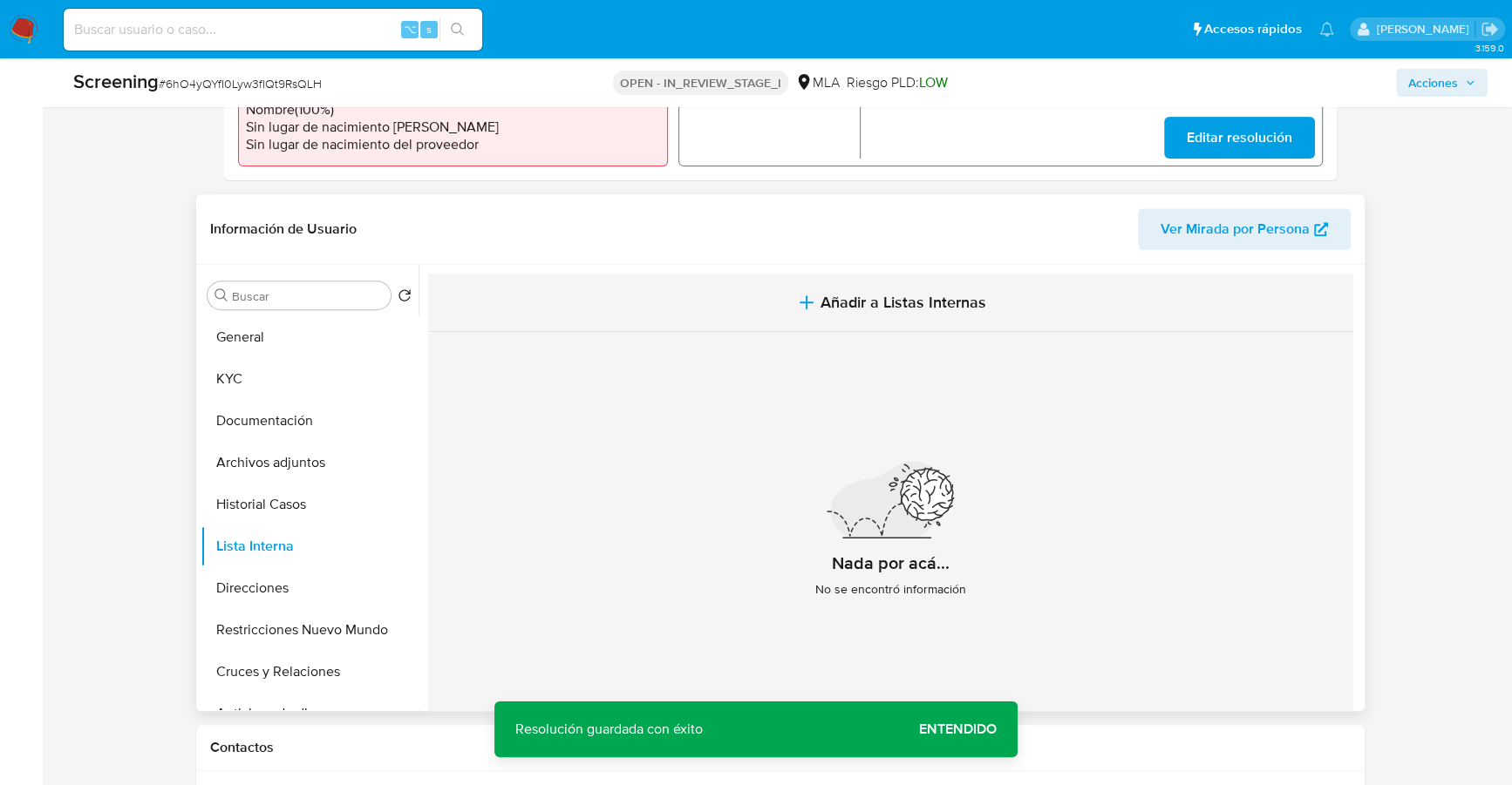
click at [802, 305] on icon "button" at bounding box center [806, 302] width 21 height 21
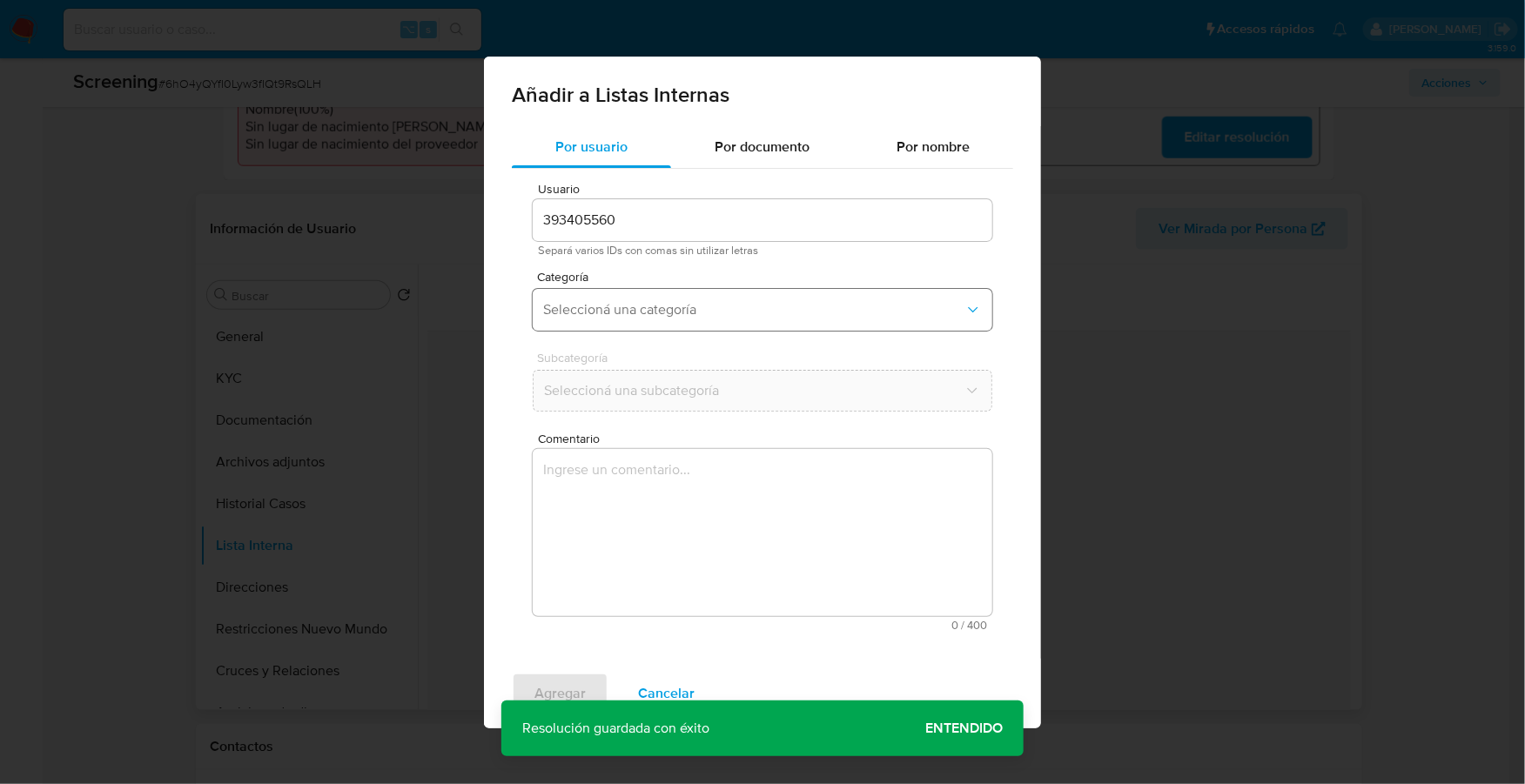
click at [641, 303] on span "Seleccioná una categoría" at bounding box center [753, 309] width 422 height 17
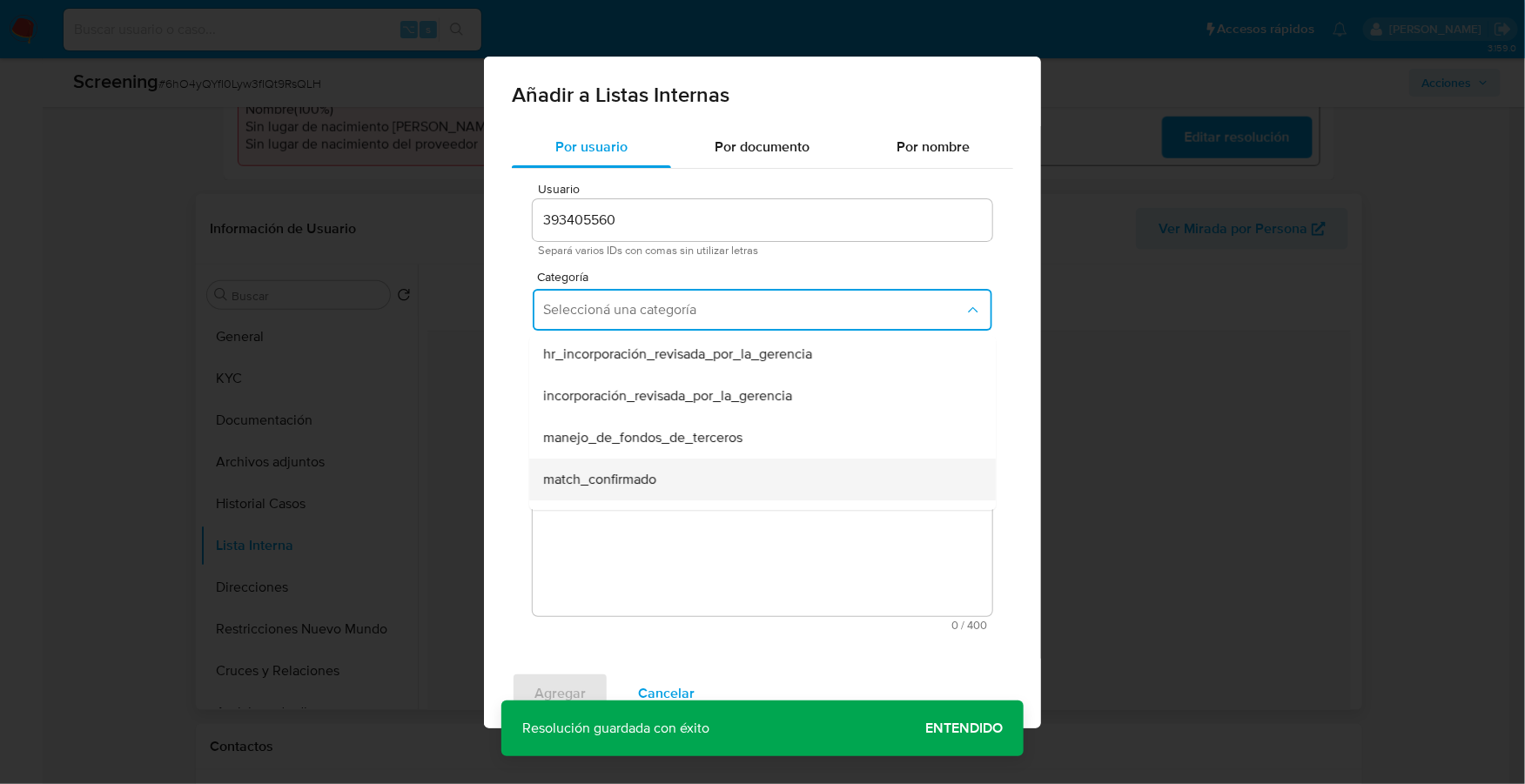
scroll to position [1, 0]
click at [675, 465] on div "match_confirmado" at bounding box center [756, 481] width 428 height 42
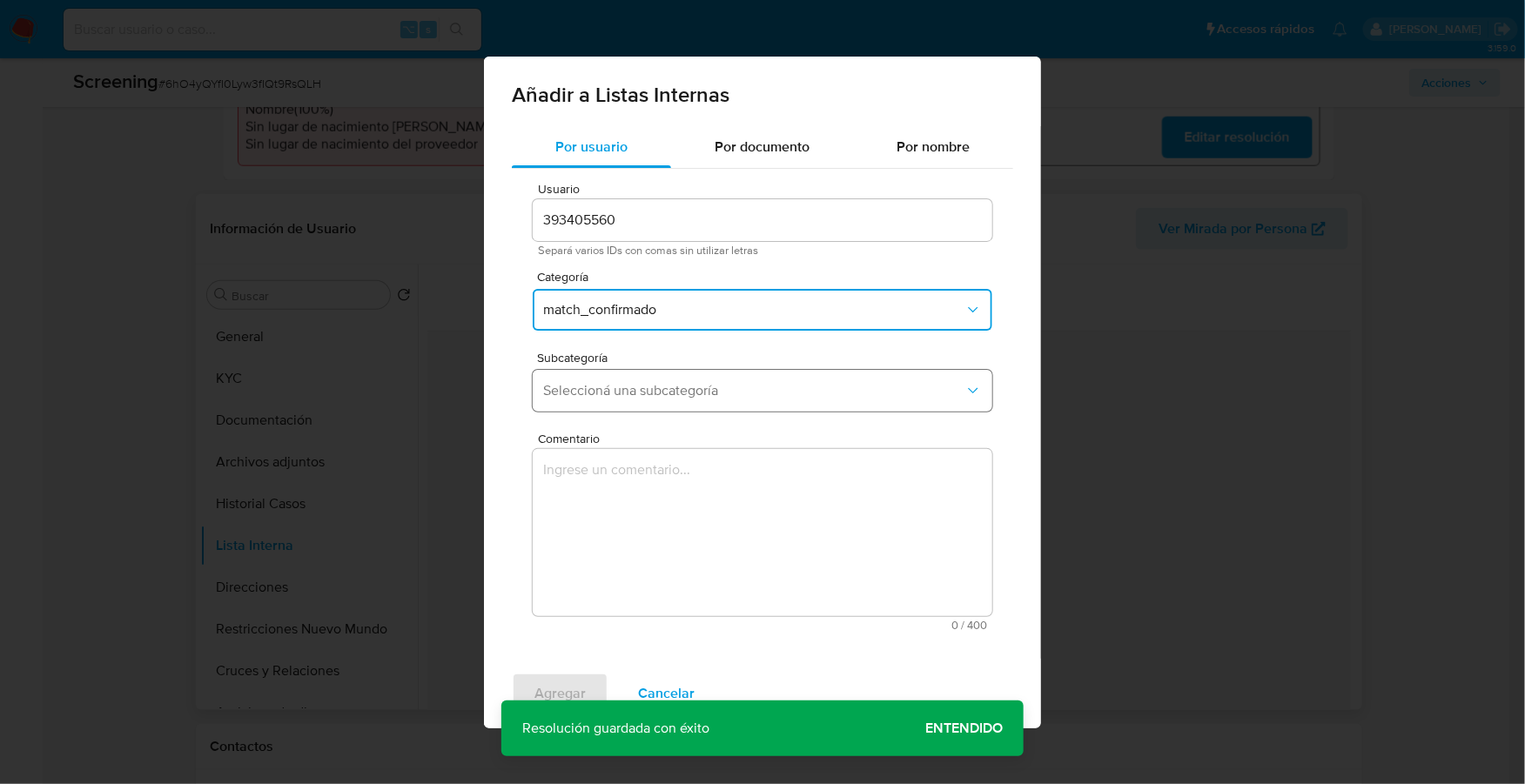
click at [709, 403] on button "Seleccioná una subcategoría" at bounding box center [762, 391] width 459 height 42
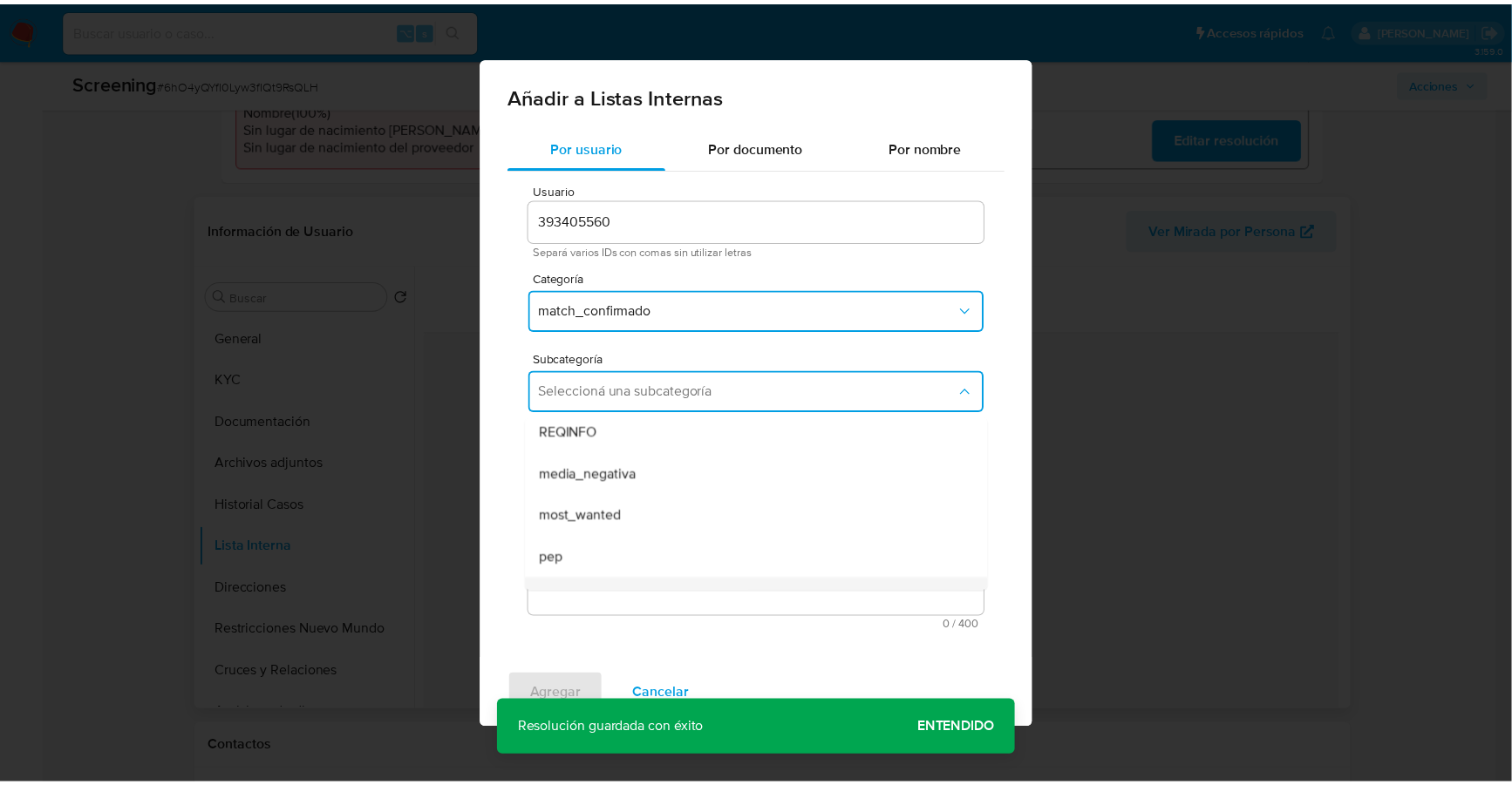
scroll to position [118, 0]
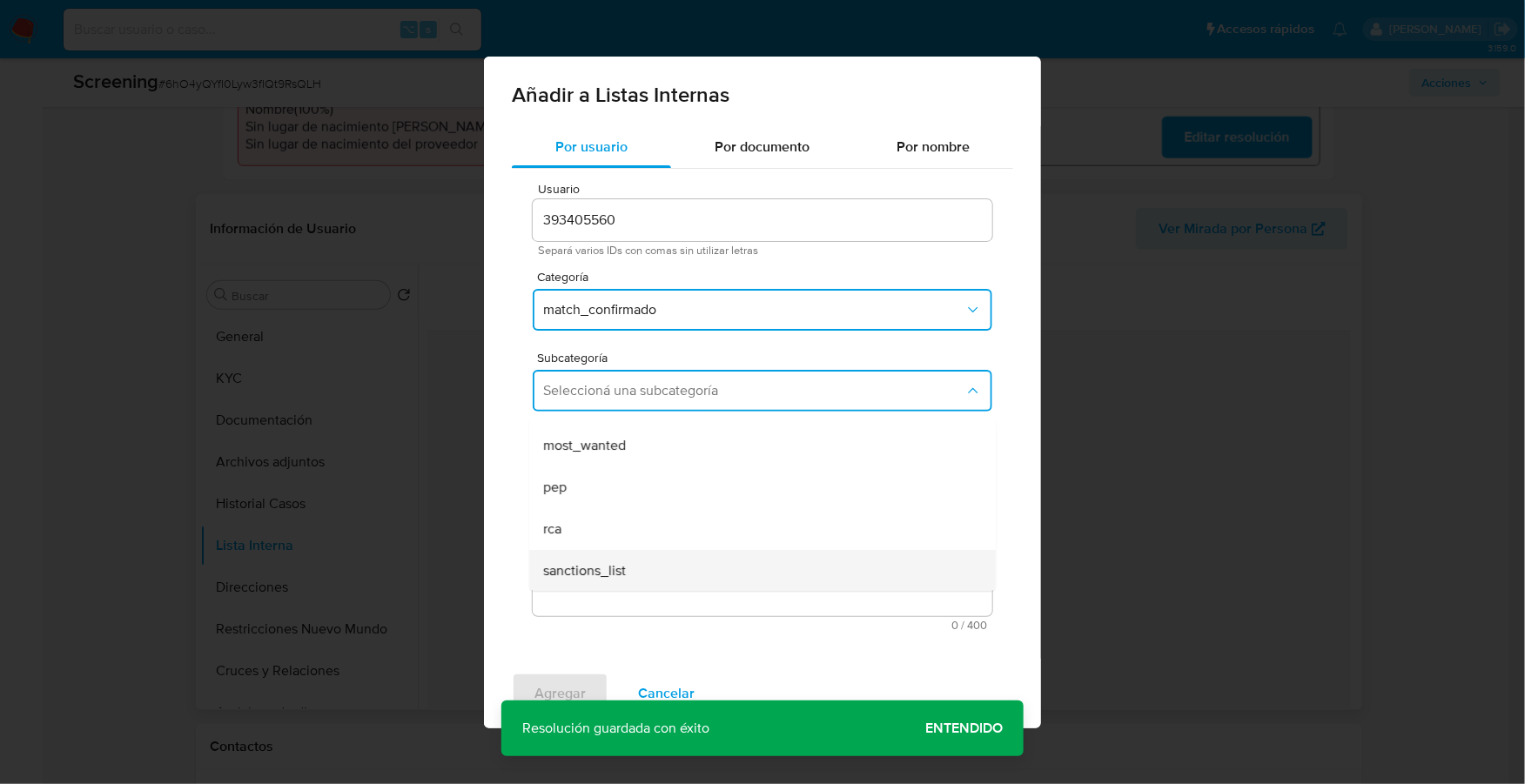
click at [609, 566] on span "sanctions_list" at bounding box center [583, 571] width 82 height 17
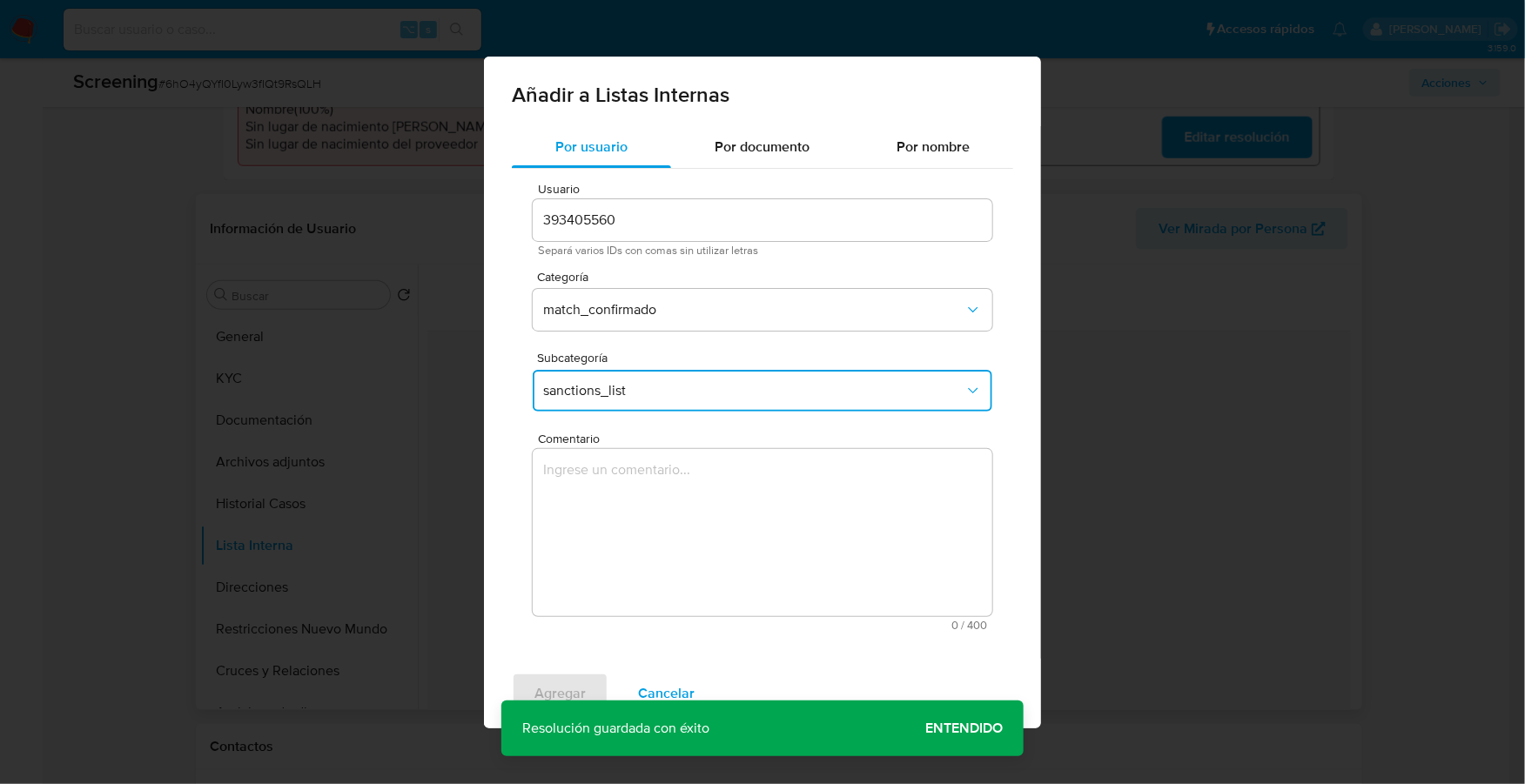
click at [643, 515] on textarea "Comentario" at bounding box center [762, 533] width 459 height 167
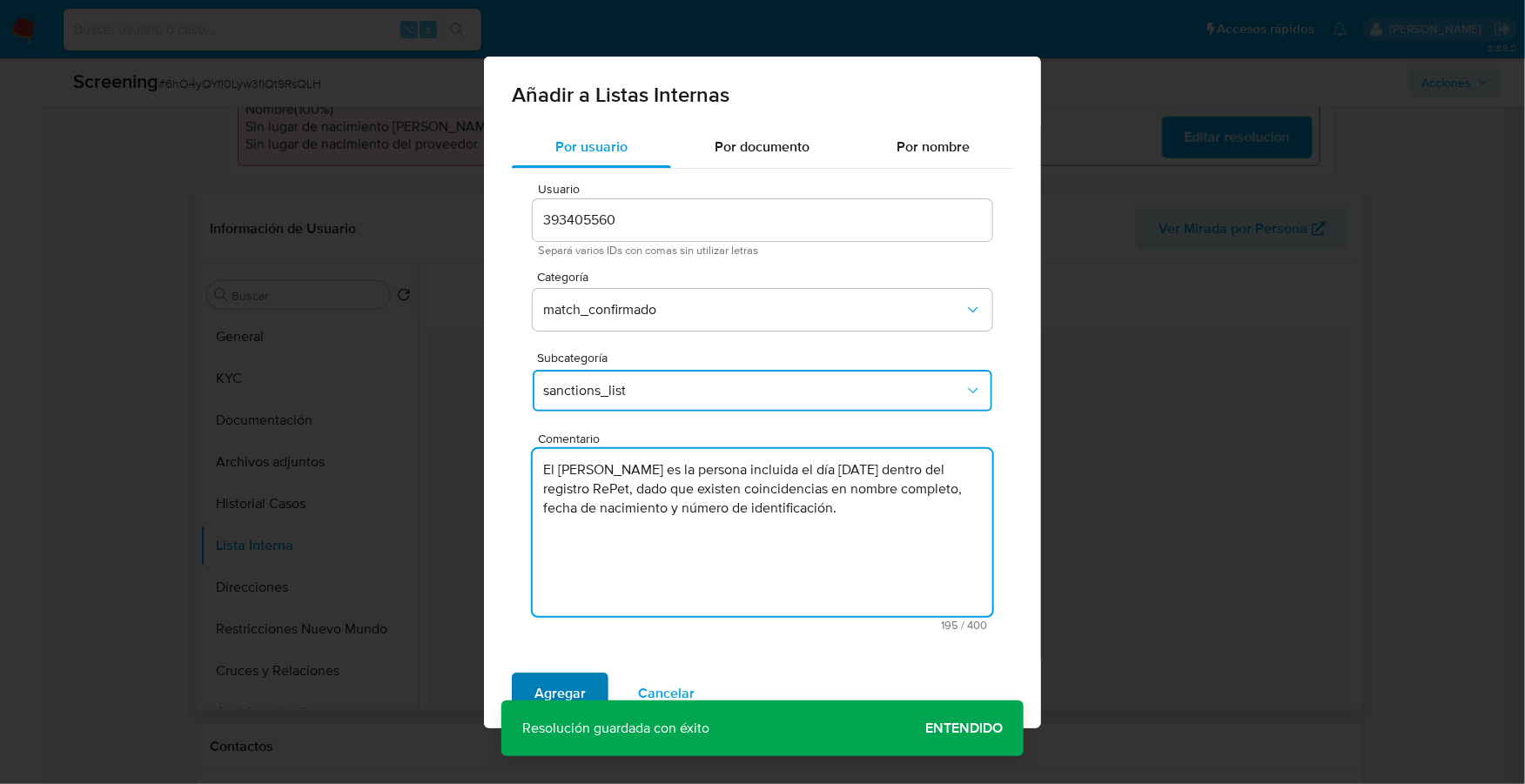
type textarea "El Sr. Matias Daniel Santana es la persona incluida el día 15/09/2025 dentro de…"
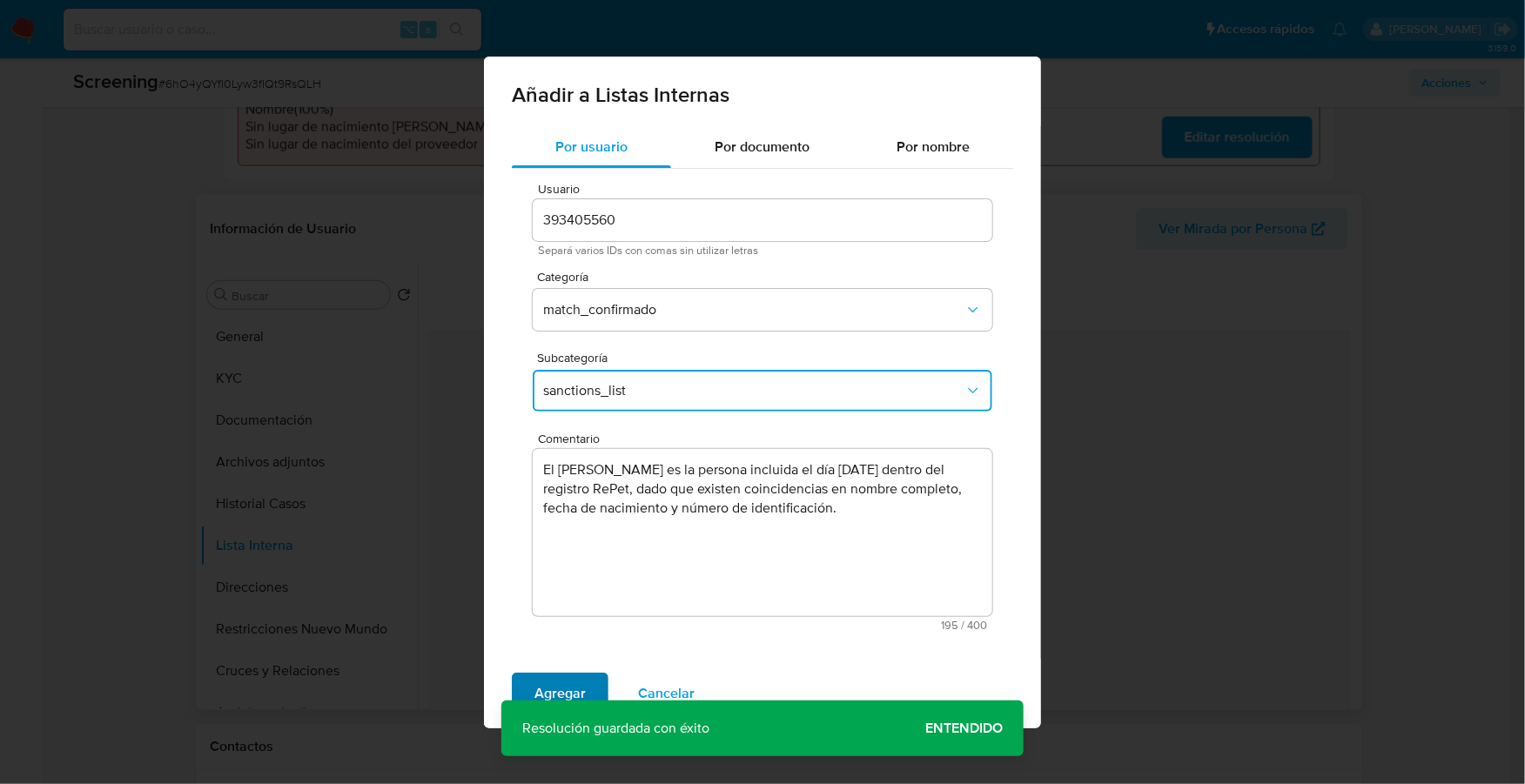
click at [563, 679] on span "Agregar" at bounding box center [560, 694] width 52 height 38
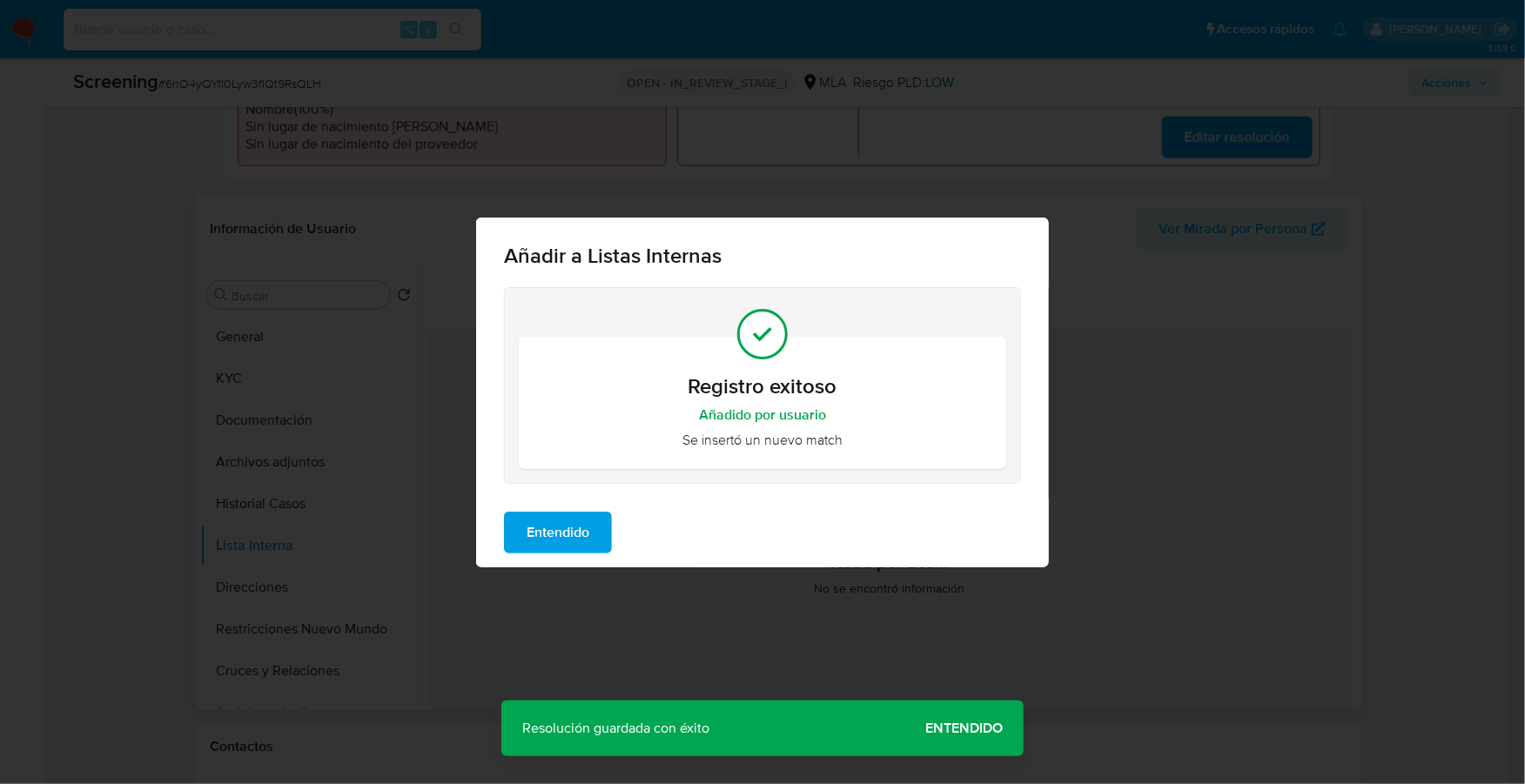
click at [568, 531] on span "Entendido" at bounding box center [557, 533] width 62 height 38
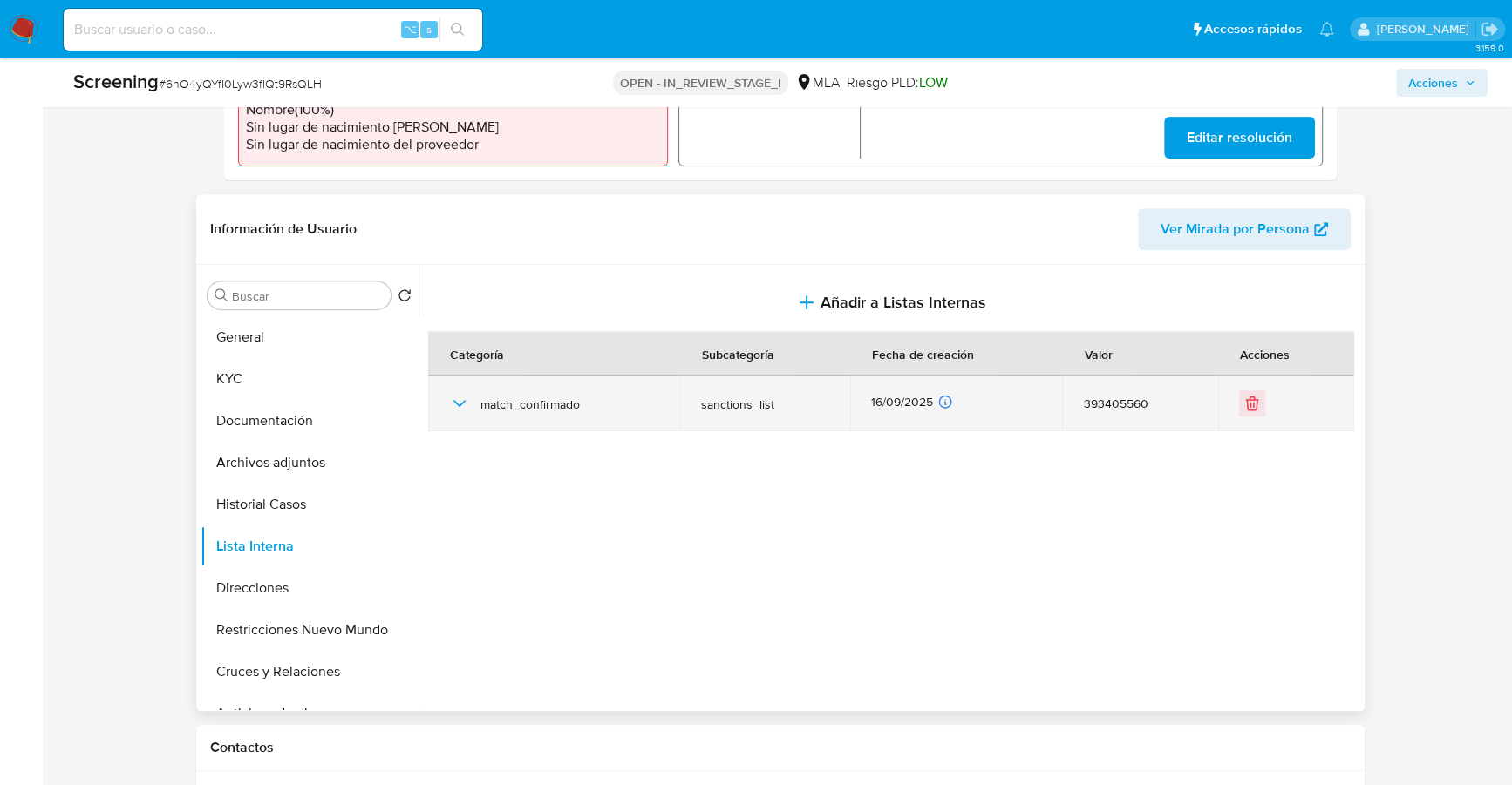
click at [457, 401] on icon "button" at bounding box center [459, 403] width 21 height 21
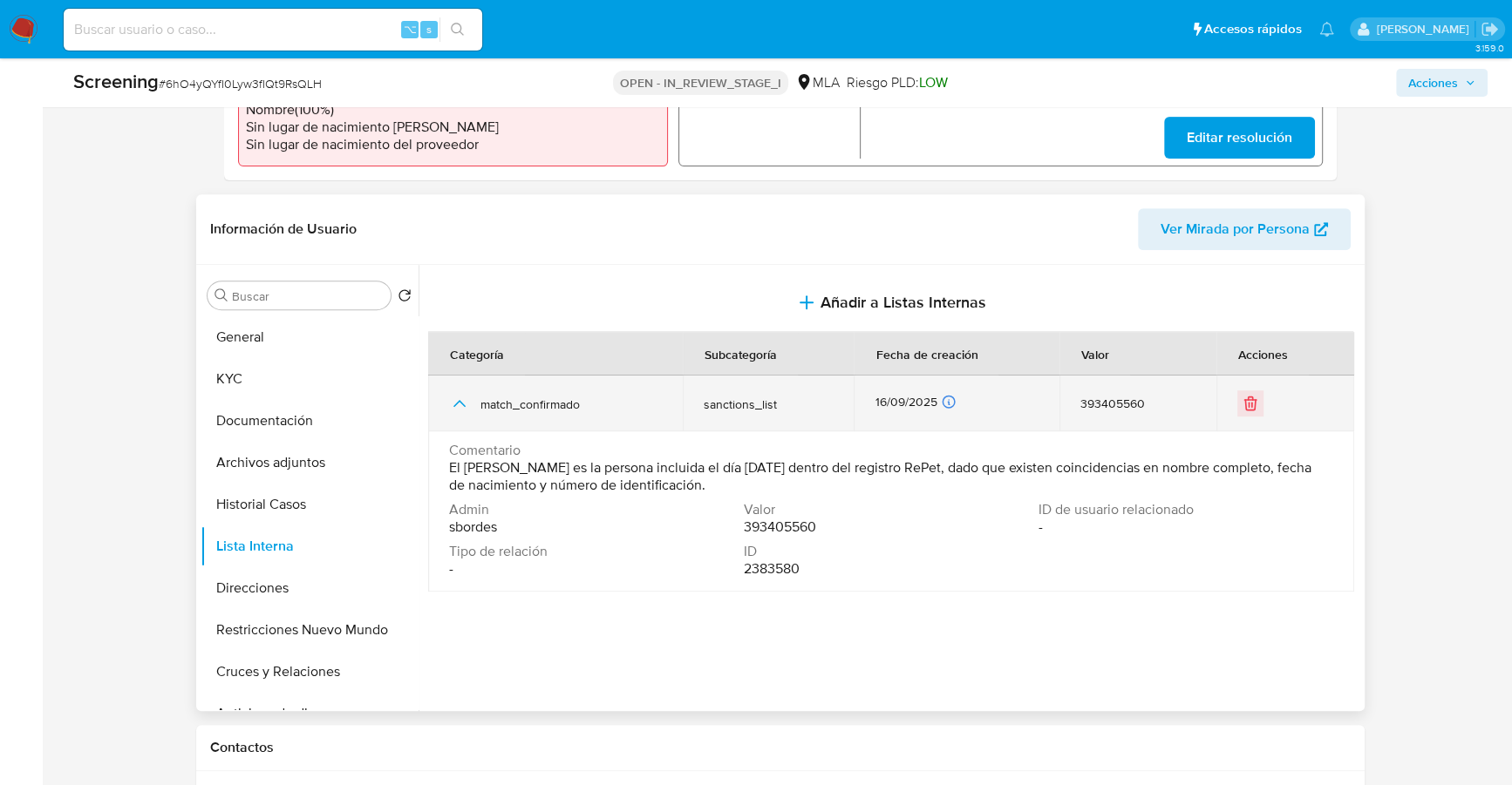
click at [458, 401] on icon "button" at bounding box center [459, 403] width 21 height 21
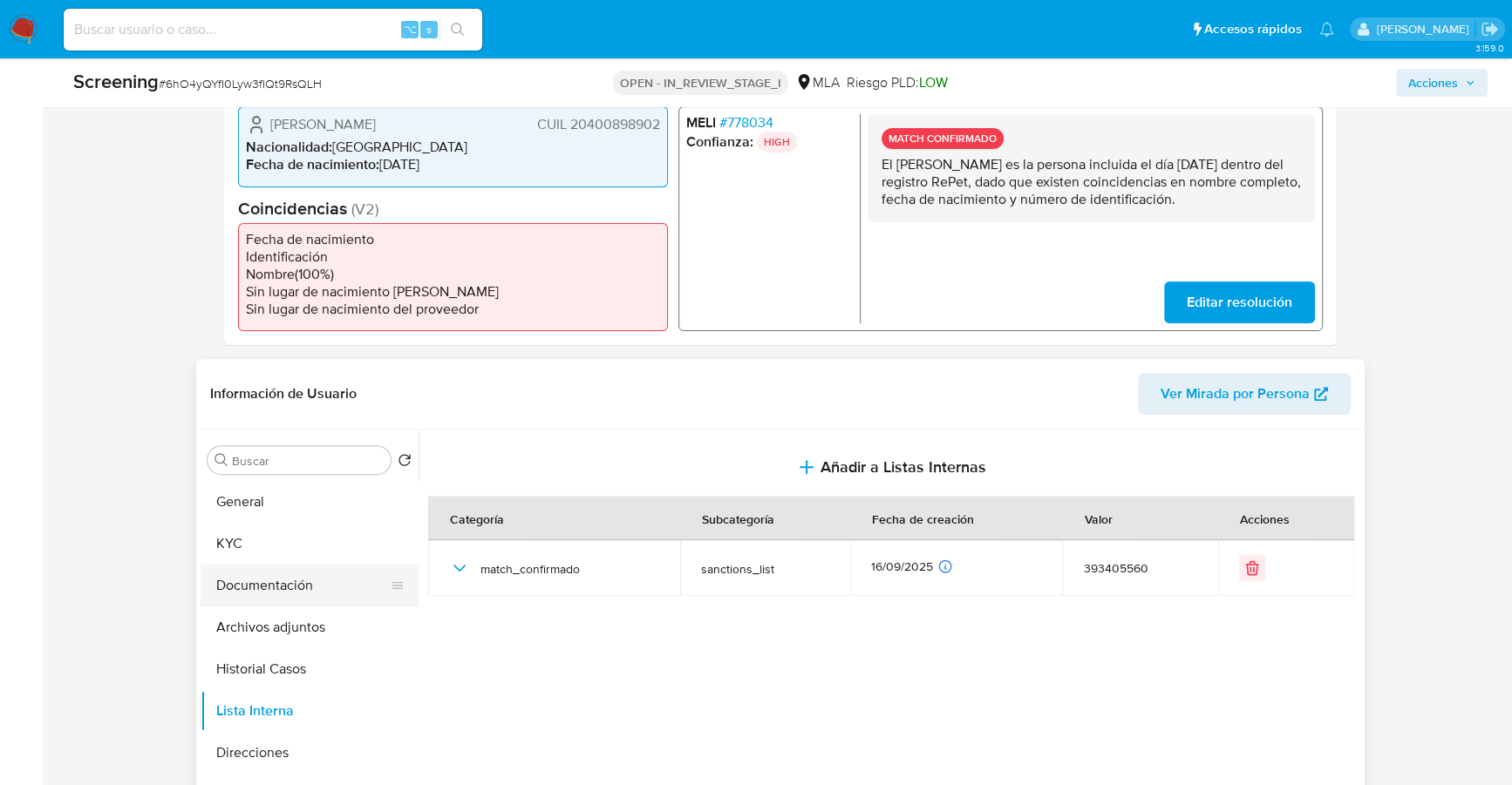
scroll to position [458, 0]
click at [292, 629] on button "Archivos adjuntos" at bounding box center [302, 627] width 204 height 42
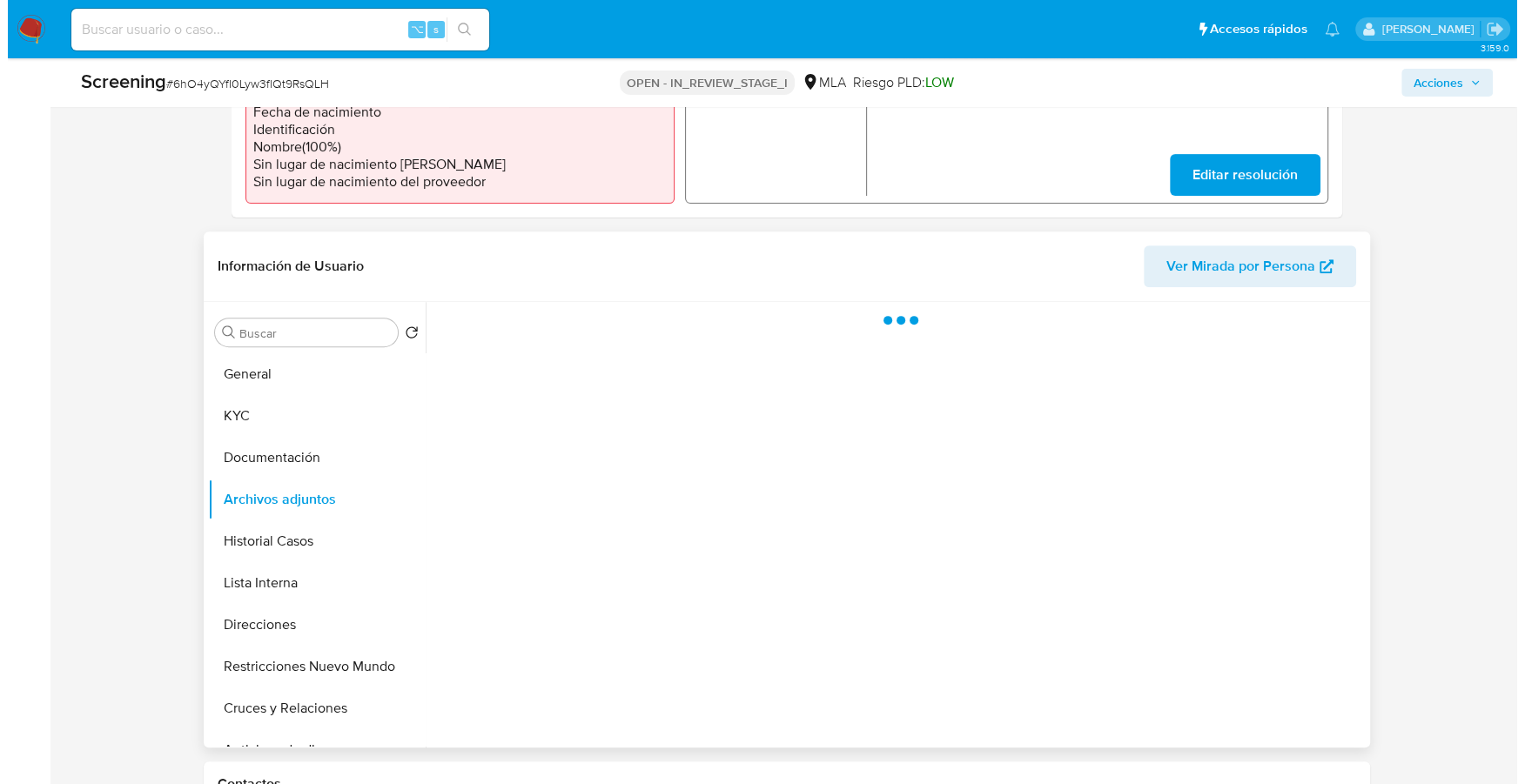
scroll to position [640, 0]
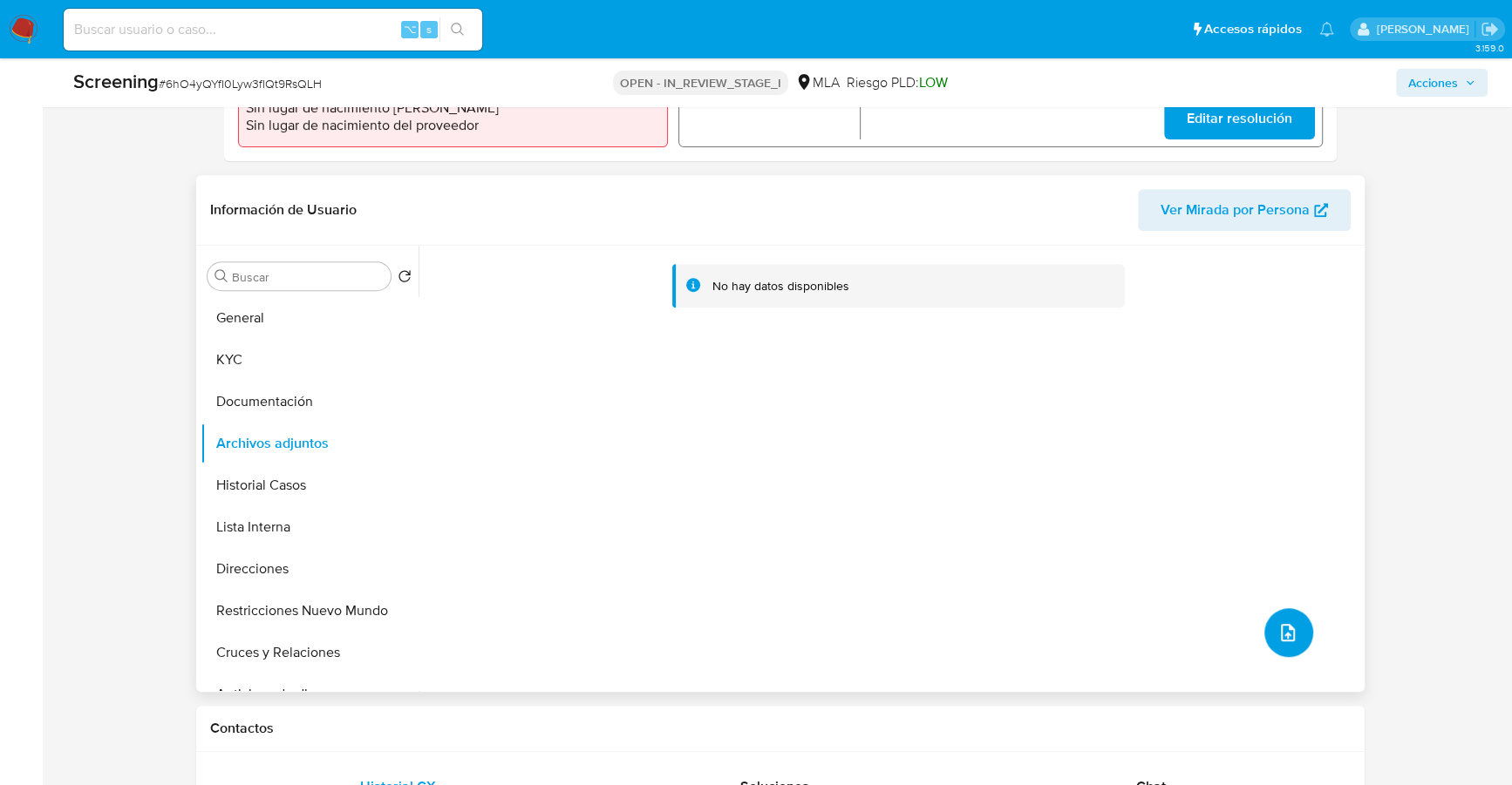
click at [1278, 639] on icon "upload-file" at bounding box center [1287, 632] width 21 height 21
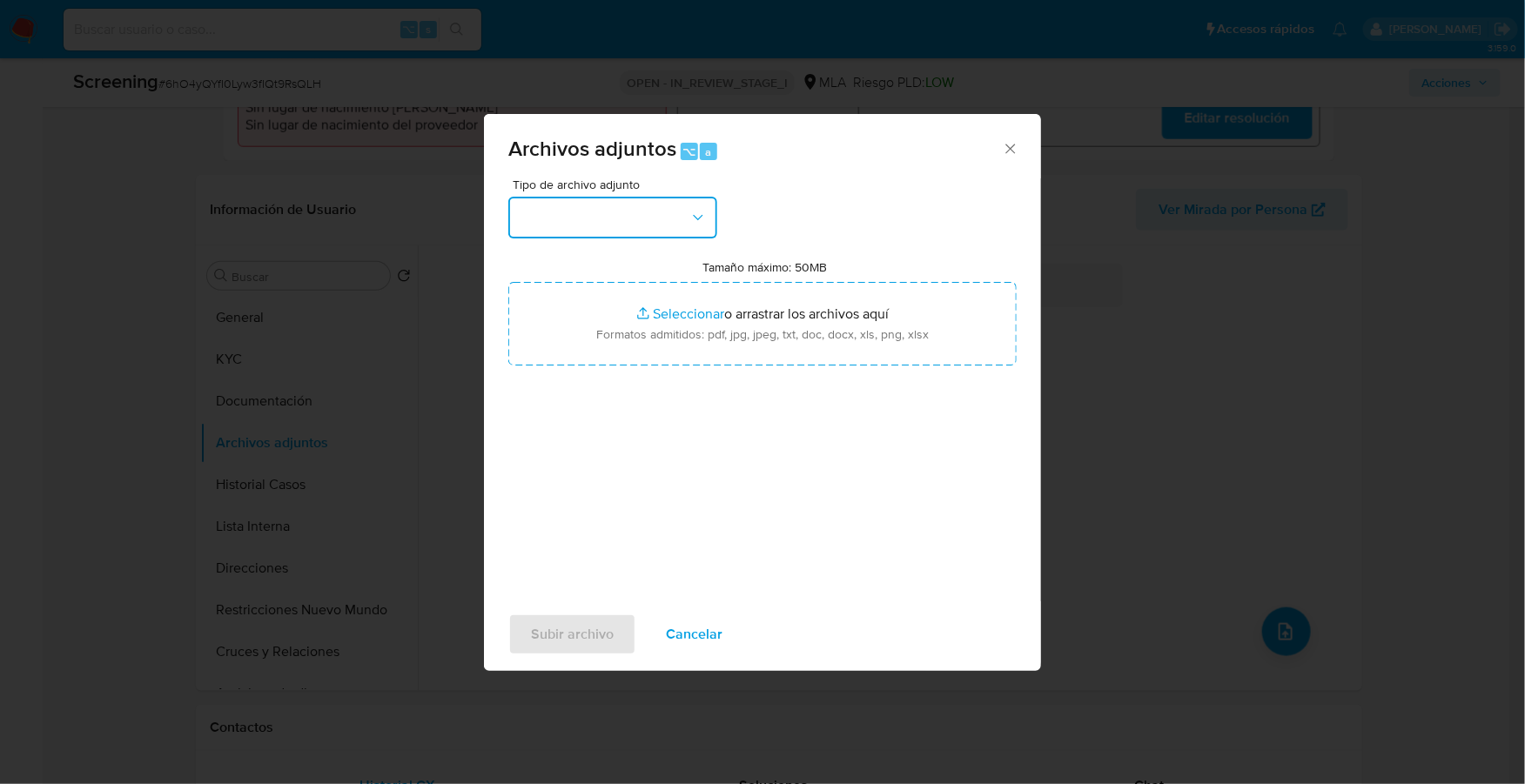
click at [601, 208] on button "button" at bounding box center [612, 217] width 209 height 42
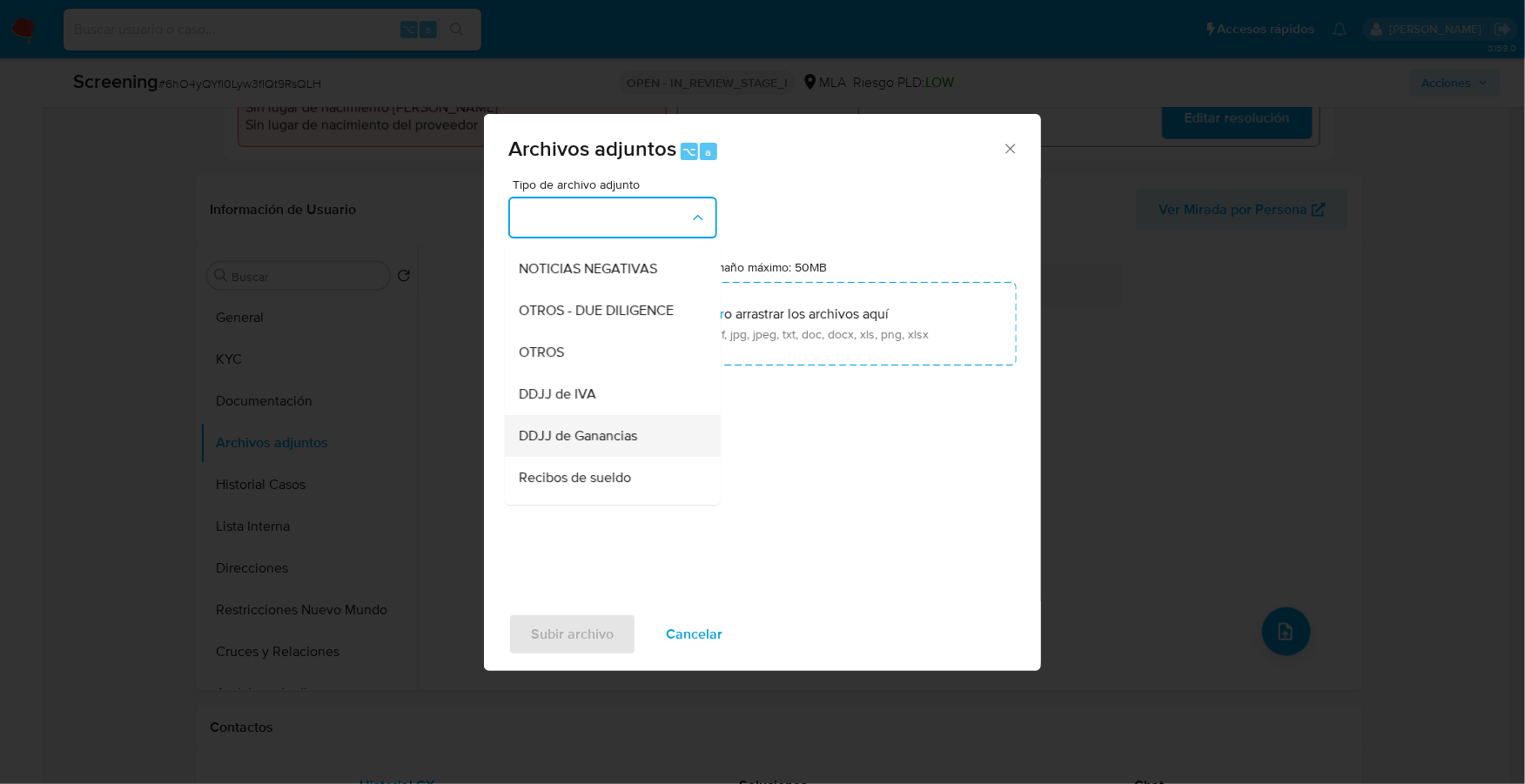
scroll to position [250, 0]
click at [543, 357] on span "OTROS" at bounding box center [542, 348] width 45 height 17
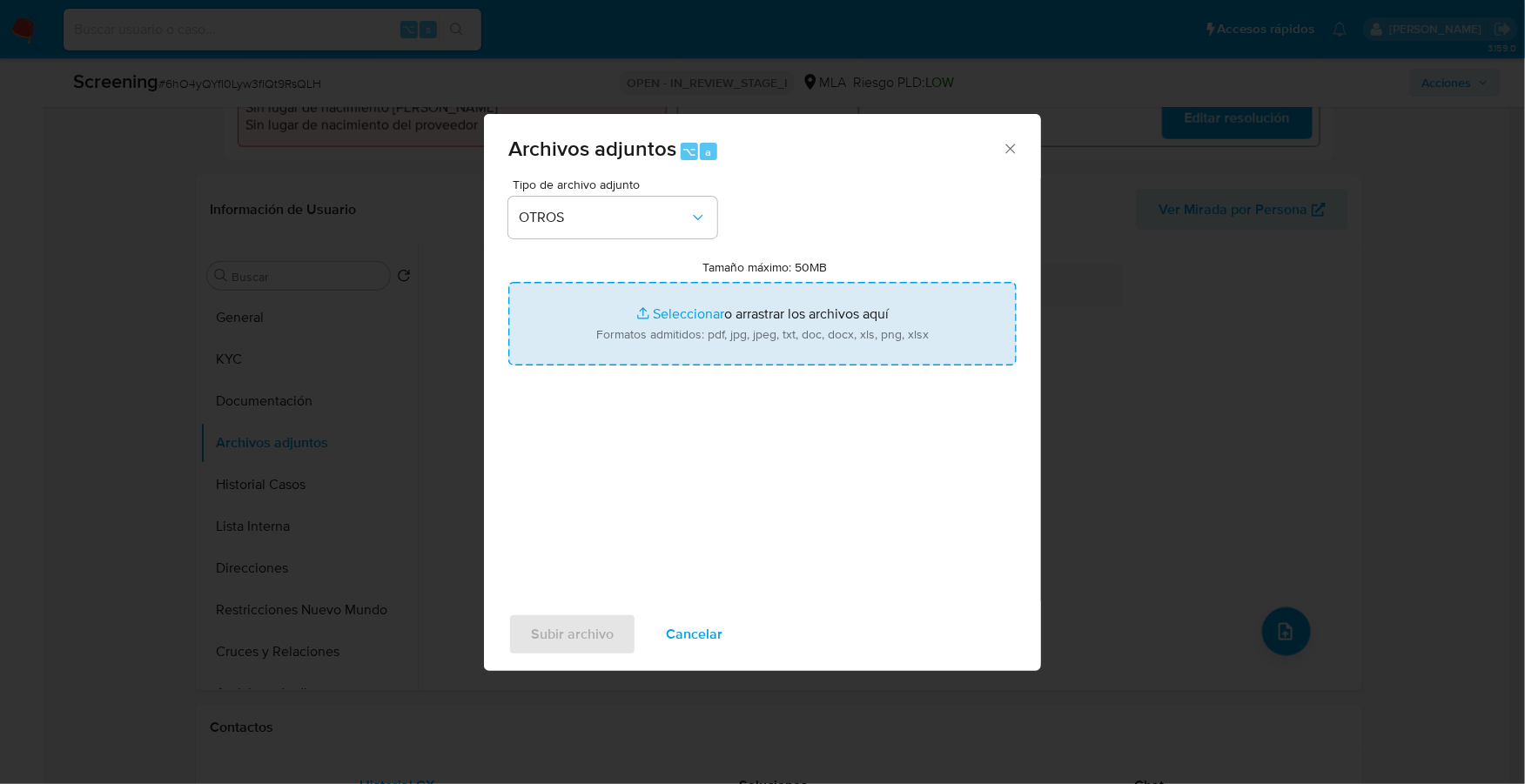
click at [664, 309] on input "Tamaño máximo: 50MB Seleccionar archivos" at bounding box center [762, 324] width 508 height 83
type input "C:\fakepath\AFIP - Administración Federal de Ingresos Públicos_ Santana.pdf"
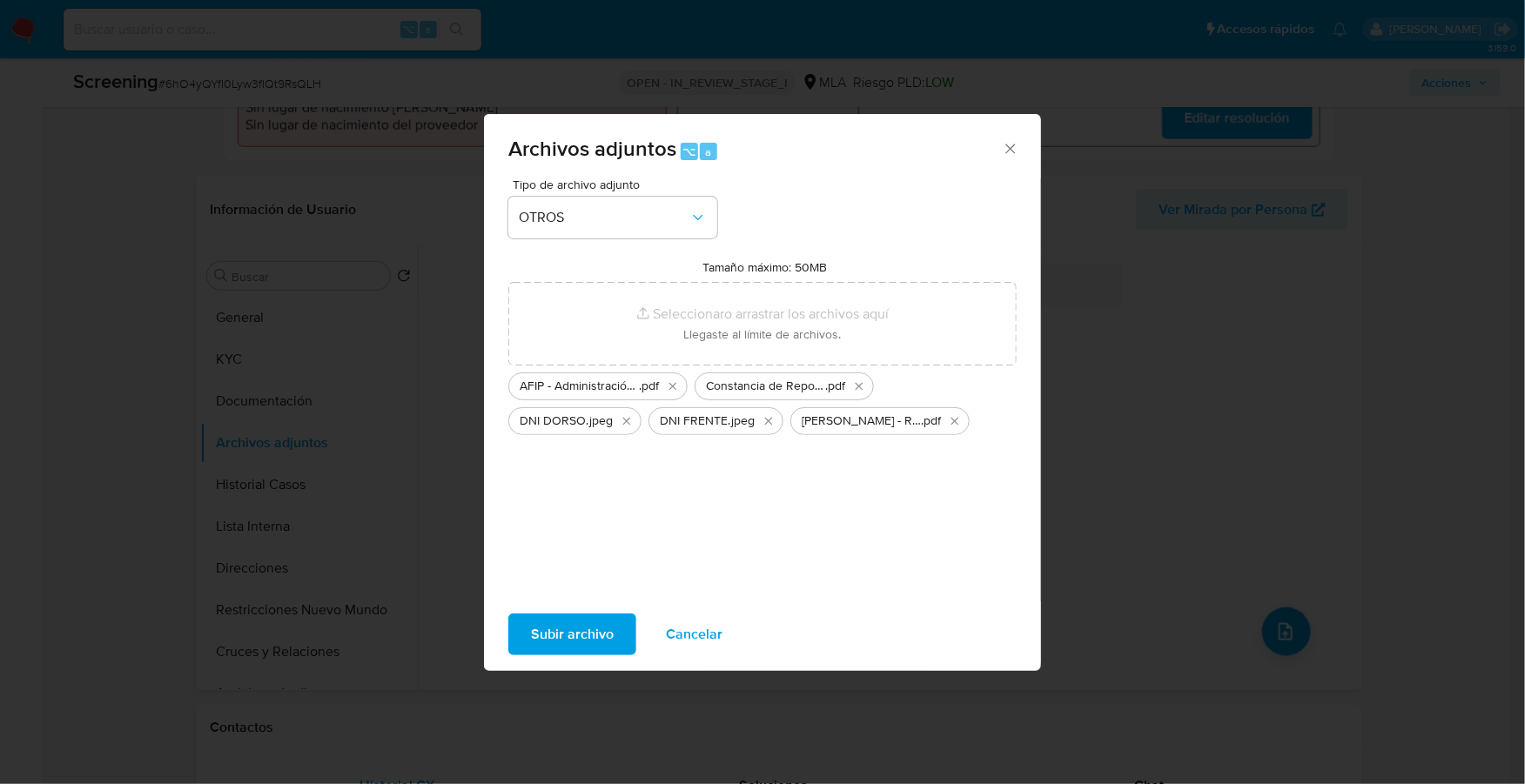
click at [561, 639] on span "Subir archivo" at bounding box center [572, 634] width 82 height 38
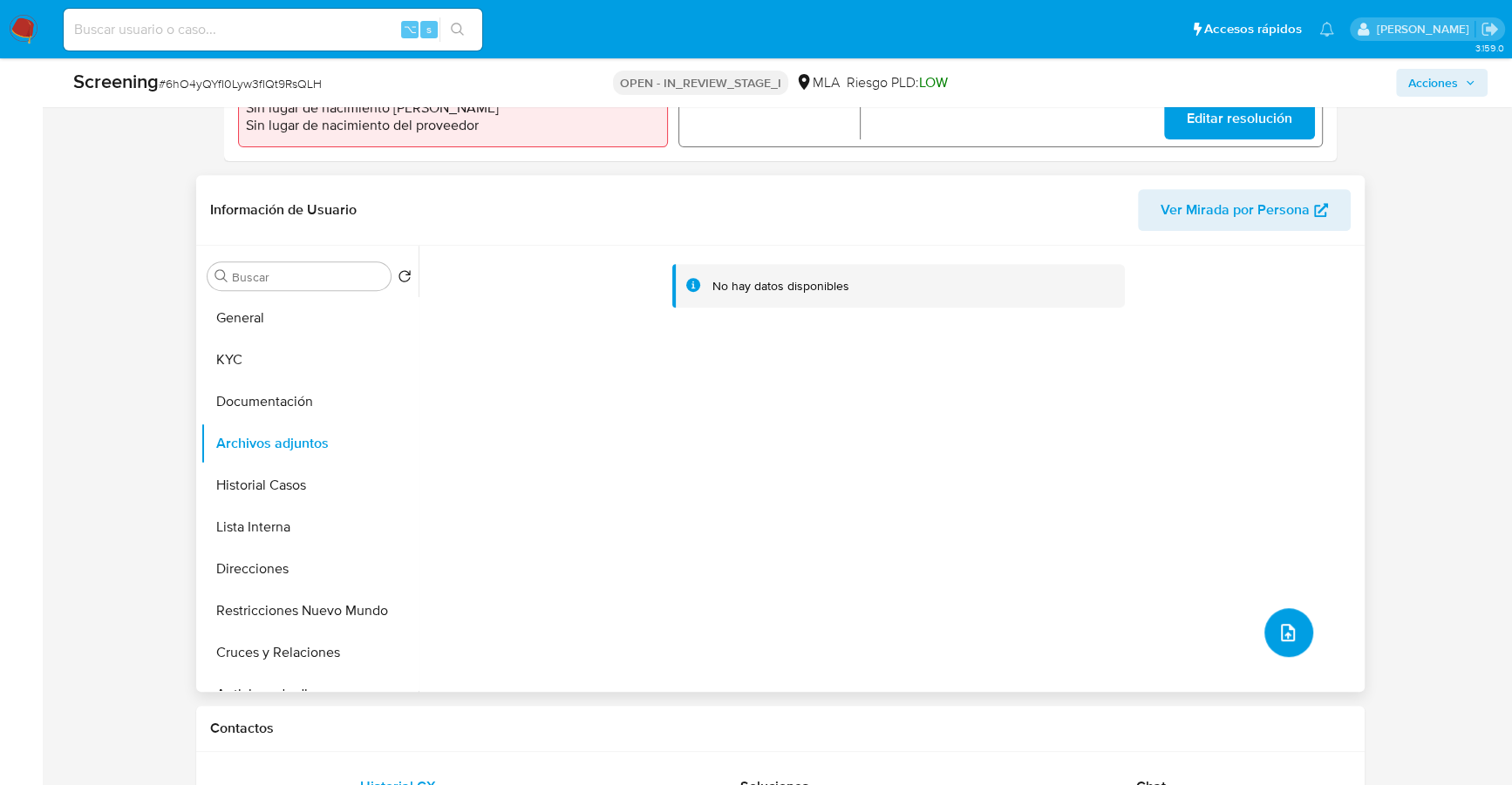
click at [1277, 625] on span "upload-file" at bounding box center [1287, 632] width 21 height 21
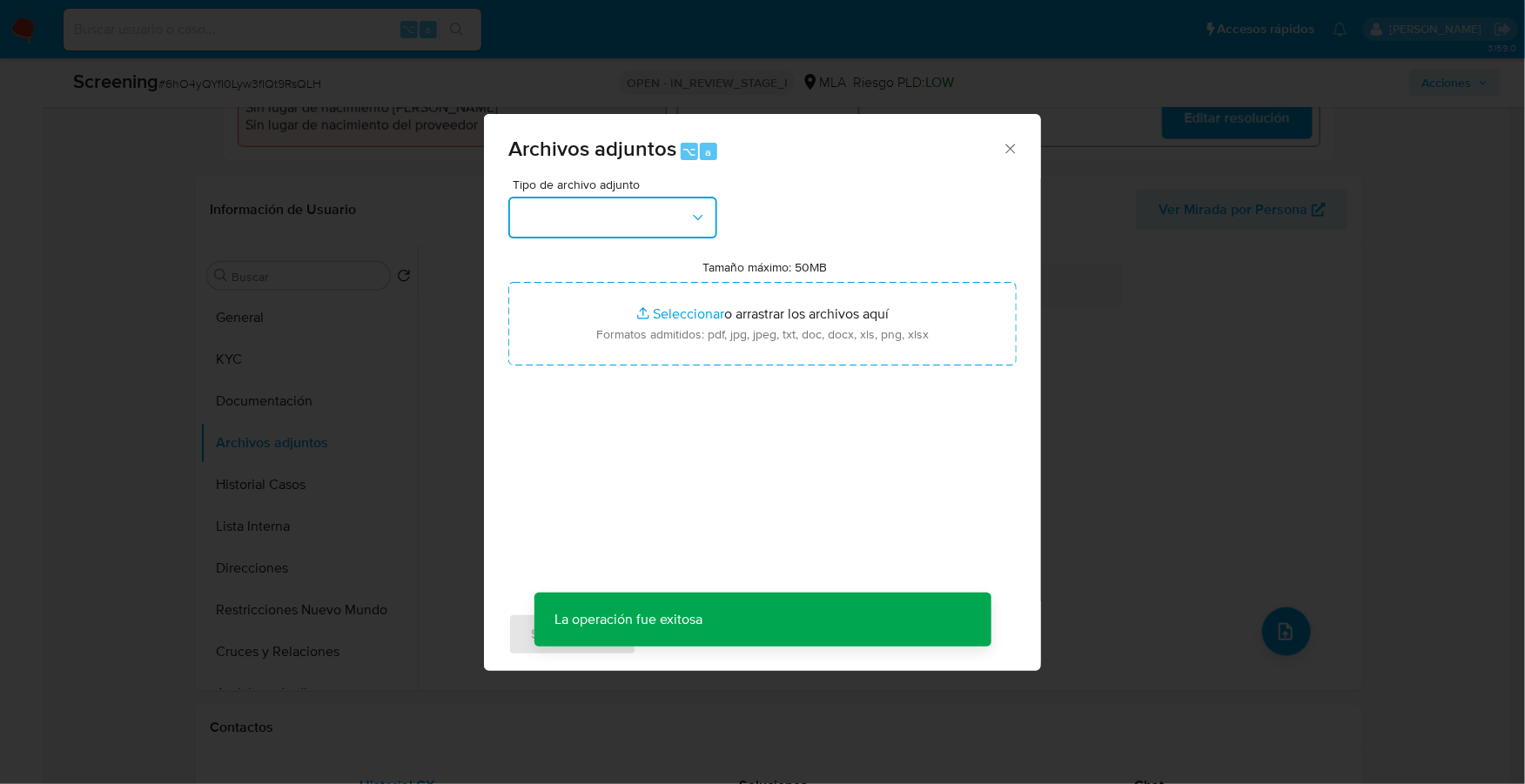
click at [625, 222] on button "button" at bounding box center [612, 217] width 209 height 42
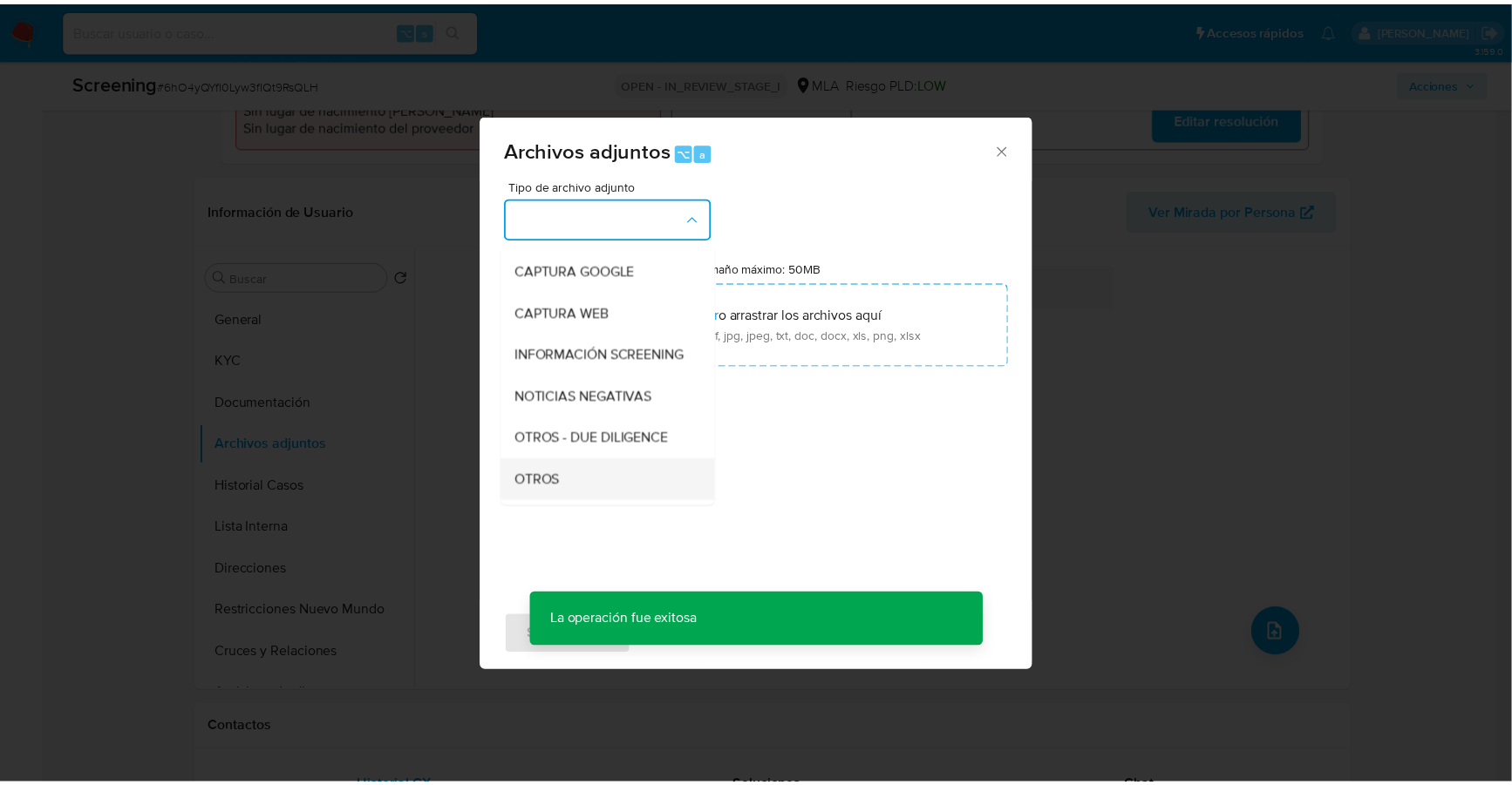
scroll to position [122, 0]
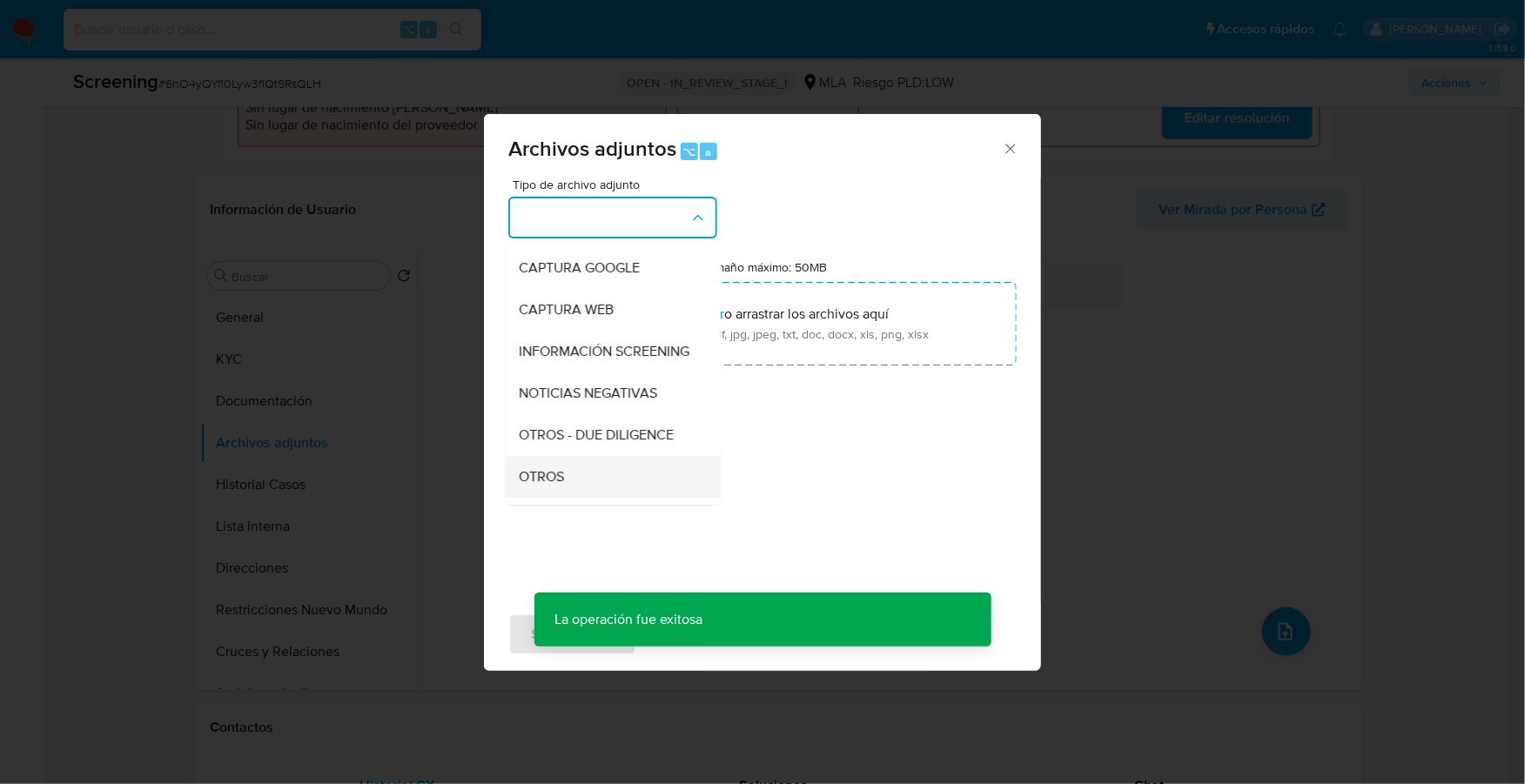
click at [576, 489] on div "OTROS" at bounding box center [608, 477] width 177 height 42
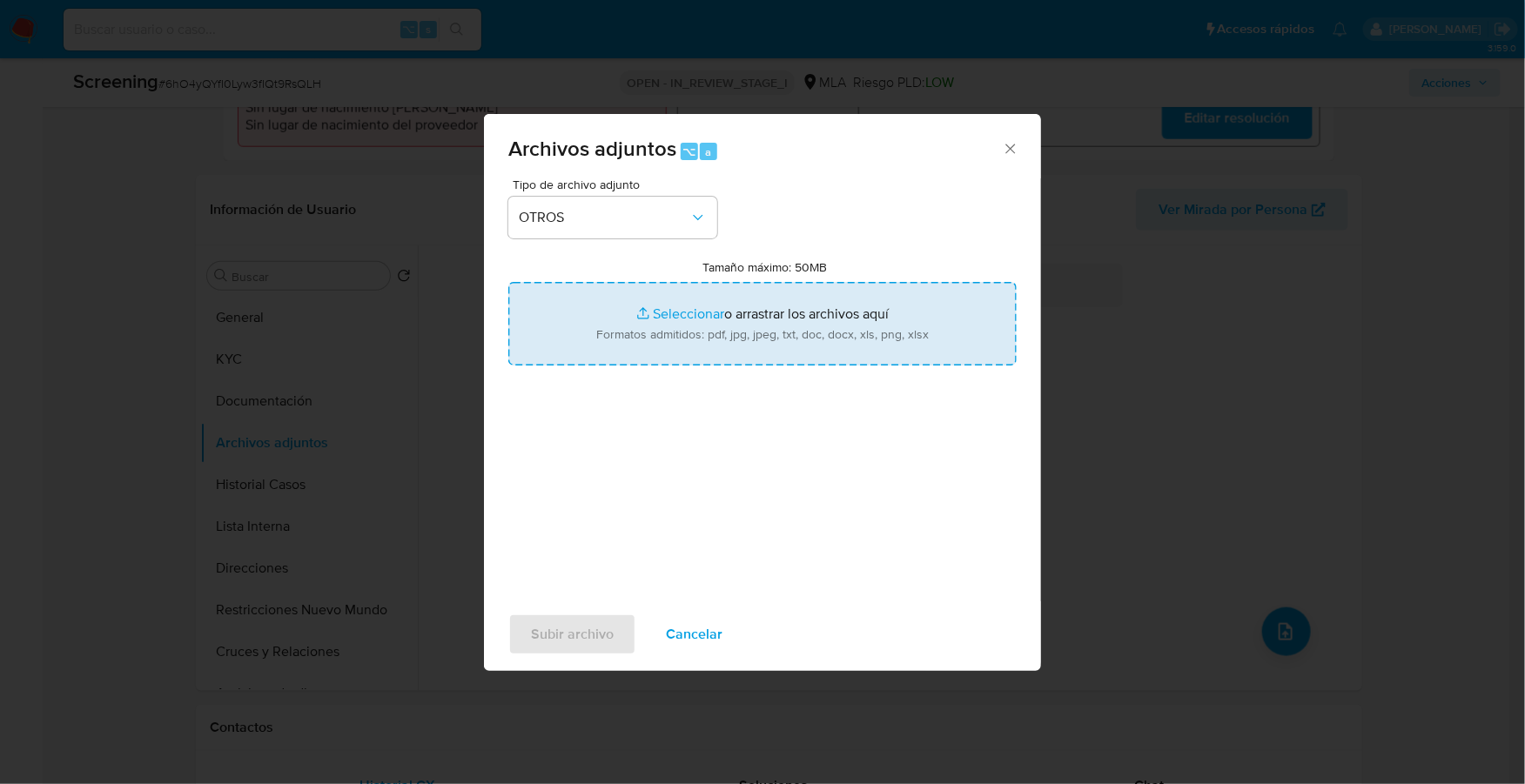
click at [668, 316] on input "Tamaño máximo: 50MB Seleccionar archivos" at bounding box center [762, 324] width 508 height 83
type input "C:\fakepath\Movimientos-Matias Daniel Santana.xlsx"
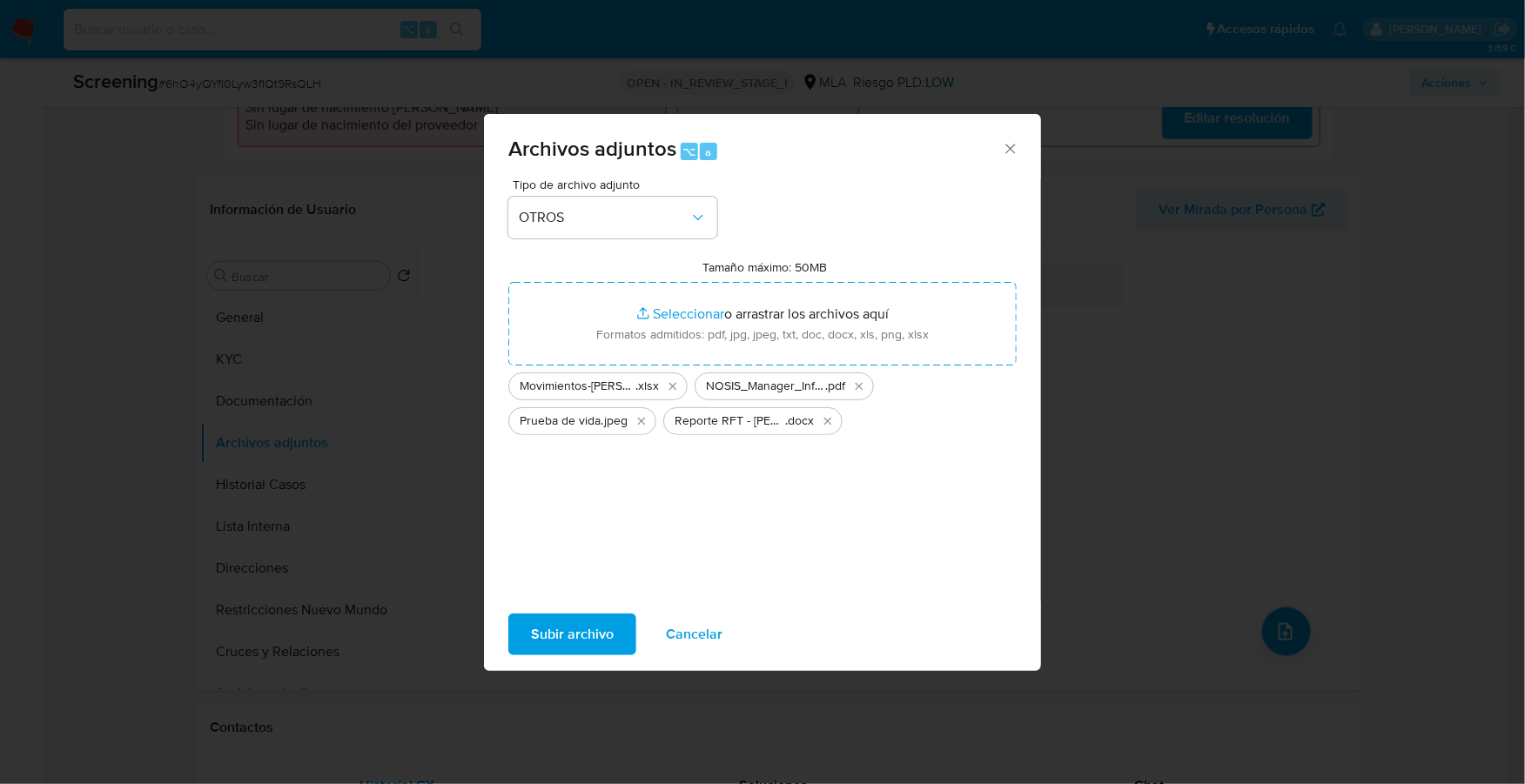
click at [573, 622] on span "Subir archivo" at bounding box center [572, 634] width 82 height 38
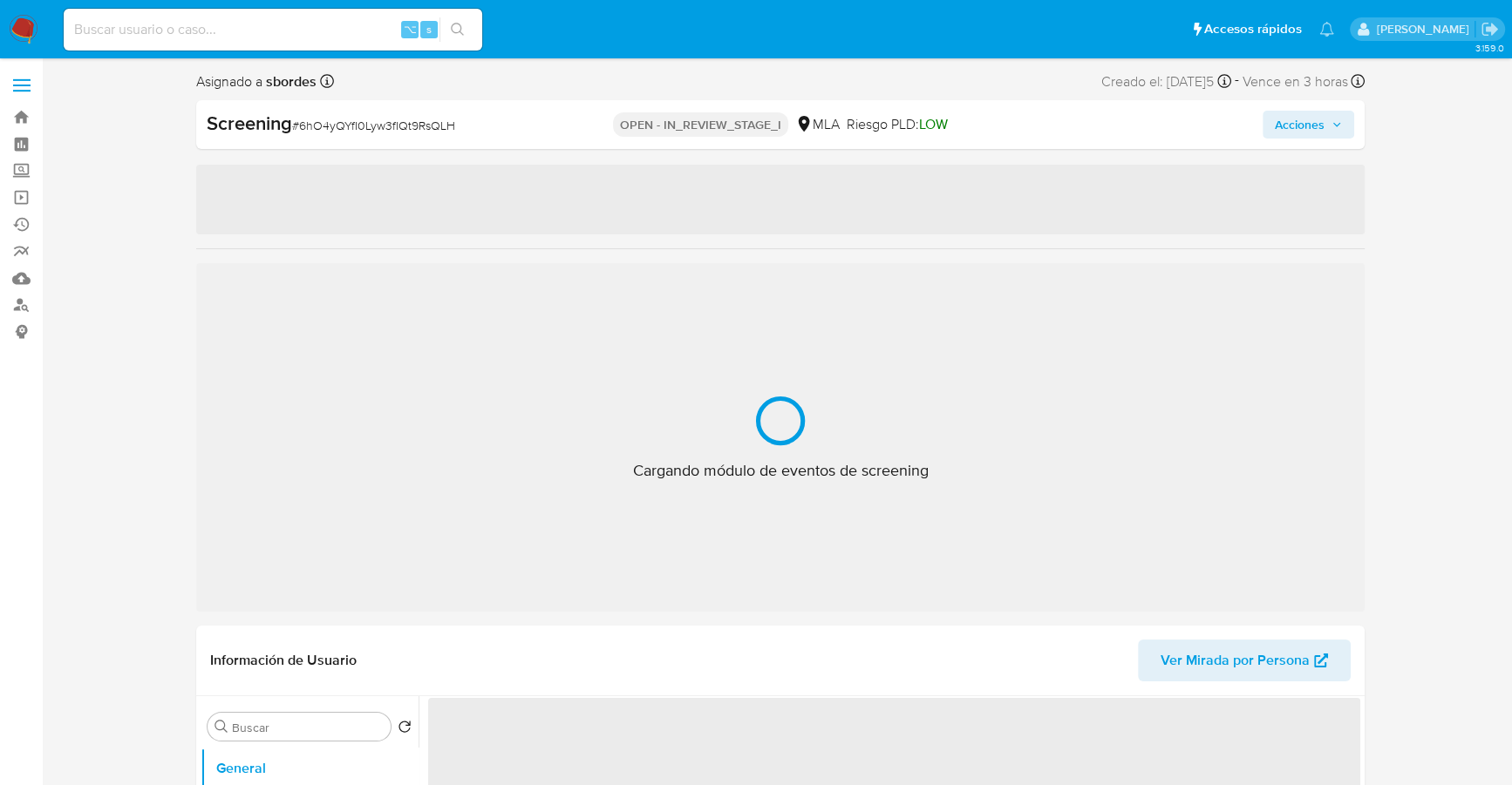
select select "10"
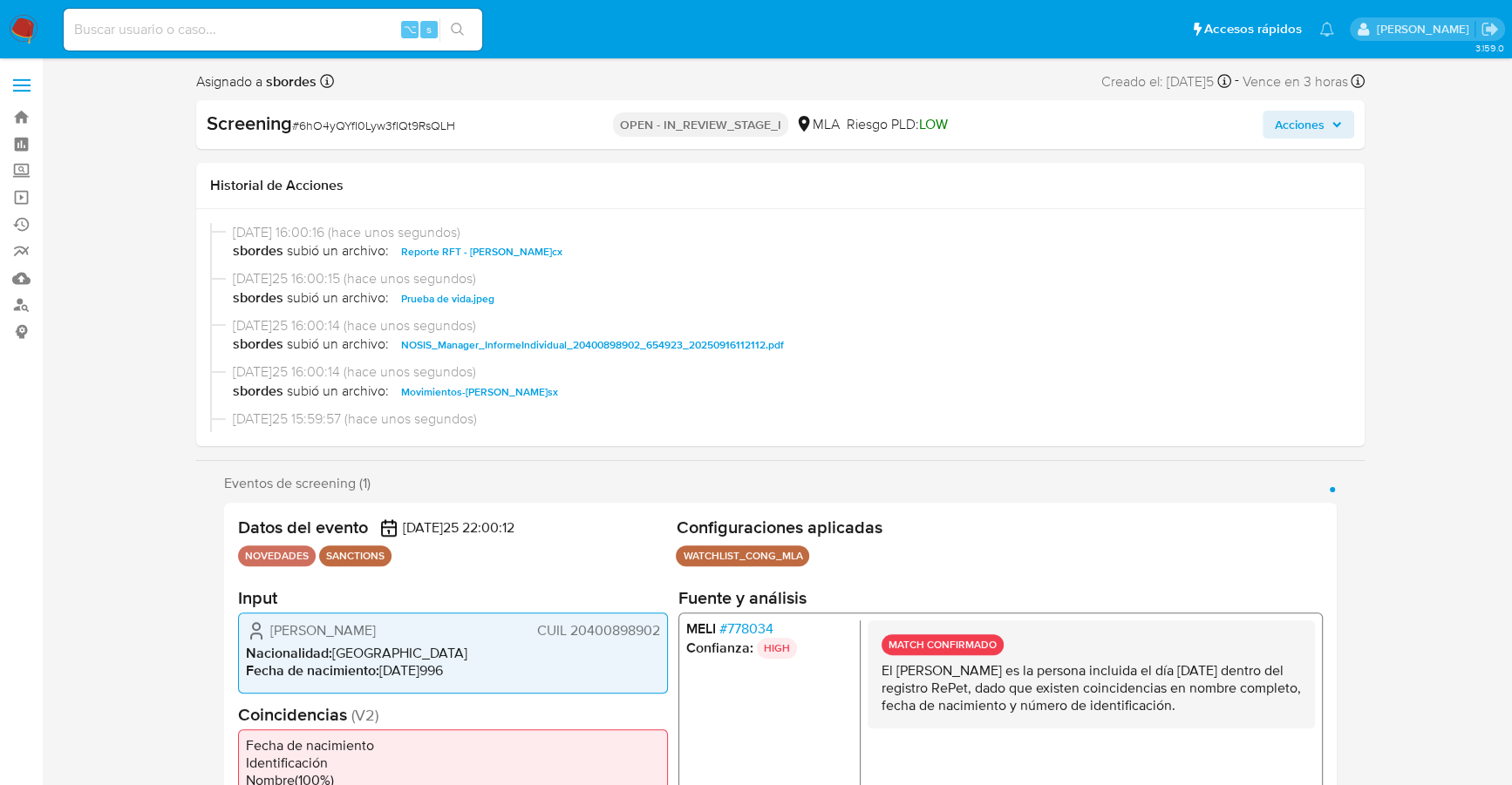
click at [1325, 125] on span "Acciones" at bounding box center [1308, 124] width 67 height 24
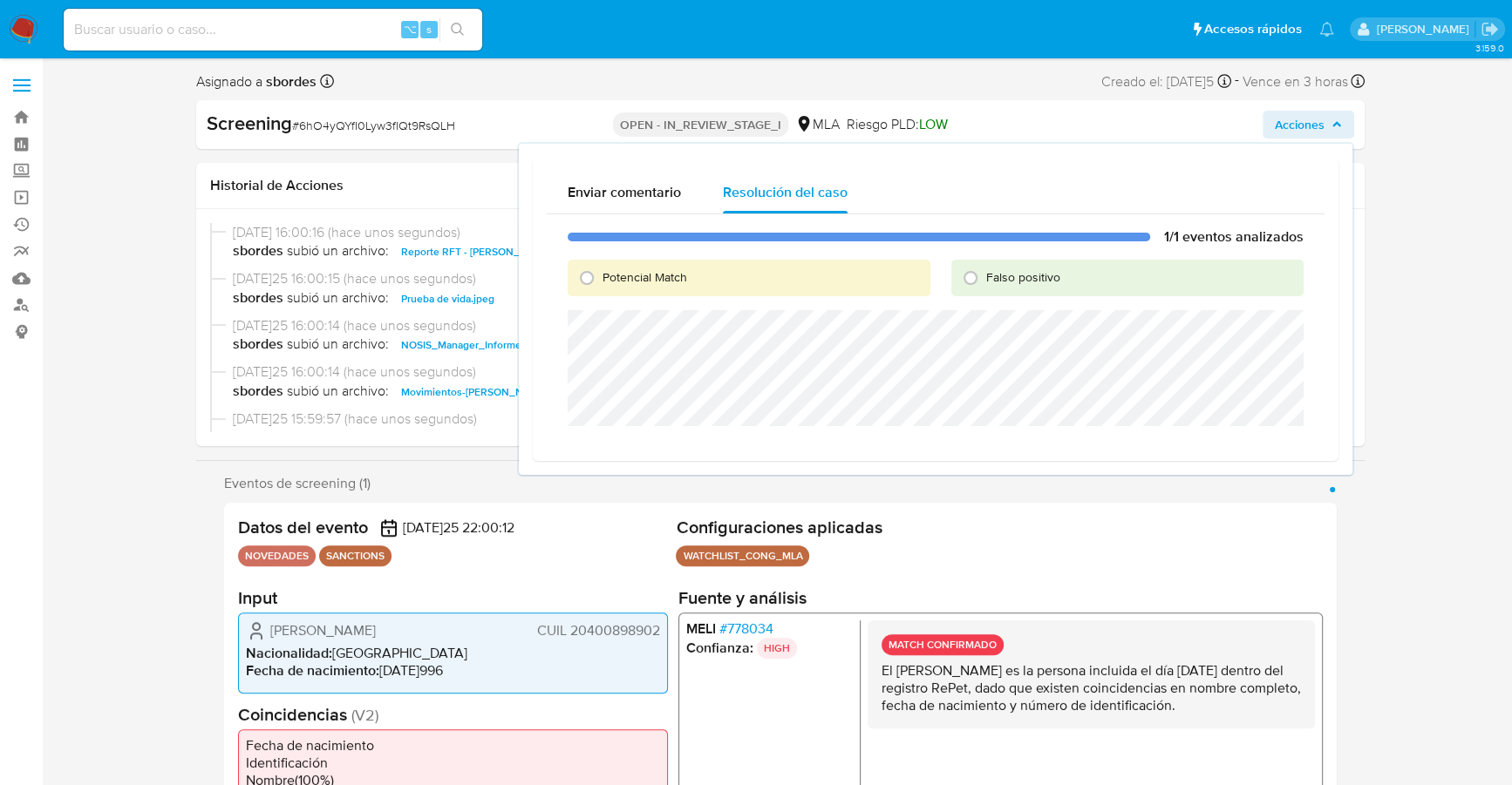
click at [630, 270] on span "Potencial Match" at bounding box center [644, 276] width 84 height 17
click at [601, 270] on input "Potencial Match" at bounding box center [586, 278] width 28 height 28
radio input "true"
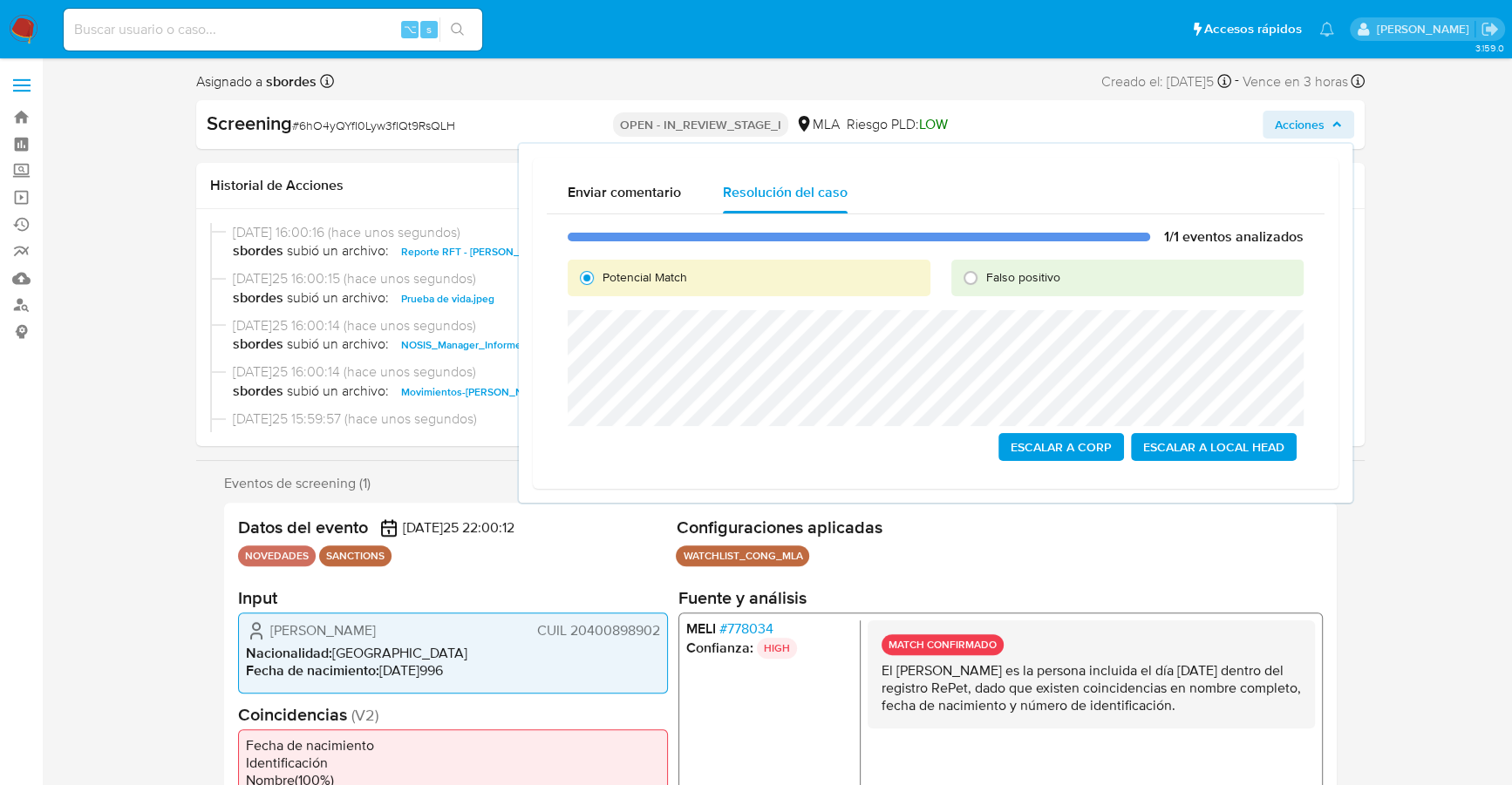
click at [1263, 454] on span "Escalar a Local Head" at bounding box center [1214, 446] width 141 height 24
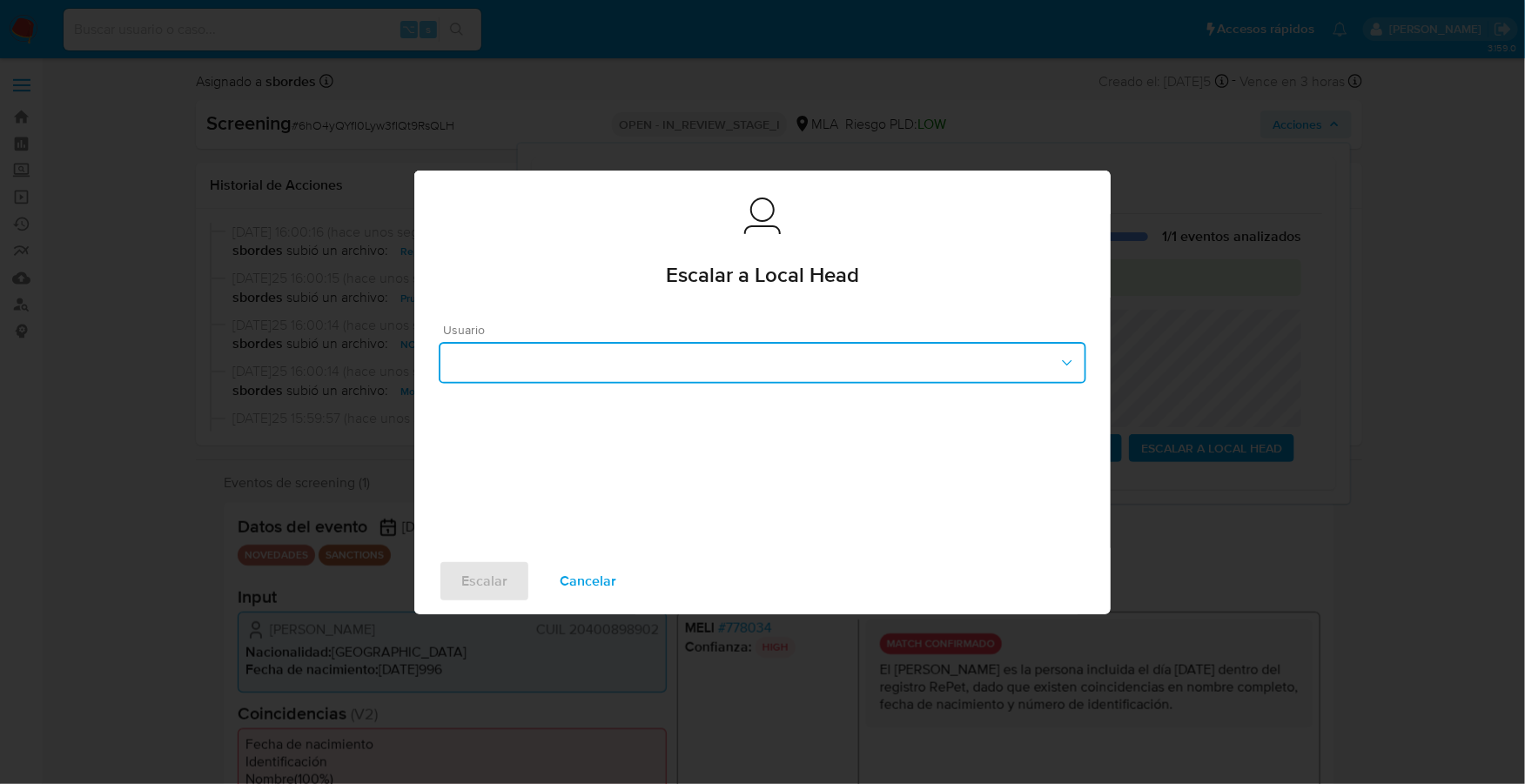
click at [638, 348] on button "button" at bounding box center [762, 363] width 648 height 42
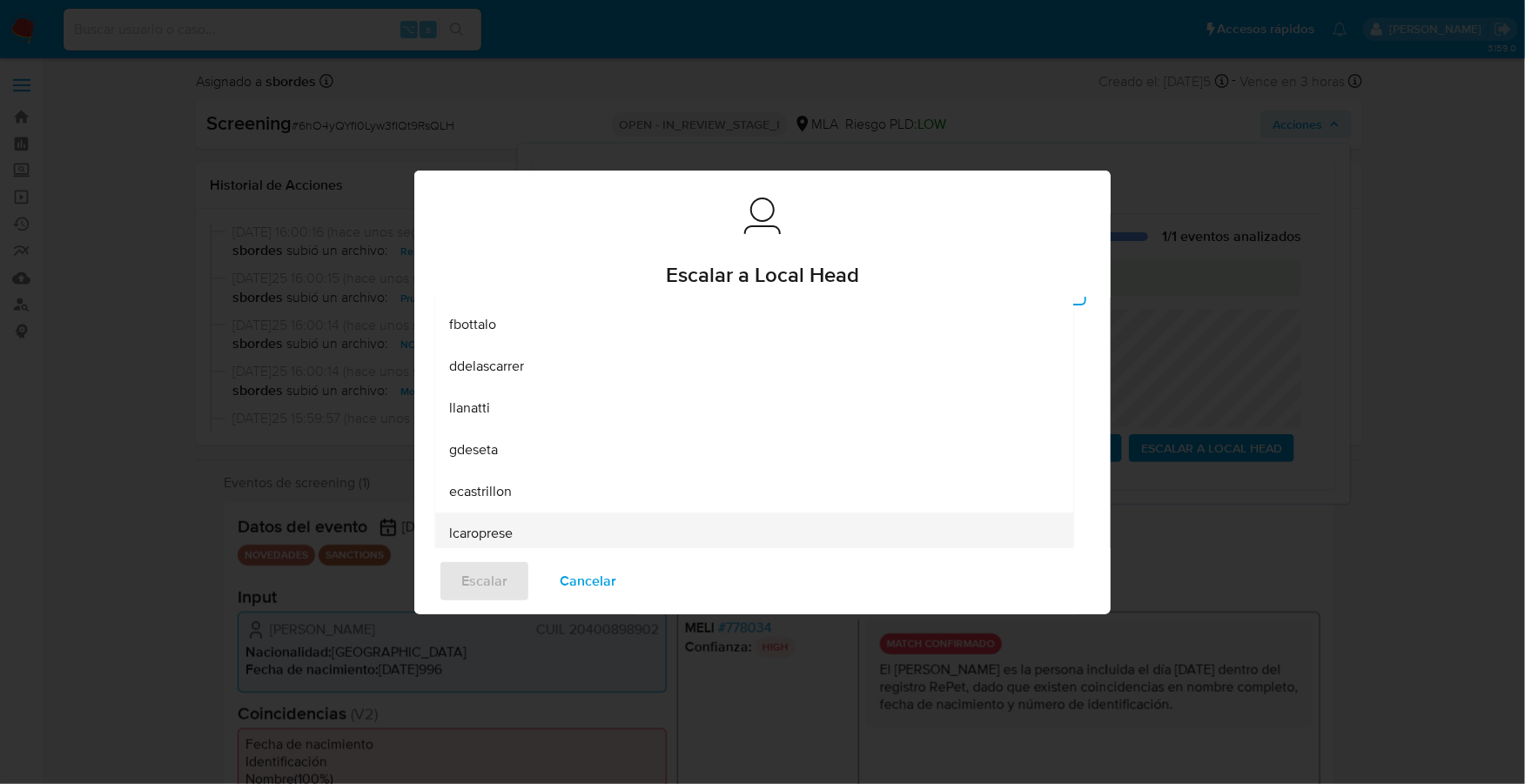
click at [516, 532] on div "lcaroprese" at bounding box center [754, 534] width 611 height 42
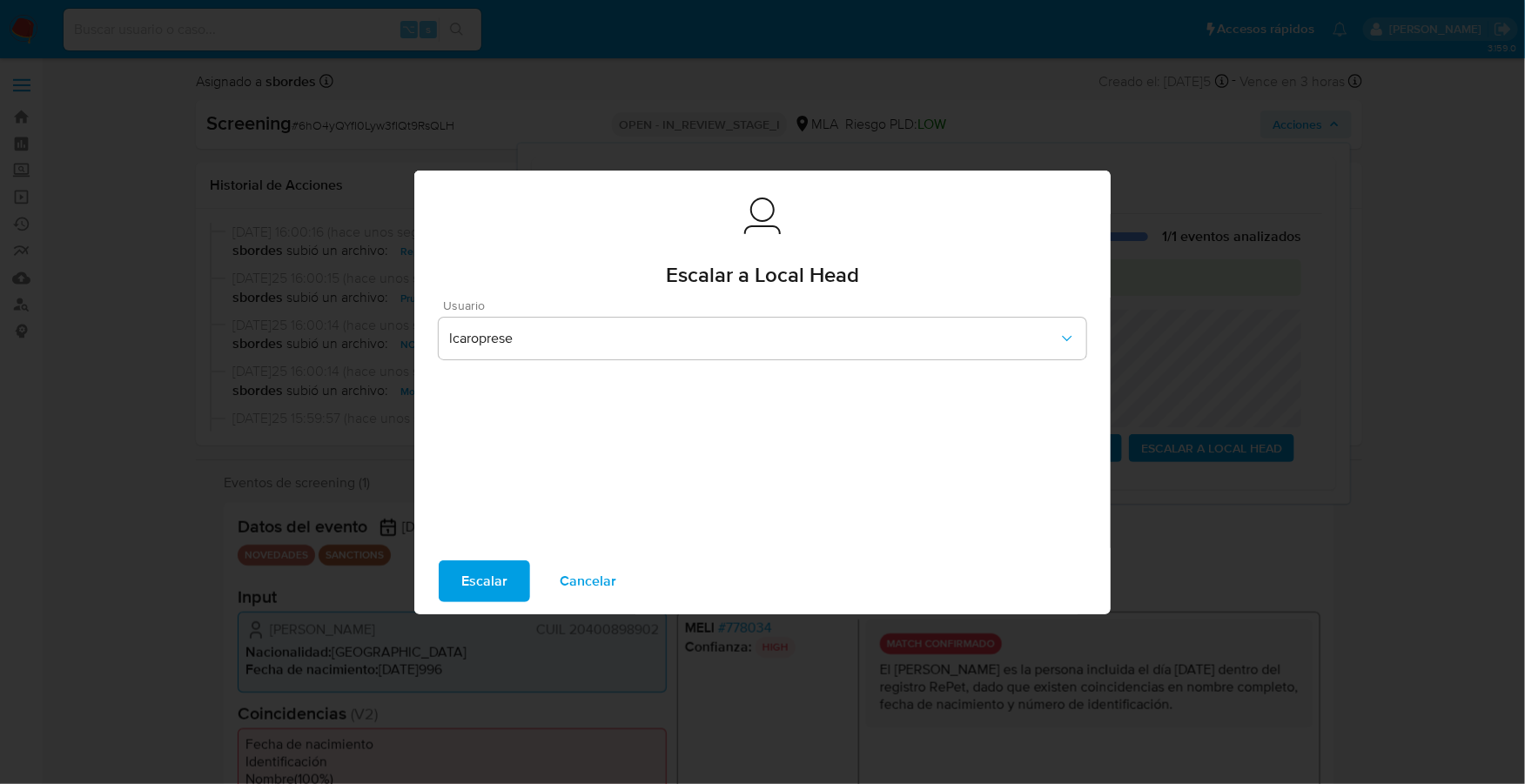
click at [507, 567] on button "Escalar" at bounding box center [484, 581] width 91 height 42
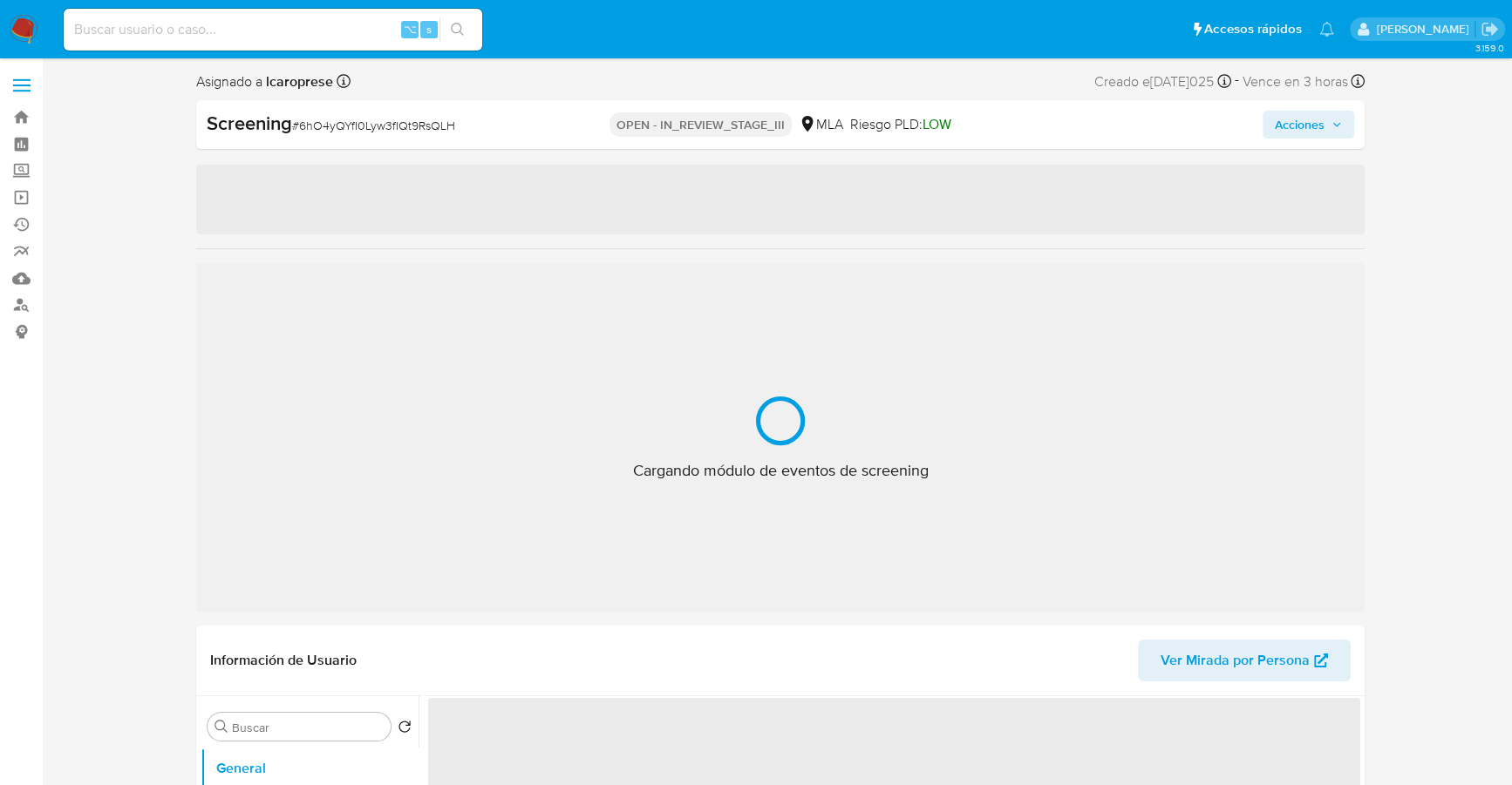
select select "10"
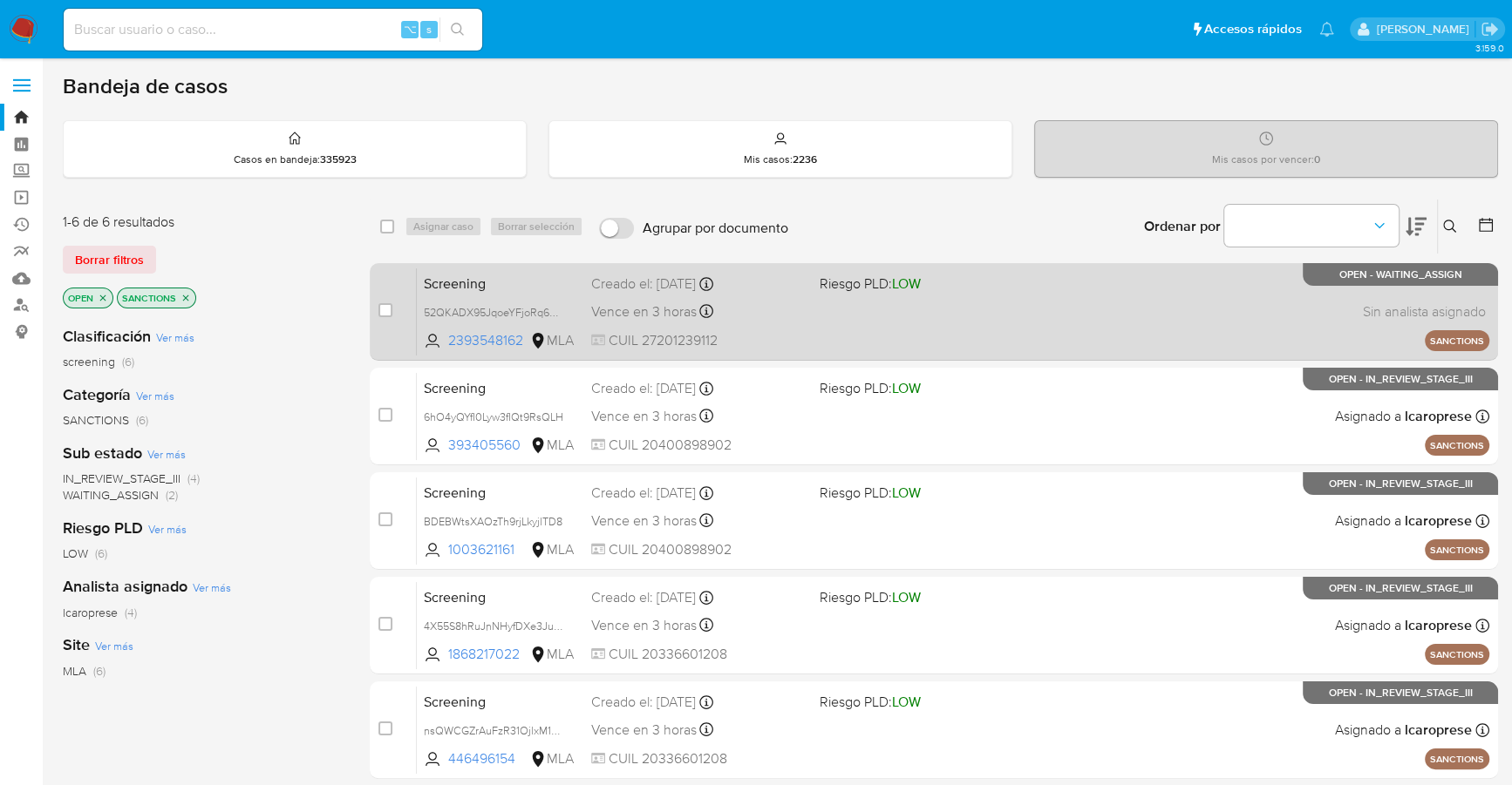
click at [785, 327] on div "Screening 52QKADX95JqoeYFjoRq6xkmN 2393548162 MLA Riesgo PLD: LOW Creado el: [D…" at bounding box center [953, 311] width 1073 height 88
click at [391, 311] on input "checkbox" at bounding box center [385, 310] width 14 height 14
checkbox input "true"
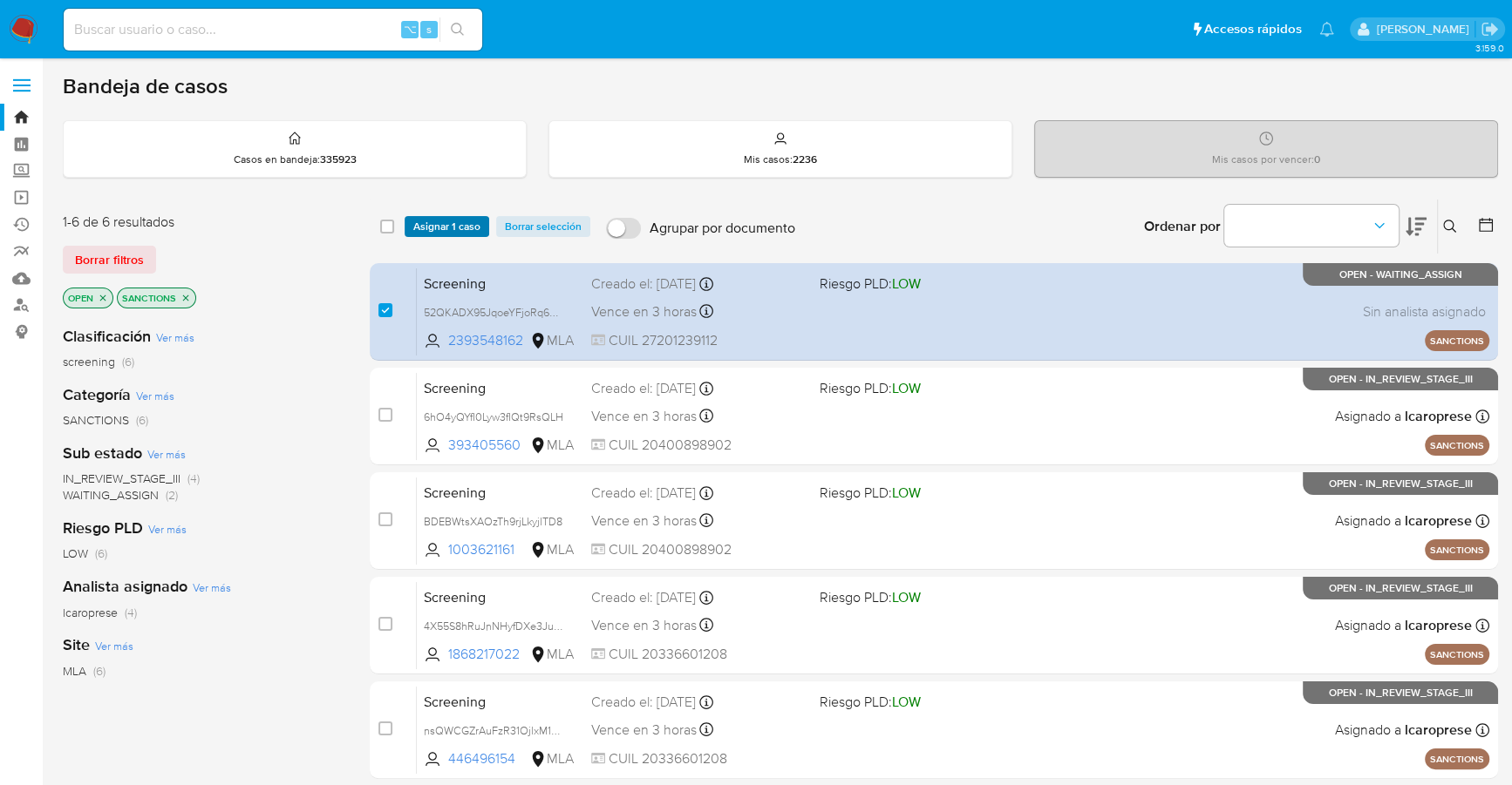
click at [451, 223] on span "Asignar 1 caso" at bounding box center [447, 226] width 67 height 17
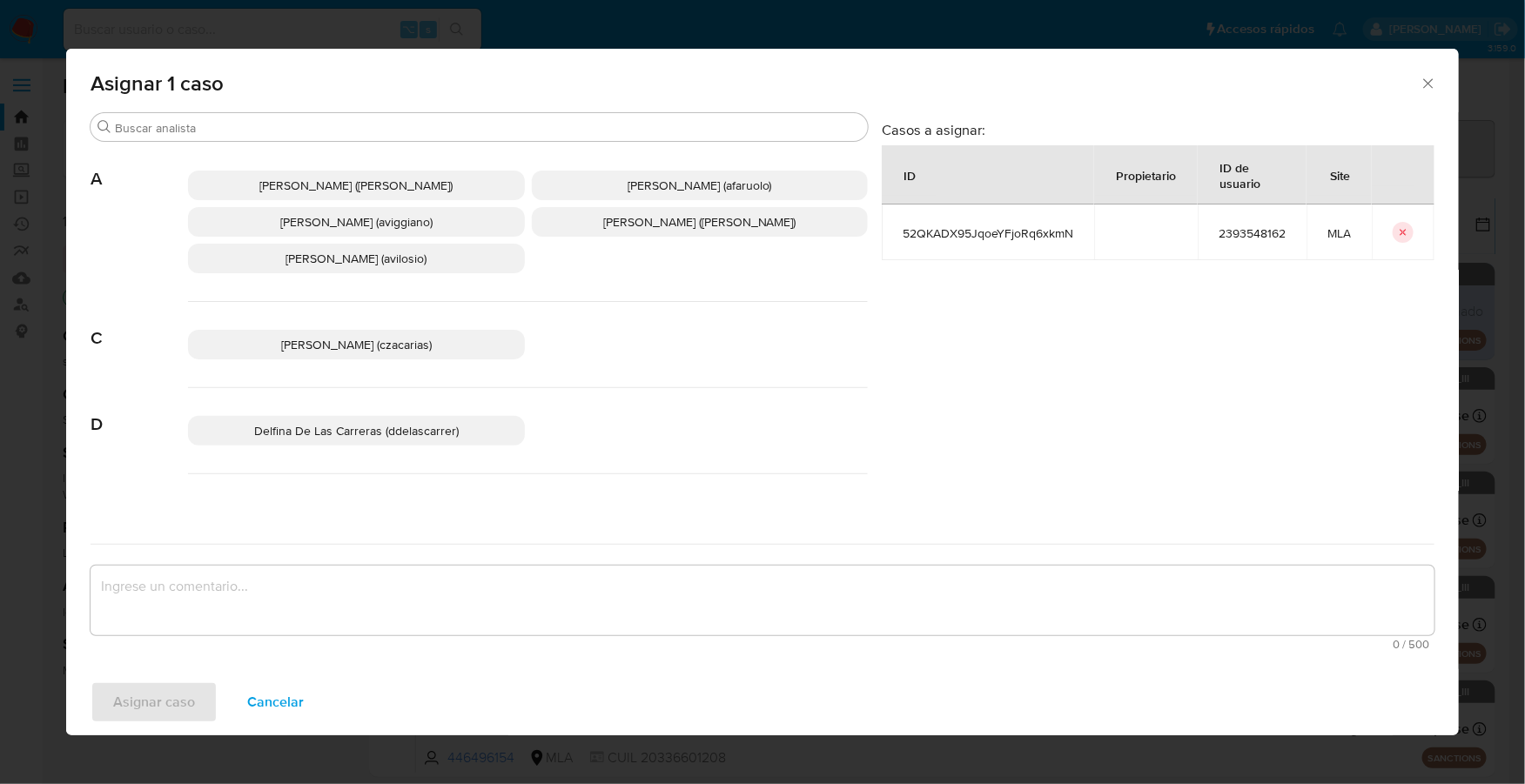
click at [311, 106] on div "Asignar 1 caso" at bounding box center [762, 80] width 1393 height 63
click at [326, 127] on input "Buscar" at bounding box center [488, 128] width 746 height 15
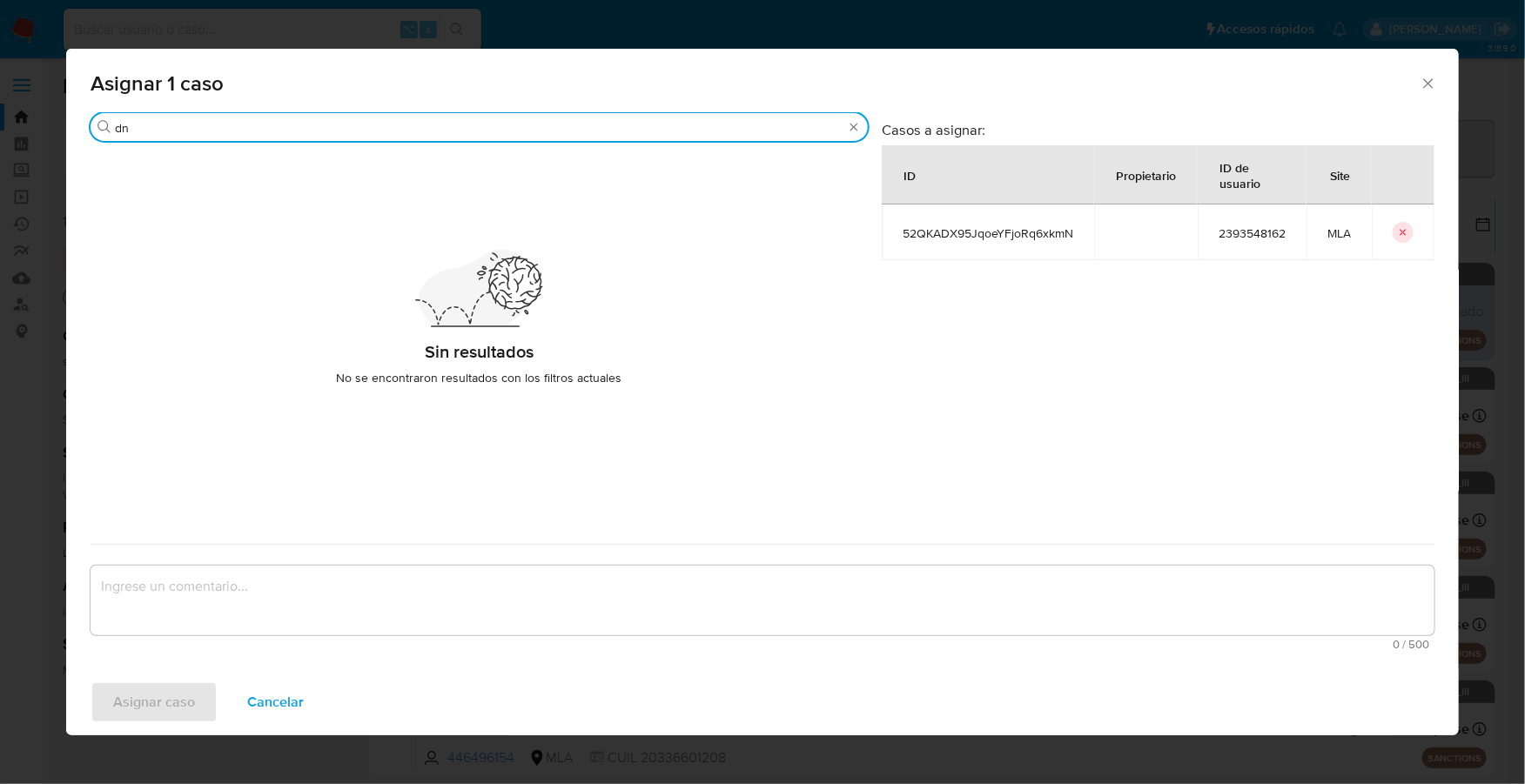
type input "d"
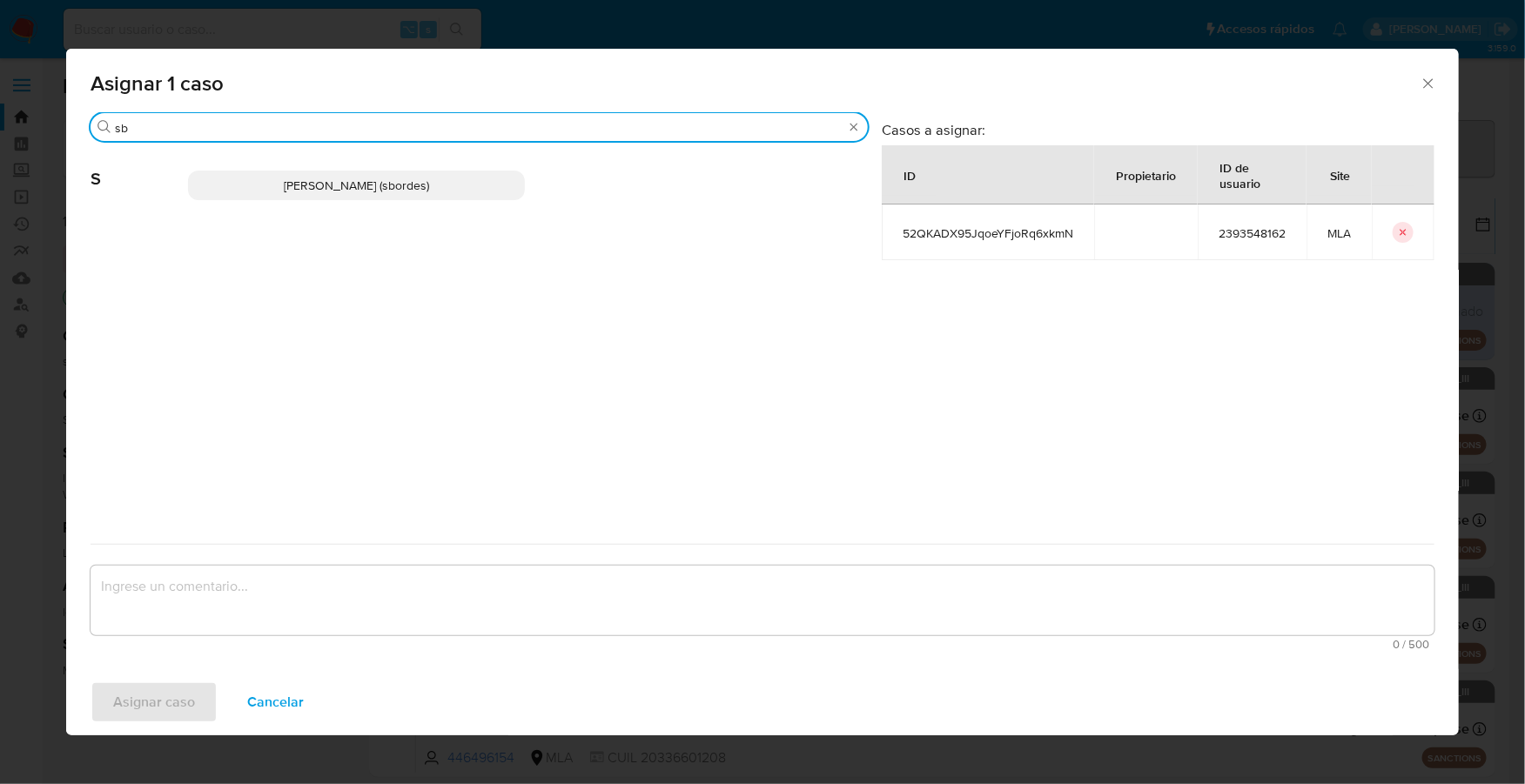
type input "sb"
click at [367, 197] on div "[PERSON_NAME] (sbordes)" at bounding box center [528, 185] width 680 height 85
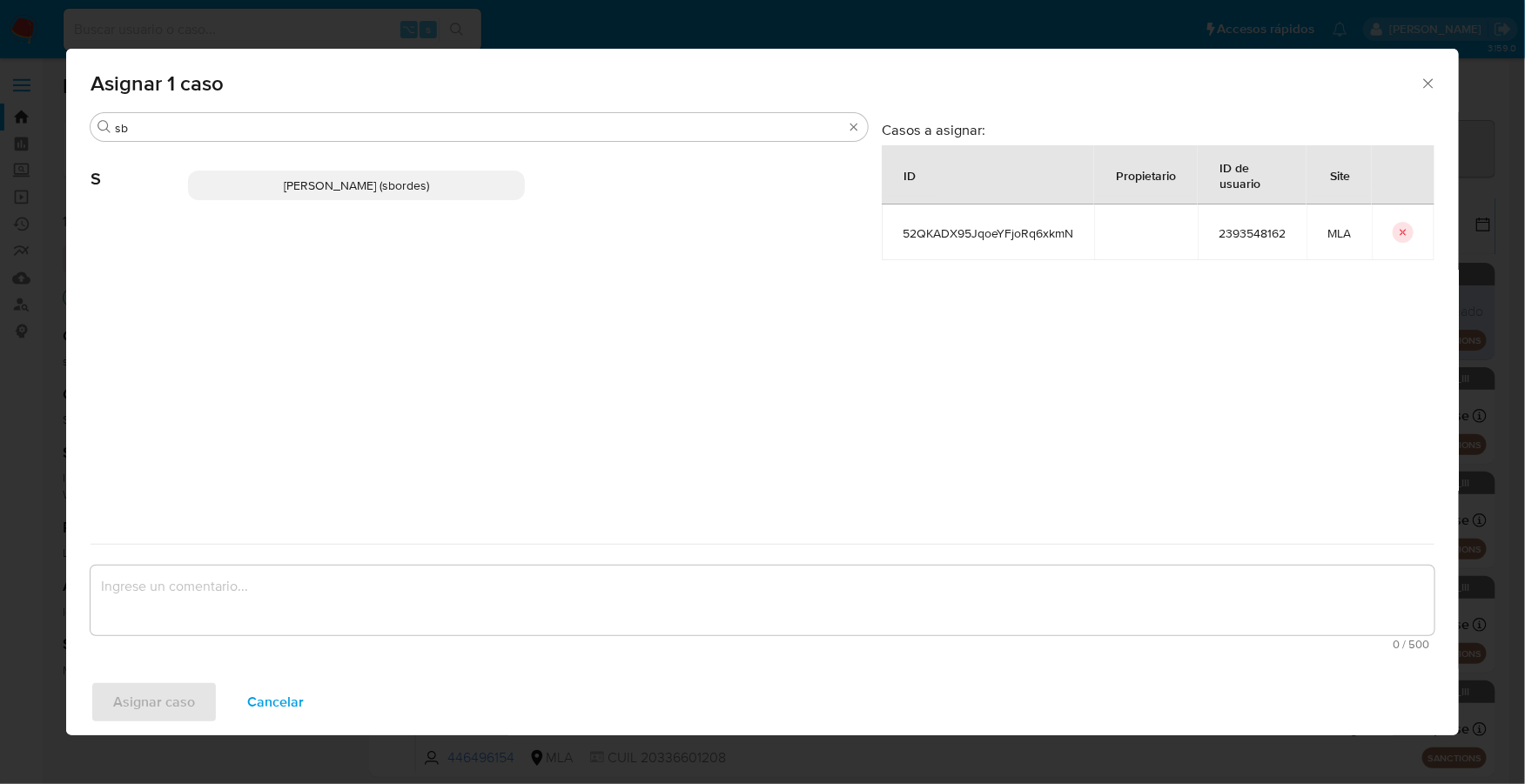
click at [374, 187] on span "Stefania Bordes (sbordes)" at bounding box center [356, 184] width 146 height 17
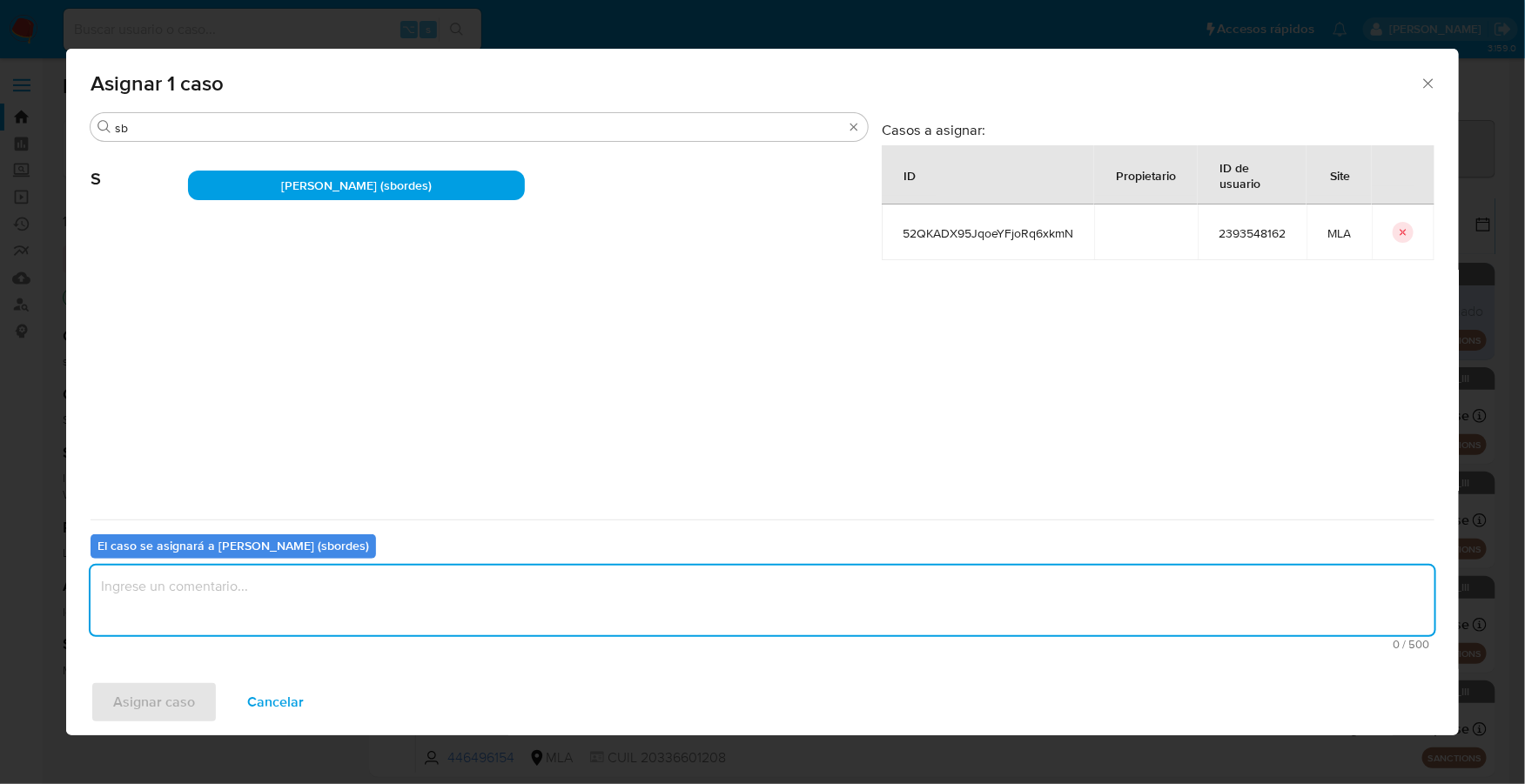
click at [246, 611] on textarea "assign-modal" at bounding box center [762, 600] width 1344 height 70
click at [120, 723] on div "Asignar caso Cancelar" at bounding box center [762, 702] width 1393 height 66
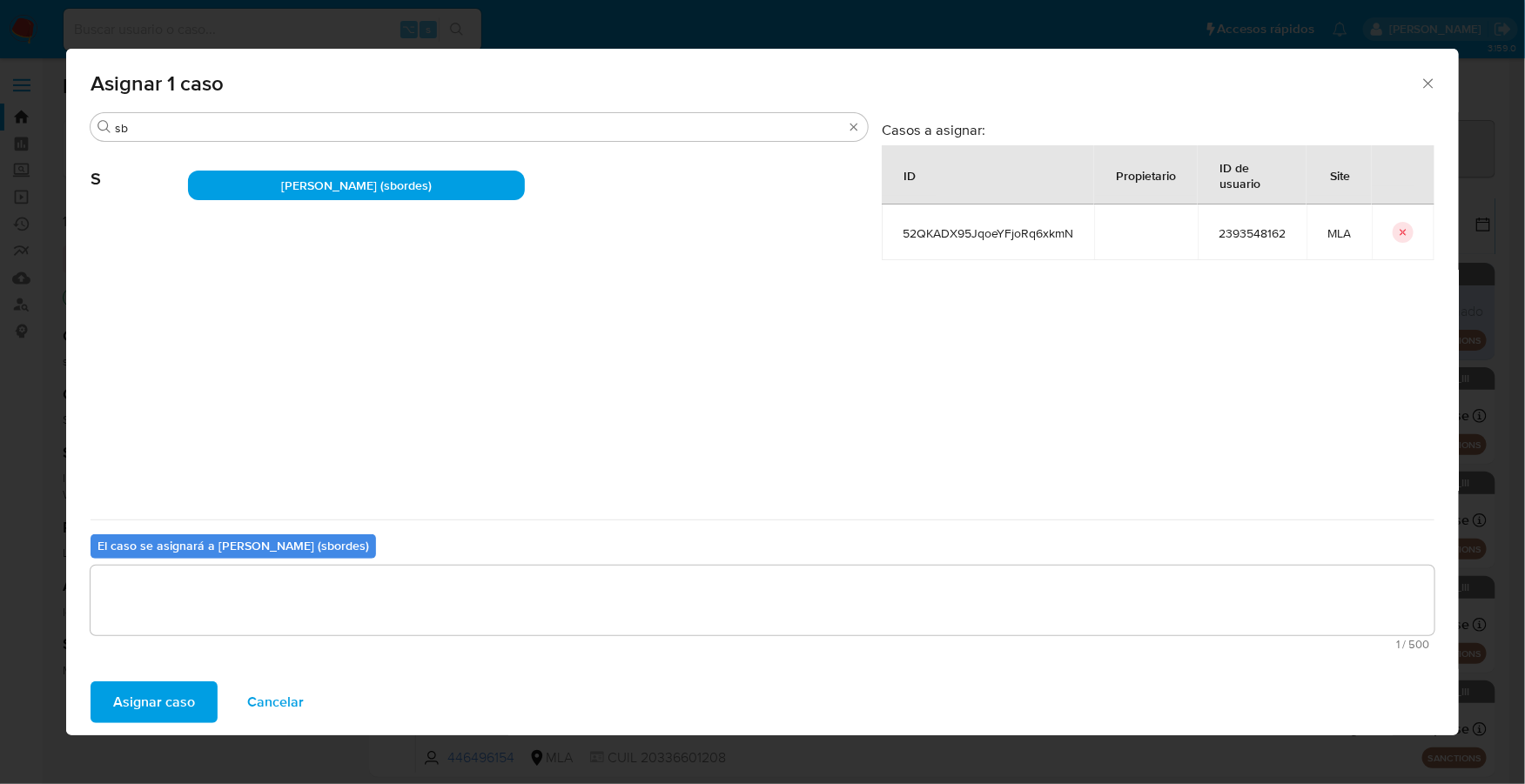
click at [147, 694] on span "Asignar caso" at bounding box center [154, 702] width 81 height 38
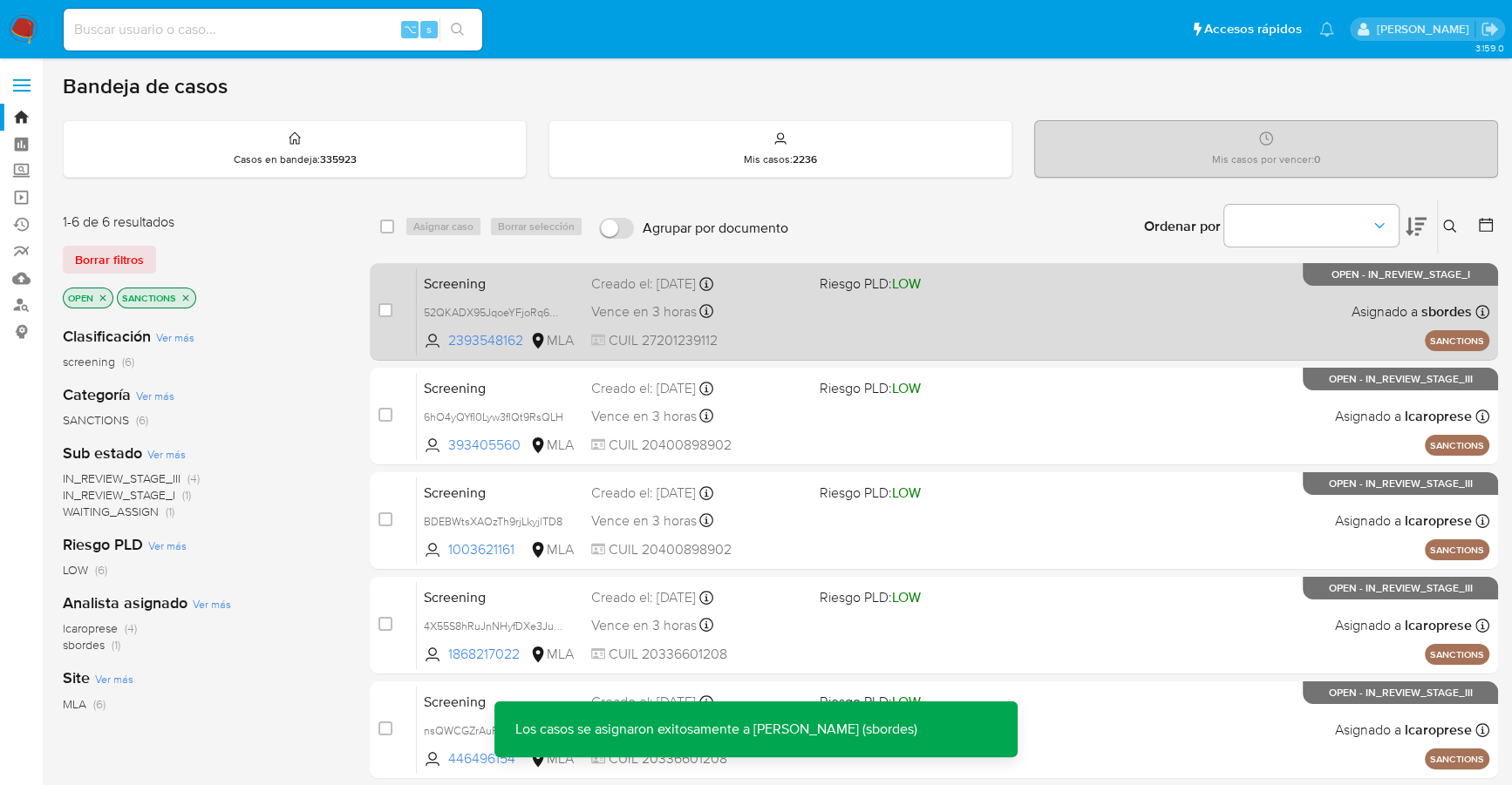
click at [842, 321] on div "Screening 52QKADX95JqoeYFjoRq6xkmN 2393548162 MLA Riesgo PLD: LOW Creado el: 15…" at bounding box center [953, 311] width 1073 height 88
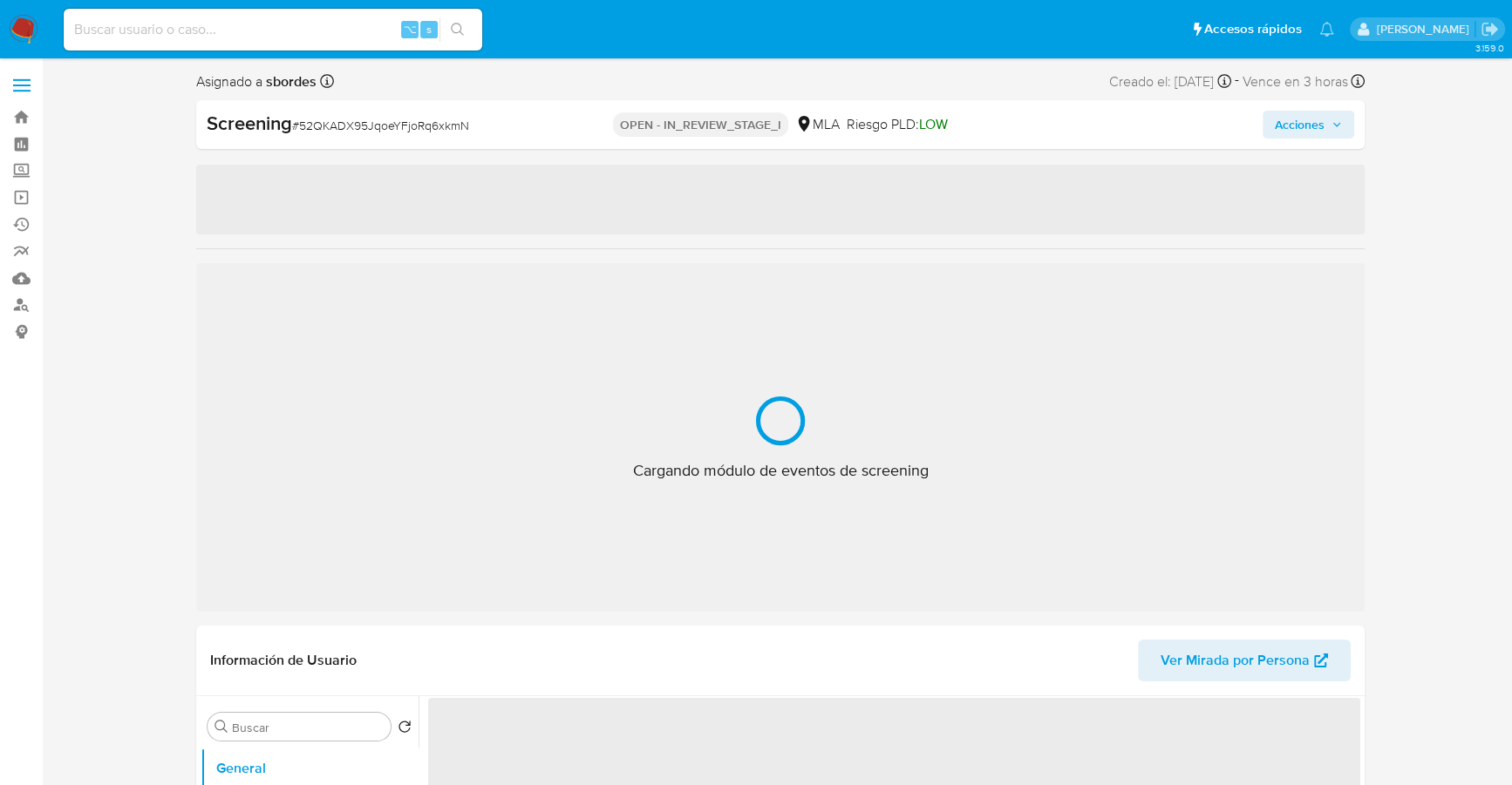
select select "10"
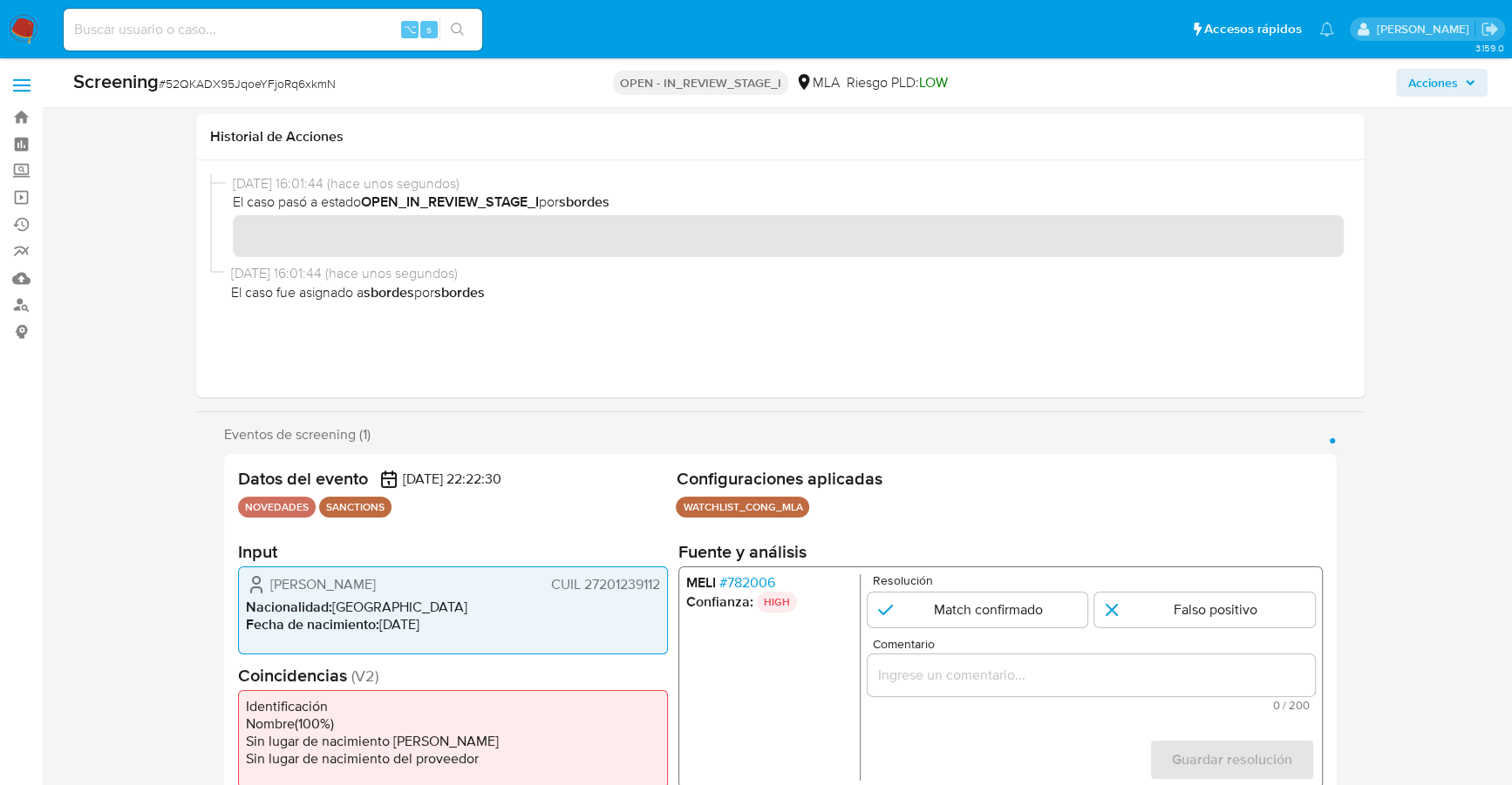
scroll to position [711, 0]
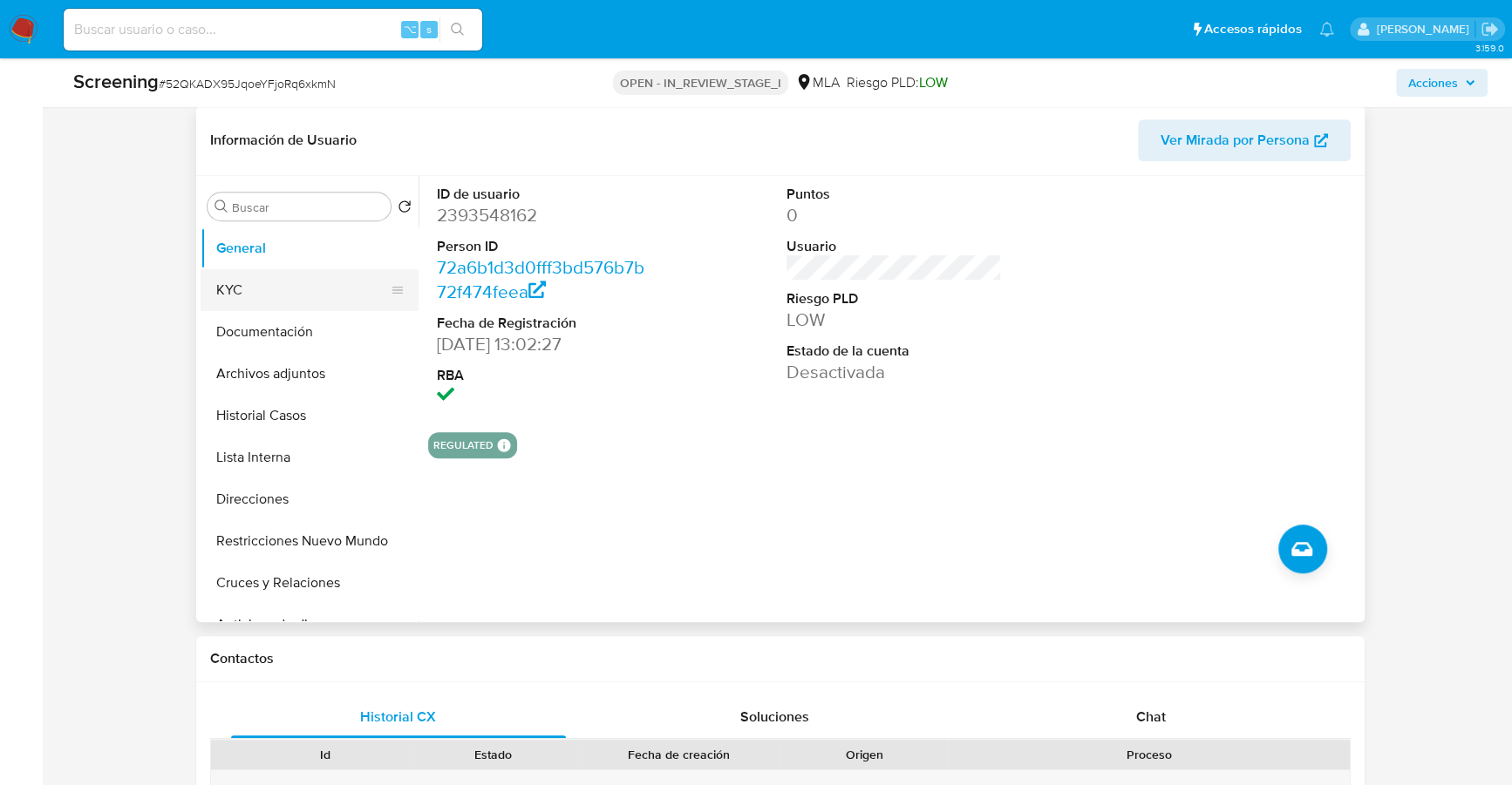
click at [243, 300] on button "KYC" at bounding box center [302, 290] width 204 height 42
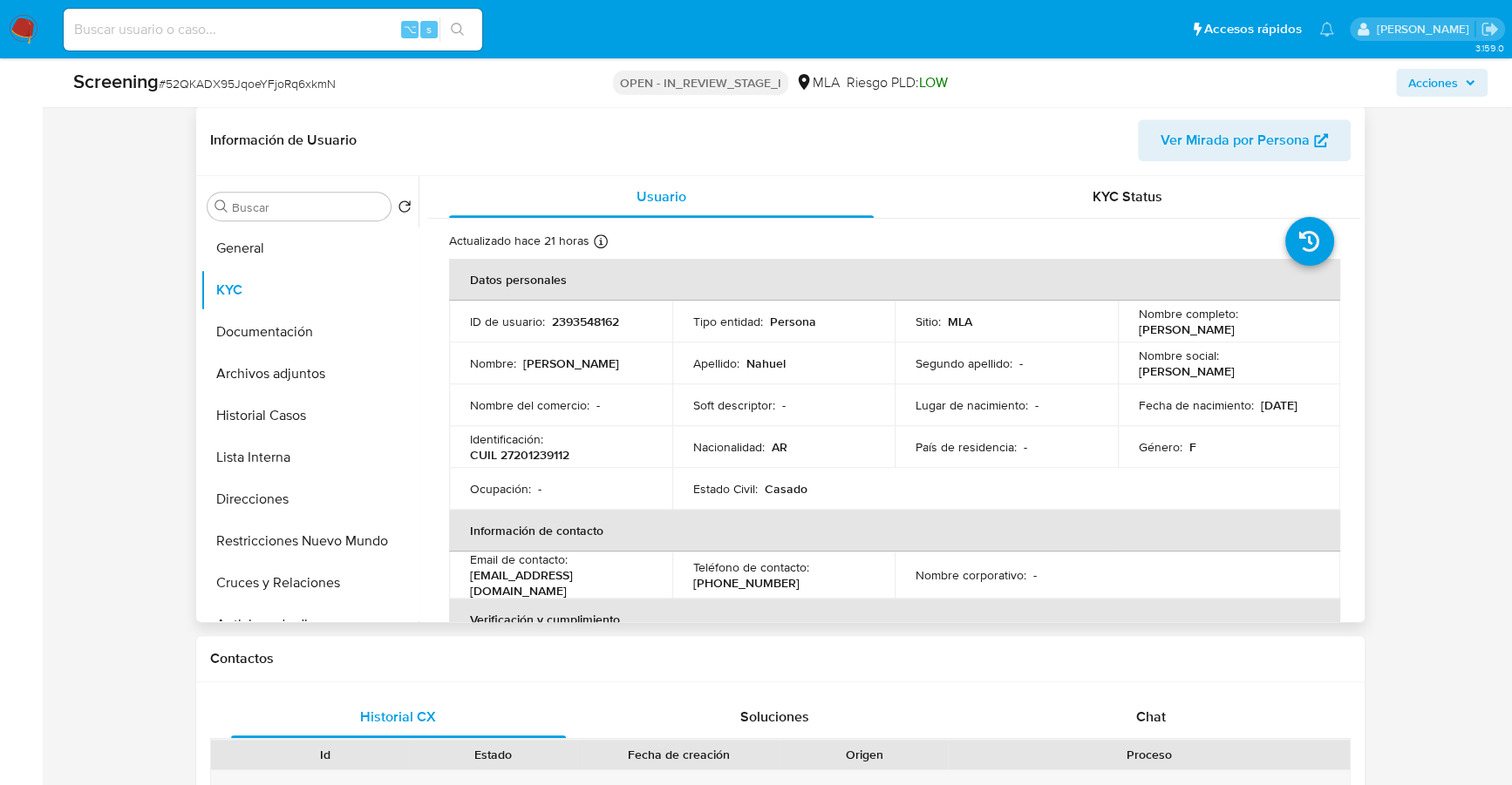
drag, startPoint x: 1133, startPoint y: 330, endPoint x: 1265, endPoint y: 331, distance: 132.0
click at [1265, 331] on div "Nombre completo : Maria Isabel Nahuel" at bounding box center [1229, 321] width 181 height 32
copy p "Maria Isabel Nahuel"
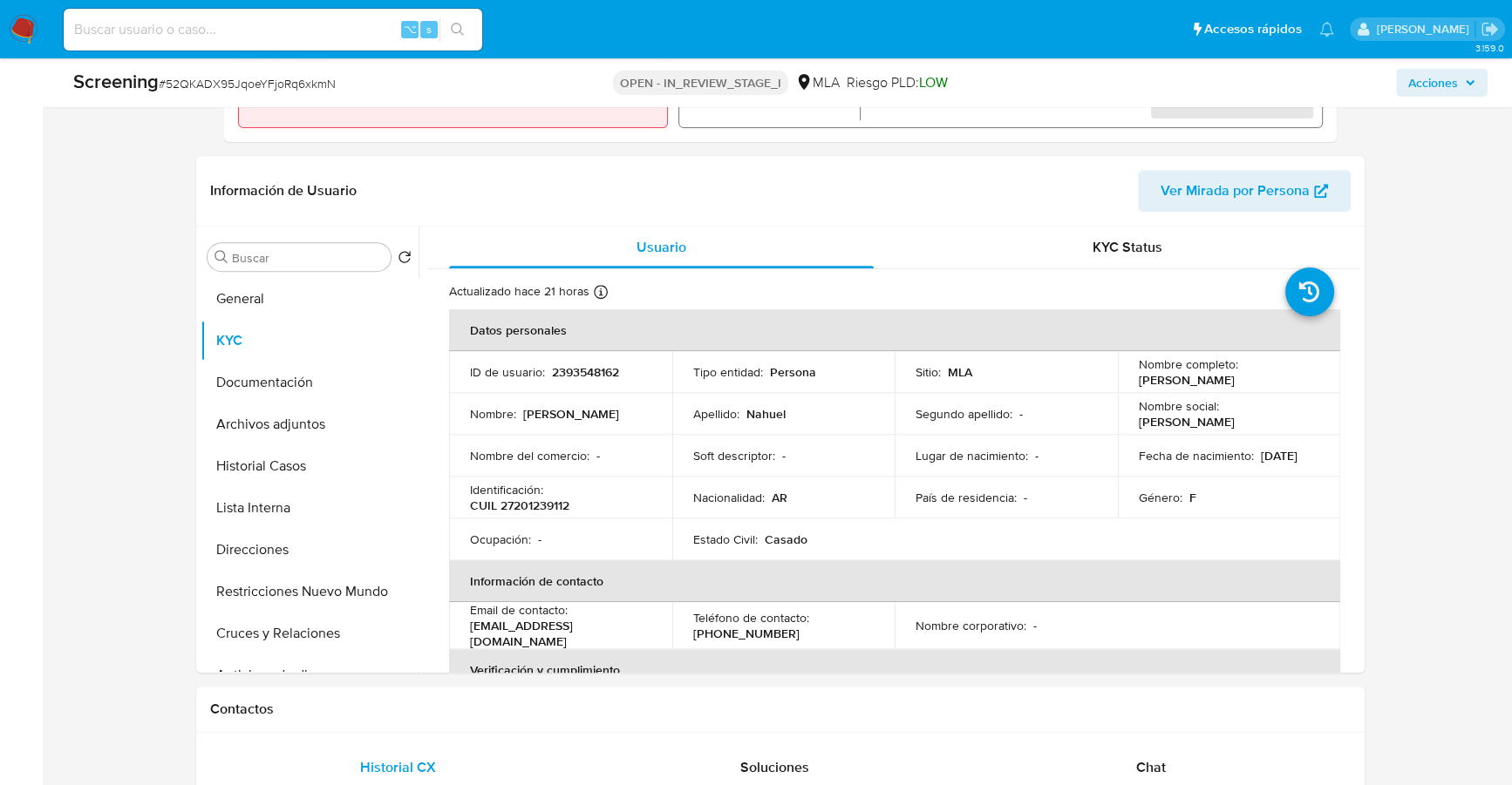
scroll to position [383, 0]
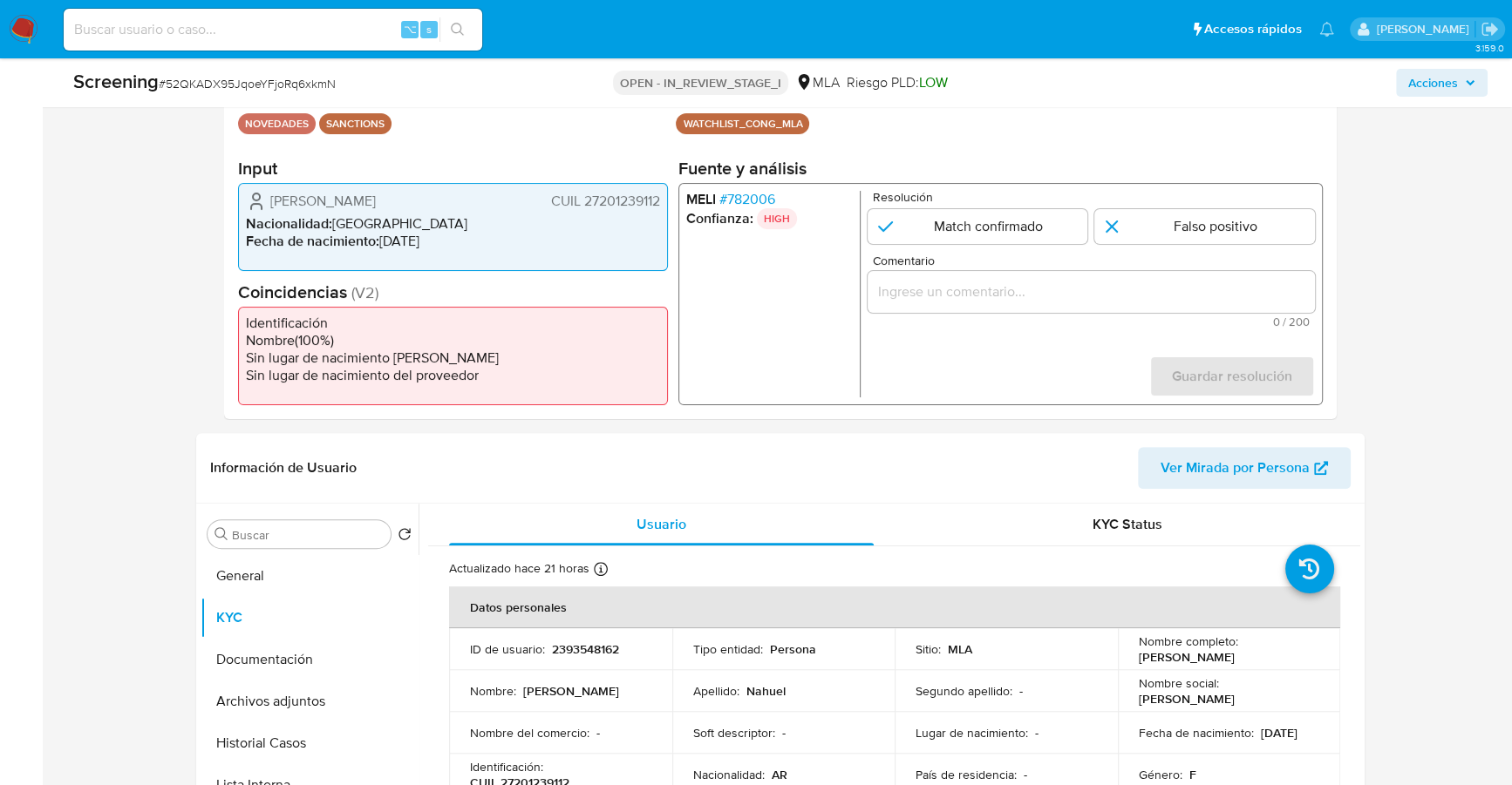
click at [939, 274] on div "1 de 1" at bounding box center [1091, 292] width 448 height 42
click at [950, 284] on input "Comentario" at bounding box center [1091, 292] width 448 height 23
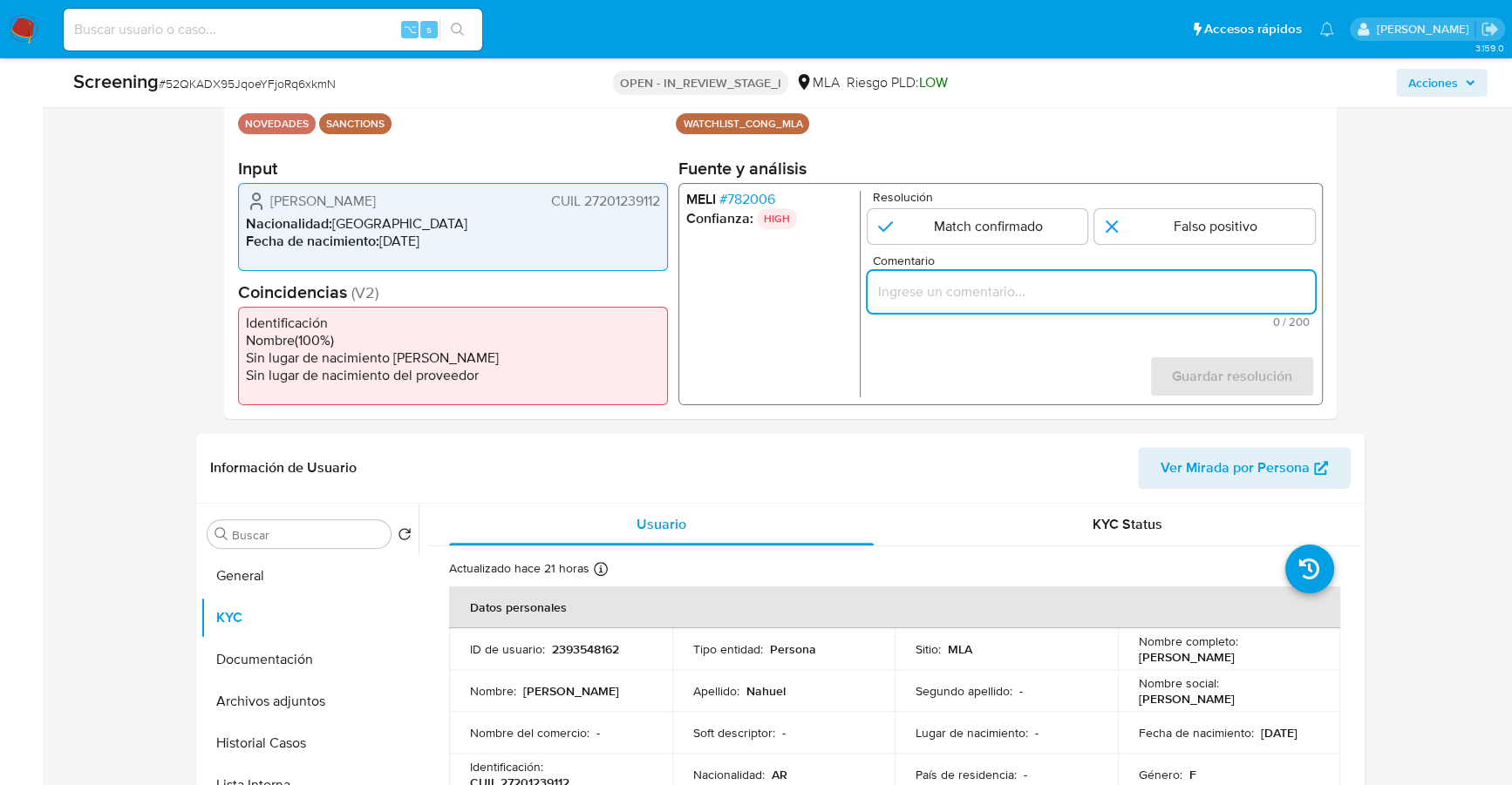
paste input "La Sra. Maria Isabel Nahuel es la persona incluida el día 15/09/2025 dentro del…"
type input "La Sra. Maria Isabel Nahuel es la persona incluida el día 15/09/2025 dentro del…"
click at [1015, 222] on input "1 de 1" at bounding box center [977, 226] width 220 height 34
radio input "true"
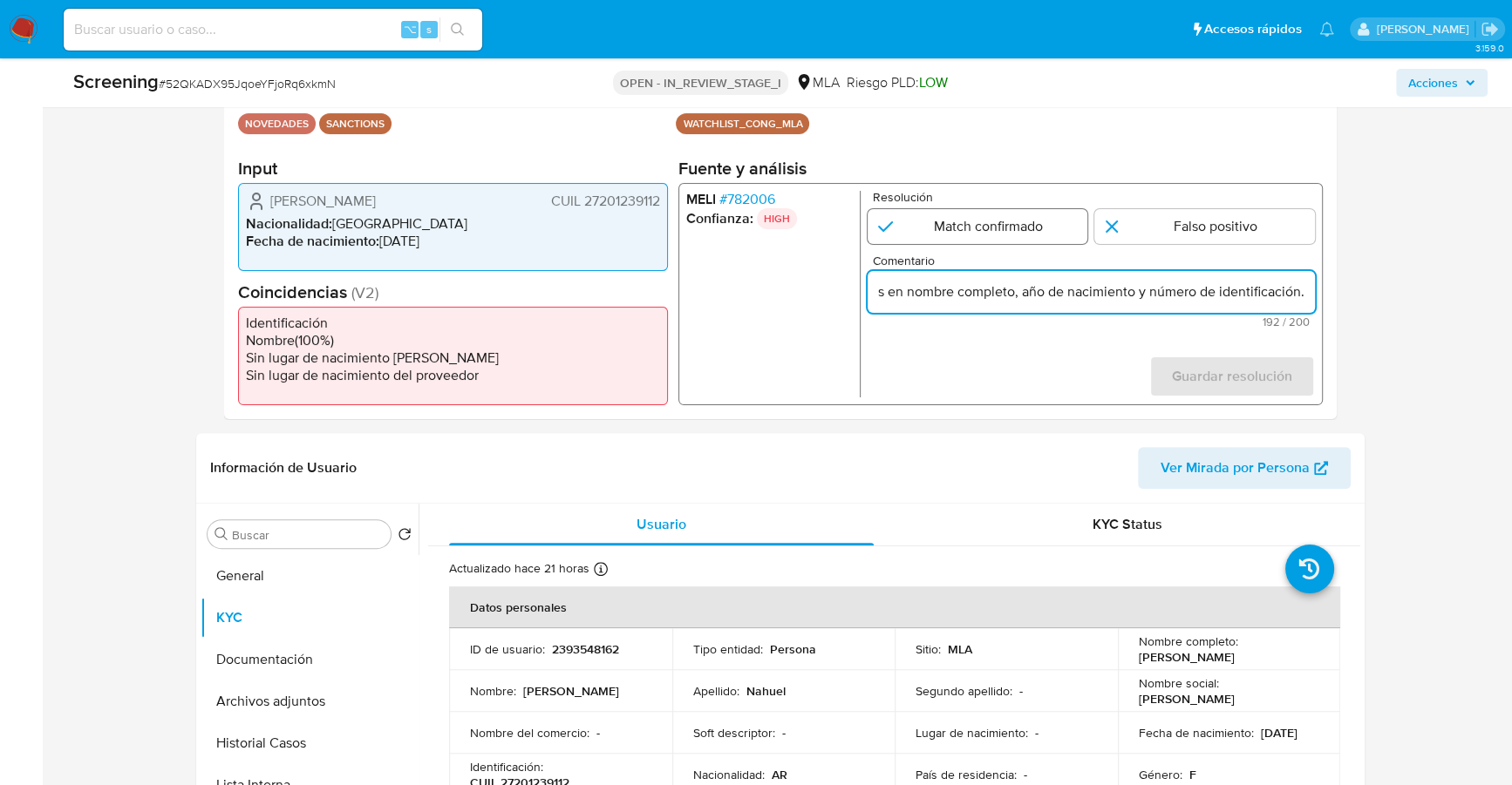
scroll to position [0, 0]
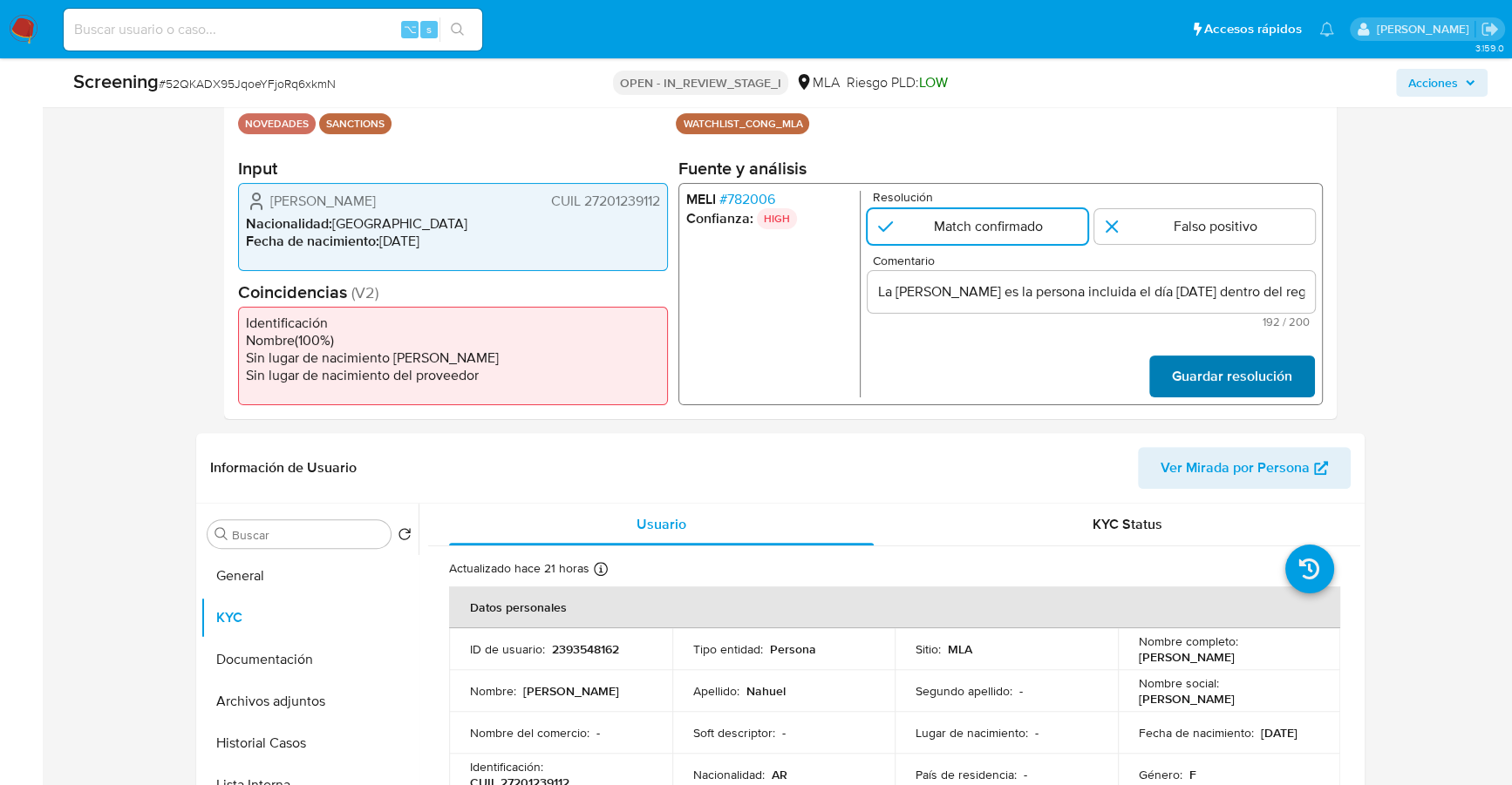
click at [1207, 372] on span "Guardar resolución" at bounding box center [1231, 377] width 120 height 38
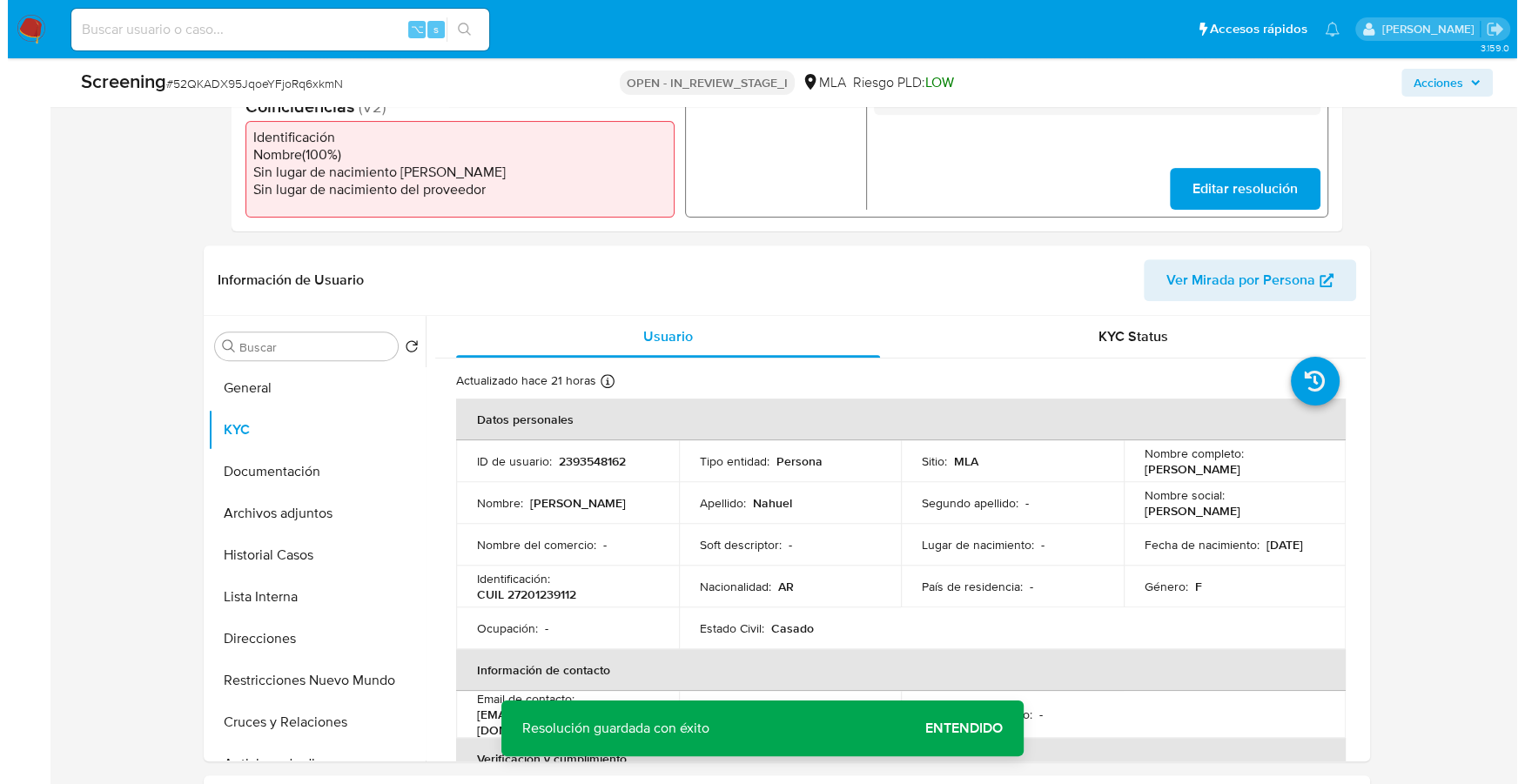
scroll to position [652, 0]
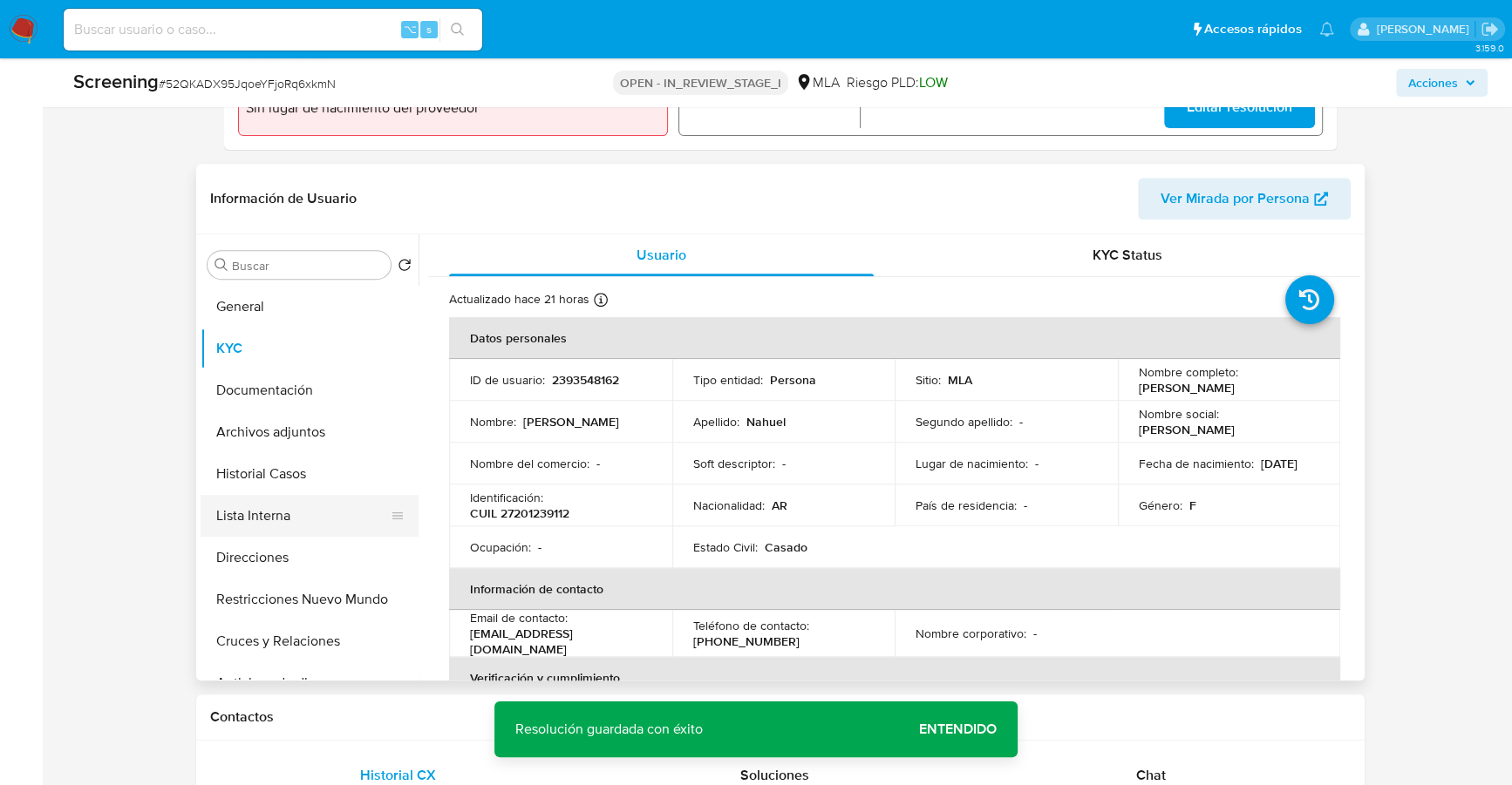
click at [274, 503] on button "Lista Interna" at bounding box center [302, 516] width 204 height 42
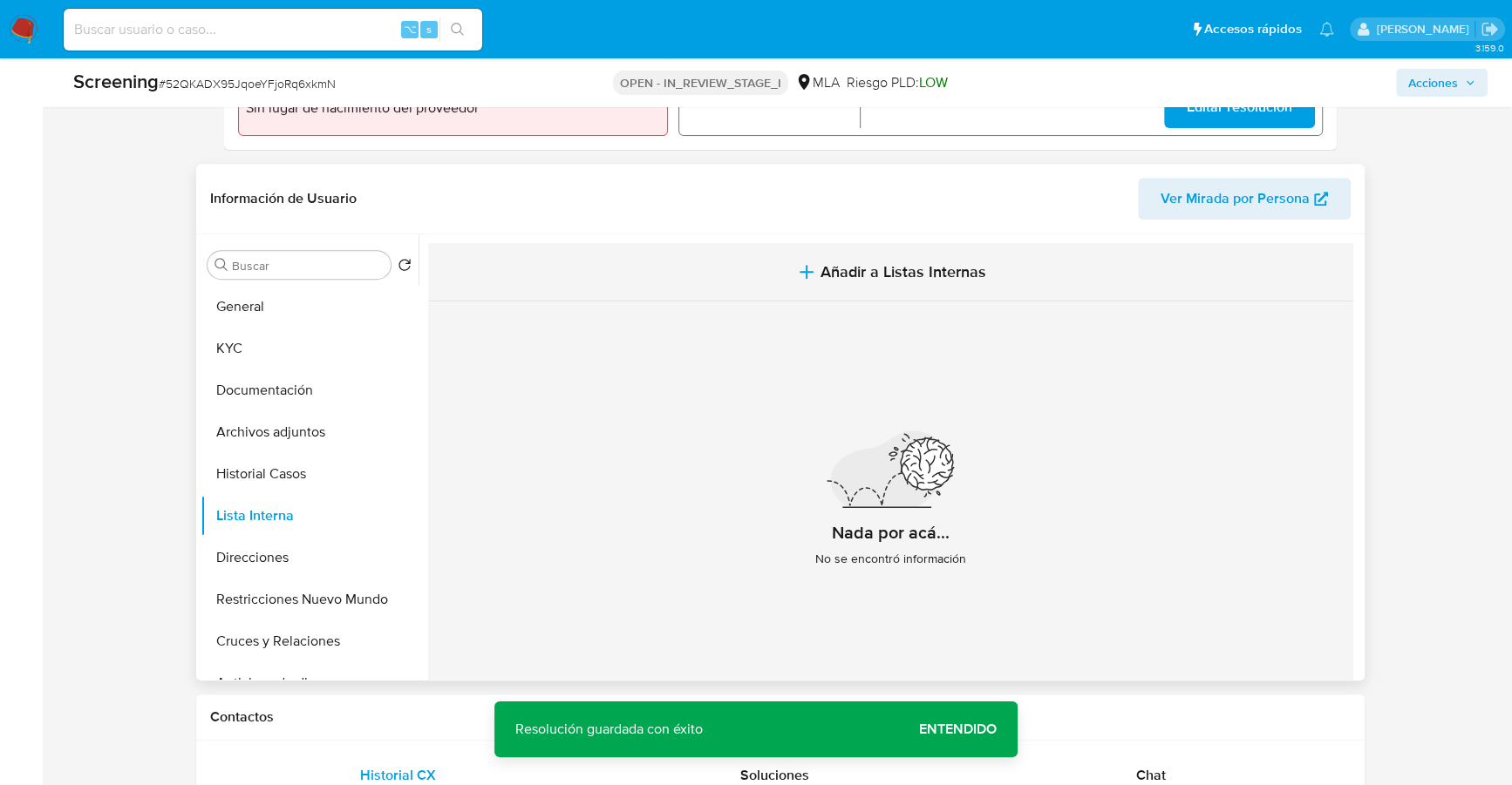
click at [854, 283] on button "Añadir a Listas Internas" at bounding box center [890, 272] width 925 height 58
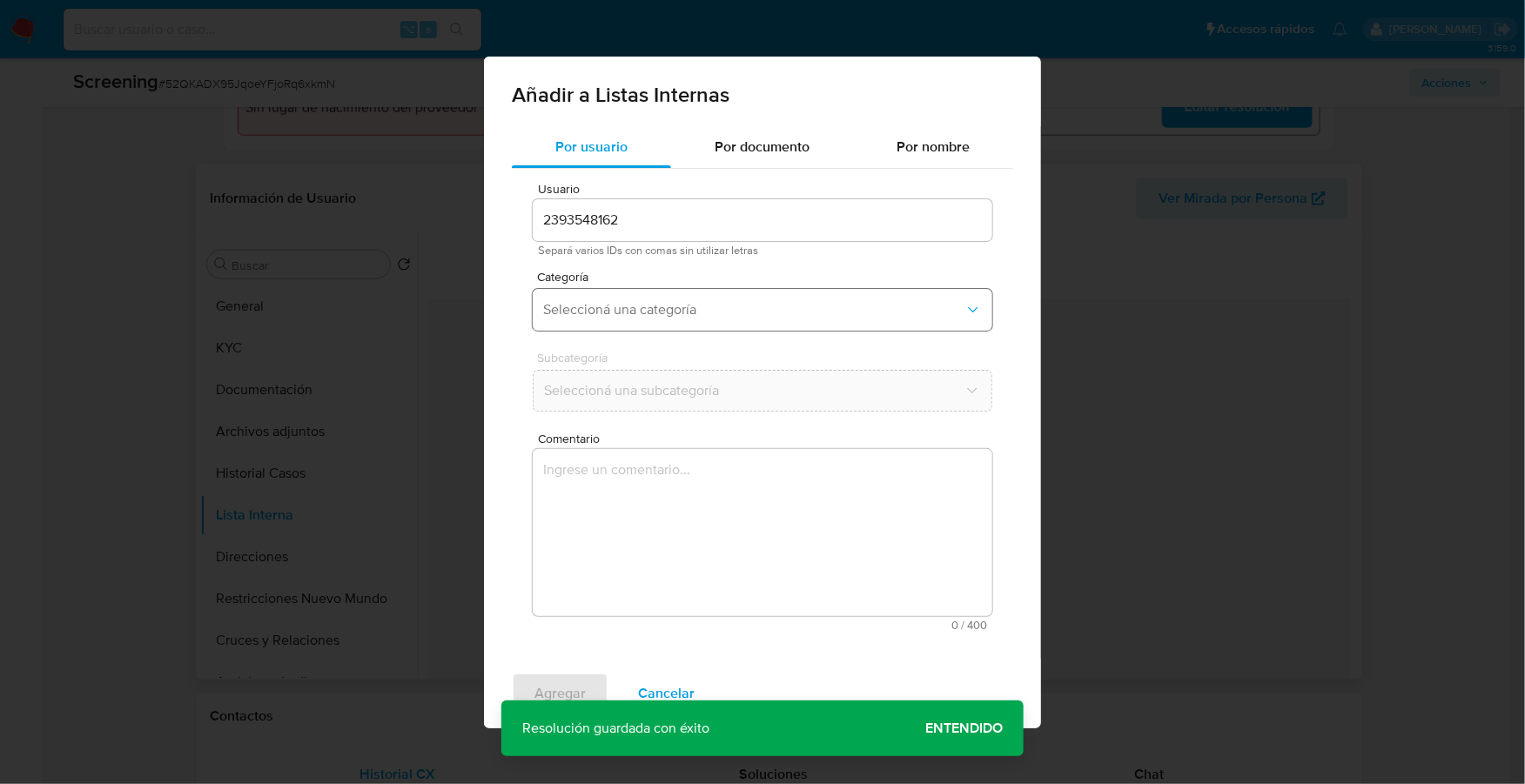
click at [611, 316] on span "Seleccioná una categoría" at bounding box center [753, 309] width 422 height 17
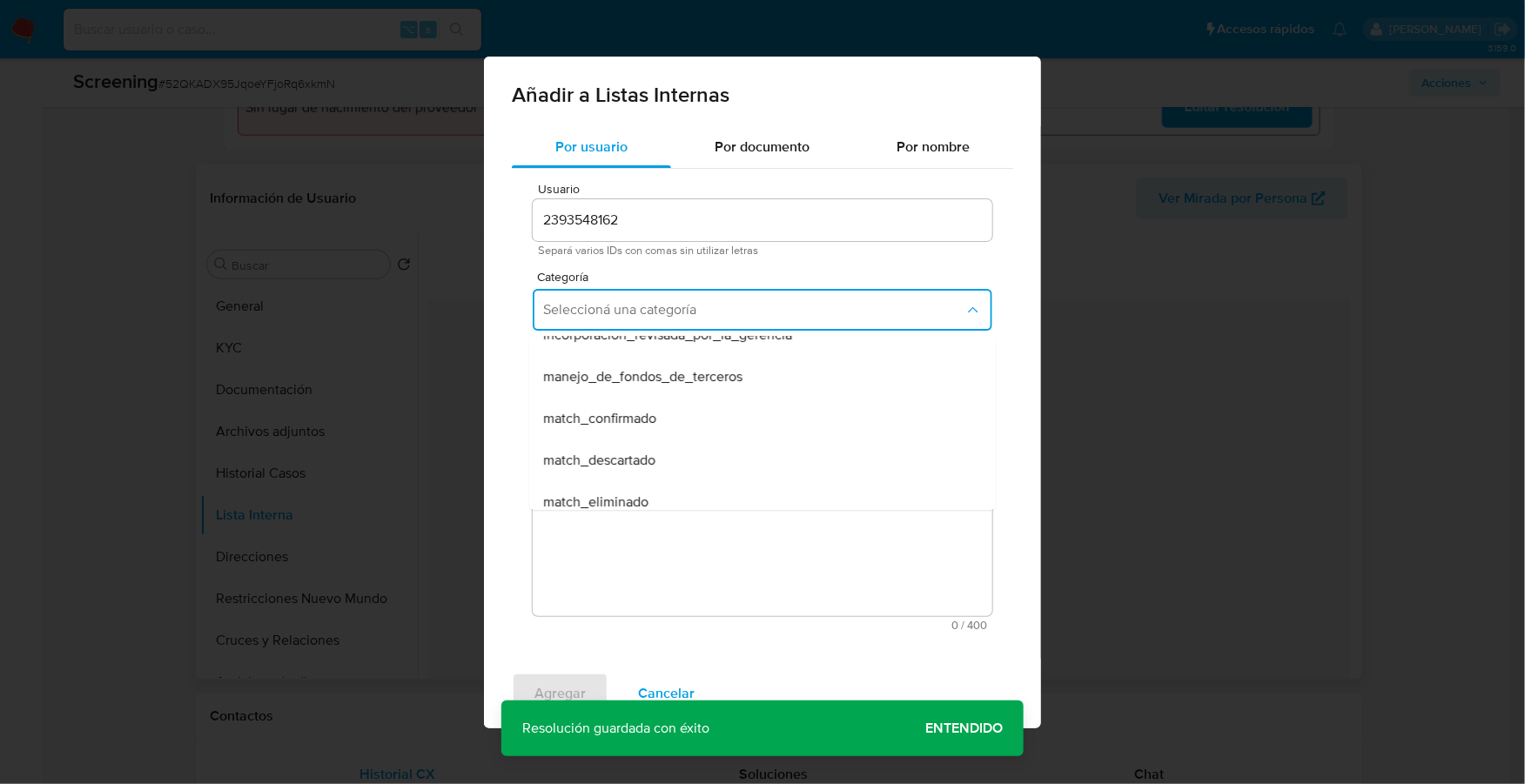
scroll to position [0, 0]
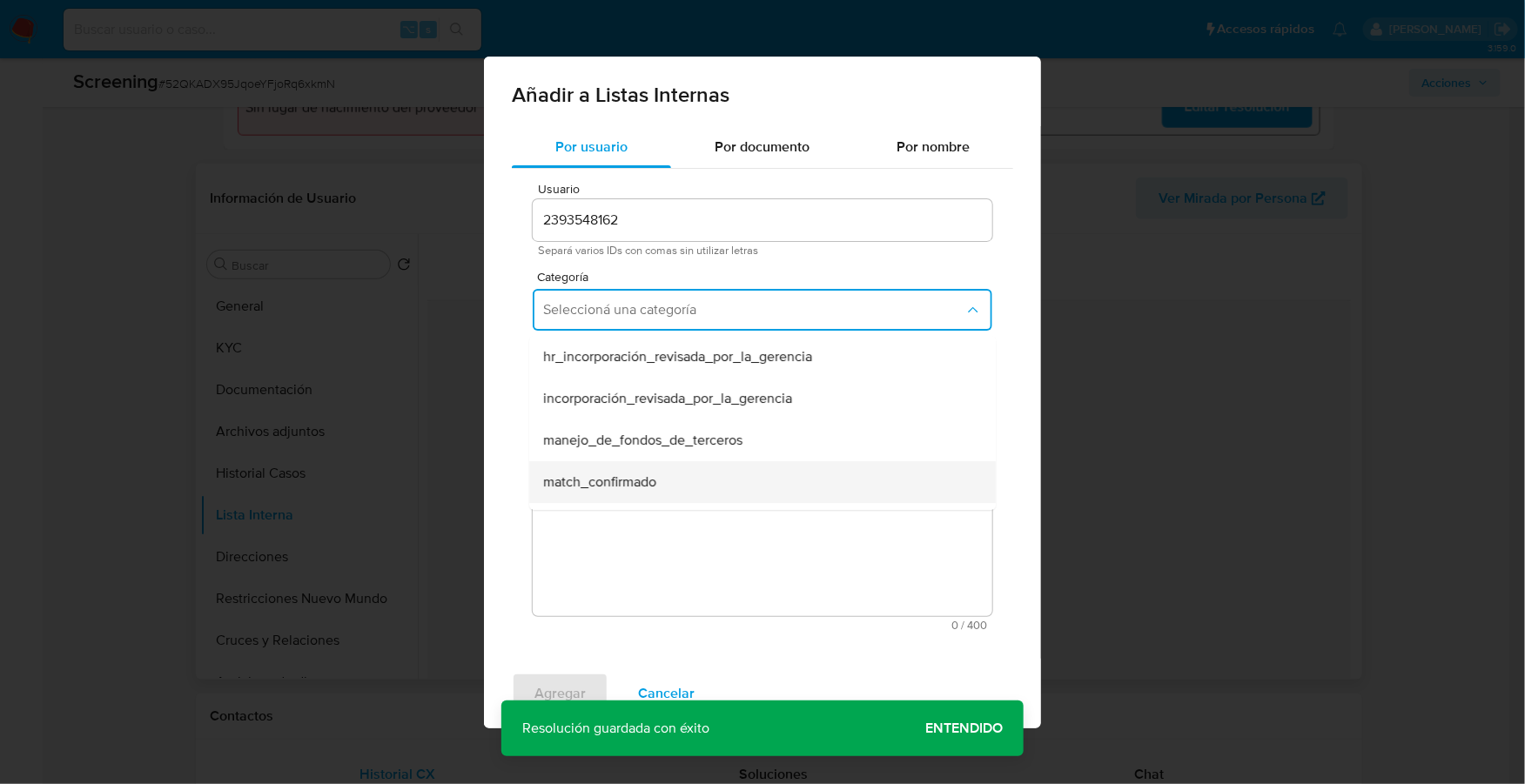
click at [643, 481] on span "match_confirmado" at bounding box center [599, 481] width 113 height 17
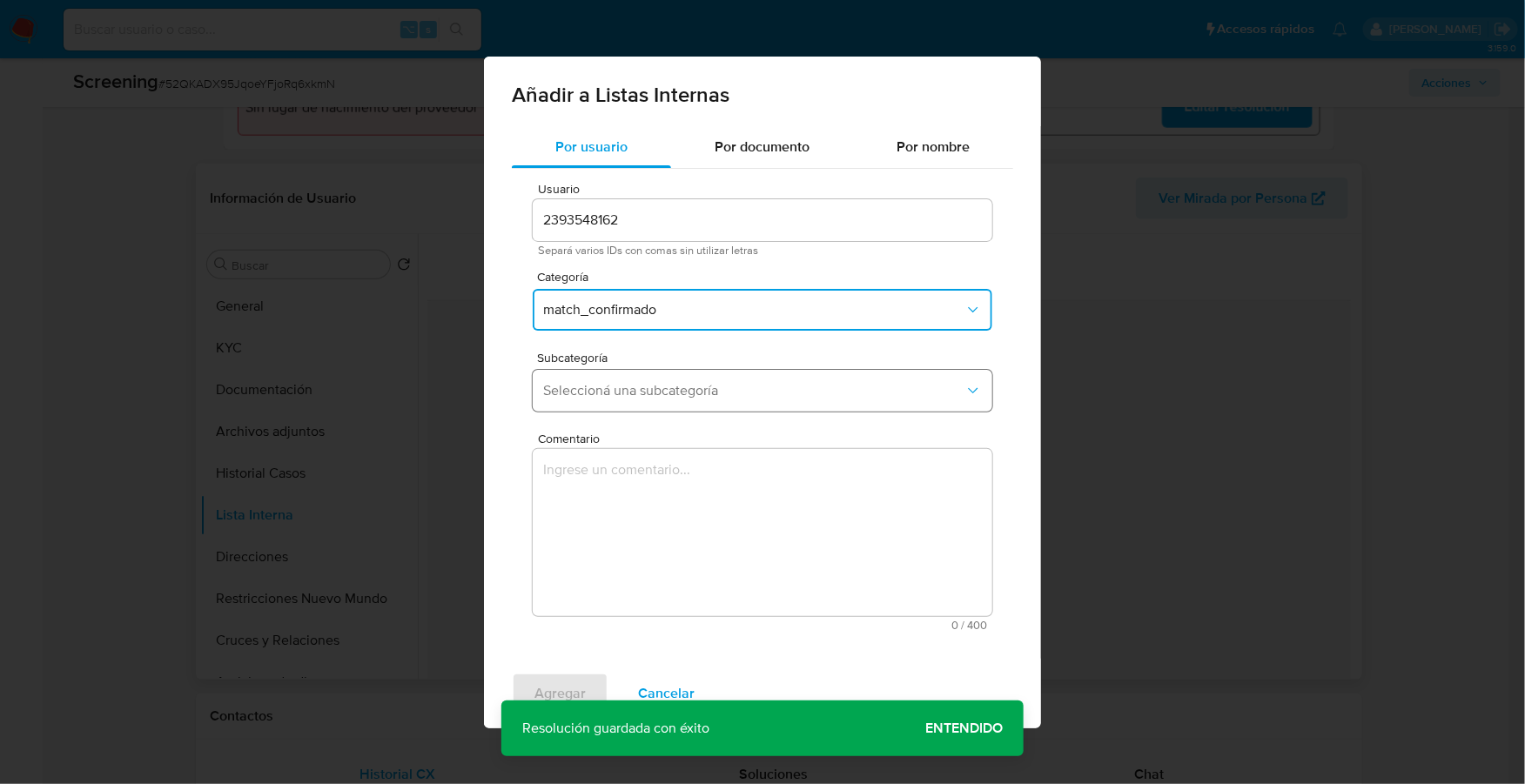
click at [654, 401] on button "Seleccioná una subcategoría" at bounding box center [762, 391] width 459 height 42
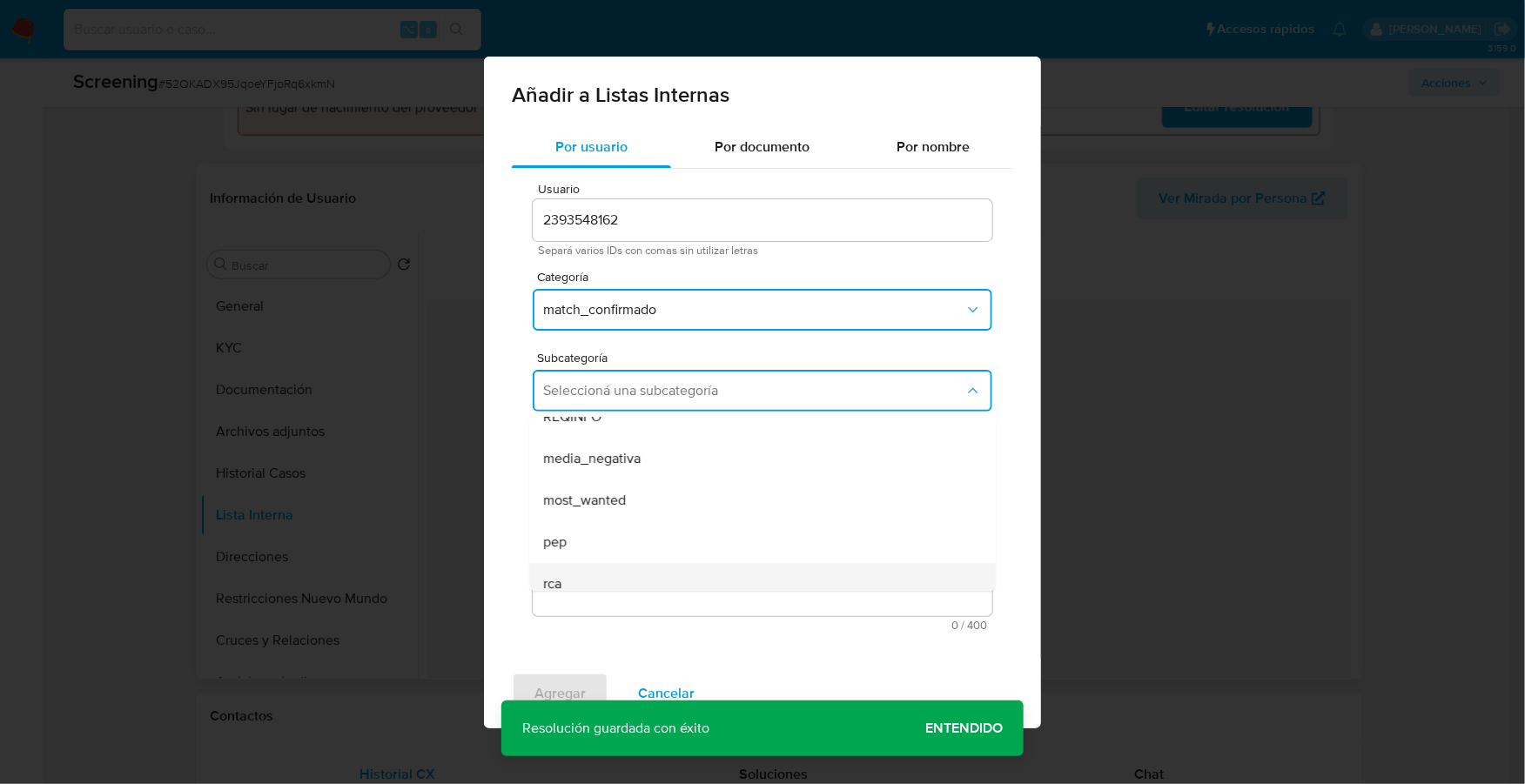
scroll to position [118, 0]
click at [610, 562] on span "sanctions_list" at bounding box center [583, 571] width 82 height 17
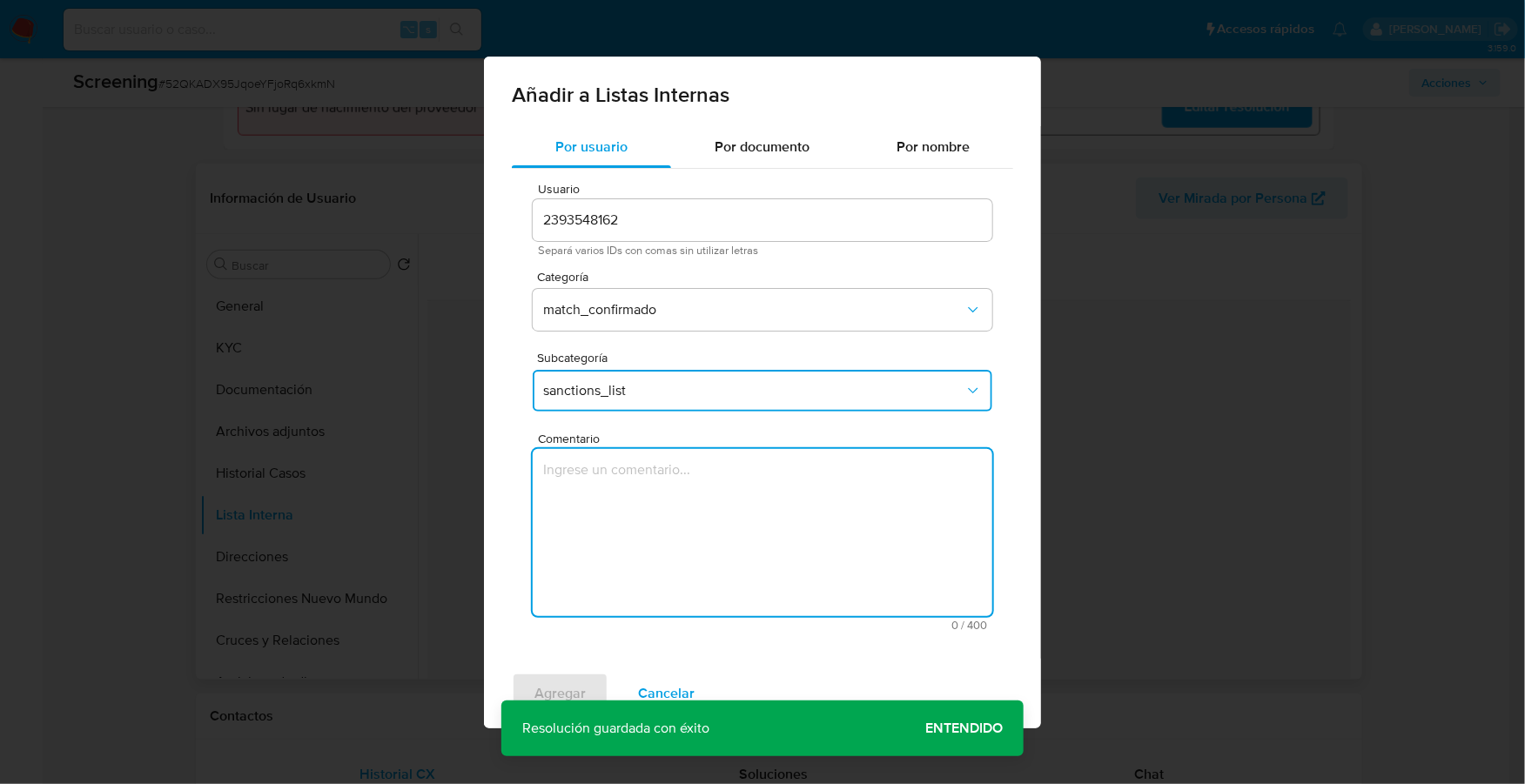
click at [633, 513] on textarea "Comentario" at bounding box center [762, 533] width 459 height 167
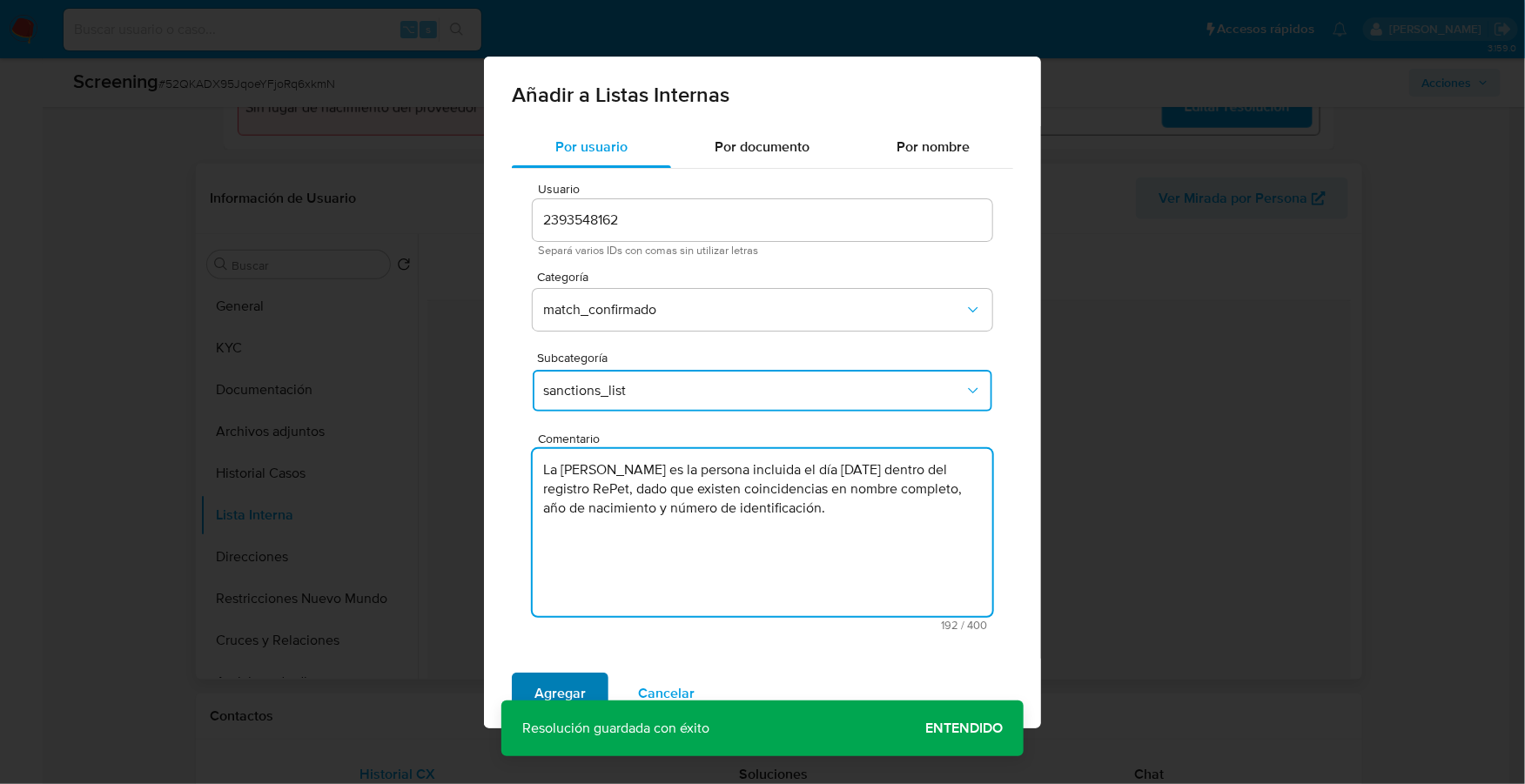
type textarea "La Sra. Maria Isabel Nahuel es la persona incluida el día 15/09/2025 dentro del…"
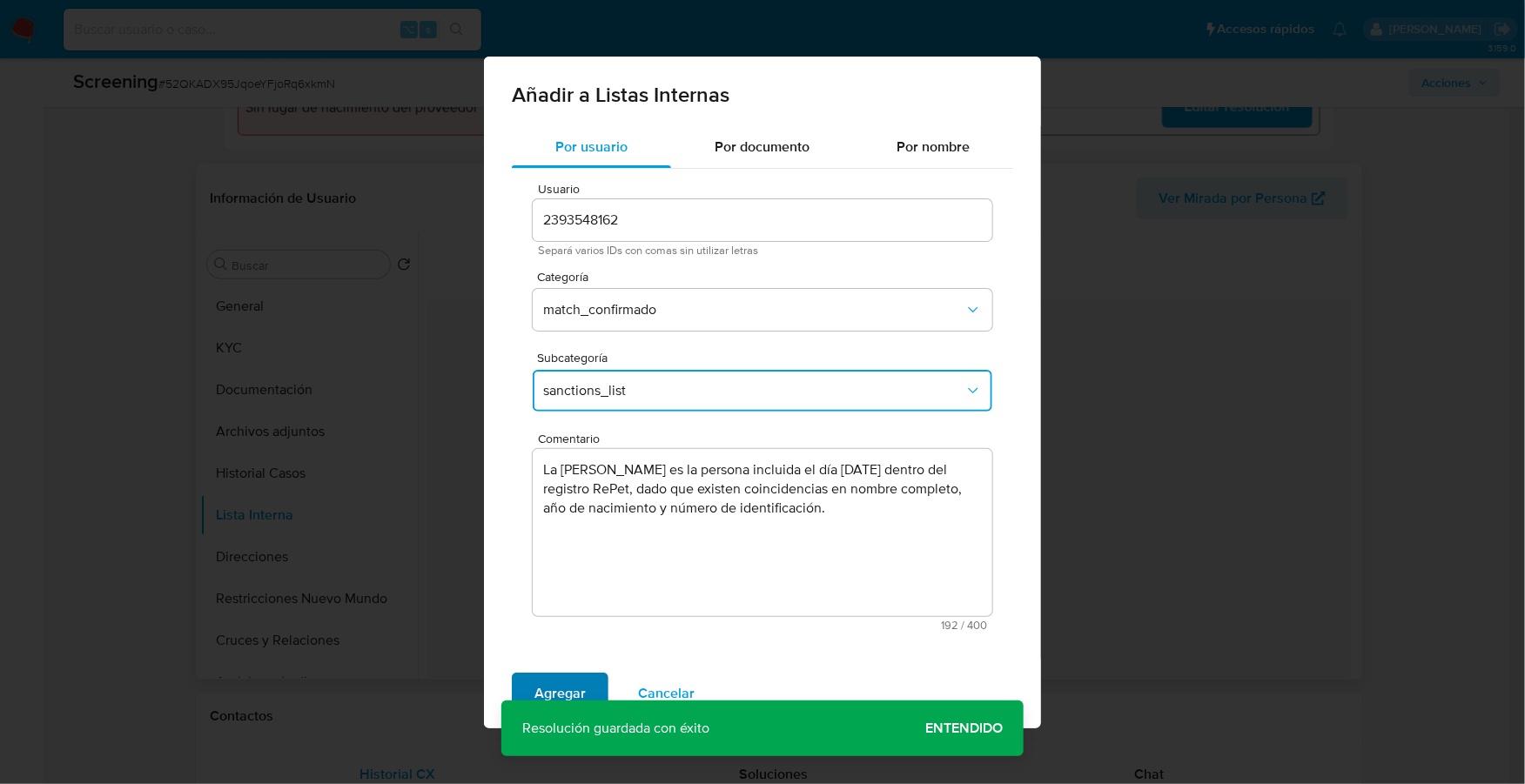
click at [555, 680] on span "Agregar" at bounding box center [560, 694] width 52 height 38
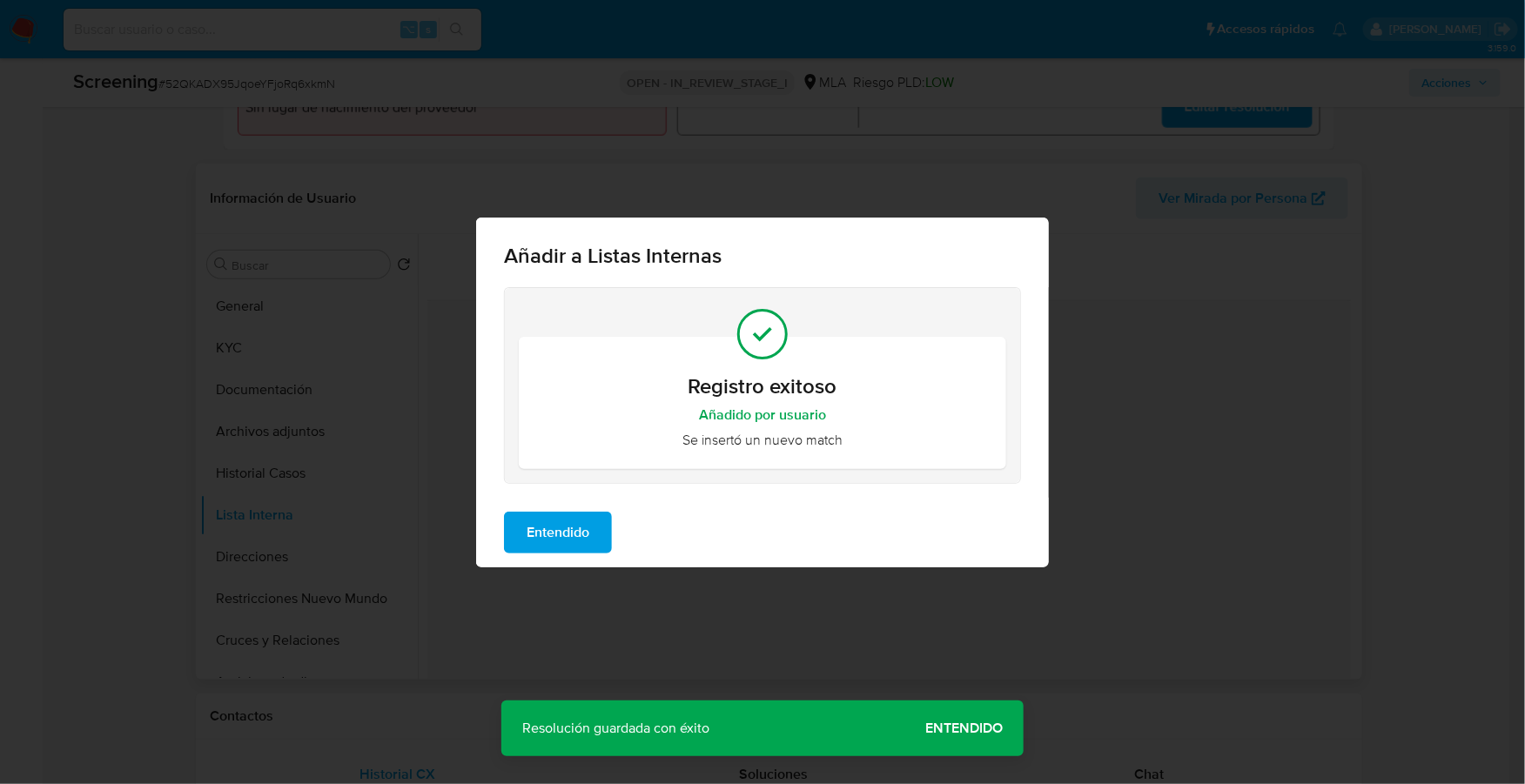
click at [570, 526] on span "Entendido" at bounding box center [557, 533] width 62 height 38
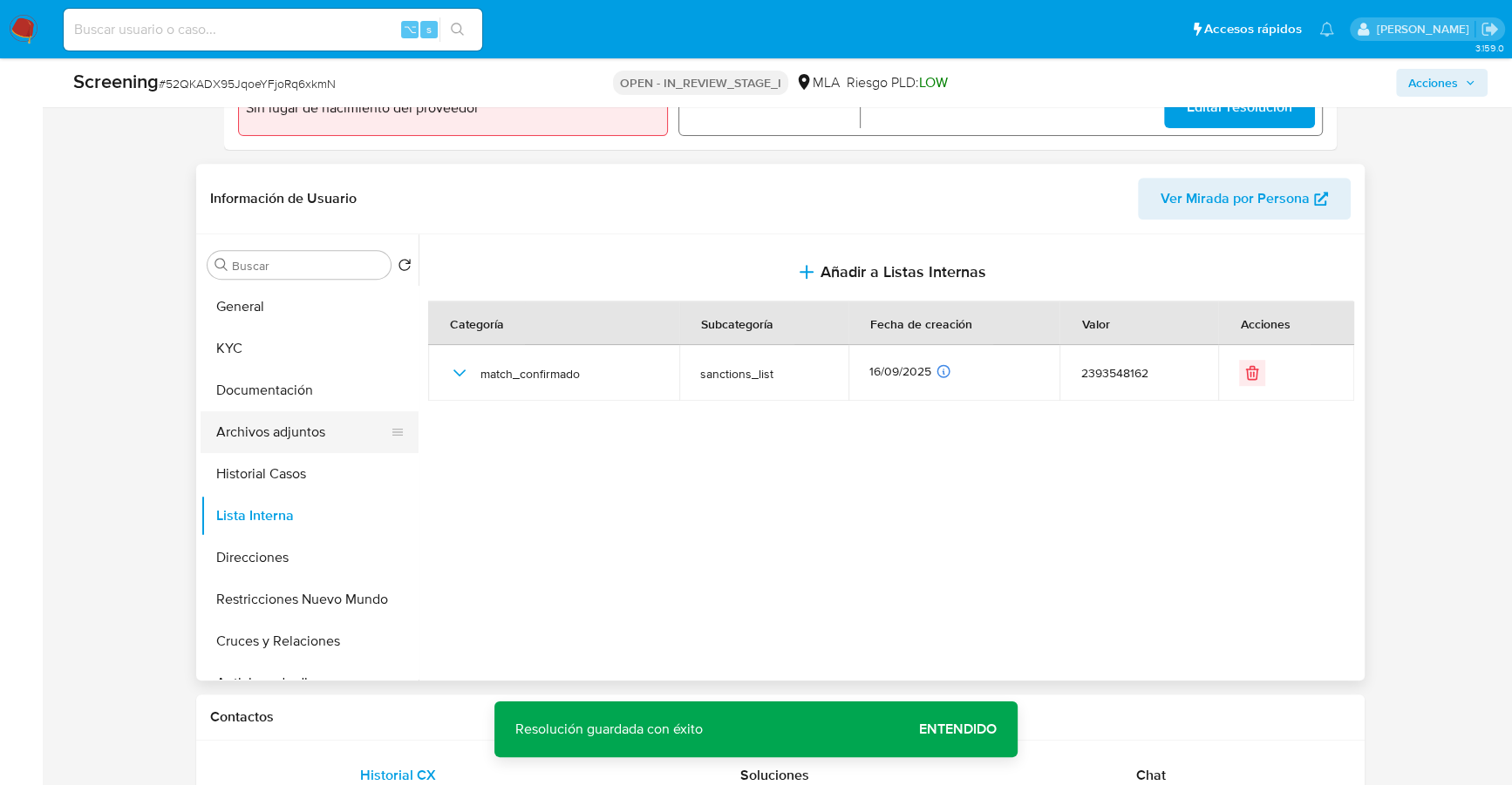
click at [281, 434] on button "Archivos adjuntos" at bounding box center [302, 432] width 204 height 42
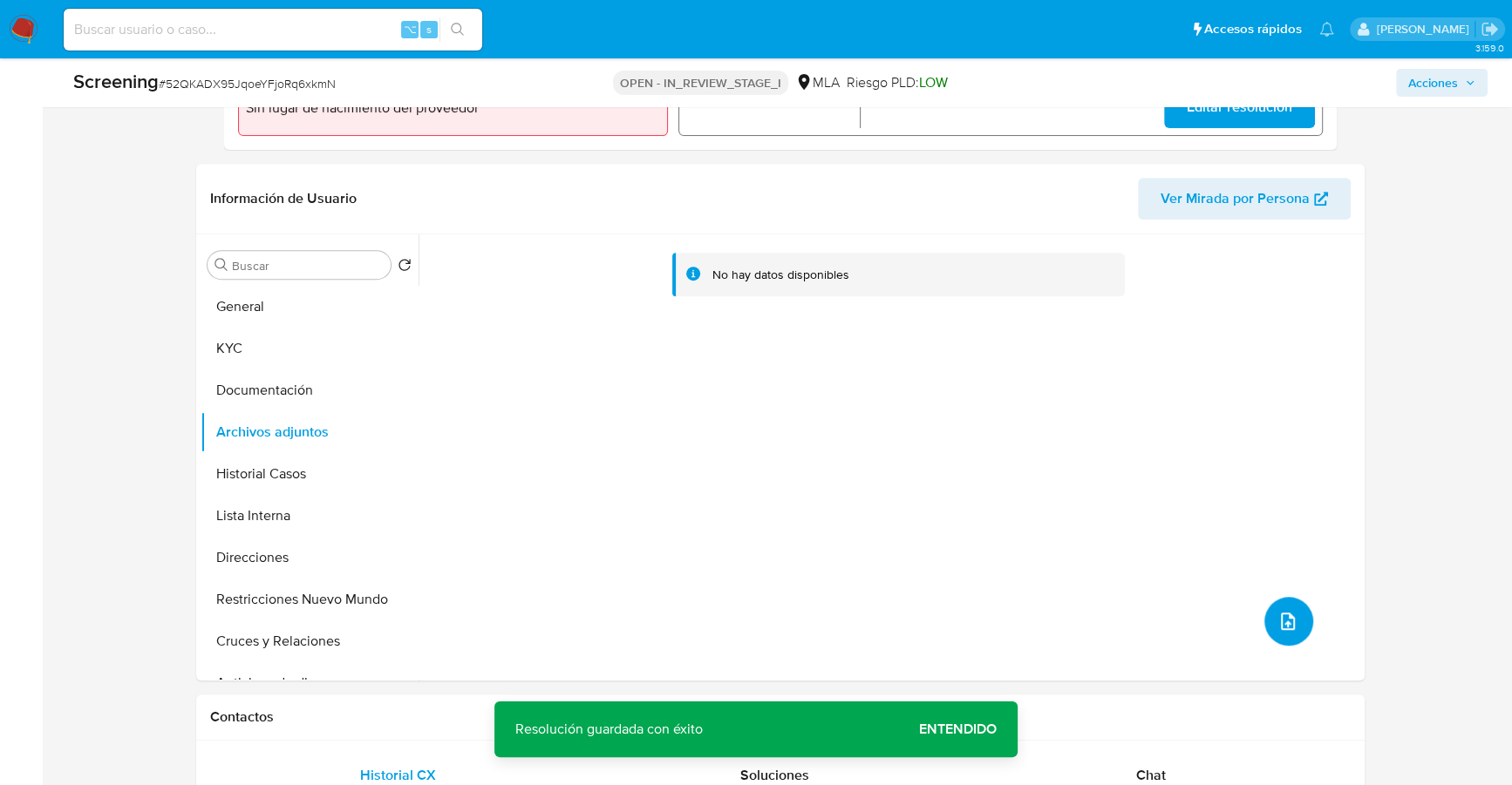
click at [1264, 625] on button "upload-file" at bounding box center [1288, 621] width 49 height 49
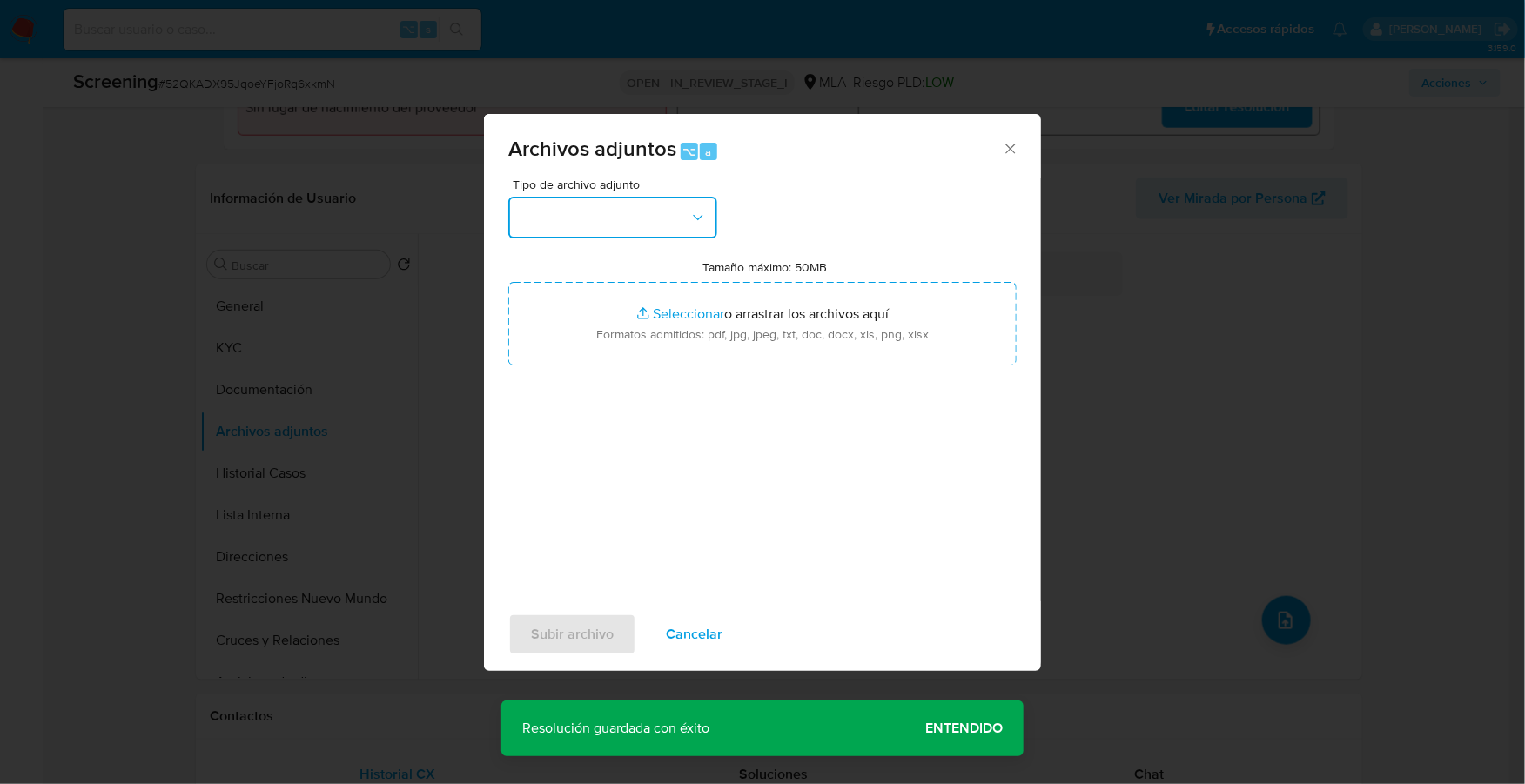
click at [564, 234] on button "button" at bounding box center [612, 217] width 209 height 42
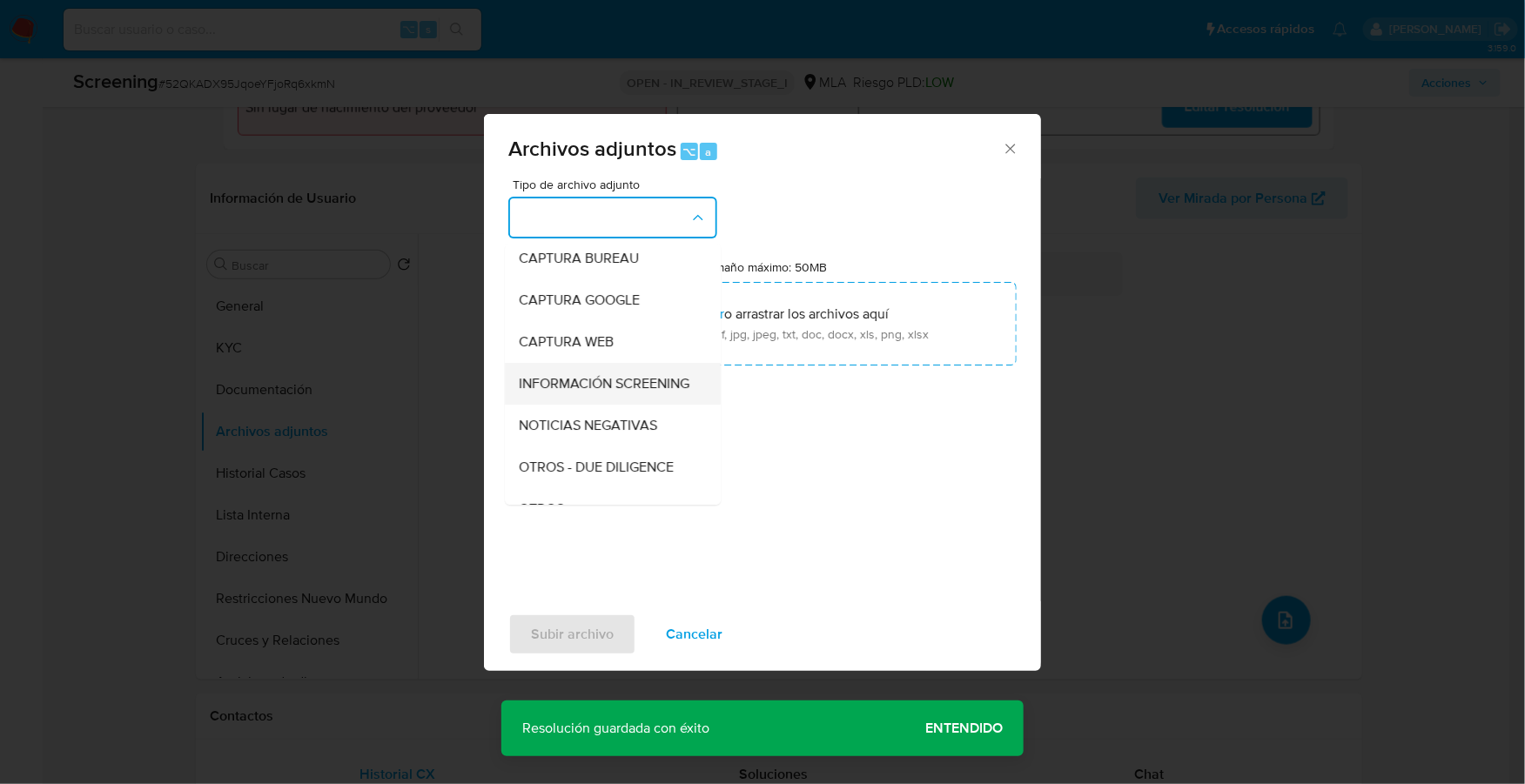
scroll to position [269, 0]
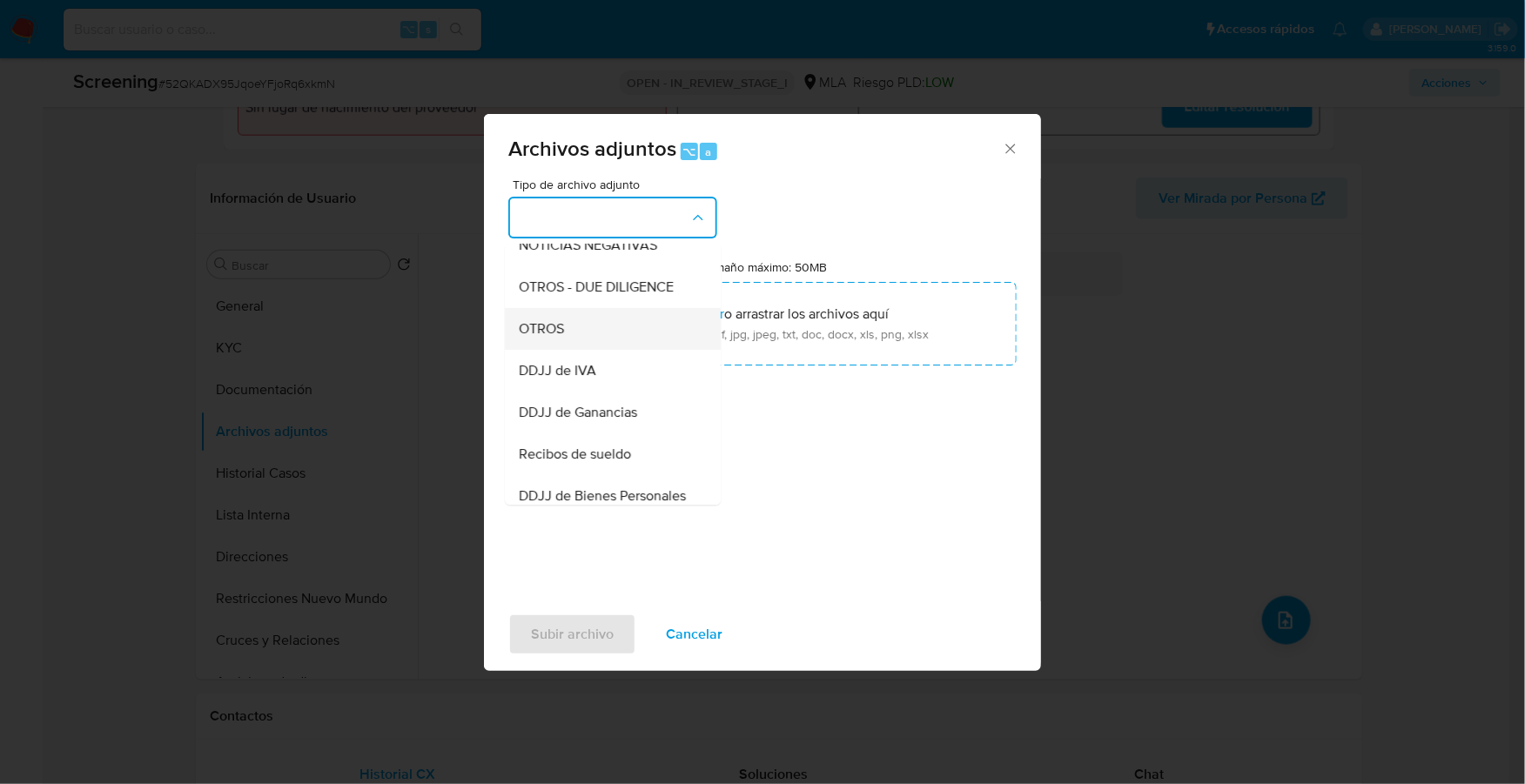
click at [567, 350] on div "OTROS" at bounding box center [608, 329] width 177 height 42
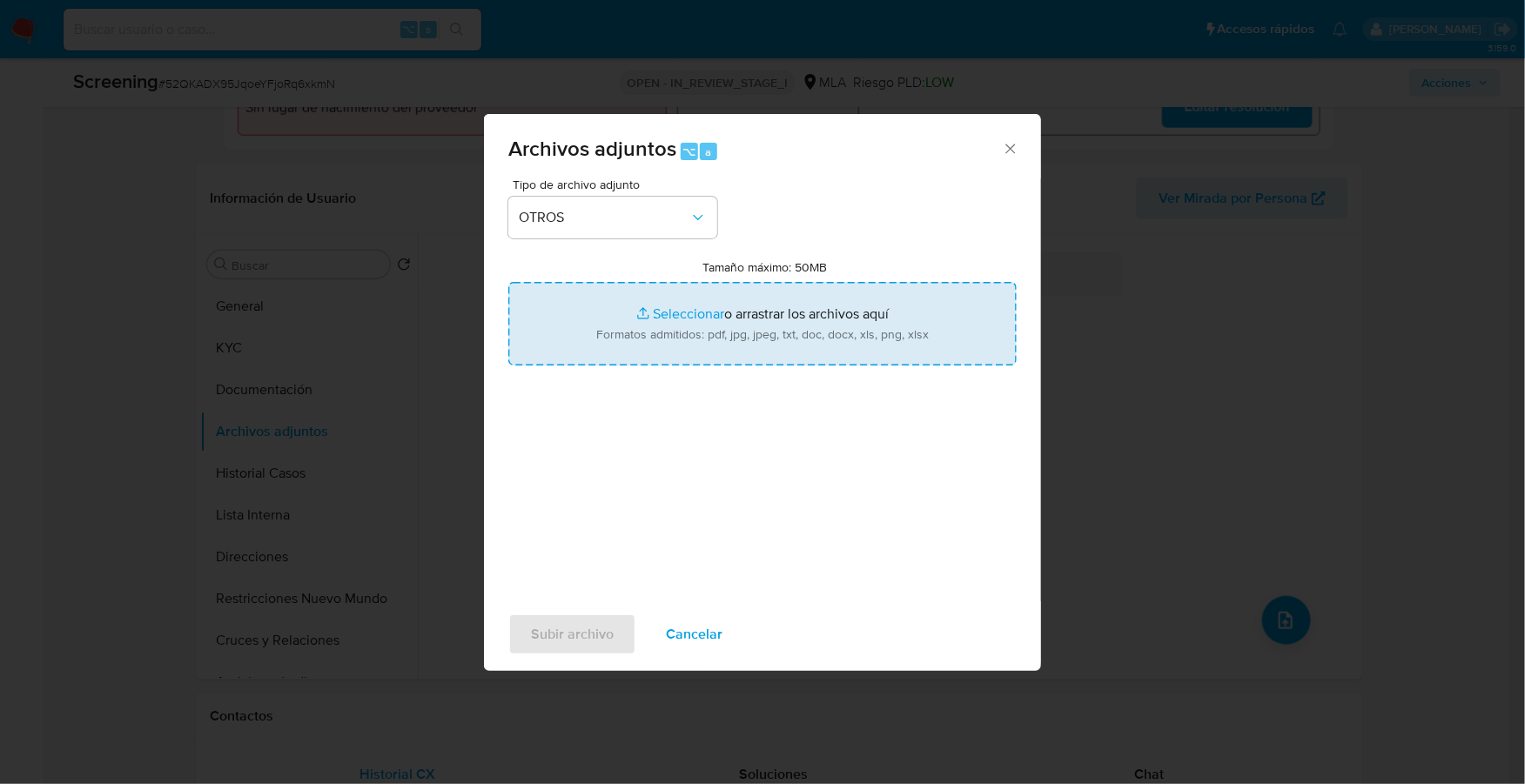
click at [694, 316] on input "Tamaño máximo: 50MB Seleccionar archivos" at bounding box center [762, 324] width 508 height 83
type input "C:\fakepath\ARCA - Maria Isabel Nahuel.pdf"
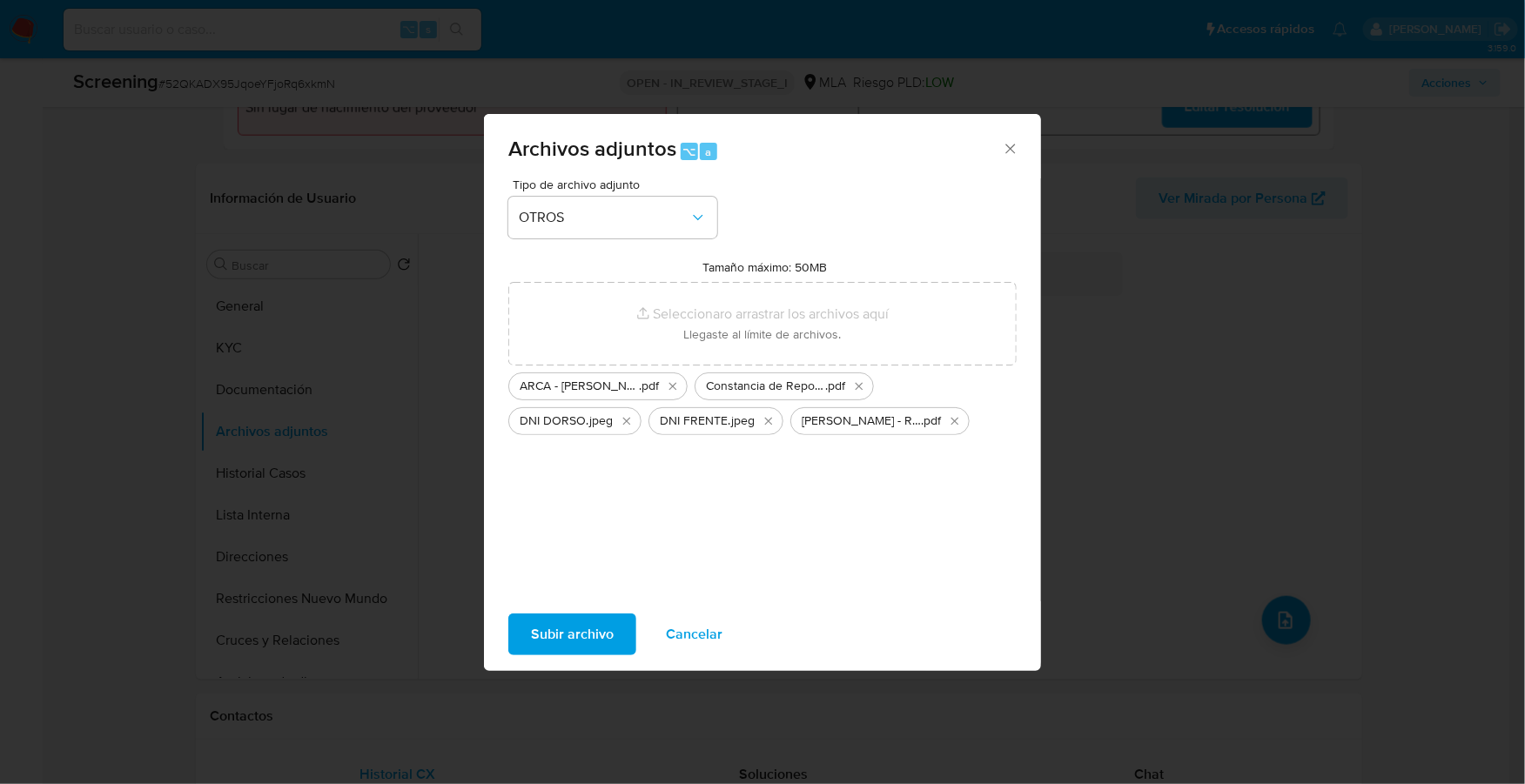
click at [586, 638] on span "Subir archivo" at bounding box center [572, 634] width 82 height 38
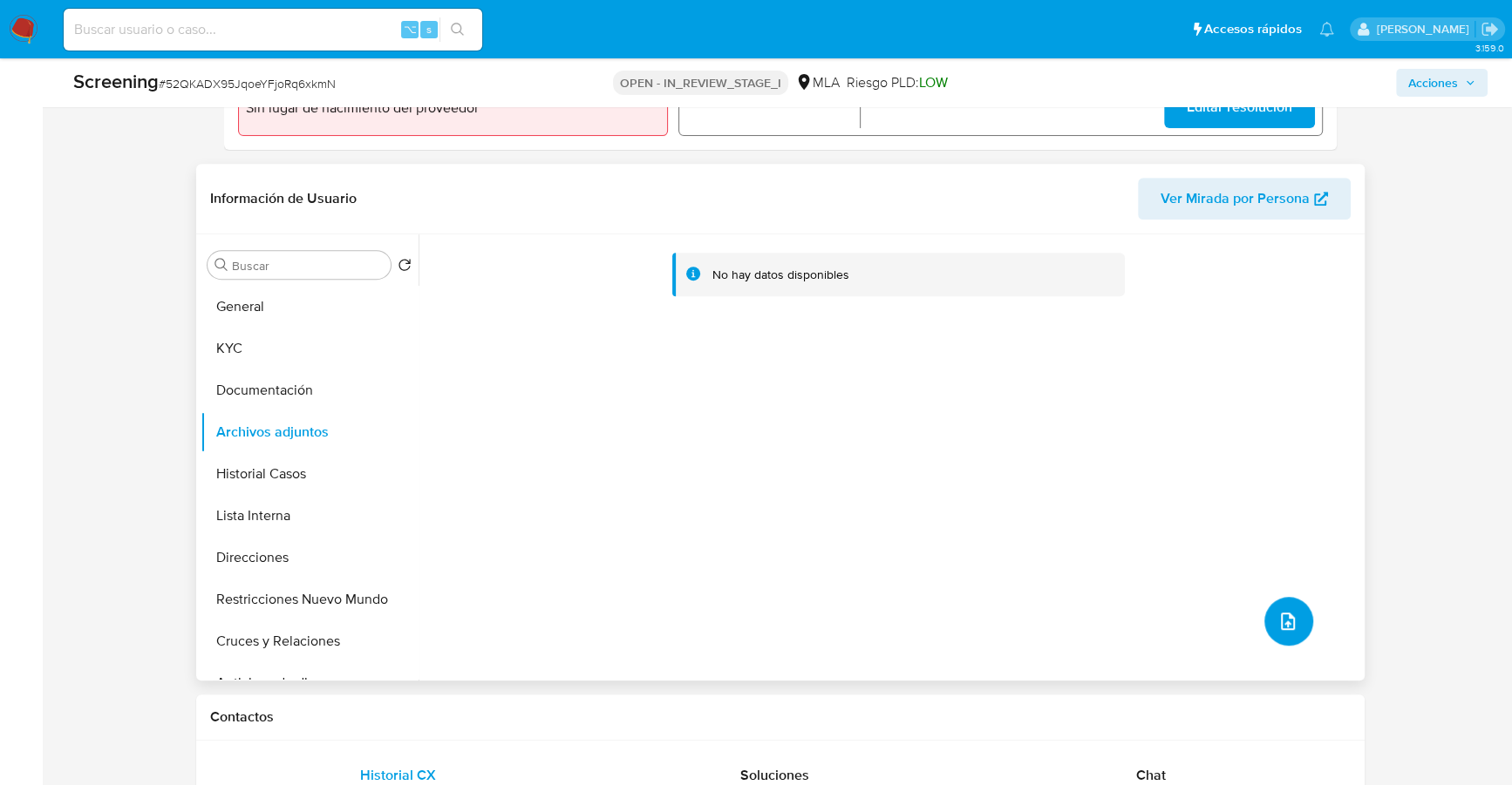
click at [1295, 611] on button "upload-file" at bounding box center [1288, 621] width 49 height 49
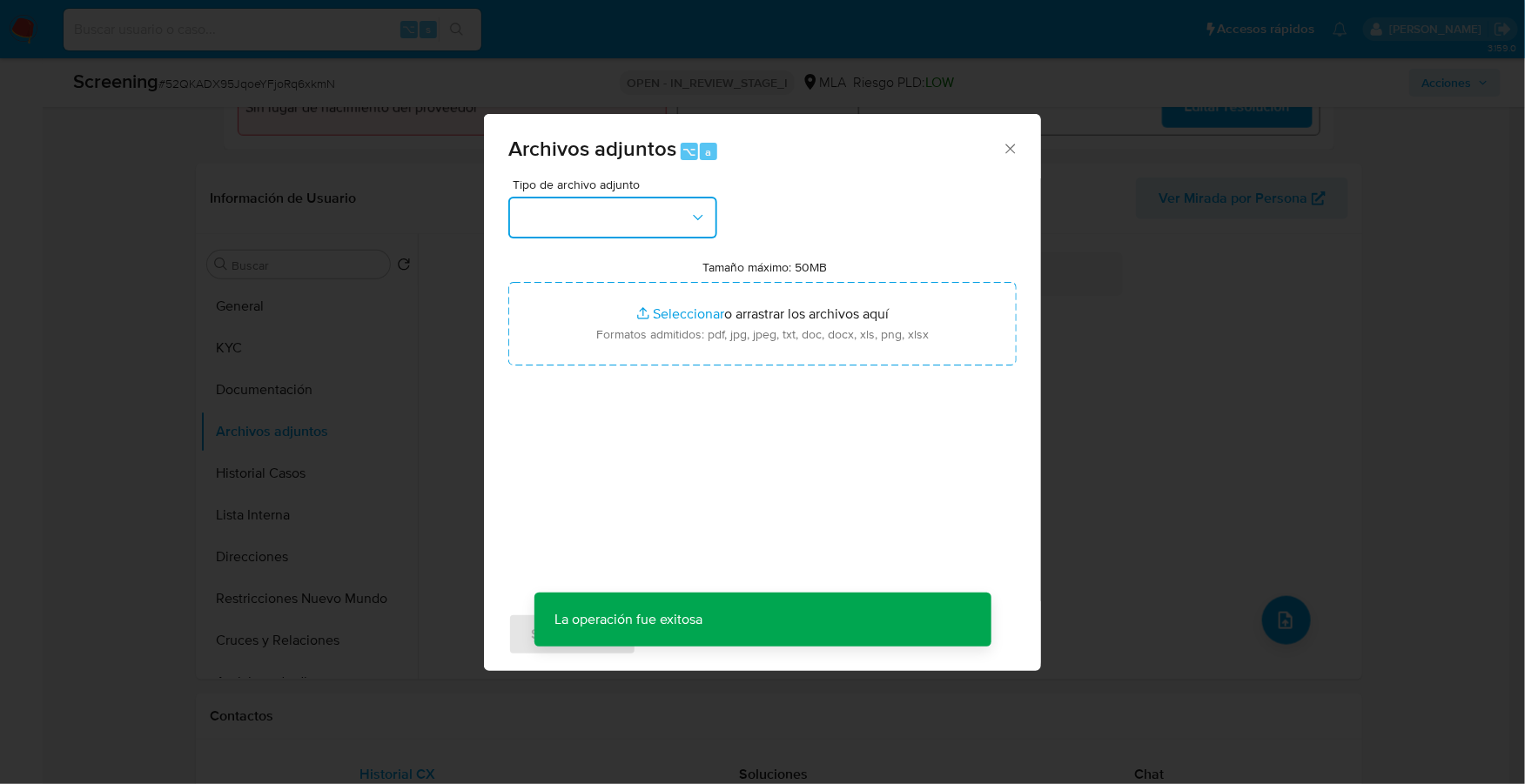
click at [641, 215] on button "button" at bounding box center [612, 217] width 209 height 42
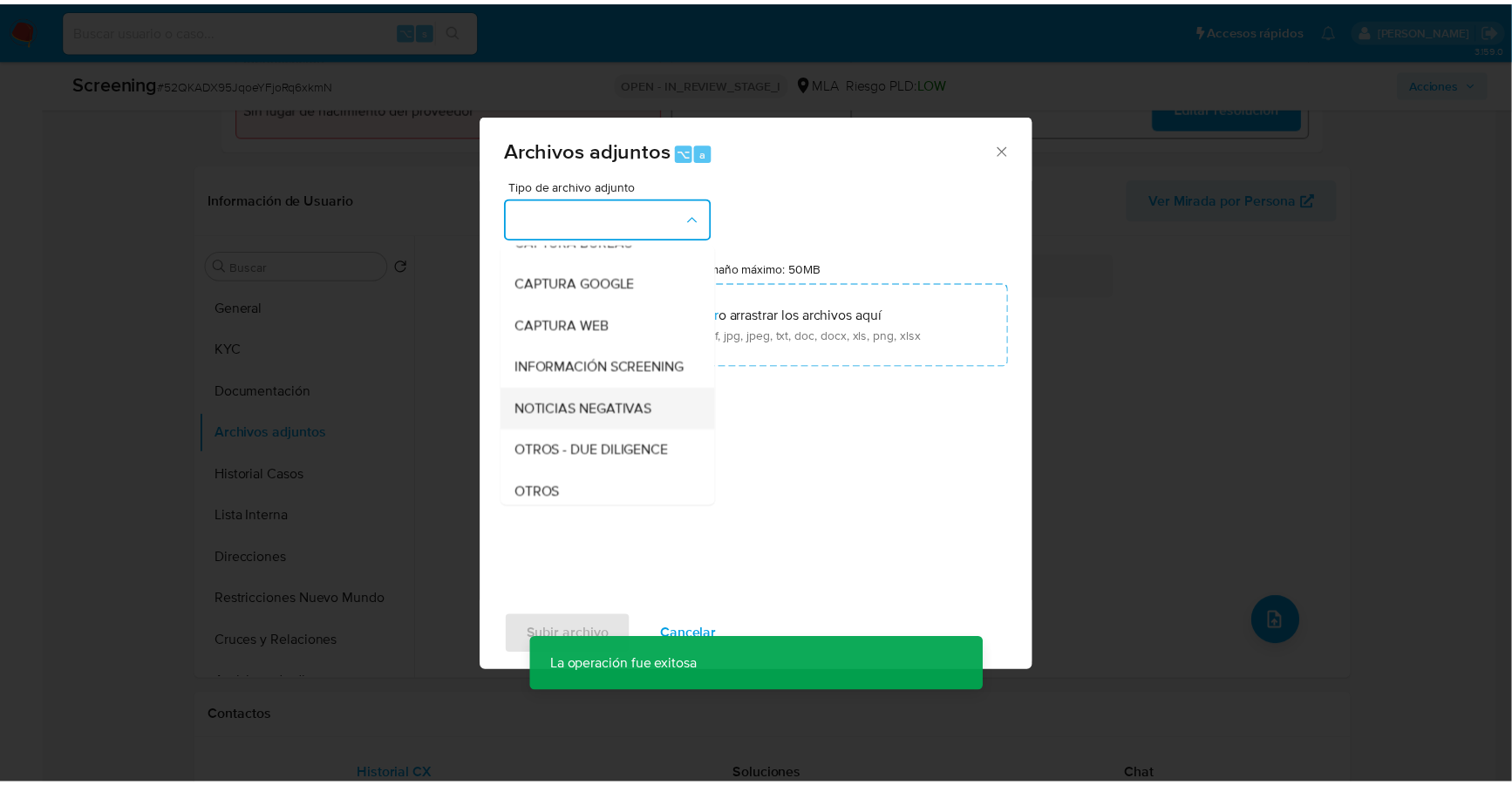
scroll to position [127, 0]
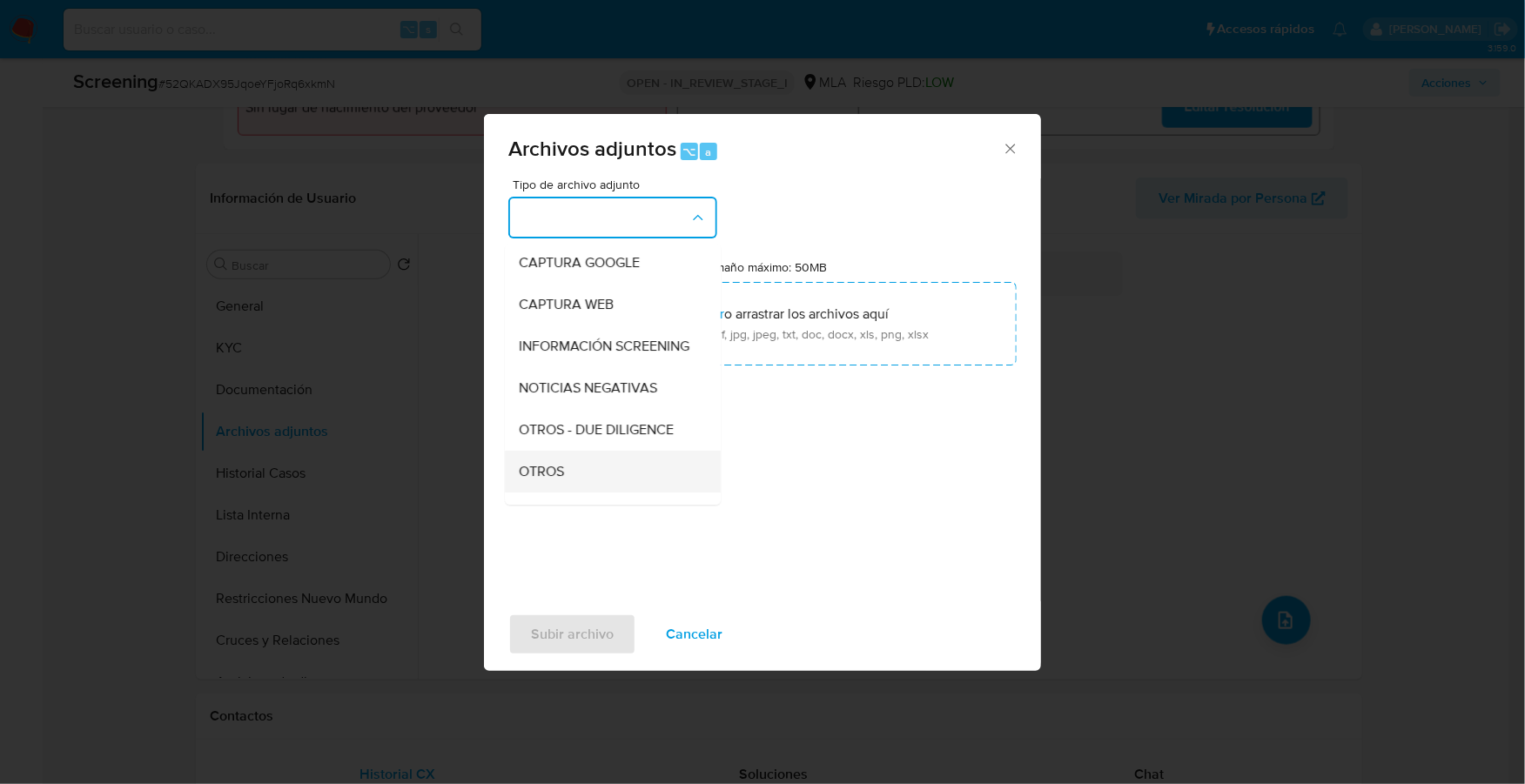
click at [553, 480] on span "OTROS" at bounding box center [542, 471] width 45 height 17
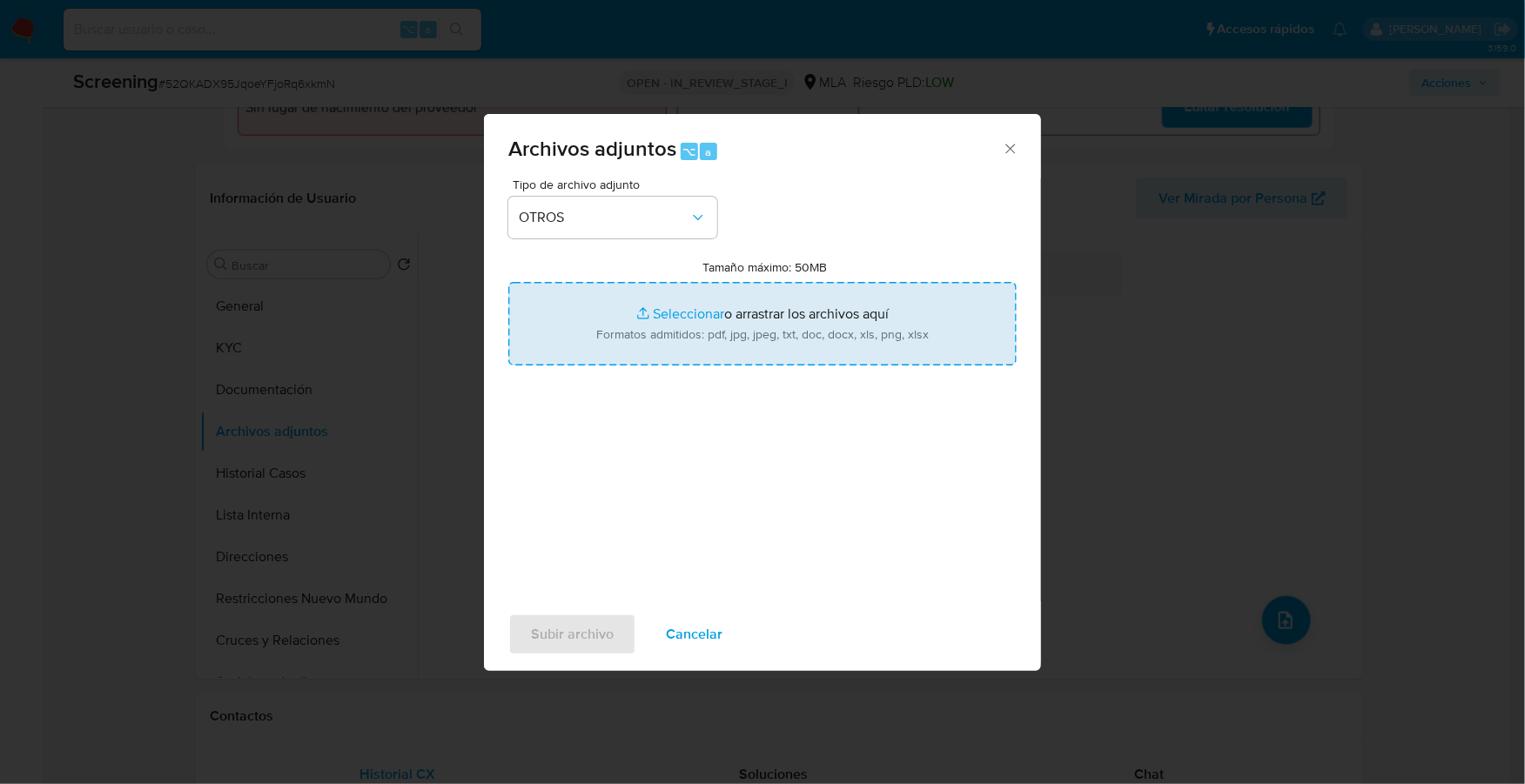
click at [696, 307] on input "Tamaño máximo: 50MB Seleccionar archivos" at bounding box center [762, 324] width 508 height 83
type input "C:\fakepath\Movimientos- Maria Isabel Nahuel_v2.xlsx"
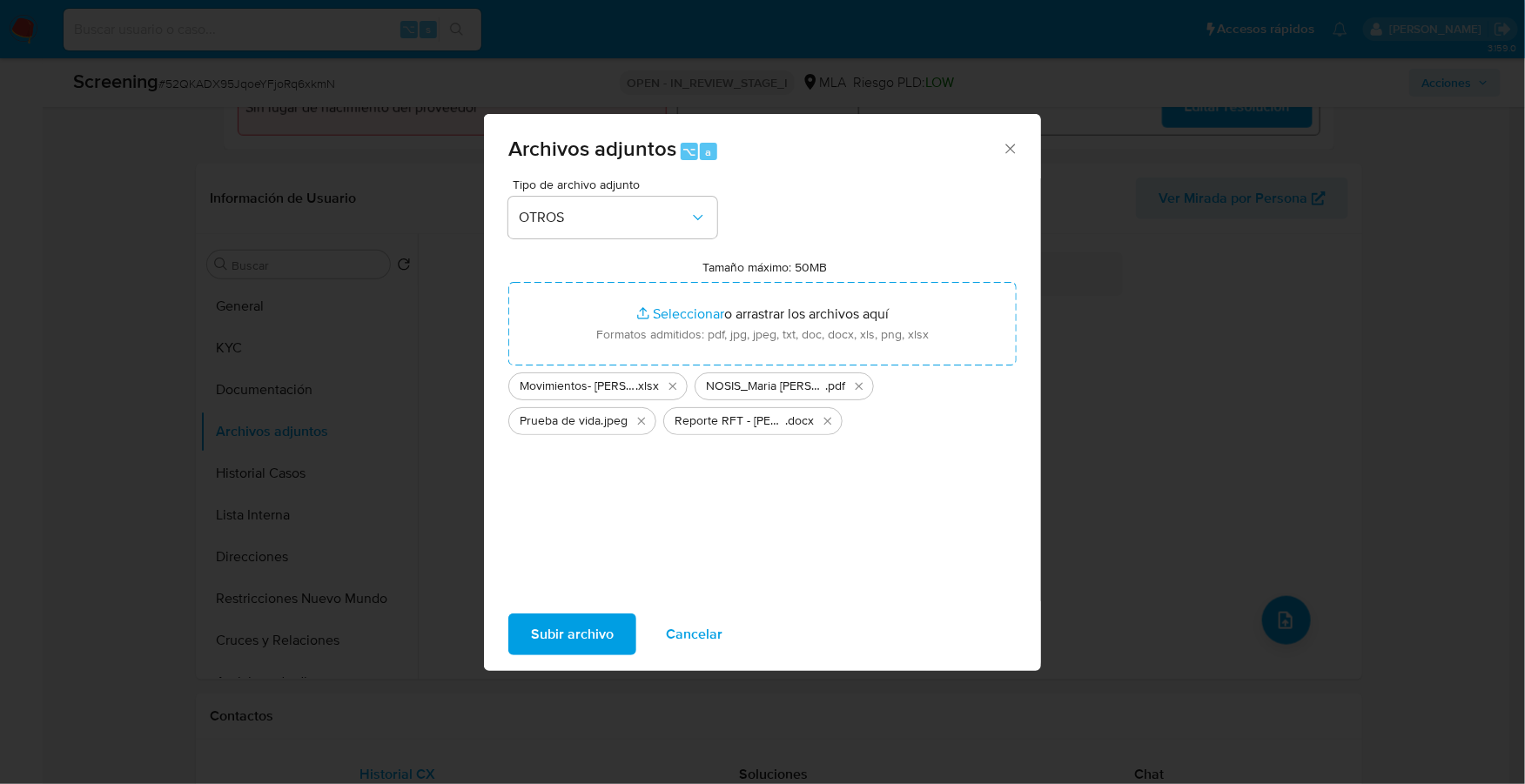
click at [549, 423] on span "Prueba de vida" at bounding box center [559, 420] width 81 height 17
click at [552, 423] on span "Prueba de vida" at bounding box center [559, 420] width 81 height 17
click at [582, 632] on span "Subir archivo" at bounding box center [572, 634] width 82 height 38
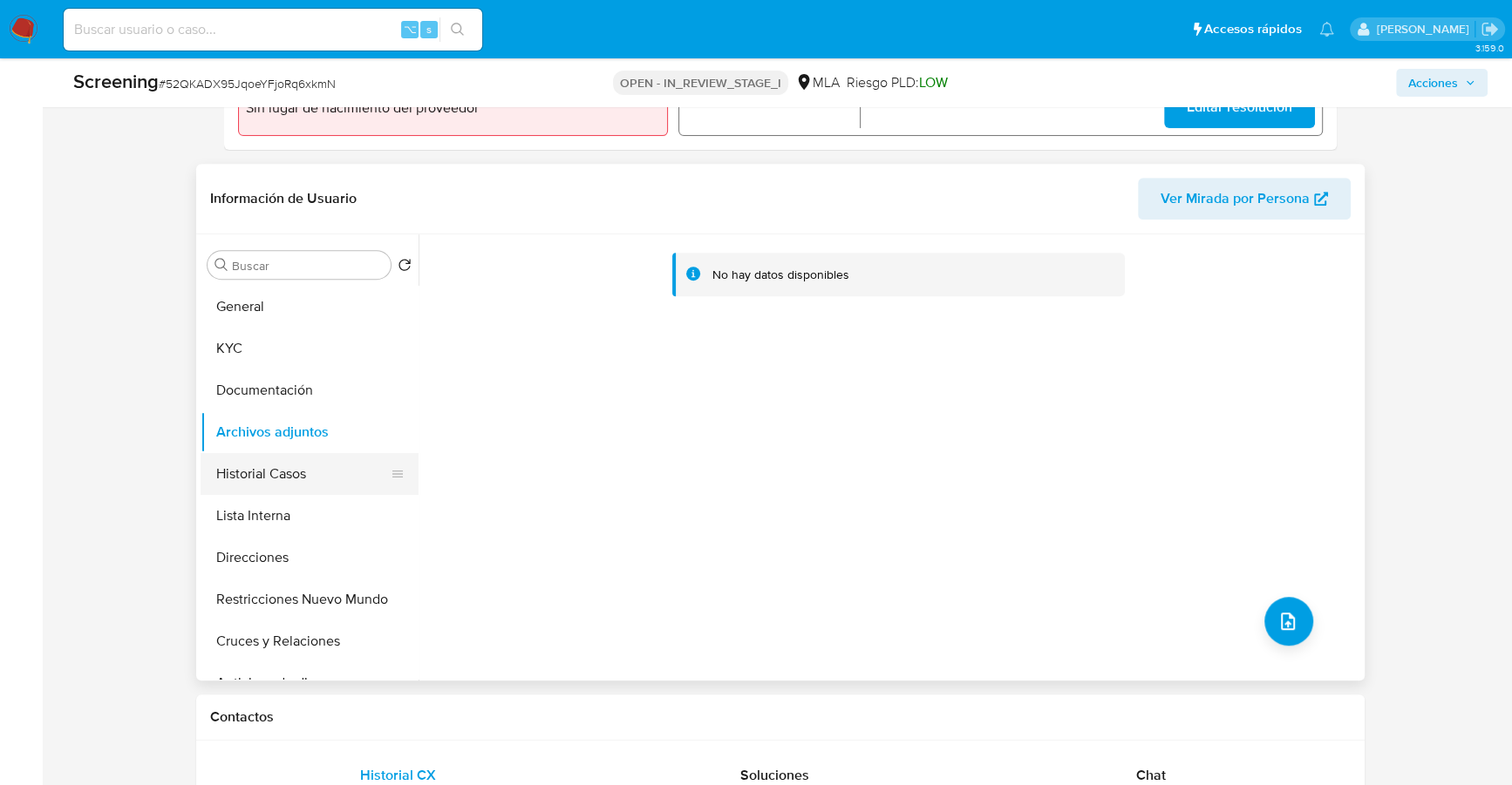
click at [217, 474] on button "Historial Casos" at bounding box center [302, 474] width 204 height 42
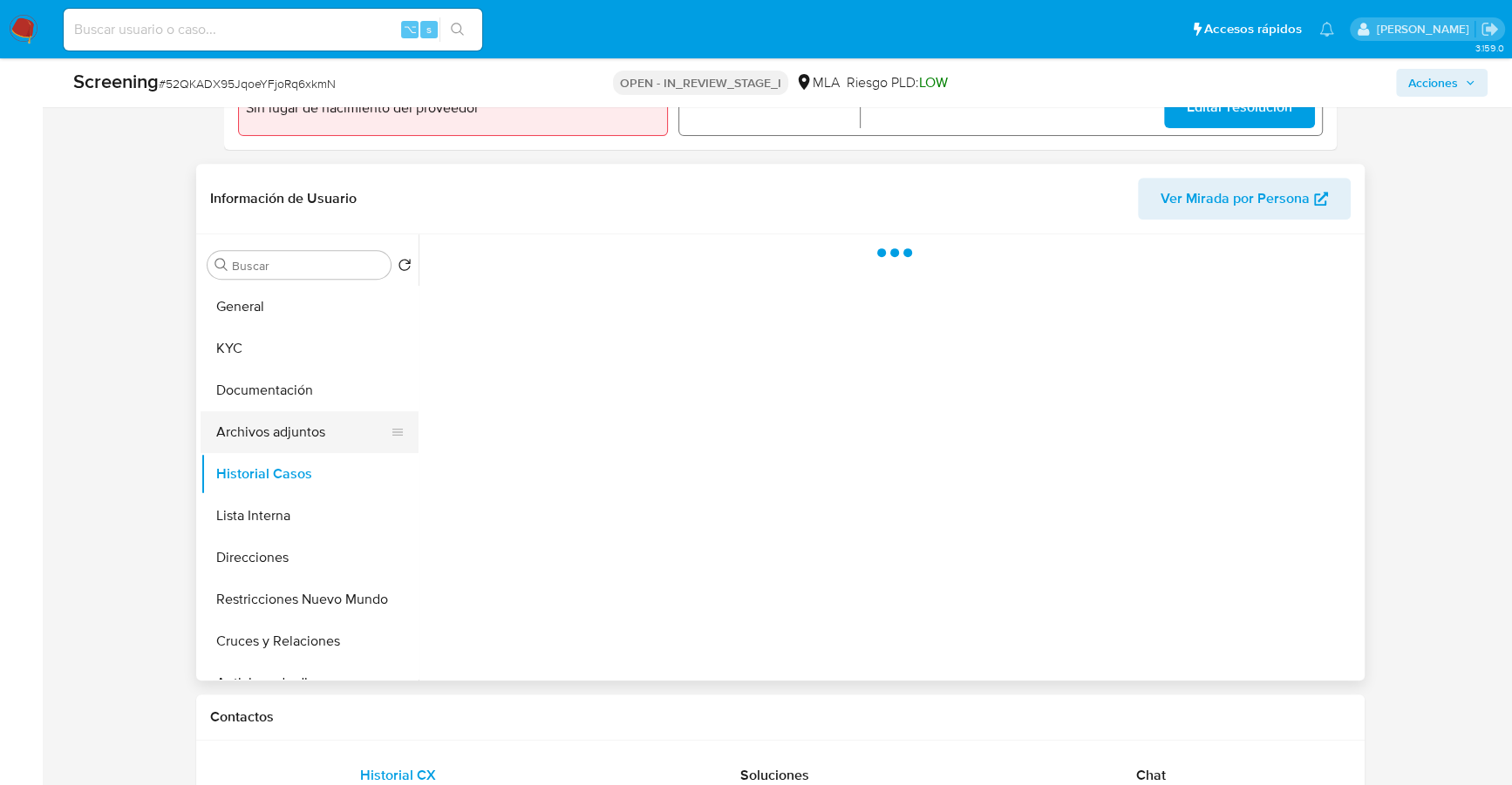
click at [237, 429] on button "Archivos adjuntos" at bounding box center [302, 432] width 204 height 42
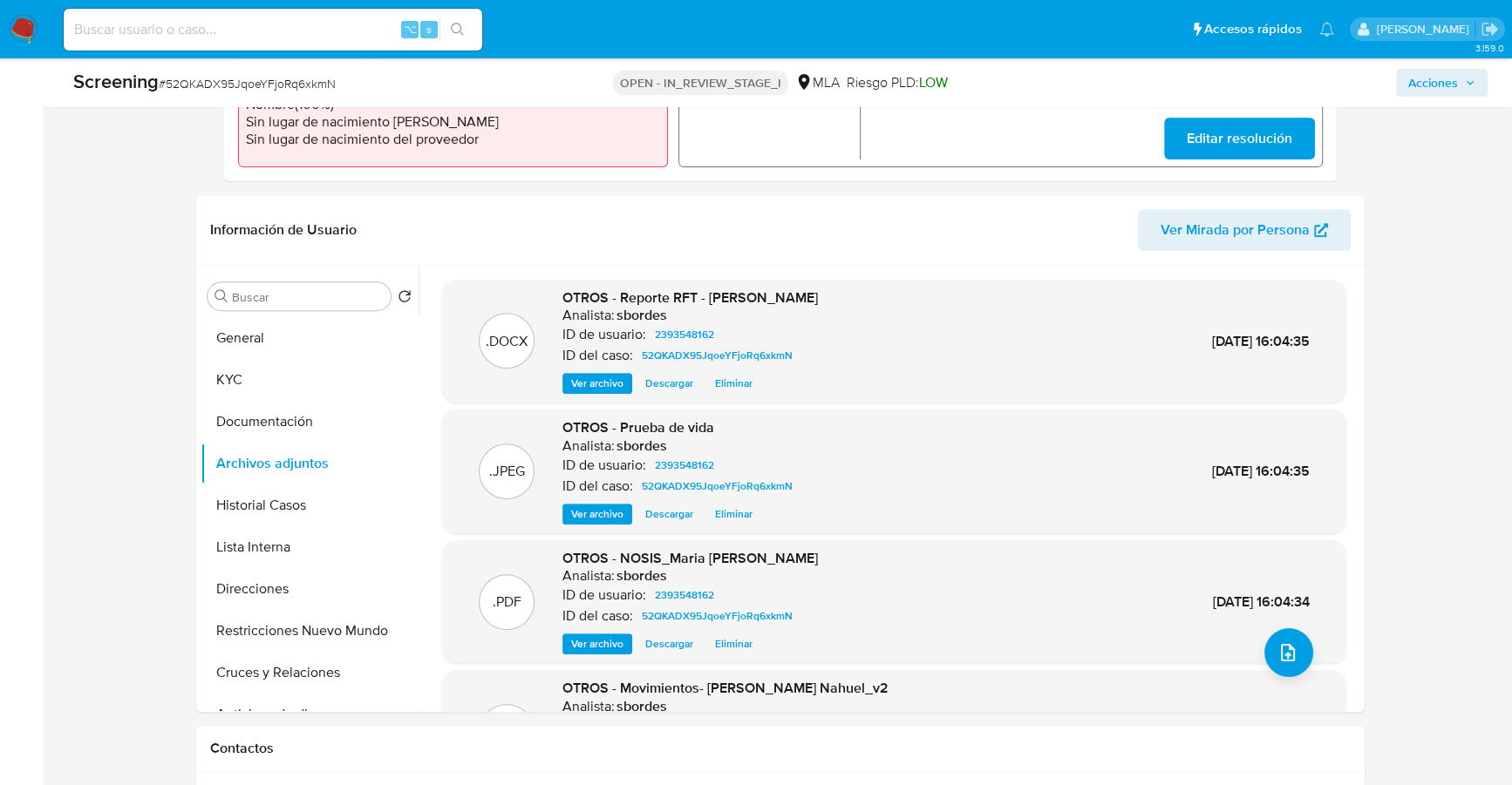
scroll to position [0, 0]
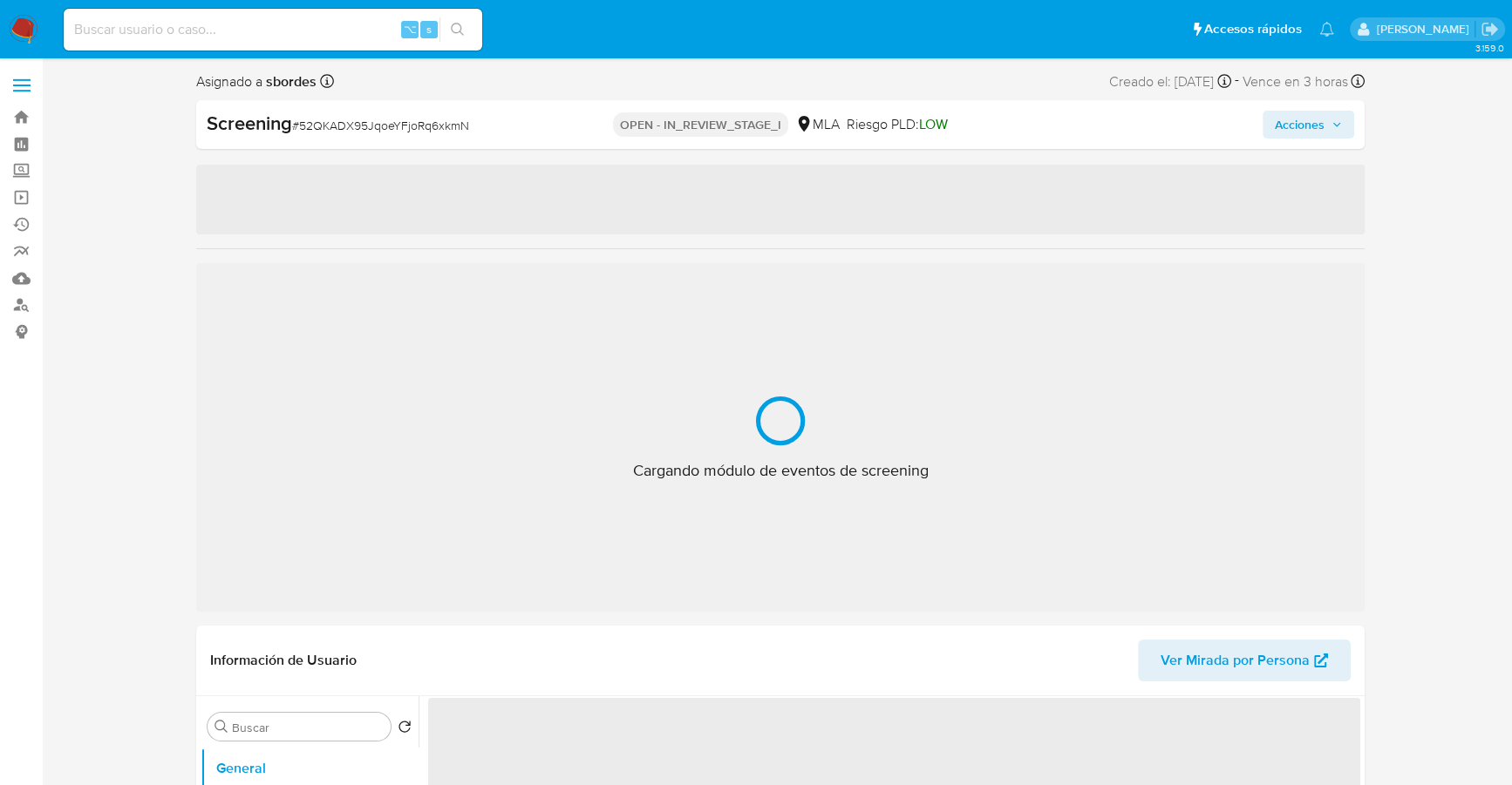
select select "10"
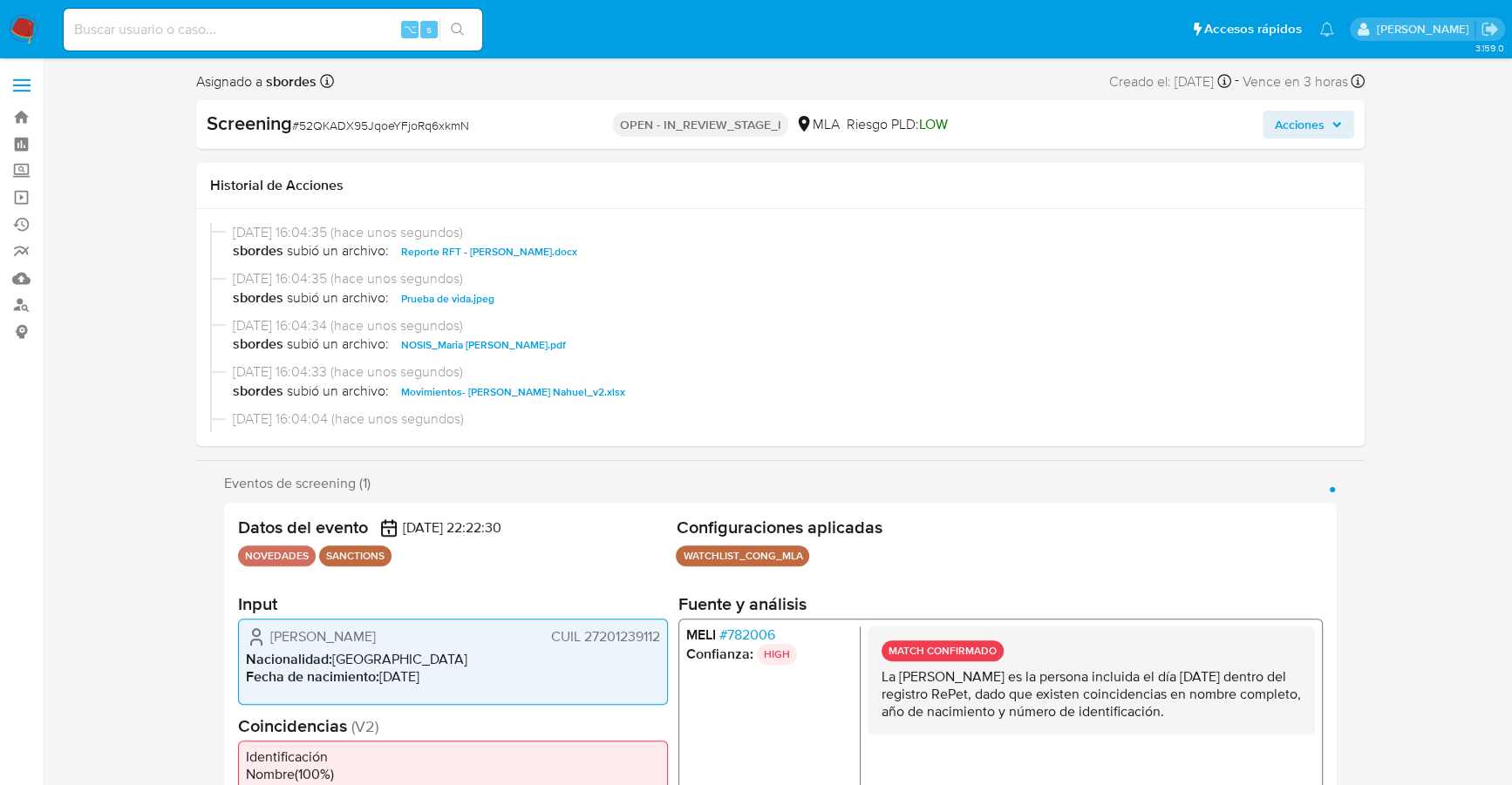
click at [1315, 127] on span "Acciones" at bounding box center [1299, 124] width 50 height 28
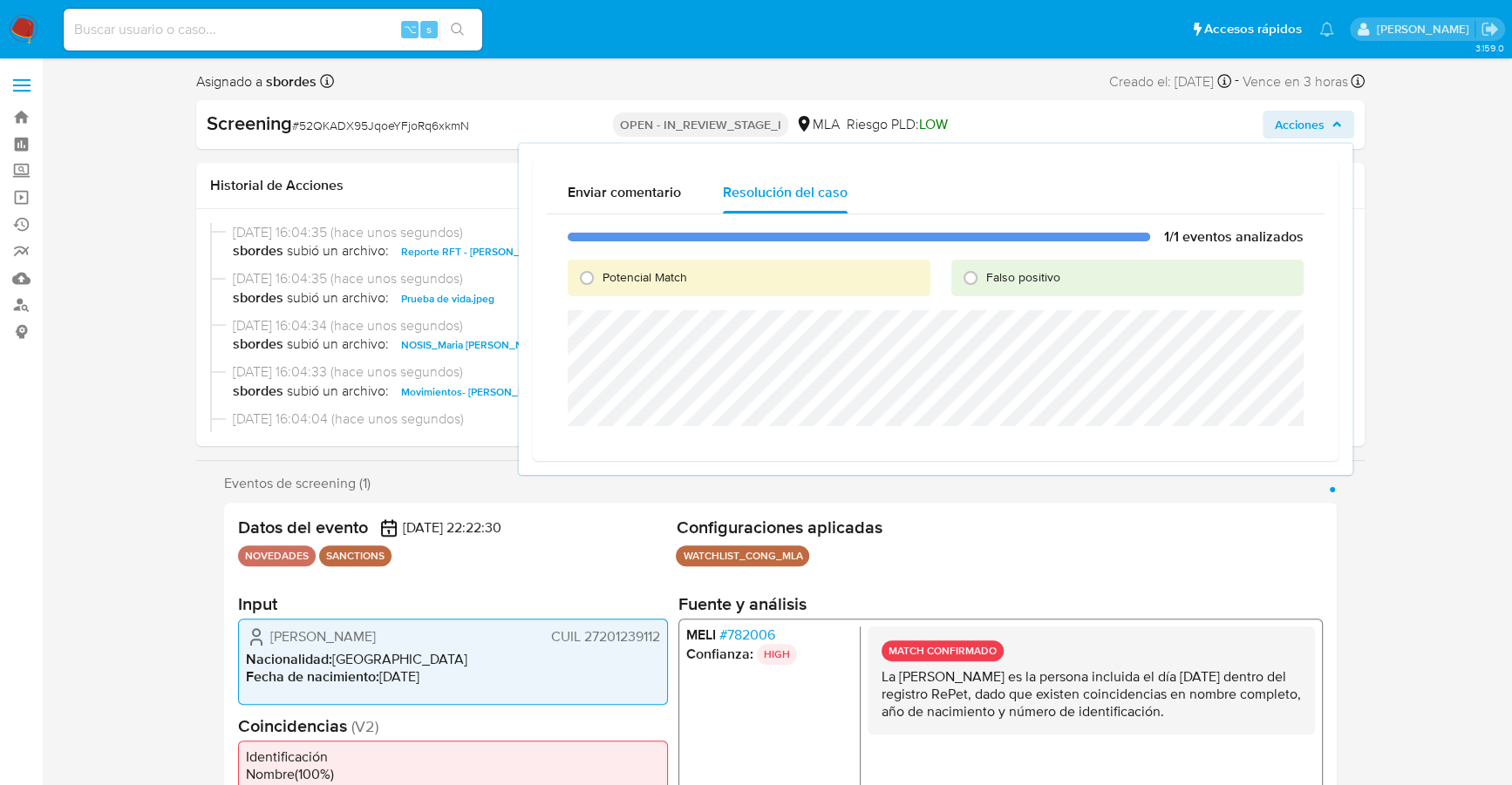
click at [643, 279] on span "Potencial Match" at bounding box center [644, 276] width 84 height 17
click at [601, 279] on input "Potencial Match" at bounding box center [586, 278] width 28 height 28
radio input "true"
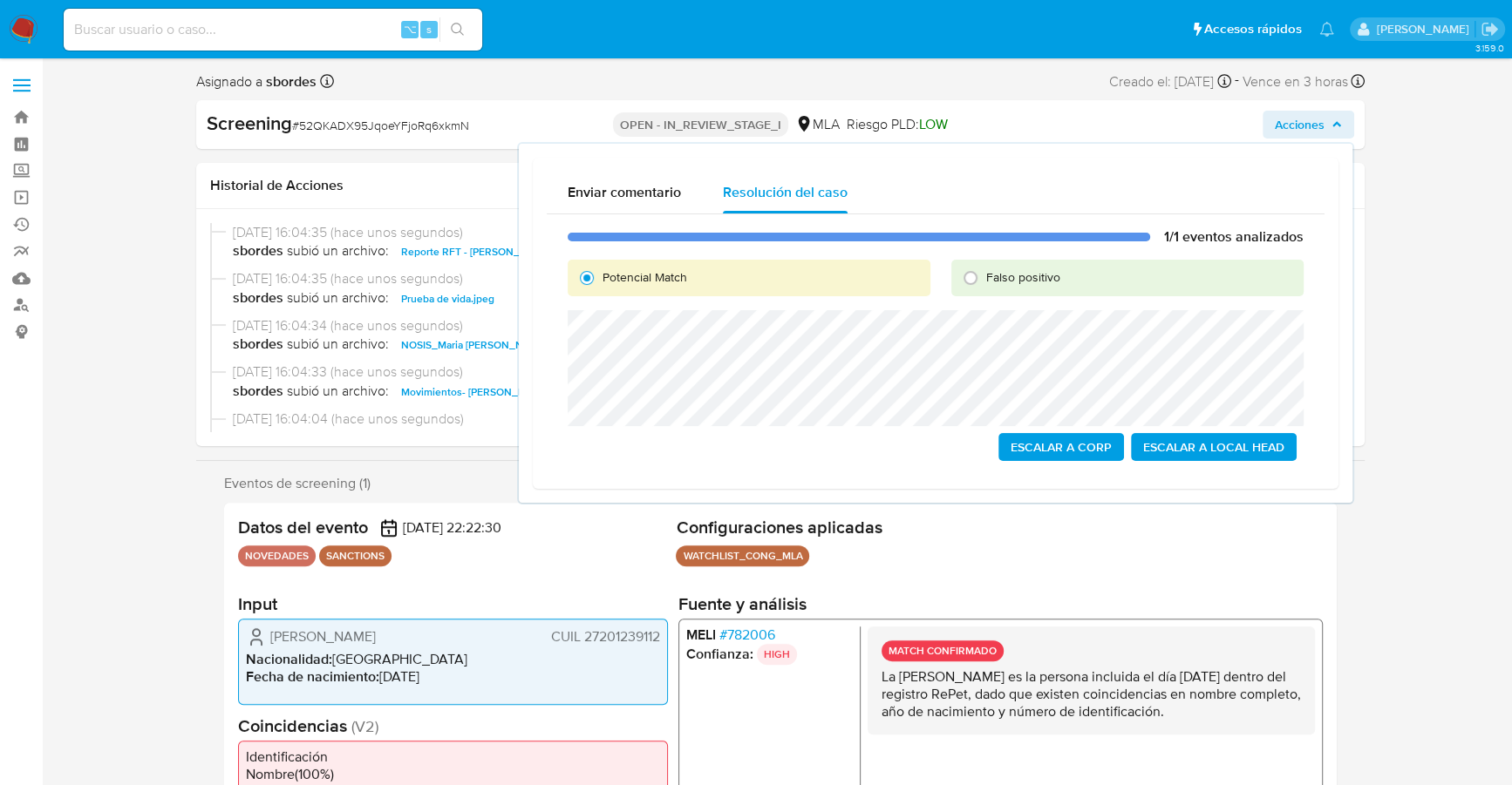
click at [1271, 452] on span "Escalar a Local Head" at bounding box center [1214, 446] width 141 height 24
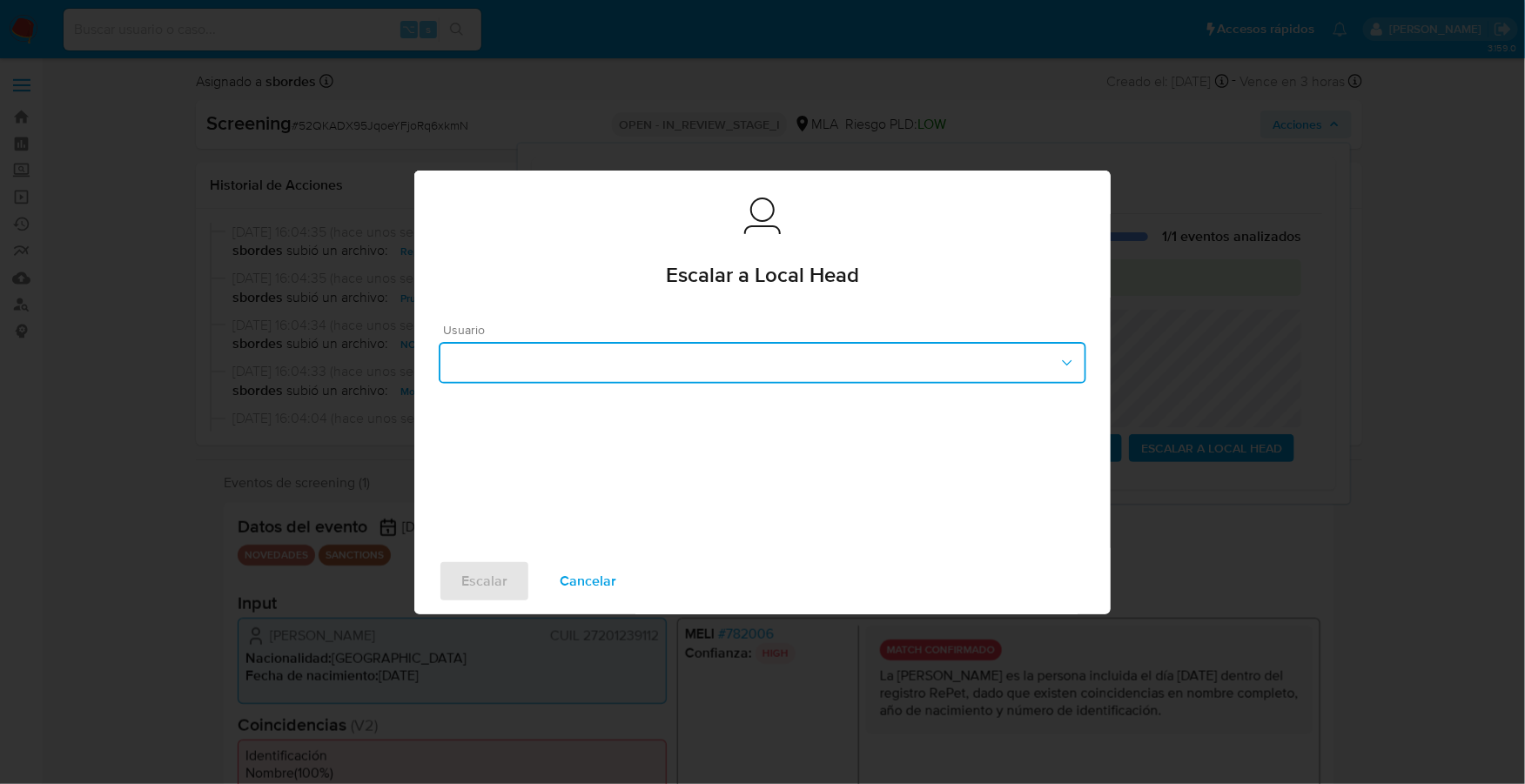
click at [777, 372] on button "button" at bounding box center [762, 363] width 648 height 42
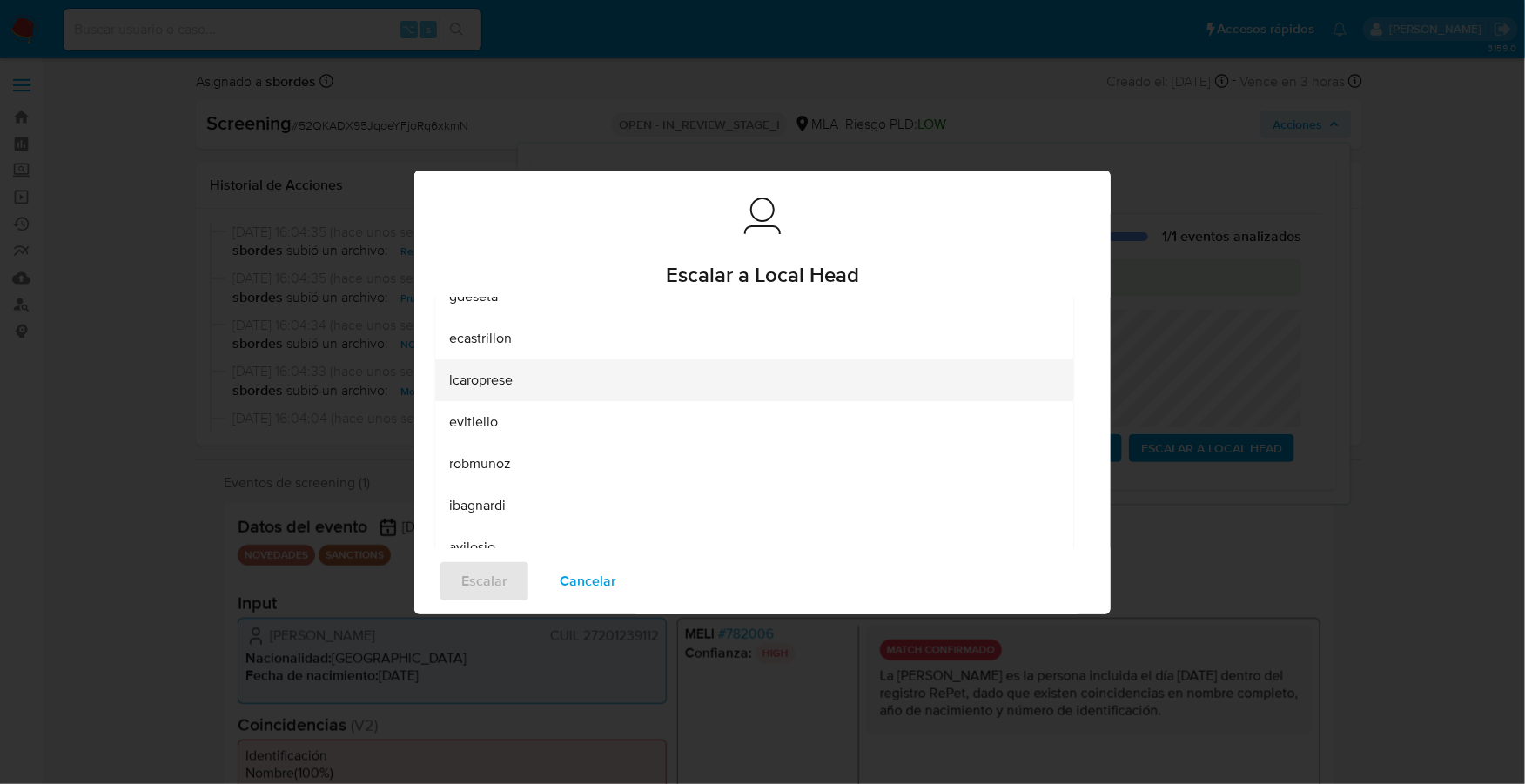
click at [497, 384] on span "lcaroprese" at bounding box center [481, 380] width 63 height 17
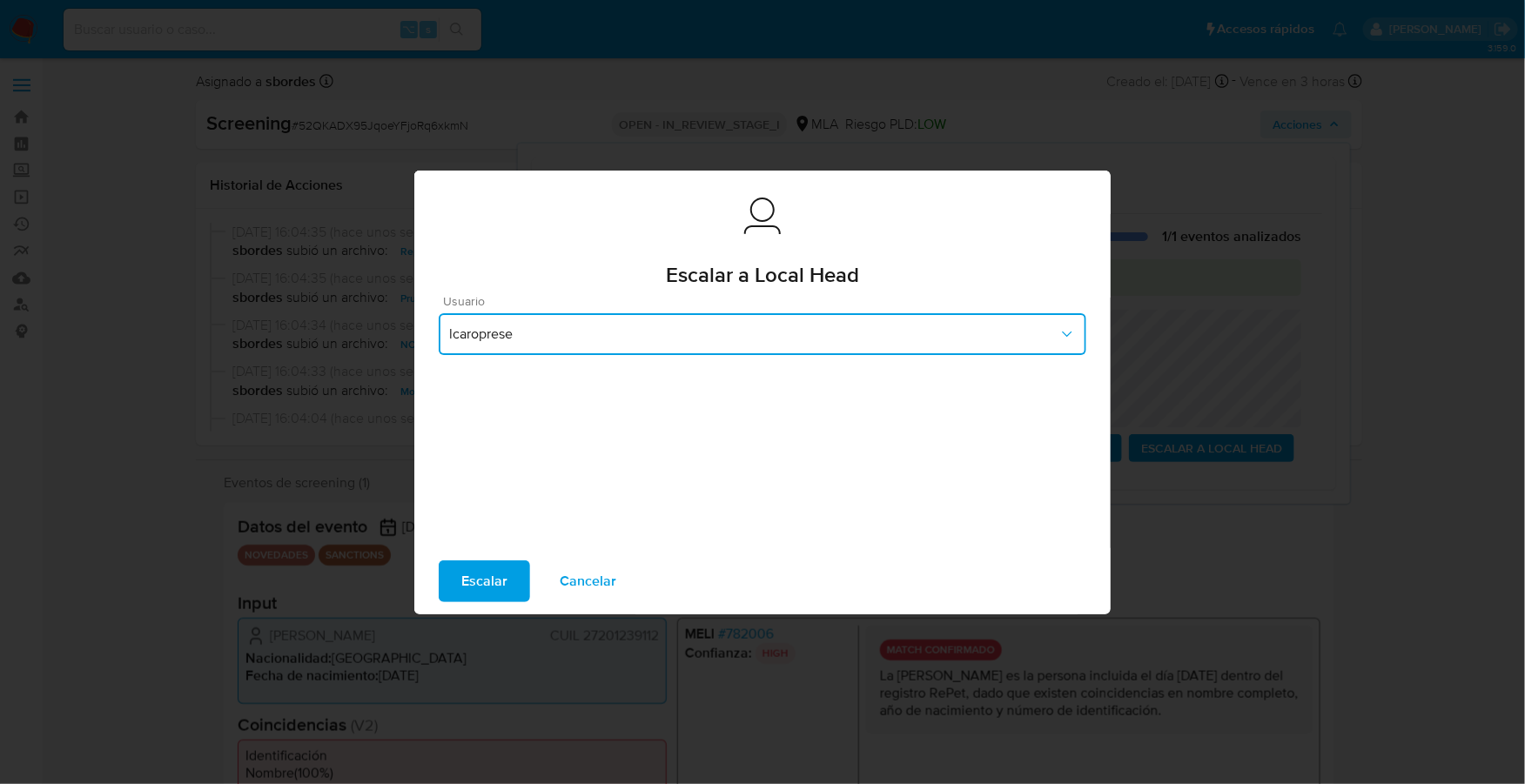
scroll to position [24, 0]
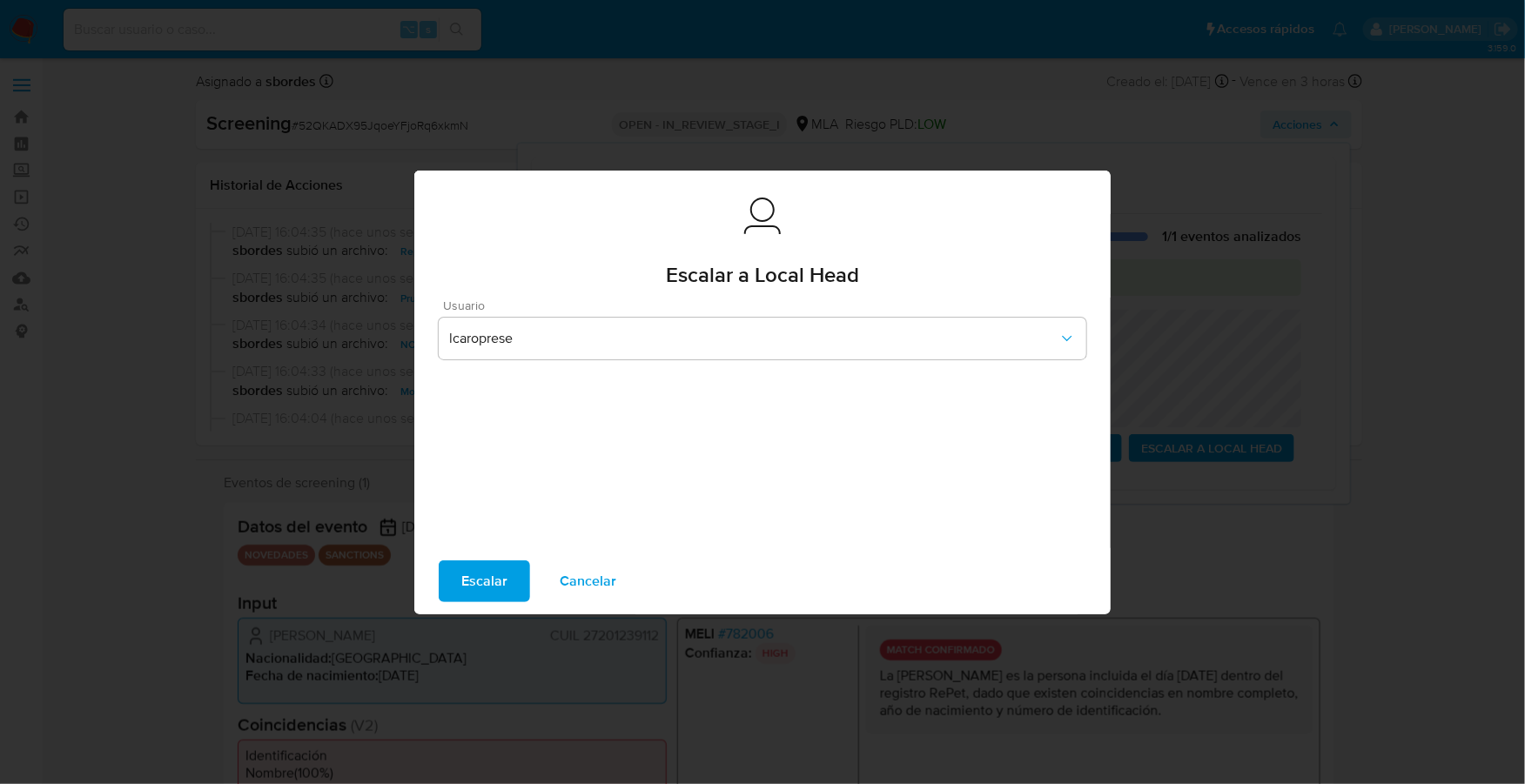
click at [488, 583] on span "Escalar" at bounding box center [484, 581] width 46 height 38
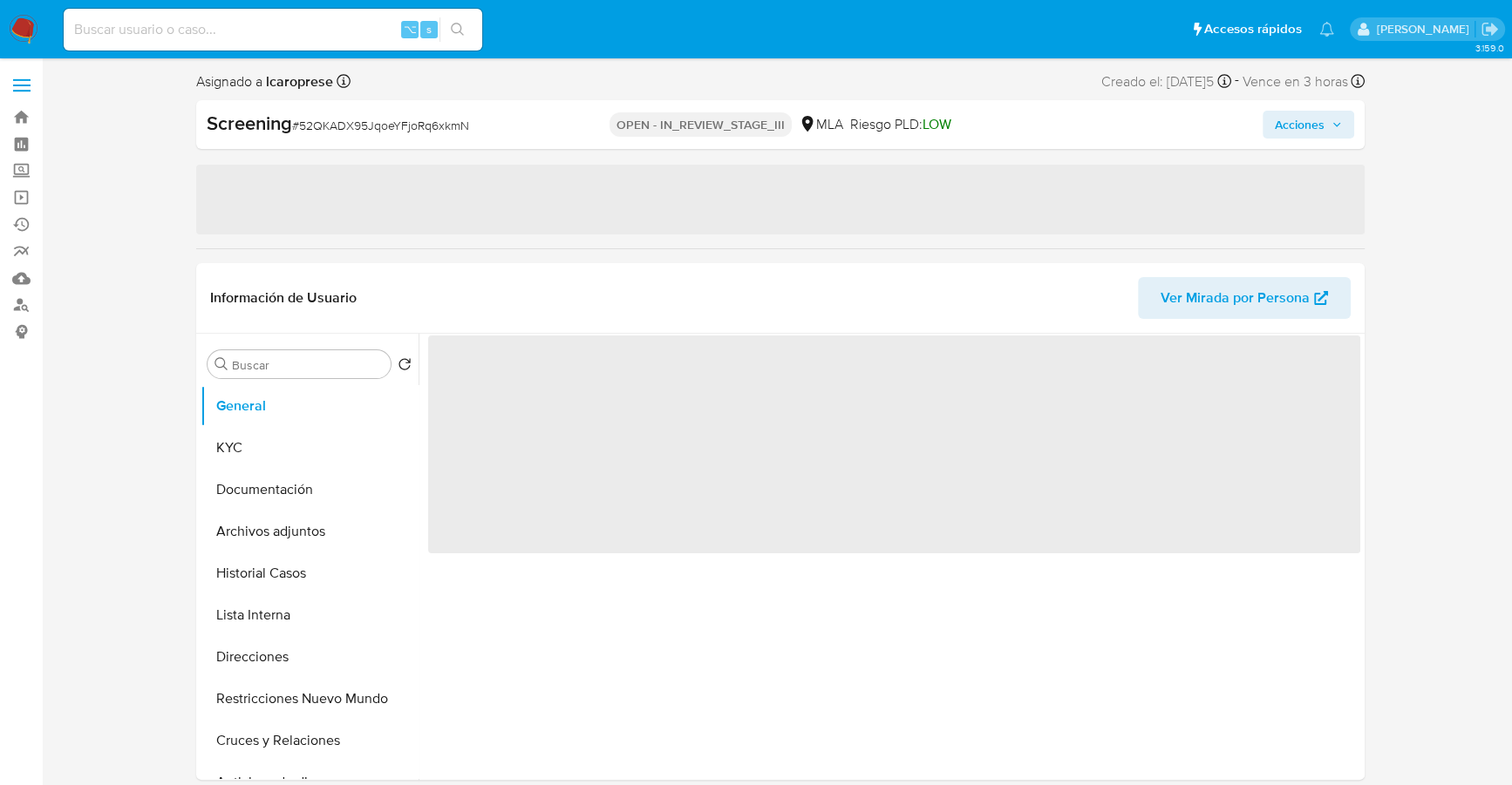
select select "10"
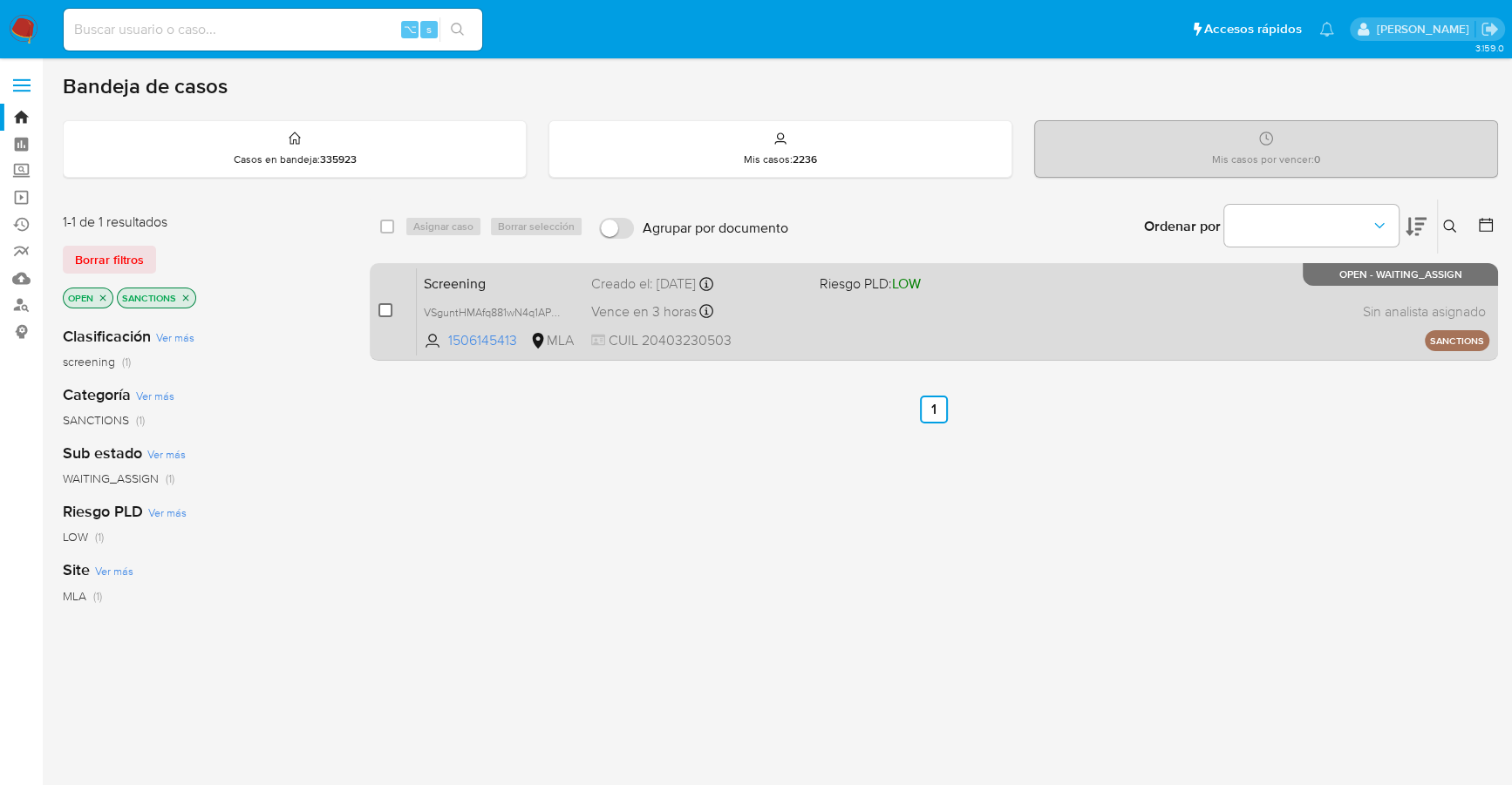
click at [389, 309] on input "checkbox" at bounding box center [385, 310] width 14 height 14
checkbox input "true"
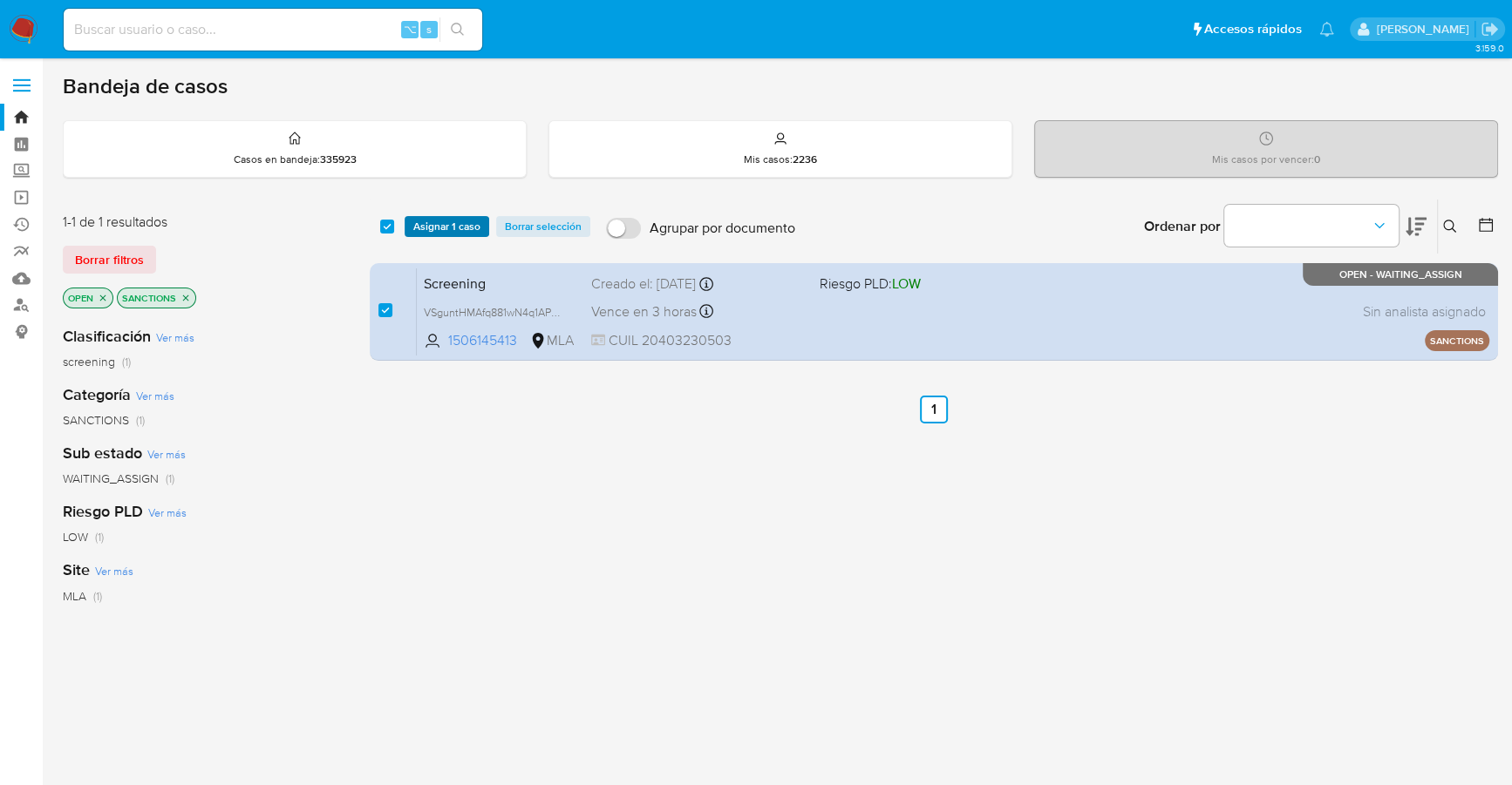
click at [448, 225] on span "Asignar 1 caso" at bounding box center [447, 226] width 67 height 17
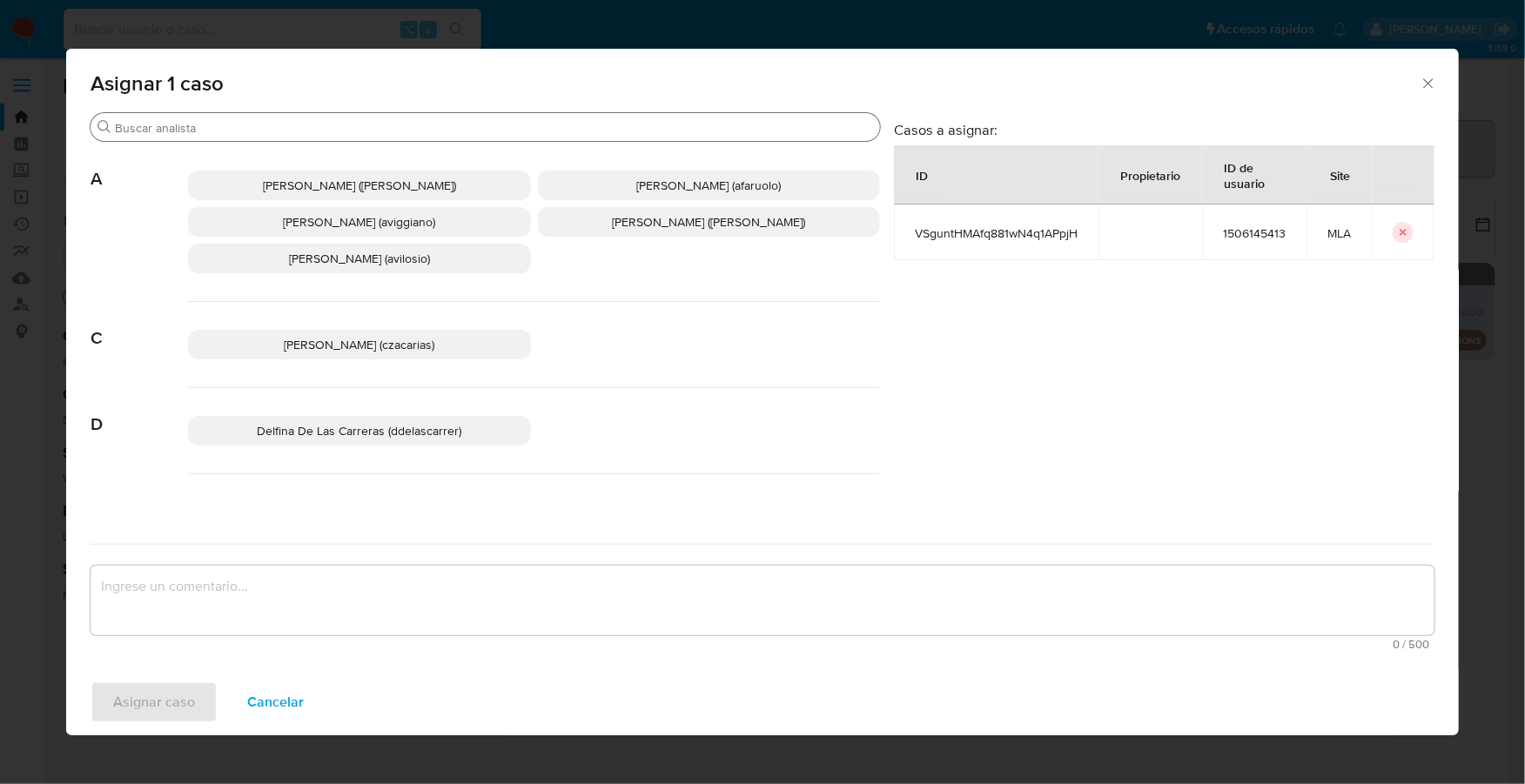
click at [283, 127] on input "Buscar" at bounding box center [494, 128] width 758 height 15
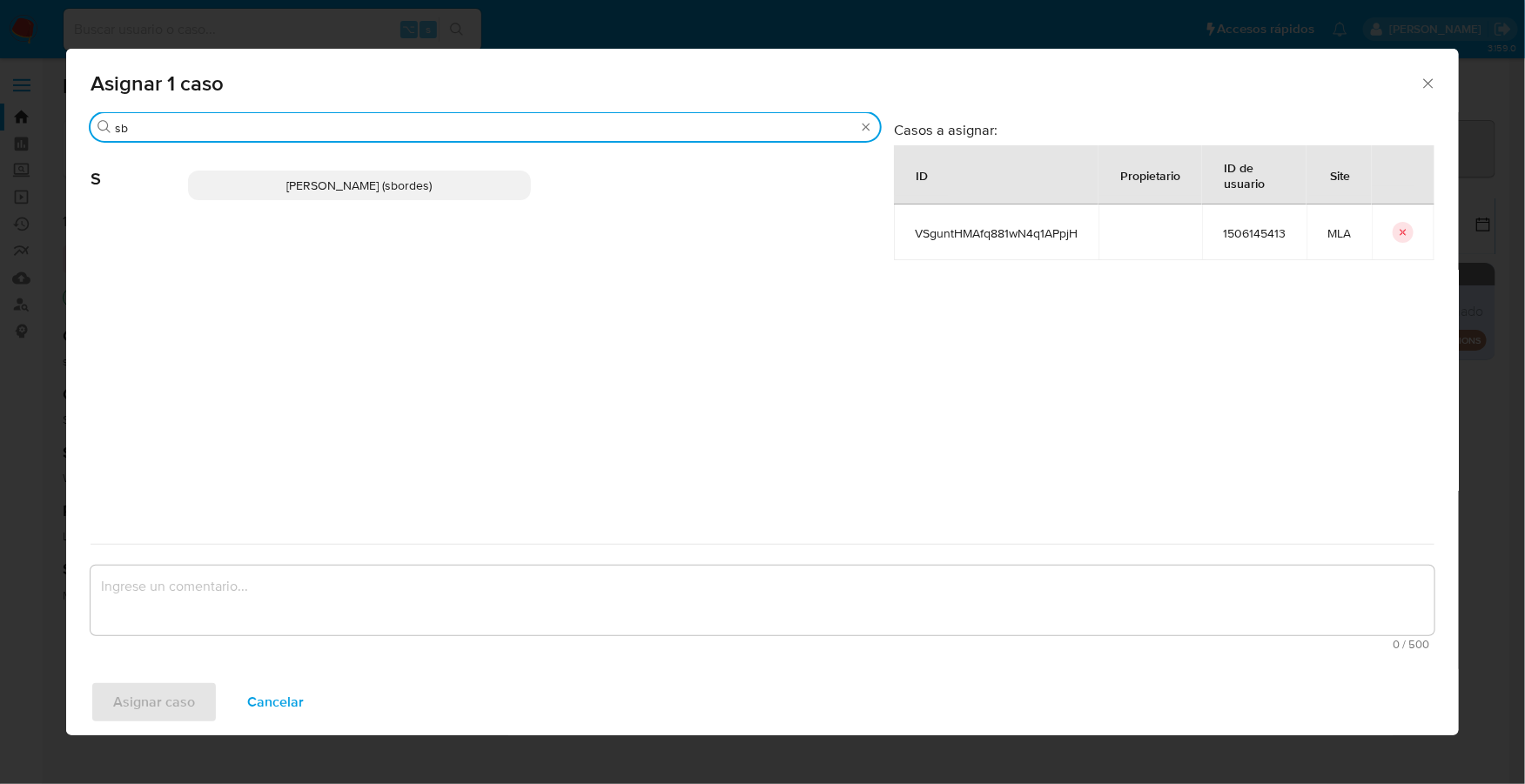
type input "sb"
click at [375, 194] on span "Stefania Bordes (sbordes)" at bounding box center [359, 184] width 146 height 17
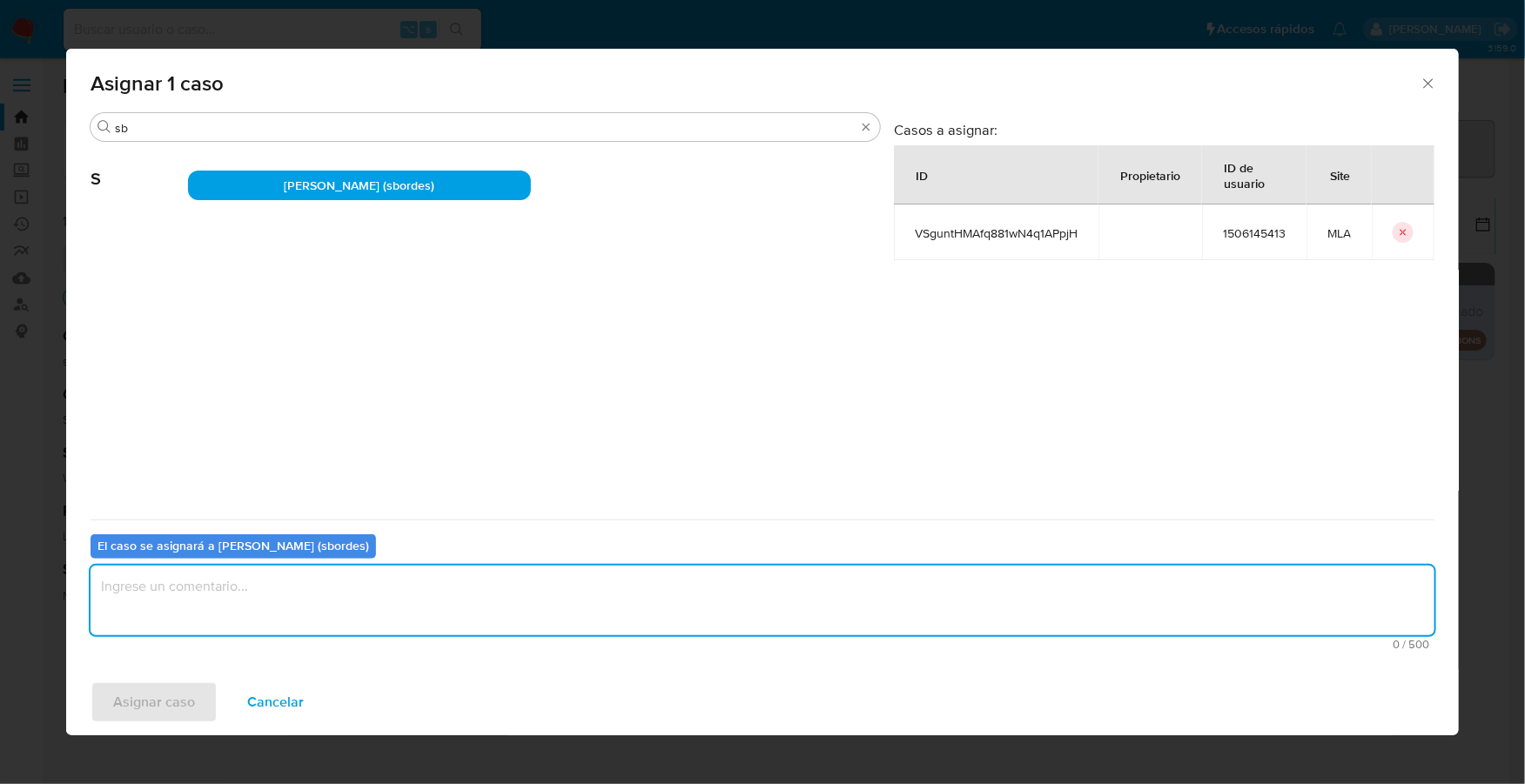
click at [217, 630] on textarea "assign-modal" at bounding box center [762, 600] width 1344 height 70
click at [251, 707] on span "Cancelar" at bounding box center [275, 702] width 57 height 38
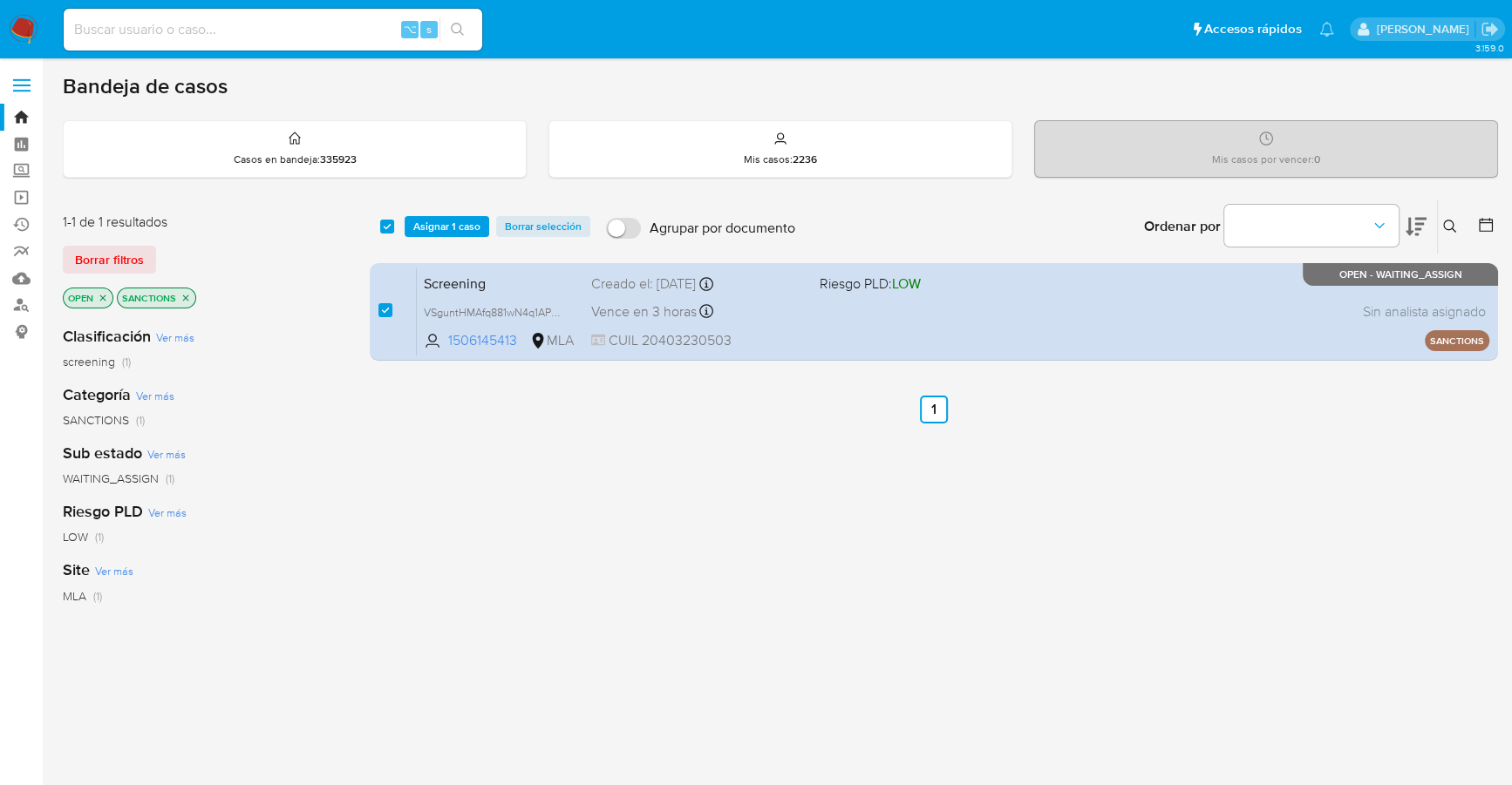
click at [435, 228] on span "Asignar 1 caso" at bounding box center [447, 226] width 67 height 17
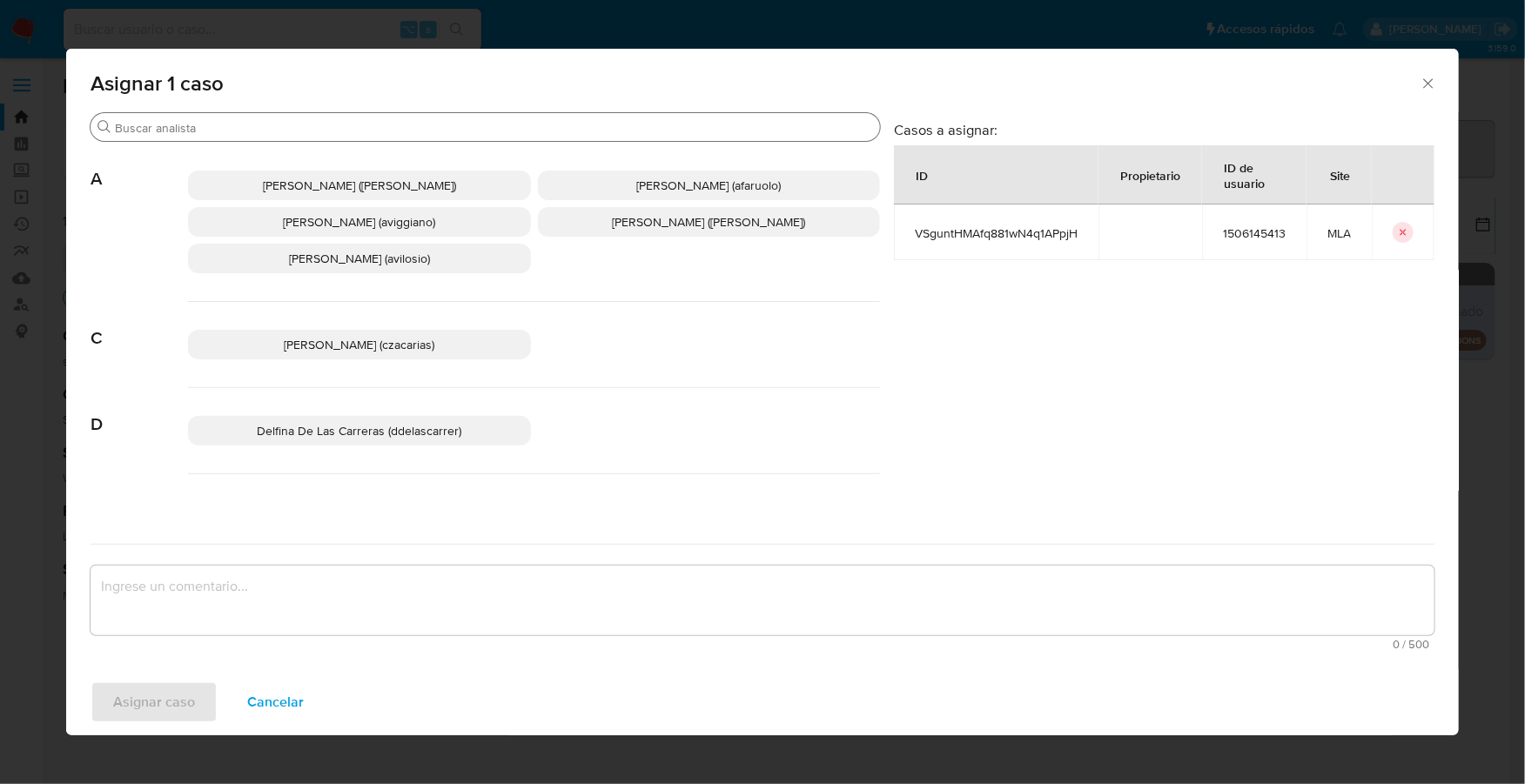
click at [200, 140] on div "Buscar" at bounding box center [485, 127] width 790 height 28
click at [201, 130] on input "Buscar" at bounding box center [494, 128] width 758 height 15
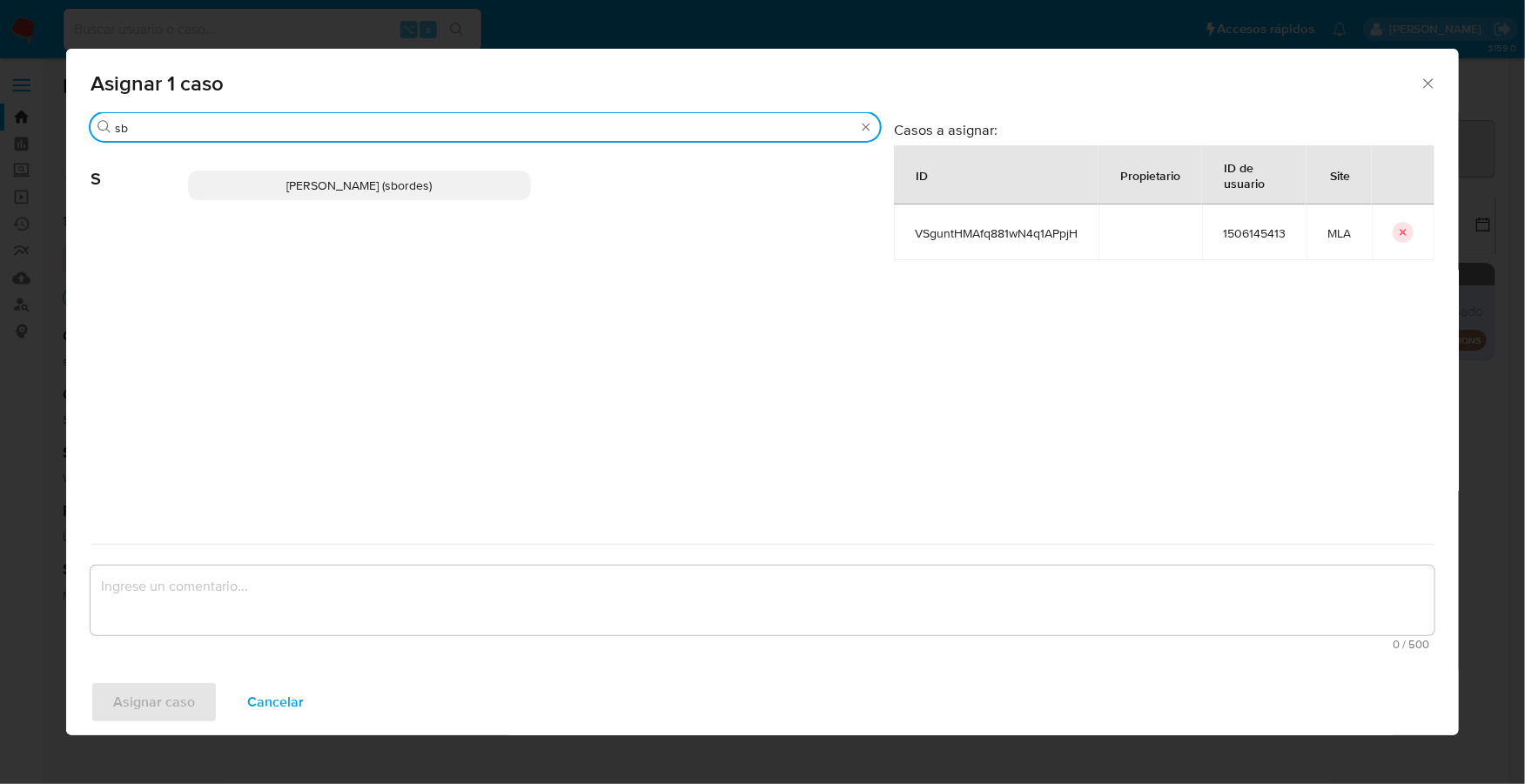
type input "sb"
click at [330, 177] on span "Stefania Bordes (sbordes)" at bounding box center [359, 184] width 146 height 17
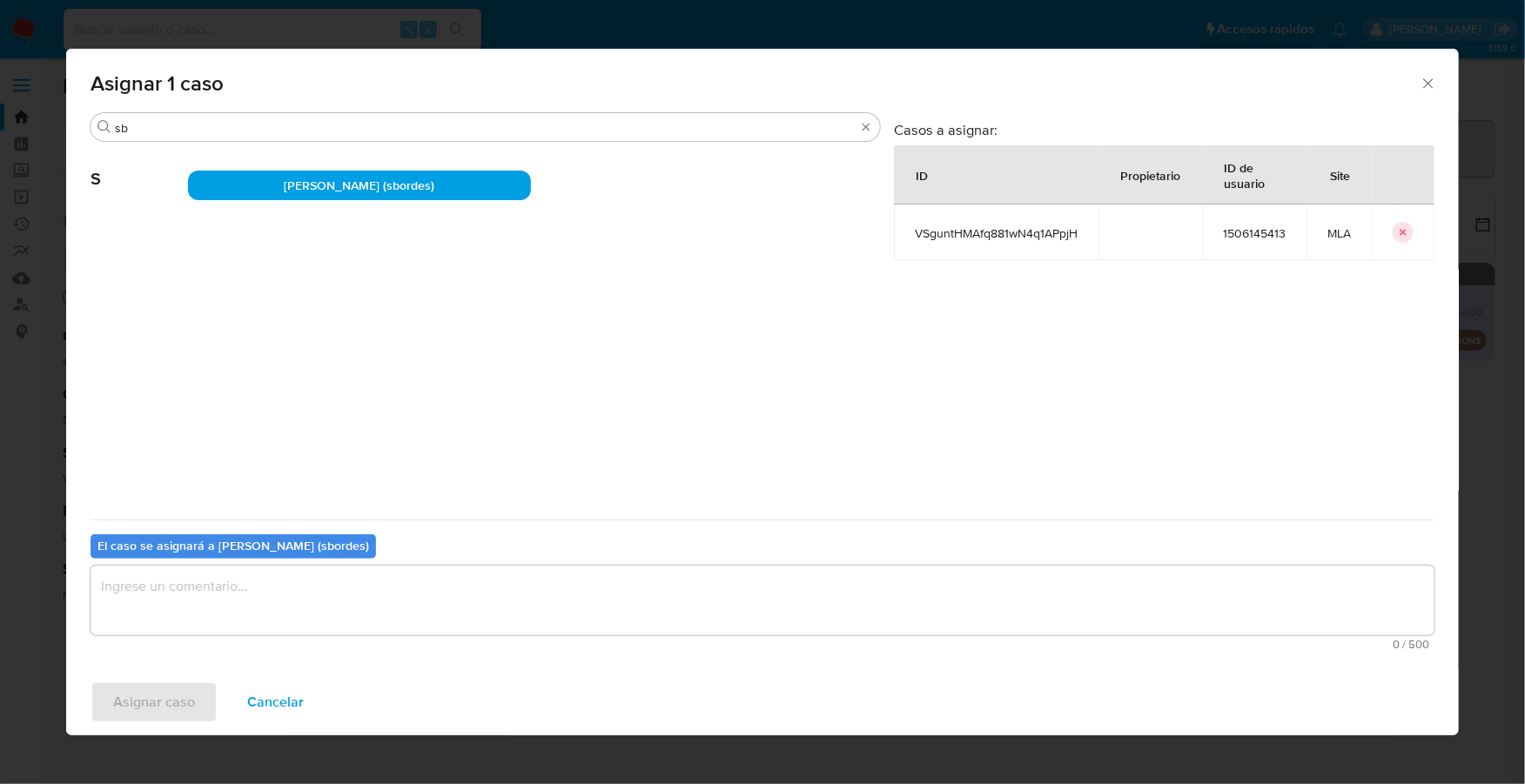
click at [238, 573] on textarea "assign-modal" at bounding box center [762, 600] width 1344 height 70
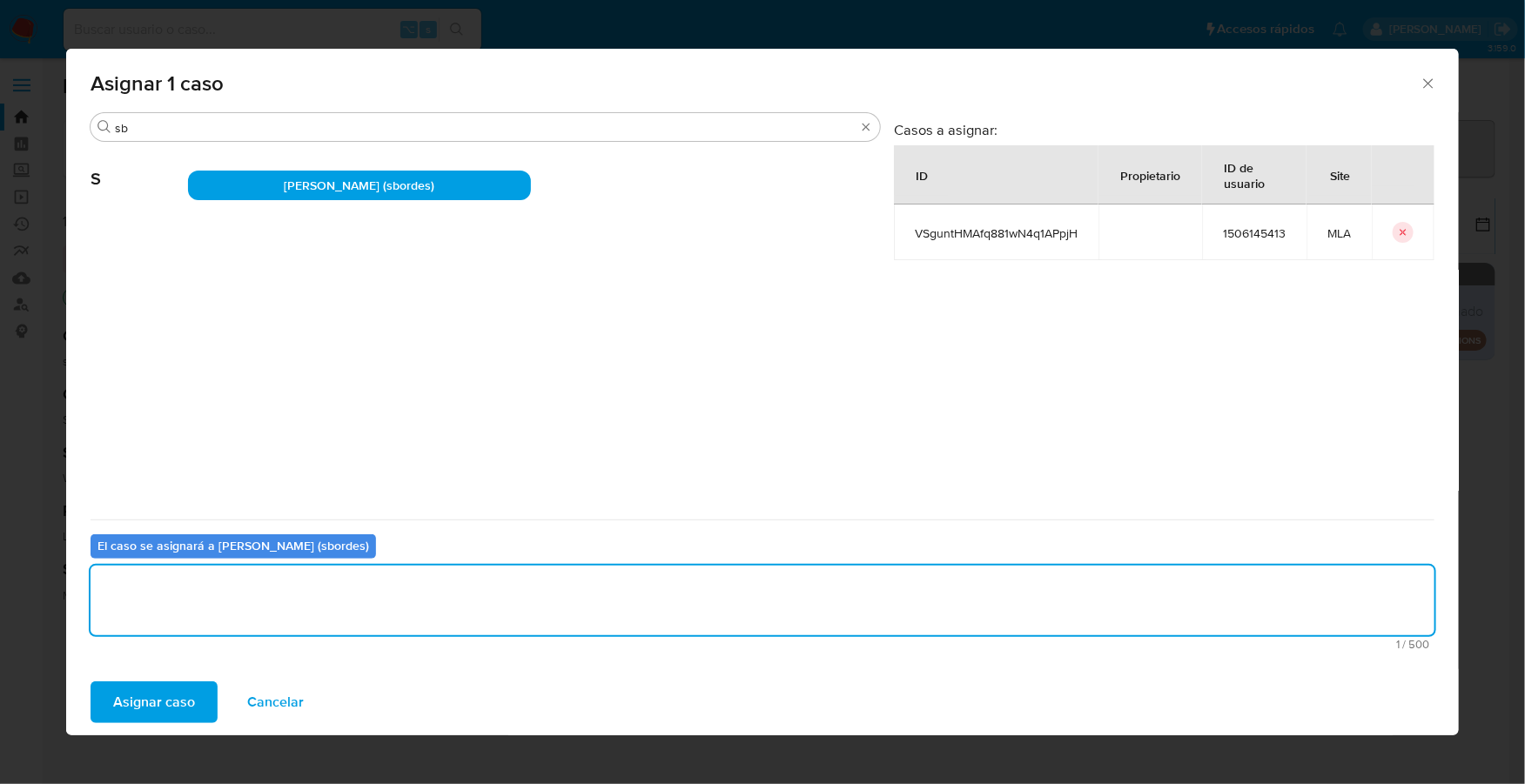
click at [130, 696] on span "Asignar caso" at bounding box center [154, 702] width 81 height 38
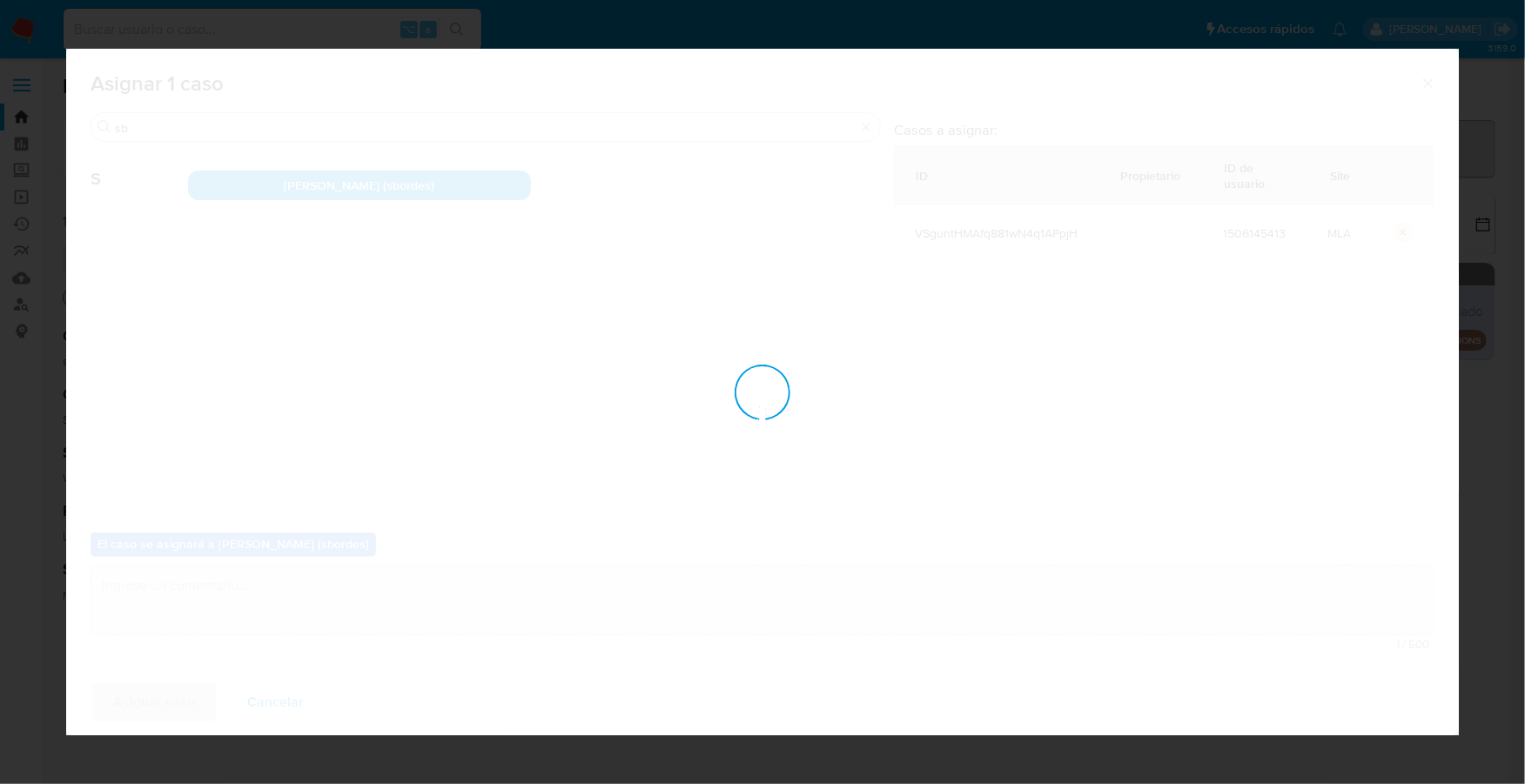
checkbox input "false"
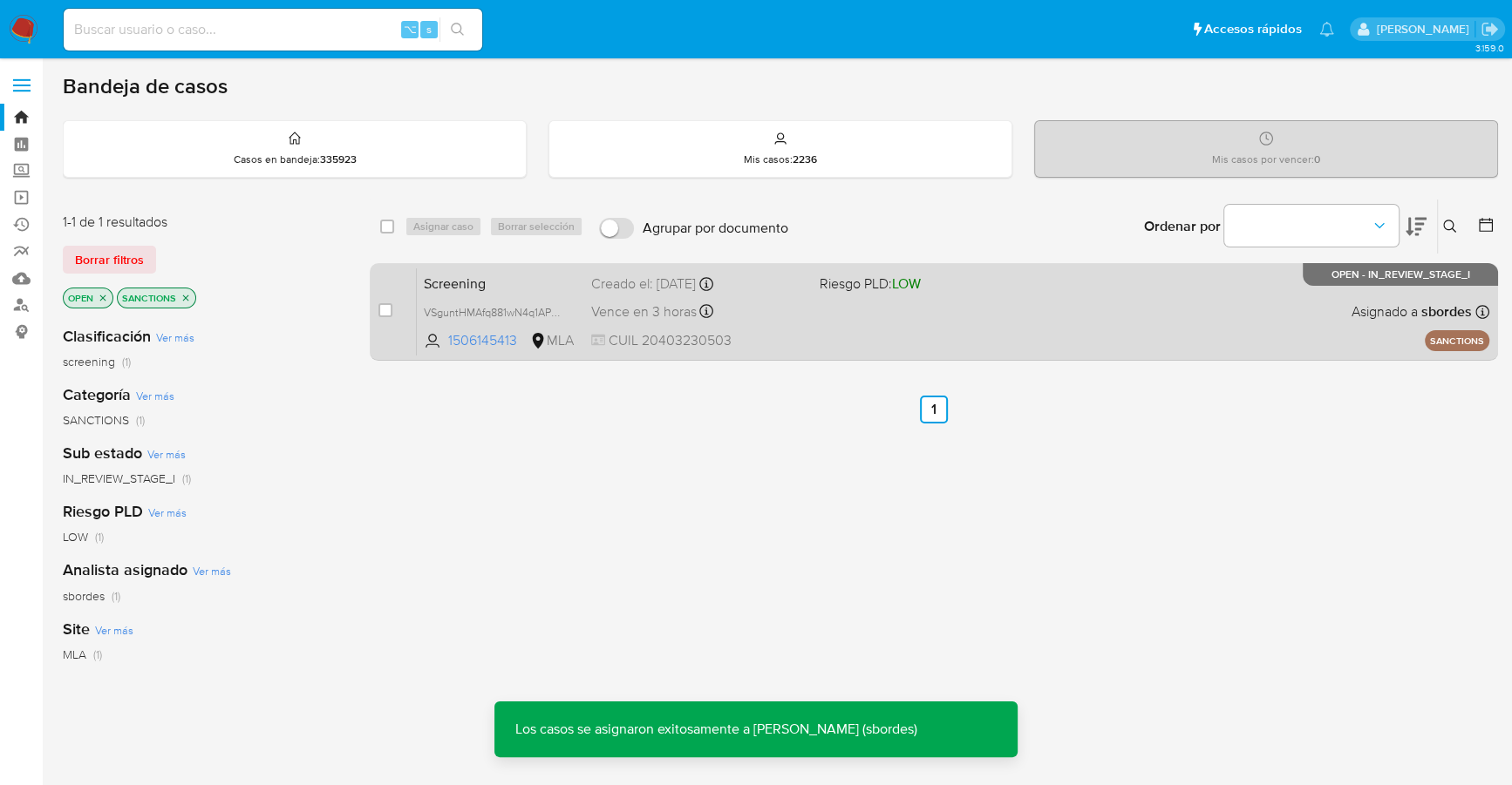
click at [818, 294] on div "Screening VSguntHMAfq881wN4q1APpjH 1506145413 MLA Riesgo PLD: LOW Creado el: 15…" at bounding box center [953, 311] width 1073 height 88
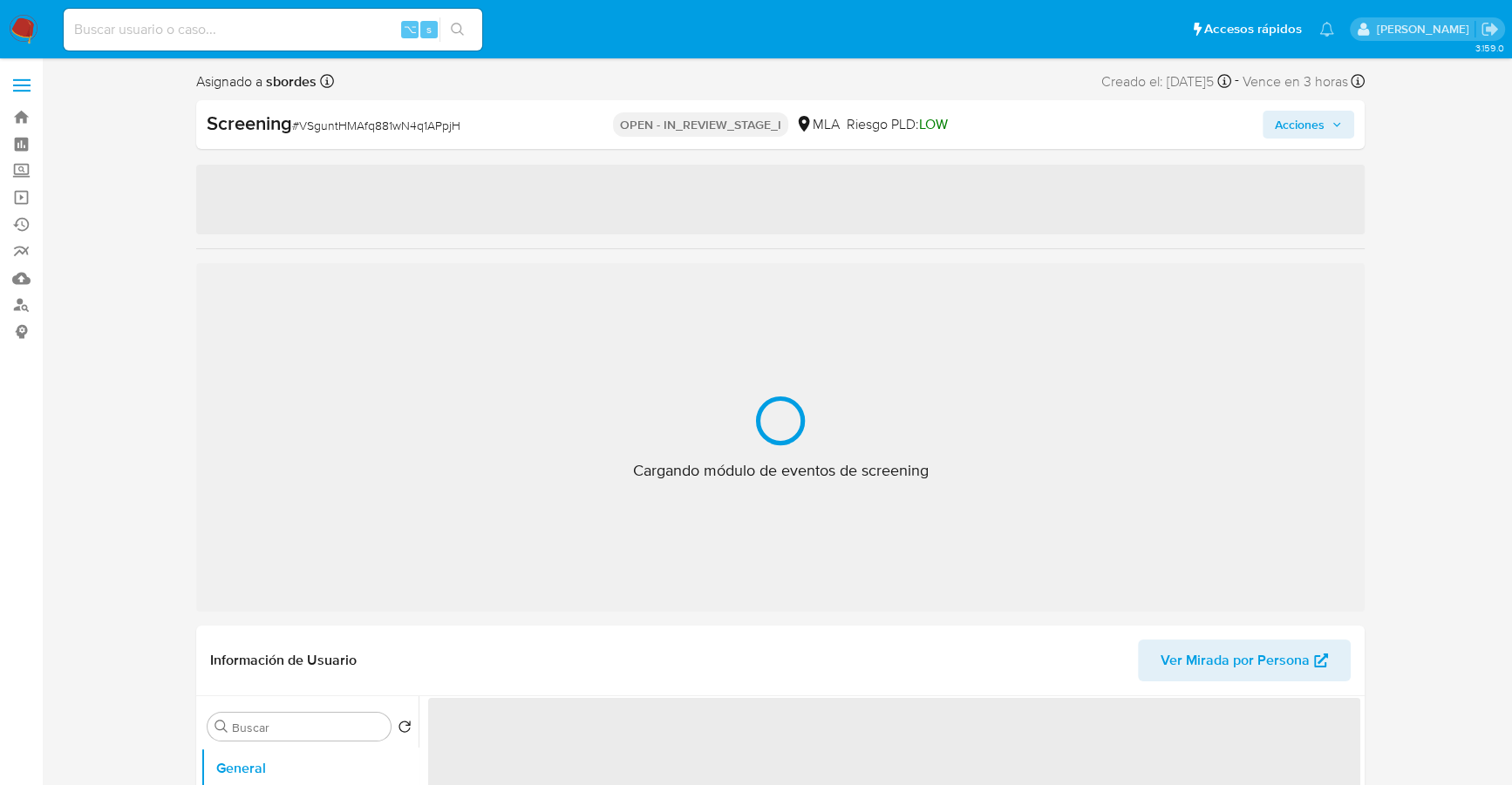
select select "10"
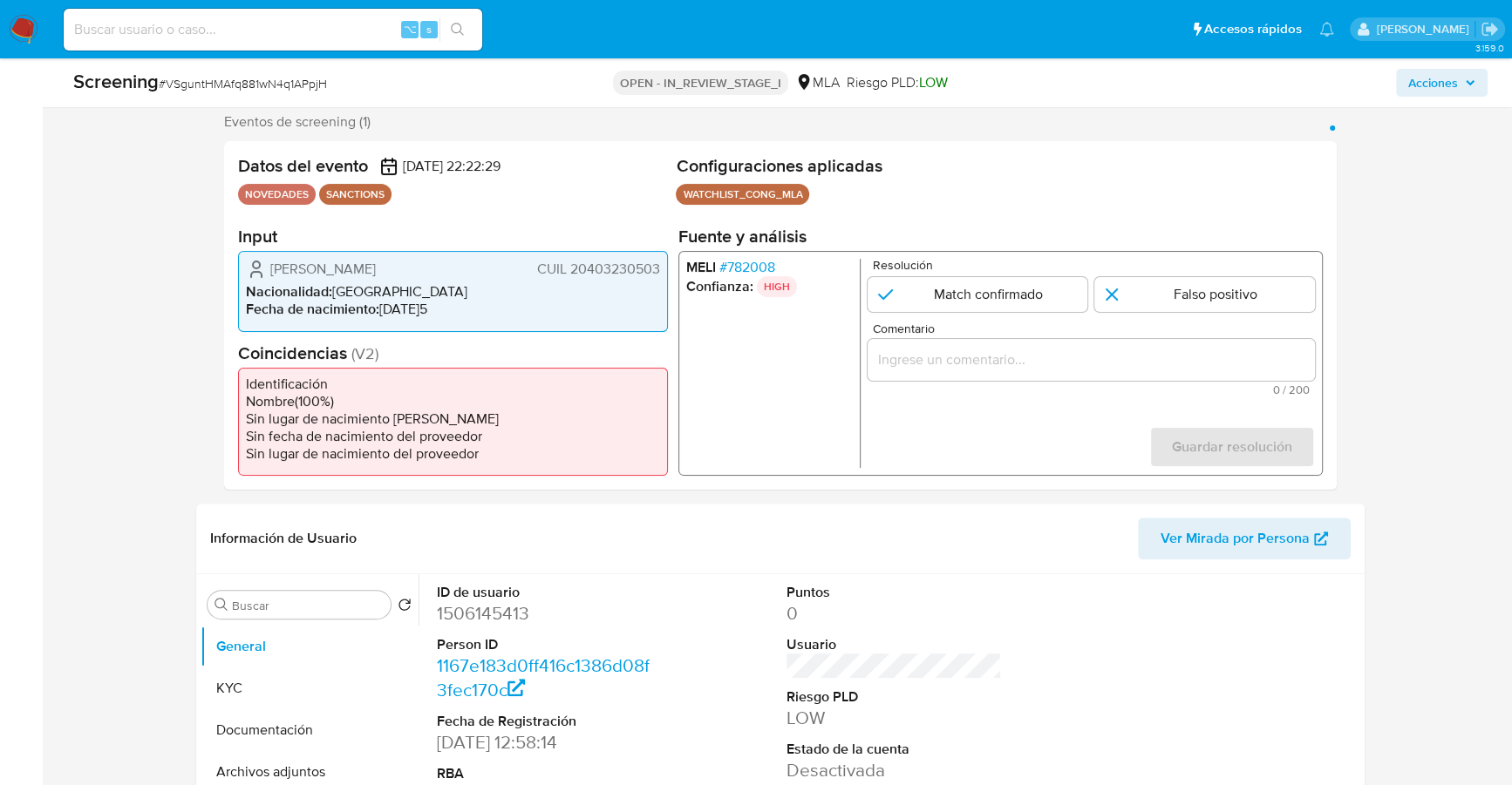
scroll to position [331, 0]
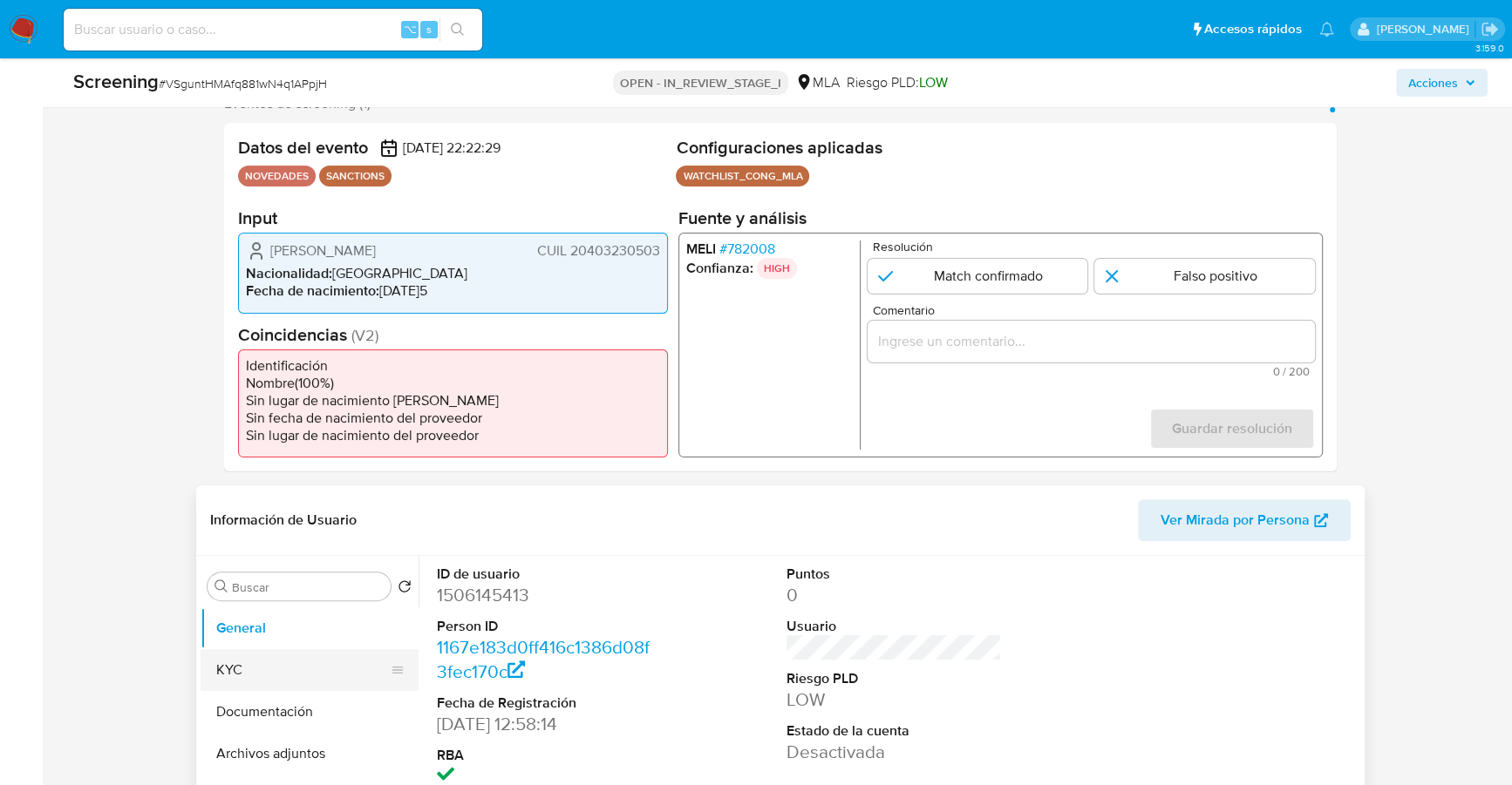
click at [234, 663] on button "KYC" at bounding box center [302, 670] width 204 height 42
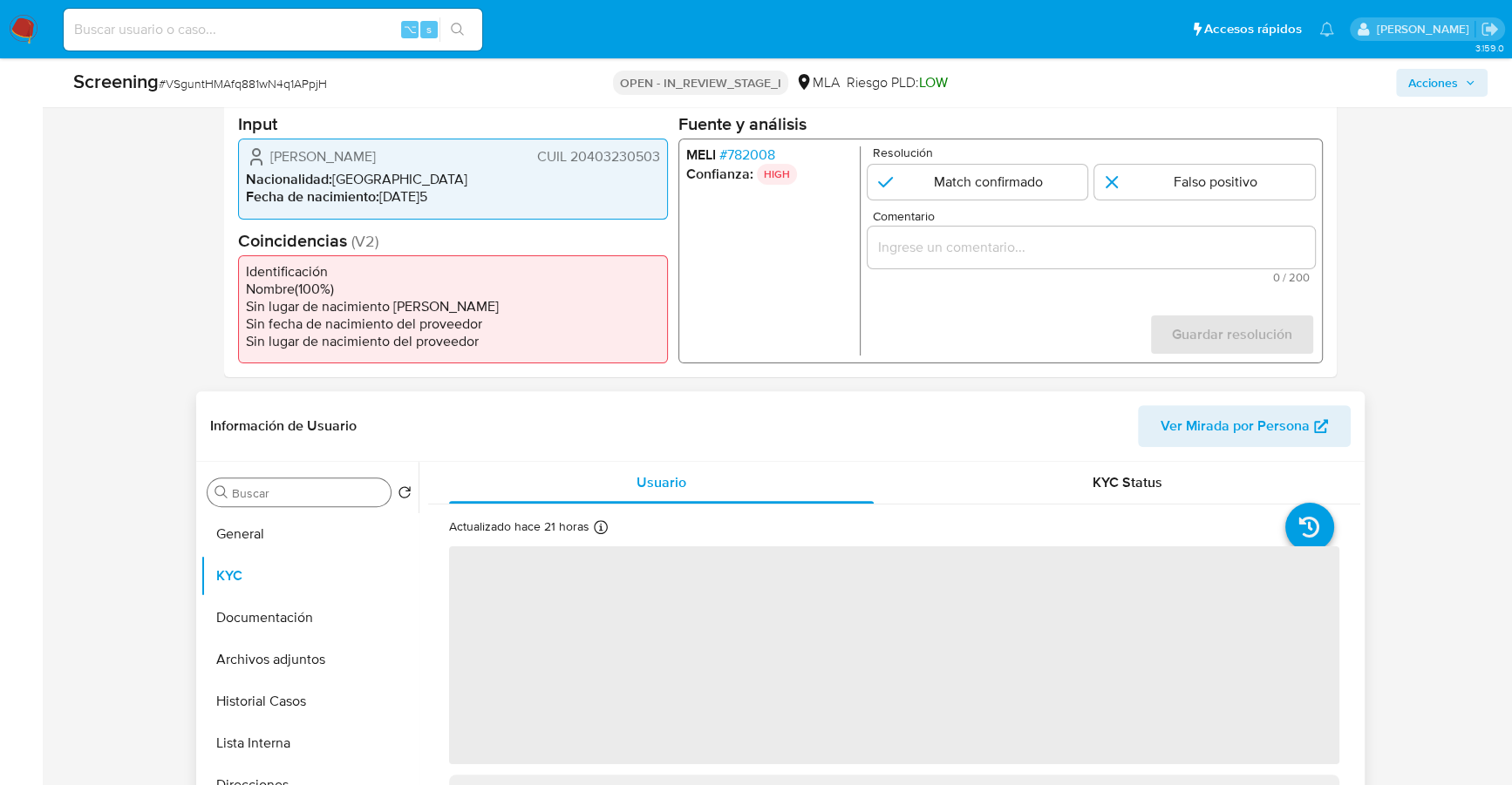
scroll to position [441, 0]
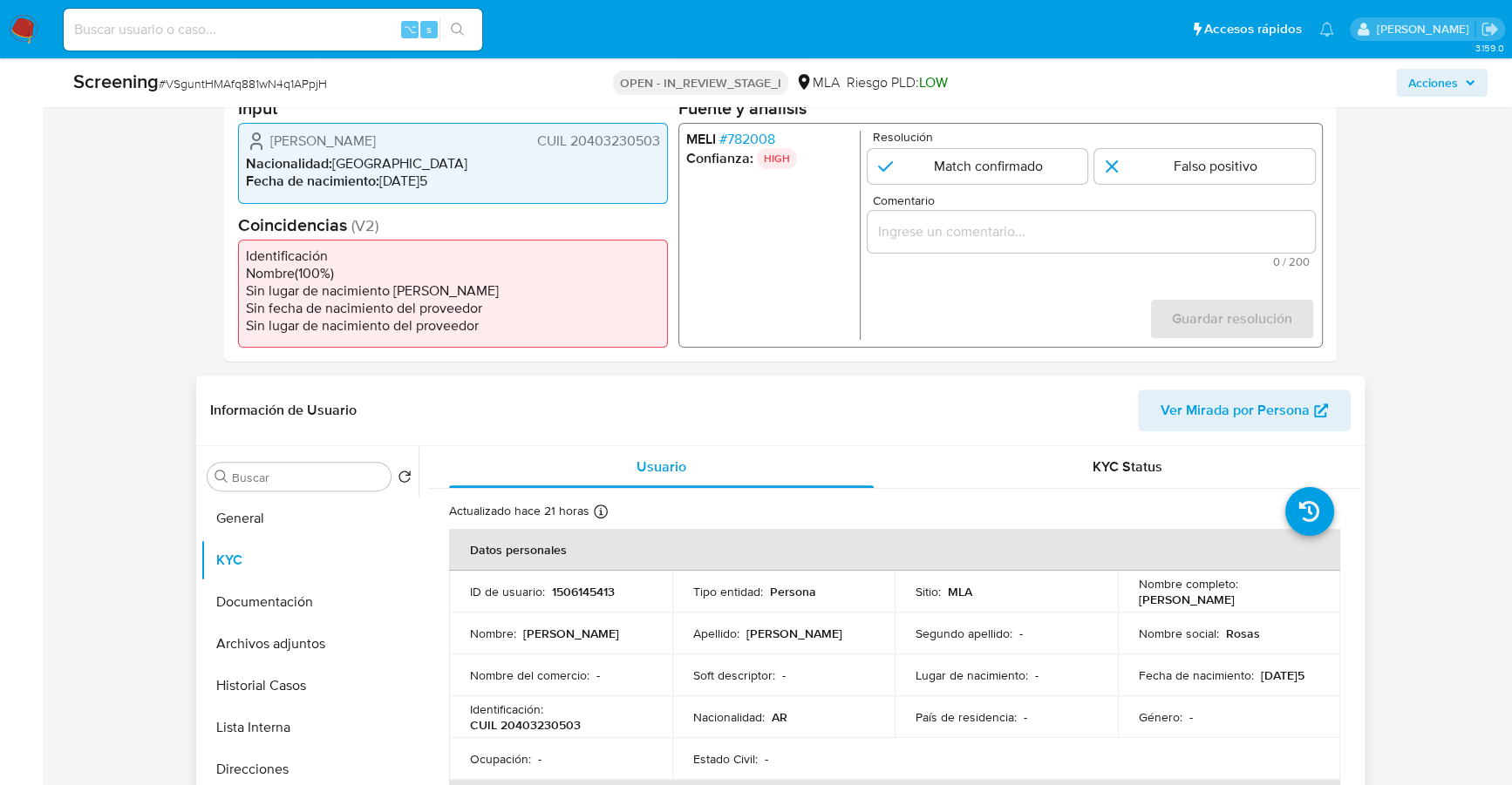
drag, startPoint x: 1132, startPoint y: 598, endPoint x: 1299, endPoint y: 598, distance: 167.0
click at [1299, 598] on div "Nombre completo : Sandro Fabian Bonnefoi" at bounding box center [1229, 591] width 181 height 32
copy p "Sandro Fabian Bonnefoi"
click at [997, 227] on input "Comentario" at bounding box center [1091, 231] width 448 height 23
paste input "El Sr. Sandro Fabian Bonnefoi es la persona incluida el día 15/09/2025 dentro d…"
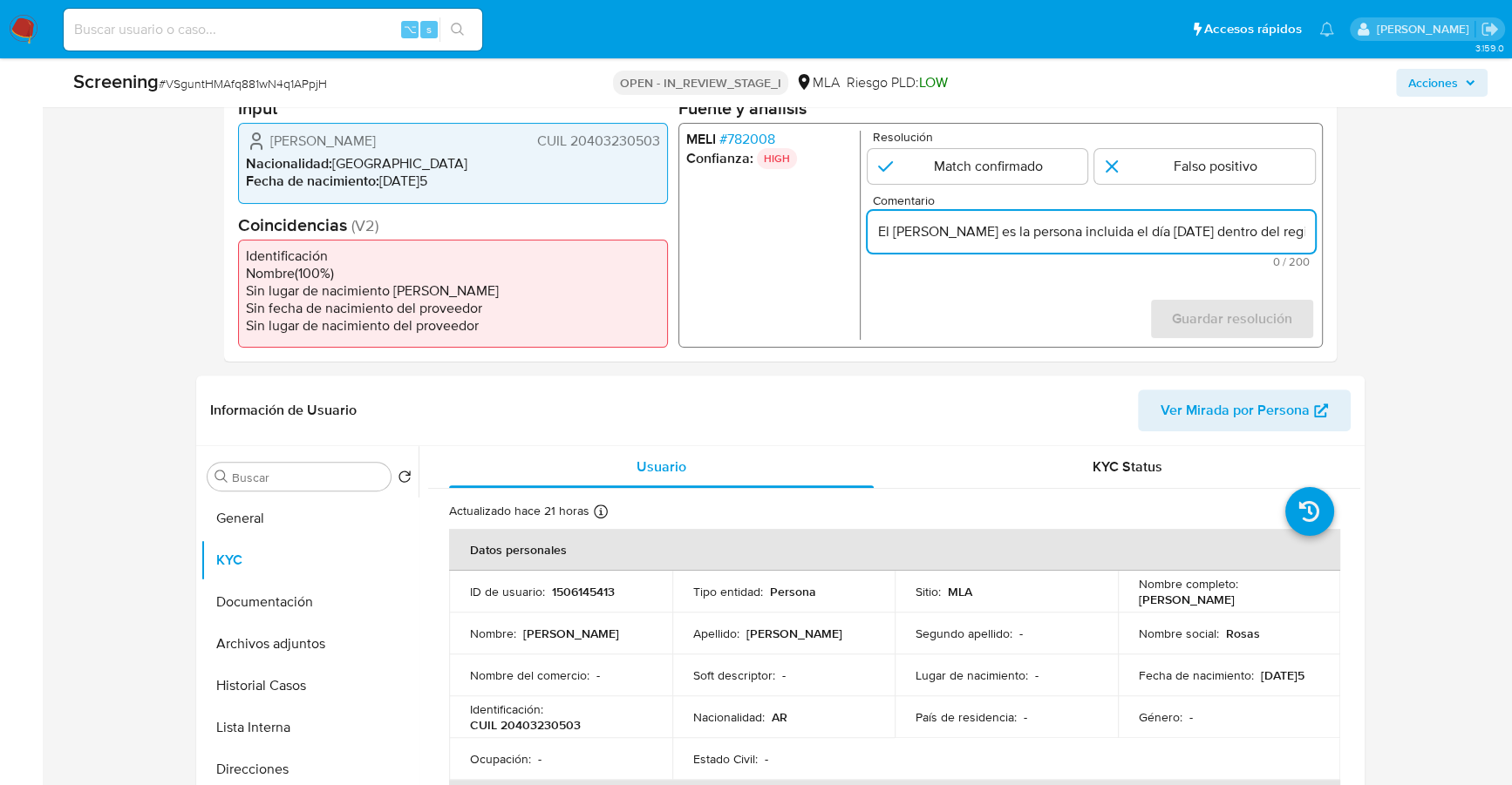
scroll to position [0, 655]
type input "El Sr. Sandro Fabian Bonnefoi es la persona incluida el día 15/09/2025 dentro d…"
click at [968, 165] on input "1 de 1" at bounding box center [977, 167] width 220 height 34
radio input "true"
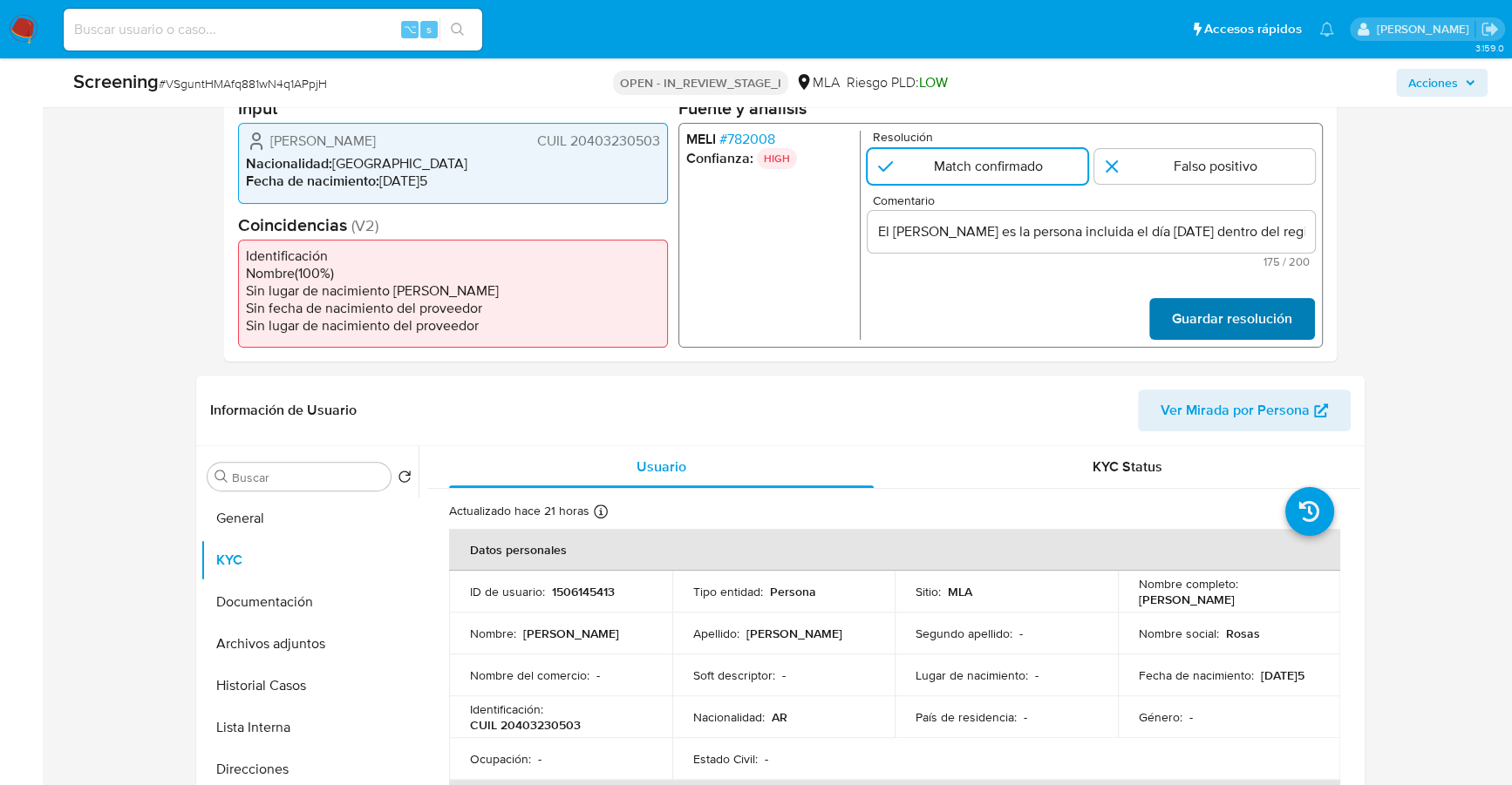
click at [1197, 335] on span "Guardar resolución" at bounding box center [1231, 319] width 120 height 38
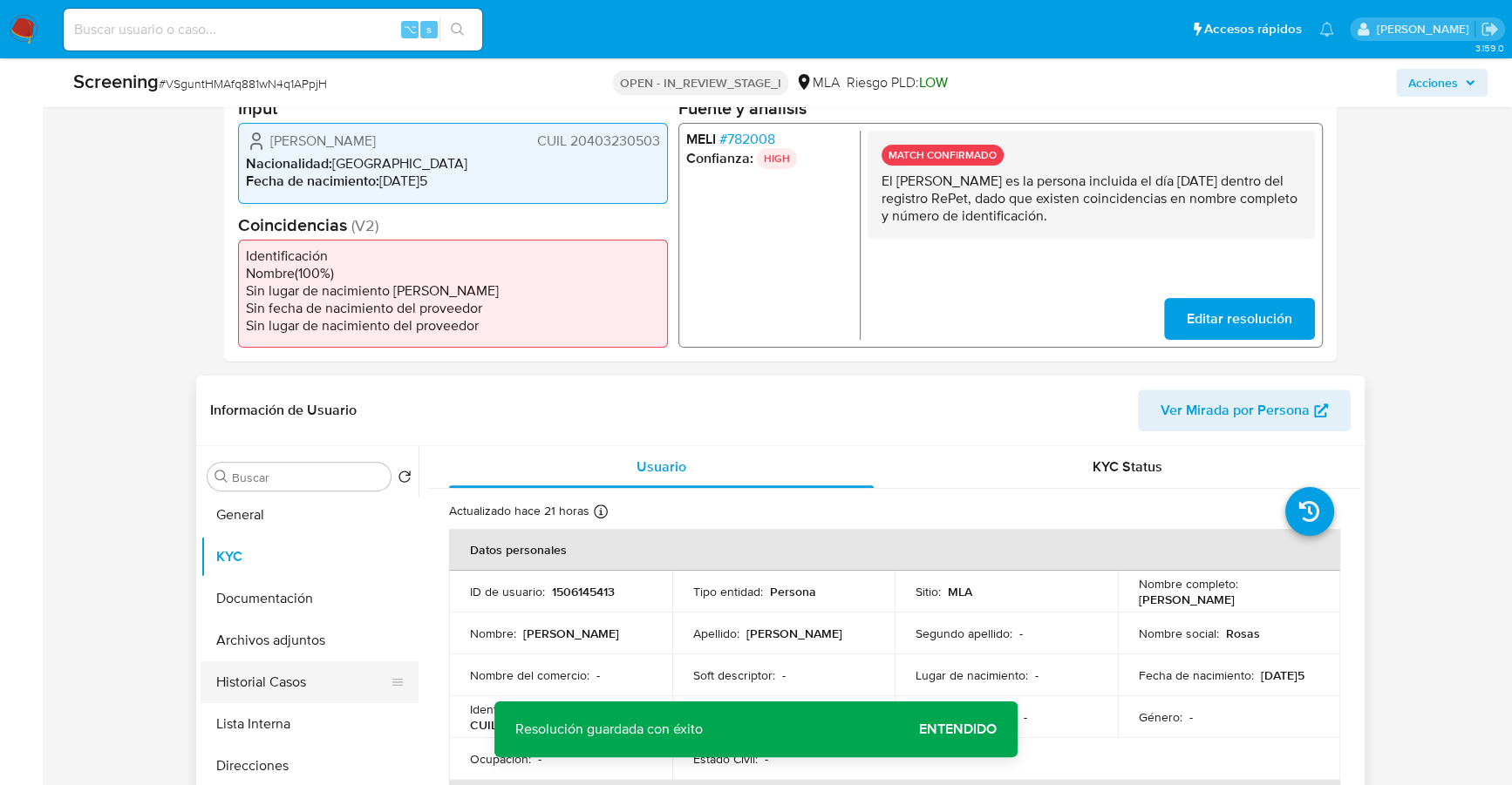
scroll to position [5, 0]
click at [259, 713] on button "Lista Interna" at bounding box center [302, 723] width 204 height 42
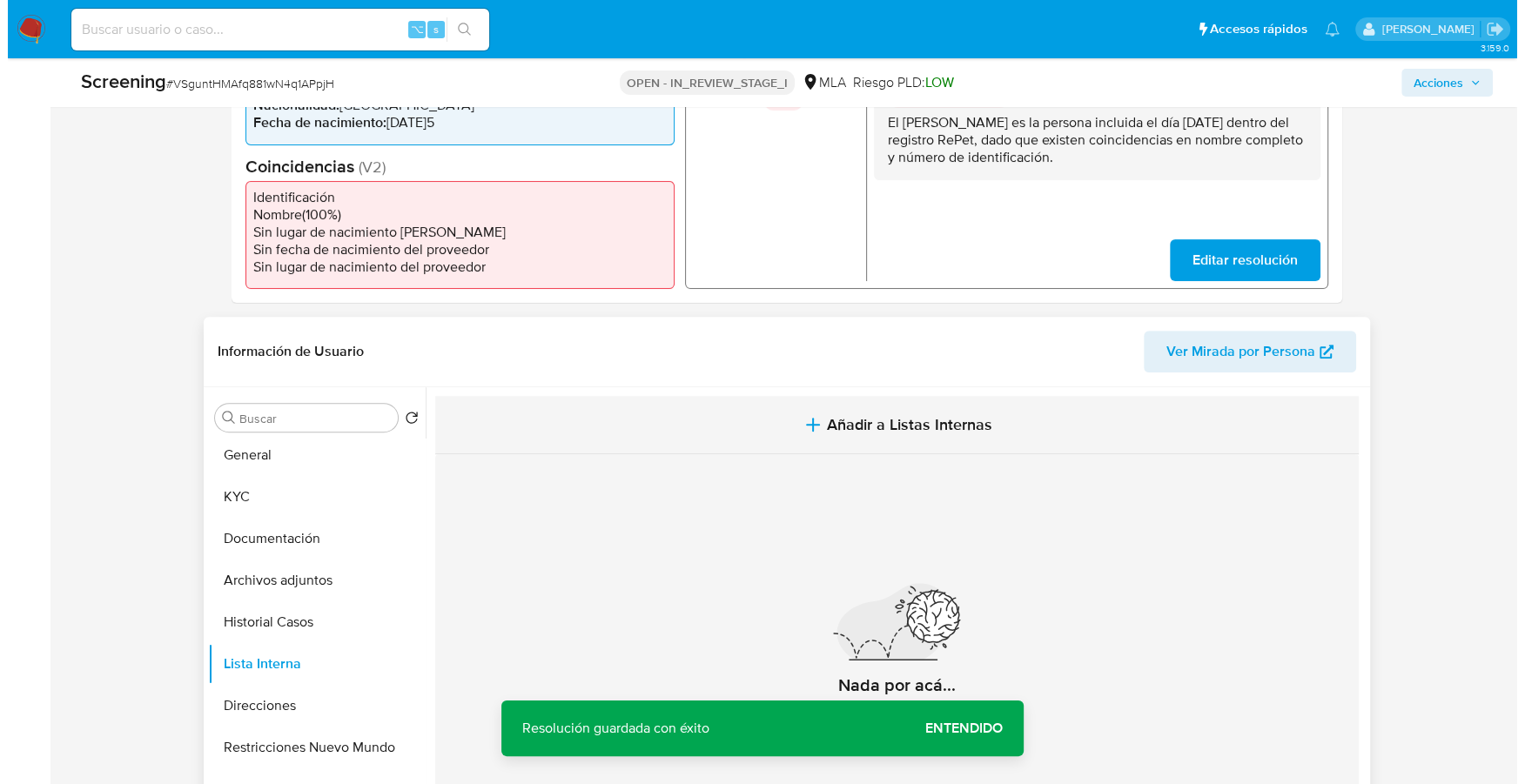
scroll to position [535, 0]
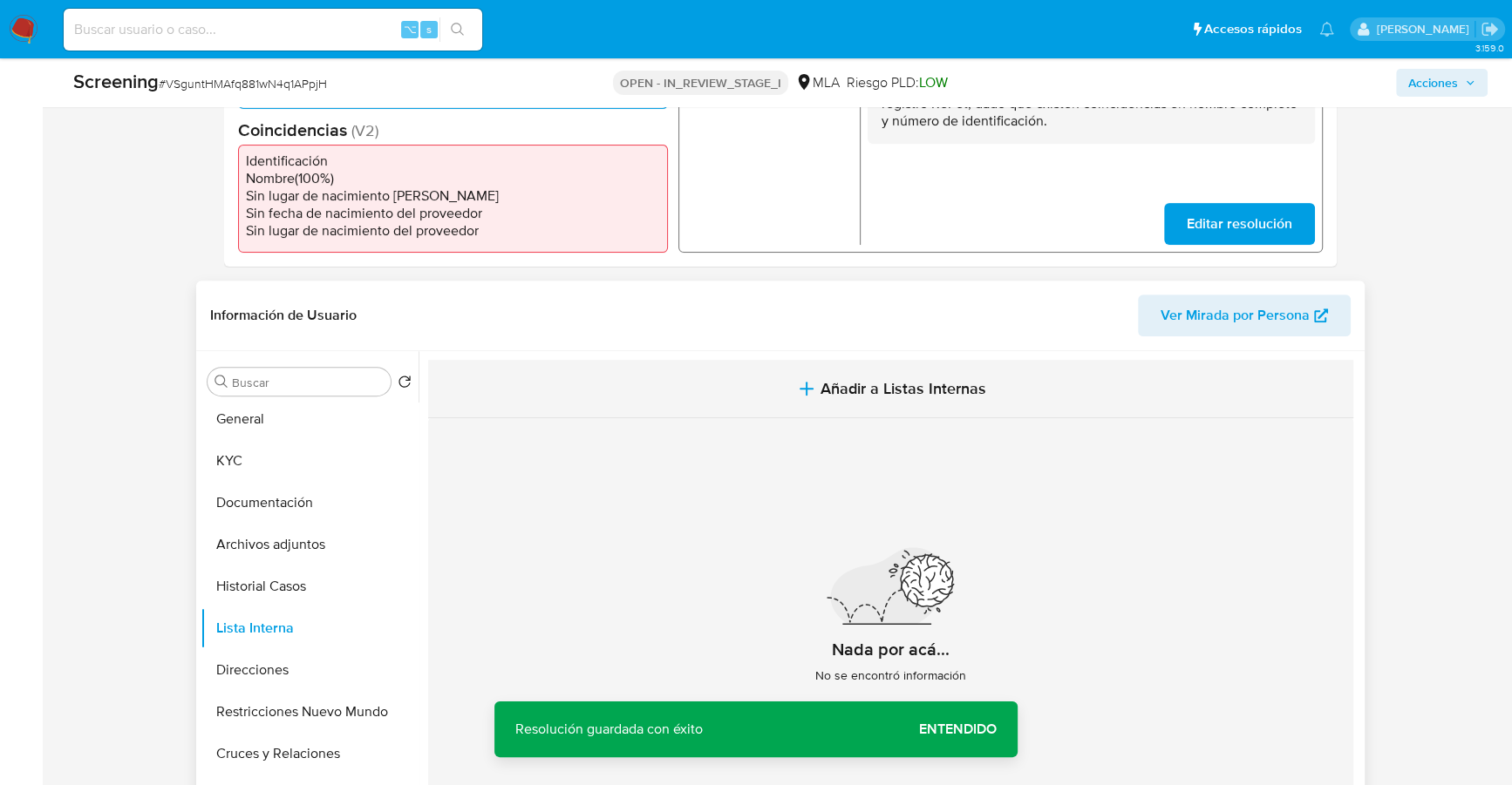
click at [879, 395] on span "Añadir a Listas Internas" at bounding box center [902, 388] width 166 height 19
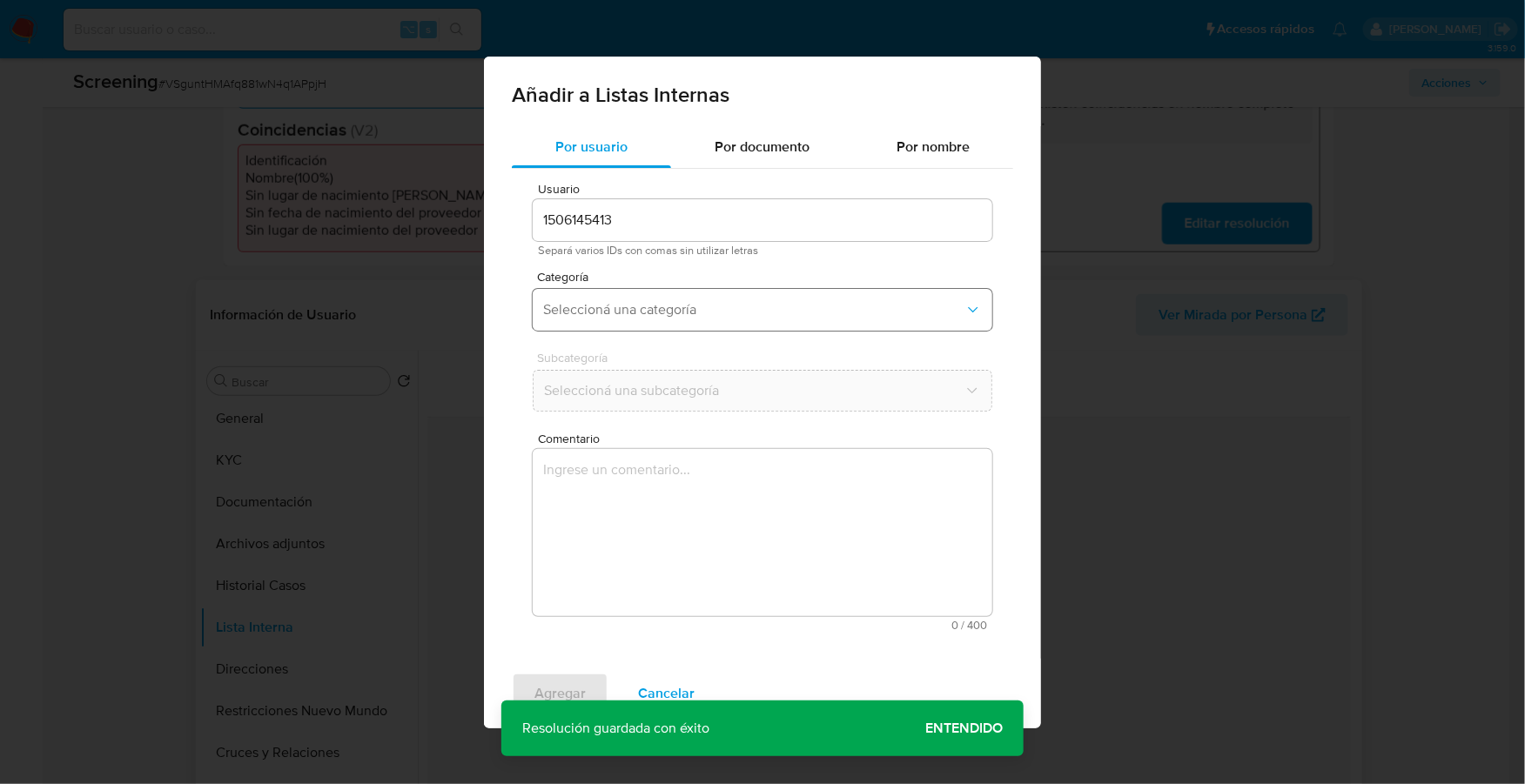
click at [665, 314] on span "Seleccioná una categoría" at bounding box center [753, 309] width 422 height 17
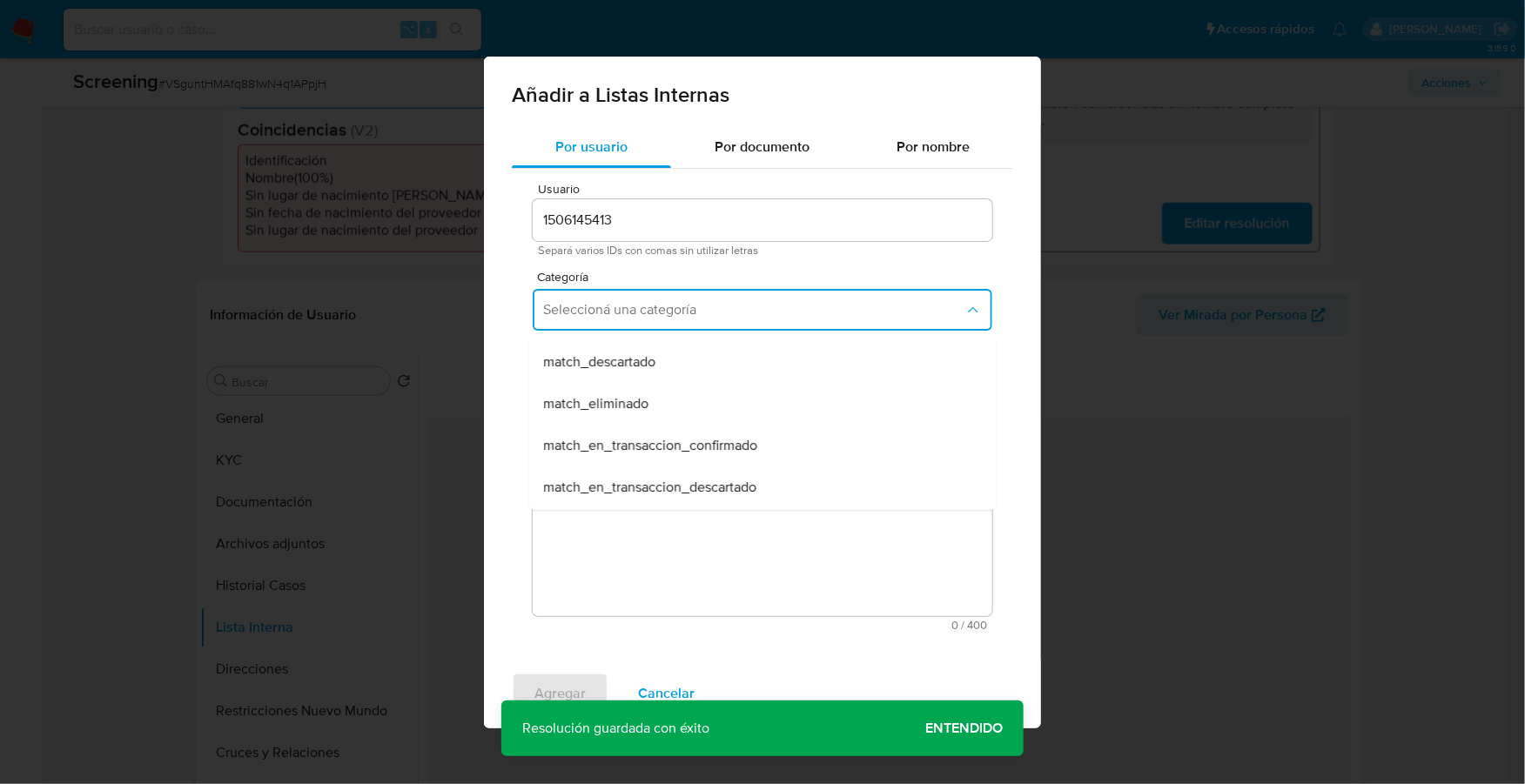
scroll to position [410, 0]
click at [636, 440] on span "riesgo_pld_minimo" at bounding box center [601, 448] width 118 height 17
click at [650, 310] on span "riesgo_pld_minimo" at bounding box center [753, 309] width 422 height 17
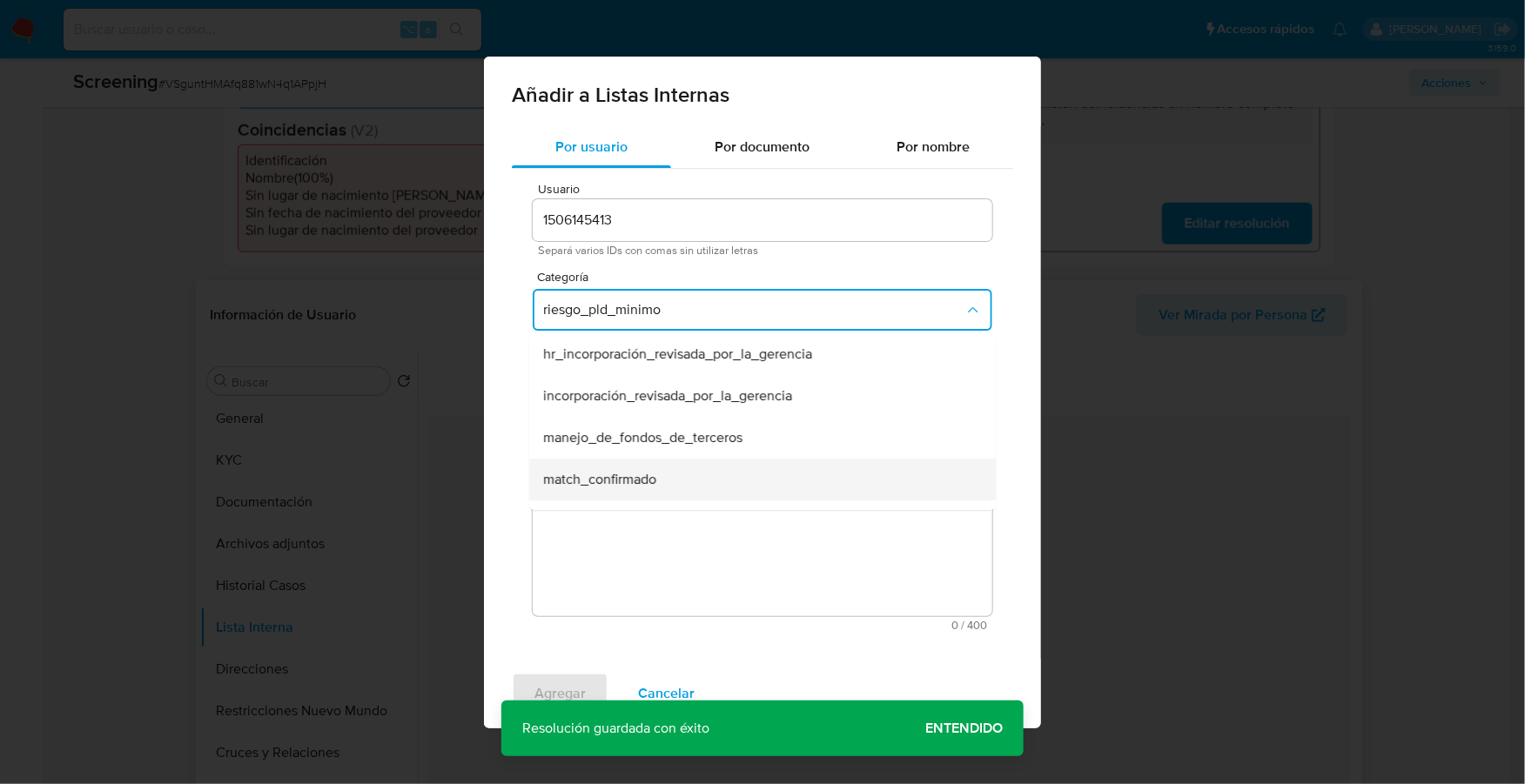
scroll to position [5, 0]
click at [624, 474] on span "match_confirmado" at bounding box center [599, 477] width 113 height 17
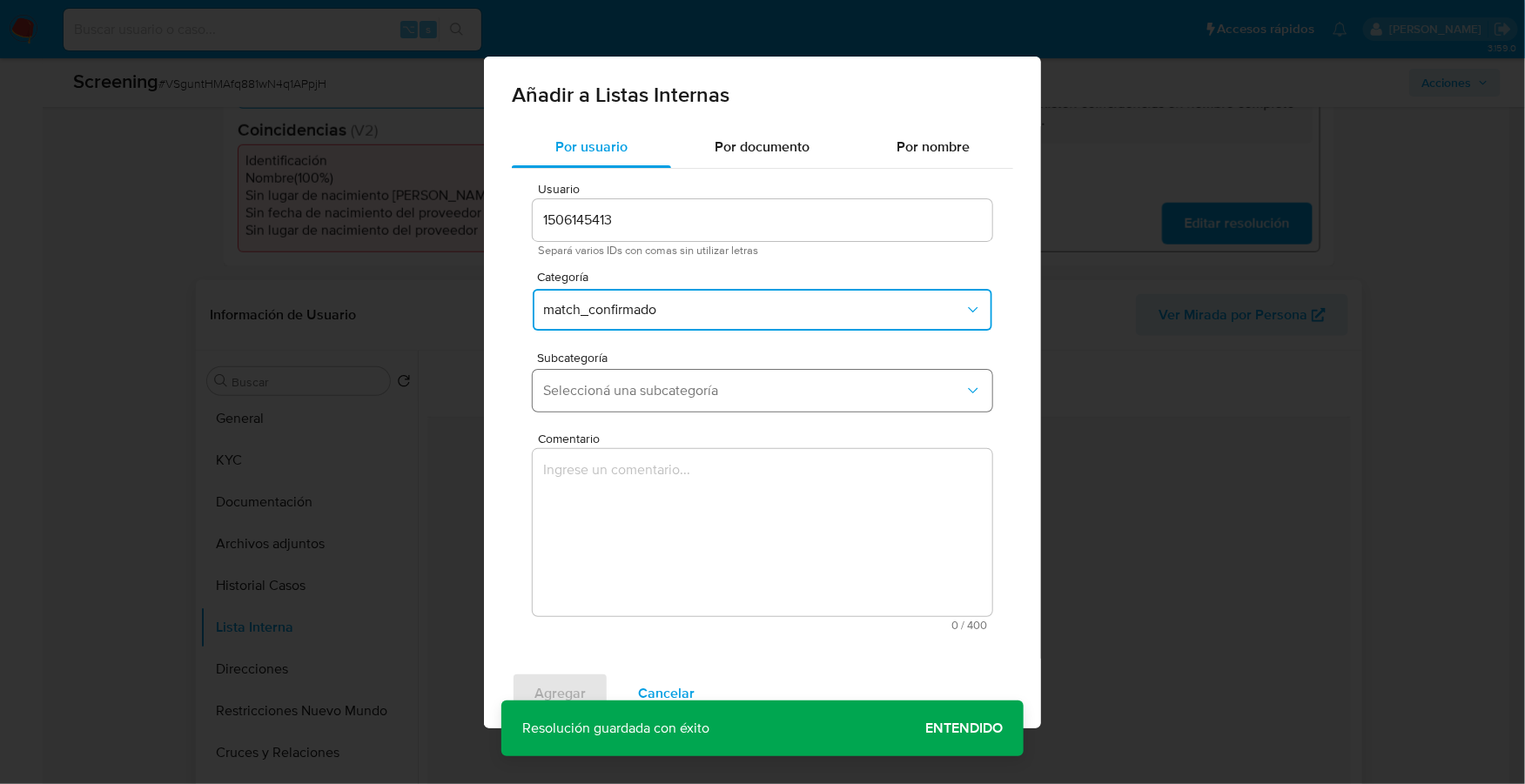
click at [622, 403] on button "Seleccioná una subcategoría" at bounding box center [762, 391] width 459 height 42
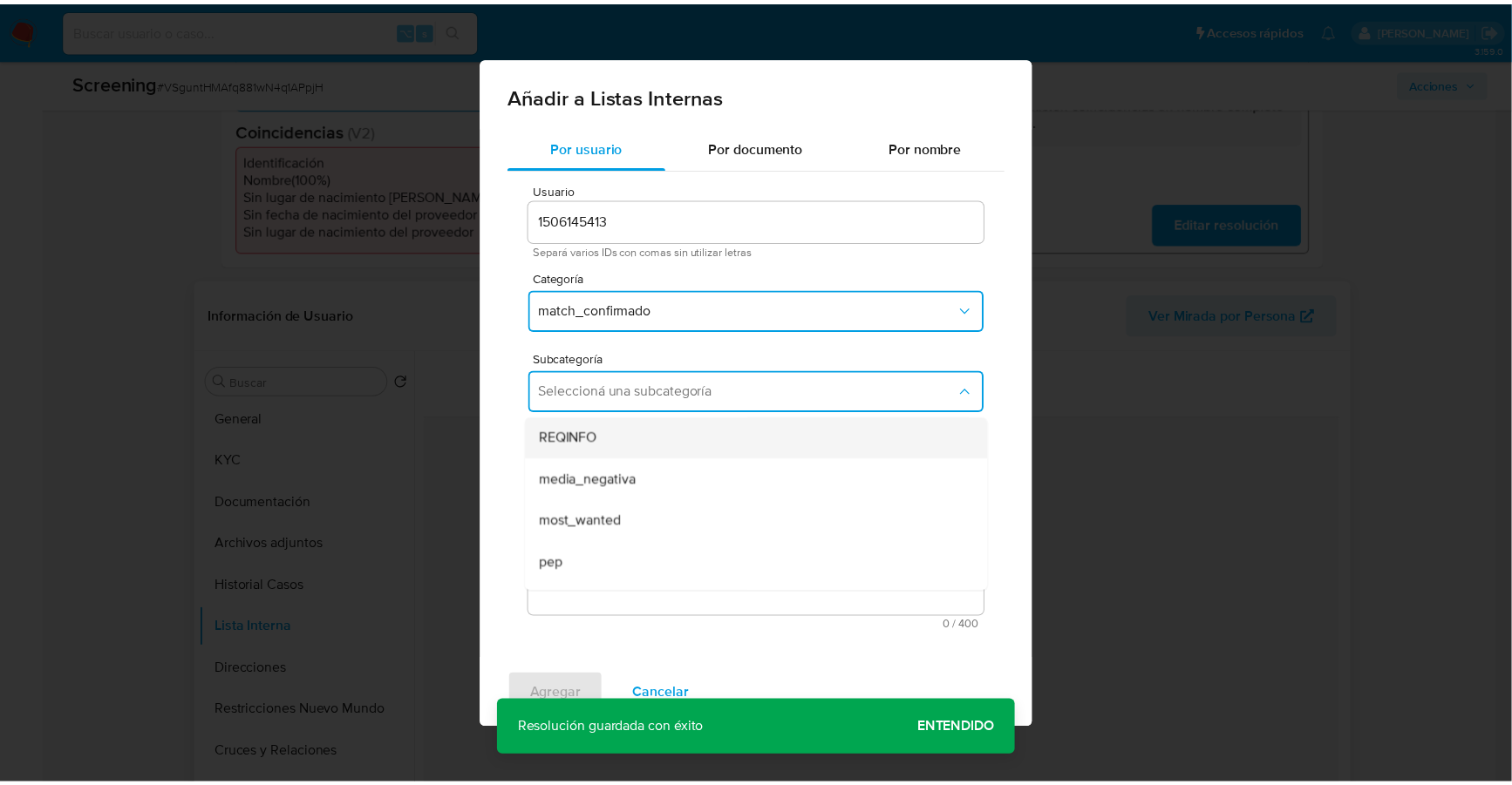
scroll to position [118, 0]
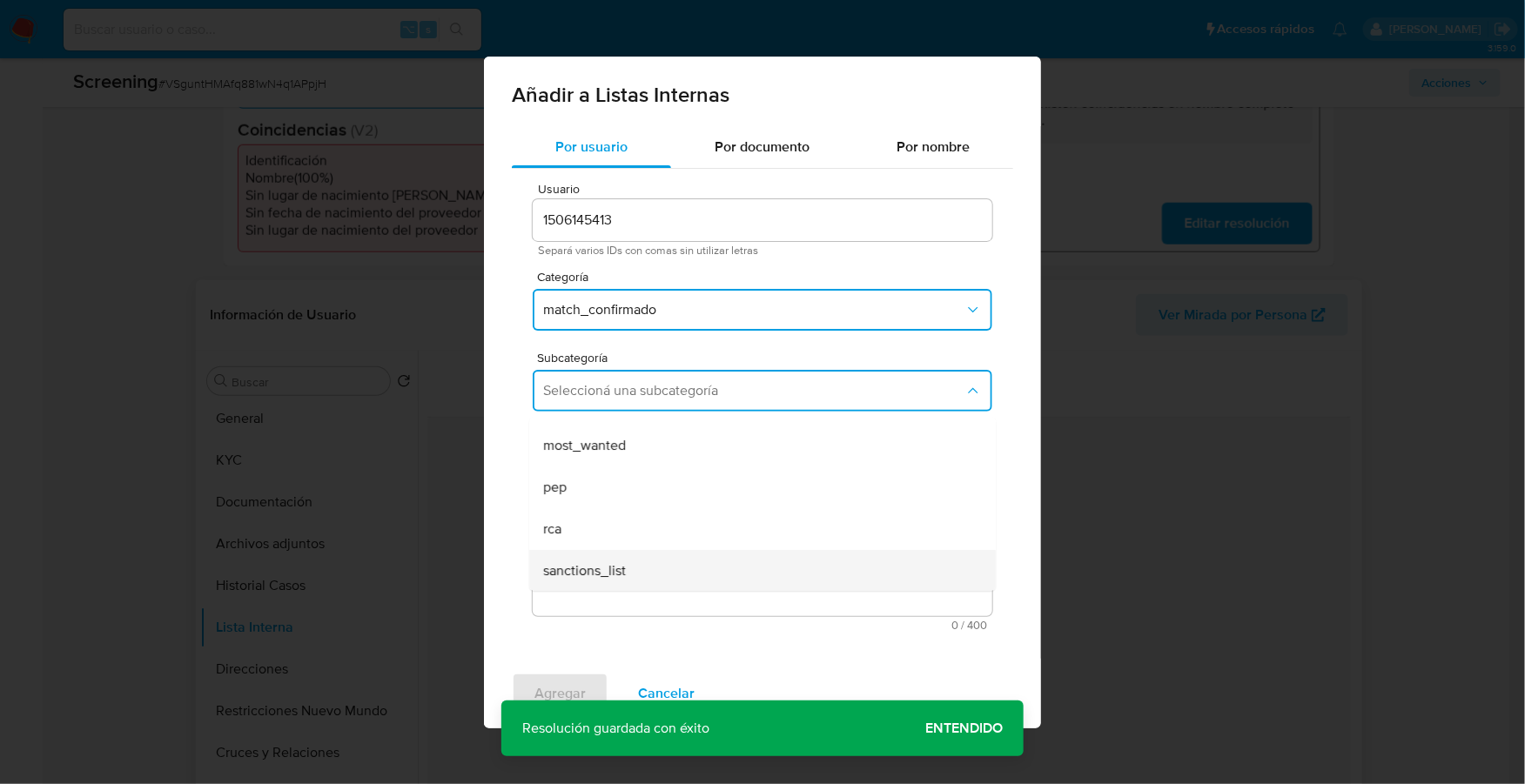
click at [583, 565] on span "sanctions_list" at bounding box center [583, 571] width 82 height 17
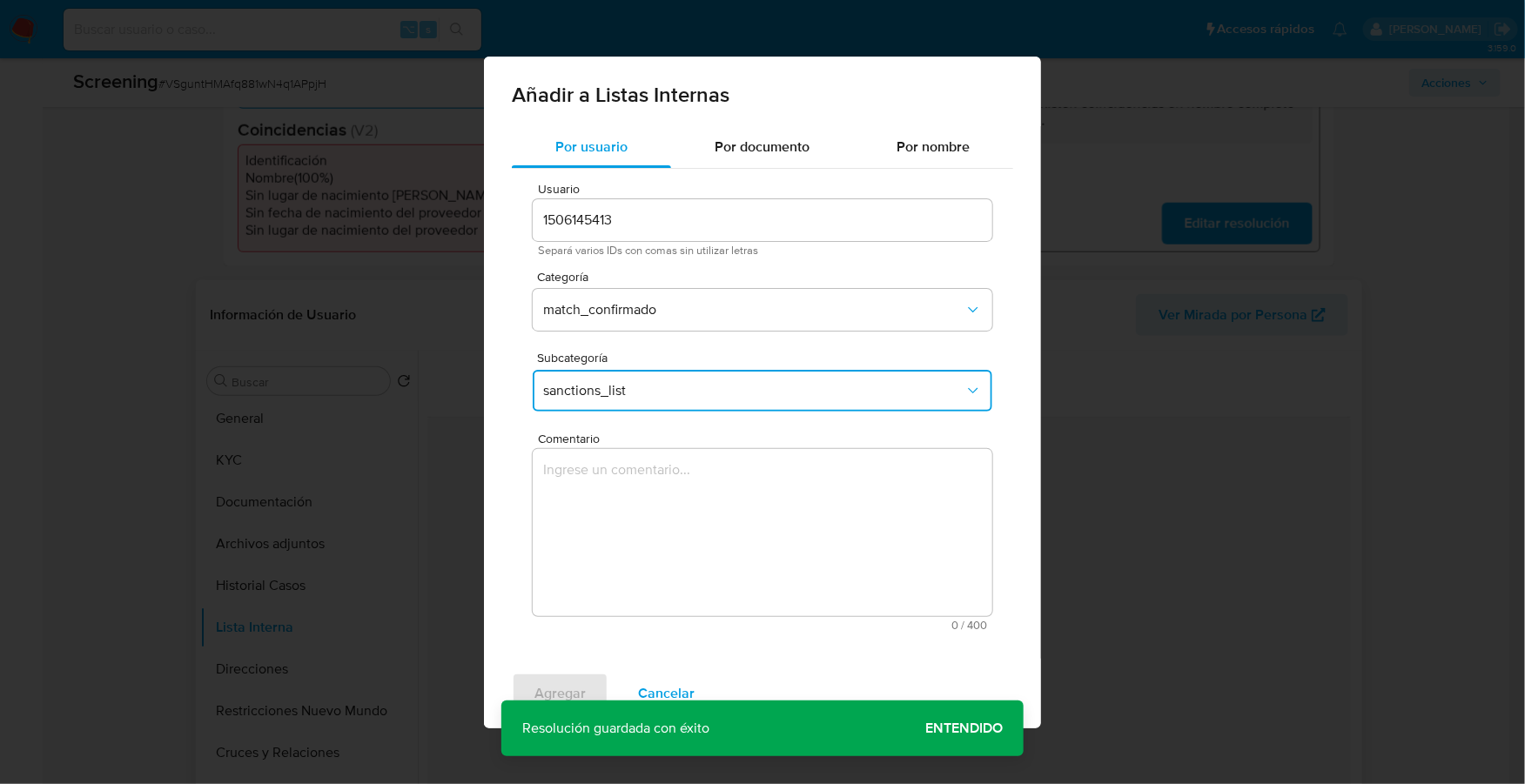
click at [624, 496] on textarea "Comentario" at bounding box center [762, 533] width 459 height 167
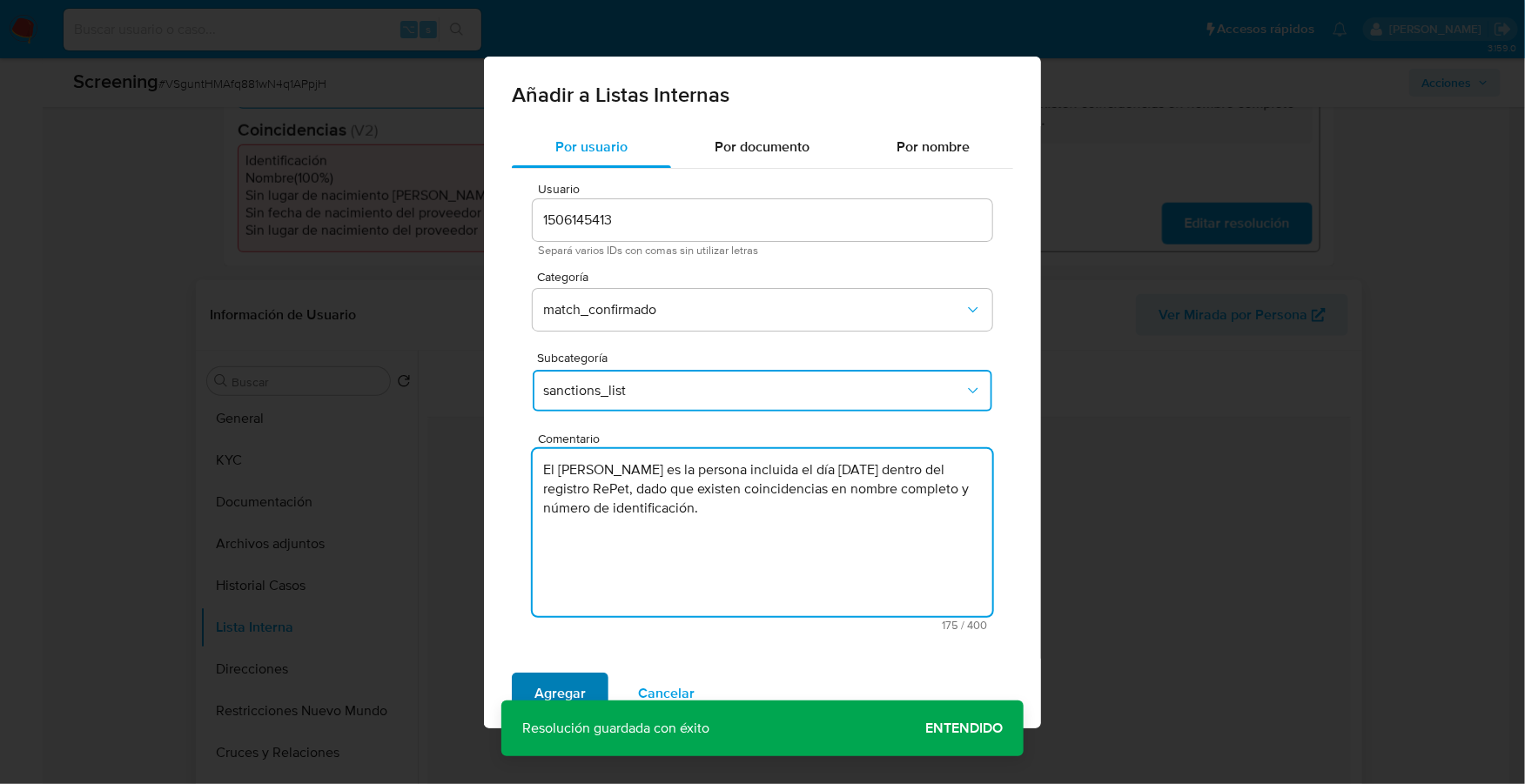
type textarea "El Sr. Sandro Fabian Bonnefoi es la persona incluida el día 15/09/2025 dentro d…"
click at [537, 682] on span "Agregar" at bounding box center [560, 694] width 52 height 38
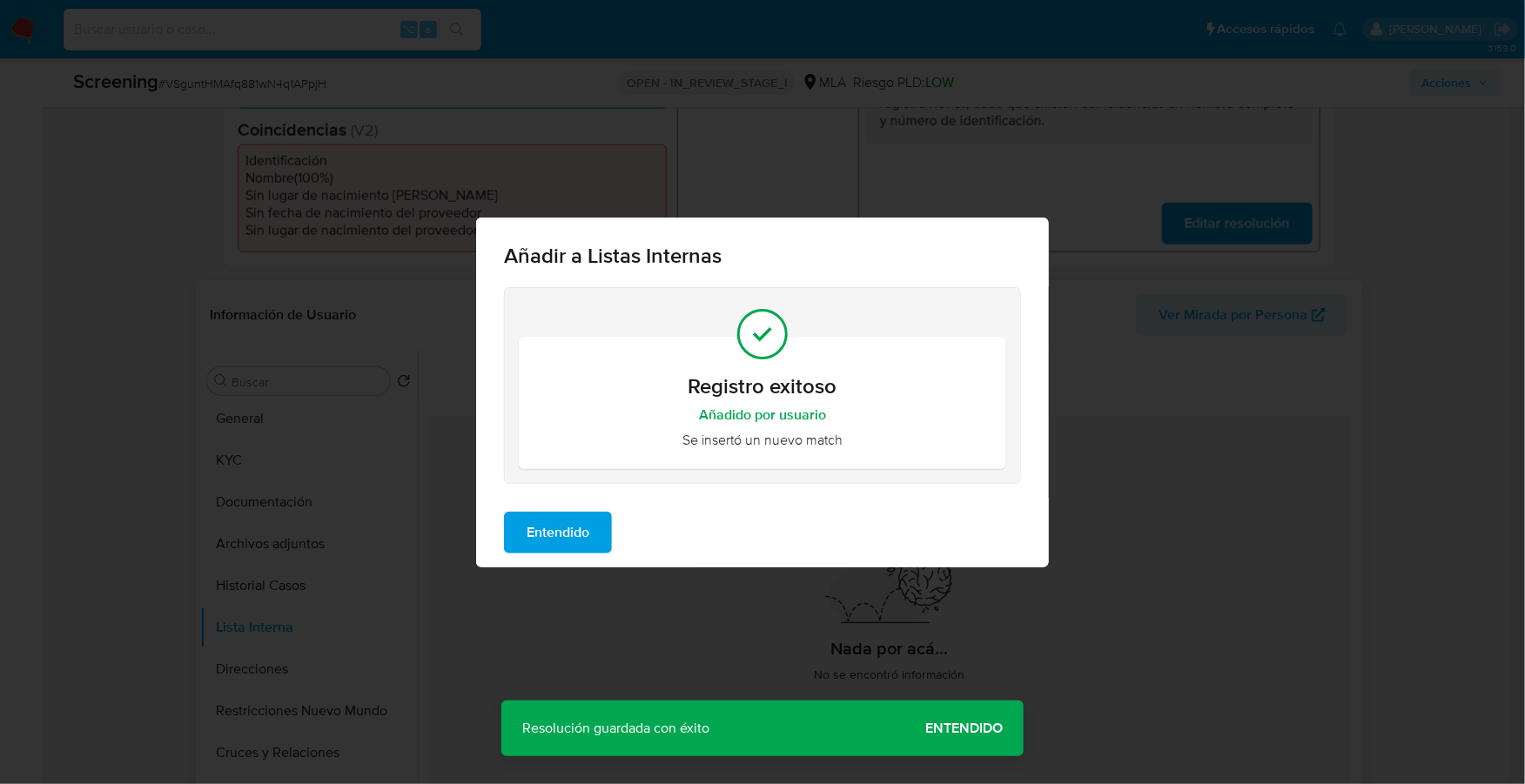
click at [556, 546] on span "Entendido" at bounding box center [557, 533] width 62 height 38
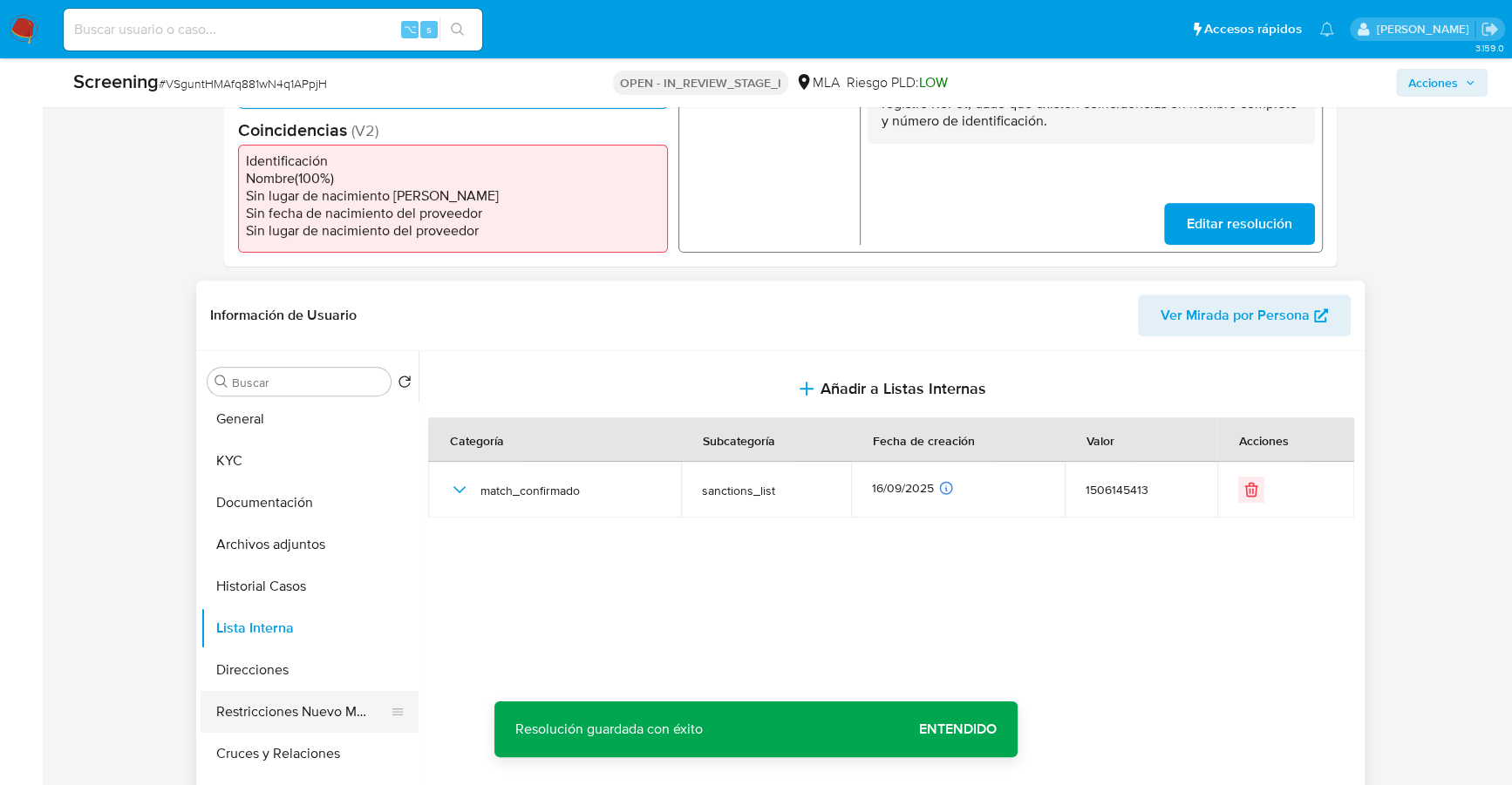
click at [293, 704] on button "Restricciones Nuevo Mundo" at bounding box center [302, 712] width 204 height 42
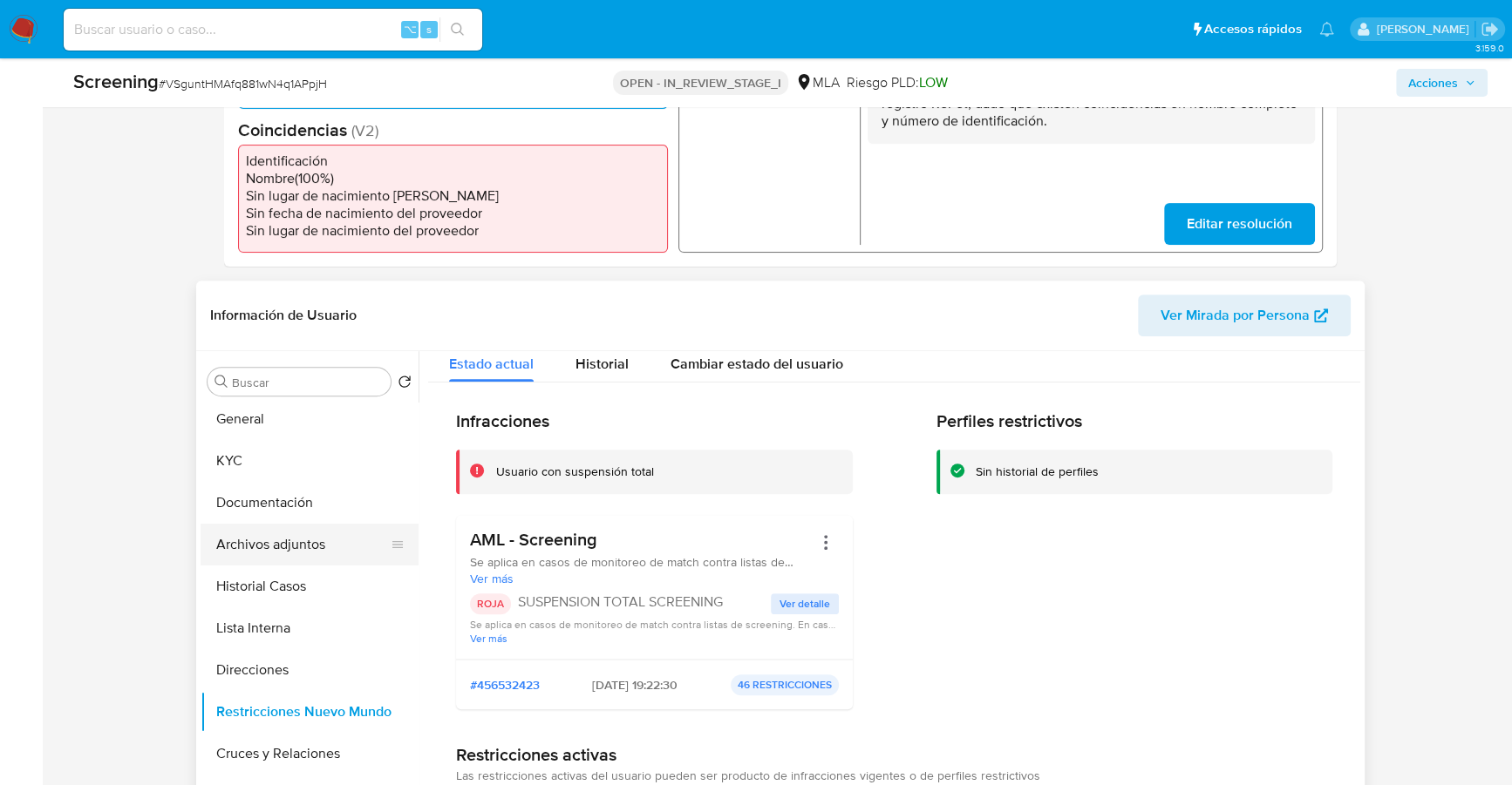
scroll to position [37, 0]
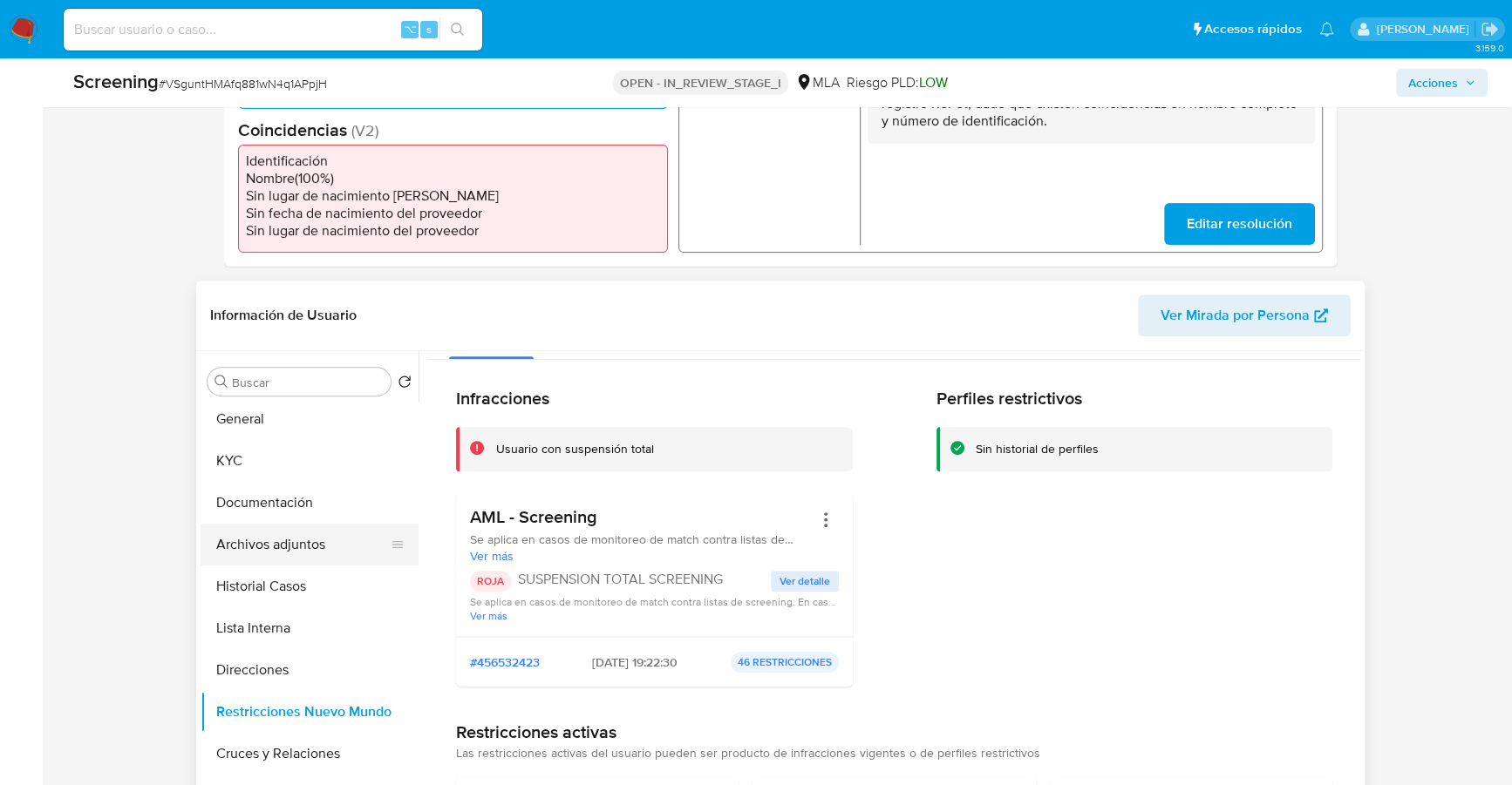
click at [265, 554] on button "Archivos adjuntos" at bounding box center [302, 544] width 204 height 42
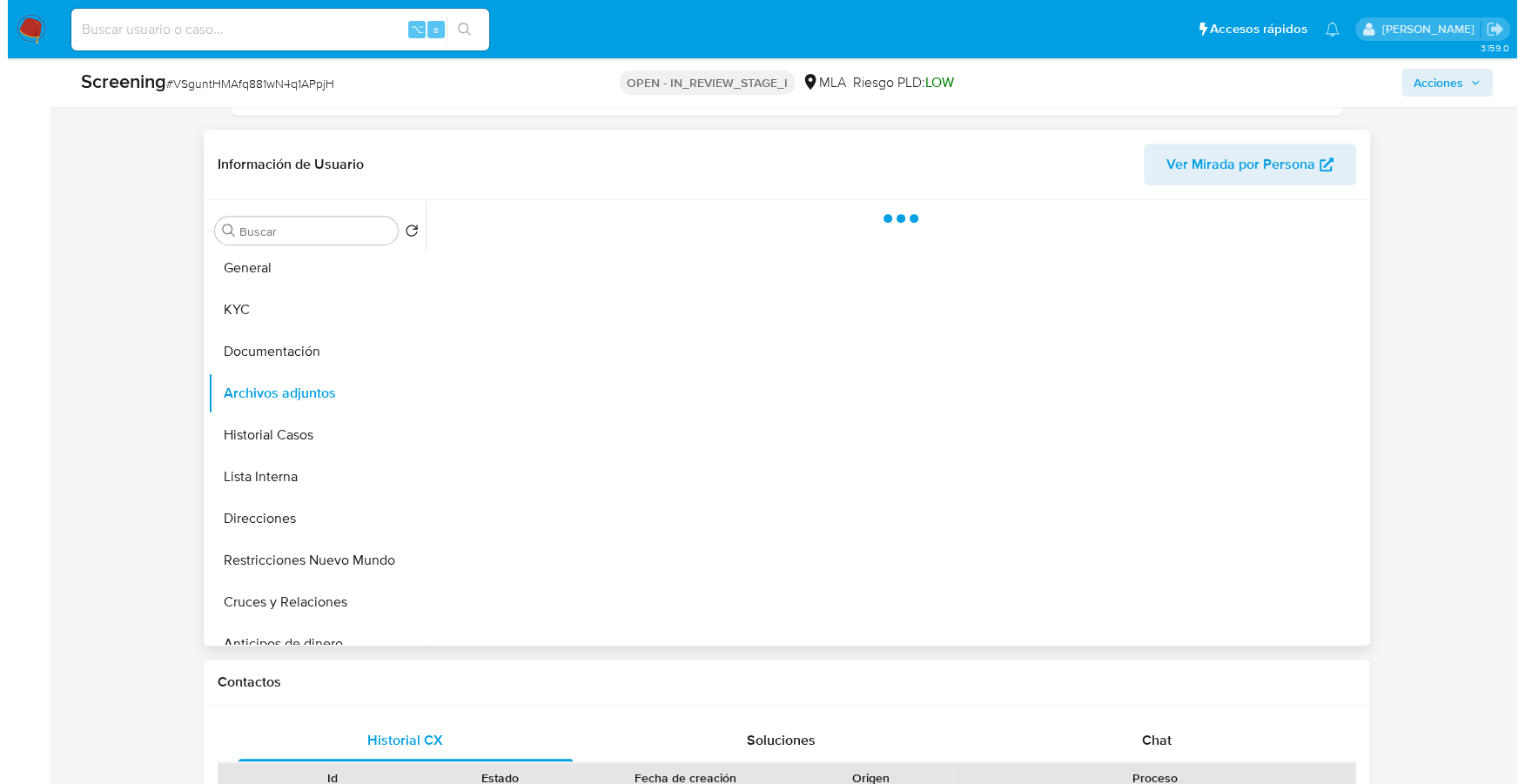
scroll to position [691, 0]
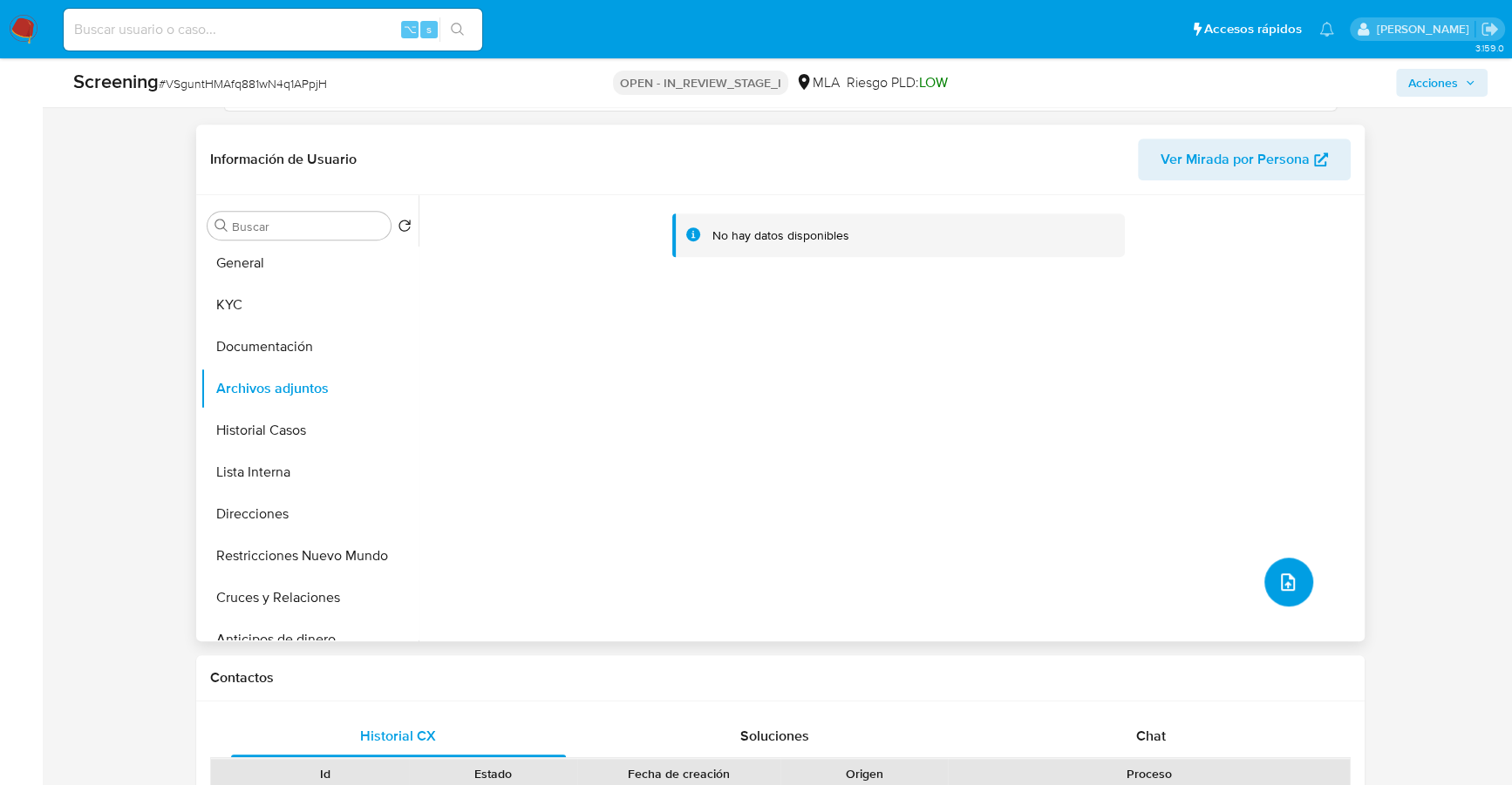
click at [1296, 589] on button "upload-file" at bounding box center [1288, 582] width 49 height 49
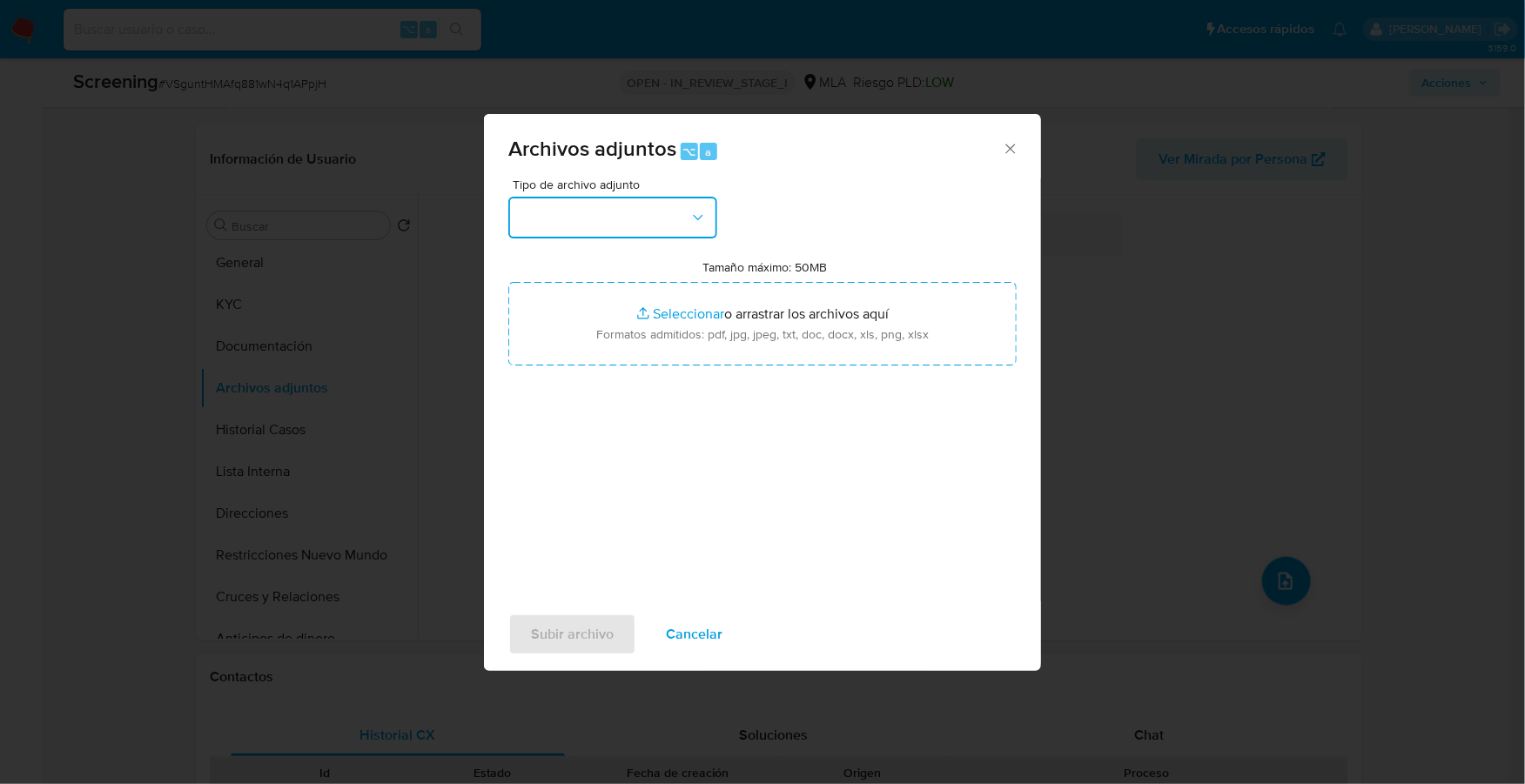
click at [619, 208] on button "button" at bounding box center [612, 217] width 209 height 42
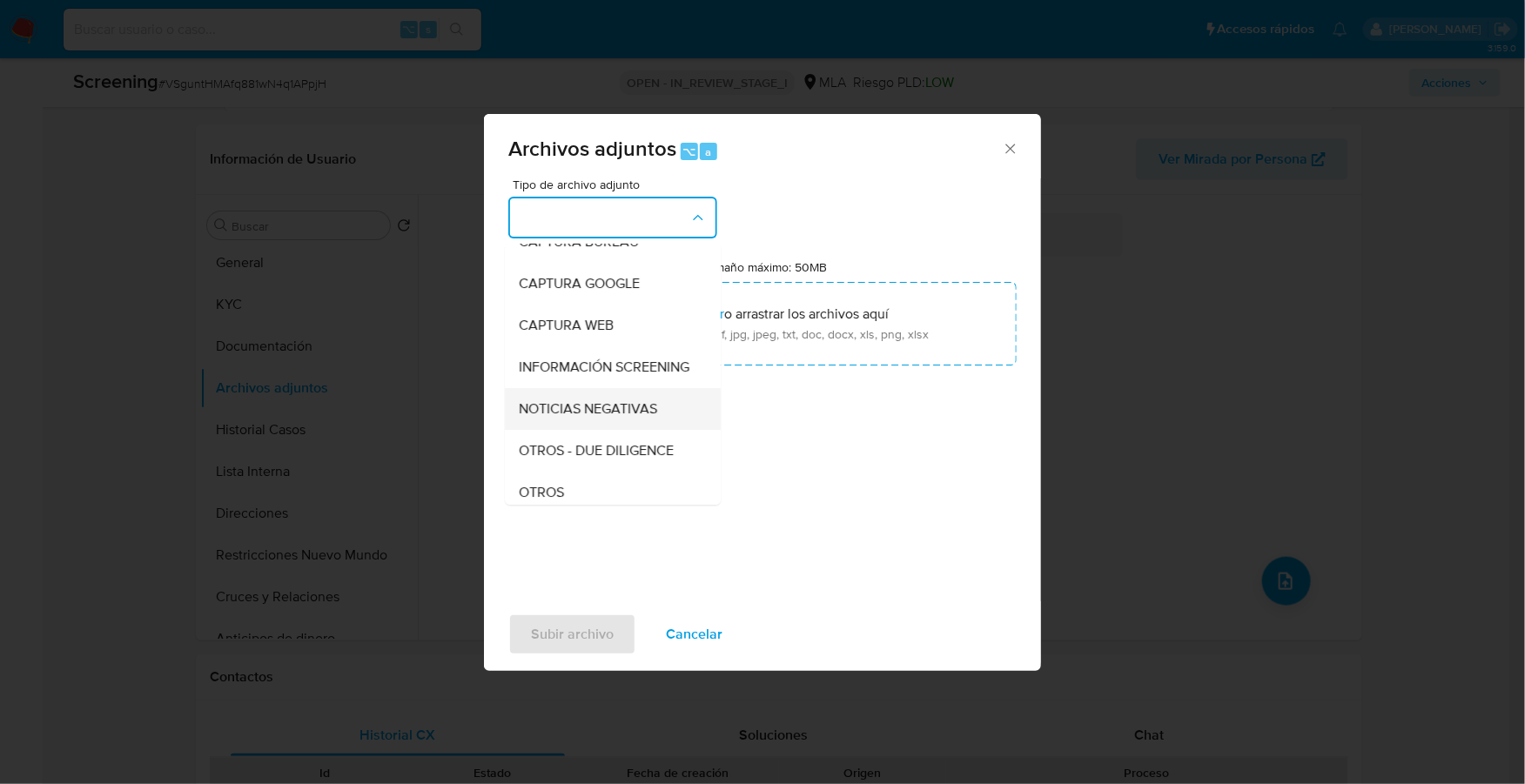
scroll to position [127, 0]
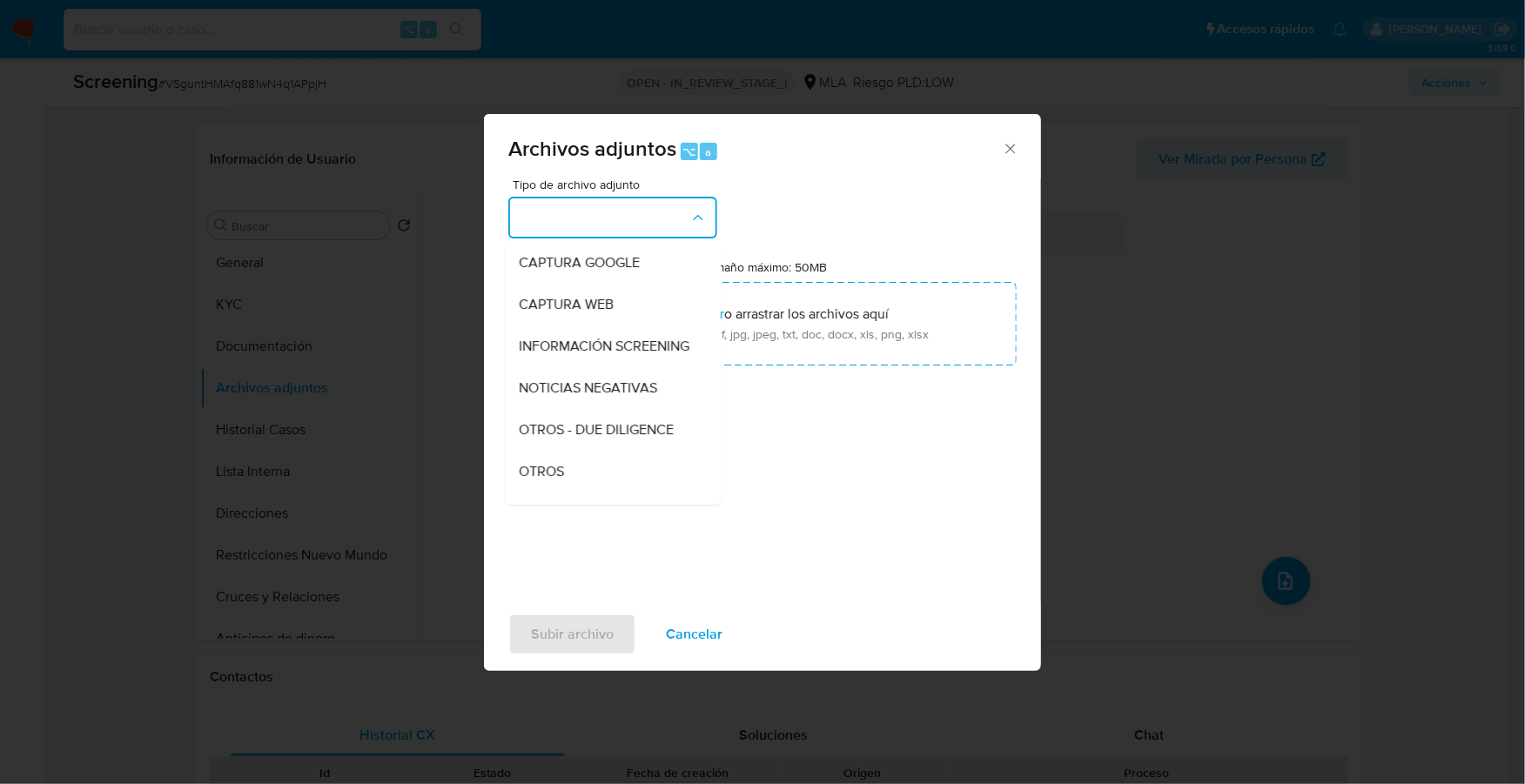
drag, startPoint x: 583, startPoint y: 476, endPoint x: 589, endPoint y: 466, distance: 11.7
click at [583, 476] on div "OTROS" at bounding box center [608, 471] width 177 height 42
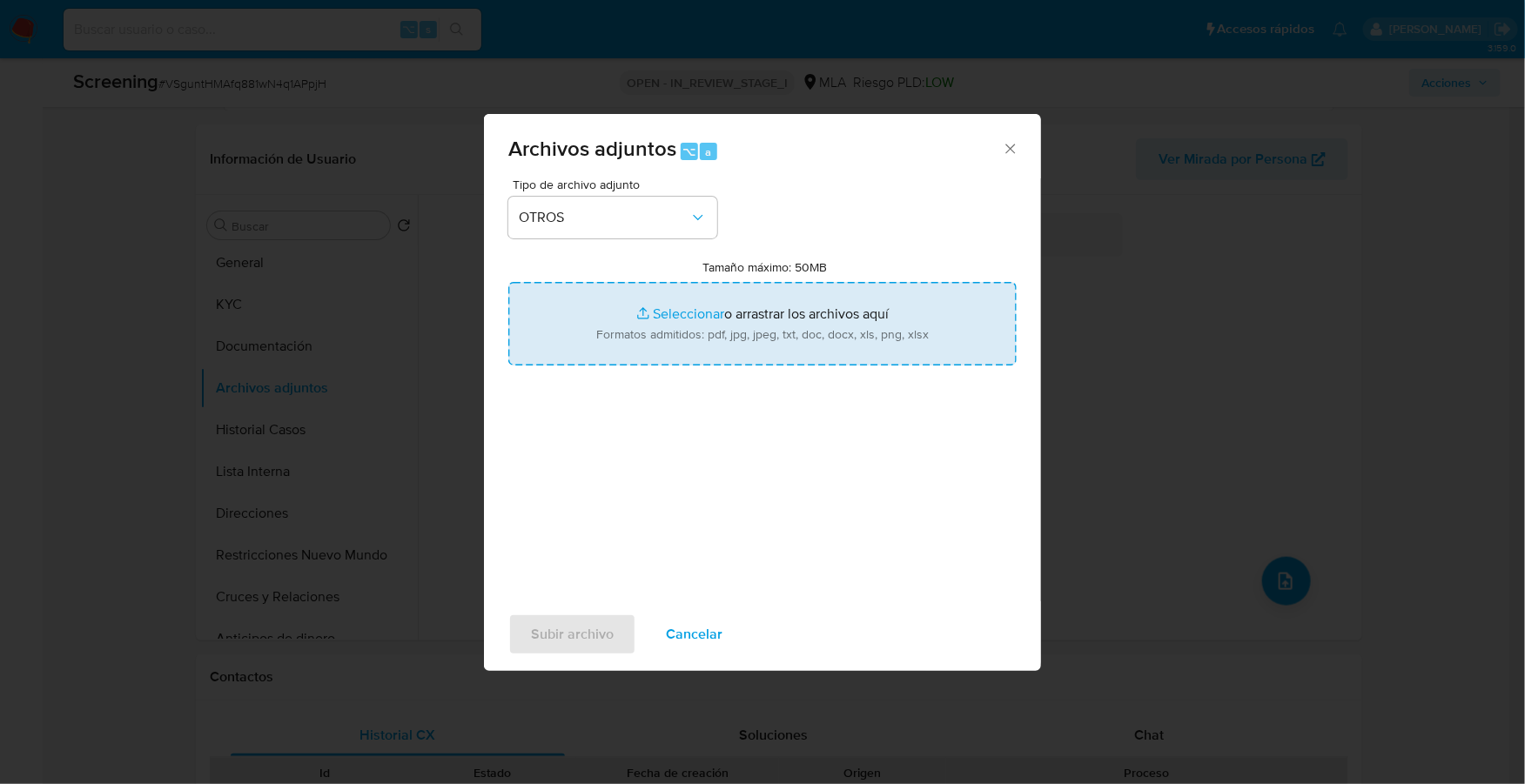
click at [709, 295] on input "Tamaño máximo: 50MB Seleccionar archivos" at bounding box center [762, 324] width 508 height 83
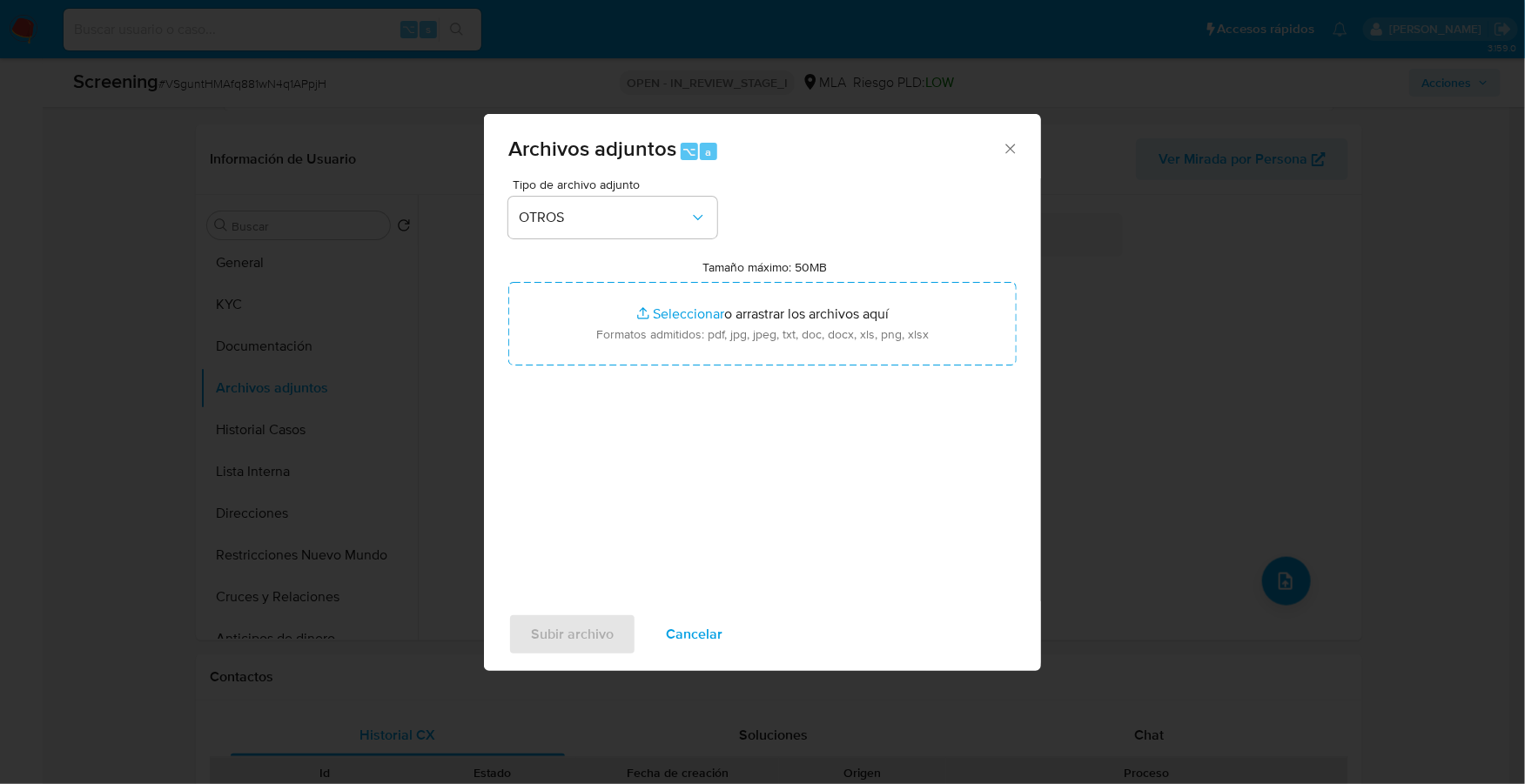
type input "C:\fakepath\AFIP - Administración Federal de Ingresos Públicos.pdf"
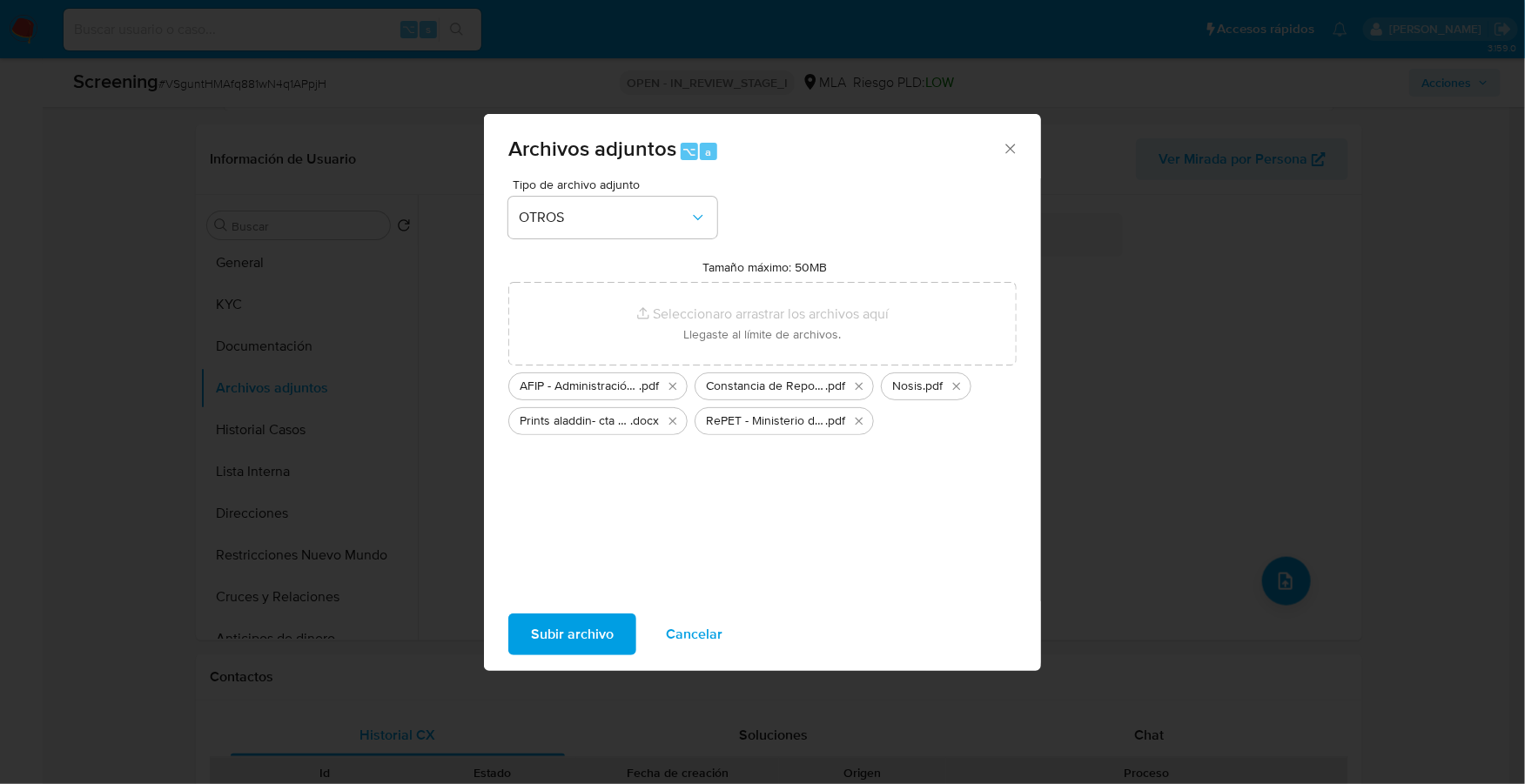
click at [579, 634] on span "Subir archivo" at bounding box center [572, 634] width 82 height 38
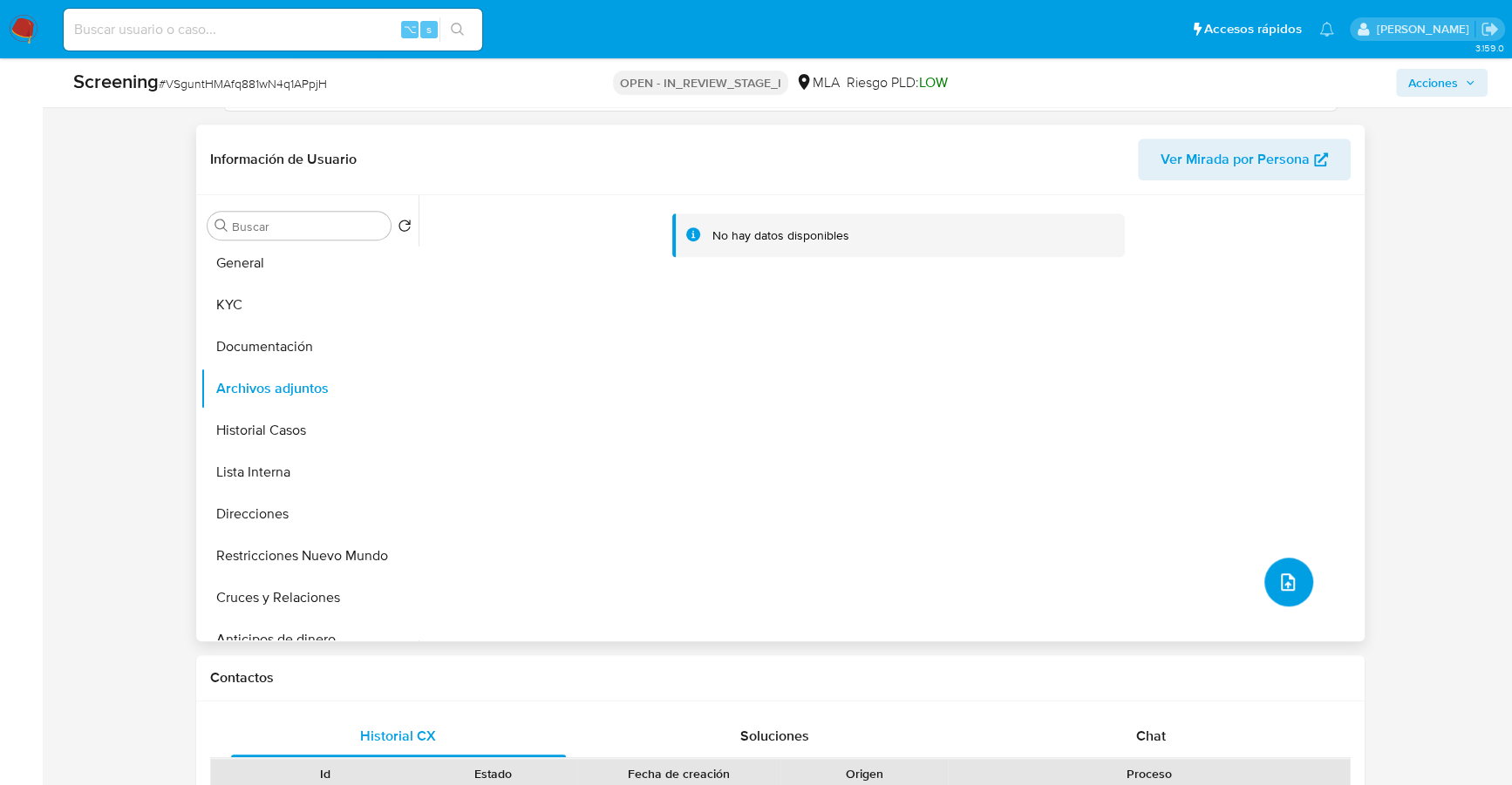
click at [1288, 571] on span "upload-file" at bounding box center [1287, 581] width 21 height 21
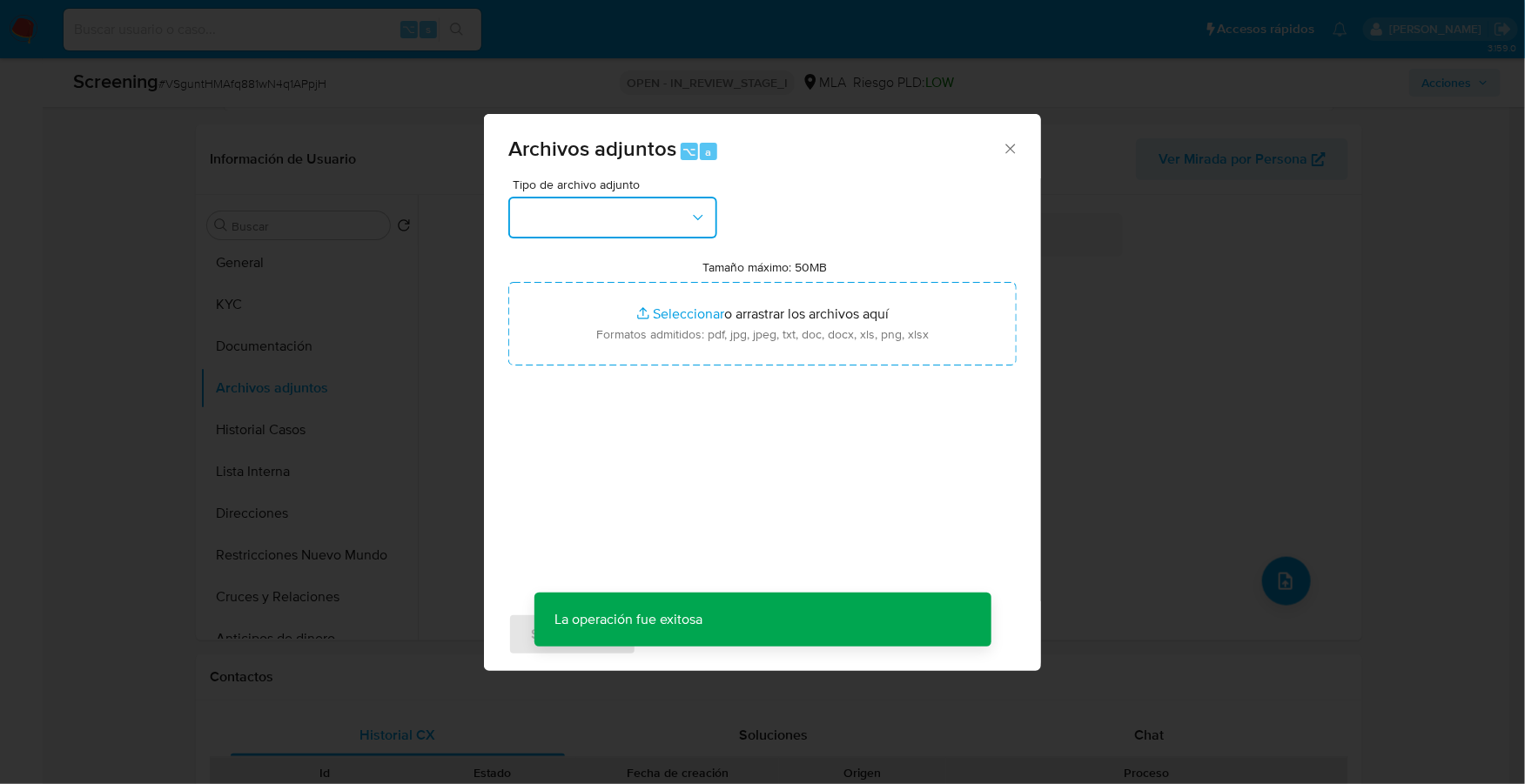
click at [637, 208] on button "button" at bounding box center [612, 217] width 209 height 42
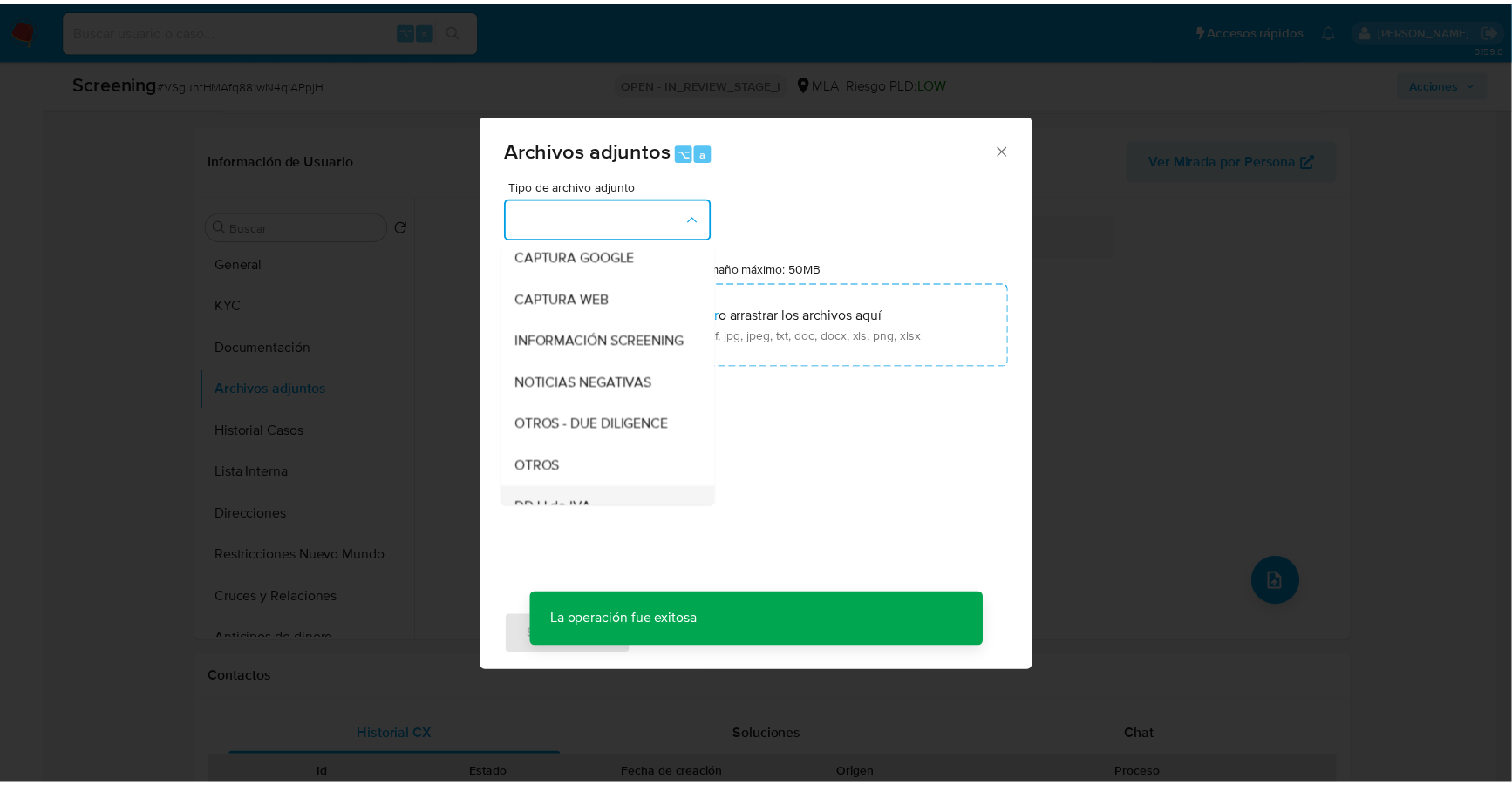
scroll to position [243, 0]
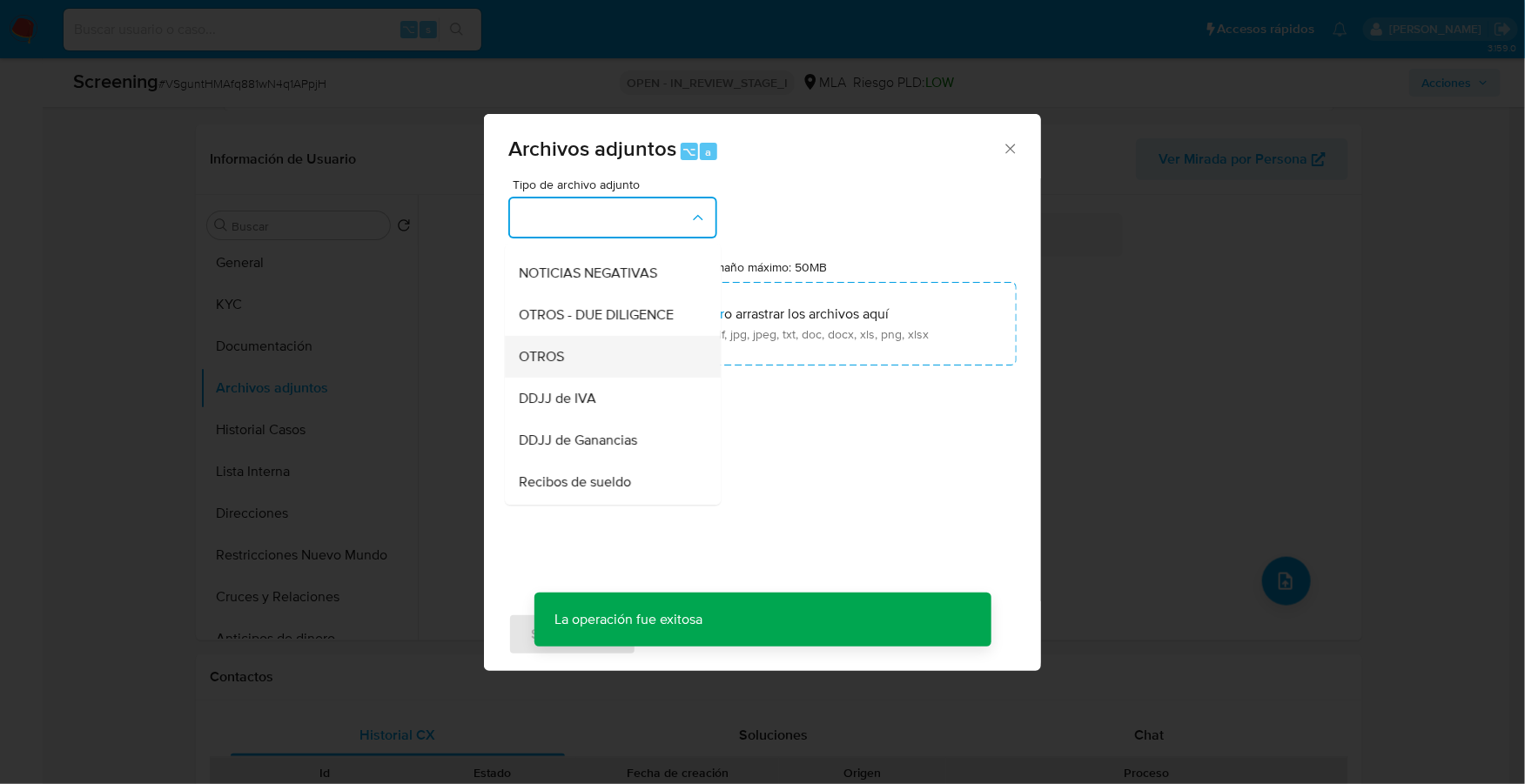
click at [572, 364] on div "OTROS" at bounding box center [608, 356] width 177 height 42
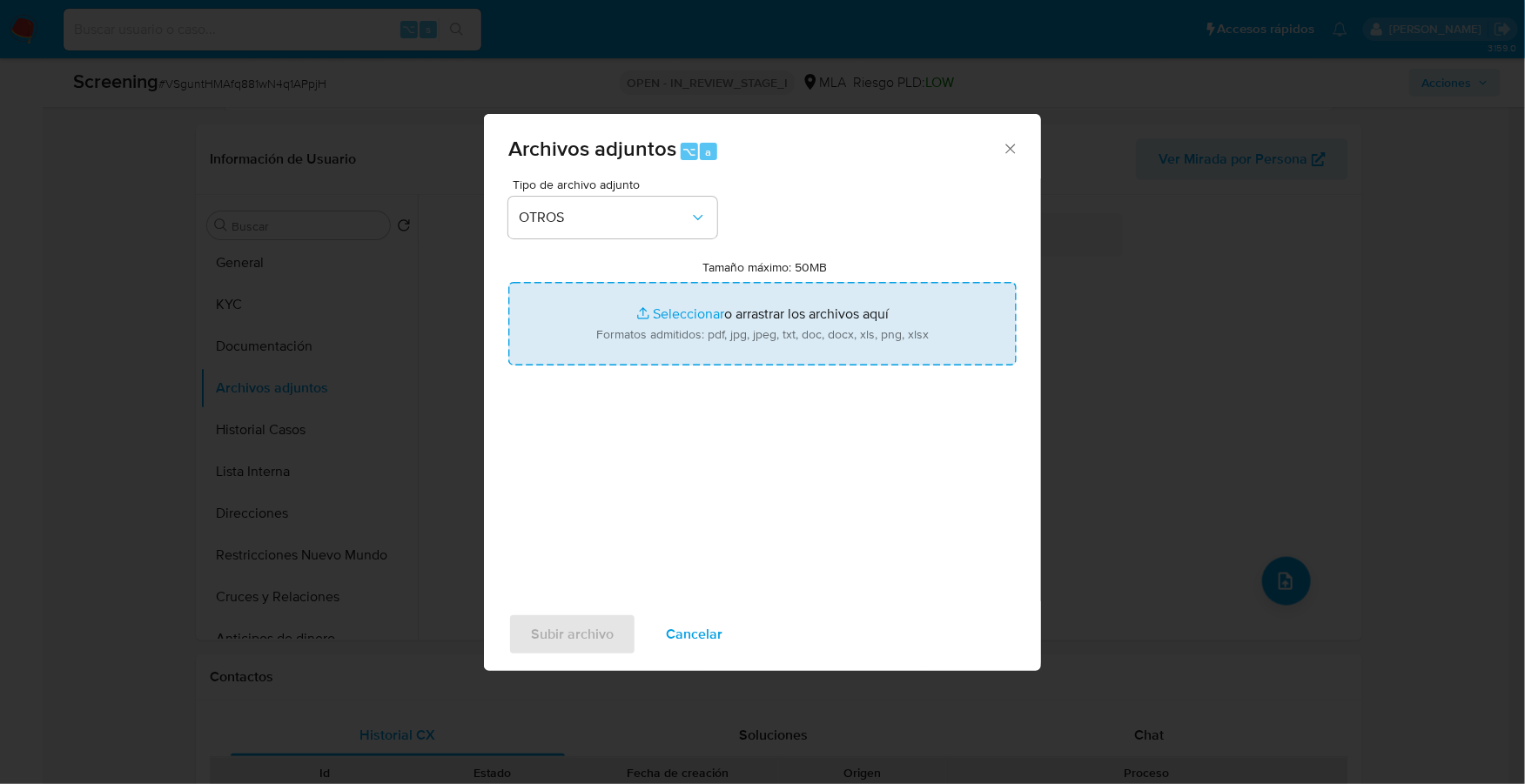
click at [703, 313] on input "Tamaño máximo: 50MB Seleccionar archivos" at bounding box center [762, 324] width 508 height 83
type input "C:\fakepath\Reporte RFT - Sandro Fabian Bonnefoi.docx"
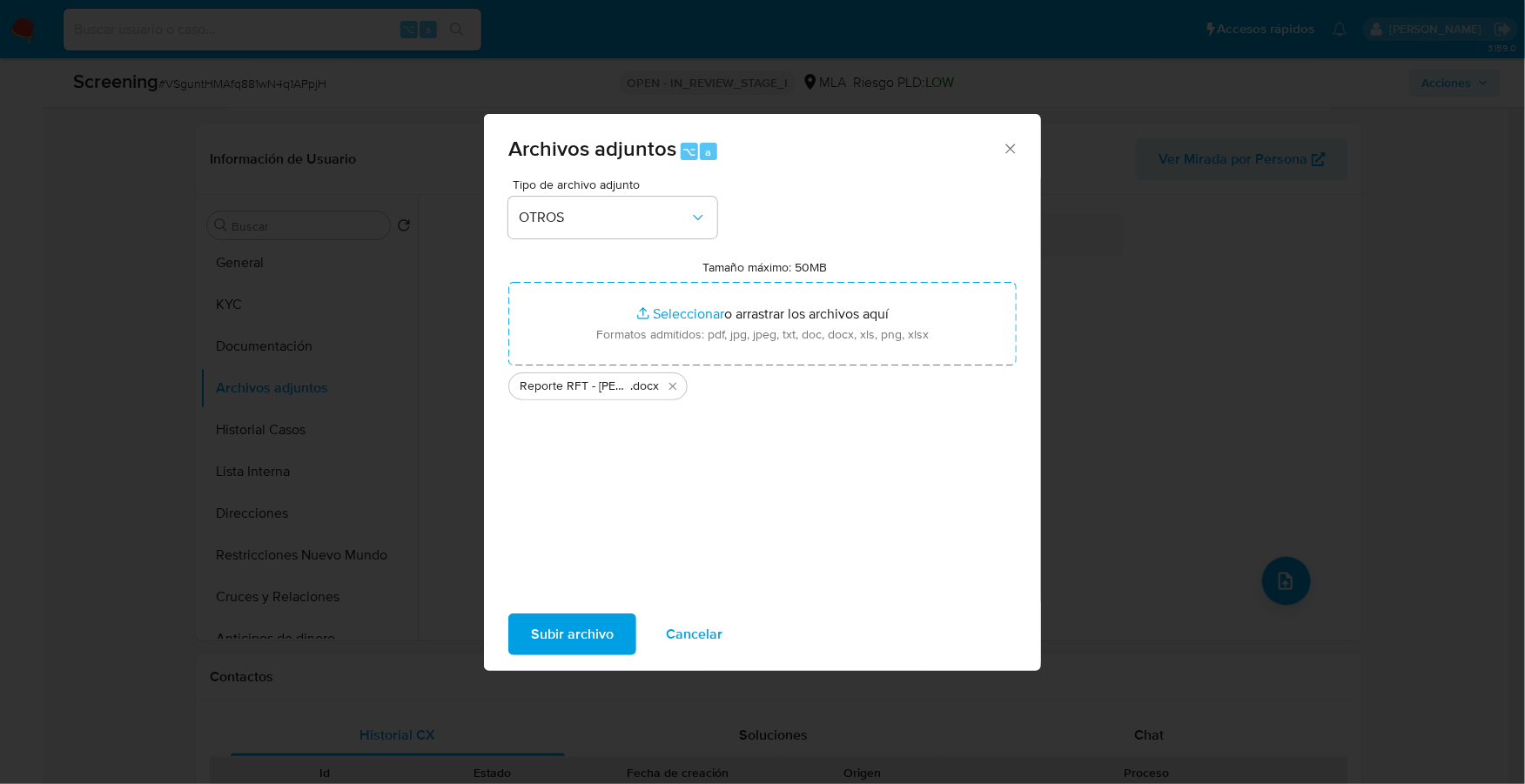
click at [579, 634] on span "Subir archivo" at bounding box center [572, 634] width 82 height 38
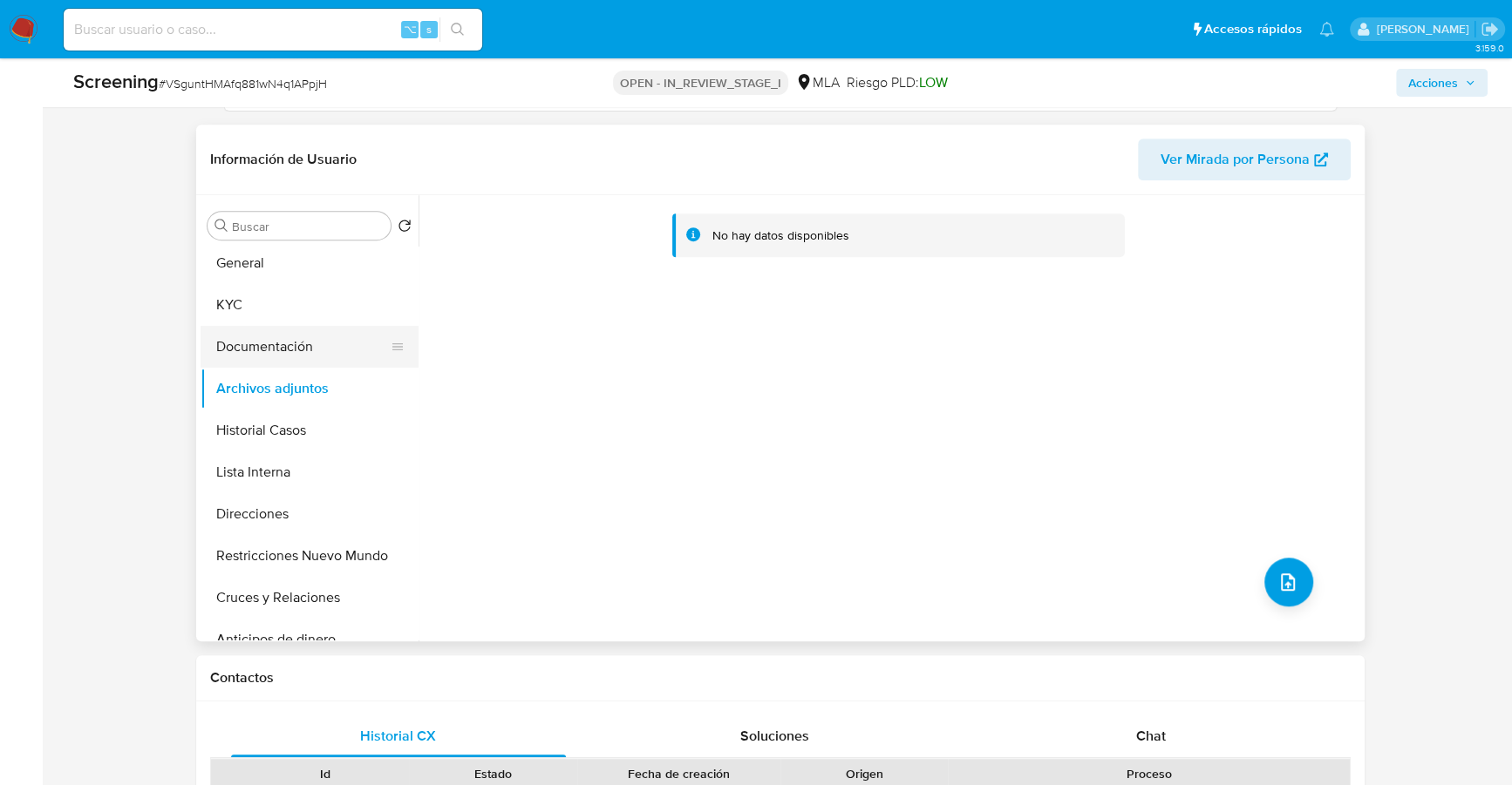
click at [284, 347] on button "Documentación" at bounding box center [302, 347] width 204 height 42
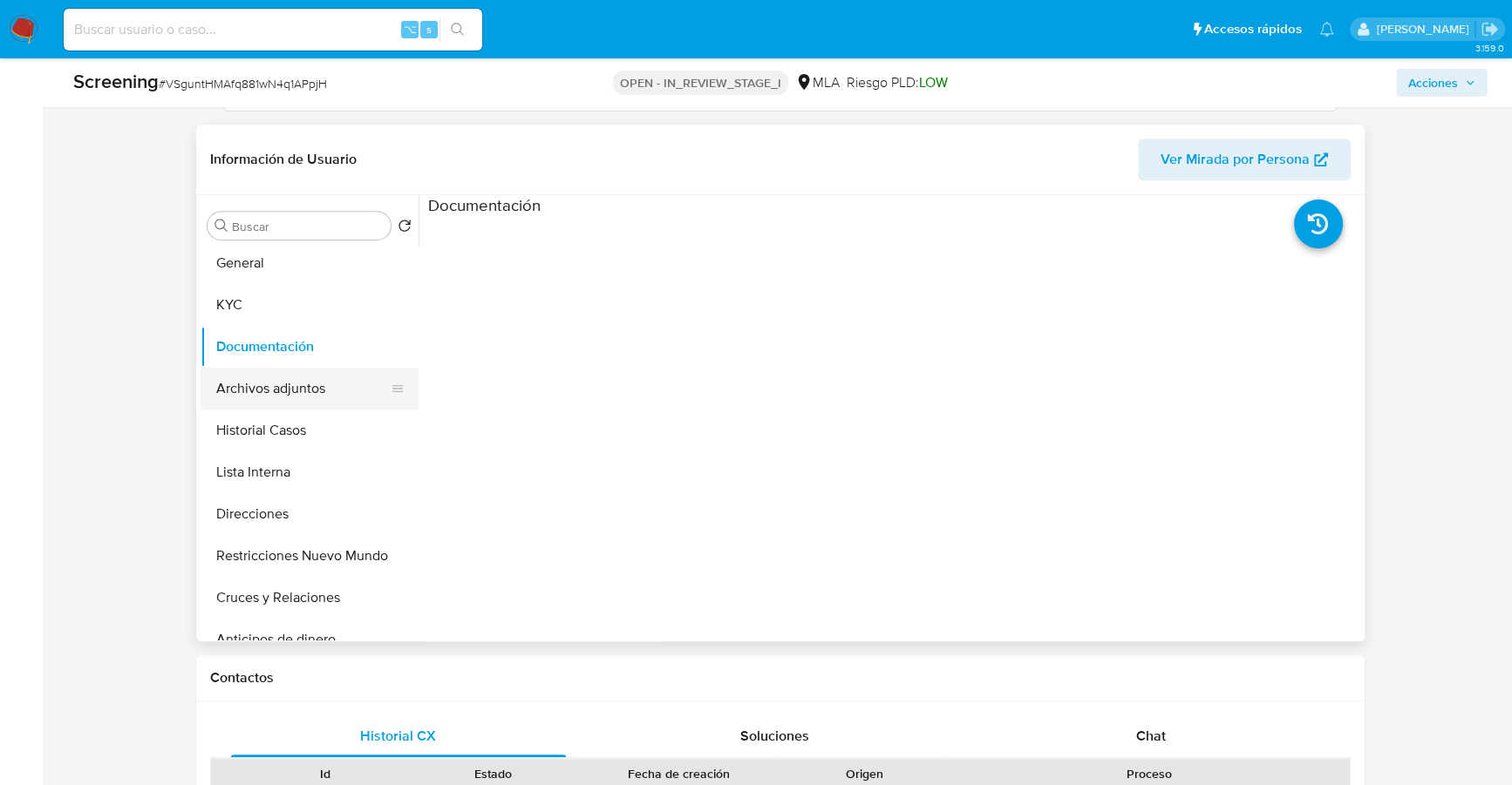
click at [285, 404] on button "Archivos adjuntos" at bounding box center [302, 388] width 204 height 42
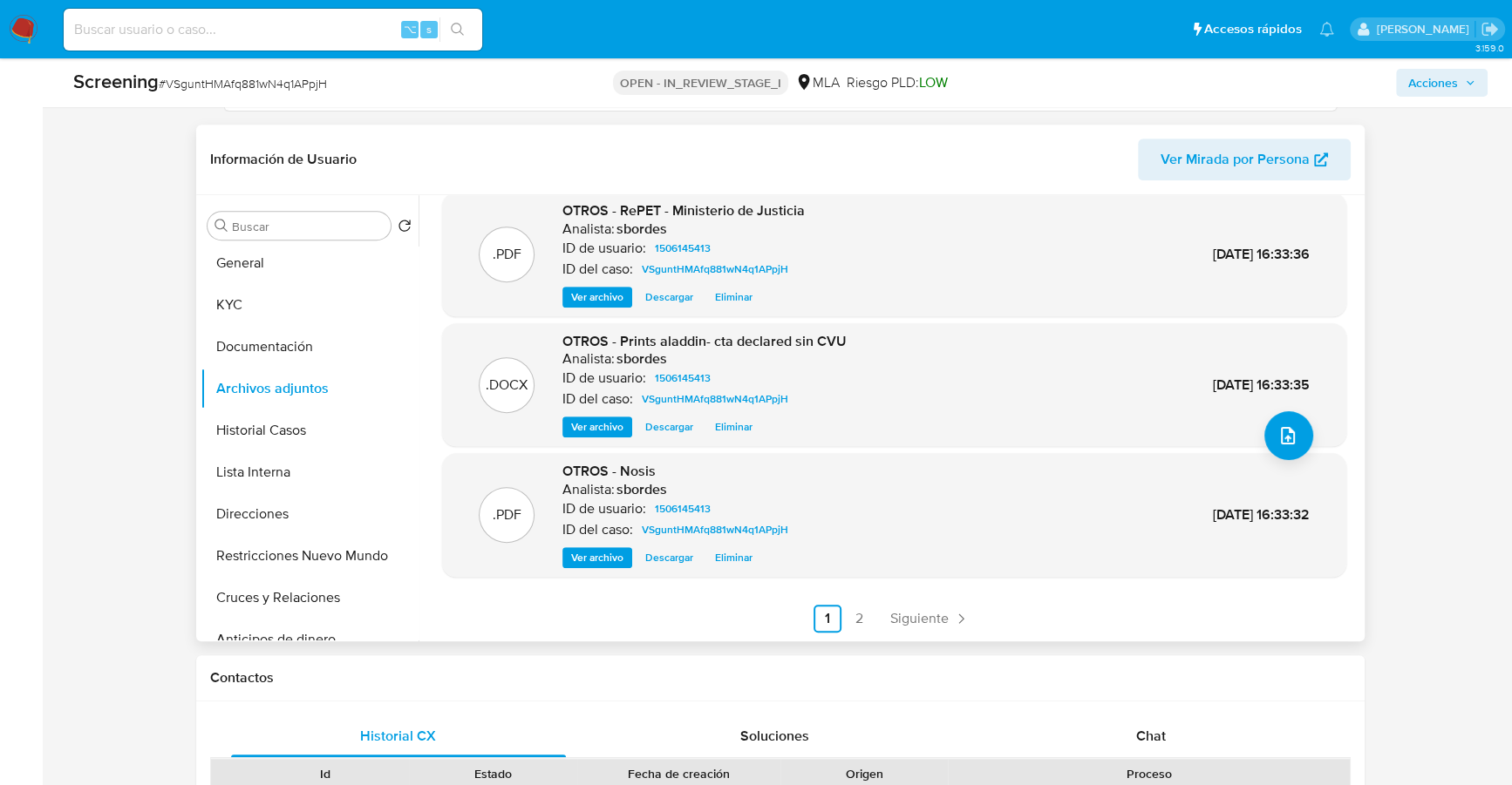
scroll to position [852, 0]
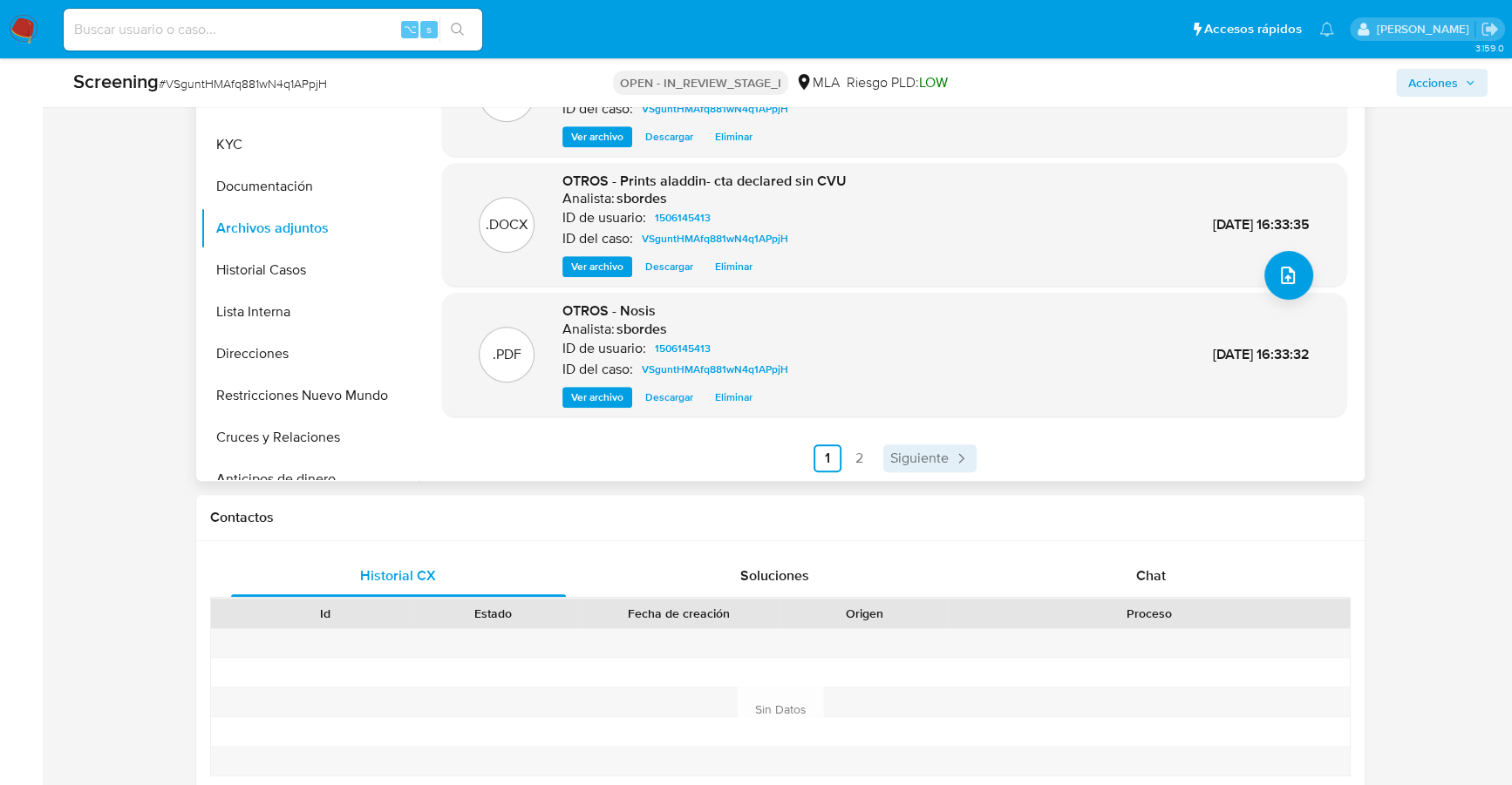
click at [912, 460] on span "Siguiente" at bounding box center [919, 457] width 58 height 14
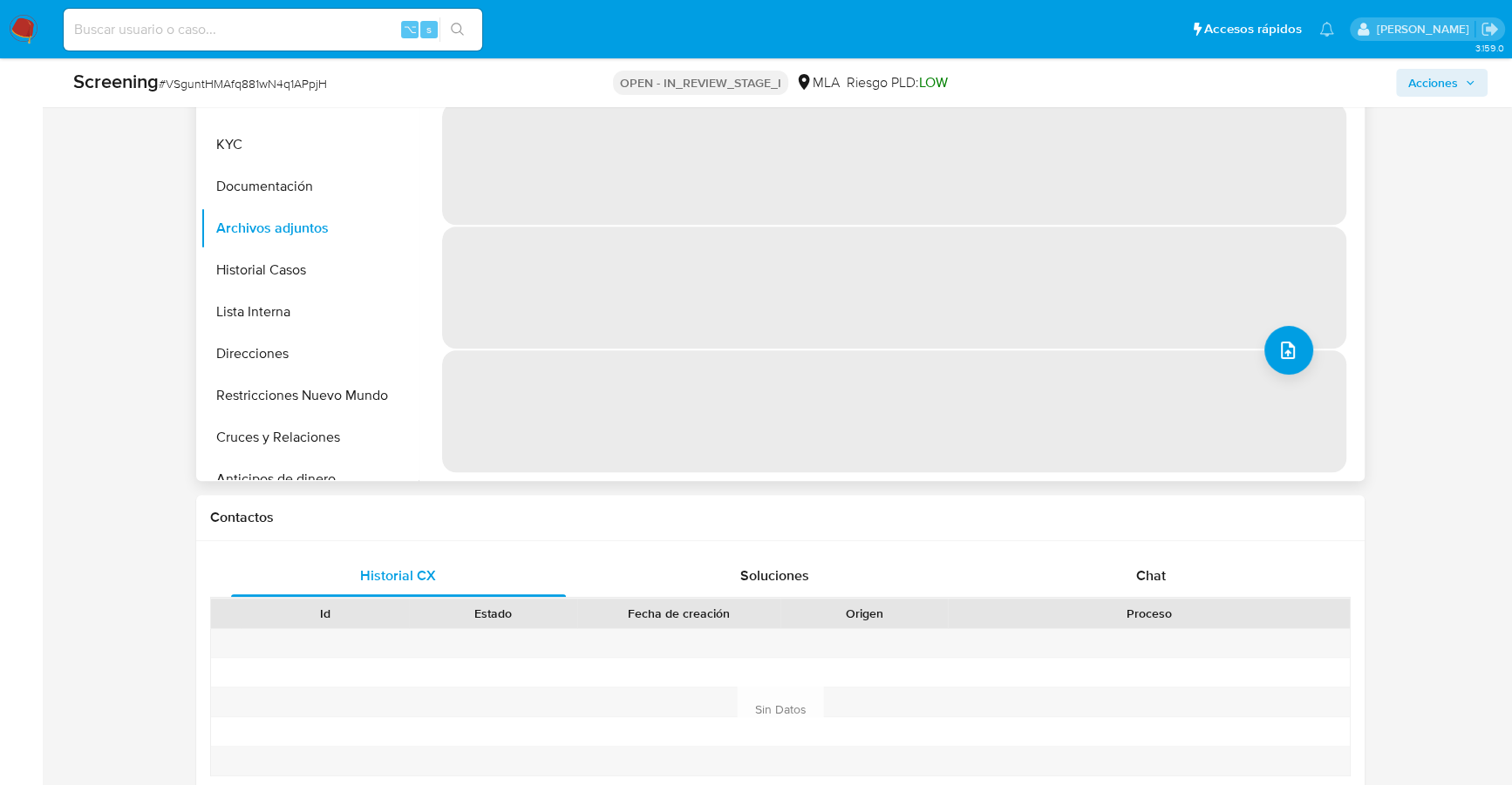
scroll to position [0, 0]
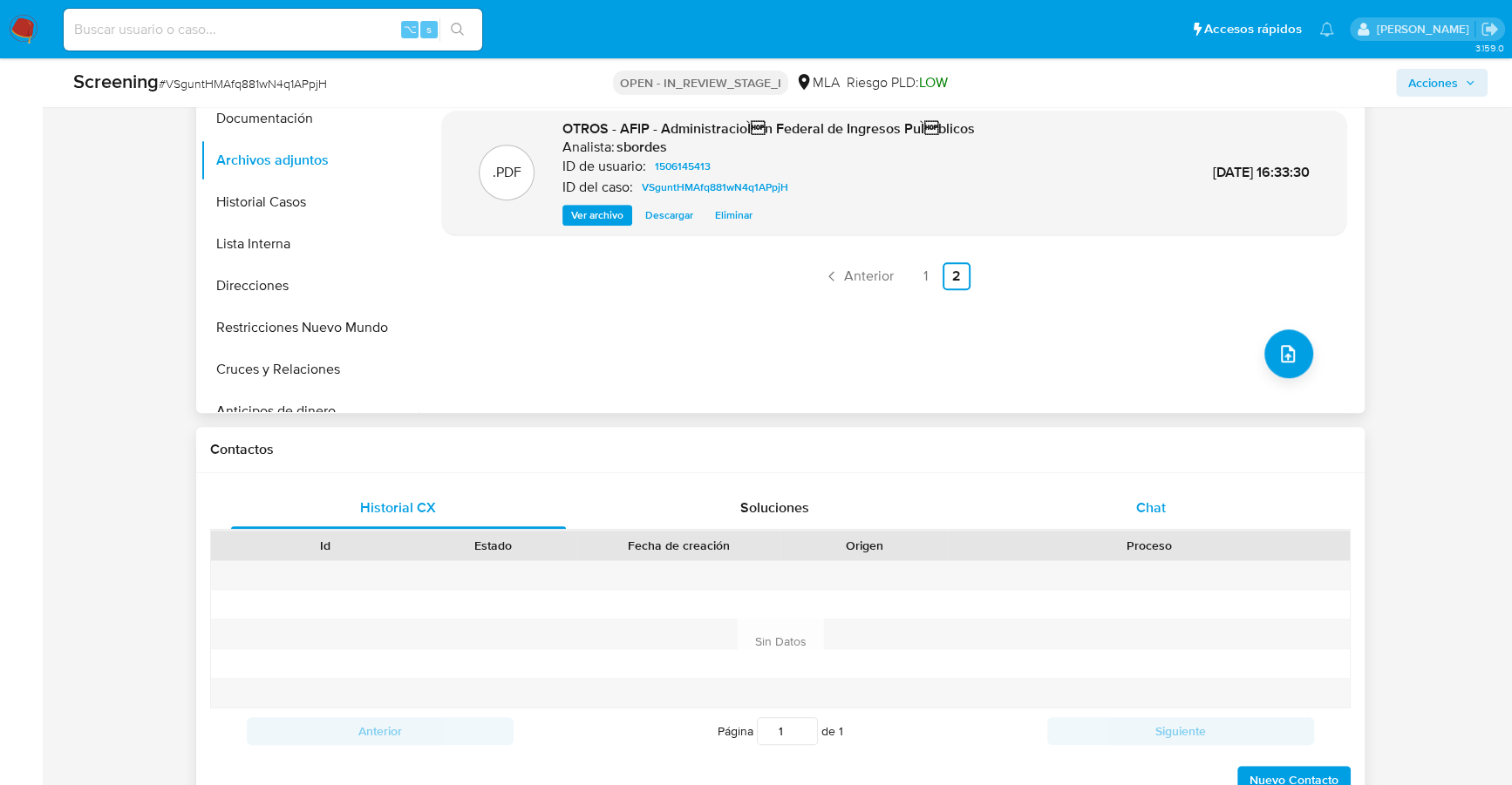
click at [1121, 522] on div "Chat" at bounding box center [1151, 508] width 335 height 42
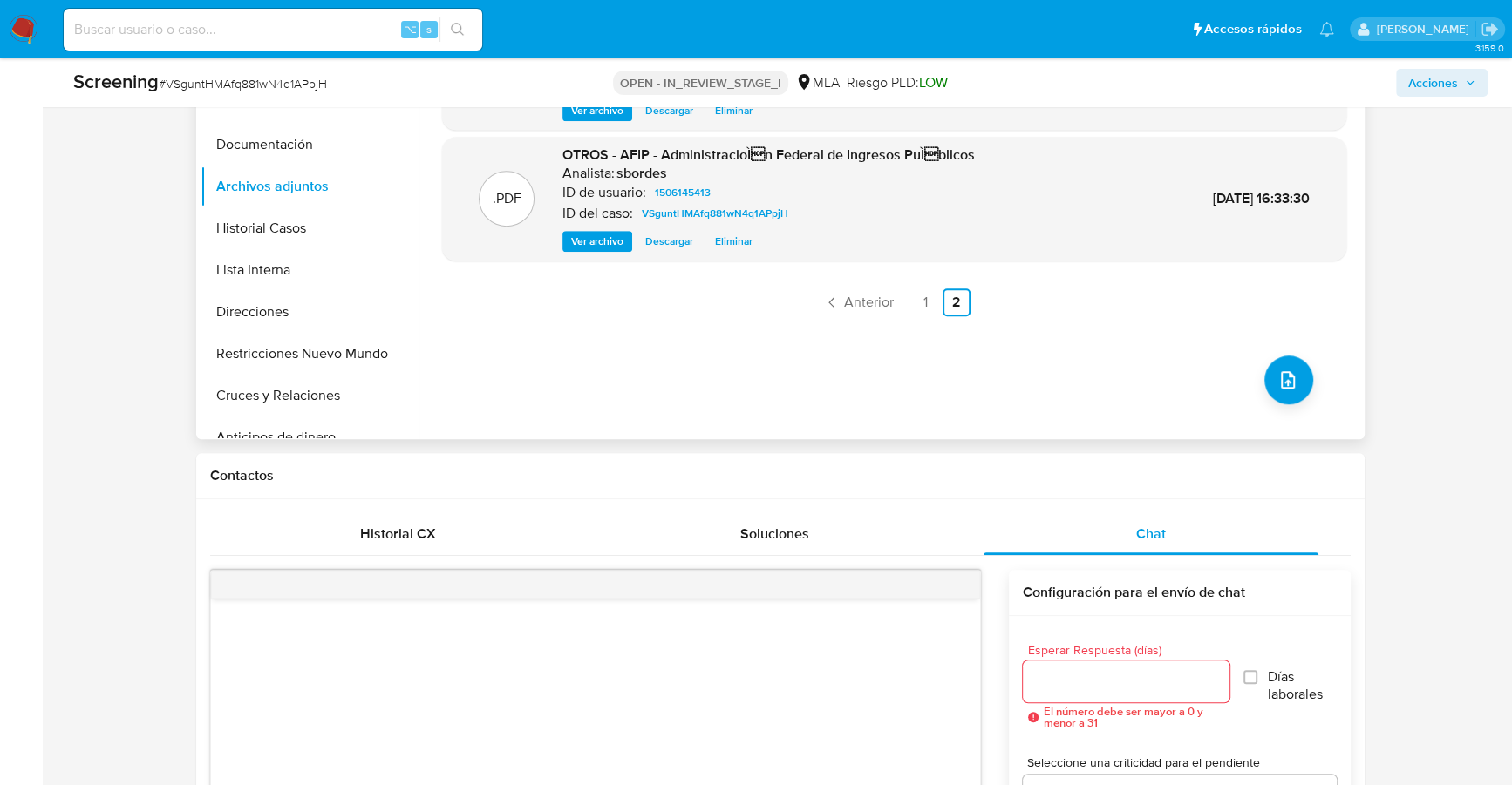
scroll to position [741, 0]
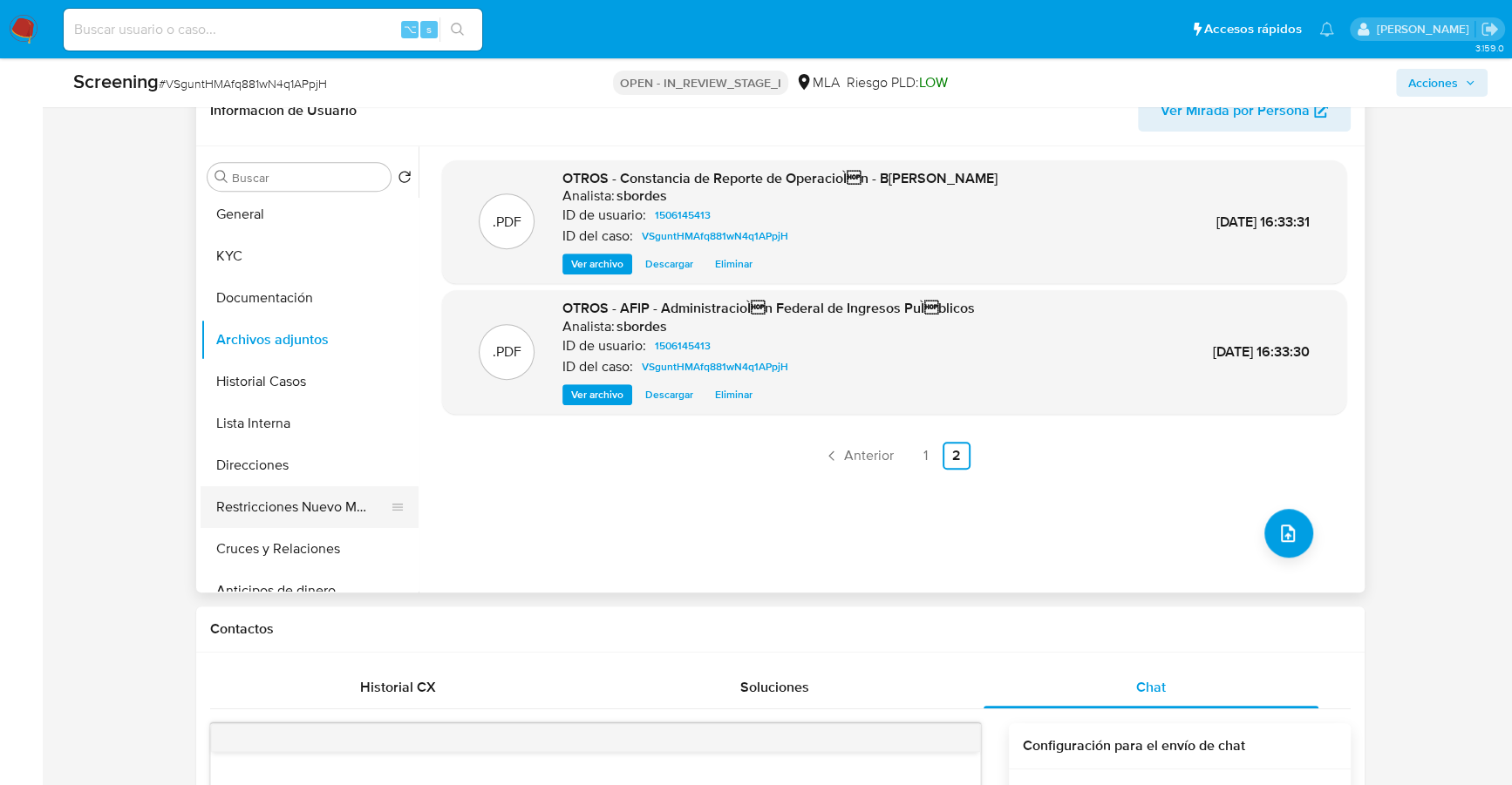
click at [284, 512] on button "Restricciones Nuevo Mundo" at bounding box center [302, 507] width 204 height 42
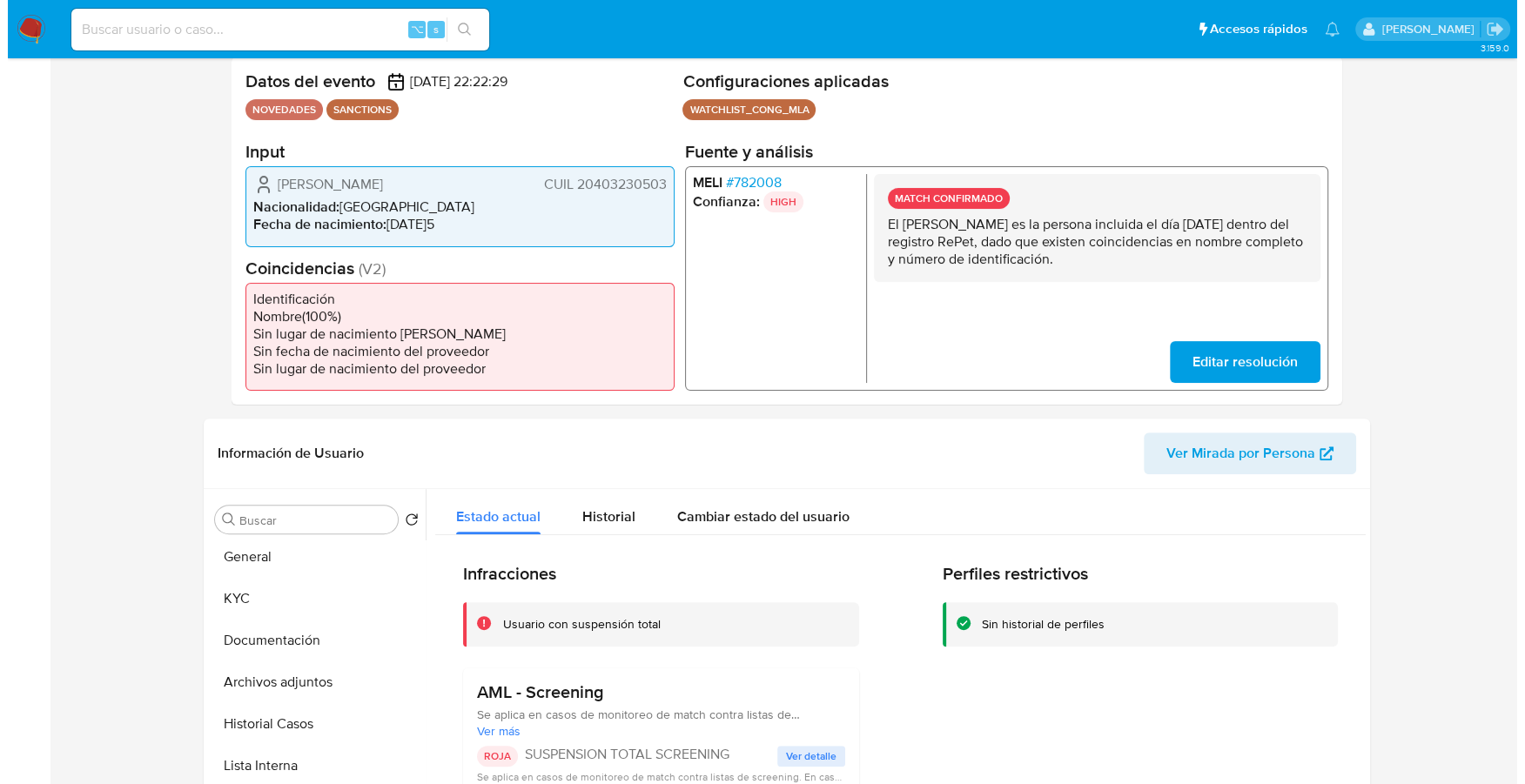
scroll to position [0, 0]
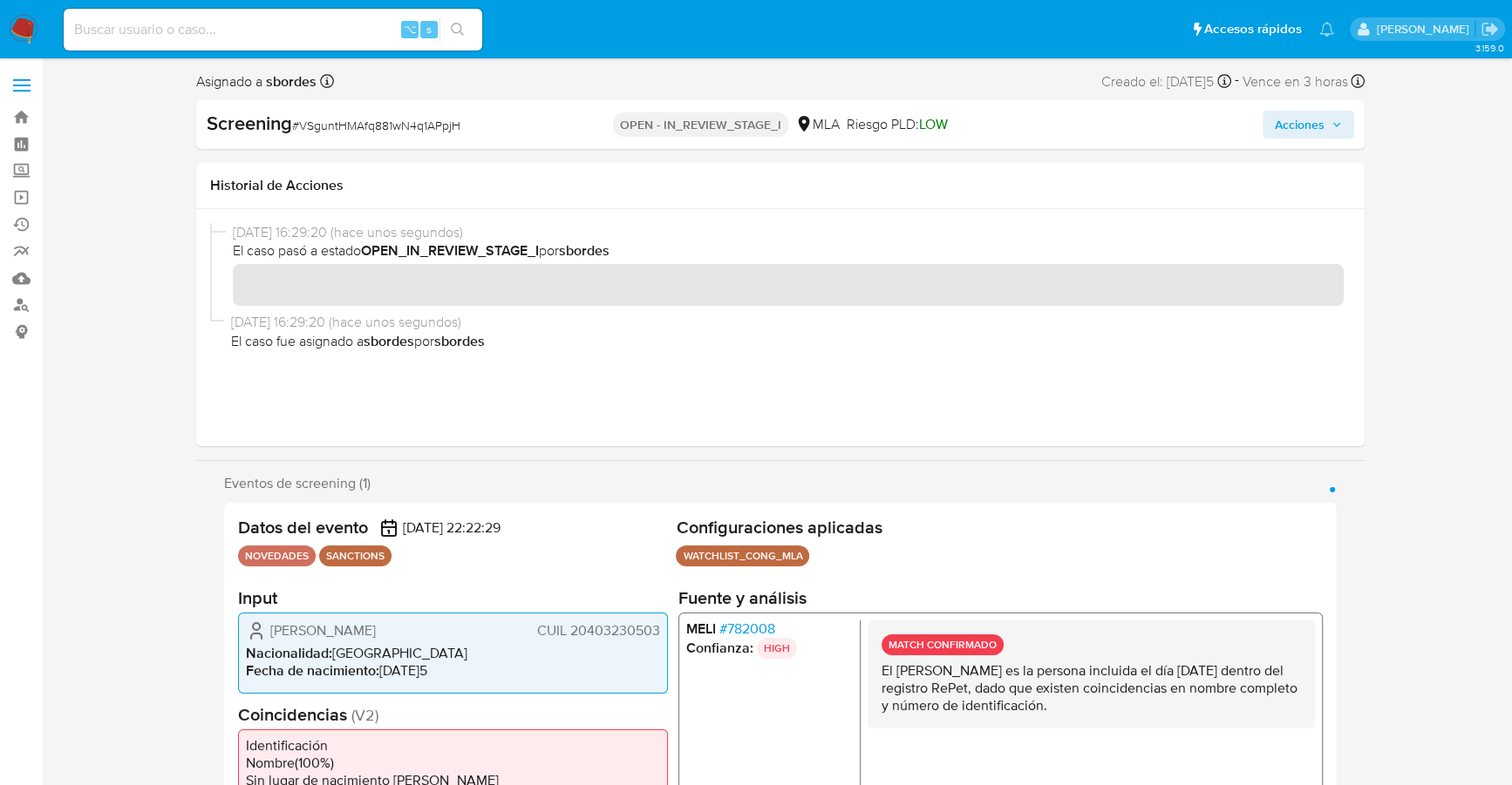
click at [1329, 129] on span "Acciones" at bounding box center [1308, 124] width 67 height 24
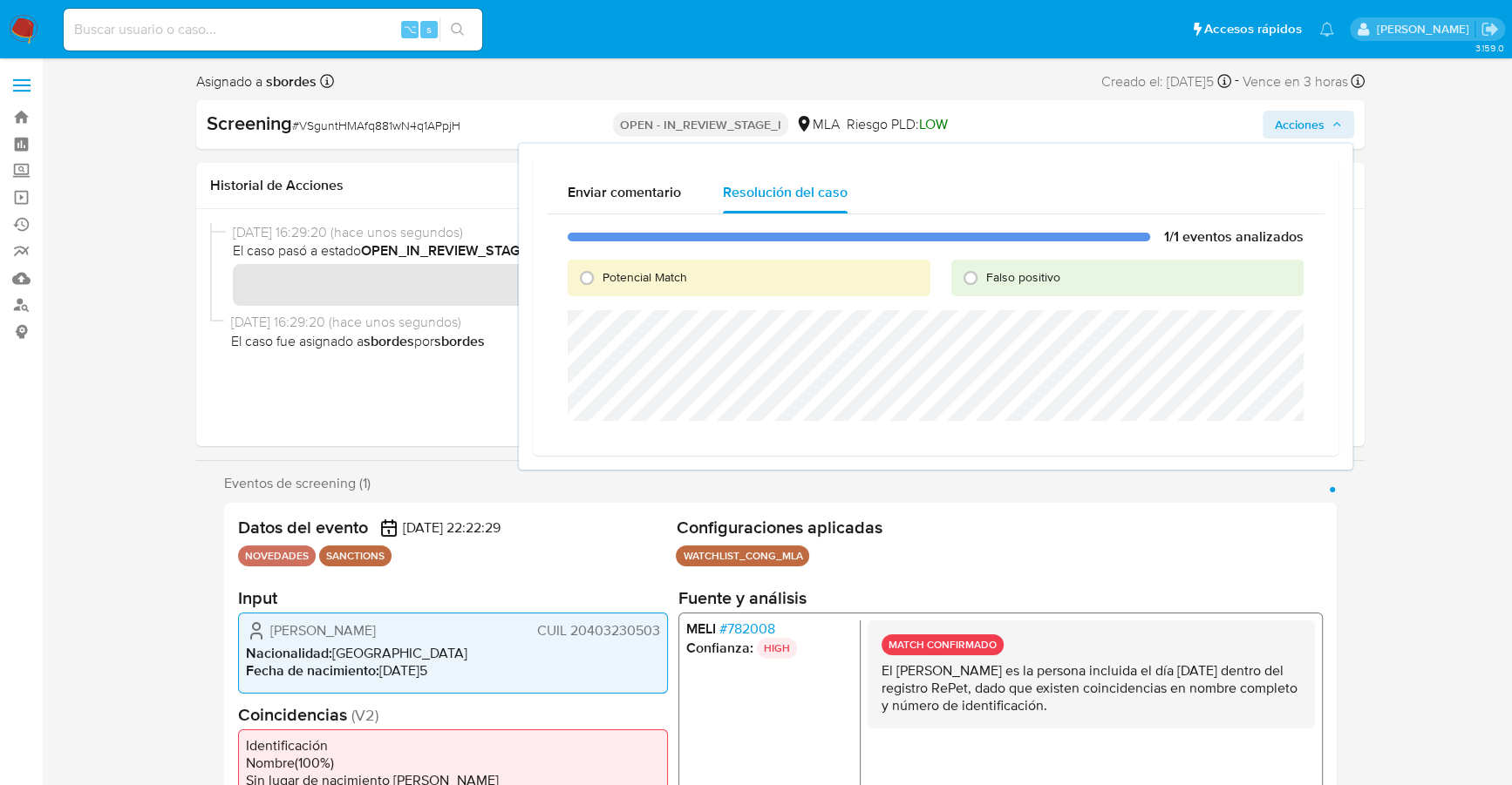
click at [601, 280] on label "Potencial Match" at bounding box center [643, 277] width 86 height 16
click at [600, 280] on input "Potencial Match" at bounding box center [586, 278] width 28 height 28
radio input "true"
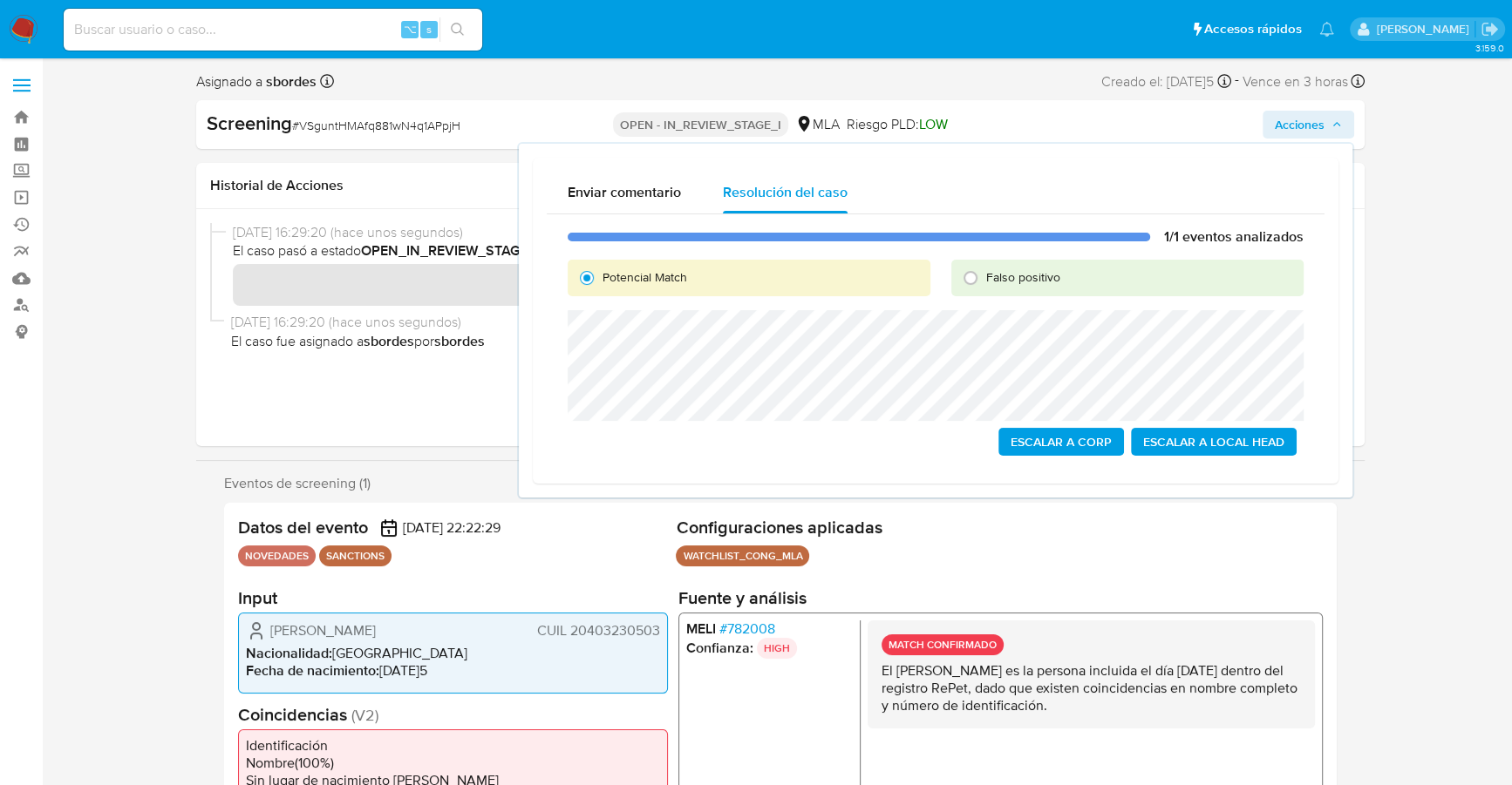
click at [1225, 447] on span "Escalar a Local Head" at bounding box center [1214, 441] width 141 height 24
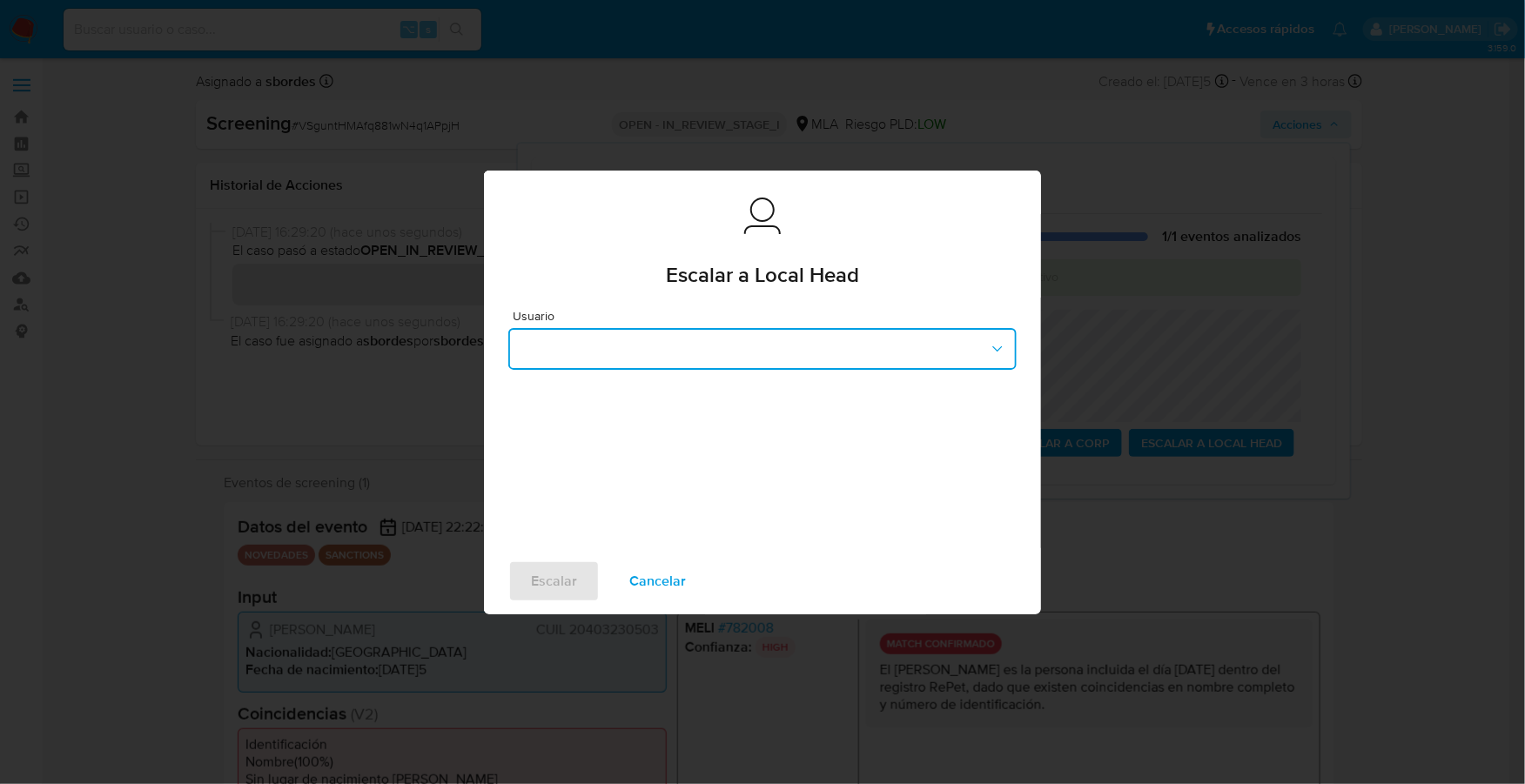
click at [595, 363] on button "button" at bounding box center [762, 349] width 508 height 42
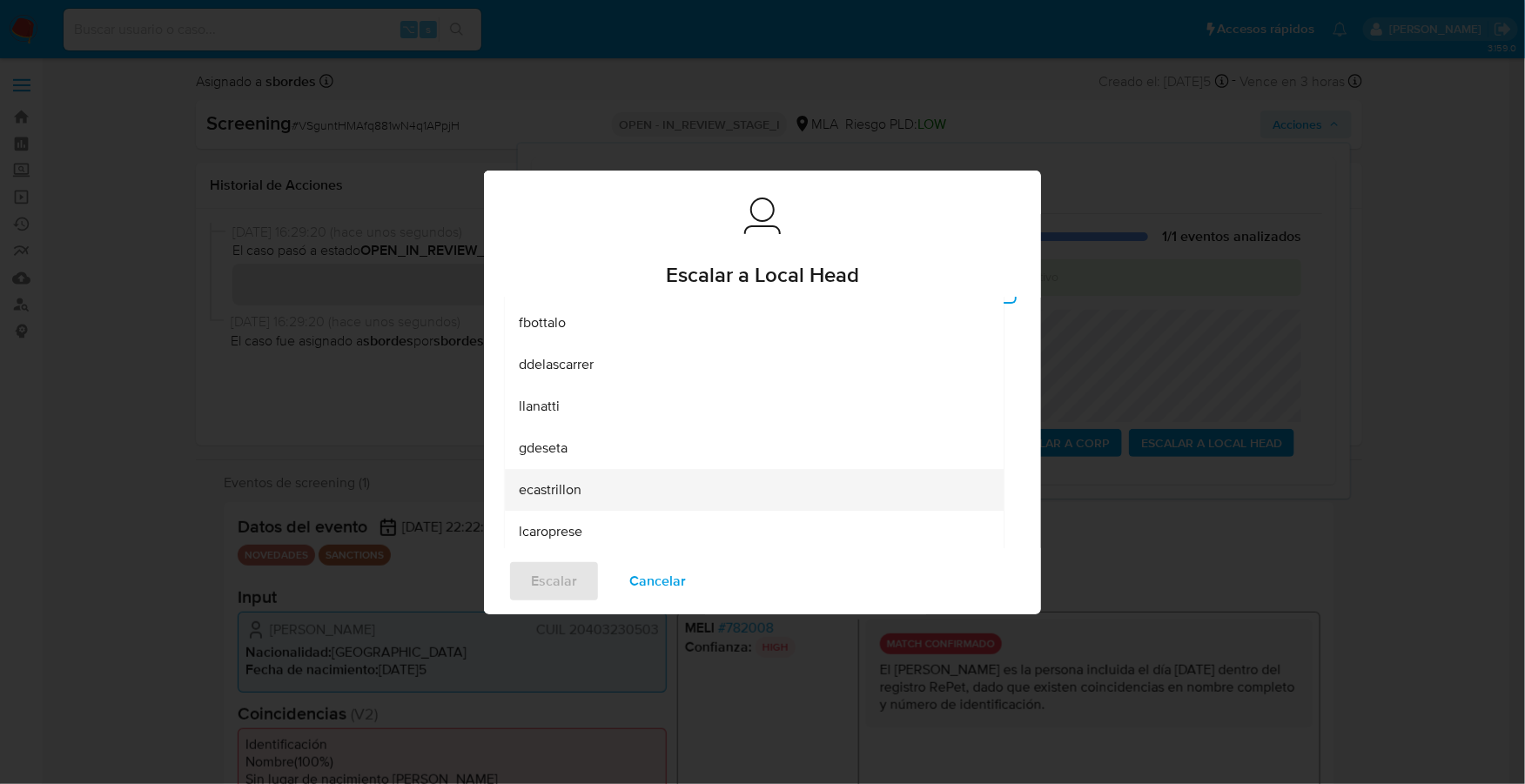
scroll to position [111, 0]
click at [581, 479] on span "lcaroprese" at bounding box center [551, 486] width 63 height 17
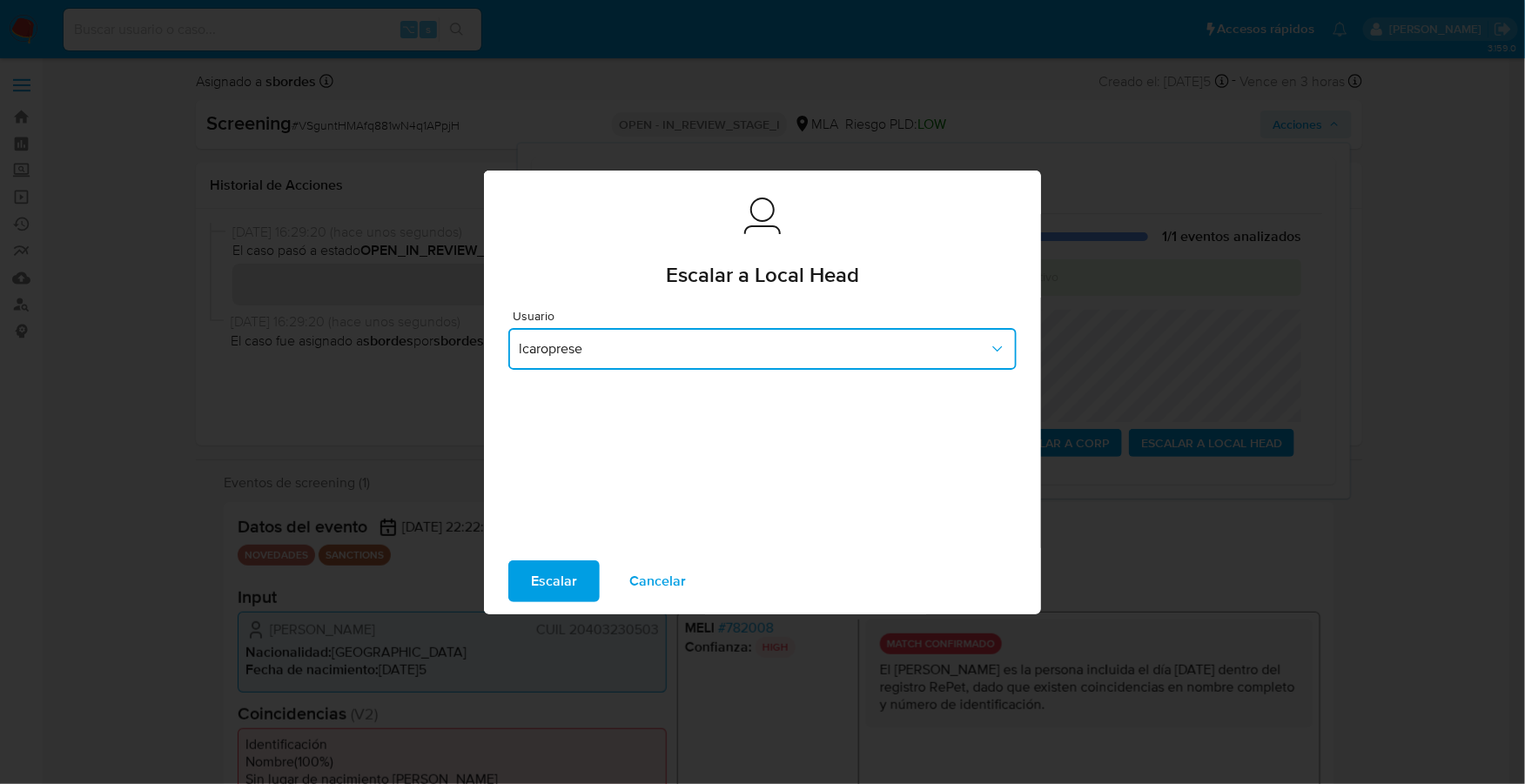
scroll to position [0, 0]
click at [551, 575] on span "Escalar" at bounding box center [554, 581] width 46 height 38
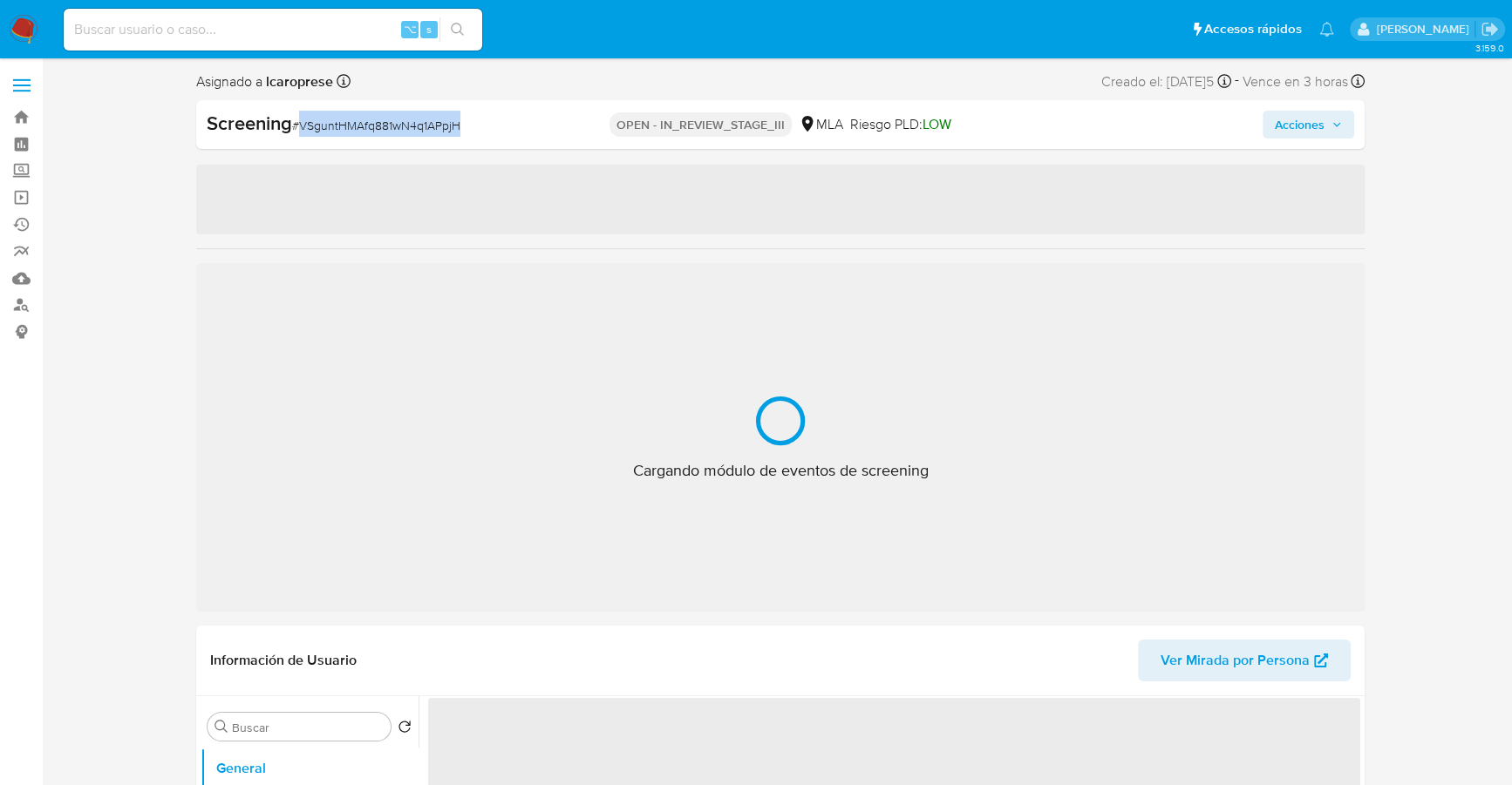
select select "10"
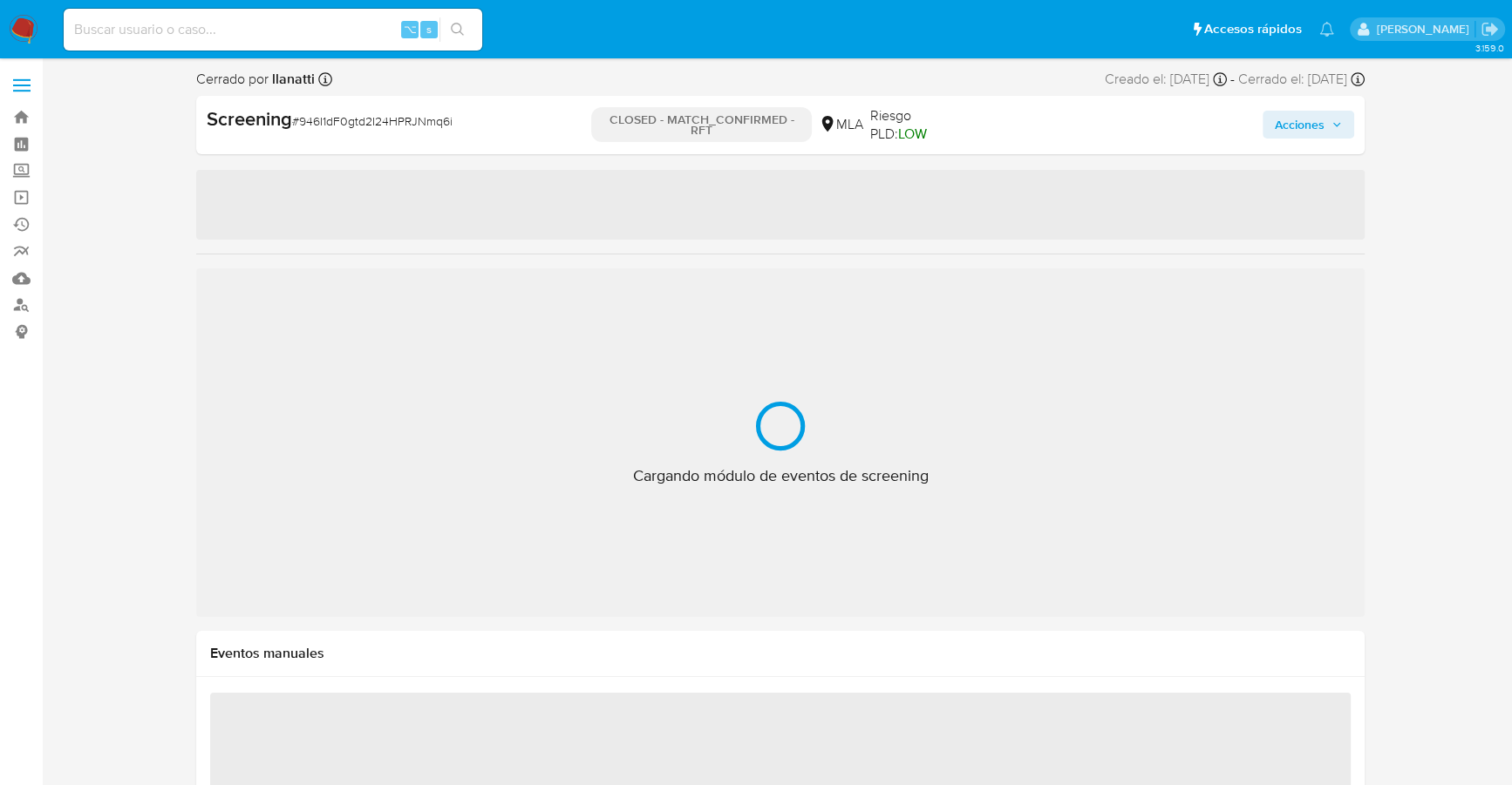
select select "10"
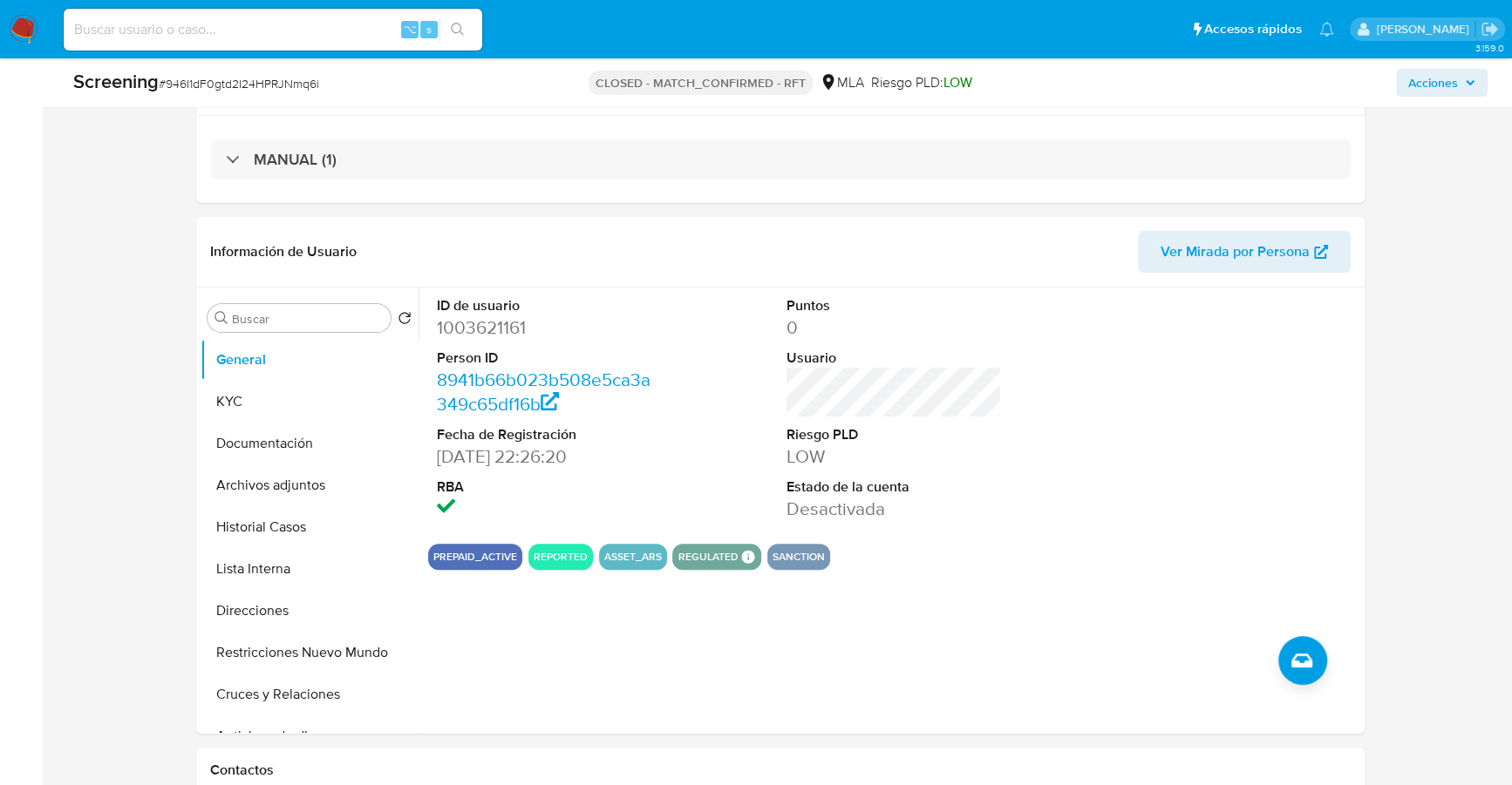
scroll to position [354, 0]
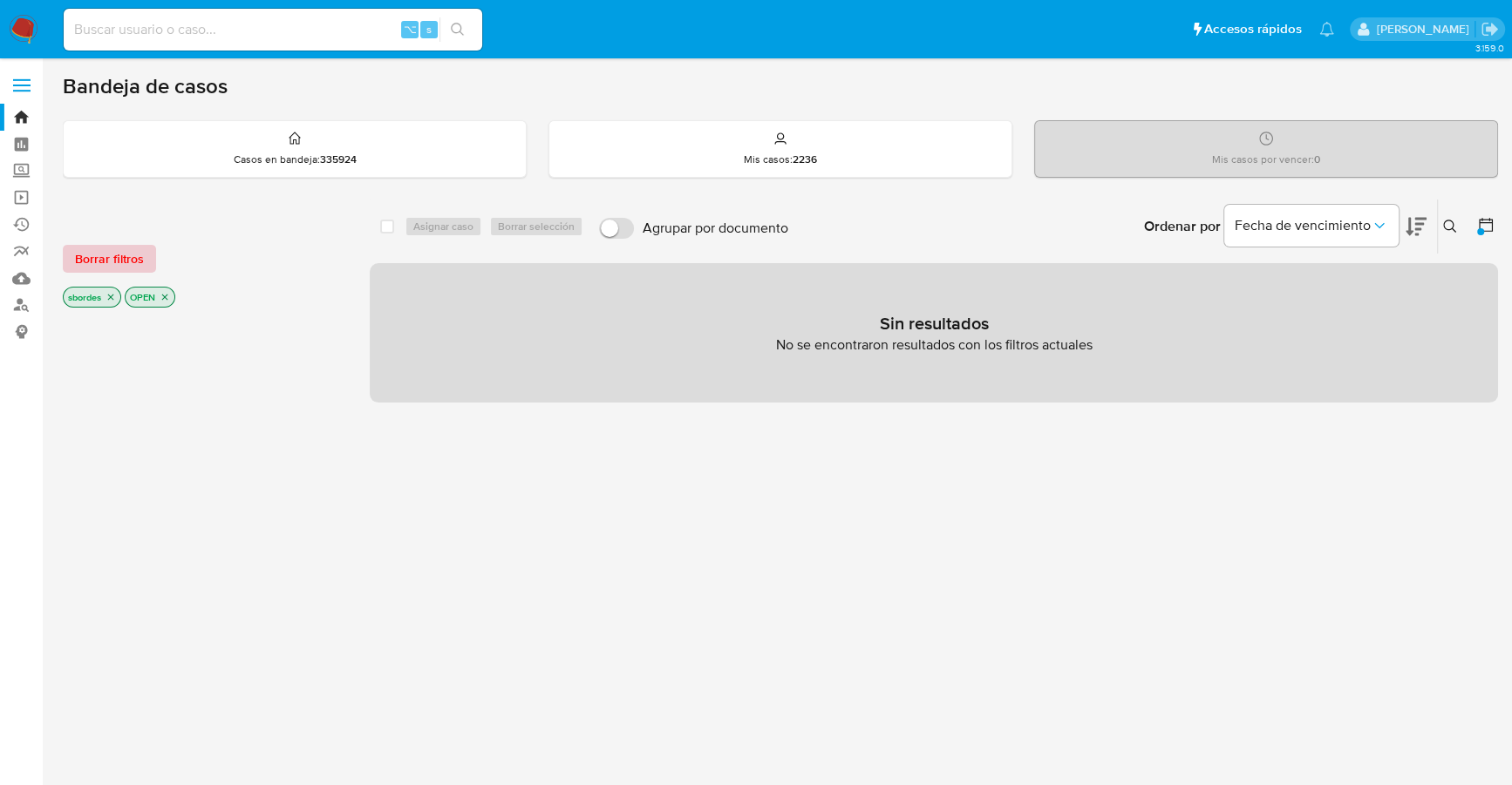
click at [139, 246] on span "Borrar filtros" at bounding box center [110, 258] width 69 height 24
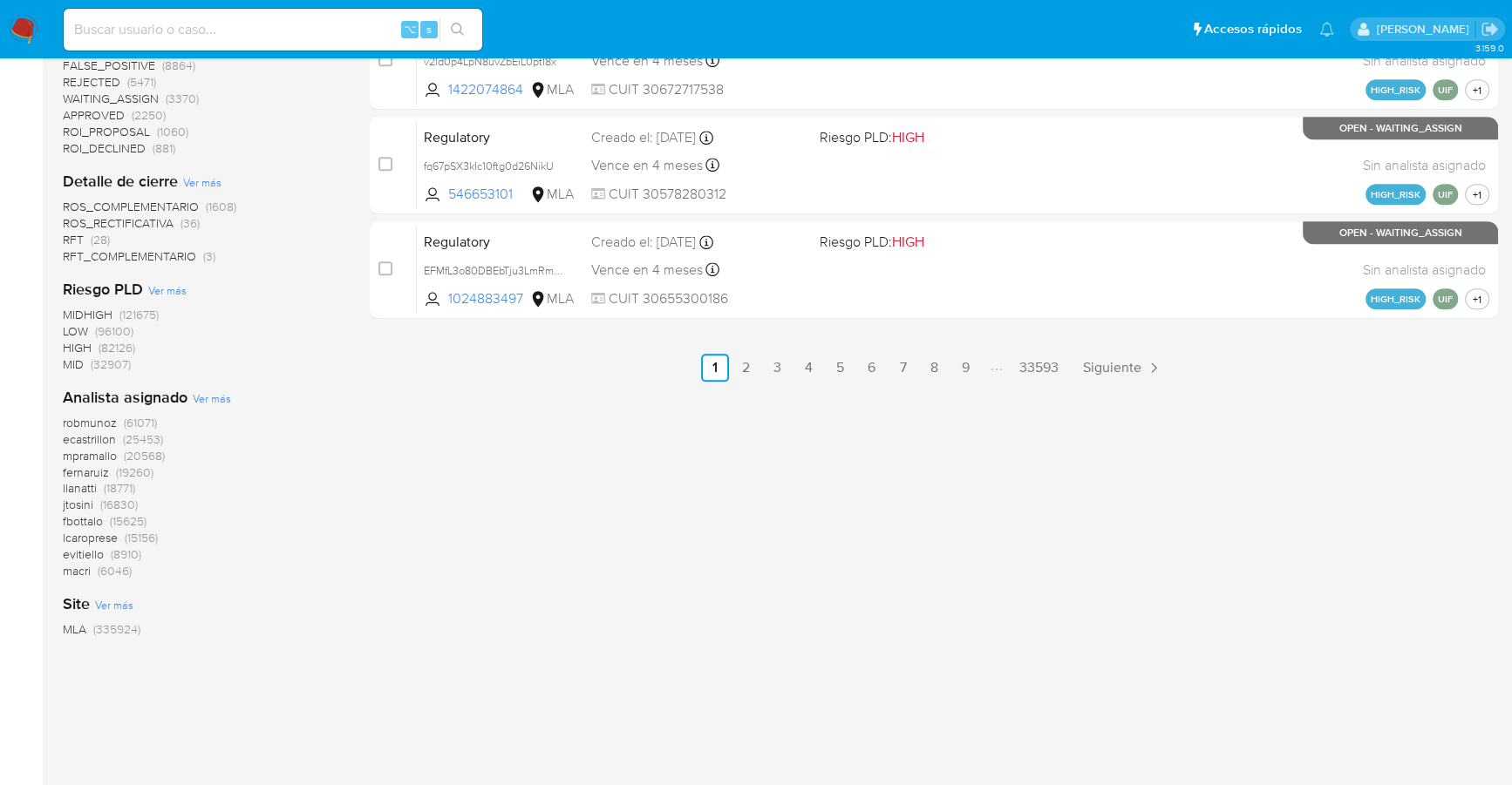
scroll to position [991, 0]
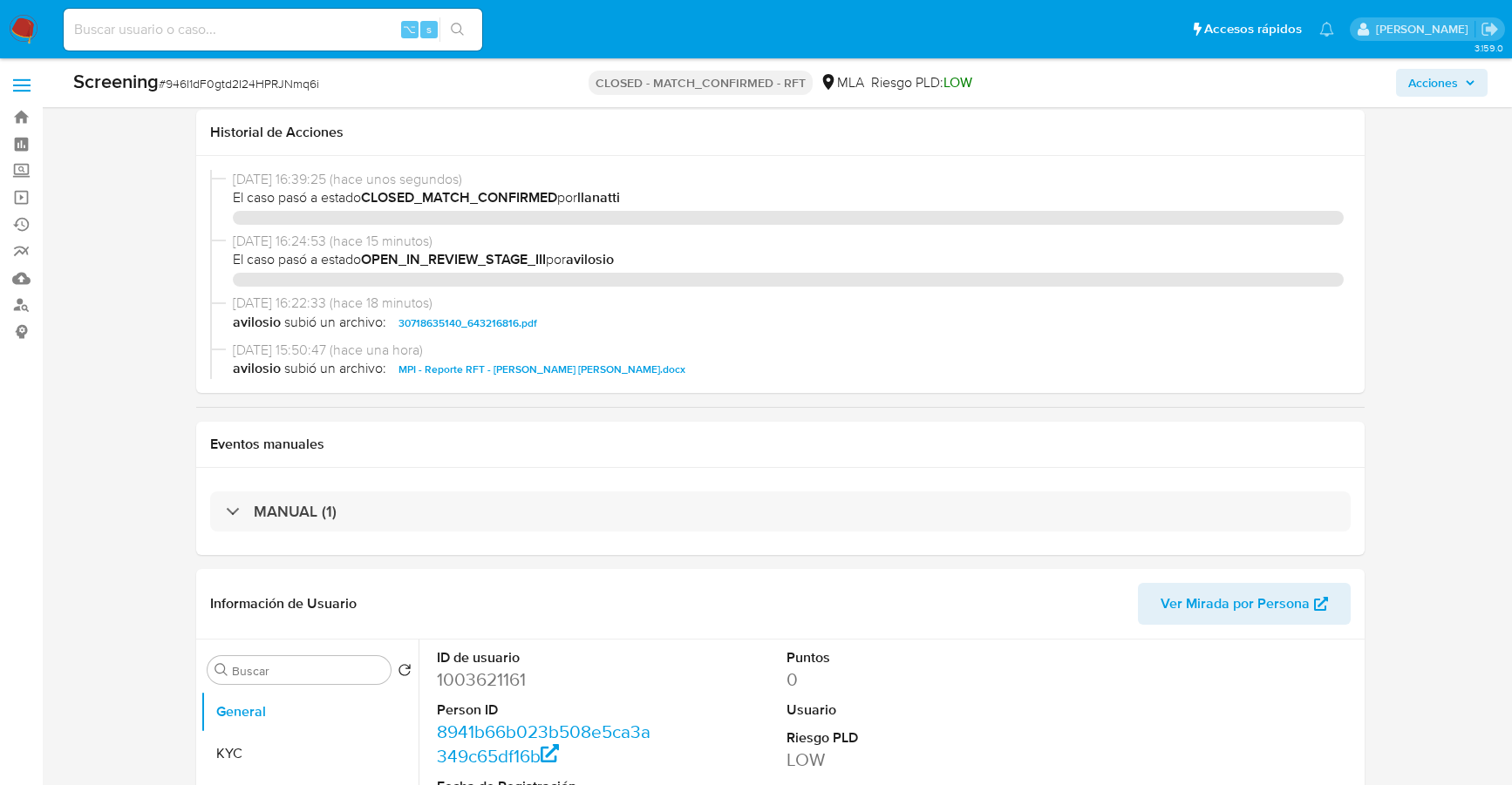
select select "10"
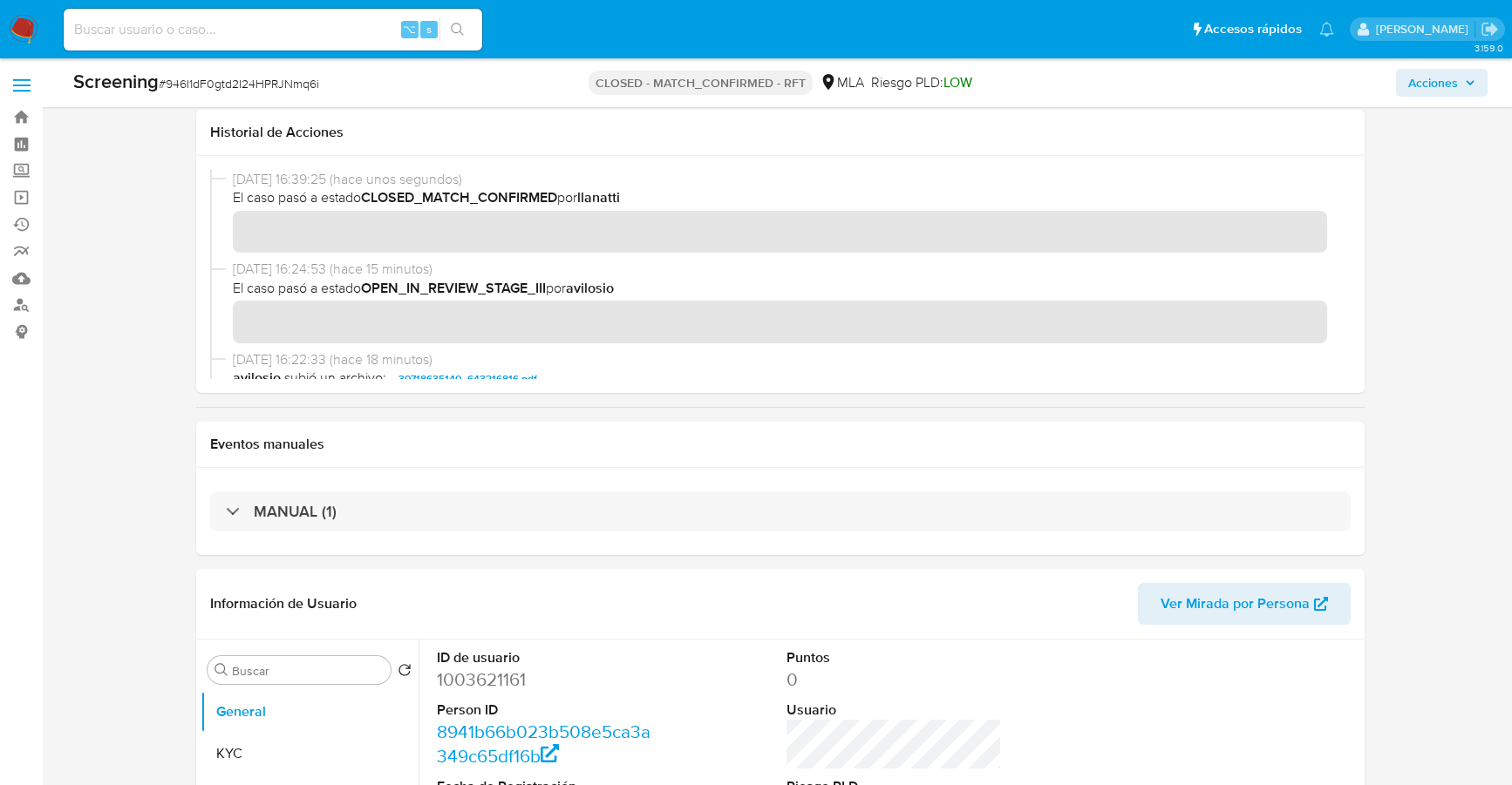
scroll to position [354, 0]
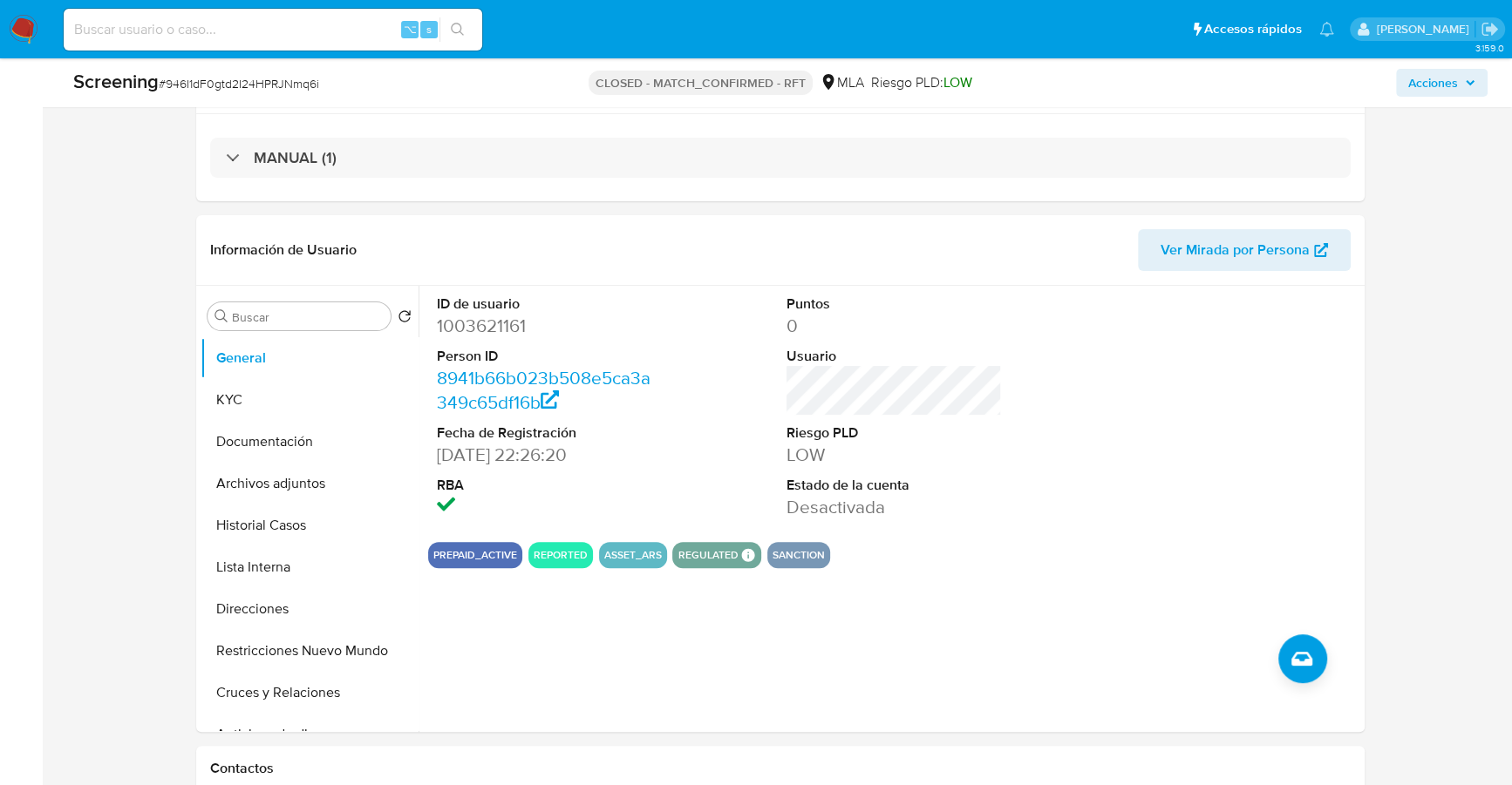
click at [32, 43] on img at bounding box center [24, 29] width 30 height 30
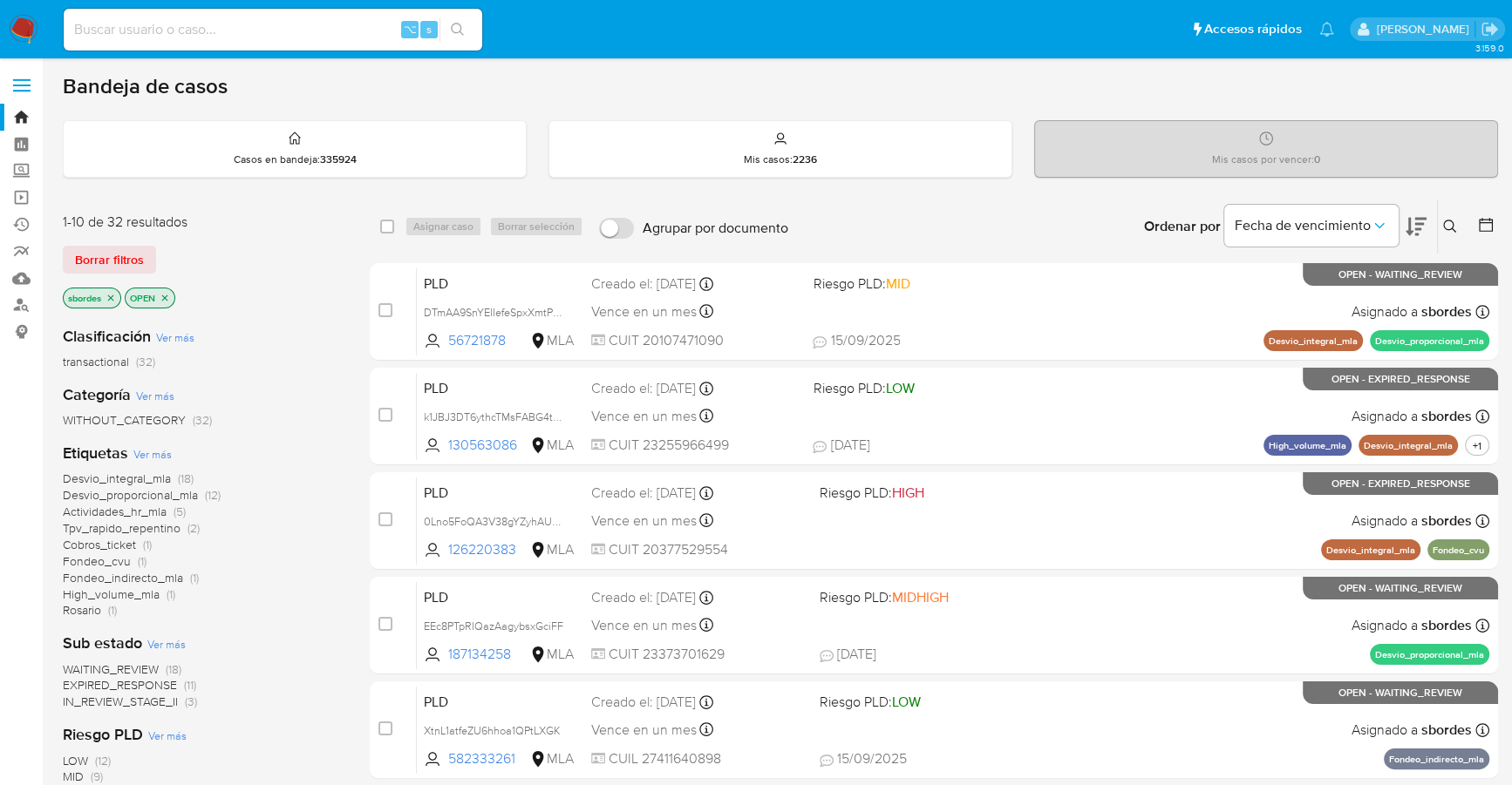
click at [111, 300] on icon "close-filter" at bounding box center [111, 298] width 11 height 11
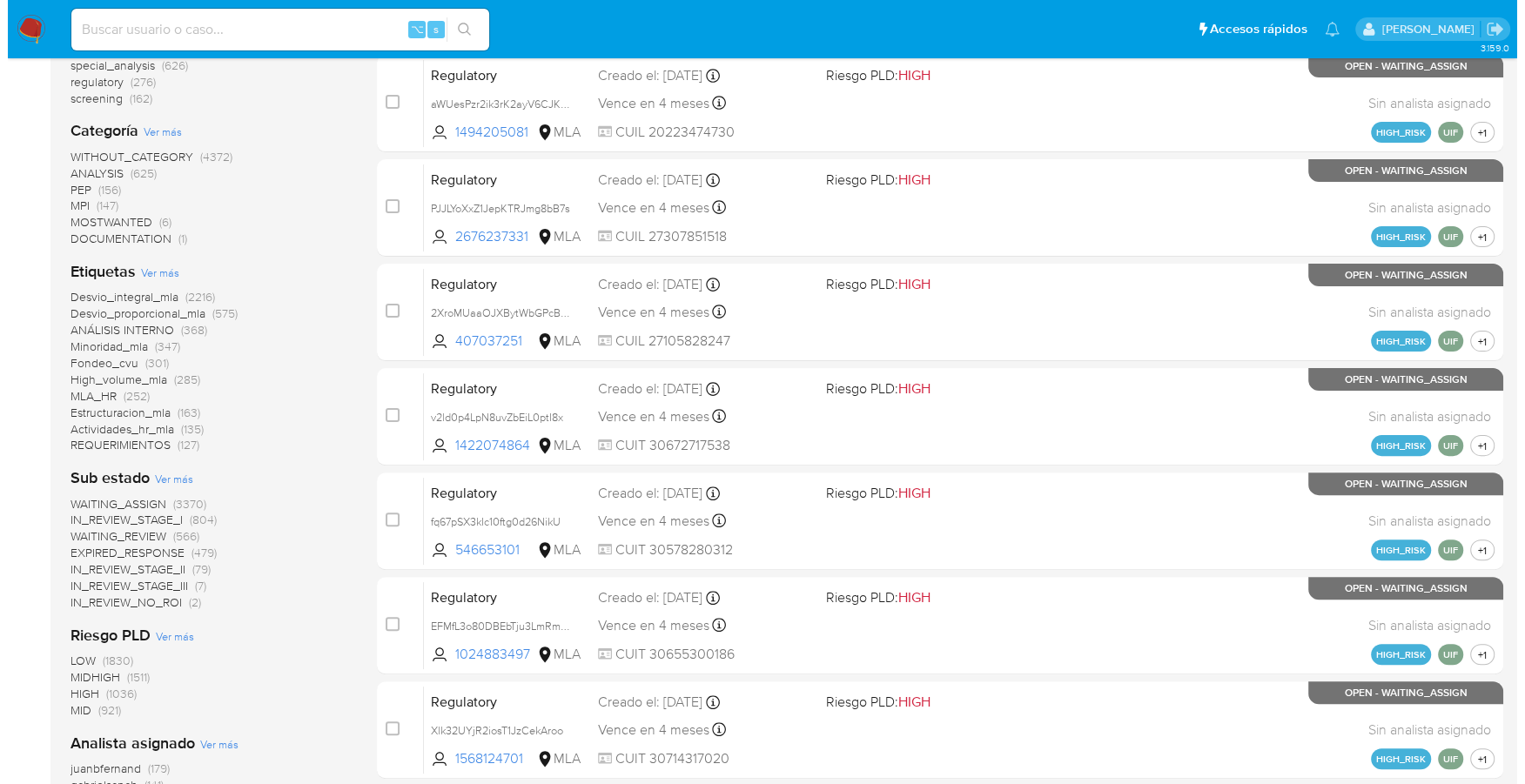
scroll to position [666, 0]
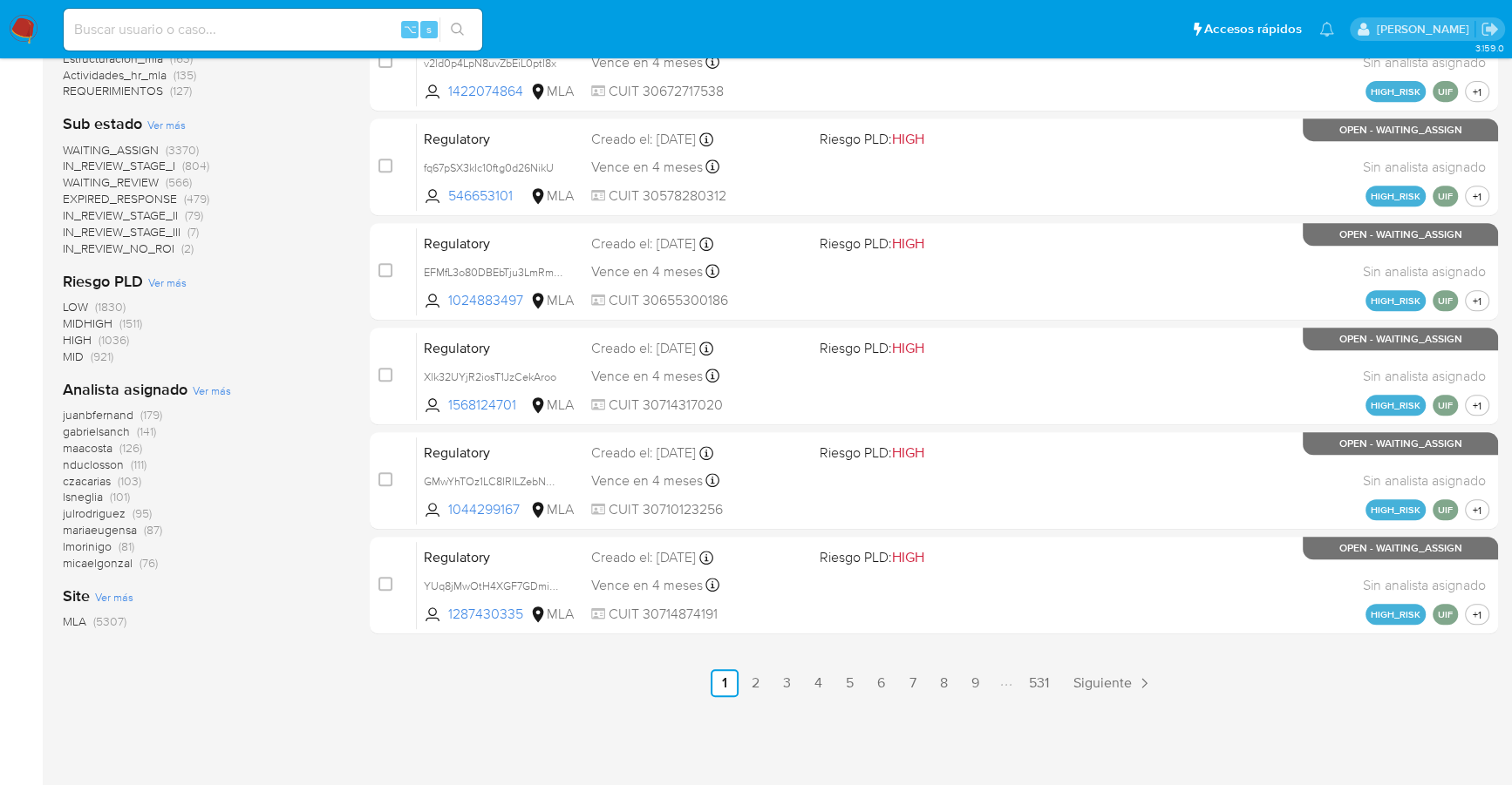
click at [207, 391] on span "Ver más" at bounding box center [212, 389] width 38 height 15
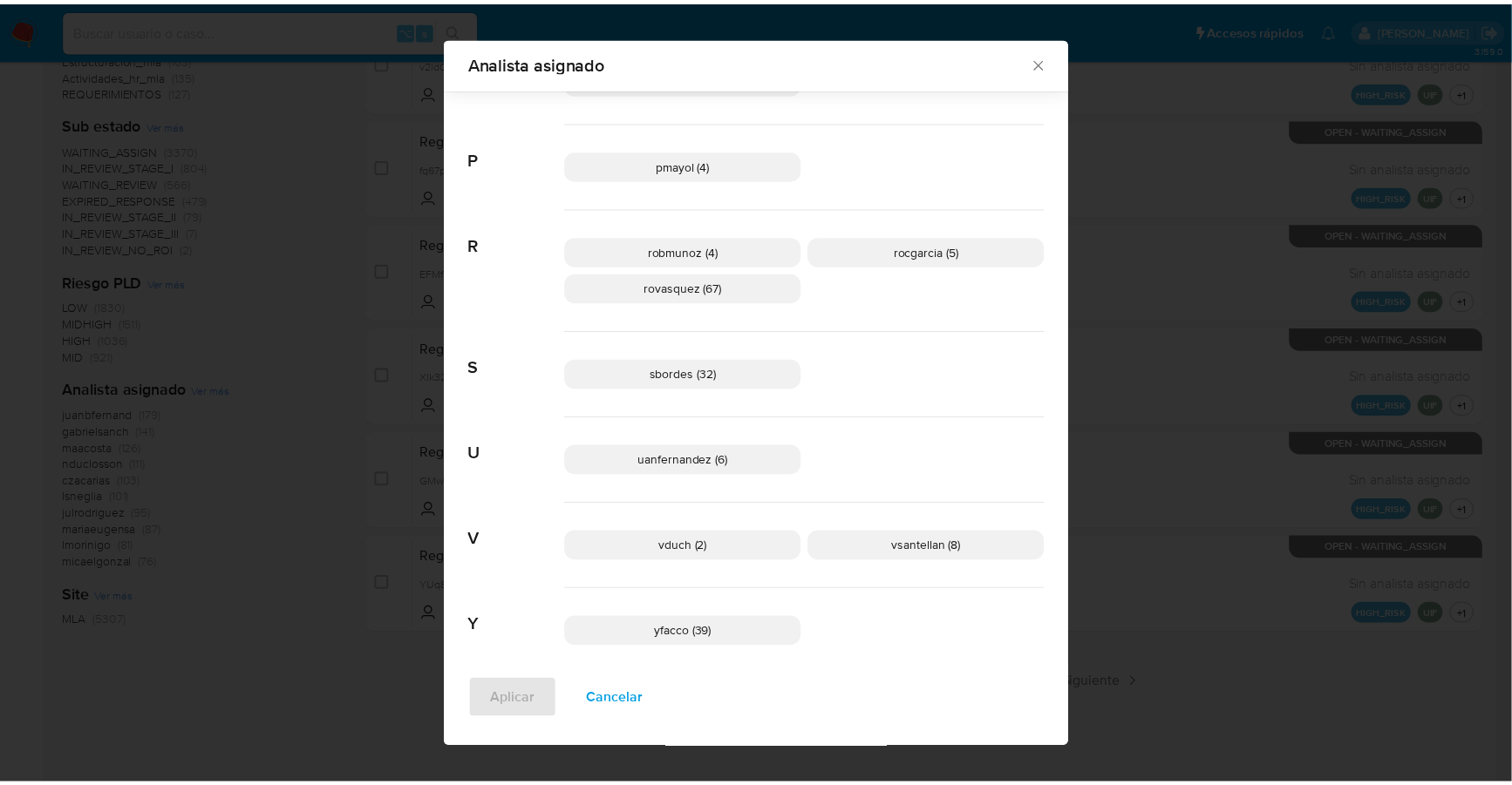
scroll to position [1202, 0]
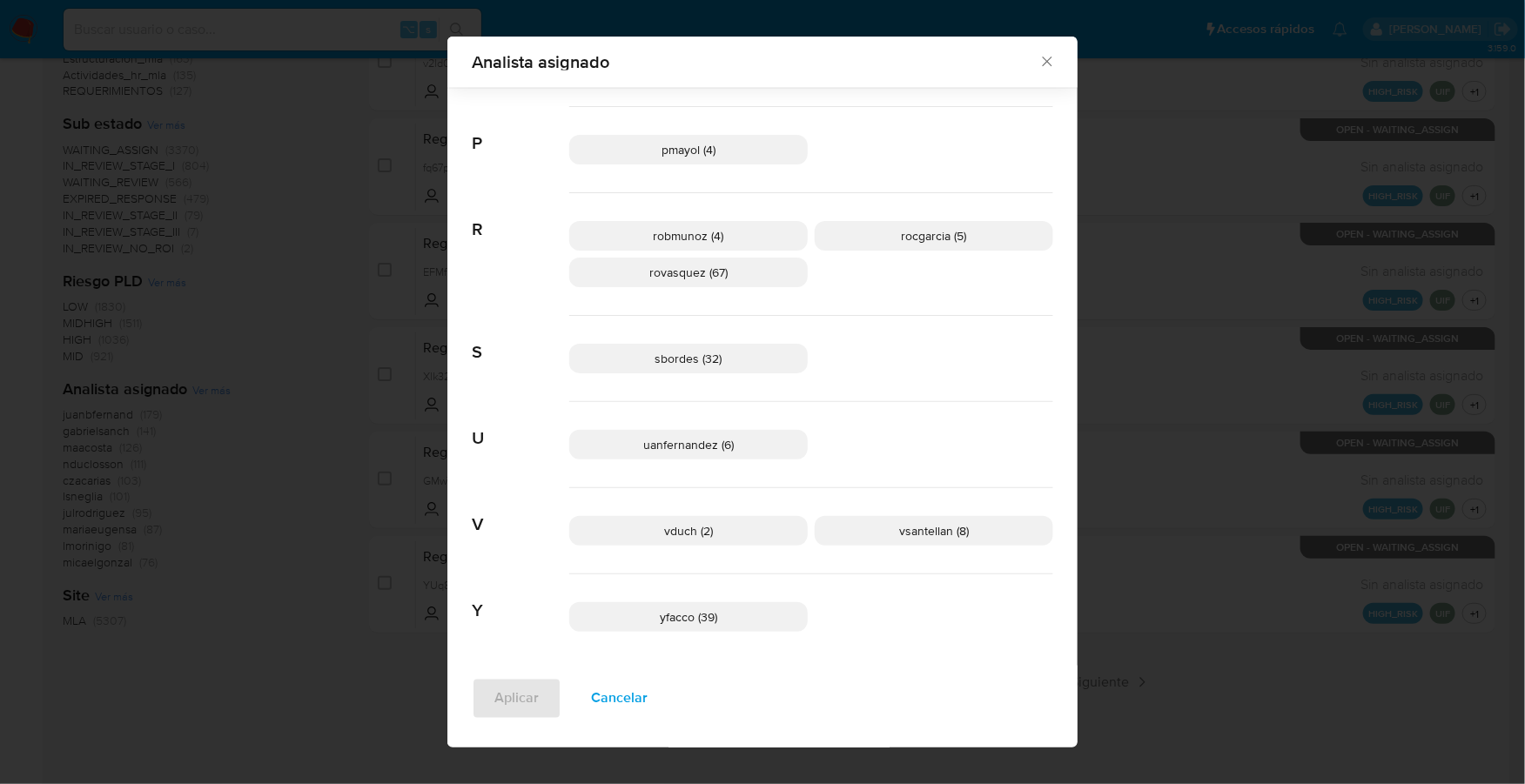
click at [1039, 58] on icon "Cerrar" at bounding box center [1047, 61] width 17 height 17
